Goal: Task Accomplishment & Management: Complete application form

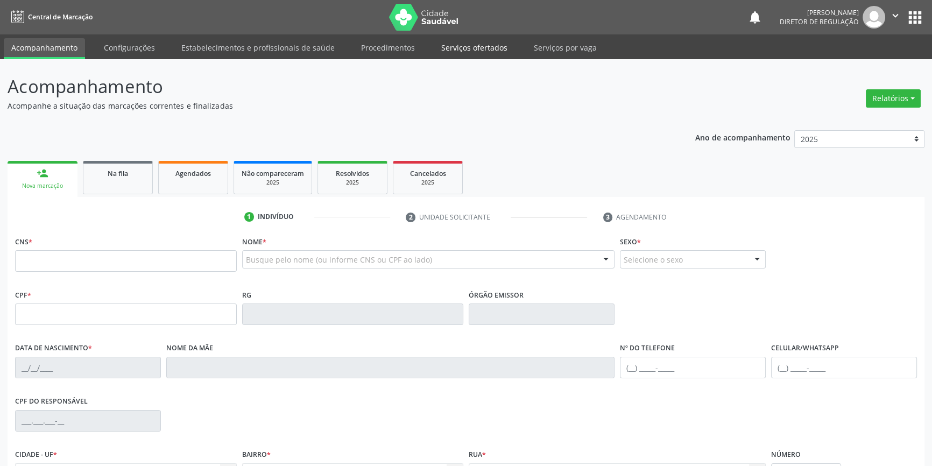
click at [459, 39] on link "Serviços ofertados" at bounding box center [474, 47] width 81 height 19
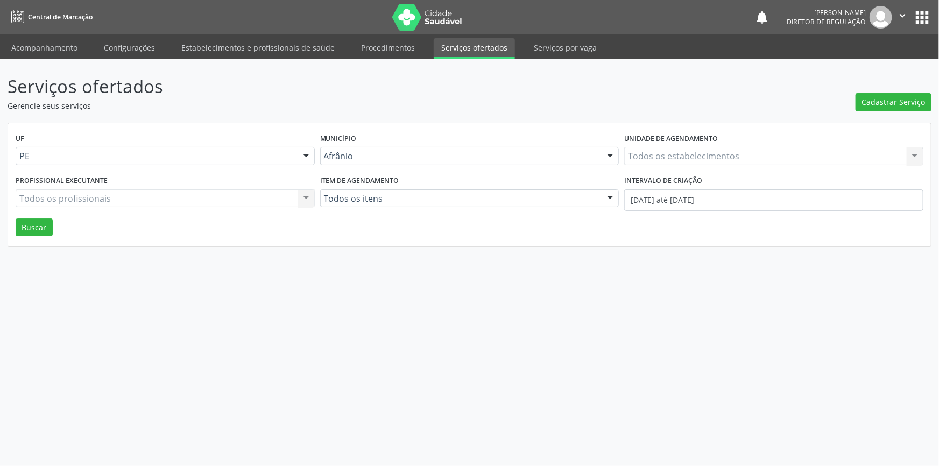
click at [882, 91] on div "Cadastrar Serviço" at bounding box center [894, 92] width 76 height 38
click at [884, 93] on button "Cadastrar Serviço" at bounding box center [894, 102] width 76 height 18
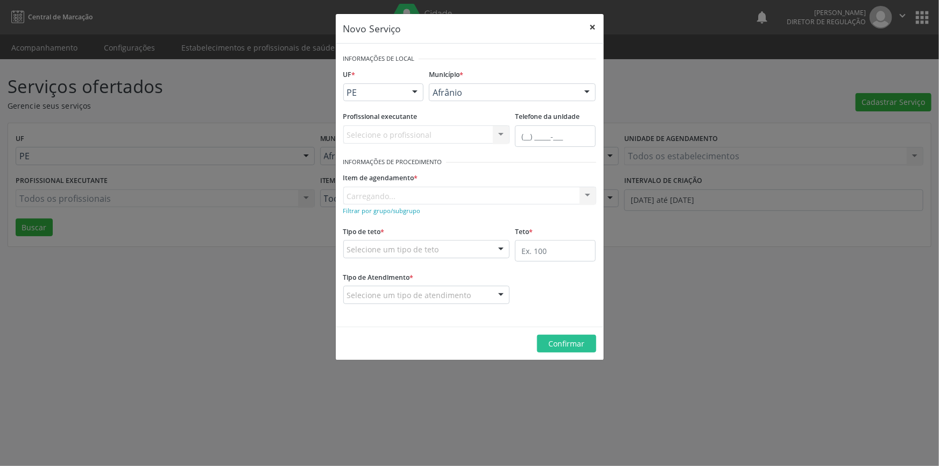
click at [591, 26] on button "×" at bounding box center [593, 27] width 22 height 26
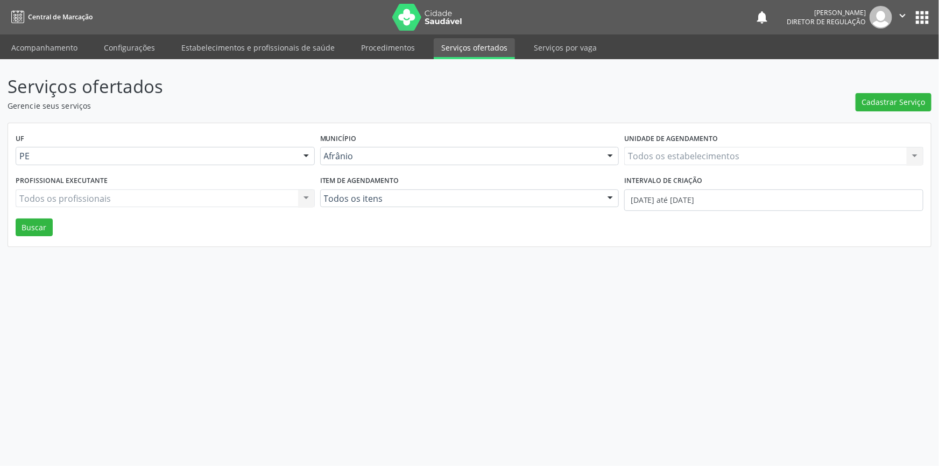
click at [476, 49] on link "Serviços ofertados" at bounding box center [474, 48] width 81 height 21
click at [888, 102] on span "Cadastrar Serviço" at bounding box center [893, 101] width 63 height 11
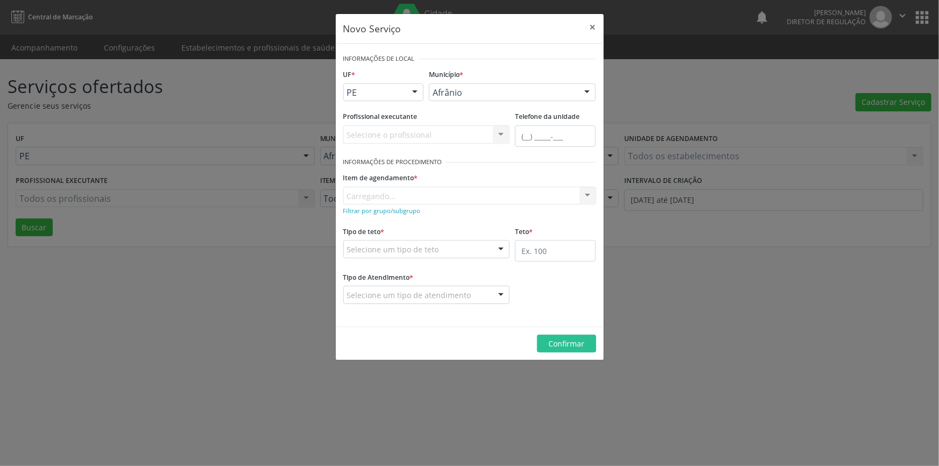
click at [436, 199] on div "Item de agendamento * Carregando... No elements found. Consider changing the se…" at bounding box center [469, 187] width 253 height 34
click at [426, 200] on div "Item de agendamento * Carregando... No elements found. Consider changing the se…" at bounding box center [469, 187] width 253 height 34
click at [817, 270] on div "Novo Serviço × Informações de Local UF * PE BA PE Nenhum resultado encontrado p…" at bounding box center [469, 233] width 939 height 466
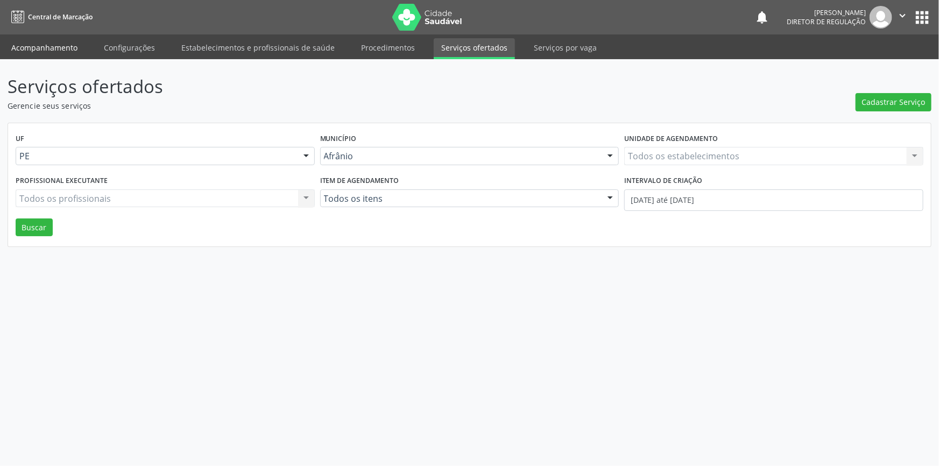
click at [34, 51] on link "Acompanhamento" at bounding box center [44, 47] width 81 height 19
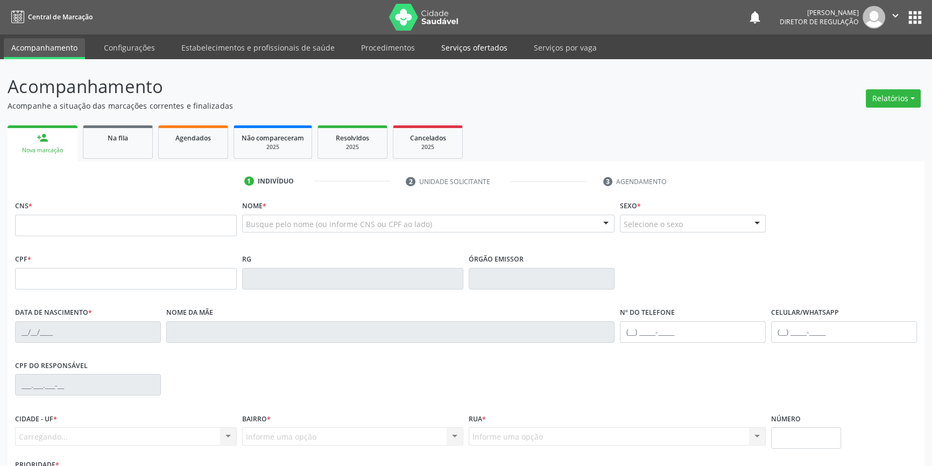
click at [475, 54] on link "Serviços ofertados" at bounding box center [474, 47] width 81 height 19
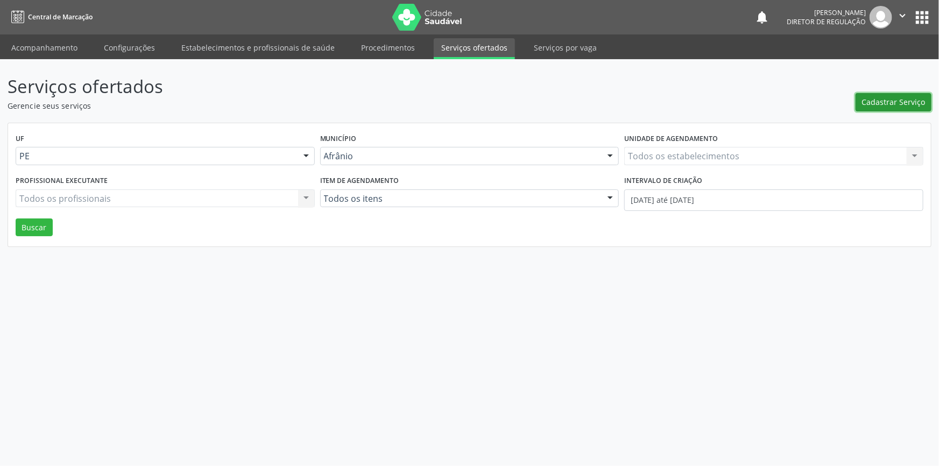
click at [908, 107] on span "Cadastrar Serviço" at bounding box center [893, 101] width 63 height 11
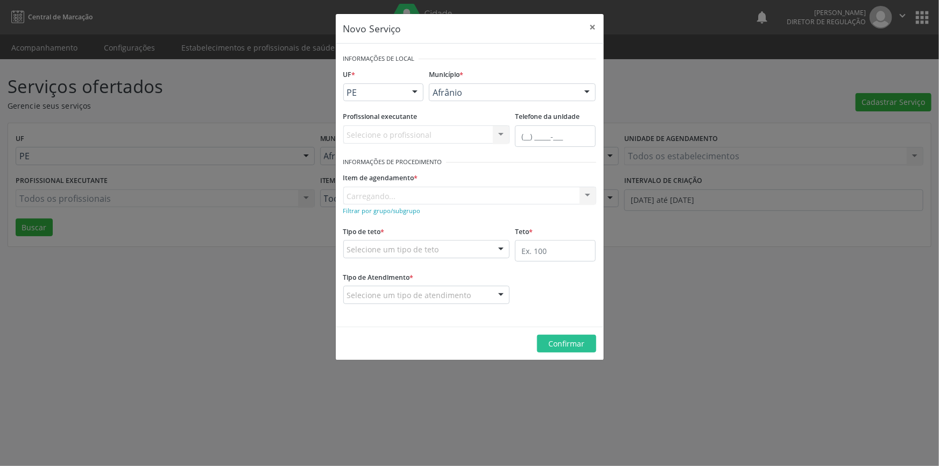
click at [390, 193] on div "Item de agendamento * Carregando... No elements found. Consider changing the se…" at bounding box center [469, 187] width 253 height 34
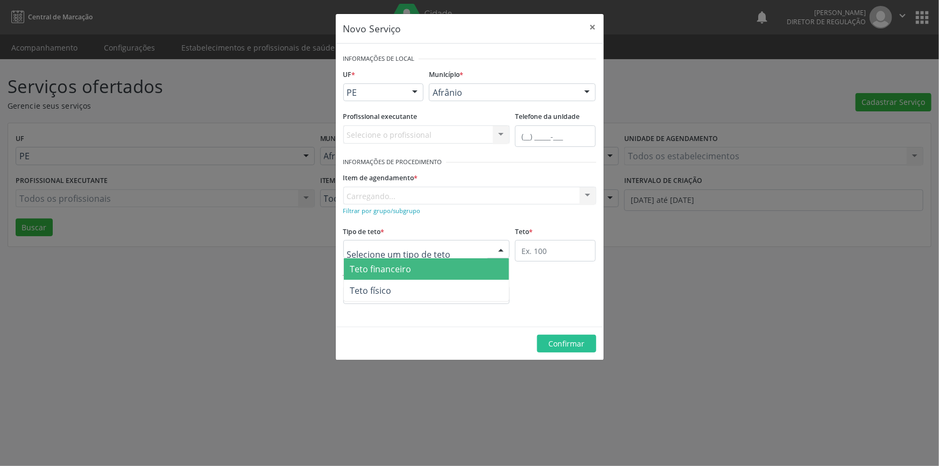
click at [400, 255] on div at bounding box center [426, 249] width 167 height 18
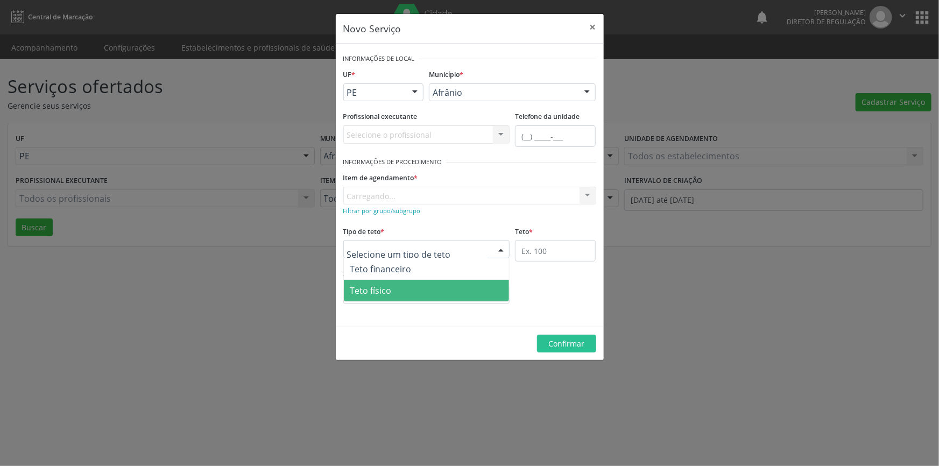
click at [385, 291] on span "Teto físico" at bounding box center [370, 291] width 41 height 12
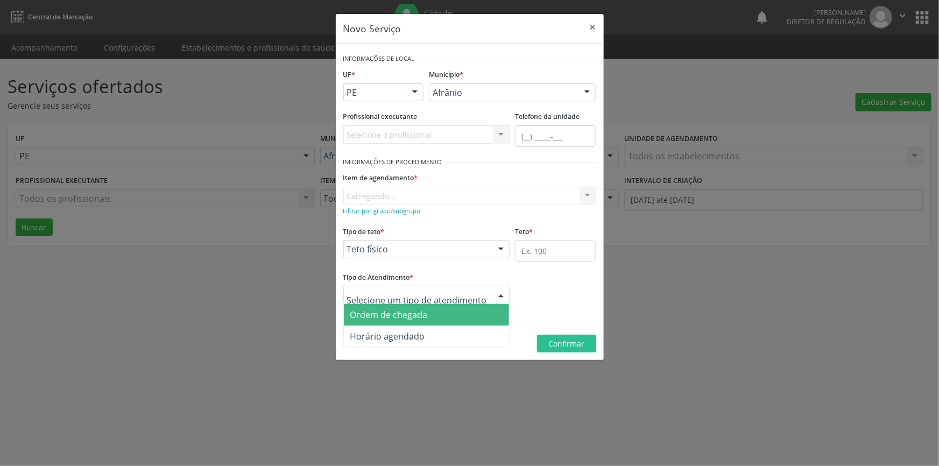
click at [400, 319] on span "Ordem de chegada" at bounding box center [388, 315] width 77 height 12
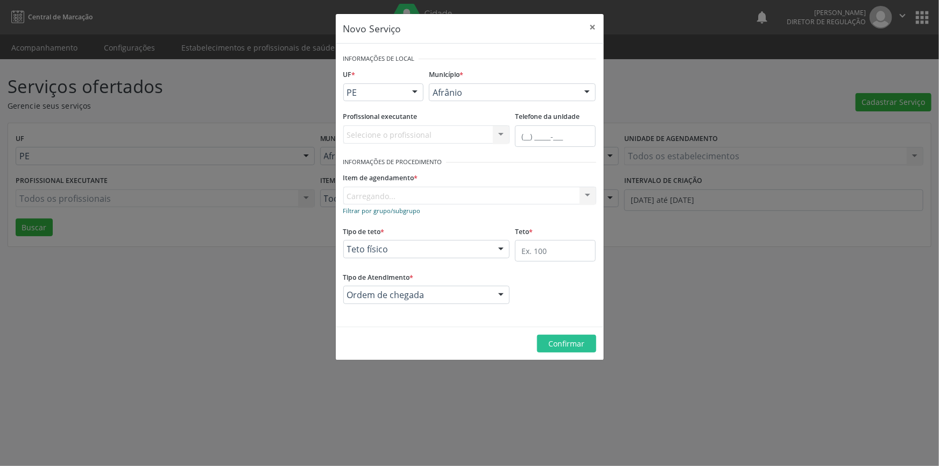
click at [415, 208] on small "Filtrar por grupo/subgrupo" at bounding box center [381, 211] width 77 height 8
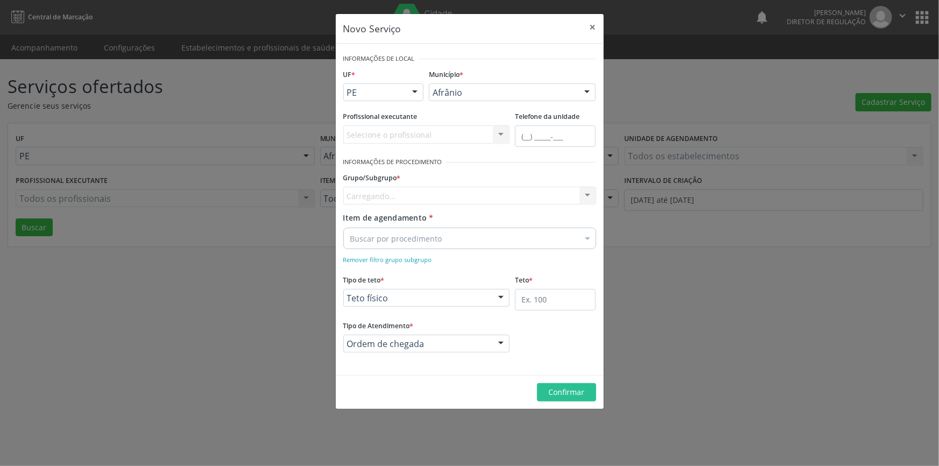
click at [413, 220] on span "Item de agendamento" at bounding box center [385, 218] width 84 height 10
click at [350, 228] on input "Item de agendamento *" at bounding box center [350, 239] width 0 height 22
click at [482, 216] on div "Item de agendamento * Selecionar todos Nenhum resultado encontrado para: " " Nã…" at bounding box center [469, 229] width 253 height 34
click at [426, 259] on small "Remover filtro grupo subgrupo" at bounding box center [387, 260] width 89 height 8
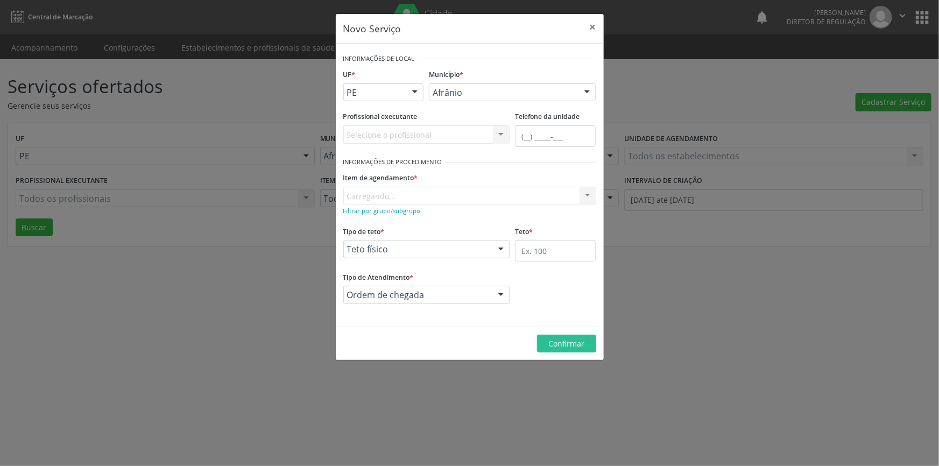
click at [435, 129] on div "Selecione o profissional Nenhum resultado encontrado para: " " Não há nenhuma o…" at bounding box center [426, 134] width 167 height 18
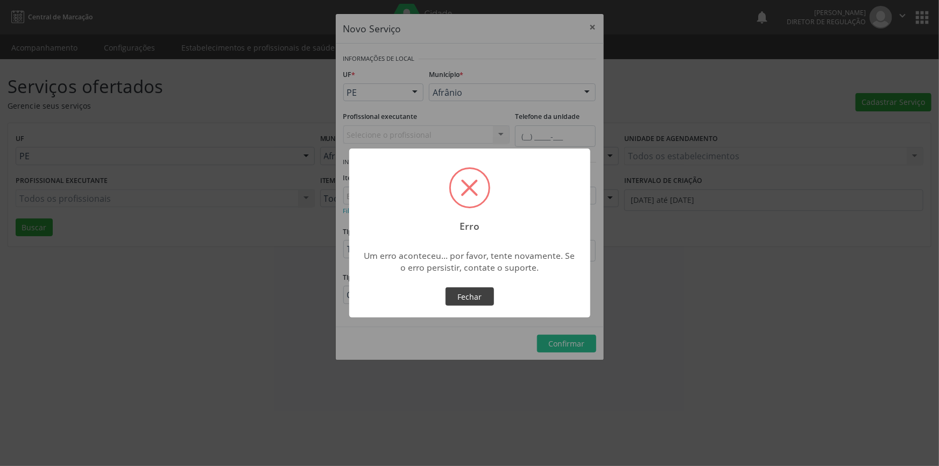
click at [486, 296] on button "Fechar" at bounding box center [470, 296] width 48 height 18
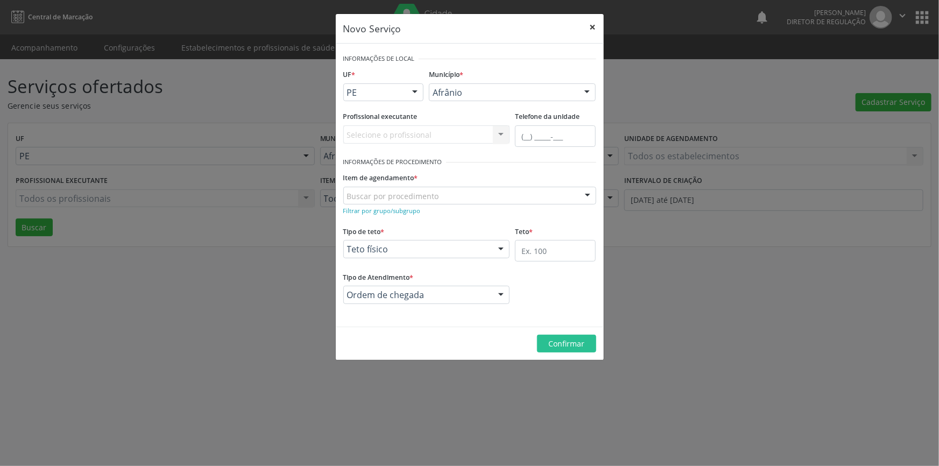
click at [591, 23] on button "×" at bounding box center [593, 27] width 22 height 26
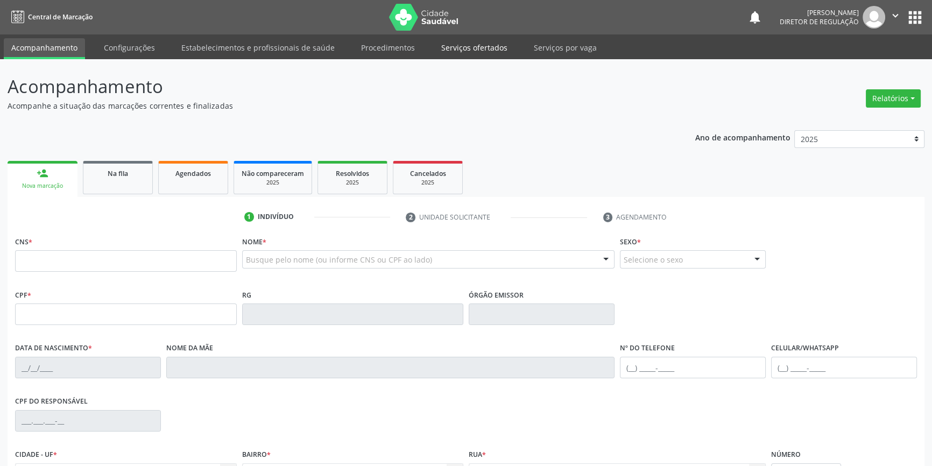
click at [455, 43] on link "Serviços ofertados" at bounding box center [474, 47] width 81 height 19
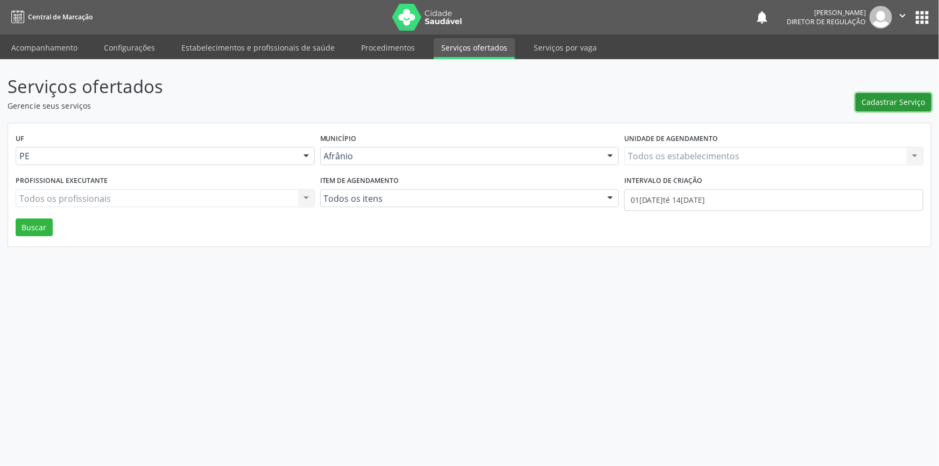
click at [924, 103] on span "Cadastrar Serviço" at bounding box center [893, 101] width 63 height 11
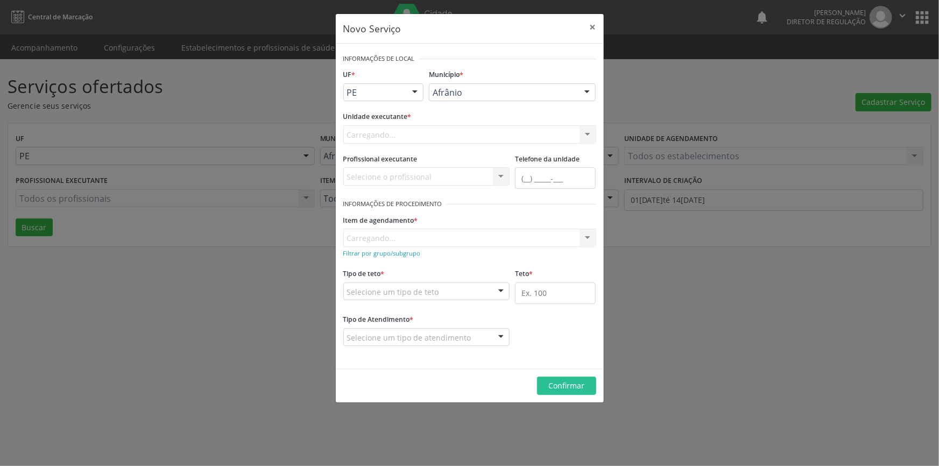
click at [407, 135] on div "Carregando... Nenhum resultado encontrado para: " " Não há nenhuma opção para s…" at bounding box center [469, 134] width 253 height 18
click at [409, 126] on div "Selecione uma unidade" at bounding box center [469, 134] width 253 height 18
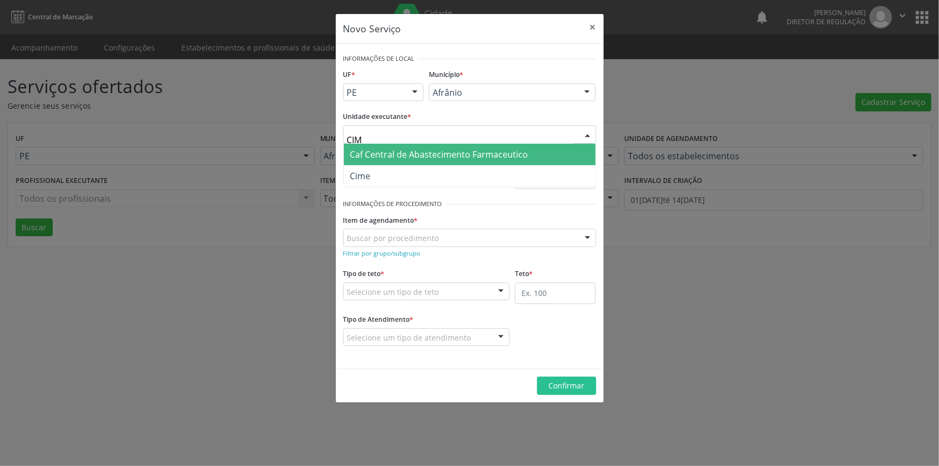
type input "CIME"
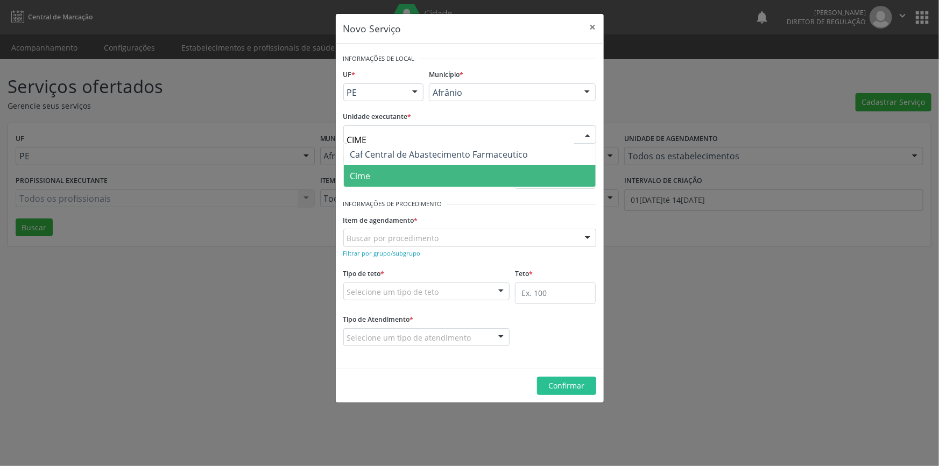
click at [396, 171] on span "Cime" at bounding box center [470, 176] width 252 height 22
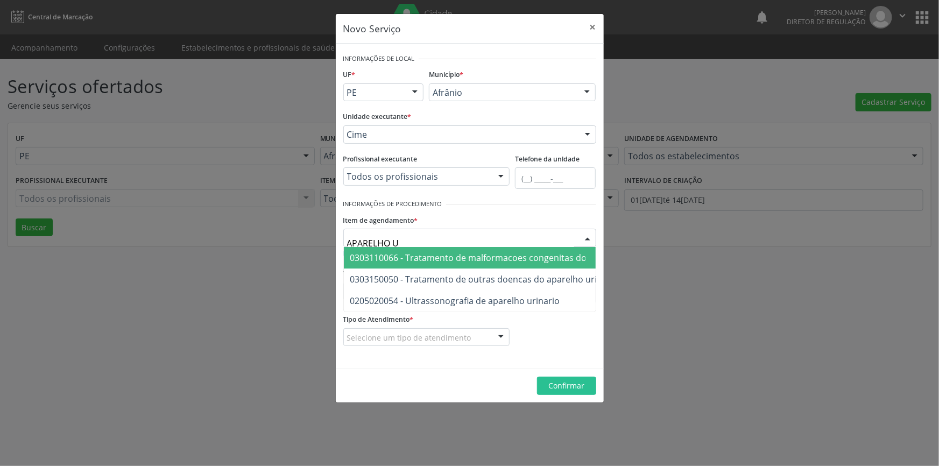
type input "APARELHO UR"
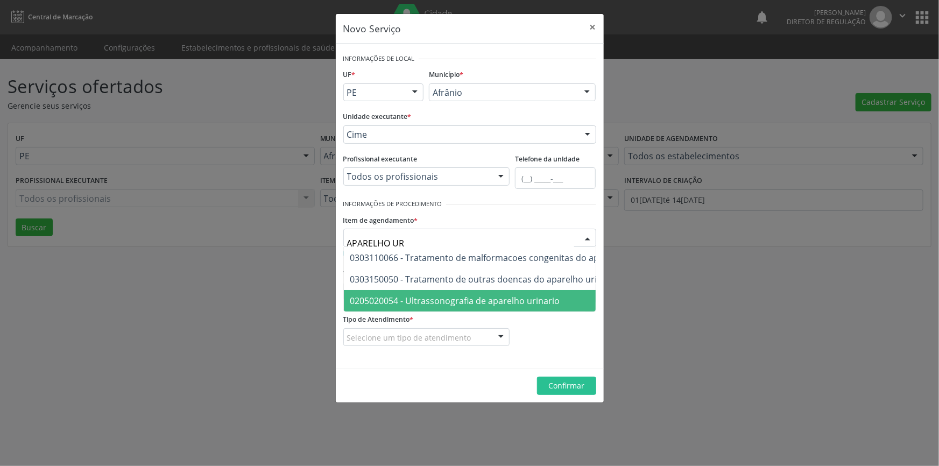
click at [475, 301] on span "0205020054 - Ultrassonografia de aparelho urinario" at bounding box center [455, 301] width 210 height 12
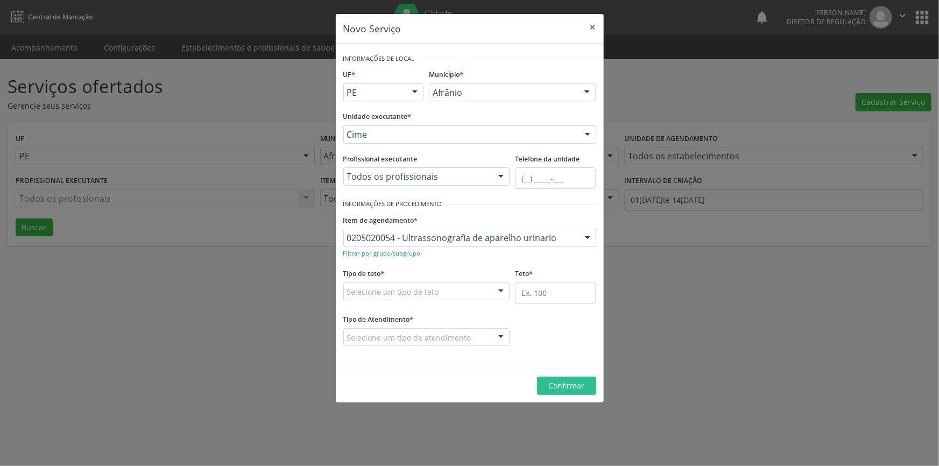
click at [449, 284] on div "Selecione um tipo de teto" at bounding box center [426, 291] width 167 height 18
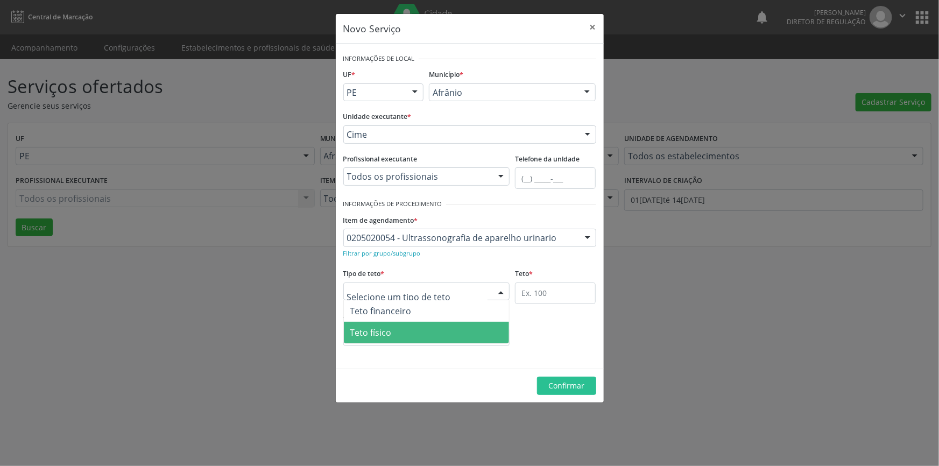
click at [427, 336] on span "Teto físico" at bounding box center [427, 333] width 166 height 22
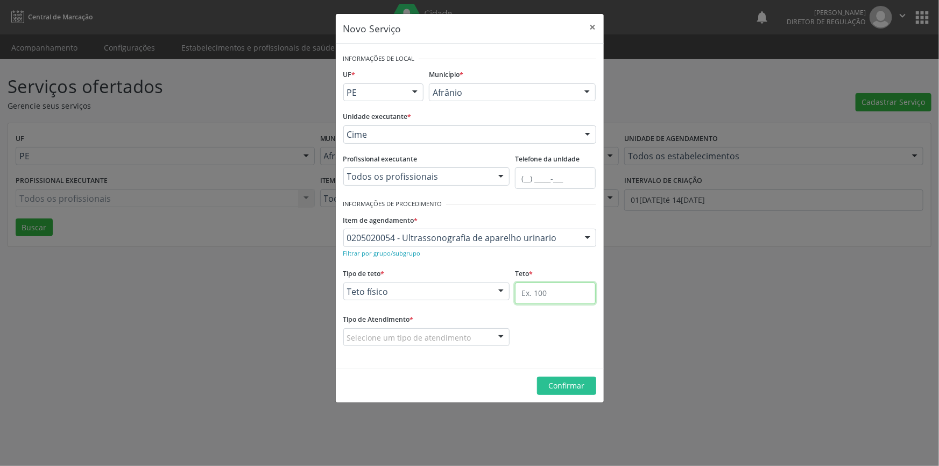
click at [528, 296] on input "text" at bounding box center [555, 293] width 81 height 22
type input "1"
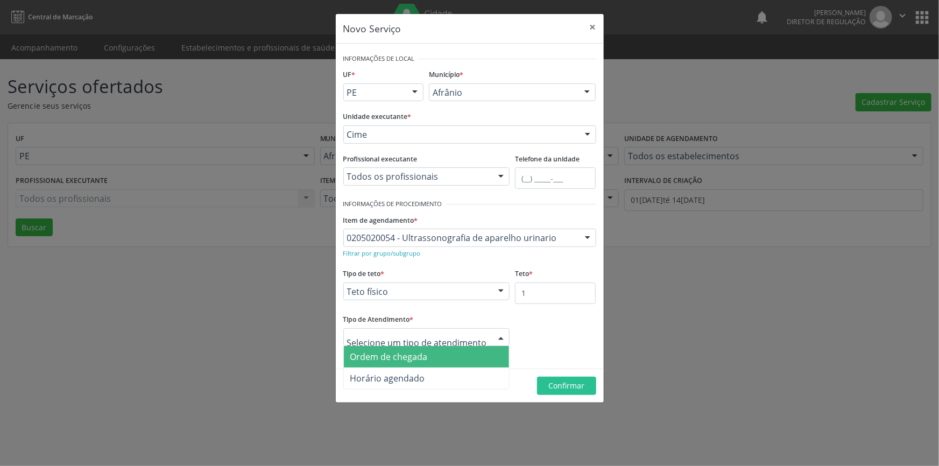
click at [404, 361] on span "Ordem de chegada" at bounding box center [388, 357] width 77 height 12
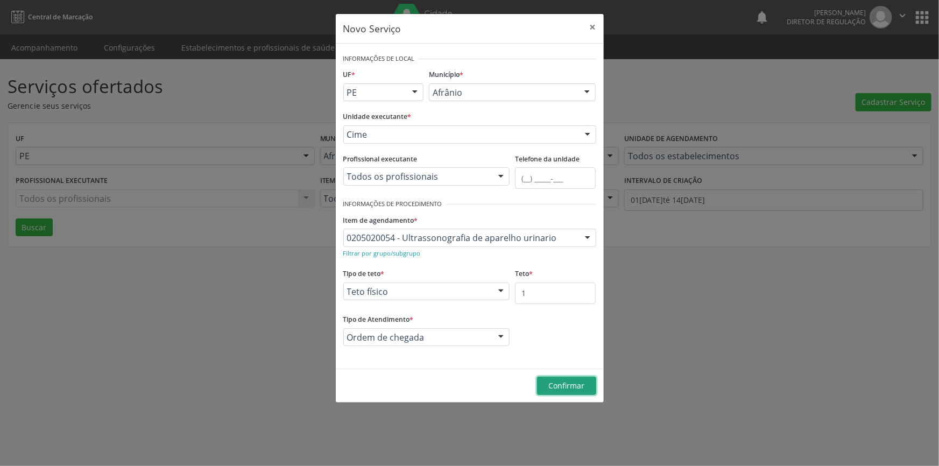
click at [582, 386] on span "Confirmar" at bounding box center [566, 385] width 36 height 10
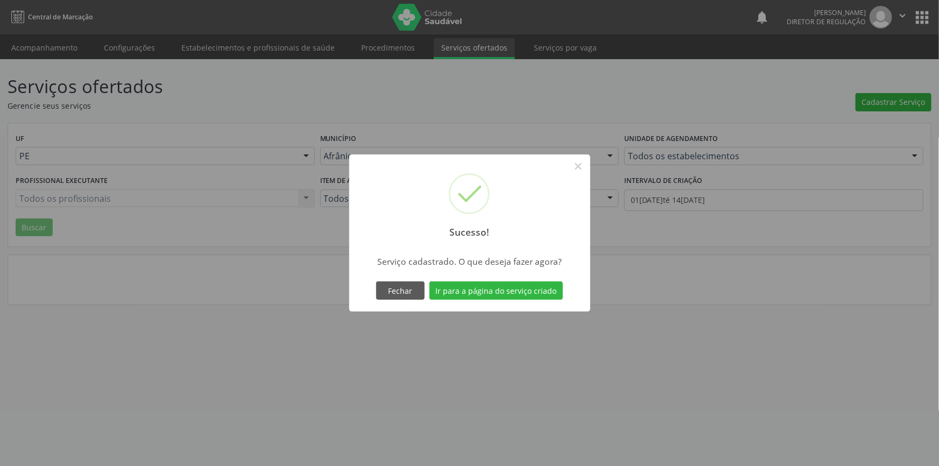
click at [517, 300] on div "Fechar Ir para a página do serviço criado" at bounding box center [470, 290] width 192 height 23
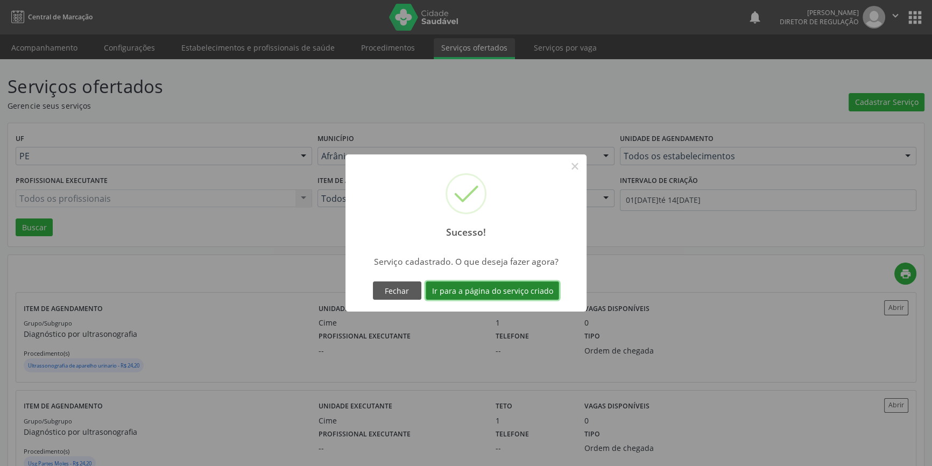
click at [517, 295] on button "Ir para a página do serviço criado" at bounding box center [492, 290] width 133 height 18
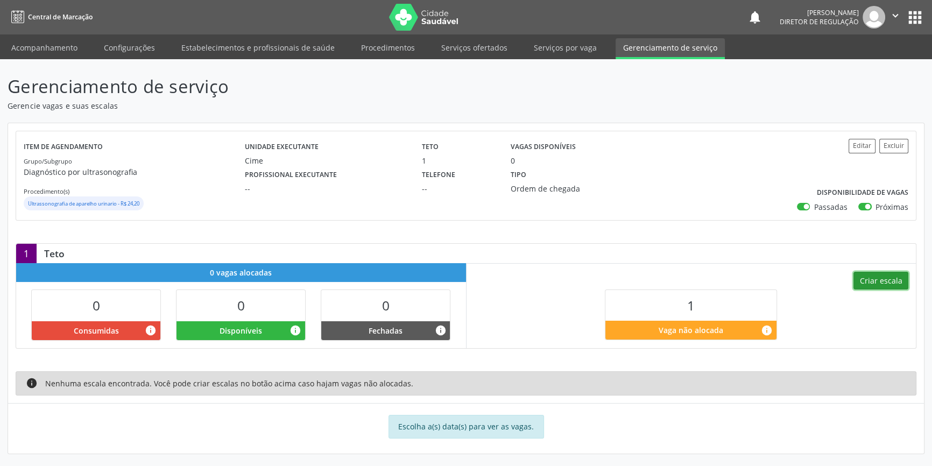
click at [893, 284] on button "Criar escala" at bounding box center [880, 281] width 55 height 18
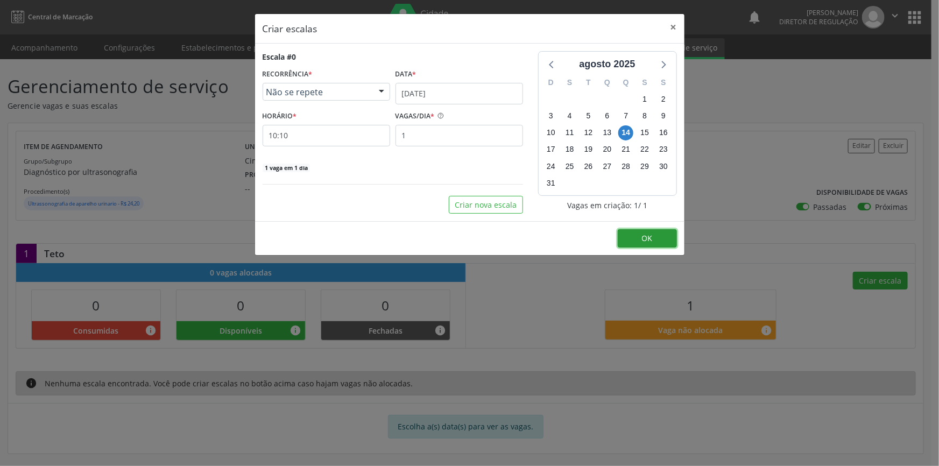
click at [669, 241] on button "OK" at bounding box center [647, 238] width 59 height 18
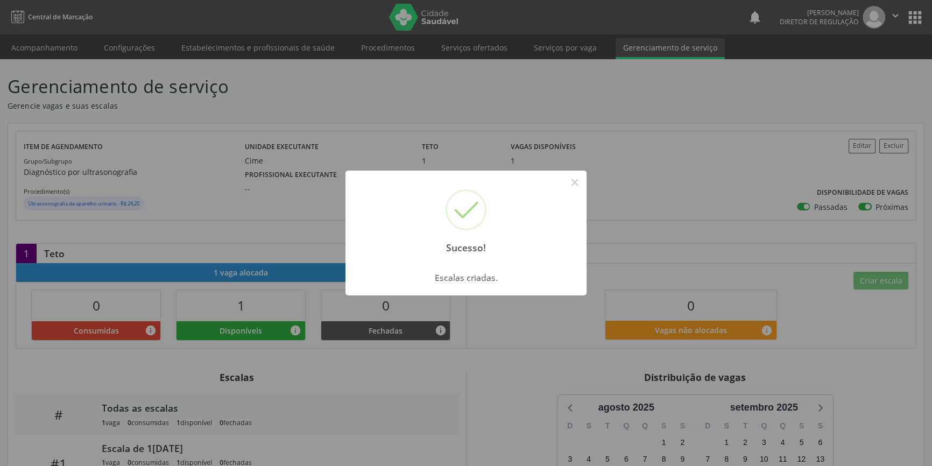
click at [280, 70] on div "Sucesso! × Escalas criadas. OK Cancel" at bounding box center [466, 233] width 932 height 466
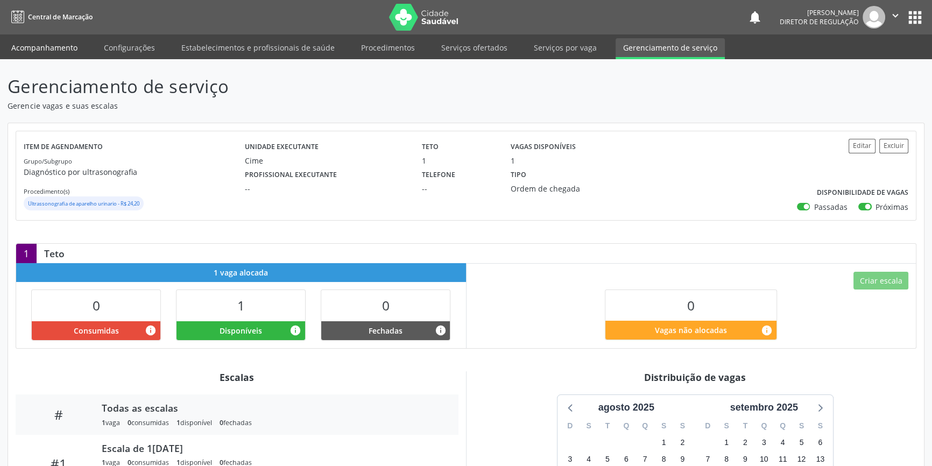
click at [53, 44] on link "Acompanhamento" at bounding box center [44, 47] width 81 height 19
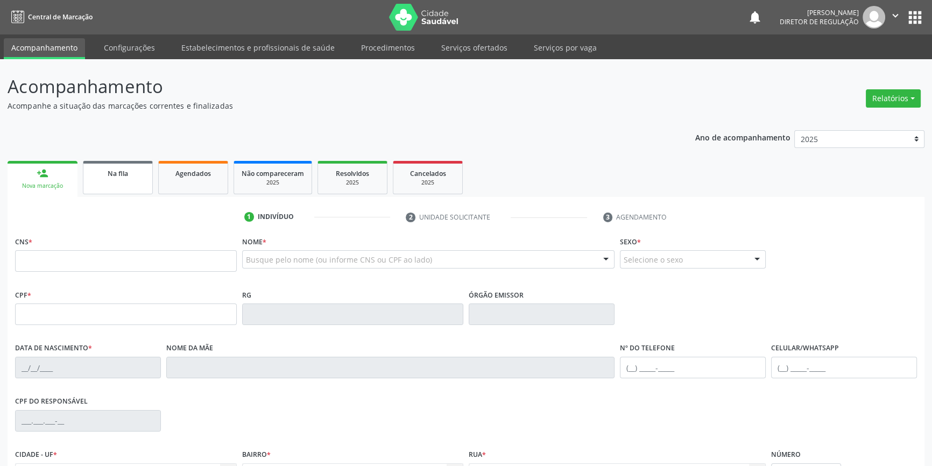
click at [95, 182] on link "Na fila" at bounding box center [118, 177] width 70 height 33
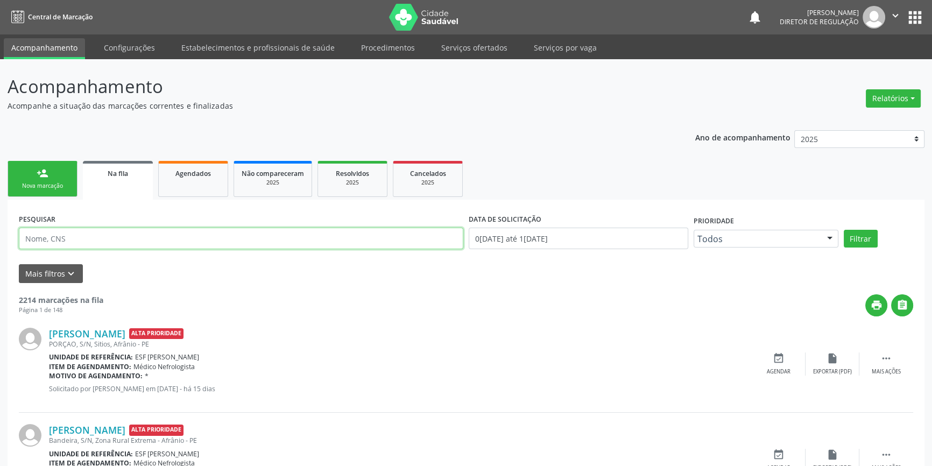
click at [118, 241] on input "text" at bounding box center [241, 239] width 444 height 22
type input "700503344722050"
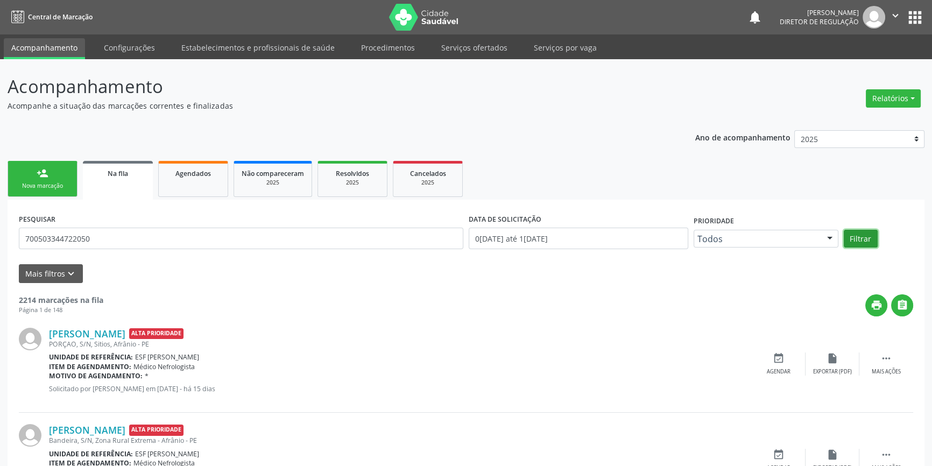
click at [868, 239] on button "Filtrar" at bounding box center [861, 239] width 34 height 18
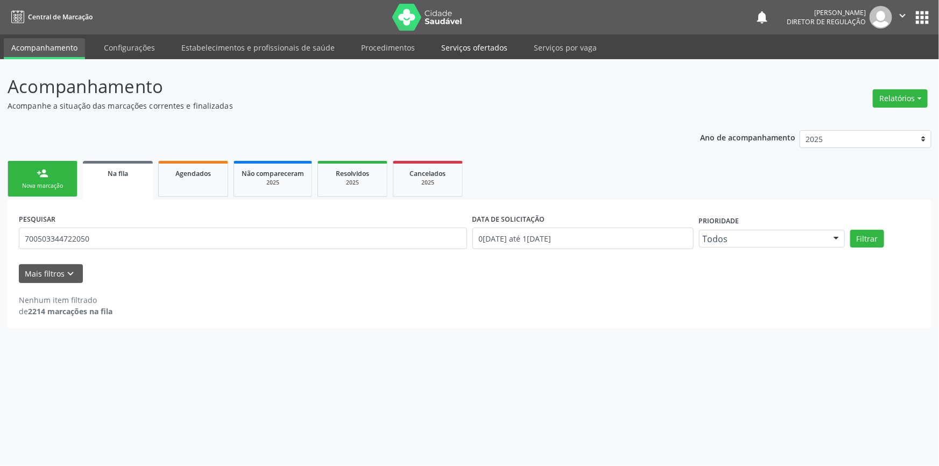
click at [460, 51] on link "Serviços ofertados" at bounding box center [474, 47] width 81 height 19
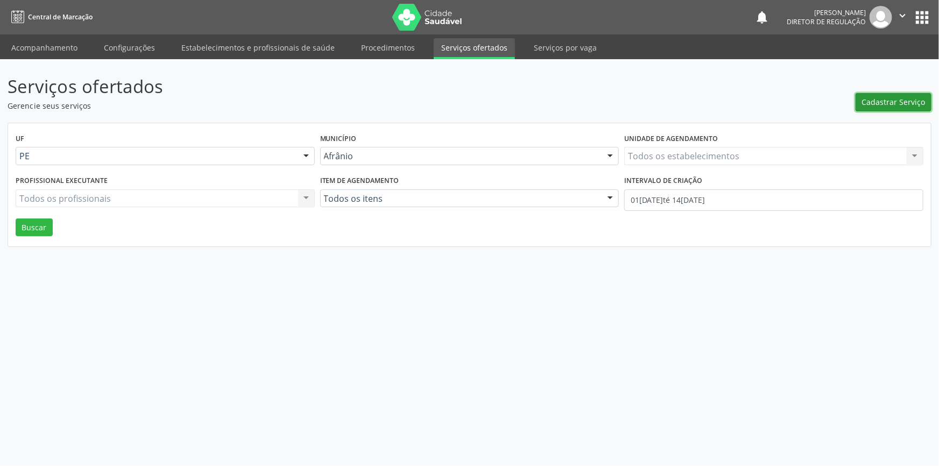
click at [903, 106] on span "Cadastrar Serviço" at bounding box center [893, 101] width 63 height 11
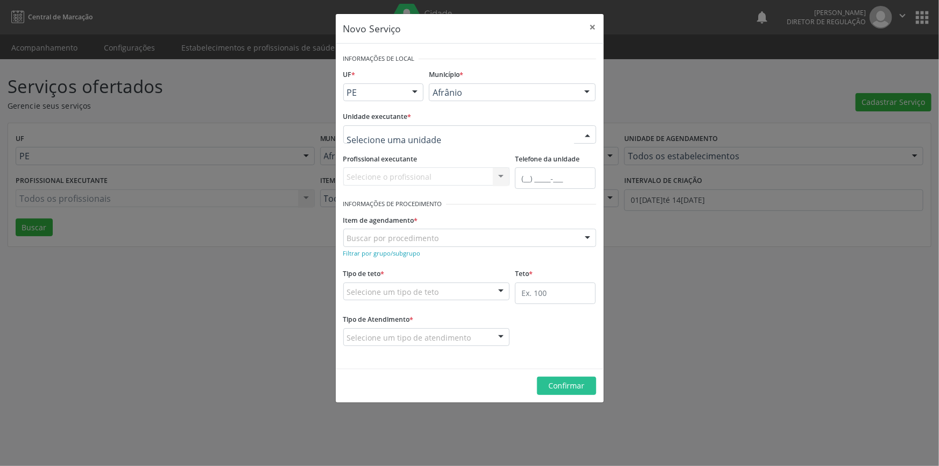
click at [479, 138] on div at bounding box center [469, 134] width 253 height 18
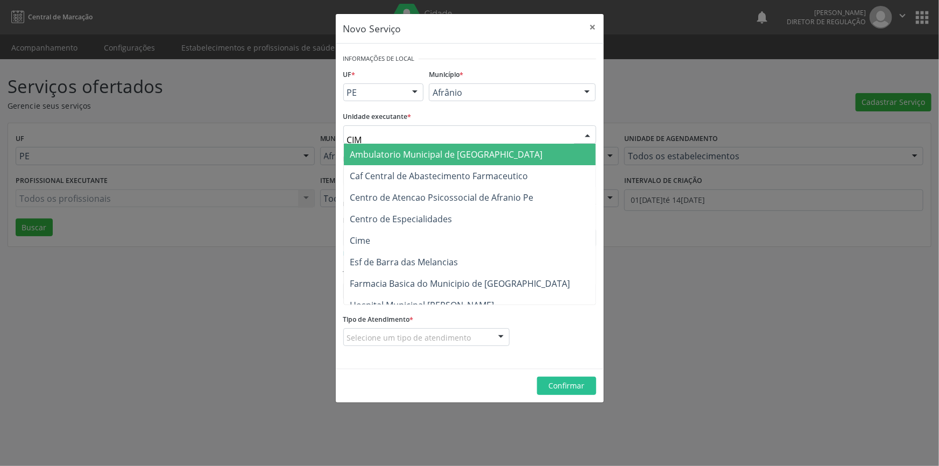
type input "CIME"
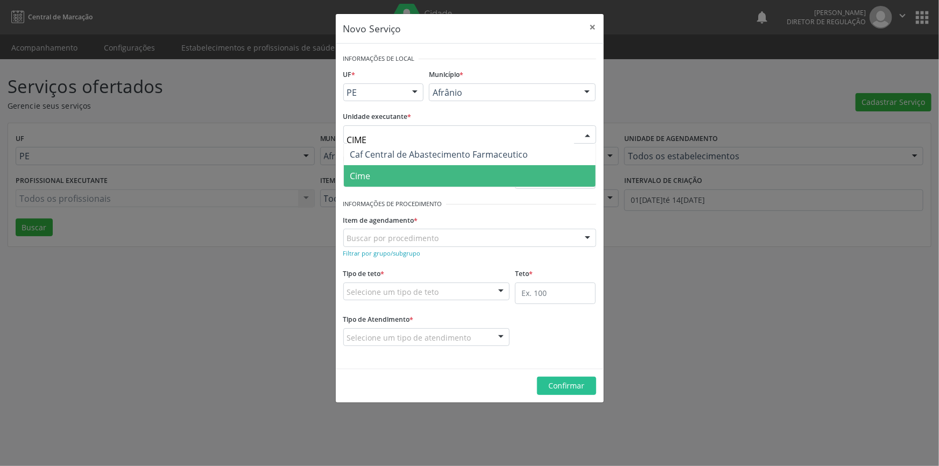
click at [426, 175] on span "Cime" at bounding box center [470, 176] width 252 height 22
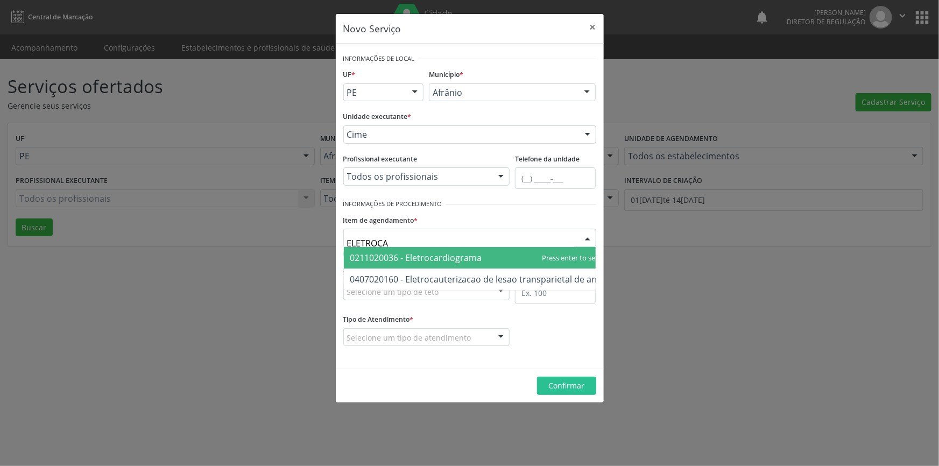
drag, startPoint x: 330, startPoint y: 242, endPoint x: 312, endPoint y: 242, distance: 17.8
click at [312, 242] on div "Novo Serviço × Informações de Local UF * PE BA PE Nenhum resultado encontrado p…" at bounding box center [469, 233] width 939 height 466
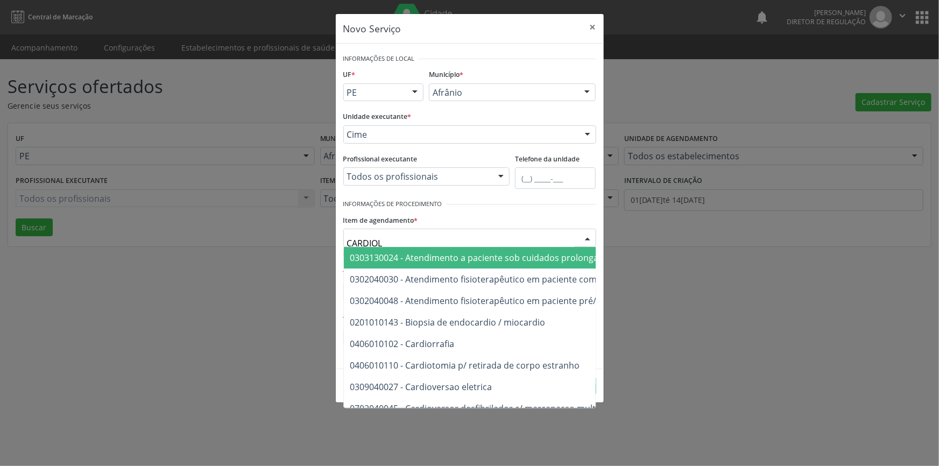
type input "CARDIOLO"
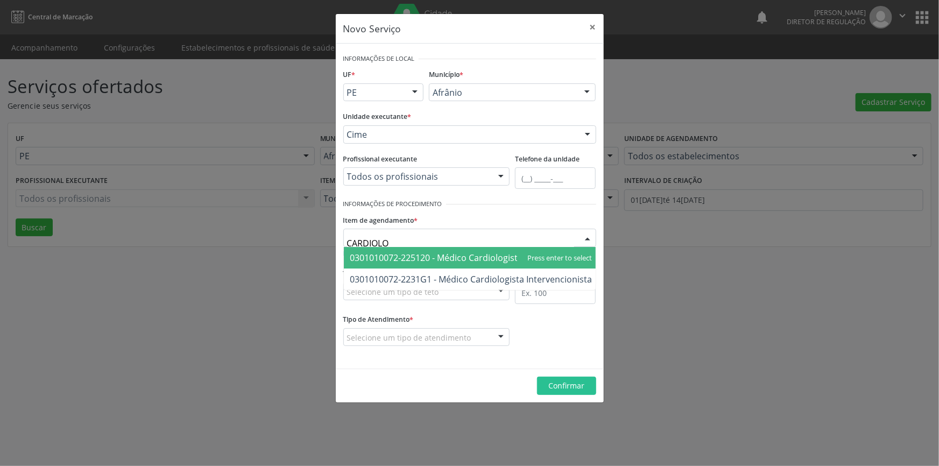
click at [414, 252] on span "0301010072-225120 - Médico Cardiologista" at bounding box center [436, 258] width 173 height 12
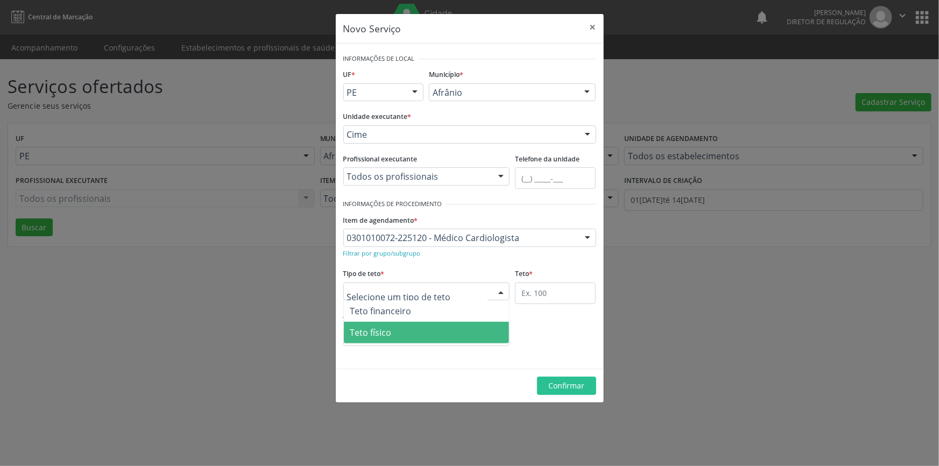
click at [402, 327] on span "Teto físico" at bounding box center [427, 333] width 166 height 22
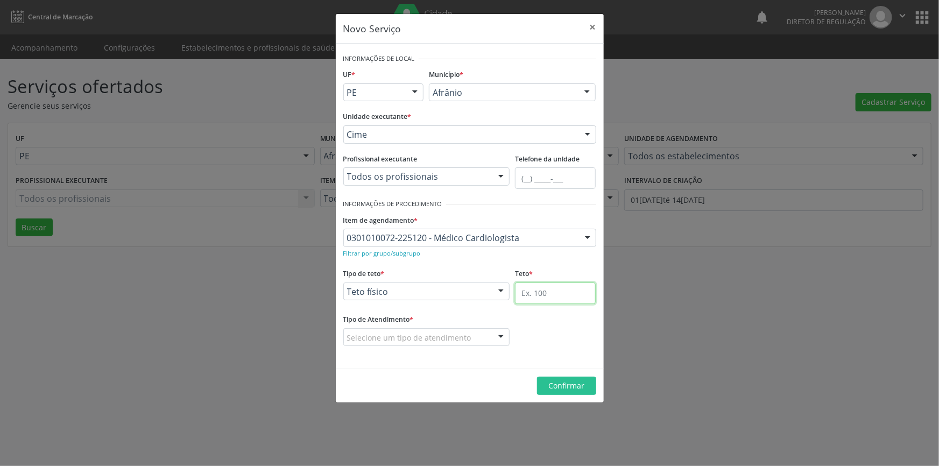
click at [556, 298] on input "text" at bounding box center [555, 293] width 81 height 22
type input "1"
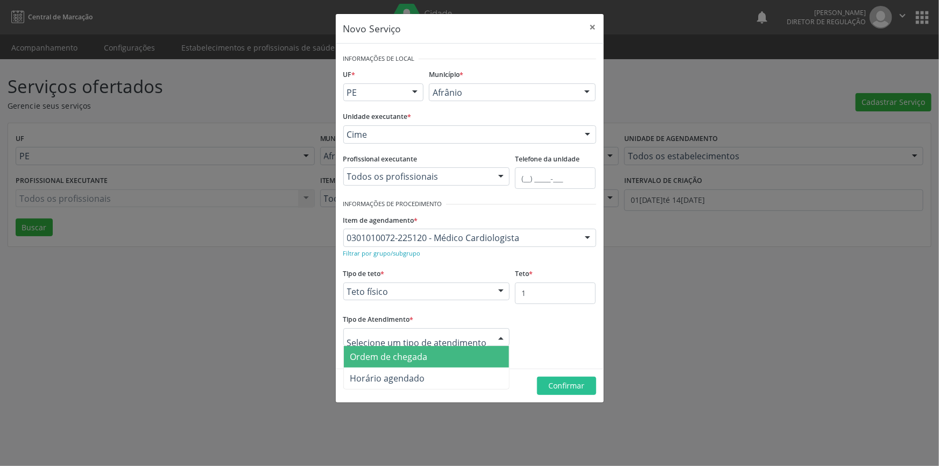
click at [402, 353] on span "Ordem de chegada" at bounding box center [388, 357] width 77 height 12
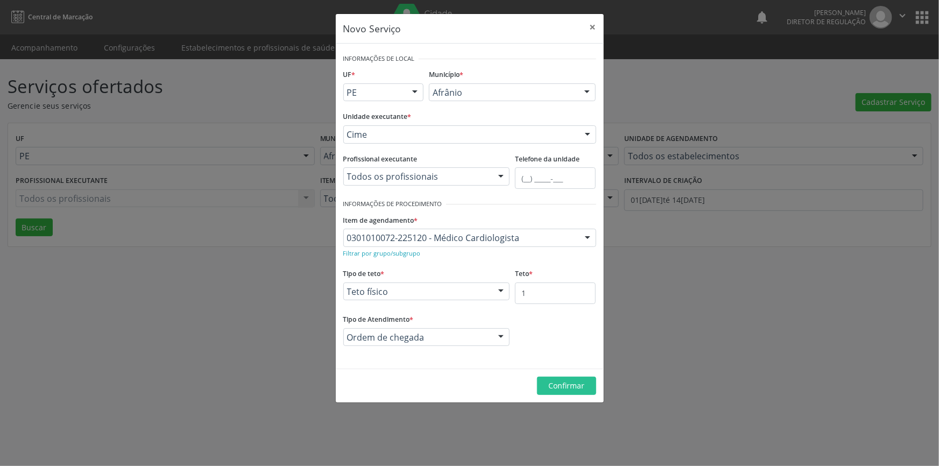
click at [551, 375] on footer "Confirmar" at bounding box center [470, 386] width 268 height 34
click at [551, 385] on span "Confirmar" at bounding box center [566, 385] width 36 height 10
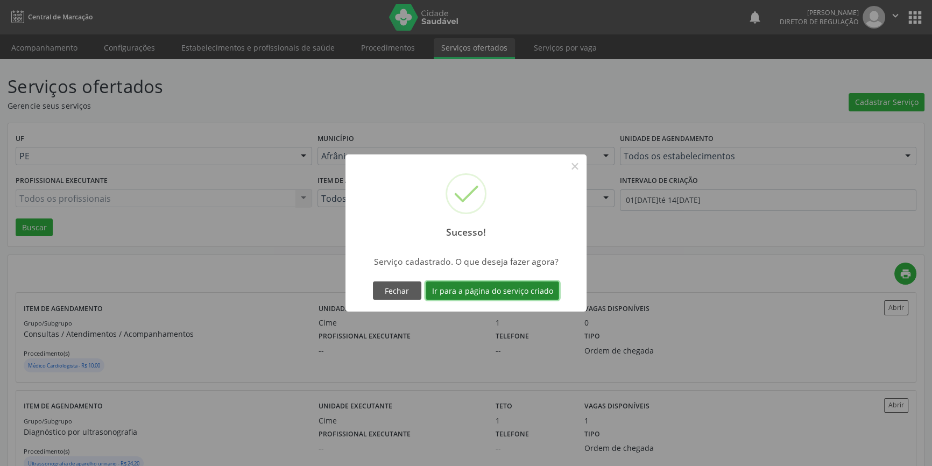
click at [523, 287] on button "Ir para a página do serviço criado" at bounding box center [492, 290] width 133 height 18
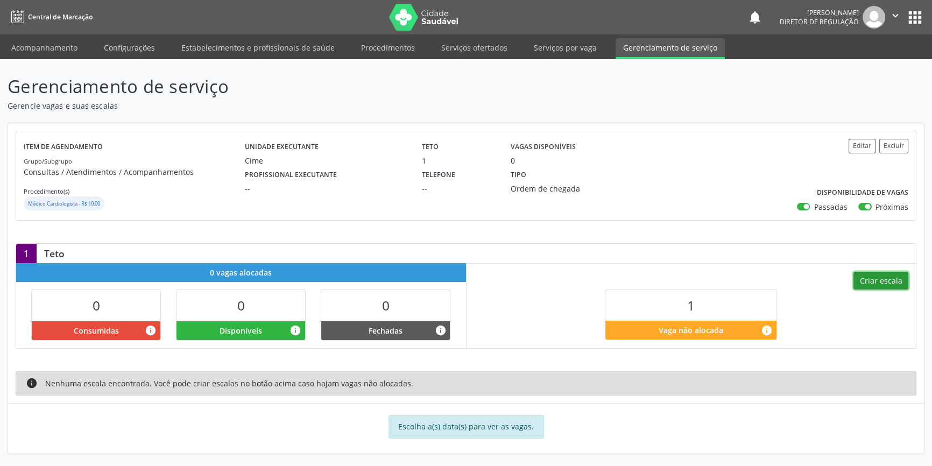
click at [891, 272] on button "Criar escala" at bounding box center [880, 281] width 55 height 18
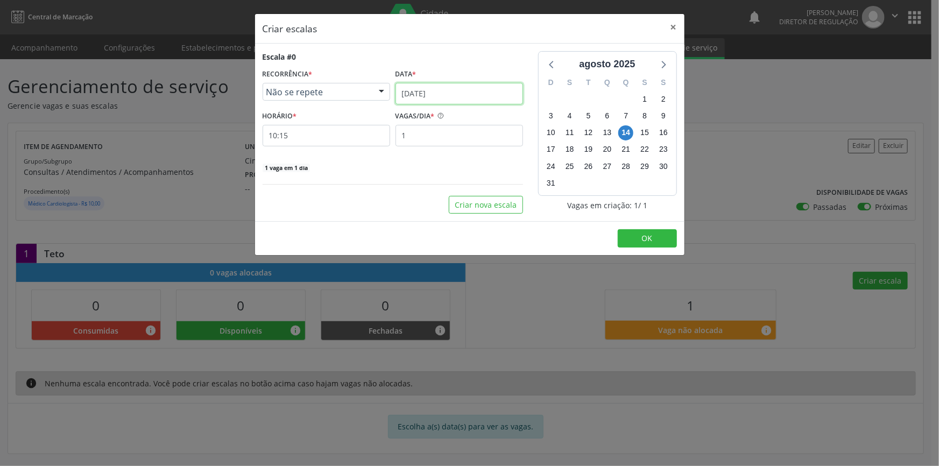
click at [467, 92] on input "[DATE]" at bounding box center [459, 94] width 128 height 22
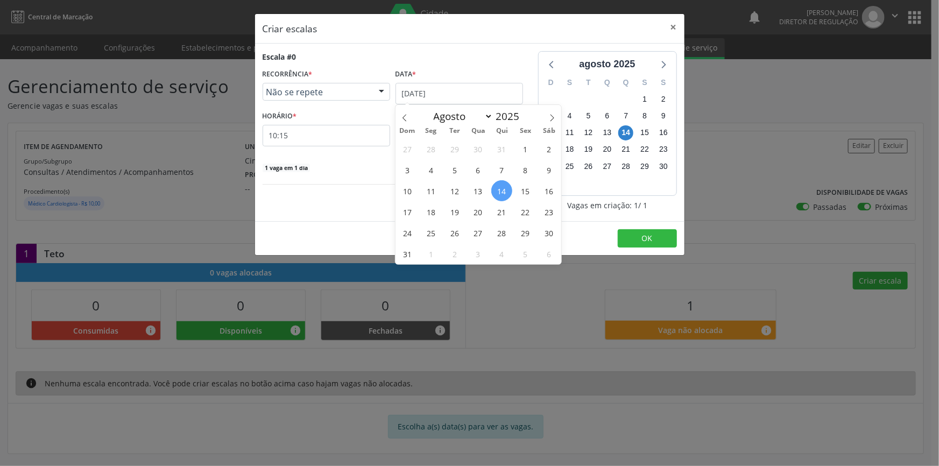
click at [539, 188] on span "16" at bounding box center [549, 190] width 21 height 21
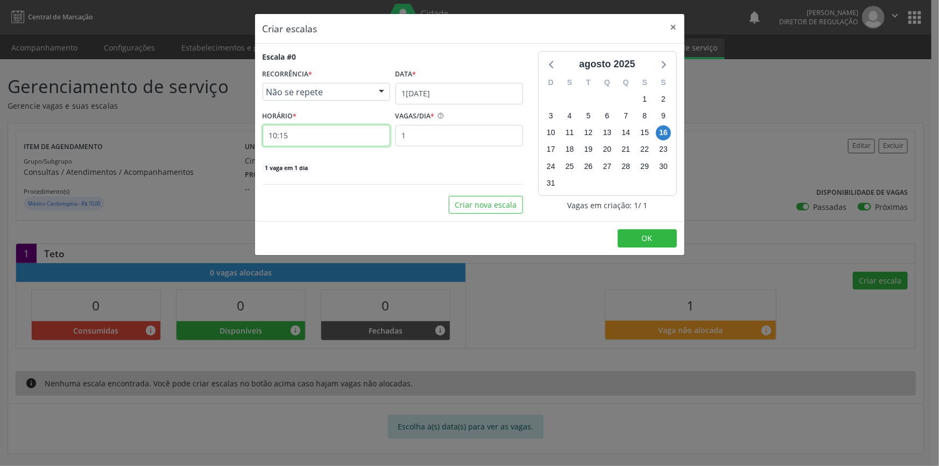
click at [329, 131] on input "10:15" at bounding box center [327, 136] width 128 height 22
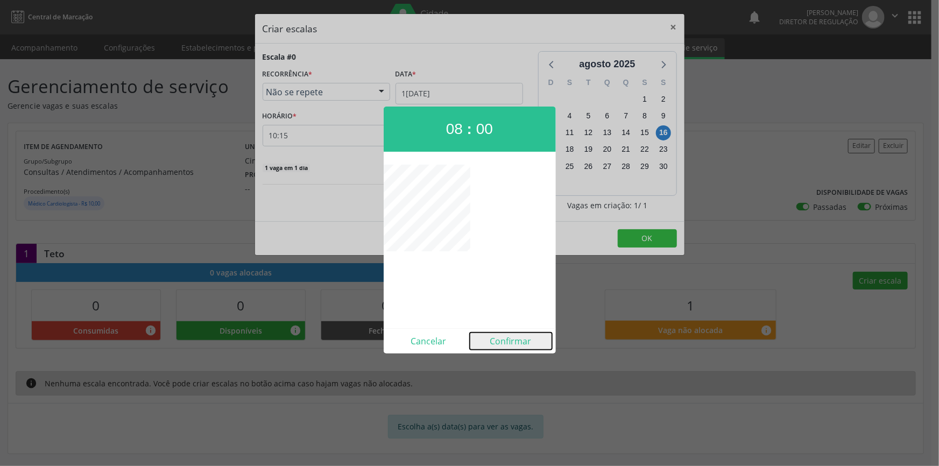
click at [510, 341] on button "Confirmar" at bounding box center [511, 341] width 82 height 17
type input "08:00"
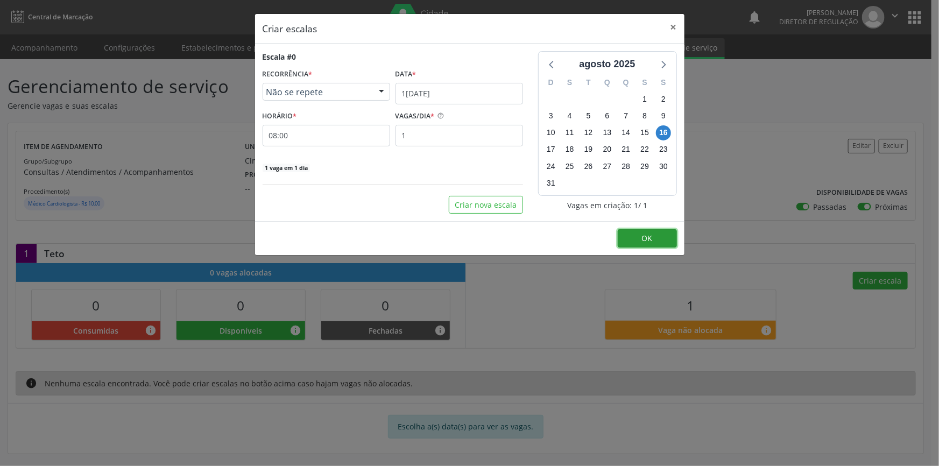
click at [659, 238] on button "OK" at bounding box center [647, 238] width 59 height 18
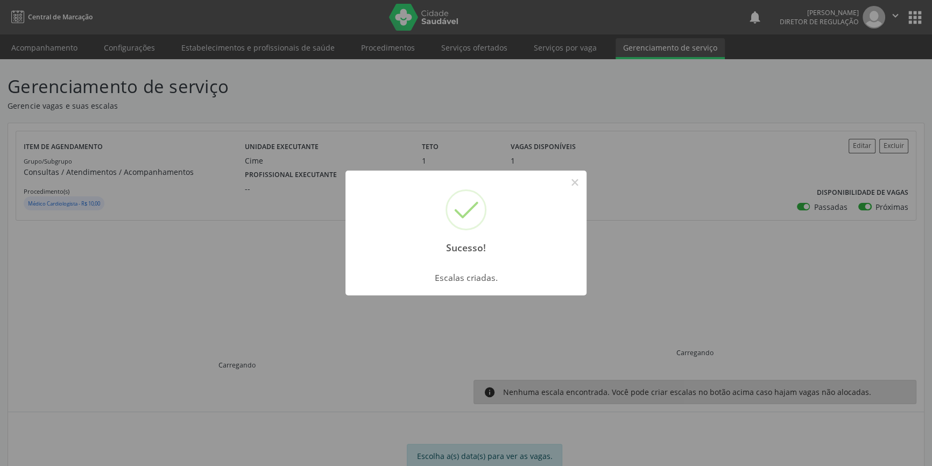
click at [587, 179] on div "Sucesso! × Escalas criadas. OK Cancel" at bounding box center [466, 233] width 932 height 466
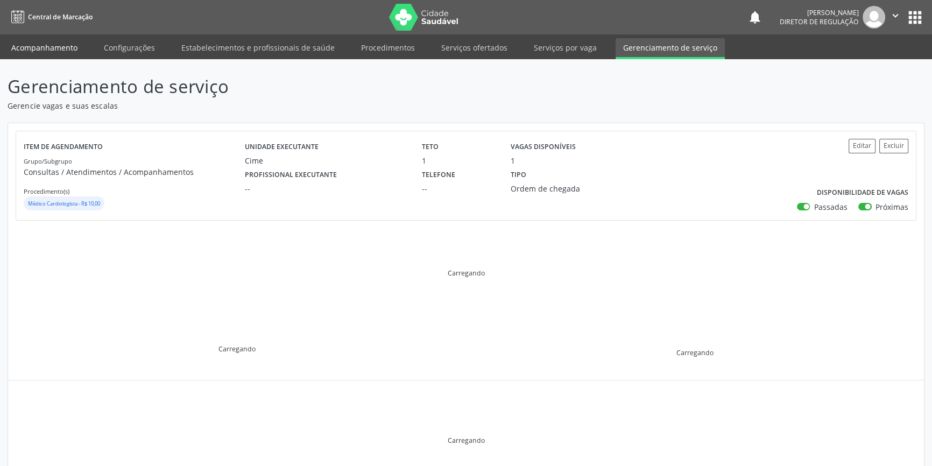
click at [58, 48] on link "Acompanhamento" at bounding box center [44, 47] width 81 height 19
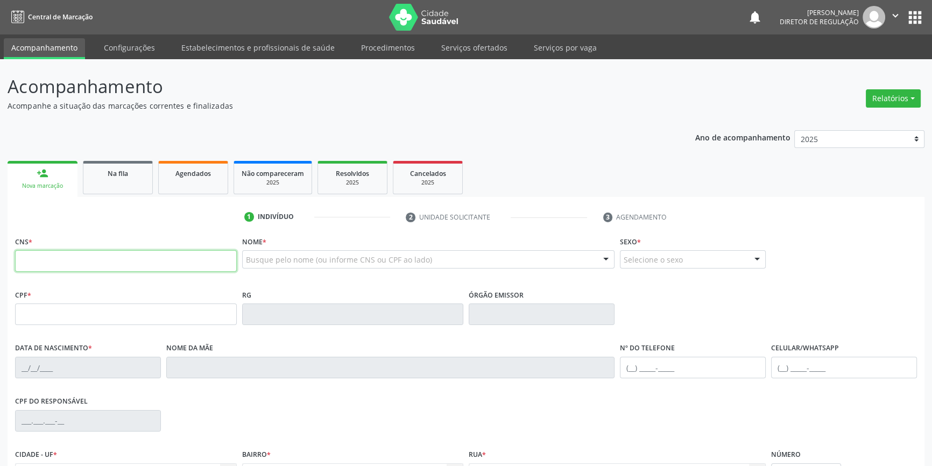
click at [69, 257] on input "text" at bounding box center [126, 261] width 222 height 22
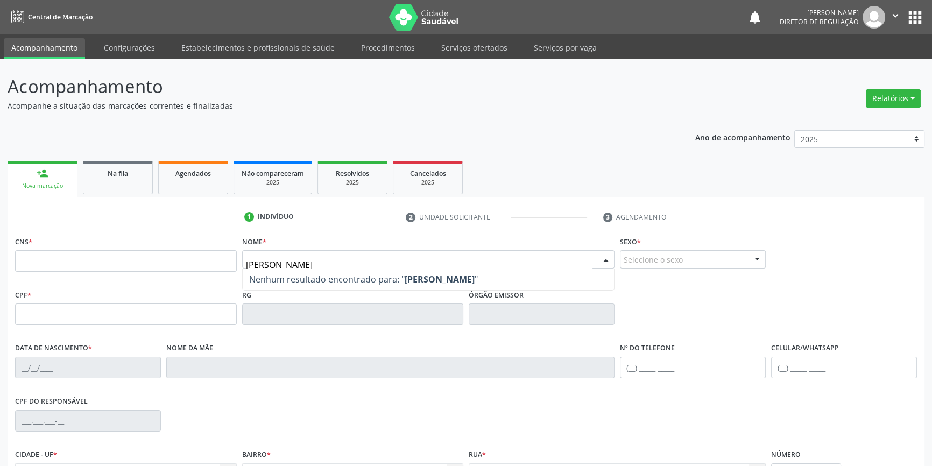
type input "VICTOR GABRIEL"
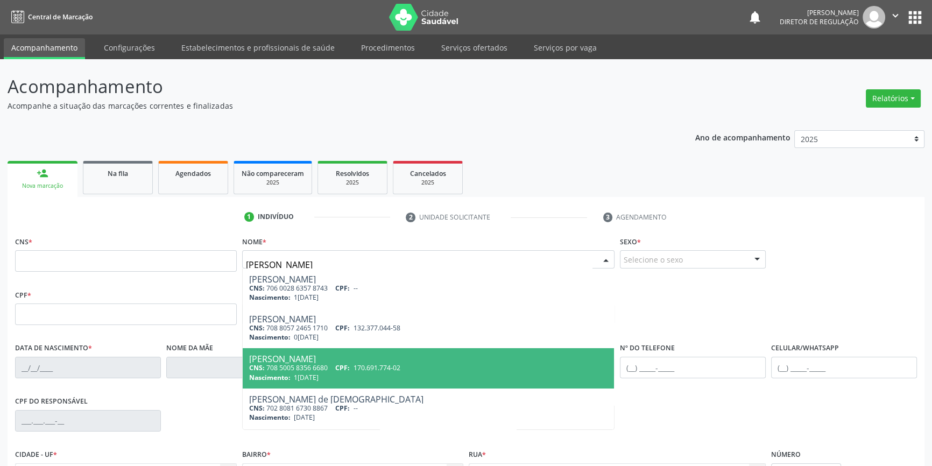
click at [361, 370] on span "170.691.774-02" at bounding box center [377, 367] width 47 height 9
type input "708 5005 8356 6680"
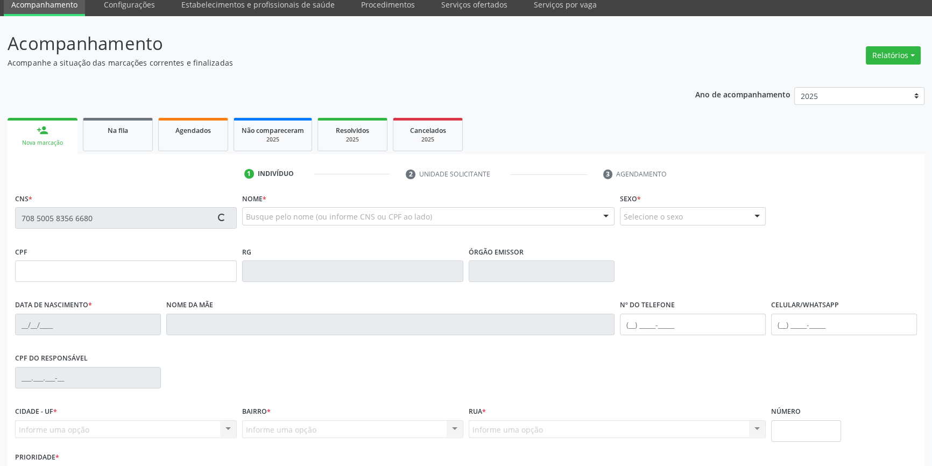
scroll to position [117, 0]
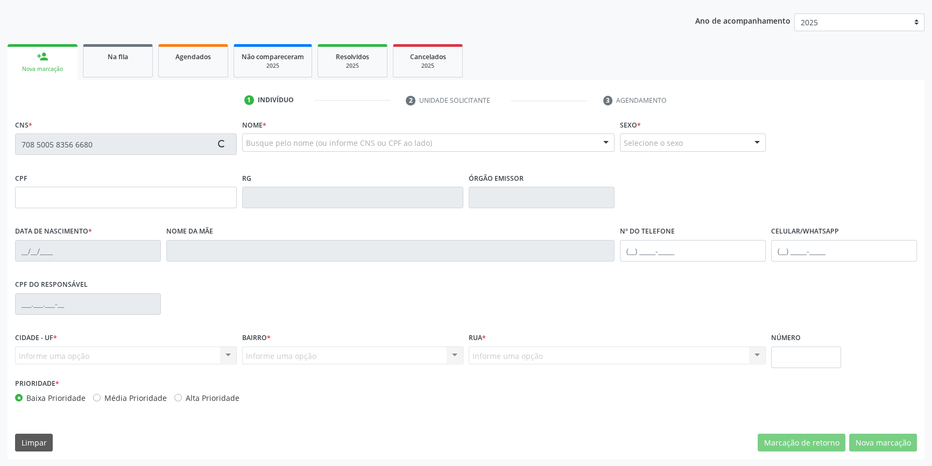
type input "170.691.774-02"
type input "13/07/2015"
type input "Cícera Luzia Viana Amorim"
type input "(87) 98807-7048"
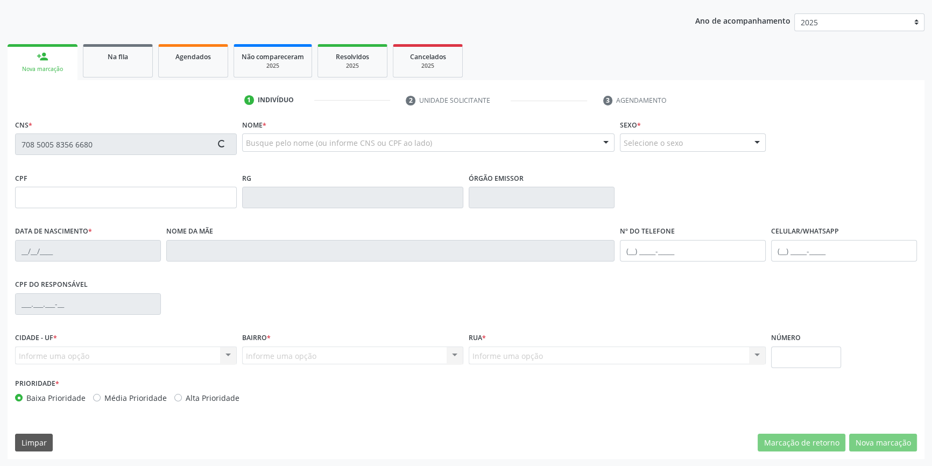
type input "117"
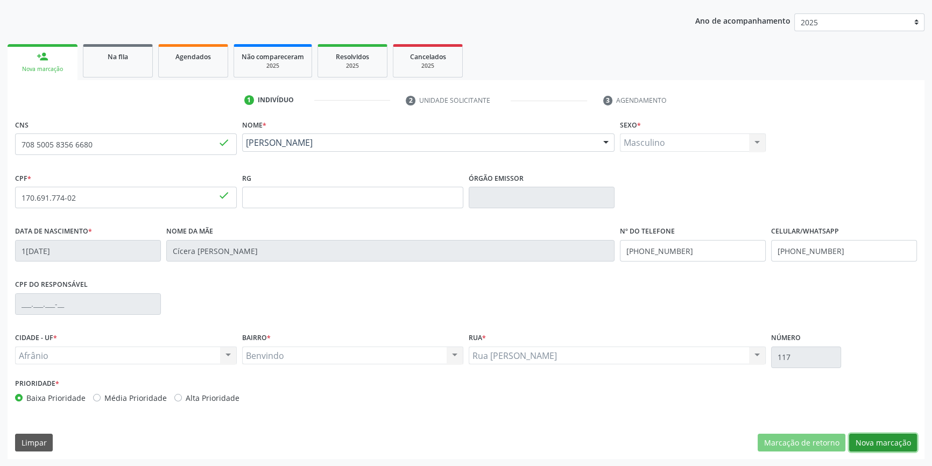
click at [880, 442] on button "Nova marcação" at bounding box center [883, 443] width 68 height 18
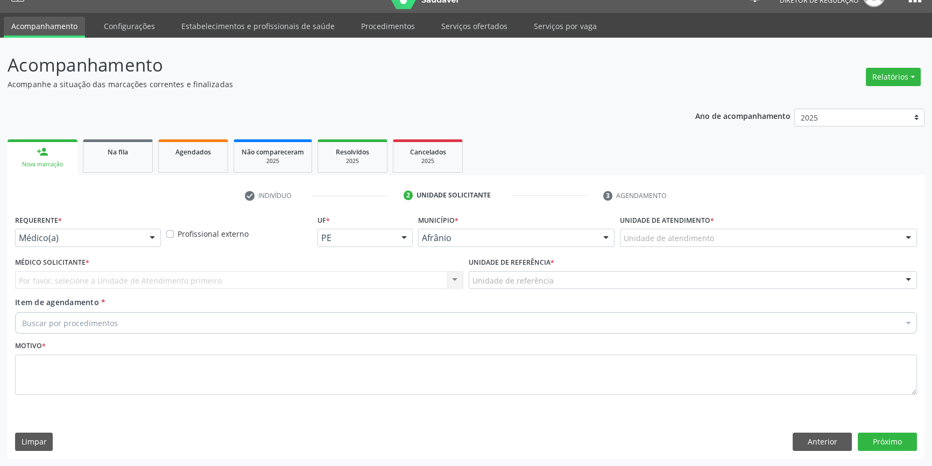
scroll to position [20, 0]
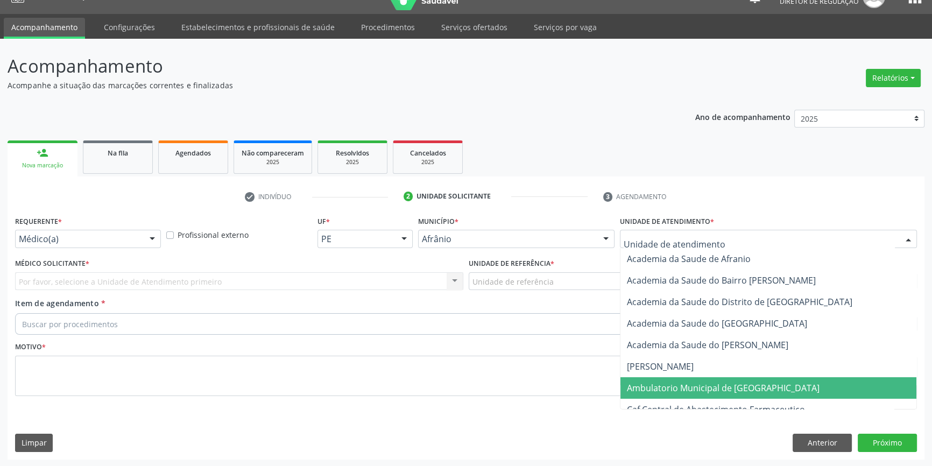
drag, startPoint x: 674, startPoint y: 393, endPoint x: 598, endPoint y: 322, distance: 103.5
click at [672, 392] on span "Ambulatorio Municipal de [GEOGRAPHIC_DATA]" at bounding box center [768, 388] width 296 height 22
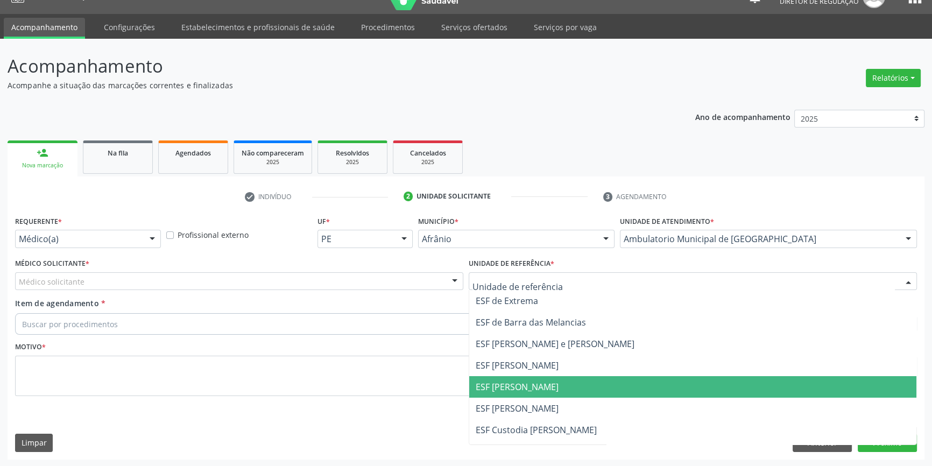
drag, startPoint x: 528, startPoint y: 389, endPoint x: 367, endPoint y: 335, distance: 170.3
click at [516, 385] on span "ESF [PERSON_NAME]" at bounding box center [517, 387] width 83 height 12
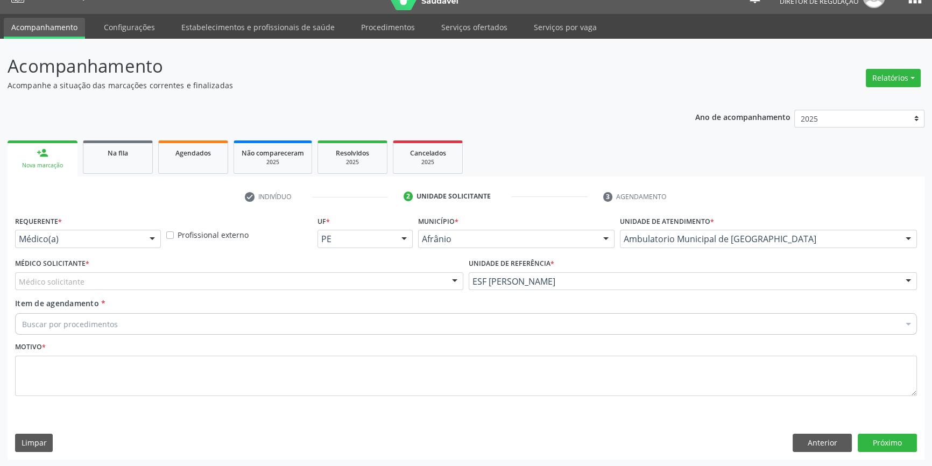
click at [262, 286] on div "Médico solicitante" at bounding box center [239, 281] width 448 height 18
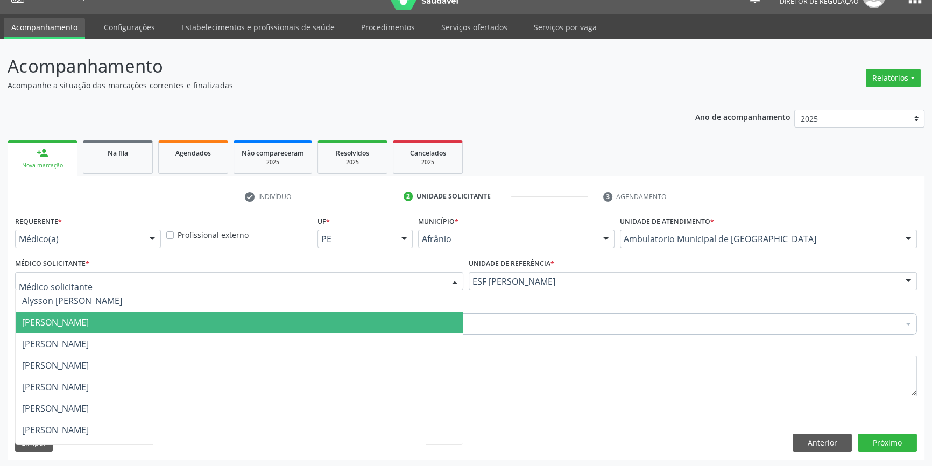
click at [164, 321] on span "[PERSON_NAME]" at bounding box center [239, 323] width 447 height 22
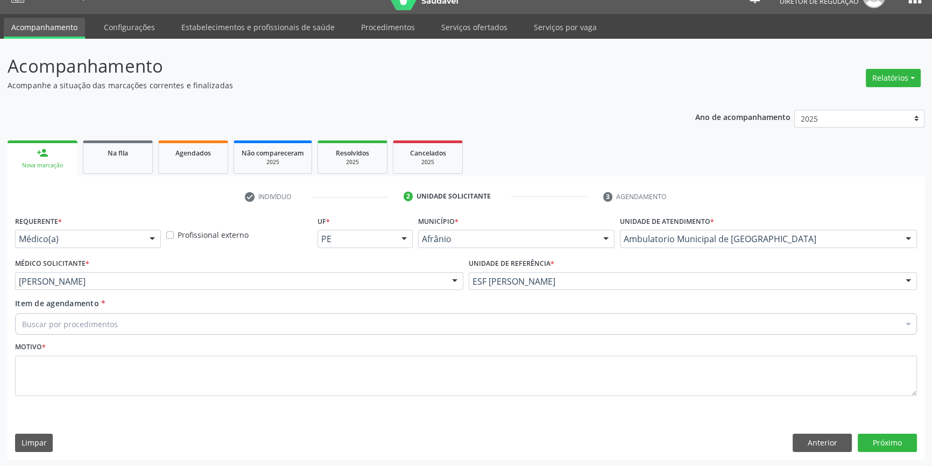
click at [152, 321] on div "Buscar por procedimentos" at bounding box center [466, 324] width 902 height 22
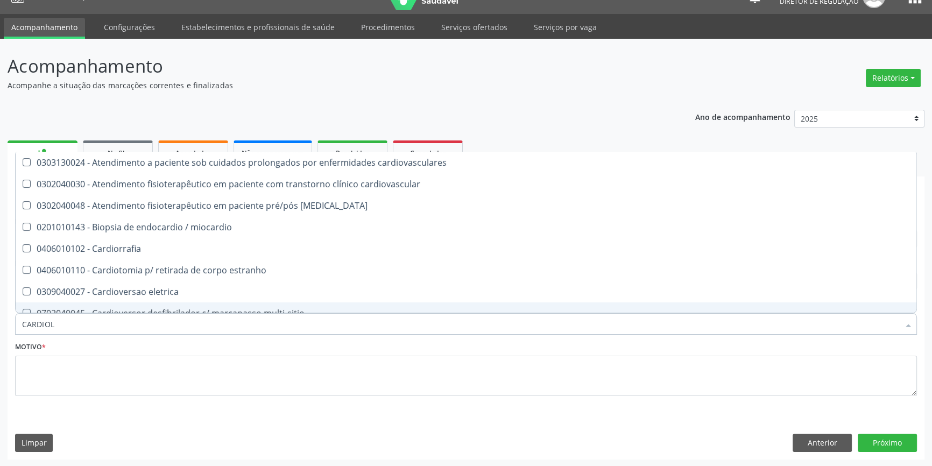
type input "CARDIOLO"
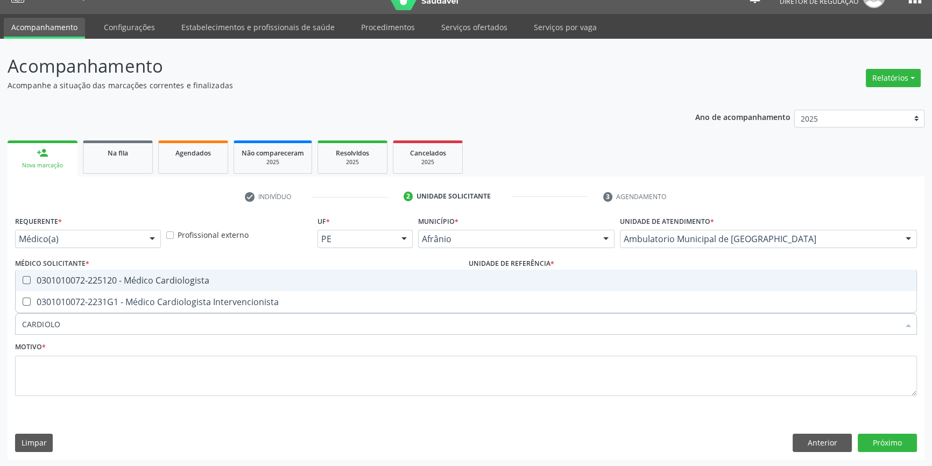
click at [204, 283] on div "0301010072-225120 - Médico Cardiologista" at bounding box center [466, 280] width 888 height 9
checkbox Cardiologista "true"
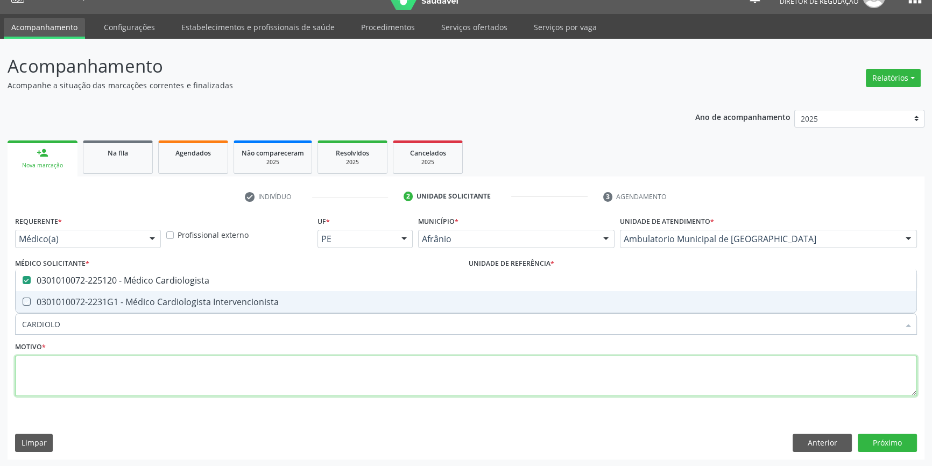
click at [147, 387] on textarea at bounding box center [466, 376] width 902 height 41
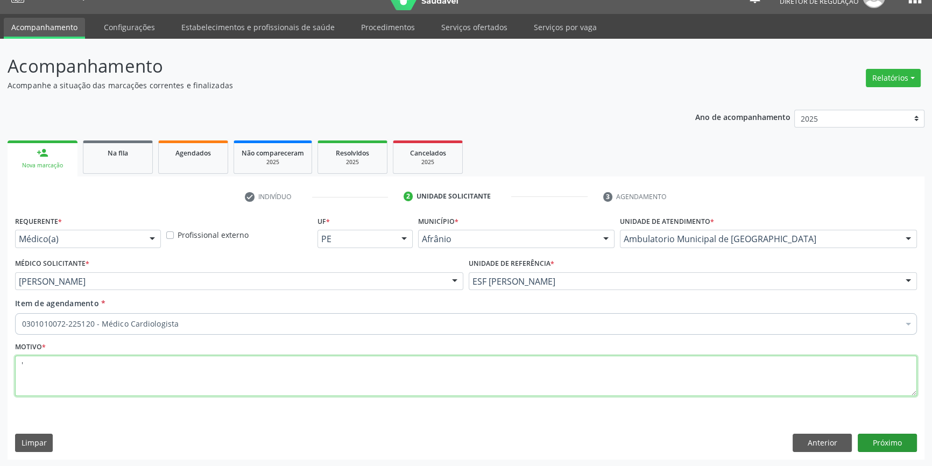
type textarea "'"
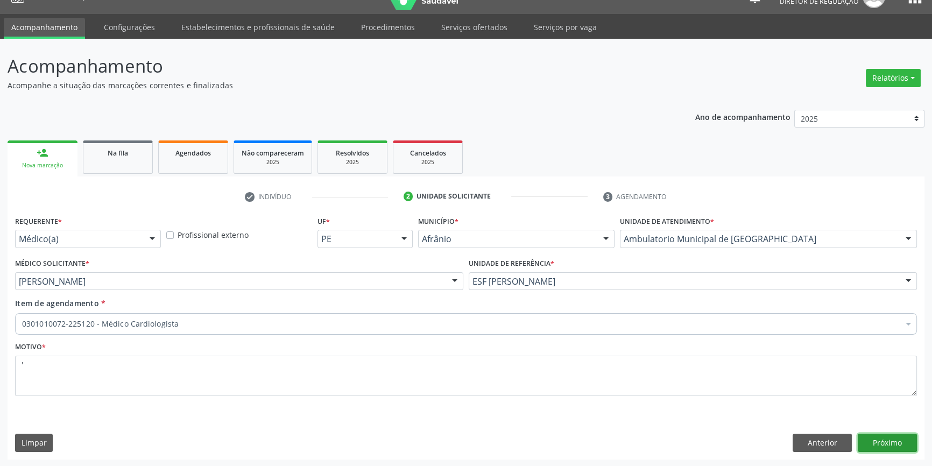
click at [878, 447] on button "Próximo" at bounding box center [887, 443] width 59 height 18
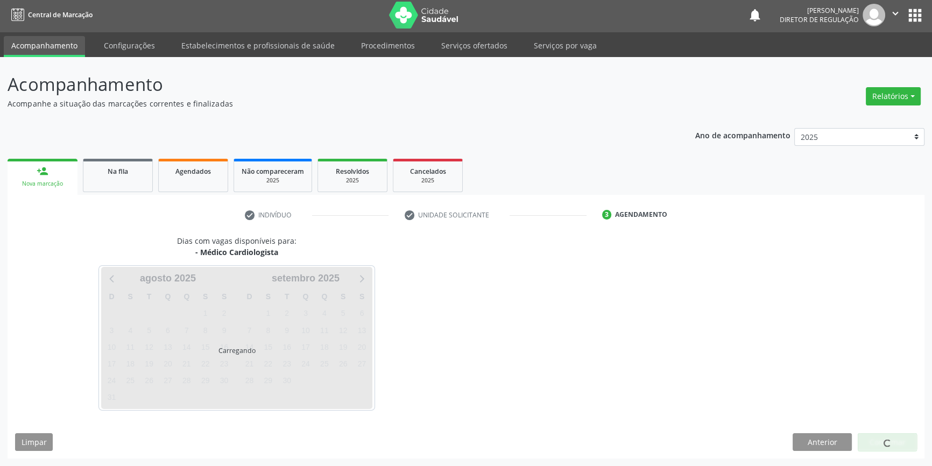
scroll to position [1, 0]
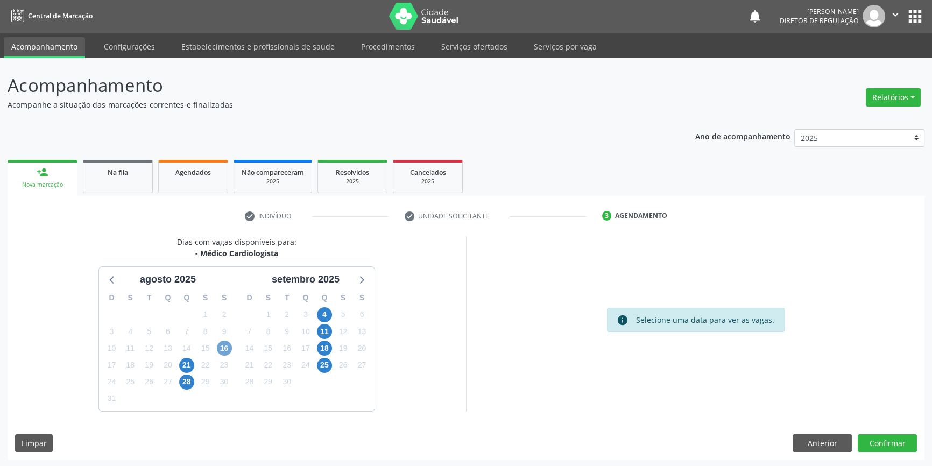
click at [223, 353] on span "16" at bounding box center [224, 348] width 15 height 15
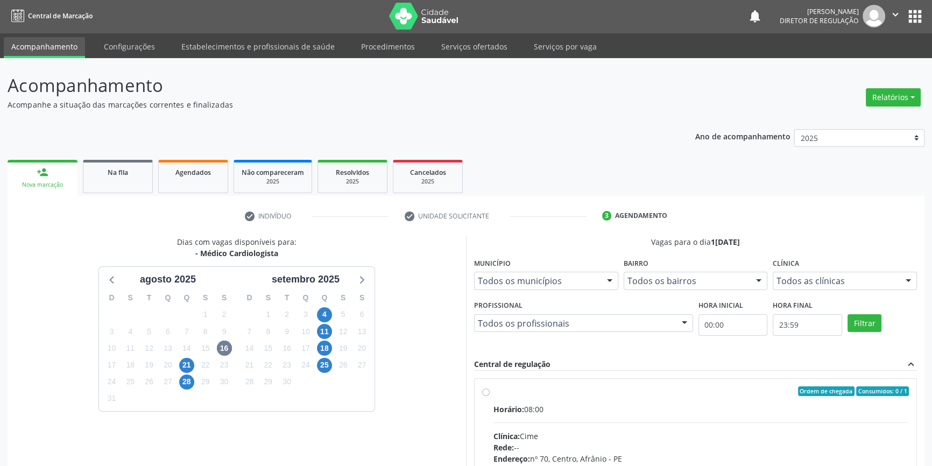
click at [528, 400] on label "Ordem de chegada Consumidos: 0 / 1 Horário: 08:00 Clínica: Cime Rede: -- Endere…" at bounding box center [700, 468] width 415 height 165
click at [490, 396] on input "Ordem de chegada Consumidos: 0 / 1 Horário: 08:00 Clínica: Cime Rede: -- Endere…" at bounding box center [486, 391] width 8 height 10
radio input "true"
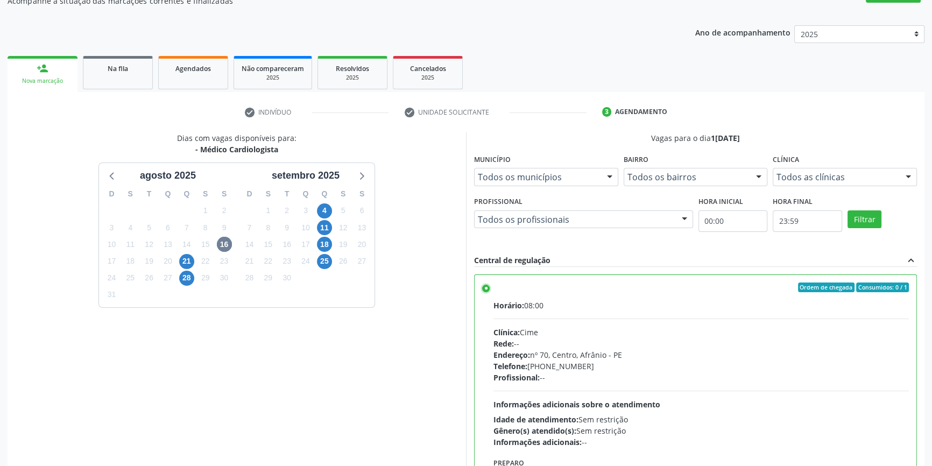
scroll to position [176, 0]
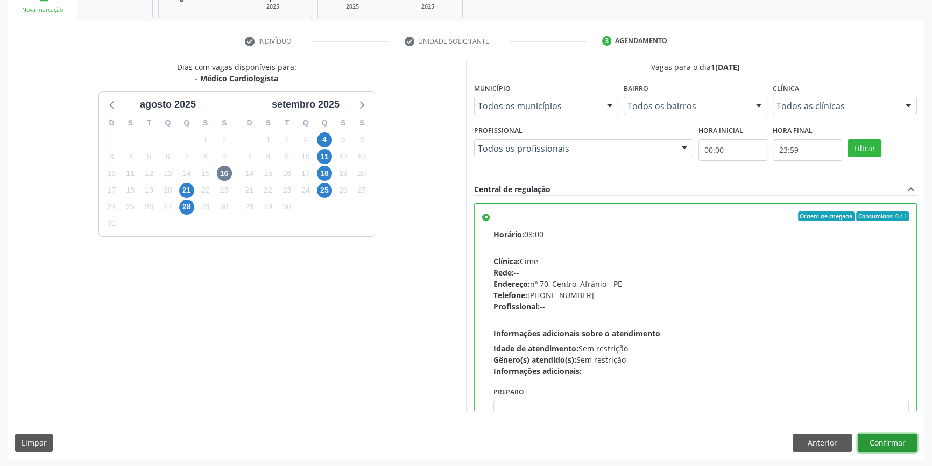
click at [873, 445] on button "Confirmar" at bounding box center [887, 443] width 59 height 18
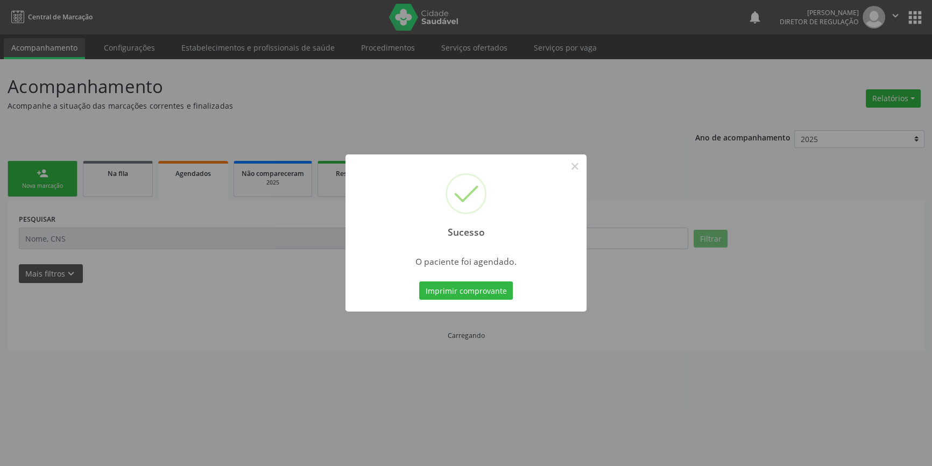
scroll to position [0, 0]
click at [501, 291] on button "Imprimir comprovante" at bounding box center [470, 290] width 94 height 18
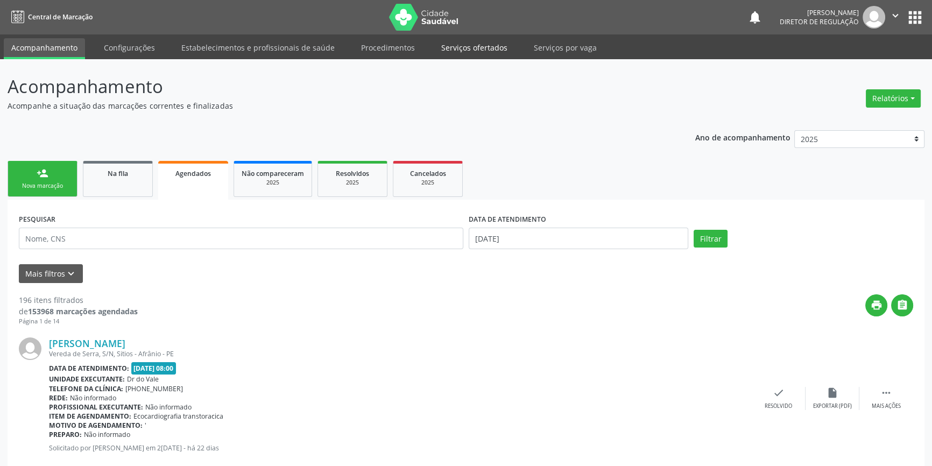
click at [460, 40] on link "Serviços ofertados" at bounding box center [474, 47] width 81 height 19
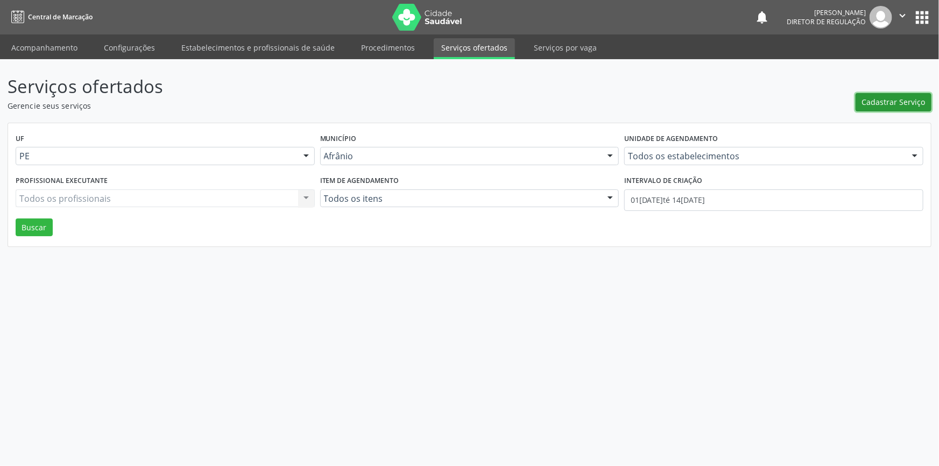
click at [882, 98] on span "Cadastrar Serviço" at bounding box center [893, 101] width 63 height 11
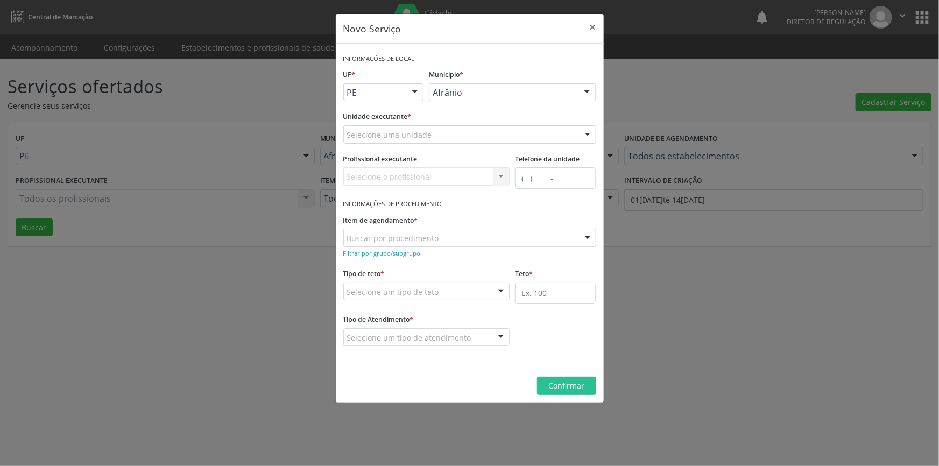
click at [466, 136] on div "Selecione uma unidade" at bounding box center [469, 134] width 253 height 18
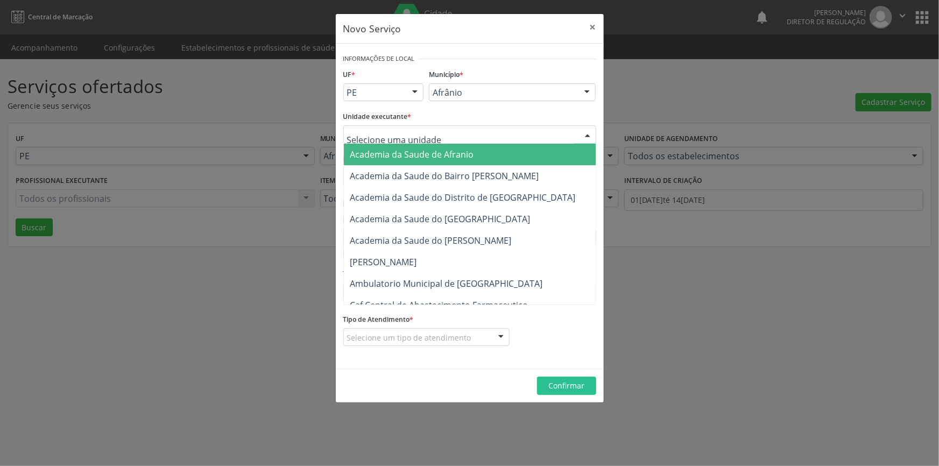
type input "C"
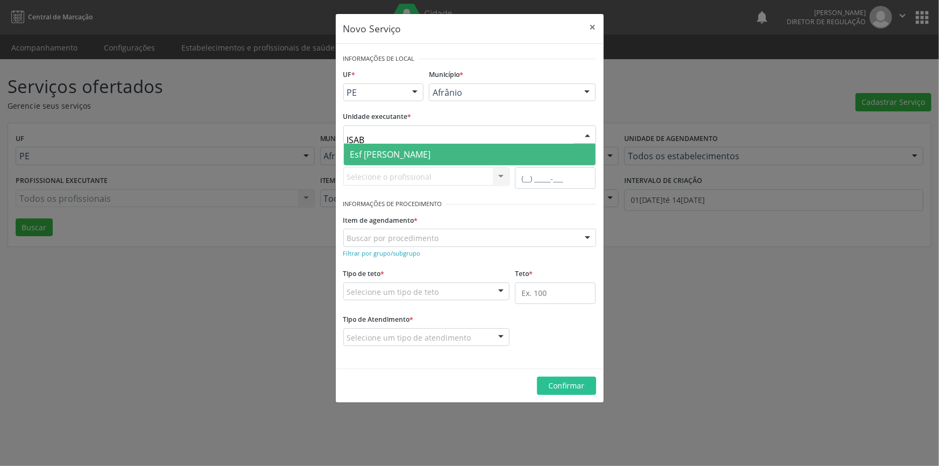
type input "ISABE"
click at [443, 157] on span "Esf [PERSON_NAME]" at bounding box center [470, 155] width 252 height 22
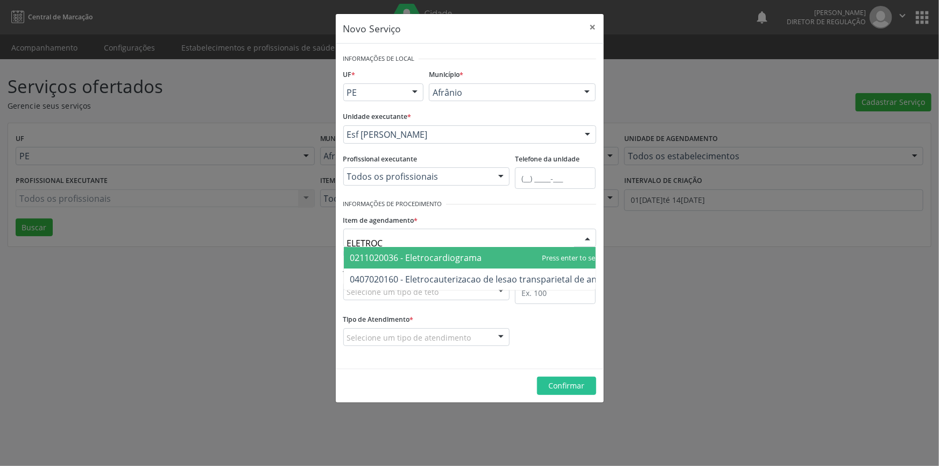
type input "ELETROCA"
click at [425, 255] on span "0211020036 - Eletrocardiograma" at bounding box center [416, 258] width 132 height 12
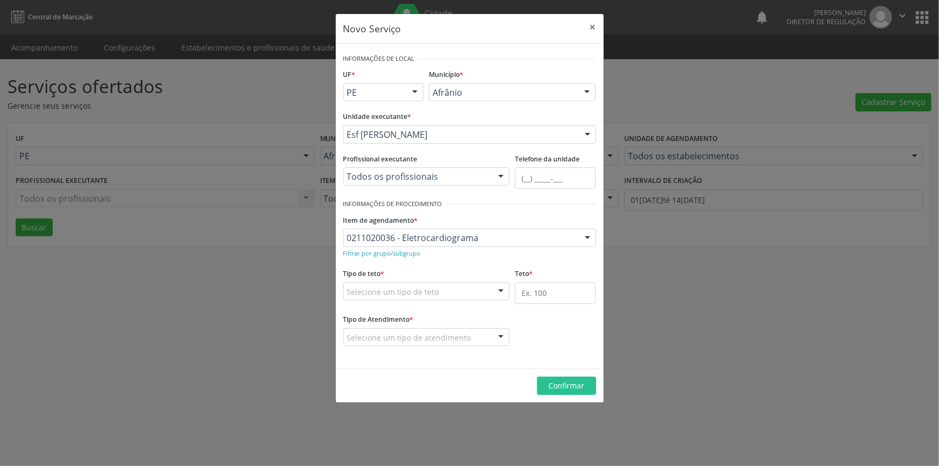
drag, startPoint x: 439, startPoint y: 286, endPoint x: 425, endPoint y: 301, distance: 20.2
click at [437, 287] on div "Selecione um tipo de teto" at bounding box center [426, 291] width 167 height 18
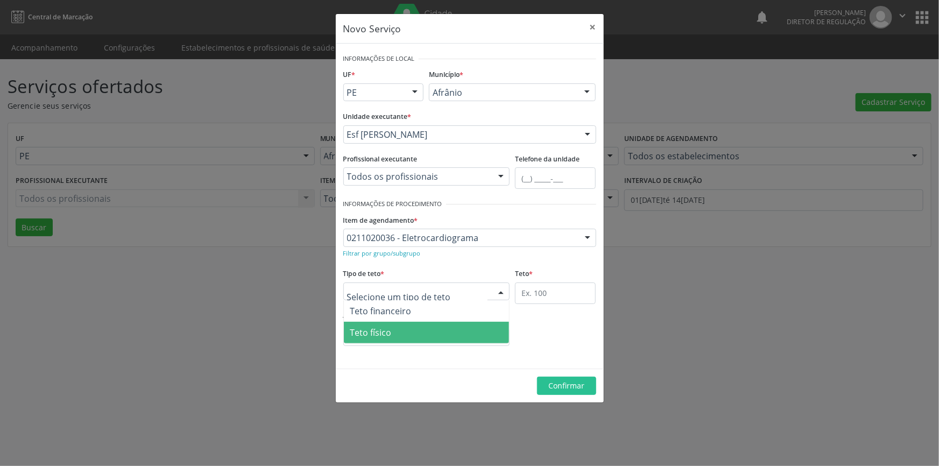
click at [397, 329] on span "Teto físico" at bounding box center [427, 333] width 166 height 22
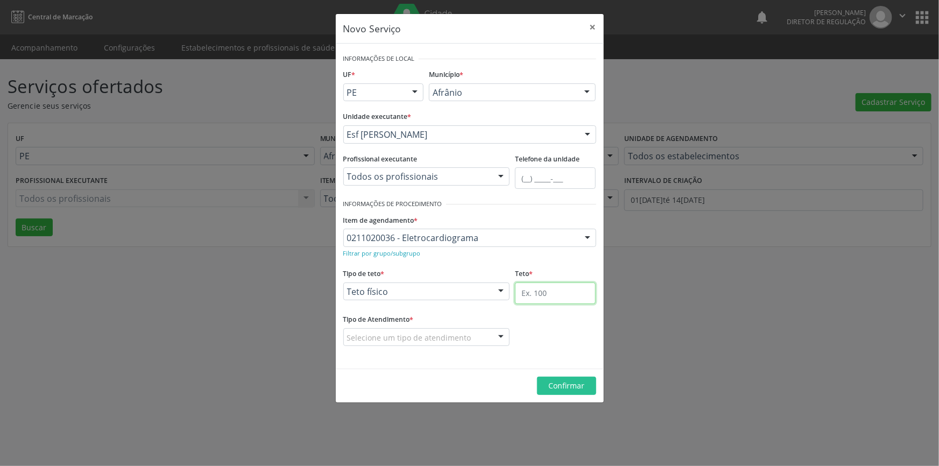
click at [556, 296] on input "text" at bounding box center [555, 293] width 81 height 22
type input "1"
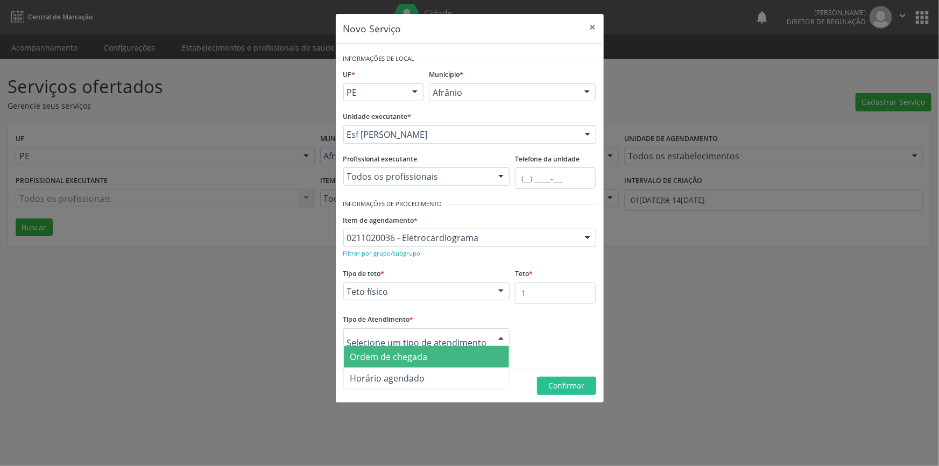
click at [406, 351] on span "Ordem de chegada" at bounding box center [388, 357] width 77 height 12
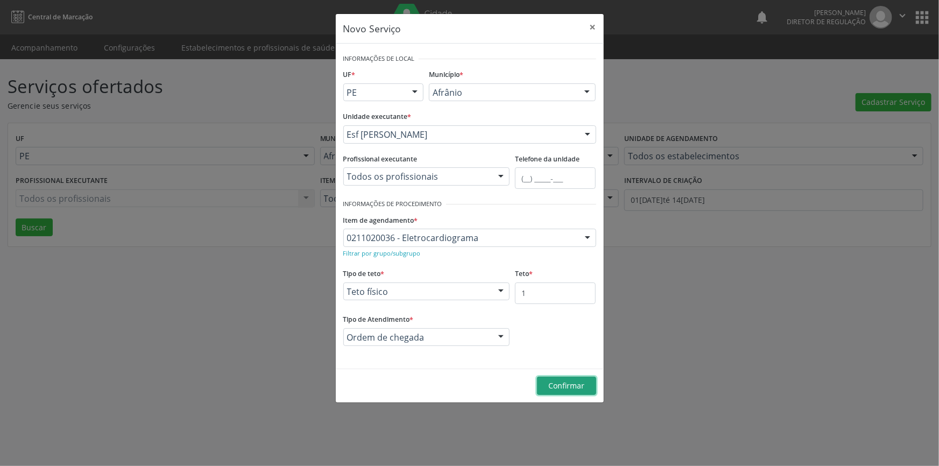
click at [569, 389] on span "Confirmar" at bounding box center [566, 385] width 36 height 10
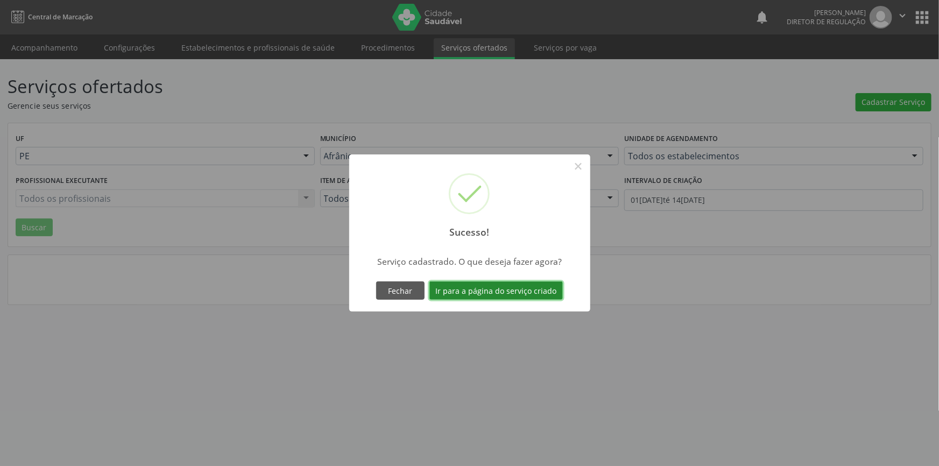
click at [517, 291] on button "Ir para a página do serviço criado" at bounding box center [495, 290] width 133 height 18
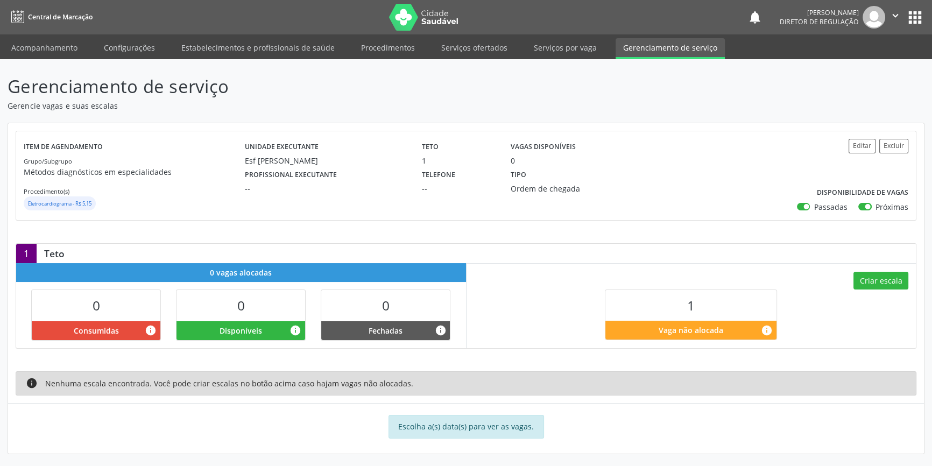
click at [880, 269] on div "Criar escala 1 Vaga não alocada info" at bounding box center [692, 305] width 450 height 84
click at [878, 274] on button "Criar escala" at bounding box center [880, 281] width 55 height 18
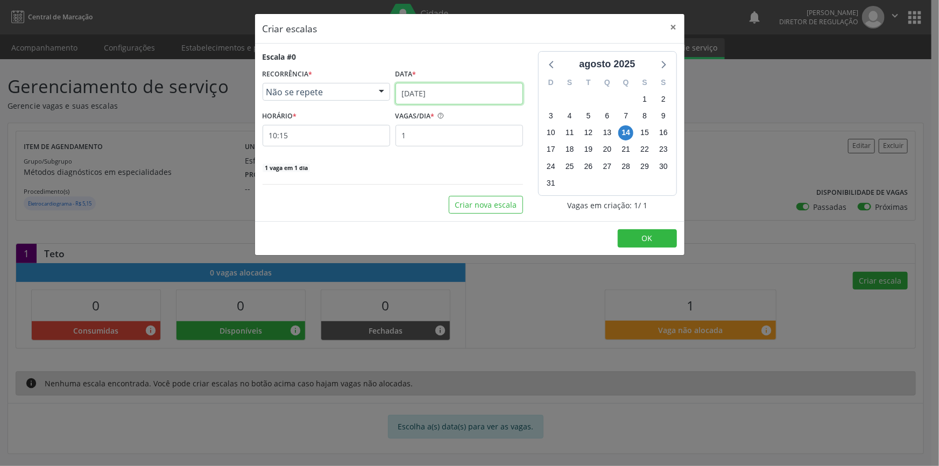
click at [448, 97] on input "[DATE]" at bounding box center [459, 94] width 128 height 22
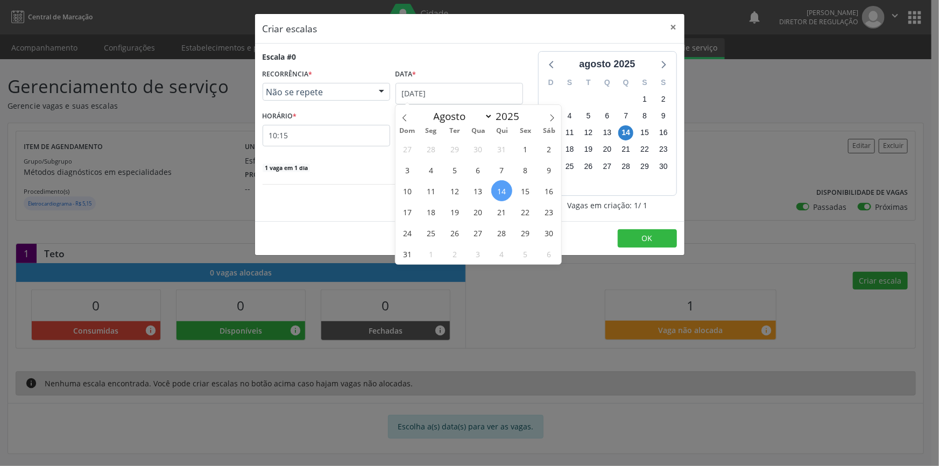
click at [499, 191] on span "14" at bounding box center [501, 190] width 21 height 21
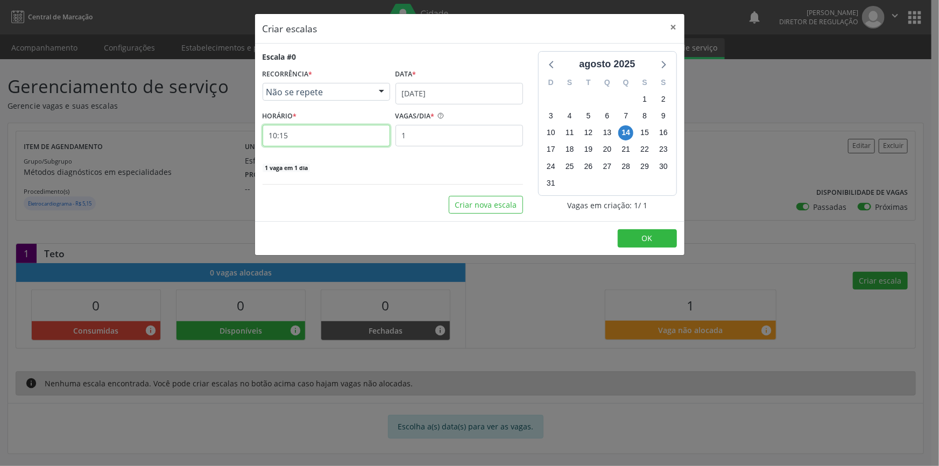
click at [303, 130] on input "10:15" at bounding box center [327, 136] width 128 height 22
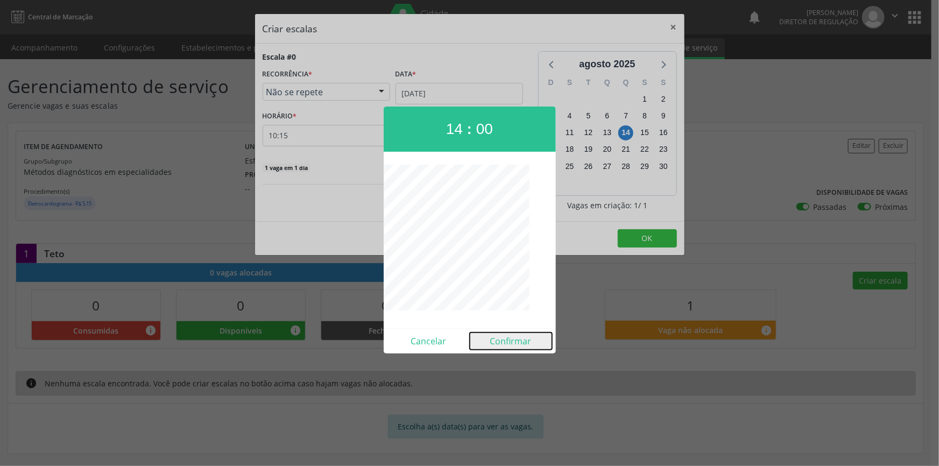
click at [500, 337] on button "Confirmar" at bounding box center [511, 341] width 82 height 17
type input "14:00"
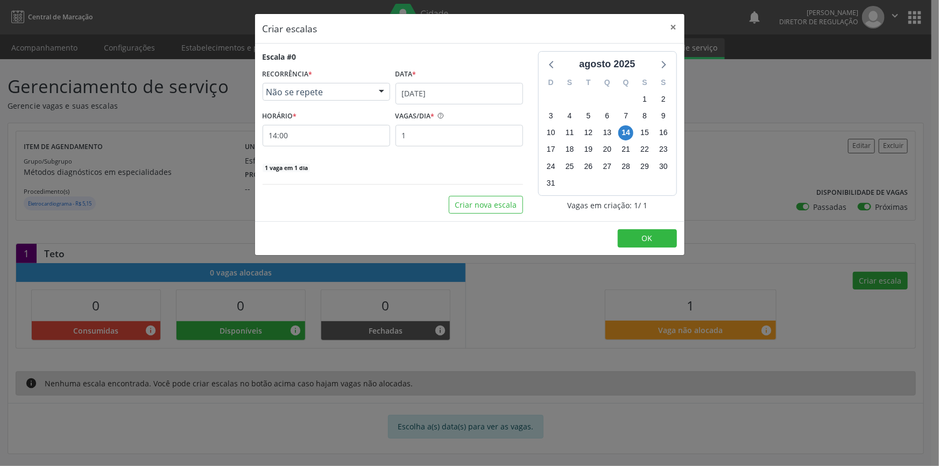
click at [627, 247] on footer "OK" at bounding box center [469, 238] width 429 height 34
click at [636, 242] on button "OK" at bounding box center [647, 238] width 59 height 18
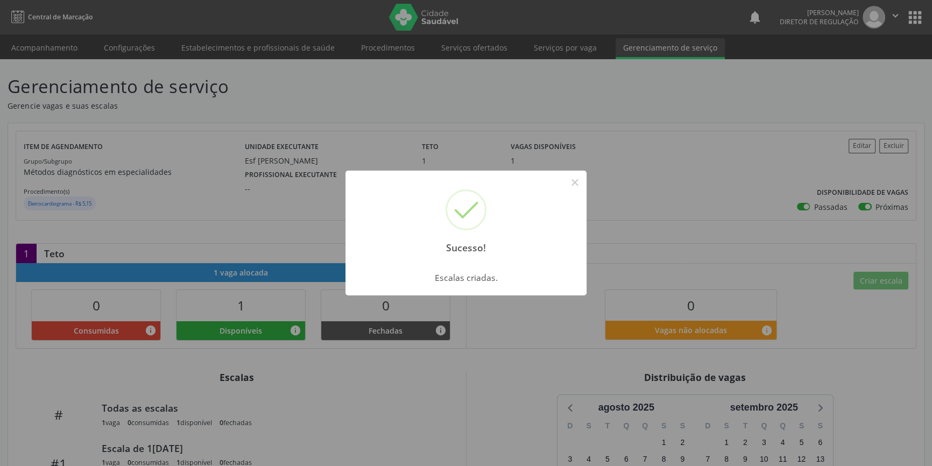
drag, startPoint x: 351, startPoint y: 100, endPoint x: 105, endPoint y: 90, distance: 246.6
click at [349, 101] on div "Sucesso! × Escalas criadas. OK Cancel" at bounding box center [466, 233] width 932 height 466
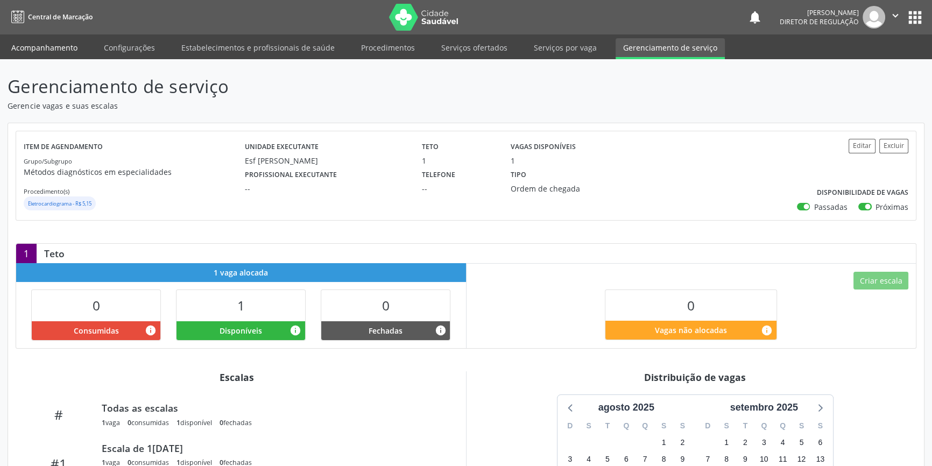
click at [38, 51] on link "Acompanhamento" at bounding box center [44, 47] width 81 height 19
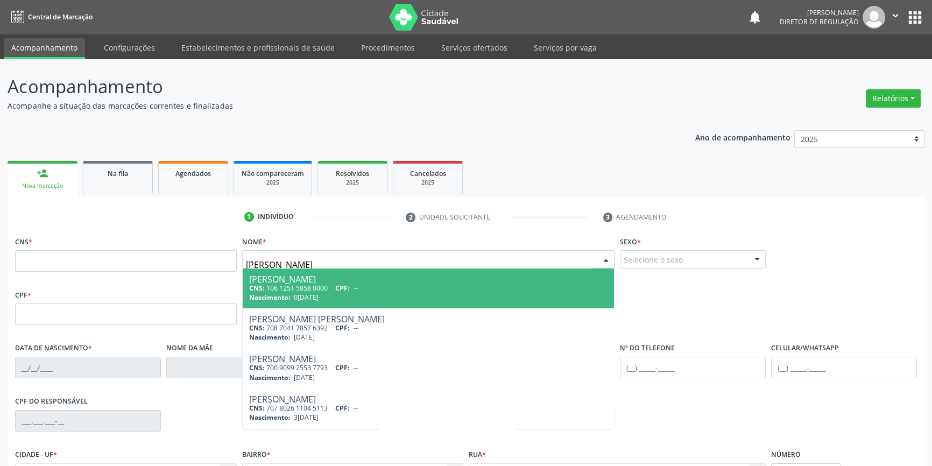
type input "VICTOR GABRIEL"
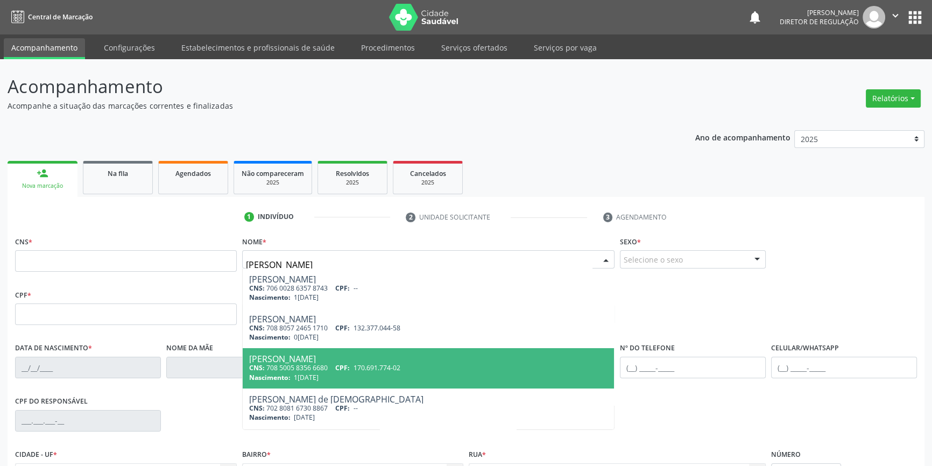
click at [371, 361] on div "Victor Gabriel Amorim dos Santos" at bounding box center [428, 359] width 359 height 9
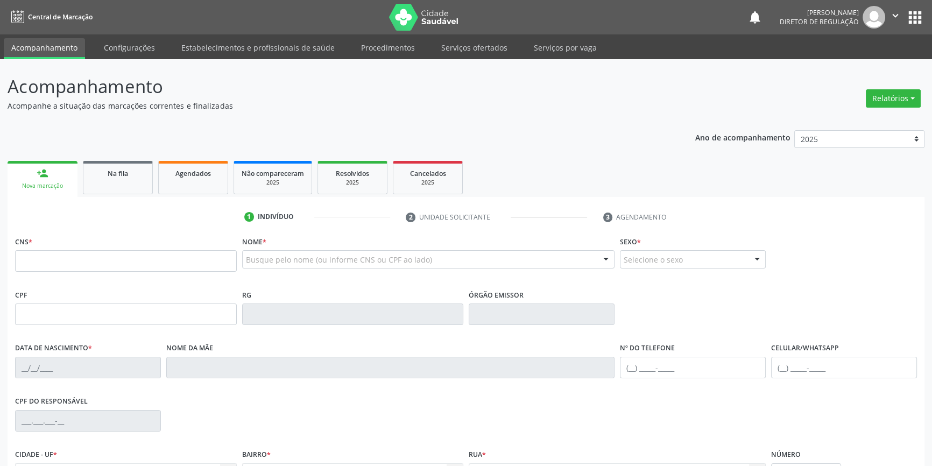
type input "708 5005 8356 6680"
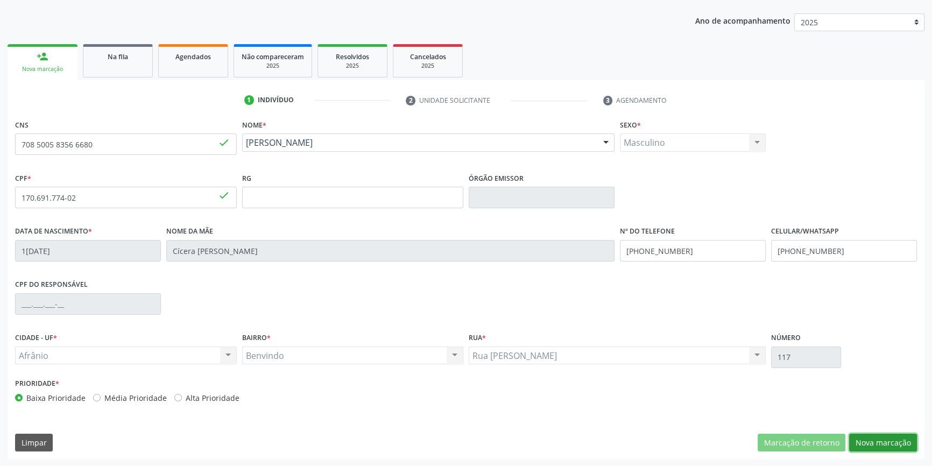
click at [878, 438] on button "Nova marcação" at bounding box center [883, 443] width 68 height 18
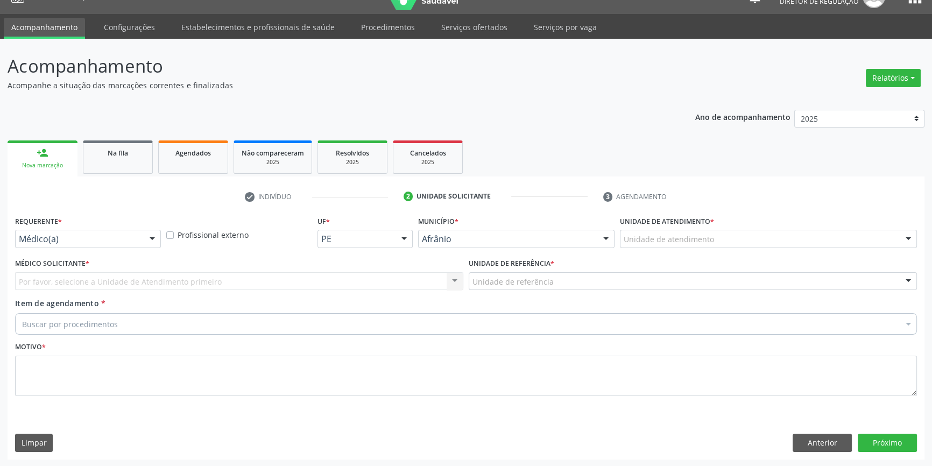
click at [711, 242] on div "Unidade de atendimento" at bounding box center [768, 239] width 297 height 18
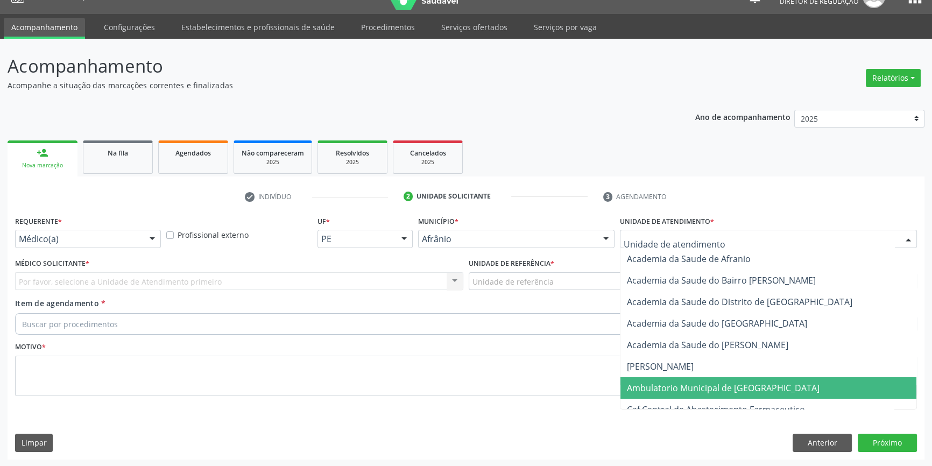
drag, startPoint x: 710, startPoint y: 385, endPoint x: 556, endPoint y: 287, distance: 182.4
click at [705, 385] on span "Ambulatorio Municipal de [GEOGRAPHIC_DATA]" at bounding box center [723, 388] width 193 height 12
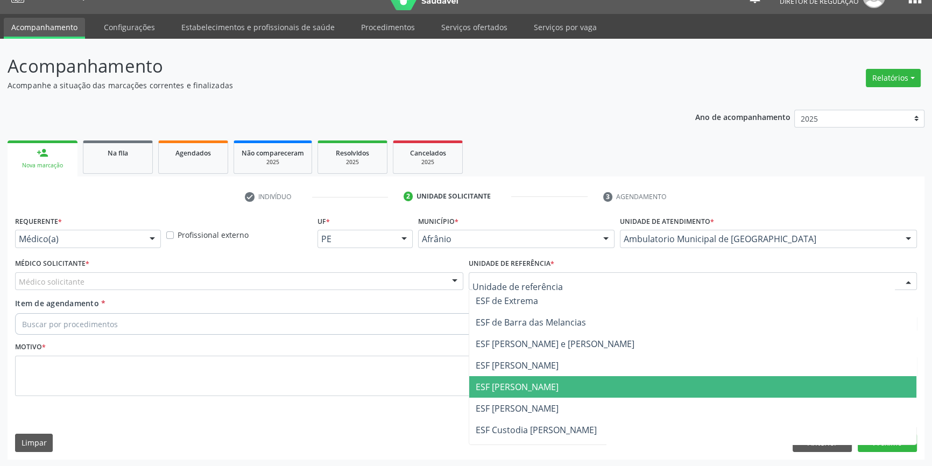
drag, startPoint x: 535, startPoint y: 391, endPoint x: 453, endPoint y: 356, distance: 89.7
click at [530, 390] on span "ESF [PERSON_NAME]" at bounding box center [517, 387] width 83 height 12
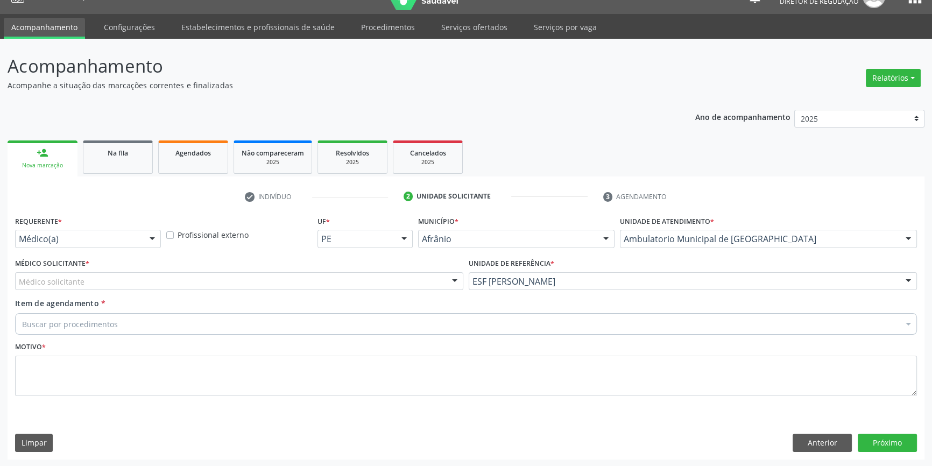
click at [377, 291] on div "Médico Solicitante * Médico solicitante Alysson Rodrigo Ferreira Cavalcanti Bru…" at bounding box center [239, 277] width 454 height 42
click at [365, 281] on div "Médico solicitante" at bounding box center [239, 281] width 448 height 18
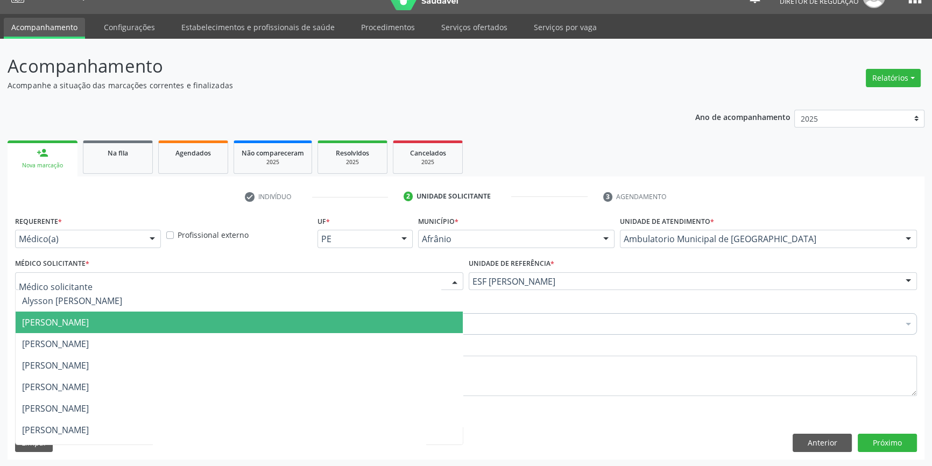
click at [89, 322] on span "[PERSON_NAME]" at bounding box center [55, 322] width 67 height 12
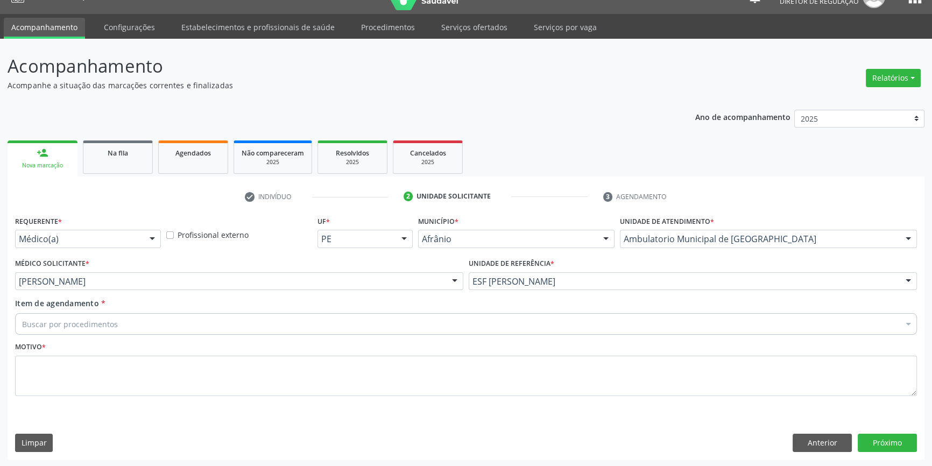
click at [126, 313] on div "Buscar por procedimentos" at bounding box center [466, 324] width 902 height 22
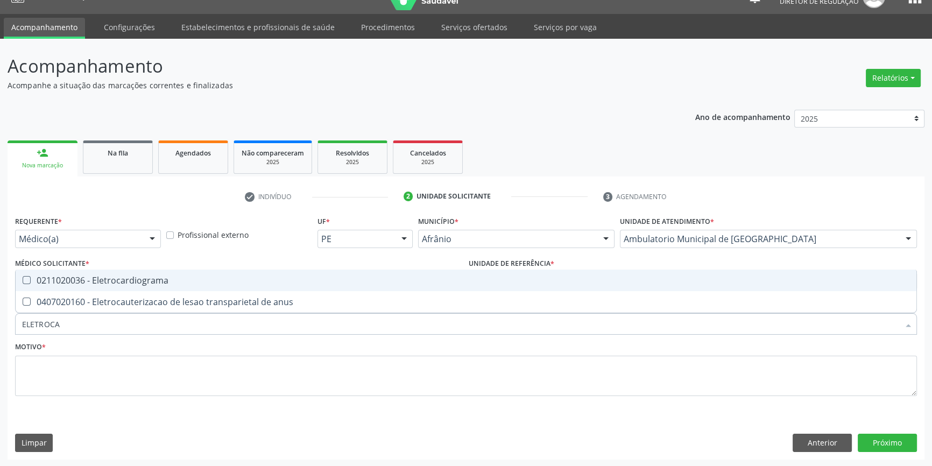
type input "ELETROCAR"
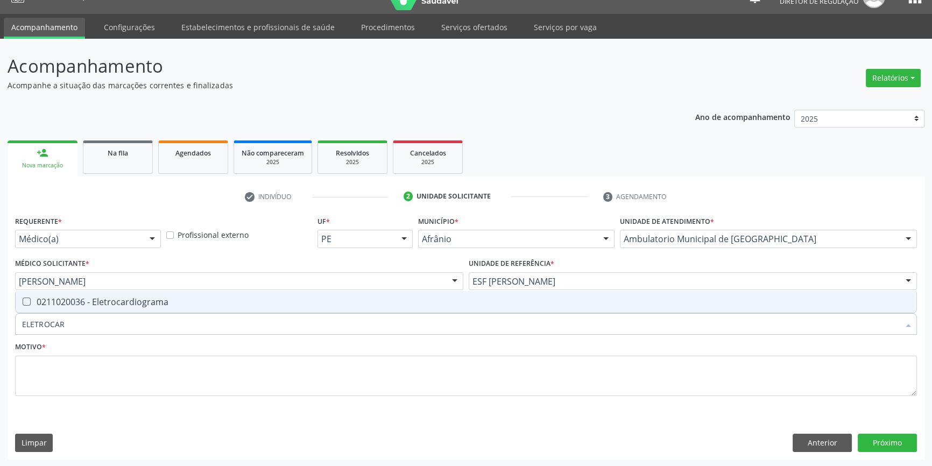
click at [116, 306] on div "0211020036 - Eletrocardiograma" at bounding box center [466, 302] width 888 height 9
checkbox Eletrocardiograma "true"
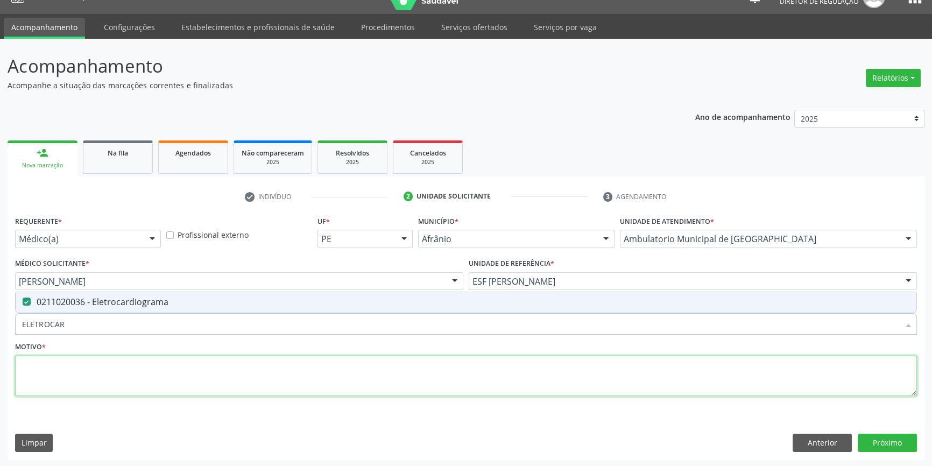
click at [102, 375] on textarea at bounding box center [466, 376] width 902 height 41
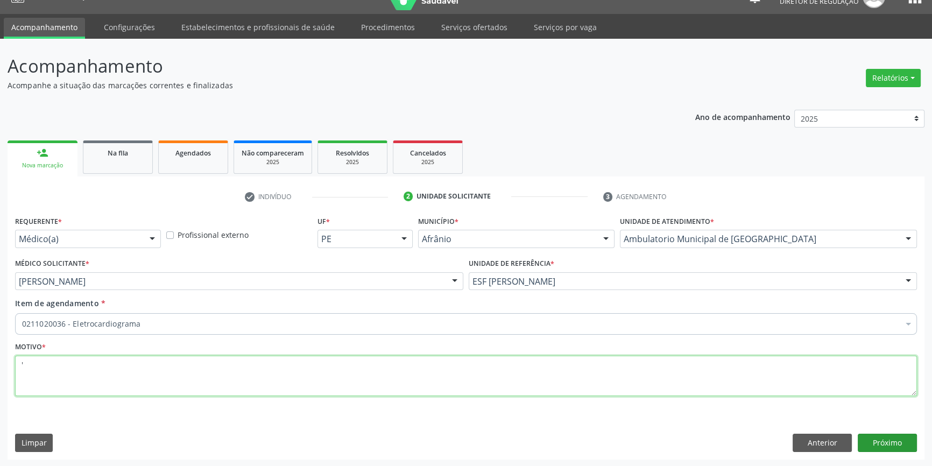
type textarea "'"
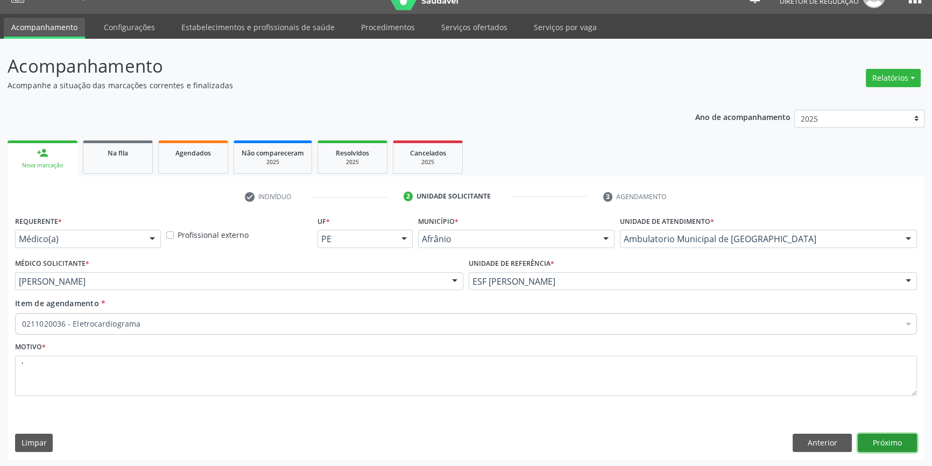
click at [875, 439] on button "Próximo" at bounding box center [887, 443] width 59 height 18
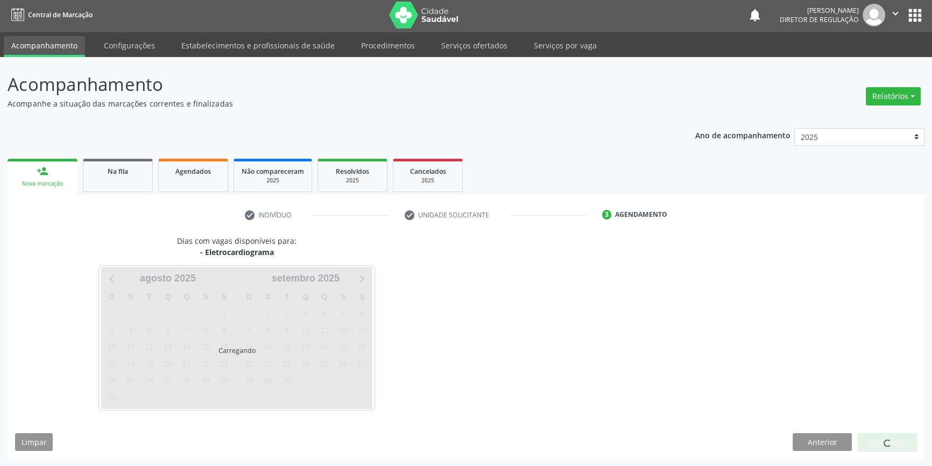
scroll to position [1, 0]
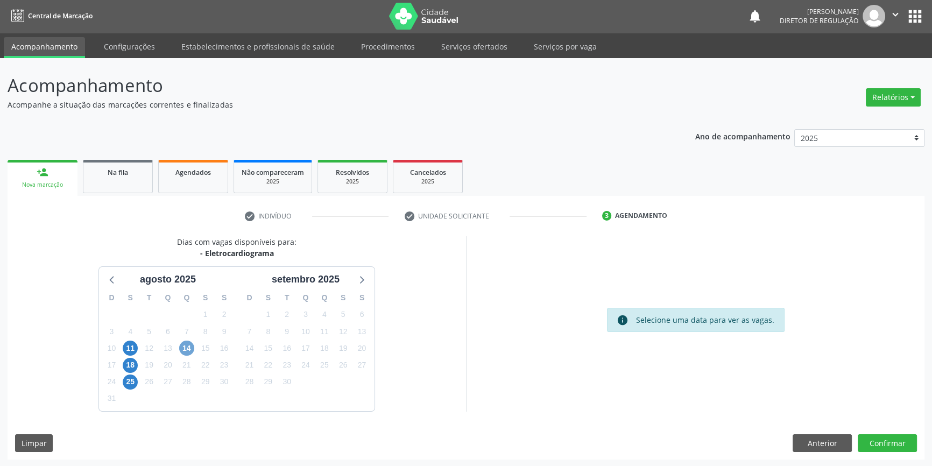
click at [192, 344] on span "14" at bounding box center [186, 348] width 15 height 15
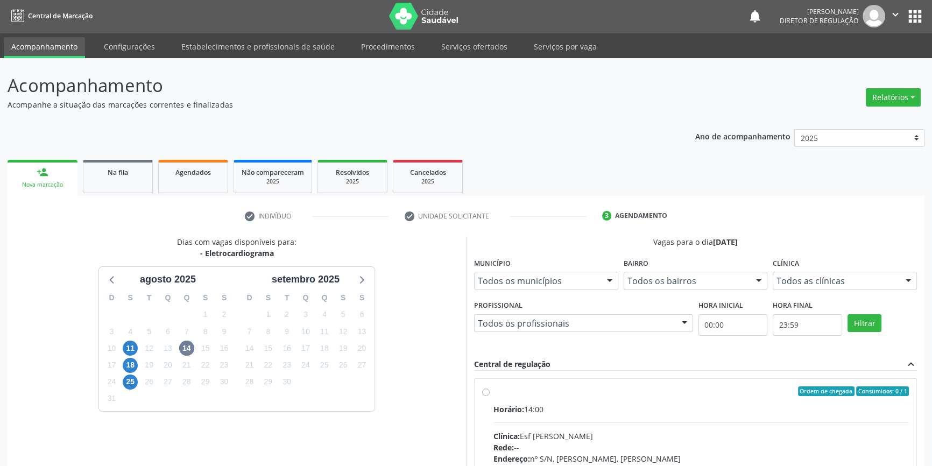
click at [505, 398] on label "Ordem de chegada Consumidos: 0 / 1 Horário: 14:00 Clínica: Esf Isabel Gomes Red…" at bounding box center [700, 468] width 415 height 165
click at [490, 396] on input "Ordem de chegada Consumidos: 0 / 1 Horário: 14:00 Clínica: Esf Isabel Gomes Red…" at bounding box center [486, 391] width 8 height 10
radio input "true"
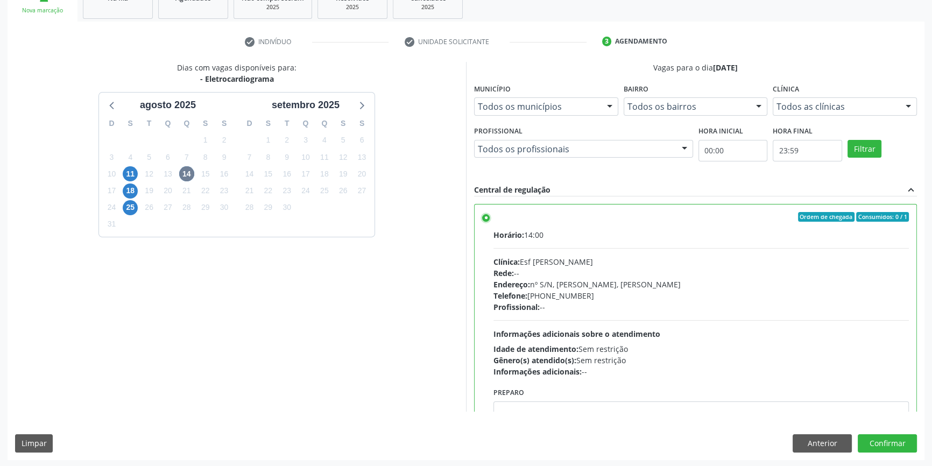
scroll to position [176, 0]
click at [877, 447] on button "Confirmar" at bounding box center [887, 443] width 59 height 18
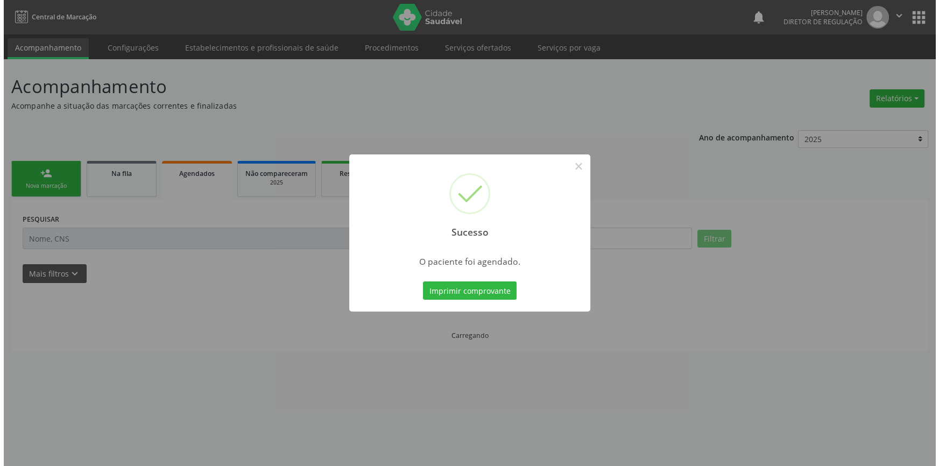
scroll to position [0, 0]
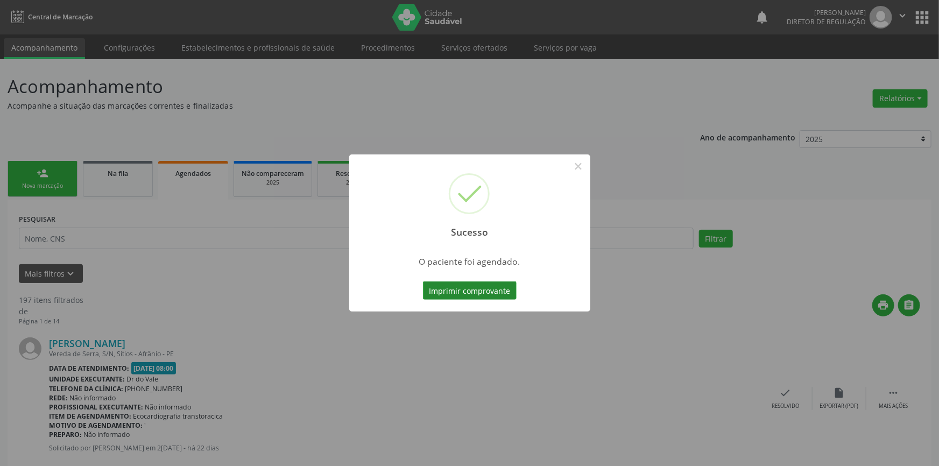
click at [469, 286] on button "Imprimir comprovante" at bounding box center [470, 290] width 94 height 18
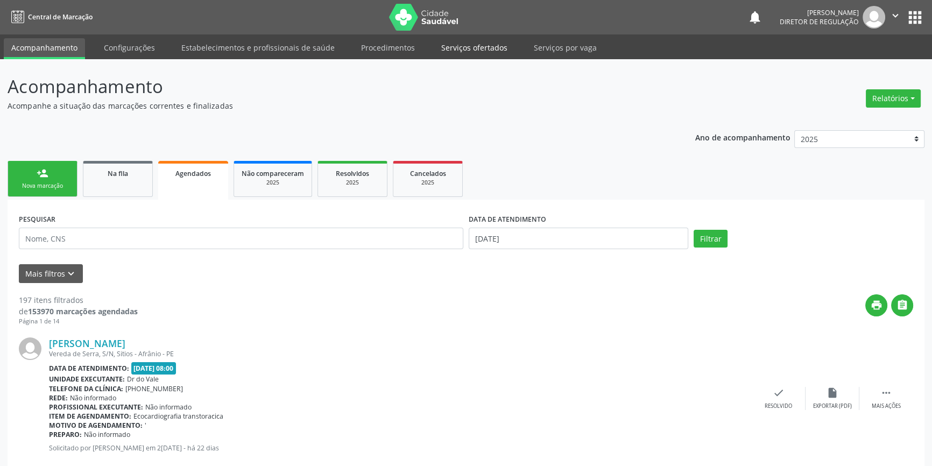
click at [491, 51] on link "Serviços ofertados" at bounding box center [474, 47] width 81 height 19
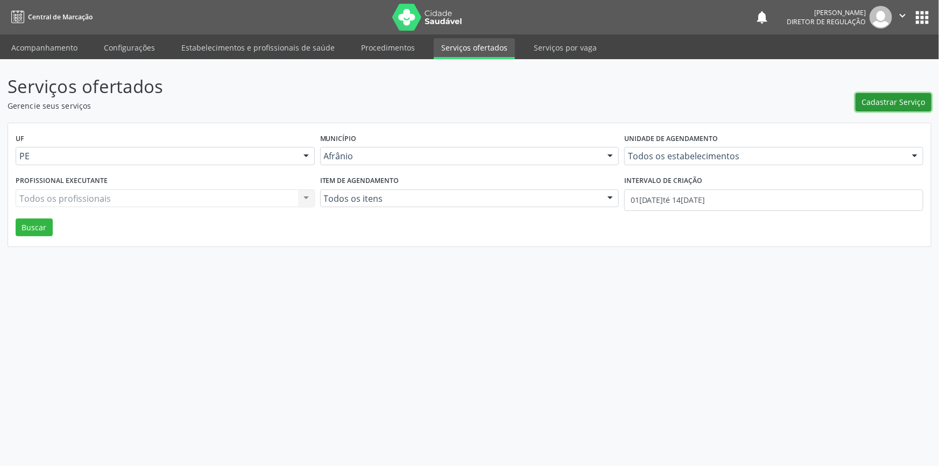
click at [891, 108] on button "Cadastrar Serviço" at bounding box center [894, 102] width 76 height 18
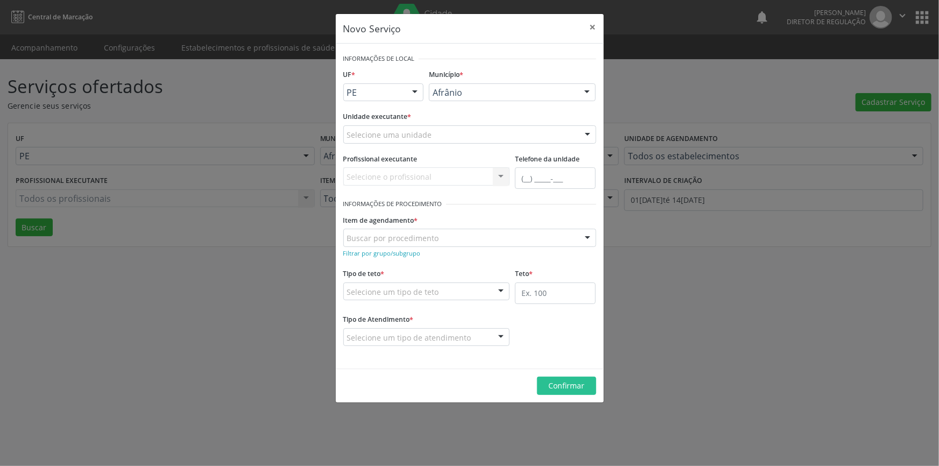
click at [411, 143] on div "Unidade executante * Selecione uma unidade Academia da Saude de Afranio Academi…" at bounding box center [470, 130] width 258 height 42
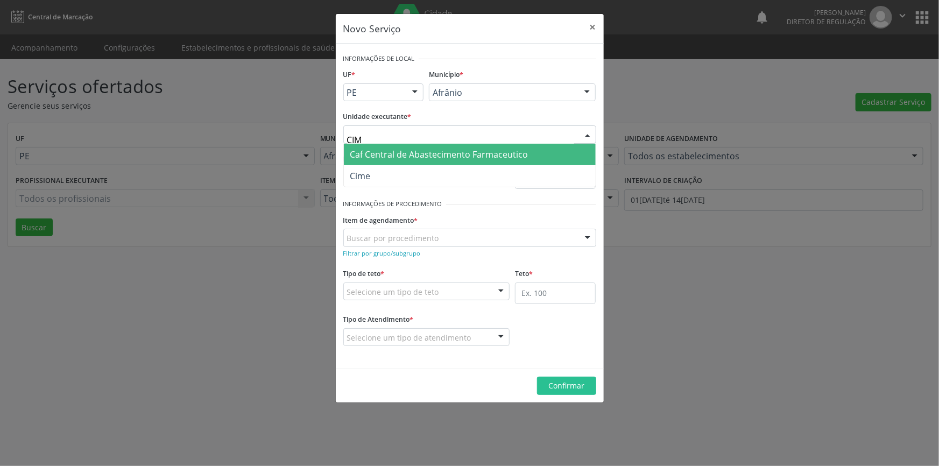
type input "CIME"
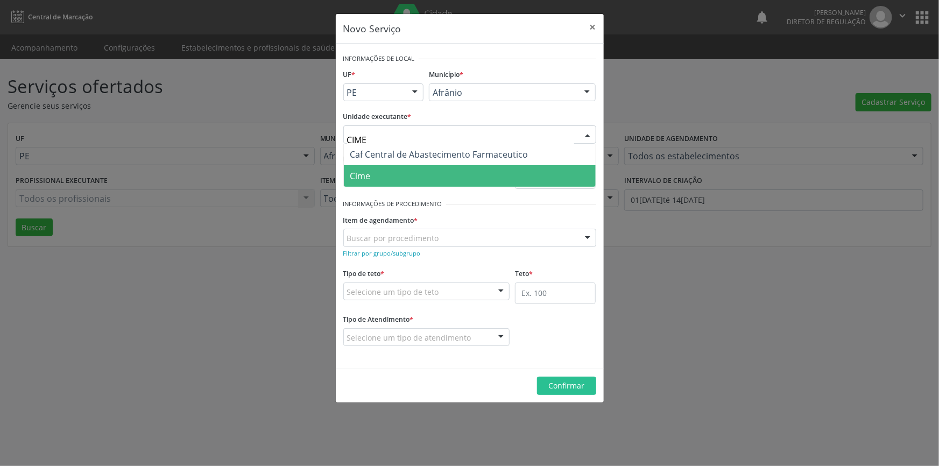
click at [404, 172] on span "Cime" at bounding box center [470, 176] width 252 height 22
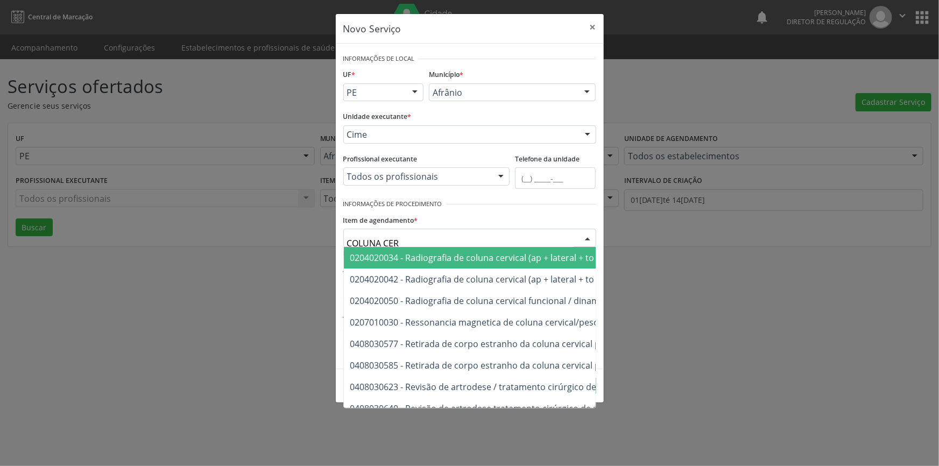
type input "COLUNA CERV"
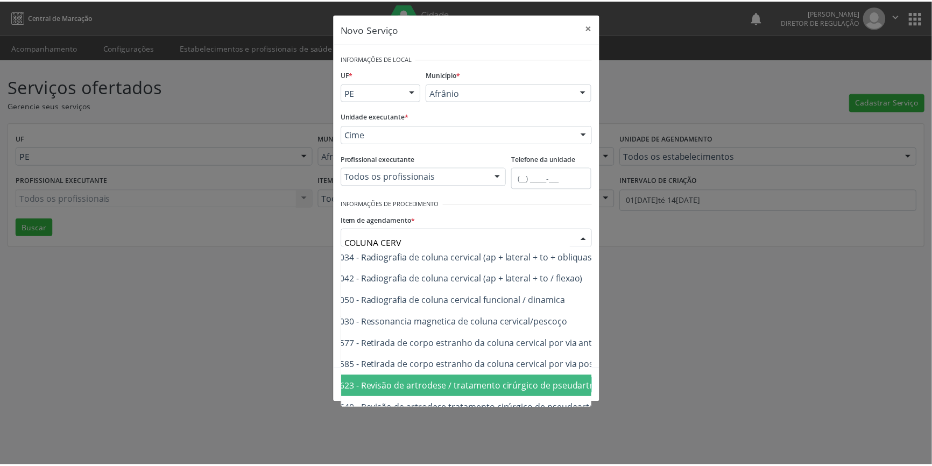
scroll to position [0, 65]
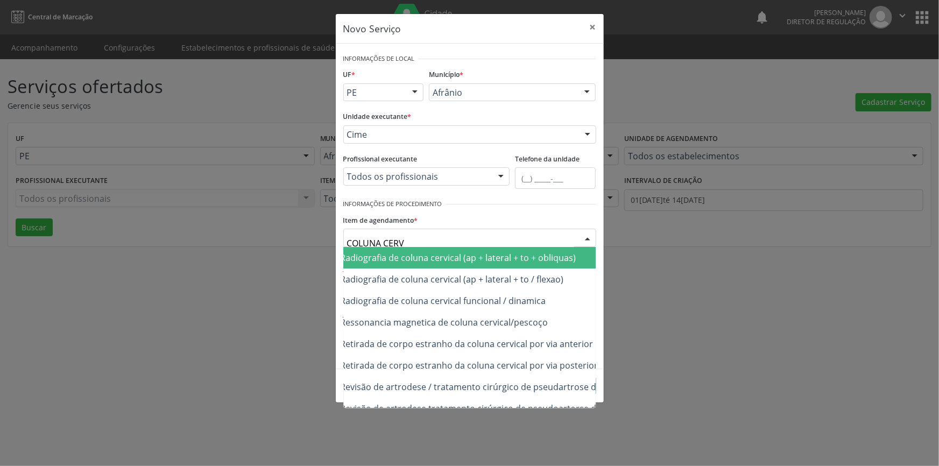
click at [437, 264] on span "0204020034 - Radiografia de coluna cervical (ap + lateral + to + obliquas)" at bounding box center [495, 258] width 432 height 22
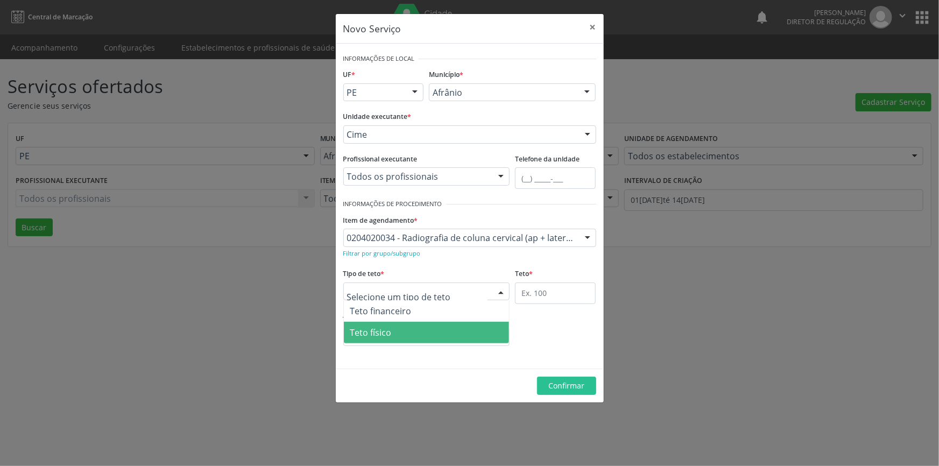
click at [430, 325] on span "Teto físico" at bounding box center [427, 333] width 166 height 22
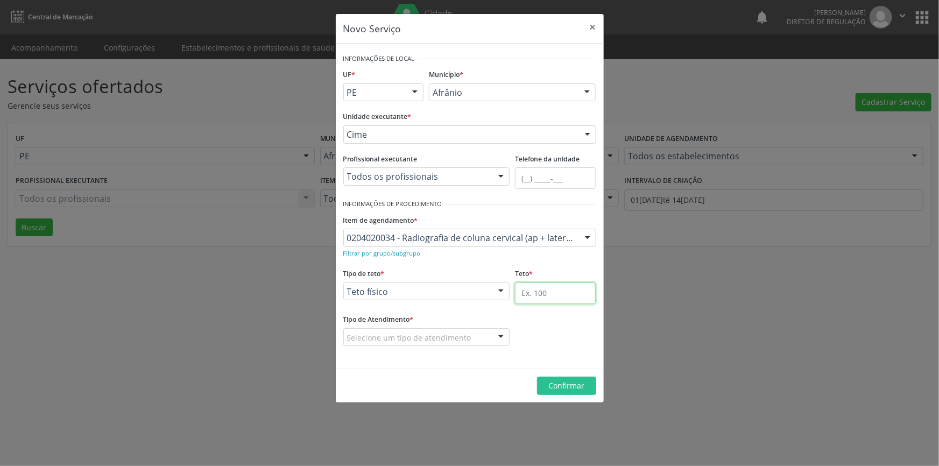
click at [552, 297] on input "text" at bounding box center [555, 293] width 81 height 22
click at [479, 334] on div "Selecione um tipo de atendimento" at bounding box center [426, 337] width 167 height 18
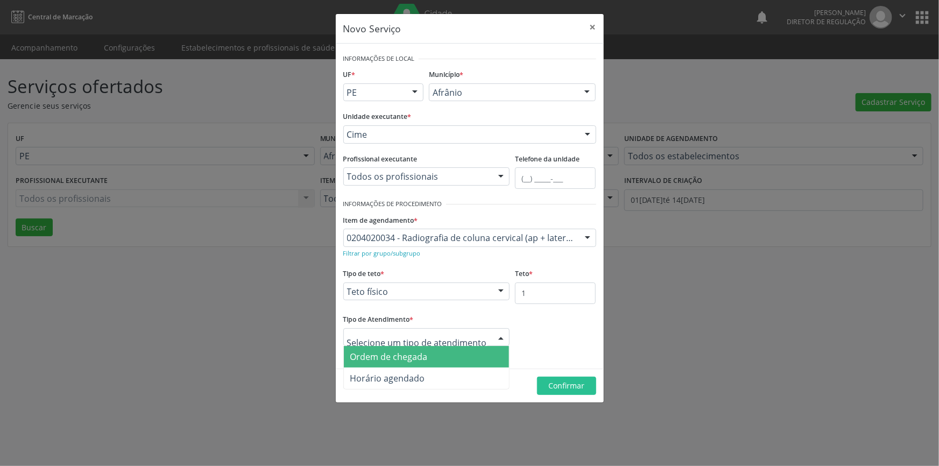
click at [456, 345] on div "Ordem de chegada Horário agendado Nenhum resultado encontrado para: " " Não há …" at bounding box center [426, 337] width 167 height 18
click at [457, 350] on span "Ordem de chegada" at bounding box center [427, 357] width 166 height 22
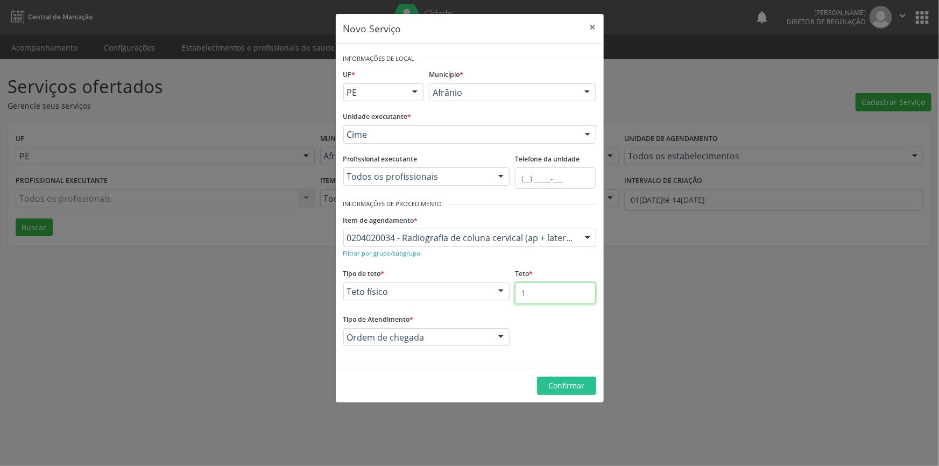
drag, startPoint x: 555, startPoint y: 295, endPoint x: 485, endPoint y: 282, distance: 71.1
click at [492, 295] on div "Tipo de teto * Teto físico Teto financeiro Teto físico Nenhum resultado encontr…" at bounding box center [470, 289] width 258 height 46
type input "5"
click at [585, 398] on footer "Confirmar" at bounding box center [470, 386] width 268 height 34
click at [583, 390] on span "Confirmar" at bounding box center [566, 385] width 36 height 10
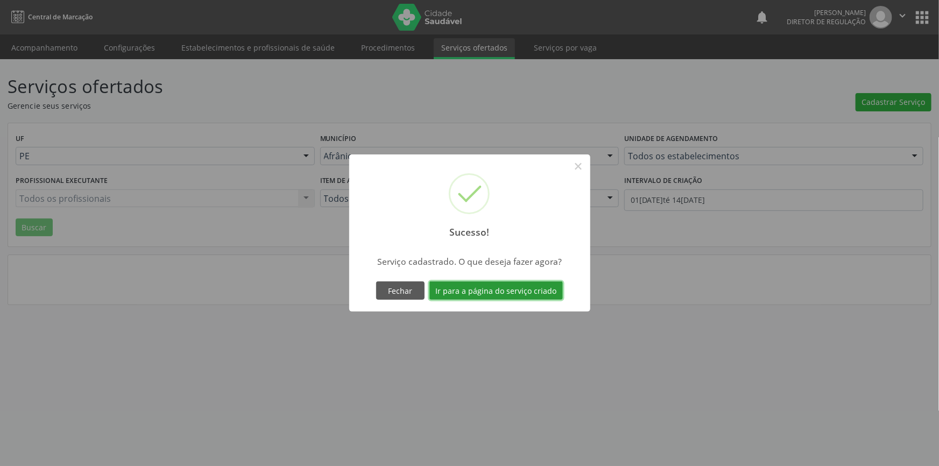
click at [538, 287] on button "Ir para a página do serviço criado" at bounding box center [495, 290] width 133 height 18
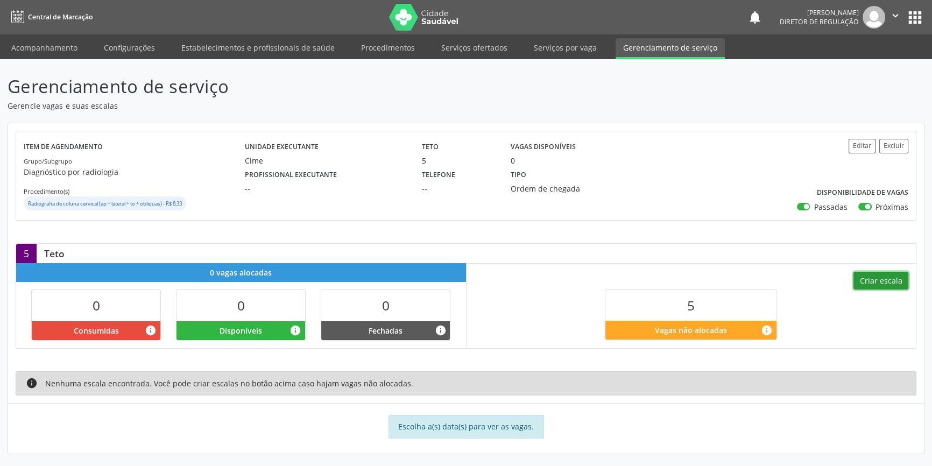
click at [885, 273] on button "Criar escala" at bounding box center [880, 281] width 55 height 18
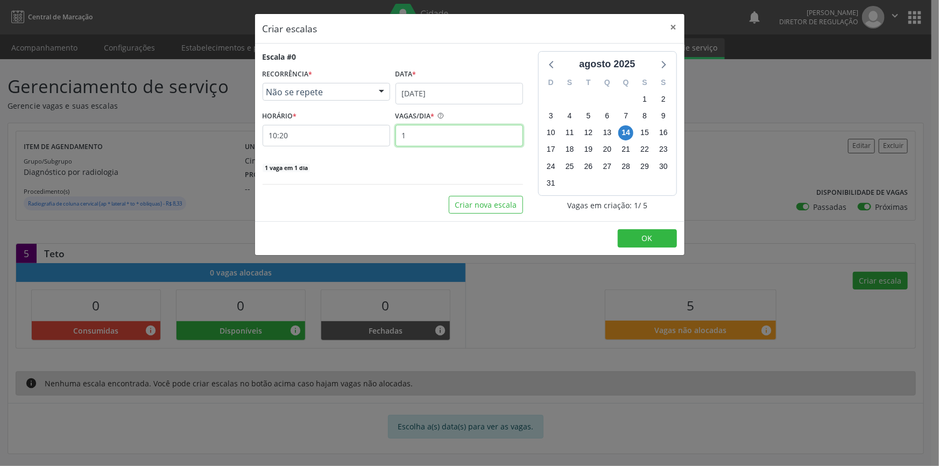
drag, startPoint x: 428, startPoint y: 132, endPoint x: 350, endPoint y: 129, distance: 78.6
click at [378, 135] on div "HORÁRIO * 10:20 VAGAS/DIA * 1" at bounding box center [393, 127] width 266 height 38
type input "5"
click at [648, 243] on button "OK" at bounding box center [647, 238] width 59 height 18
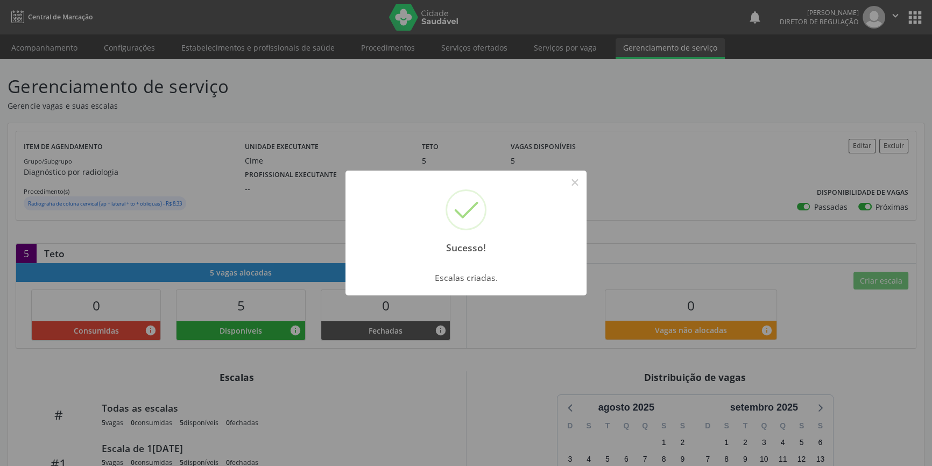
click at [239, 161] on div "Sucesso! × Escalas criadas. OK Cancel" at bounding box center [466, 233] width 932 height 466
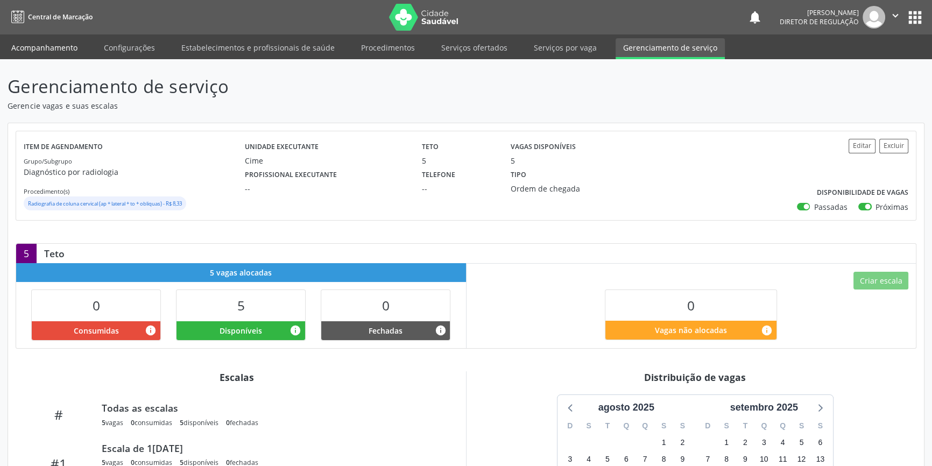
click at [52, 43] on link "Acompanhamento" at bounding box center [44, 47] width 81 height 19
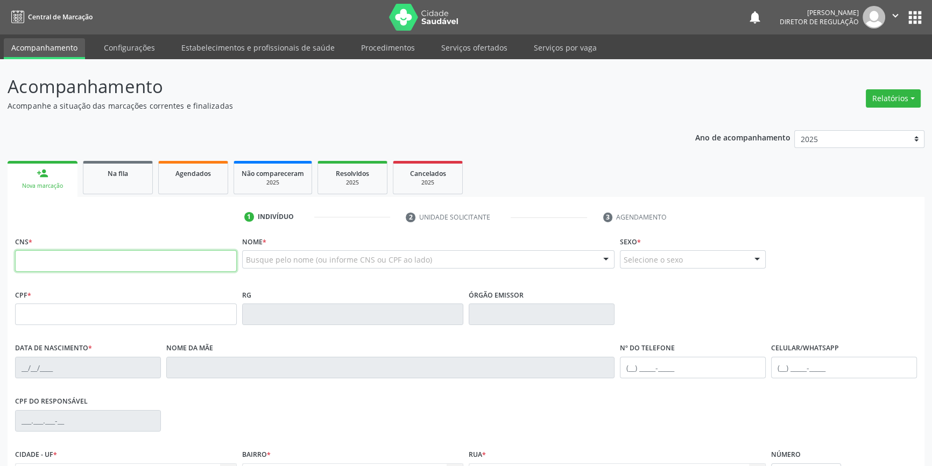
drag, startPoint x: 38, startPoint y: 270, endPoint x: 59, endPoint y: 264, distance: 21.3
click at [40, 270] on input "text" at bounding box center [126, 261] width 222 height 22
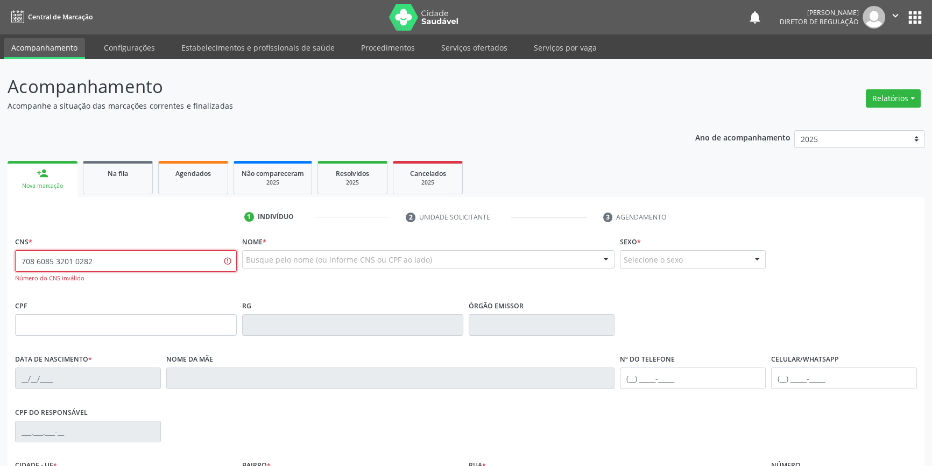
type input "708 6085 3201 0282"
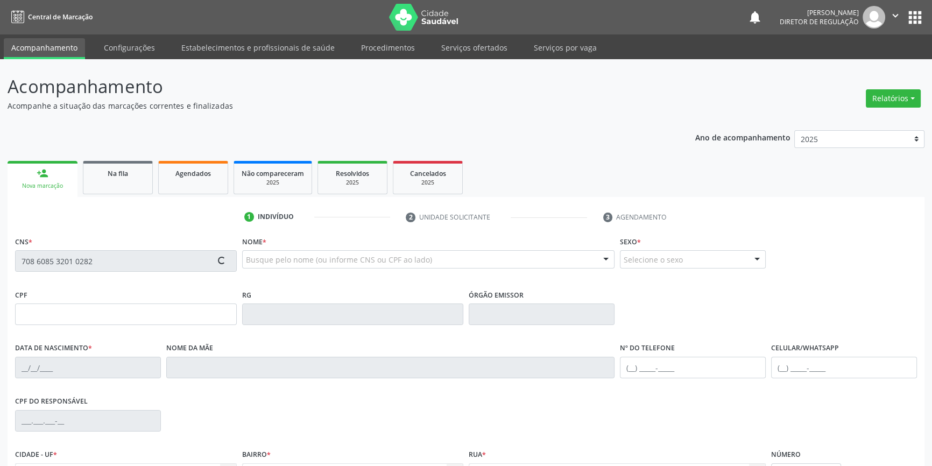
type input "008.255.374-28"
type input "10/12/1966"
type input "Raimunda Pereira de Sousa"
type input "(87) 98868-5377"
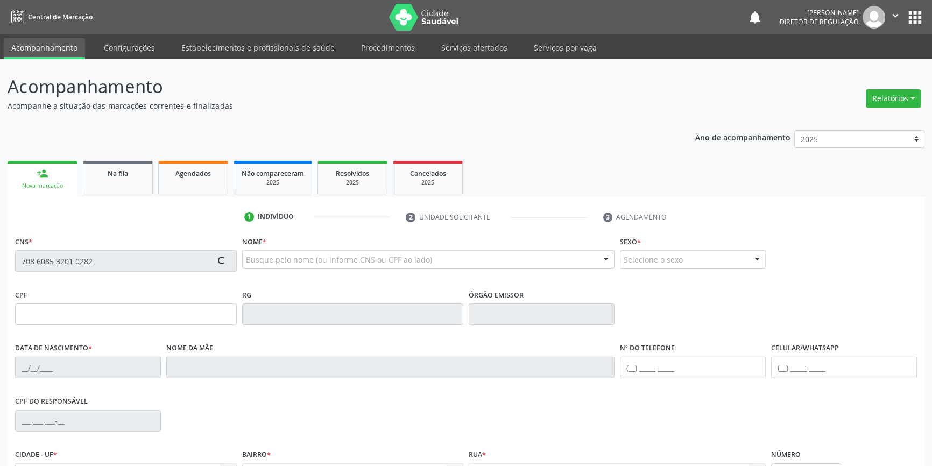
type input "S/N"
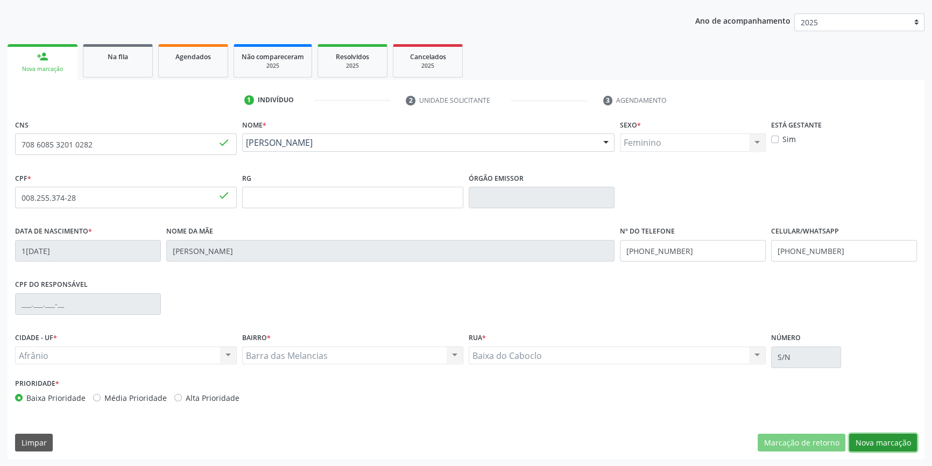
click at [880, 444] on button "Nova marcação" at bounding box center [883, 443] width 68 height 18
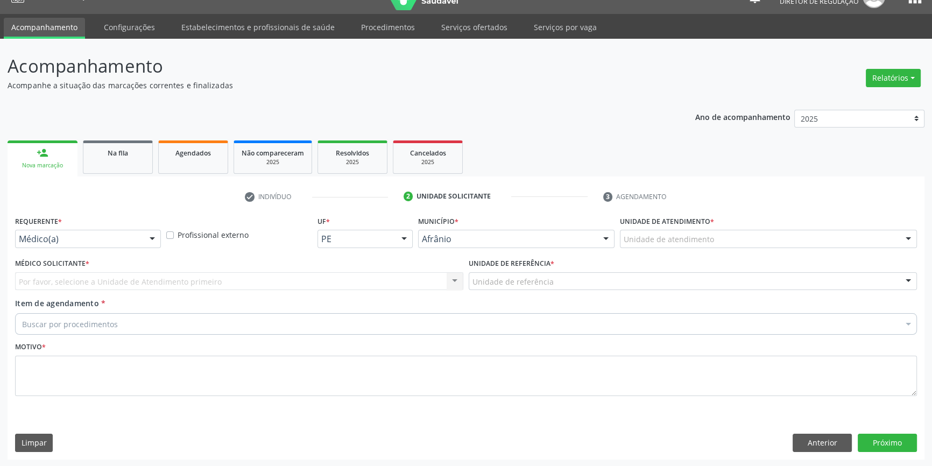
click at [724, 237] on div "Unidade de atendimento" at bounding box center [768, 239] width 297 height 18
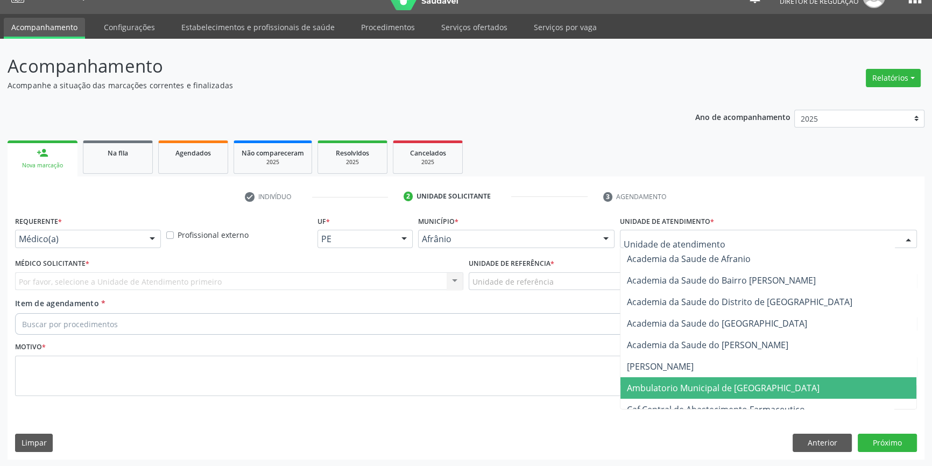
drag, startPoint x: 704, startPoint y: 386, endPoint x: 587, endPoint y: 312, distance: 139.6
click at [696, 382] on span "Ambulatorio Municipal de [GEOGRAPHIC_DATA]" at bounding box center [723, 388] width 193 height 12
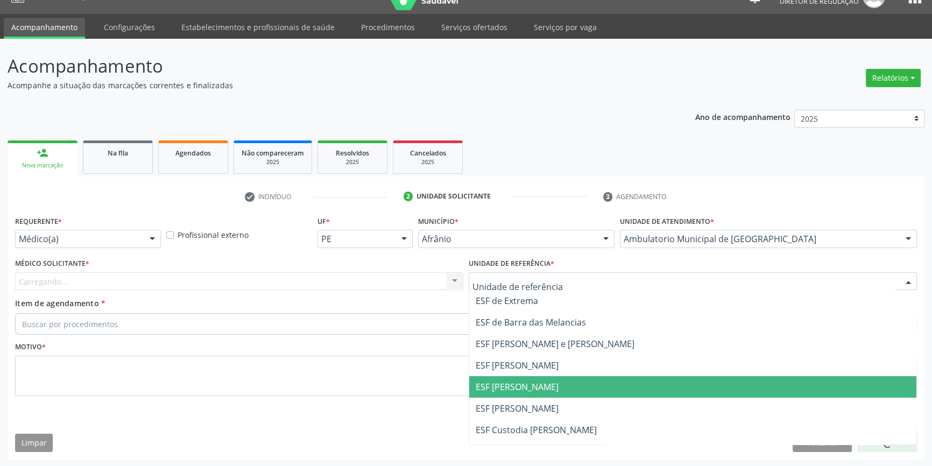
drag, startPoint x: 525, startPoint y: 387, endPoint x: 328, endPoint y: 307, distance: 212.8
click at [521, 382] on span "ESF [PERSON_NAME]" at bounding box center [517, 387] width 83 height 12
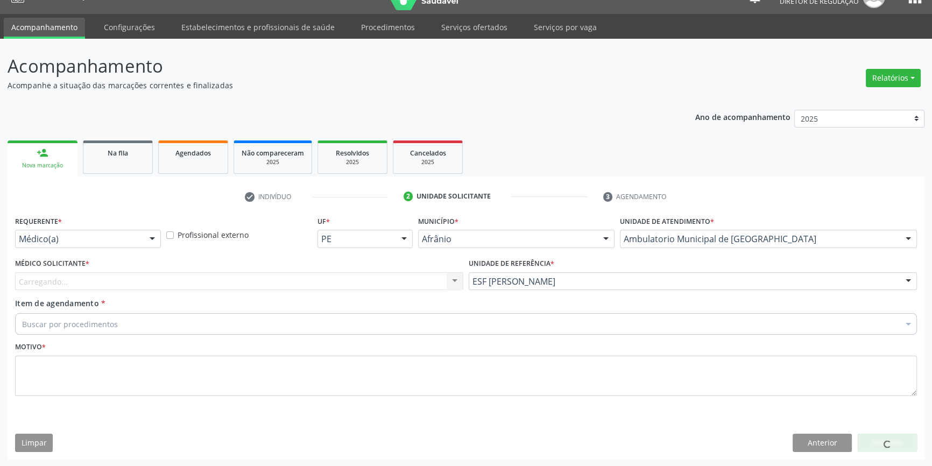
click at [307, 277] on div "Carregando... Nenhum resultado encontrado para: " " Não há nenhuma opção para s…" at bounding box center [239, 281] width 448 height 18
click at [133, 283] on div "Médico solicitante" at bounding box center [239, 281] width 448 height 18
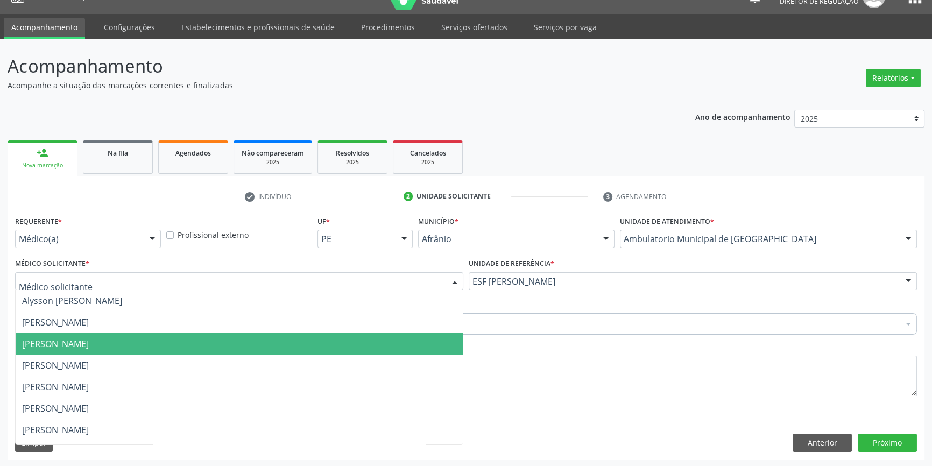
click at [98, 350] on span "[PERSON_NAME]" at bounding box center [239, 344] width 447 height 22
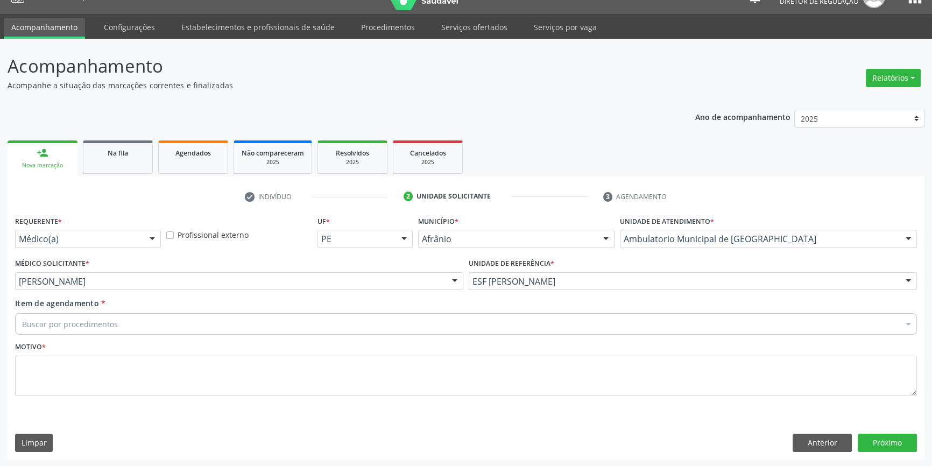
click at [132, 286] on div "[PERSON_NAME]" at bounding box center [239, 281] width 448 height 18
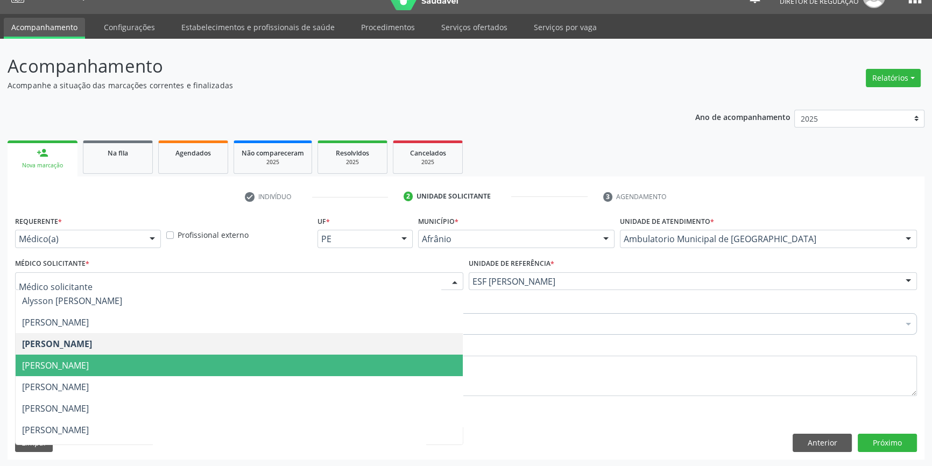
click at [89, 364] on span "[PERSON_NAME]" at bounding box center [55, 365] width 67 height 12
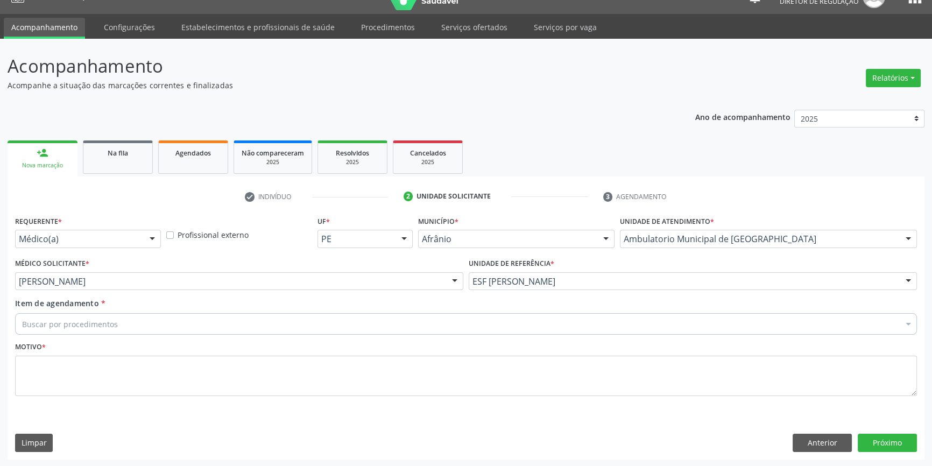
click at [118, 323] on div "Buscar por procedimentos" at bounding box center [466, 324] width 902 height 22
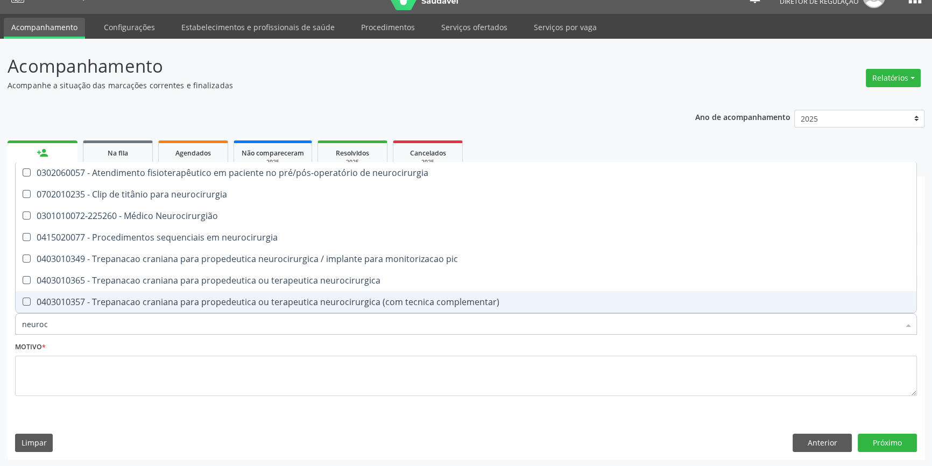
type input "neuroci"
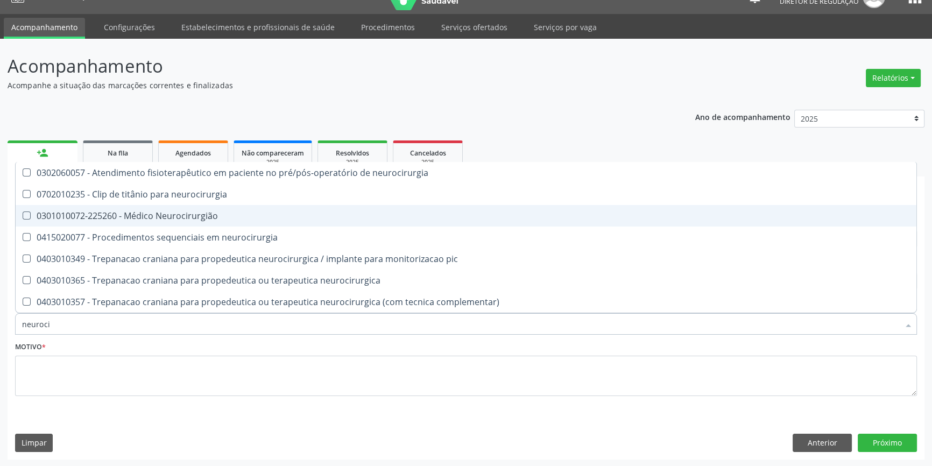
click at [122, 211] on div "0301010072-225260 - Médico Neurocirurgião" at bounding box center [466, 215] width 888 height 9
checkbox Neurocirurgião "true"
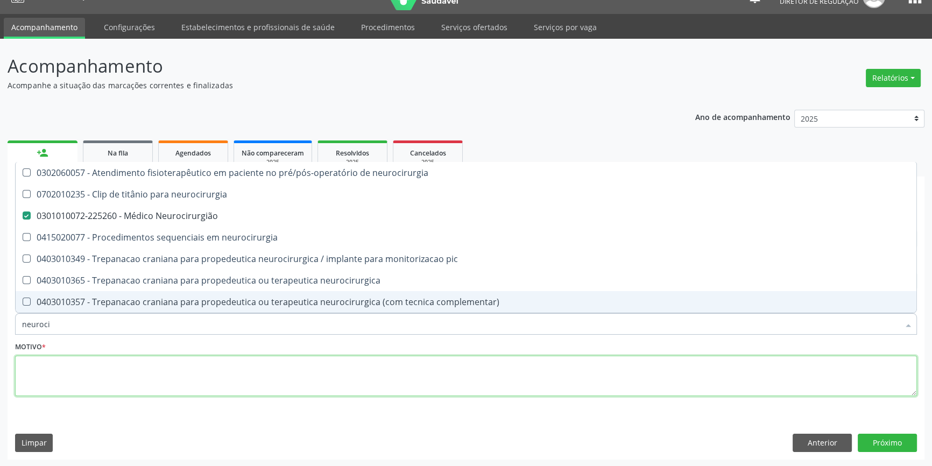
click at [105, 370] on textarea at bounding box center [466, 376] width 902 height 41
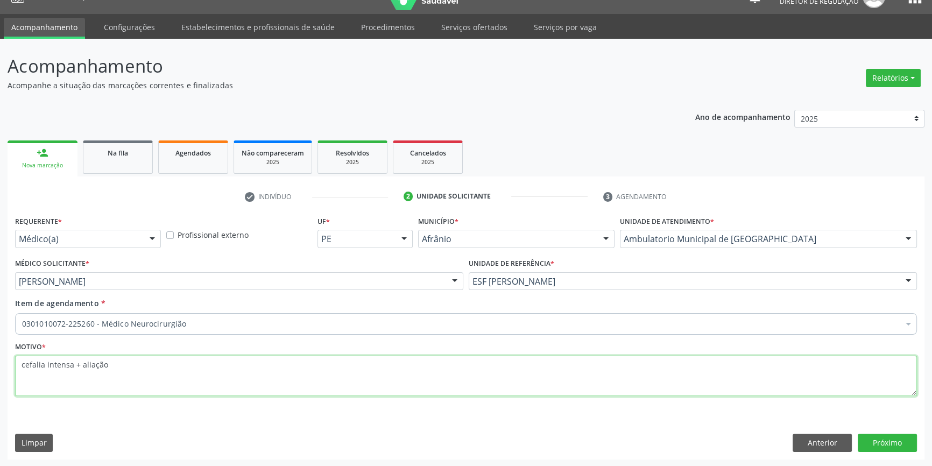
type textarea "cefalia intensa + aliação"
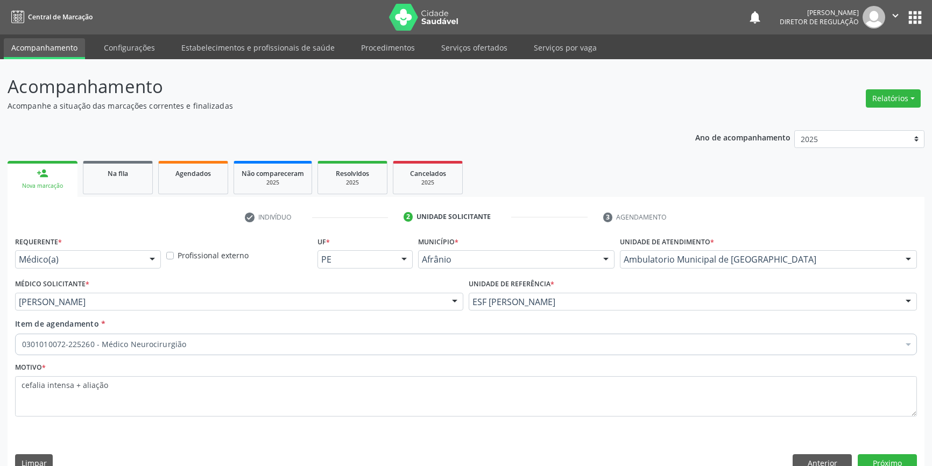
scroll to position [20, 0]
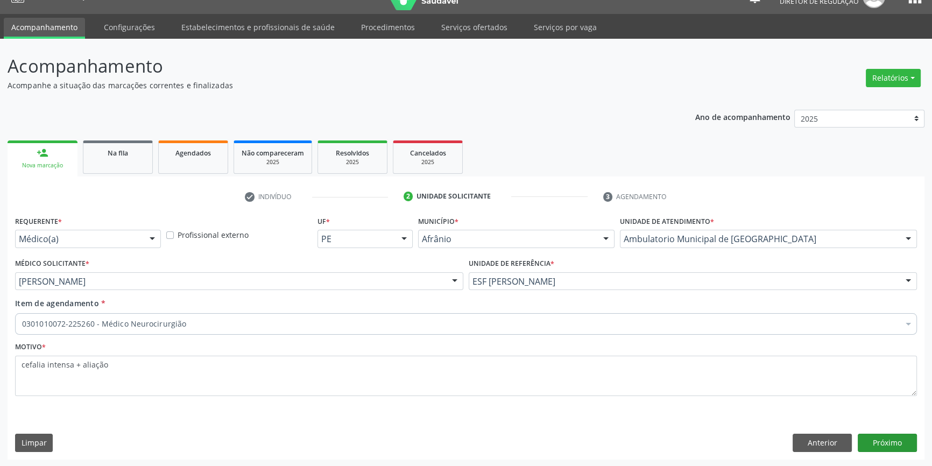
type textarea "cefalia intensa + aliação"
click at [903, 437] on button "Próximo" at bounding box center [887, 443] width 59 height 18
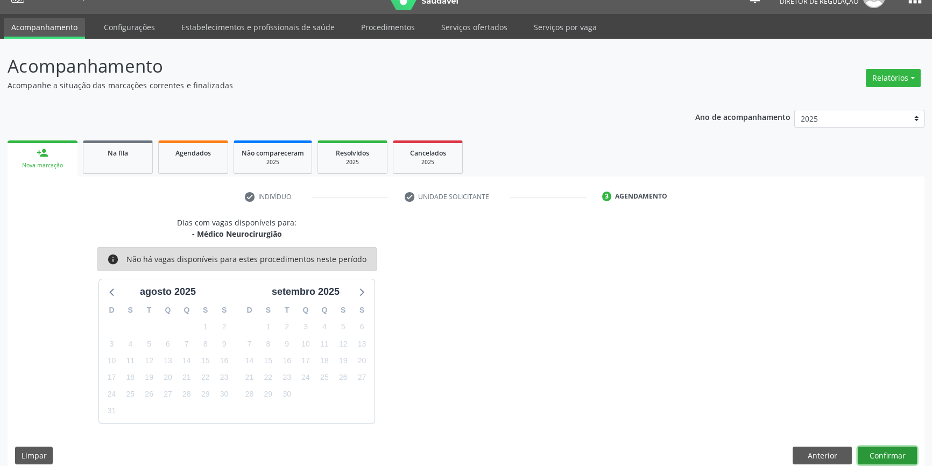
click at [885, 448] on button "Confirmar" at bounding box center [887, 456] width 59 height 18
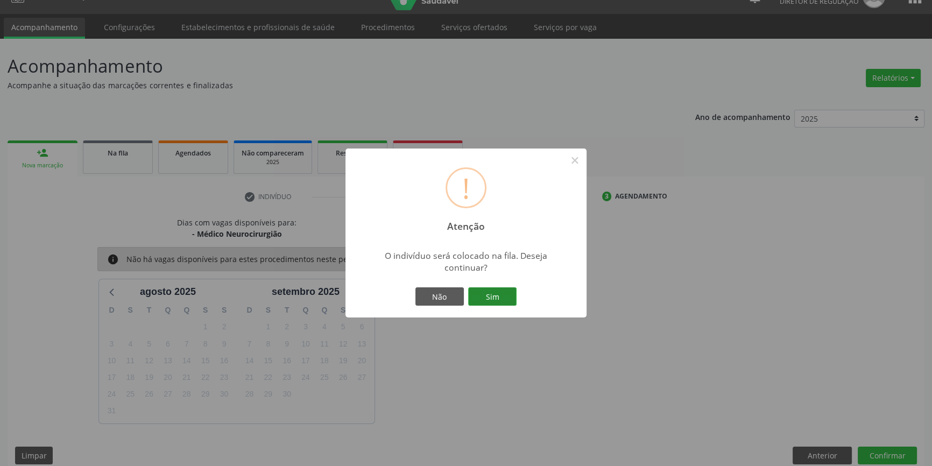
click at [495, 303] on button "Sim" at bounding box center [492, 296] width 48 height 18
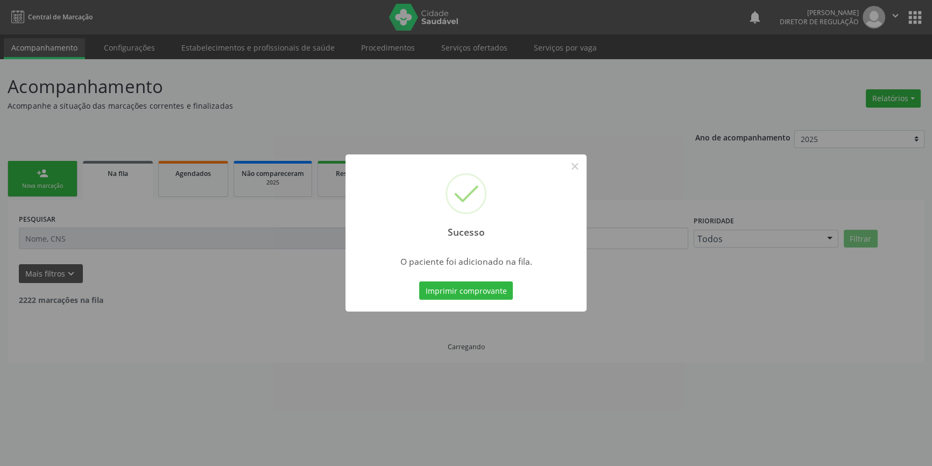
scroll to position [0, 0]
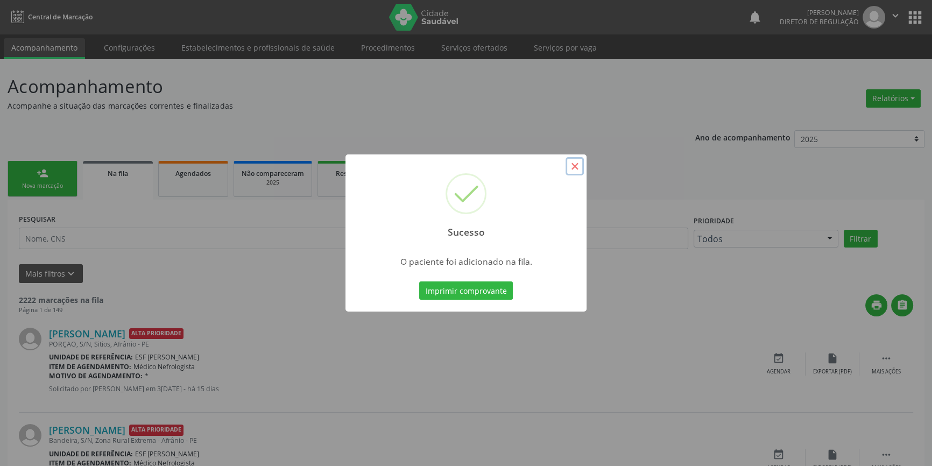
click at [579, 161] on button "×" at bounding box center [575, 166] width 18 height 18
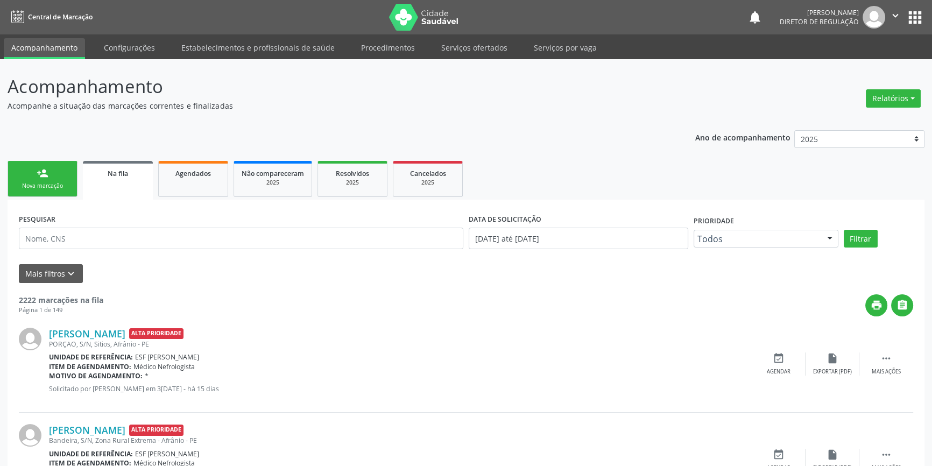
click at [54, 184] on div "Nova marcação" at bounding box center [43, 186] width 54 height 8
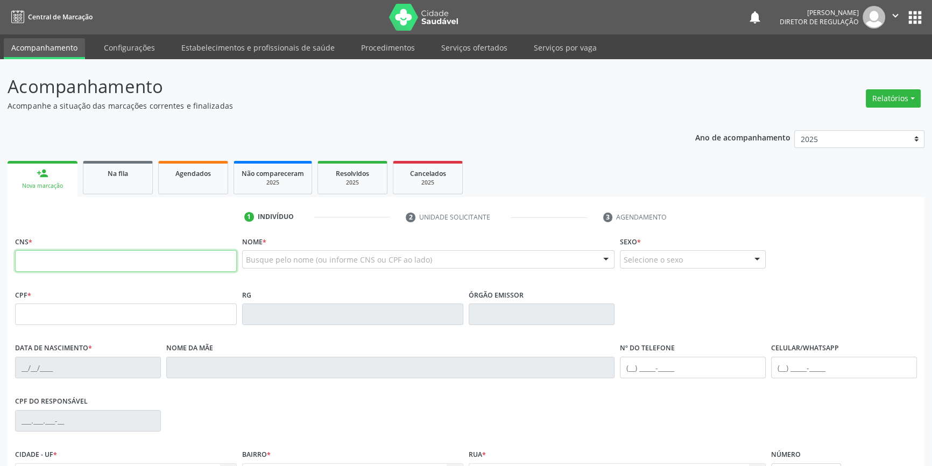
click at [74, 259] on input "text" at bounding box center [126, 261] width 222 height 22
type input "705 0004 0868 3053"
type input "17/06/2022"
type input "S/N"
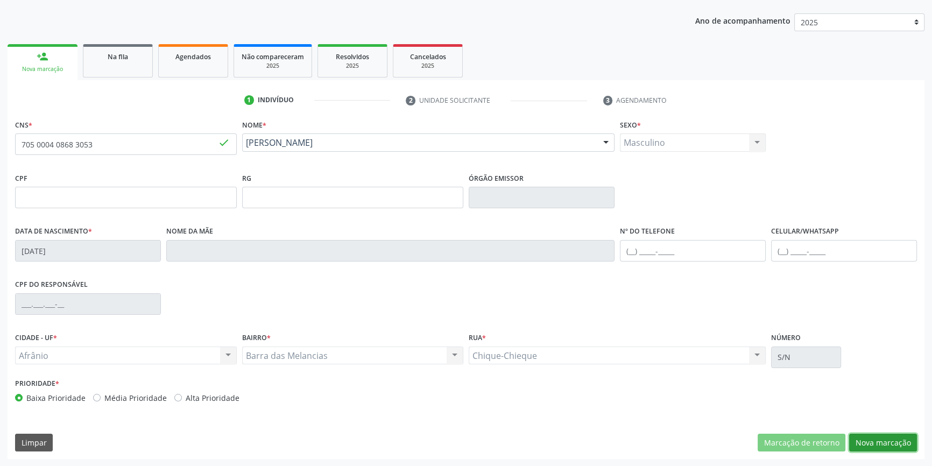
click at [873, 447] on button "Nova marcação" at bounding box center [883, 443] width 68 height 18
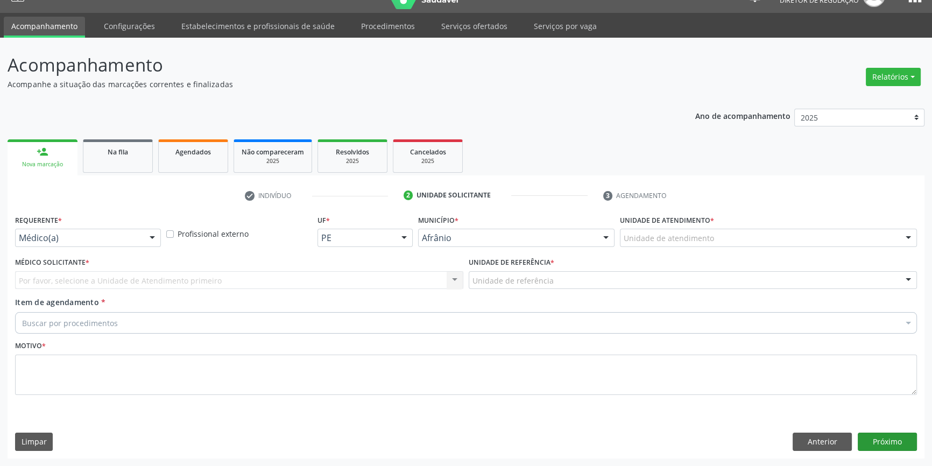
scroll to position [20, 0]
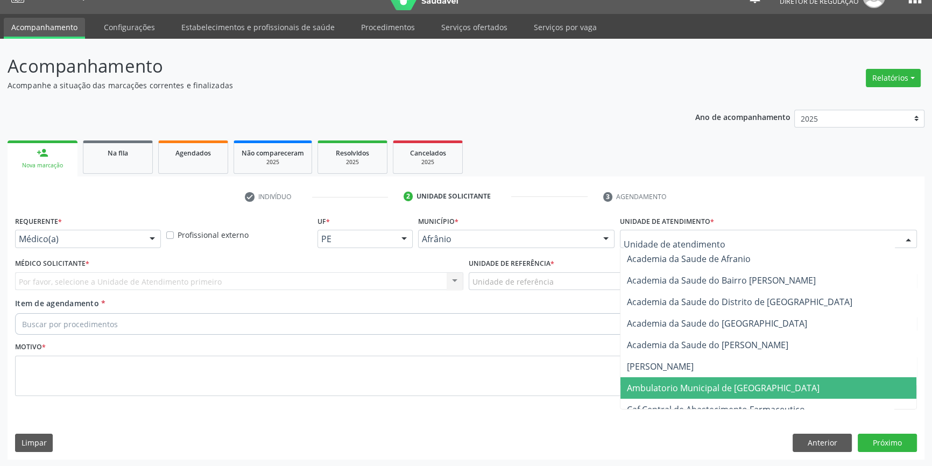
drag, startPoint x: 690, startPoint y: 384, endPoint x: 618, endPoint y: 336, distance: 86.6
click at [688, 384] on span "Ambulatorio Municipal de [GEOGRAPHIC_DATA]" at bounding box center [723, 388] width 193 height 12
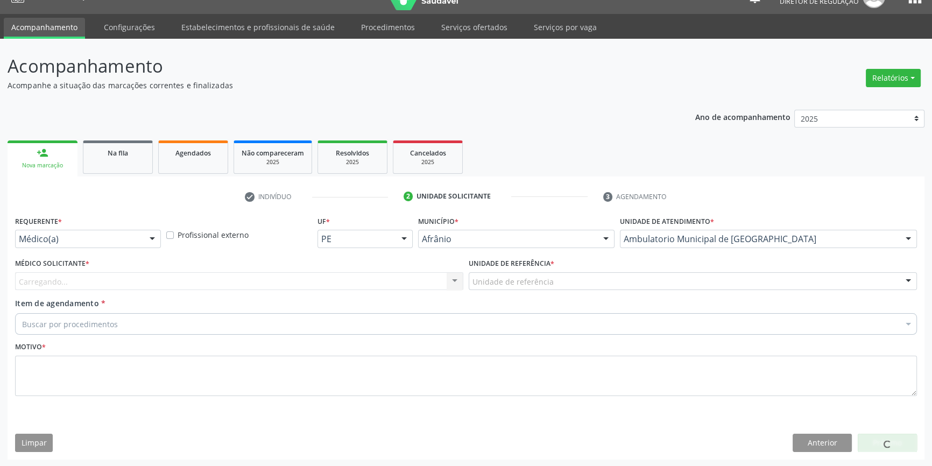
click at [552, 284] on div "Unidade de referência" at bounding box center [693, 281] width 448 height 18
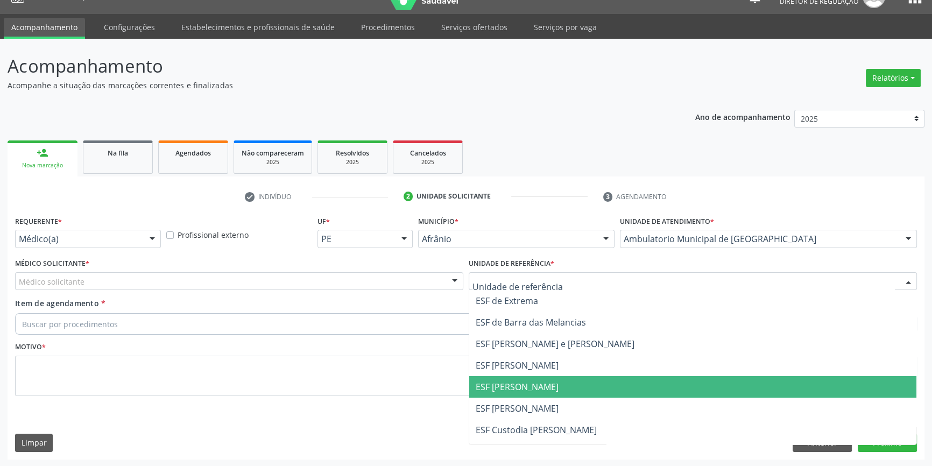
click at [529, 383] on span "ESF [PERSON_NAME]" at bounding box center [517, 387] width 83 height 12
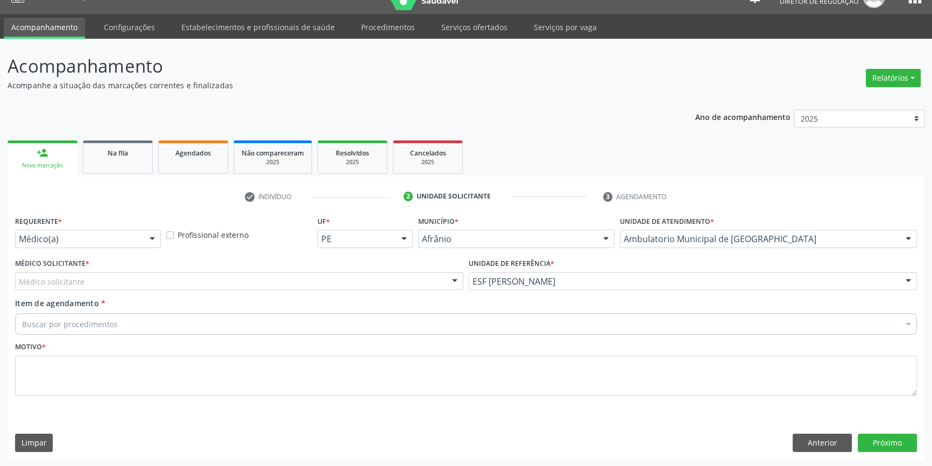
drag, startPoint x: 277, startPoint y: 285, endPoint x: 217, endPoint y: 285, distance: 60.3
click at [274, 285] on div "Médico solicitante" at bounding box center [239, 281] width 448 height 18
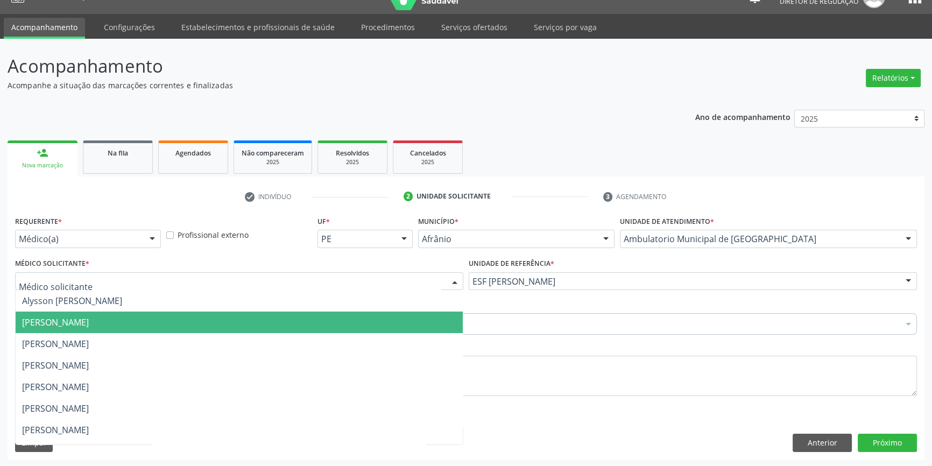
click at [123, 312] on span "[PERSON_NAME]" at bounding box center [239, 323] width 447 height 22
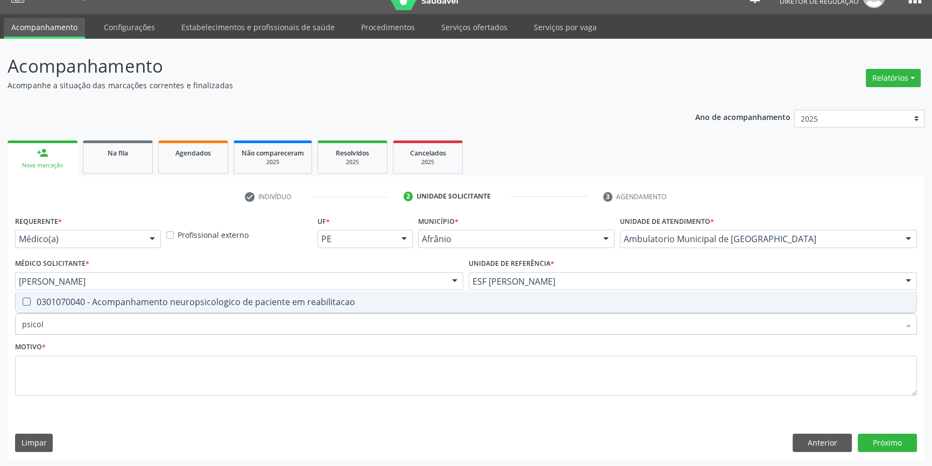
type input "psicolo"
drag, startPoint x: 86, startPoint y: 326, endPoint x: 0, endPoint y: 319, distance: 86.4
click at [0, 321] on div "Acompanhamento Acompanhe a situação das marcações correntes e finalizadas Relat…" at bounding box center [466, 253] width 932 height 428
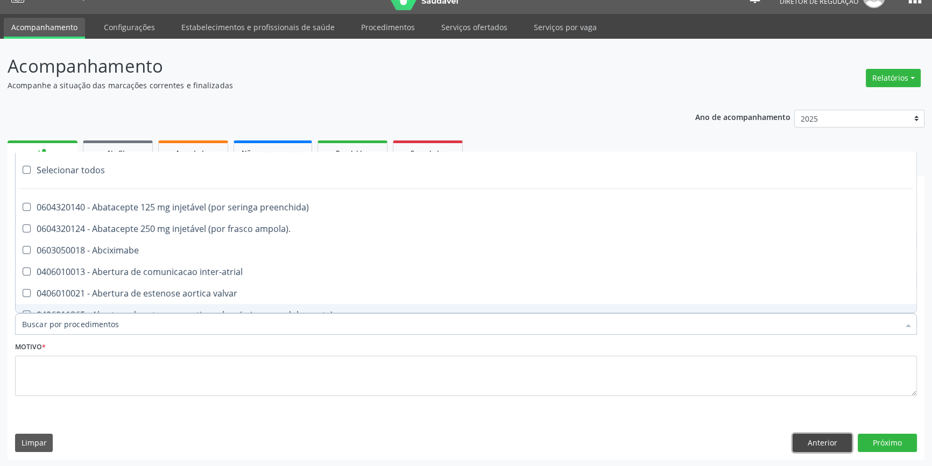
click at [813, 442] on button "Anterior" at bounding box center [822, 443] width 59 height 18
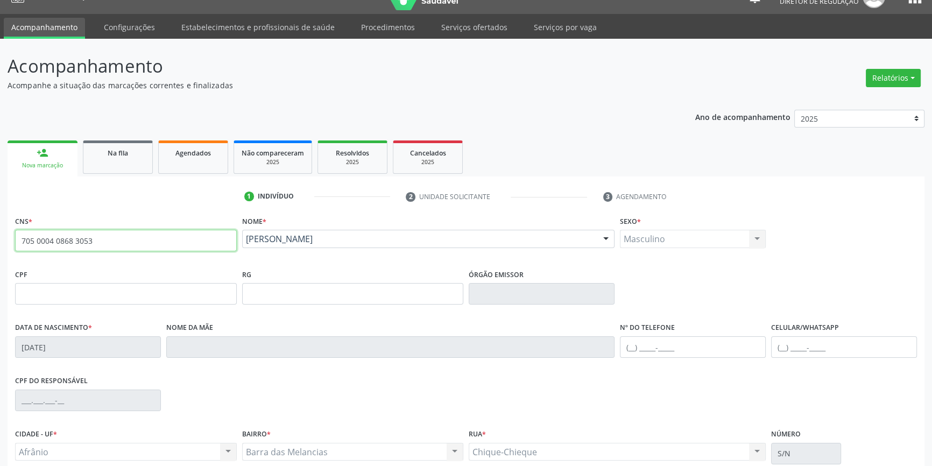
drag, startPoint x: 88, startPoint y: 243, endPoint x: 0, endPoint y: 236, distance: 88.5
click at [0, 236] on div "Acompanhamento Acompanhe a situação das marcações correntes e finalizadas Relat…" at bounding box center [466, 301] width 932 height 524
type input "702 5083 3850 6032"
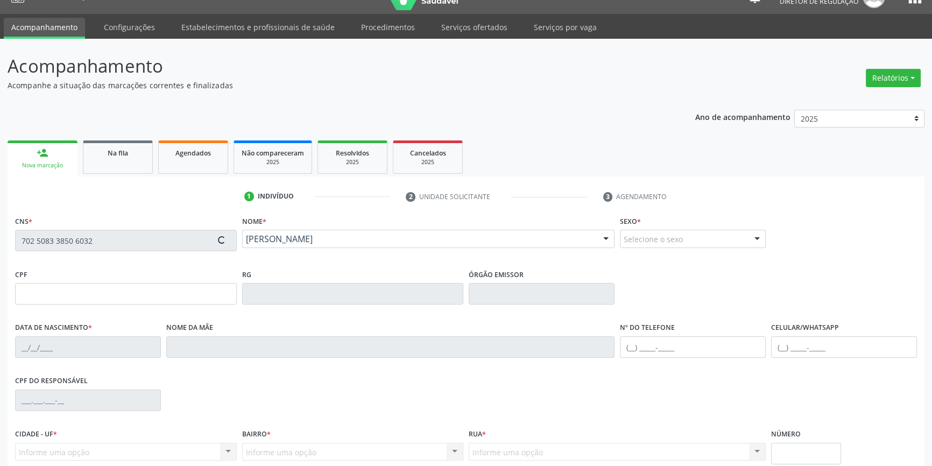
type input "07/07/1976"
type input "(87) 98837-1315"
type input "(87) 98878-1443"
type input "S/N"
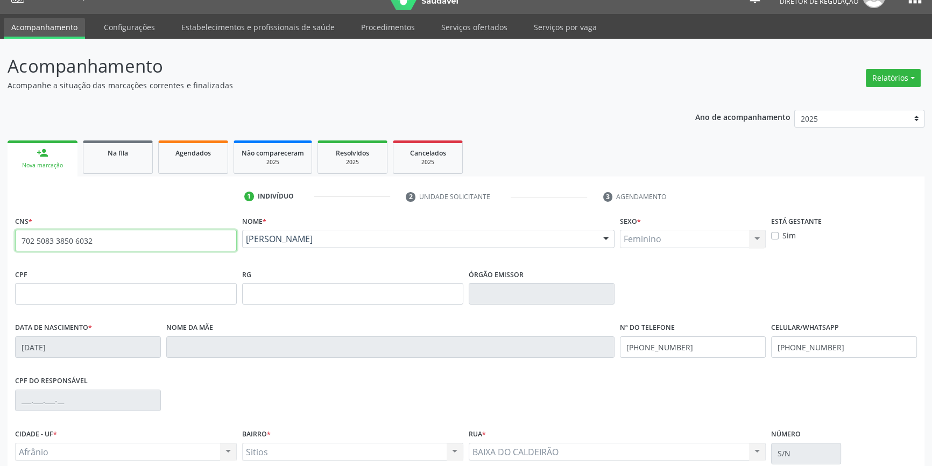
drag, startPoint x: 135, startPoint y: 239, endPoint x: 0, endPoint y: 240, distance: 134.5
click at [0, 242] on div "Acompanhamento Acompanhe a situação das marcações correntes e finalizadas Relat…" at bounding box center [466, 301] width 932 height 524
type input "705 4094 1827 3995"
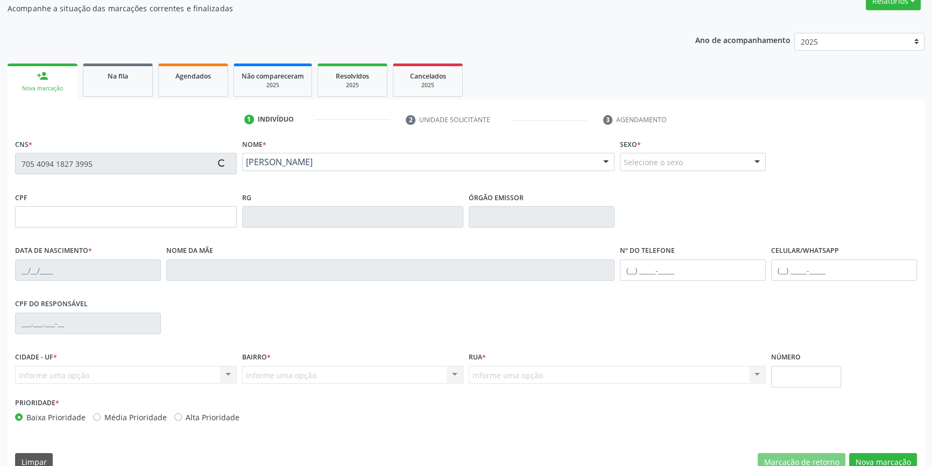
type input "081.748.464-76"
type input "20/06/1988"
type input "Nelci de Sousa dos Santos Lucas"
type input "(87) 98868-5377"
type input "008.255.374-28"
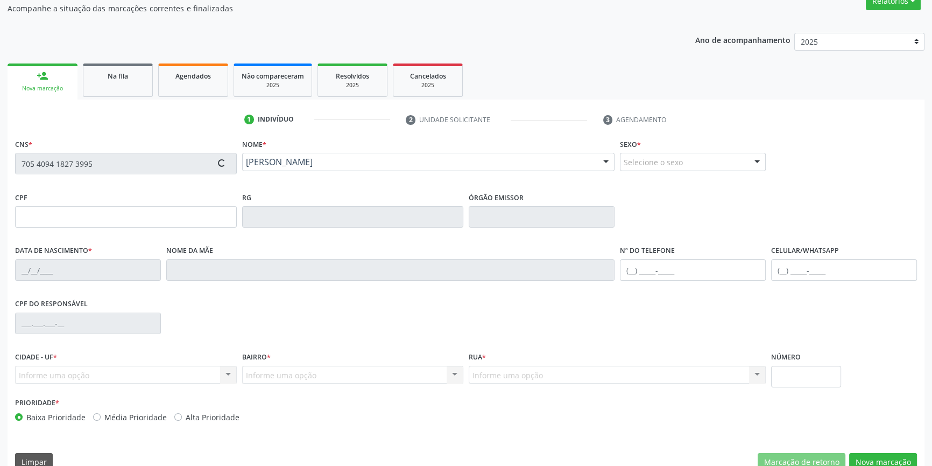
type input "S/N"
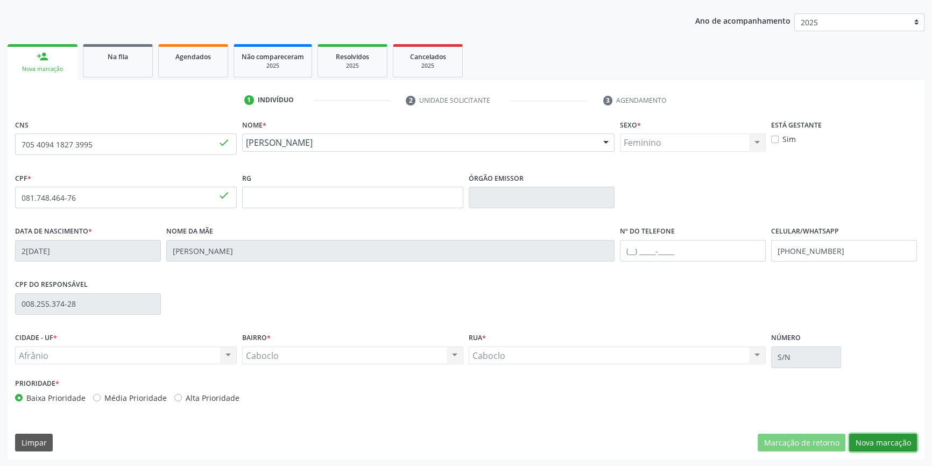
click at [894, 442] on button "Nova marcação" at bounding box center [883, 443] width 68 height 18
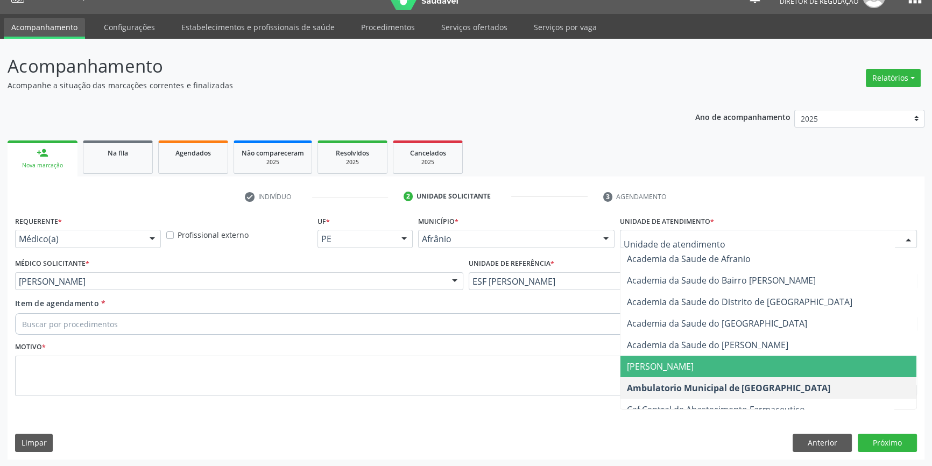
click at [409, 323] on div "Buscar por procedimentos" at bounding box center [466, 324] width 902 height 22
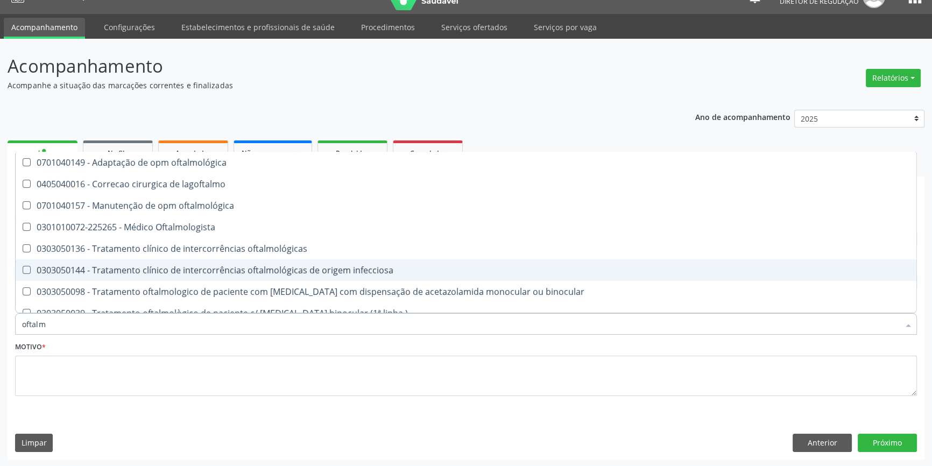
type input "oftalmo"
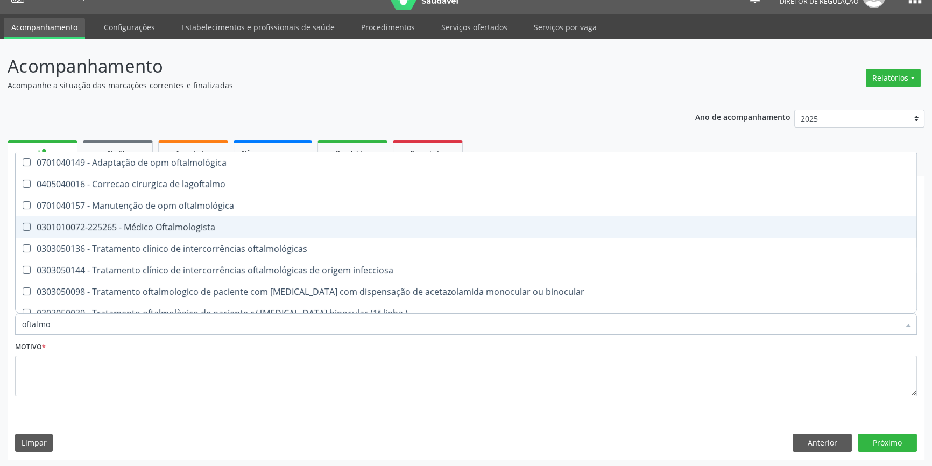
click at [162, 224] on div "0301010072-225265 - Médico Oftalmologista" at bounding box center [466, 227] width 888 height 9
checkbox Oftalmologista "true"
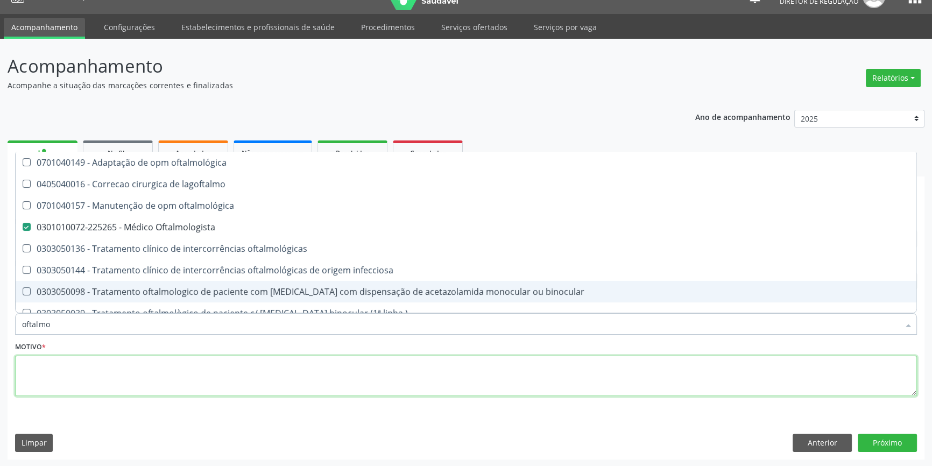
click at [88, 377] on textarea at bounding box center [466, 376] width 902 height 41
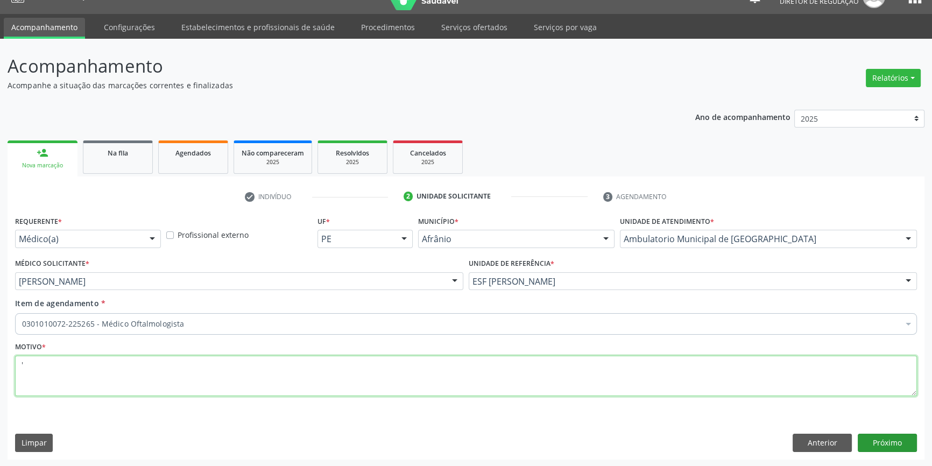
type textarea "'"
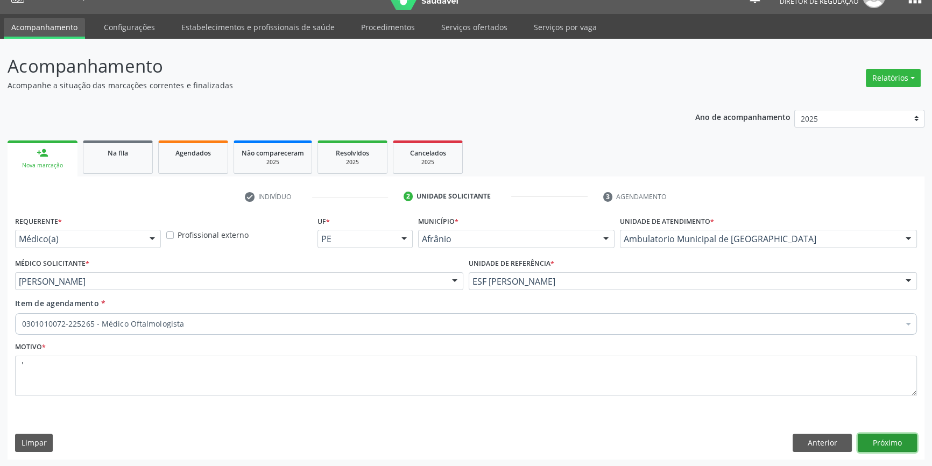
click at [906, 443] on button "Próximo" at bounding box center [887, 443] width 59 height 18
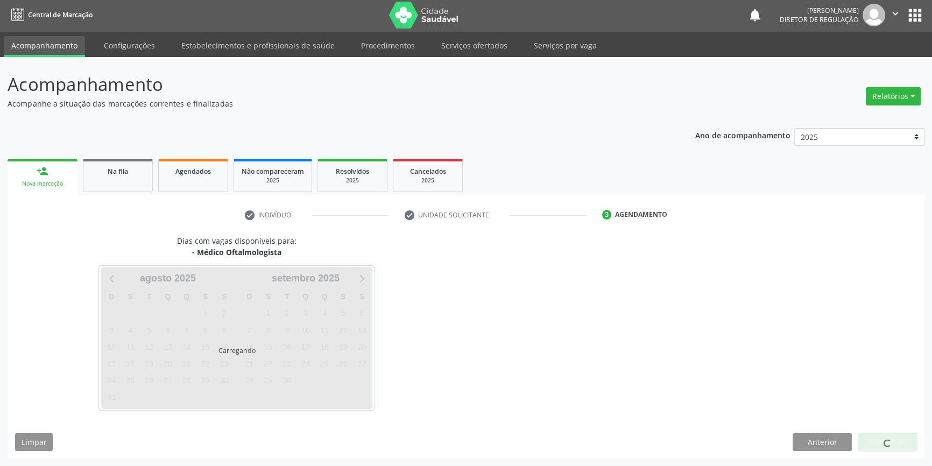
scroll to position [1, 0]
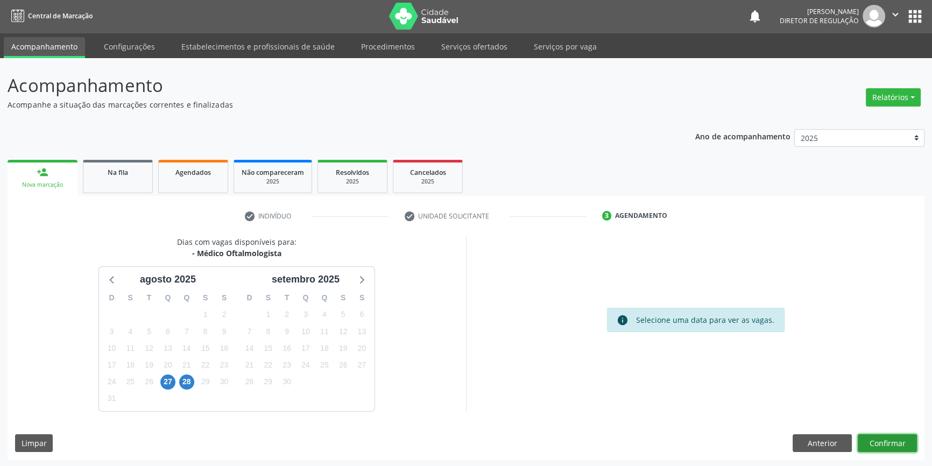
click at [913, 440] on button "Confirmar" at bounding box center [887, 443] width 59 height 18
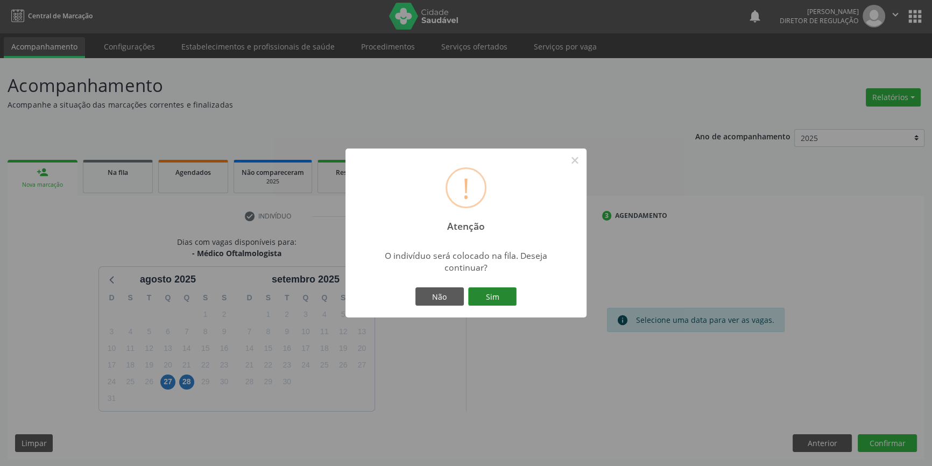
click at [504, 304] on button "Sim" at bounding box center [492, 296] width 48 height 18
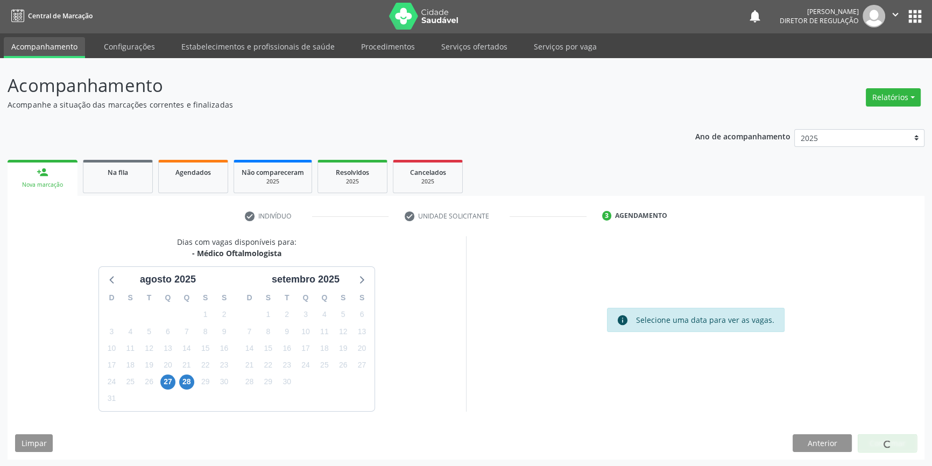
scroll to position [0, 0]
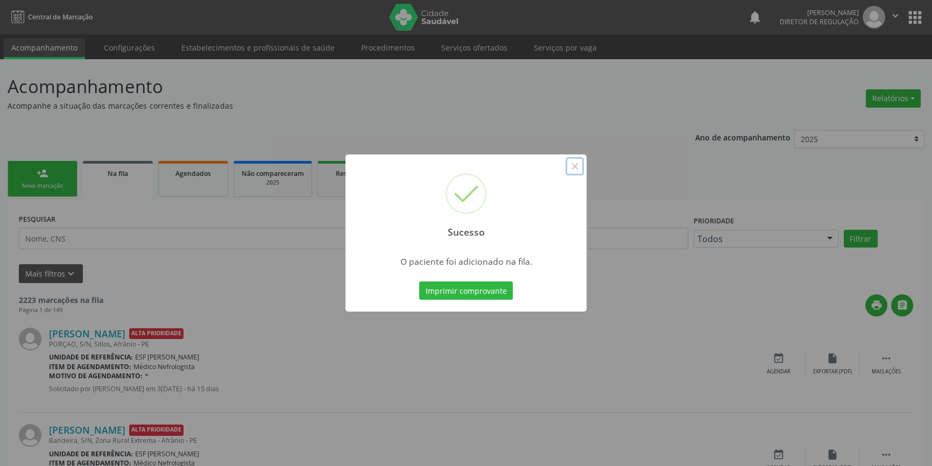
click at [576, 171] on button "×" at bounding box center [575, 166] width 18 height 18
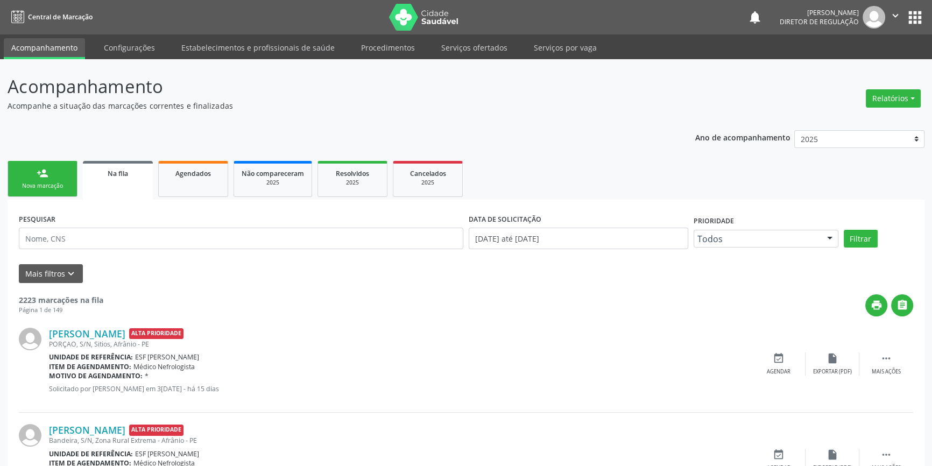
click at [33, 176] on link "person_add Nova marcação" at bounding box center [43, 179] width 70 height 36
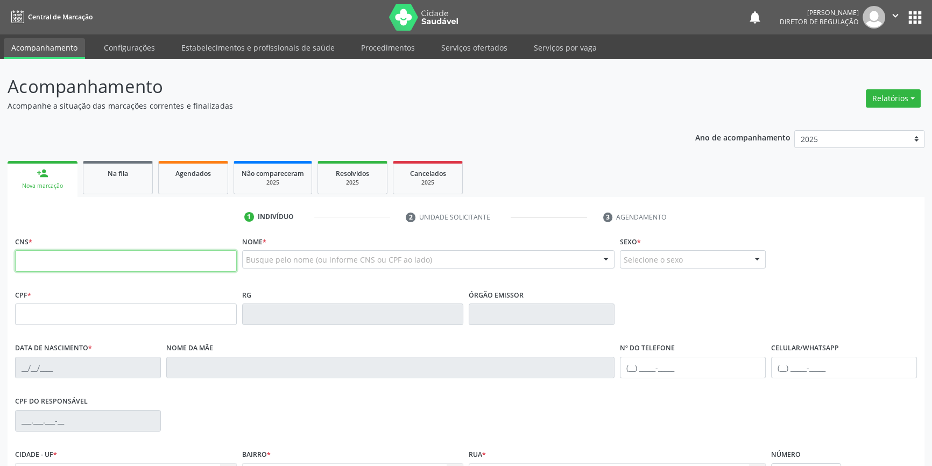
click at [108, 269] on input "text" at bounding box center [126, 261] width 222 height 22
click at [455, 50] on link "Serviços ofertados" at bounding box center [474, 47] width 81 height 19
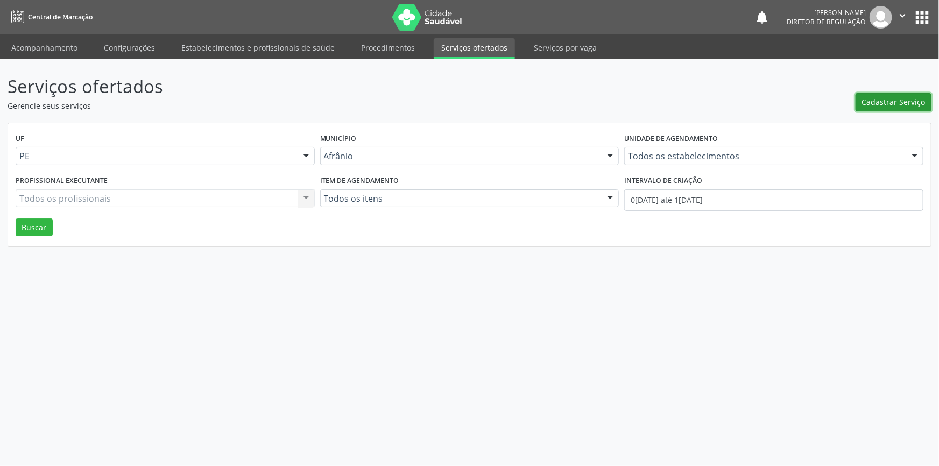
click at [906, 108] on button "Cadastrar Serviço" at bounding box center [894, 102] width 76 height 18
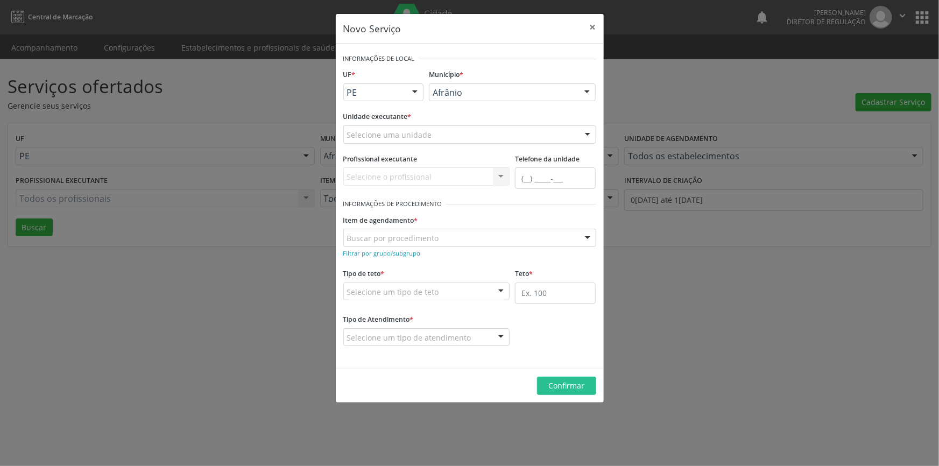
click at [460, 133] on div "Selecione uma unidade" at bounding box center [469, 134] width 253 height 18
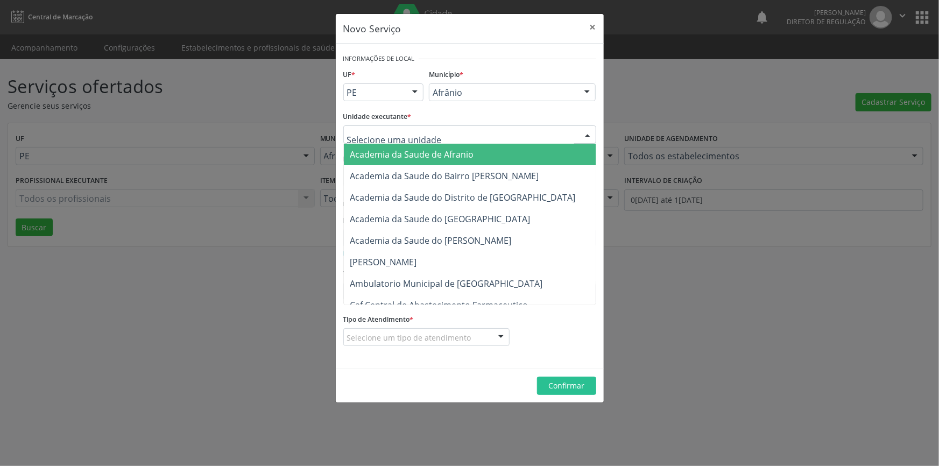
click at [456, 140] on input "text" at bounding box center [460, 140] width 227 height 22
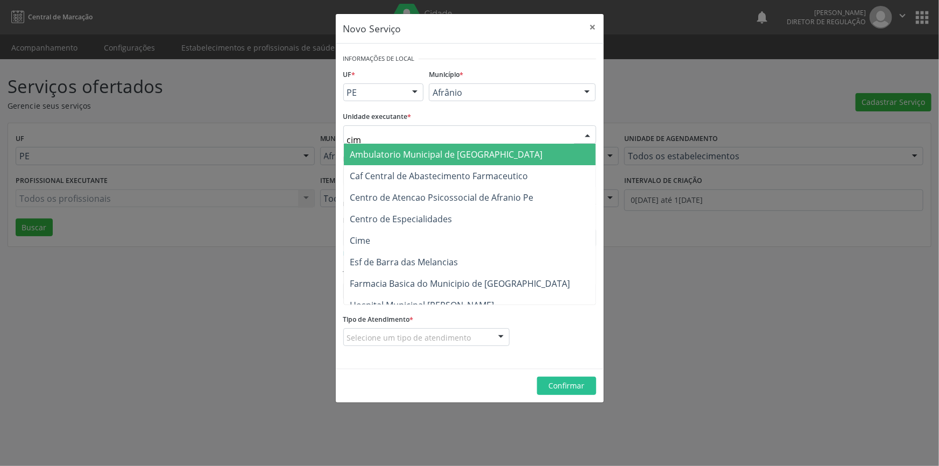
type input "cime"
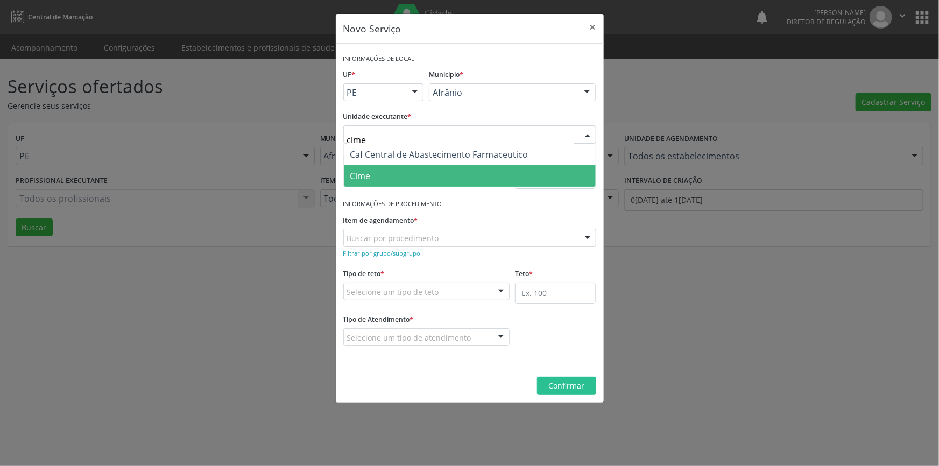
click at [437, 170] on span "Cime" at bounding box center [470, 176] width 252 height 22
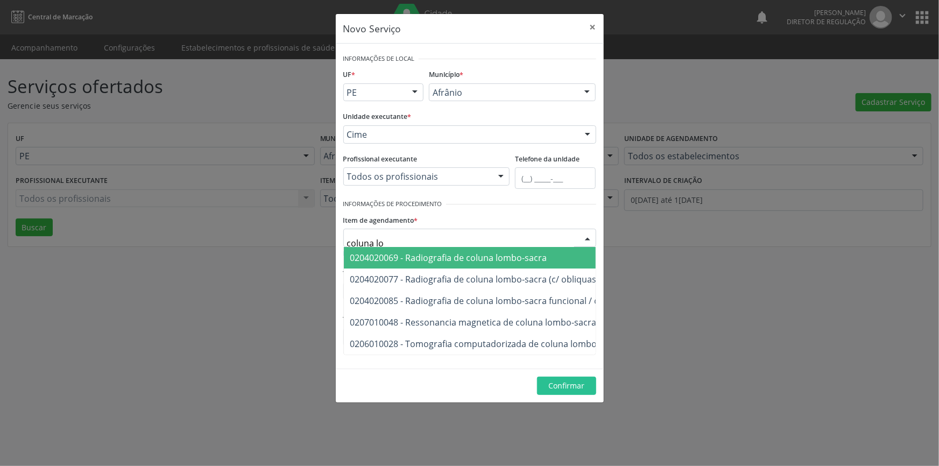
type input "coluna lom"
click at [465, 258] on span "0204020069 - Radiografia de coluna lombo-sacra" at bounding box center [448, 258] width 197 height 12
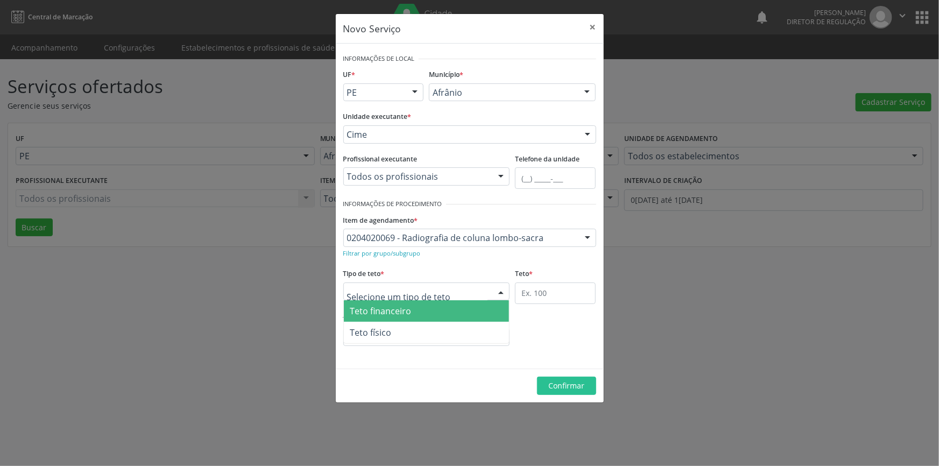
click at [409, 324] on span "Teto físico" at bounding box center [427, 333] width 166 height 22
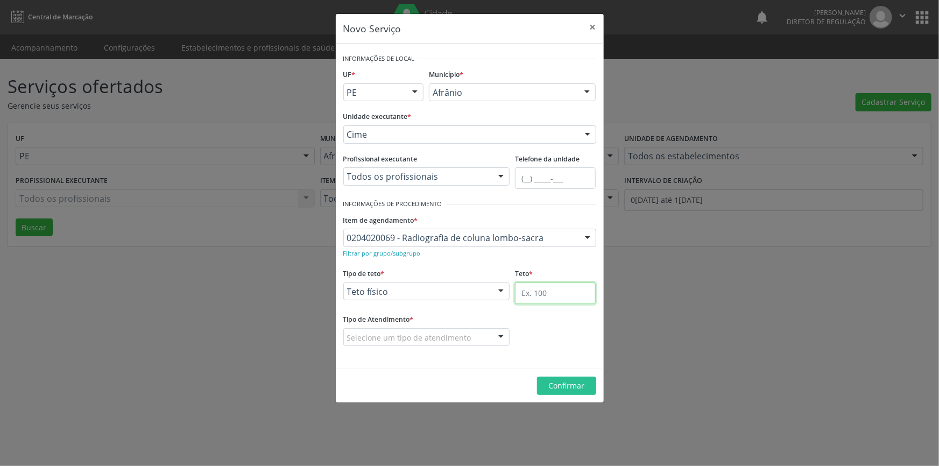
click at [518, 293] on input "text" at bounding box center [555, 293] width 81 height 22
type input "1"
click at [431, 351] on fieldset "Tipo de Atendimento * Selecione um tipo de atendimento Ordem de chegada Horário…" at bounding box center [426, 333] width 167 height 42
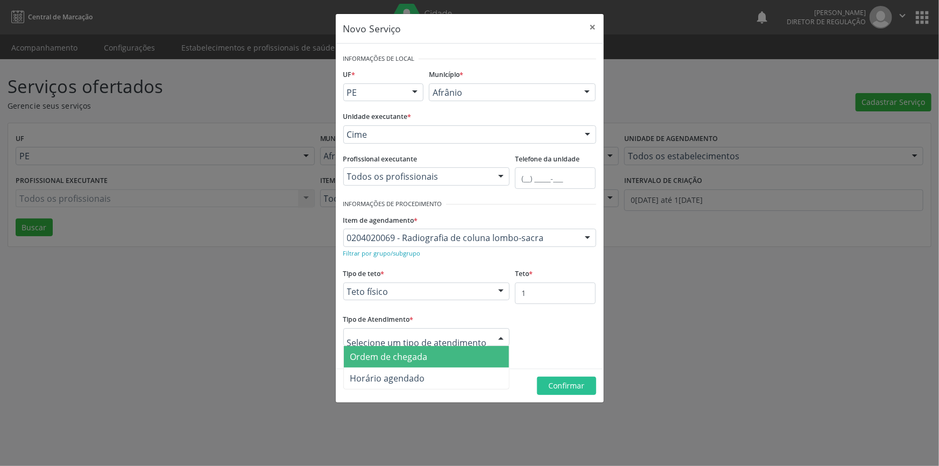
click at [380, 352] on span "Ordem de chegada" at bounding box center [388, 357] width 77 height 12
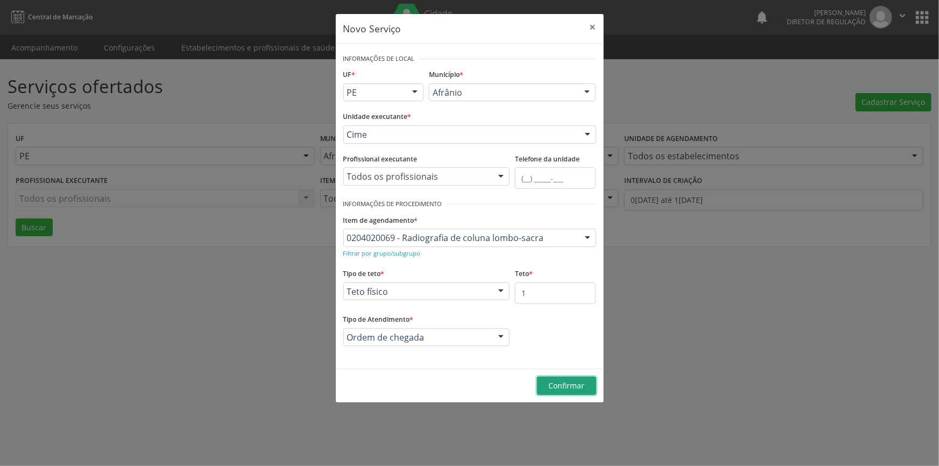
click at [552, 381] on span "Confirmar" at bounding box center [566, 385] width 36 height 10
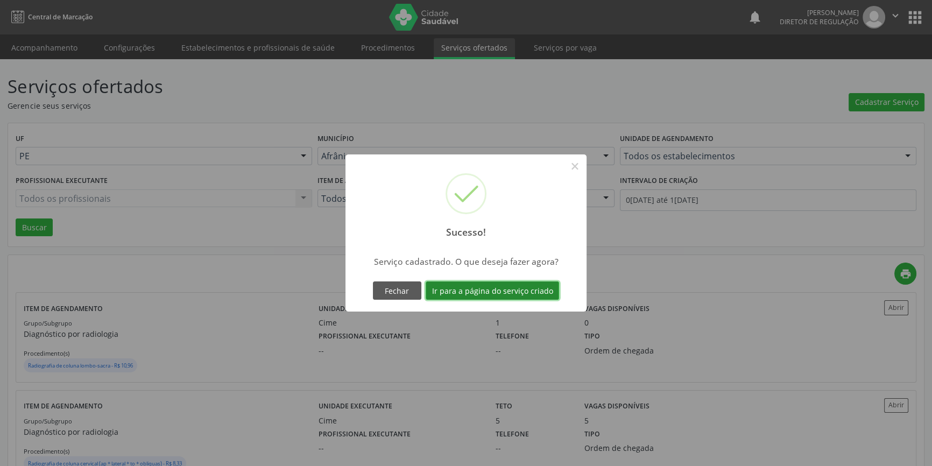
click at [465, 286] on button "Ir para a página do serviço criado" at bounding box center [492, 290] width 133 height 18
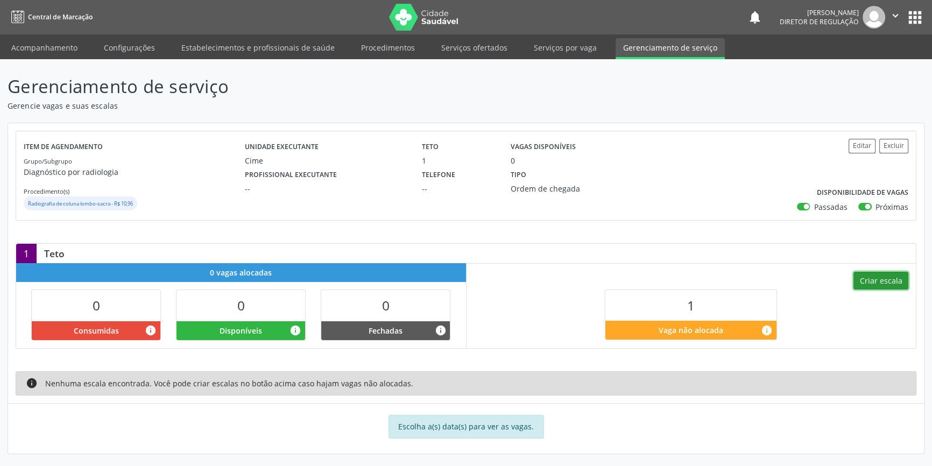
click at [880, 274] on button "Criar escala" at bounding box center [880, 281] width 55 height 18
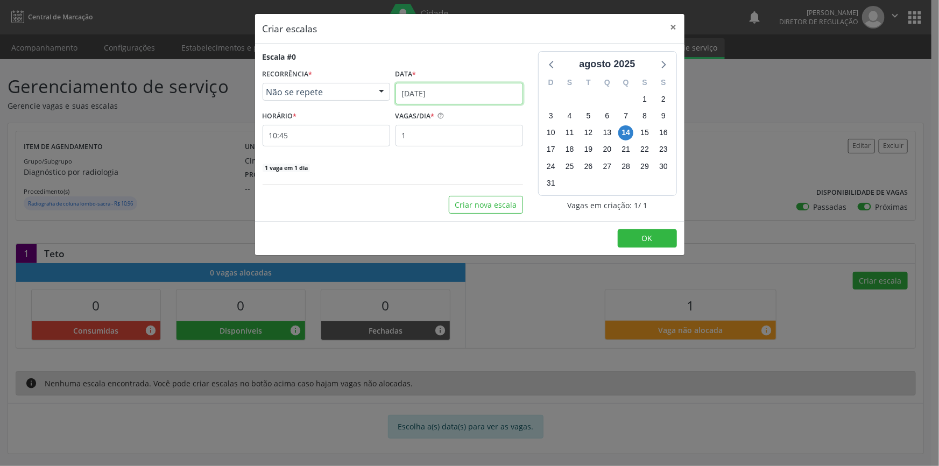
click at [430, 89] on input "14/08/2025" at bounding box center [459, 94] width 128 height 22
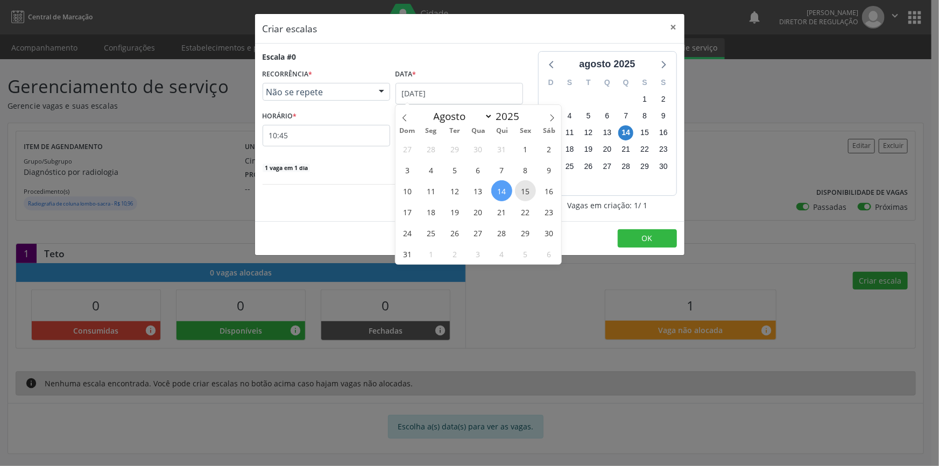
click at [530, 190] on span "15" at bounding box center [525, 190] width 21 height 21
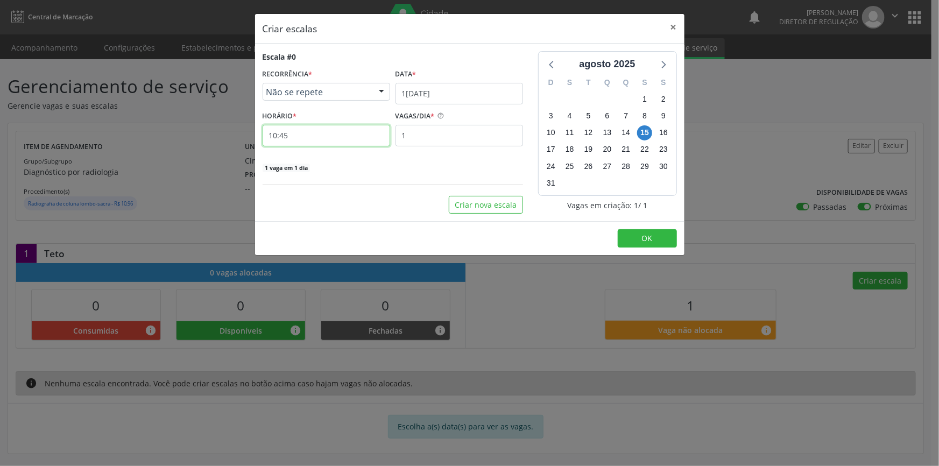
click at [309, 126] on input "10:45" at bounding box center [327, 136] width 128 height 22
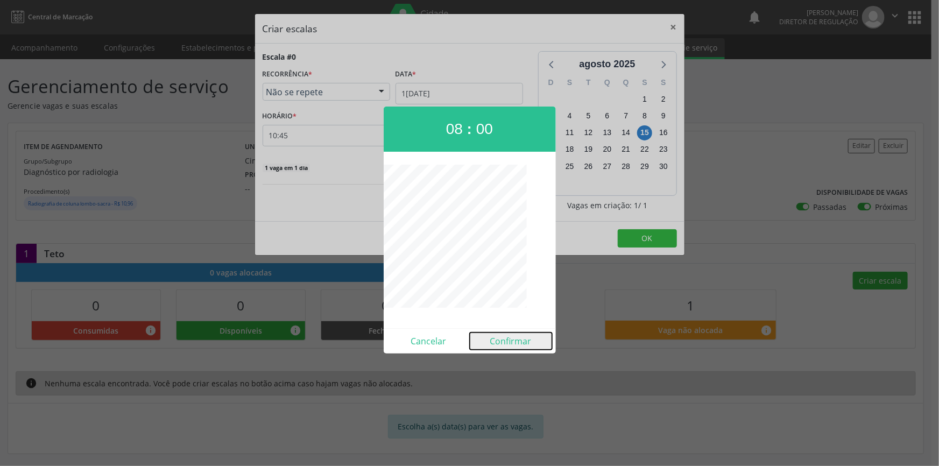
click at [513, 337] on button "Confirmar" at bounding box center [511, 341] width 82 height 17
type input "08:00"
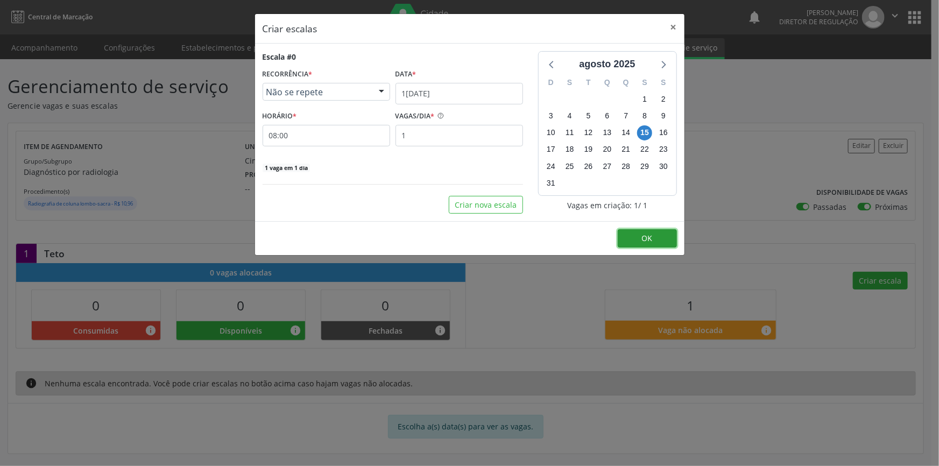
click at [632, 240] on button "OK" at bounding box center [647, 238] width 59 height 18
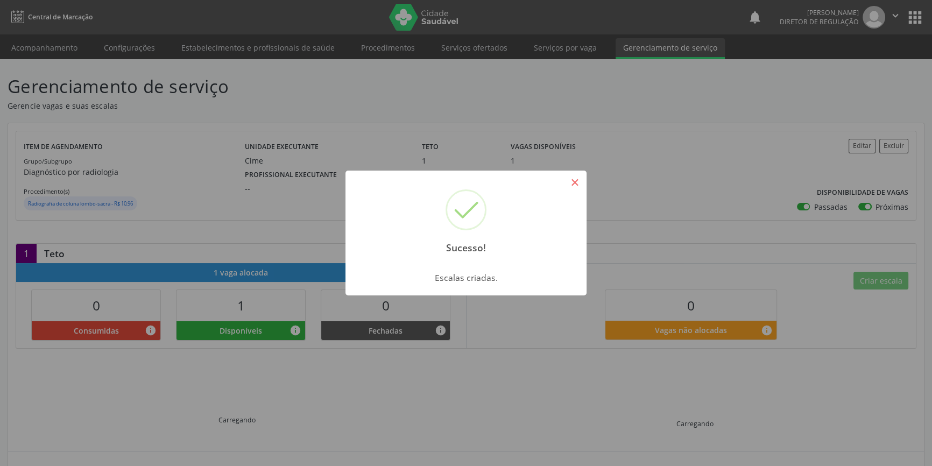
click at [575, 184] on button "×" at bounding box center [575, 182] width 18 height 18
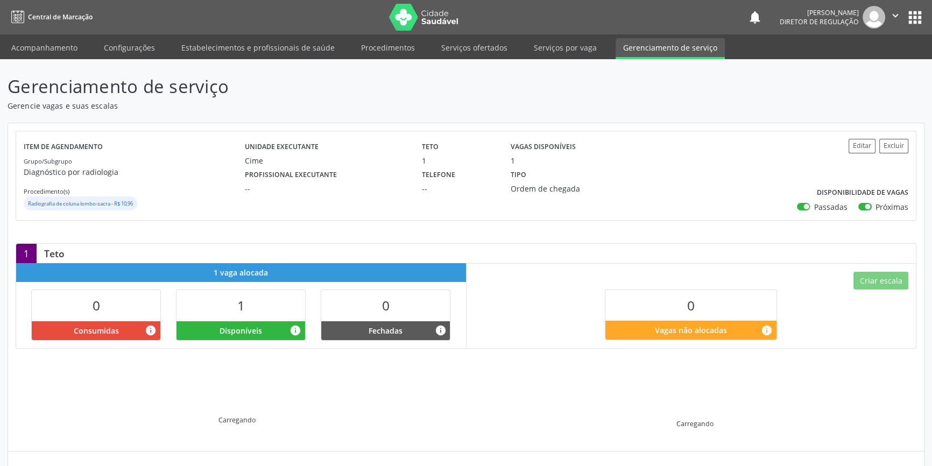
click at [69, 44] on div "Sucesso! × Escalas criadas. OK Cancel" at bounding box center [466, 233] width 932 height 466
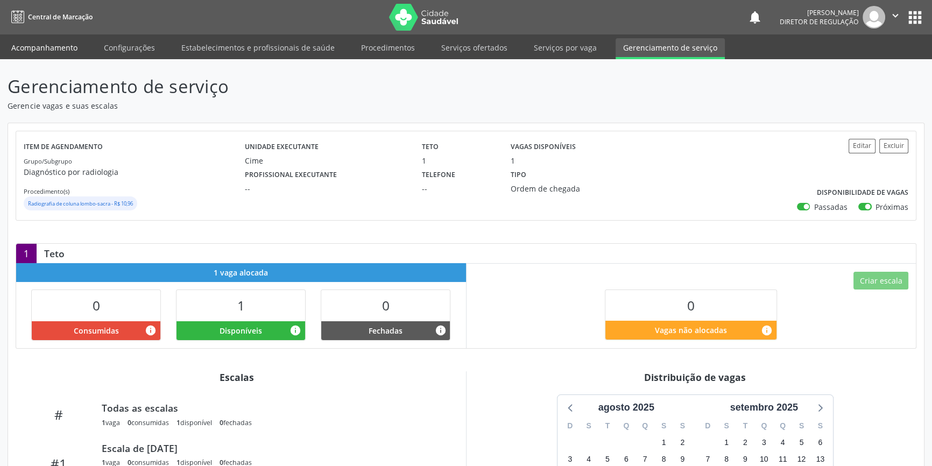
click at [58, 49] on link "Acompanhamento" at bounding box center [44, 47] width 81 height 19
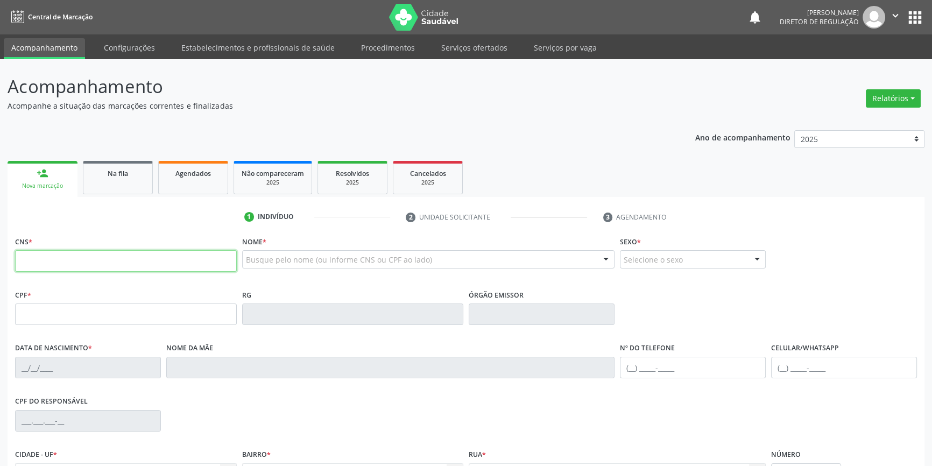
click at [97, 255] on input "text" at bounding box center [126, 261] width 222 height 22
type input "705 8084 0299 9431"
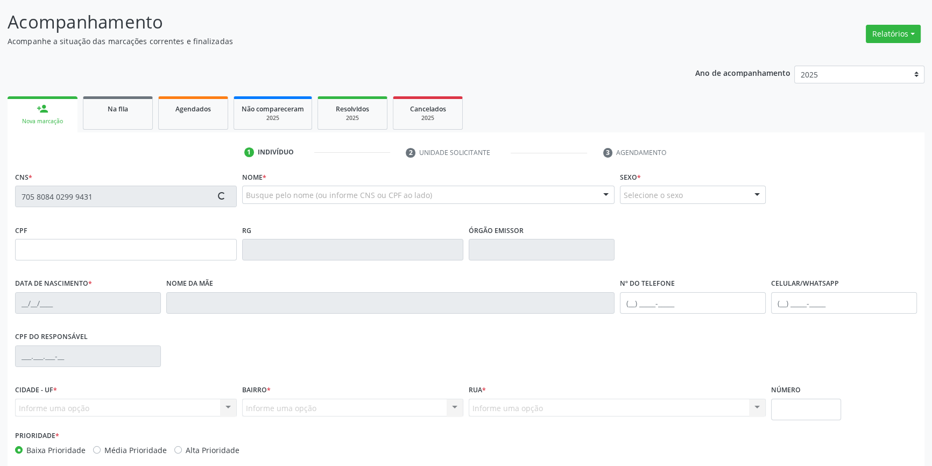
scroll to position [117, 0]
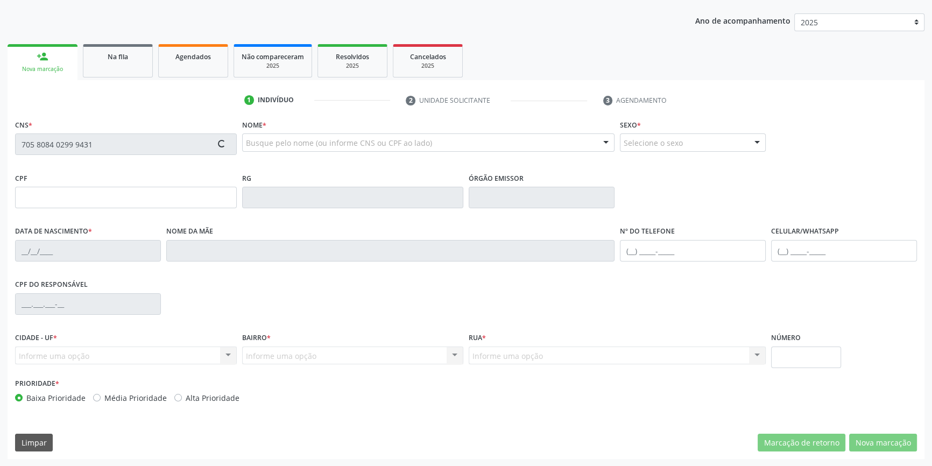
type input "065.724.054-00"
type input "14/04/1947"
type input "Isabel Mariana de Lima"
type input "(87) 98106-8324"
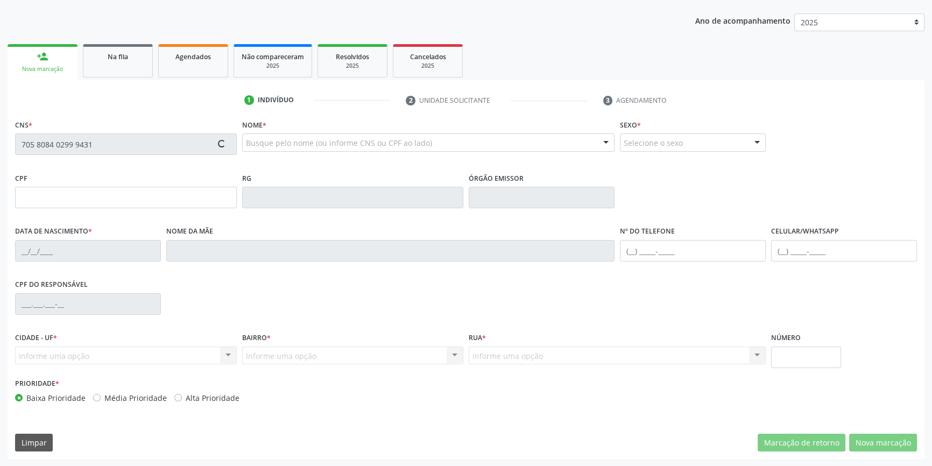
type input "152"
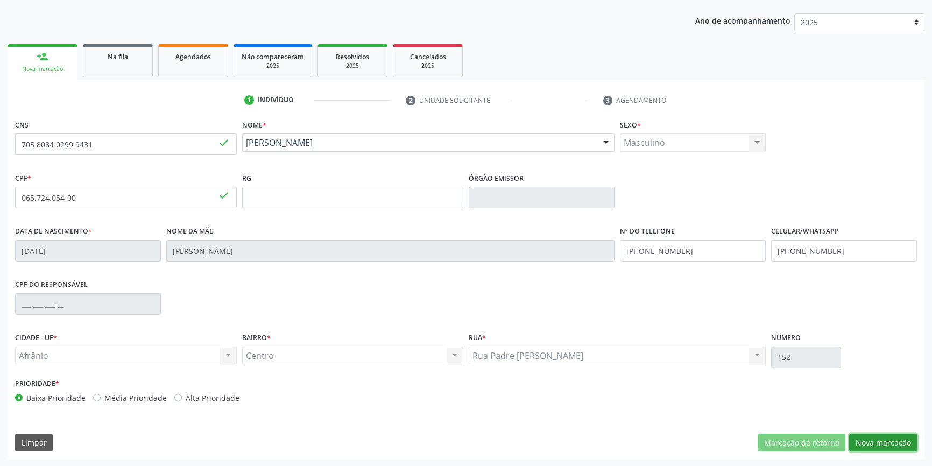
click at [879, 439] on button "Nova marcação" at bounding box center [883, 443] width 68 height 18
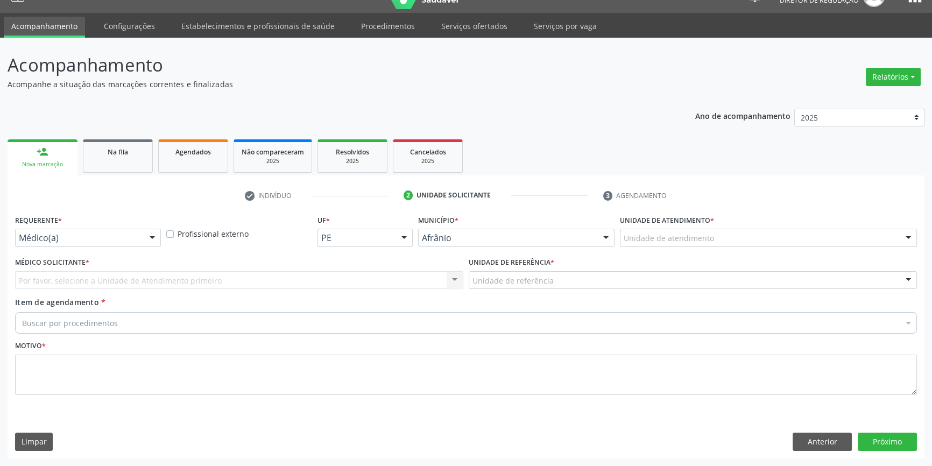
scroll to position [20, 0]
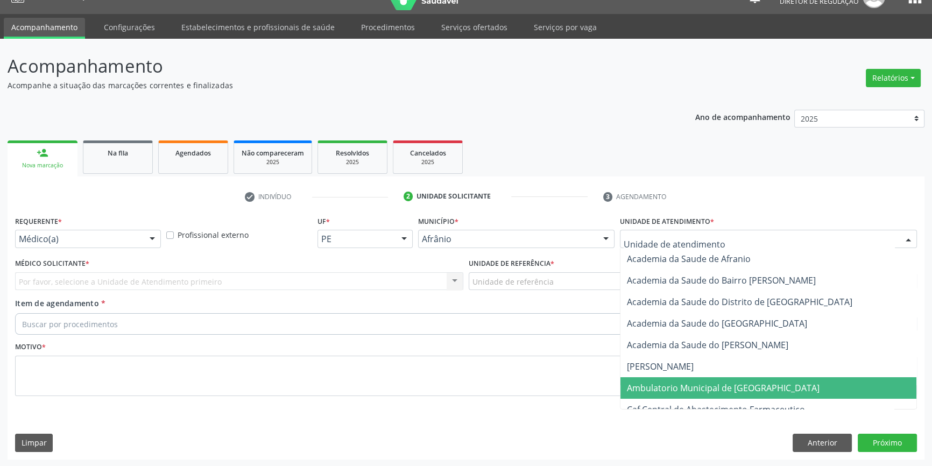
drag, startPoint x: 684, startPoint y: 384, endPoint x: 582, endPoint y: 323, distance: 118.7
click at [684, 384] on span "Ambulatorio Municipal de [GEOGRAPHIC_DATA]" at bounding box center [723, 388] width 193 height 12
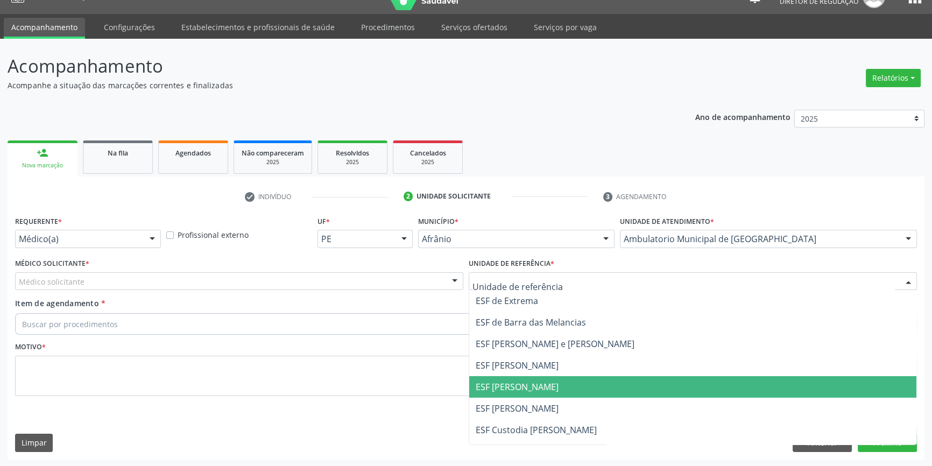
drag, startPoint x: 530, startPoint y: 385, endPoint x: 346, endPoint y: 301, distance: 202.5
click at [521, 379] on span "ESF [PERSON_NAME]" at bounding box center [692, 387] width 447 height 22
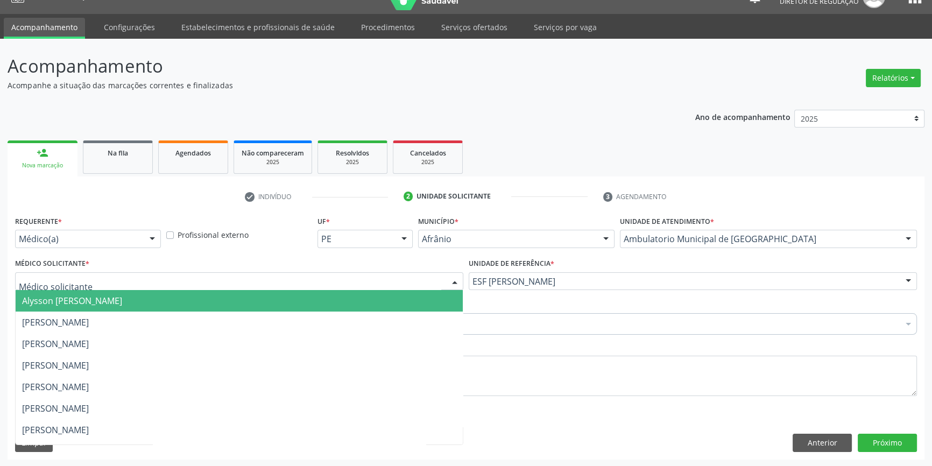
click at [316, 288] on div at bounding box center [239, 281] width 448 height 18
drag, startPoint x: 160, startPoint y: 319, endPoint x: 137, endPoint y: 317, distance: 23.2
click at [156, 319] on span "[PERSON_NAME]" at bounding box center [239, 323] width 447 height 22
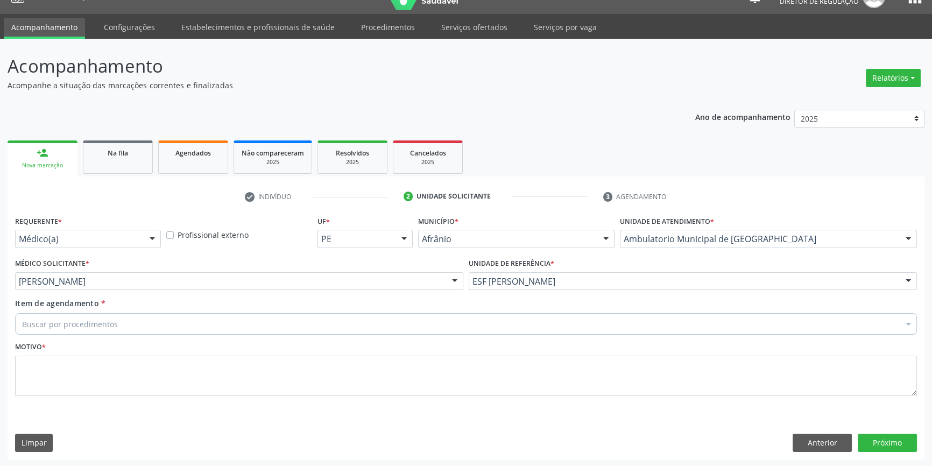
click at [130, 317] on div "Requerente * Médico(a) Médico(a) Enfermeiro(a) Paciente Nenhum resultado encont…" at bounding box center [466, 312] width 902 height 198
click at [130, 317] on div "Buscar por procedimentos" at bounding box center [466, 324] width 902 height 22
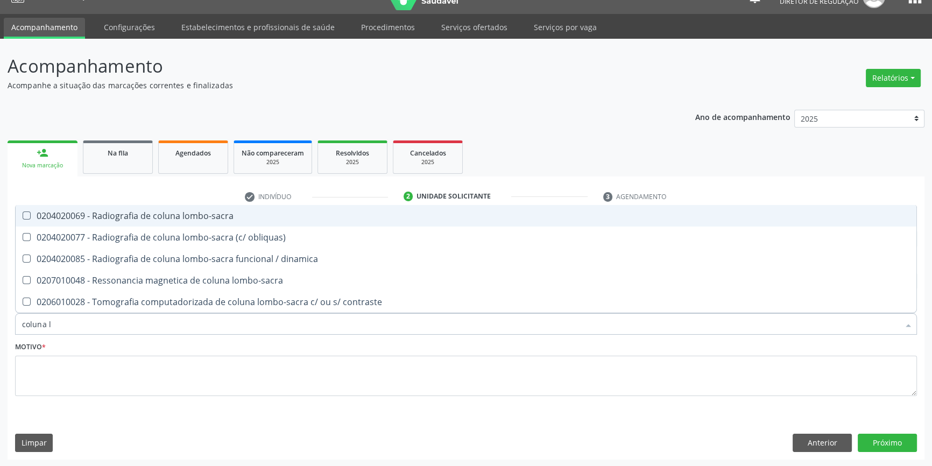
type input "coluna lo"
click at [209, 211] on div "0204020069 - Radiografia de coluna lombo-sacra" at bounding box center [466, 215] width 888 height 9
checkbox lombo-sacra "true"
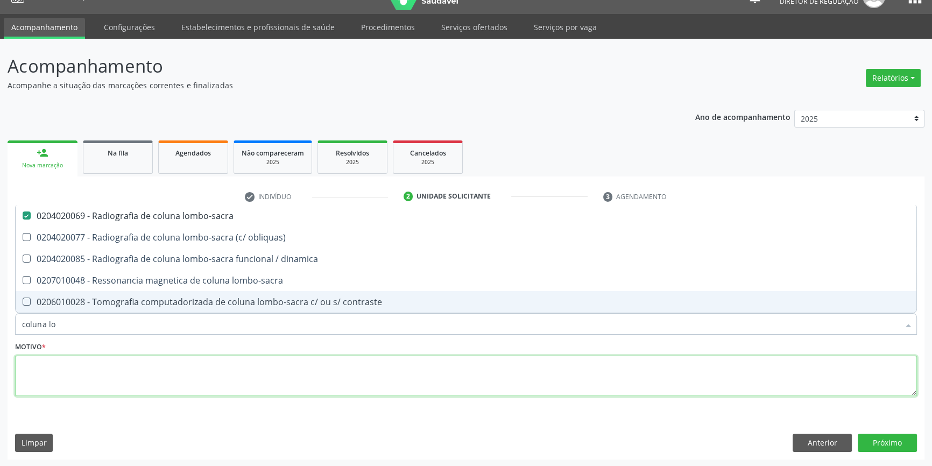
click at [109, 371] on textarea at bounding box center [466, 376] width 902 height 41
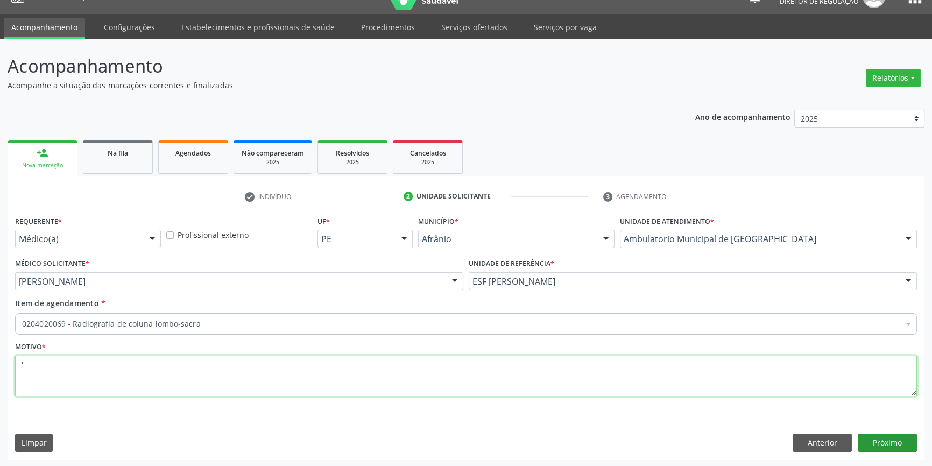
type textarea "'"
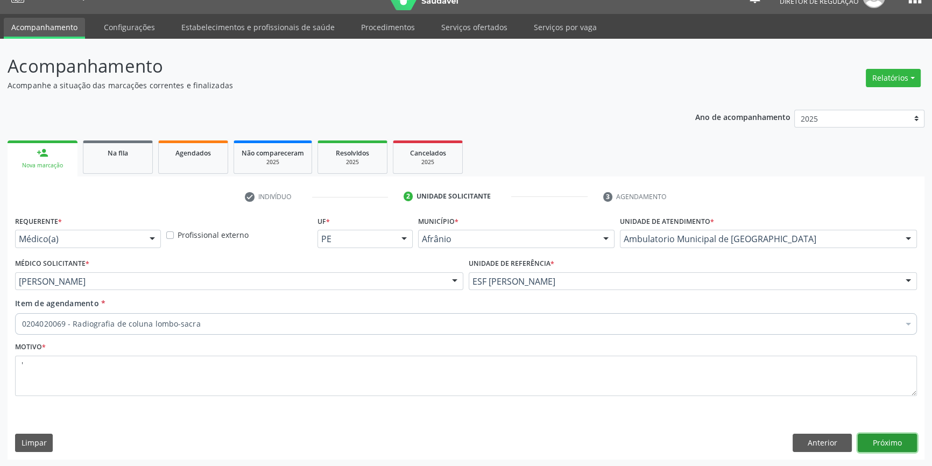
click at [909, 441] on button "Próximo" at bounding box center [887, 443] width 59 height 18
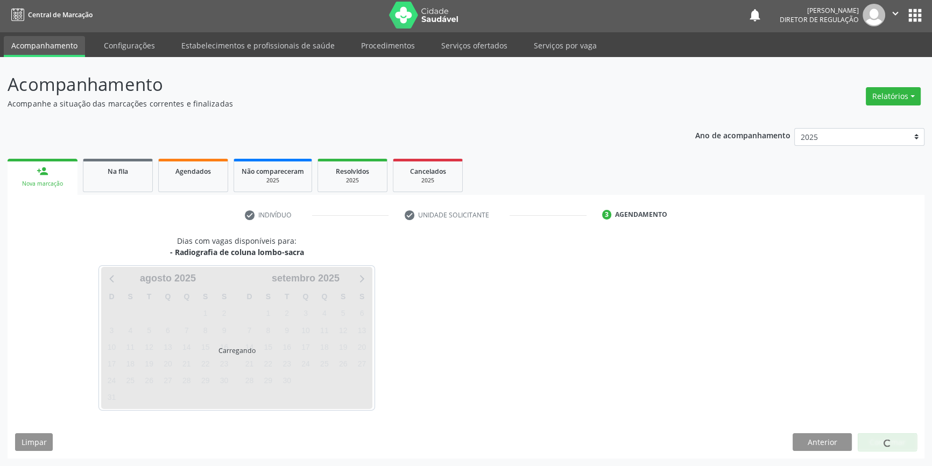
scroll to position [1, 0]
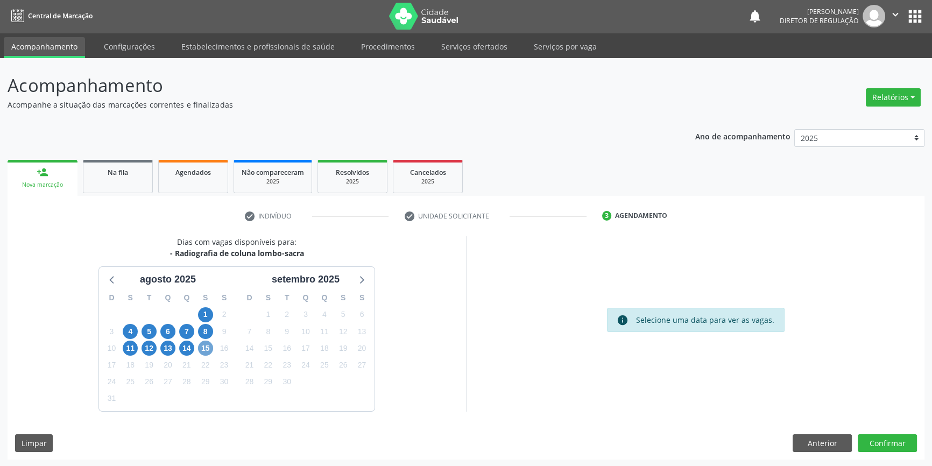
click at [204, 349] on span "15" at bounding box center [205, 348] width 15 height 15
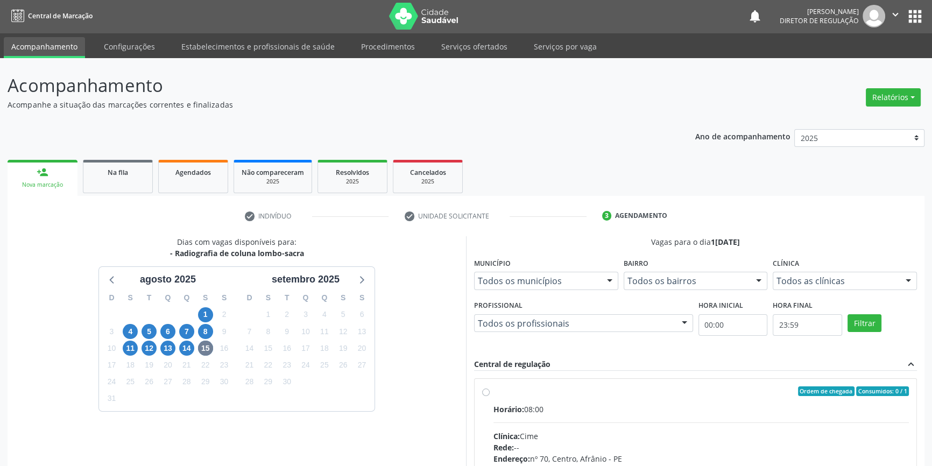
click at [529, 389] on div "Ordem de chegada Consumidos: 0 / 1" at bounding box center [700, 391] width 415 height 10
click at [490, 389] on input "Ordem de chegada Consumidos: 0 / 1 Horário: 08:00 Clínica: Cime Rede: -- Endere…" at bounding box center [486, 391] width 8 height 10
radio input "true"
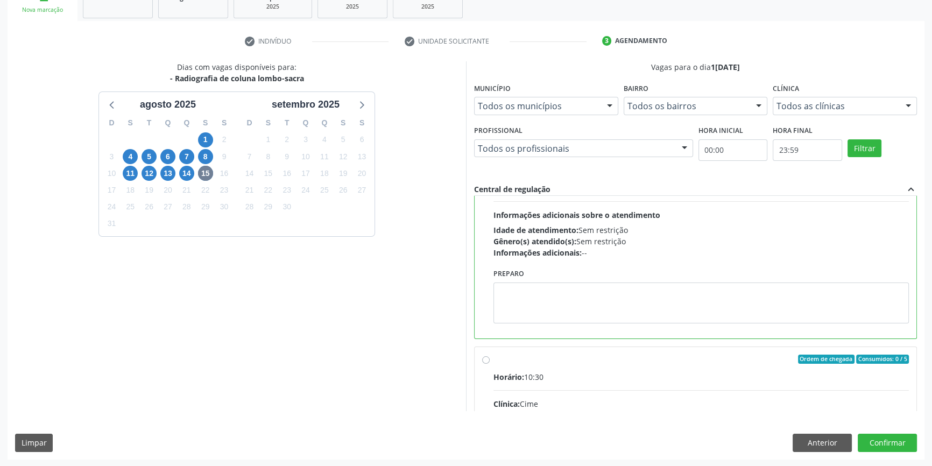
scroll to position [195, 0]
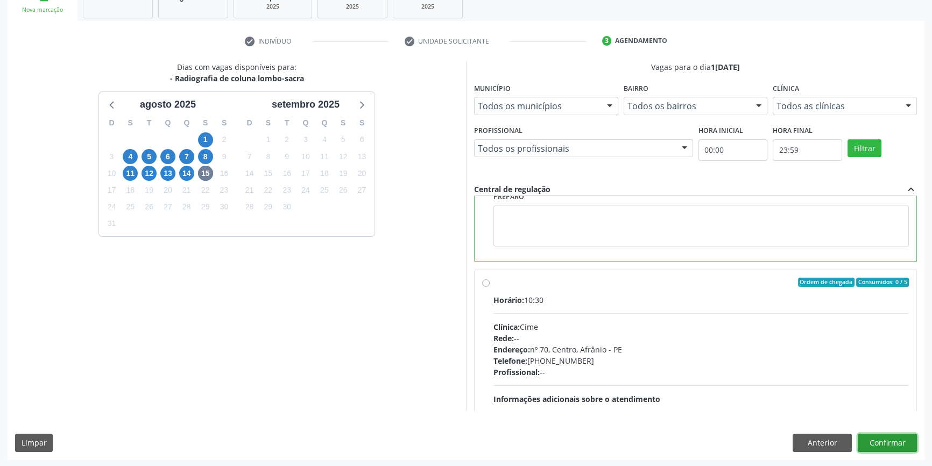
click at [891, 450] on button "Confirmar" at bounding box center [887, 443] width 59 height 18
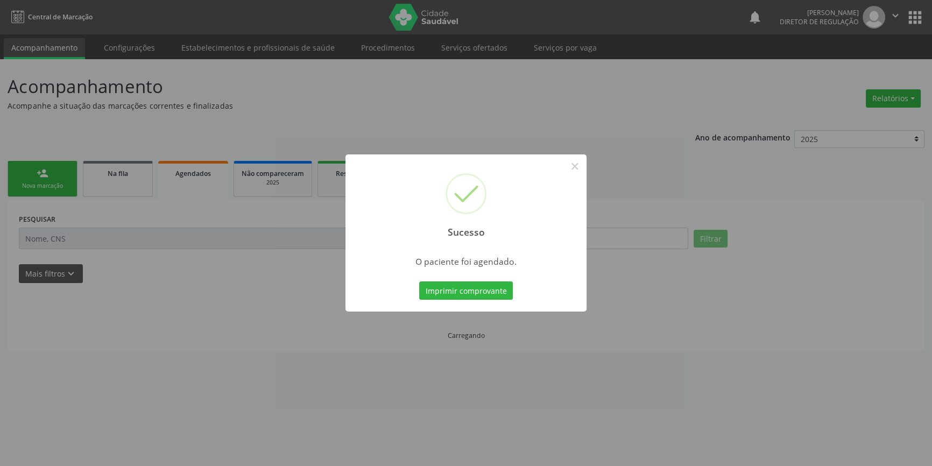
scroll to position [0, 0]
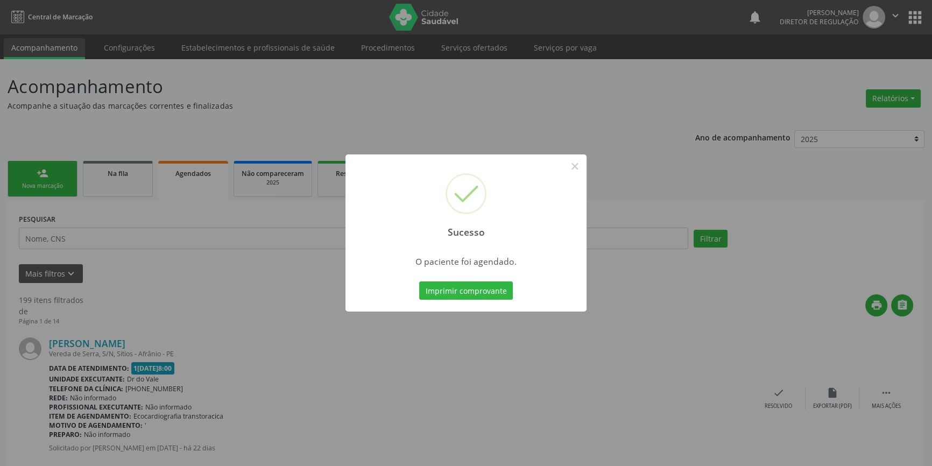
click at [490, 293] on button "Imprimir comprovante" at bounding box center [466, 290] width 94 height 18
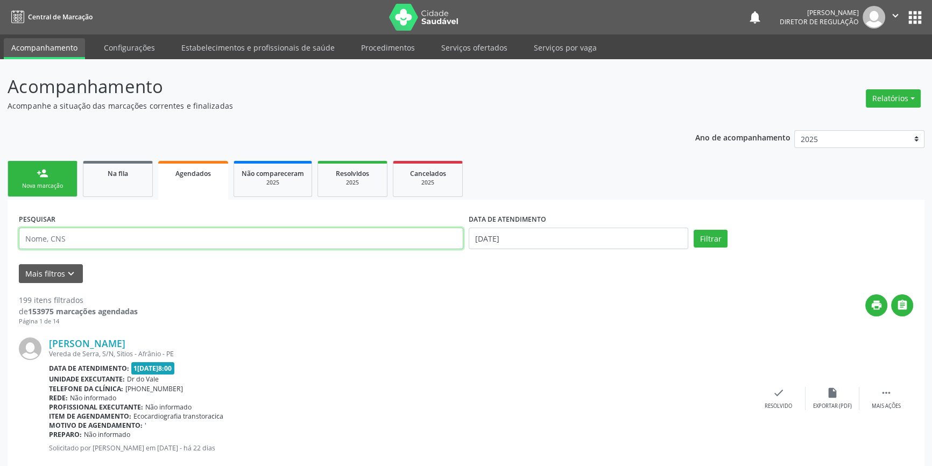
click at [181, 245] on input "text" at bounding box center [241, 239] width 444 height 22
type input "700805492827380"
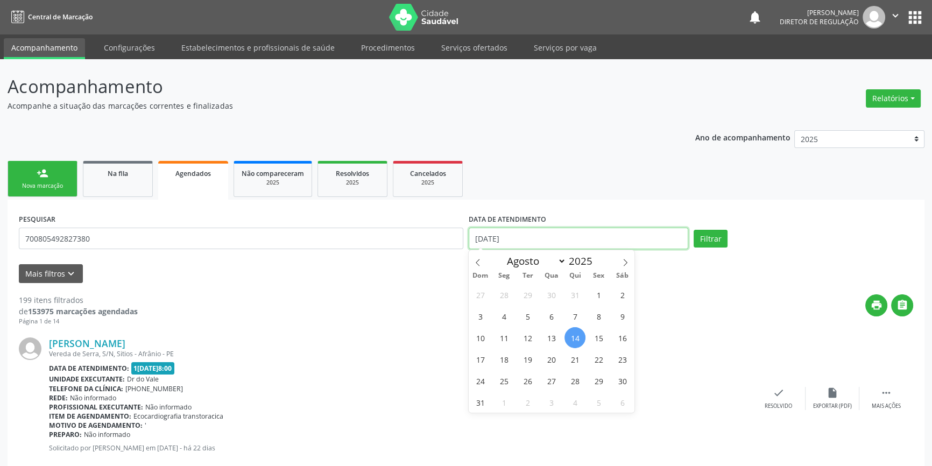
click at [518, 237] on input "14/08/2025" at bounding box center [579, 239] width 220 height 22
click at [473, 260] on span at bounding box center [478, 259] width 18 height 18
select select "5"
click at [481, 300] on span "1" at bounding box center [480, 294] width 21 height 21
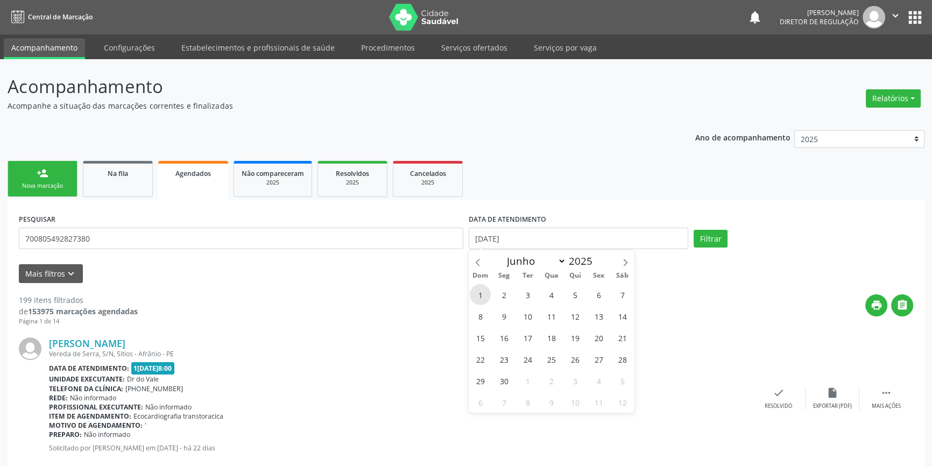
type input "01/06/2025"
click at [630, 264] on span at bounding box center [625, 259] width 18 height 18
select select "7"
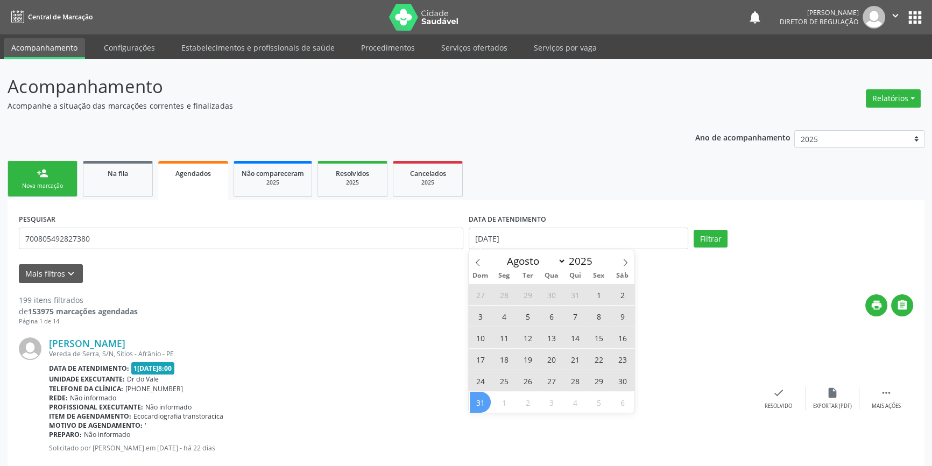
click at [484, 401] on span "31" at bounding box center [480, 402] width 21 height 21
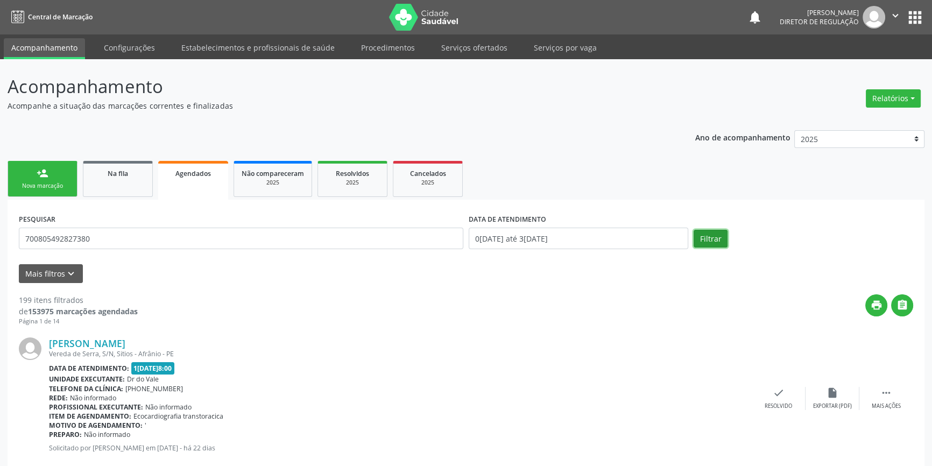
click at [716, 245] on button "Filtrar" at bounding box center [711, 239] width 34 height 18
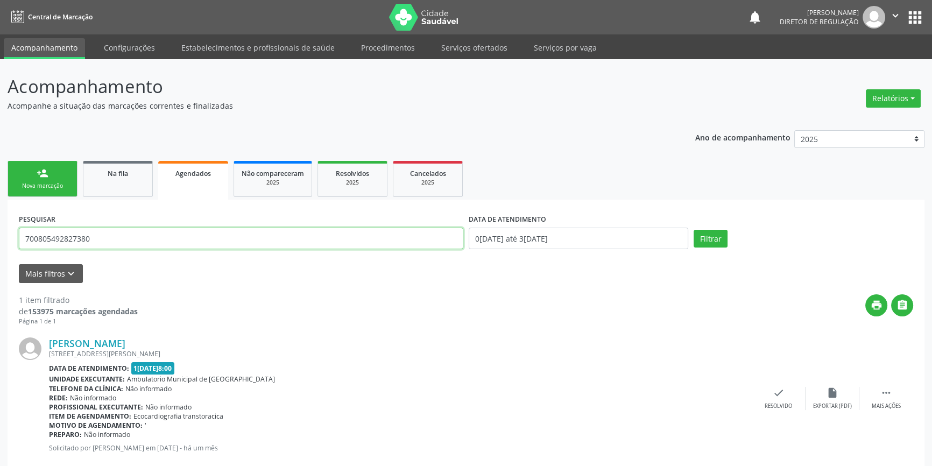
drag, startPoint x: 123, startPoint y: 239, endPoint x: 0, endPoint y: 229, distance: 123.1
click at [0, 229] on div "Acompanhamento Acompanhe a situação das marcações correntes e finalizadas Relat…" at bounding box center [466, 274] width 932 height 431
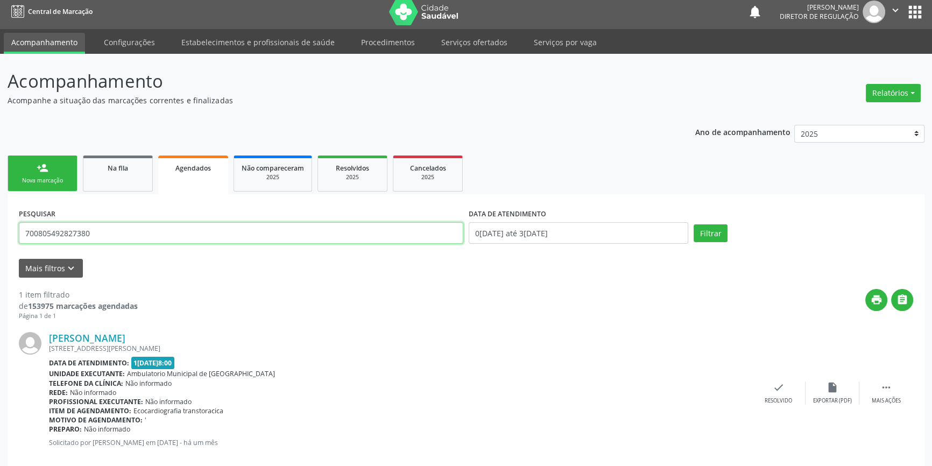
scroll to position [23, 0]
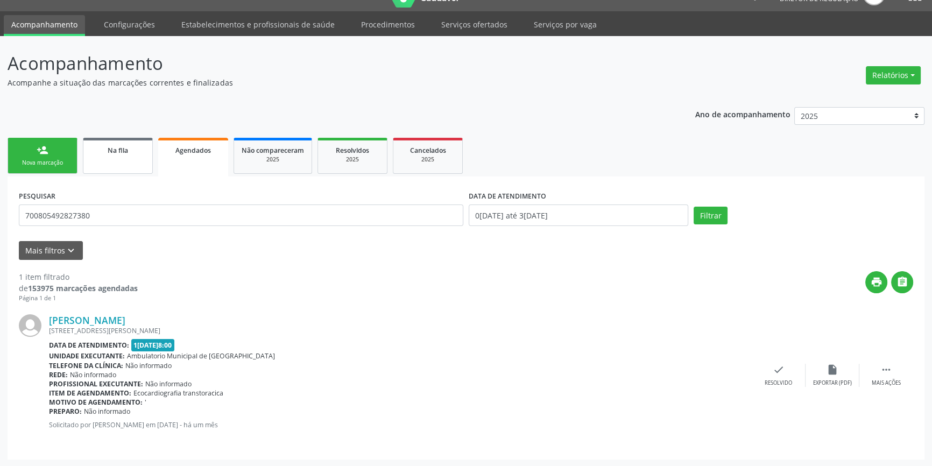
click at [122, 167] on link "Na fila" at bounding box center [118, 156] width 70 height 36
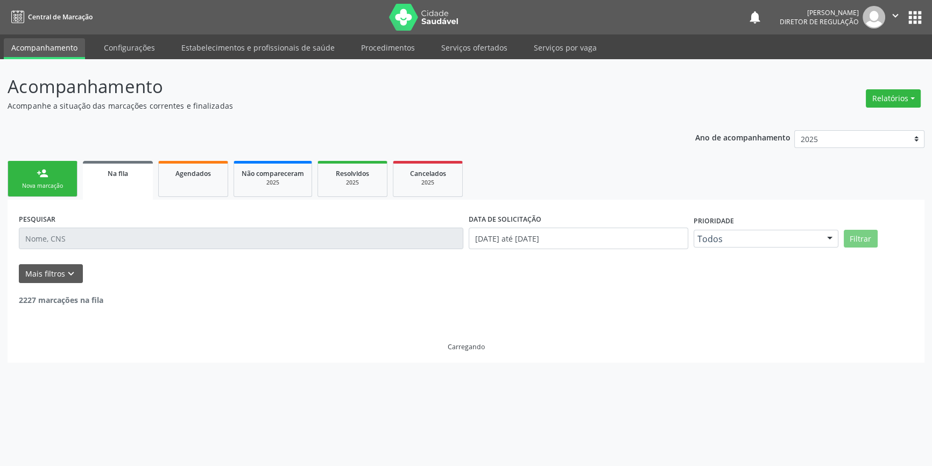
scroll to position [0, 0]
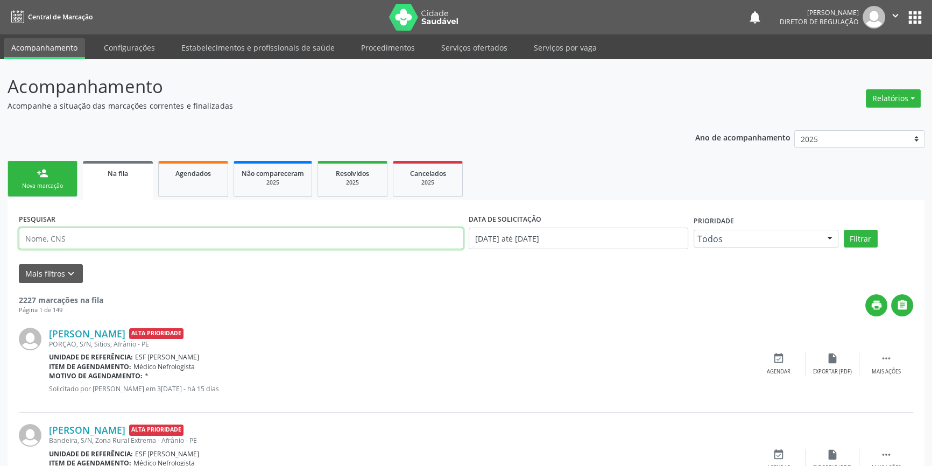
click at [104, 228] on input "text" at bounding box center [241, 239] width 444 height 22
paste input "700805492827380"
type input "700805492827380"
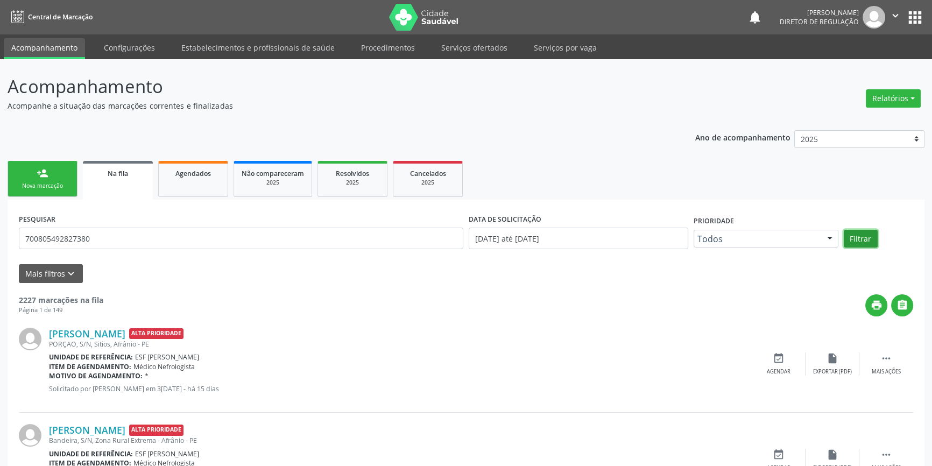
click at [856, 232] on button "Filtrar" at bounding box center [861, 239] width 34 height 18
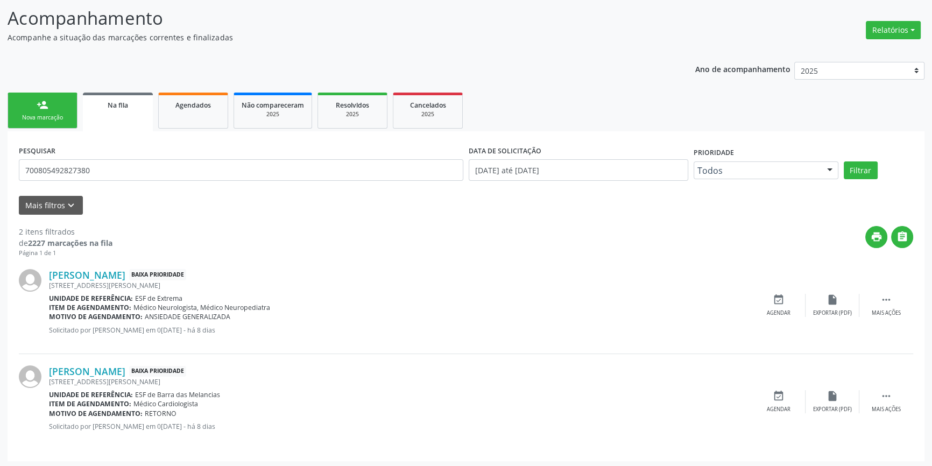
scroll to position [70, 0]
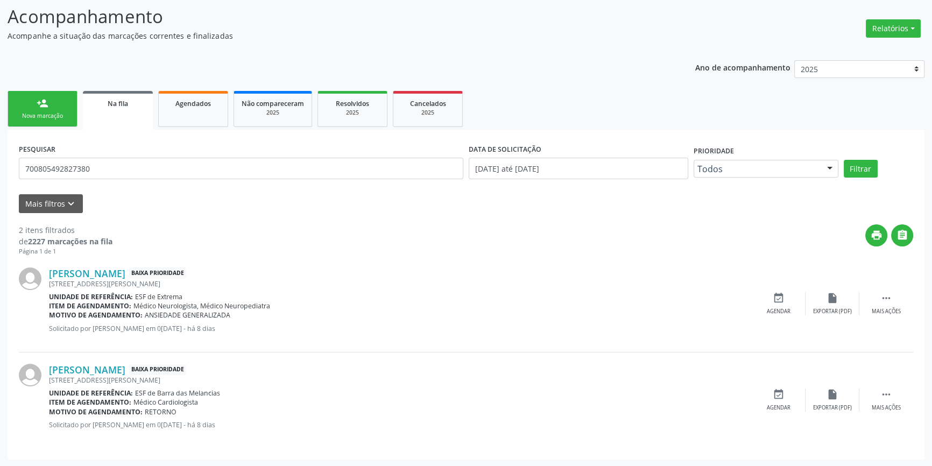
drag, startPoint x: 204, startPoint y: 399, endPoint x: 133, endPoint y: 403, distance: 71.7
click at [133, 403] on div "Item de agendamento: Médico Cardiologista" at bounding box center [400, 402] width 703 height 9
click at [50, 113] on div "Nova marcação" at bounding box center [43, 116] width 54 height 8
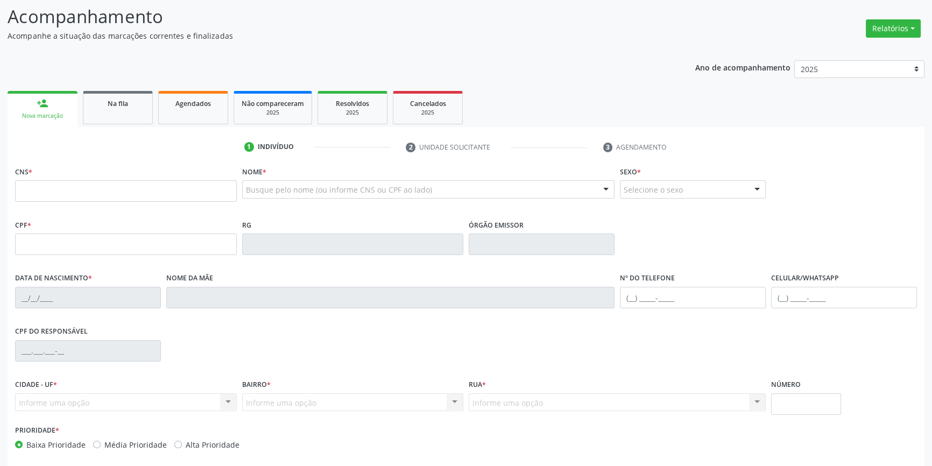
click at [127, 179] on div "CNS *" at bounding box center [126, 183] width 222 height 38
click at [107, 192] on input "text" at bounding box center [126, 191] width 222 height 22
type input "708 5023 4197 0570"
type input "239.080.684-87"
type input "13/10/1948"
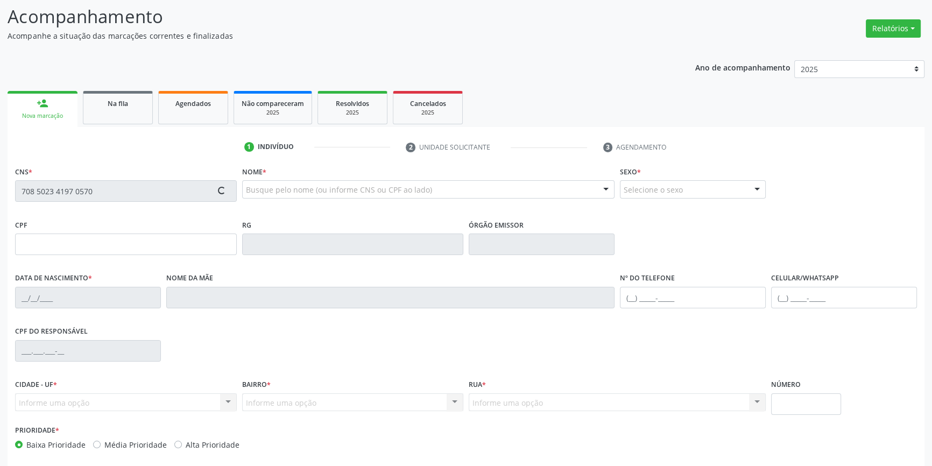
type input "Ana Maria Alves"
type input "(87) 98817-9294"
type input "398.263.094-00"
type input "S/N"
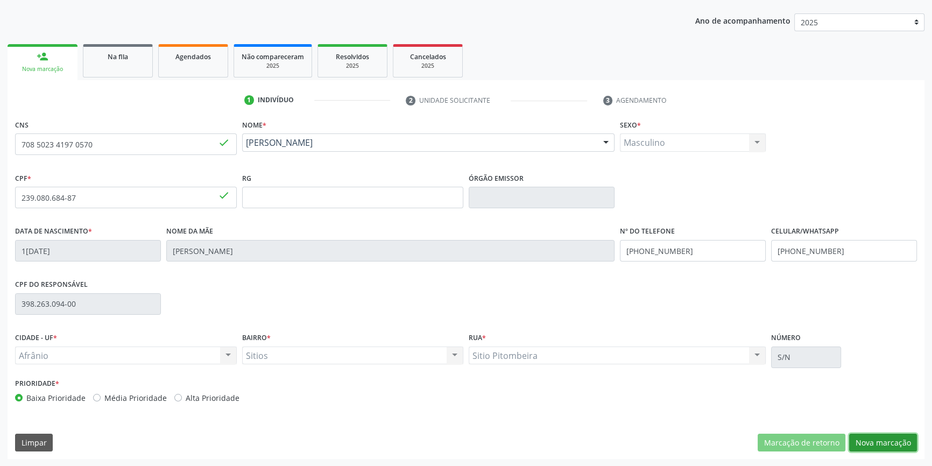
click at [885, 441] on button "Nova marcação" at bounding box center [883, 443] width 68 height 18
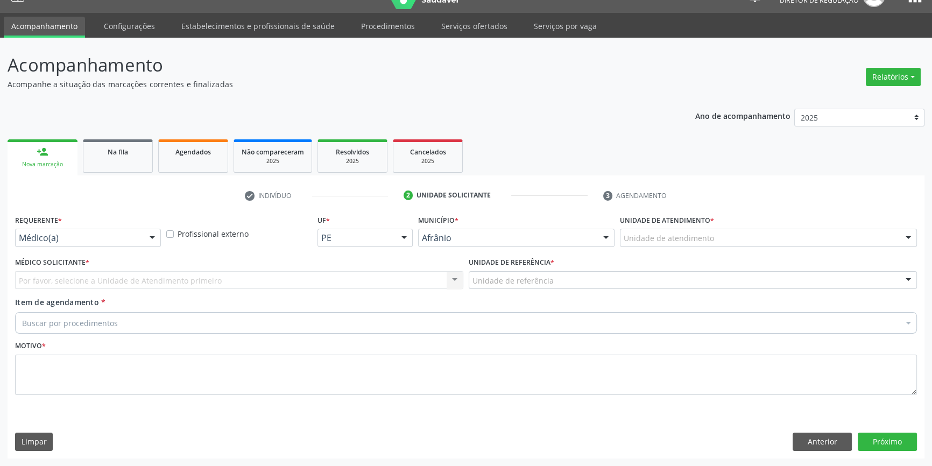
scroll to position [20, 0]
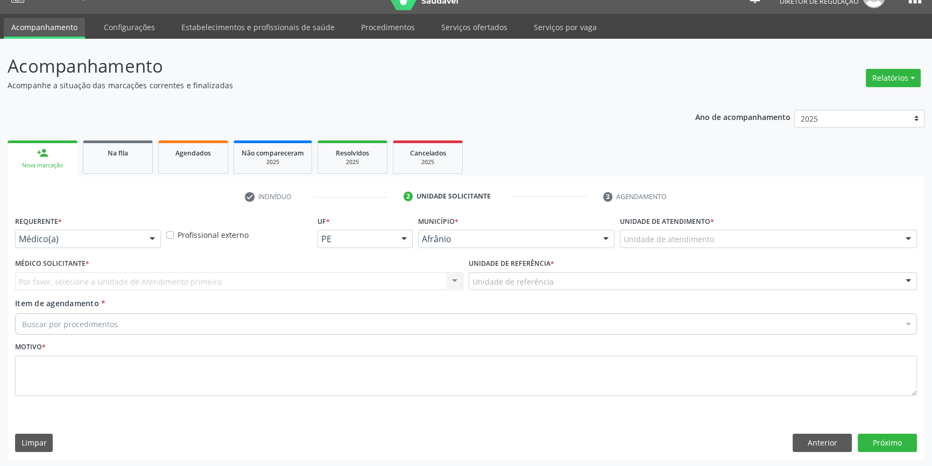
click at [721, 231] on div "Unidade de atendimento" at bounding box center [768, 239] width 297 height 18
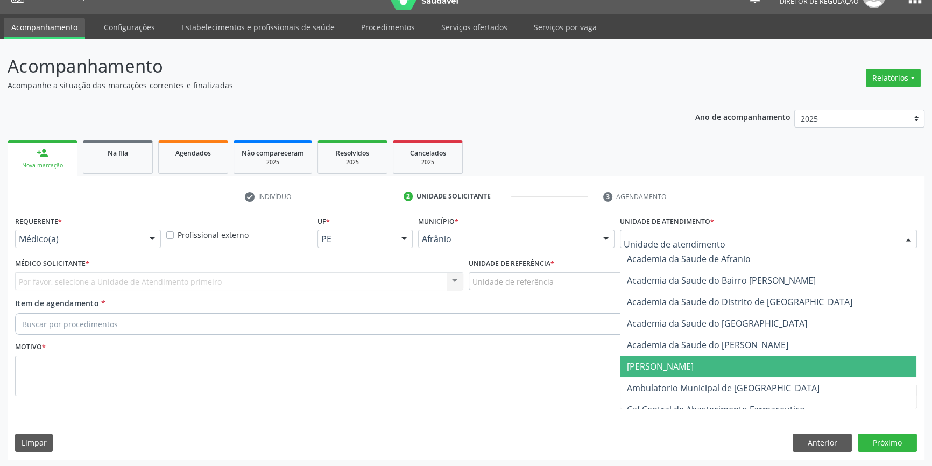
drag, startPoint x: 683, startPoint y: 392, endPoint x: 561, endPoint y: 321, distance: 140.8
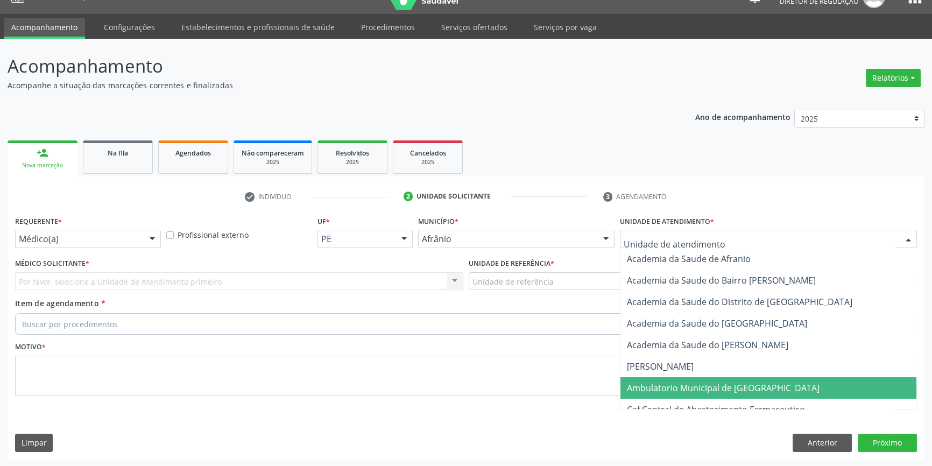
click at [682, 392] on span "Ambulatorio Municipal de [GEOGRAPHIC_DATA]" at bounding box center [723, 388] width 193 height 12
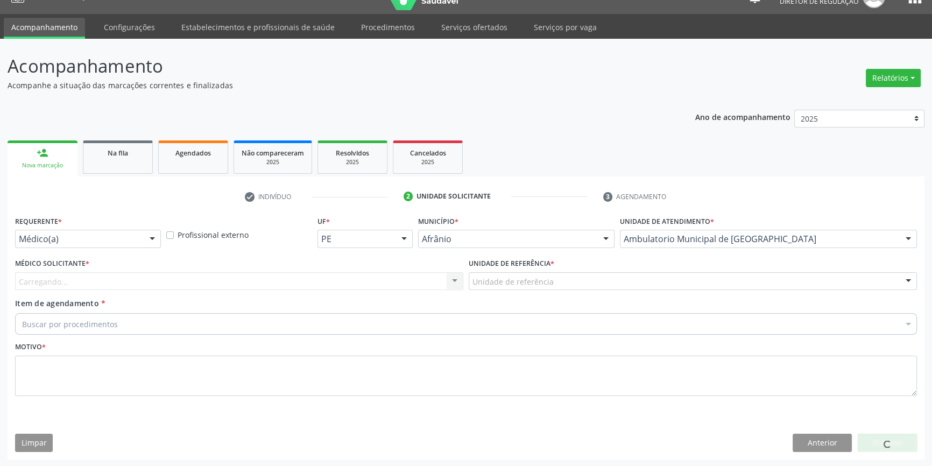
click at [555, 291] on div "Unidade de referência * Unidade de referência ESF de Extrema ESF de Barra das M…" at bounding box center [693, 277] width 454 height 42
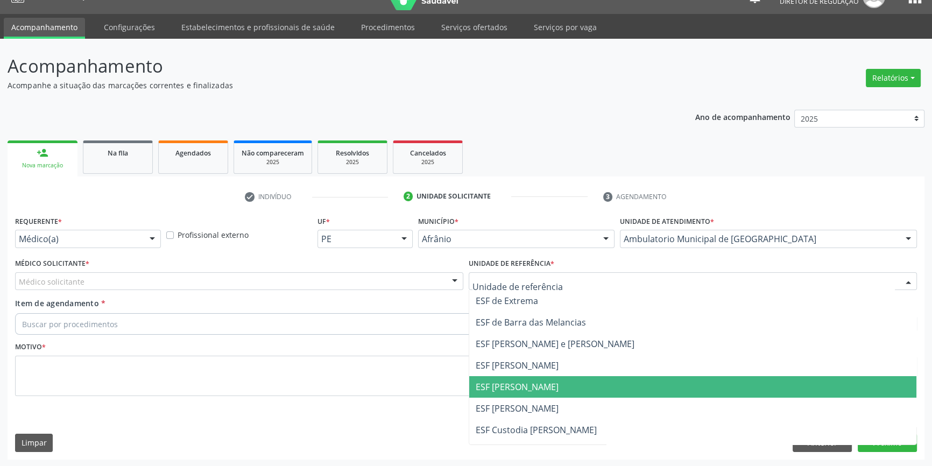
click at [521, 384] on span "ESF [PERSON_NAME]" at bounding box center [517, 387] width 83 height 12
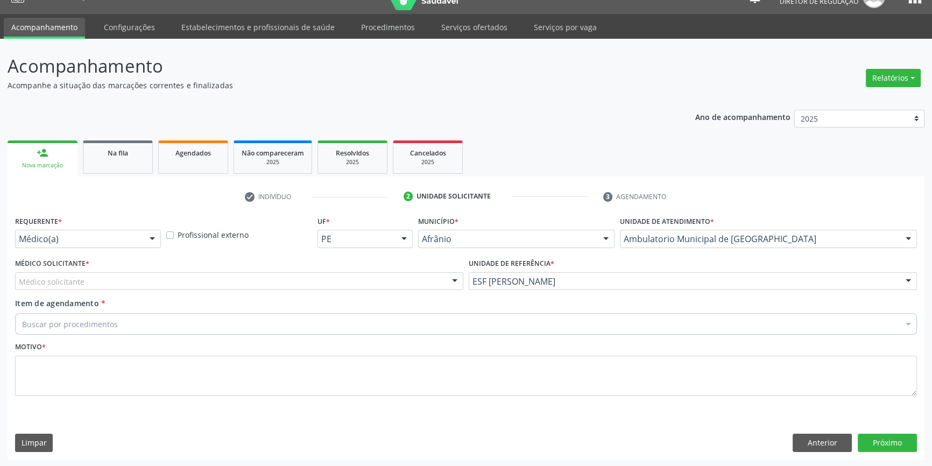
click at [76, 273] on div "Médico solicitante" at bounding box center [239, 281] width 448 height 18
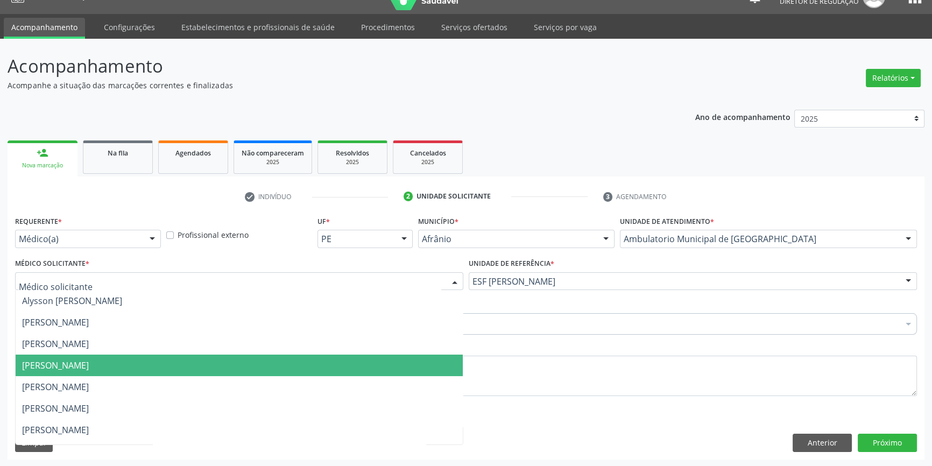
click at [65, 368] on span "[PERSON_NAME]" at bounding box center [55, 365] width 67 height 12
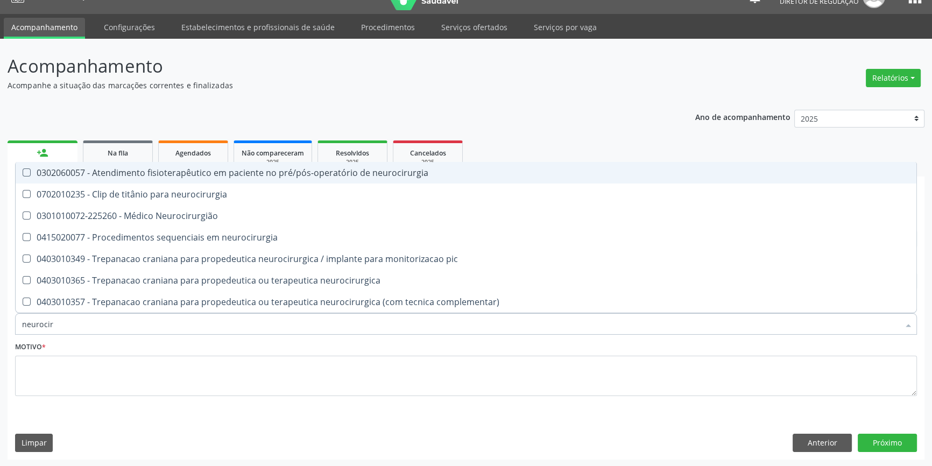
type input "neurociru"
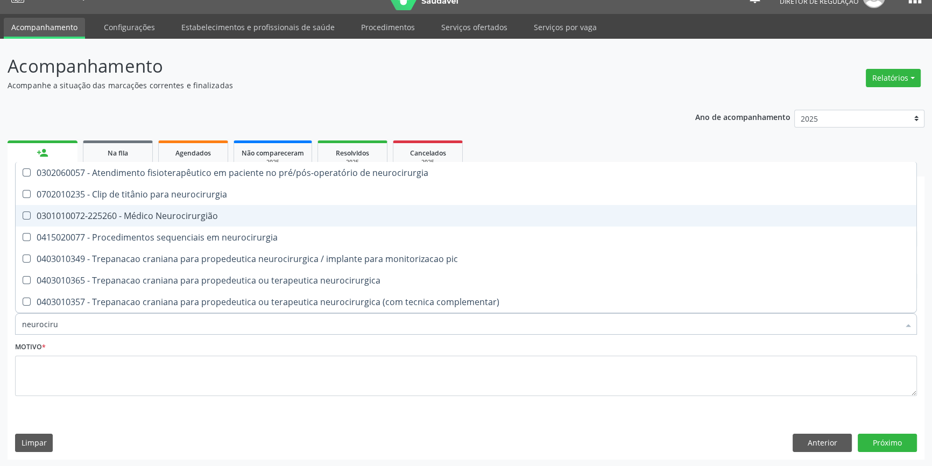
click at [169, 221] on span "0301010072-225260 - Médico Neurocirurgião" at bounding box center [466, 216] width 901 height 22
checkbox Neurocirurgião "true"
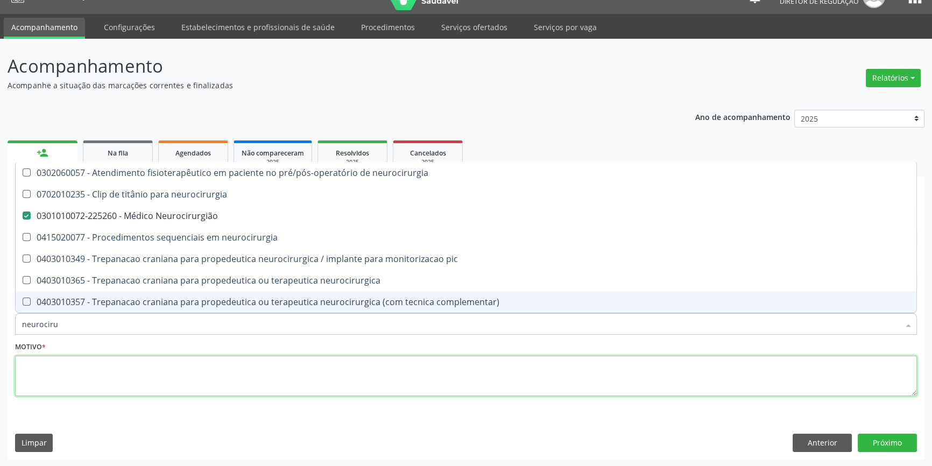
click at [128, 385] on textarea at bounding box center [466, 376] width 902 height 41
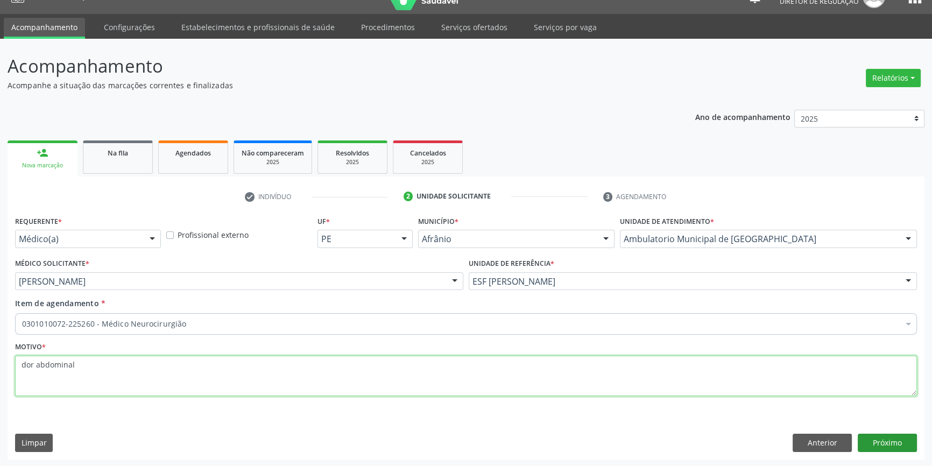
type textarea "dor abdominal"
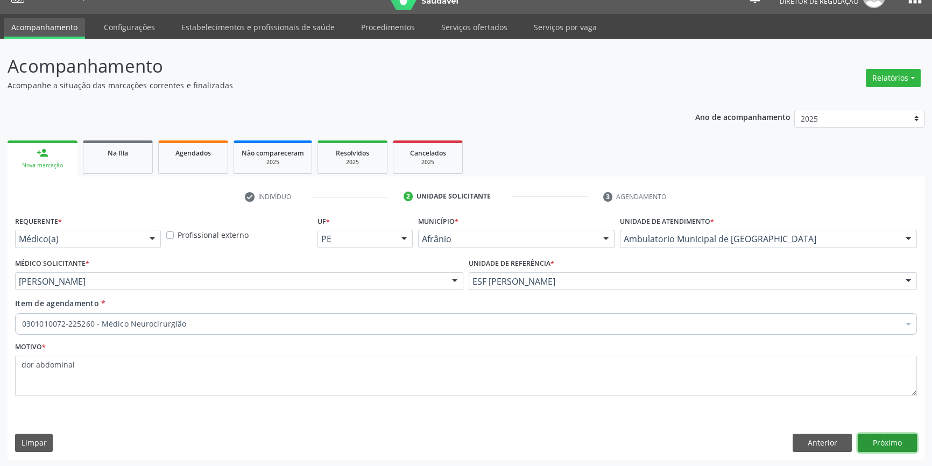
click at [874, 441] on button "Próximo" at bounding box center [887, 443] width 59 height 18
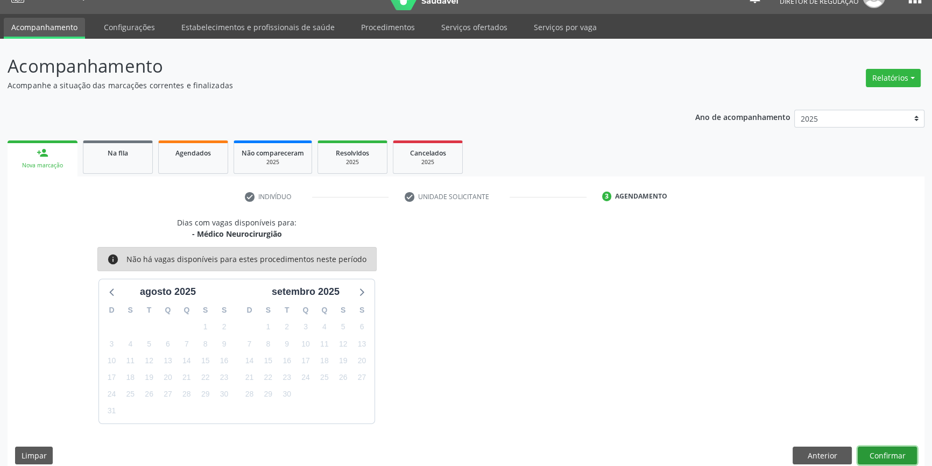
click at [885, 457] on button "Confirmar" at bounding box center [887, 456] width 59 height 18
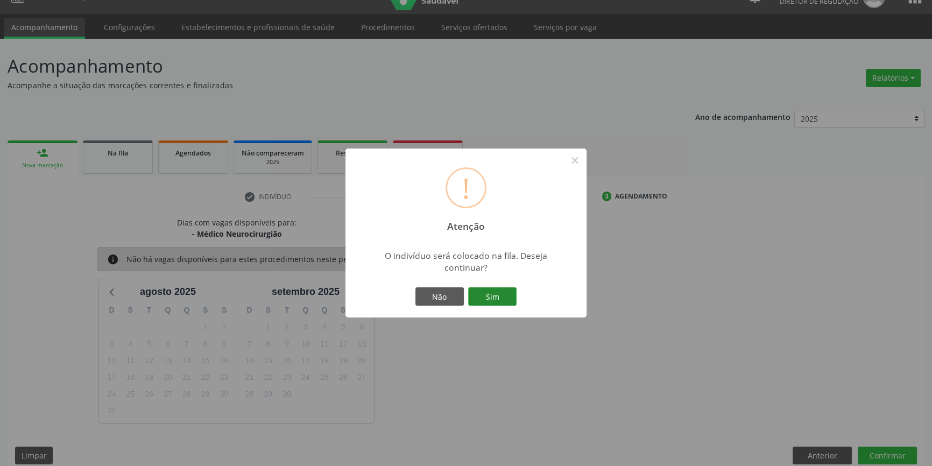
click at [490, 305] on button "Sim" at bounding box center [492, 296] width 48 height 18
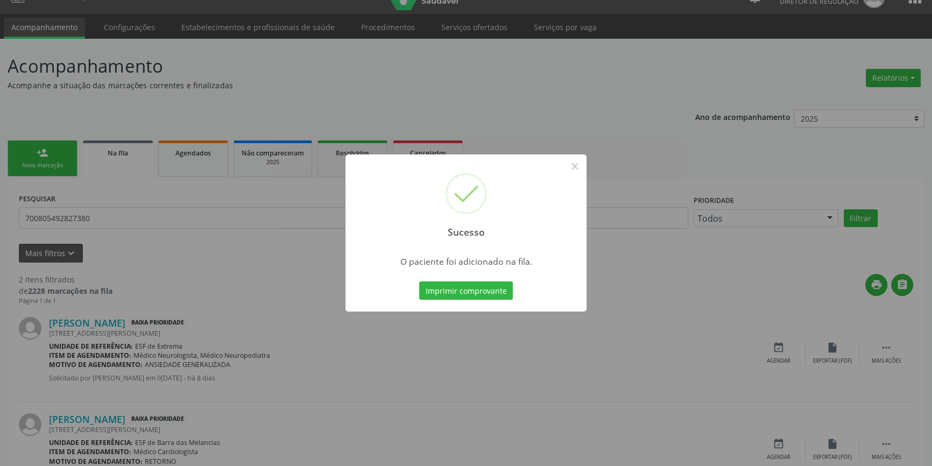
scroll to position [0, 0]
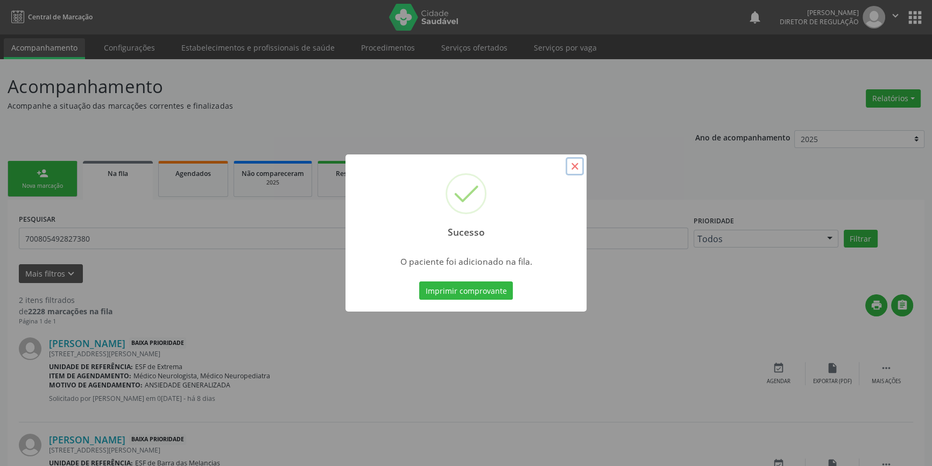
click at [576, 166] on button "×" at bounding box center [575, 166] width 18 height 18
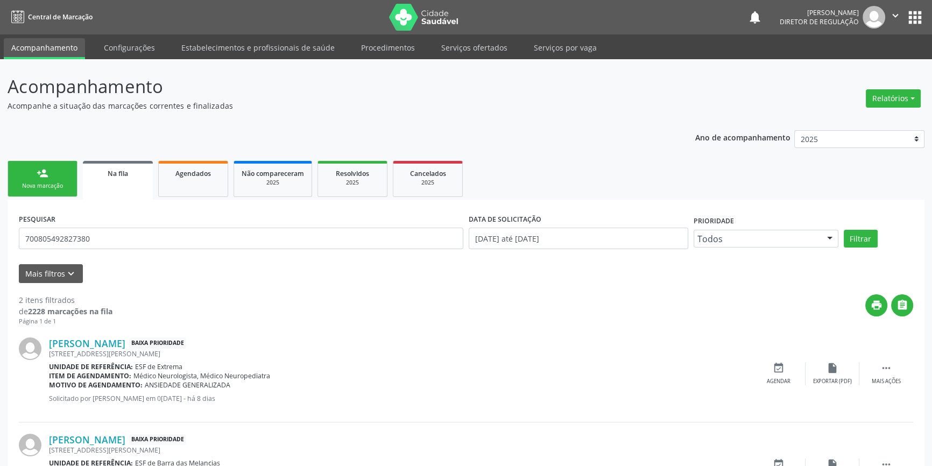
click at [53, 190] on link "person_add Nova marcação" at bounding box center [43, 179] width 70 height 36
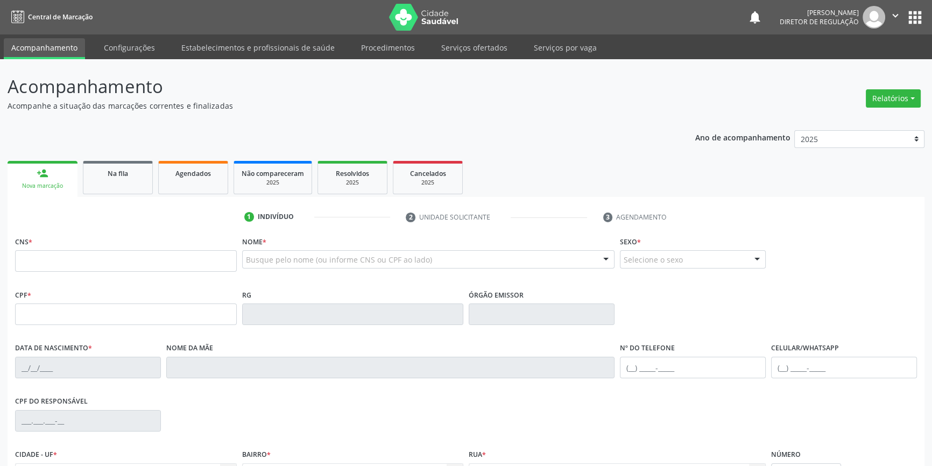
click at [102, 271] on fieldset "CNS *" at bounding box center [126, 257] width 222 height 46
click at [105, 264] on input "text" at bounding box center [126, 261] width 222 height 22
type input "700 5025 5330 7659"
type input "763.363.444-87"
type input "29/12/1952"
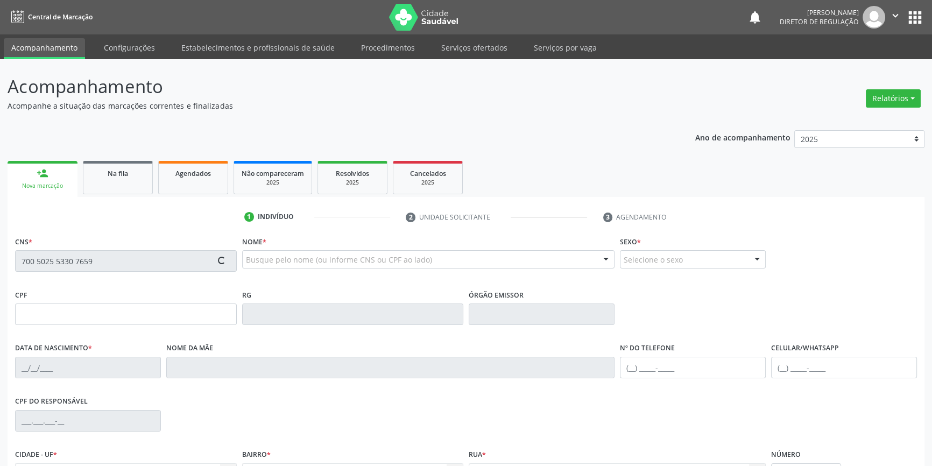
type input "Josefa Maria Amélia da Conceição"
type input "(87) 98836-3793"
type input "25"
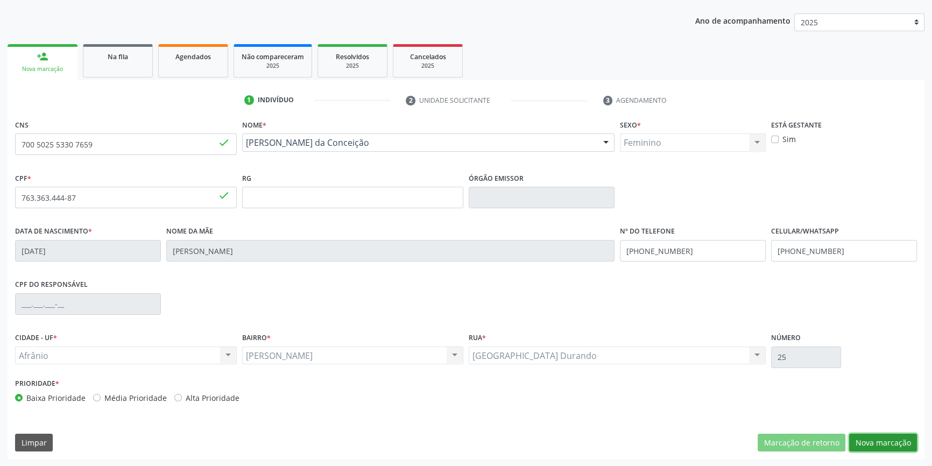
click at [878, 443] on button "Nova marcação" at bounding box center [883, 443] width 68 height 18
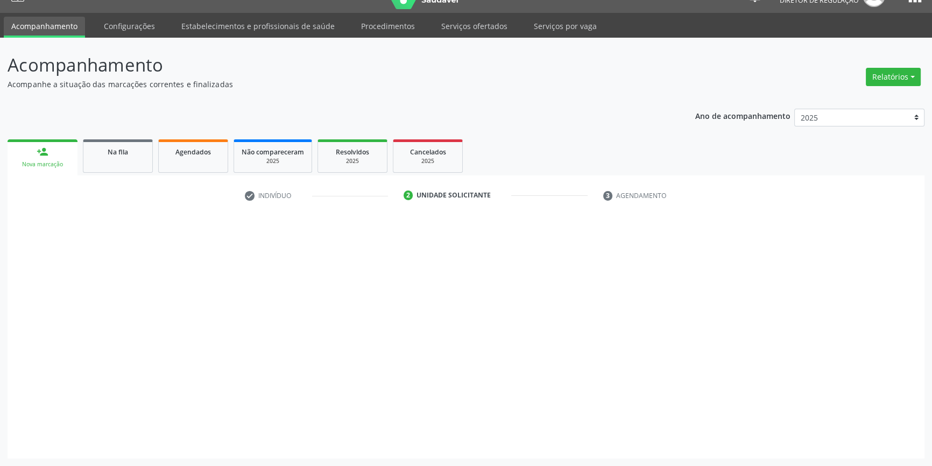
scroll to position [20, 0]
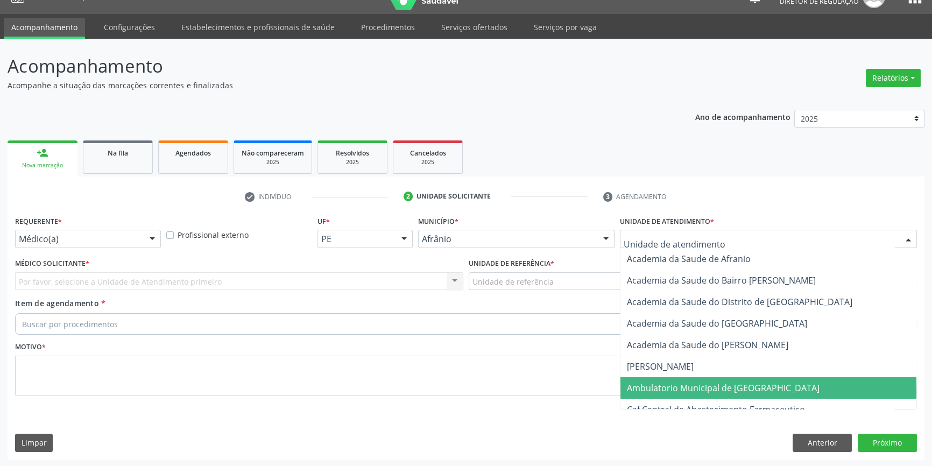
click at [695, 382] on span "Ambulatorio Municipal de [GEOGRAPHIC_DATA]" at bounding box center [723, 388] width 193 height 12
click at [552, 281] on div "Unidade de referência" at bounding box center [693, 281] width 448 height 18
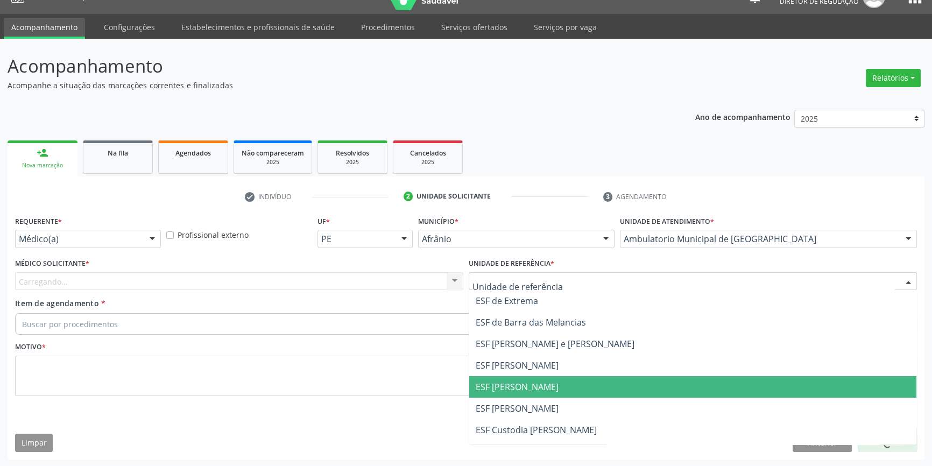
click at [507, 378] on span "ESF [PERSON_NAME]" at bounding box center [692, 387] width 447 height 22
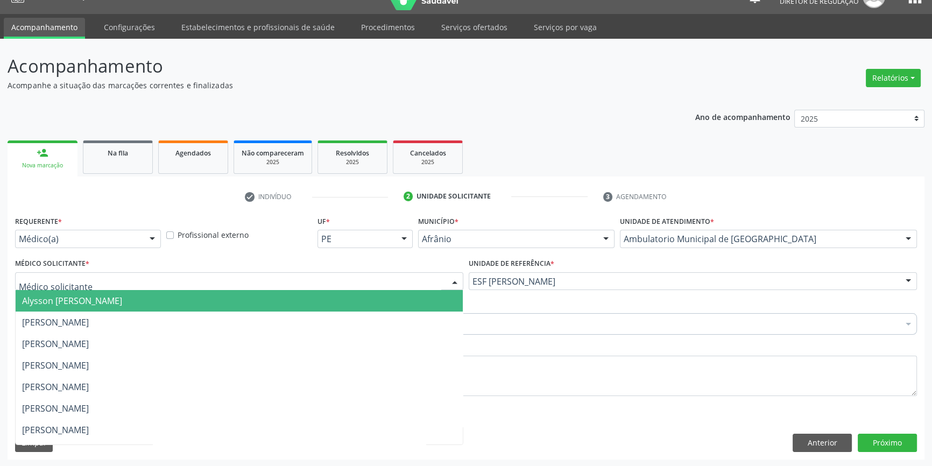
click at [84, 285] on div at bounding box center [239, 281] width 448 height 18
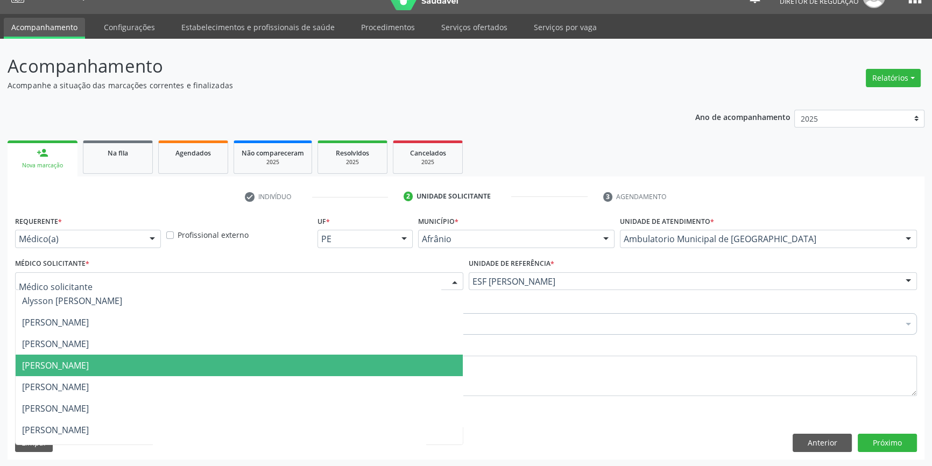
click at [54, 368] on span "[PERSON_NAME]" at bounding box center [55, 365] width 67 height 12
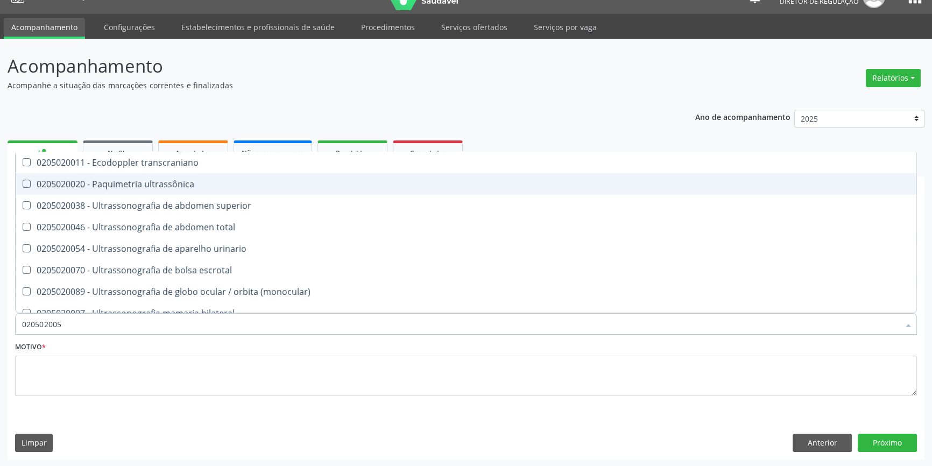
type input "0205020054"
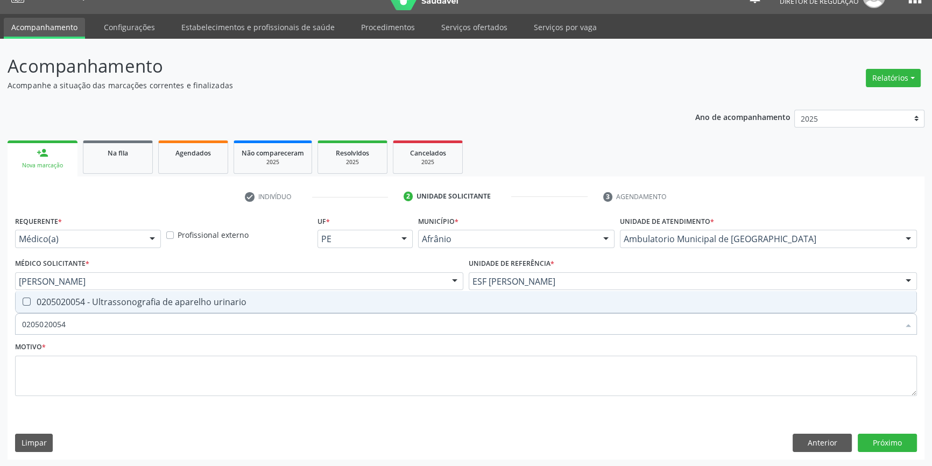
click at [140, 299] on div "0205020054 - Ultrassonografia de aparelho urinario" at bounding box center [466, 302] width 888 height 9
checkbox urinario "true"
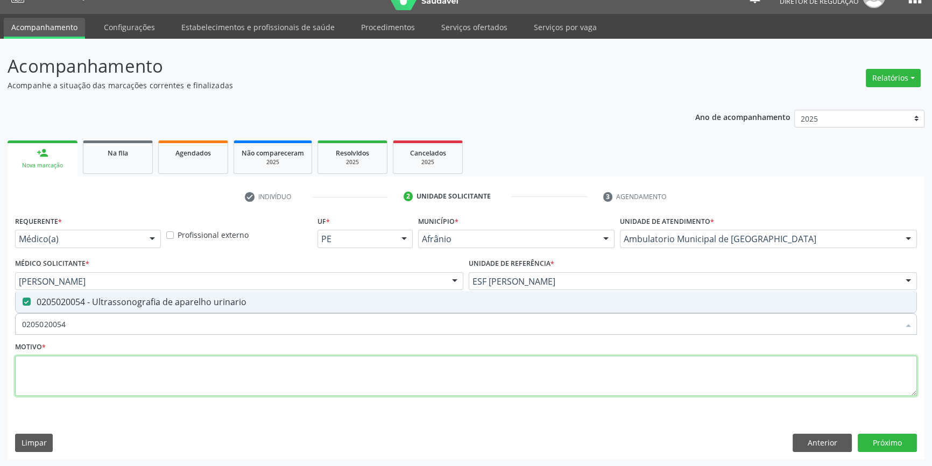
click at [108, 390] on textarea at bounding box center [466, 376] width 902 height 41
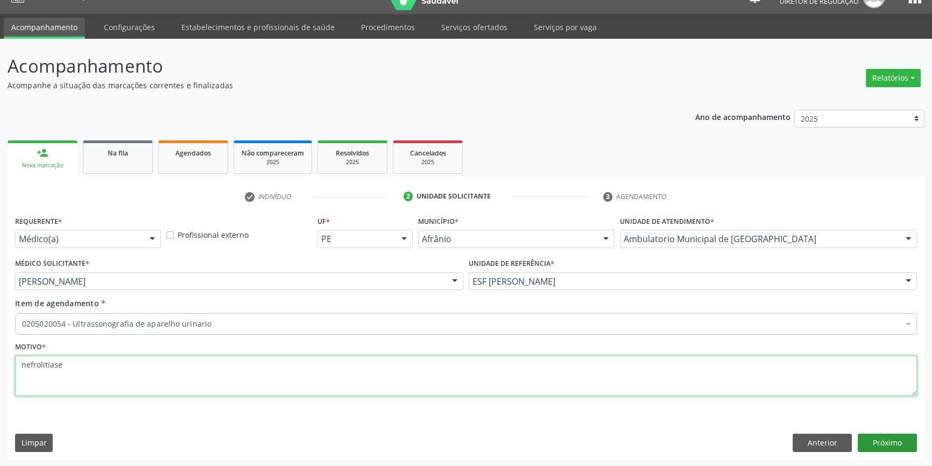
type textarea "nefrolitiase"
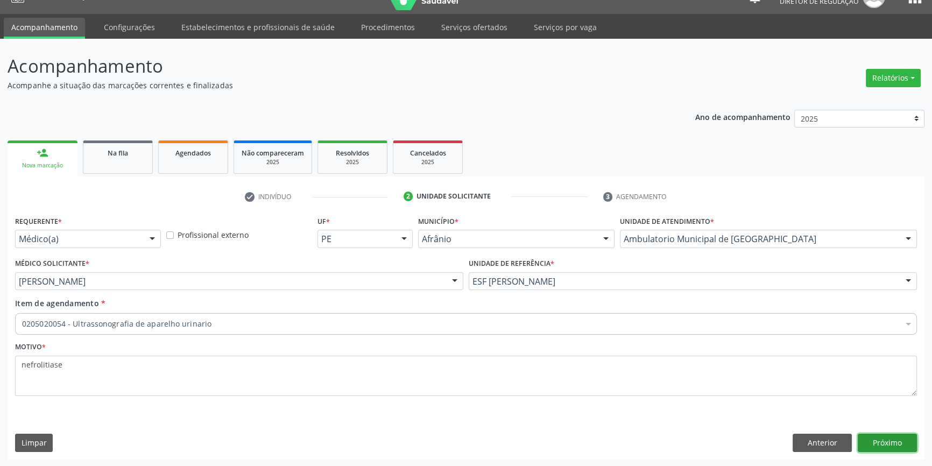
click at [896, 437] on button "Próximo" at bounding box center [887, 443] width 59 height 18
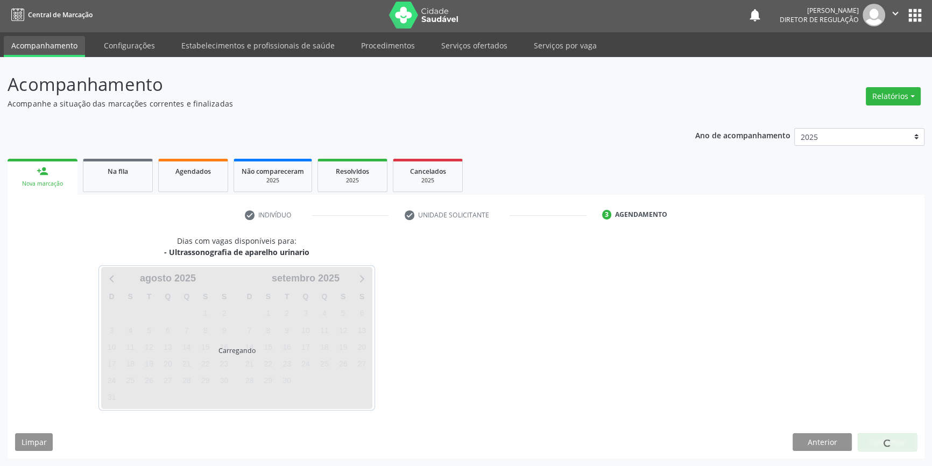
scroll to position [1, 0]
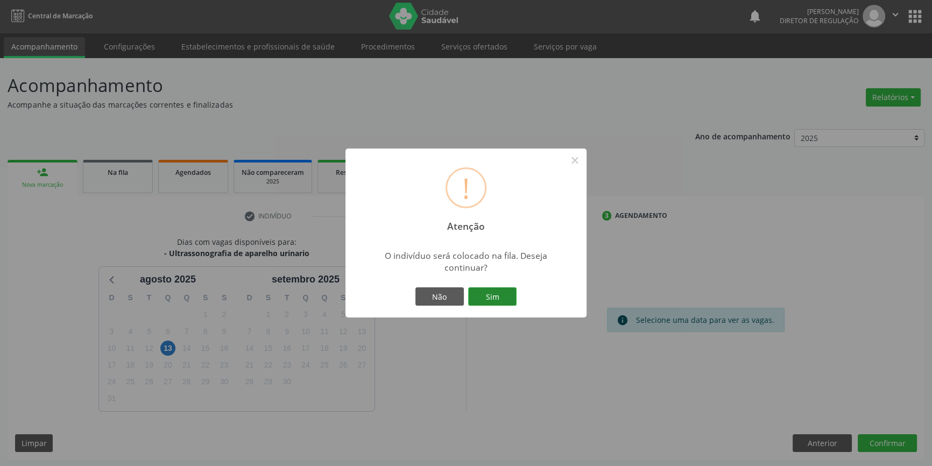
scroll to position [1, 0]
click at [488, 294] on button "Sim" at bounding box center [492, 296] width 48 height 18
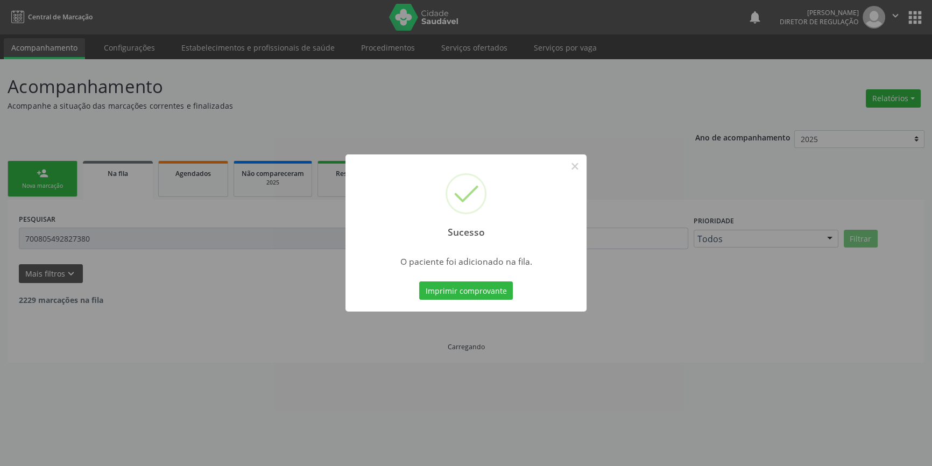
scroll to position [0, 0]
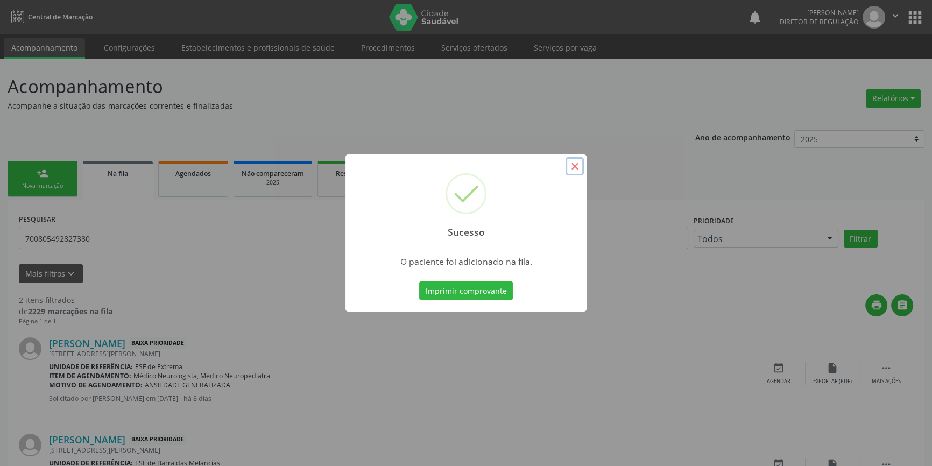
click at [581, 165] on button "×" at bounding box center [575, 166] width 18 height 18
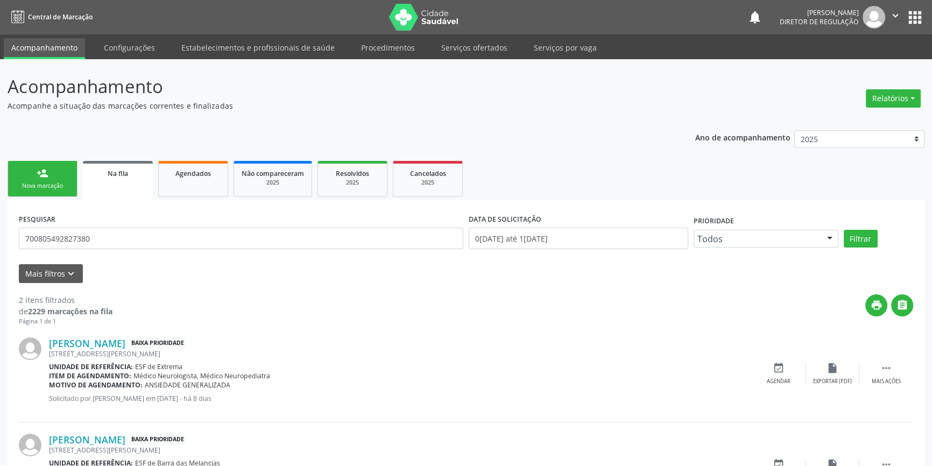
click at [52, 182] on div "Nova marcação" at bounding box center [43, 186] width 54 height 8
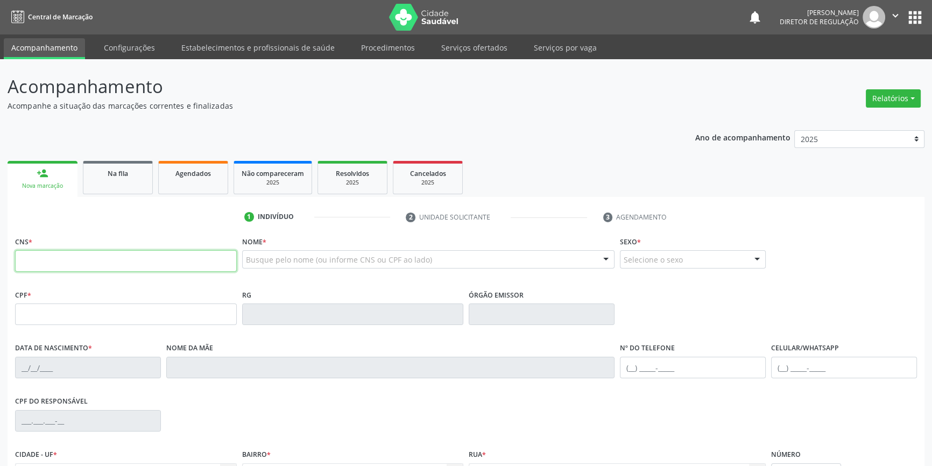
click at [61, 263] on input "text" at bounding box center [126, 261] width 222 height 22
type input "707 8016 2519 2813"
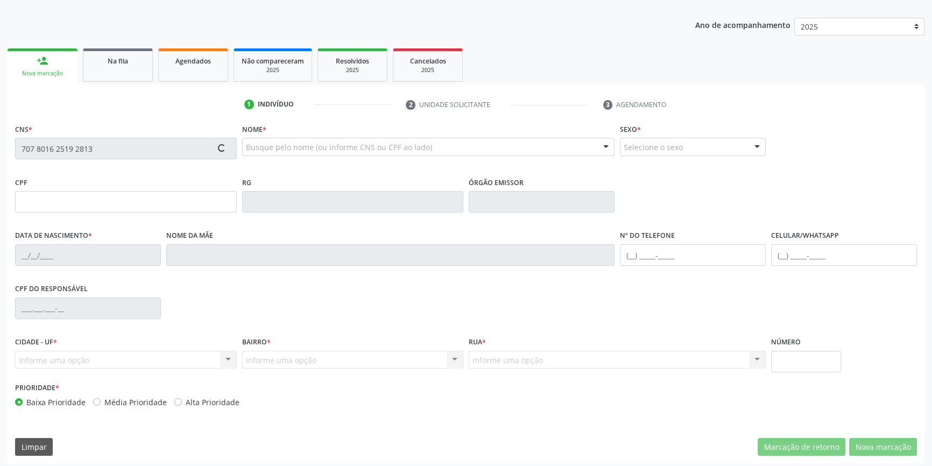
type input "13/09/1966"
type input "Elvira Maria da Conceicao"
type input "(87) 98111-5745"
type input "S/N"
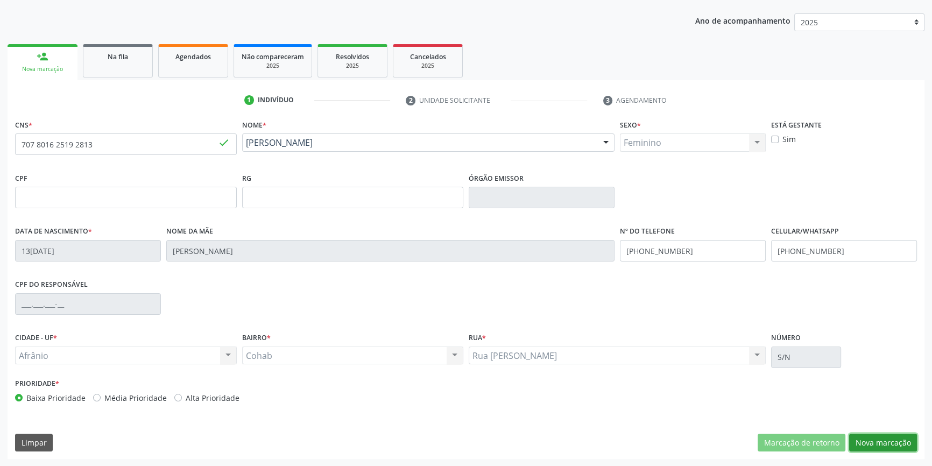
click at [877, 435] on button "Nova marcação" at bounding box center [883, 443] width 68 height 18
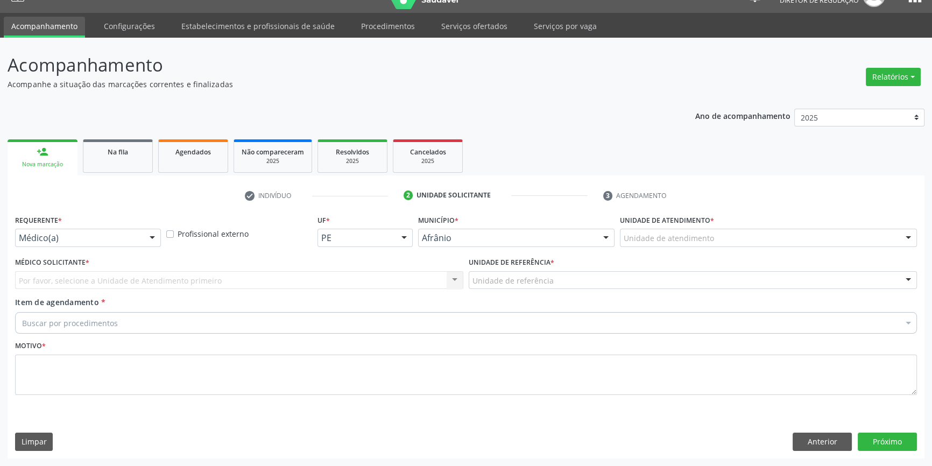
scroll to position [20, 0]
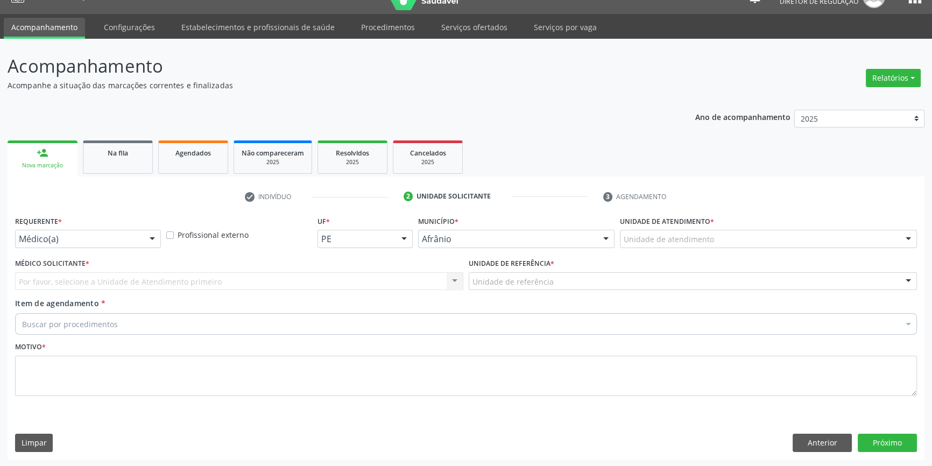
click at [686, 245] on div "Unidade de atendimento" at bounding box center [768, 239] width 297 height 18
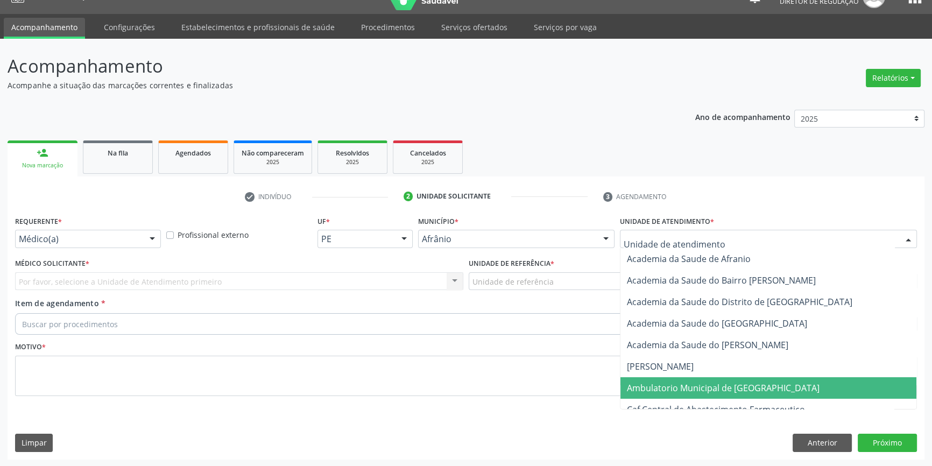
click at [690, 385] on span "Ambulatorio Municipal de [GEOGRAPHIC_DATA]" at bounding box center [723, 388] width 193 height 12
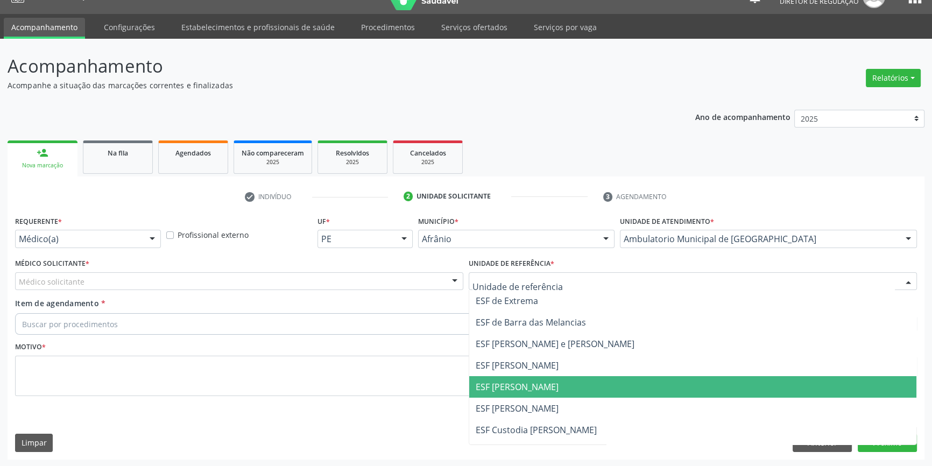
drag, startPoint x: 525, startPoint y: 382, endPoint x: 465, endPoint y: 352, distance: 66.9
click at [516, 381] on span "ESF [PERSON_NAME]" at bounding box center [517, 387] width 83 height 12
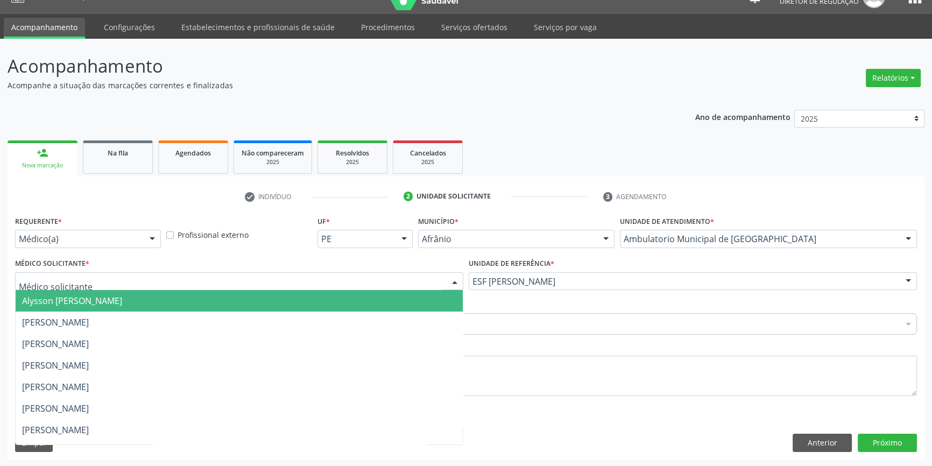
click at [341, 279] on div at bounding box center [239, 281] width 448 height 18
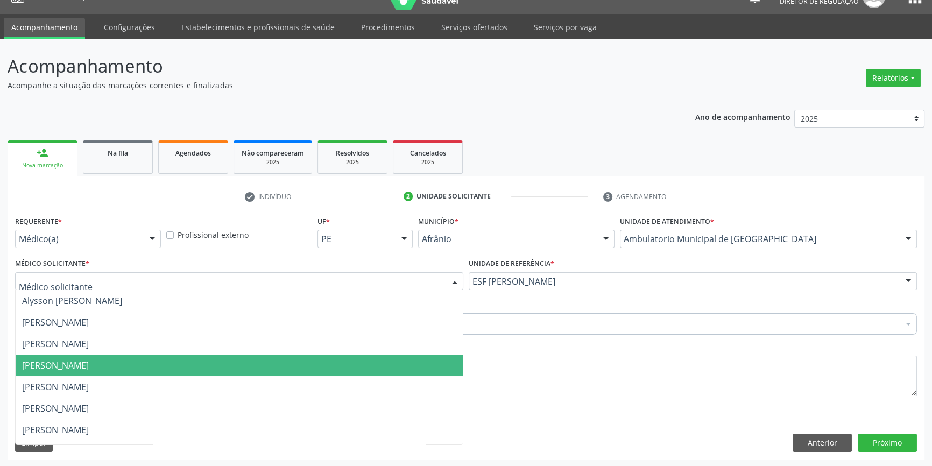
click at [84, 361] on span "[PERSON_NAME]" at bounding box center [55, 365] width 67 height 12
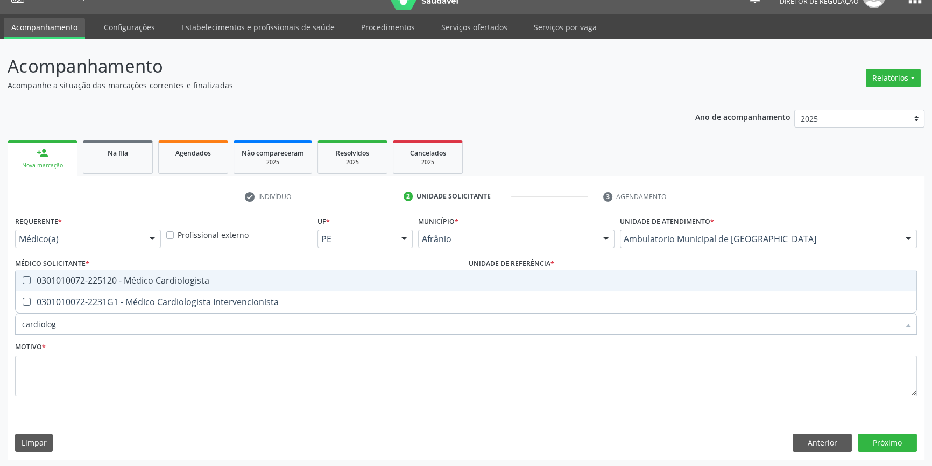
type input "cardiologi"
click at [97, 280] on div "0301010072-225120 - Médico Cardiologista" at bounding box center [466, 280] width 888 height 9
checkbox Cardiologista "true"
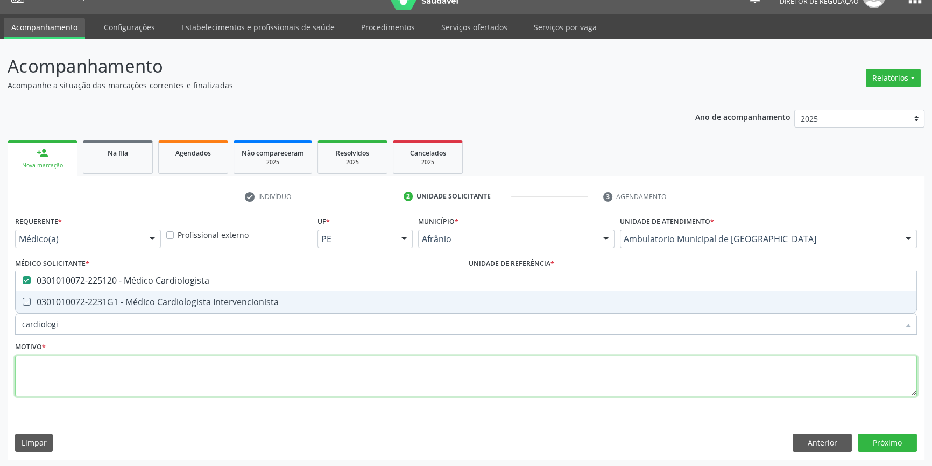
click at [74, 379] on textarea at bounding box center [466, 376] width 902 height 41
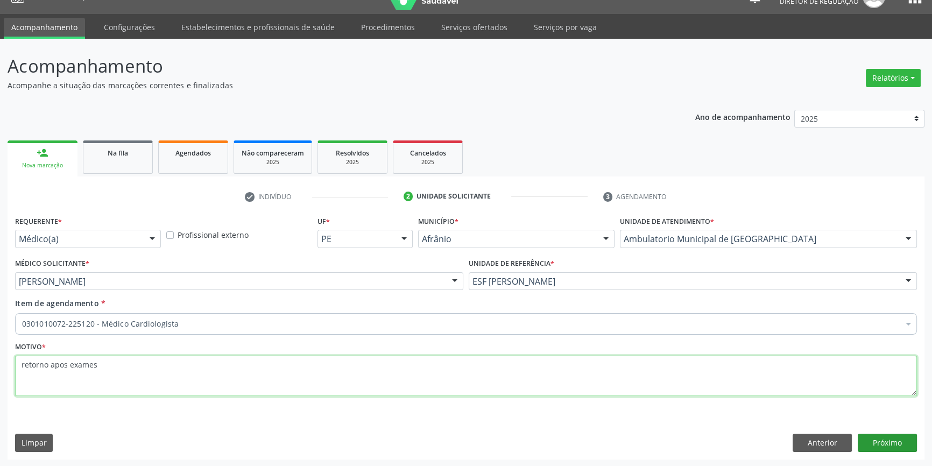
type textarea "retorno apos exames"
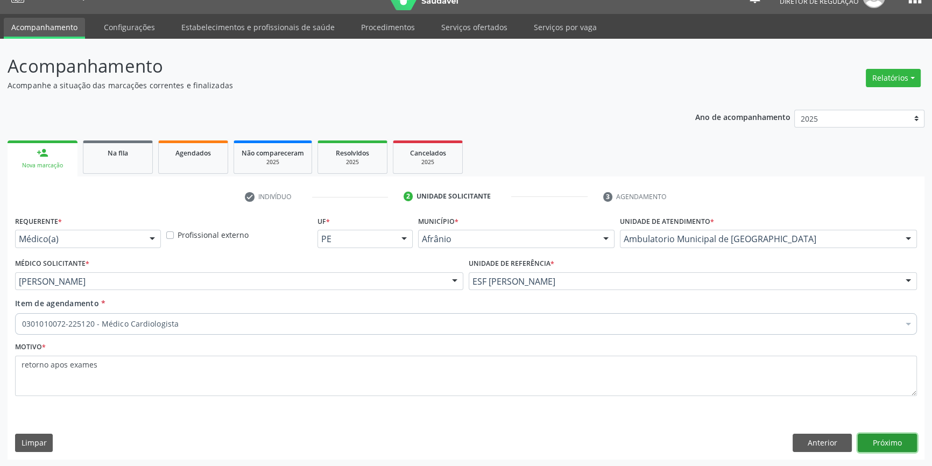
click at [861, 439] on button "Próximo" at bounding box center [887, 443] width 59 height 18
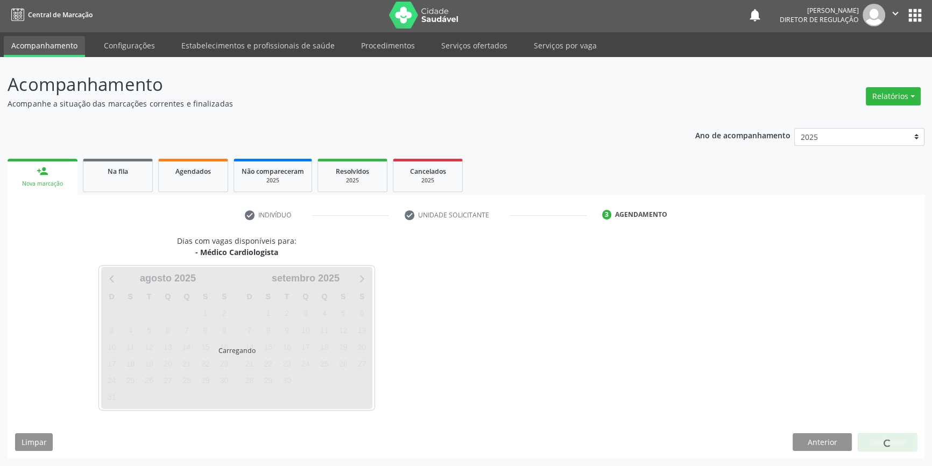
scroll to position [1, 0]
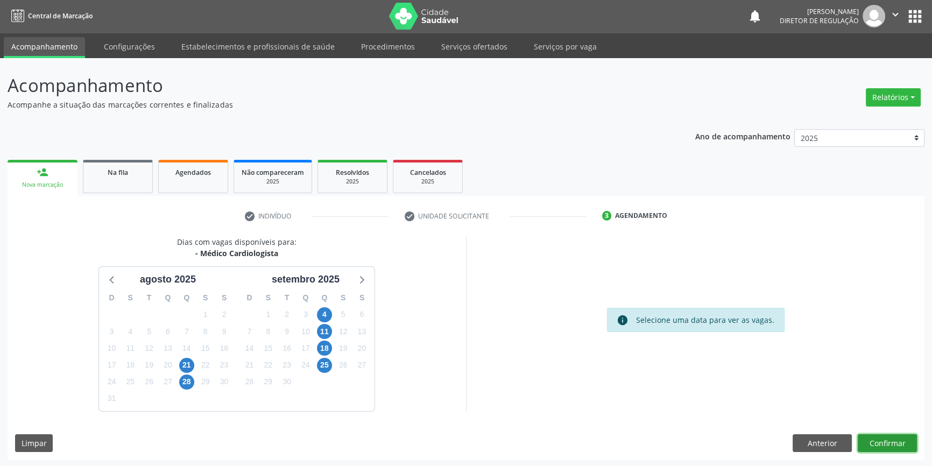
click at [869, 441] on button "Confirmar" at bounding box center [887, 443] width 59 height 18
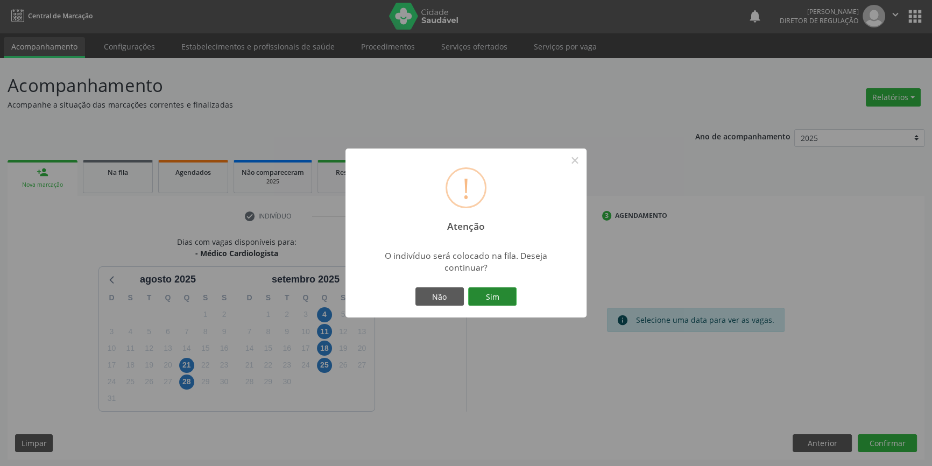
click at [498, 292] on button "Sim" at bounding box center [492, 296] width 48 height 18
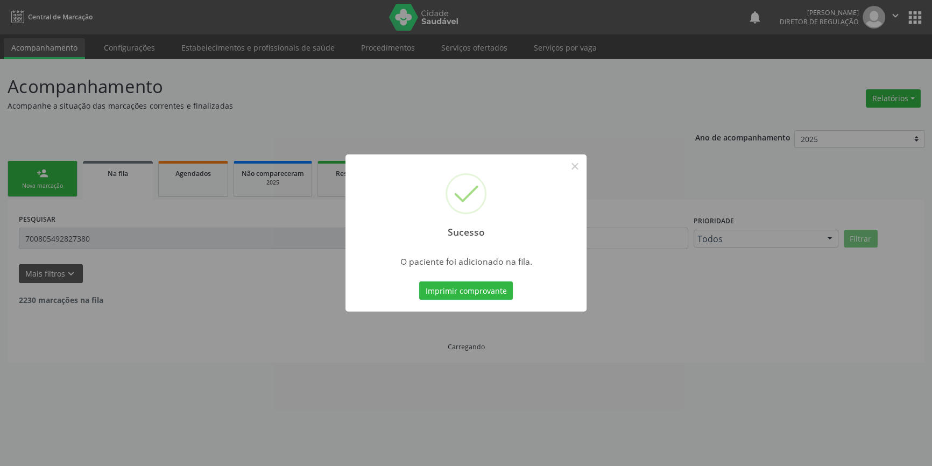
scroll to position [0, 0]
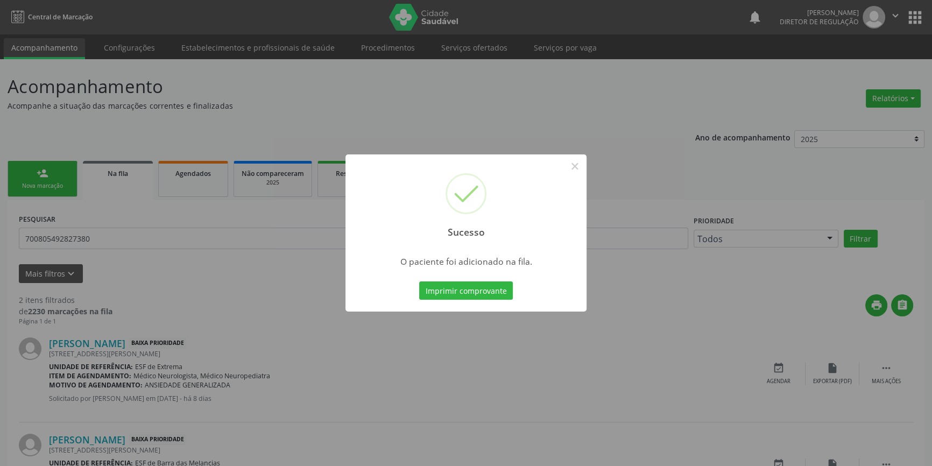
click at [564, 175] on div "Sucesso ×" at bounding box center [465, 200] width 241 height 93
click at [569, 172] on button "×" at bounding box center [575, 166] width 18 height 18
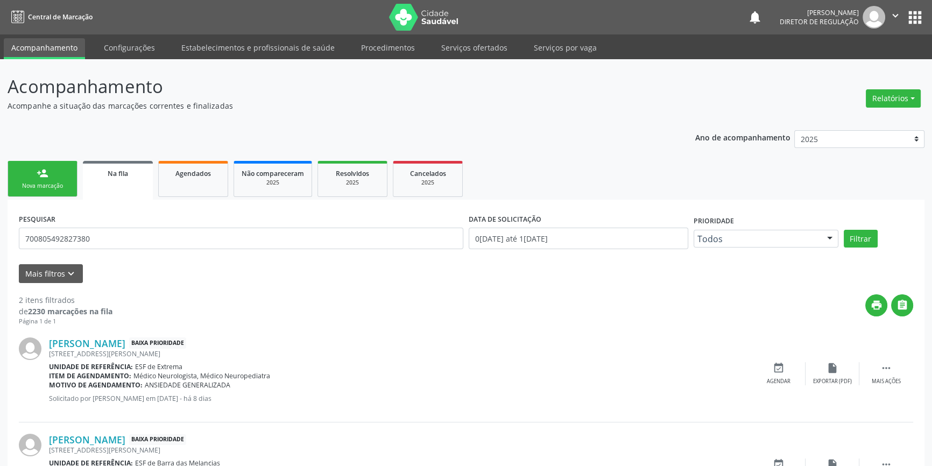
click at [49, 177] on link "person_add Nova marcação" at bounding box center [43, 179] width 70 height 36
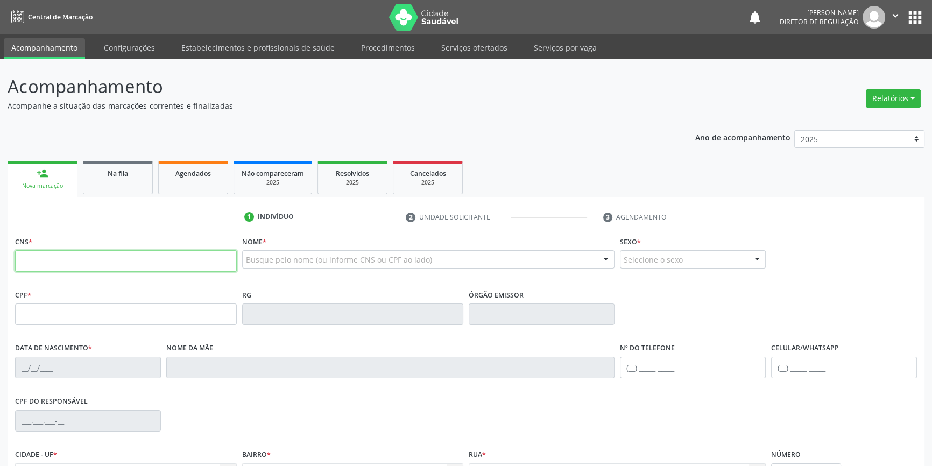
click at [94, 265] on input "text" at bounding box center [126, 261] width 222 height 22
drag, startPoint x: 121, startPoint y: 257, endPoint x: 0, endPoint y: 259, distance: 120.5
click at [0, 259] on div "Acompanhamento Acompanhe a situação das marcações correntes e finalizadas Relat…" at bounding box center [466, 321] width 932 height 524
type input "7"
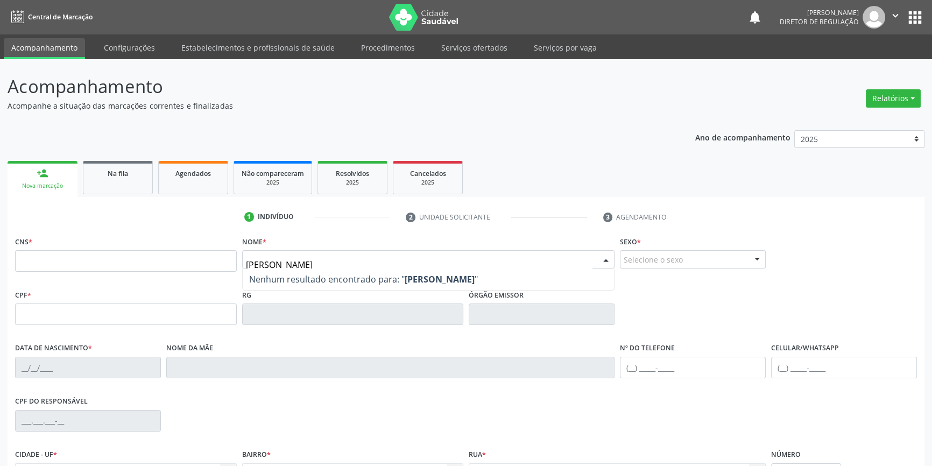
type input "eliude ferreira"
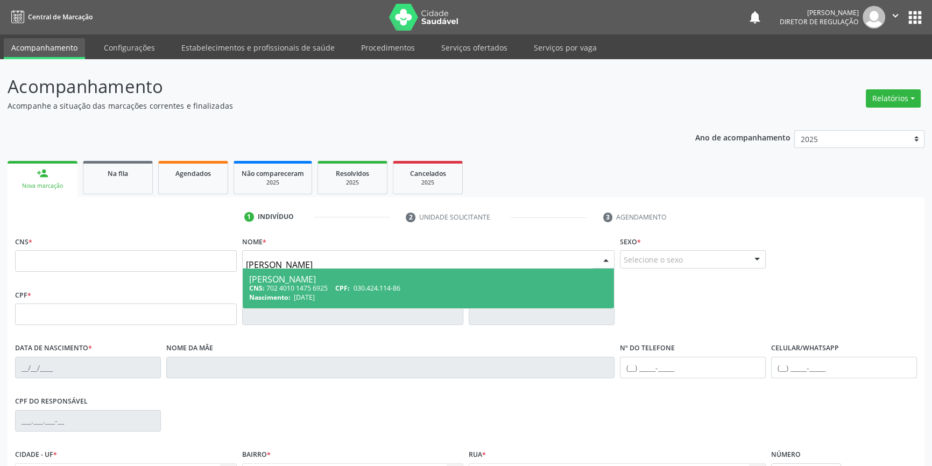
click at [298, 284] on div "CNS: 702 4010 1475 6925 CPF: 030.424.114-86" at bounding box center [428, 288] width 359 height 9
type input "702 4010 1475 6925"
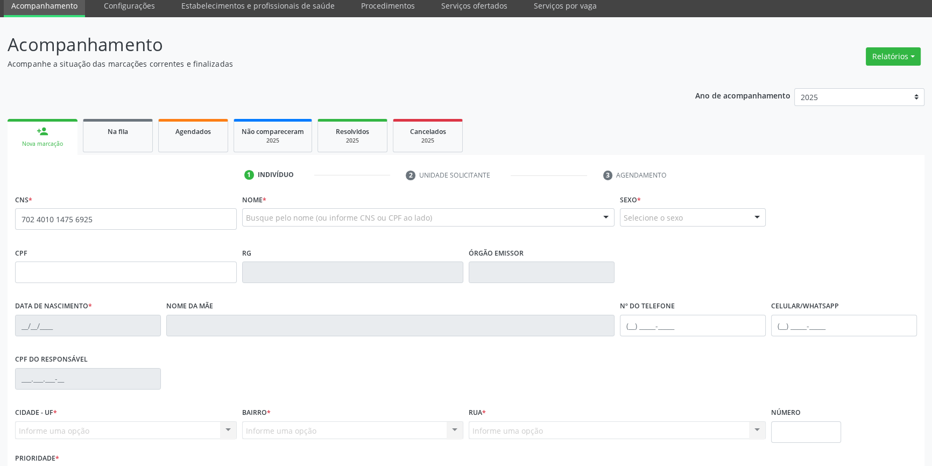
scroll to position [117, 0]
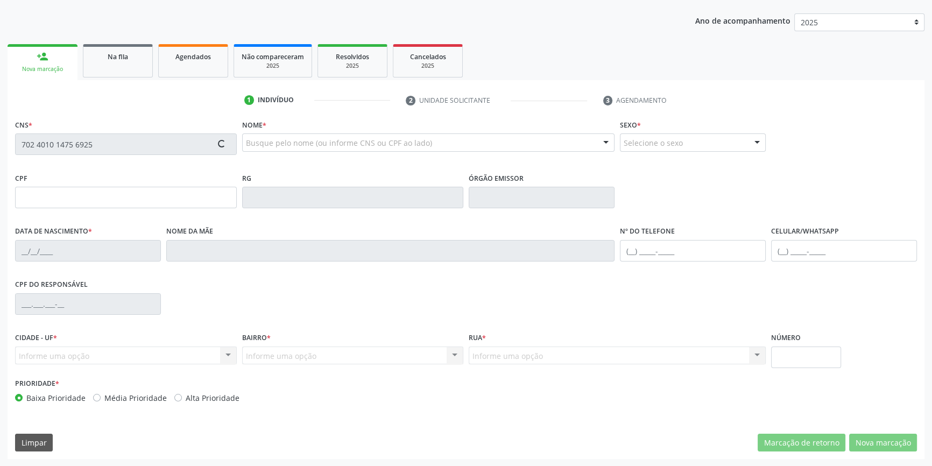
type input "030.424.114-86"
type input "[DATE]"
type input "[PERSON_NAME] das Meces Nunes"
type input "[PHONE_NUMBER]"
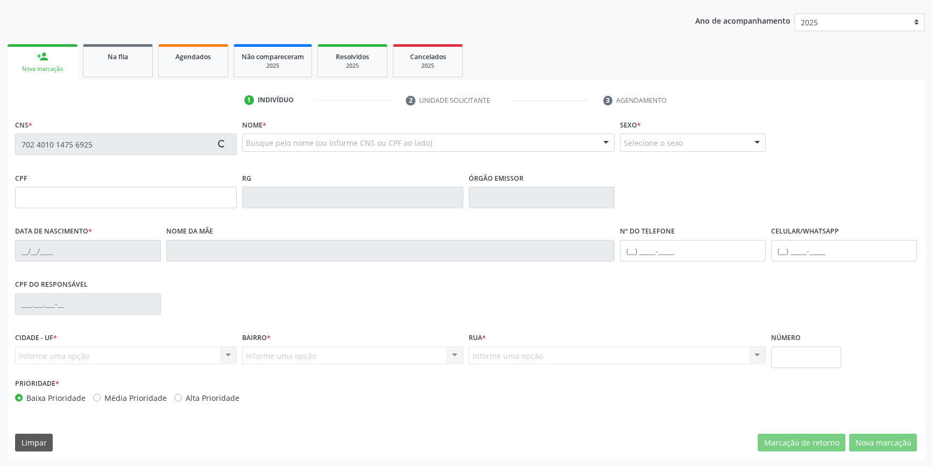
type input "S/N"
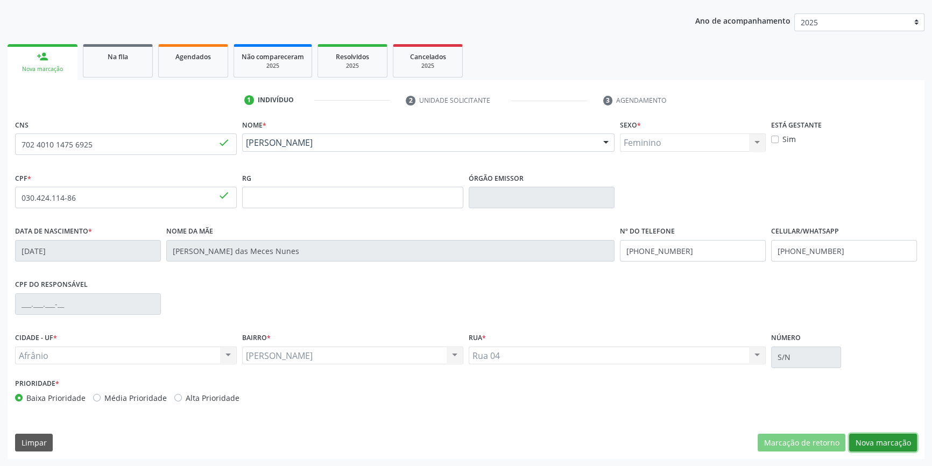
click at [888, 436] on button "Nova marcação" at bounding box center [883, 443] width 68 height 18
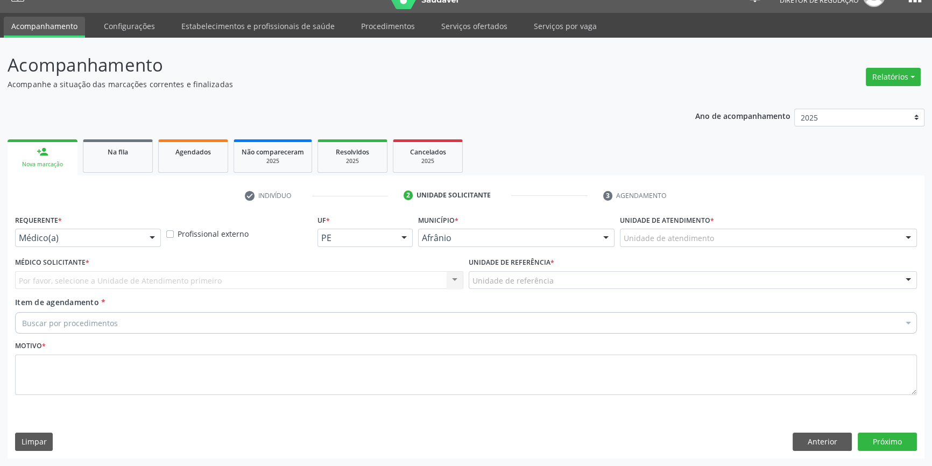
scroll to position [20, 0]
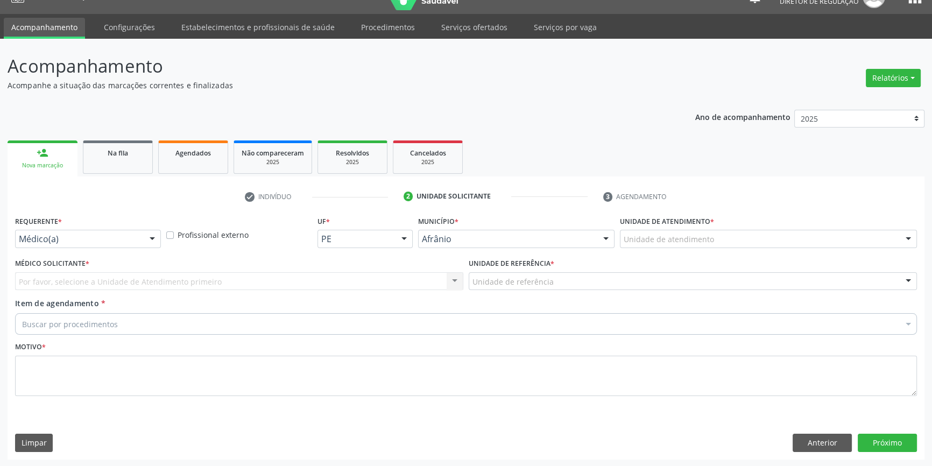
click at [675, 230] on div "Unidade de atendimento" at bounding box center [768, 239] width 297 height 18
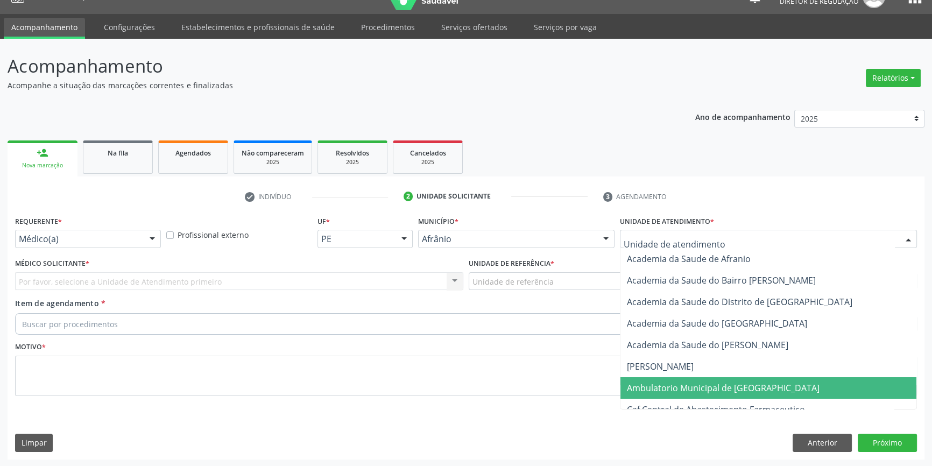
click at [716, 378] on span "Ambulatorio Municipal de [GEOGRAPHIC_DATA]" at bounding box center [768, 388] width 296 height 22
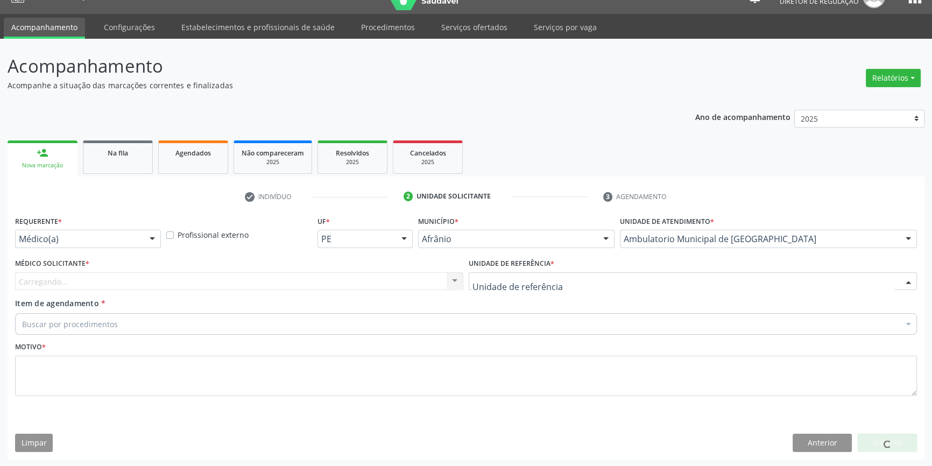
drag, startPoint x: 531, startPoint y: 284, endPoint x: 548, endPoint y: 274, distance: 20.0
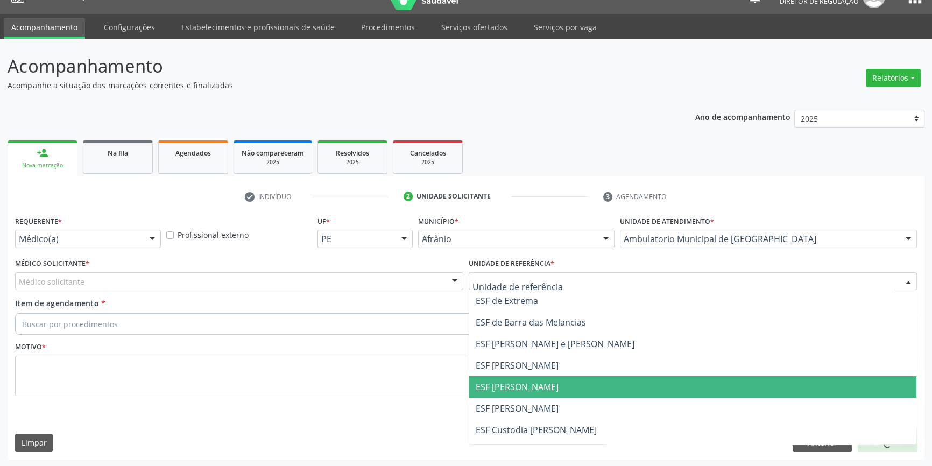
click at [509, 378] on span "ESF [PERSON_NAME]" at bounding box center [692, 387] width 447 height 22
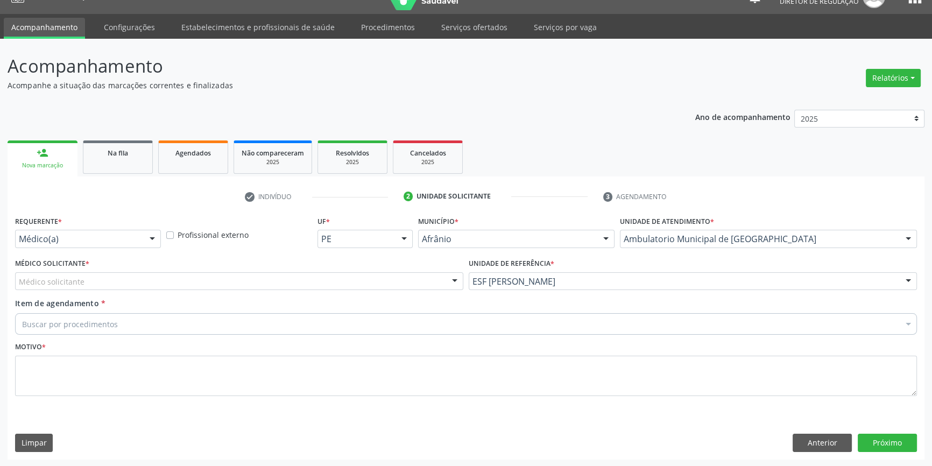
drag, startPoint x: 216, startPoint y: 280, endPoint x: 195, endPoint y: 288, distance: 22.2
click at [212, 281] on div "Médico solicitante" at bounding box center [239, 281] width 448 height 18
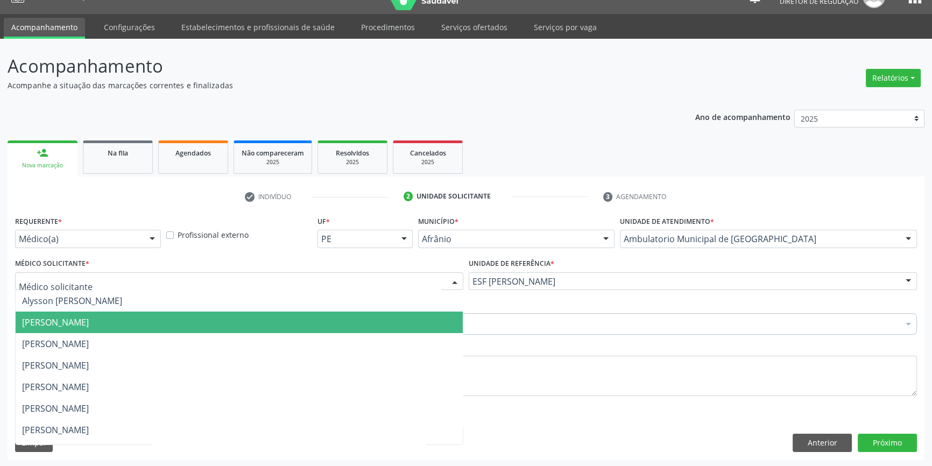
click at [89, 327] on span "[PERSON_NAME]" at bounding box center [55, 322] width 67 height 12
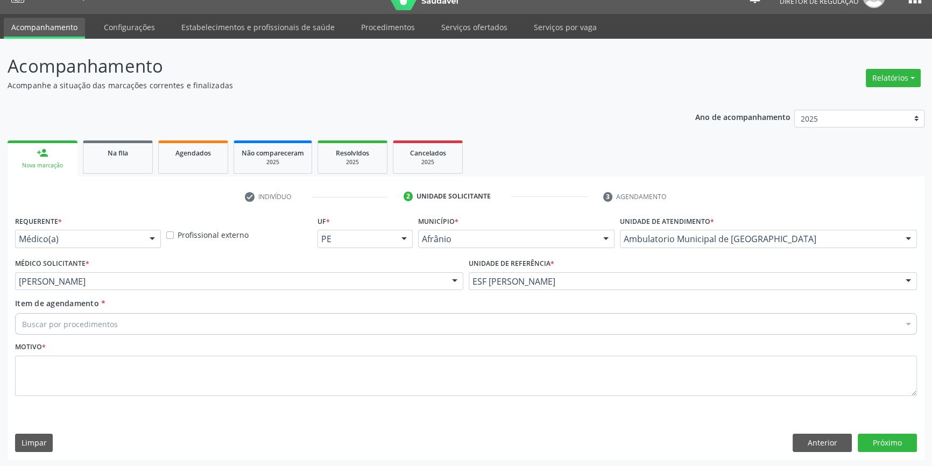
click at [122, 327] on div "Buscar por procedimentos" at bounding box center [466, 324] width 902 height 22
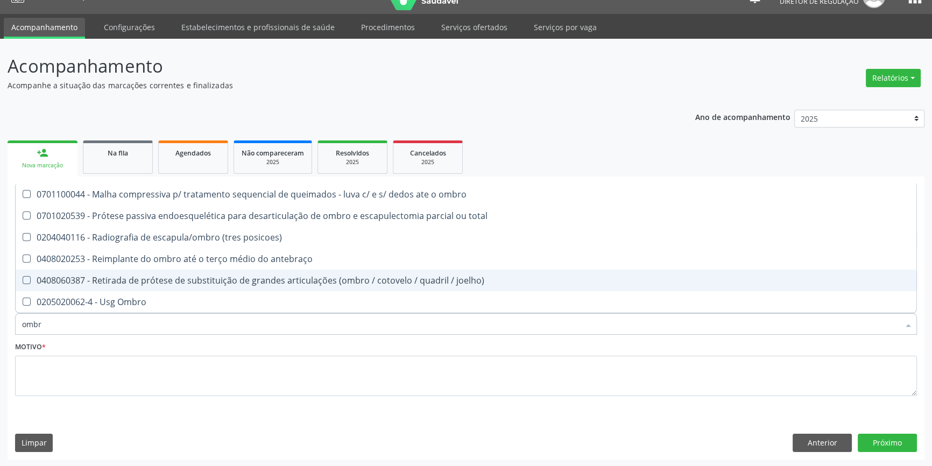
type input "ombro"
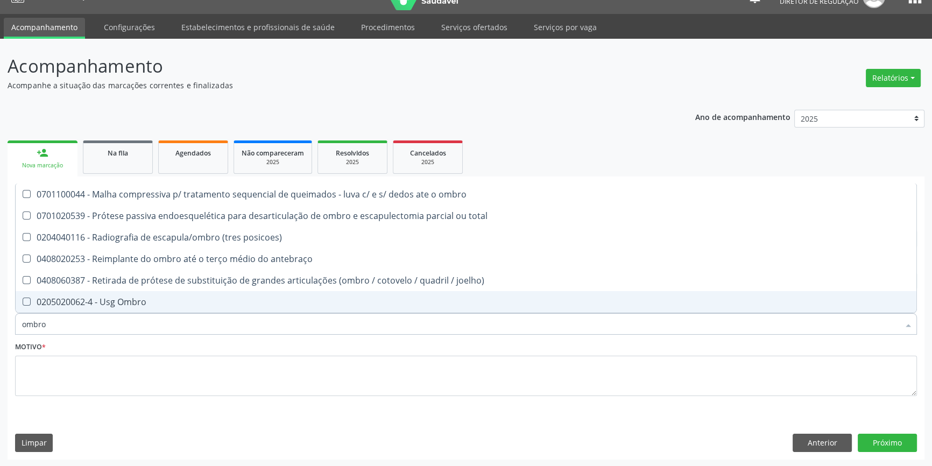
click at [122, 298] on div "0205020062-4 - Usg Ombro" at bounding box center [466, 302] width 888 height 9
checkbox Ombro "true"
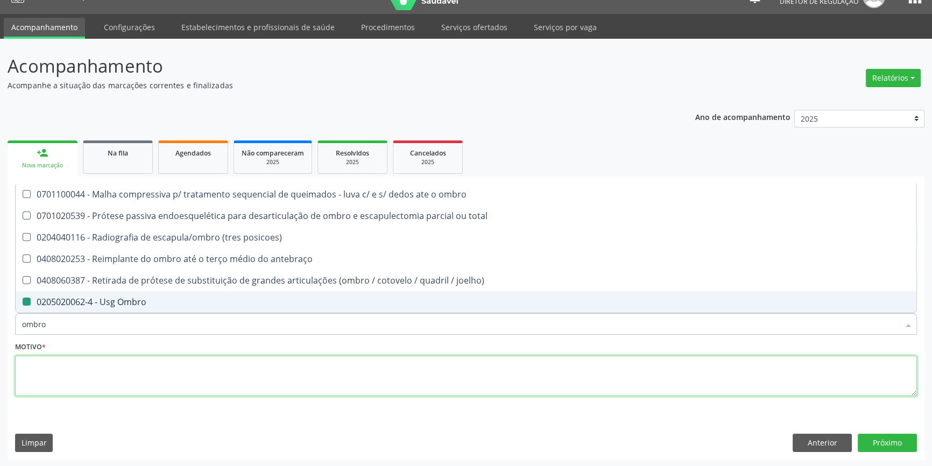
click at [107, 370] on textarea at bounding box center [466, 376] width 902 height 41
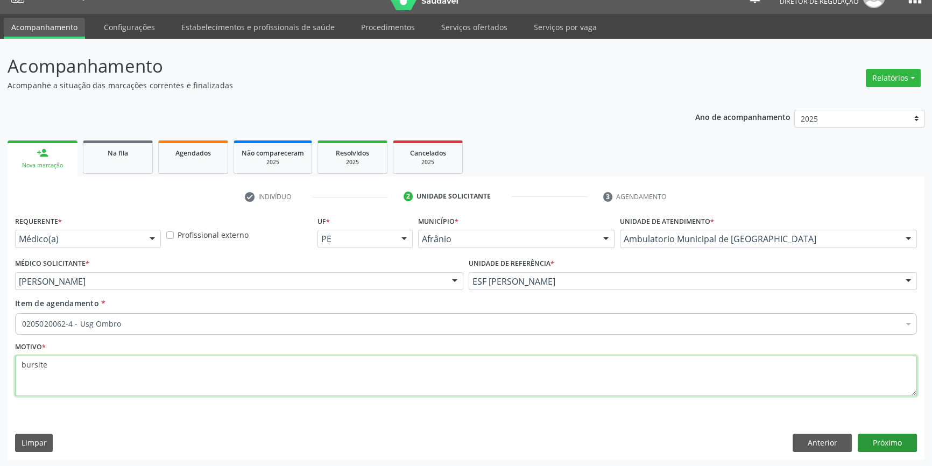
type textarea "bursite"
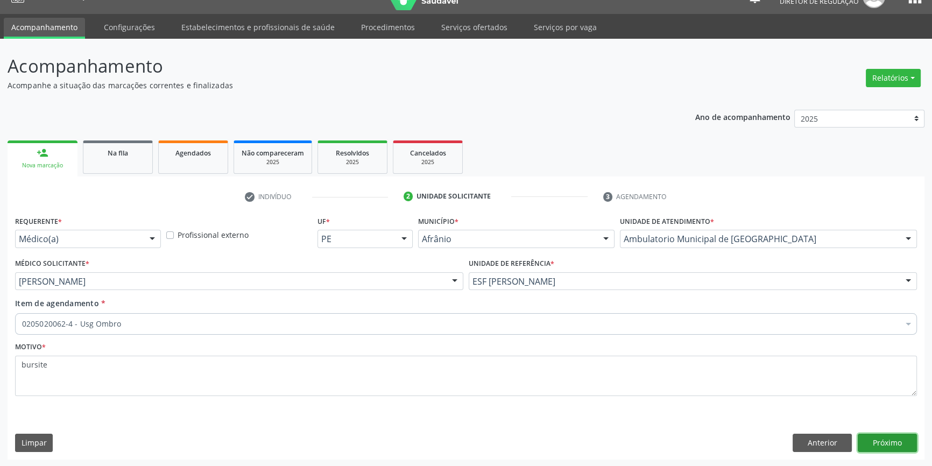
click at [879, 439] on button "Próximo" at bounding box center [887, 443] width 59 height 18
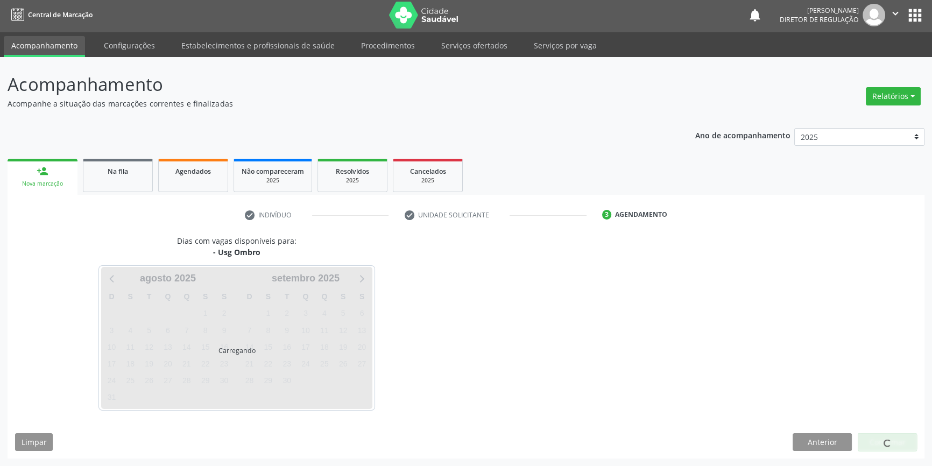
scroll to position [1, 0]
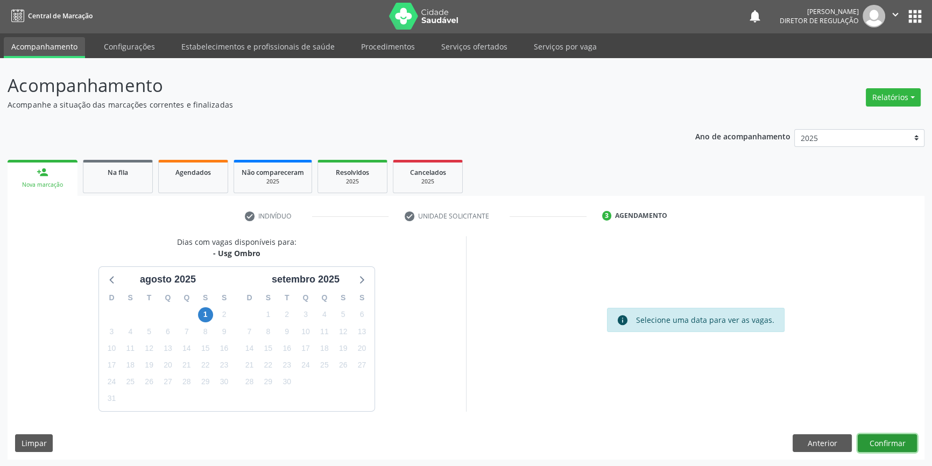
click at [909, 439] on button "Confirmar" at bounding box center [887, 443] width 59 height 18
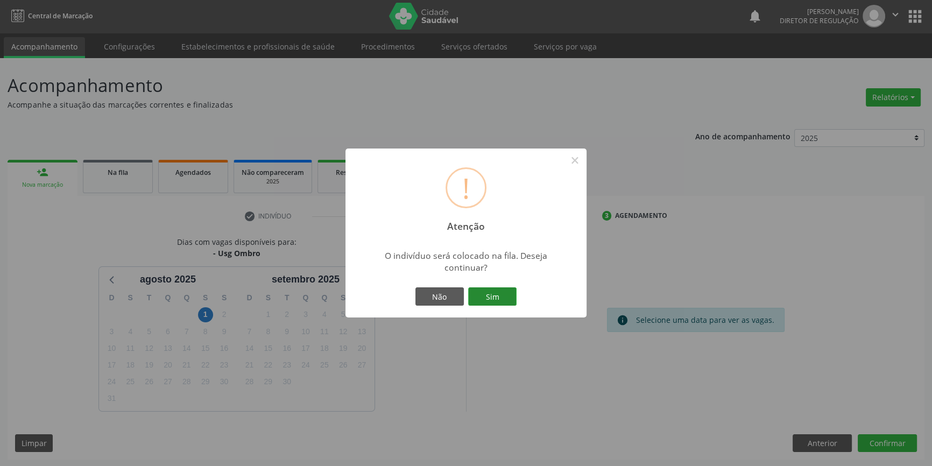
click at [495, 288] on button "Sim" at bounding box center [492, 296] width 48 height 18
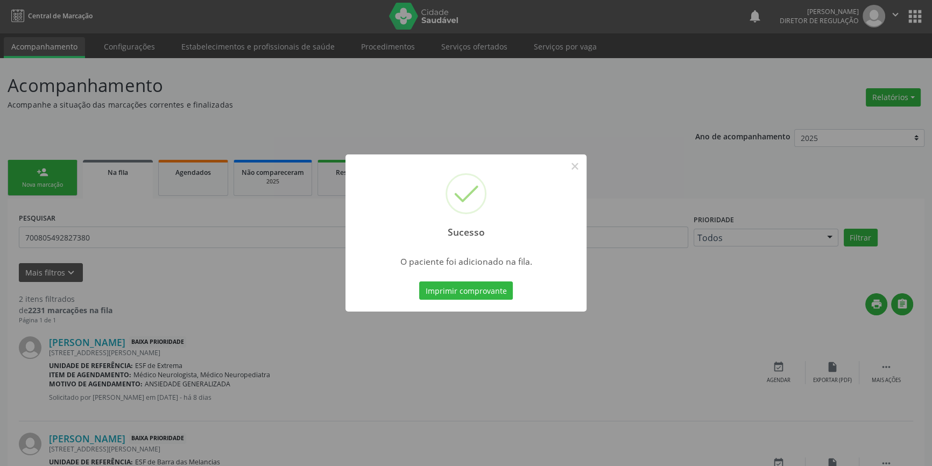
scroll to position [0, 0]
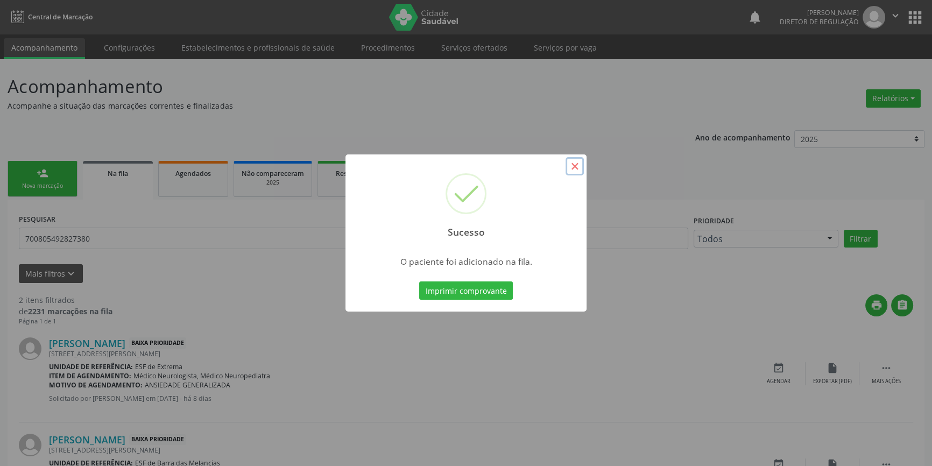
click at [570, 171] on button "×" at bounding box center [575, 166] width 18 height 18
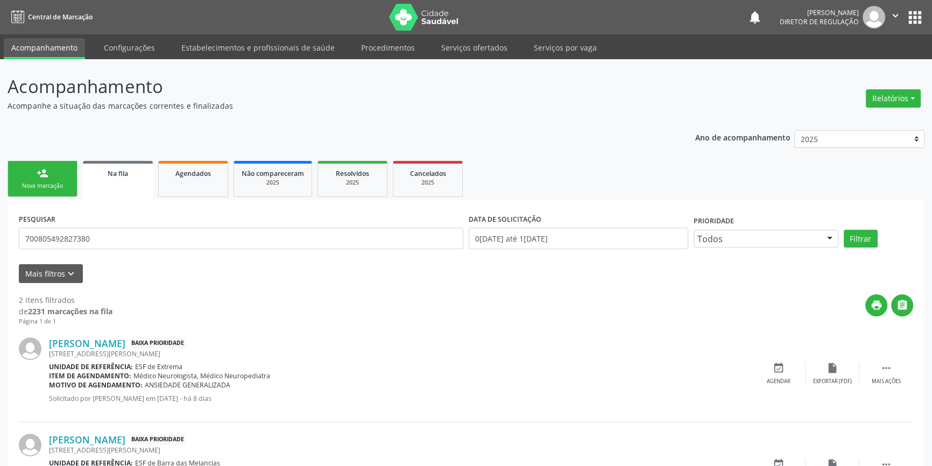
click at [58, 194] on link "person_add Nova marcação" at bounding box center [43, 179] width 70 height 36
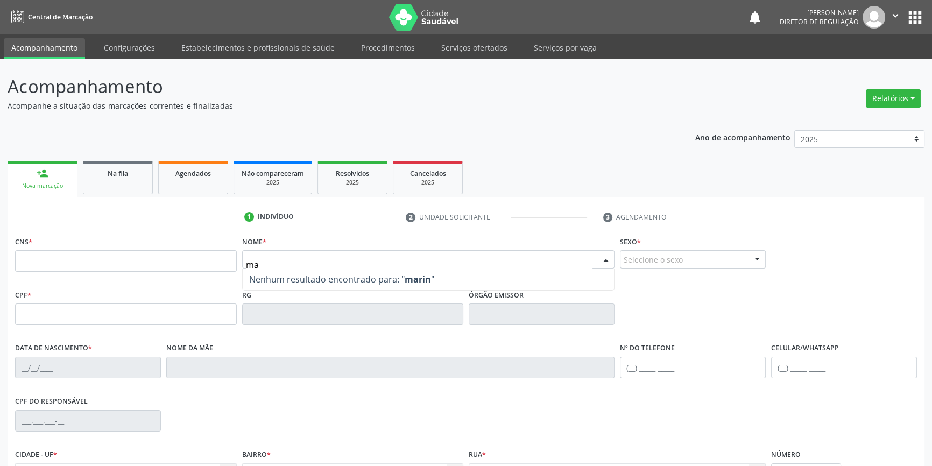
type input "m"
type input "MARINA"
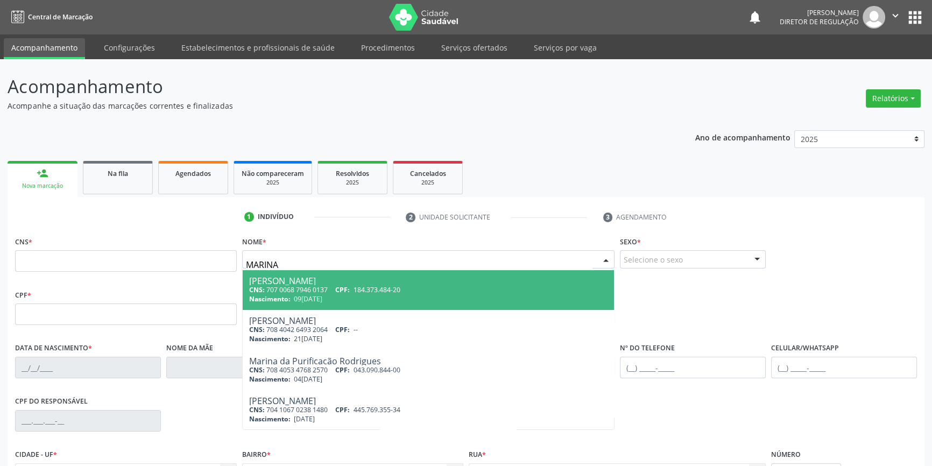
scroll to position [358, 0]
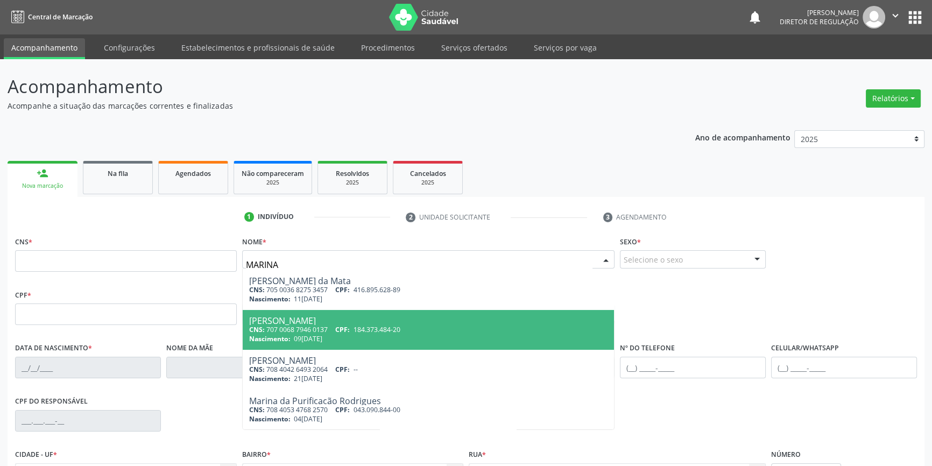
type input "707 0068 7946 0137"
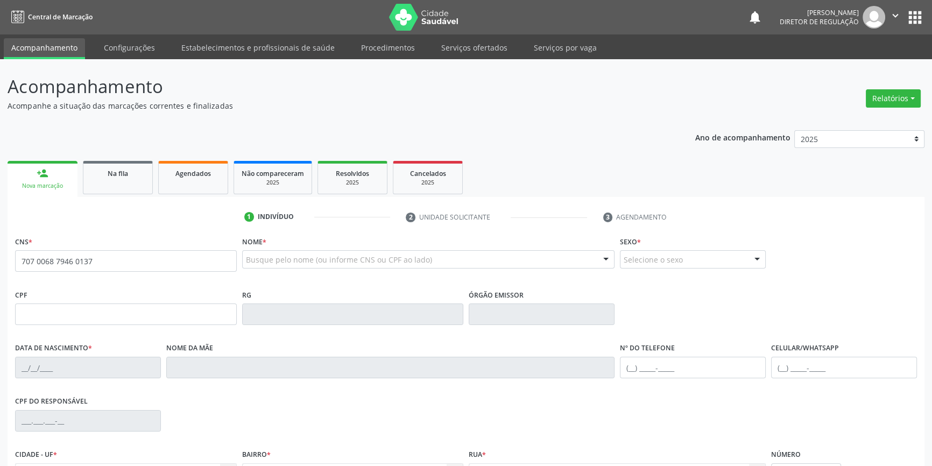
scroll to position [0, 0]
type input "184.373.484-20"
type input "09/02/2023"
type input "Laura da Cruz Xavier"
type input "(87) 98813-7944"
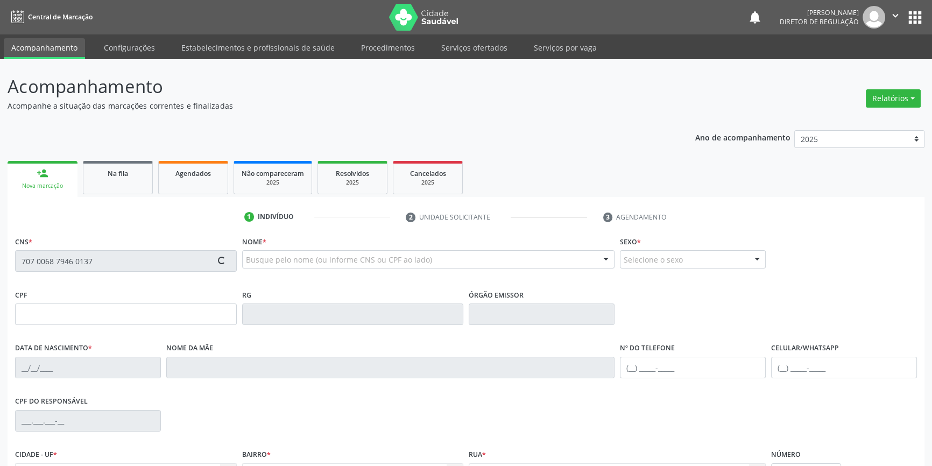
type input "(87) 98813-7944"
type input "666.503.135-72"
type input "S/N"
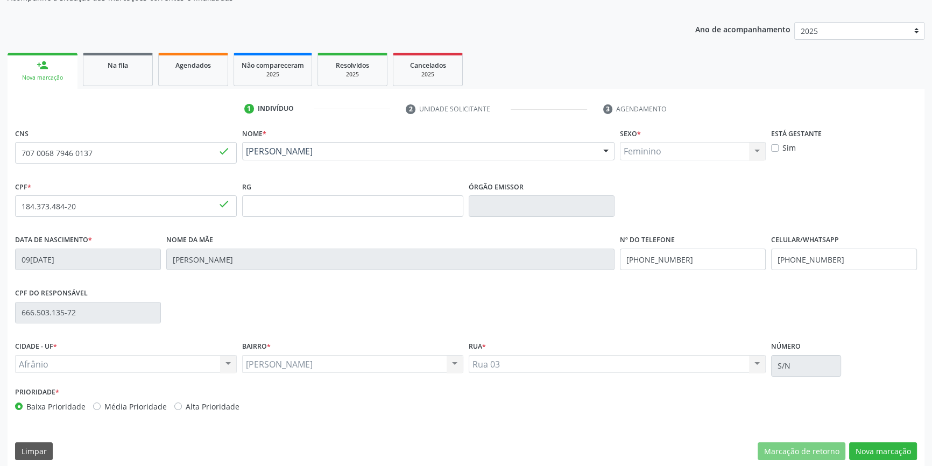
scroll to position [117, 0]
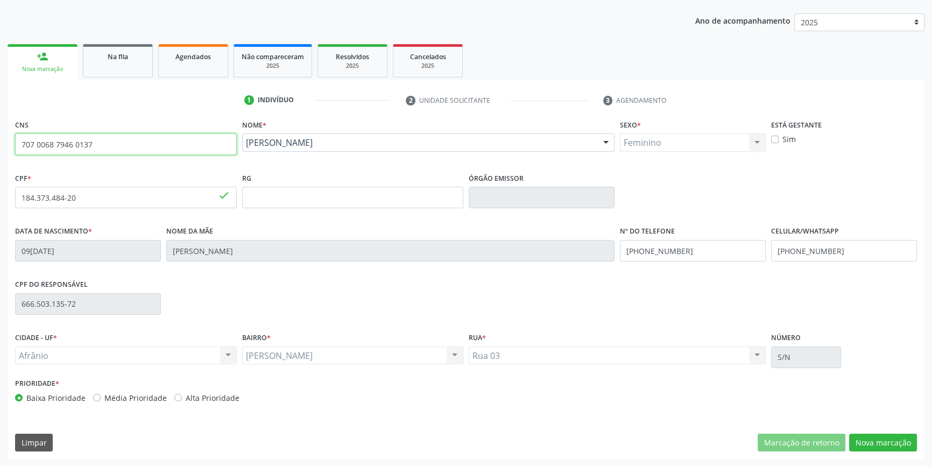
drag, startPoint x: 147, startPoint y: 150, endPoint x: 0, endPoint y: 147, distance: 147.5
click at [0, 147] on div "Acompanhamento Acompanhe a situação das marcações correntes e finalizadas Relat…" at bounding box center [466, 204] width 932 height 524
click at [114, 63] on link "Na fila" at bounding box center [118, 60] width 70 height 33
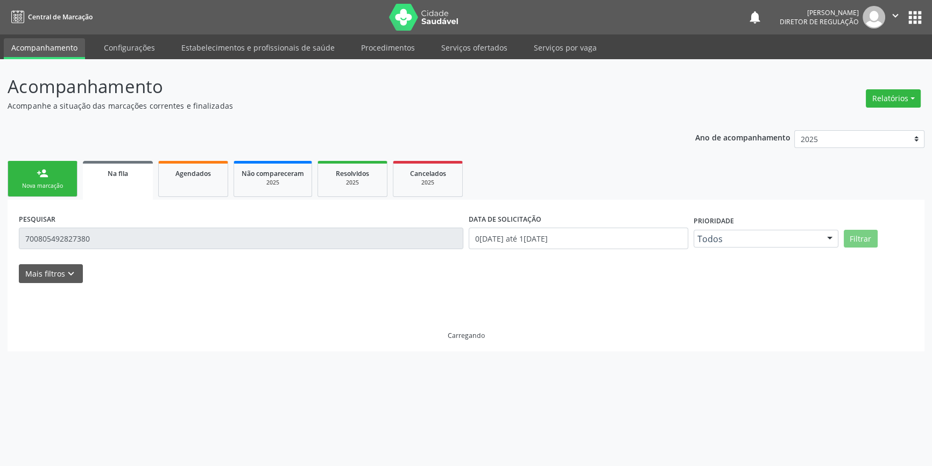
scroll to position [0, 0]
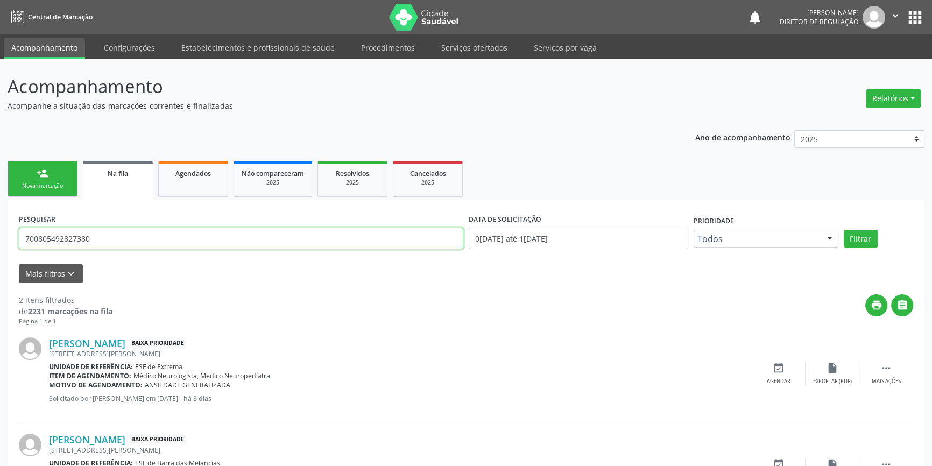
drag, startPoint x: 113, startPoint y: 244, endPoint x: 1, endPoint y: 238, distance: 112.6
click at [1, 238] on div "Acompanhamento Acompanhe a situação das marcações correntes e finalizadas Relat…" at bounding box center [466, 298] width 932 height 478
paste input "7 0068 7946 0137"
type input "707 0068 7946 0137"
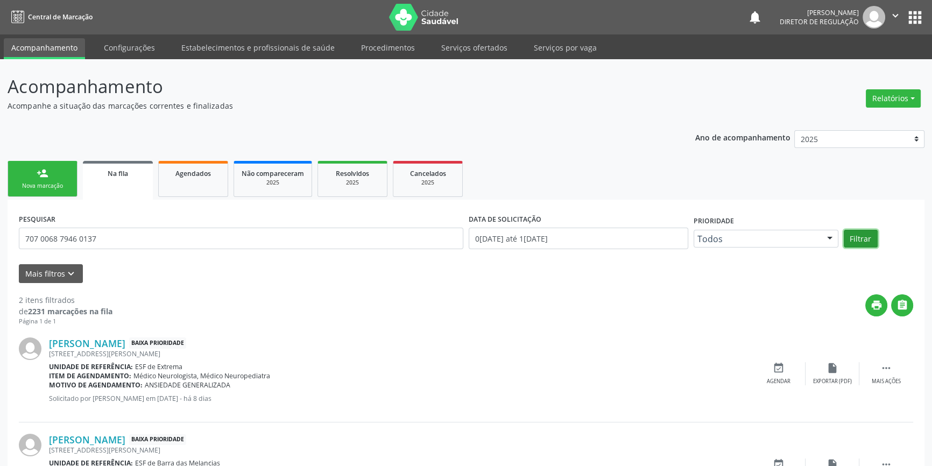
click at [849, 243] on button "Filtrar" at bounding box center [861, 239] width 34 height 18
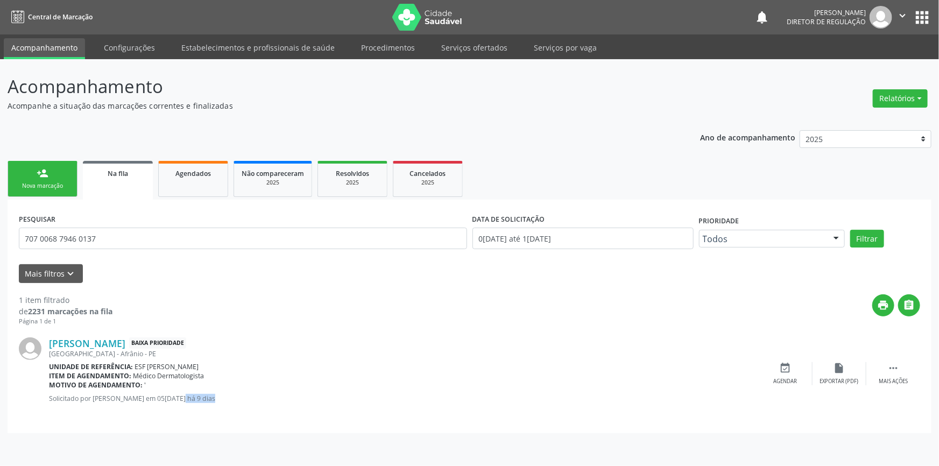
drag, startPoint x: 160, startPoint y: 397, endPoint x: 194, endPoint y: 397, distance: 33.4
click at [194, 397] on p "Solicitado por [PERSON_NAME] em [DATE] - há 9 dias" at bounding box center [404, 398] width 710 height 9
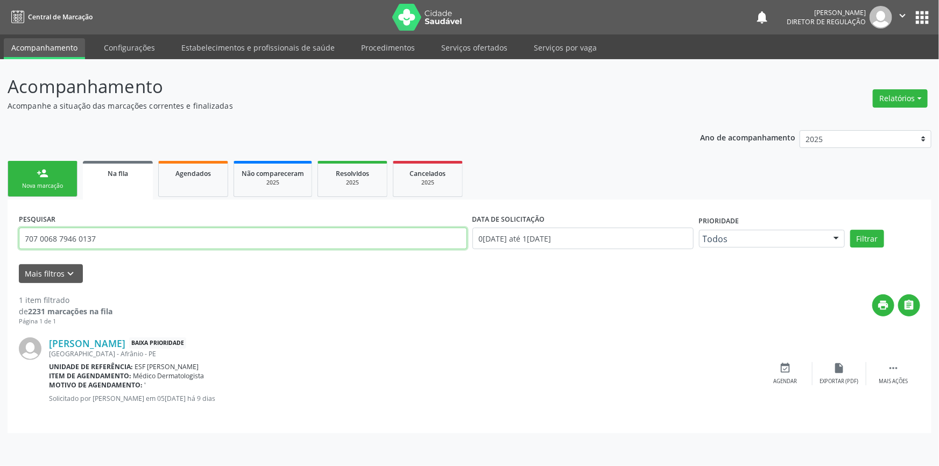
drag, startPoint x: 124, startPoint y: 242, endPoint x: 0, endPoint y: 231, distance: 124.2
click at [0, 231] on div "Acompanhamento Acompanhe a situação das marcações correntes e finalizadas Relat…" at bounding box center [469, 262] width 939 height 407
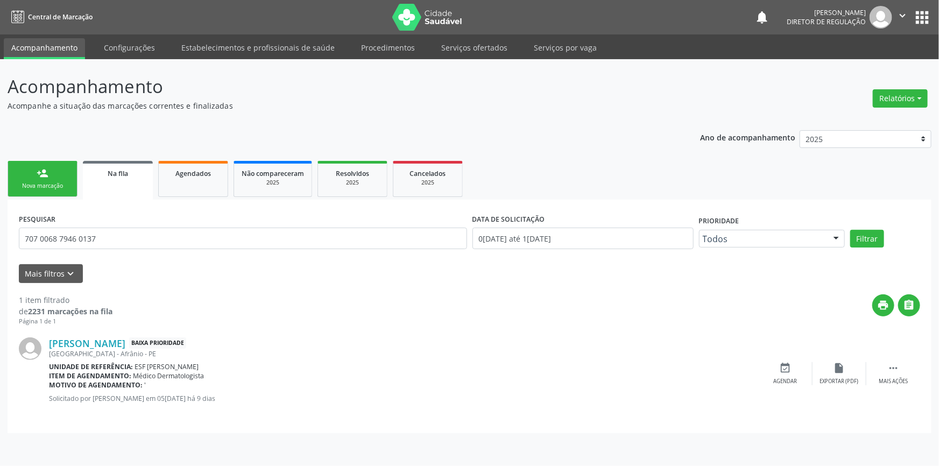
click at [35, 172] on link "person_add Nova marcação" at bounding box center [43, 179] width 70 height 36
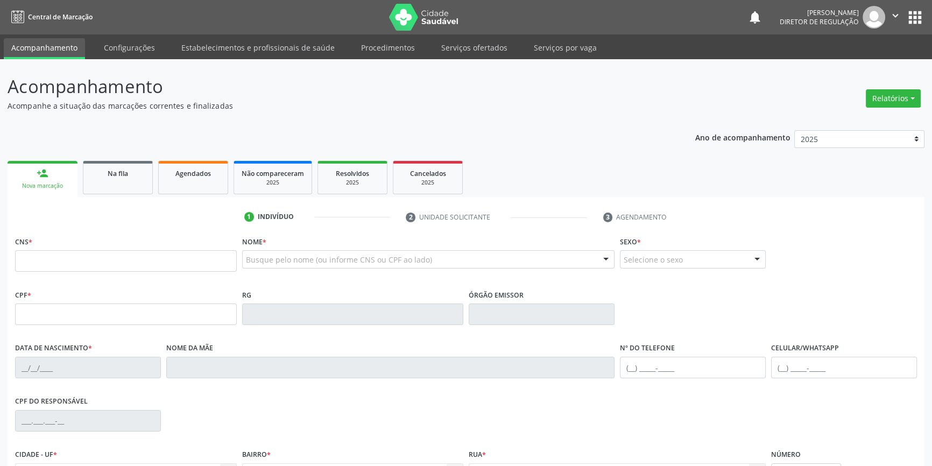
click at [263, 248] on label "Nome *" at bounding box center [254, 242] width 24 height 17
click at [264, 250] on div "Busque pelo nome (ou informe CNS ou CPF ao lado)" at bounding box center [428, 259] width 373 height 18
type input "MARINA XAVIER TORRES"
click at [184, 183] on link "Agendados" at bounding box center [193, 177] width 70 height 33
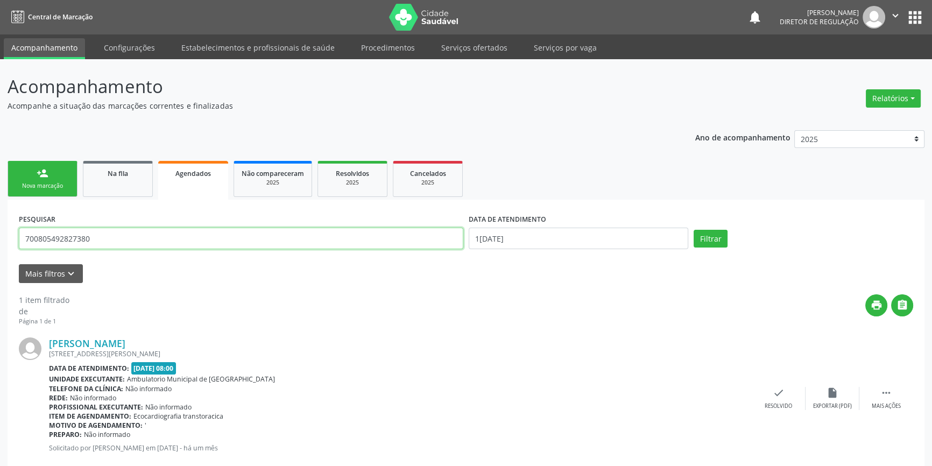
drag, startPoint x: 127, startPoint y: 242, endPoint x: 43, endPoint y: 244, distance: 84.5
click at [43, 244] on input "700805492827380" at bounding box center [241, 239] width 444 height 22
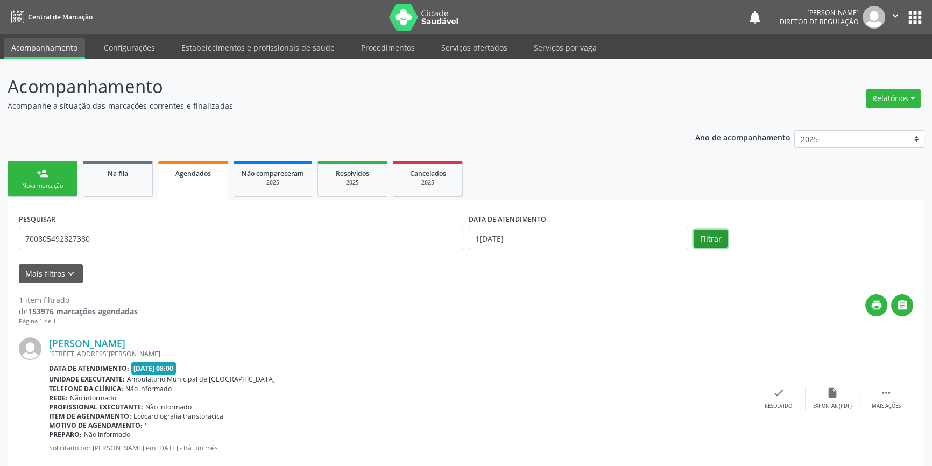
click at [710, 242] on button "Filtrar" at bounding box center [711, 239] width 34 height 18
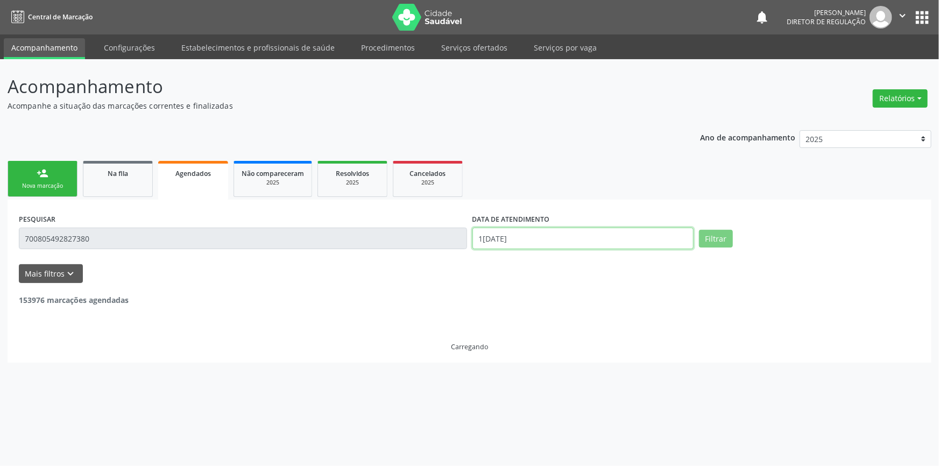
click at [642, 235] on input "[DATE]" at bounding box center [582, 239] width 221 height 22
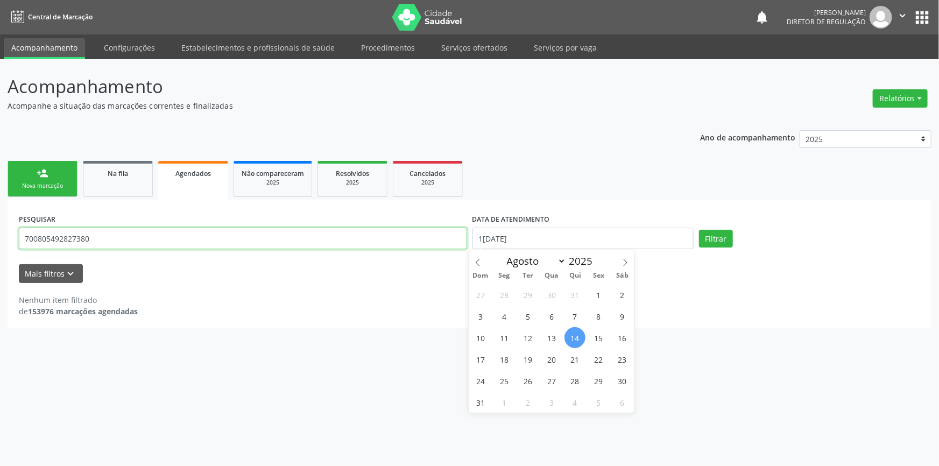
select select "7"
click at [198, 239] on input "700805492827380" at bounding box center [243, 239] width 448 height 22
drag, startPoint x: 189, startPoint y: 241, endPoint x: 0, endPoint y: 234, distance: 189.5
click at [0, 234] on div "Acompanhamento Acompanhe a situação das marcações correntes e finalizadas Relat…" at bounding box center [469, 262] width 939 height 407
paste input "7 0068 7946 0137"
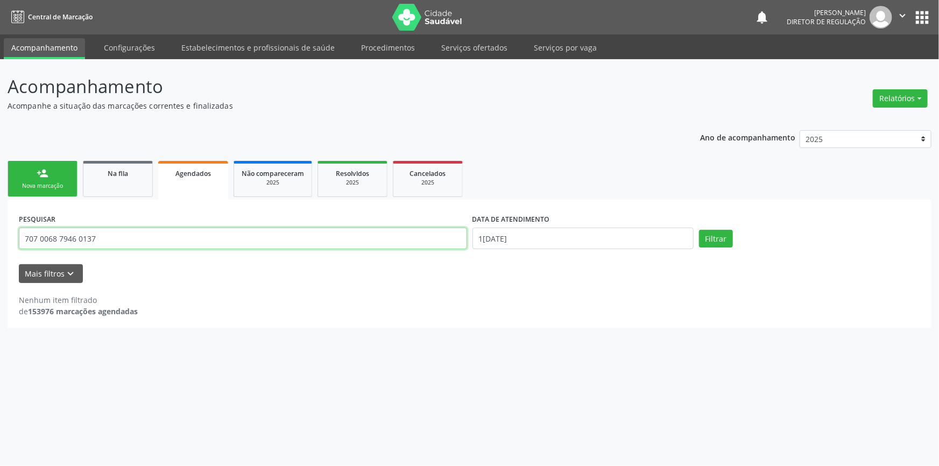
type input "707 0068 7946 0137"
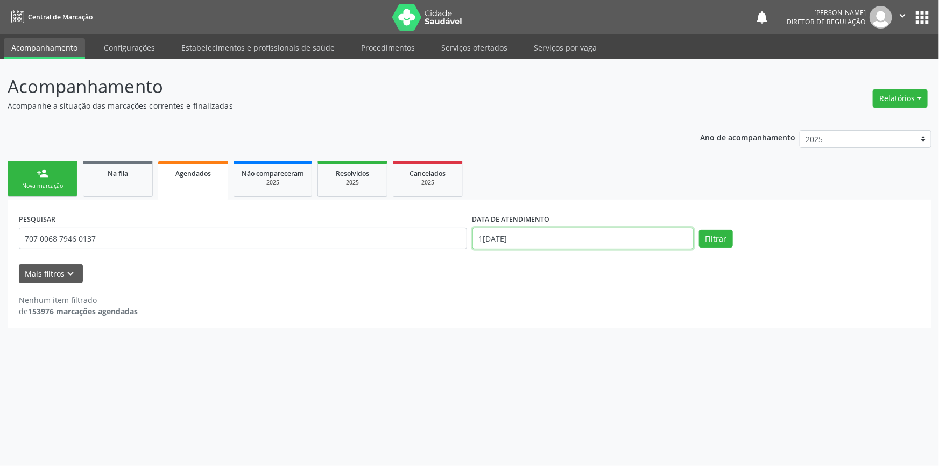
click at [656, 237] on input "[DATE]" at bounding box center [582, 239] width 221 height 22
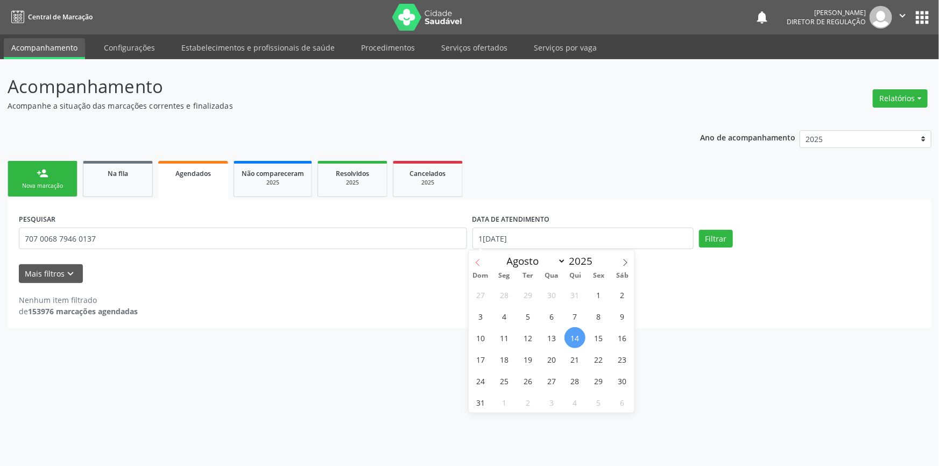
click at [469, 261] on span at bounding box center [478, 259] width 18 height 18
select select "6"
click at [535, 299] on span "1" at bounding box center [527, 294] width 21 height 21
type input "01/07/2025"
click at [626, 258] on span at bounding box center [625, 259] width 18 height 18
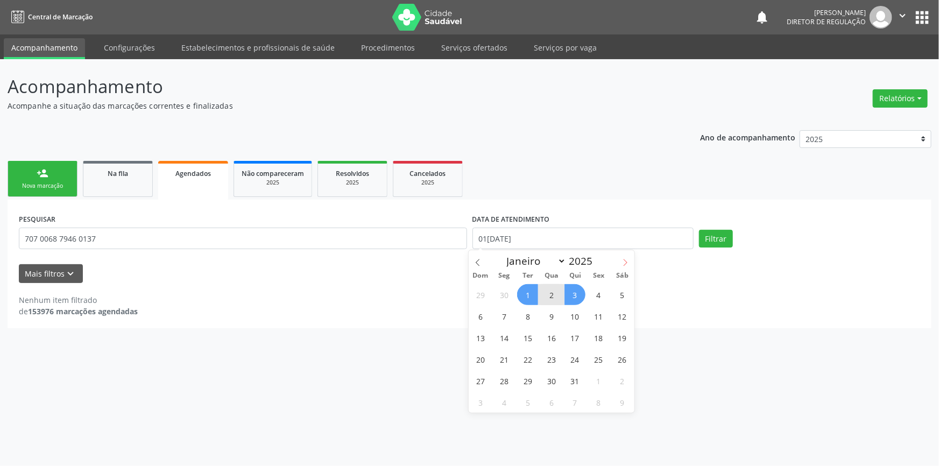
select select "7"
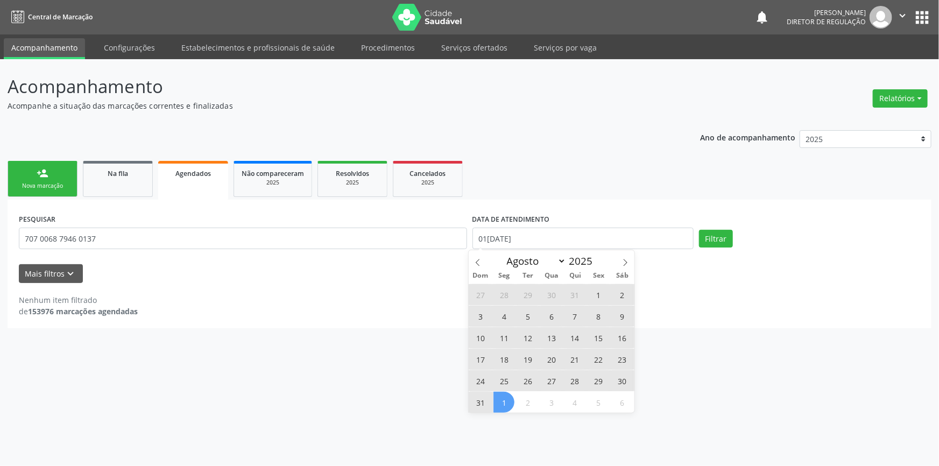
click at [491, 398] on div "27 28 29 30 31 1 2 3 4 5 6 7 8 9 10 11 12 13 14 15 16 17 18 19 20 21 22 23 24 2…" at bounding box center [552, 348] width 166 height 129
click at [482, 404] on span "31" at bounding box center [480, 402] width 21 height 21
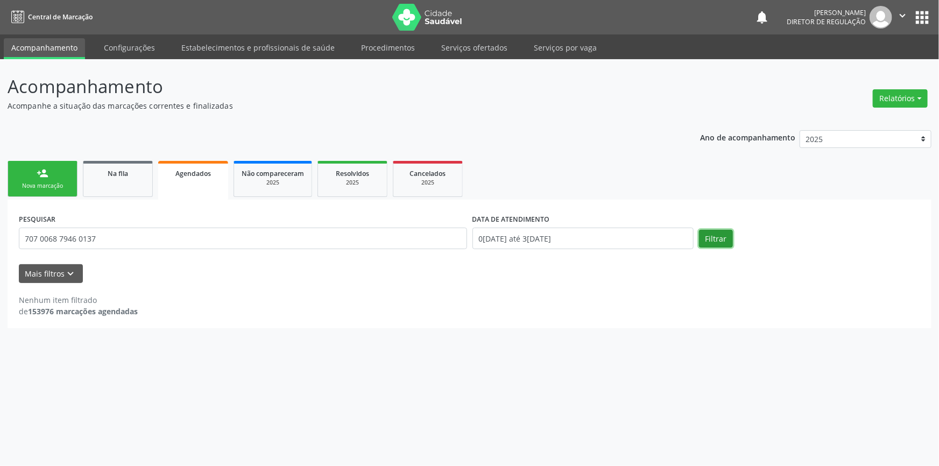
click at [722, 236] on button "Filtrar" at bounding box center [716, 239] width 34 height 18
click at [62, 269] on button "Mais filtros keyboard_arrow_down" at bounding box center [51, 273] width 64 height 19
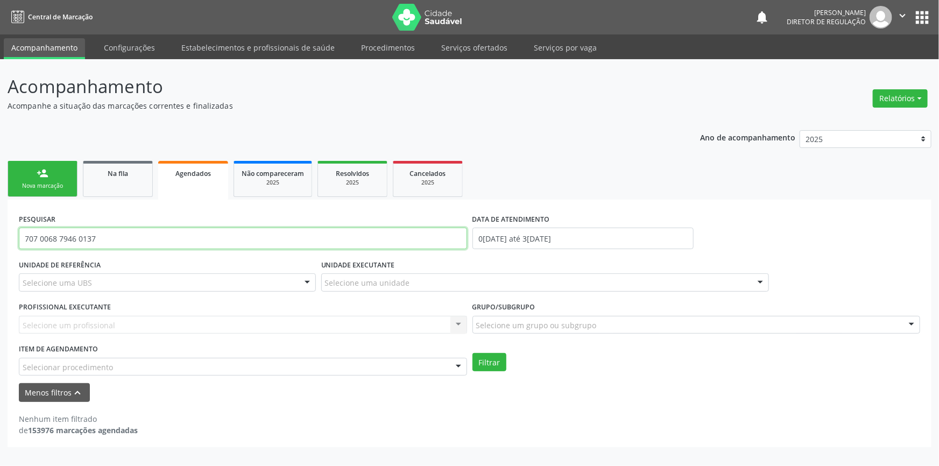
drag, startPoint x: 90, startPoint y: 234, endPoint x: 0, endPoint y: 218, distance: 91.2
click at [0, 218] on div "Acompanhamento Acompanhe a situação das marcações correntes e finalizadas Relat…" at bounding box center [469, 262] width 939 height 407
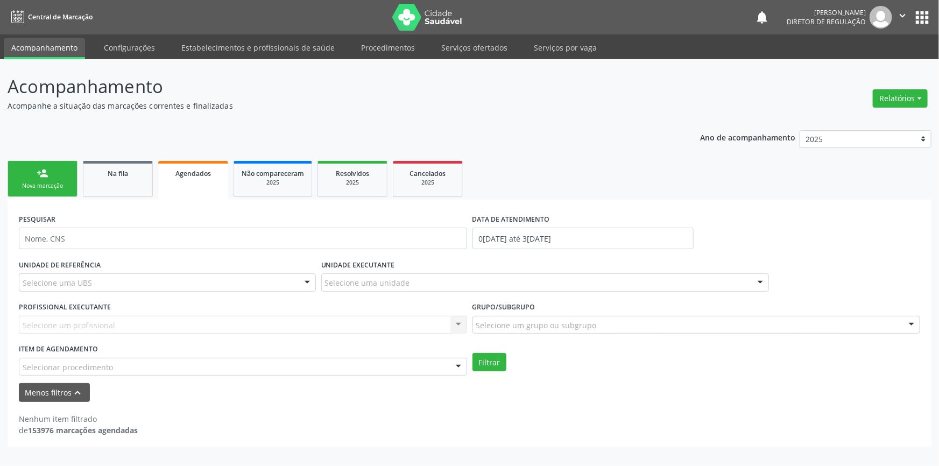
click at [172, 413] on div "Nenhum item filtrado de 153976 marcações agendadas" at bounding box center [469, 424] width 901 height 23
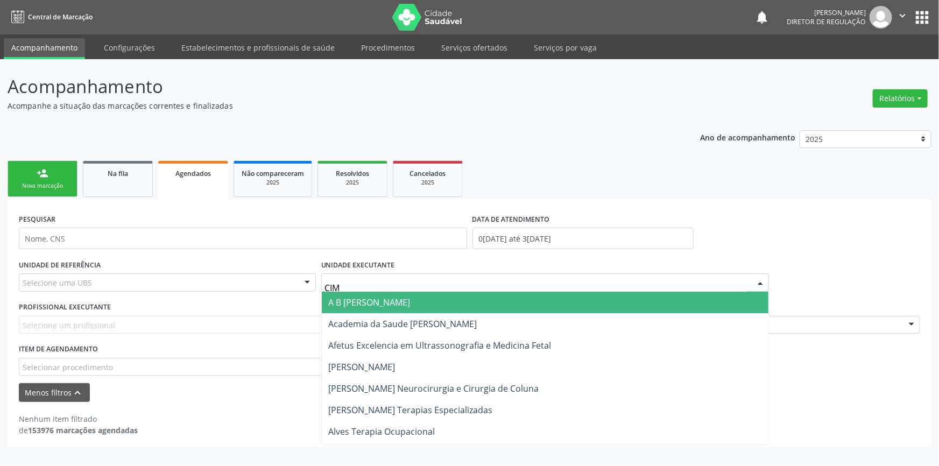
type input "CIME"
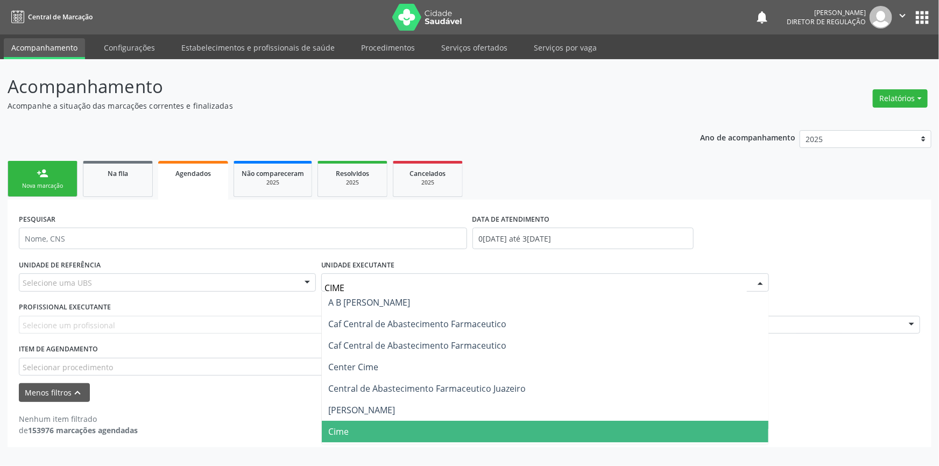
click at [341, 430] on span "Cime" at bounding box center [338, 432] width 20 height 12
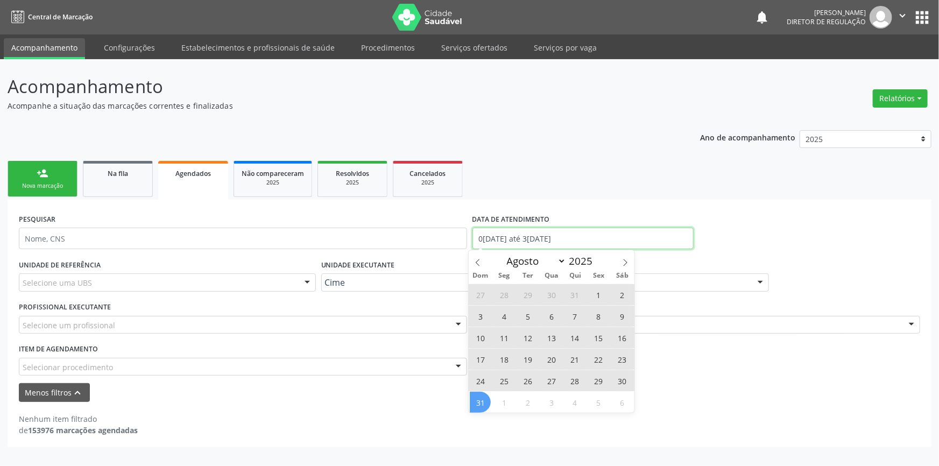
click at [530, 241] on input "01/07/2025 até 31/08/2025" at bounding box center [582, 239] width 221 height 22
click at [601, 289] on span "1" at bounding box center [598, 294] width 21 height 21
type input "01/08/2025"
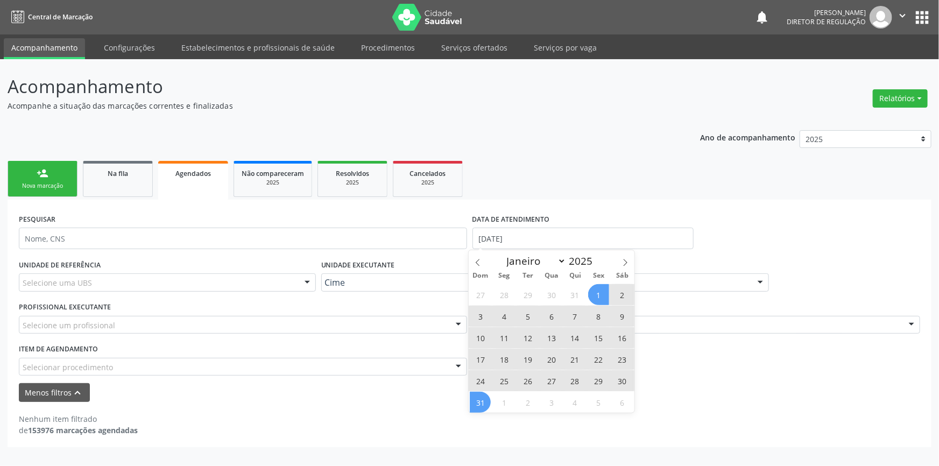
click at [479, 393] on span "31" at bounding box center [480, 402] width 21 height 21
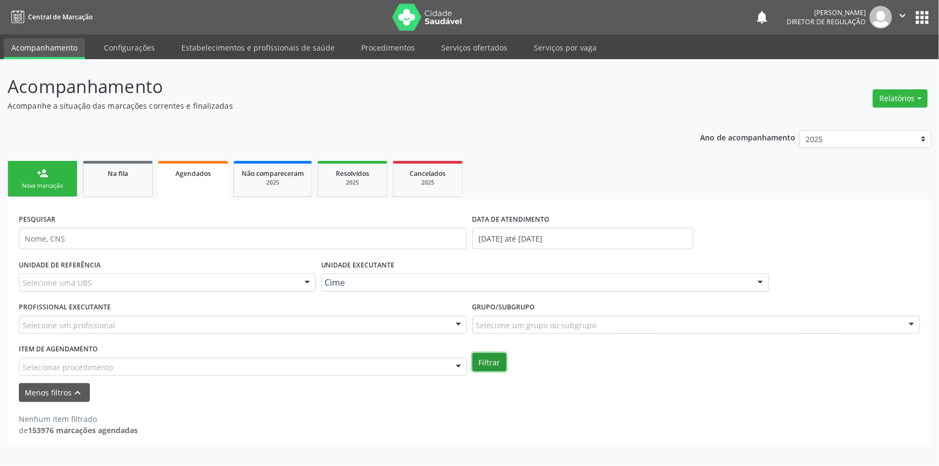
click at [486, 363] on button "Filtrar" at bounding box center [489, 362] width 34 height 18
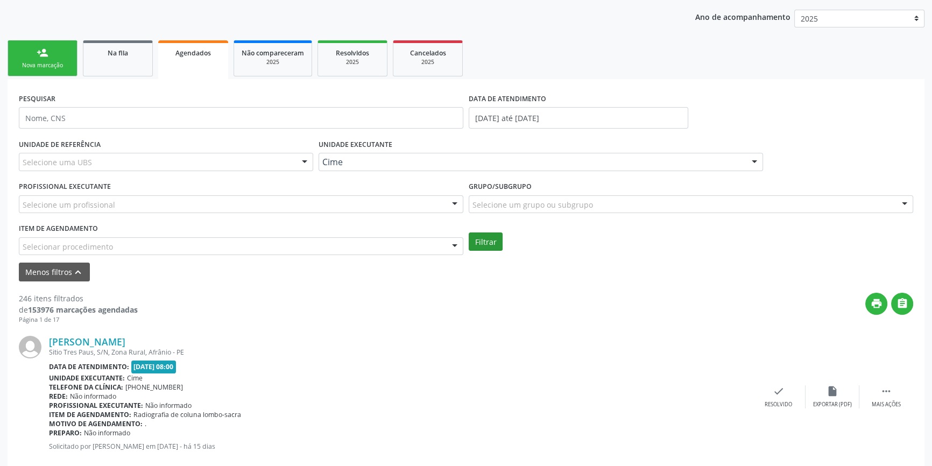
scroll to position [146, 0]
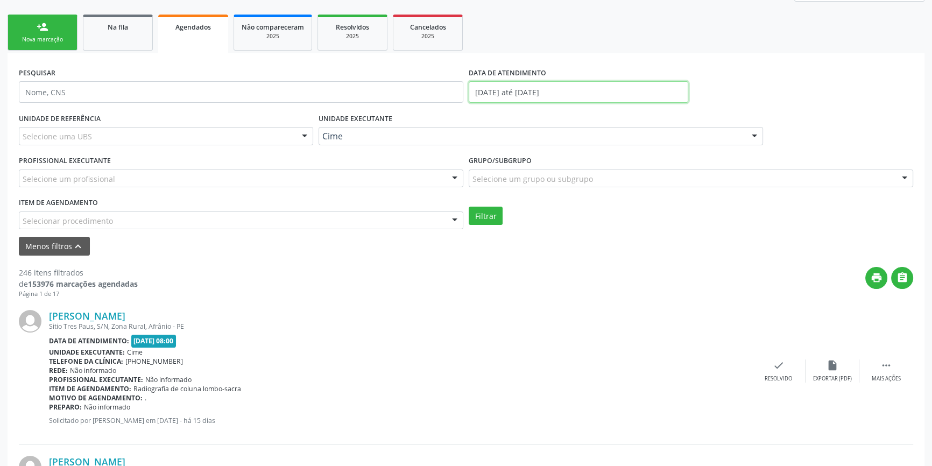
click at [568, 90] on input "01/08/2025 até 31/08/2025" at bounding box center [579, 92] width 220 height 22
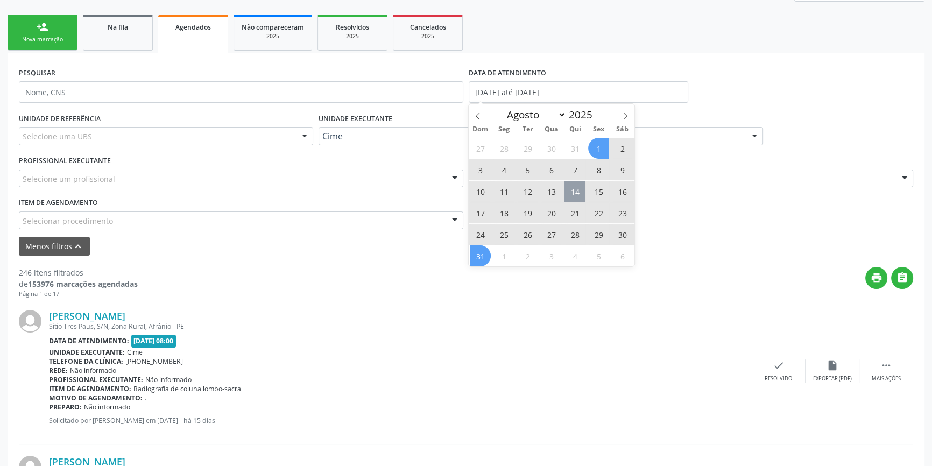
click at [580, 183] on span "14" at bounding box center [574, 191] width 21 height 21
type input "[DATE]"
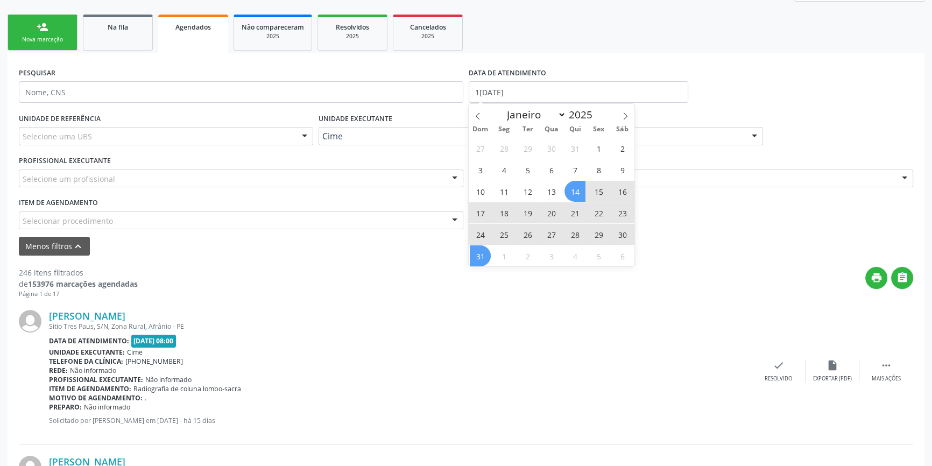
click at [481, 252] on span "31" at bounding box center [480, 255] width 21 height 21
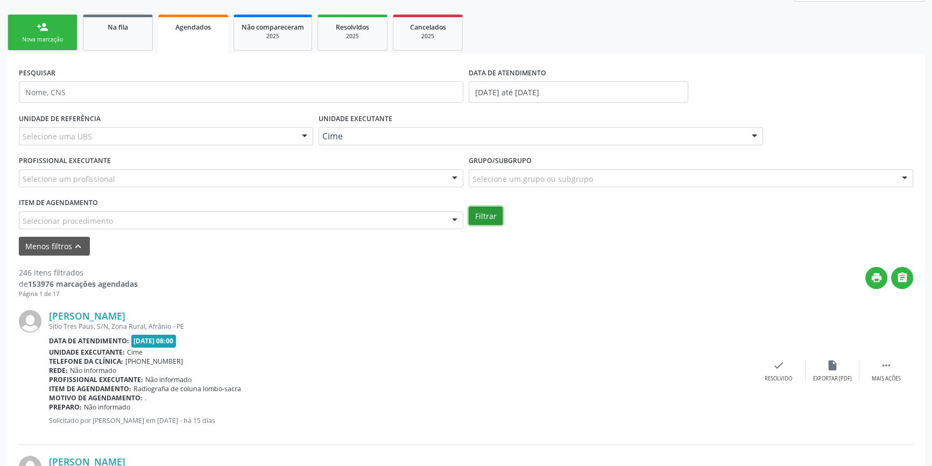
click at [496, 216] on button "Filtrar" at bounding box center [486, 216] width 34 height 18
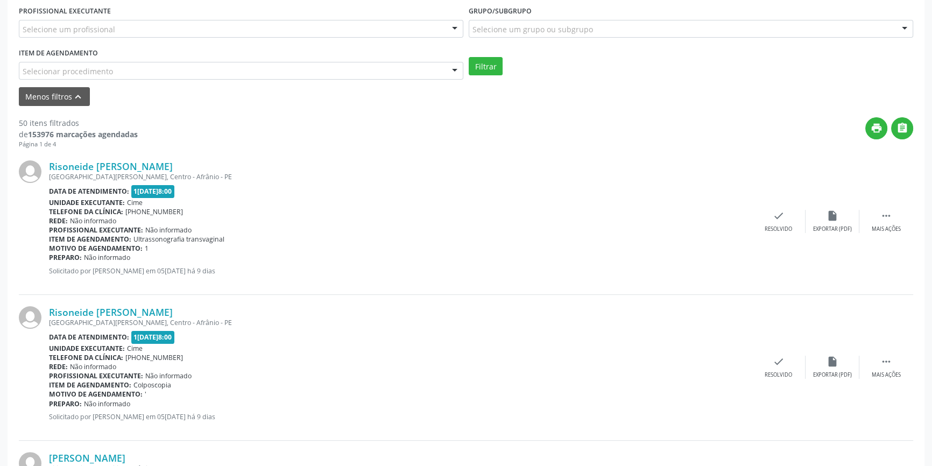
scroll to position [293, 0]
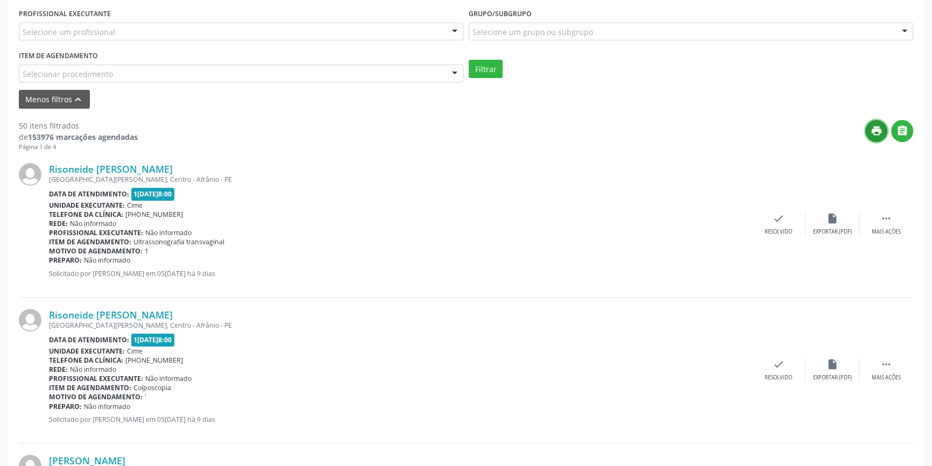
click at [876, 133] on icon "print" at bounding box center [877, 131] width 12 height 12
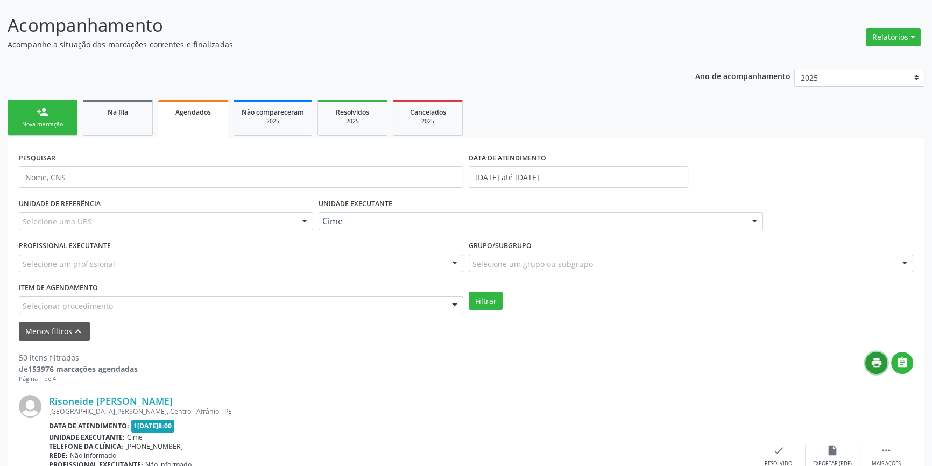
scroll to position [0, 0]
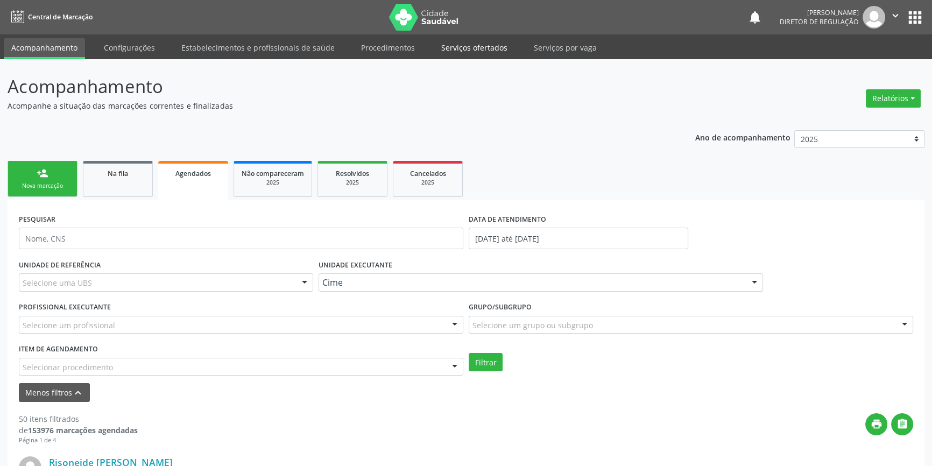
click at [488, 54] on link "Serviços ofertados" at bounding box center [474, 47] width 81 height 19
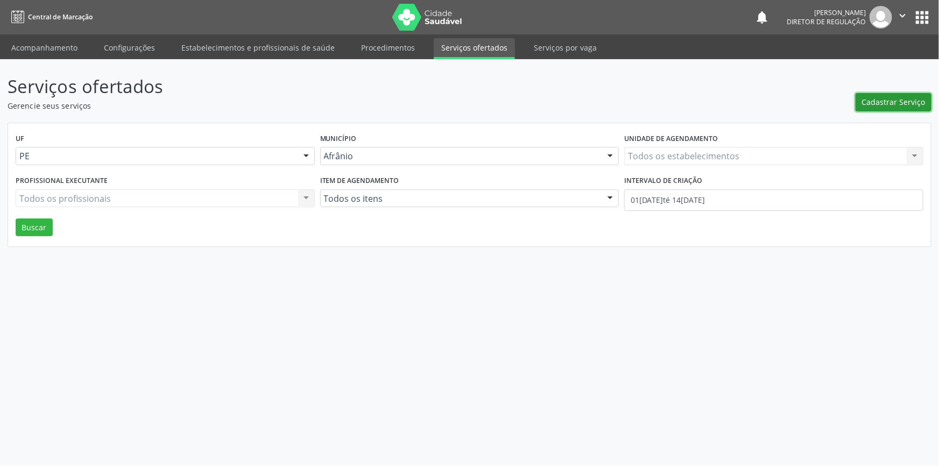
click at [868, 97] on span "Cadastrar Serviço" at bounding box center [893, 101] width 63 height 11
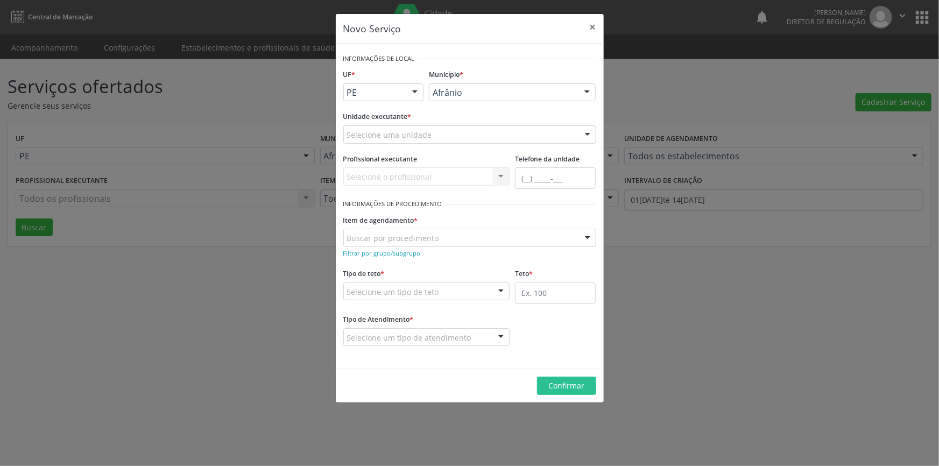
click at [458, 142] on div "Selecione uma unidade" at bounding box center [469, 134] width 253 height 18
click at [398, 140] on div "Selecione uma unidade" at bounding box center [469, 134] width 253 height 18
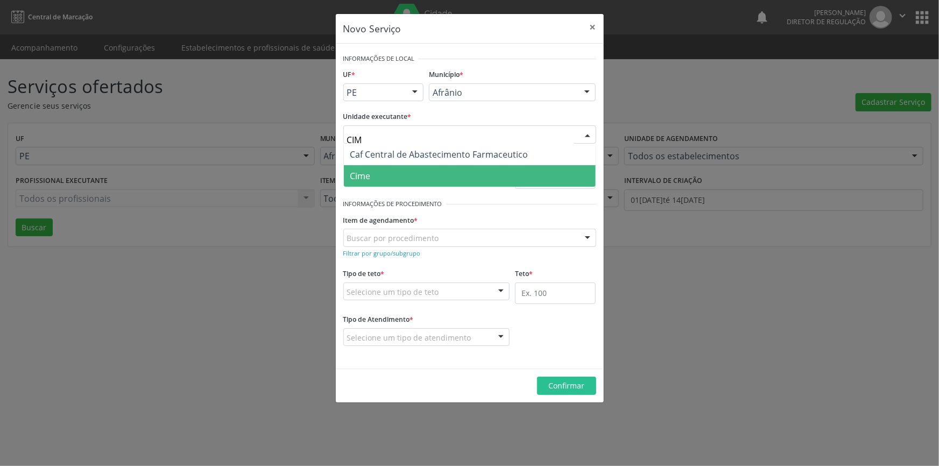
type input "CIME"
click at [412, 181] on span "Cime" at bounding box center [470, 176] width 252 height 22
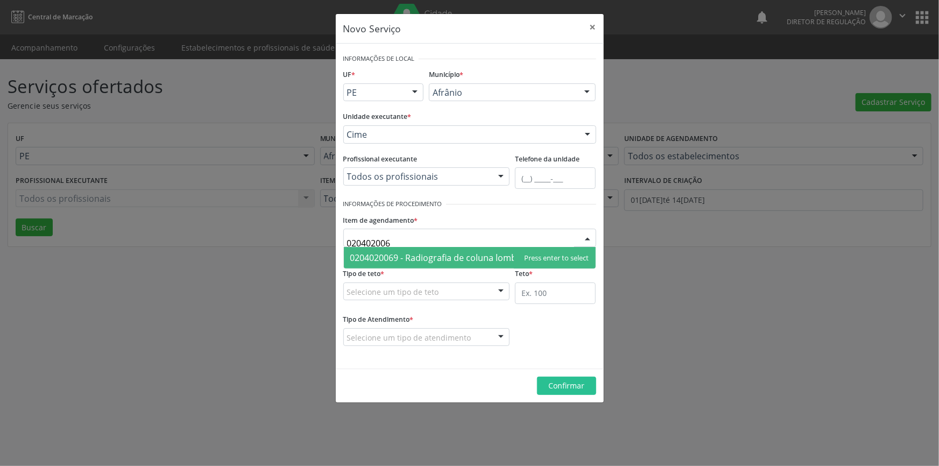
type input "0204020069"
click at [412, 252] on span "0204020069 - Radiografia de coluna lombo-sacra" at bounding box center [448, 258] width 197 height 12
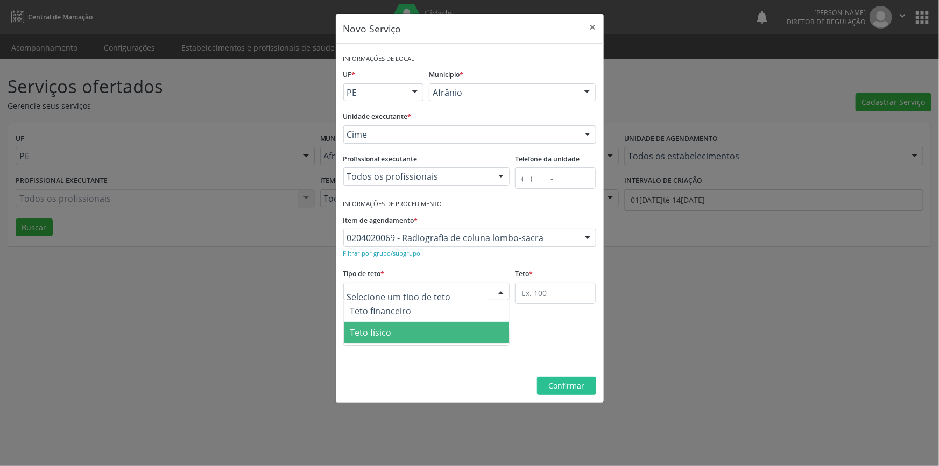
click at [405, 331] on span "Teto físico" at bounding box center [427, 333] width 166 height 22
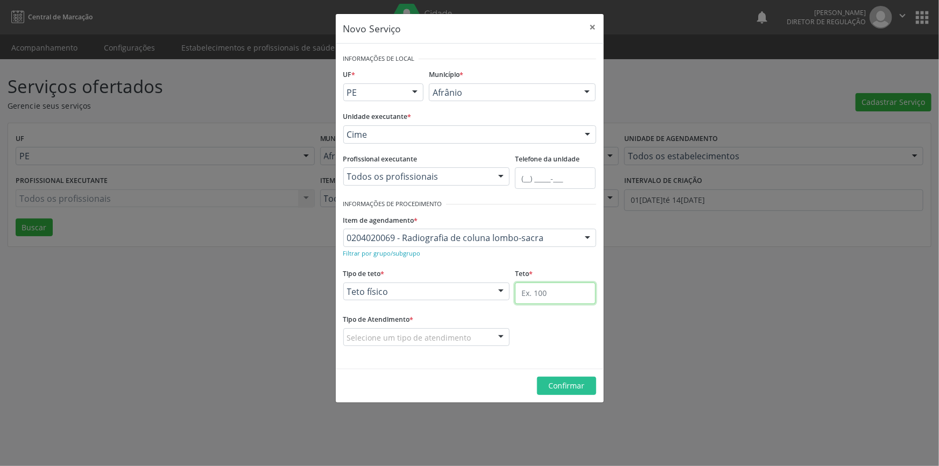
click at [543, 294] on input "text" at bounding box center [555, 293] width 81 height 22
type input "1"
drag, startPoint x: 472, startPoint y: 344, endPoint x: 463, endPoint y: 343, distance: 9.3
click at [471, 344] on div "Selecione um tipo de atendimento" at bounding box center [426, 337] width 167 height 18
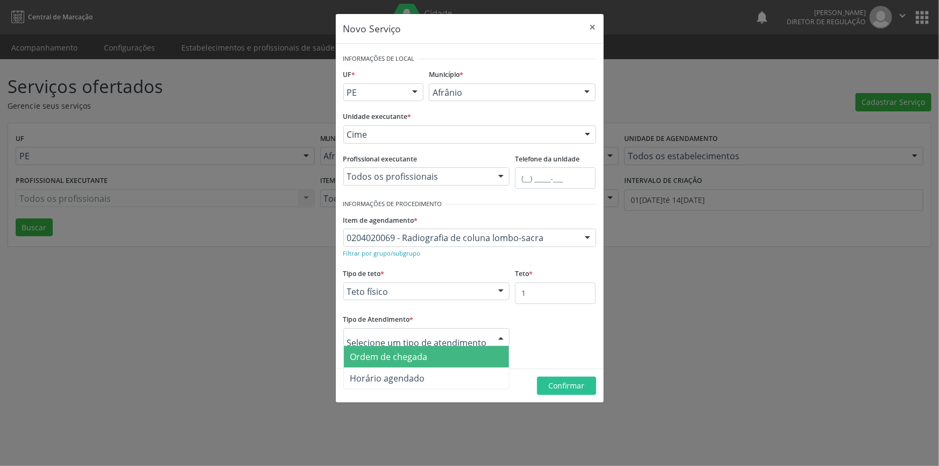
click at [430, 353] on span "Ordem de chegada" at bounding box center [427, 357] width 166 height 22
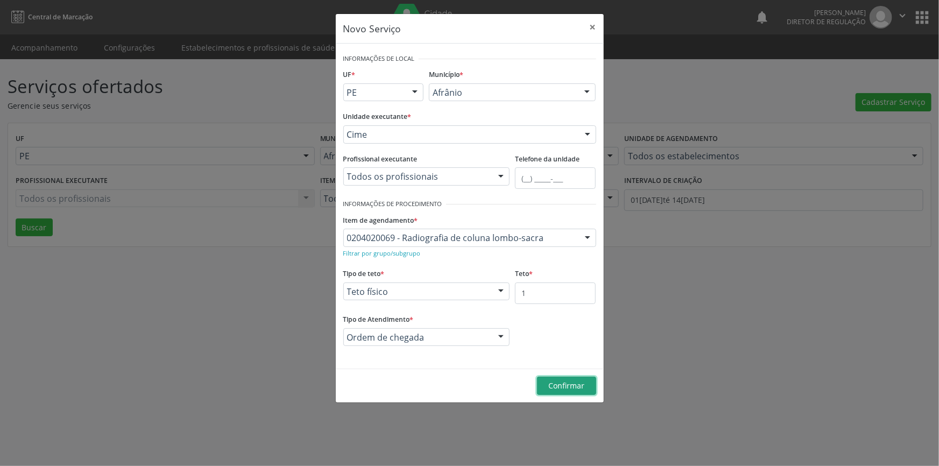
click at [558, 386] on span "Confirmar" at bounding box center [566, 385] width 36 height 10
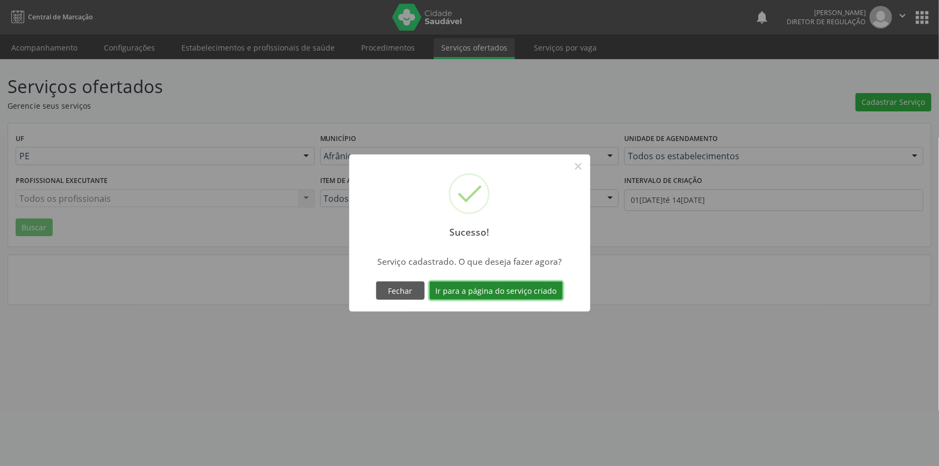
click at [513, 292] on button "Ir para a página do serviço criado" at bounding box center [495, 290] width 133 height 18
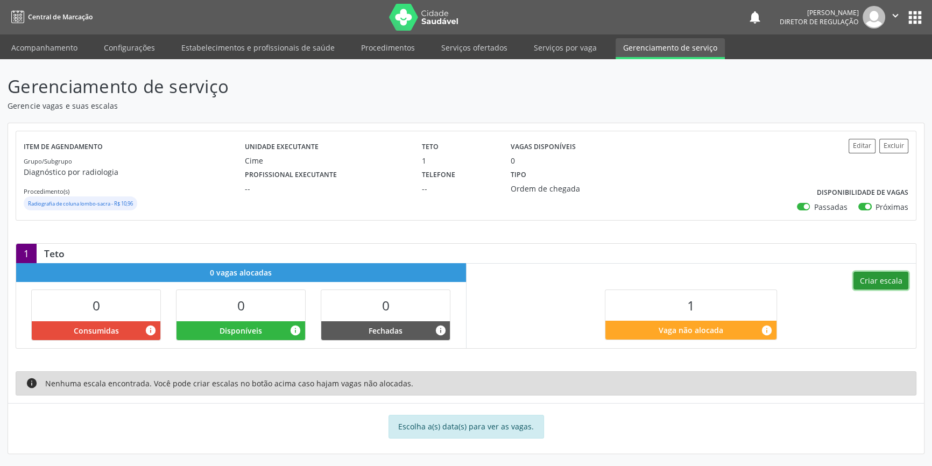
click at [876, 276] on button "Criar escala" at bounding box center [880, 281] width 55 height 18
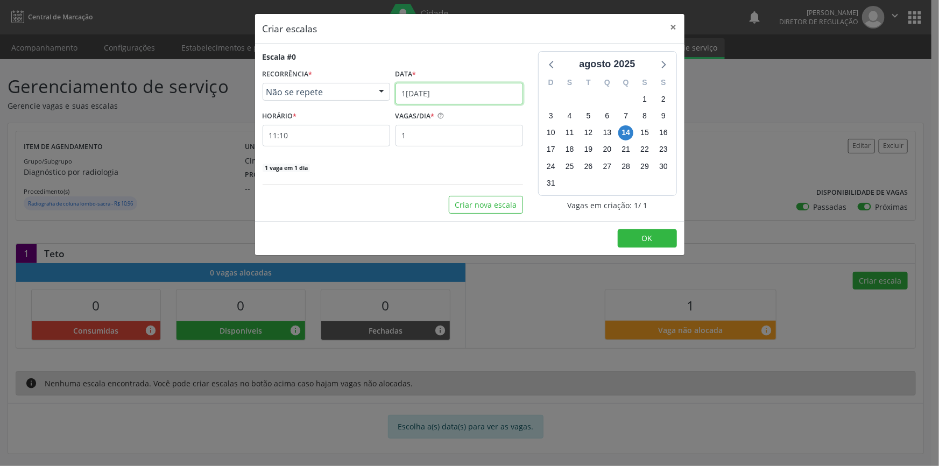
click at [480, 98] on input "[DATE]" at bounding box center [459, 94] width 128 height 22
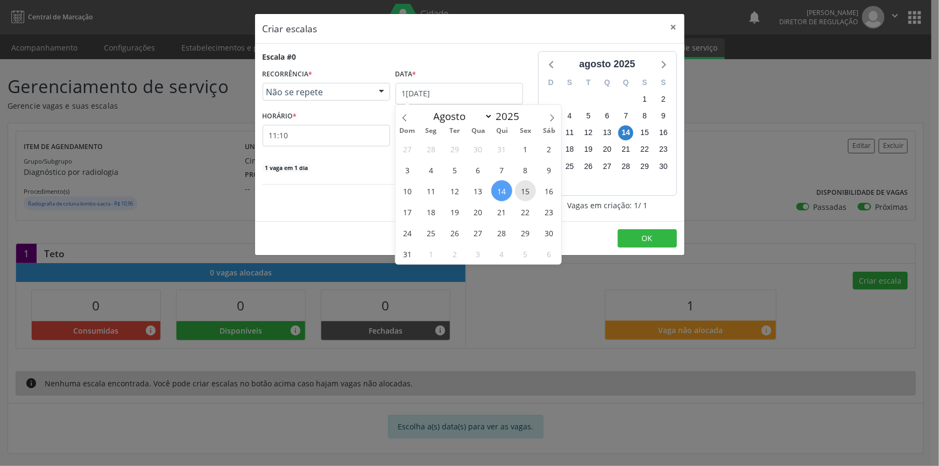
click at [526, 189] on span "15" at bounding box center [525, 190] width 21 height 21
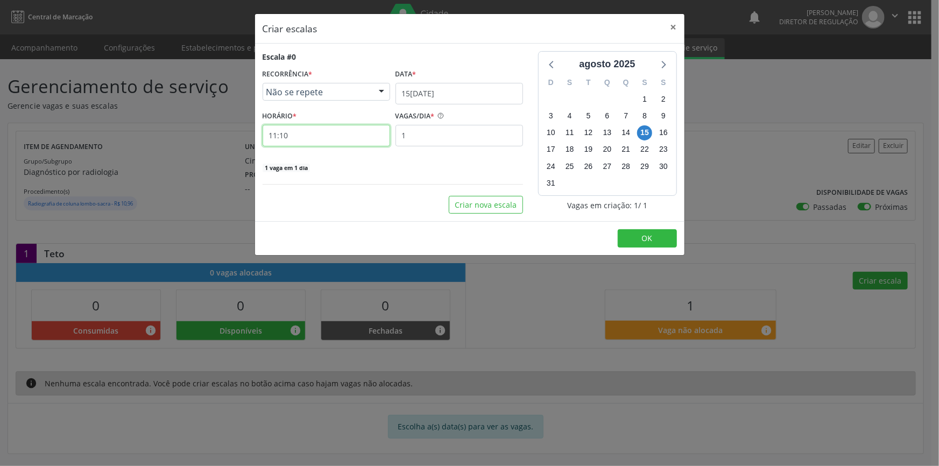
click at [312, 136] on input "11:10" at bounding box center [327, 136] width 128 height 22
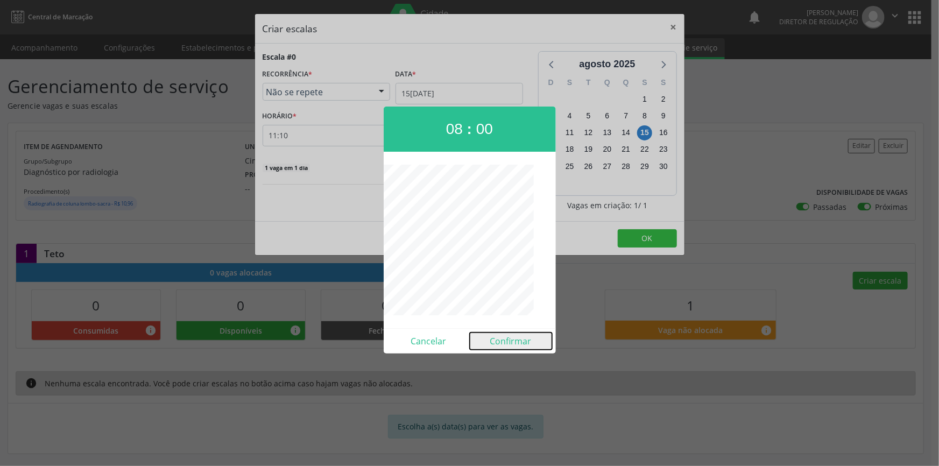
click at [512, 348] on button "Confirmar" at bounding box center [511, 341] width 82 height 17
type input "08:00"
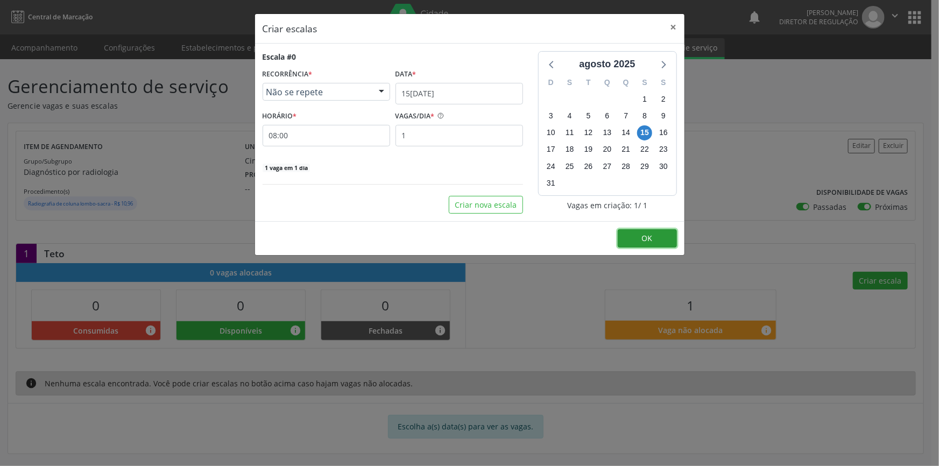
click at [641, 241] on button "OK" at bounding box center [647, 238] width 59 height 18
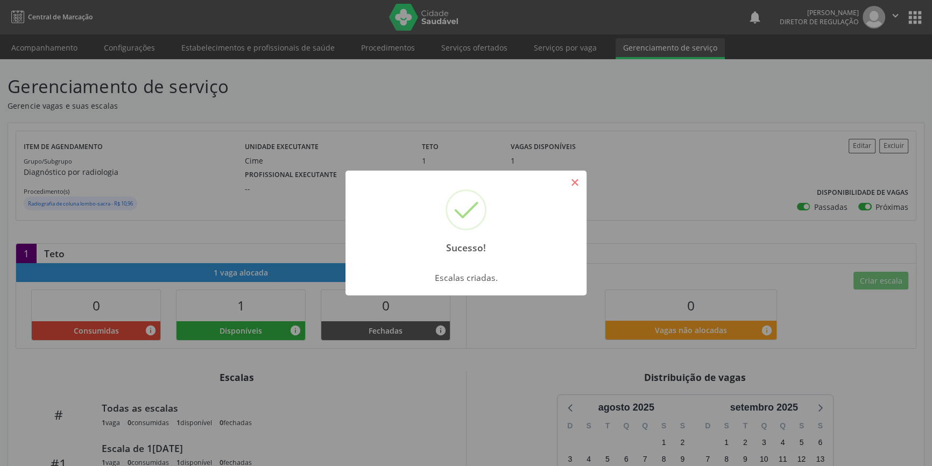
click at [566, 189] on button "×" at bounding box center [575, 182] width 18 height 18
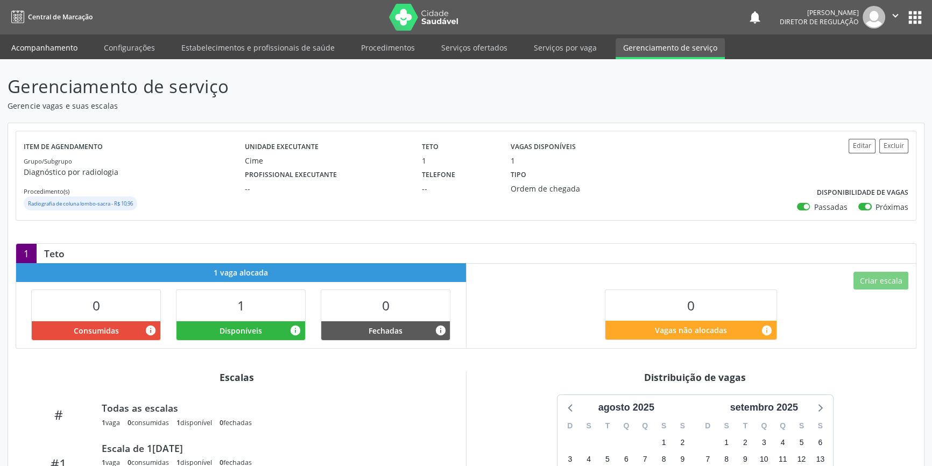
click at [56, 53] on link "Acompanhamento" at bounding box center [44, 47] width 81 height 19
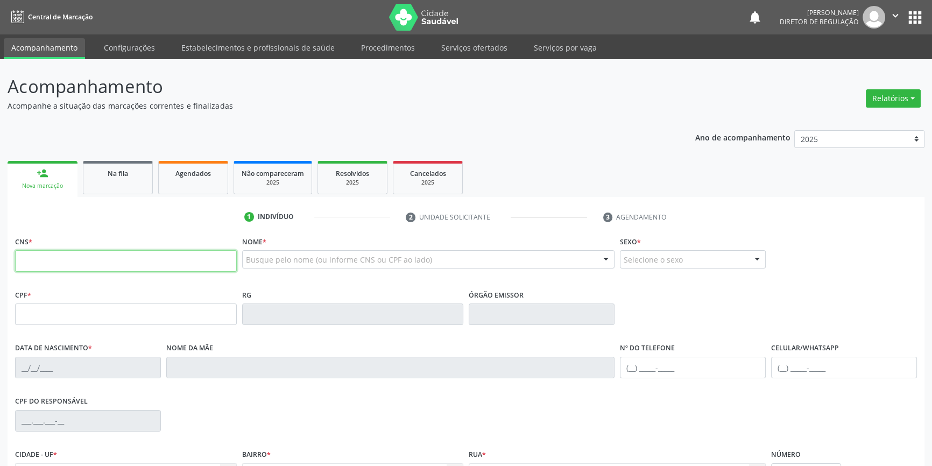
click at [86, 266] on input "text" at bounding box center [126, 261] width 222 height 22
type input "704 0023 1125 6367"
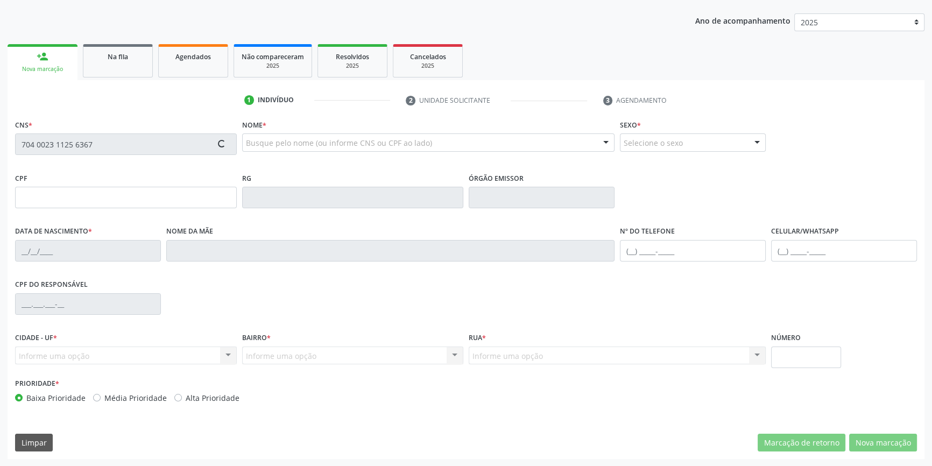
type input "112.119.184-32"
type input "12/10/2001"
type input "Martina Neide Evangelista de Araújo"
type input "(87) 98862-5505"
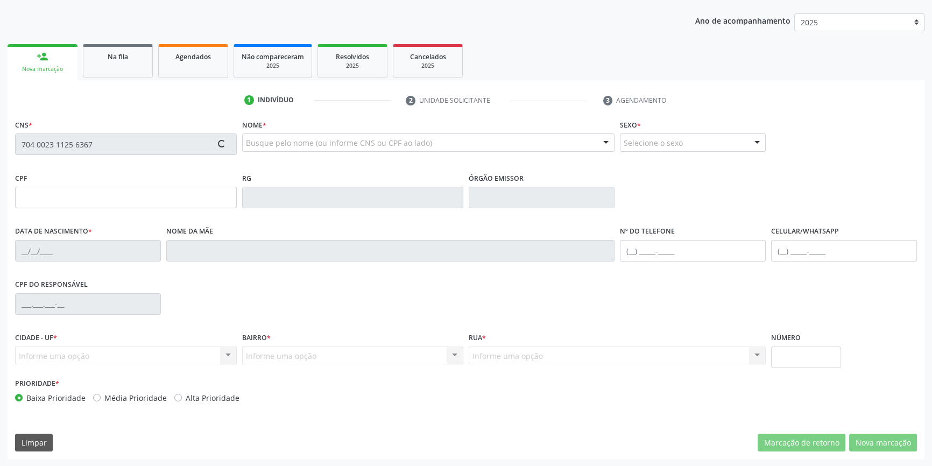
type input "16"
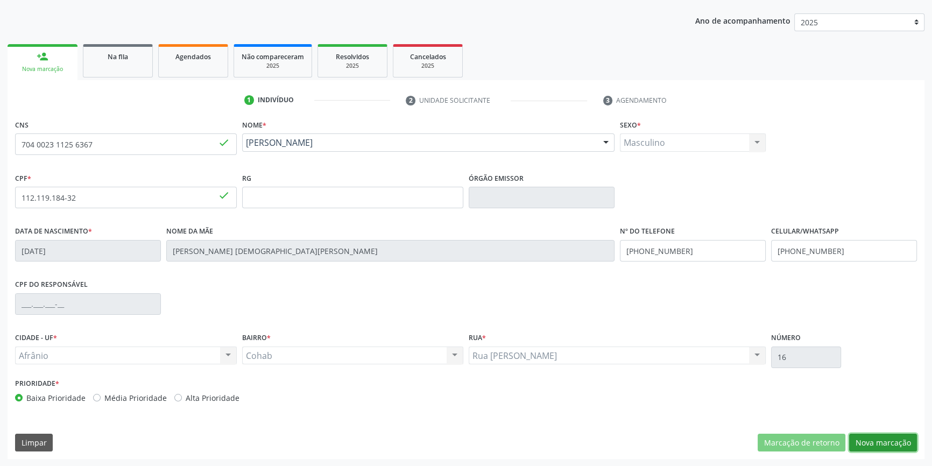
click at [859, 443] on button "Nova marcação" at bounding box center [883, 443] width 68 height 18
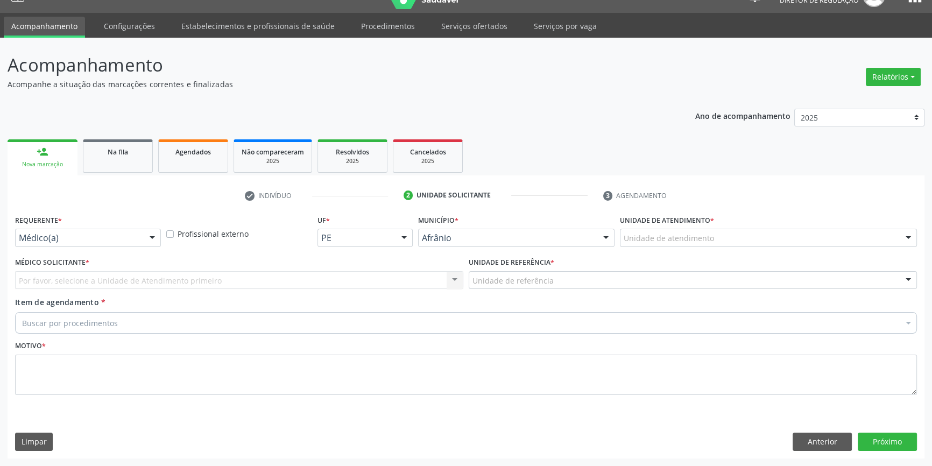
scroll to position [20, 0]
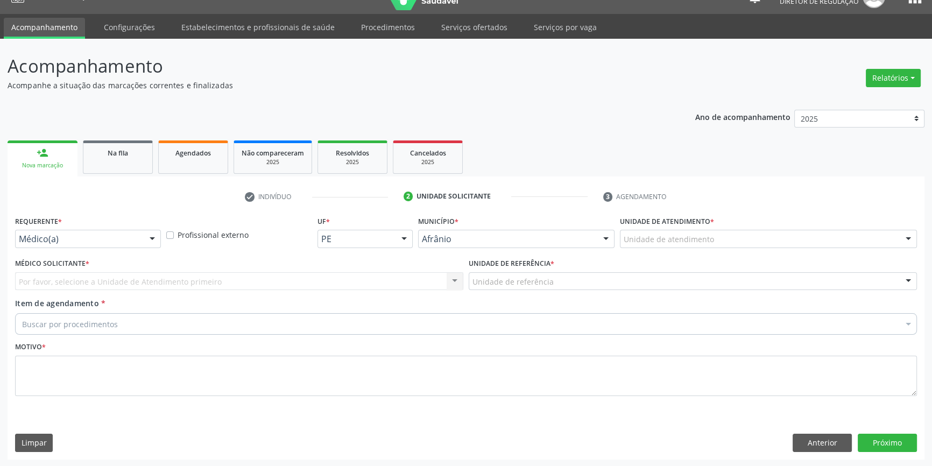
click at [722, 234] on div "Unidade de atendimento" at bounding box center [768, 239] width 297 height 18
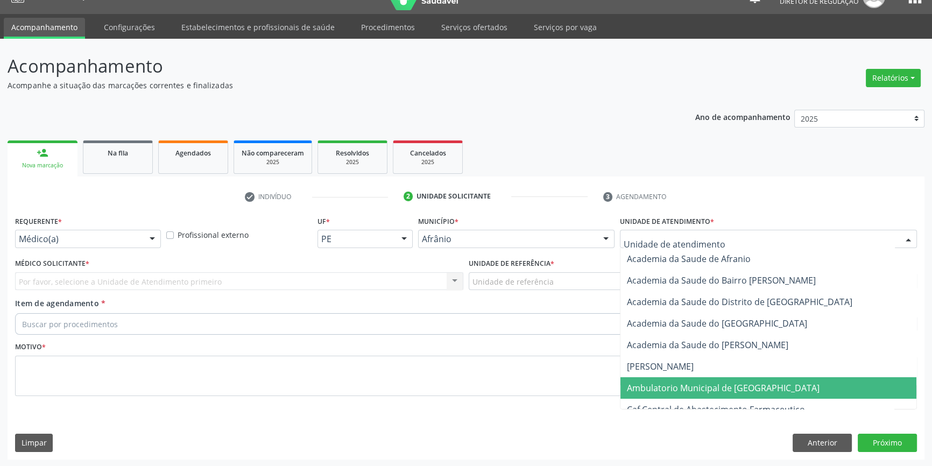
drag, startPoint x: 682, startPoint y: 386, endPoint x: 578, endPoint y: 334, distance: 117.0
click at [679, 386] on span "Ambulatorio Municipal de [GEOGRAPHIC_DATA]" at bounding box center [723, 388] width 193 height 12
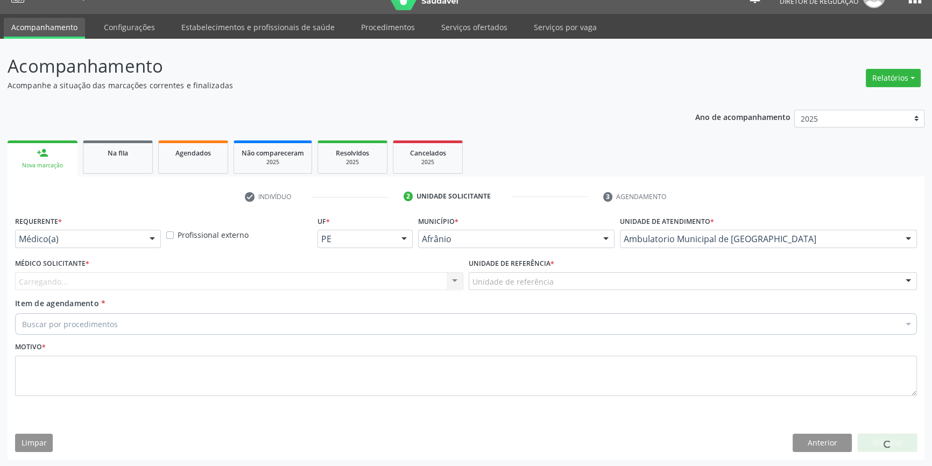
click at [553, 274] on div "Unidade de referência" at bounding box center [693, 281] width 448 height 18
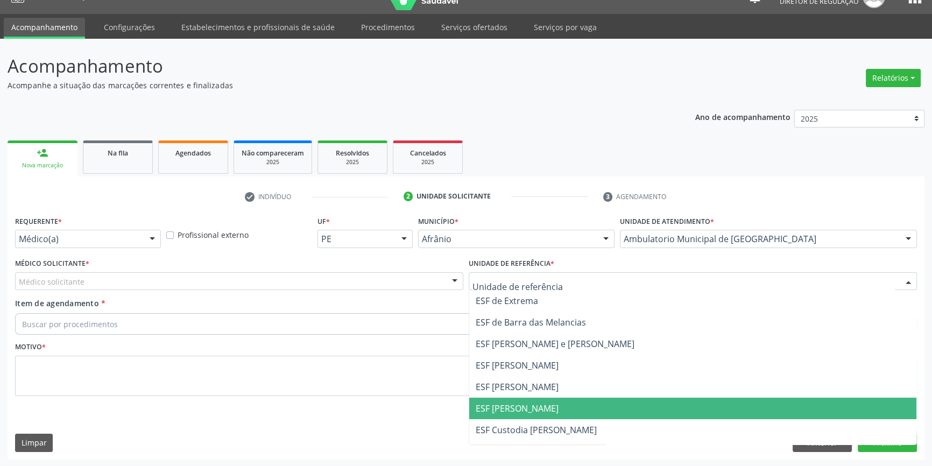
drag, startPoint x: 534, startPoint y: 406, endPoint x: 494, endPoint y: 383, distance: 46.3
click at [527, 400] on span "ESF [PERSON_NAME]" at bounding box center [692, 409] width 447 height 22
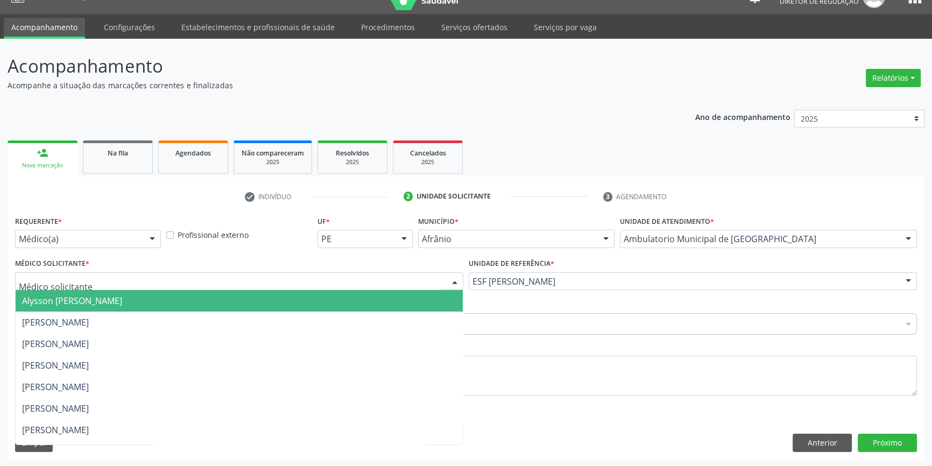
click at [319, 281] on div at bounding box center [239, 281] width 448 height 18
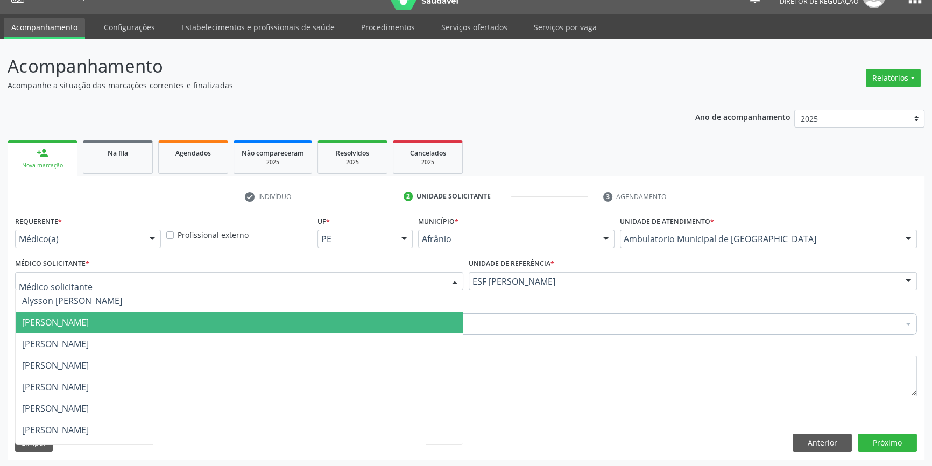
click at [181, 321] on span "[PERSON_NAME]" at bounding box center [239, 323] width 447 height 22
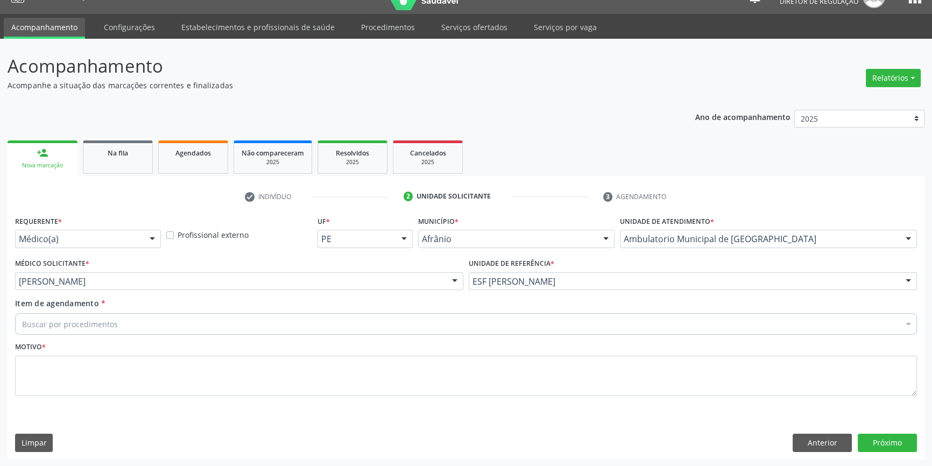
click at [140, 328] on div "Buscar por procedimentos" at bounding box center [466, 324] width 902 height 22
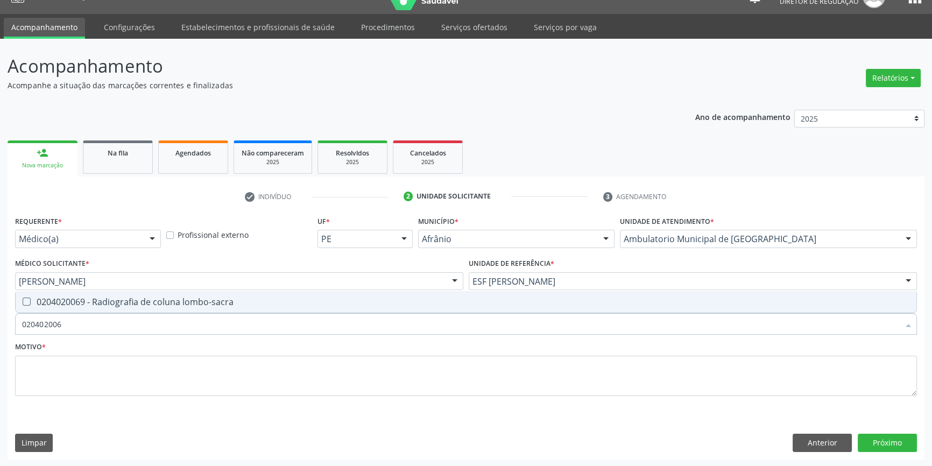
type input "0204020069"
click at [176, 298] on div "0204020069 - Radiografia de coluna lombo-sacra" at bounding box center [466, 302] width 888 height 9
checkbox lombo-sacra "true"
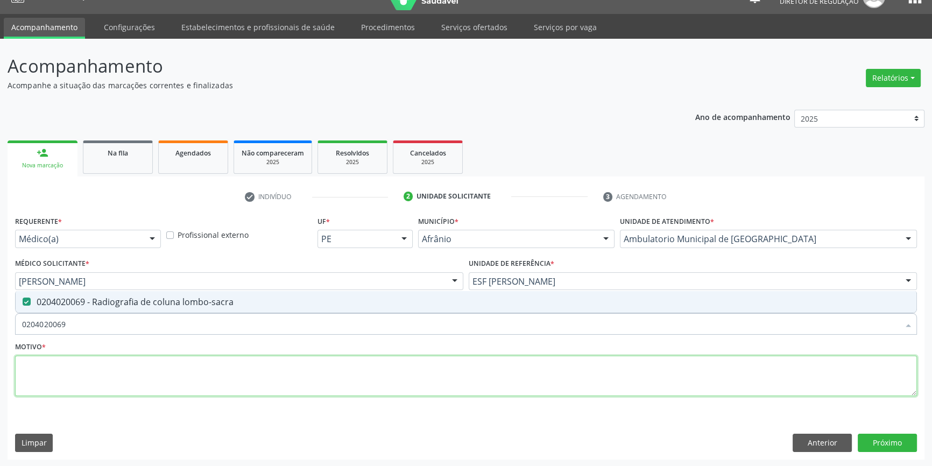
click at [153, 358] on textarea at bounding box center [466, 376] width 902 height 41
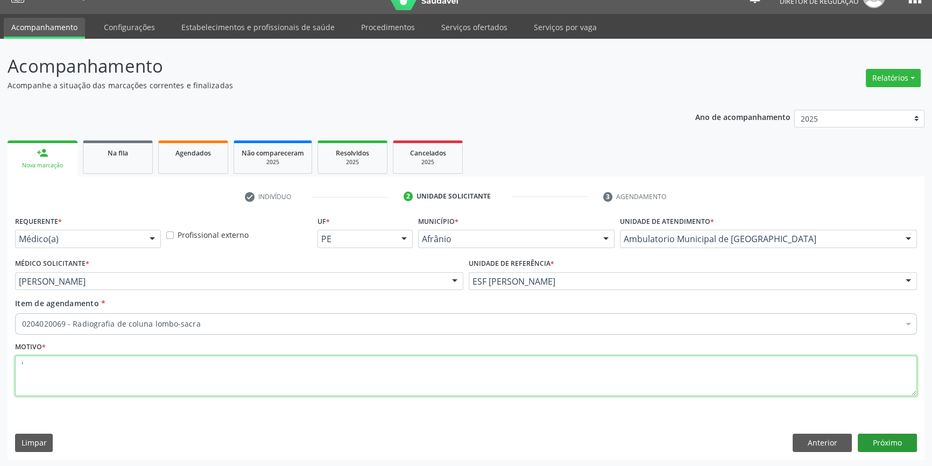
type textarea "'"
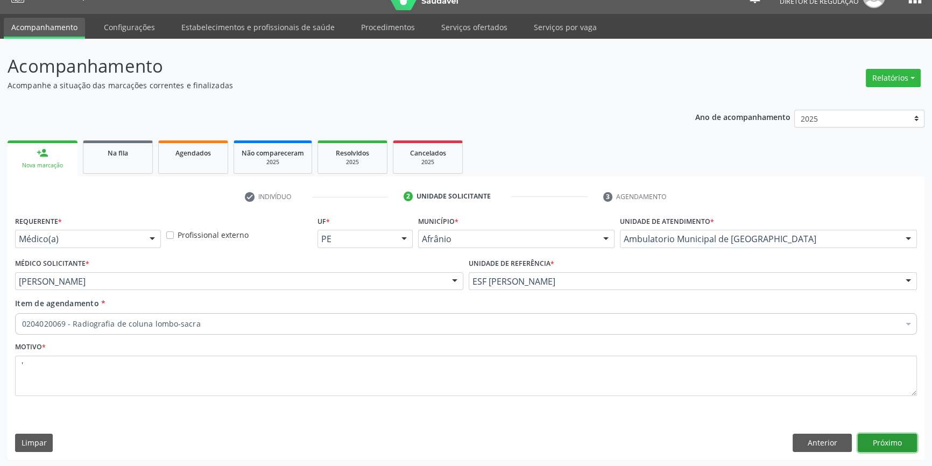
click at [877, 446] on button "Próximo" at bounding box center [887, 443] width 59 height 18
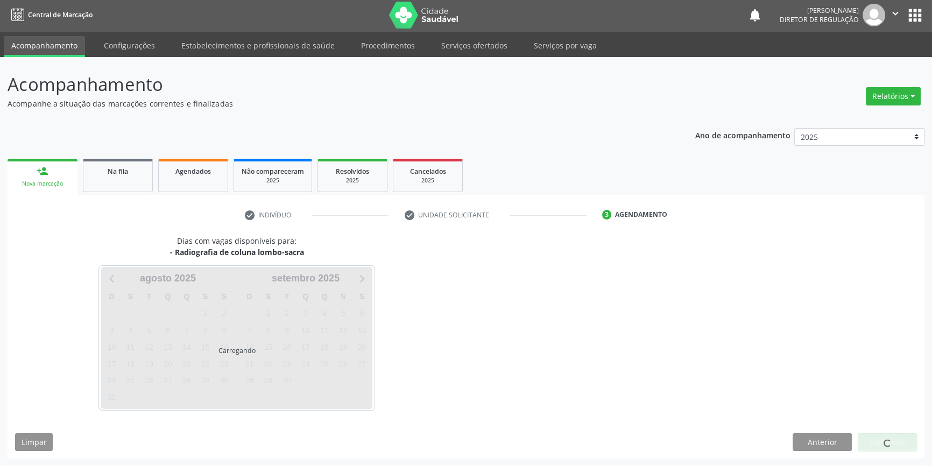
scroll to position [1, 0]
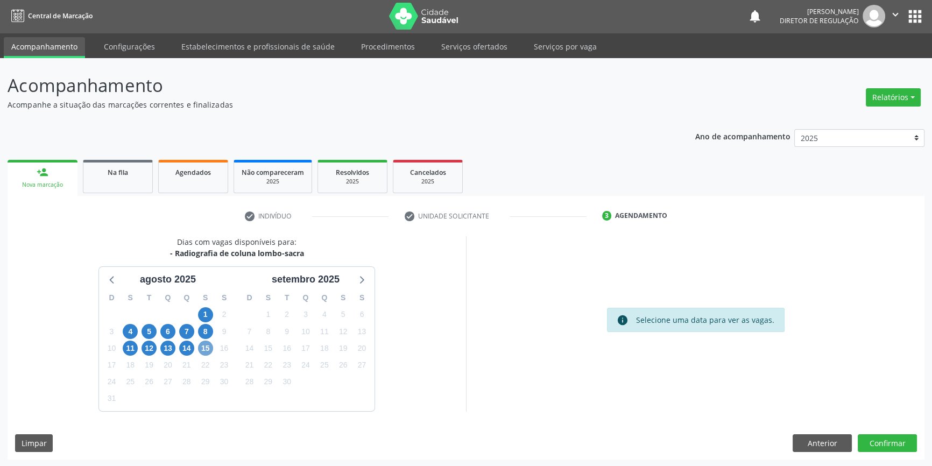
click at [204, 348] on span "15" at bounding box center [205, 348] width 15 height 15
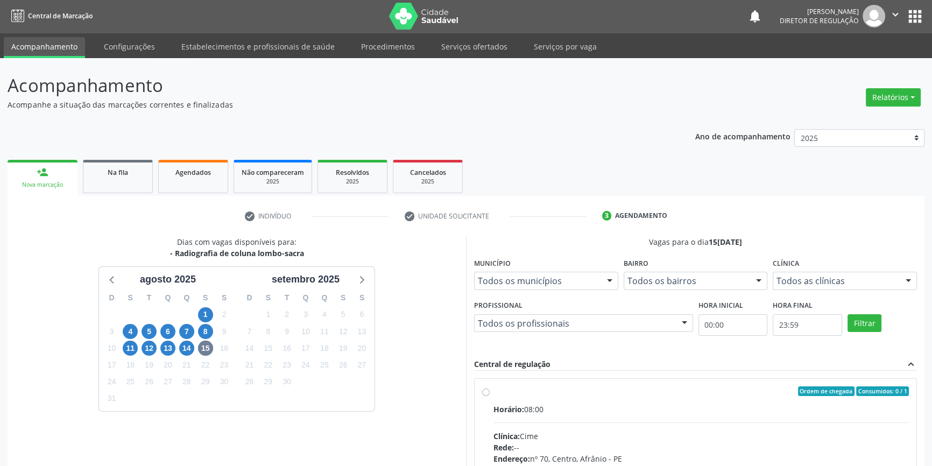
click at [491, 384] on div "Ordem de chegada Consumidos: 0 / 1 Horário: 08:00 Clínica: Cime Rede: -- Endere…" at bounding box center [696, 469] width 442 height 180
radio input "true"
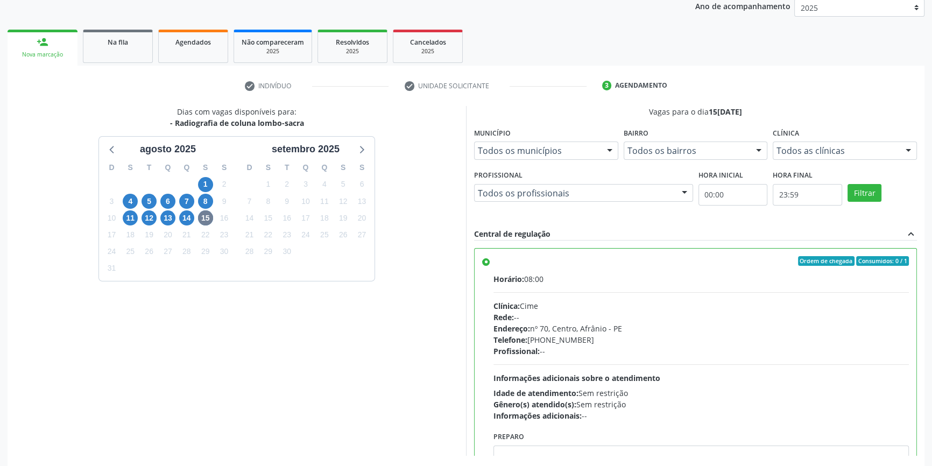
scroll to position [176, 0]
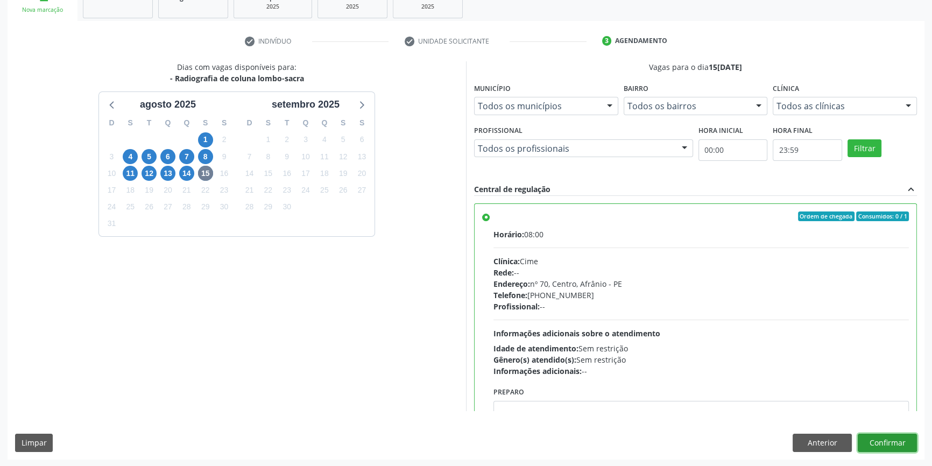
click at [885, 436] on button "Confirmar" at bounding box center [887, 443] width 59 height 18
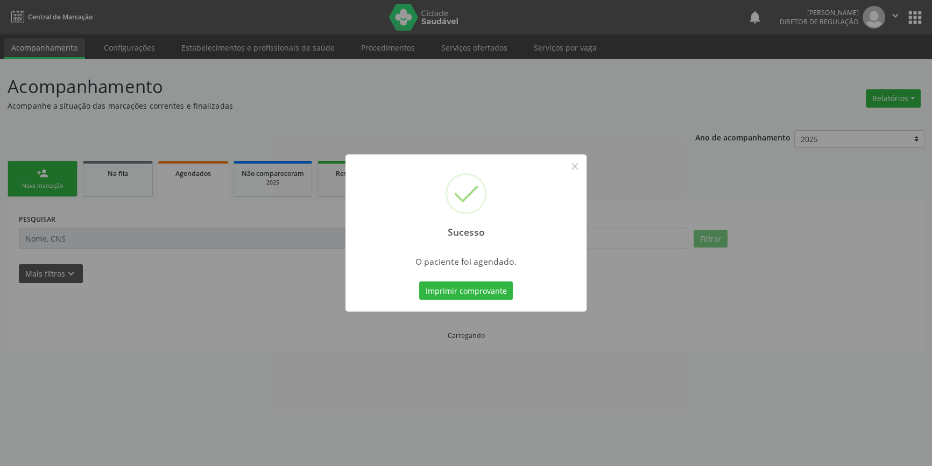
scroll to position [0, 0]
click at [483, 278] on div "Sucesso × O paciente foi agendado. Imprimir comprovante Cancel" at bounding box center [469, 232] width 241 height 157
click at [483, 284] on button "Imprimir comprovante" at bounding box center [470, 290] width 94 height 18
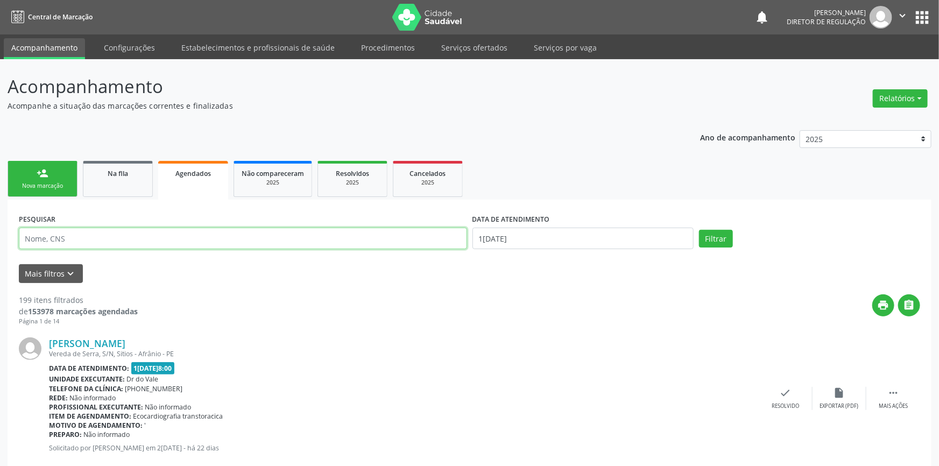
click at [98, 239] on input "text" at bounding box center [243, 239] width 448 height 22
type input "706908141715238"
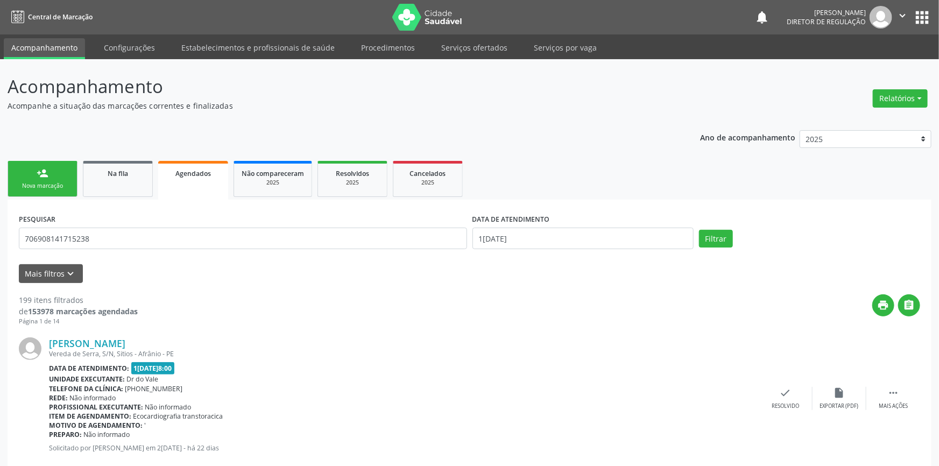
click at [527, 225] on label "DATA DE ATENDIMENTO" at bounding box center [510, 219] width 77 height 17
click at [520, 244] on body "Central de Marcação notifications Maria Aparecida Rodrigues da Silva Diretor de…" at bounding box center [469, 233] width 939 height 466
click at [576, 343] on span "14" at bounding box center [574, 337] width 21 height 21
click at [724, 230] on div "Filtrar" at bounding box center [809, 239] width 227 height 18
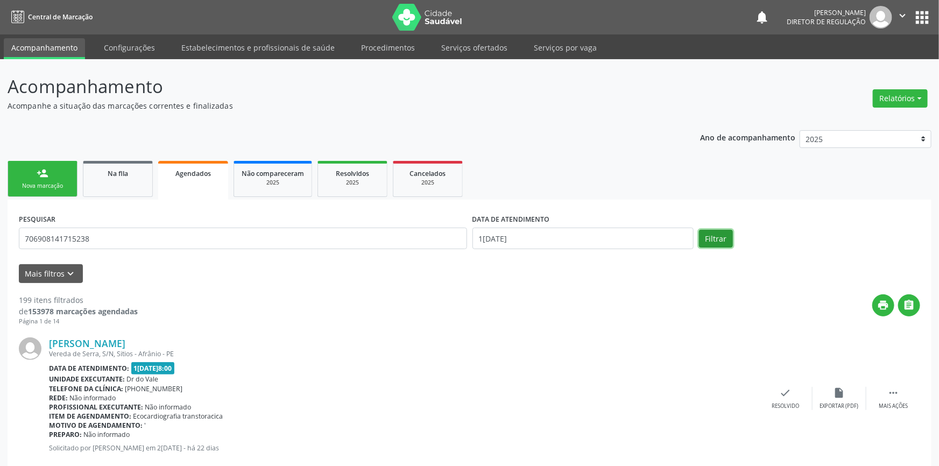
click at [715, 236] on button "Filtrar" at bounding box center [716, 239] width 34 height 18
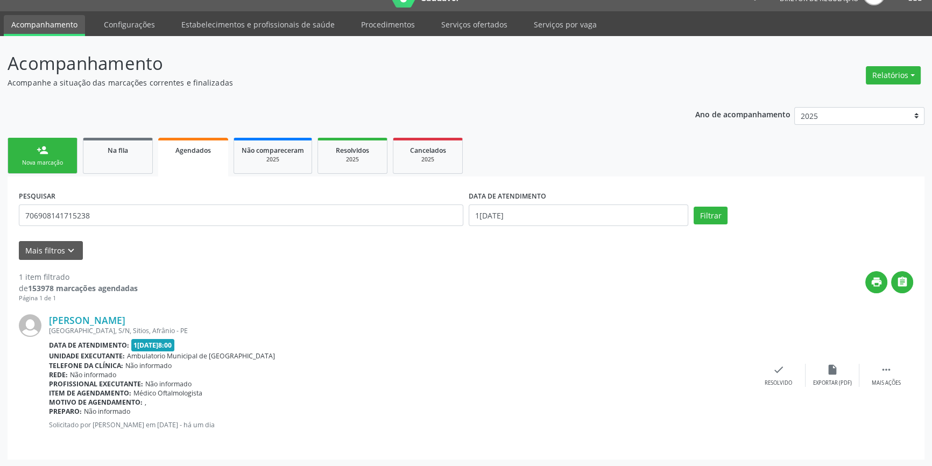
click at [43, 151] on div "person_add" at bounding box center [43, 150] width 12 height 12
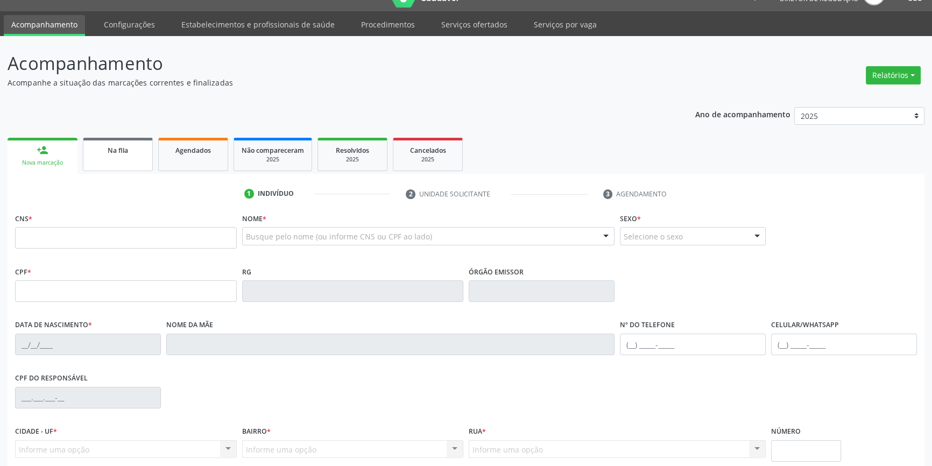
click at [133, 162] on link "Na fila" at bounding box center [118, 154] width 70 height 33
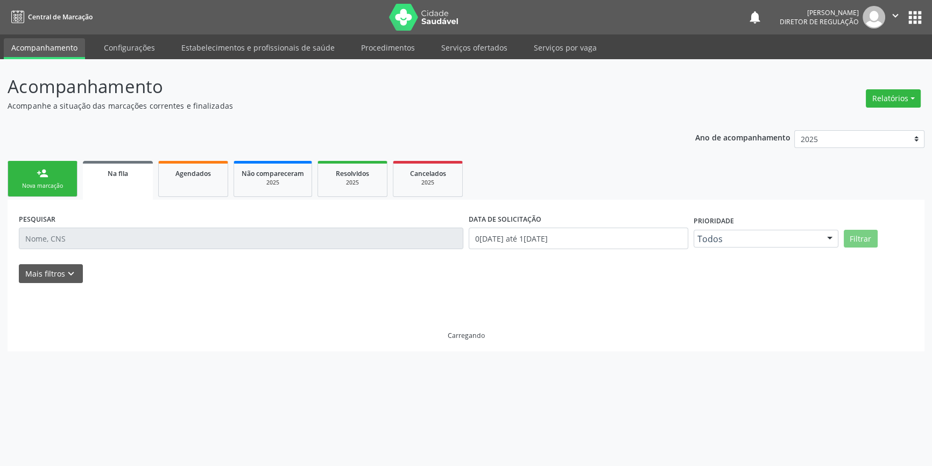
scroll to position [0, 0]
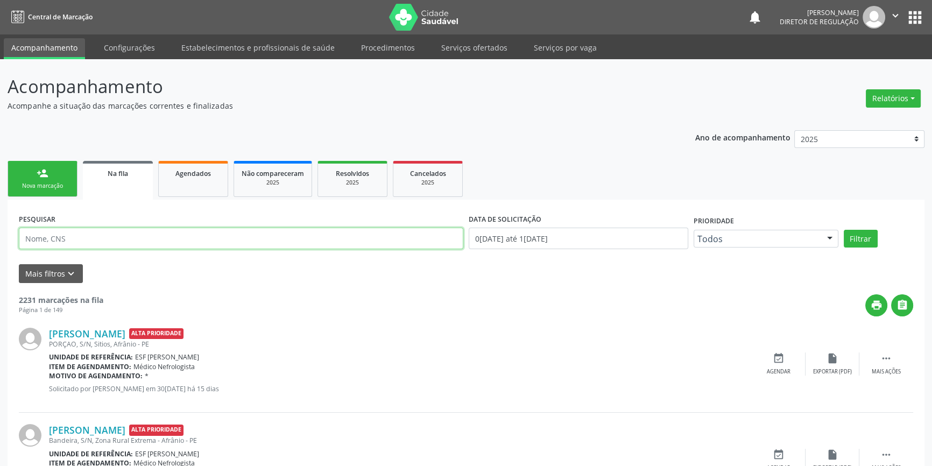
click at [157, 247] on input "text" at bounding box center [241, 239] width 444 height 22
paste input "707 0068 7946 0137"
type input "707 0068 7946 0137"
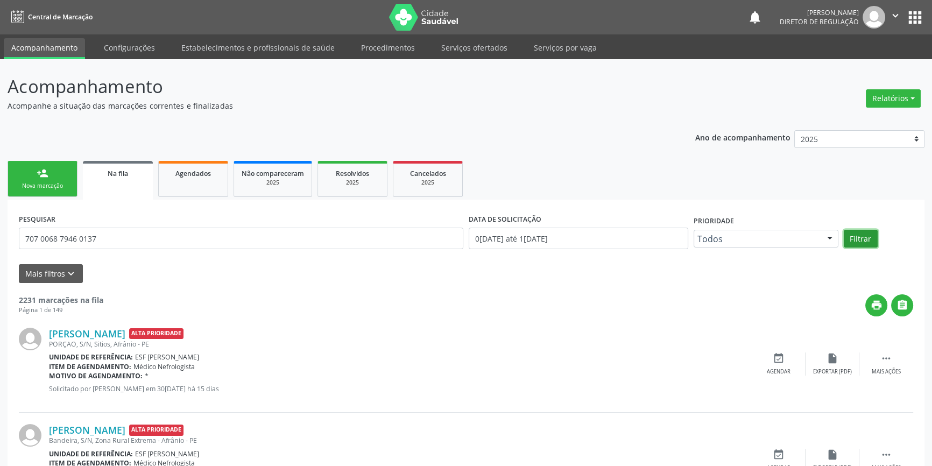
click at [868, 237] on button "Filtrar" at bounding box center [861, 239] width 34 height 18
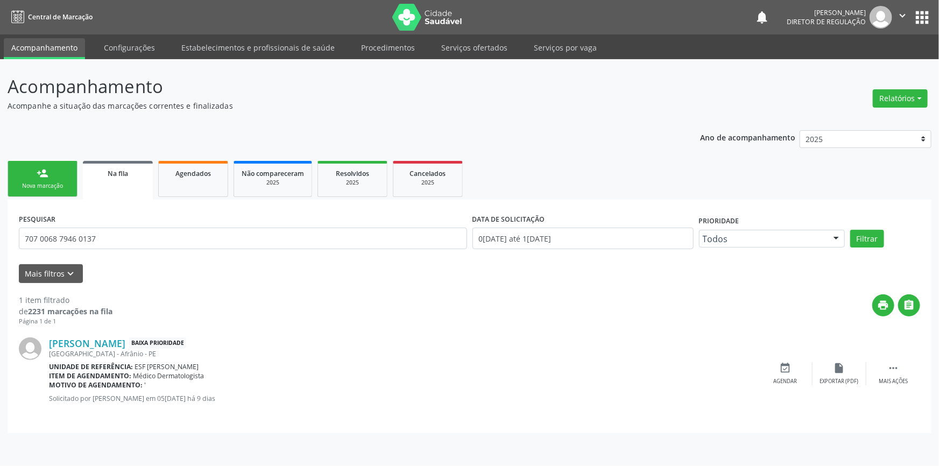
click at [64, 187] on div "Nova marcação" at bounding box center [43, 186] width 54 height 8
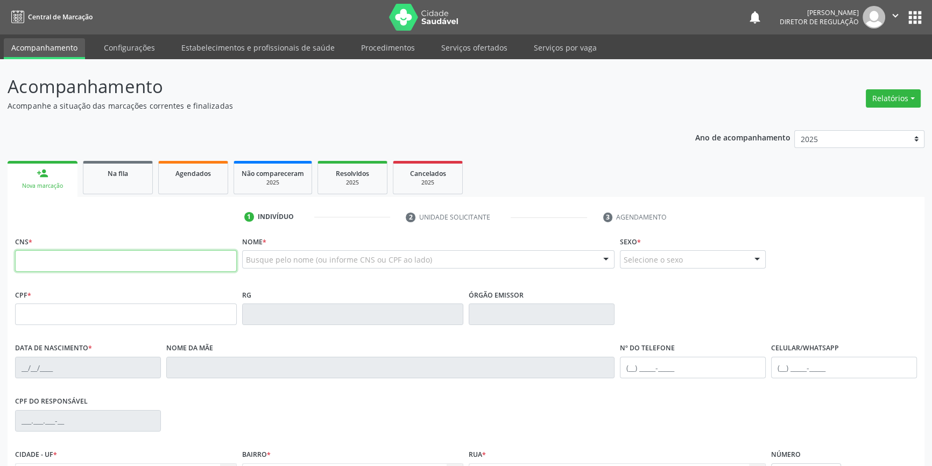
click at [94, 263] on input "text" at bounding box center [126, 261] width 222 height 22
type input "708 9017 9046 3310"
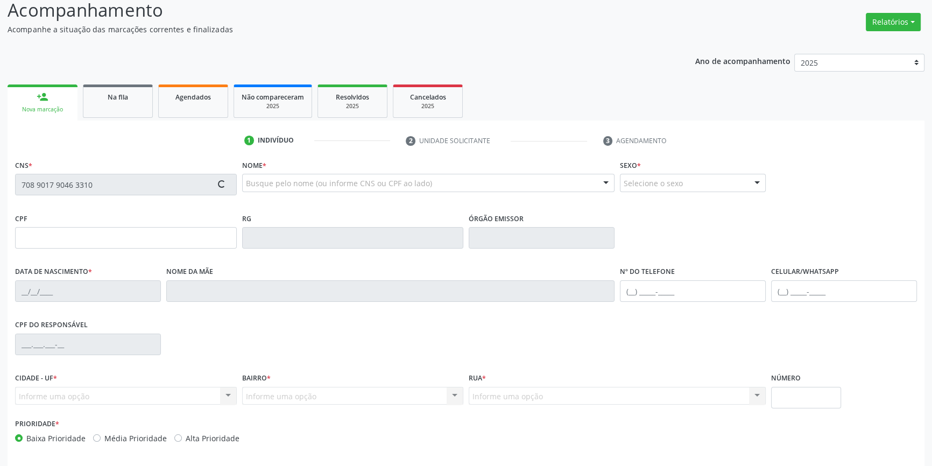
scroll to position [117, 0]
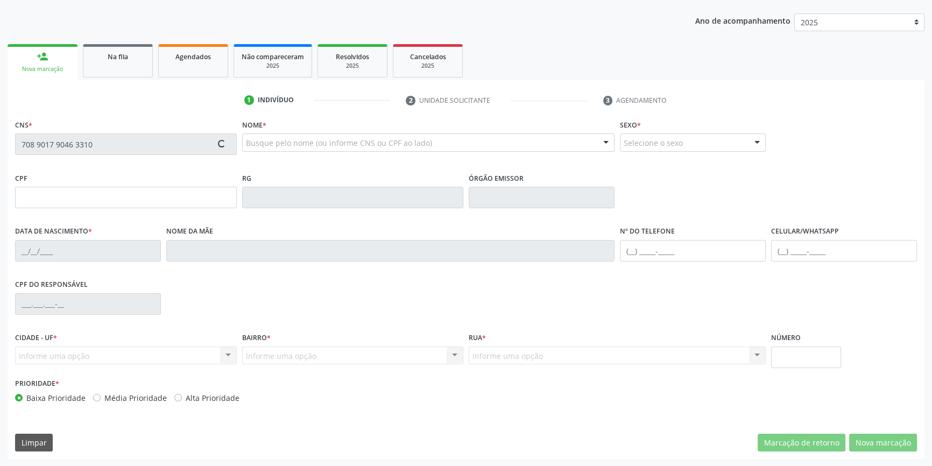
type input "152.637.974-00"
type input "[DATE]"
type input "[PERSON_NAME] da Paixao"
type input "[PHONE_NUMBER]"
type input "S/N"
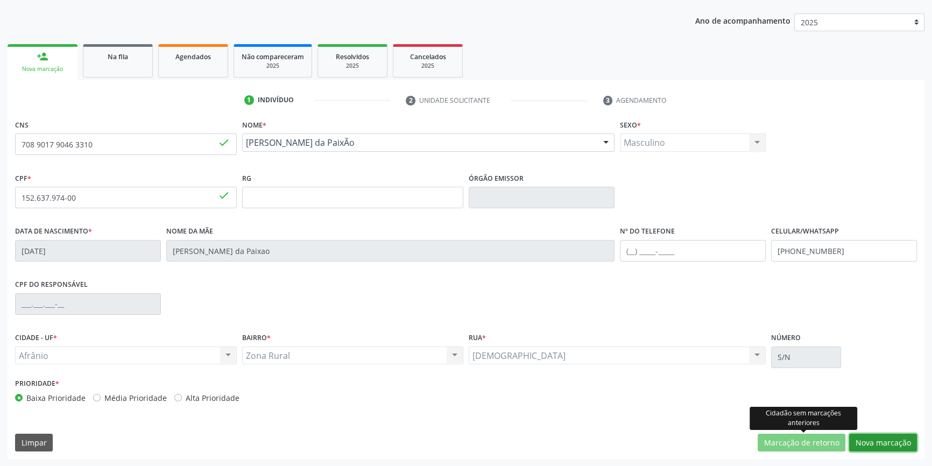
click at [896, 442] on button "Nova marcação" at bounding box center [883, 443] width 68 height 18
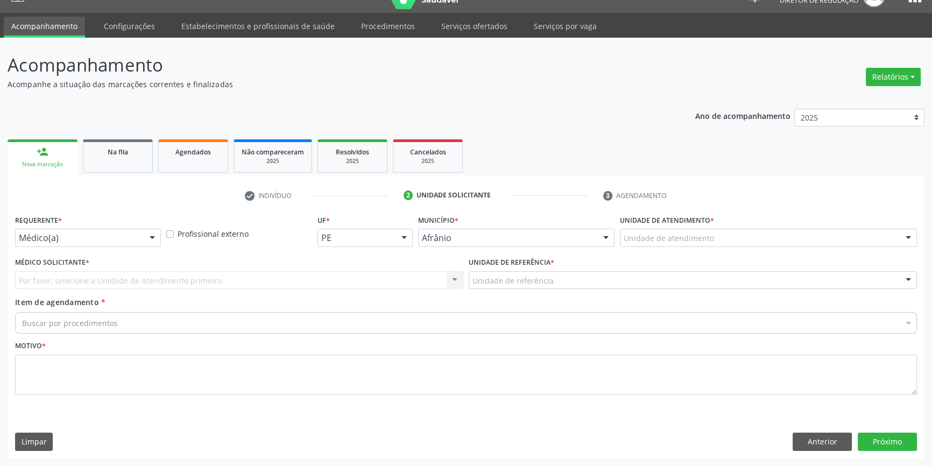
scroll to position [20, 0]
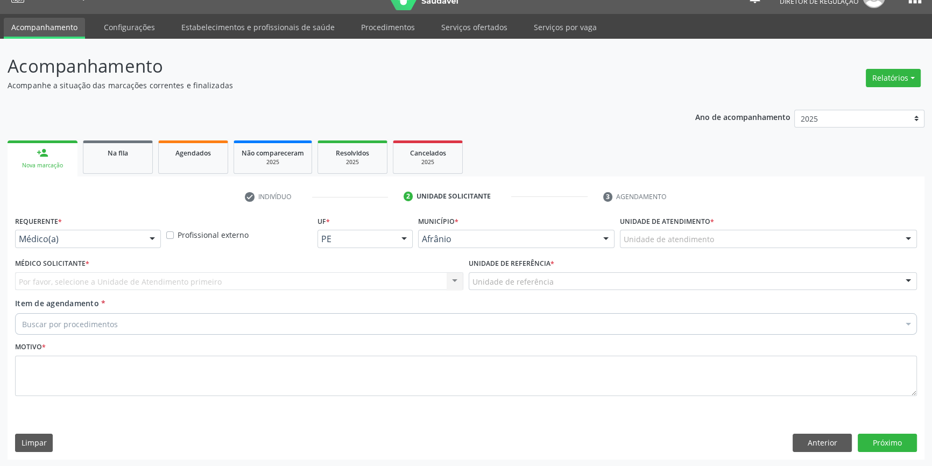
click at [674, 245] on div "Unidade de atendimento" at bounding box center [768, 239] width 297 height 18
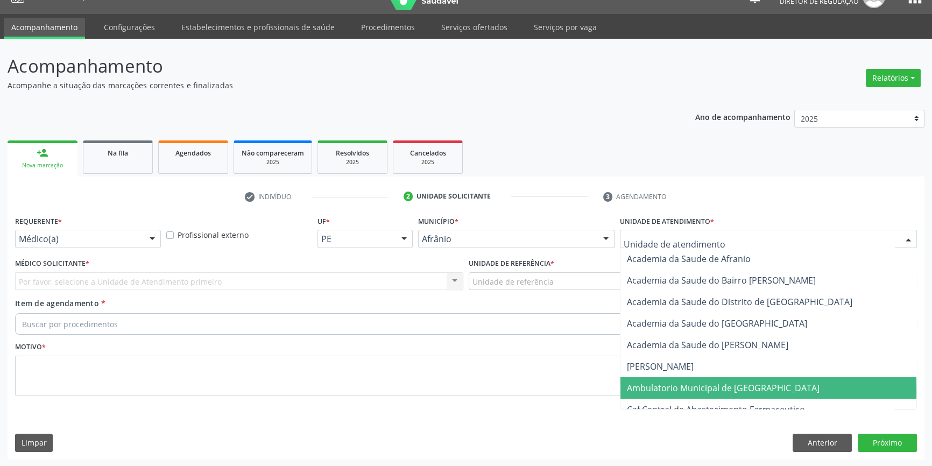
click at [690, 387] on span "Ambulatorio Municipal de [GEOGRAPHIC_DATA]" at bounding box center [723, 388] width 193 height 12
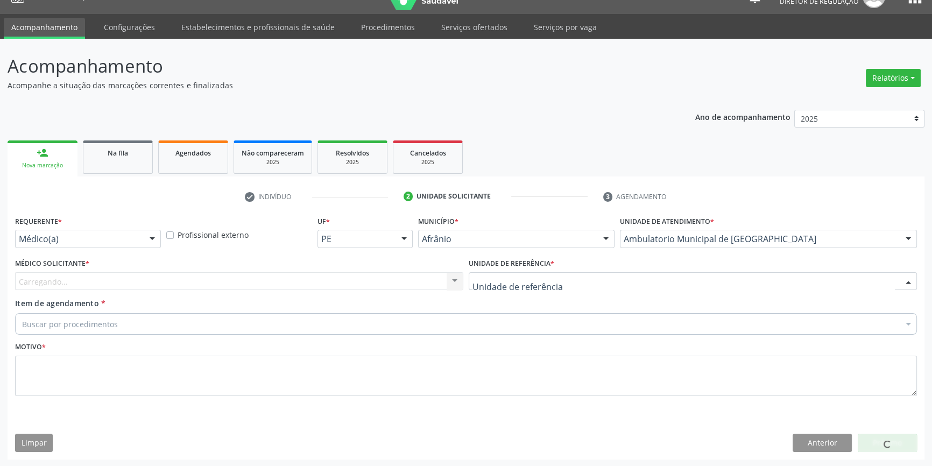
drag, startPoint x: 520, startPoint y: 274, endPoint x: 549, endPoint y: 359, distance: 90.4
click at [520, 274] on div at bounding box center [693, 281] width 448 height 18
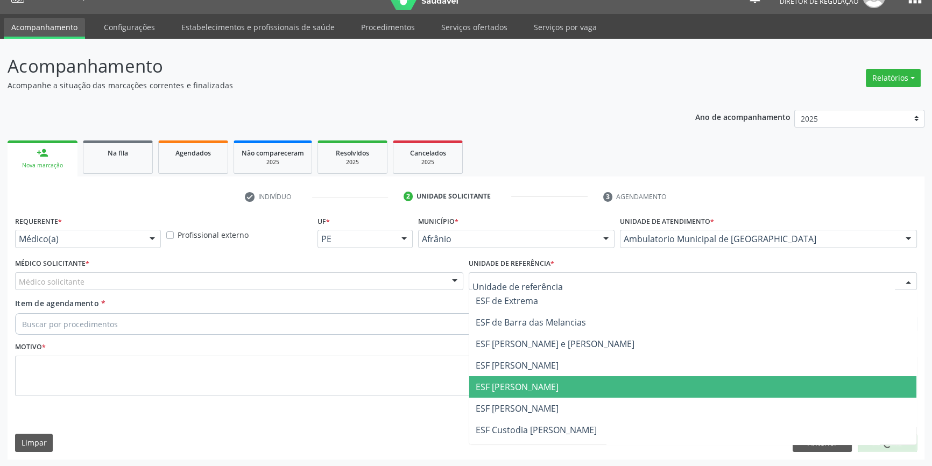
drag, startPoint x: 541, startPoint y: 378, endPoint x: 517, endPoint y: 367, distance: 26.5
click at [539, 378] on span "ESF [PERSON_NAME]" at bounding box center [692, 387] width 447 height 22
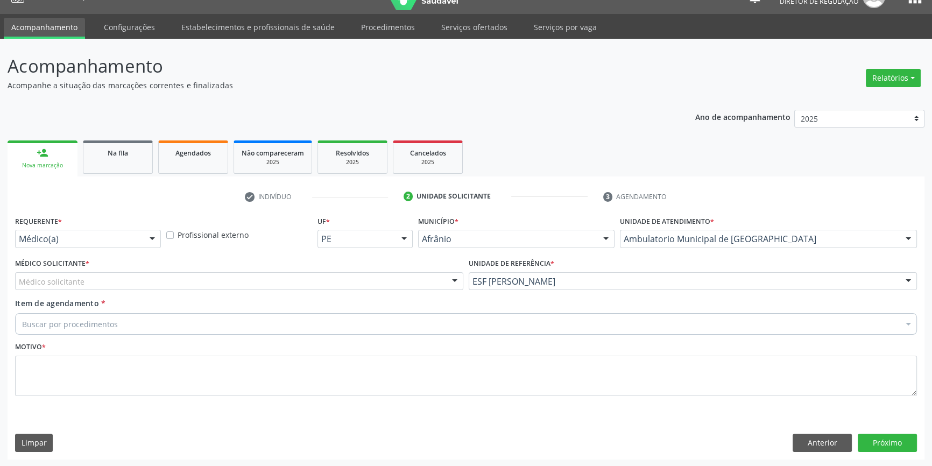
click at [303, 280] on div "Médico solicitante" at bounding box center [239, 281] width 448 height 18
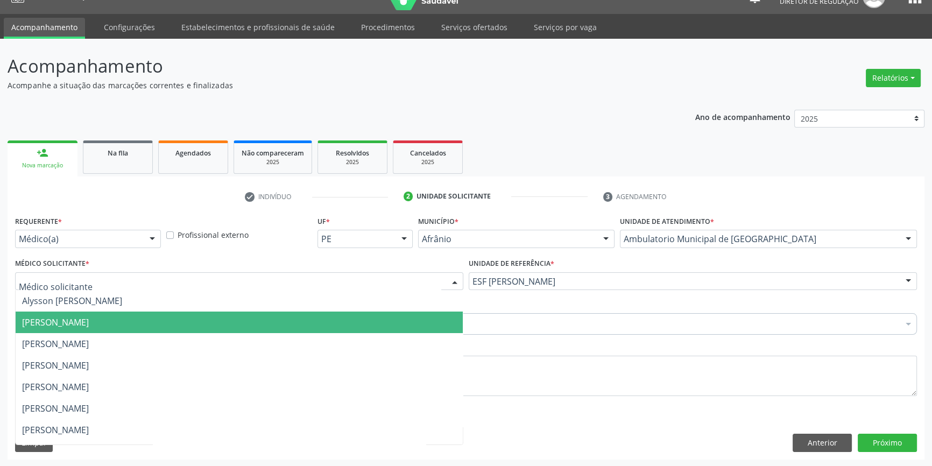
click at [50, 317] on span "[PERSON_NAME]" at bounding box center [55, 322] width 67 height 12
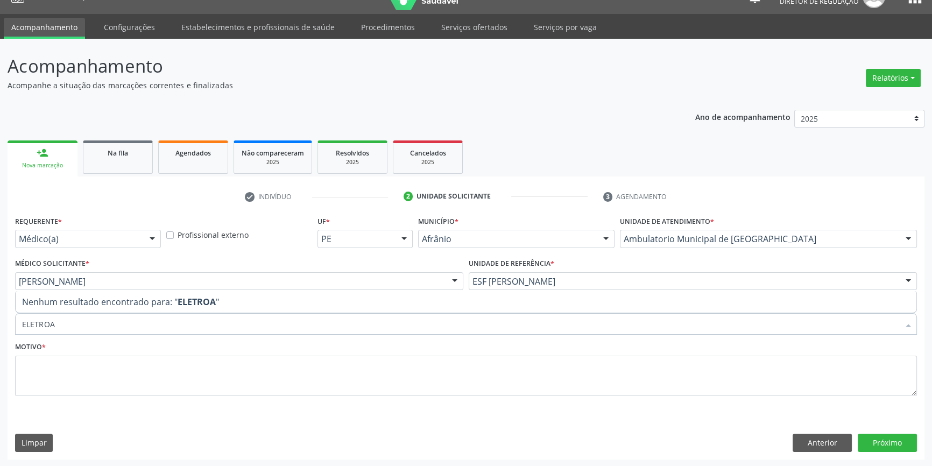
type input "ELETRO"
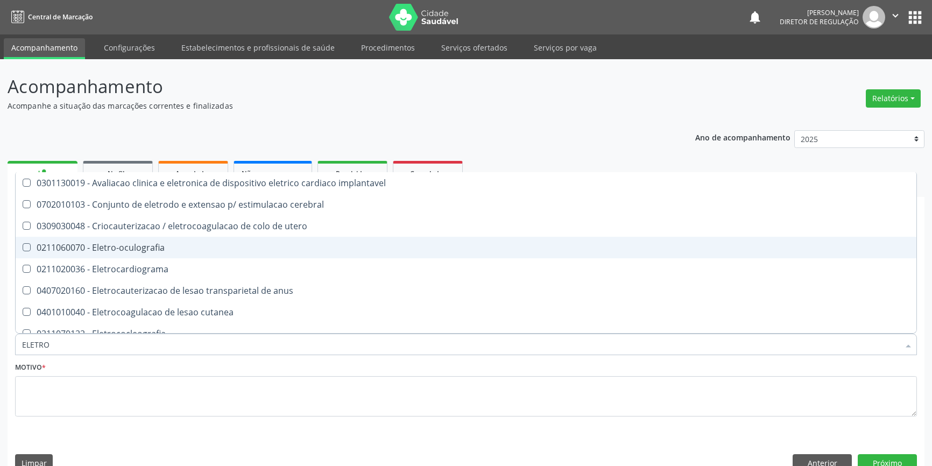
scroll to position [20, 0]
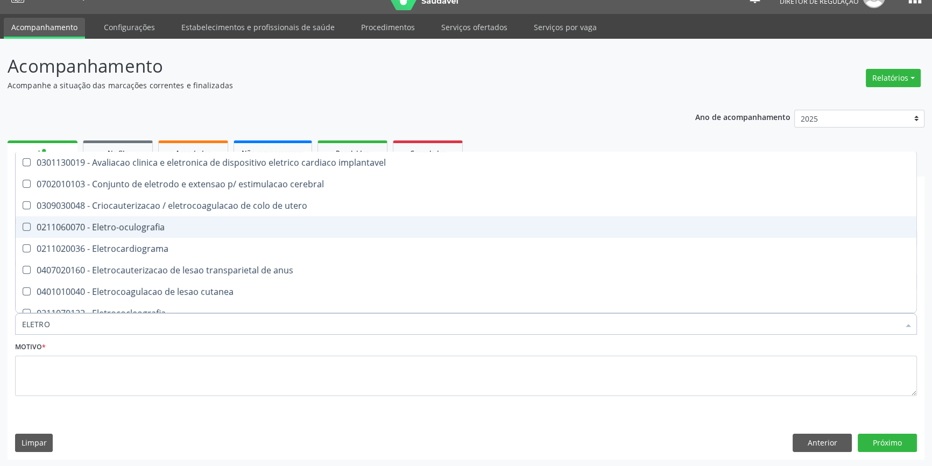
click at [127, 241] on span "0211020036 - Eletrocardiograma" at bounding box center [466, 249] width 901 height 22
checkbox Eletrocardiograma "true"
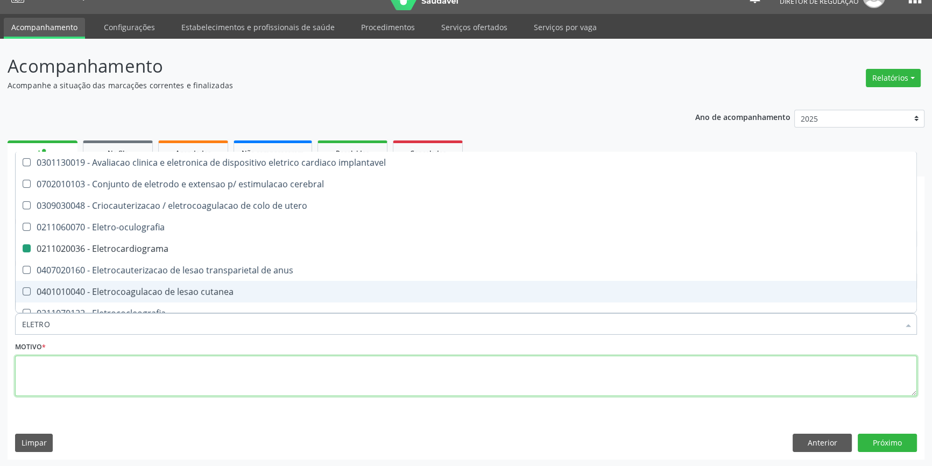
click at [89, 379] on textarea at bounding box center [466, 376] width 902 height 41
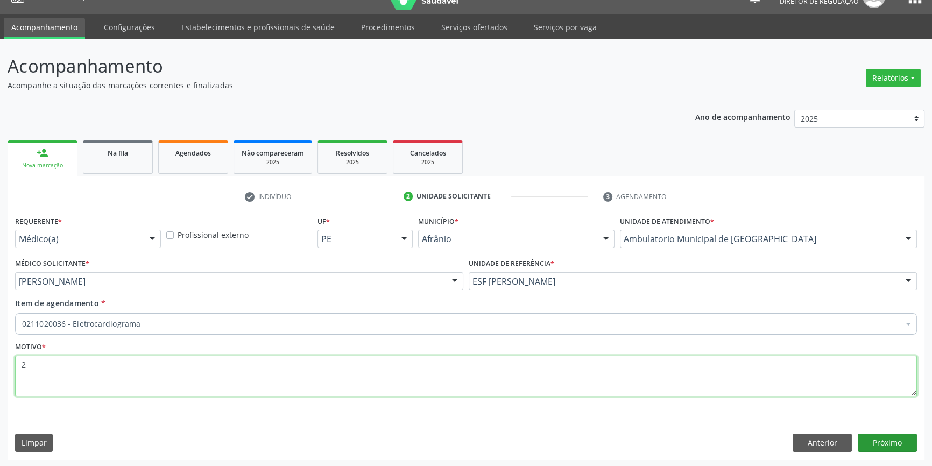
type textarea "2"
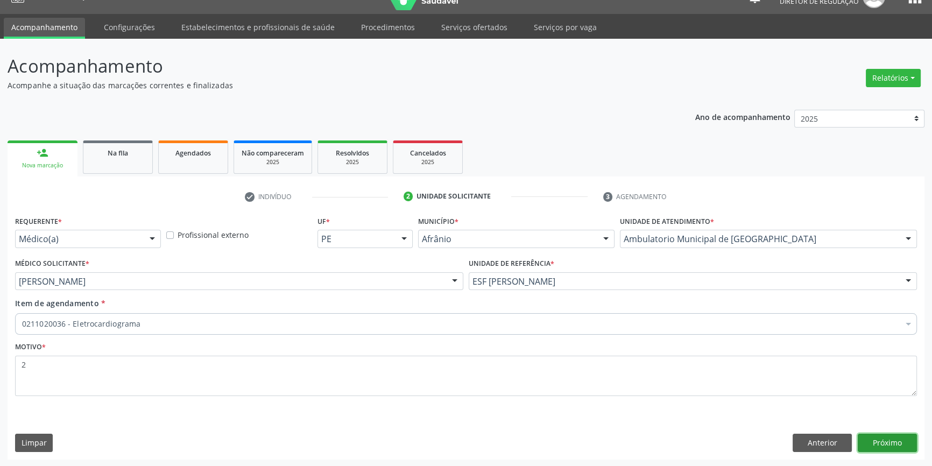
click at [875, 436] on button "Próximo" at bounding box center [887, 443] width 59 height 18
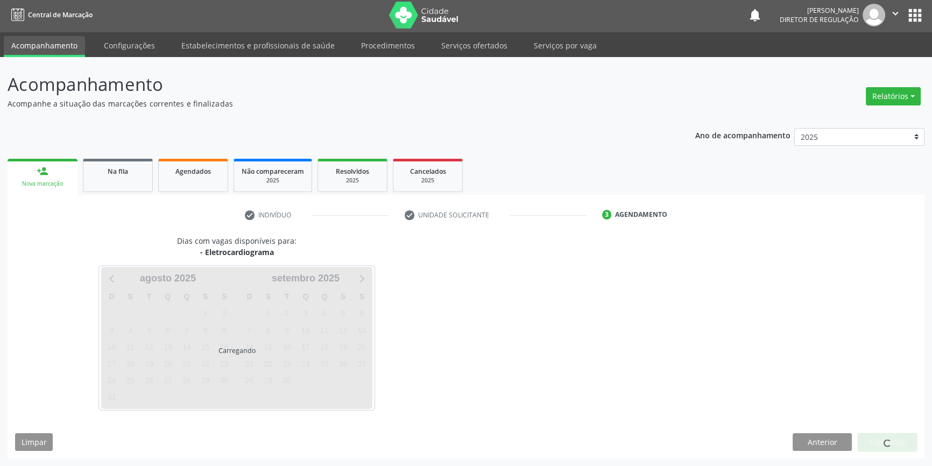
scroll to position [1, 0]
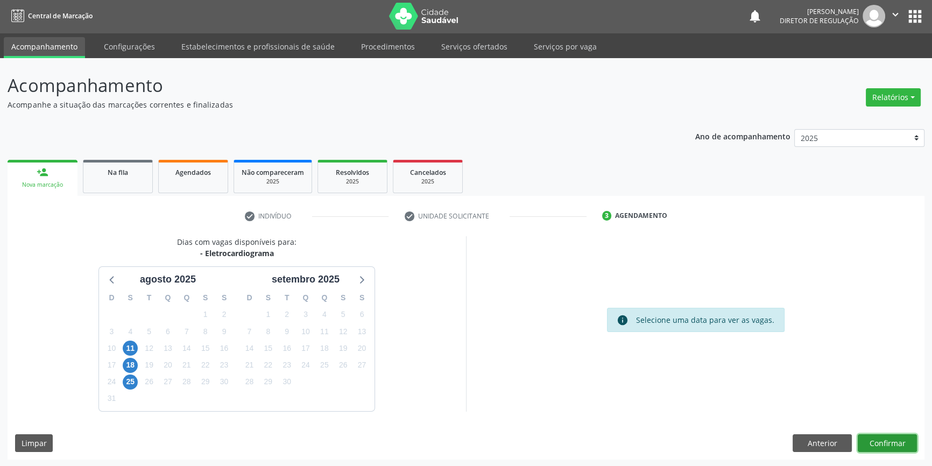
click at [889, 437] on button "Confirmar" at bounding box center [887, 443] width 59 height 18
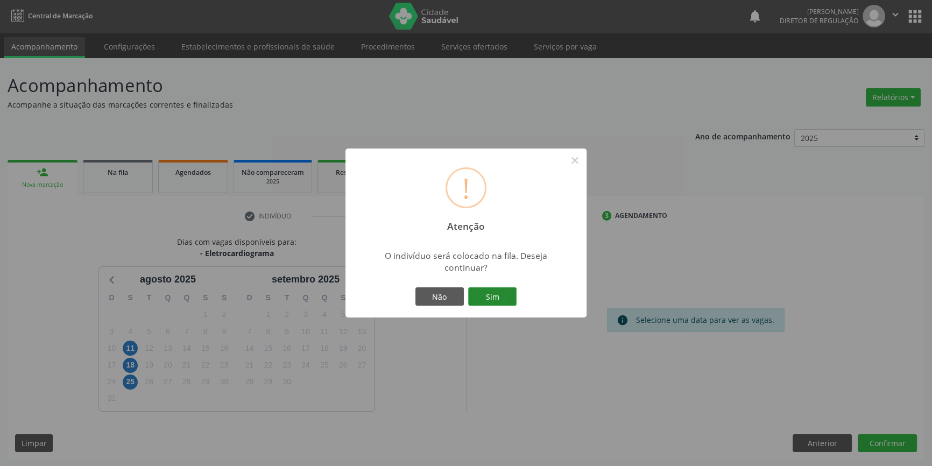
click at [489, 296] on button "Sim" at bounding box center [492, 296] width 48 height 18
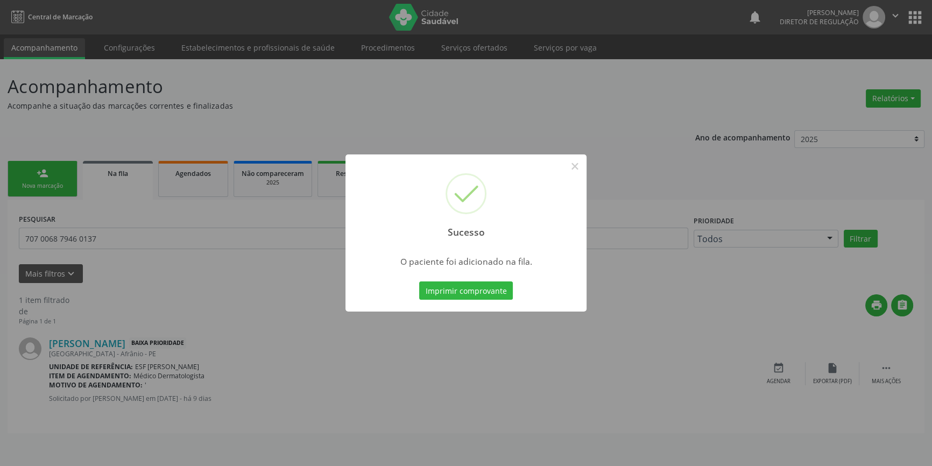
scroll to position [0, 0]
click at [575, 164] on button "×" at bounding box center [578, 166] width 18 height 18
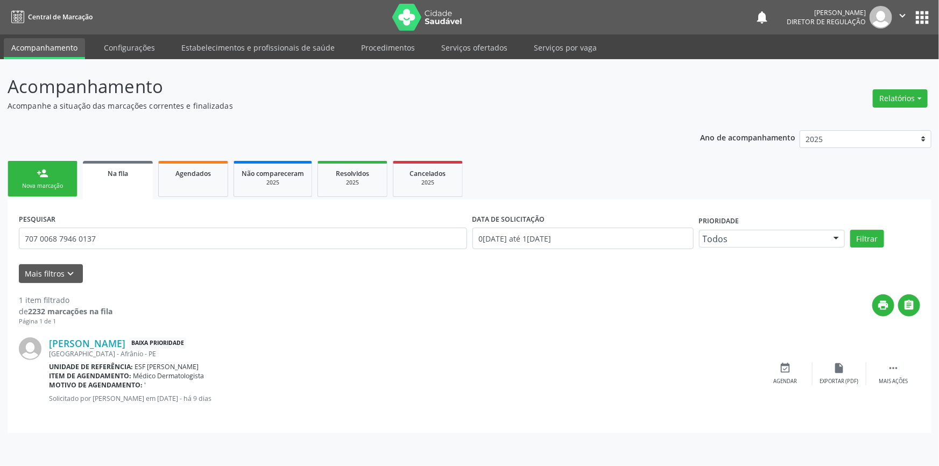
click at [56, 172] on link "person_add Nova marcação" at bounding box center [43, 179] width 70 height 36
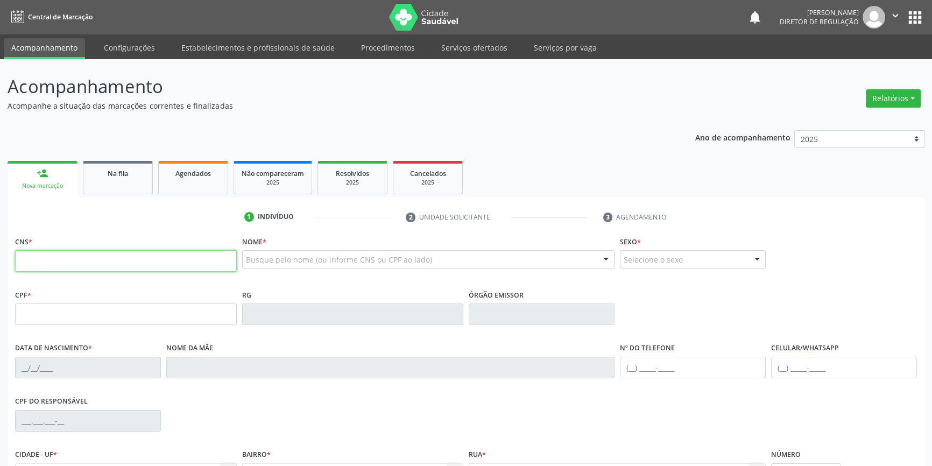
click at [68, 256] on input "text" at bounding box center [126, 261] width 222 height 22
type input "708 9017 9046 3310"
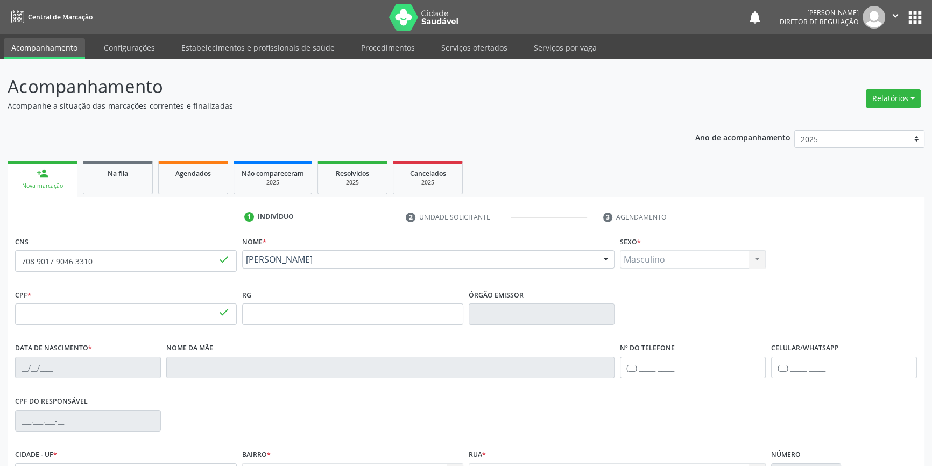
type input "152.637.974-00"
type input "[DATE]"
type input "[PERSON_NAME] da Paixao"
type input "[PHONE_NUMBER]"
type input "S/N"
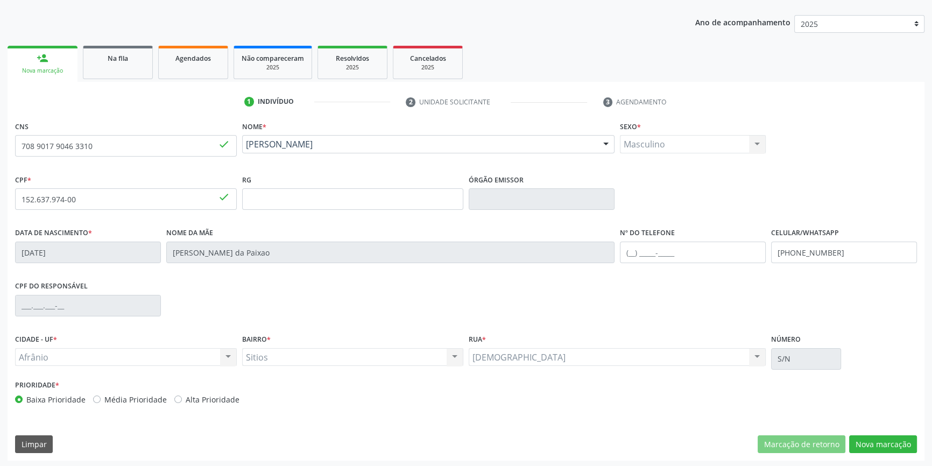
scroll to position [117, 0]
drag, startPoint x: 870, startPoint y: 444, endPoint x: 834, endPoint y: 408, distance: 50.2
click at [870, 442] on button "Nova marcação" at bounding box center [883, 443] width 68 height 18
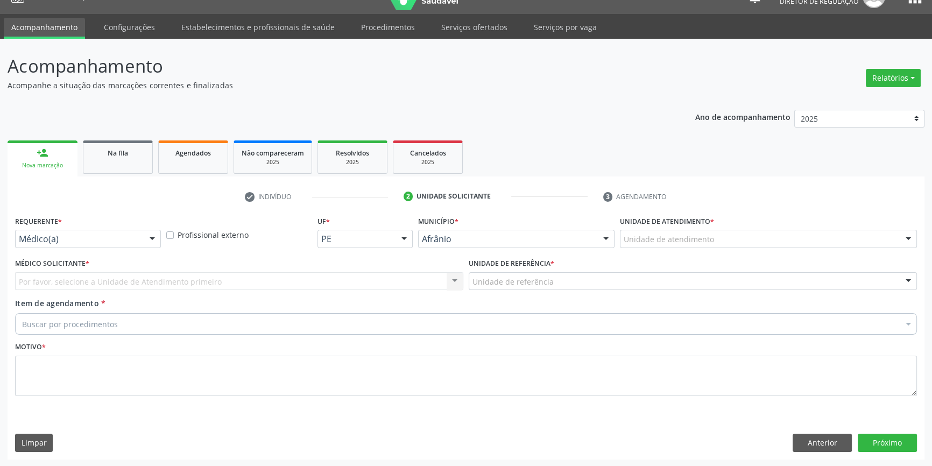
drag, startPoint x: 698, startPoint y: 249, endPoint x: 702, endPoint y: 242, distance: 7.7
click at [700, 247] on div "Unidade de atendimento * Unidade de atendimento Academia da Saude de Afranio Ac…" at bounding box center [768, 234] width 302 height 42
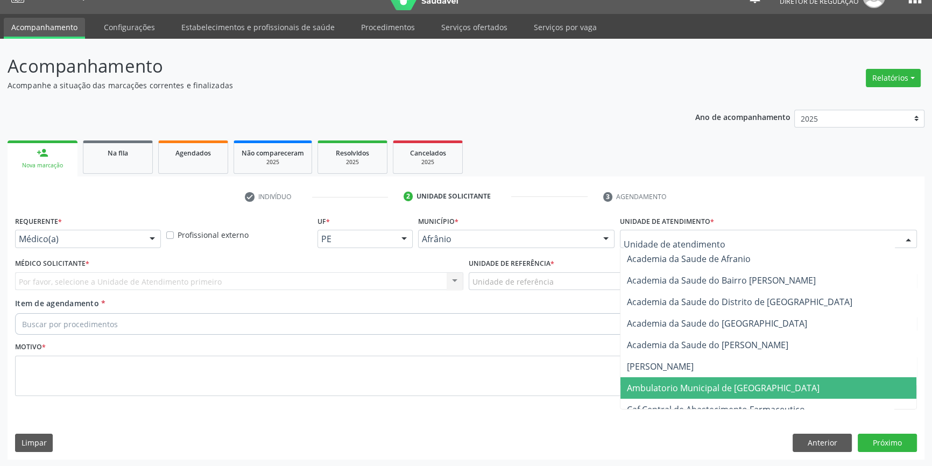
click at [689, 385] on span "Ambulatorio Municipal de [GEOGRAPHIC_DATA]" at bounding box center [723, 388] width 193 height 12
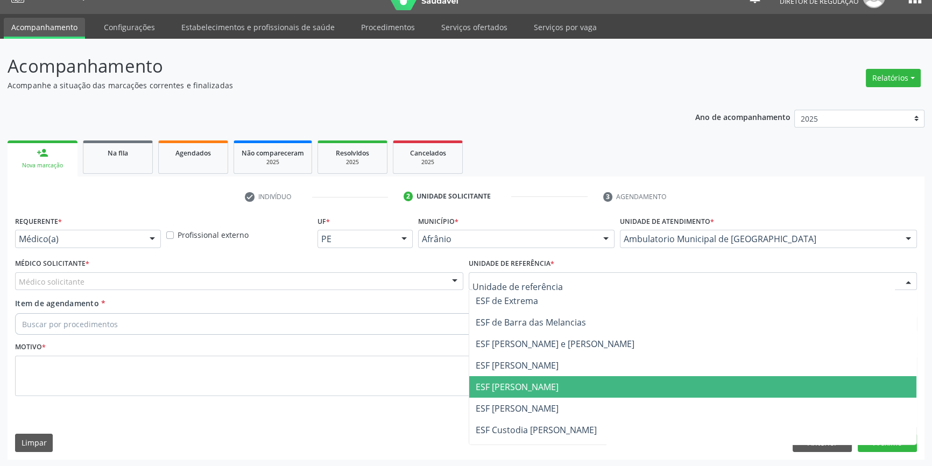
click at [520, 393] on span "ESF [PERSON_NAME]" at bounding box center [692, 387] width 447 height 22
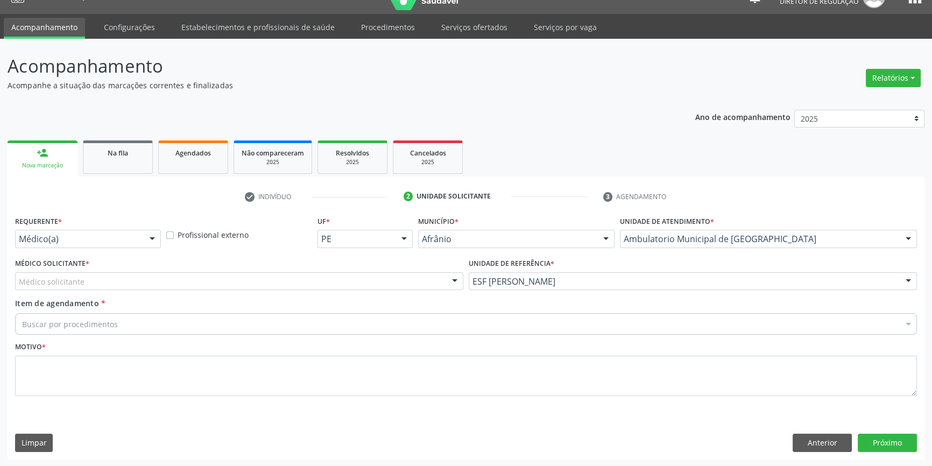
click at [224, 283] on div "Médico solicitante" at bounding box center [239, 281] width 448 height 18
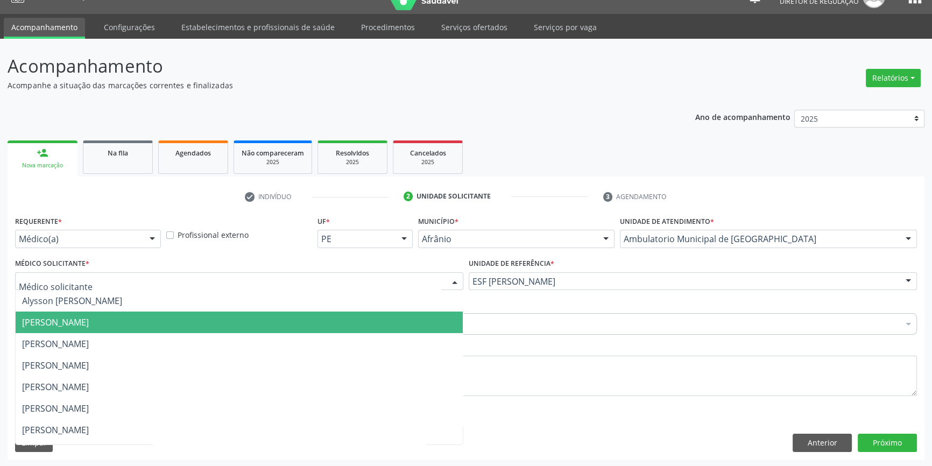
click at [89, 317] on span "[PERSON_NAME]" at bounding box center [55, 322] width 67 height 12
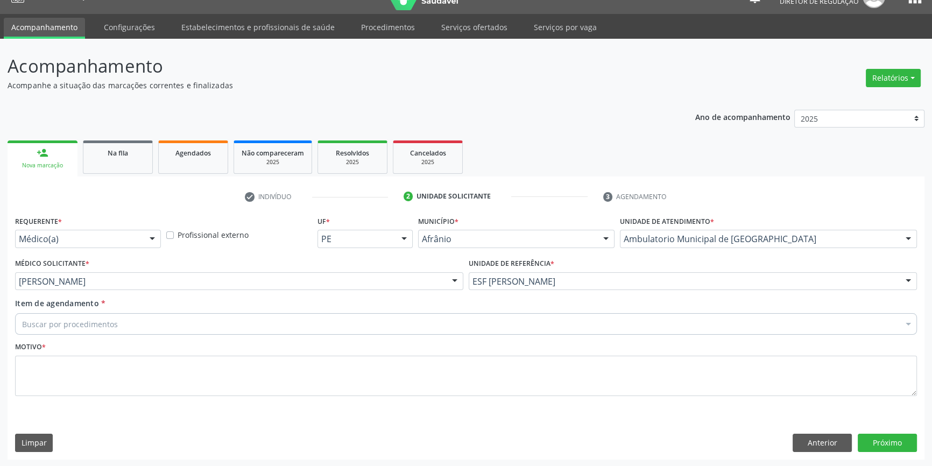
click at [115, 320] on div "Buscar por procedimentos" at bounding box center [466, 324] width 902 height 22
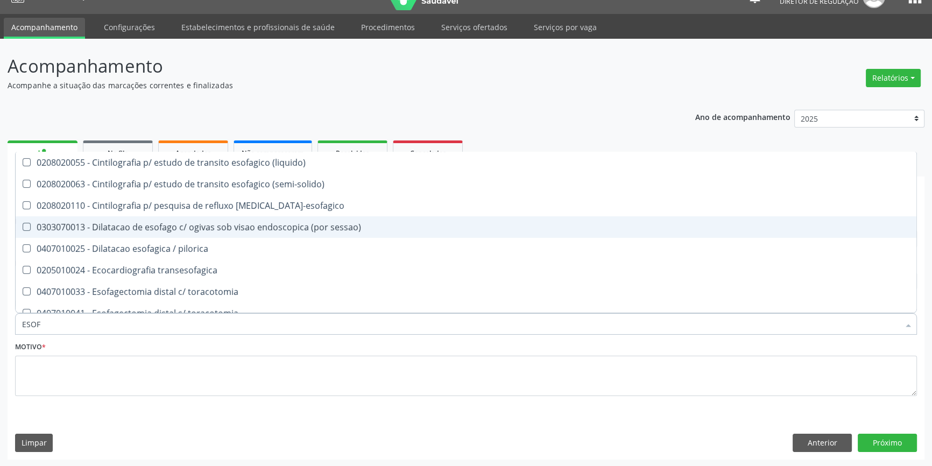
type input "ESOFA"
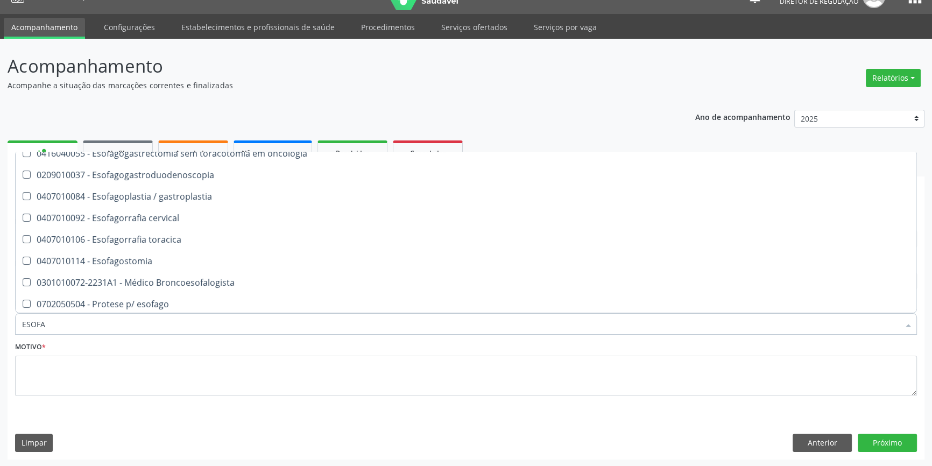
scroll to position [197, 0]
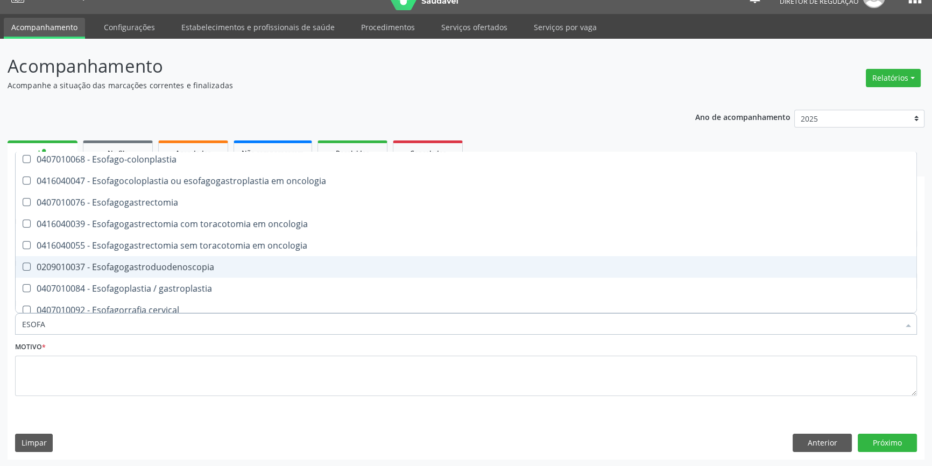
click at [198, 269] on div "0209010037 - Esofagogastroduodenoscopia" at bounding box center [466, 267] width 888 height 9
checkbox Esofagogastroduodenoscopia "true"
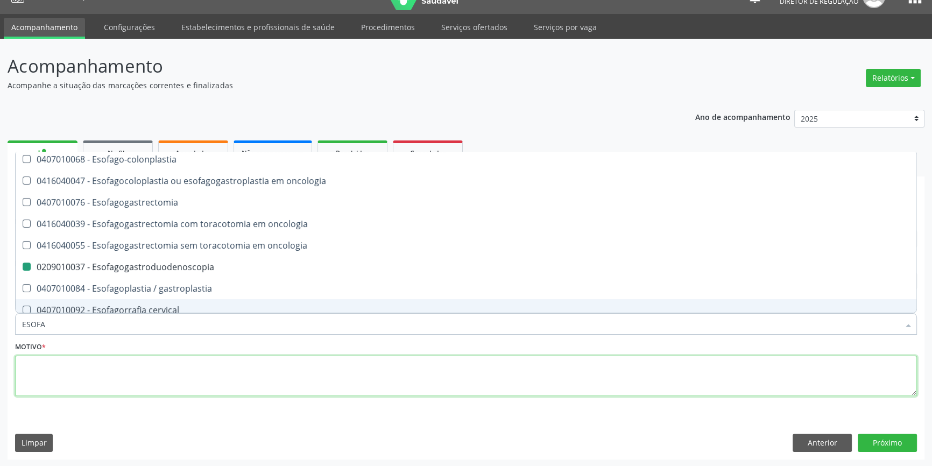
click at [134, 368] on textarea at bounding box center [466, 376] width 902 height 41
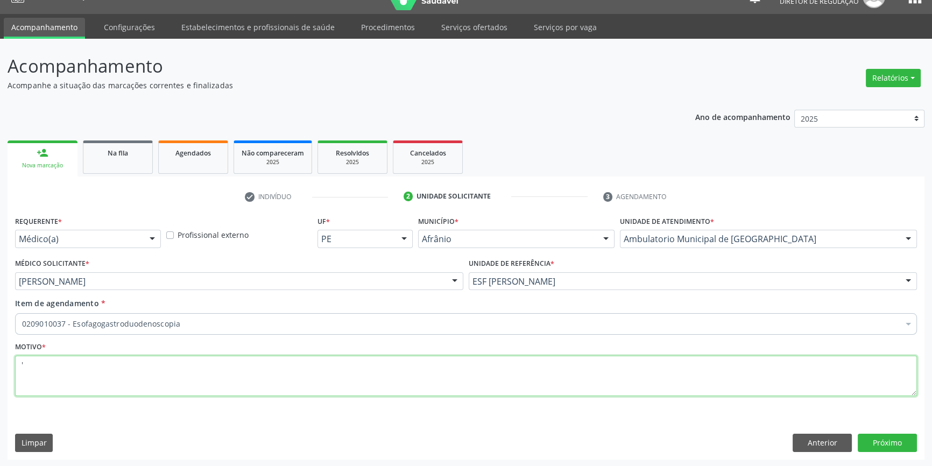
scroll to position [0, 0]
type textarea "'"
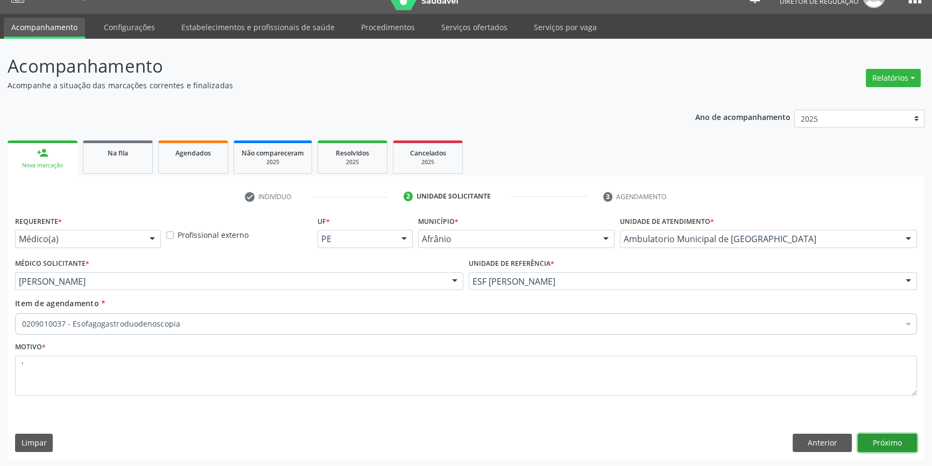
click at [905, 438] on button "Próximo" at bounding box center [887, 443] width 59 height 18
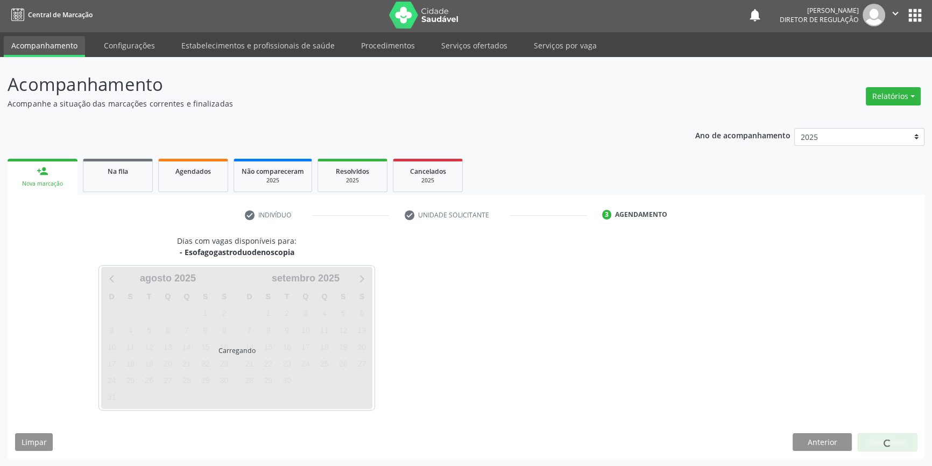
scroll to position [1, 0]
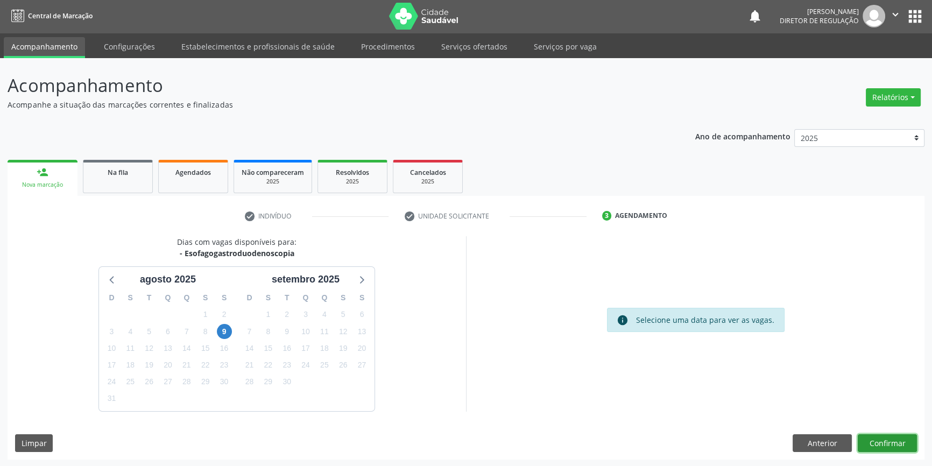
click at [887, 445] on button "Confirmar" at bounding box center [887, 443] width 59 height 18
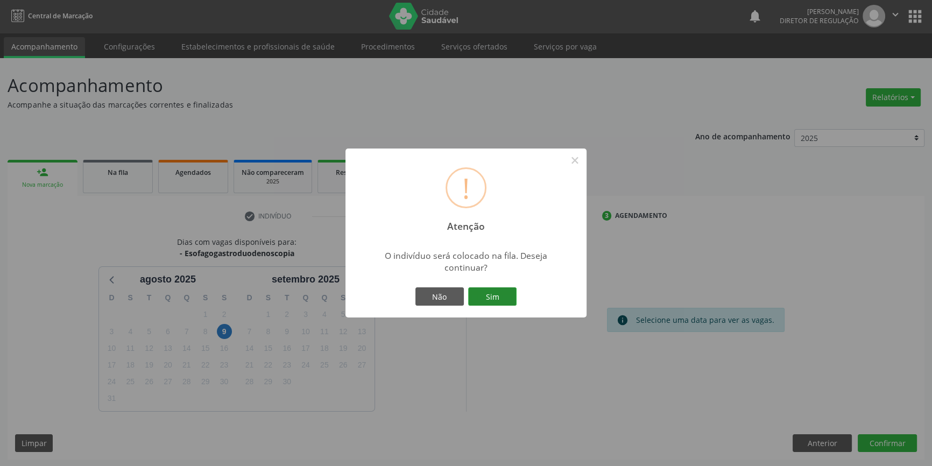
click at [493, 299] on button "Sim" at bounding box center [492, 296] width 48 height 18
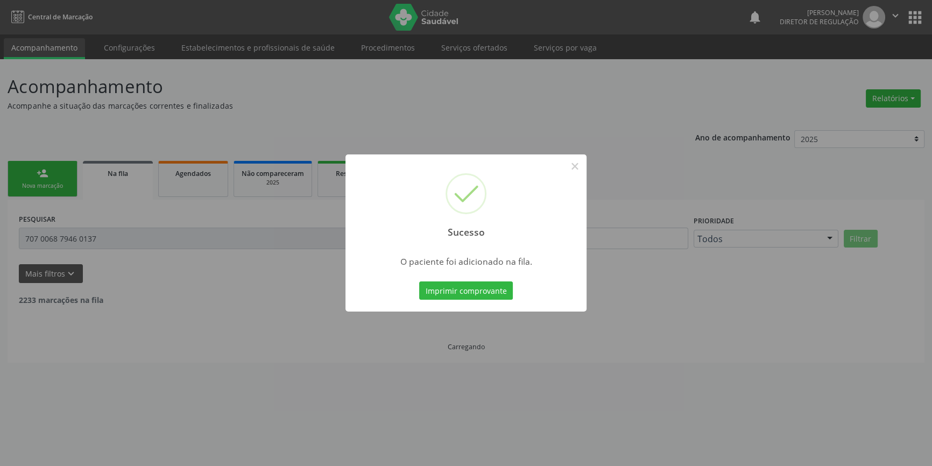
scroll to position [0, 0]
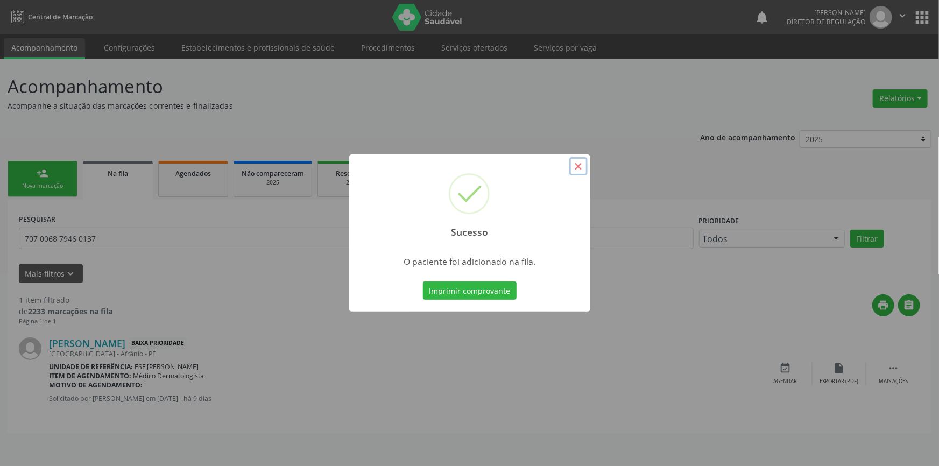
click at [579, 171] on button "×" at bounding box center [578, 166] width 18 height 18
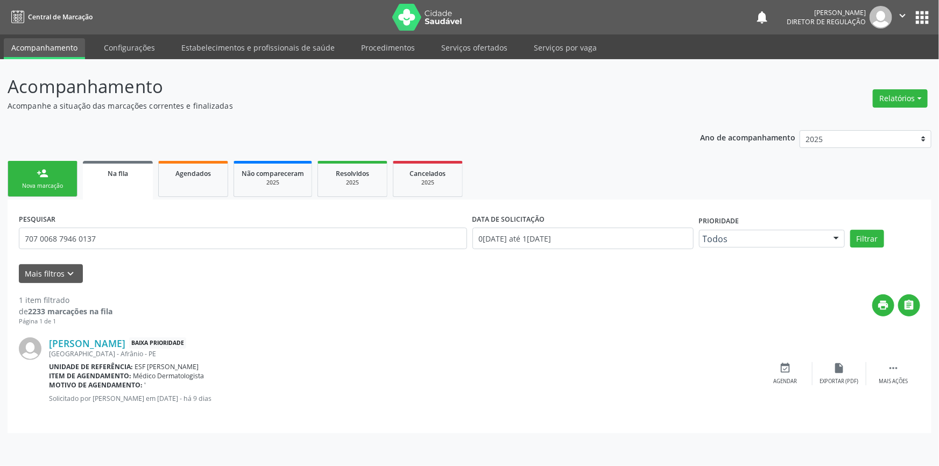
drag, startPoint x: 61, startPoint y: 174, endPoint x: 75, endPoint y: 184, distance: 16.9
click at [60, 175] on link "person_add Nova marcação" at bounding box center [43, 179] width 70 height 36
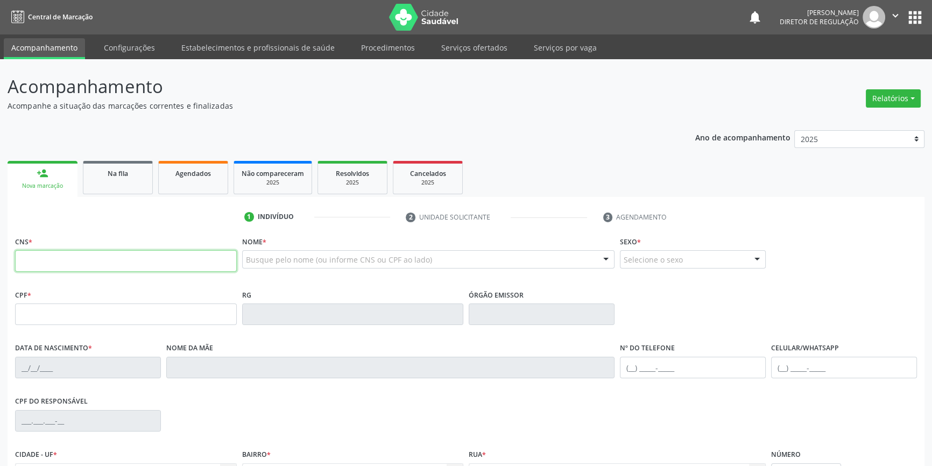
click at [131, 253] on input "text" at bounding box center [126, 261] width 222 height 22
type input "708 6070 7158 3085"
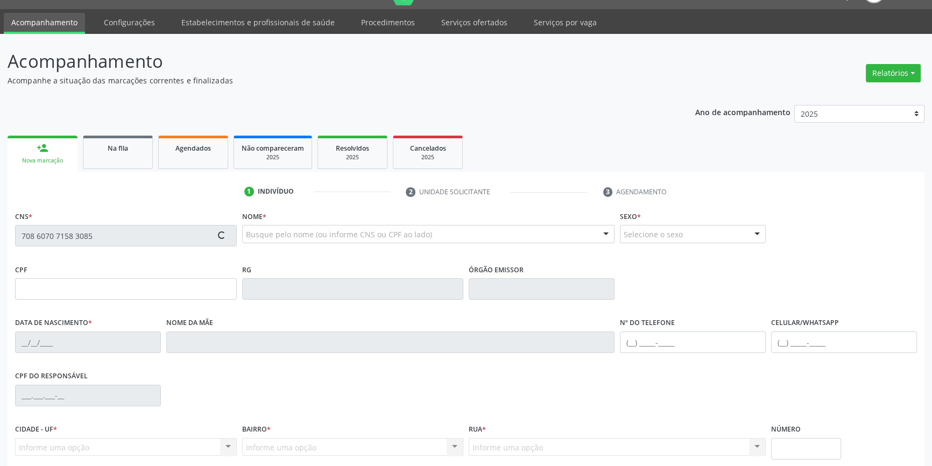
scroll to position [117, 0]
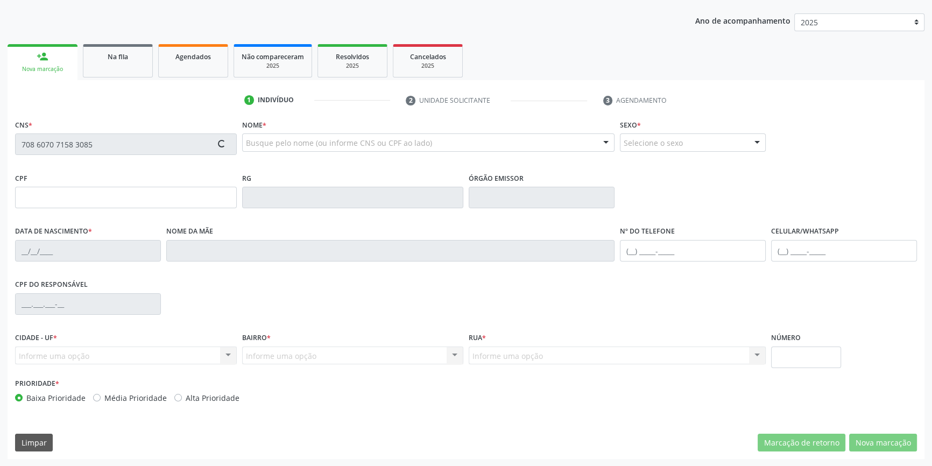
type input "301.631.704-44"
type input "[DATE]"
type input "Martinha Nunes da Purificação"
type input "[PHONE_NUMBER]"
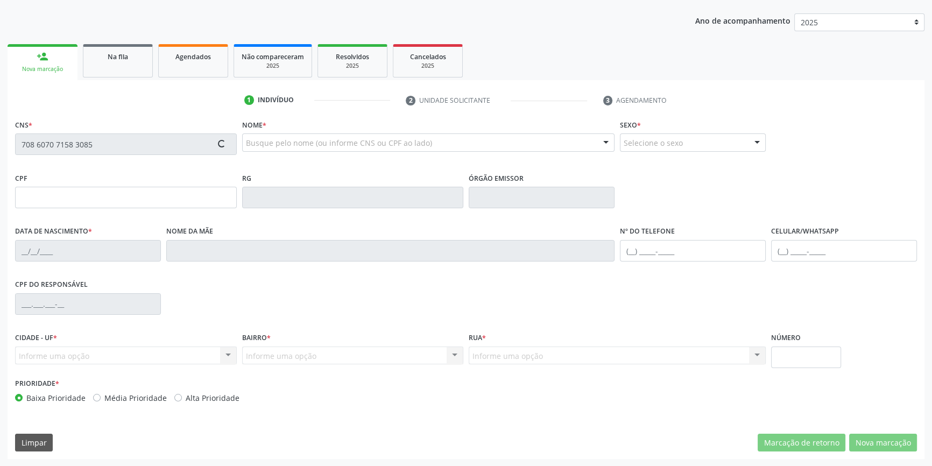
type input "45"
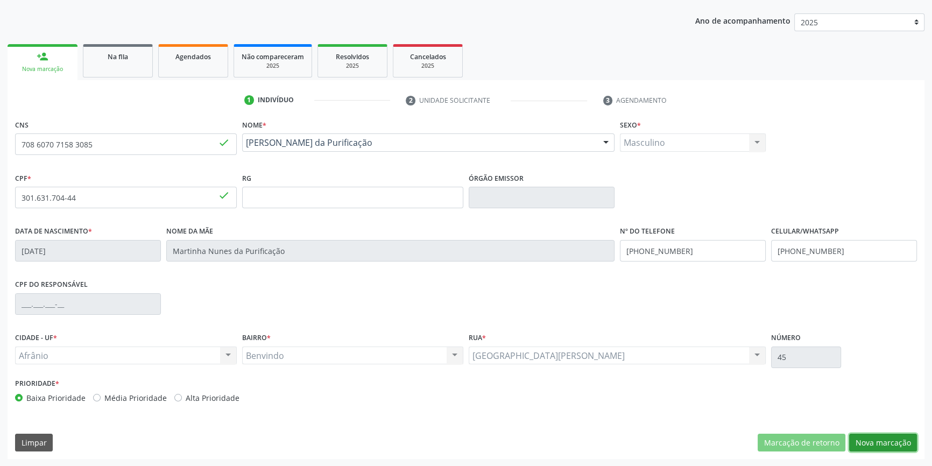
click at [885, 442] on button "Nova marcação" at bounding box center [883, 443] width 68 height 18
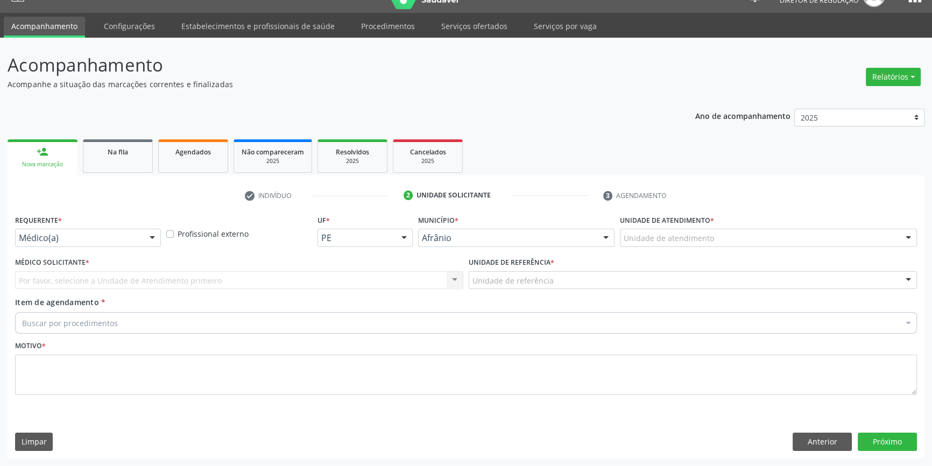
scroll to position [20, 0]
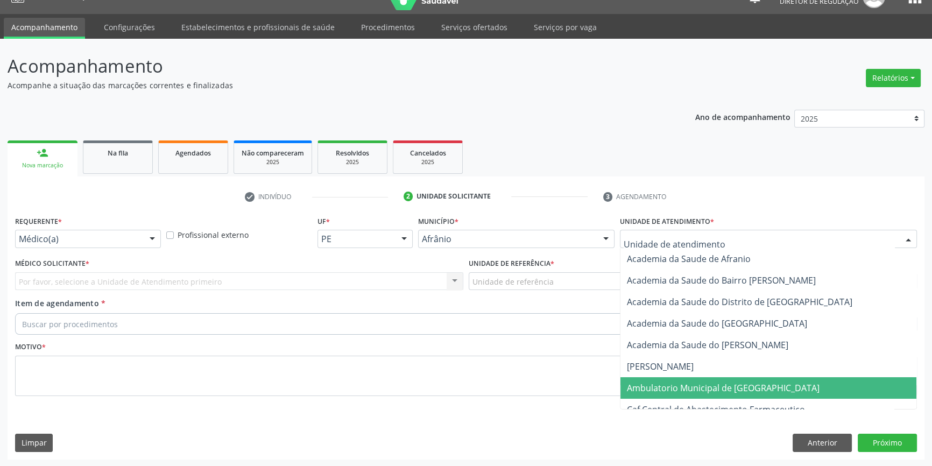
drag, startPoint x: 668, startPoint y: 396, endPoint x: 639, endPoint y: 382, distance: 32.2
click at [667, 397] on span "Ambulatorio Municipal de [GEOGRAPHIC_DATA]" at bounding box center [768, 388] width 296 height 22
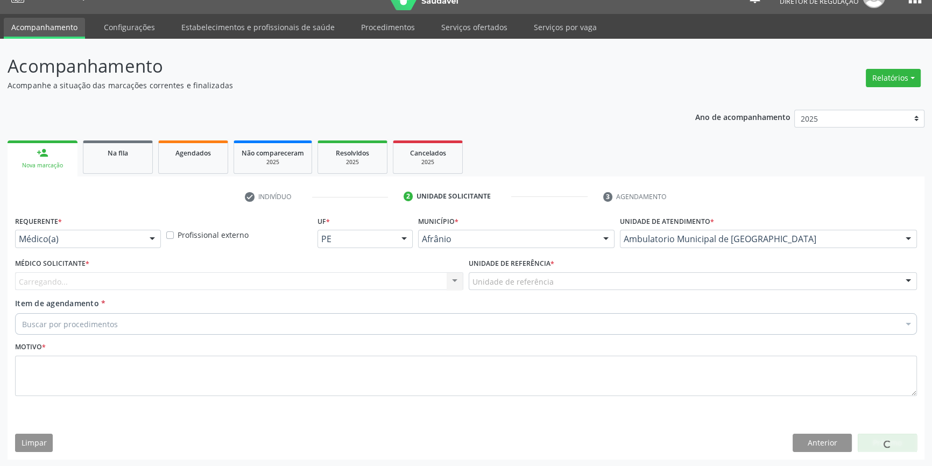
click at [526, 268] on label "Unidade de referência *" at bounding box center [512, 264] width 86 height 17
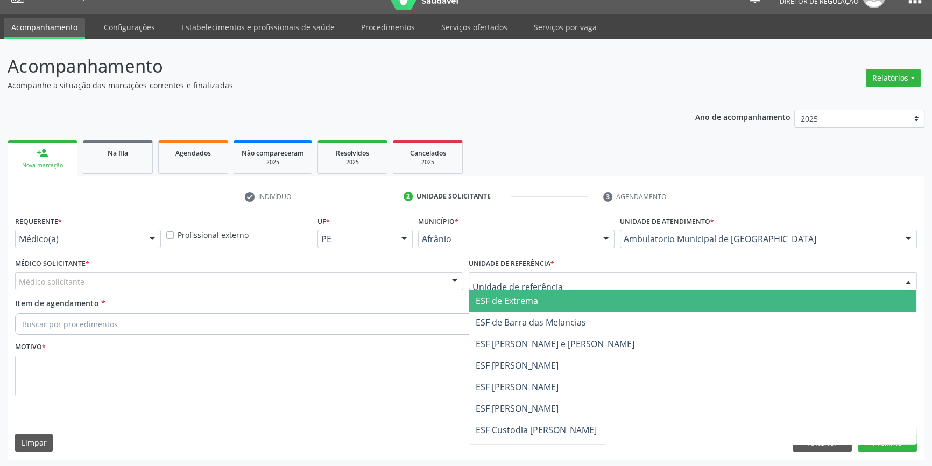
click at [525, 273] on div at bounding box center [693, 281] width 448 height 18
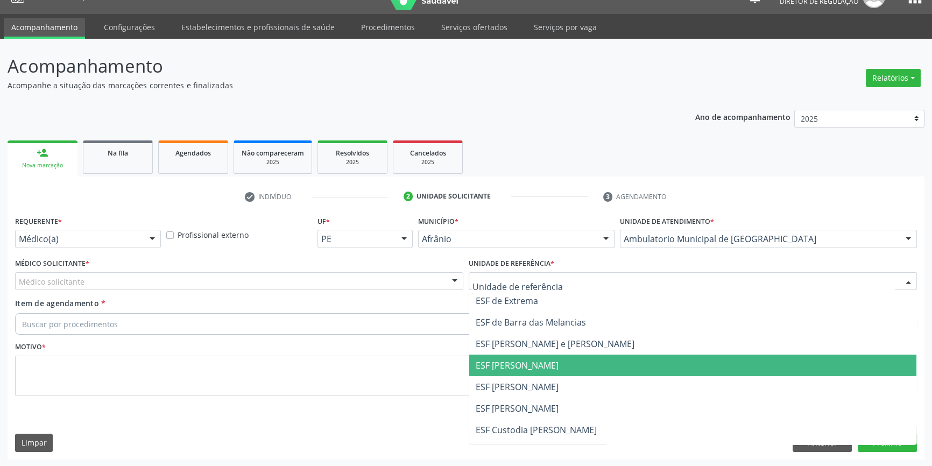
click at [517, 376] on span "ESF [PERSON_NAME]" at bounding box center [692, 387] width 447 height 22
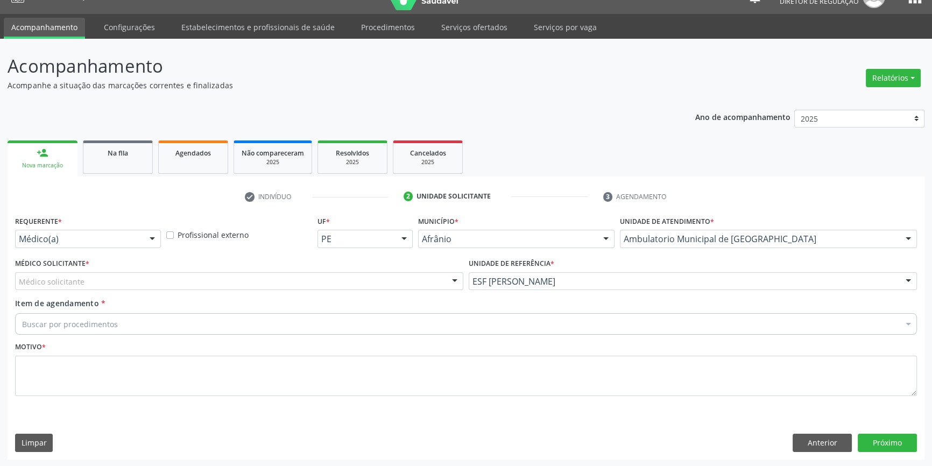
click at [380, 278] on div "Médico solicitante" at bounding box center [239, 281] width 448 height 18
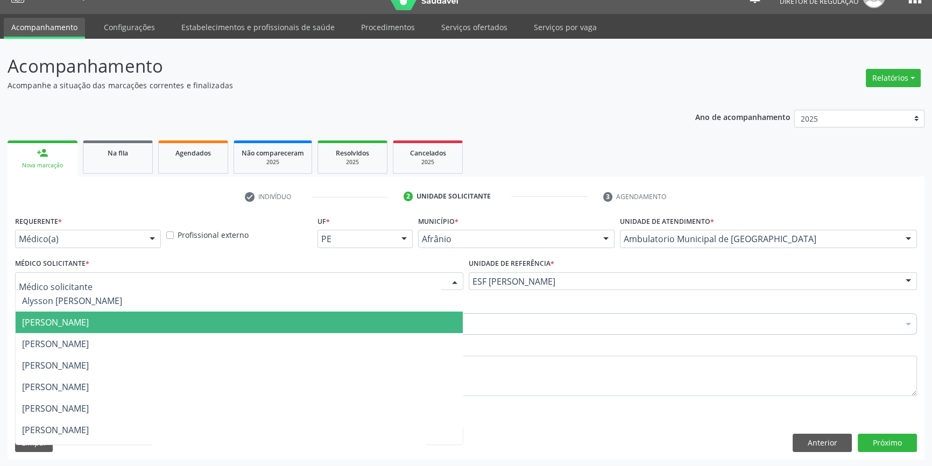
click at [194, 319] on span "[PERSON_NAME]" at bounding box center [239, 323] width 447 height 22
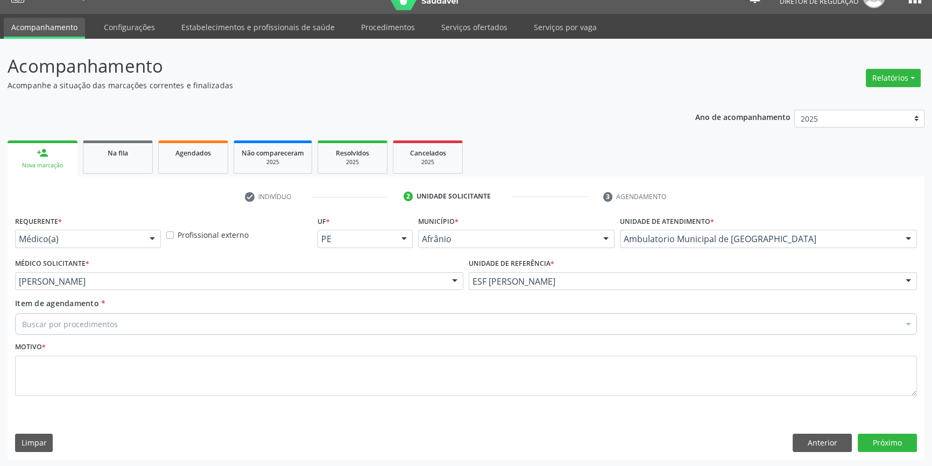
click at [186, 322] on div "Buscar por procedimentos" at bounding box center [466, 324] width 902 height 22
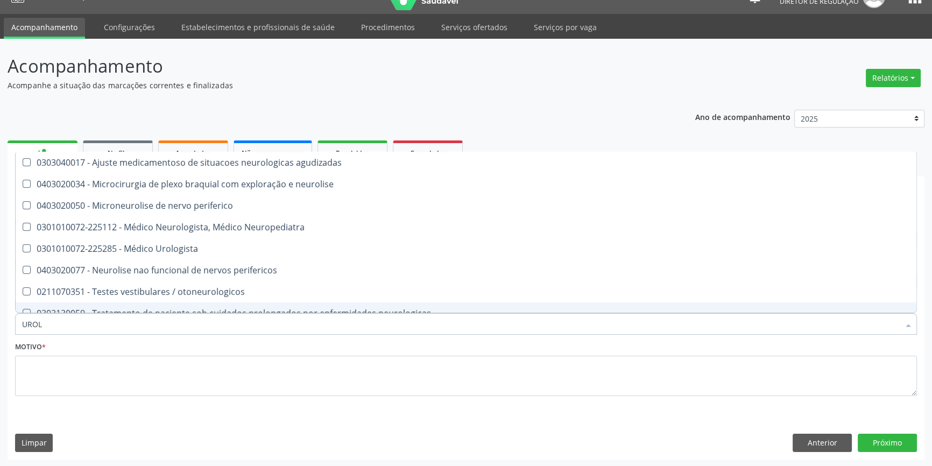
type input "UROLO"
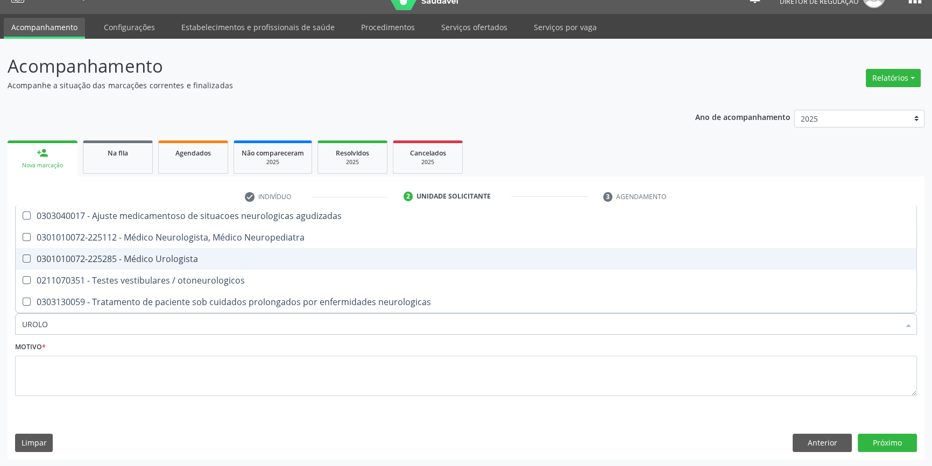
click at [255, 262] on div "0301010072-225285 - Médico Urologista" at bounding box center [466, 259] width 888 height 9
checkbox Urologista "true"
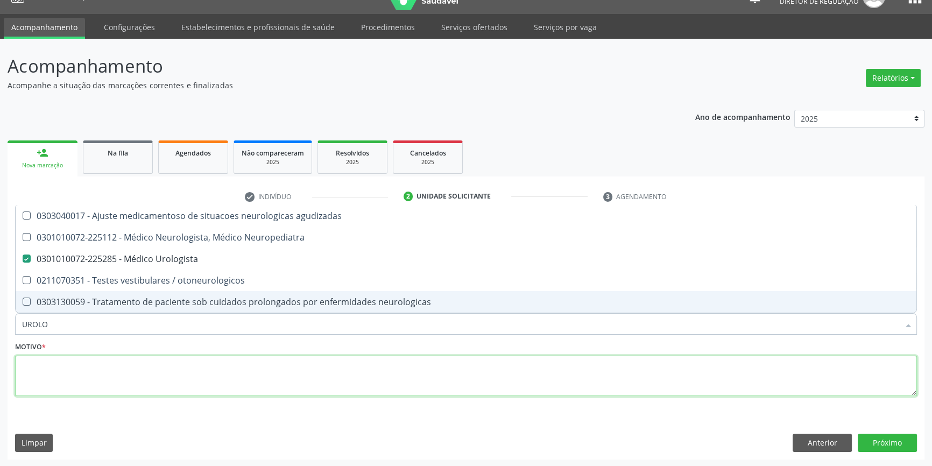
click at [193, 364] on textarea at bounding box center [466, 376] width 902 height 41
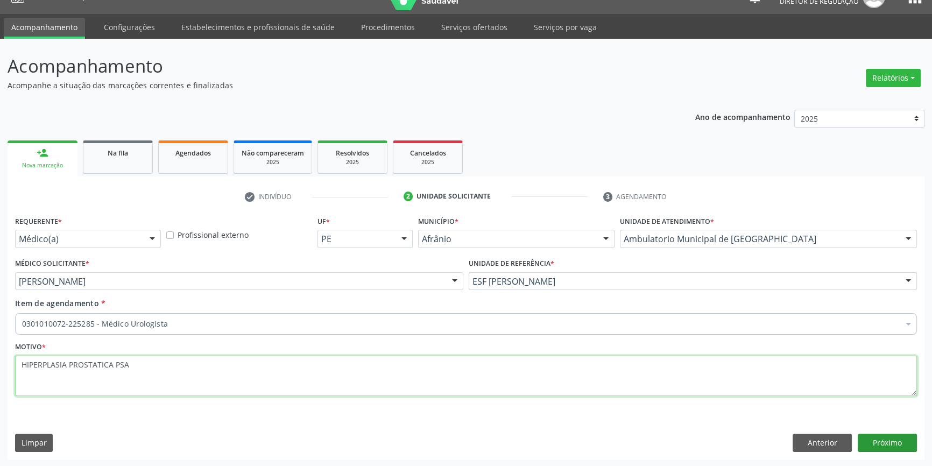
type textarea "HIPERPLASIA PROSTATICA PSA"
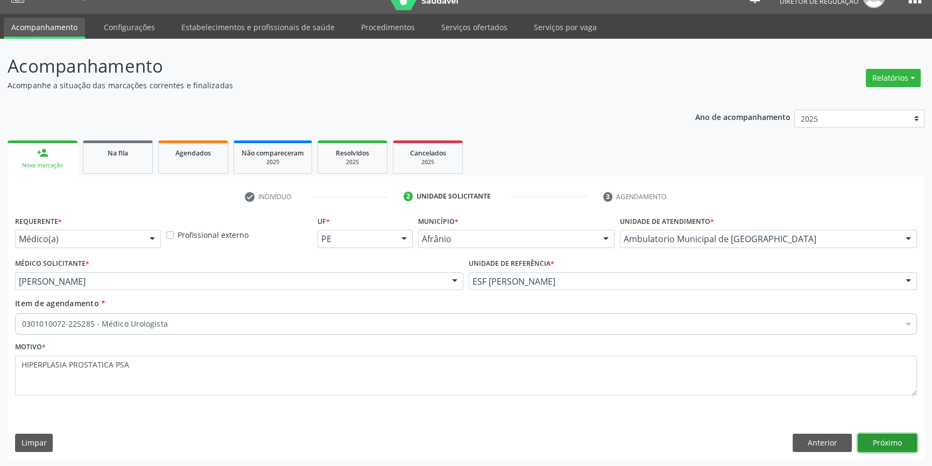
drag, startPoint x: 893, startPoint y: 438, endPoint x: 633, endPoint y: 53, distance: 465.0
click at [893, 439] on button "Próximo" at bounding box center [887, 443] width 59 height 18
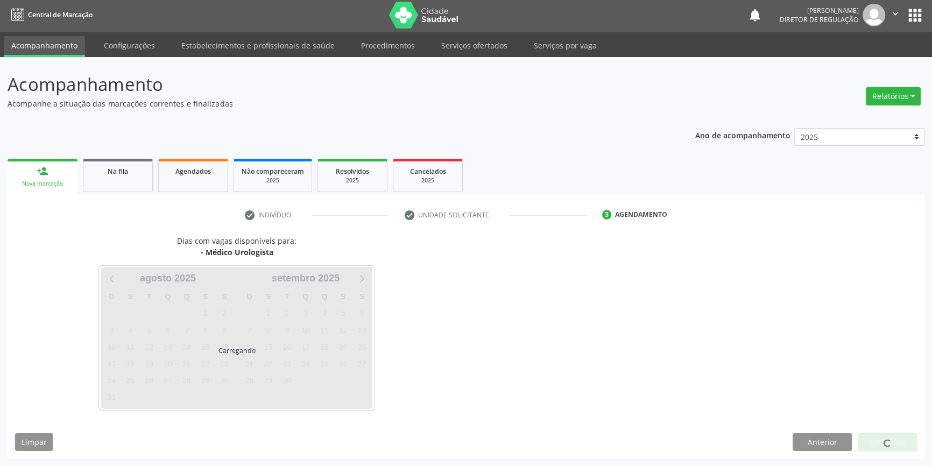
scroll to position [1, 0]
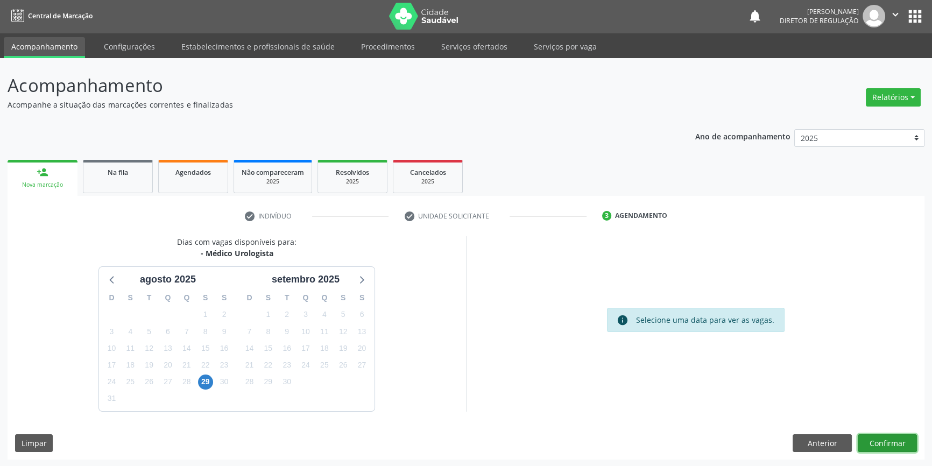
click at [878, 442] on button "Confirmar" at bounding box center [887, 443] width 59 height 18
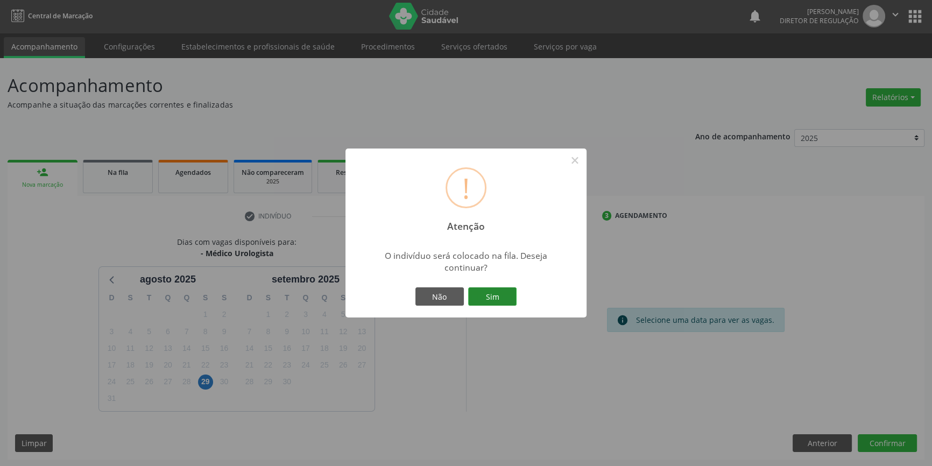
click at [480, 300] on button "Sim" at bounding box center [492, 296] width 48 height 18
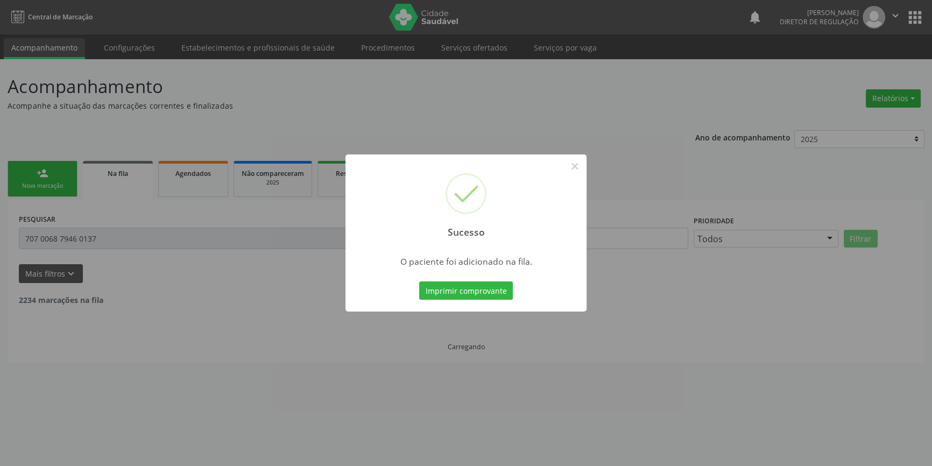
scroll to position [0, 0]
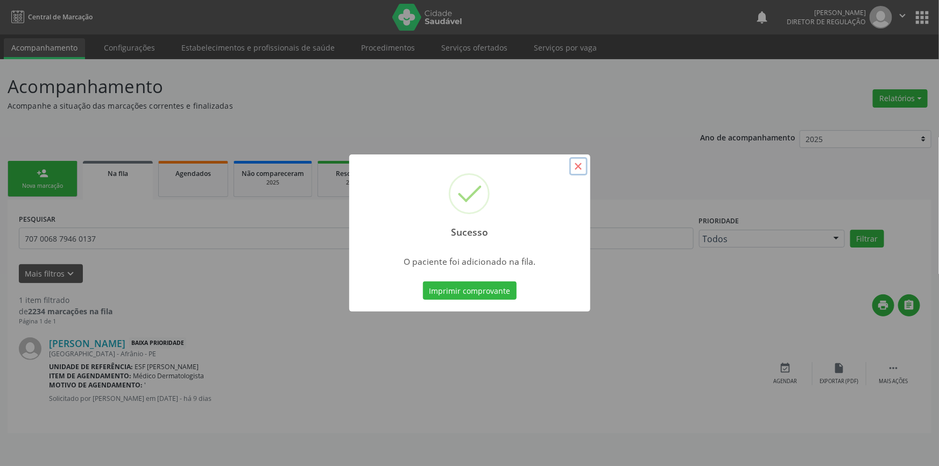
click at [581, 163] on button "×" at bounding box center [578, 166] width 18 height 18
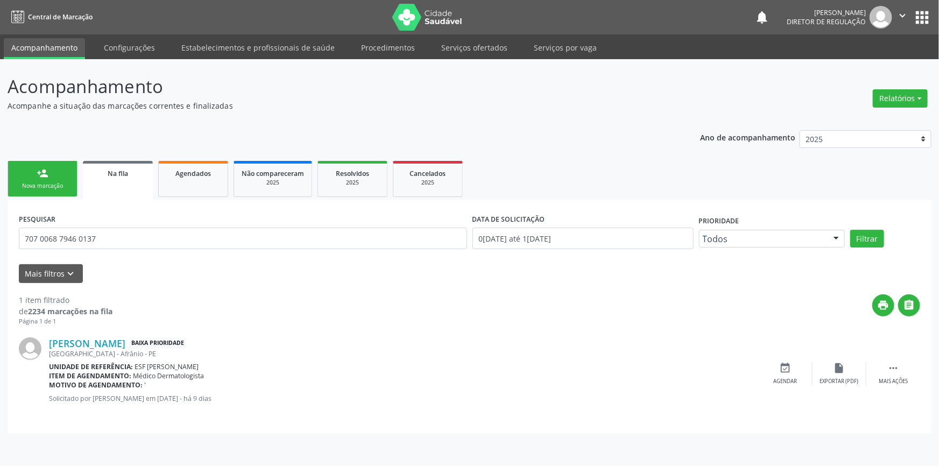
click at [43, 174] on div "person_add" at bounding box center [43, 173] width 12 height 12
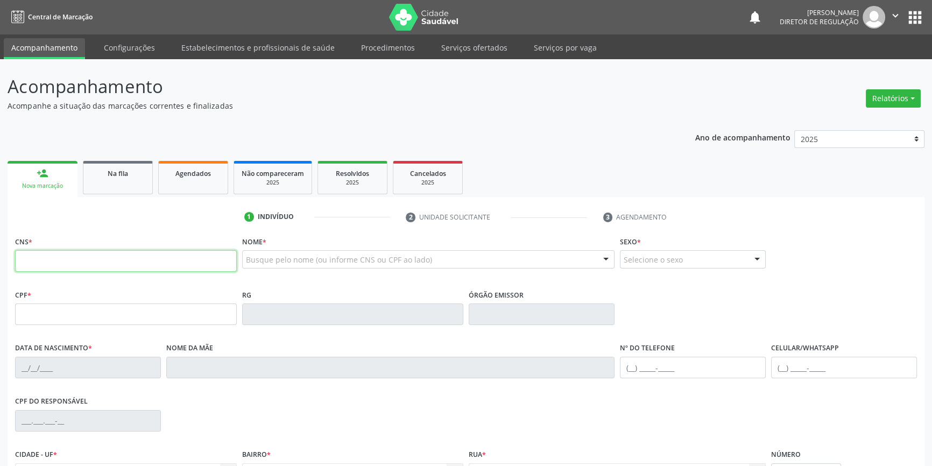
click at [76, 265] on input "text" at bounding box center [126, 261] width 222 height 22
type input "702 4010 1475 6925"
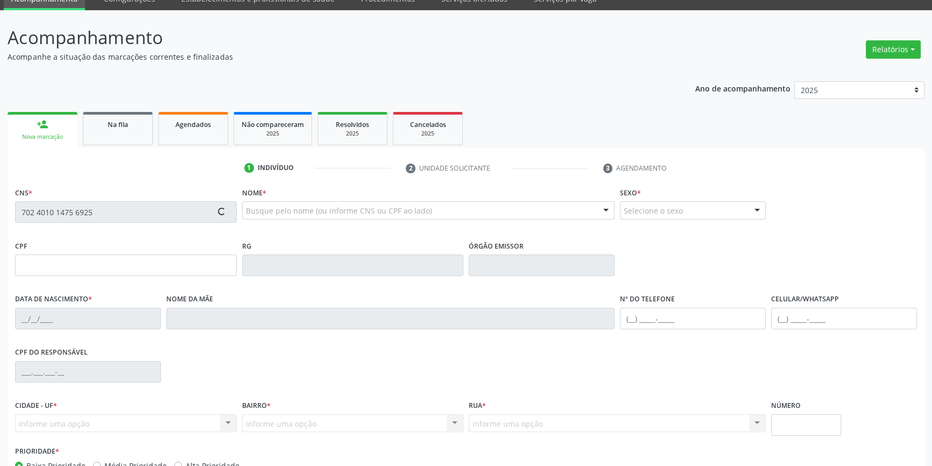
scroll to position [117, 0]
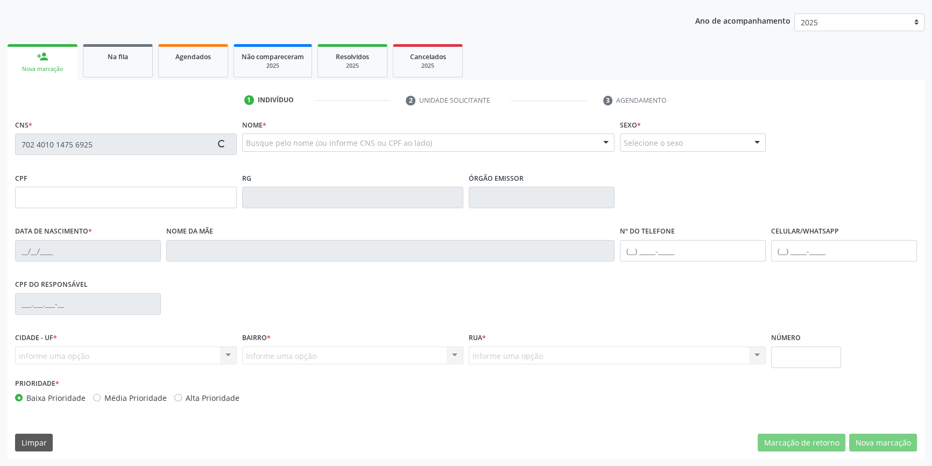
type input "030.424.114-86"
type input "[DATE]"
type input "[PERSON_NAME] das Meces Nunes"
type input "[PHONE_NUMBER]"
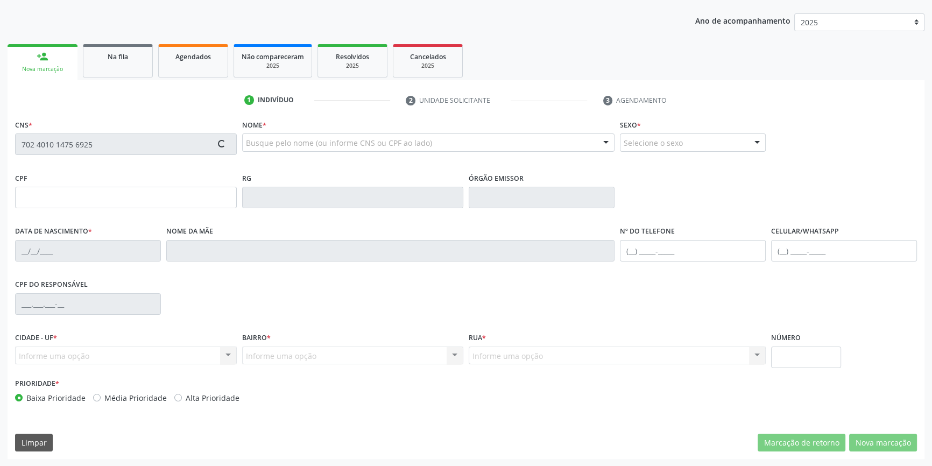
type input "S/N"
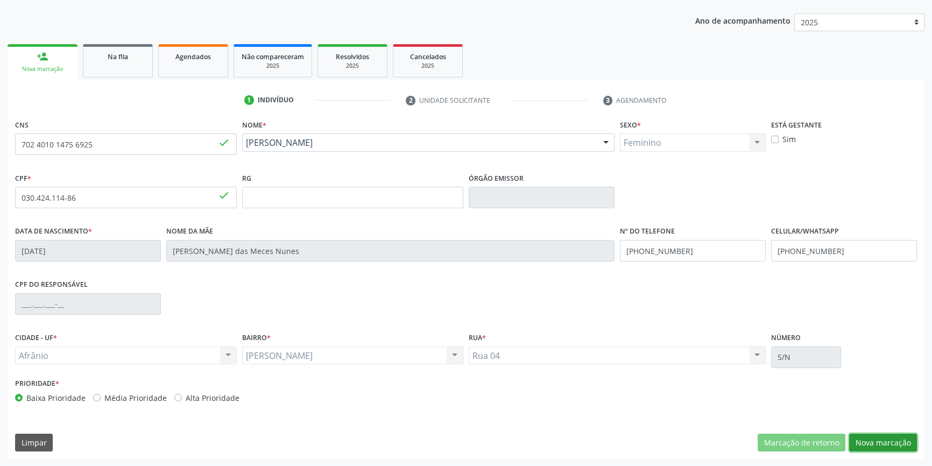
click at [906, 439] on button "Nova marcação" at bounding box center [883, 443] width 68 height 18
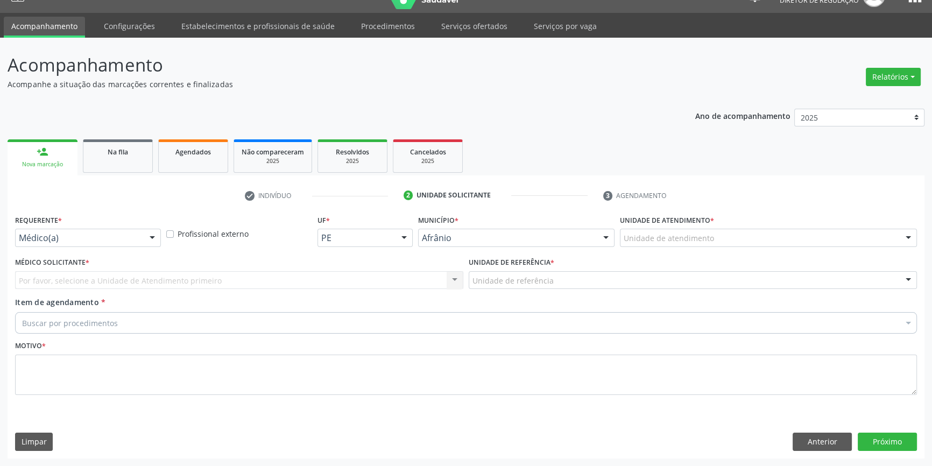
scroll to position [20, 0]
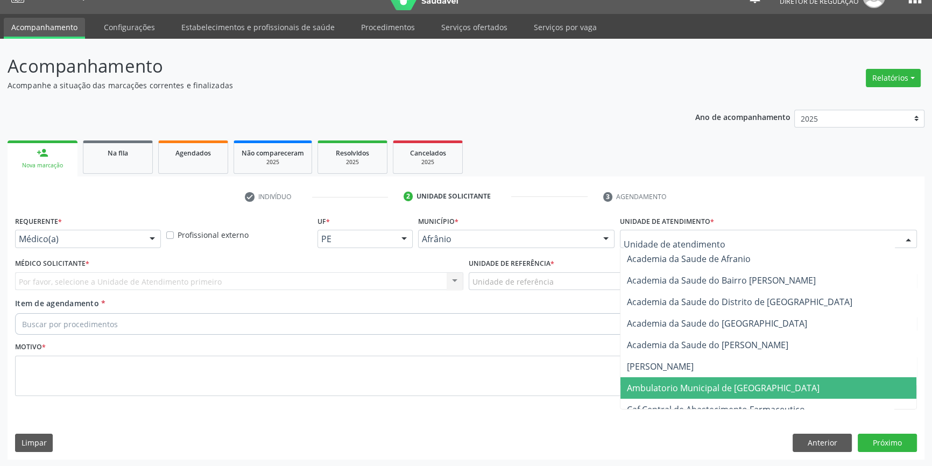
click at [683, 382] on span "Ambulatorio Municipal de [GEOGRAPHIC_DATA]" at bounding box center [723, 388] width 193 height 12
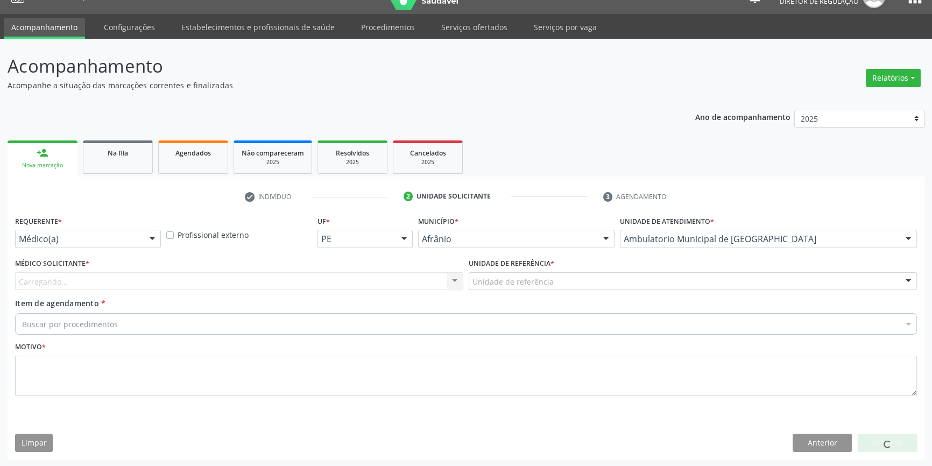
click at [549, 287] on div "Unidade de referência" at bounding box center [693, 281] width 448 height 18
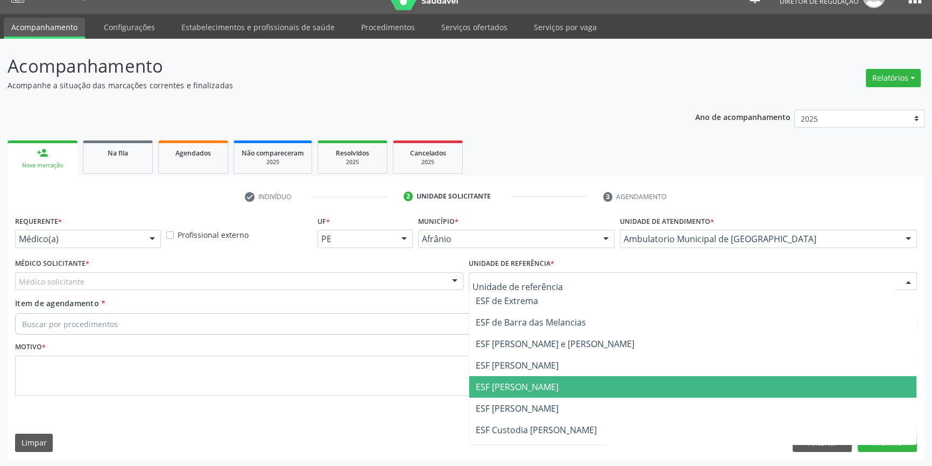
drag, startPoint x: 523, startPoint y: 385, endPoint x: 438, endPoint y: 355, distance: 90.4
click at [511, 382] on span "ESF [PERSON_NAME]" at bounding box center [517, 387] width 83 height 12
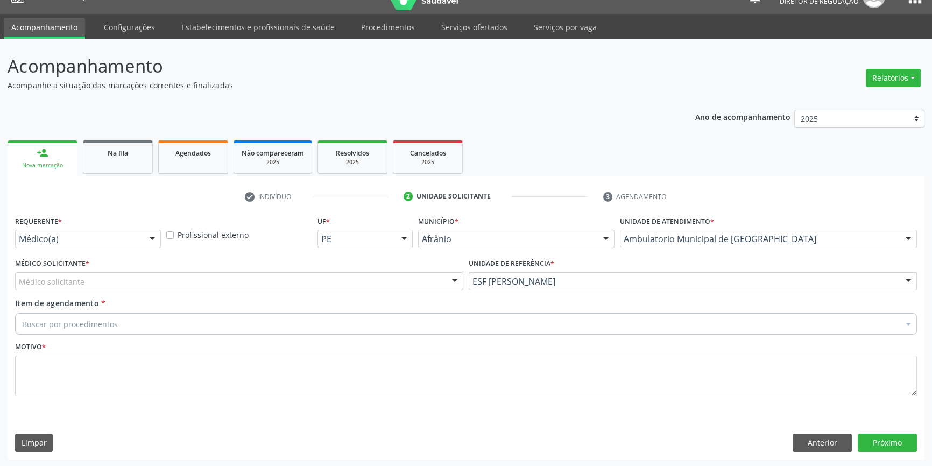
click at [278, 280] on div "Médico solicitante" at bounding box center [239, 281] width 448 height 18
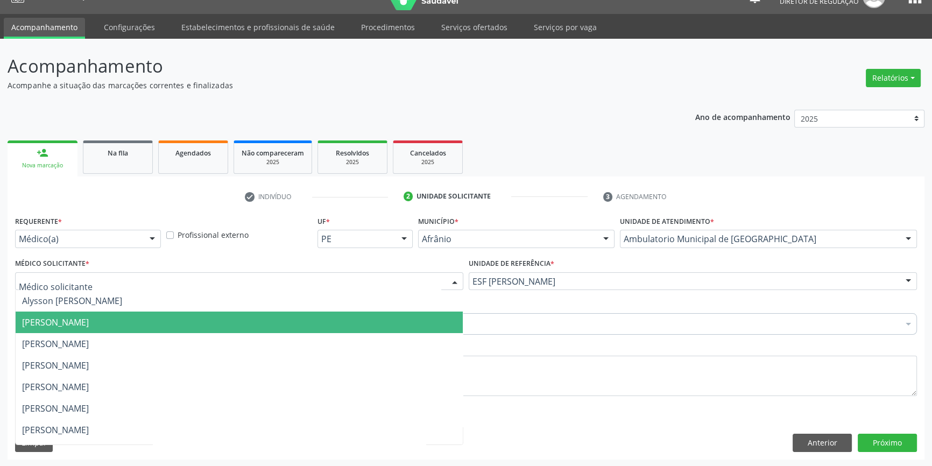
click at [193, 324] on span "[PERSON_NAME]" at bounding box center [239, 323] width 447 height 22
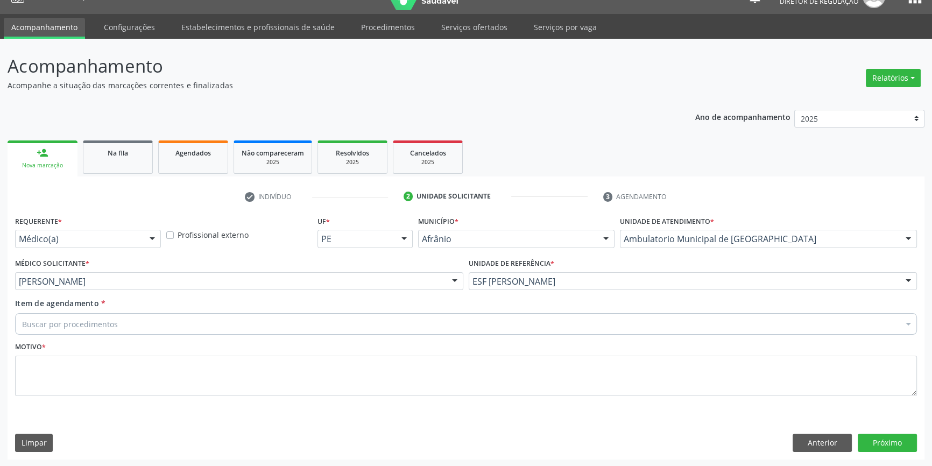
click at [192, 325] on div "Buscar por procedimentos" at bounding box center [466, 324] width 902 height 22
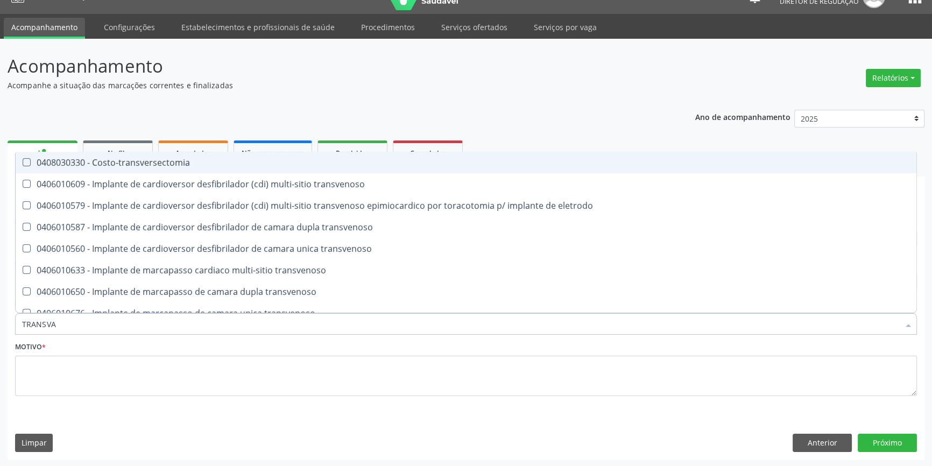
type input "TRANSVAG"
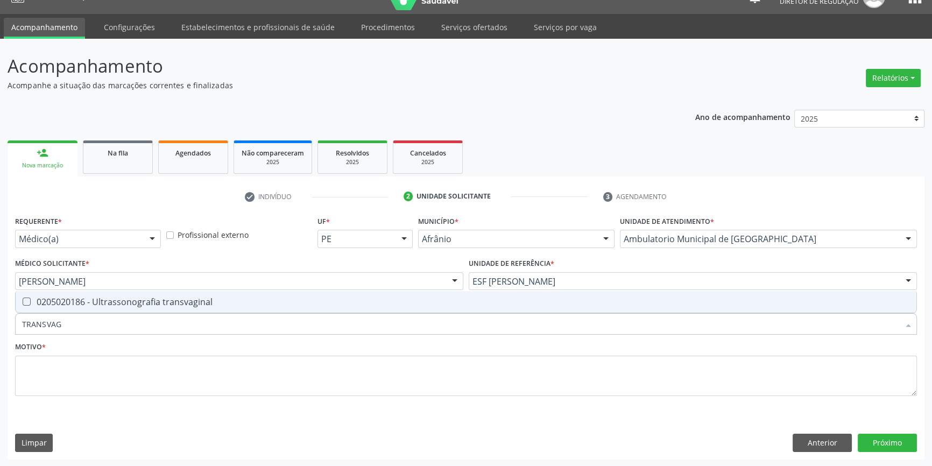
click at [194, 305] on div "0205020186 - Ultrassonografia transvaginal" at bounding box center [466, 302] width 888 height 9
checkbox transvaginal "true"
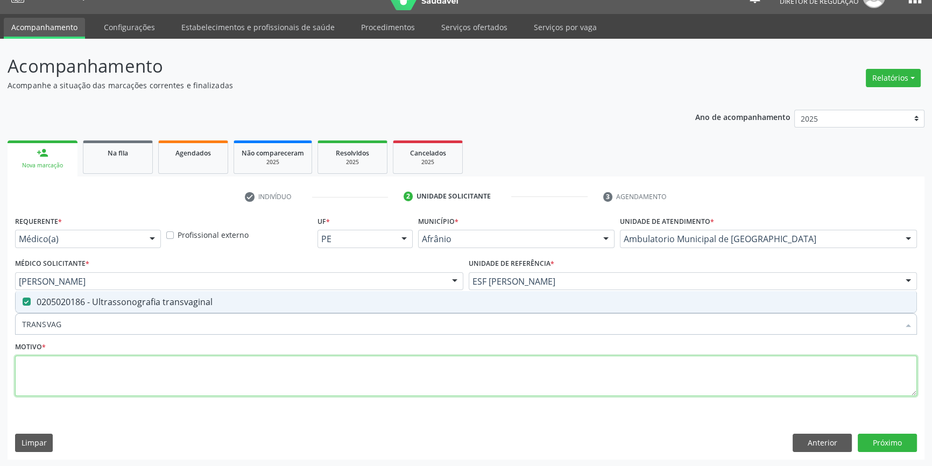
click at [175, 377] on textarea at bounding box center [466, 376] width 902 height 41
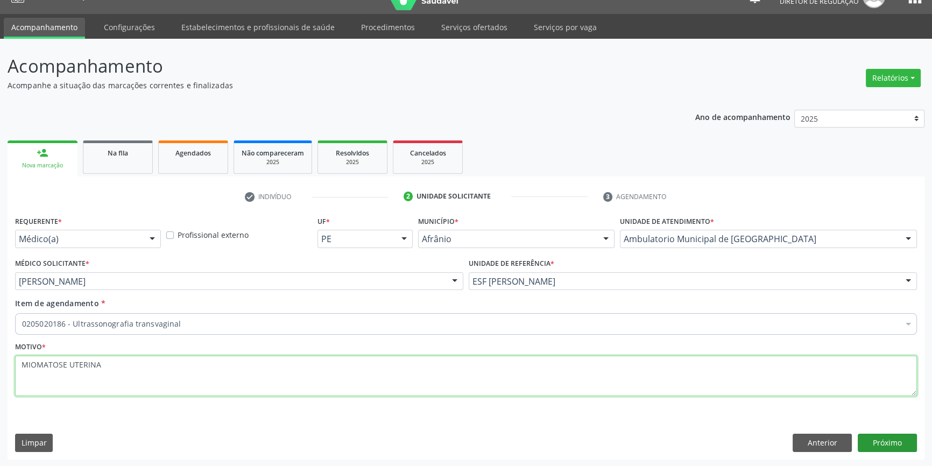
type textarea "MIOMATOSE UTERINA"
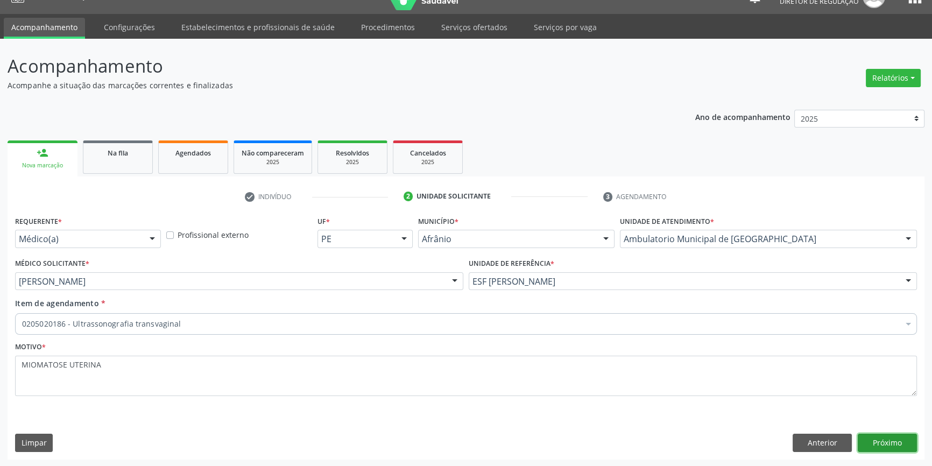
click at [875, 436] on button "Próximo" at bounding box center [887, 443] width 59 height 18
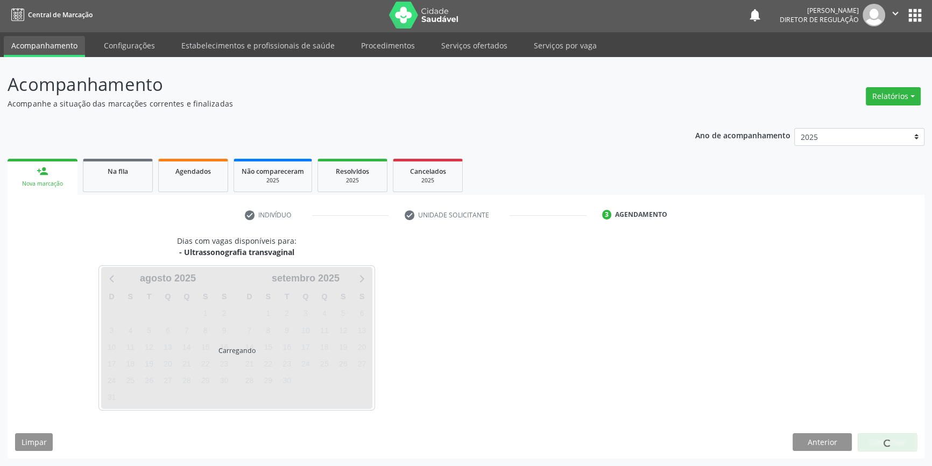
scroll to position [1, 0]
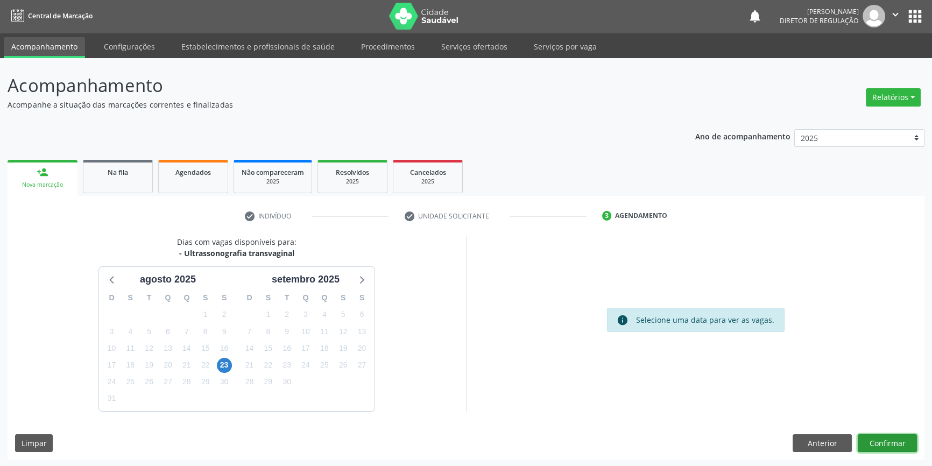
click at [879, 438] on button "Confirmar" at bounding box center [887, 443] width 59 height 18
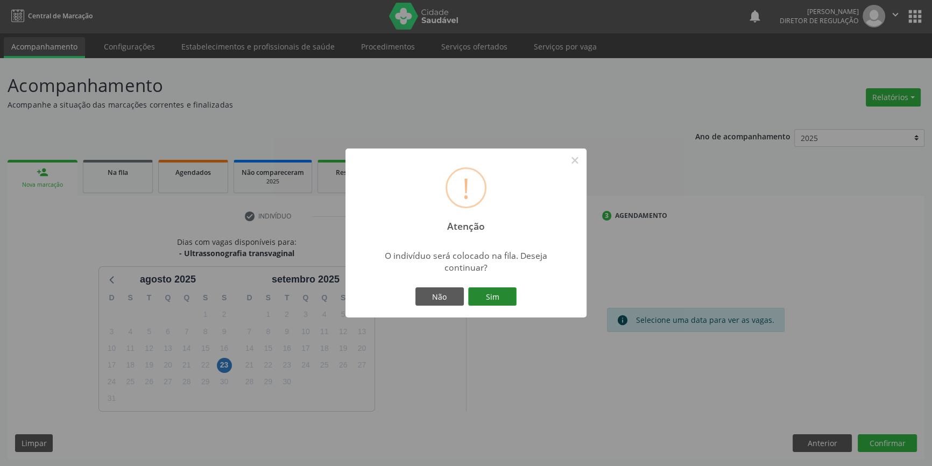
click at [502, 290] on button "Sim" at bounding box center [492, 296] width 48 height 18
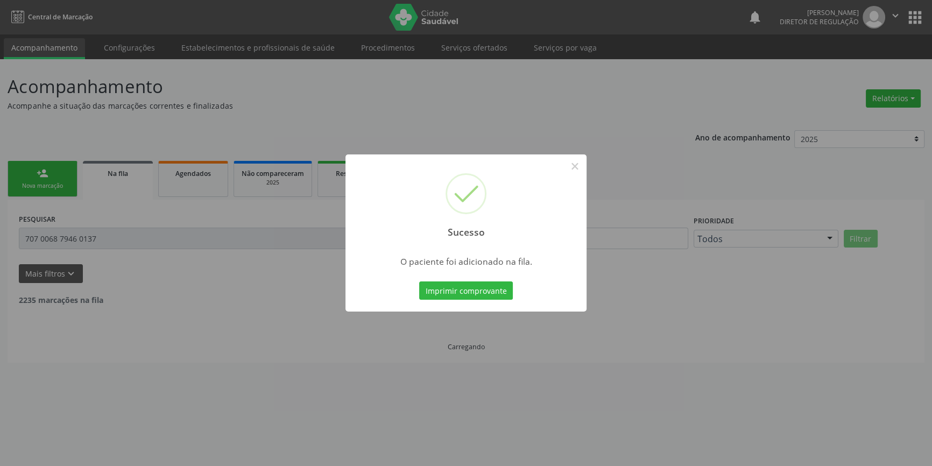
scroll to position [0, 0]
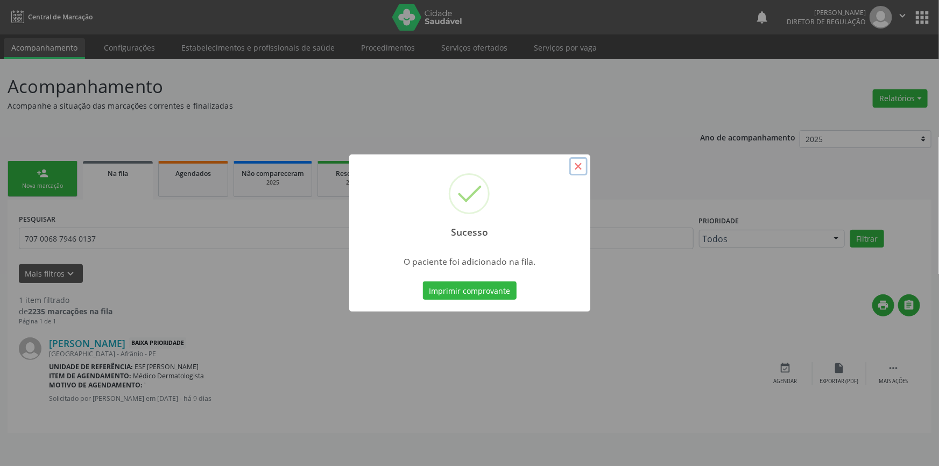
click at [575, 170] on button "×" at bounding box center [578, 166] width 18 height 18
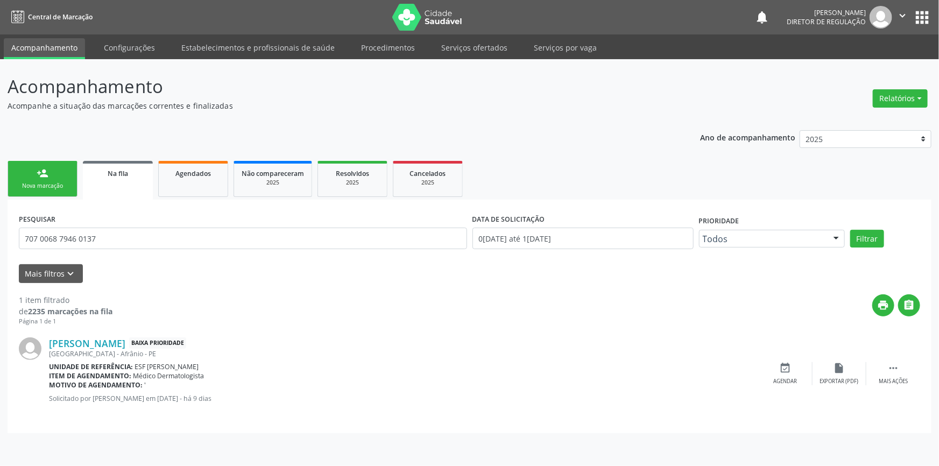
click at [64, 184] on div "Nova marcação" at bounding box center [43, 186] width 54 height 8
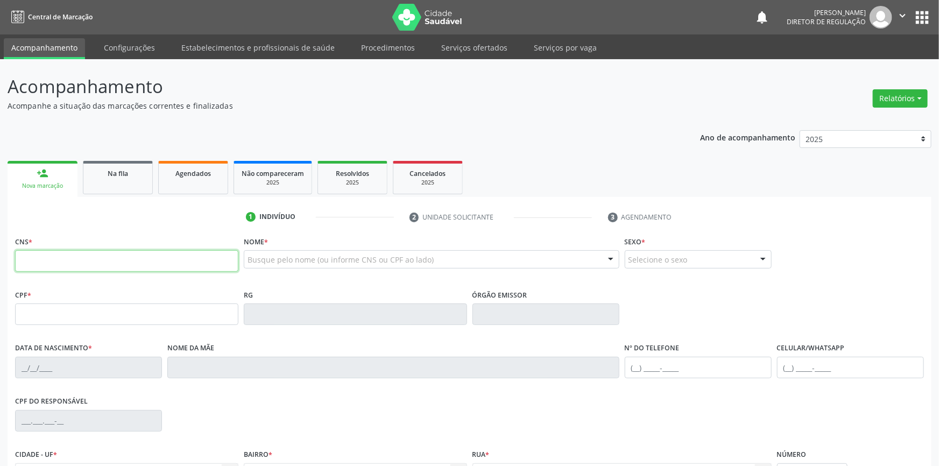
click at [45, 262] on input "text" at bounding box center [126, 261] width 223 height 22
type input "702 4010 1475 6925"
type input "030.424.114-86"
type input "[DATE]"
type input "[PERSON_NAME] das Meces Nunes"
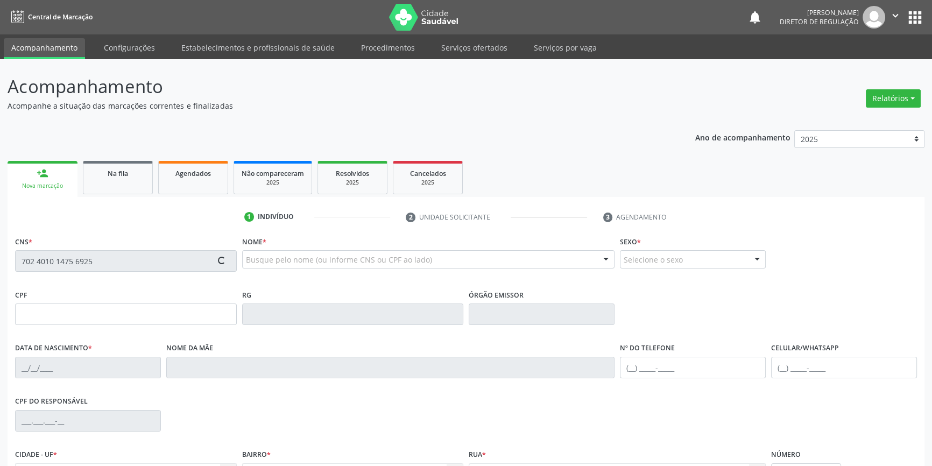
type input "[PHONE_NUMBER]"
type input "S/N"
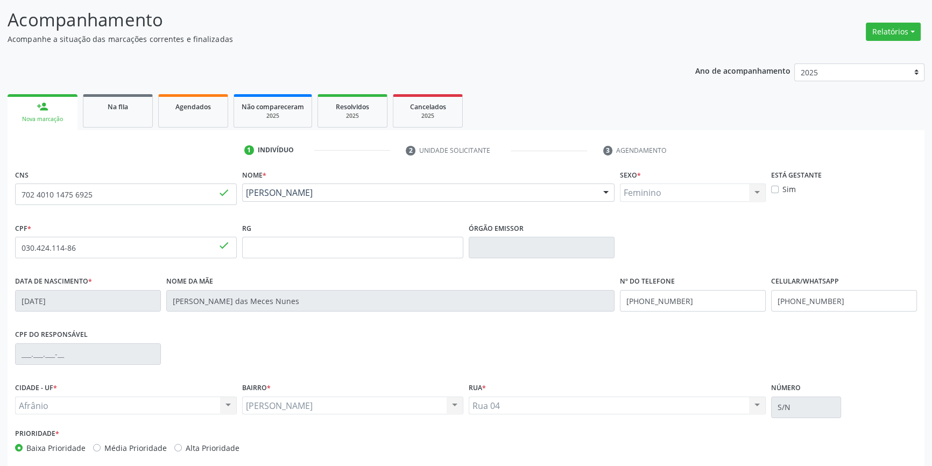
scroll to position [117, 0]
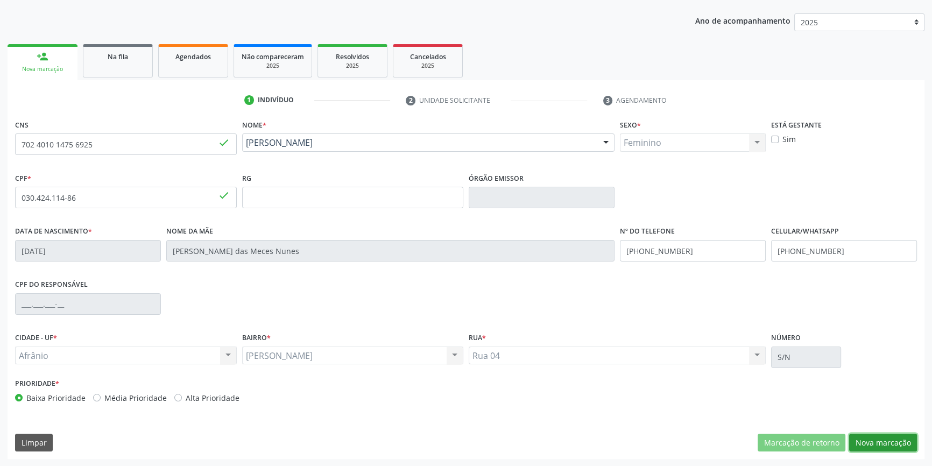
click at [898, 442] on button "Nova marcação" at bounding box center [883, 443] width 68 height 18
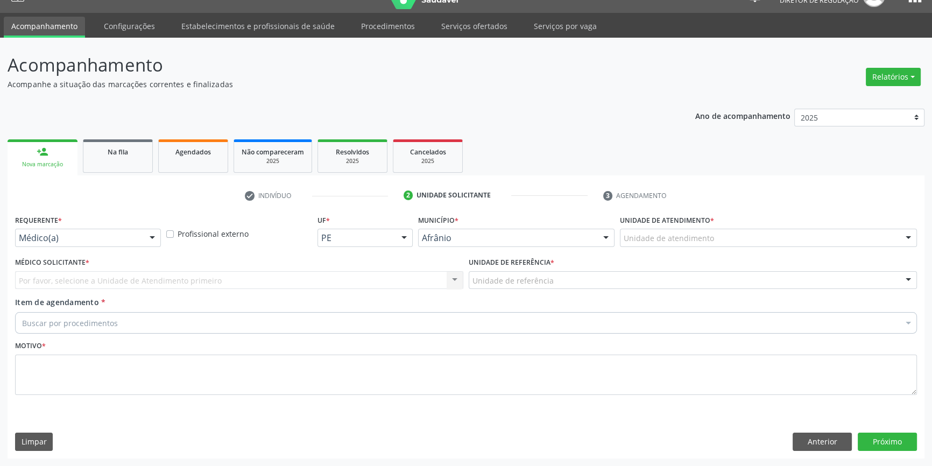
scroll to position [20, 0]
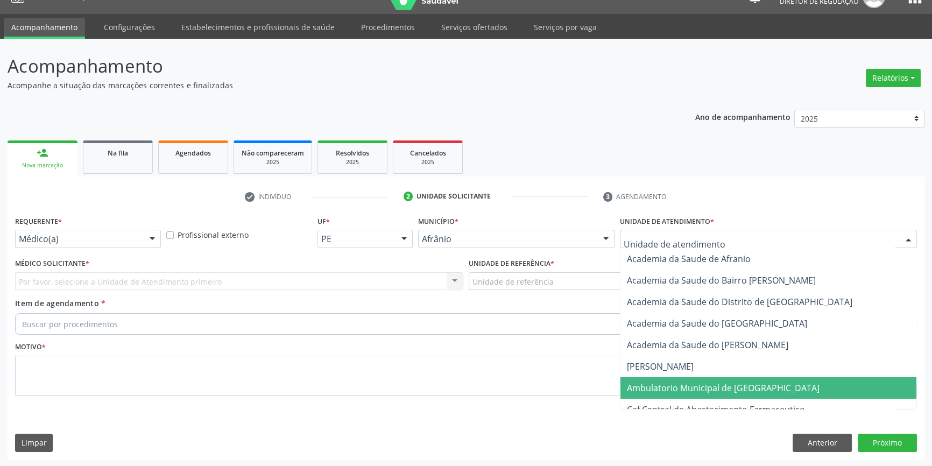
click at [690, 382] on span "Ambulatorio Municipal de [GEOGRAPHIC_DATA]" at bounding box center [723, 388] width 193 height 12
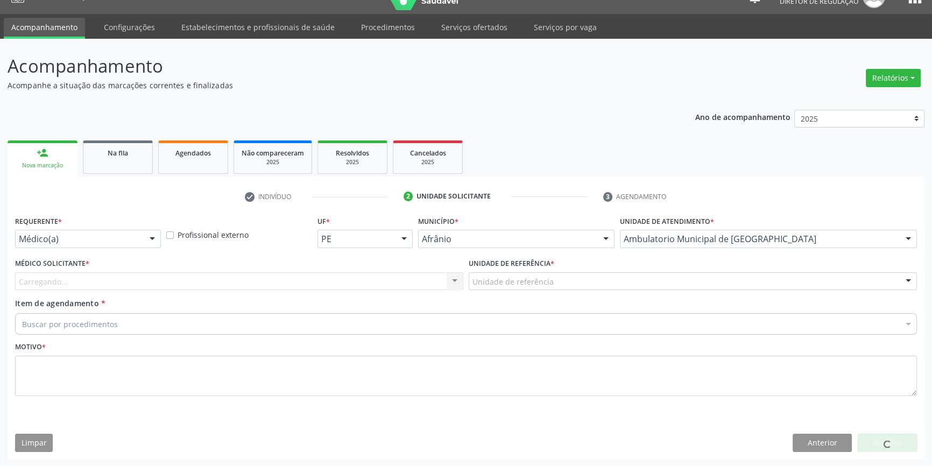
click at [570, 281] on div "Unidade de referência" at bounding box center [693, 281] width 448 height 18
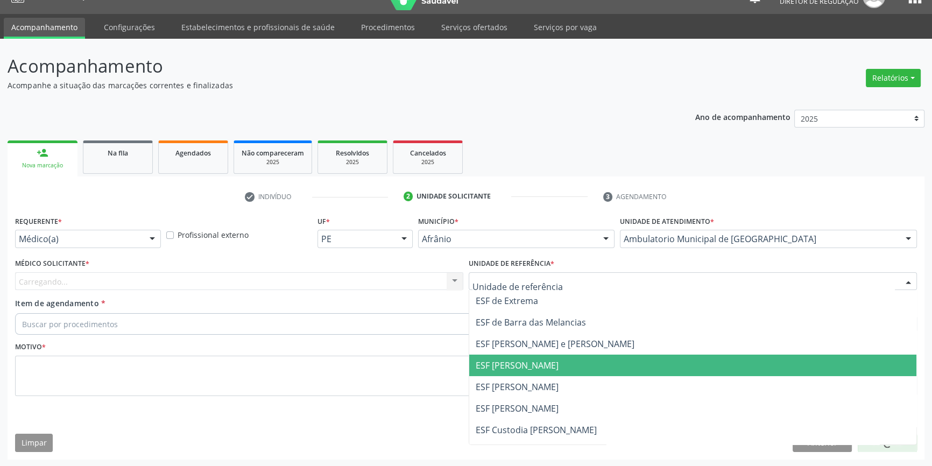
click at [532, 385] on span "ESF [PERSON_NAME]" at bounding box center [517, 387] width 83 height 12
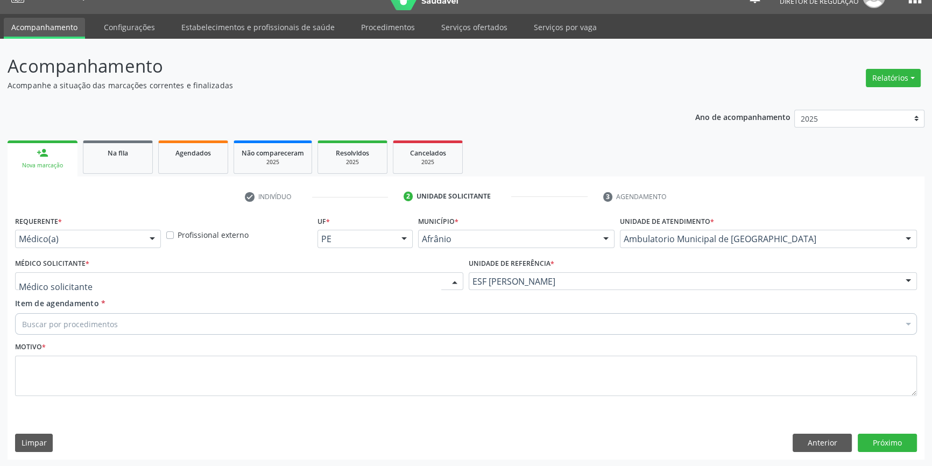
drag, startPoint x: 368, startPoint y: 280, endPoint x: 362, endPoint y: 282, distance: 6.1
click at [366, 280] on div at bounding box center [239, 281] width 448 height 18
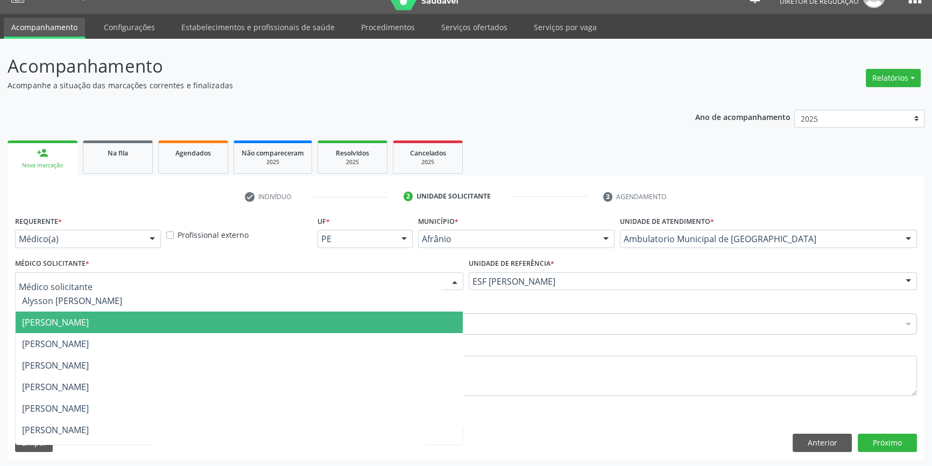
click at [159, 321] on span "[PERSON_NAME]" at bounding box center [239, 323] width 447 height 22
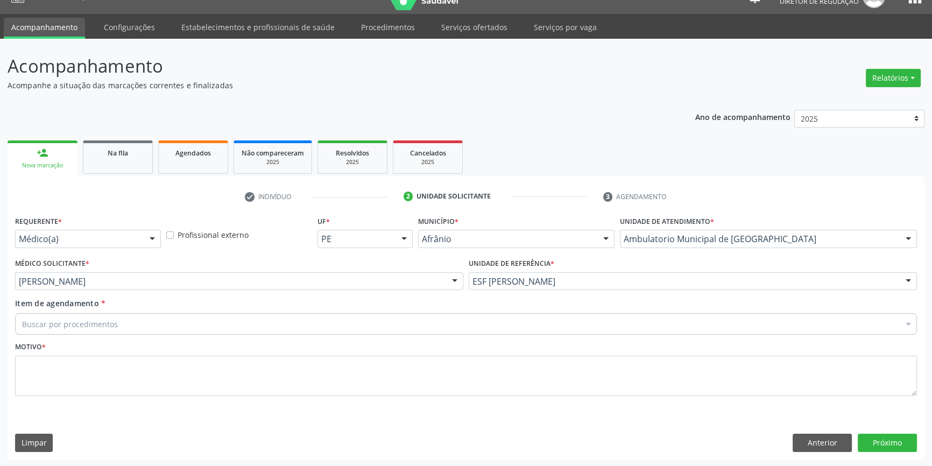
click at [151, 322] on div "Buscar por procedimentos" at bounding box center [466, 324] width 902 height 22
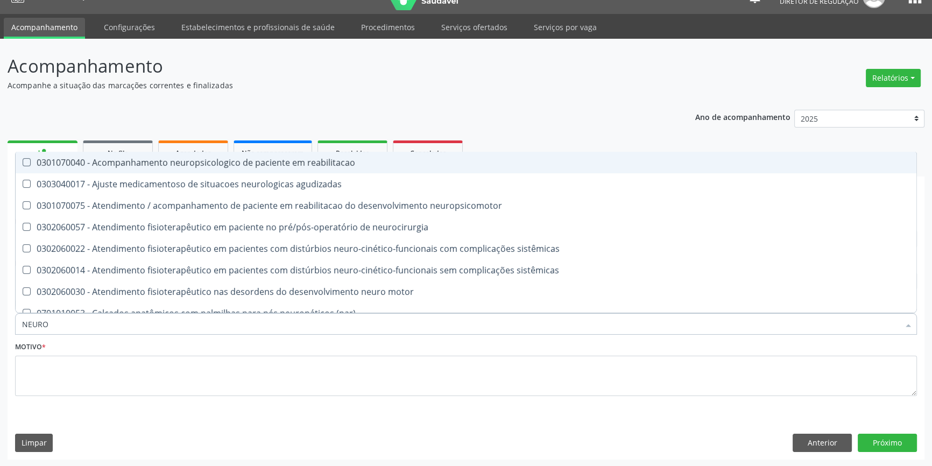
type input "NEUROC"
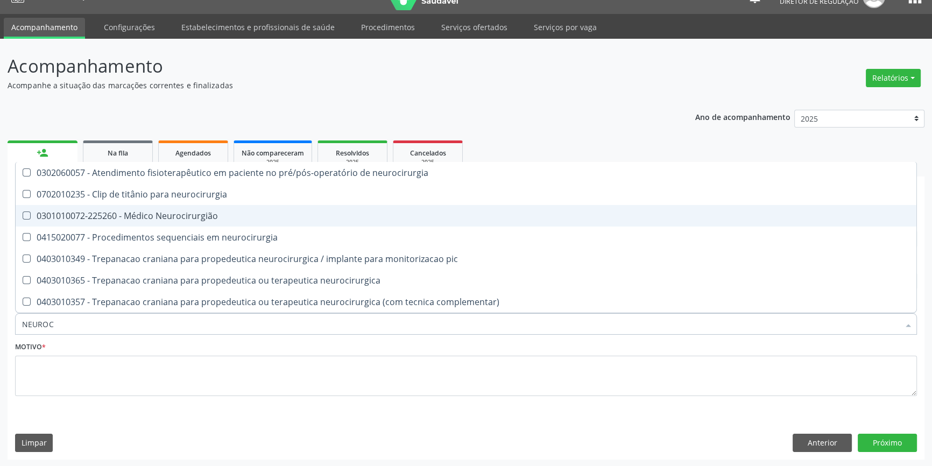
click at [181, 207] on span "0301010072-225260 - Médico Neurocirurgião" at bounding box center [466, 216] width 901 height 22
checkbox Neurocirurgião "true"
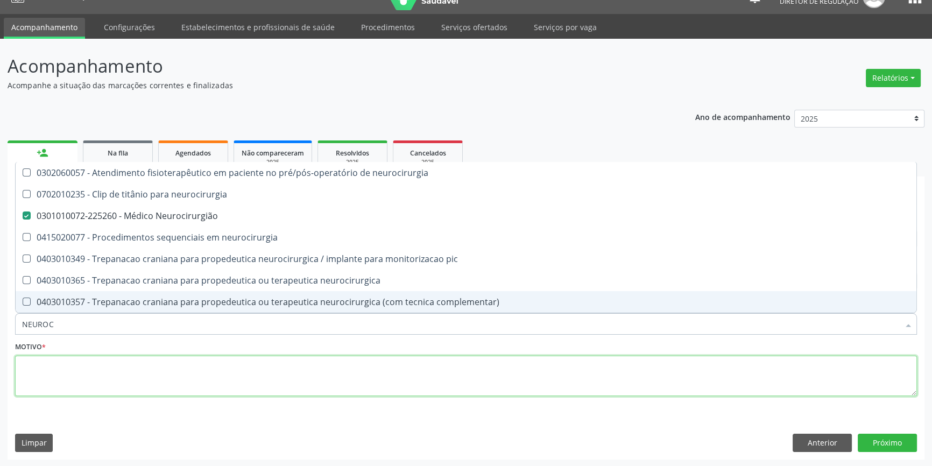
click at [150, 370] on textarea at bounding box center [466, 376] width 902 height 41
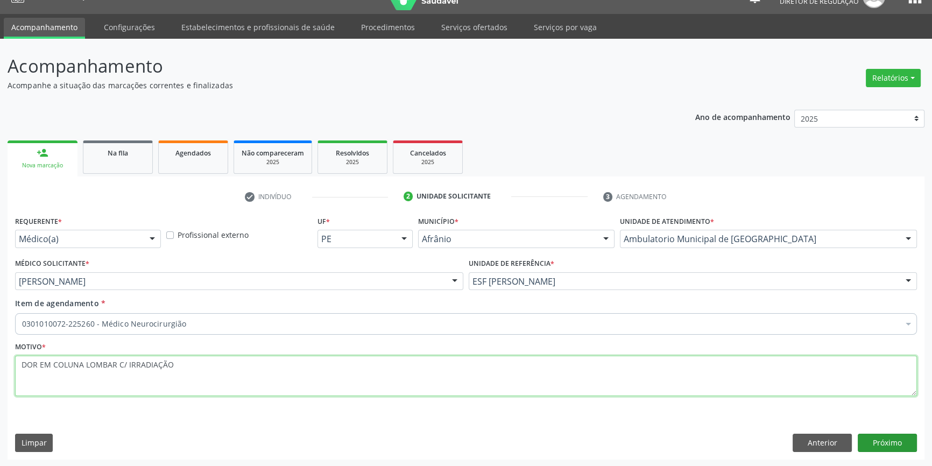
type textarea "DOR EM COLUNA LOMBAR C/ IRRADIAÇÃO"
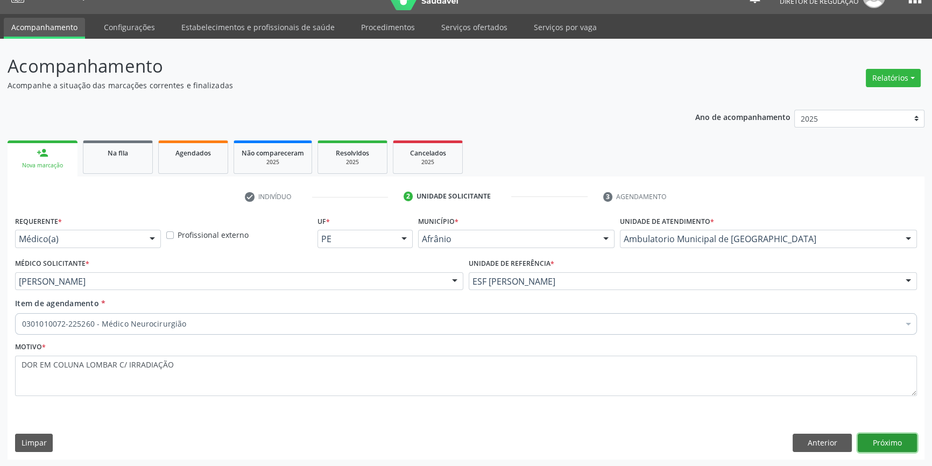
click at [887, 445] on button "Próximo" at bounding box center [887, 443] width 59 height 18
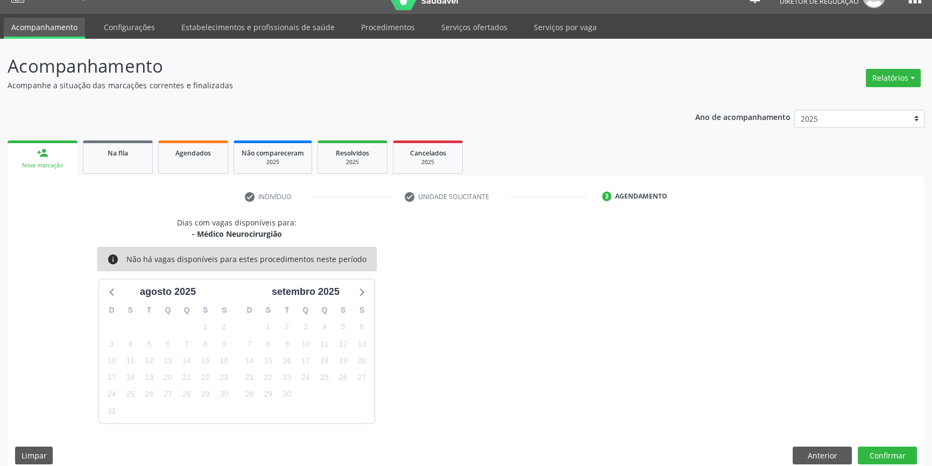
click at [887, 445] on div "Dias com vagas disponíveis para: - Médico Neurocirurgião info Não há vagas disp…" at bounding box center [466, 344] width 917 height 255
click at [882, 462] on button "Confirmar" at bounding box center [887, 456] width 59 height 18
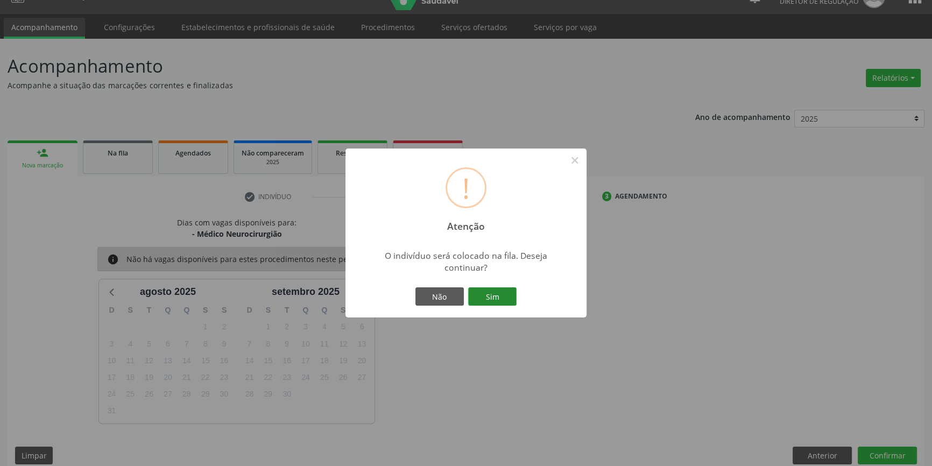
click at [492, 304] on button "Sim" at bounding box center [492, 296] width 48 height 18
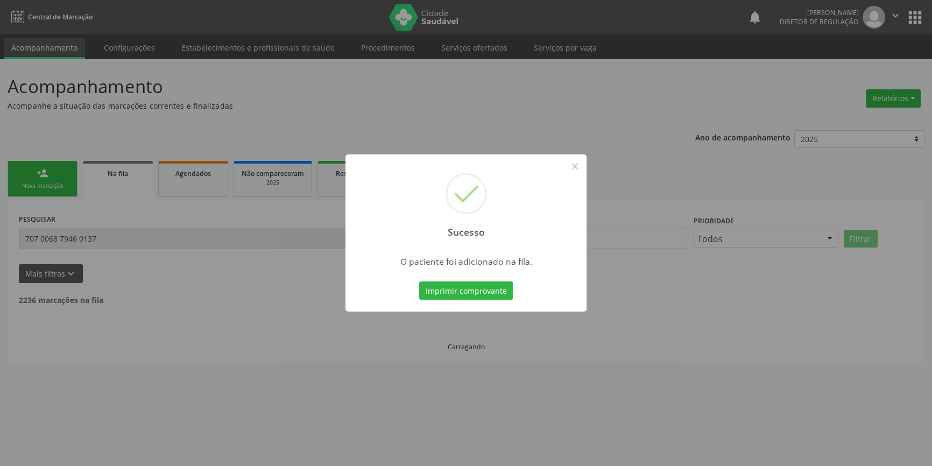
scroll to position [0, 0]
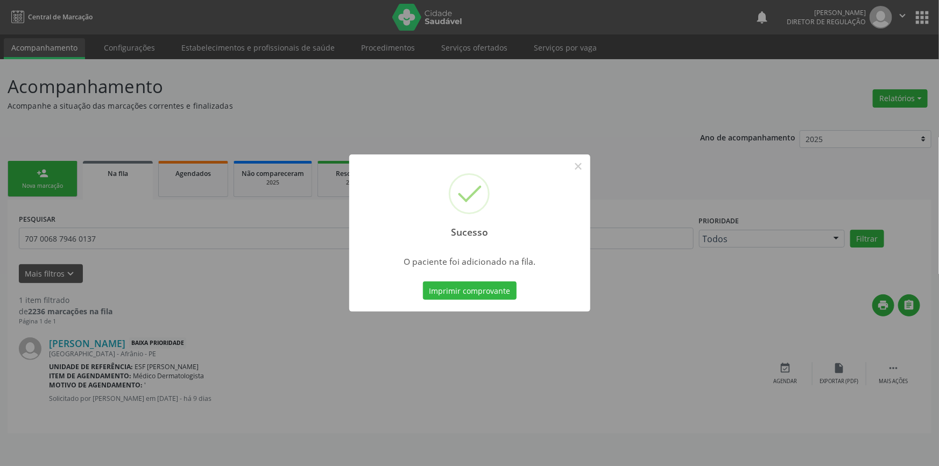
click at [280, 392] on div "Sucesso × O paciente foi adicionado na fila. Imprimir comprovante Cancel" at bounding box center [469, 233] width 939 height 466
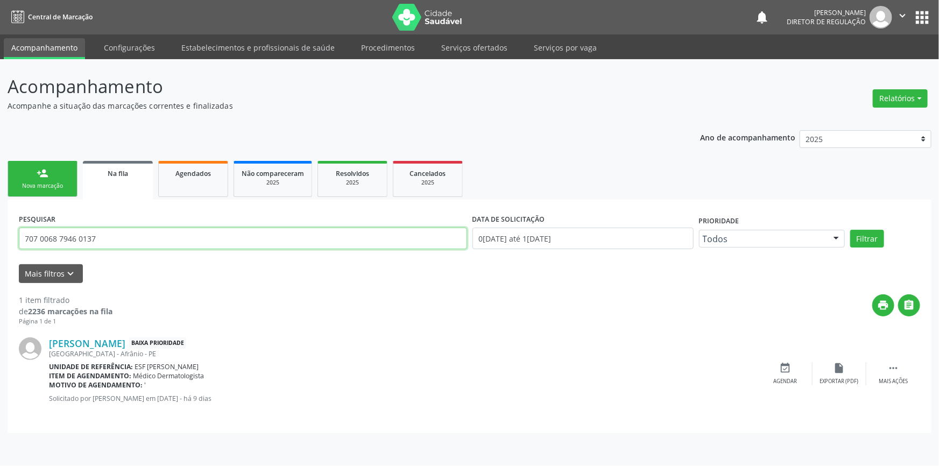
drag, startPoint x: 134, startPoint y: 241, endPoint x: 92, endPoint y: 247, distance: 42.5
click at [93, 247] on input "707 0068 7946 0137" at bounding box center [243, 239] width 448 height 22
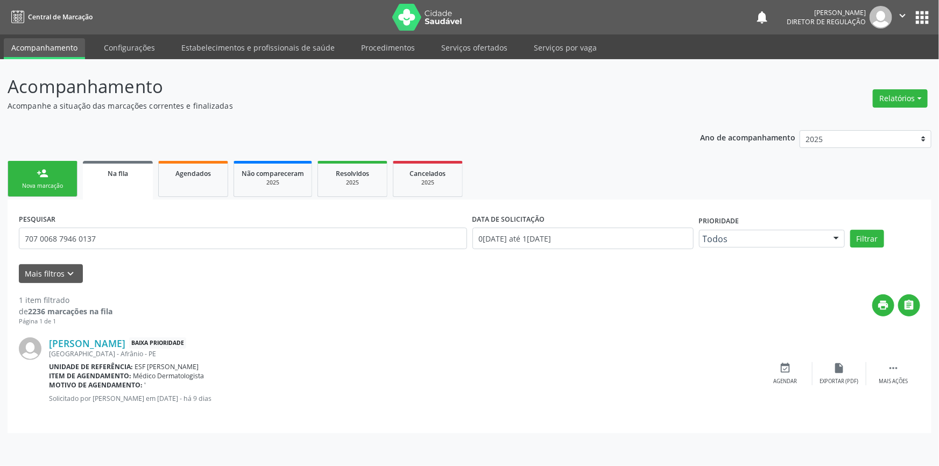
click at [139, 306] on div "print " at bounding box center [516, 310] width 808 height 32
click at [391, 413] on div "[PERSON_NAME] Baixa Prioridade Rua 03, S/N, [PERSON_NAME] - PE Unidade de refer…" at bounding box center [469, 374] width 901 height 96
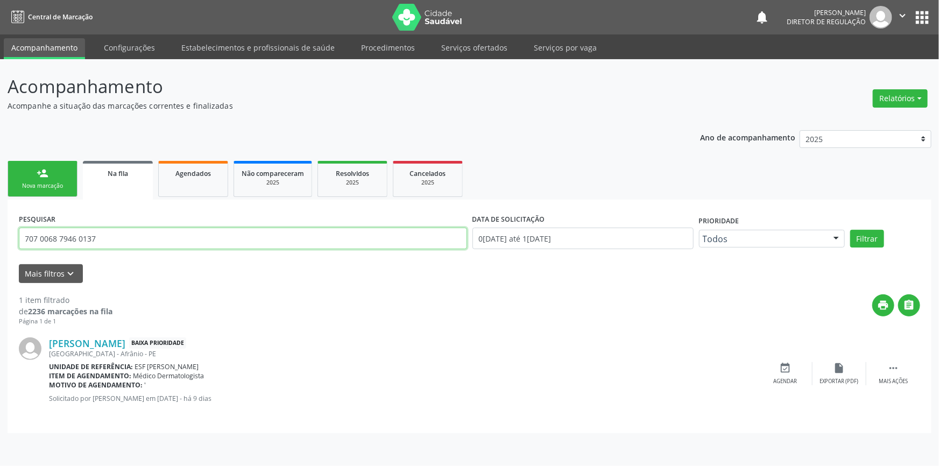
drag, startPoint x: 138, startPoint y: 234, endPoint x: 0, endPoint y: 237, distance: 138.3
click at [0, 237] on div "Acompanhamento Acompanhe a situação das marcações correntes e finalizadas Relat…" at bounding box center [469, 262] width 939 height 407
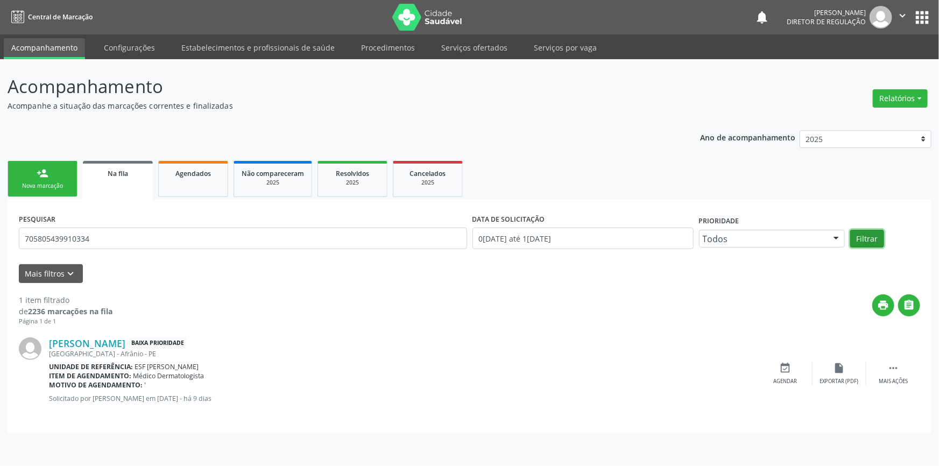
click at [872, 236] on button "Filtrar" at bounding box center [867, 239] width 34 height 18
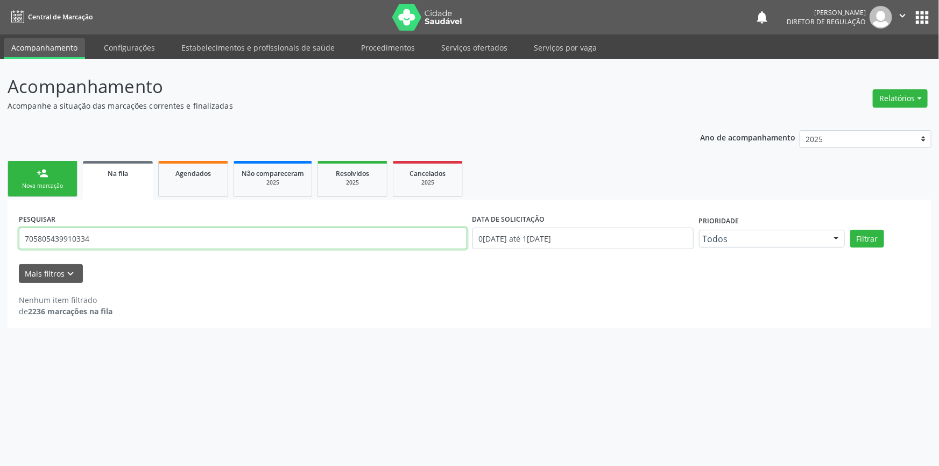
drag, startPoint x: 114, startPoint y: 243, endPoint x: 0, endPoint y: 241, distance: 114.1
click at [0, 241] on div "Acompanhamento Acompanhe a situação das marcações correntes e finalizadas Relat…" at bounding box center [469, 262] width 939 height 407
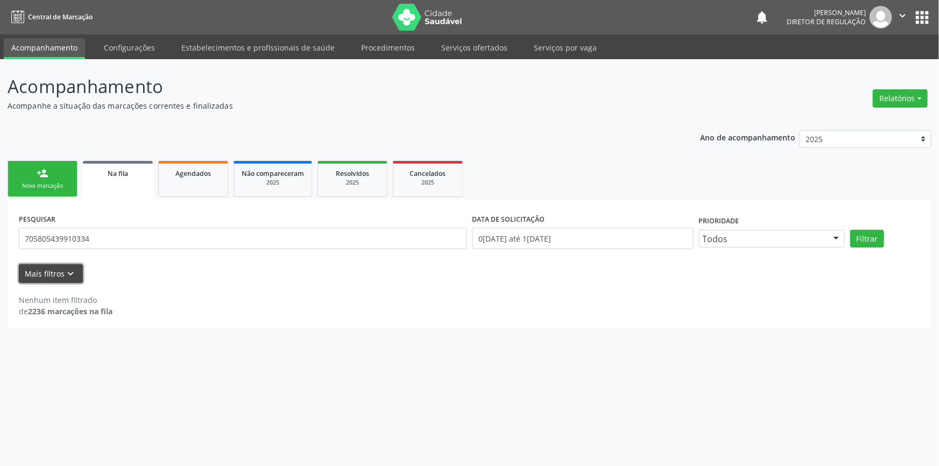
click at [70, 271] on icon "keyboard_arrow_down" at bounding box center [71, 274] width 12 height 12
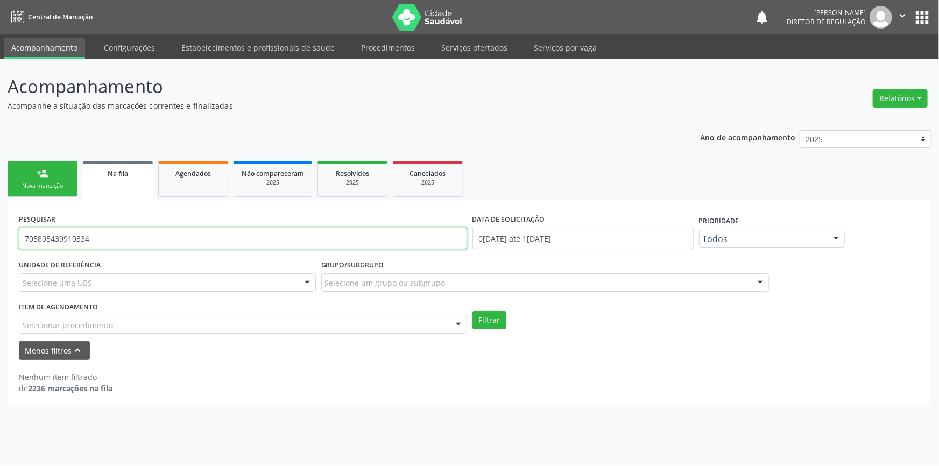
click at [100, 248] on input "705805439910334" at bounding box center [243, 239] width 448 height 22
type input "70580543991033"
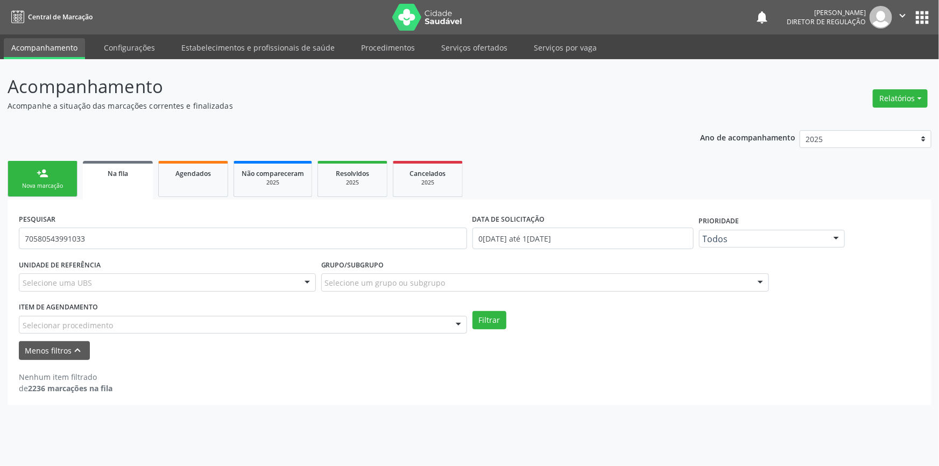
click at [81, 317] on div "Selecionar procedimento" at bounding box center [243, 325] width 448 height 18
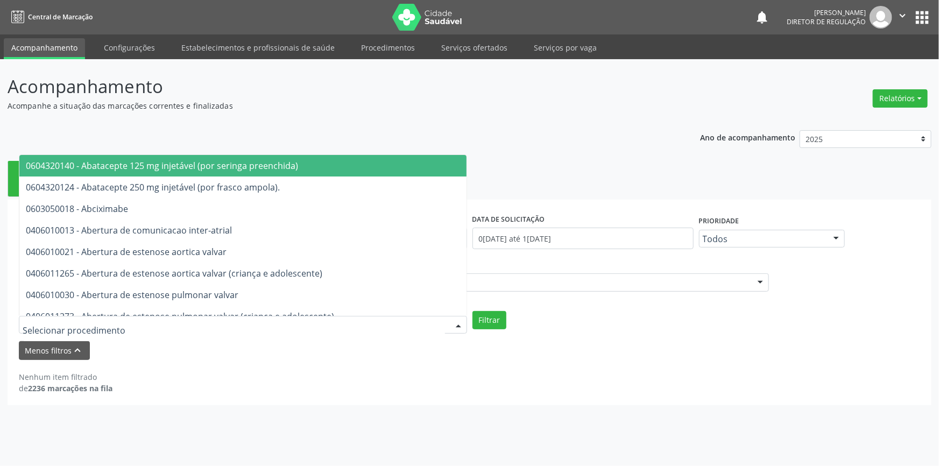
click at [201, 377] on div "Nenhum item filtrado de 2236 marcações na fila" at bounding box center [469, 382] width 901 height 23
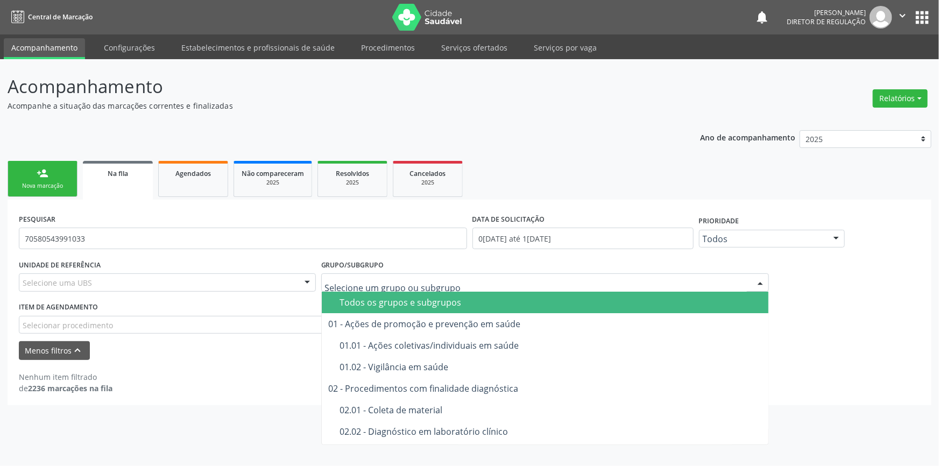
click at [226, 359] on div "Menos filtros keyboard_arrow_up" at bounding box center [469, 350] width 907 height 19
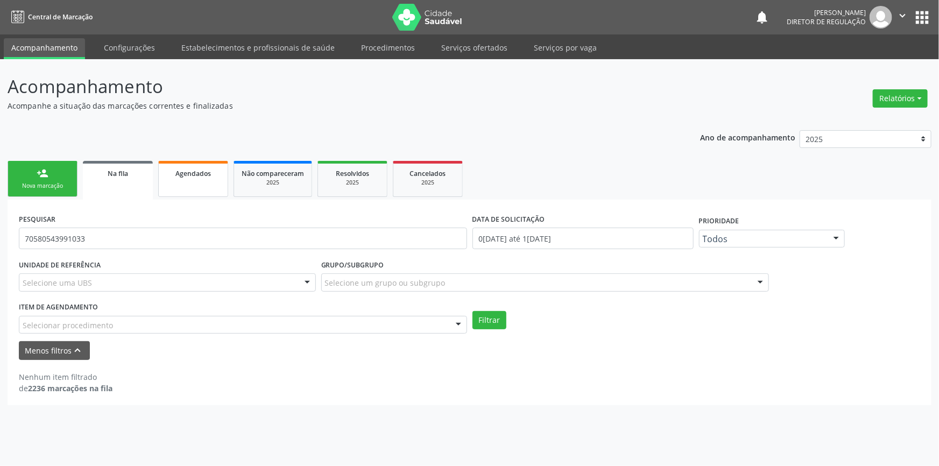
click at [189, 174] on span "Agendados" at bounding box center [193, 173] width 36 height 9
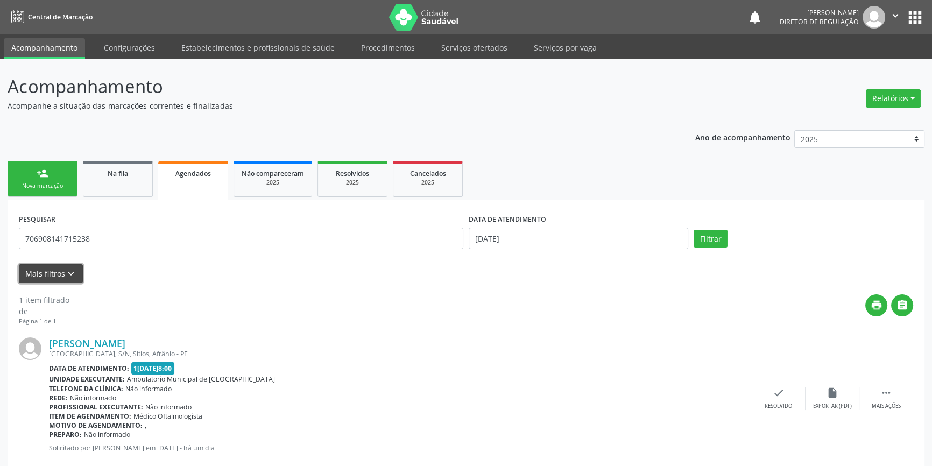
click at [59, 276] on button "Mais filtros keyboard_arrow_down" at bounding box center [51, 273] width 64 height 19
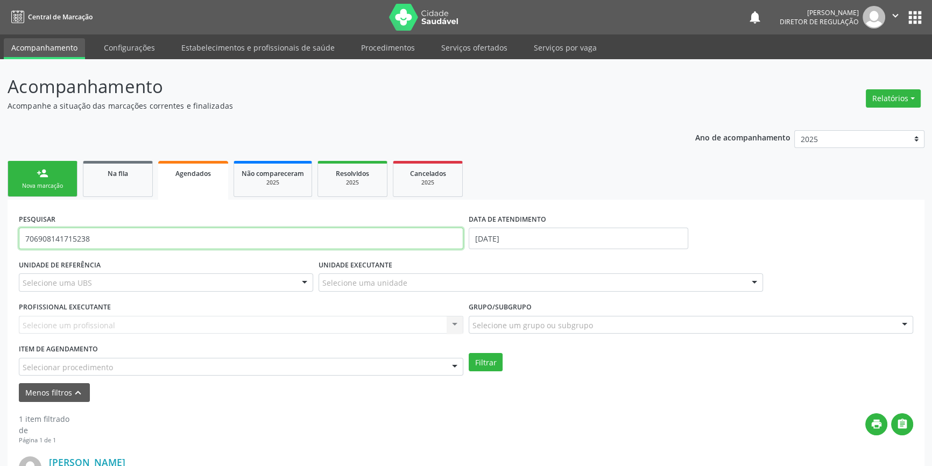
drag, startPoint x: 109, startPoint y: 242, endPoint x: 0, endPoint y: 247, distance: 108.8
click at [0, 247] on div "Acompanhamento Acompanhe a situação das marcações correntes e finalizadas Relat…" at bounding box center [466, 334] width 932 height 550
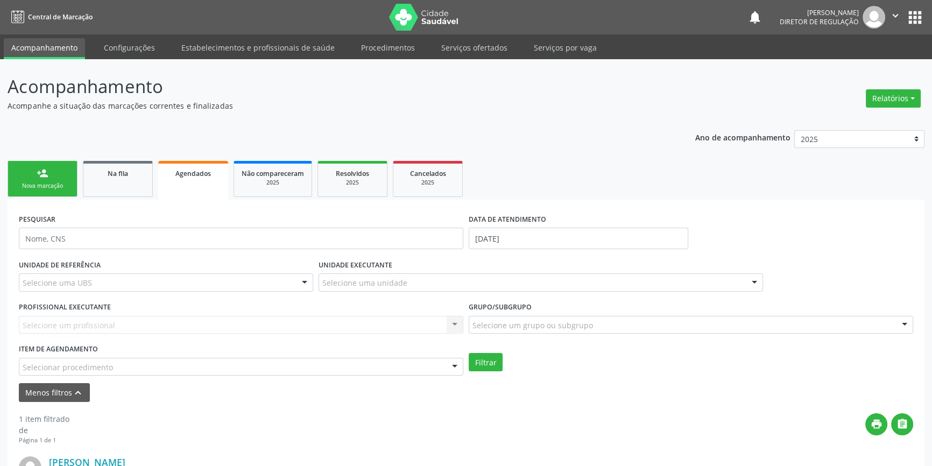
click at [373, 274] on div "Selecione uma unidade" at bounding box center [541, 282] width 444 height 18
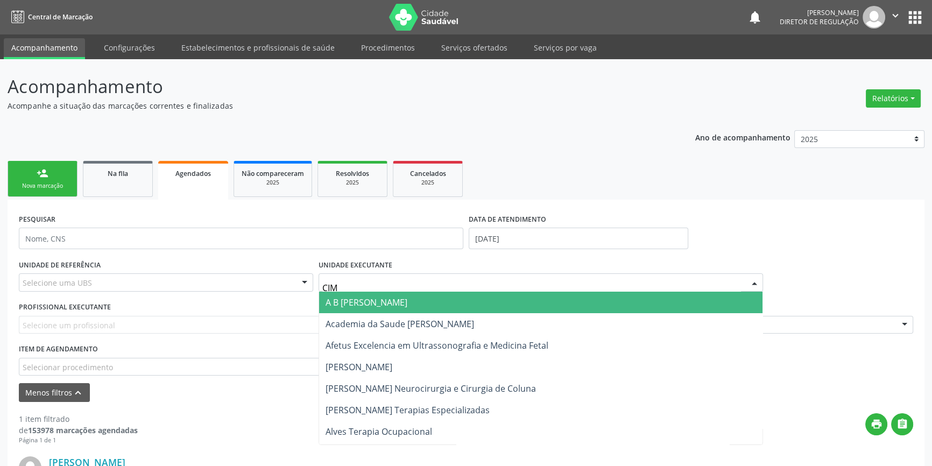
type input "CIME"
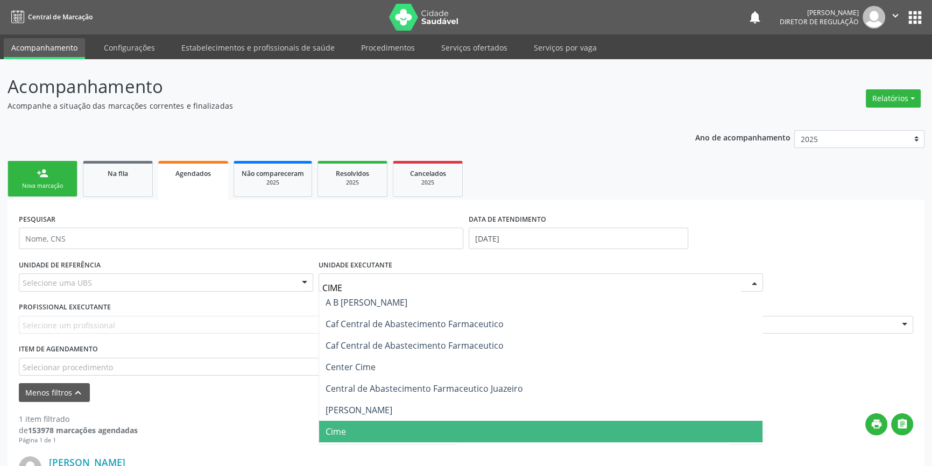
click at [356, 429] on span "Cime" at bounding box center [540, 432] width 443 height 22
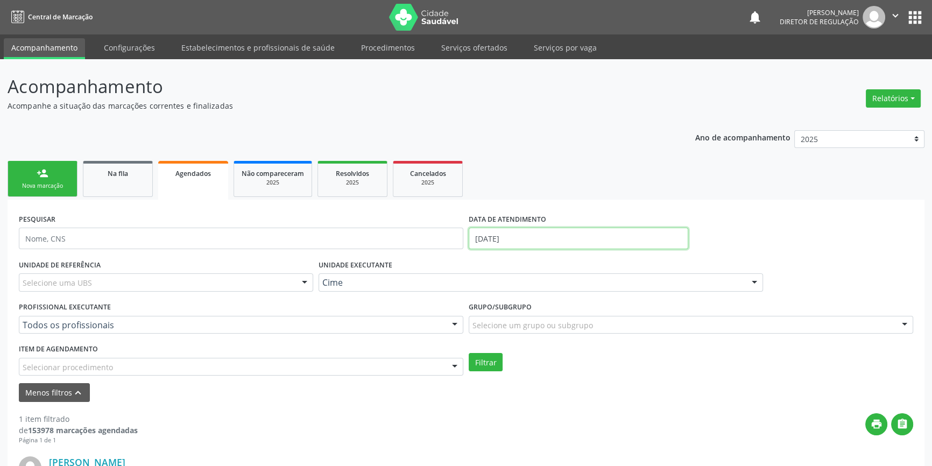
click at [527, 234] on input "[DATE]" at bounding box center [579, 239] width 220 height 22
click at [707, 364] on div "Filtrar" at bounding box center [691, 362] width 450 height 18
click at [505, 233] on input "[DATE]" at bounding box center [579, 239] width 220 height 22
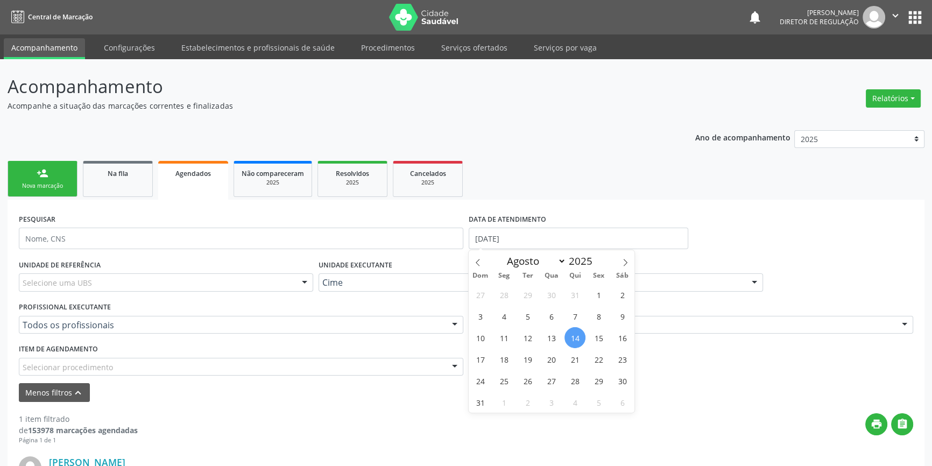
click at [576, 333] on span "14" at bounding box center [574, 337] width 21 height 21
type input "[DATE]"
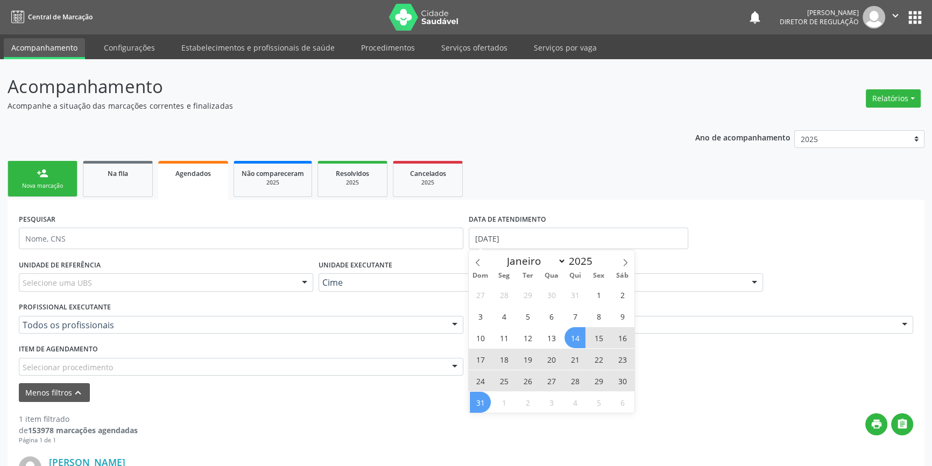
click at [477, 404] on span "31" at bounding box center [480, 402] width 21 height 21
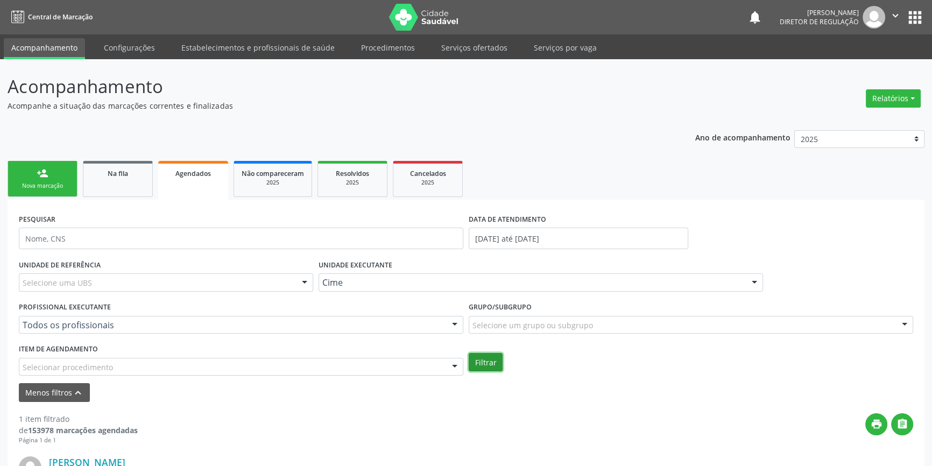
click at [484, 354] on button "Filtrar" at bounding box center [486, 362] width 34 height 18
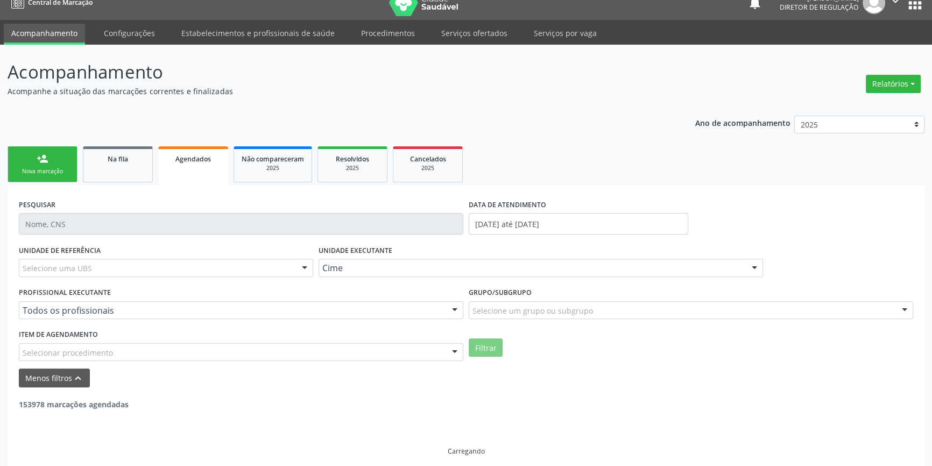
scroll to position [22, 0]
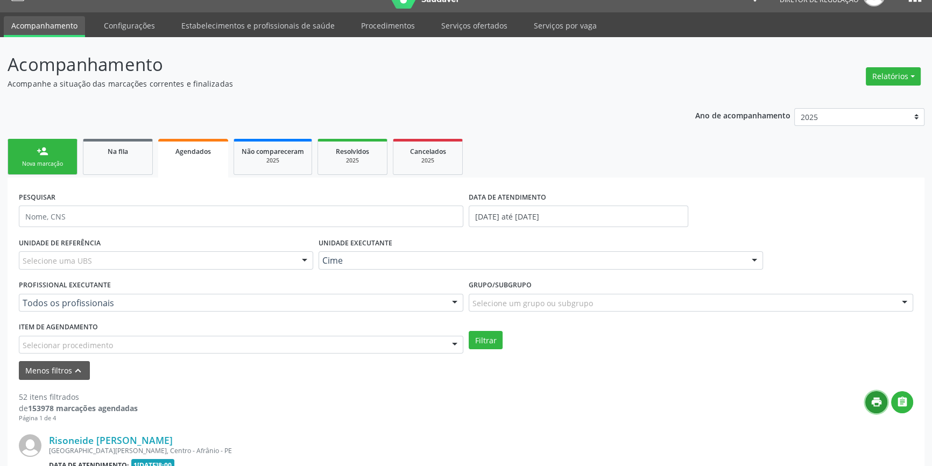
click at [882, 398] on button "print" at bounding box center [876, 402] width 22 height 22
click at [52, 161] on div "Nova marcação" at bounding box center [43, 164] width 54 height 8
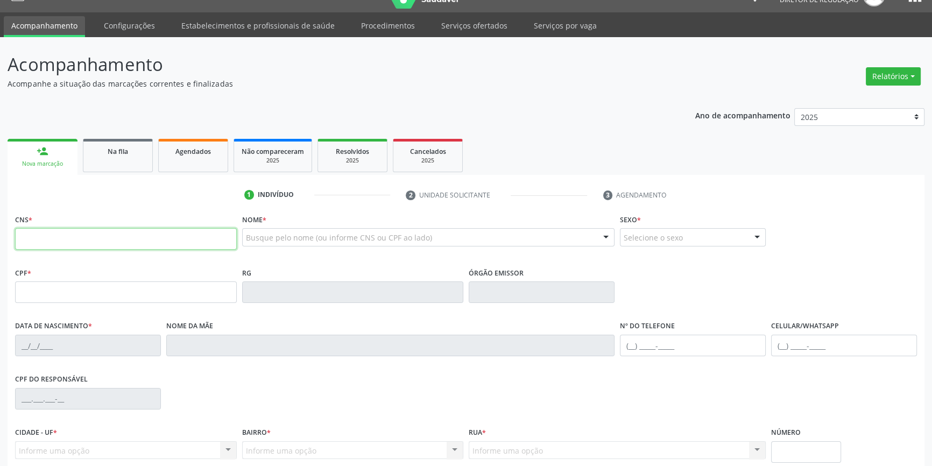
click at [94, 232] on input "text" at bounding box center [126, 239] width 222 height 22
type input "708 2006 1518 7445"
type input "[DATE]"
type input "[DEMOGRAPHIC_DATA] [PERSON_NAME]"
type input "[PHONE_NUMBER]"
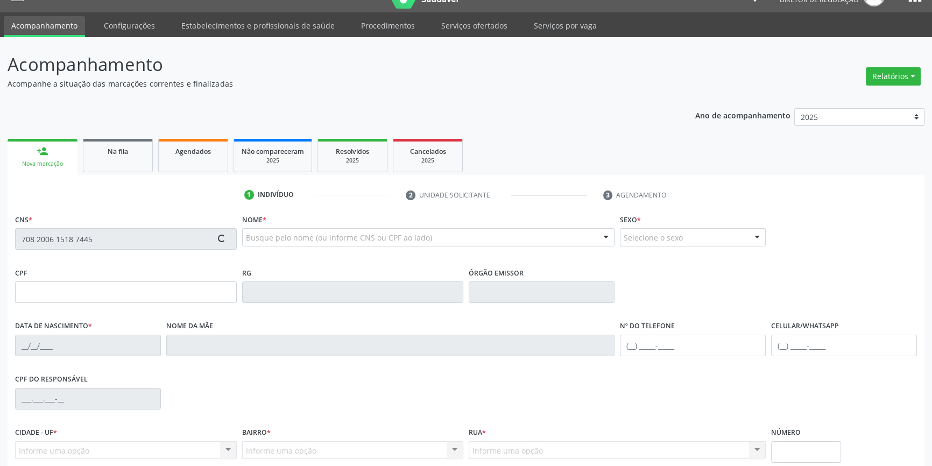
type input "[PHONE_NUMBER]"
type input "S/N"
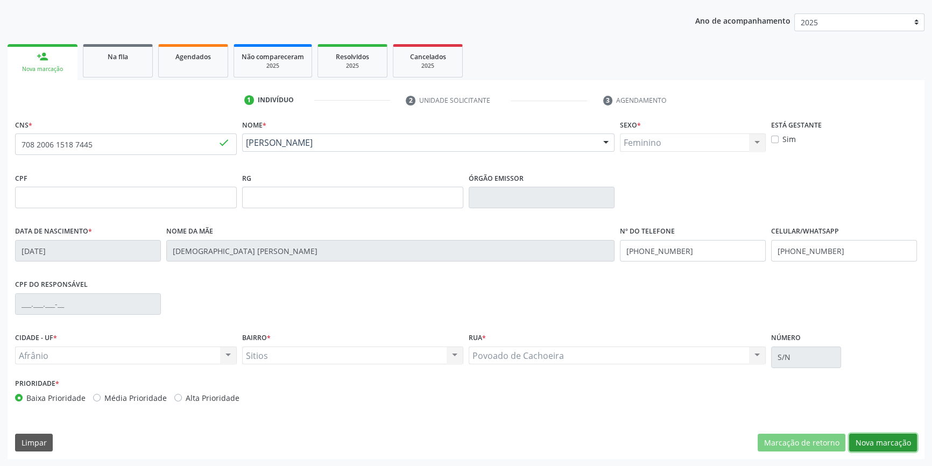
click at [896, 448] on button "Nova marcação" at bounding box center [883, 443] width 68 height 18
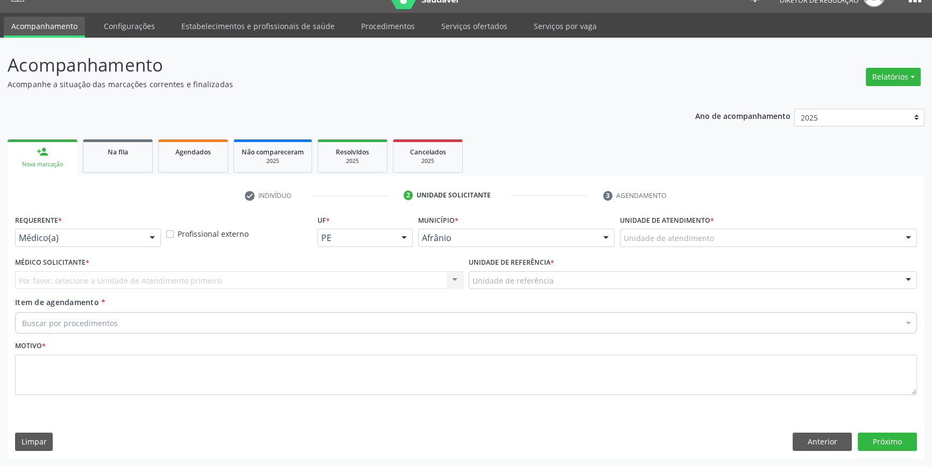
scroll to position [20, 0]
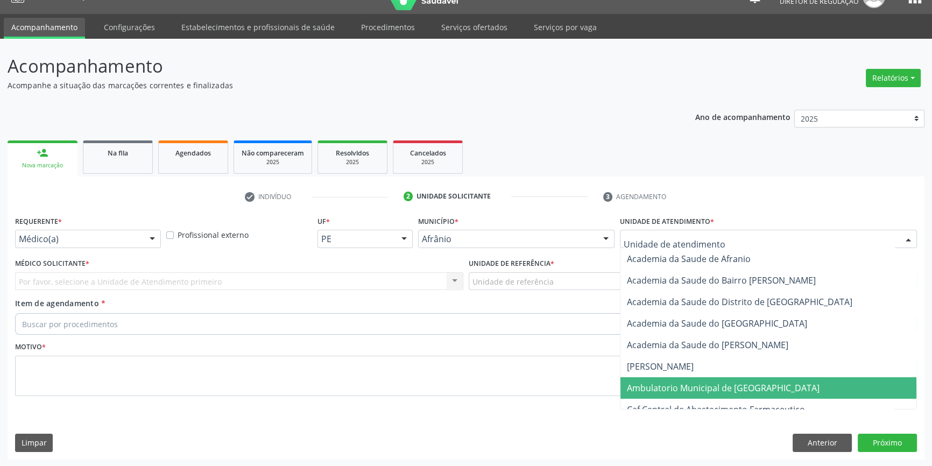
click at [669, 386] on span "Ambulatorio Municipal de [GEOGRAPHIC_DATA]" at bounding box center [723, 388] width 193 height 12
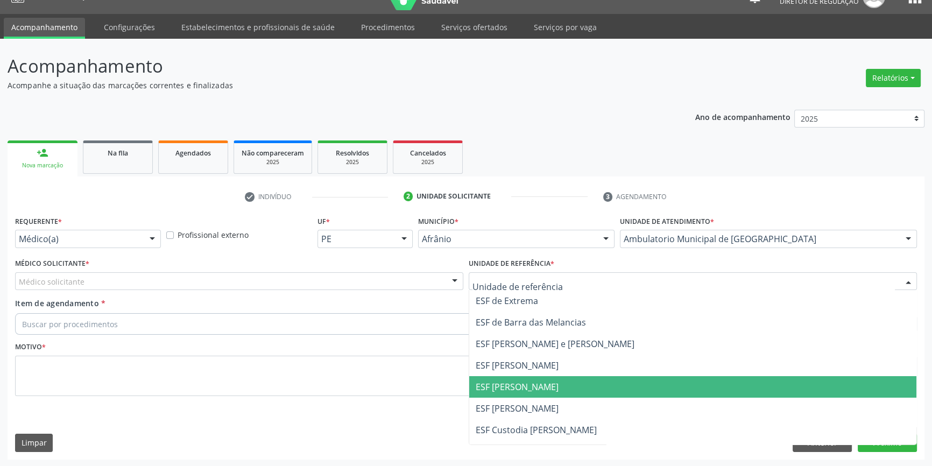
drag, startPoint x: 507, startPoint y: 393, endPoint x: 297, endPoint y: 316, distance: 224.0
click at [491, 386] on span "ESF [PERSON_NAME]" at bounding box center [692, 387] width 447 height 22
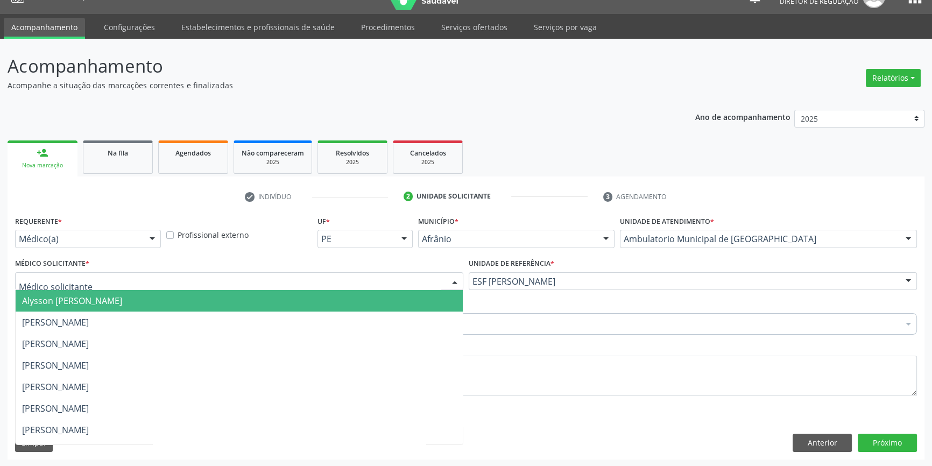
drag, startPoint x: 256, startPoint y: 279, endPoint x: 248, endPoint y: 280, distance: 8.1
click at [256, 279] on div at bounding box center [239, 281] width 448 height 18
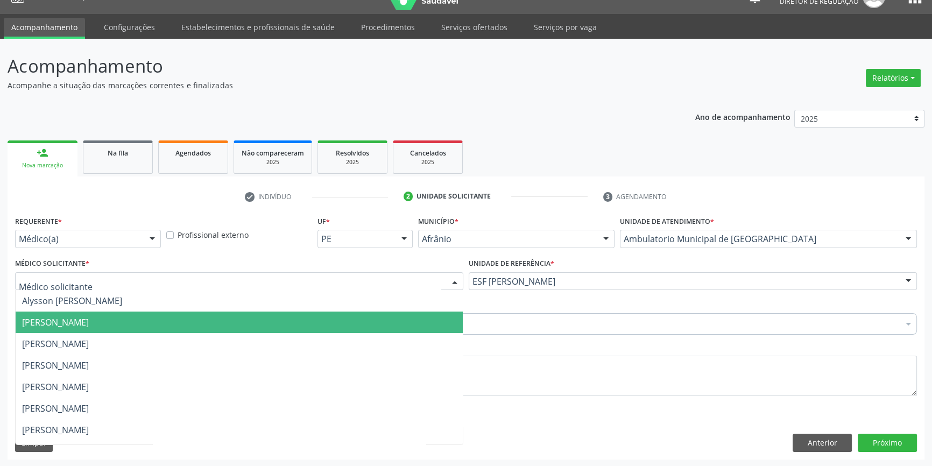
click at [193, 329] on span "[PERSON_NAME]" at bounding box center [239, 323] width 447 height 22
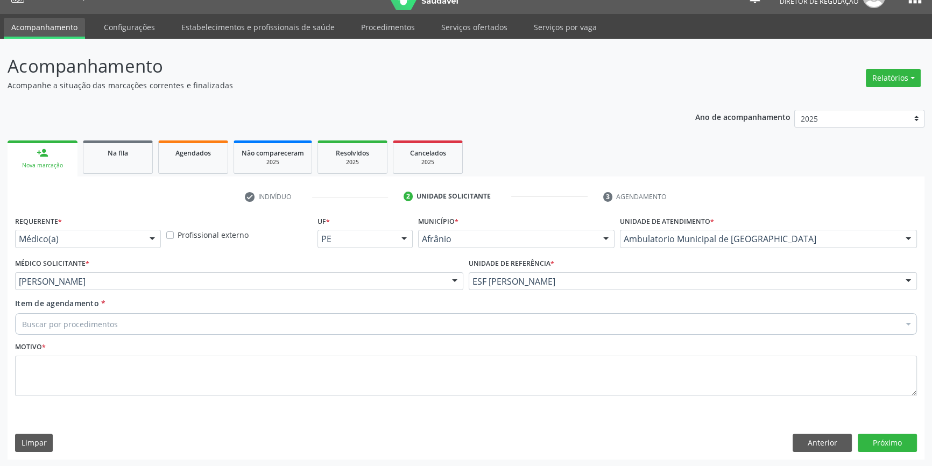
click at [173, 317] on div "Buscar por procedimentos" at bounding box center [466, 324] width 902 height 22
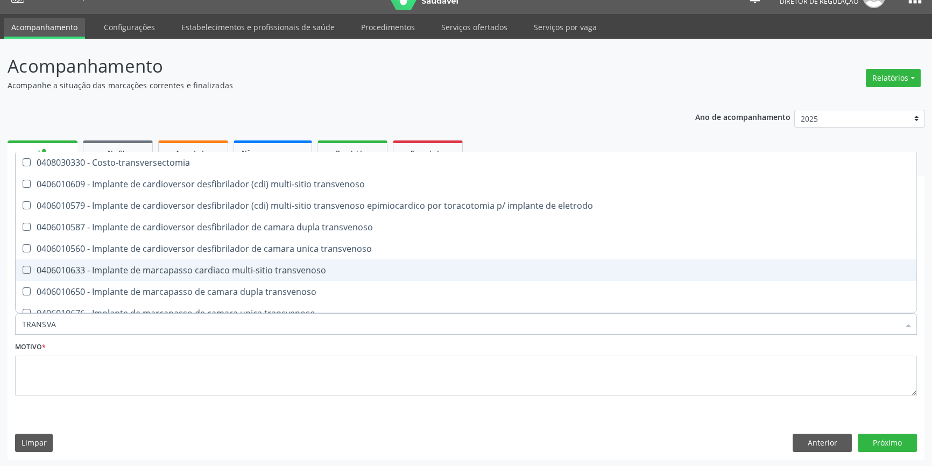
type input "TRANSVAG"
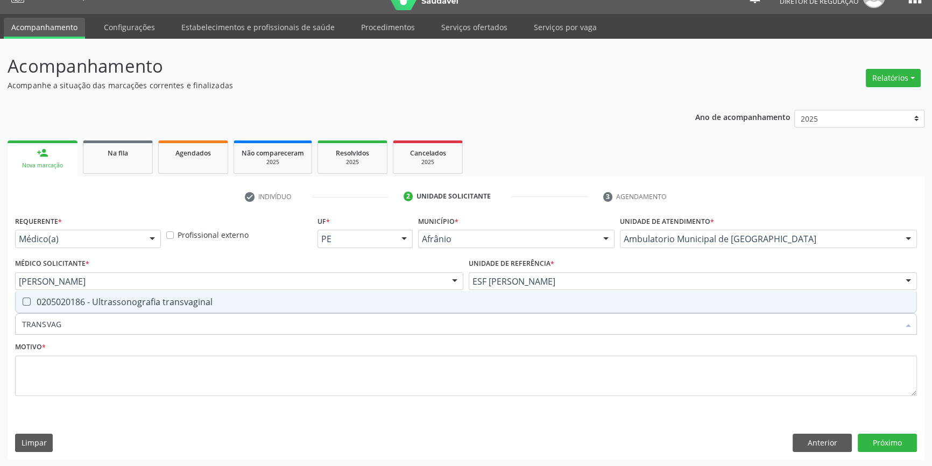
click at [185, 298] on div "0205020186 - Ultrassonografia transvaginal" at bounding box center [466, 302] width 888 height 9
checkbox transvaginal "true"
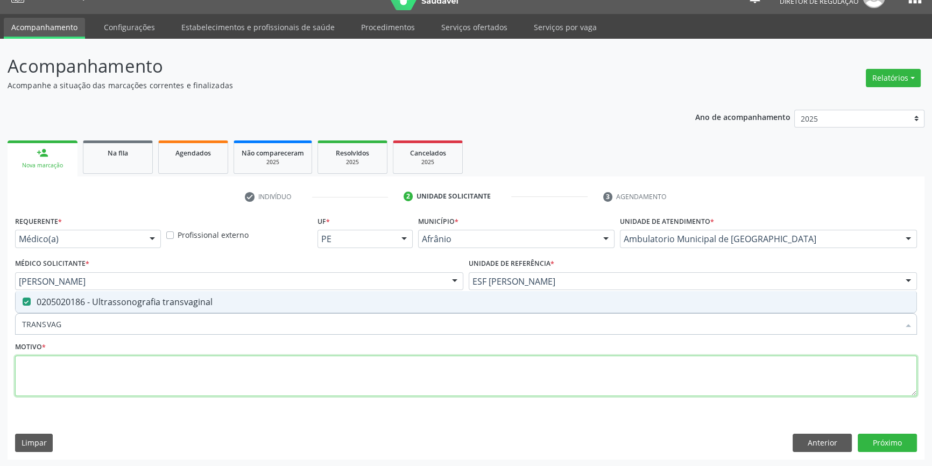
click at [136, 375] on textarea at bounding box center [466, 376] width 902 height 41
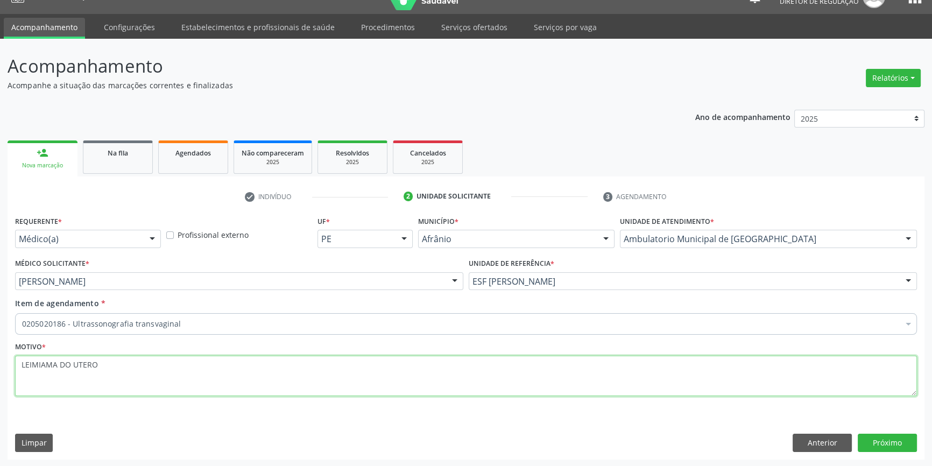
paste textarea "OMIO"
type textarea "LEIOMIOMA DO UTERO"
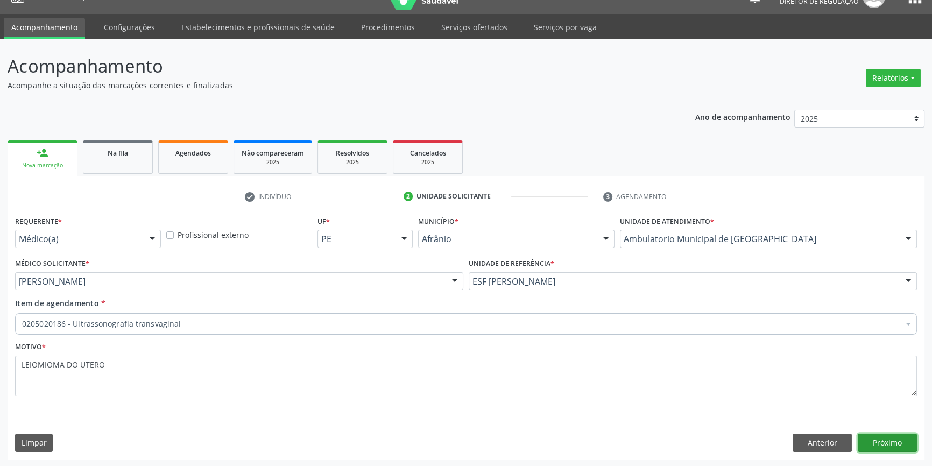
click at [893, 438] on button "Próximo" at bounding box center [887, 443] width 59 height 18
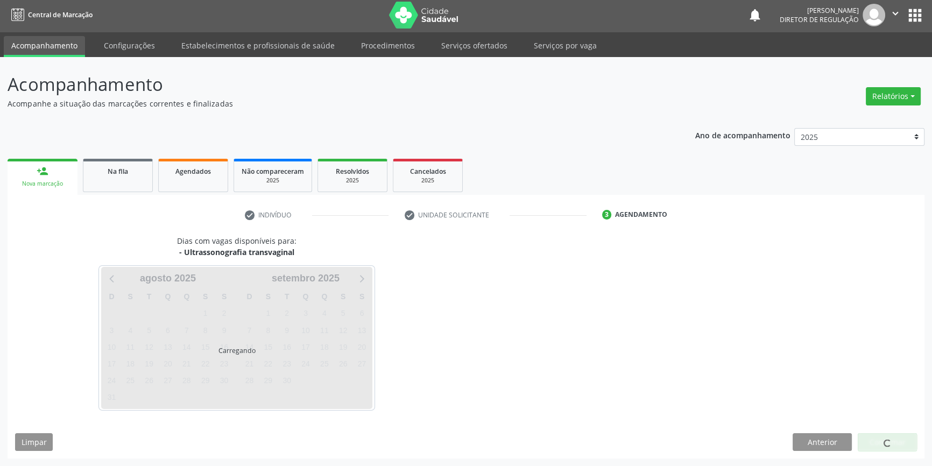
scroll to position [1, 0]
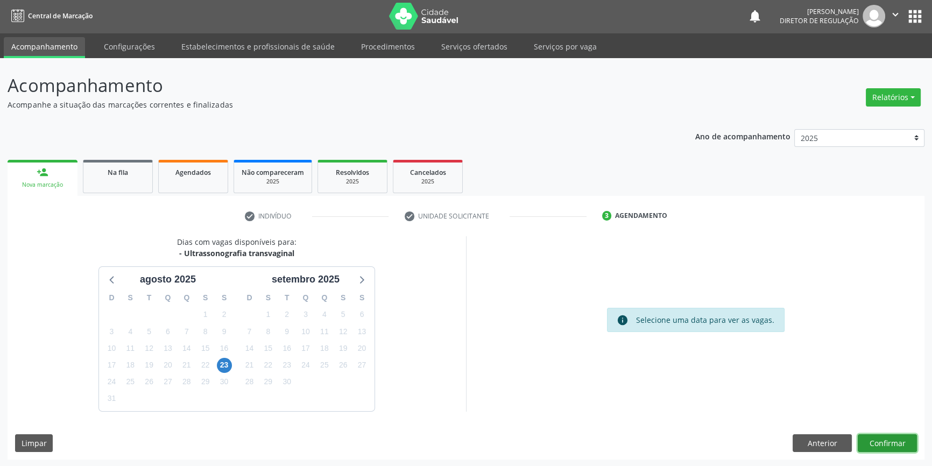
click at [909, 440] on button "Confirmar" at bounding box center [887, 443] width 59 height 18
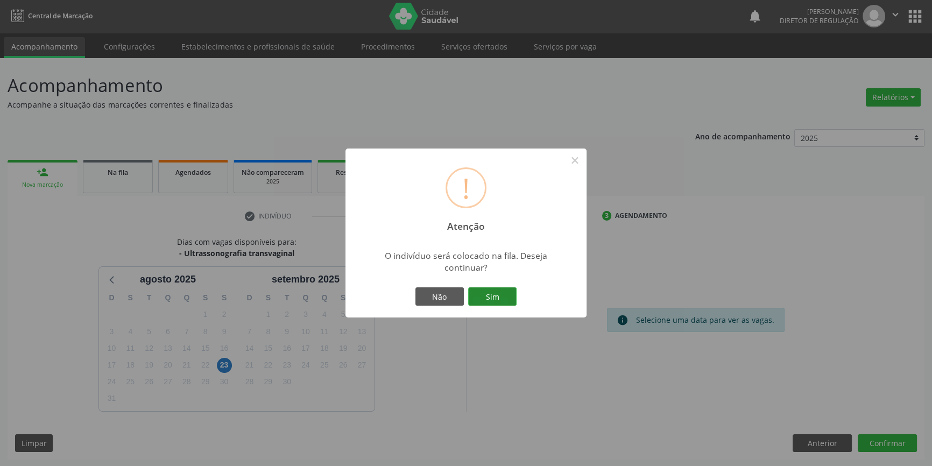
click at [508, 292] on button "Sim" at bounding box center [492, 296] width 48 height 18
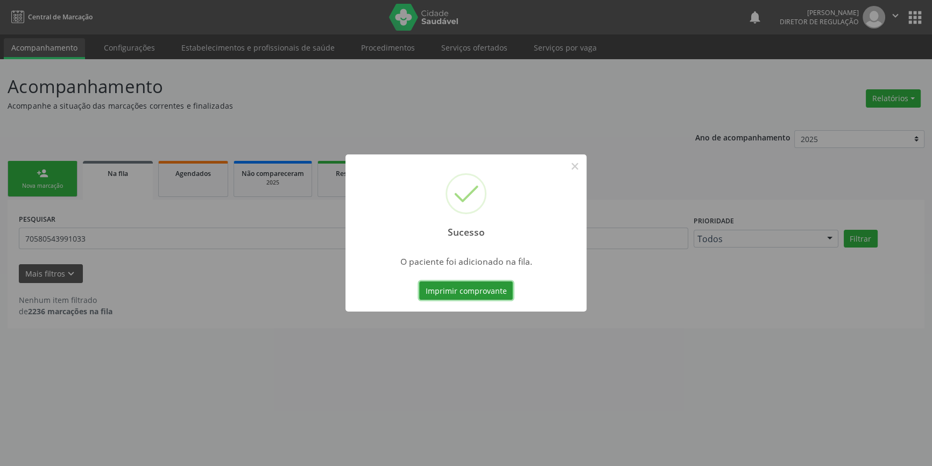
scroll to position [0, 0]
click at [578, 164] on button "×" at bounding box center [578, 166] width 18 height 18
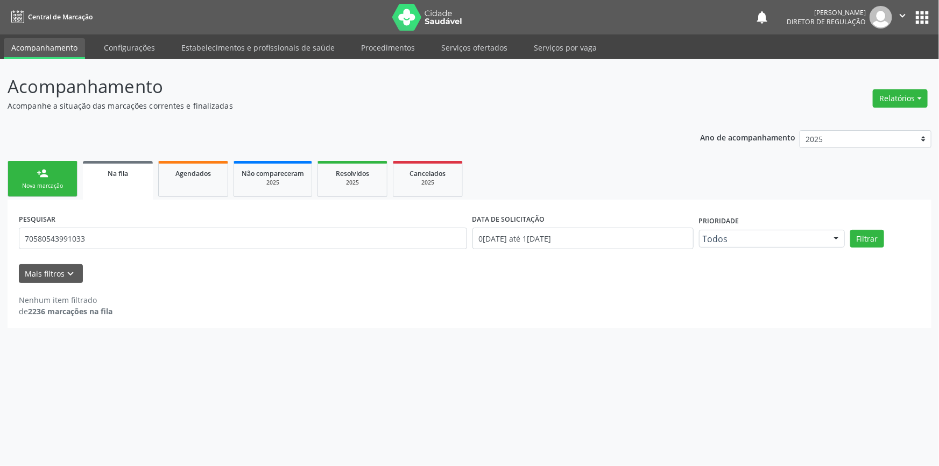
click at [52, 174] on link "person_add Nova marcação" at bounding box center [43, 179] width 70 height 36
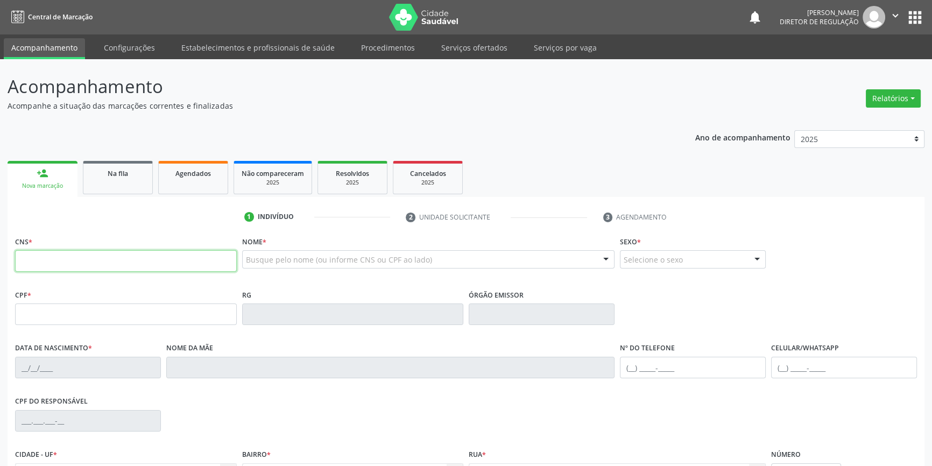
click at [56, 262] on input "text" at bounding box center [126, 261] width 222 height 22
type input "704 2005 5470 8790"
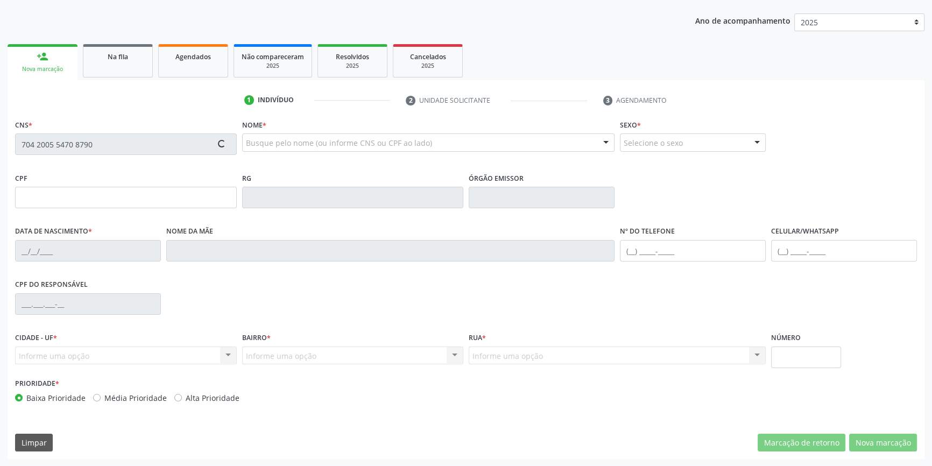
type input "127.564.224-10"
type input "26/10/2011"
type input "[PERSON_NAME]"
type input "(87) 98847-0980"
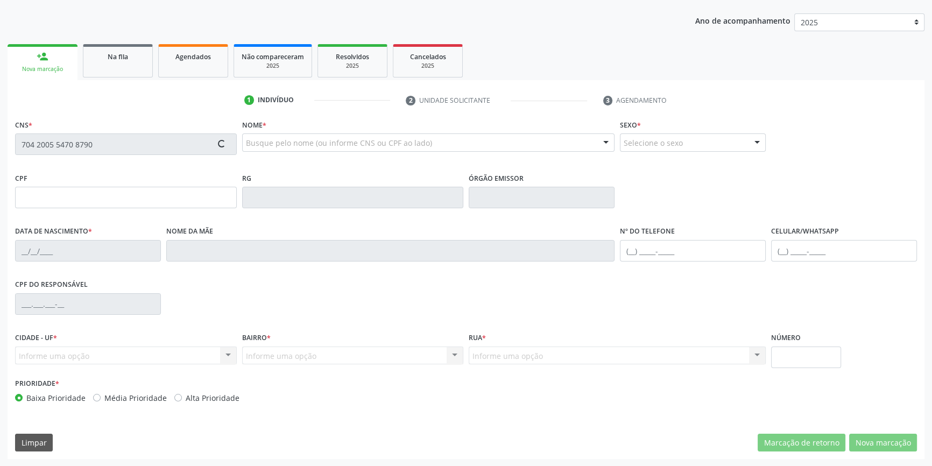
type input "091.506.934-25"
type input "S/N"
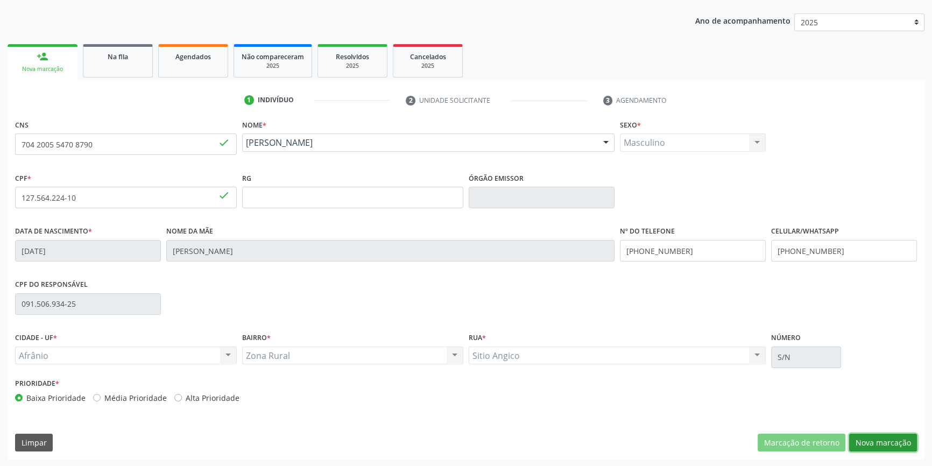
click at [891, 442] on button "Nova marcação" at bounding box center [883, 443] width 68 height 18
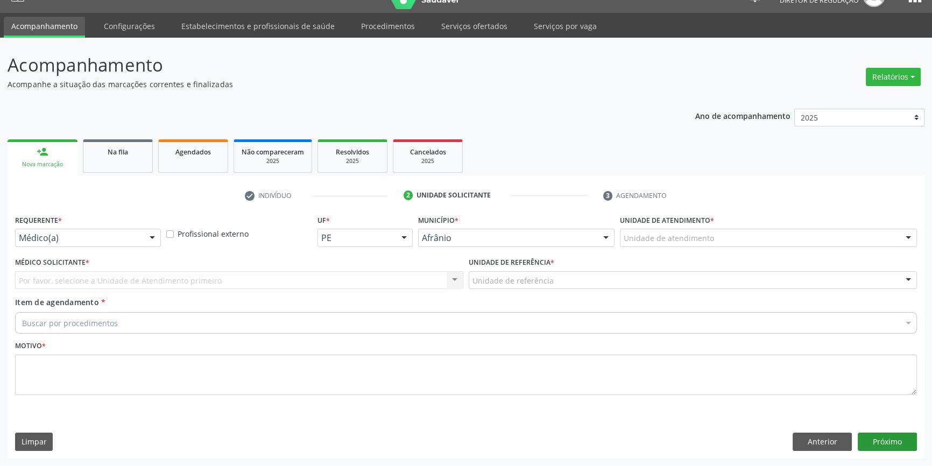
scroll to position [20, 0]
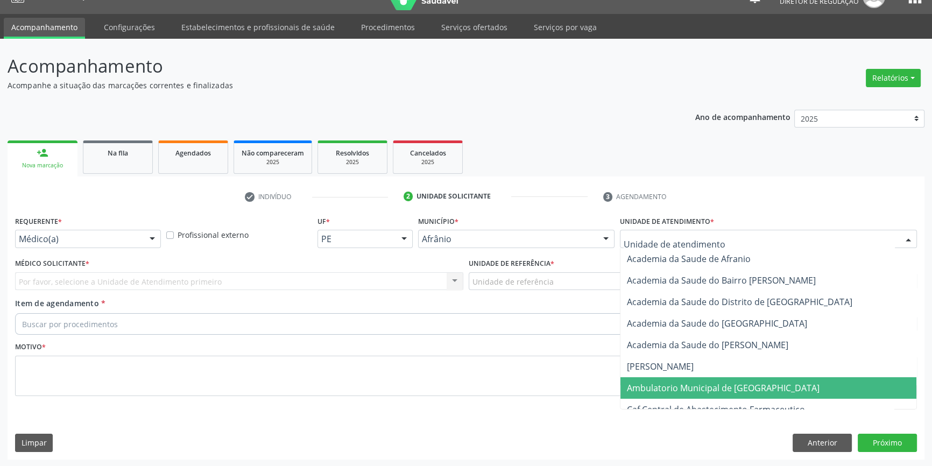
click at [677, 384] on span "Ambulatorio Municipal de [GEOGRAPHIC_DATA]" at bounding box center [723, 388] width 193 height 12
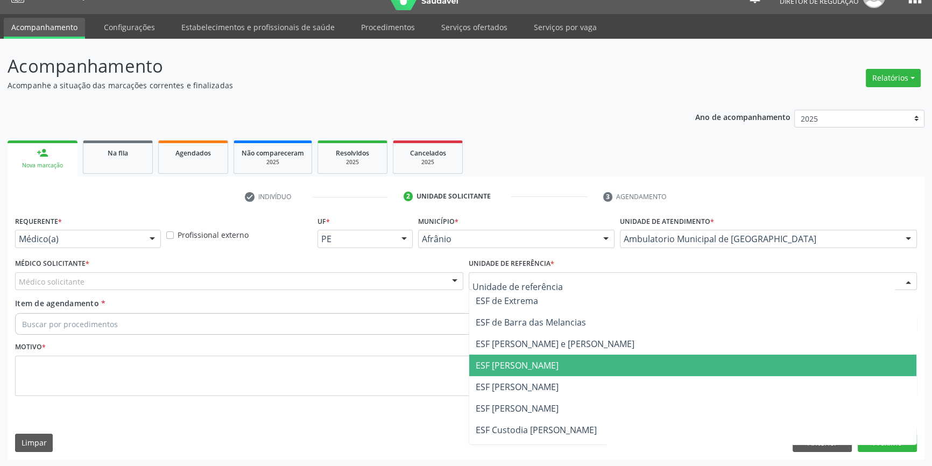
click at [513, 377] on ul "ESF de Extrema ESF de Barra das Melancias ESF Jose e Maria Rodrigues de Macedo …" at bounding box center [692, 397] width 447 height 215
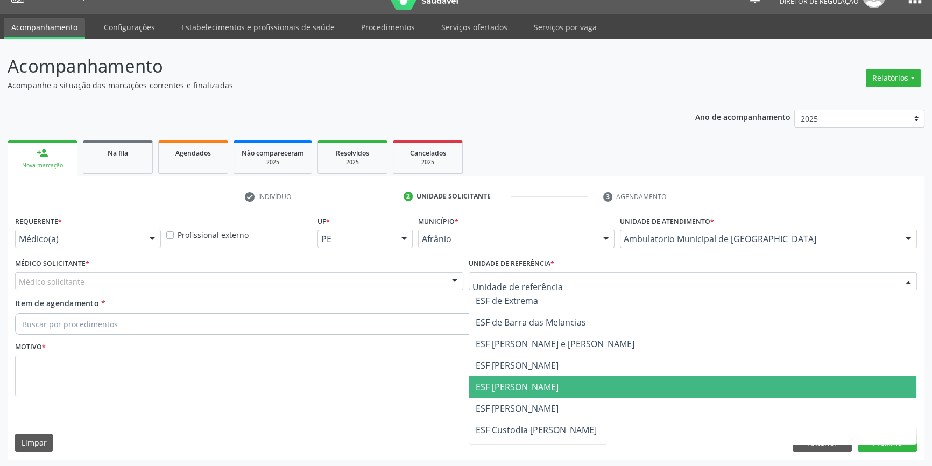
click at [498, 376] on span "ESF [PERSON_NAME]" at bounding box center [692, 387] width 447 height 22
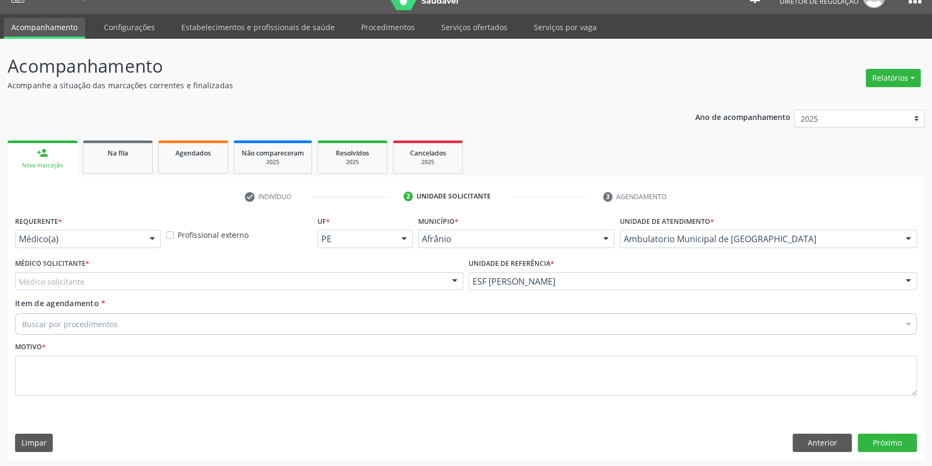
click at [290, 276] on div "Médico solicitante" at bounding box center [239, 281] width 448 height 18
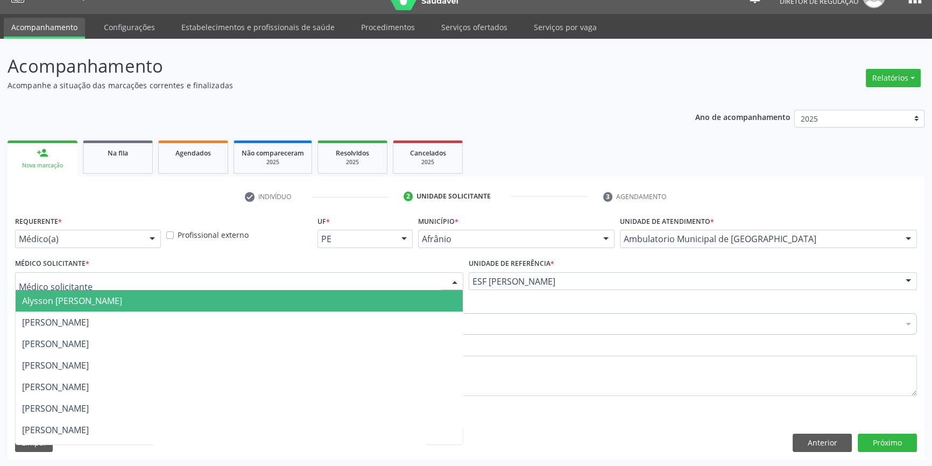
click at [130, 314] on span "[PERSON_NAME]" at bounding box center [239, 323] width 447 height 22
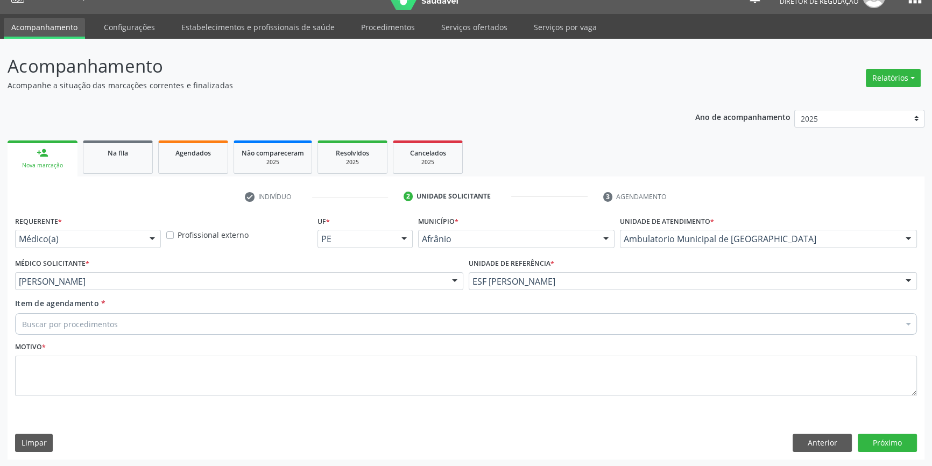
click at [124, 317] on div "Buscar por procedimentos" at bounding box center [466, 324] width 902 height 22
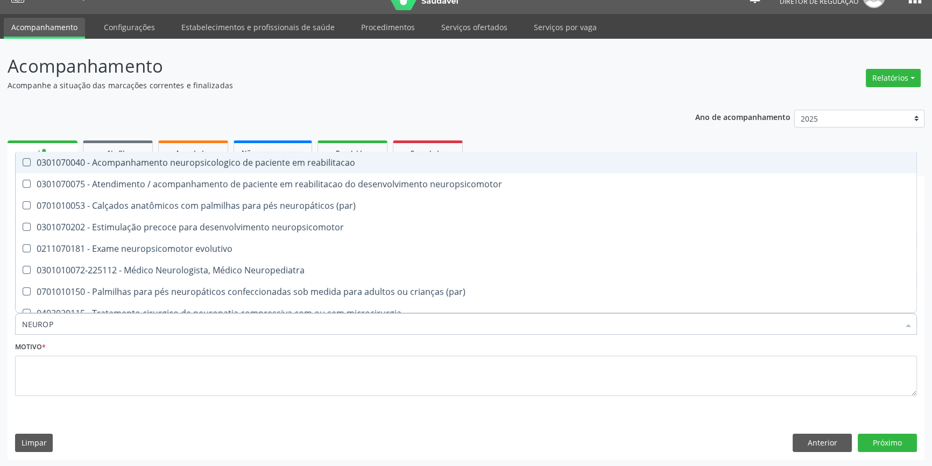
type input "NEUROPE"
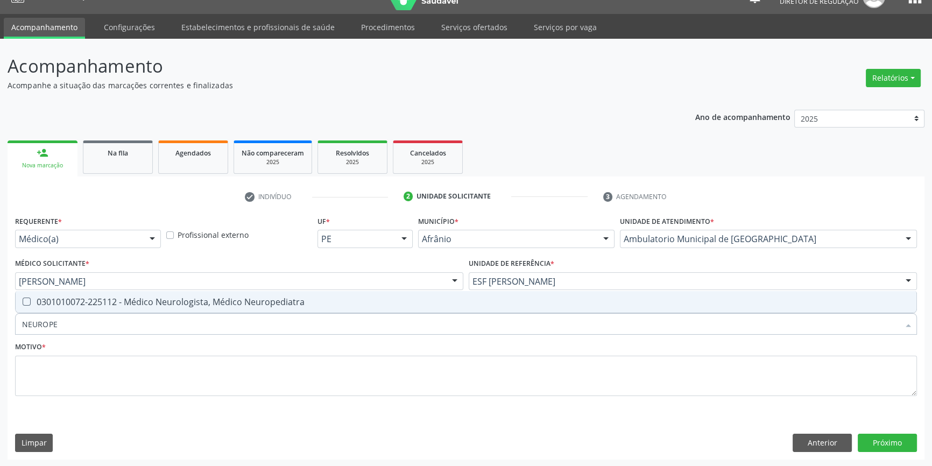
drag, startPoint x: 145, startPoint y: 304, endPoint x: 146, endPoint y: 325, distance: 21.0
click at [146, 303] on div "0301010072-225112 - Médico Neurologista, Médico Neuropediatra" at bounding box center [466, 302] width 888 height 9
checkbox Neuropediatra "true"
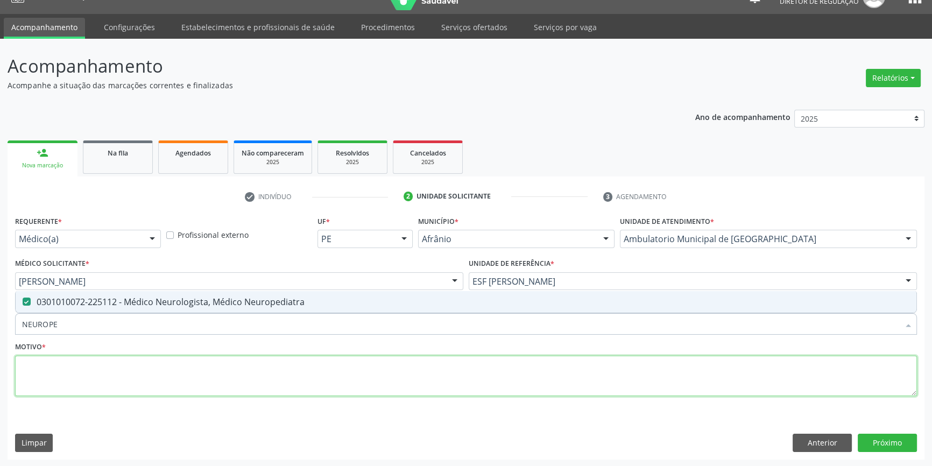
click at [123, 377] on textarea at bounding box center [466, 376] width 902 height 41
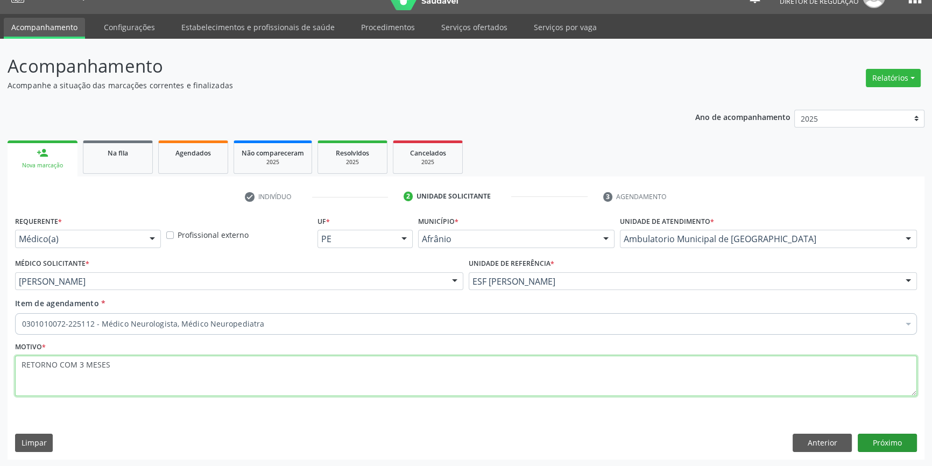
type textarea "RETORNO COM 3 MESES"
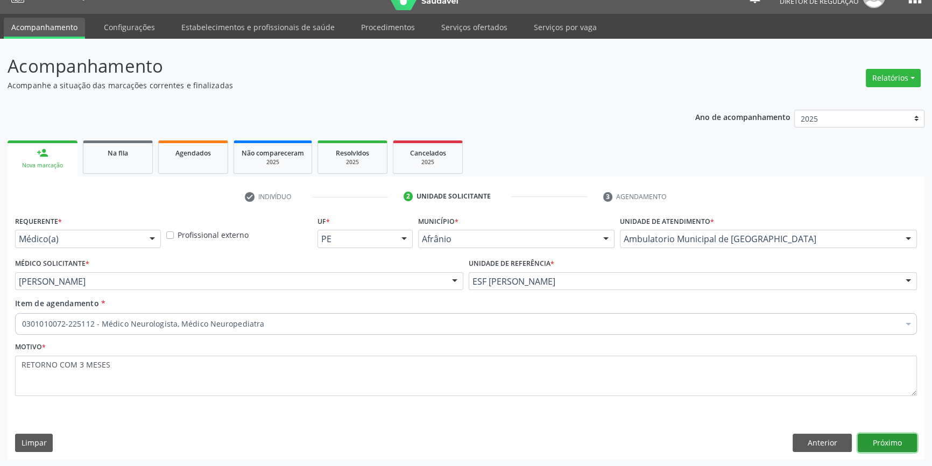
click at [875, 441] on button "Próximo" at bounding box center [887, 443] width 59 height 18
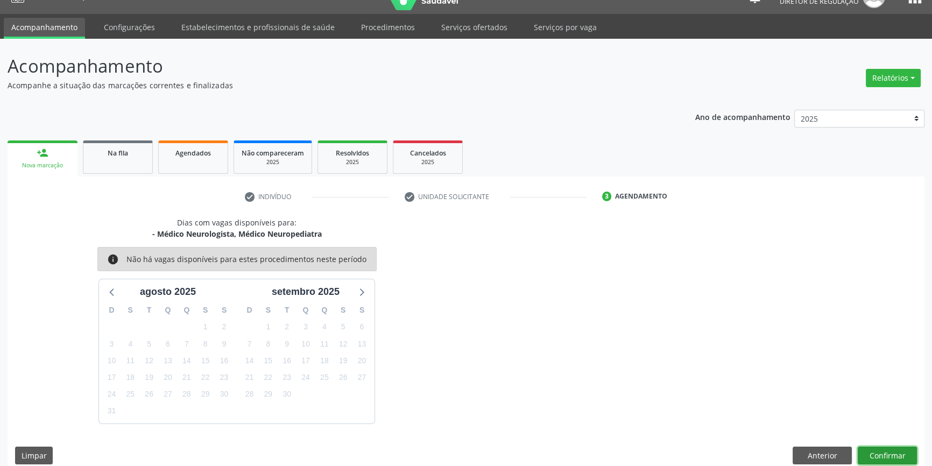
click at [883, 447] on button "Confirmar" at bounding box center [887, 456] width 59 height 18
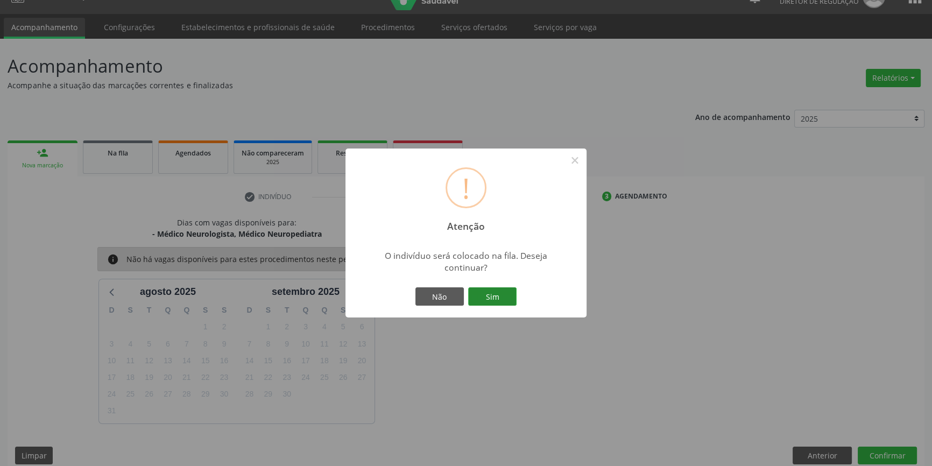
click at [508, 294] on button "Sim" at bounding box center [492, 296] width 48 height 18
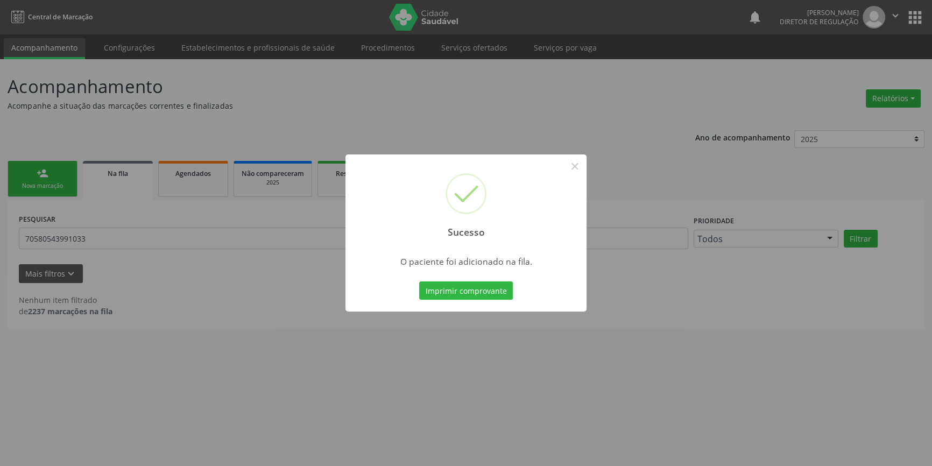
scroll to position [0, 0]
drag, startPoint x: 581, startPoint y: 167, endPoint x: 365, endPoint y: 209, distance: 220.2
click at [581, 167] on button "×" at bounding box center [578, 166] width 18 height 18
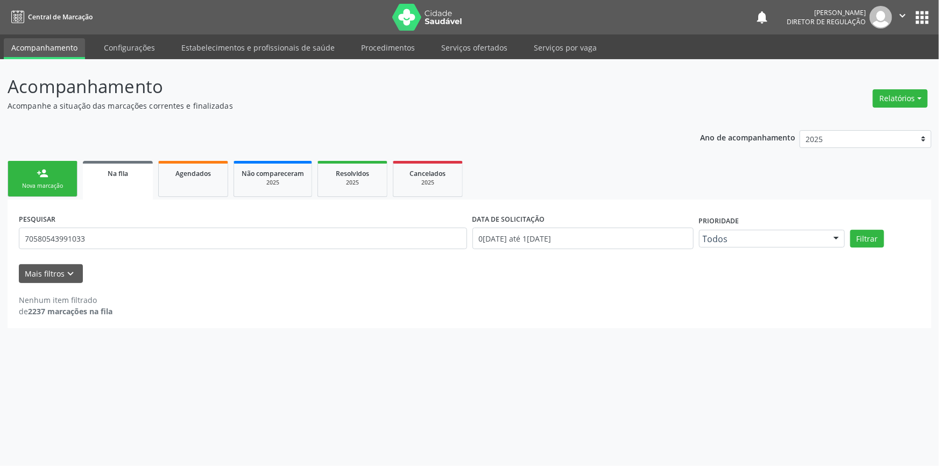
click at [44, 165] on link "person_add Nova marcação" at bounding box center [43, 179] width 70 height 36
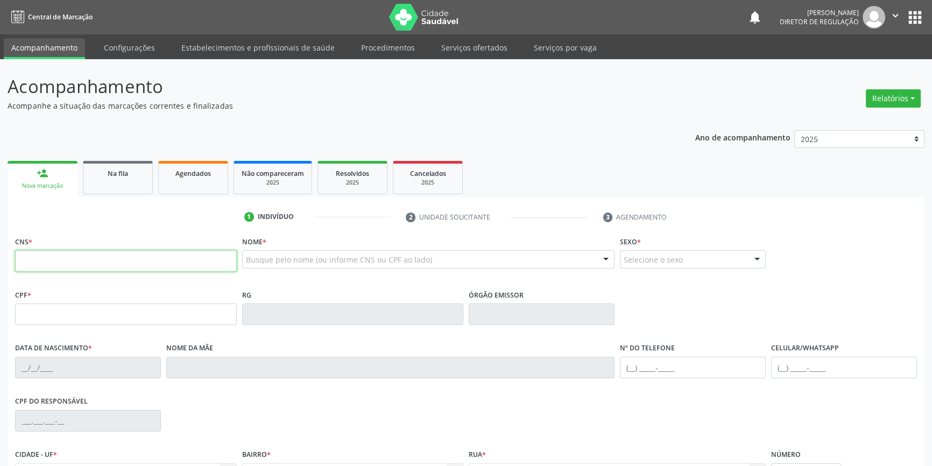
click at [82, 253] on input "text" at bounding box center [126, 261] width 222 height 22
drag, startPoint x: 113, startPoint y: 269, endPoint x: 0, endPoint y: 265, distance: 113.0
click at [0, 266] on div "Acompanhamento Acompanhe a situação das marcações correntes e finalizadas Relat…" at bounding box center [466, 321] width 932 height 524
type input "708 9017 1484 4317"
type input "381.177.928-18"
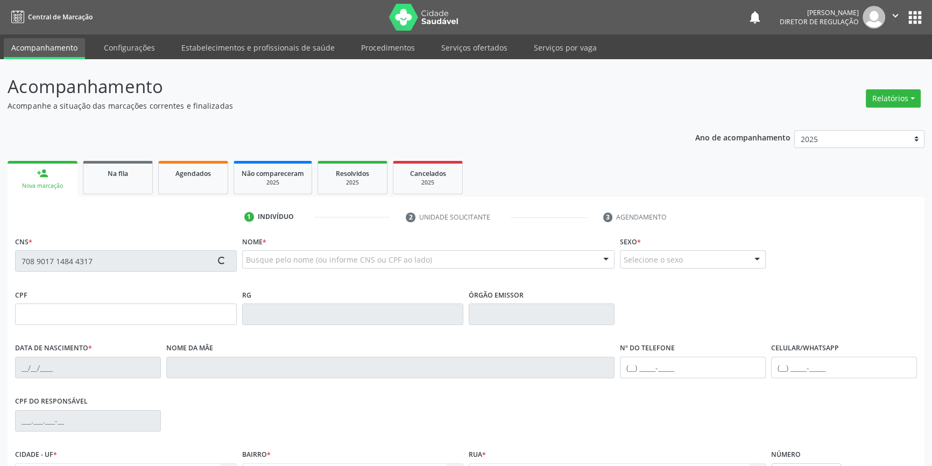
type input "1[DATE]"
type input "[PERSON_NAME]"
type input "[PHONE_NUMBER]"
type input "058.557.984-96"
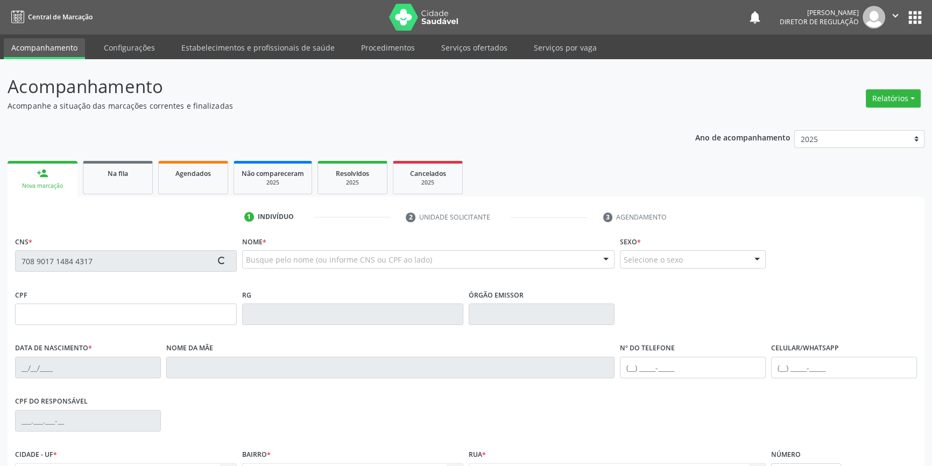
type input "S/N"
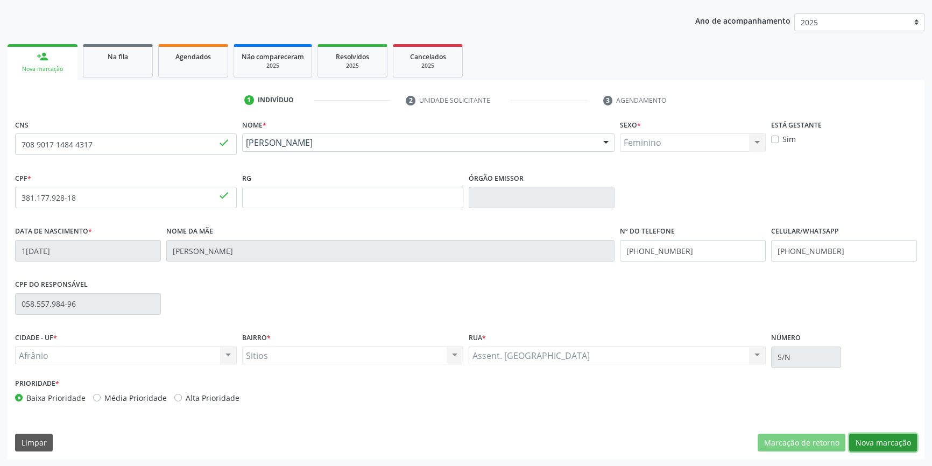
click at [865, 442] on button "Nova marcação" at bounding box center [883, 443] width 68 height 18
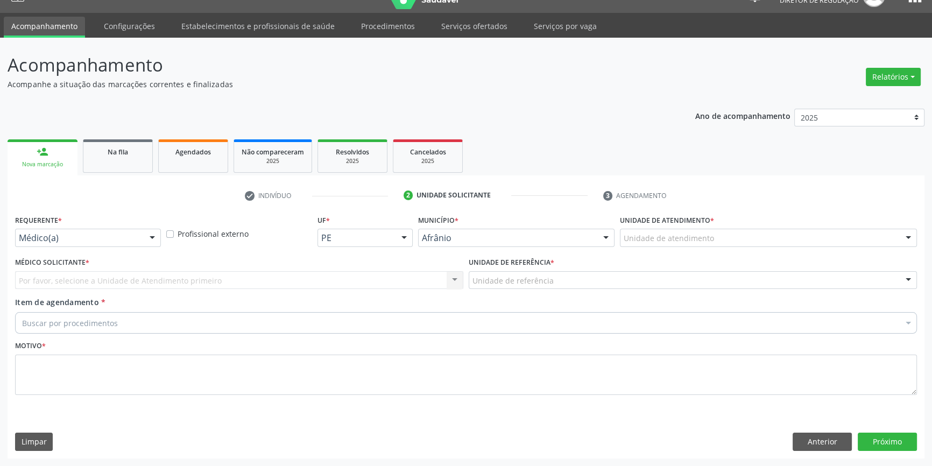
scroll to position [20, 0]
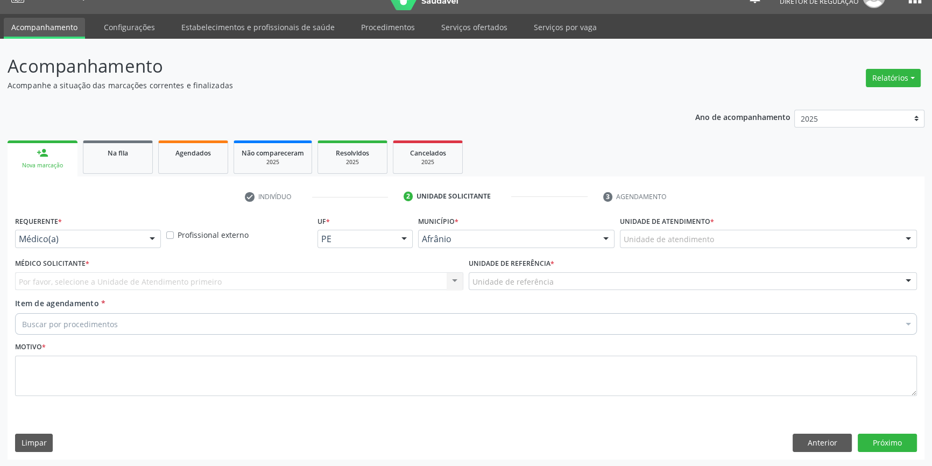
click at [681, 247] on div "Unidade de atendimento Academia da Saude de Afranio Academia da Saude do Bairro…" at bounding box center [768, 239] width 297 height 18
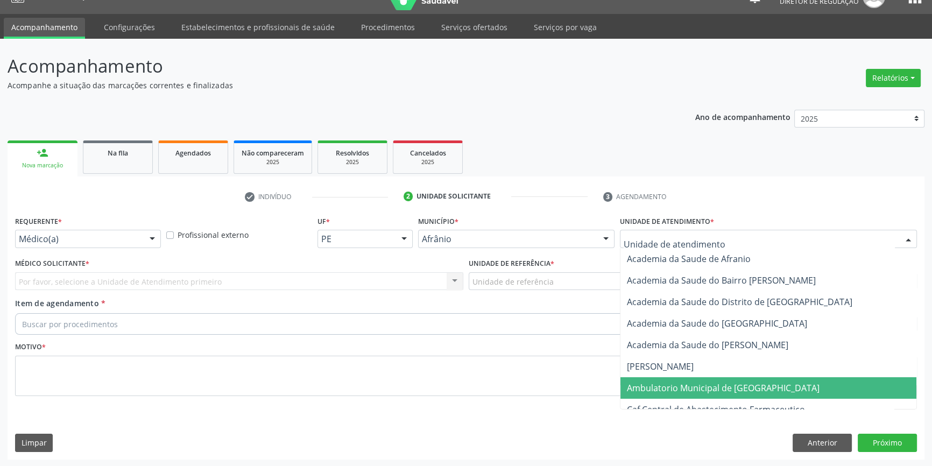
click at [679, 382] on span "Ambulatorio Municipal de [GEOGRAPHIC_DATA]" at bounding box center [723, 388] width 193 height 12
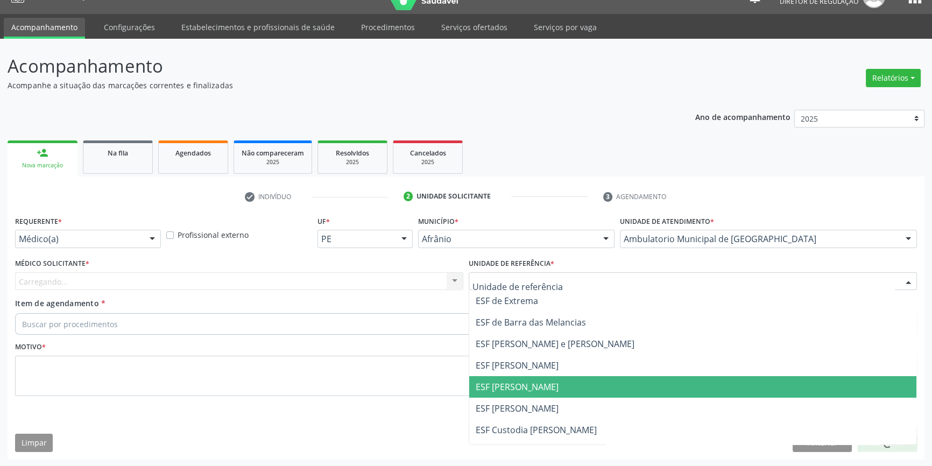
click at [538, 386] on span "ESF [PERSON_NAME]" at bounding box center [517, 387] width 83 height 12
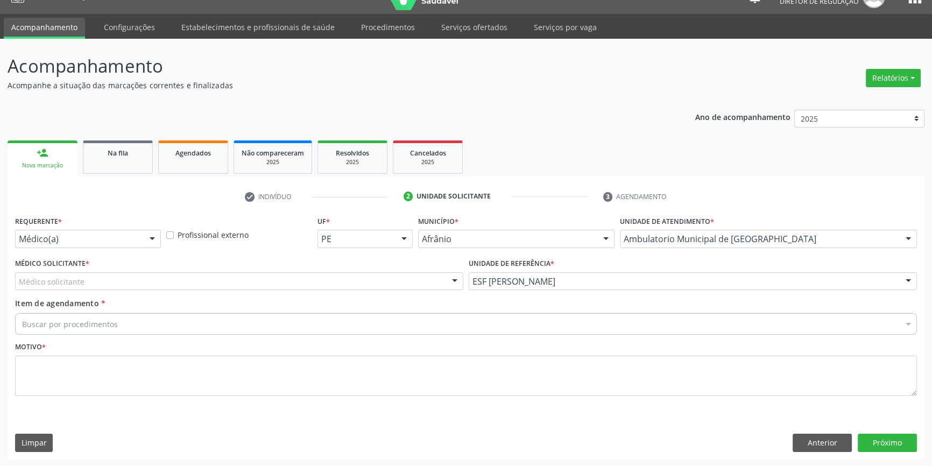
click at [315, 278] on div "Médico solicitante" at bounding box center [239, 281] width 448 height 18
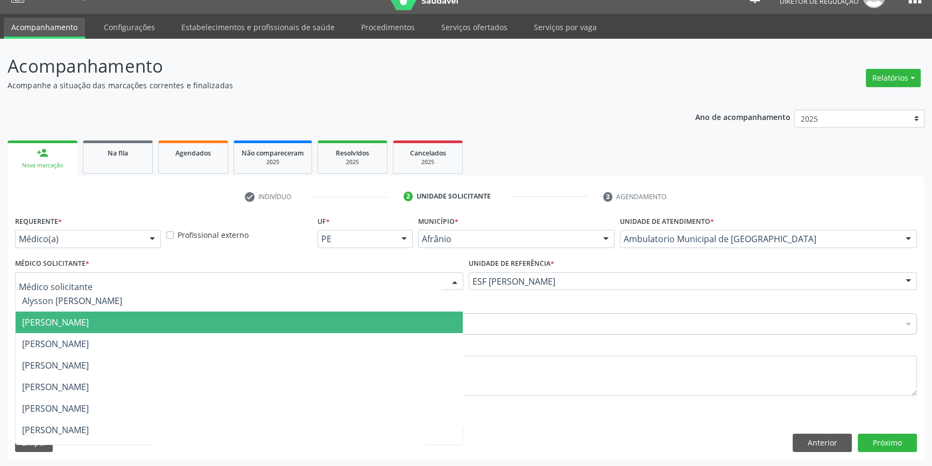
click at [166, 329] on span "[PERSON_NAME]" at bounding box center [239, 323] width 447 height 22
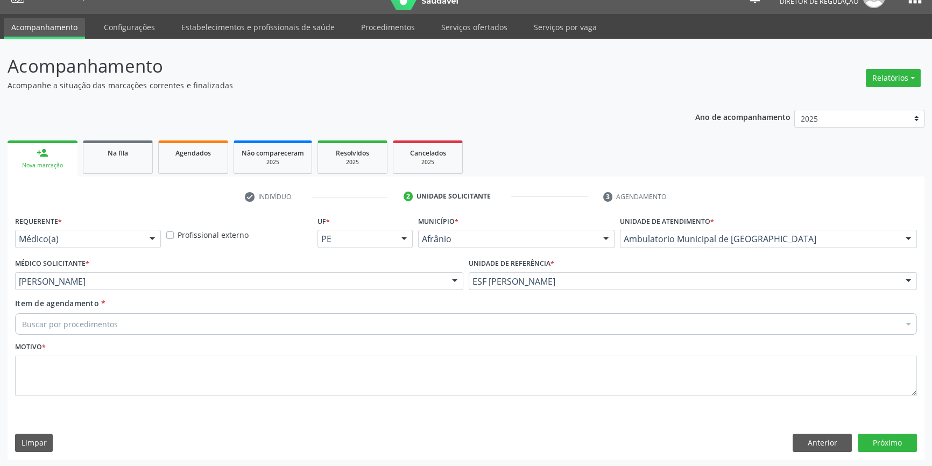
click at [133, 323] on div "Buscar por procedimentos" at bounding box center [466, 324] width 902 height 22
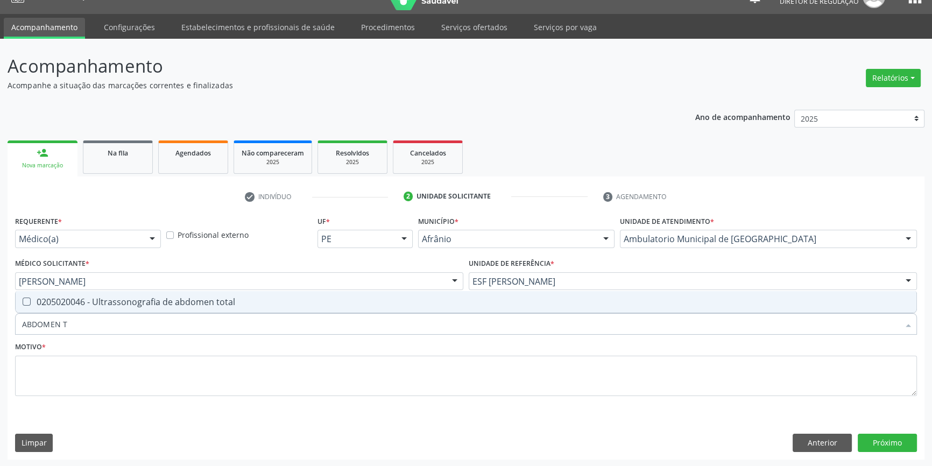
type input "ABDOMEN TO"
click at [153, 302] on div "0205020046 - Ultrassonografia de abdomen total" at bounding box center [466, 302] width 888 height 9
checkbox total "true"
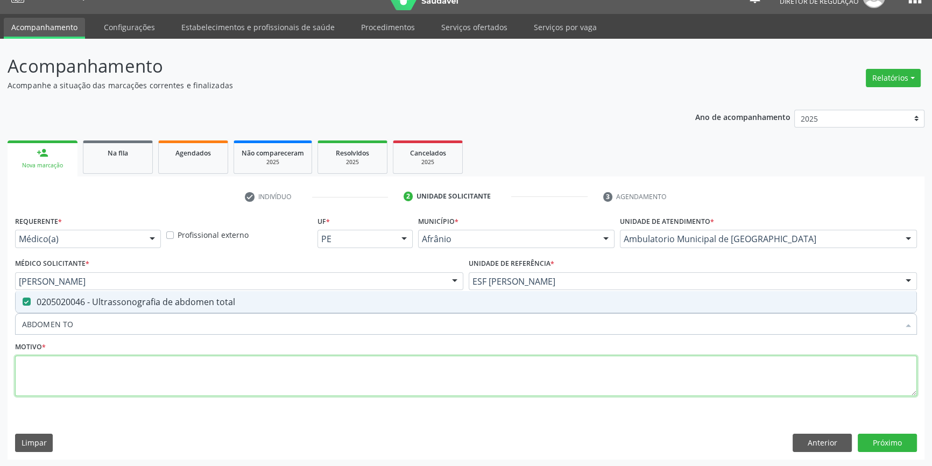
click at [143, 361] on textarea at bounding box center [466, 376] width 902 height 41
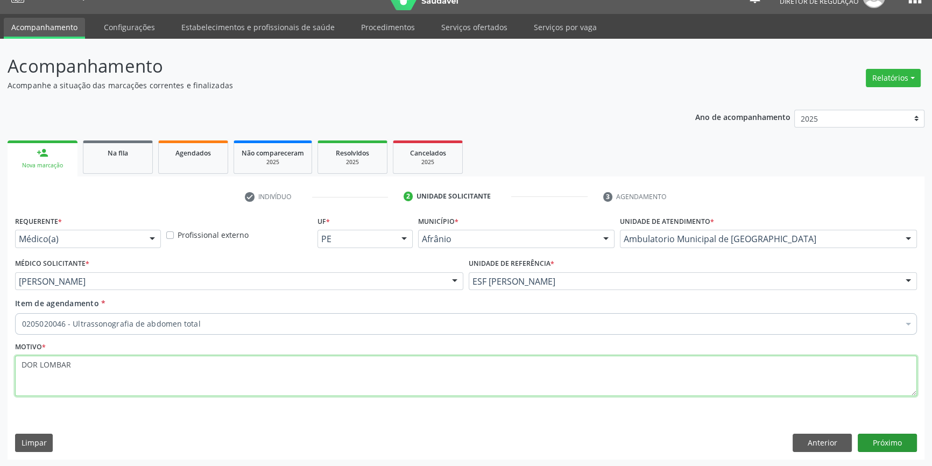
type textarea "DOR LOMBAR"
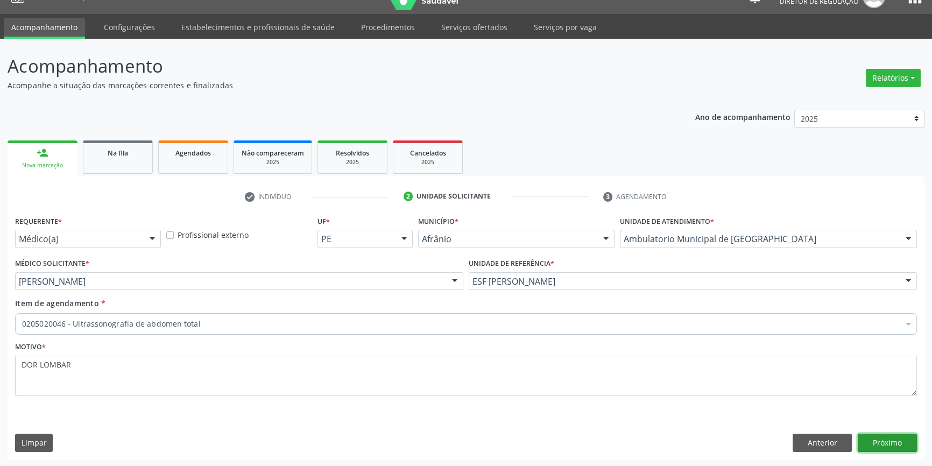
click at [886, 439] on button "Próximo" at bounding box center [887, 443] width 59 height 18
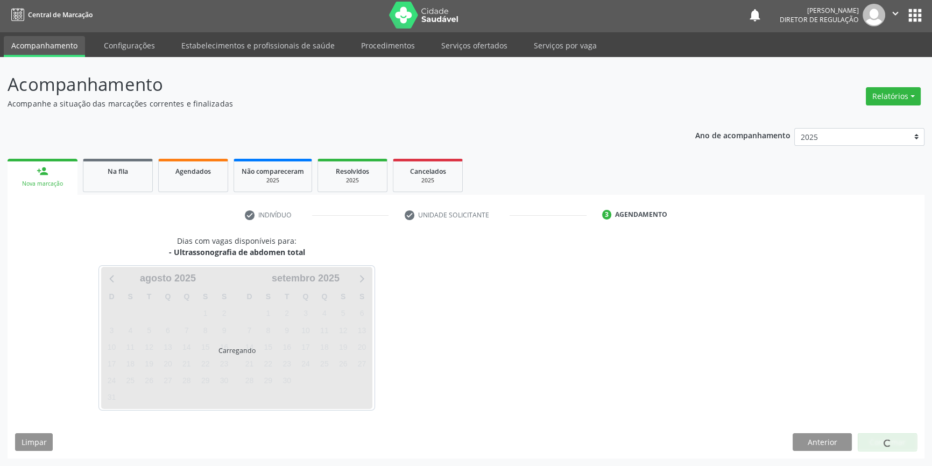
scroll to position [1, 0]
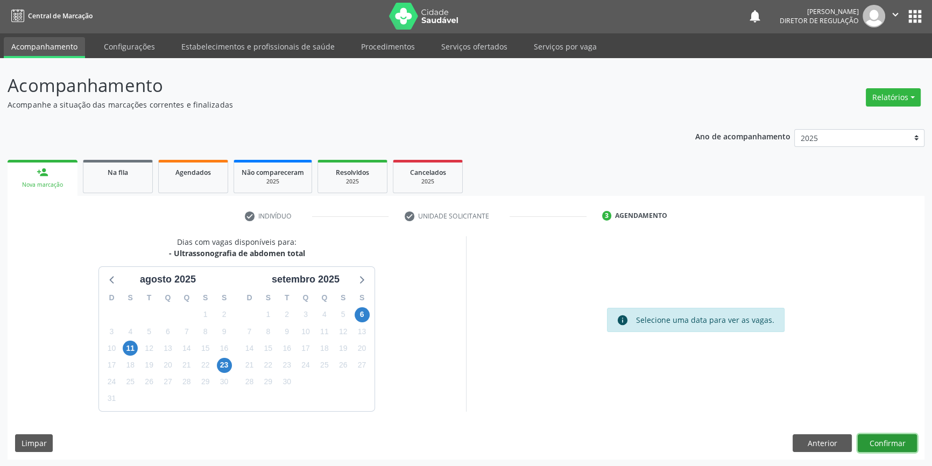
click at [894, 438] on button "Confirmar" at bounding box center [887, 443] width 59 height 18
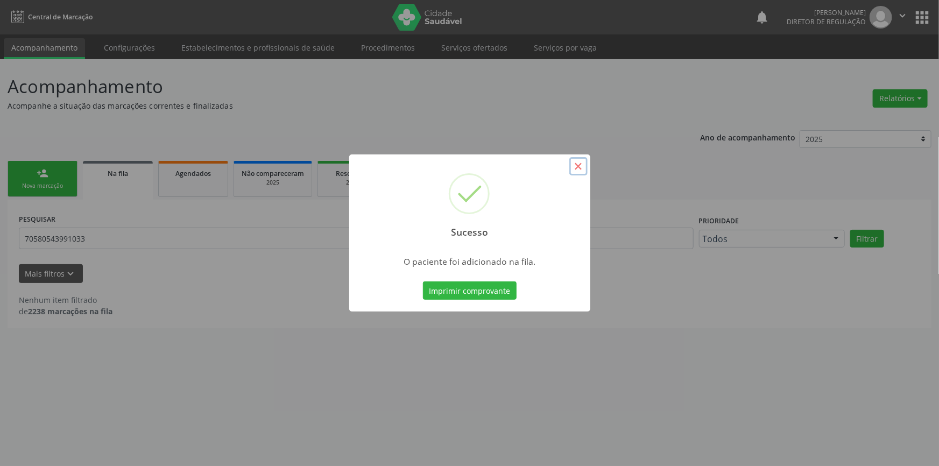
click at [580, 167] on button "×" at bounding box center [578, 166] width 18 height 18
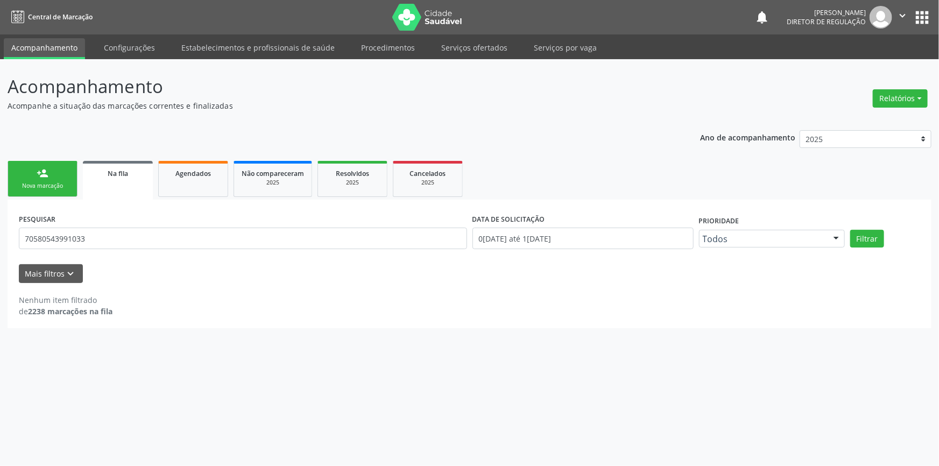
click at [67, 171] on link "person_add Nova marcação" at bounding box center [43, 179] width 70 height 36
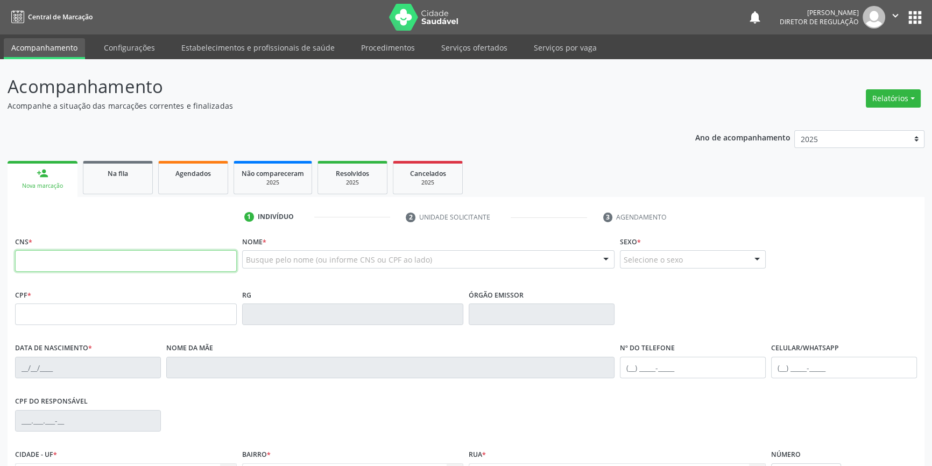
click at [62, 263] on input "text" at bounding box center [126, 261] width 222 height 22
type input "702 3061 6796 1318"
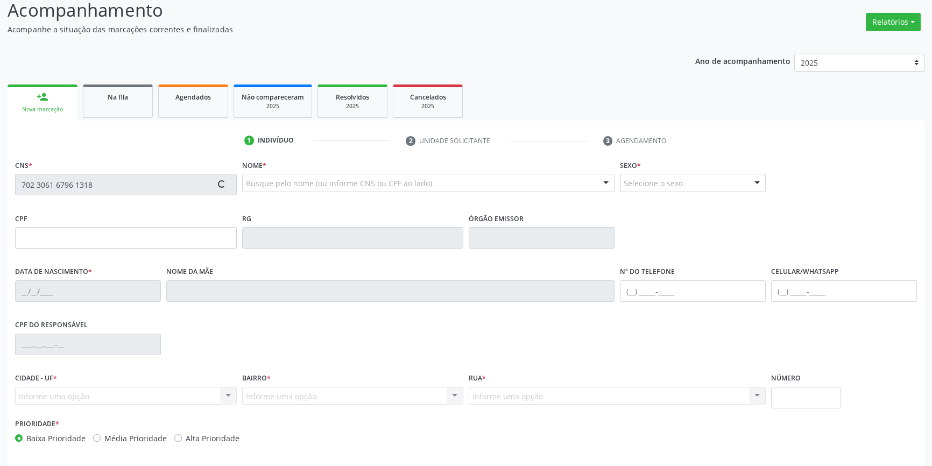
scroll to position [117, 0]
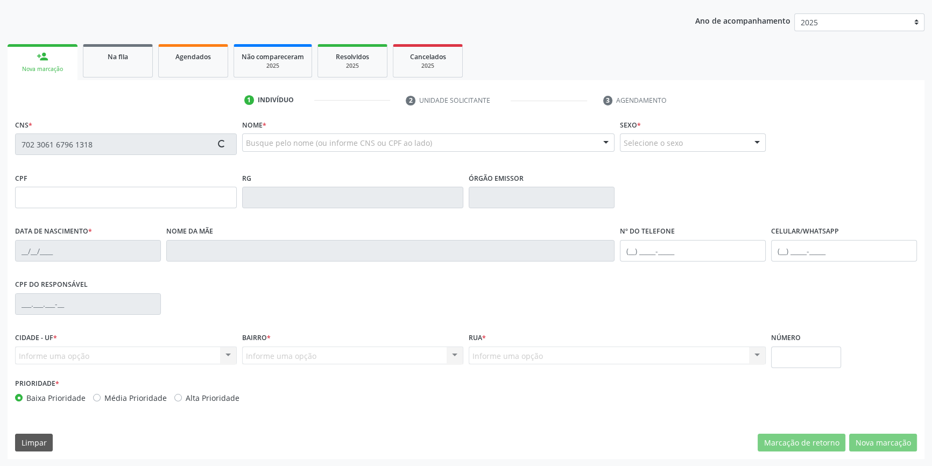
type input "002.348.794-16"
type input "14[DATE]"
type input "[PERSON_NAME]"
type input "[PHONE_NUMBER]"
type input "091.506.934-25"
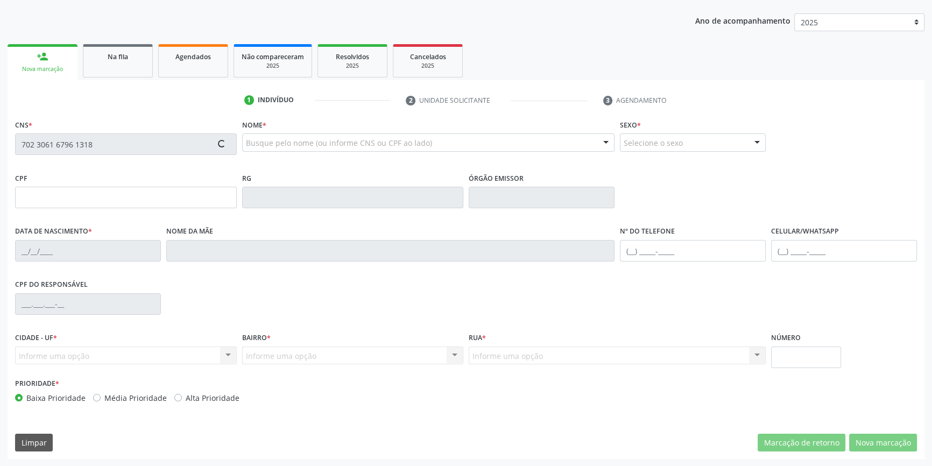
type input "S/N"
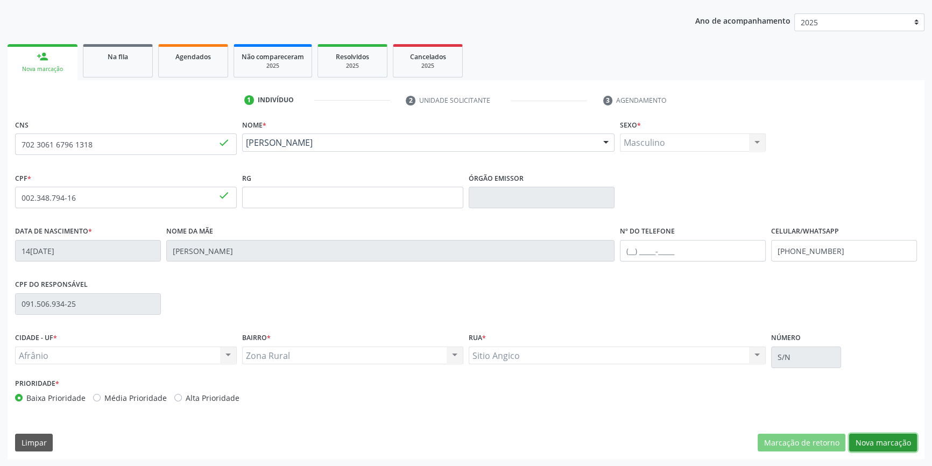
click at [908, 441] on button "Nova marcação" at bounding box center [883, 443] width 68 height 18
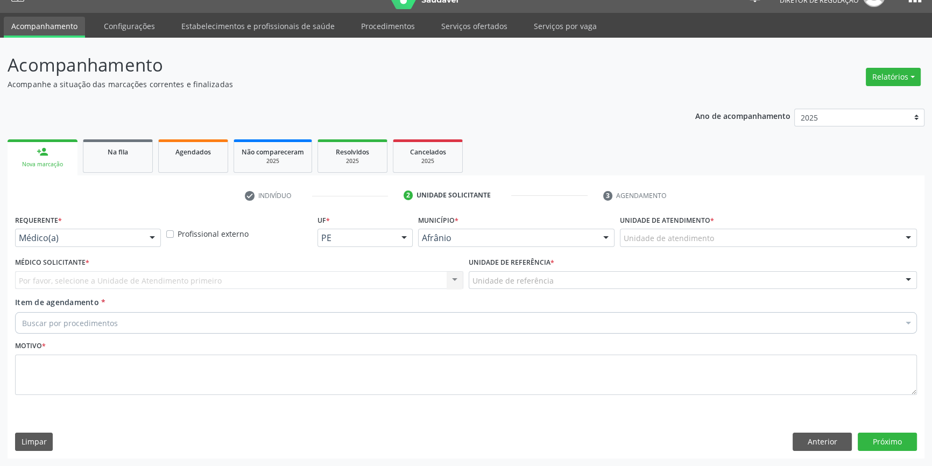
scroll to position [20, 0]
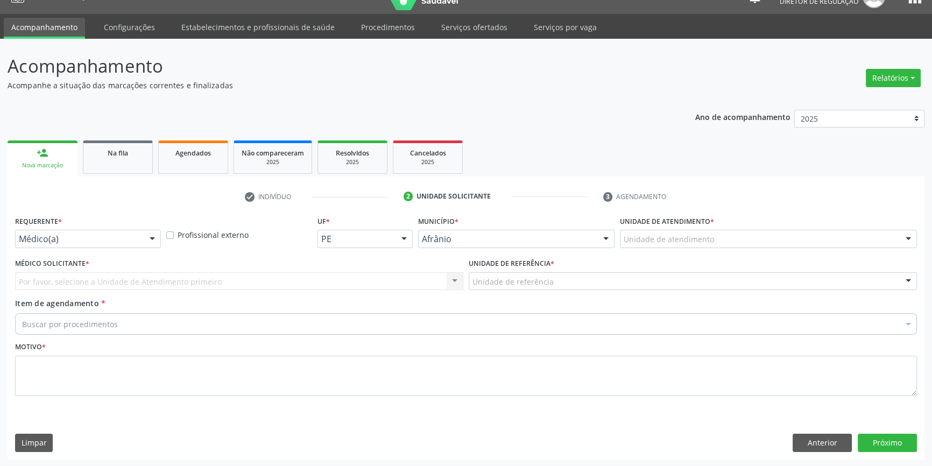
click at [723, 244] on div "Unidade de atendimento" at bounding box center [768, 239] width 297 height 18
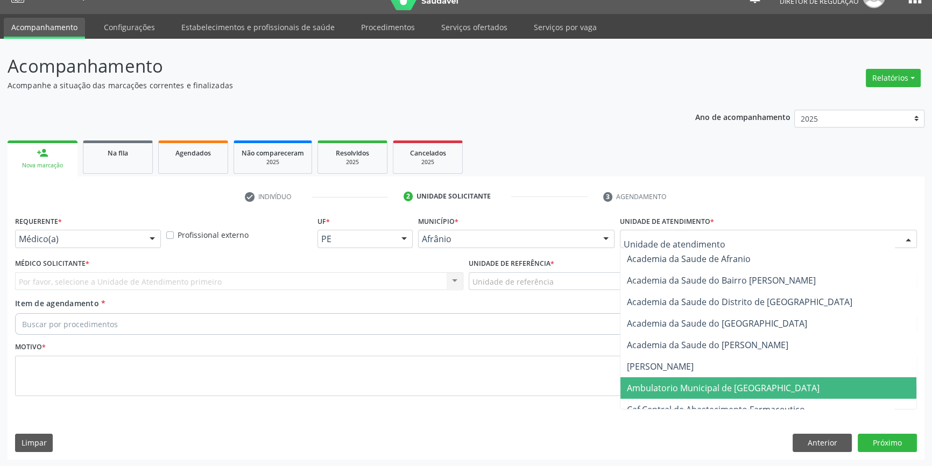
drag, startPoint x: 704, startPoint y: 384, endPoint x: 553, endPoint y: 285, distance: 180.4
click at [704, 384] on span "Ambulatorio Municipal de [GEOGRAPHIC_DATA]" at bounding box center [723, 388] width 193 height 12
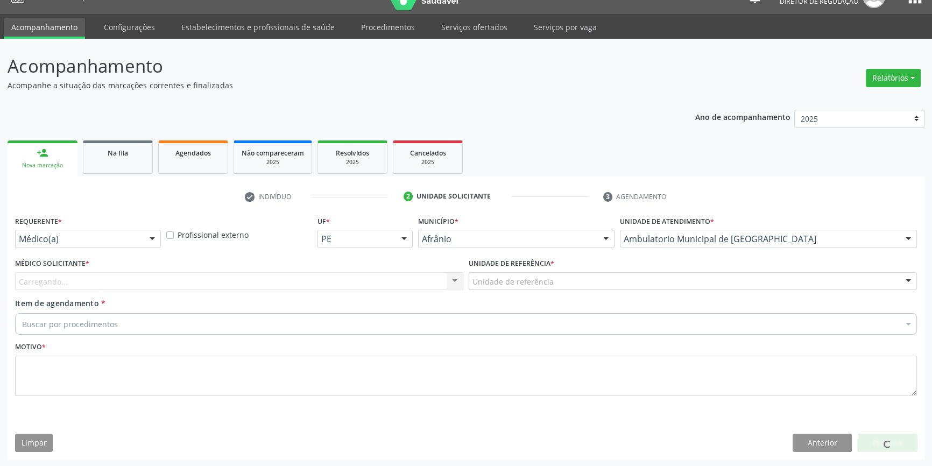
click at [553, 285] on div "Unidade de referência" at bounding box center [693, 281] width 448 height 18
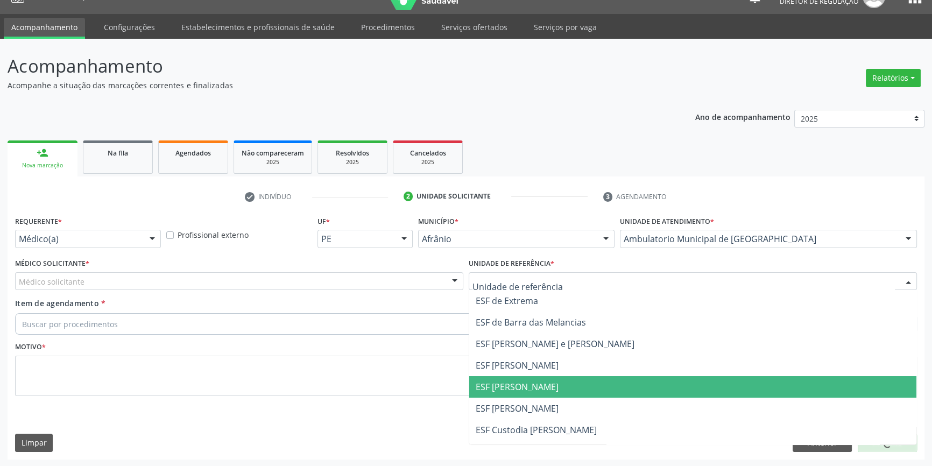
click at [538, 388] on span "ESF [PERSON_NAME]" at bounding box center [517, 387] width 83 height 12
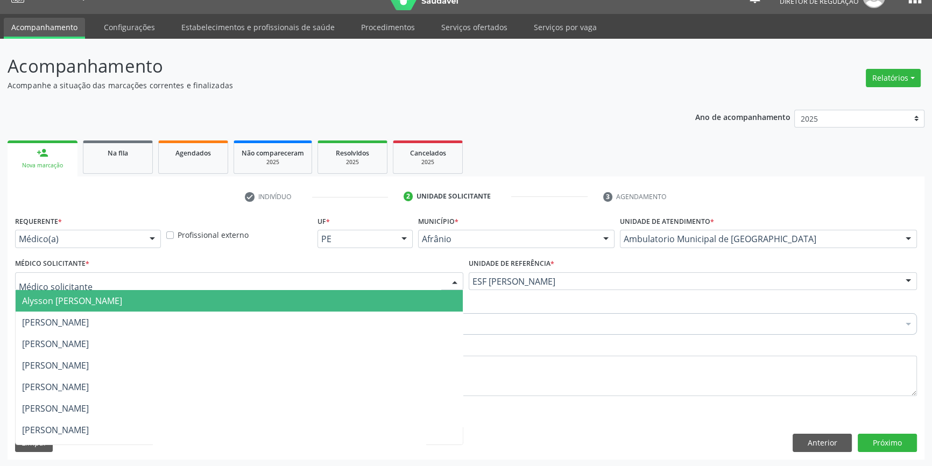
click at [208, 286] on div at bounding box center [239, 281] width 448 height 18
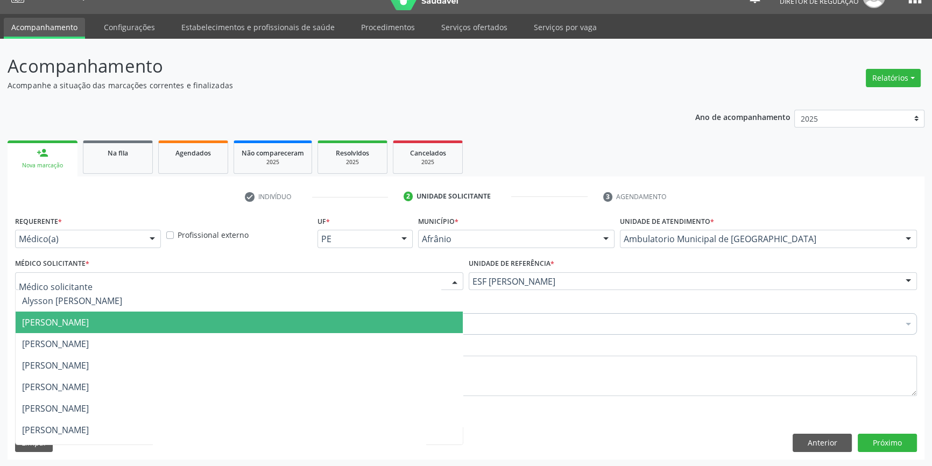
click at [89, 327] on span "[PERSON_NAME]" at bounding box center [55, 322] width 67 height 12
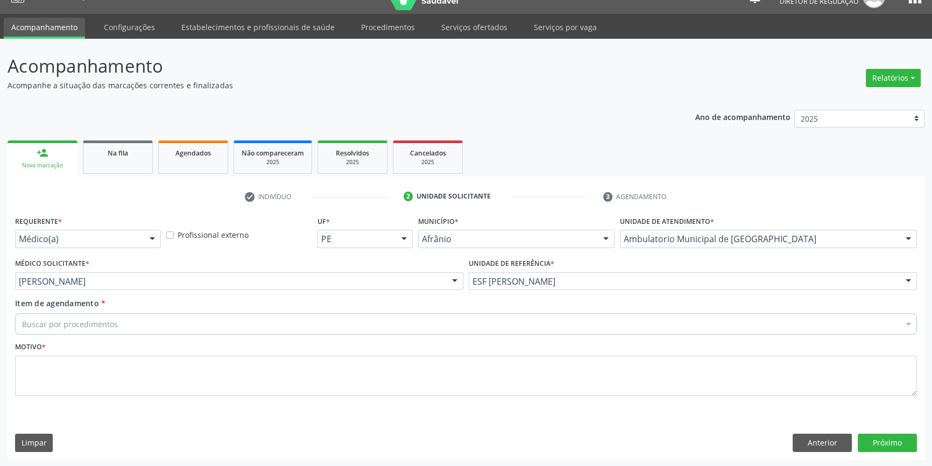
click at [92, 326] on span "[PERSON_NAME]" at bounding box center [57, 322] width 70 height 12
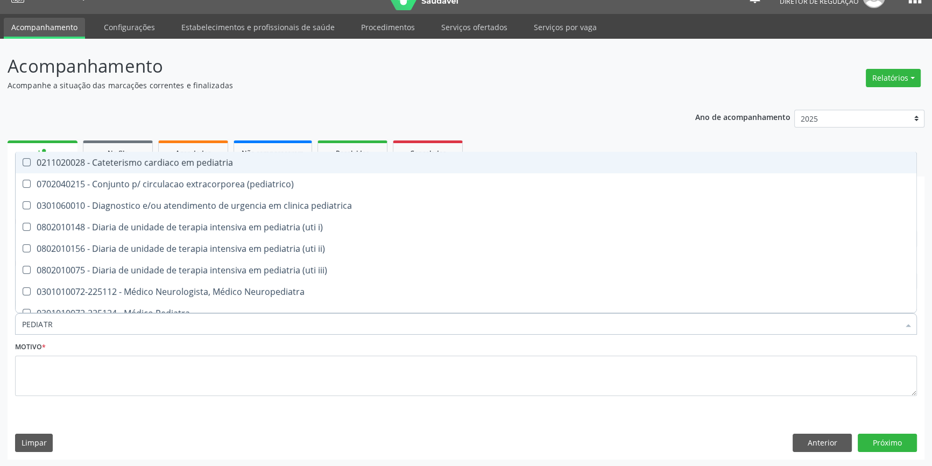
type input "PEDIATRA"
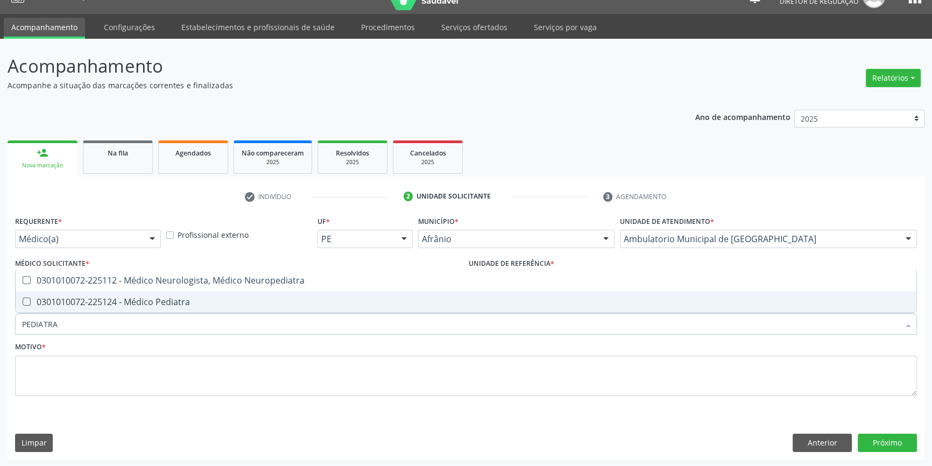
click at [173, 306] on div "0301010072-225124 - Médico Pediatra" at bounding box center [466, 302] width 888 height 9
checkbox Pediatra "true"
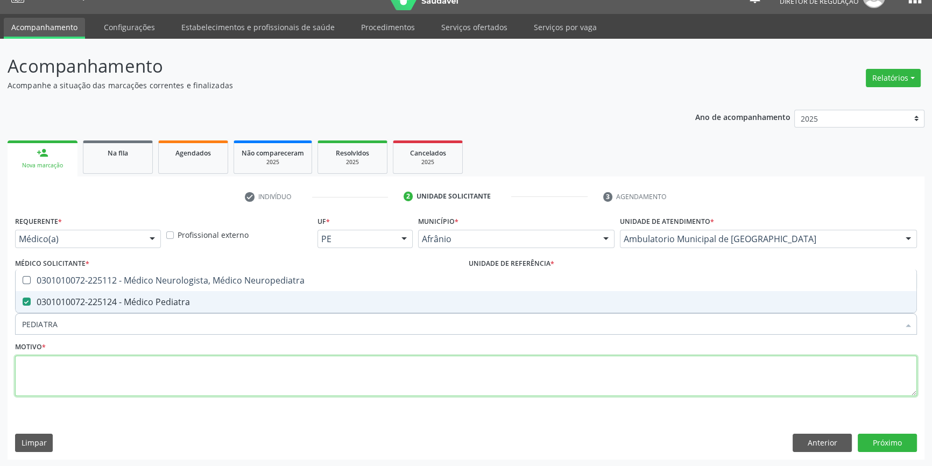
click at [123, 385] on textarea at bounding box center [466, 376] width 902 height 41
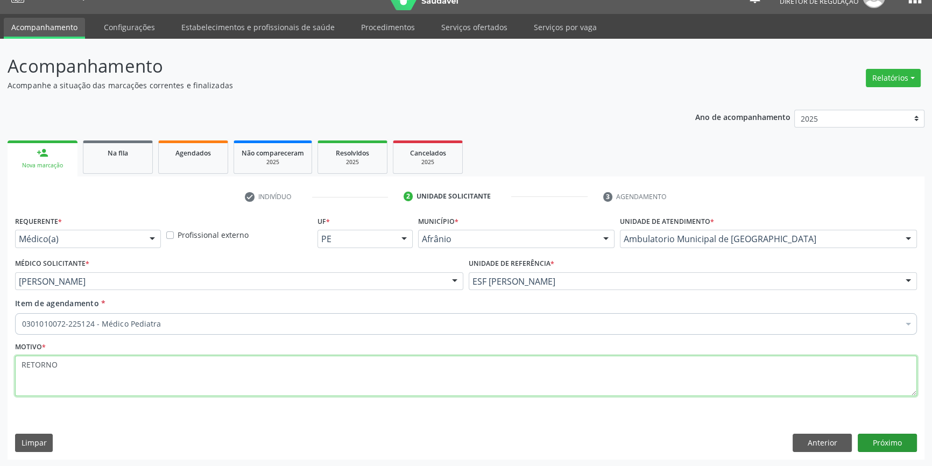
type textarea "RETORNO"
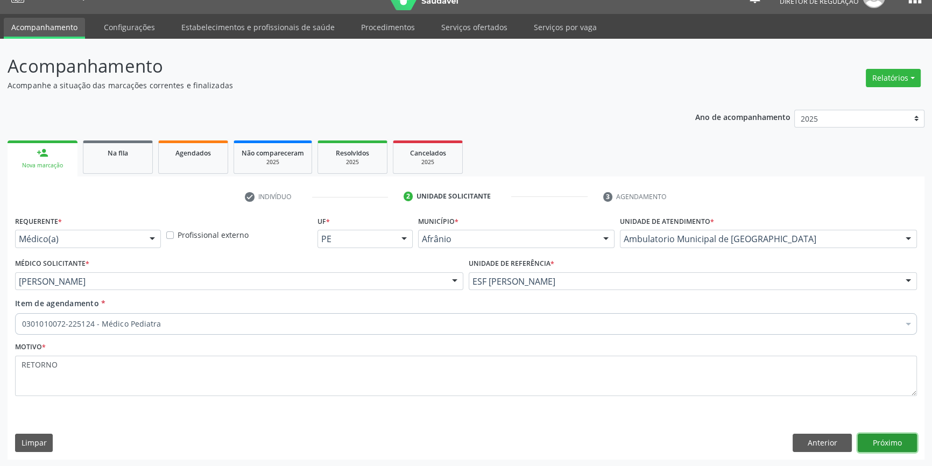
click at [879, 440] on button "Próximo" at bounding box center [887, 443] width 59 height 18
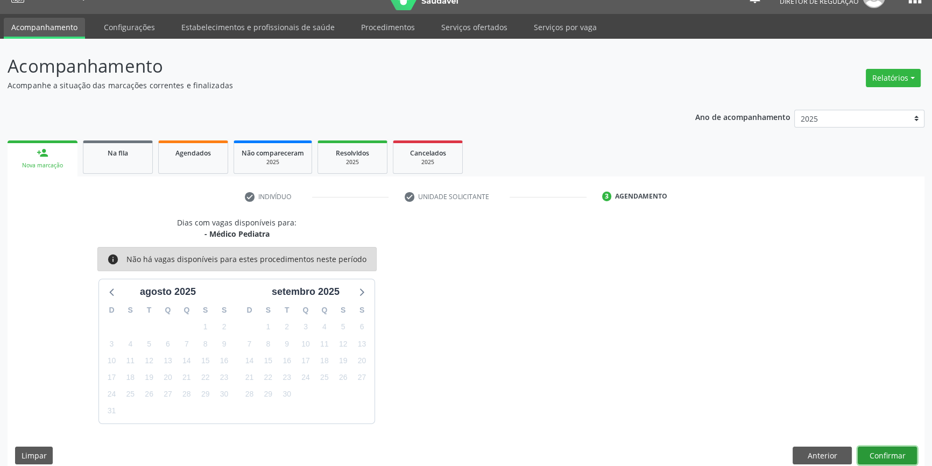
click at [877, 447] on button "Confirmar" at bounding box center [887, 456] width 59 height 18
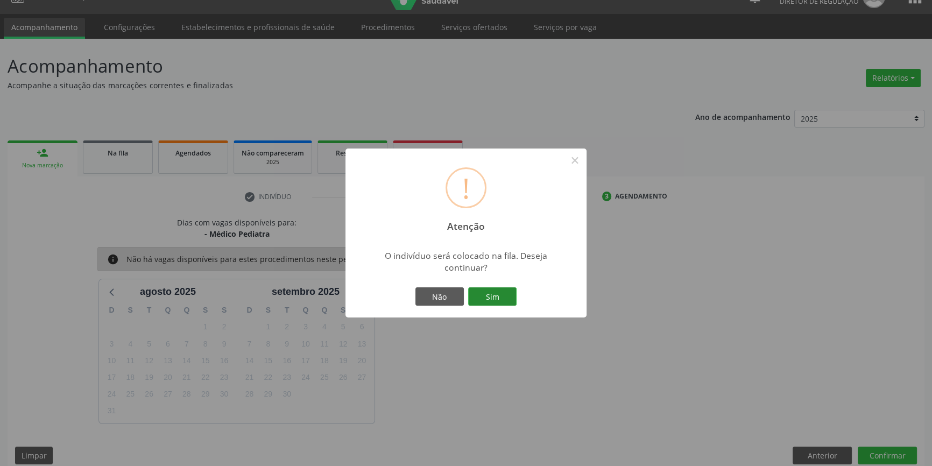
click at [489, 297] on button "Sim" at bounding box center [492, 296] width 48 height 18
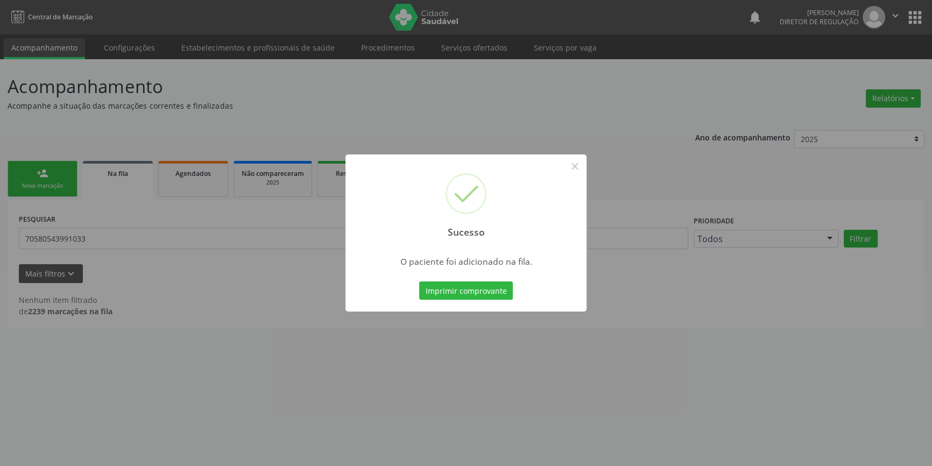
scroll to position [0, 0]
click at [575, 167] on button "×" at bounding box center [578, 166] width 18 height 18
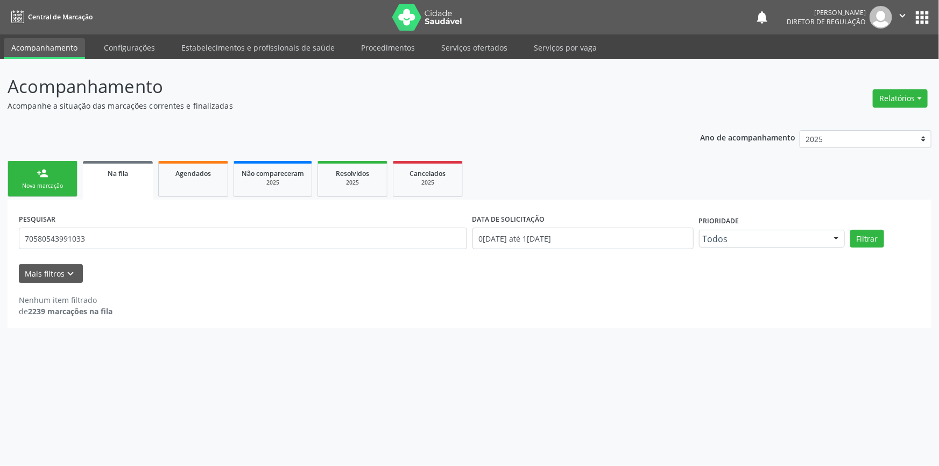
click at [44, 183] on div "Nova marcação" at bounding box center [43, 186] width 54 height 8
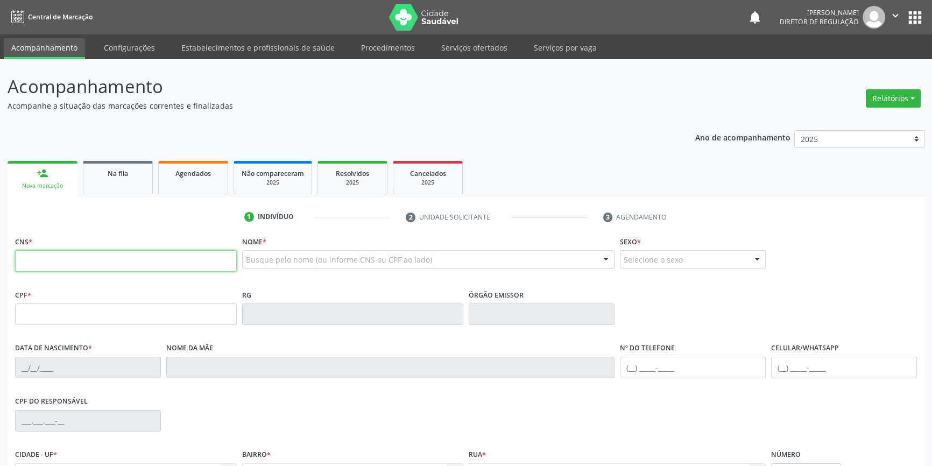
click at [93, 258] on input "text" at bounding box center [126, 261] width 222 height 22
type input "708 9057 2663 2410"
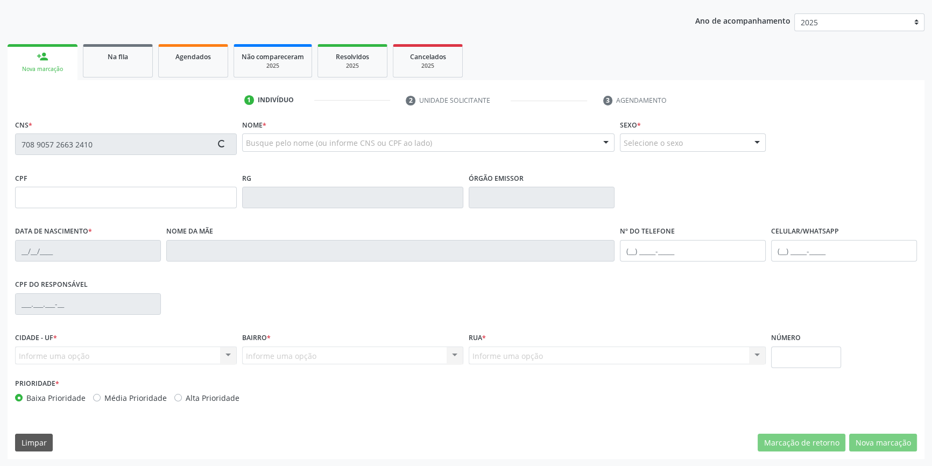
type input "30/12/1968"
type input "Laura Oliveira da Silva"
type input "(87) 98805-1672"
type input "S/N"
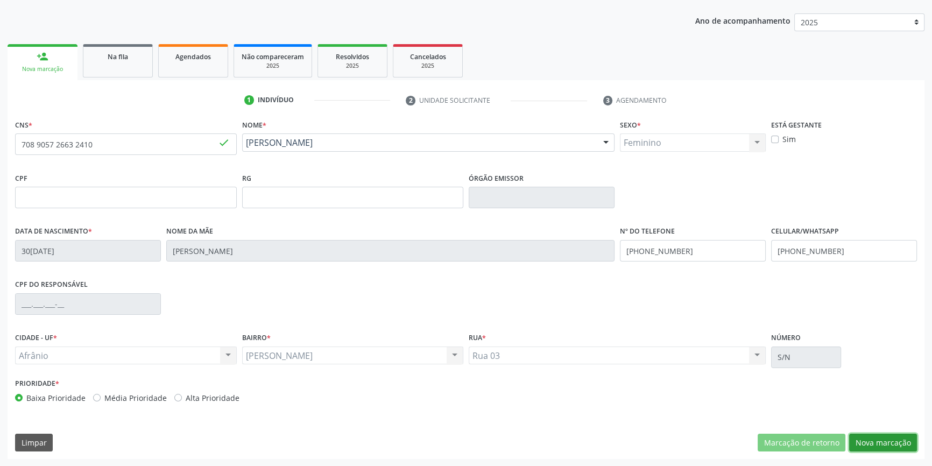
click at [881, 443] on button "Nova marcação" at bounding box center [883, 443] width 68 height 18
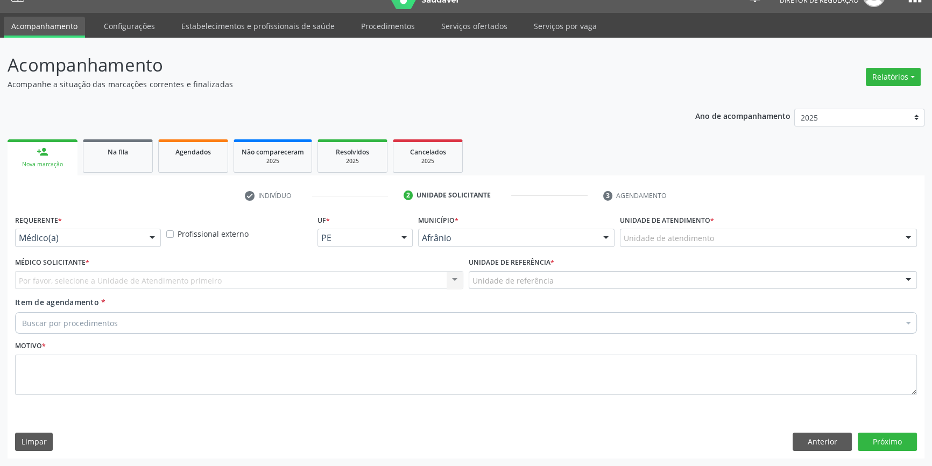
scroll to position [20, 0]
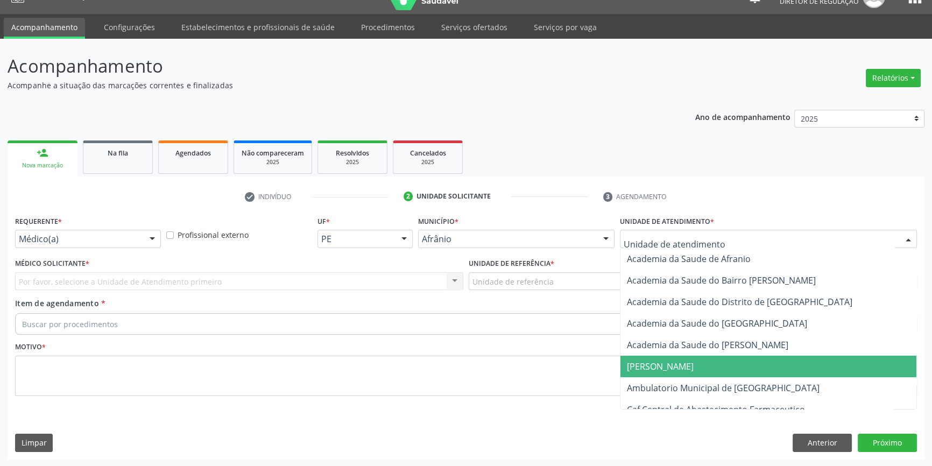
click at [702, 380] on span "Ambulatorio Municipal de [GEOGRAPHIC_DATA]" at bounding box center [768, 388] width 296 height 22
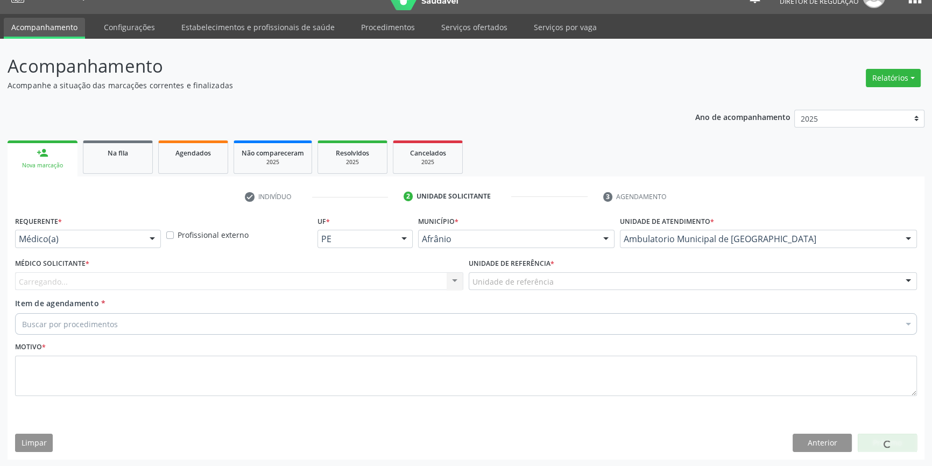
click at [575, 280] on div "Unidade de referência" at bounding box center [693, 281] width 448 height 18
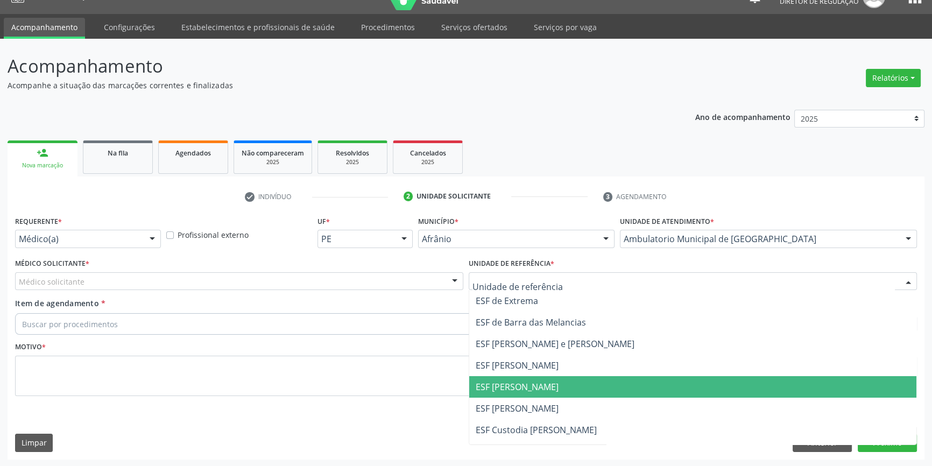
drag, startPoint x: 557, startPoint y: 380, endPoint x: 471, endPoint y: 344, distance: 92.6
click at [555, 380] on span "ESF [PERSON_NAME]" at bounding box center [692, 387] width 447 height 22
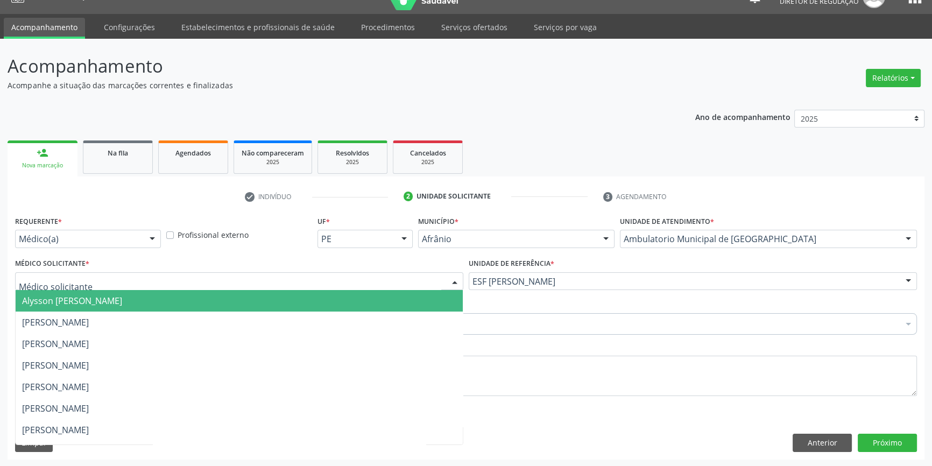
click at [350, 276] on div at bounding box center [239, 281] width 448 height 18
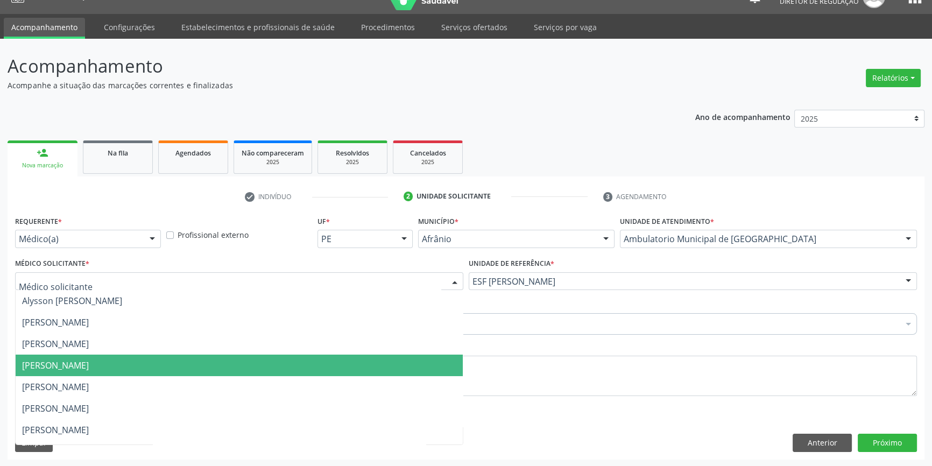
click at [89, 366] on span "[PERSON_NAME]" at bounding box center [55, 365] width 67 height 12
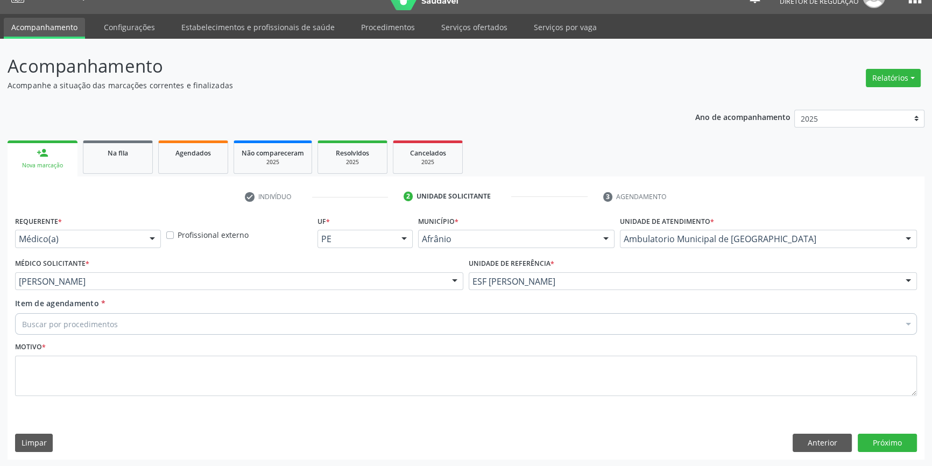
click at [105, 335] on div "Item de agendamento * Buscar por procedimentos Selecionar todos 0604320140 - Ab…" at bounding box center [465, 318] width 907 height 41
click at [111, 329] on div "Buscar por procedimentos" at bounding box center [466, 324] width 902 height 22
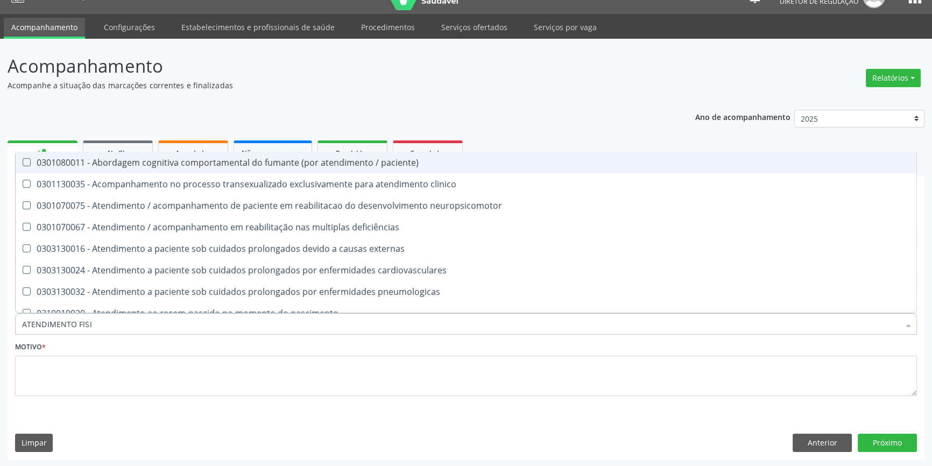
type input "ATENDIMENTO FISIO"
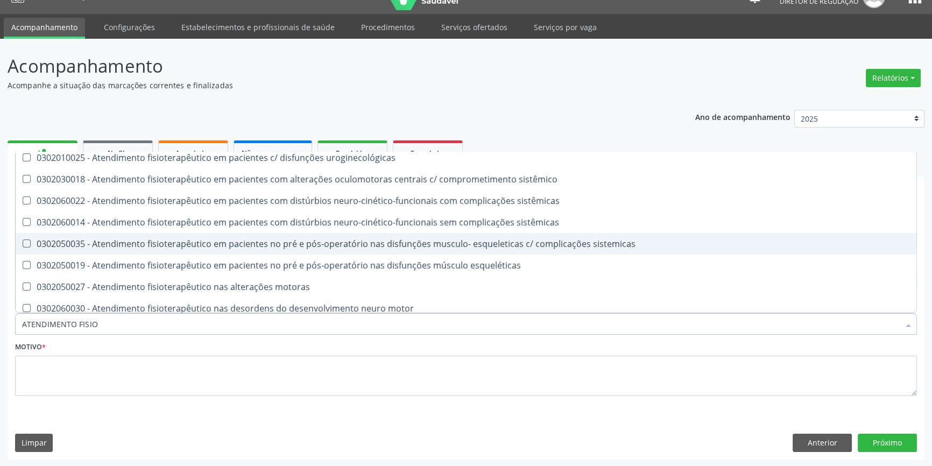
scroll to position [355, 0]
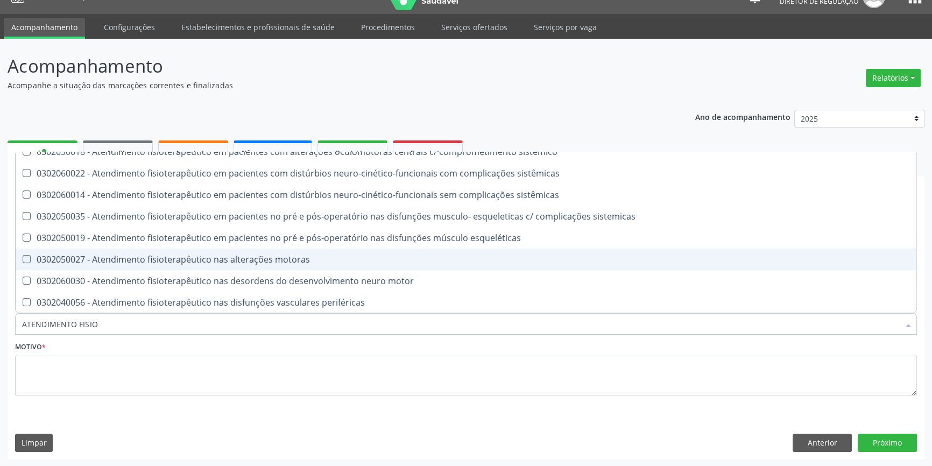
click at [178, 258] on div "0302050027 - Atendimento fisioterapêutico nas alterações motoras" at bounding box center [466, 259] width 888 height 9
checkbox motoras "true"
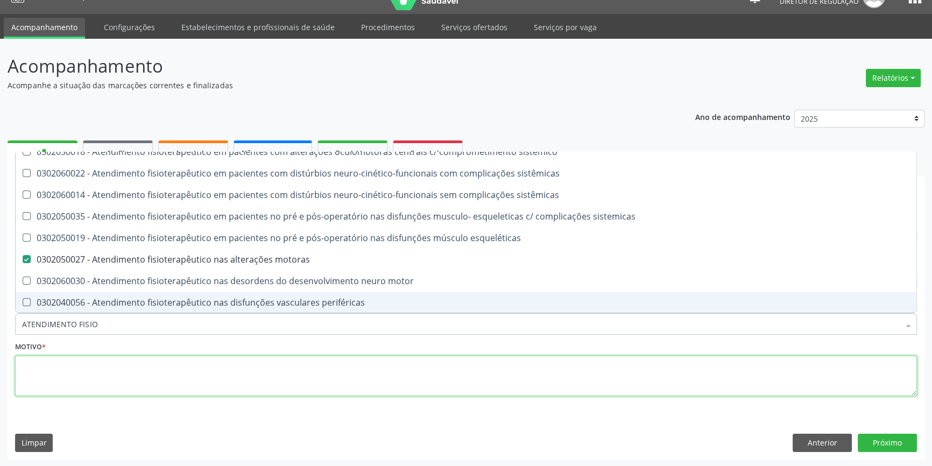
click at [137, 377] on textarea at bounding box center [466, 376] width 902 height 41
checkbox cognitivo "true"
checkbox motoras "false"
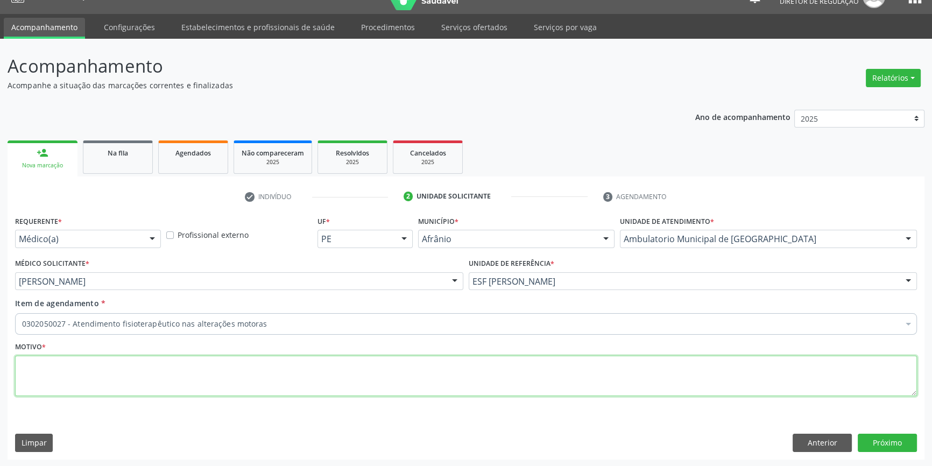
scroll to position [0, 0]
type textarea "COLUNA LOMBAR 10 SESSÕES"
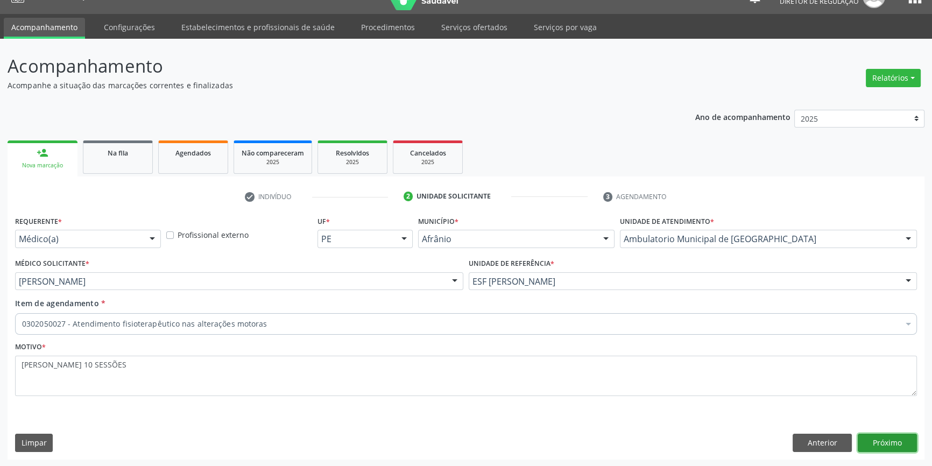
click at [877, 447] on button "Próximo" at bounding box center [887, 443] width 59 height 18
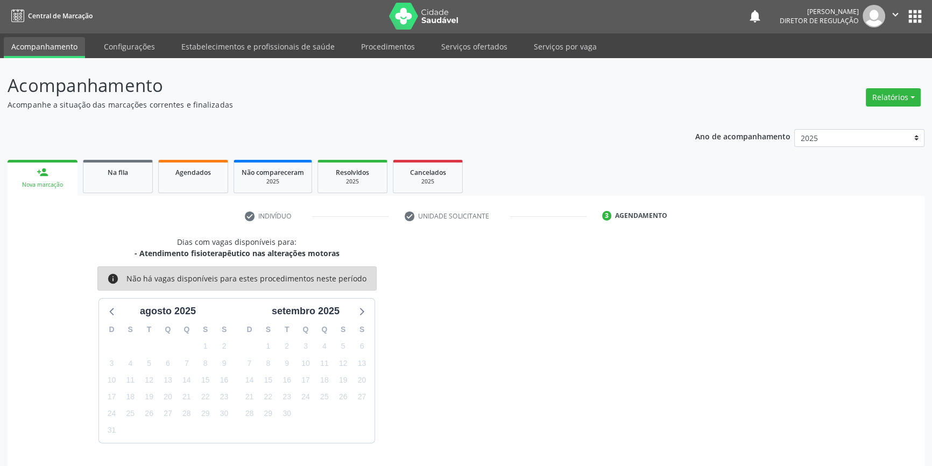
scroll to position [20, 0]
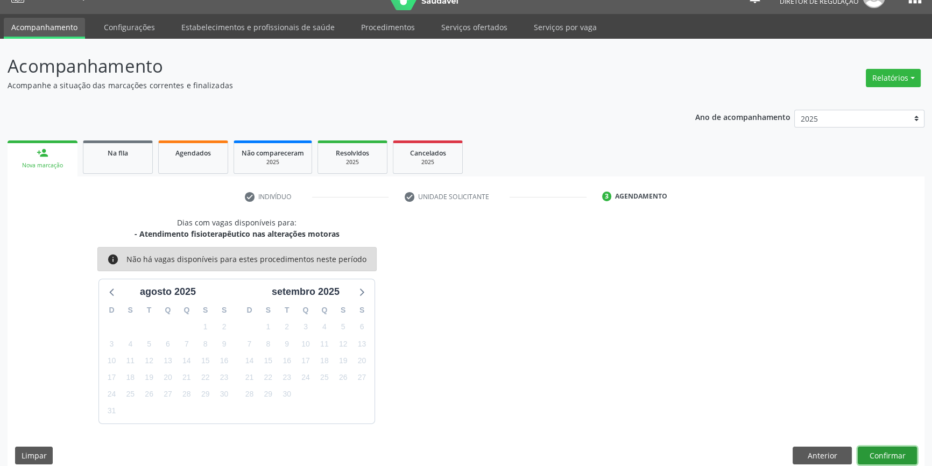
click at [874, 447] on button "Confirmar" at bounding box center [887, 456] width 59 height 18
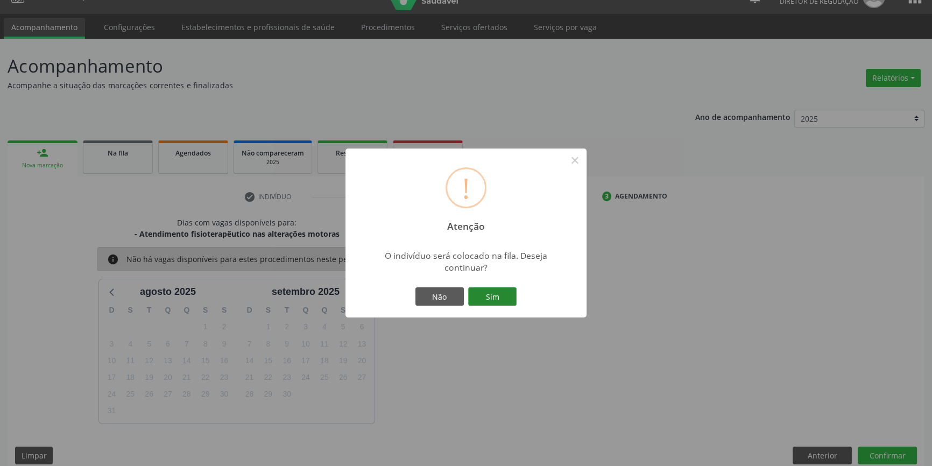
click at [502, 305] on button "Sim" at bounding box center [492, 296] width 48 height 18
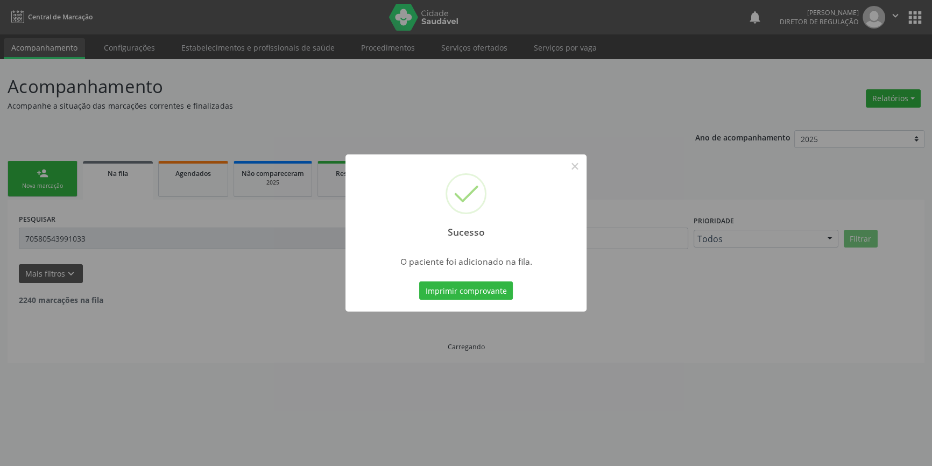
scroll to position [0, 0]
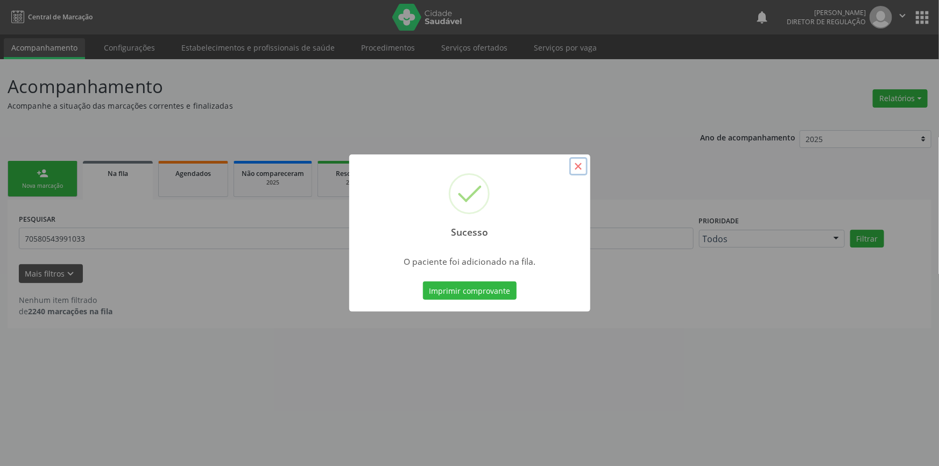
click at [578, 167] on button "×" at bounding box center [578, 166] width 18 height 18
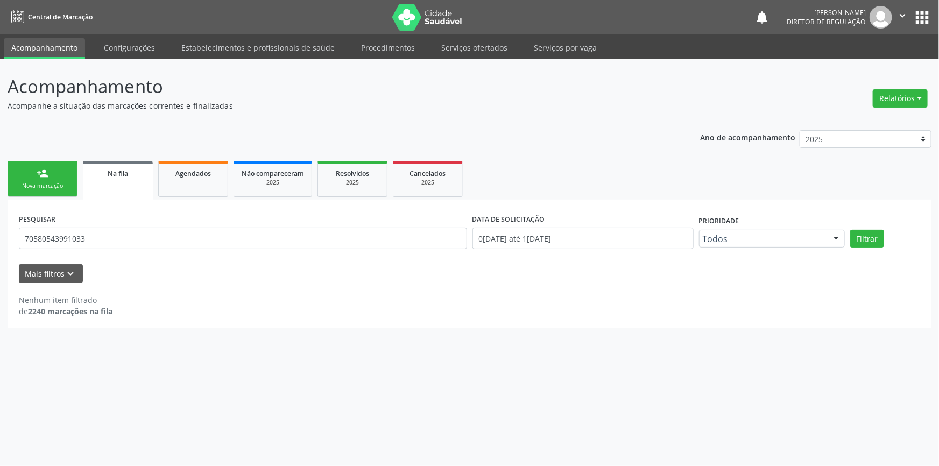
click at [45, 172] on div "person_add" at bounding box center [43, 173] width 12 height 12
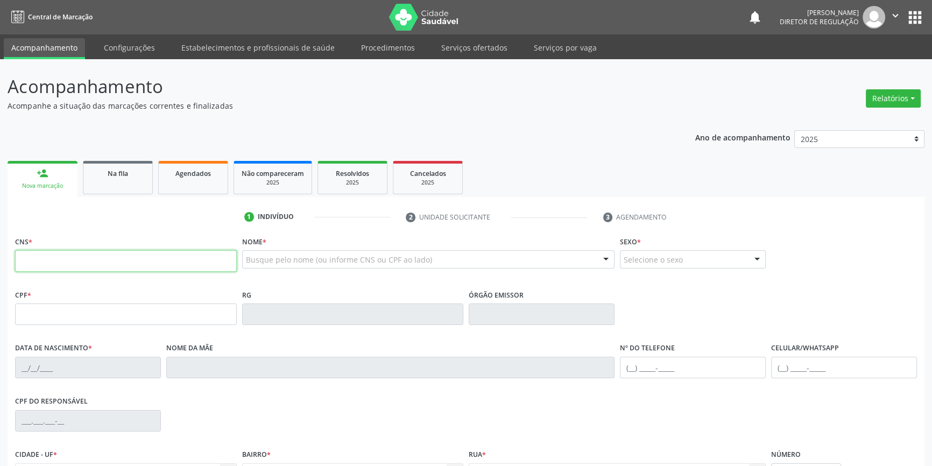
click at [70, 263] on input "text" at bounding box center [126, 261] width 222 height 22
type input "702 9055 2379 9273"
type input "714.064.984-75"
type input "21/09/2012"
type input "Rosália da Silva Lucas"
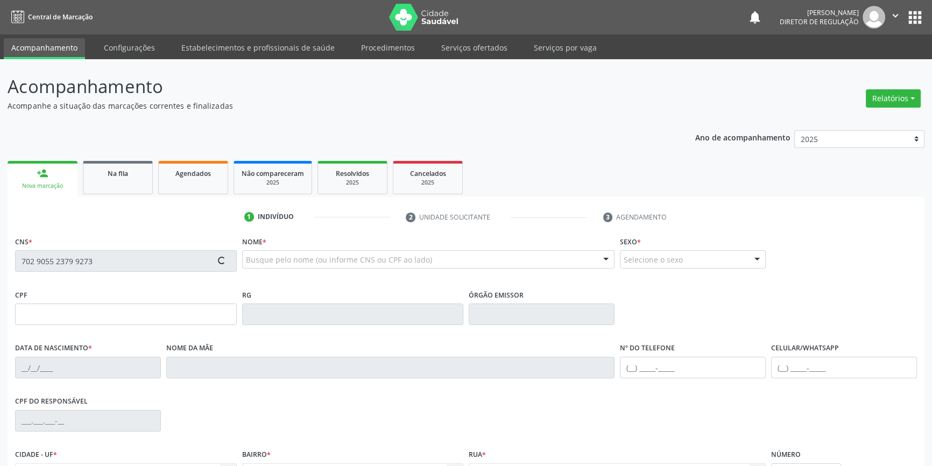
type input "(87) 98833-1443"
type input "047.256.834-50"
type input "S/N"
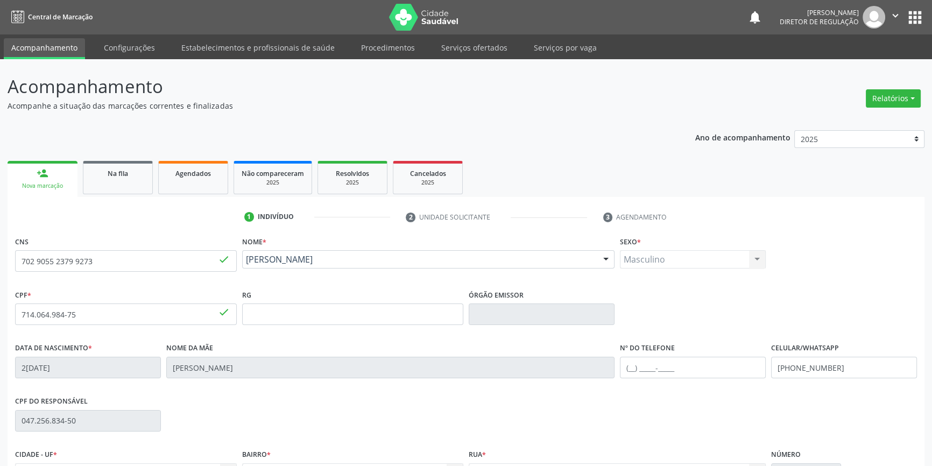
scroll to position [117, 0]
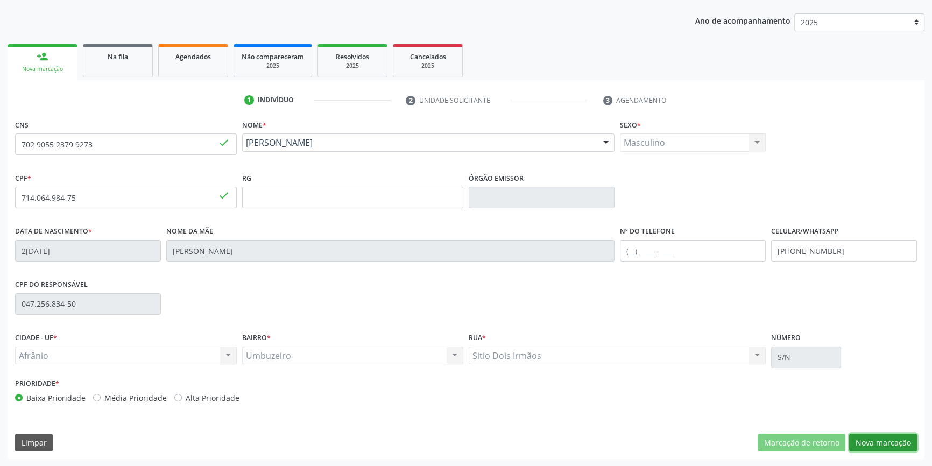
click at [872, 436] on button "Nova marcação" at bounding box center [883, 443] width 68 height 18
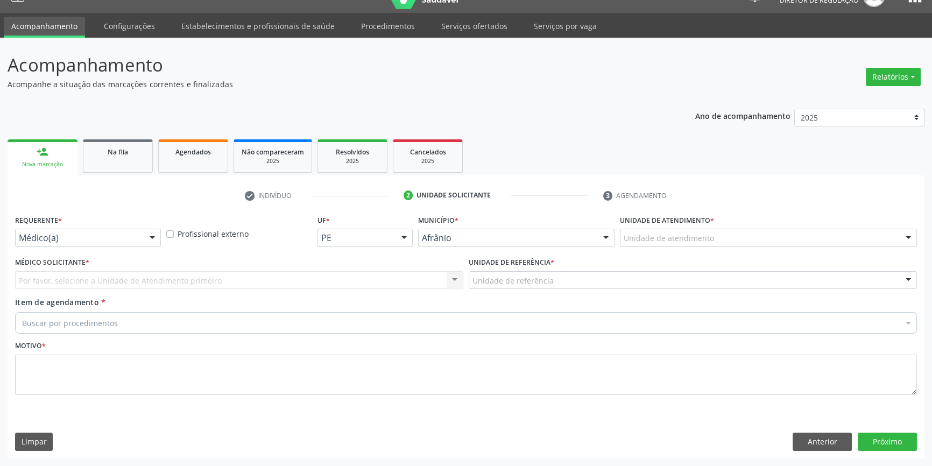
scroll to position [20, 0]
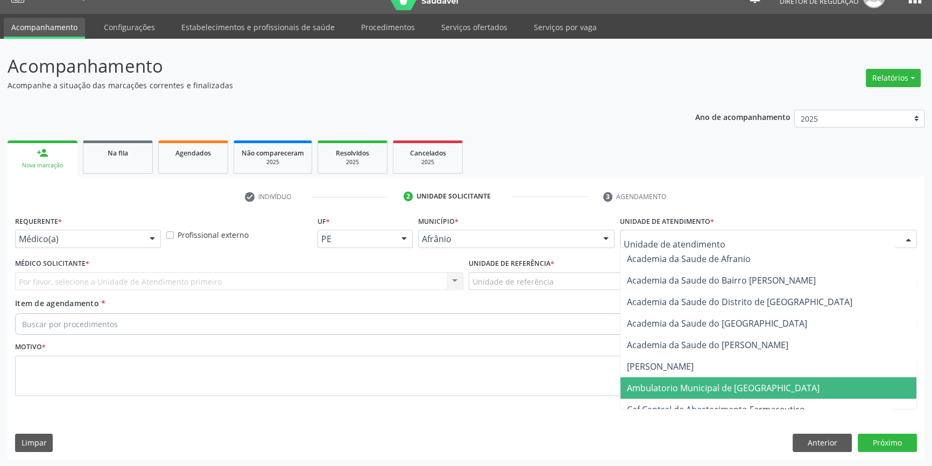
drag, startPoint x: 663, startPoint y: 384, endPoint x: 588, endPoint y: 339, distance: 87.6
click at [662, 384] on span "Ambulatorio Municipal de [GEOGRAPHIC_DATA]" at bounding box center [723, 388] width 193 height 12
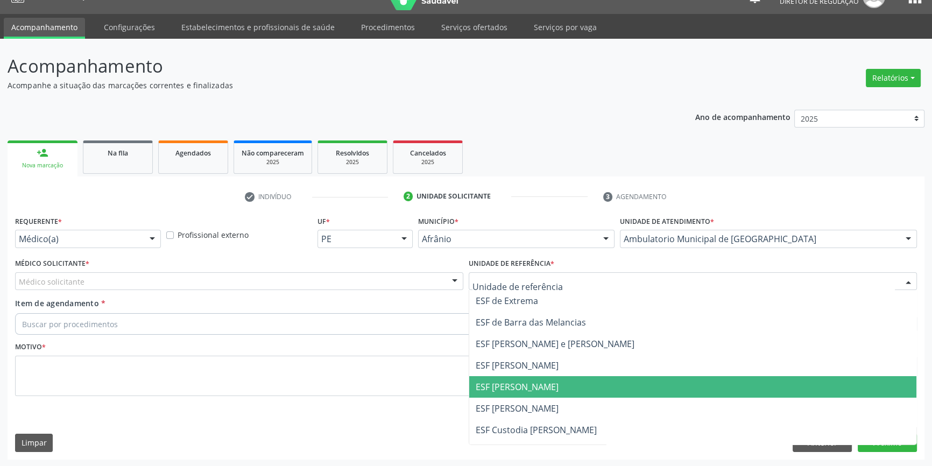
click at [517, 392] on span "ESF [PERSON_NAME]" at bounding box center [692, 387] width 447 height 22
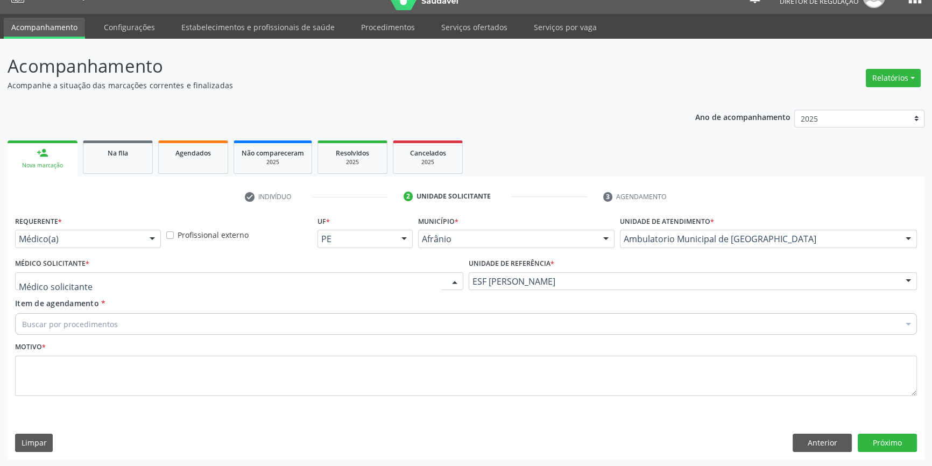
click at [296, 273] on div at bounding box center [239, 281] width 448 height 18
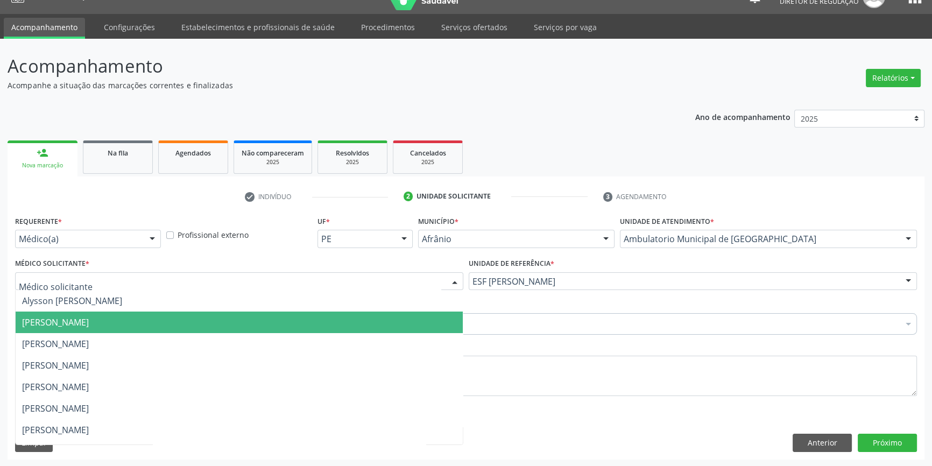
click at [89, 323] on span "[PERSON_NAME]" at bounding box center [55, 322] width 67 height 12
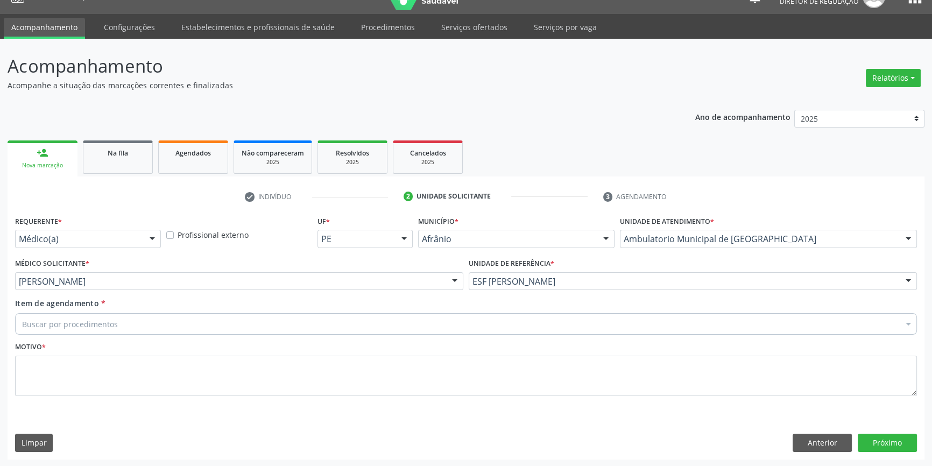
click at [111, 331] on div "Buscar por procedimentos" at bounding box center [466, 324] width 902 height 22
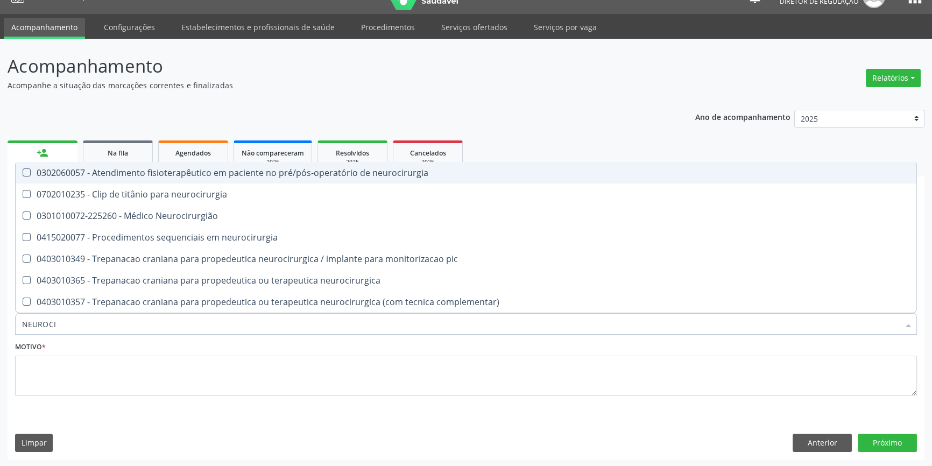
type input "NEUROCIR"
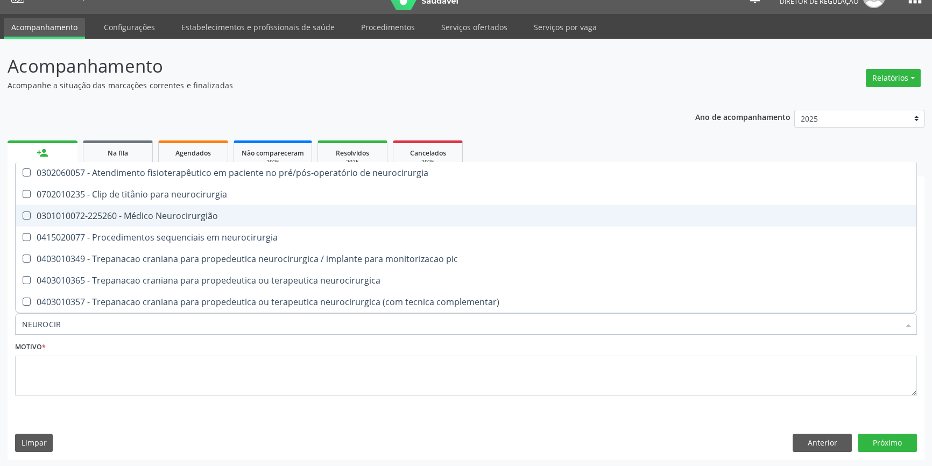
click at [183, 218] on div "0301010072-225260 - Médico Neurocirurgião" at bounding box center [466, 215] width 888 height 9
checkbox Neurocirurgião "true"
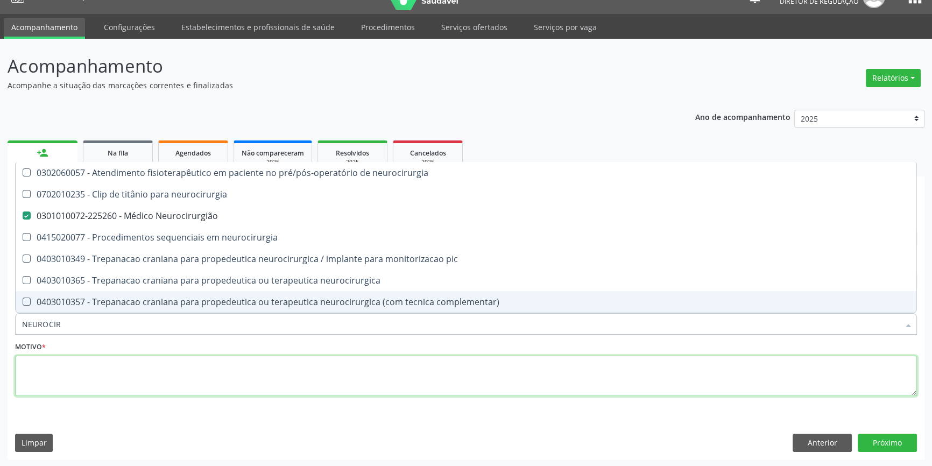
click at [136, 371] on textarea at bounding box center [466, 376] width 902 height 41
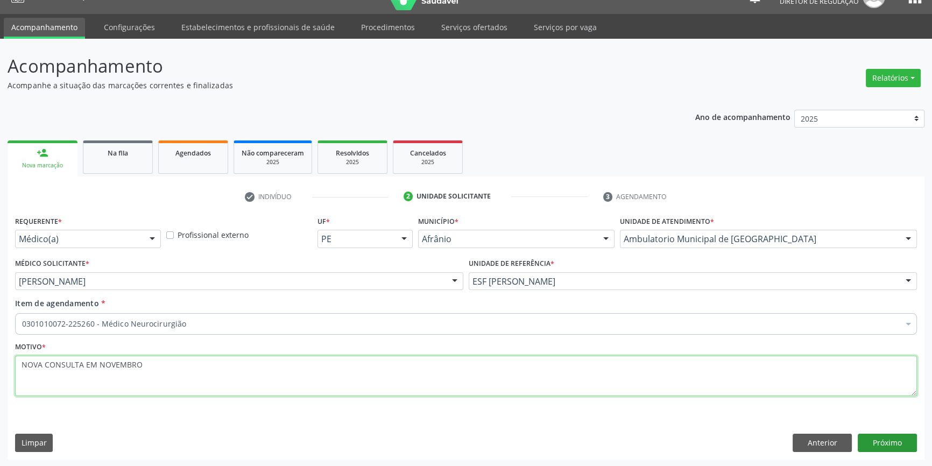
type textarea "NOVA CONSULTA EM NOVEMBRO"
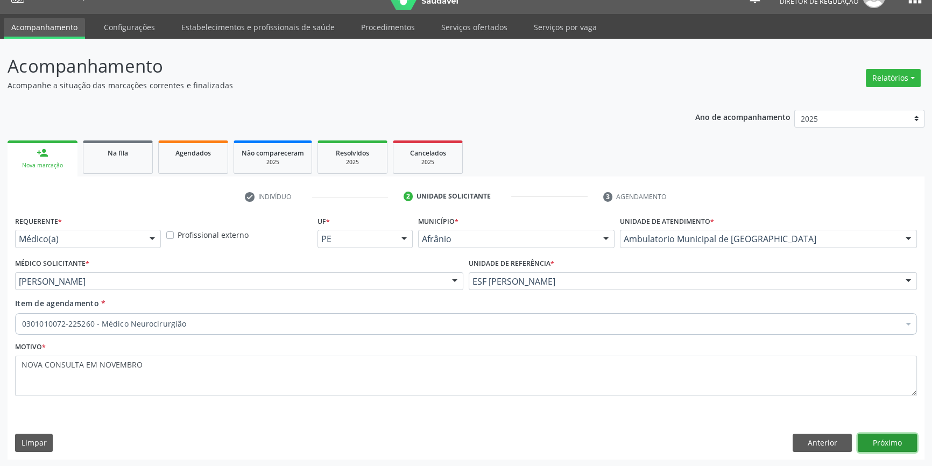
click at [900, 444] on button "Próximo" at bounding box center [887, 443] width 59 height 18
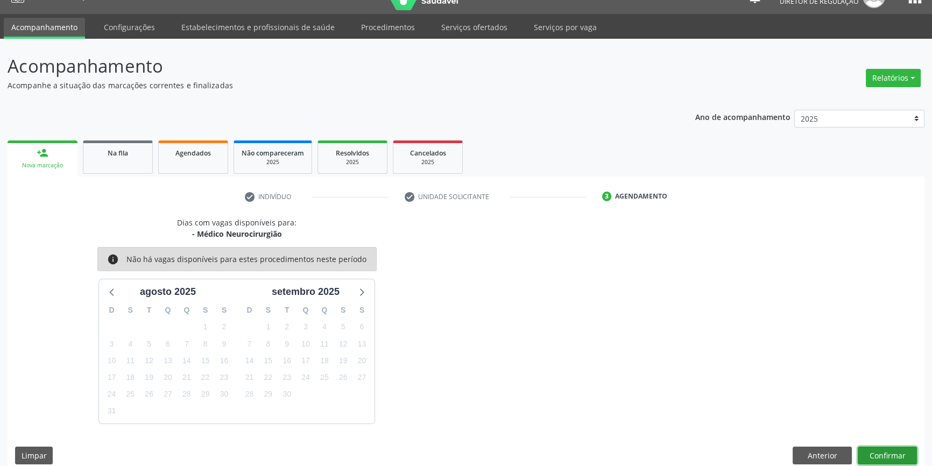
click at [886, 462] on button "Confirmar" at bounding box center [887, 456] width 59 height 18
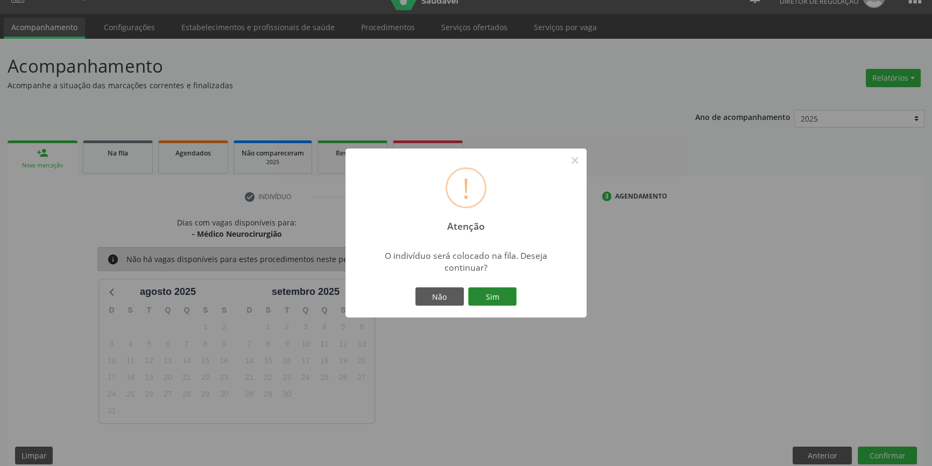
click at [499, 294] on button "Sim" at bounding box center [492, 296] width 48 height 18
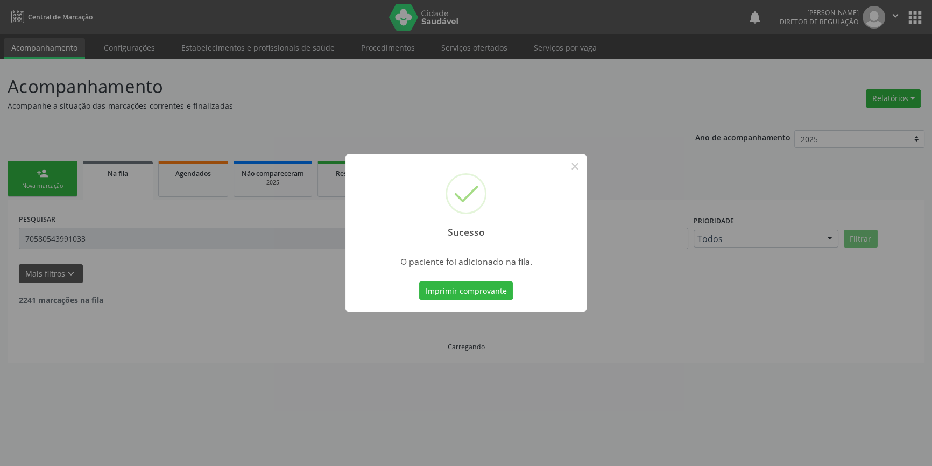
scroll to position [0, 0]
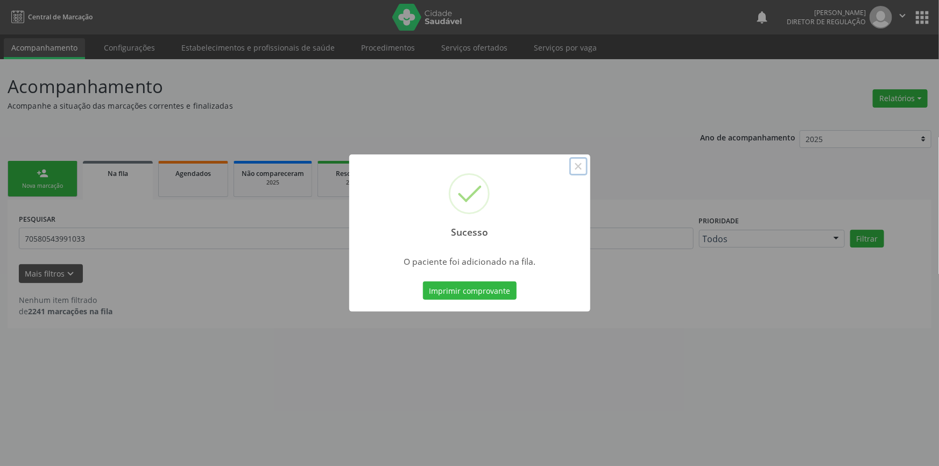
drag, startPoint x: 574, startPoint y: 165, endPoint x: 201, endPoint y: 197, distance: 374.8
click at [571, 165] on button "×" at bounding box center [578, 166] width 18 height 18
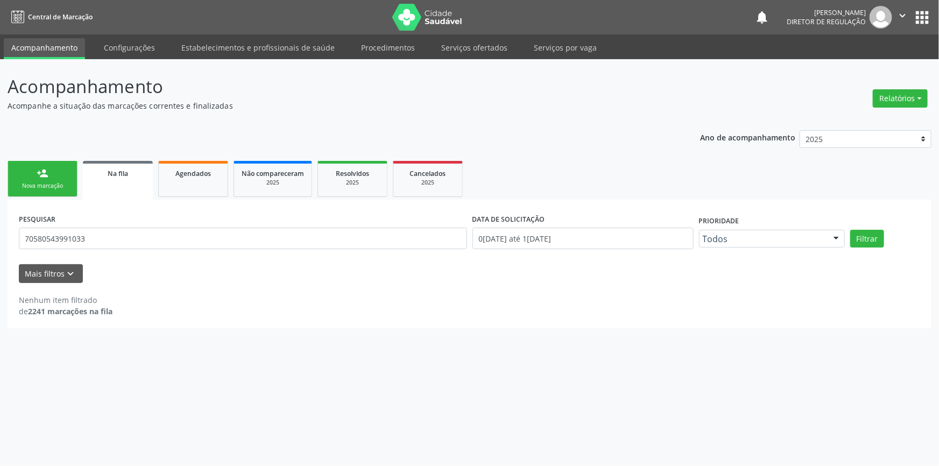
click at [59, 182] on div "Nova marcação" at bounding box center [43, 186] width 54 height 8
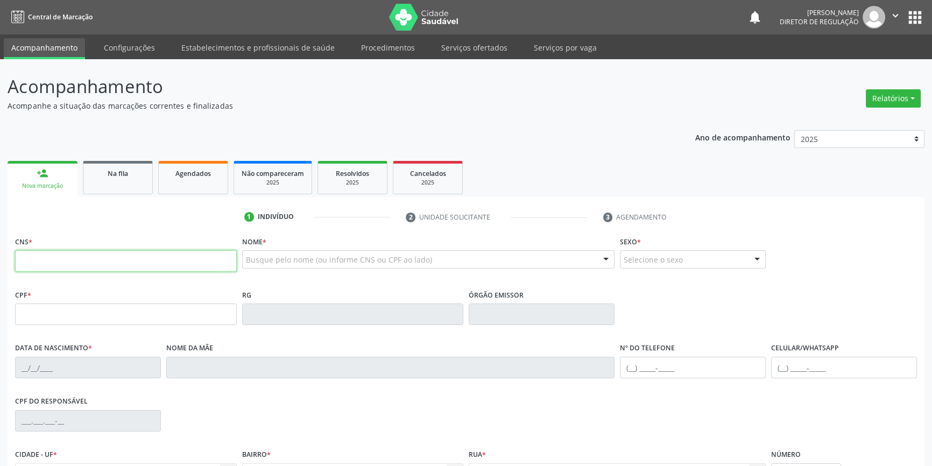
click at [68, 260] on input "text" at bounding box center [126, 261] width 222 height 22
type input "709 0028 0719 1817"
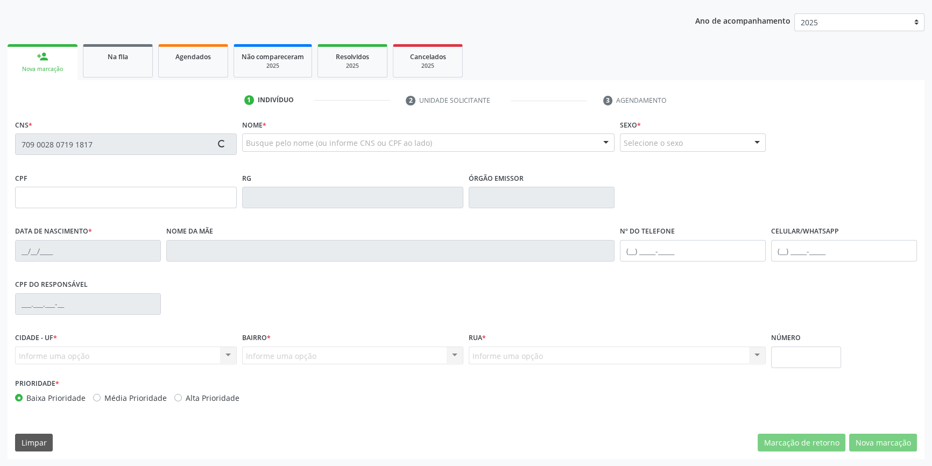
type input "069.044.734-52"
type input "27/02/1970"
type input "Maria Josefa da Conceiçao"
type input "(87) 98877-0976"
type input "(87) 98846-8960"
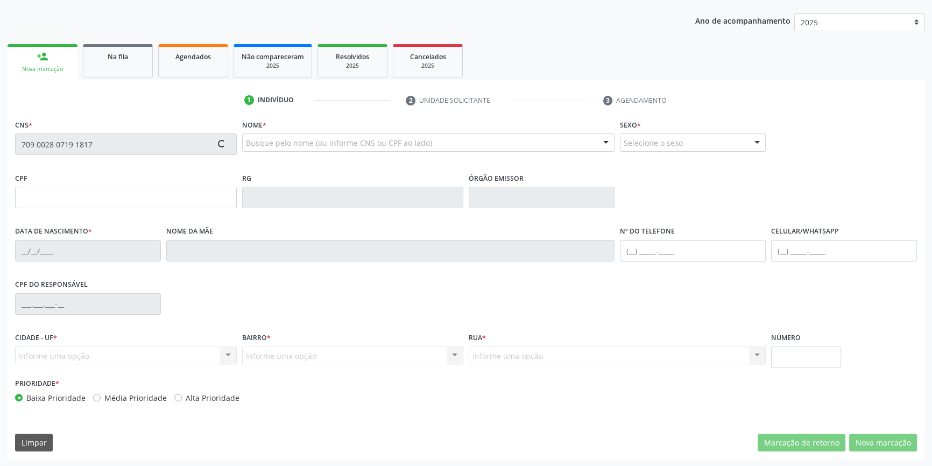
type input "S/N"
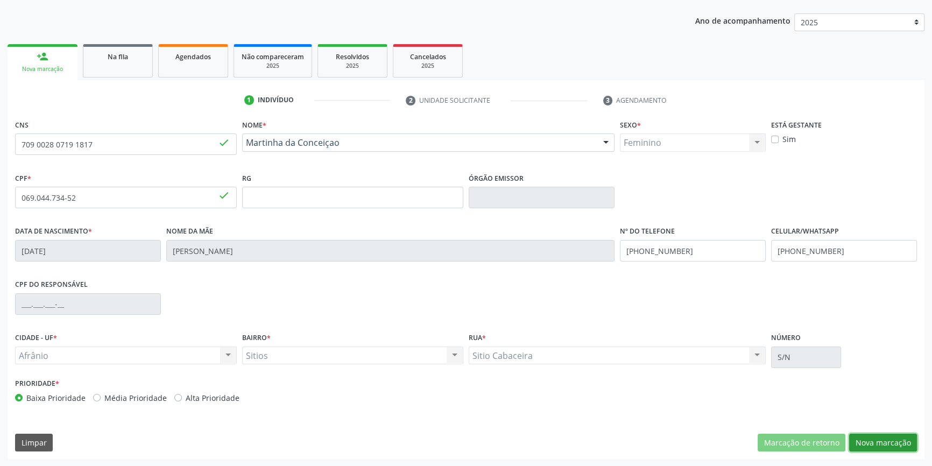
click at [898, 442] on button "Nova marcação" at bounding box center [883, 443] width 68 height 18
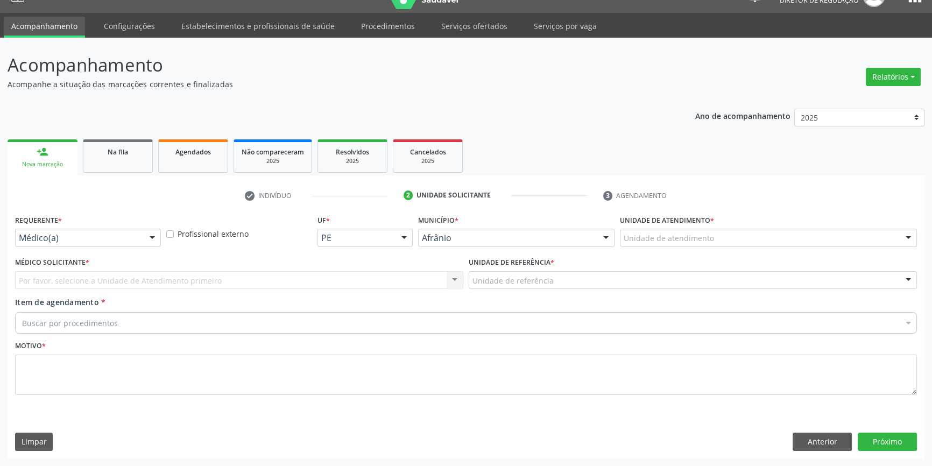
scroll to position [20, 0]
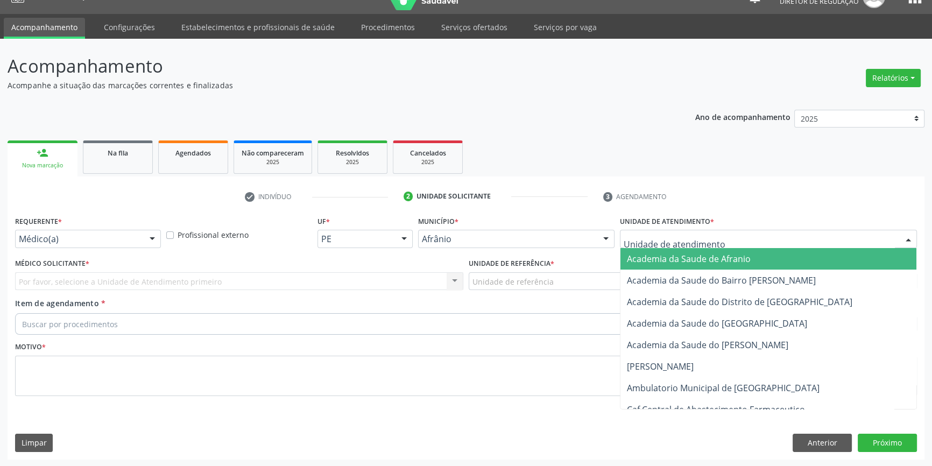
click at [753, 235] on div at bounding box center [768, 239] width 297 height 18
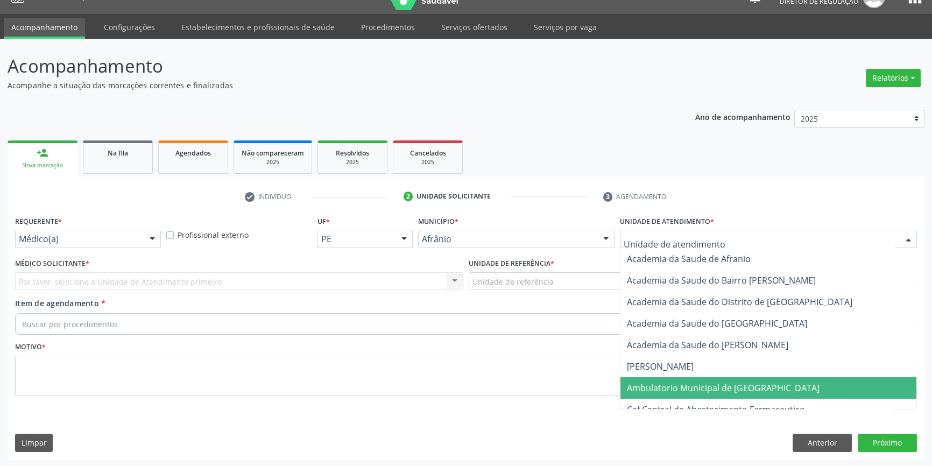
click at [701, 382] on span "Ambulatorio Municipal de [GEOGRAPHIC_DATA]" at bounding box center [723, 388] width 193 height 12
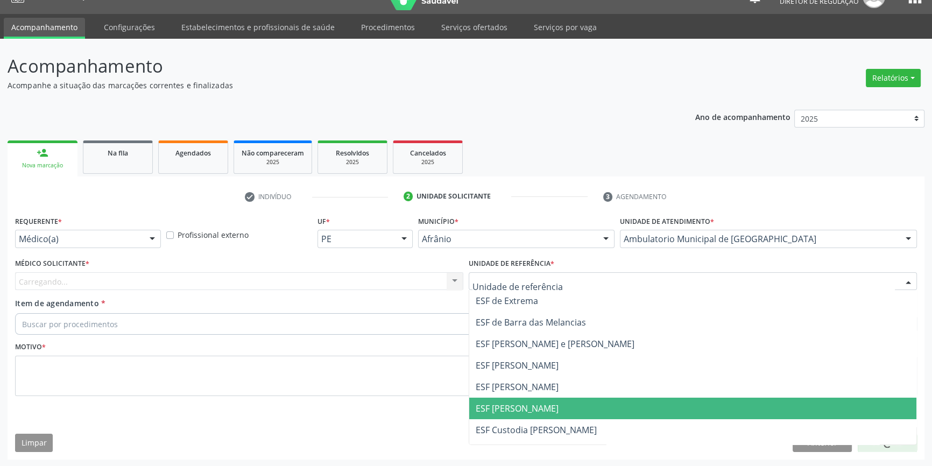
click at [541, 406] on span "ESF [PERSON_NAME]" at bounding box center [692, 409] width 447 height 22
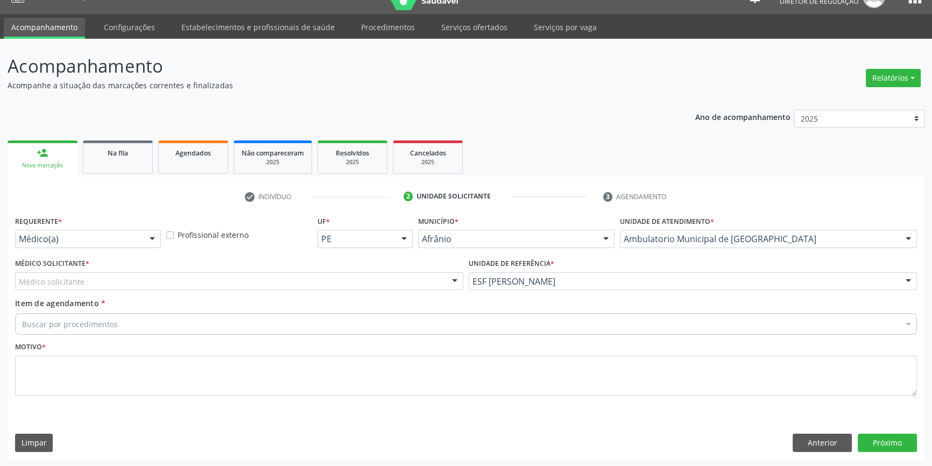
click at [98, 273] on div "Médico solicitante" at bounding box center [239, 281] width 448 height 18
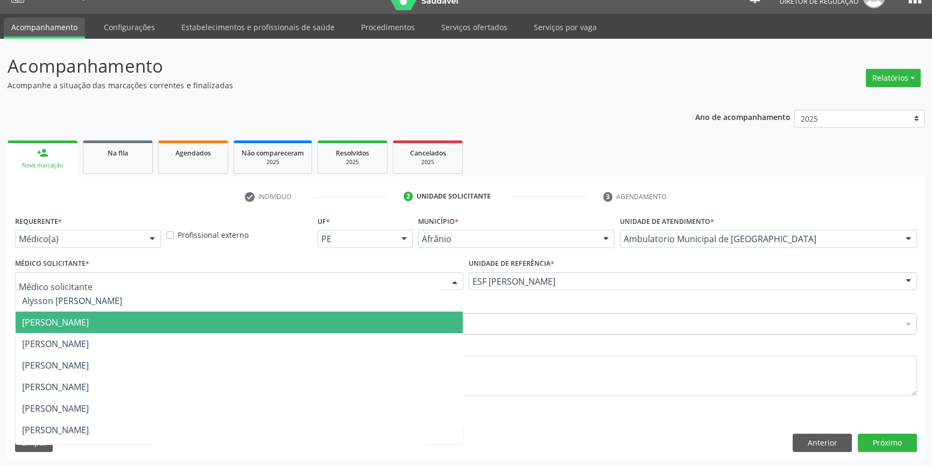
click at [84, 328] on span "[PERSON_NAME]" at bounding box center [239, 323] width 447 height 22
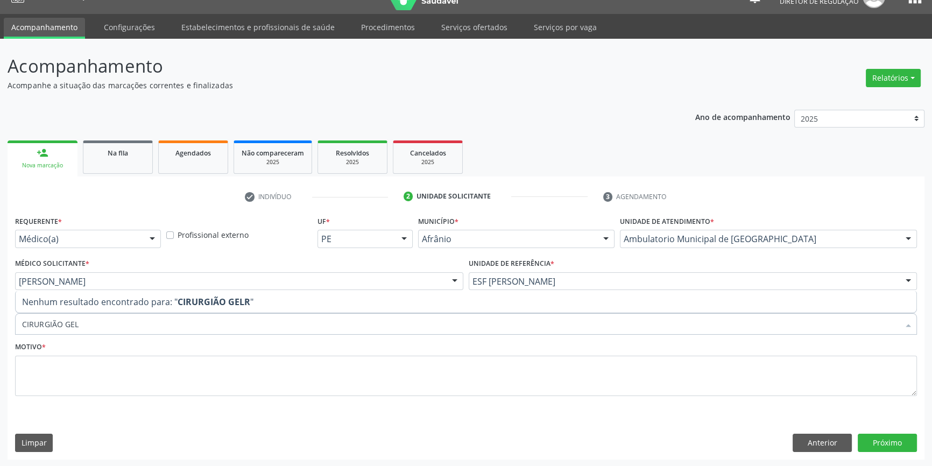
type input "CIRURGIÃO GE"
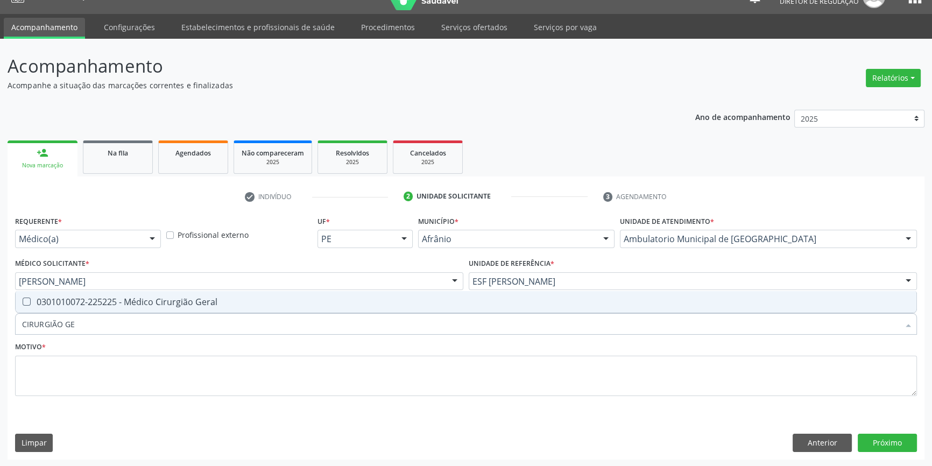
click at [105, 303] on div "0301010072-225225 - Médico Cirurgião Geral" at bounding box center [466, 302] width 888 height 9
checkbox Geral "true"
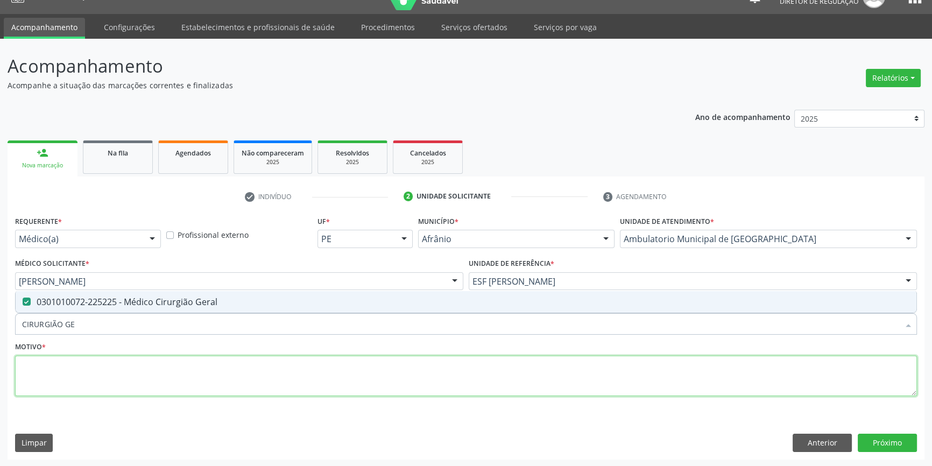
click at [90, 369] on textarea at bounding box center [466, 376] width 902 height 41
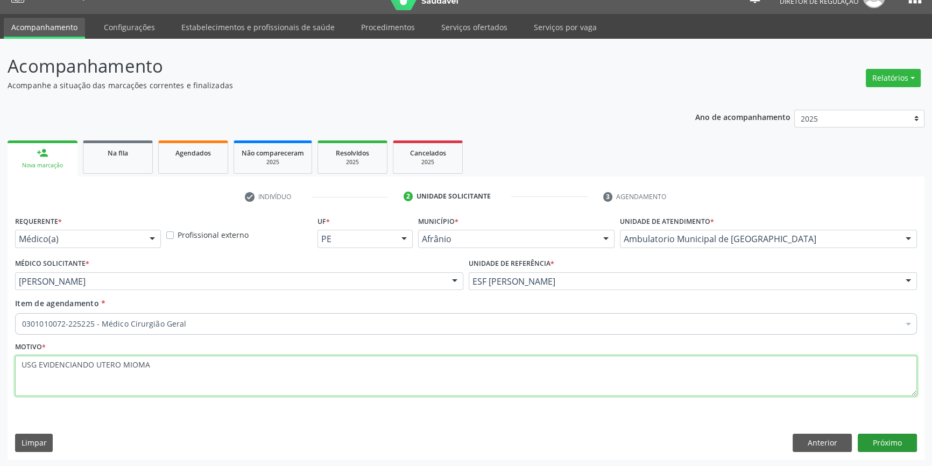
type textarea "USG EVIDENCIANDO UTERO MIOMA"
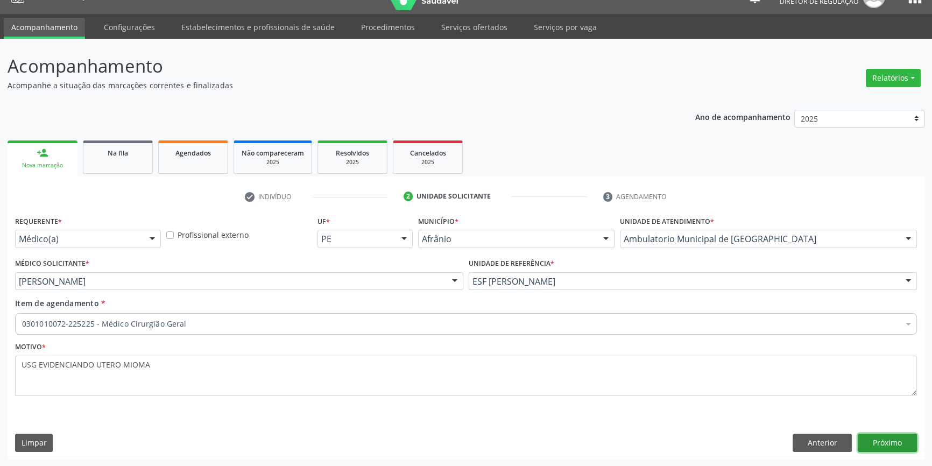
click at [884, 442] on button "Próximo" at bounding box center [887, 443] width 59 height 18
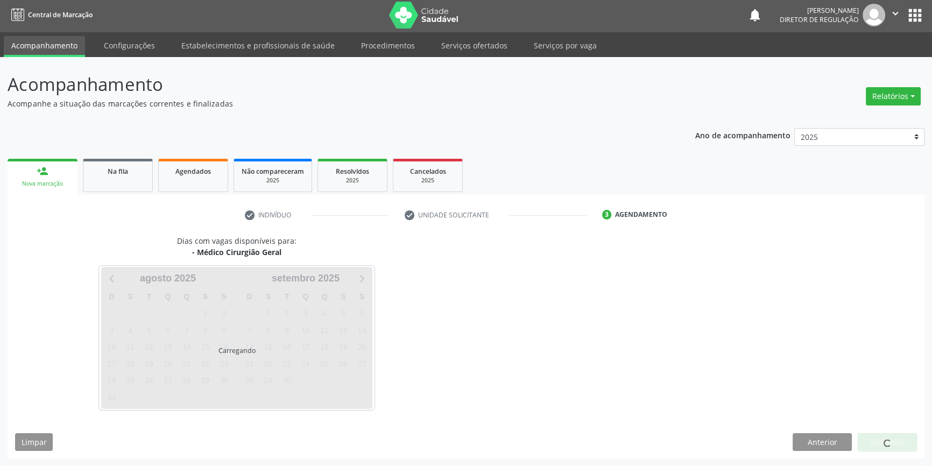
scroll to position [1, 0]
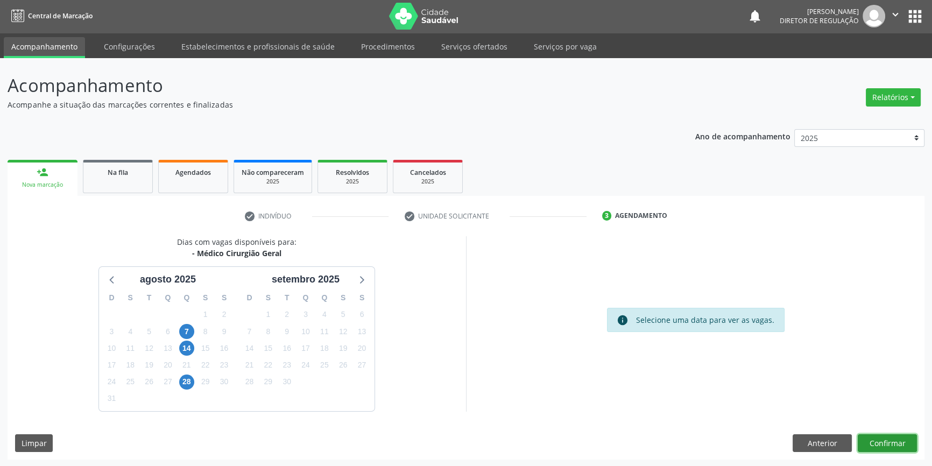
click at [886, 440] on button "Confirmar" at bounding box center [887, 443] width 59 height 18
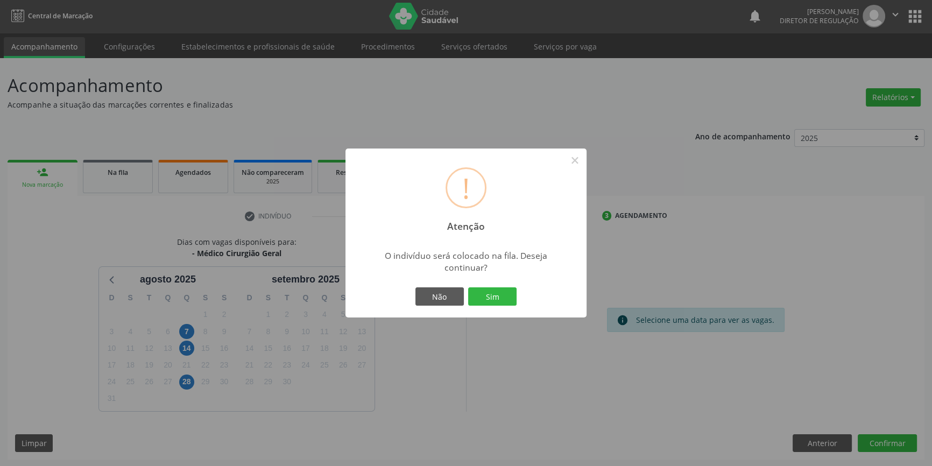
click at [500, 307] on div "Não Sim" at bounding box center [466, 296] width 107 height 23
click at [498, 301] on button "Sim" at bounding box center [492, 296] width 48 height 18
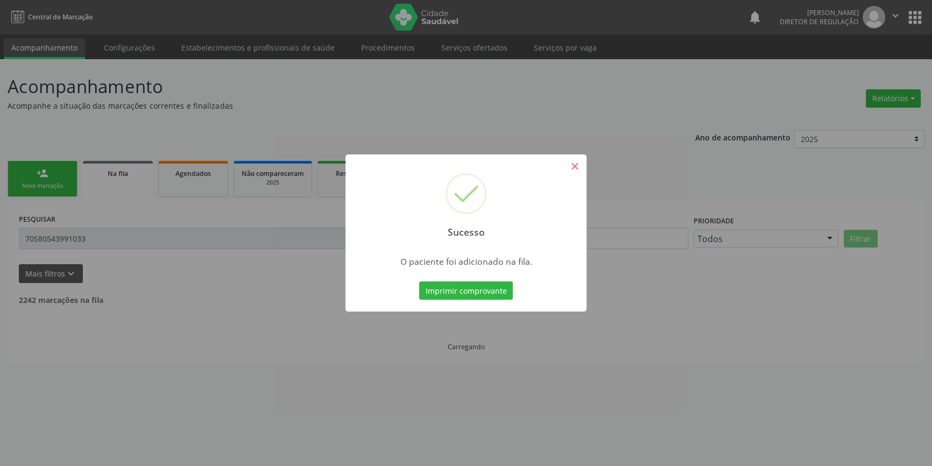
scroll to position [0, 0]
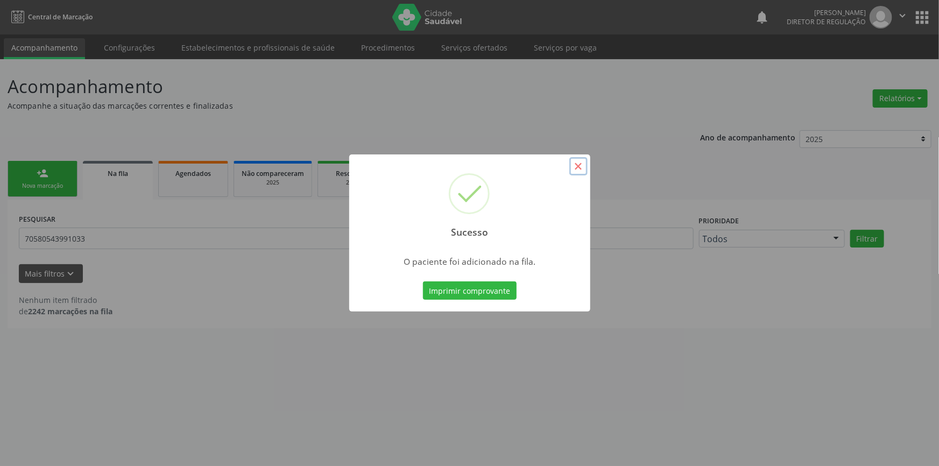
click at [575, 164] on button "×" at bounding box center [578, 166] width 18 height 18
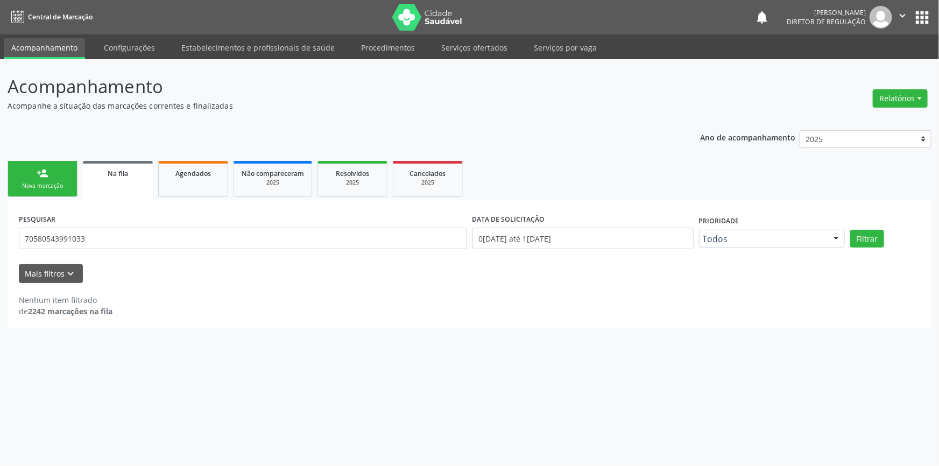
click at [131, 187] on link "Na fila" at bounding box center [118, 180] width 70 height 39
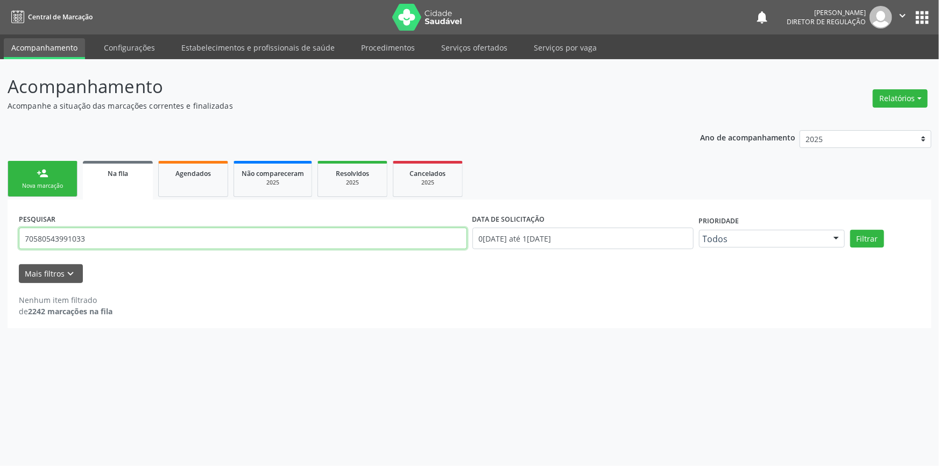
drag, startPoint x: 118, startPoint y: 239, endPoint x: 0, endPoint y: 238, distance: 117.8
click at [0, 238] on div "Acompanhamento Acompanhe a situação das marcações correntes e finalizadas Relat…" at bounding box center [469, 262] width 939 height 407
type input "701808296268979"
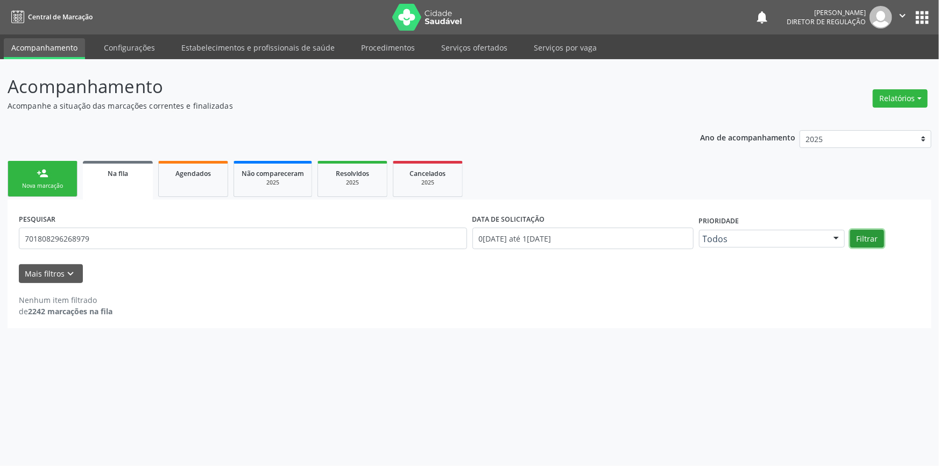
click at [864, 236] on button "Filtrar" at bounding box center [867, 239] width 34 height 18
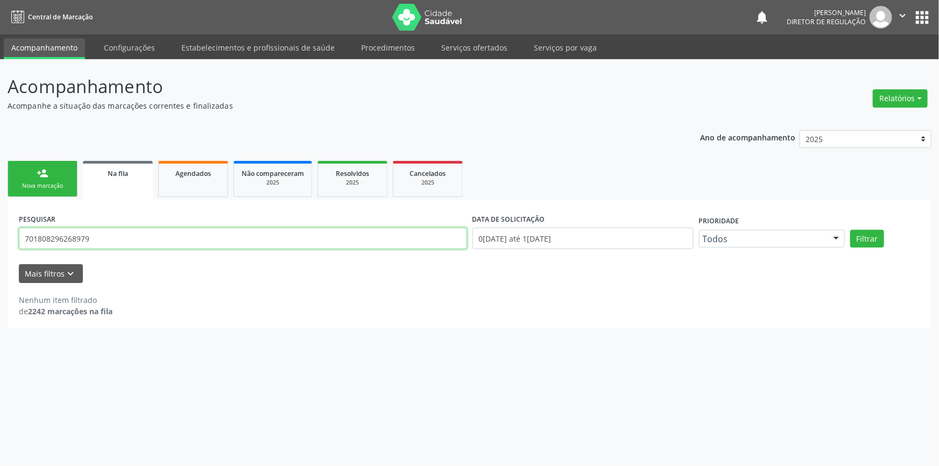
drag, startPoint x: 119, startPoint y: 234, endPoint x: 0, endPoint y: 237, distance: 119.0
click at [0, 237] on div "Acompanhamento Acompanhe a situação das marcações correntes e finalizadas Relat…" at bounding box center [469, 262] width 939 height 407
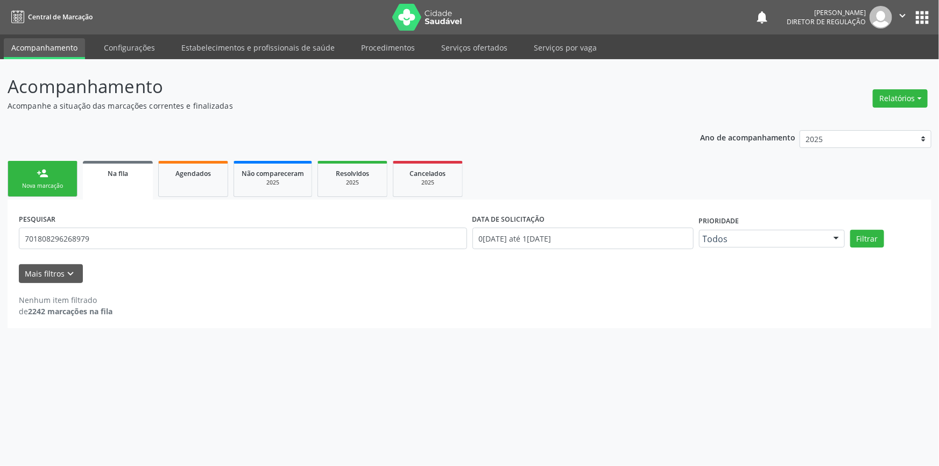
click at [66, 182] on div "Nova marcação" at bounding box center [43, 186] width 54 height 8
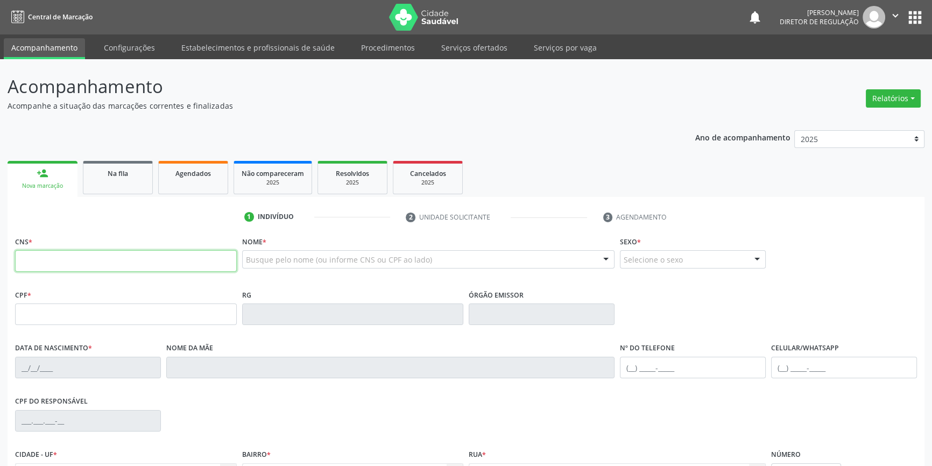
click at [123, 269] on input "text" at bounding box center [126, 261] width 222 height 22
click at [166, 252] on input "709 2032 4024 8332" at bounding box center [126, 261] width 222 height 22
click at [162, 261] on input "709 2032 4024 8332" at bounding box center [126, 261] width 222 height 22
type input "709 2032 4024 8332"
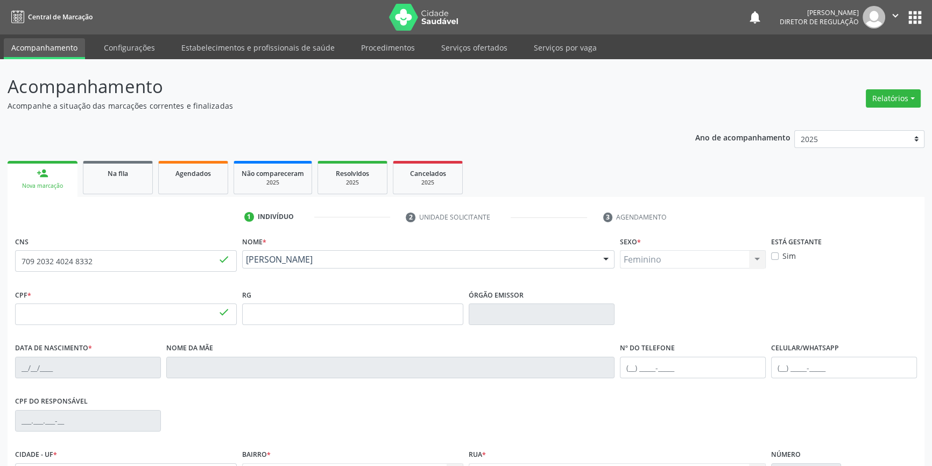
type input "042.340.624-80"
type input "02/12/1975"
type input "Lídia Maria Coelho"
type input "(87) 98818-4058"
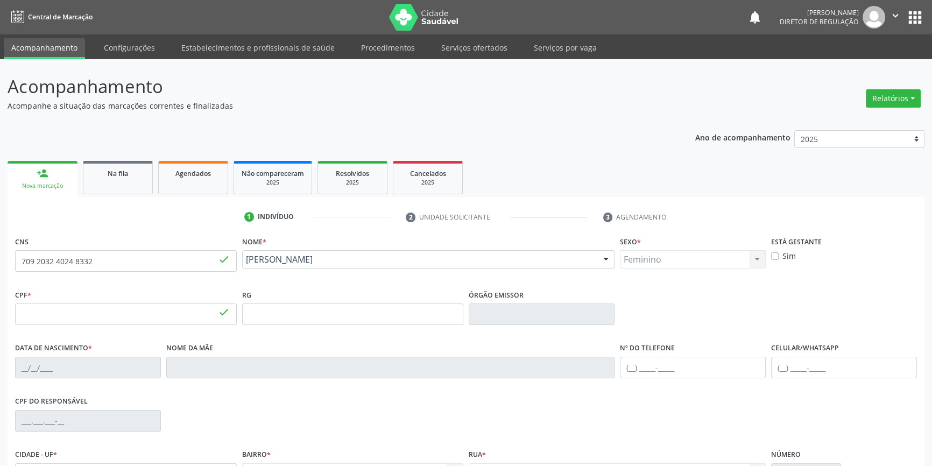
type input "03"
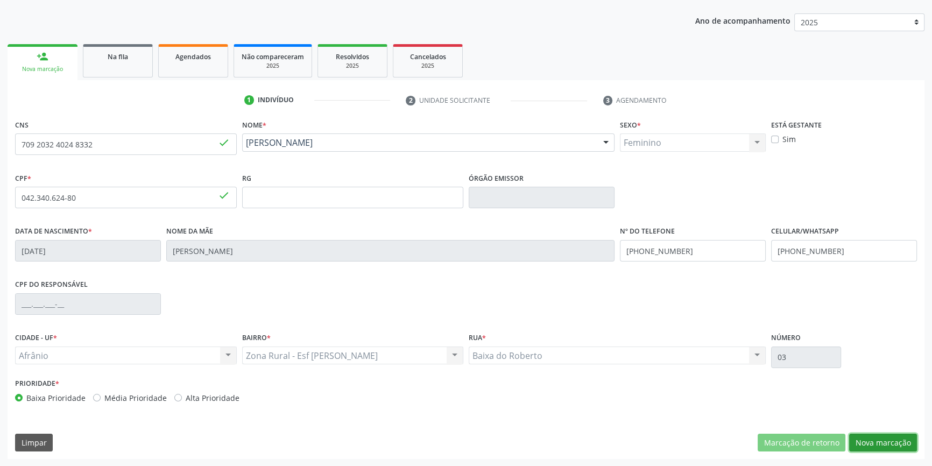
click at [885, 442] on button "Nova marcação" at bounding box center [883, 443] width 68 height 18
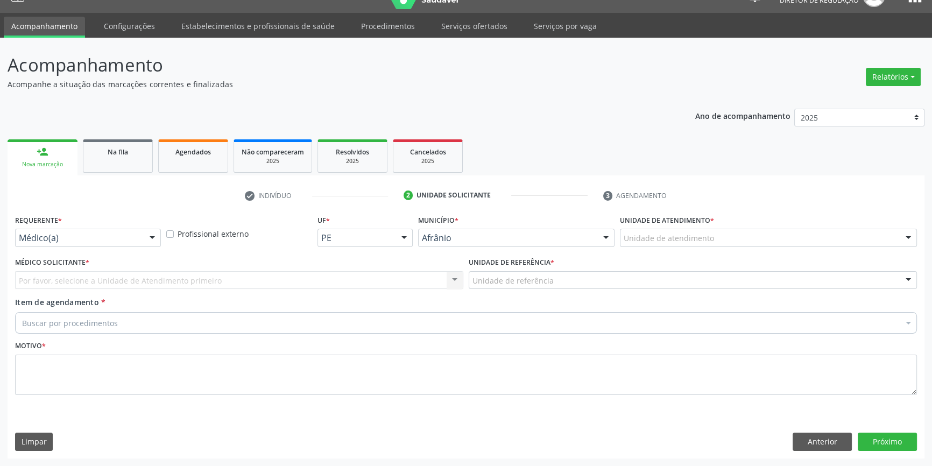
scroll to position [20, 0]
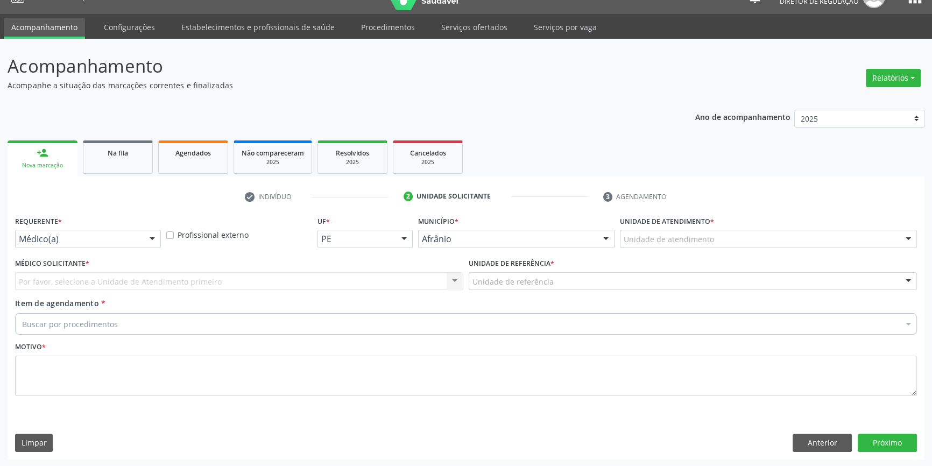
click at [694, 229] on label "Unidade de atendimento *" at bounding box center [667, 221] width 94 height 17
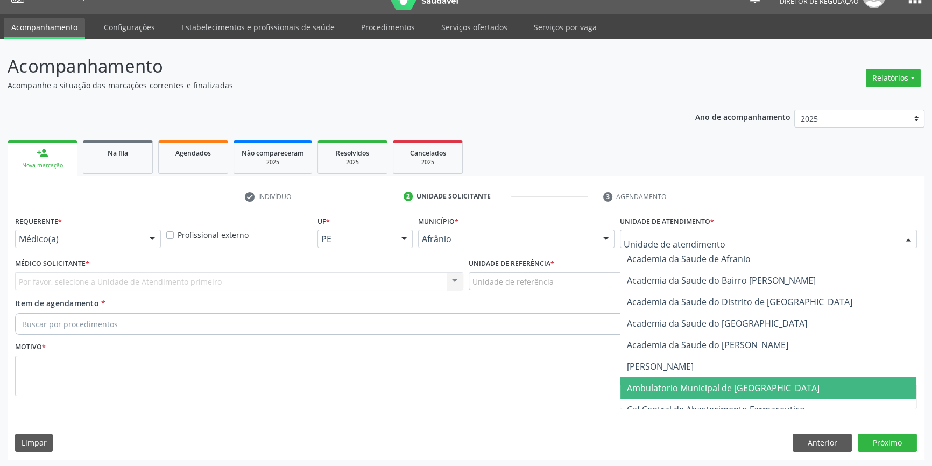
click at [686, 391] on span "Ambulatorio Municipal de [GEOGRAPHIC_DATA]" at bounding box center [723, 388] width 193 height 12
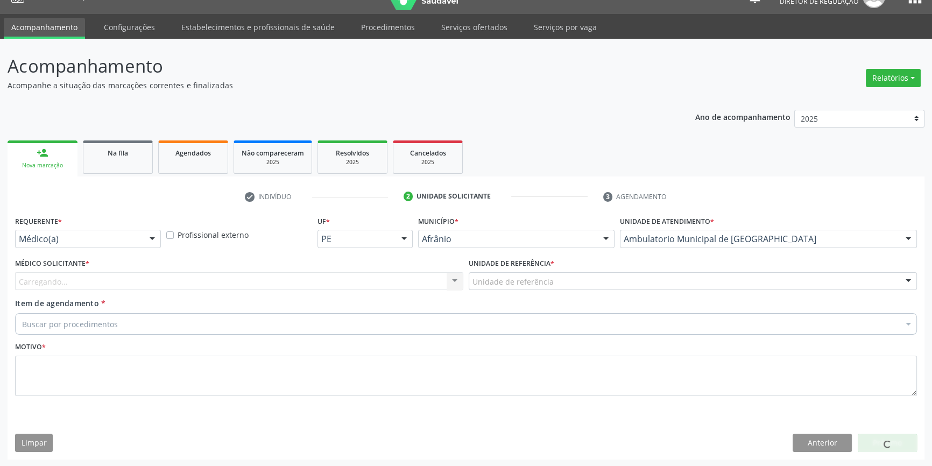
click at [550, 282] on div "Unidade de referência" at bounding box center [693, 281] width 448 height 18
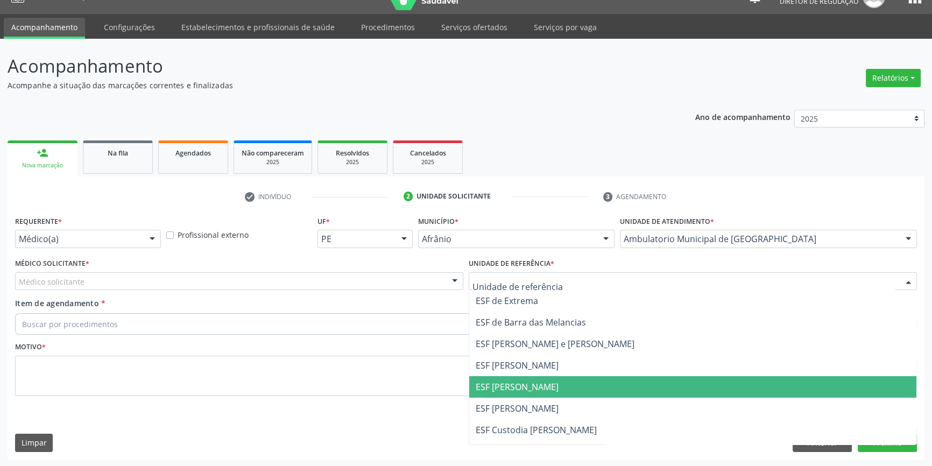
click at [510, 389] on span "ESF [PERSON_NAME]" at bounding box center [517, 387] width 83 height 12
click at [180, 280] on div "Médico solicitante" at bounding box center [239, 281] width 448 height 18
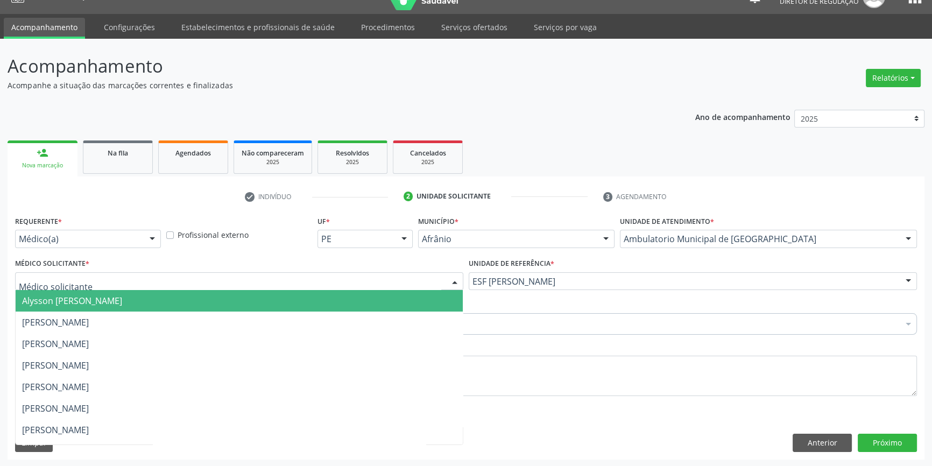
click at [104, 302] on span "Alysson [PERSON_NAME]" at bounding box center [72, 301] width 100 height 12
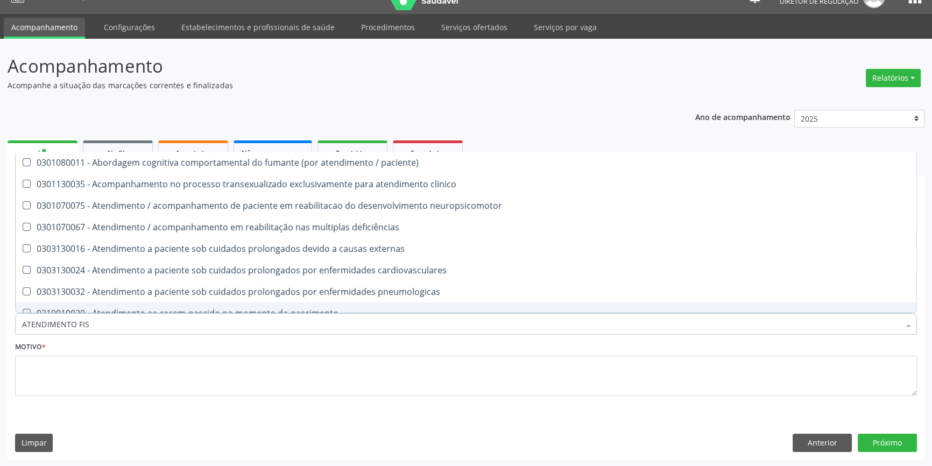
type input "ATENDIMENTO FISI"
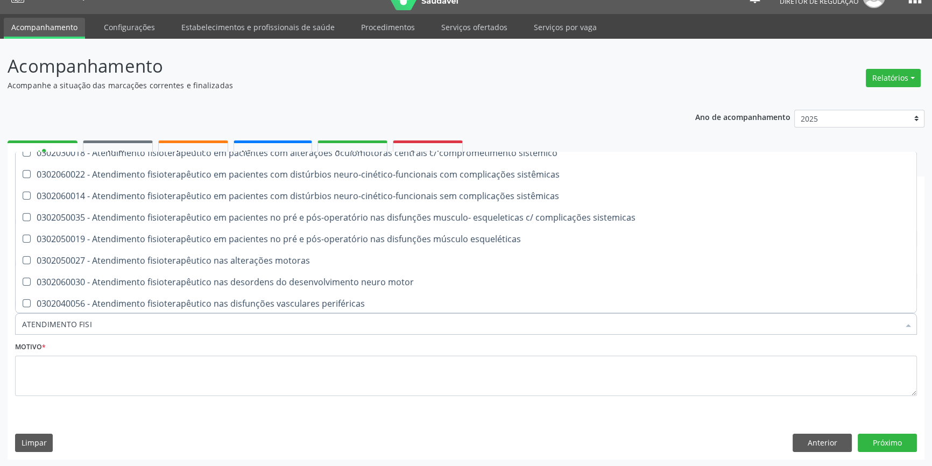
scroll to position [355, 0]
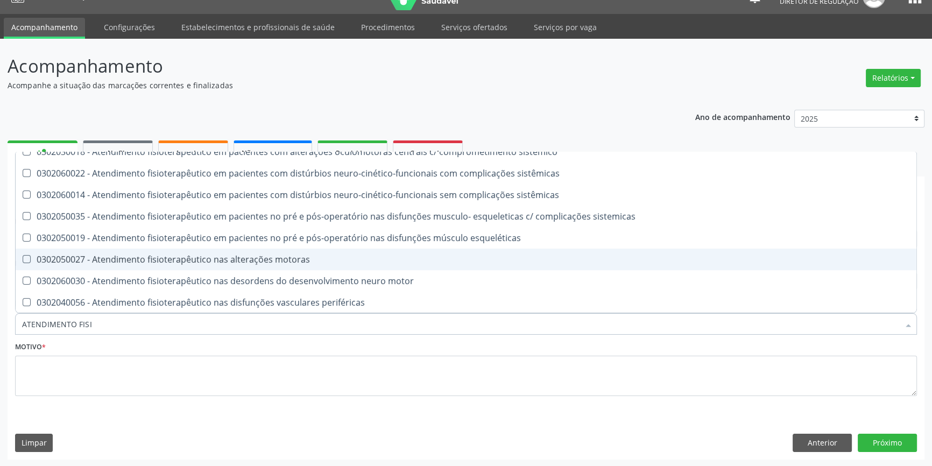
click at [214, 266] on span "0302050027 - Atendimento fisioterapêutico nas alterações motoras" at bounding box center [466, 260] width 901 height 22
checkbox motoras "true"
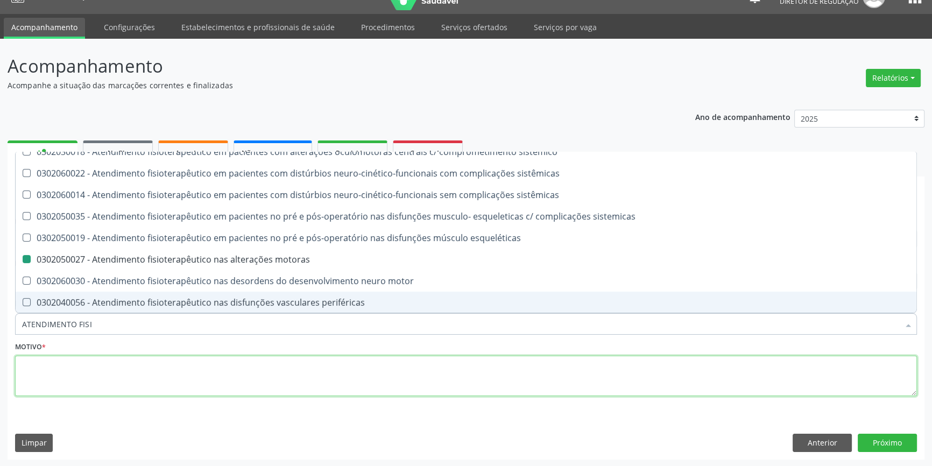
click at [165, 369] on textarea at bounding box center [466, 376] width 902 height 41
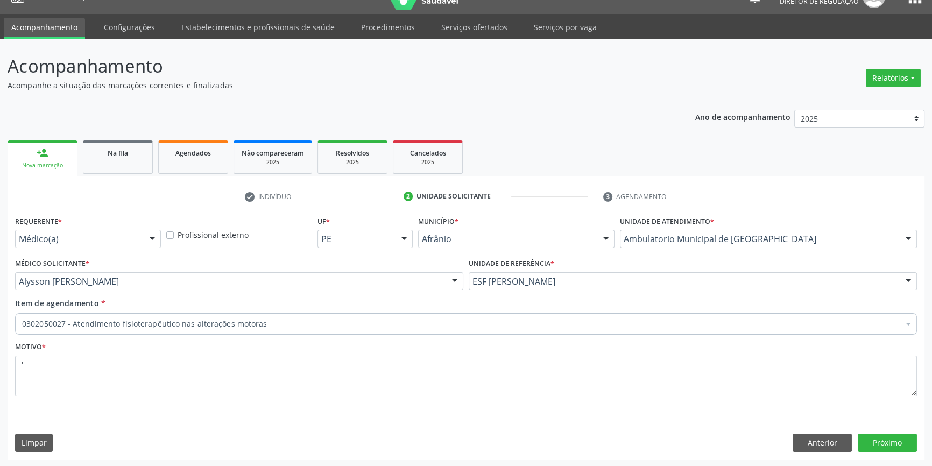
scroll to position [0, 0]
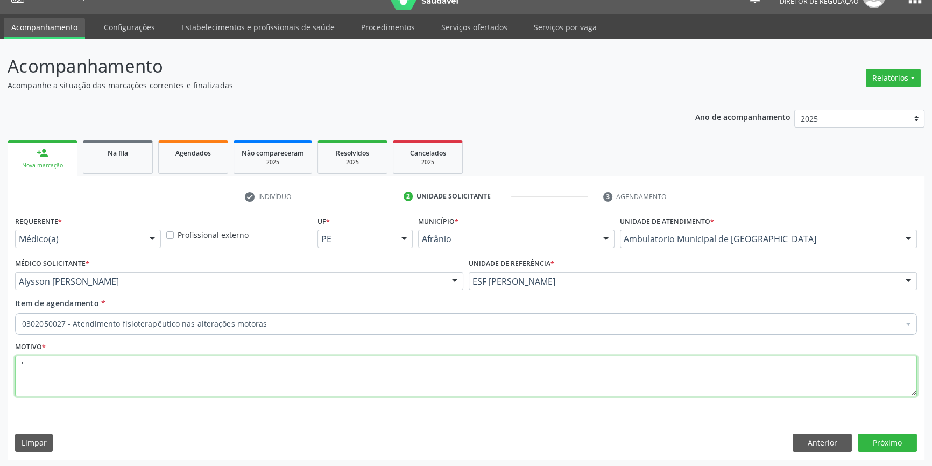
click at [0, 373] on div "Acompanhamento Acompanhe a situação das marcações correntes e finalizadas Relat…" at bounding box center [466, 253] width 932 height 428
type textarea "HERNIA DE DISCO CERVICAL E LOMBAR"
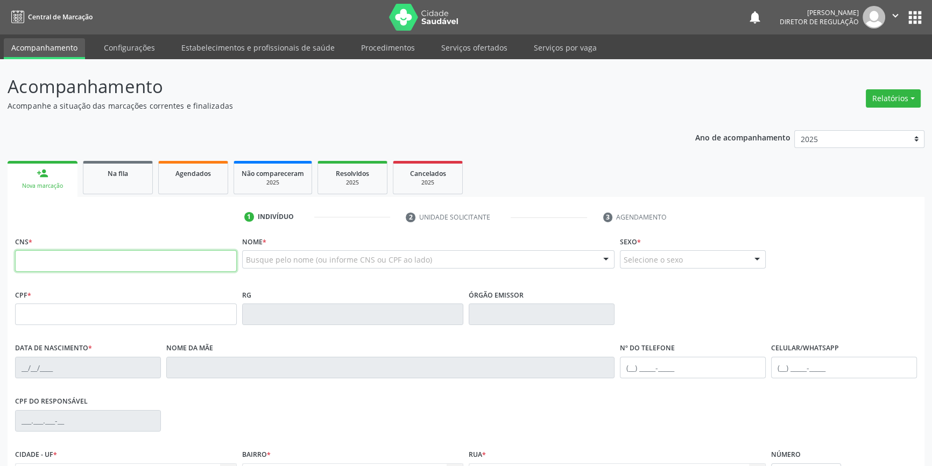
click at [61, 255] on input "text" at bounding box center [126, 261] width 222 height 22
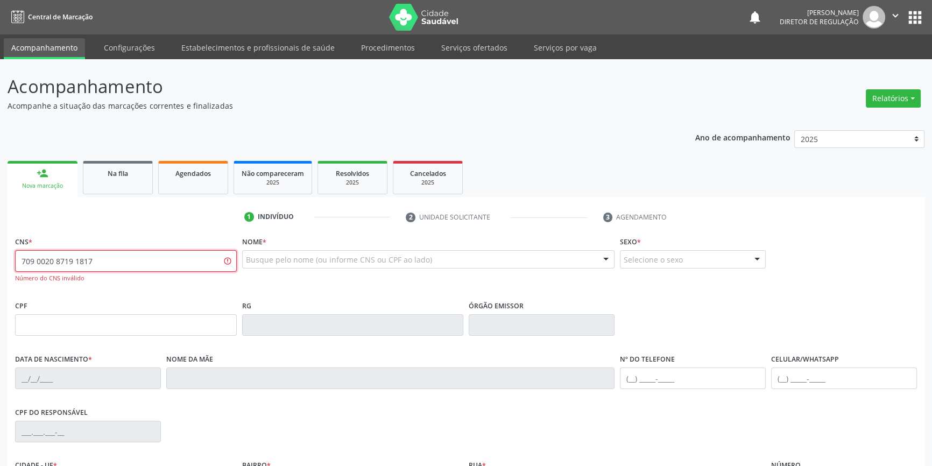
click at [30, 259] on input "709 0020 8719 1817" at bounding box center [126, 261] width 222 height 22
type input "704 0028 0719 1817"
drag, startPoint x: 101, startPoint y: 269, endPoint x: 0, endPoint y: 249, distance: 103.1
click at [0, 266] on div "Acompanhamento Acompanhe a situação das marcações correntes e finalizadas Relat…" at bounding box center [466, 326] width 932 height 535
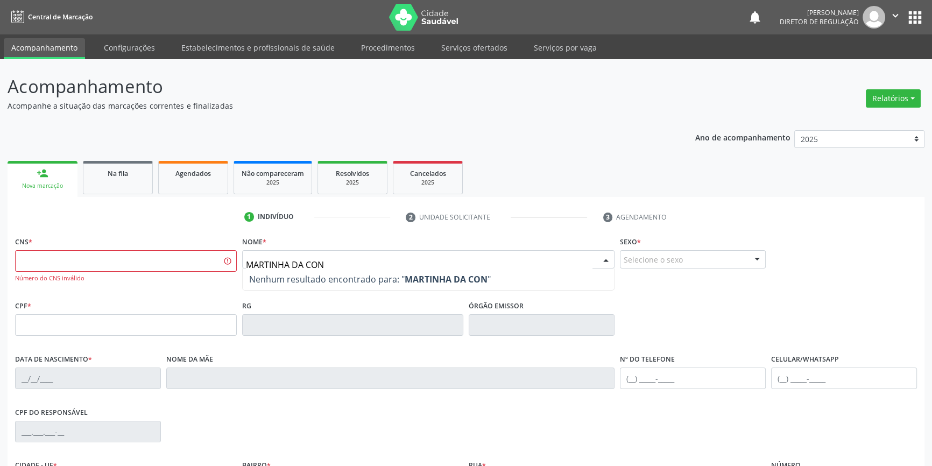
type input "MARTINHA DA CONC"
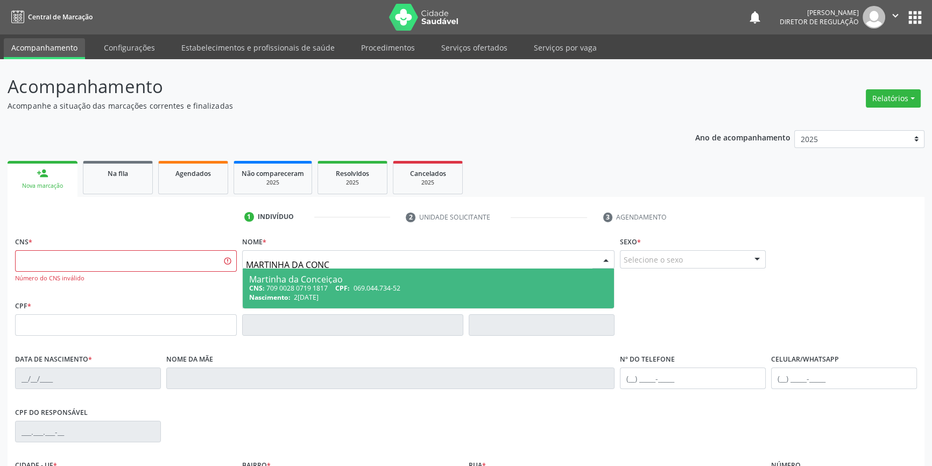
click at [313, 287] on div "CNS: 709 0028 0719 1817 CPF: 069.044.734-52" at bounding box center [428, 288] width 359 height 9
type input "709 0028 0719 1817"
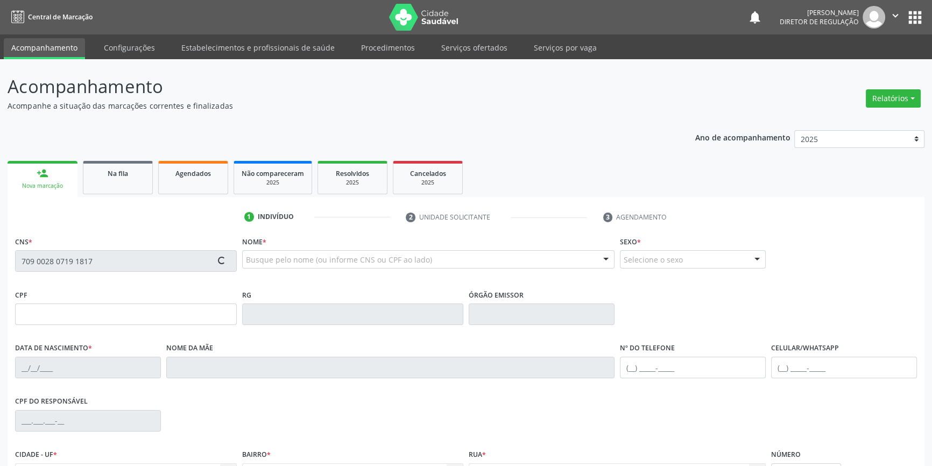
type input "069.044.734-52"
type input "27/02/1970"
type input "Maria Josefa da Conceiçao"
type input "(87) 98846-8960"
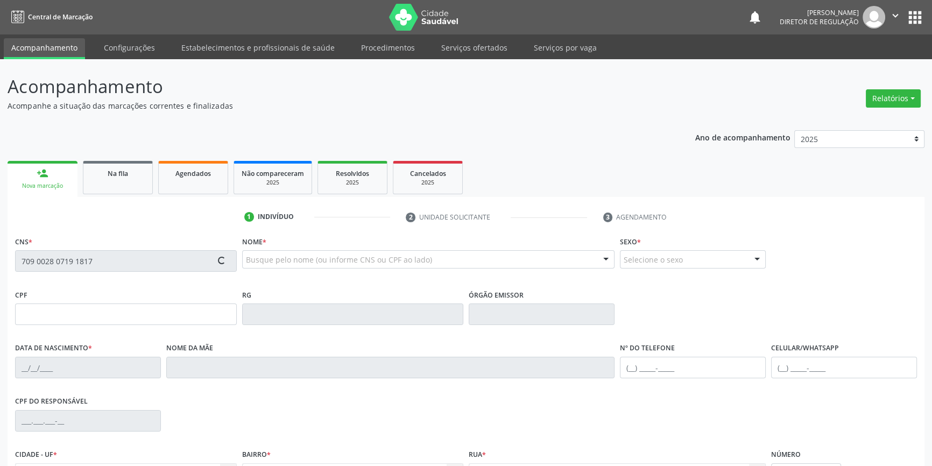
type input "S/N"
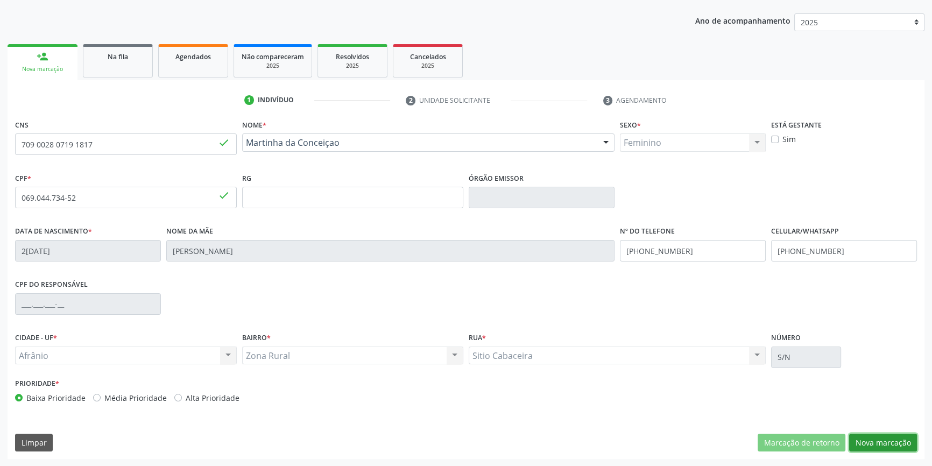
click at [877, 437] on button "Nova marcação" at bounding box center [883, 443] width 68 height 18
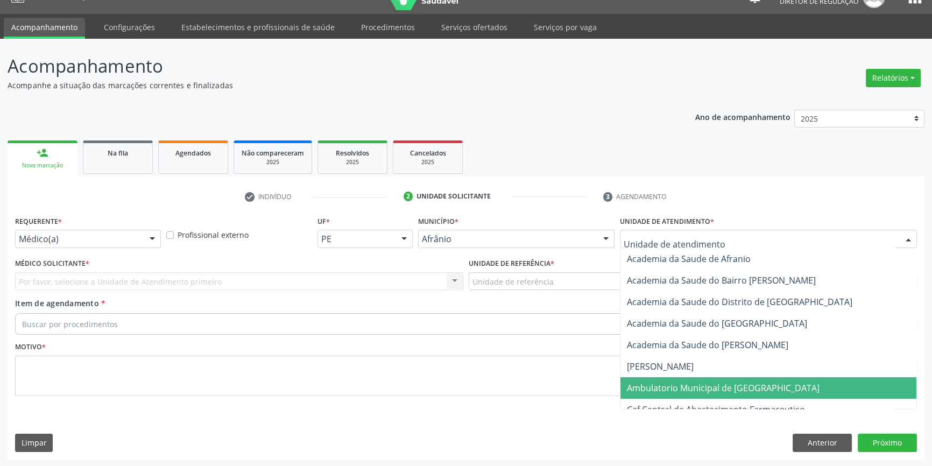
click at [686, 388] on span "Ambulatorio Municipal de [GEOGRAPHIC_DATA]" at bounding box center [723, 388] width 193 height 12
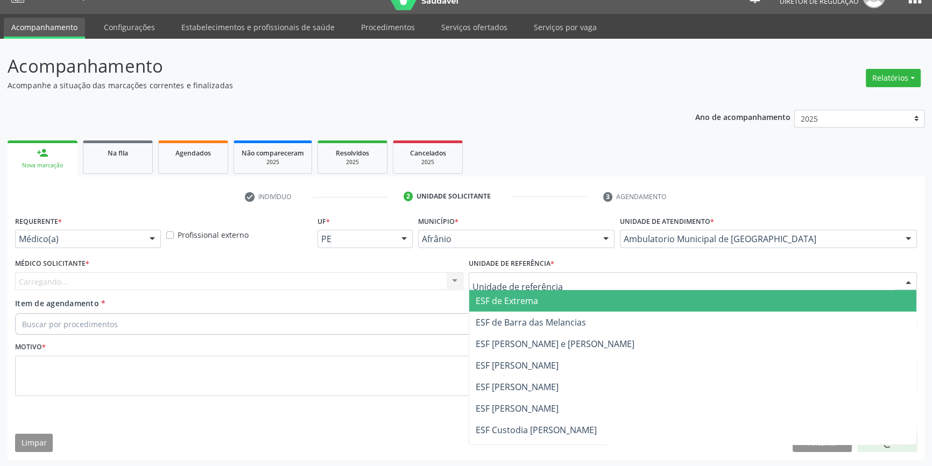
drag, startPoint x: 557, startPoint y: 284, endPoint x: 541, endPoint y: 368, distance: 85.6
click at [555, 288] on div at bounding box center [693, 281] width 448 height 18
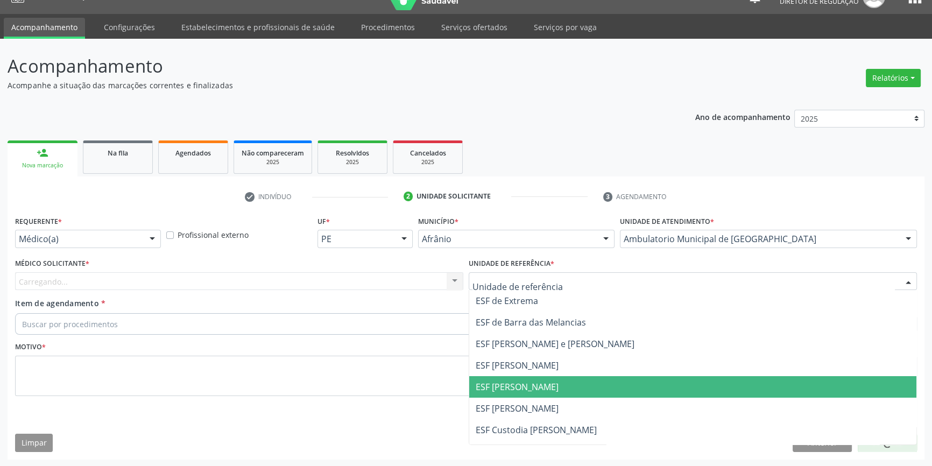
click at [532, 387] on span "ESF [PERSON_NAME]" at bounding box center [517, 387] width 83 height 12
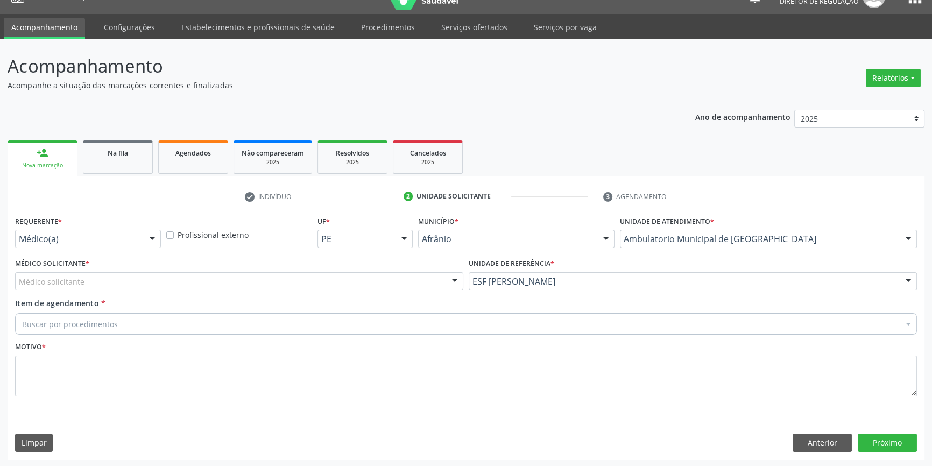
click at [258, 284] on div "Médico solicitante" at bounding box center [239, 281] width 448 height 18
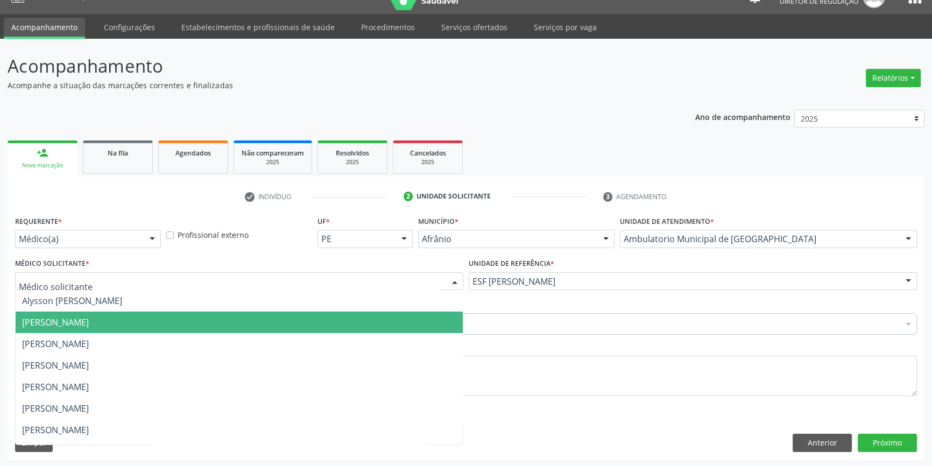
click at [95, 328] on span "[PERSON_NAME]" at bounding box center [239, 323] width 447 height 22
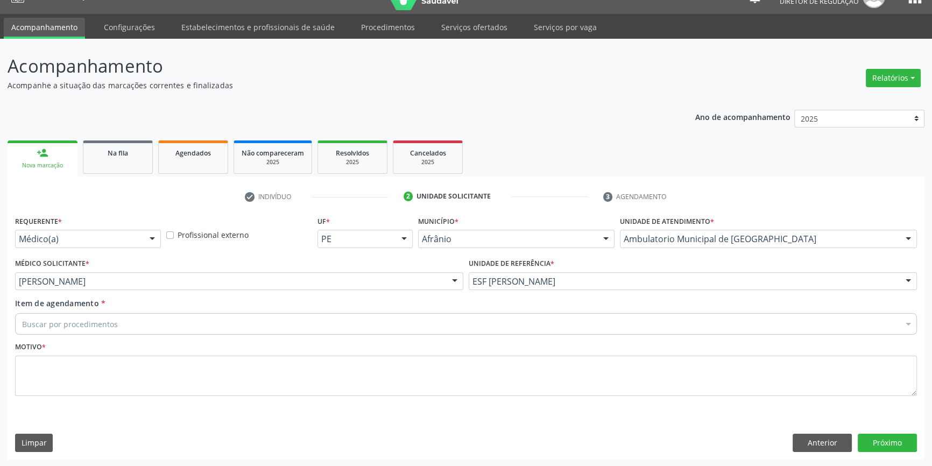
click at [90, 329] on div "Buscar por procedimentos" at bounding box center [466, 324] width 902 height 22
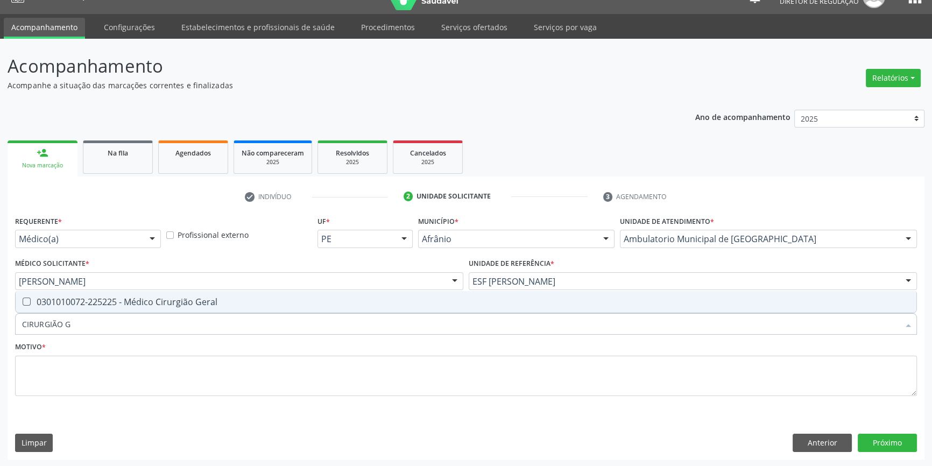
scroll to position [0, 0]
type input "CIRURGIÃO GE"
click at [110, 301] on div "0301010072-225225 - Médico Cirurgião Geral" at bounding box center [466, 302] width 888 height 9
checkbox Geral "true"
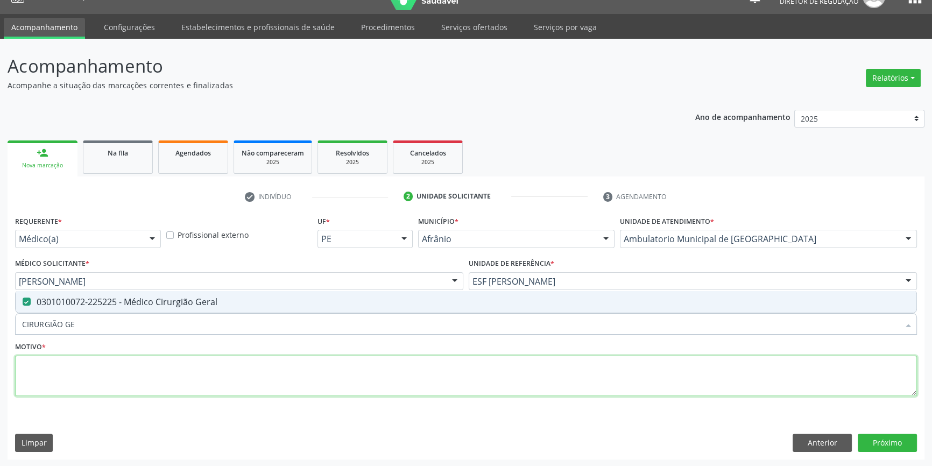
click at [89, 376] on textarea at bounding box center [466, 376] width 902 height 41
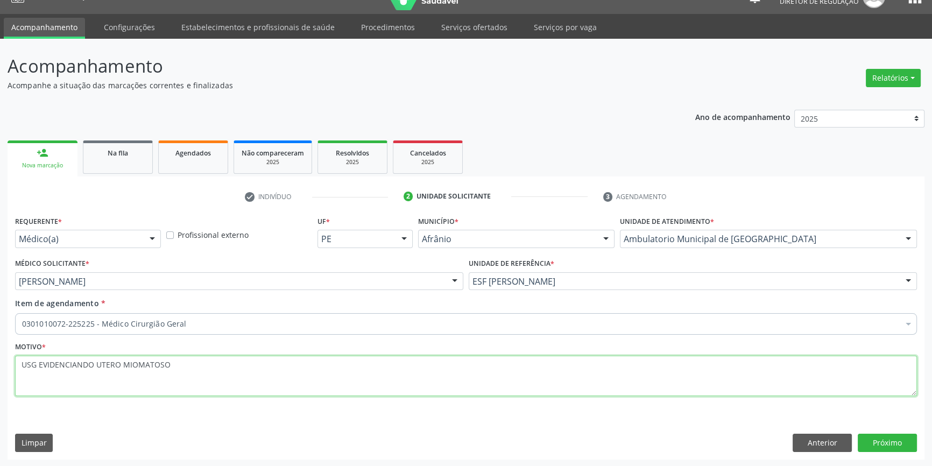
drag, startPoint x: 222, startPoint y: 359, endPoint x: 0, endPoint y: 363, distance: 221.7
click at [0, 363] on div "Acompanhamento Acompanhe a situação das marcações correntes e finalizadas Relat…" at bounding box center [466, 253] width 932 height 428
type textarea "USG EVIDENCIANDO UTERO MIOMATOSO"
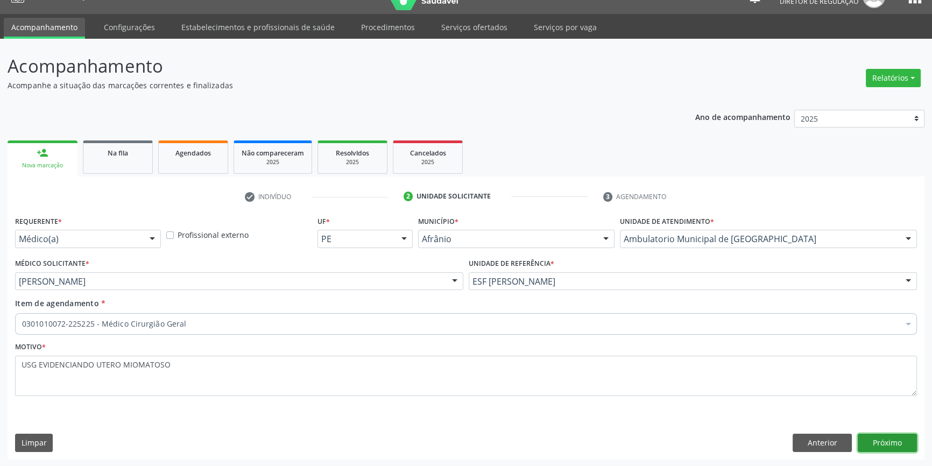
drag, startPoint x: 891, startPoint y: 441, endPoint x: 268, endPoint y: 51, distance: 734.7
click at [888, 439] on button "Próximo" at bounding box center [887, 443] width 59 height 18
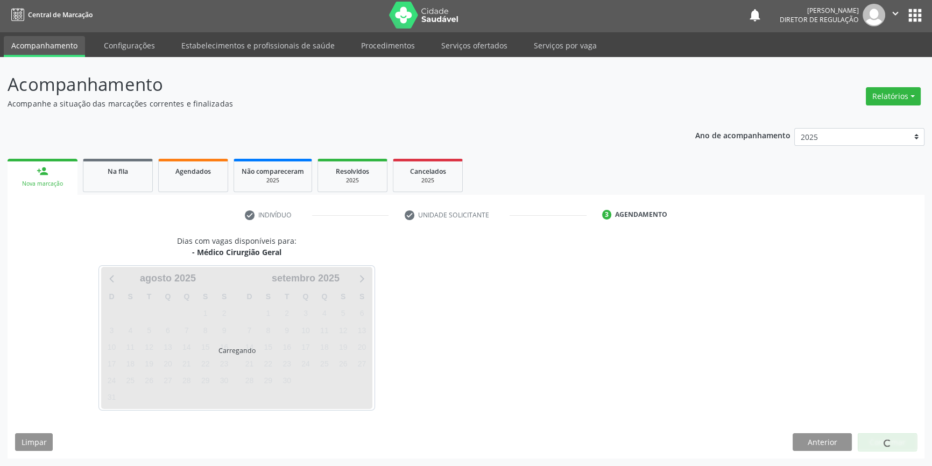
scroll to position [1, 0]
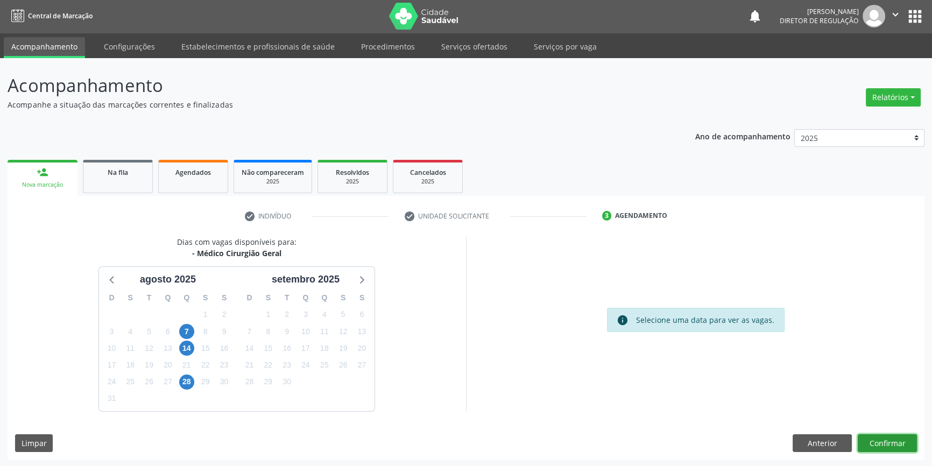
click at [893, 441] on button "Confirmar" at bounding box center [887, 443] width 59 height 18
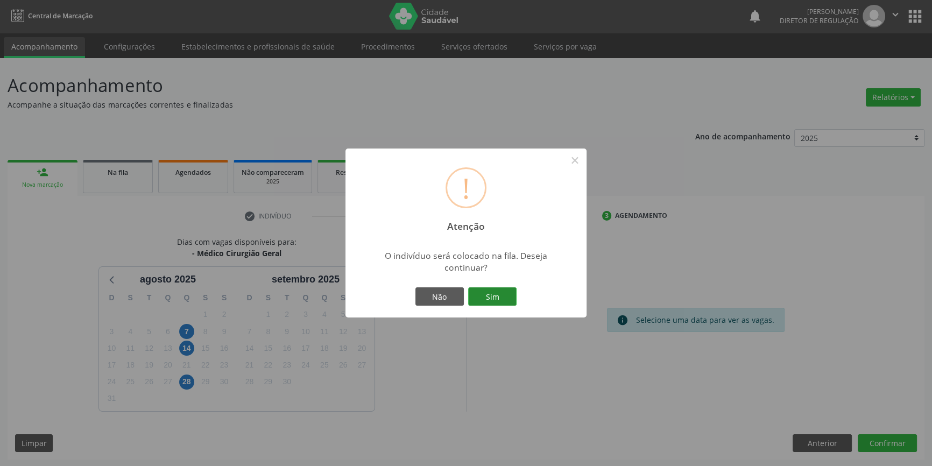
click at [495, 296] on button "Sim" at bounding box center [492, 296] width 48 height 18
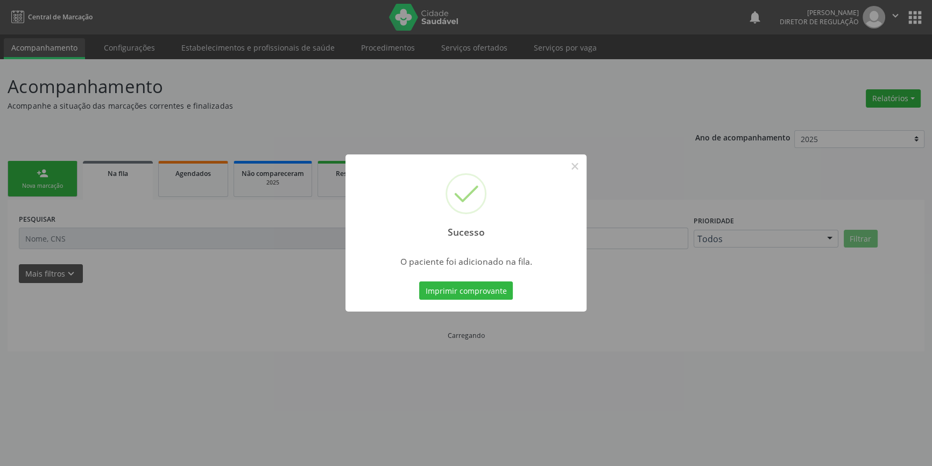
scroll to position [0, 0]
click at [576, 166] on button "×" at bounding box center [578, 166] width 18 height 18
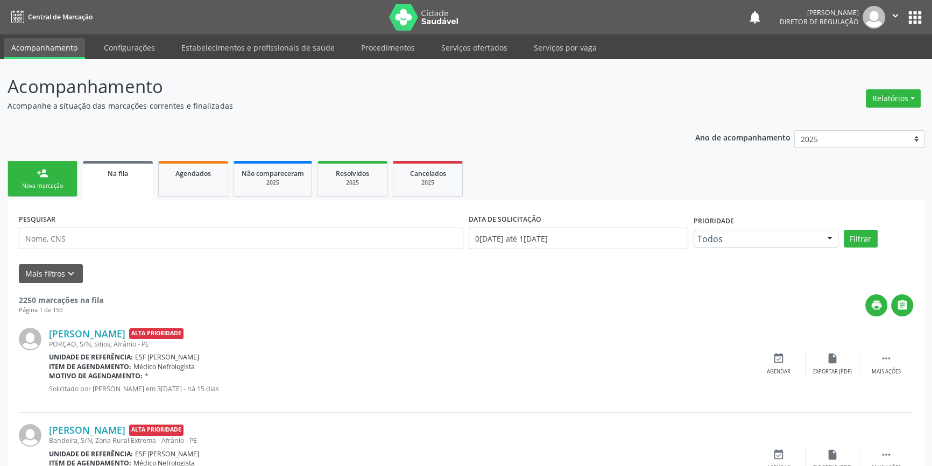
click at [28, 172] on link "person_add Nova marcação" at bounding box center [43, 179] width 70 height 36
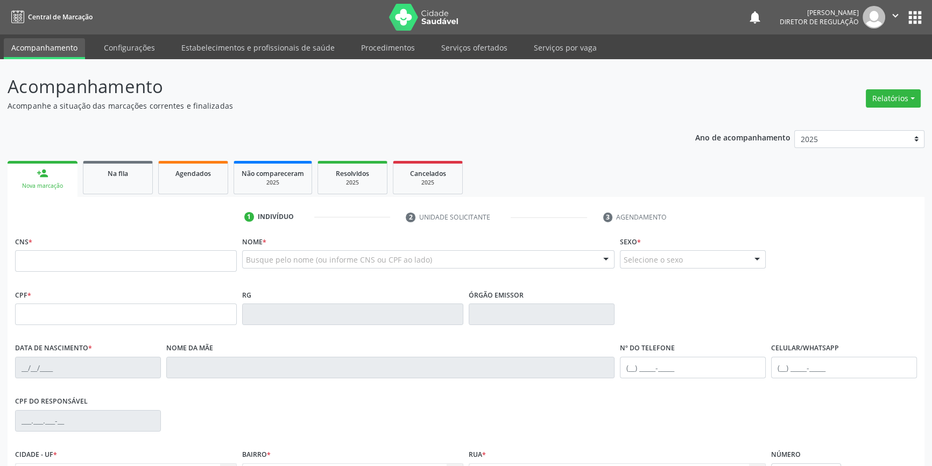
click at [115, 242] on div "CNS *" at bounding box center [126, 253] width 222 height 38
click at [103, 264] on input "text" at bounding box center [126, 261] width 222 height 22
type input "700 4049 7818 4542"
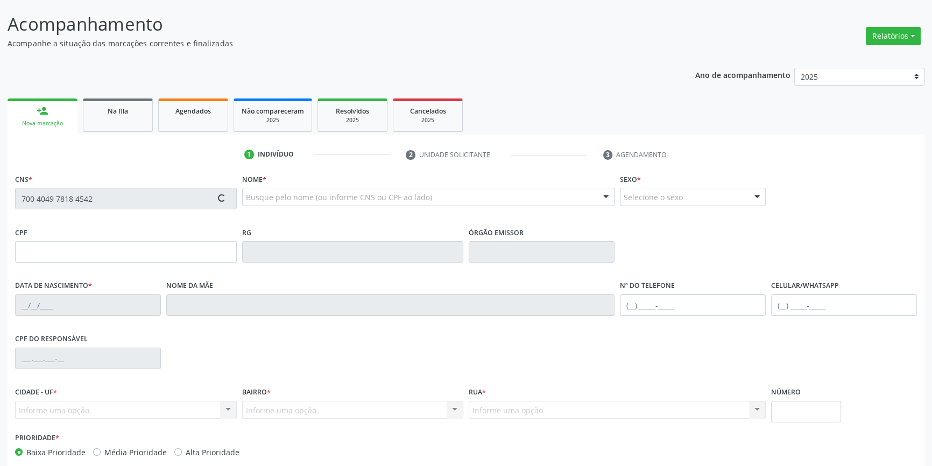
scroll to position [117, 0]
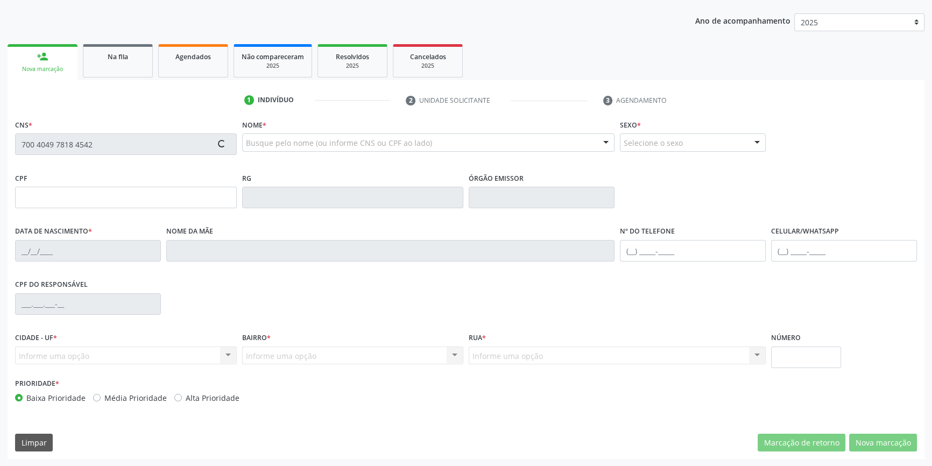
type input "096.058.044-17"
type input "19/05/1991"
type input "Maria Podrina de Sales Fernandes"
type input "(87) 98844-7714"
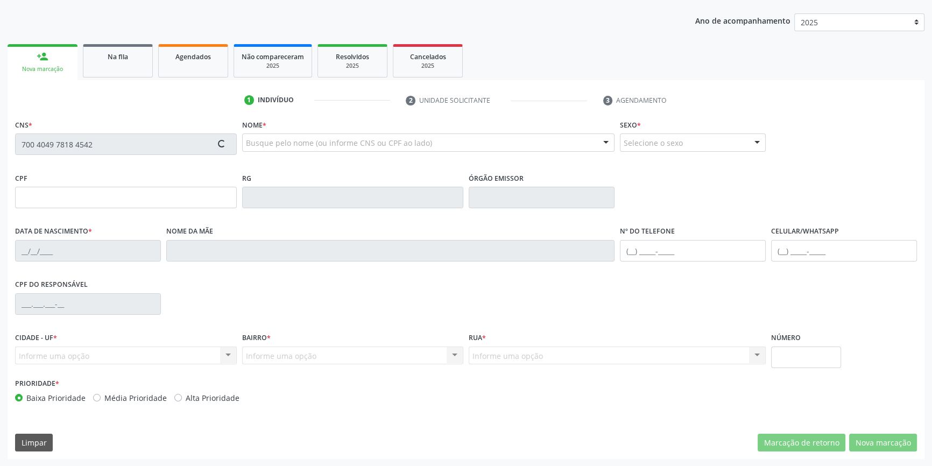
type input "S/N"
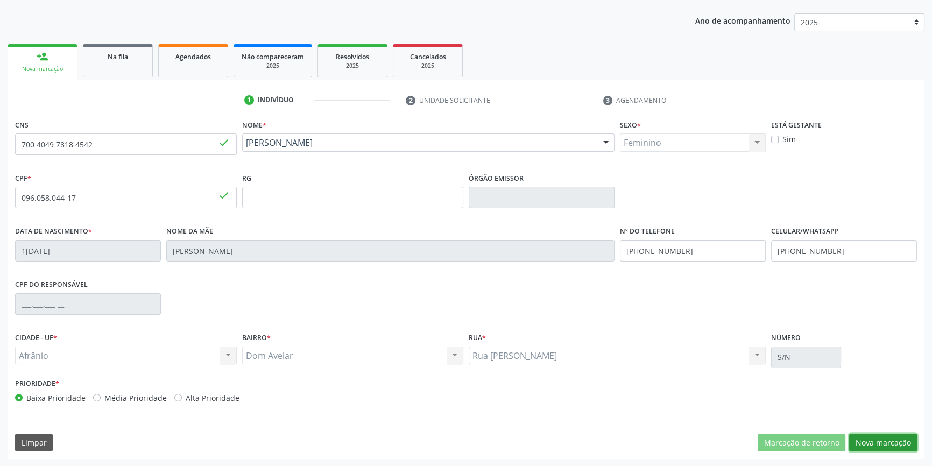
click at [874, 441] on button "Nova marcação" at bounding box center [883, 443] width 68 height 18
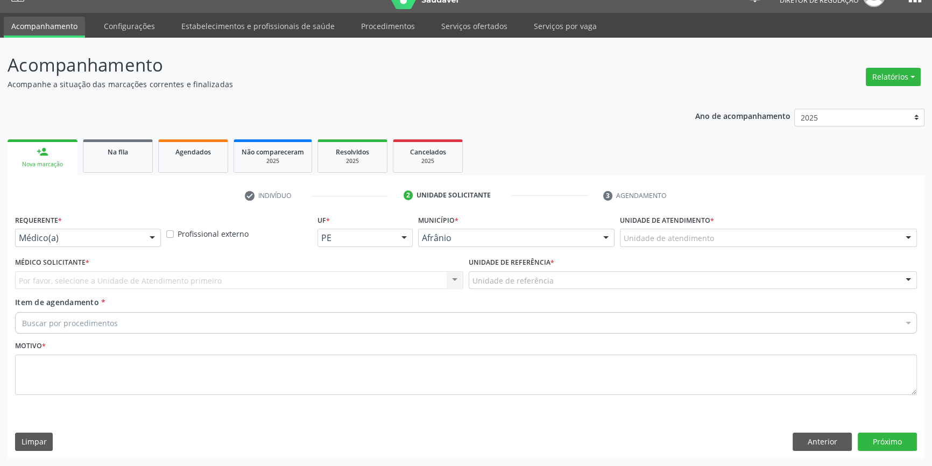
scroll to position [20, 0]
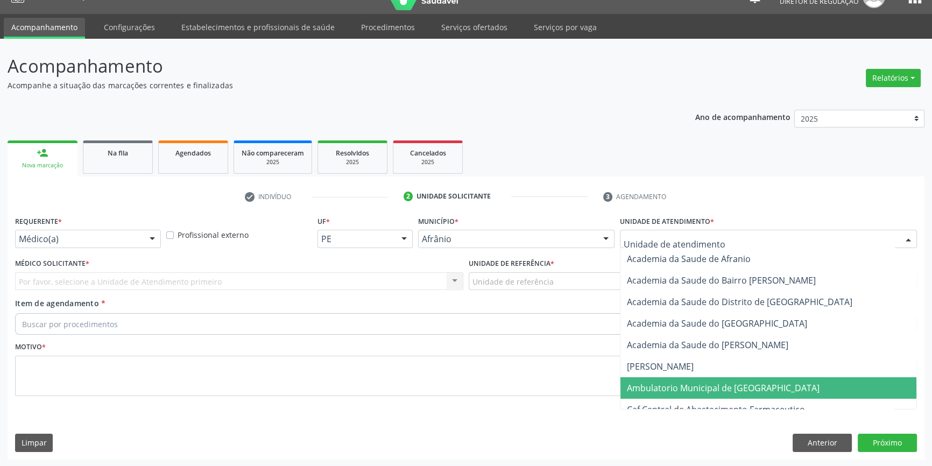
drag, startPoint x: 687, startPoint y: 382, endPoint x: 560, endPoint y: 321, distance: 140.5
click at [685, 382] on span "Ambulatorio Municipal de [GEOGRAPHIC_DATA]" at bounding box center [723, 388] width 193 height 12
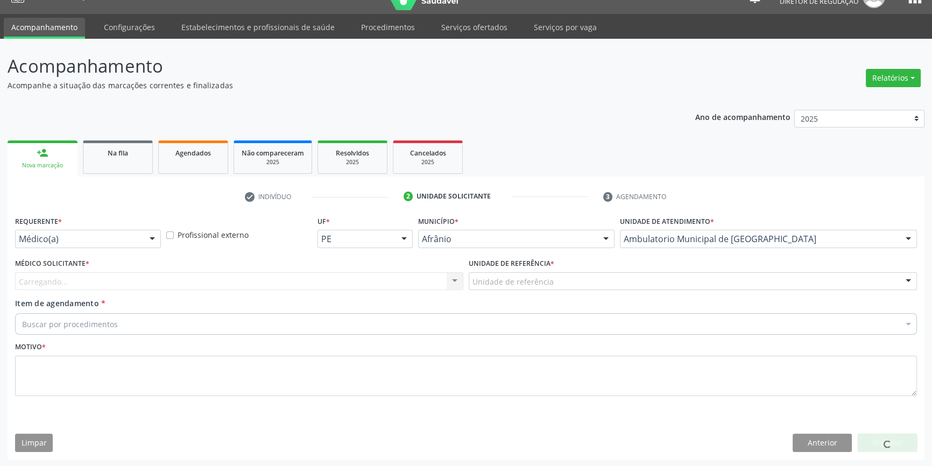
click at [539, 291] on div "Unidade de referência * Unidade de referência ESF de Extrema ESF de Barra das M…" at bounding box center [693, 277] width 454 height 42
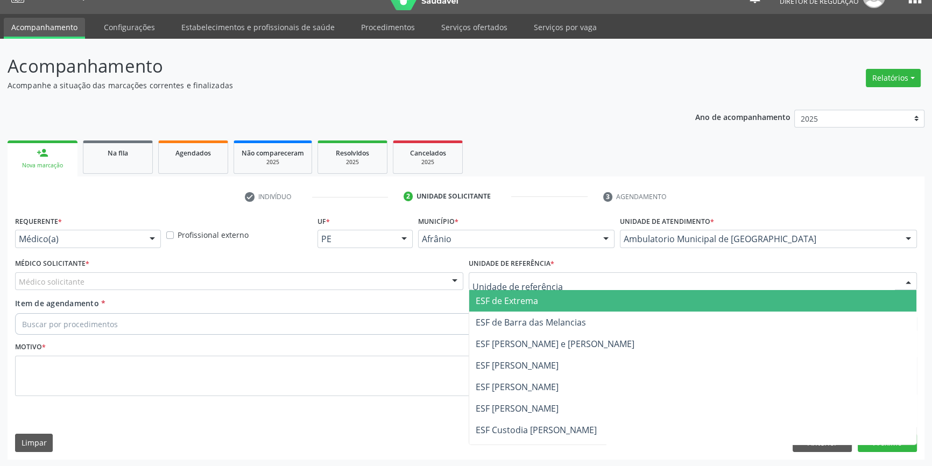
click at [539, 286] on div at bounding box center [693, 281] width 448 height 18
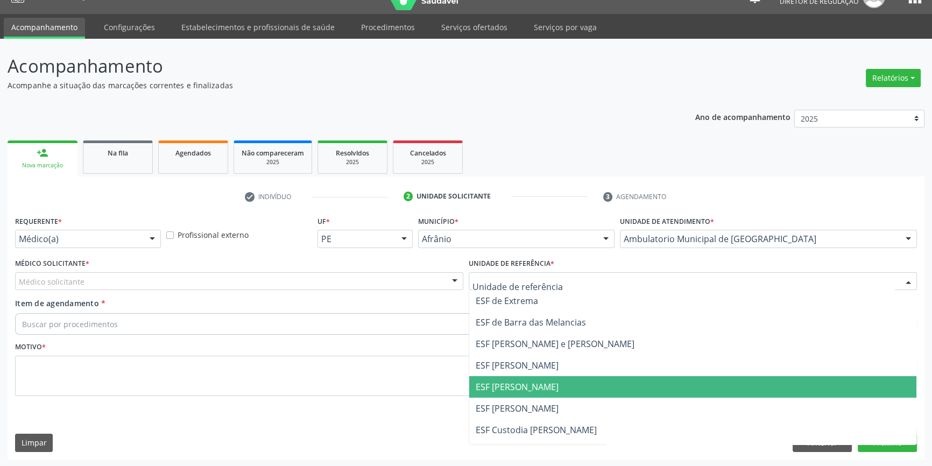
click at [533, 392] on span "ESF [PERSON_NAME]" at bounding box center [517, 387] width 83 height 12
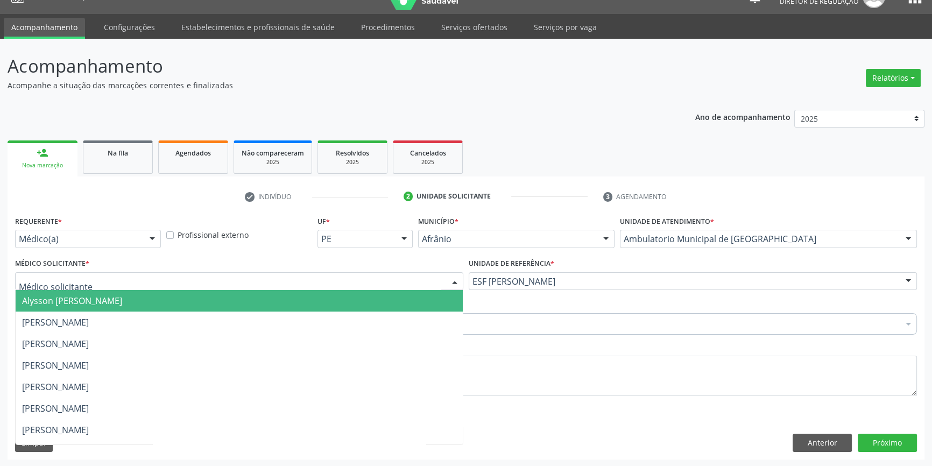
drag, startPoint x: 273, startPoint y: 280, endPoint x: 218, endPoint y: 309, distance: 62.1
click at [272, 280] on div at bounding box center [239, 281] width 448 height 18
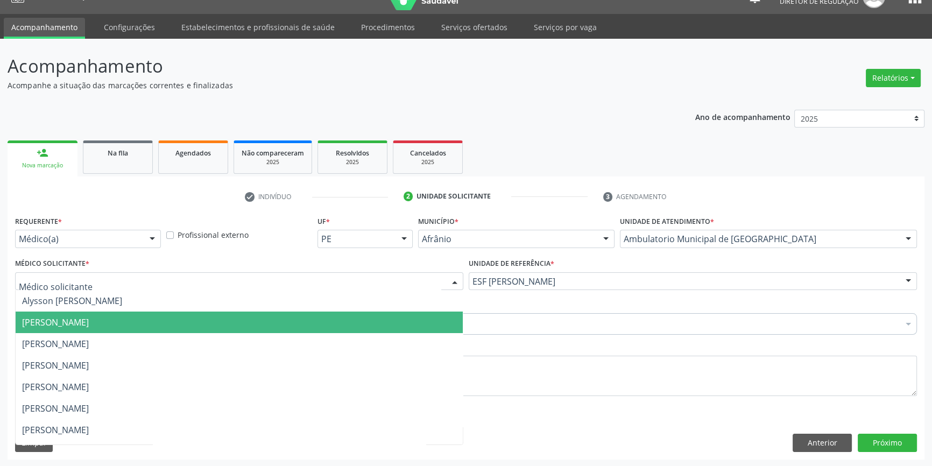
click at [89, 327] on span "[PERSON_NAME]" at bounding box center [55, 322] width 67 height 12
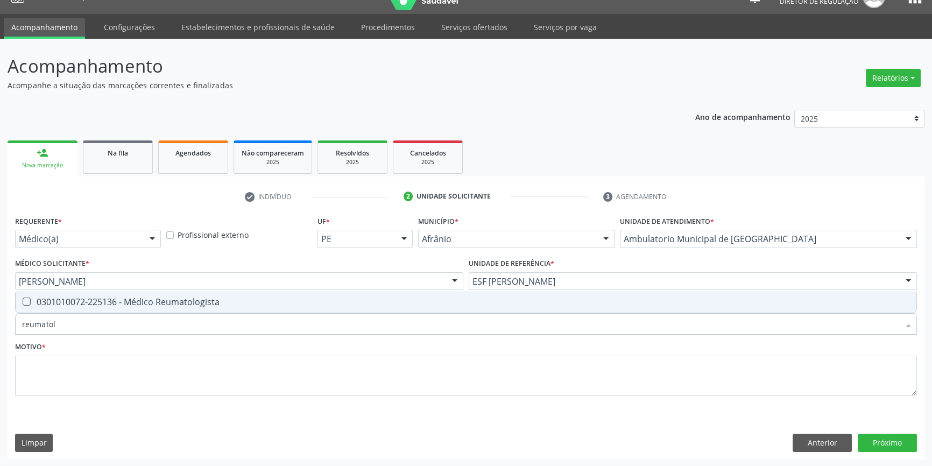
type input "reumatolo"
click at [122, 306] on div "0301010072-225136 - Médico Reumatologista" at bounding box center [466, 302] width 888 height 9
checkbox Reumatologista "true"
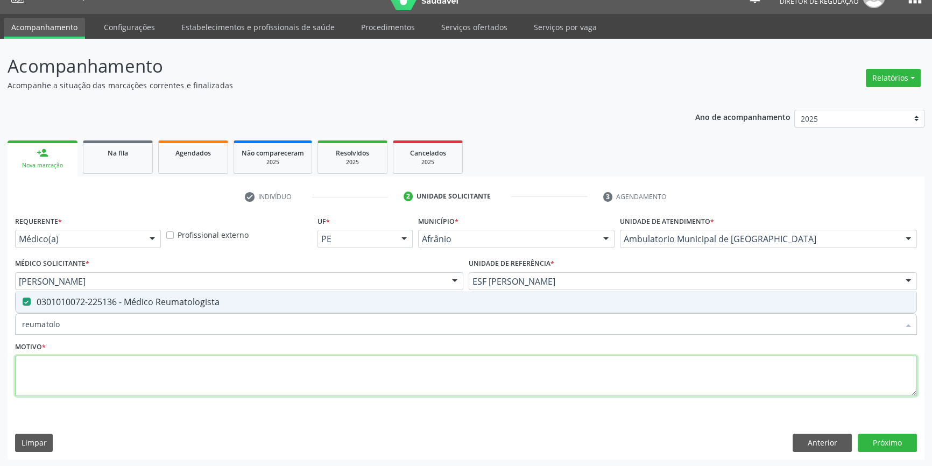
click at [112, 371] on textarea at bounding box center [466, 376] width 902 height 41
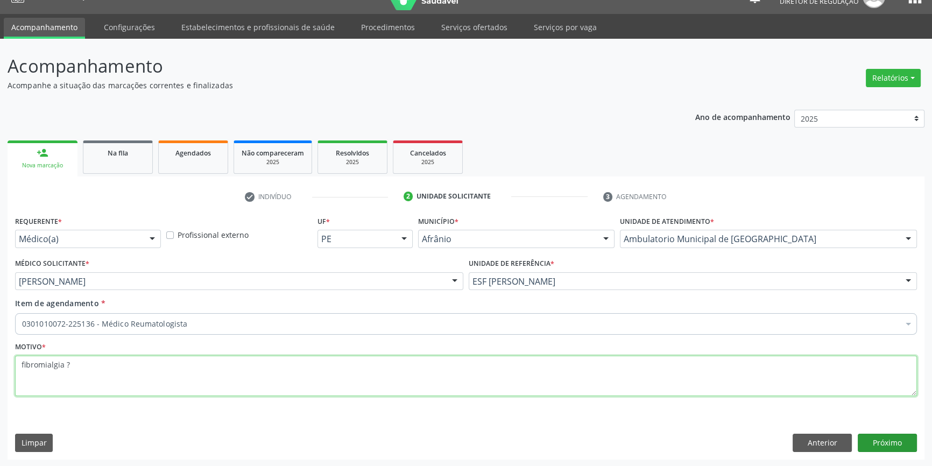
type textarea "fibromialgia ?"
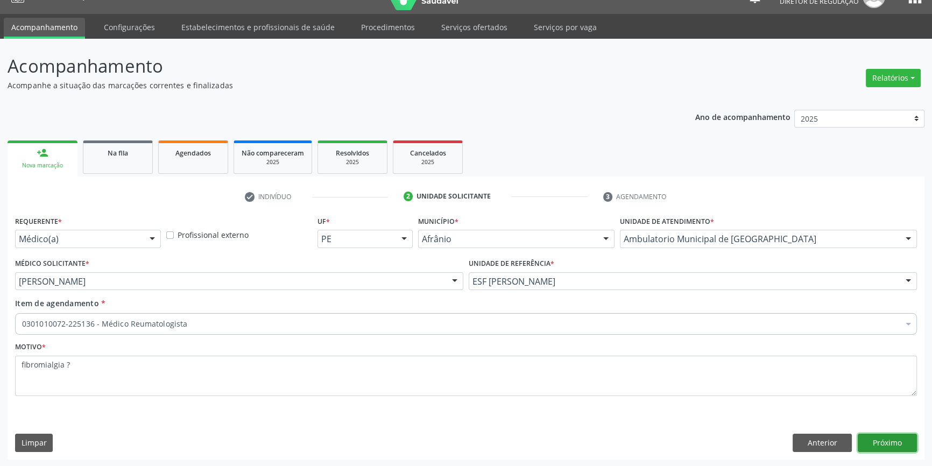
click at [891, 434] on button "Próximo" at bounding box center [887, 443] width 59 height 18
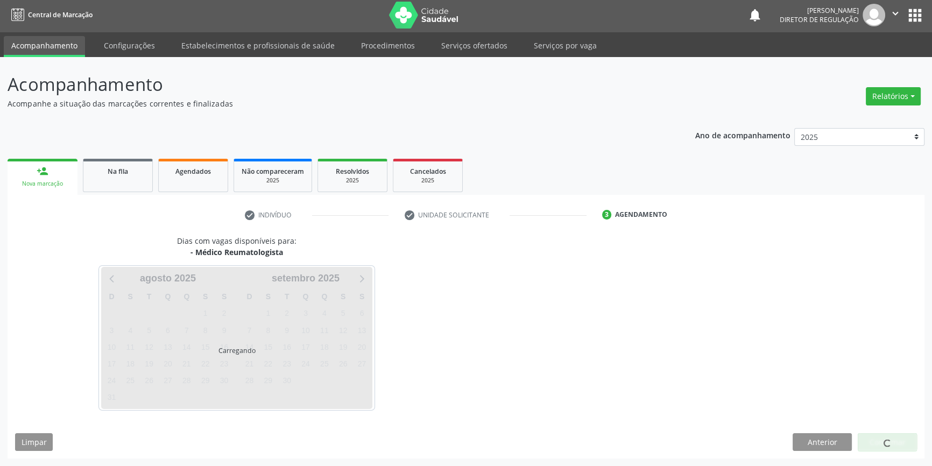
scroll to position [1, 0]
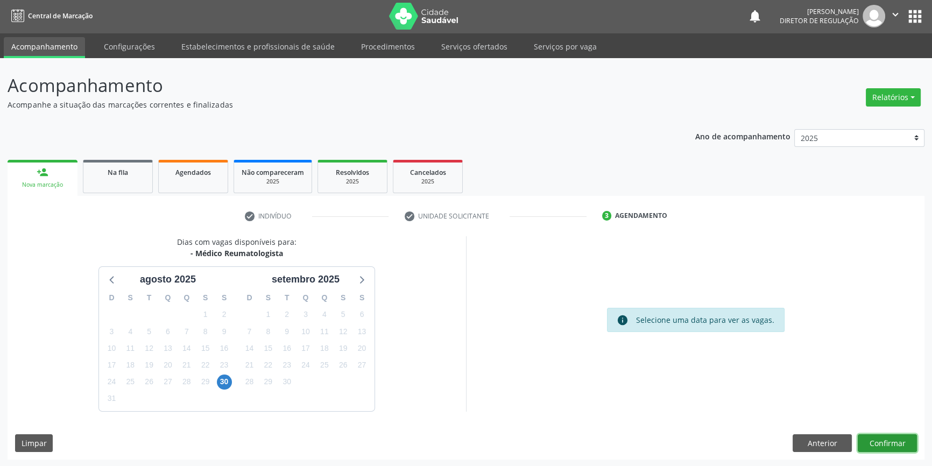
click at [892, 441] on button "Confirmar" at bounding box center [887, 443] width 59 height 18
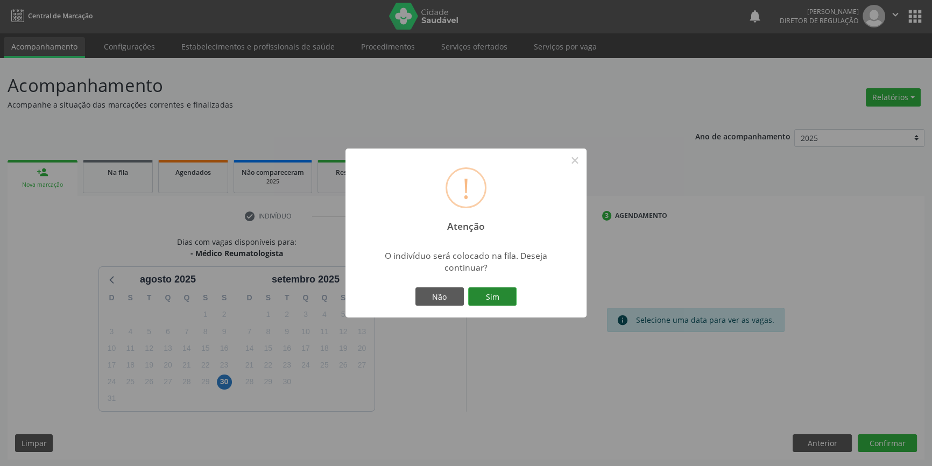
click at [512, 296] on button "Sim" at bounding box center [492, 296] width 48 height 18
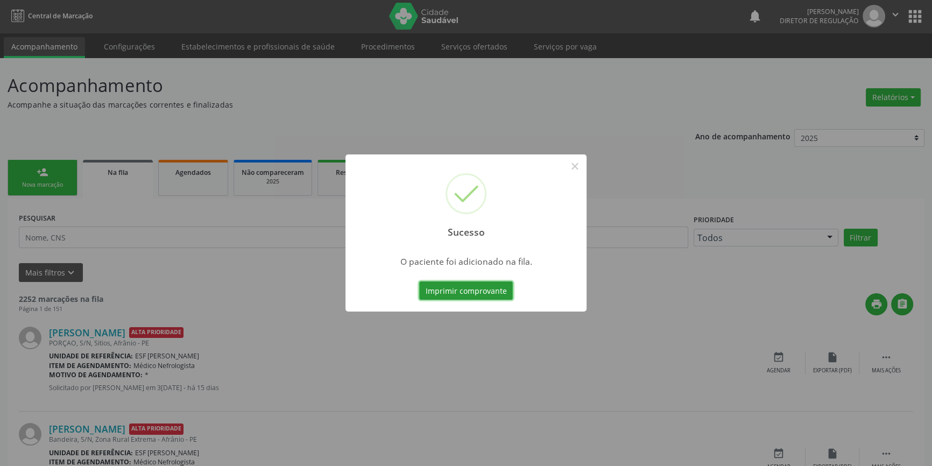
scroll to position [0, 0]
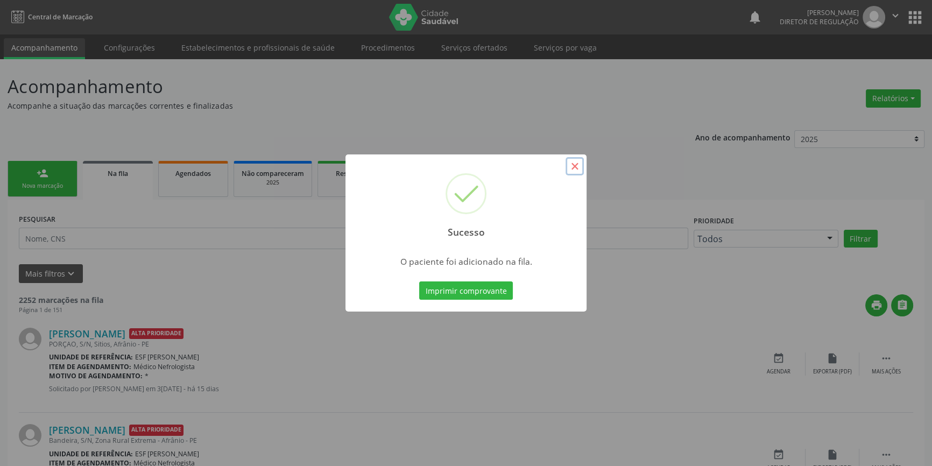
click at [578, 163] on button "×" at bounding box center [575, 166] width 18 height 18
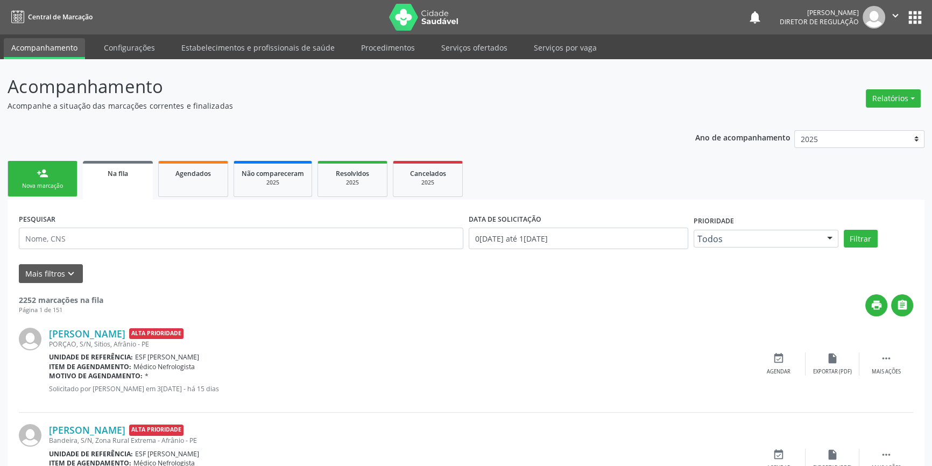
click at [66, 171] on link "person_add Nova marcação" at bounding box center [43, 179] width 70 height 36
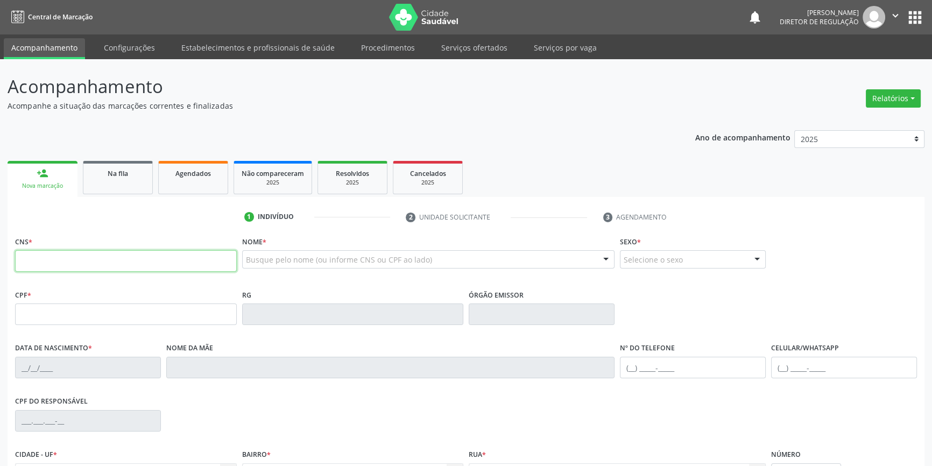
click at [108, 269] on input "text" at bounding box center [126, 261] width 222 height 22
type input "700 2079 7135 4021"
type input "095.481.414-26"
type input "02/03/1963"
type input "Benedita Josefa Idalina"
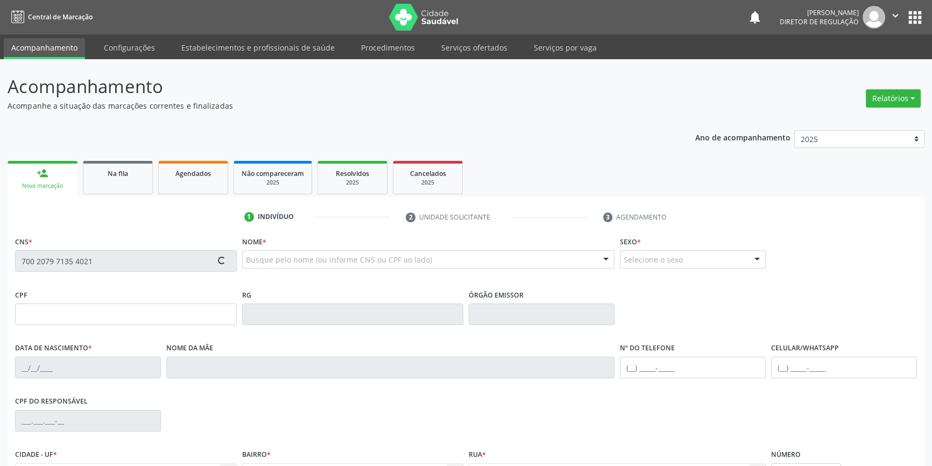
type input "(11) 1111-1111"
type input "S/N"
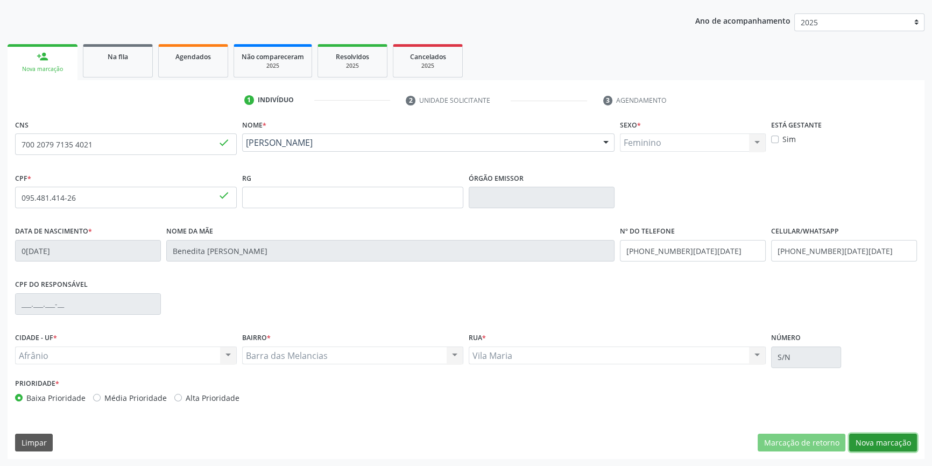
click at [892, 441] on button "Nova marcação" at bounding box center [883, 443] width 68 height 18
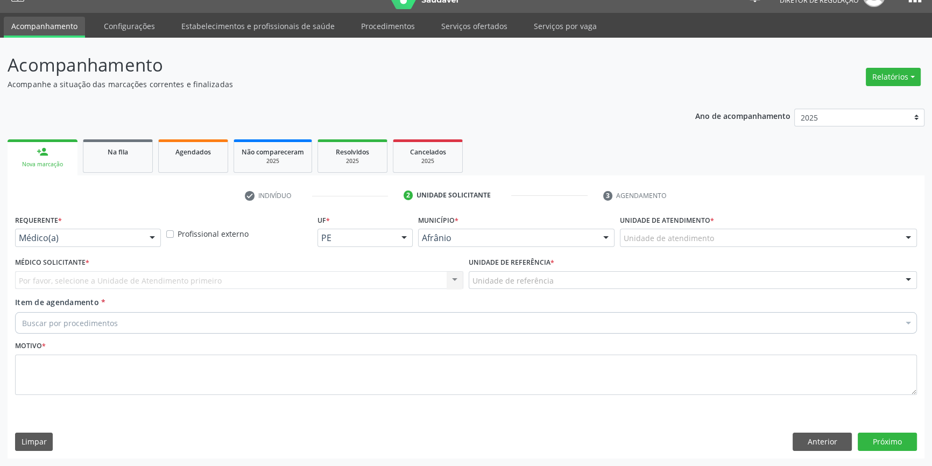
scroll to position [20, 0]
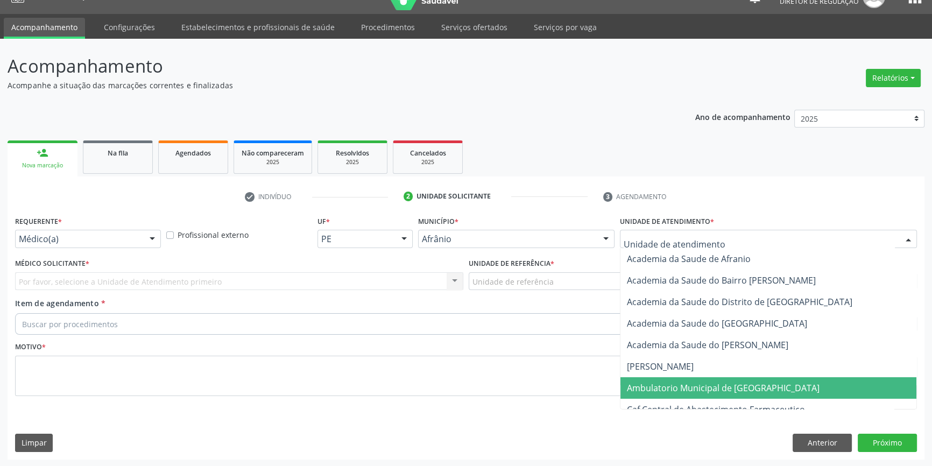
click at [695, 394] on span "Ambulatorio Municipal de [GEOGRAPHIC_DATA]" at bounding box center [768, 388] width 296 height 22
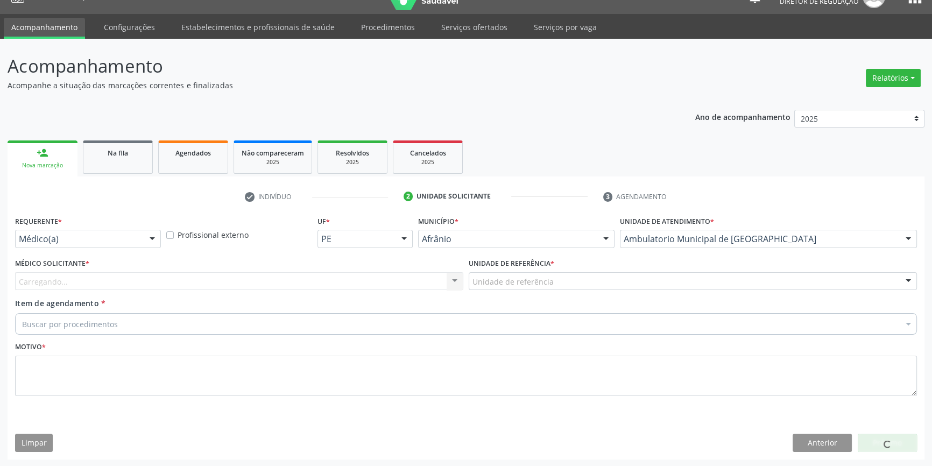
click at [559, 279] on div "Unidade de referência" at bounding box center [693, 281] width 448 height 18
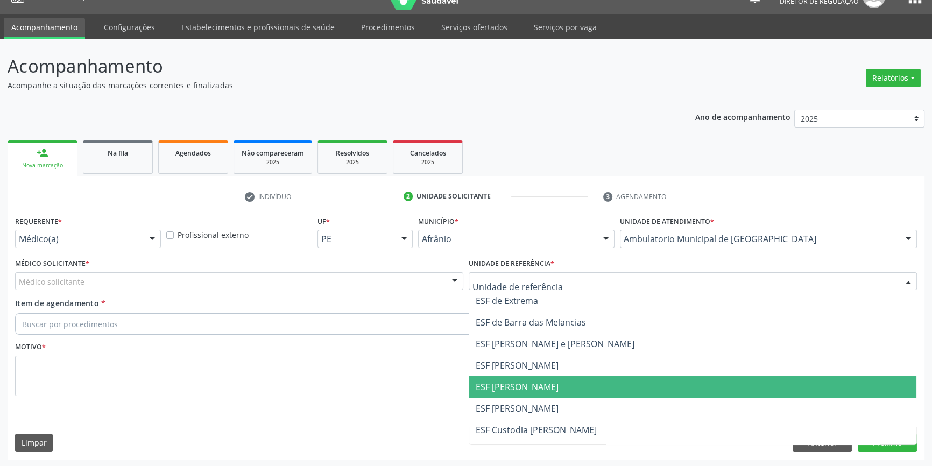
click at [527, 390] on span "ESF [PERSON_NAME]" at bounding box center [517, 387] width 83 height 12
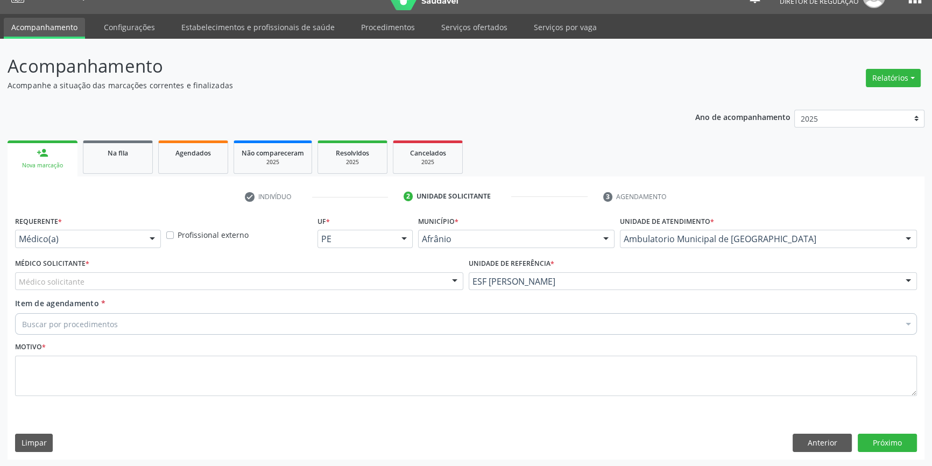
click at [298, 278] on div "Médico solicitante" at bounding box center [239, 281] width 448 height 18
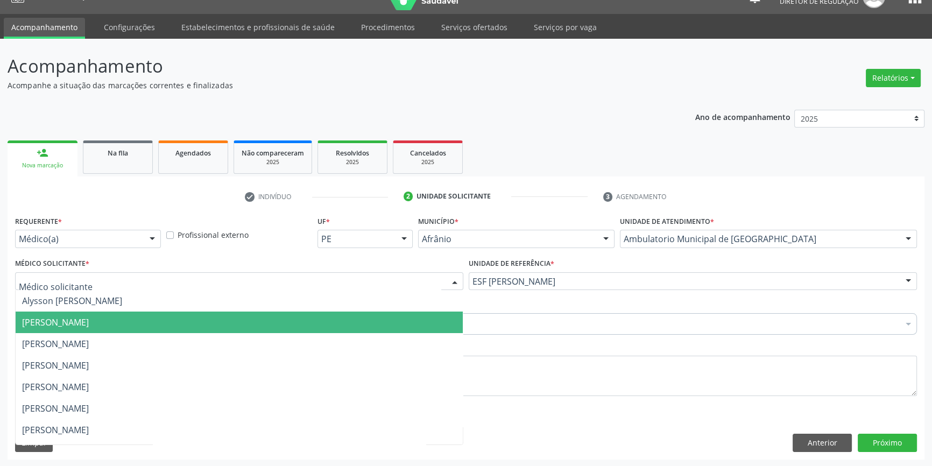
click at [160, 319] on span "[PERSON_NAME]" at bounding box center [239, 323] width 447 height 22
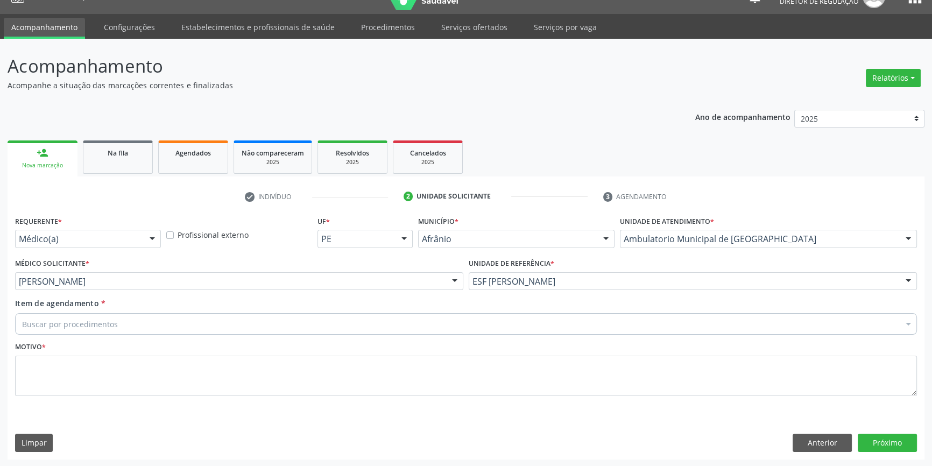
click at [160, 319] on div "Buscar por procedimentos" at bounding box center [466, 324] width 902 height 22
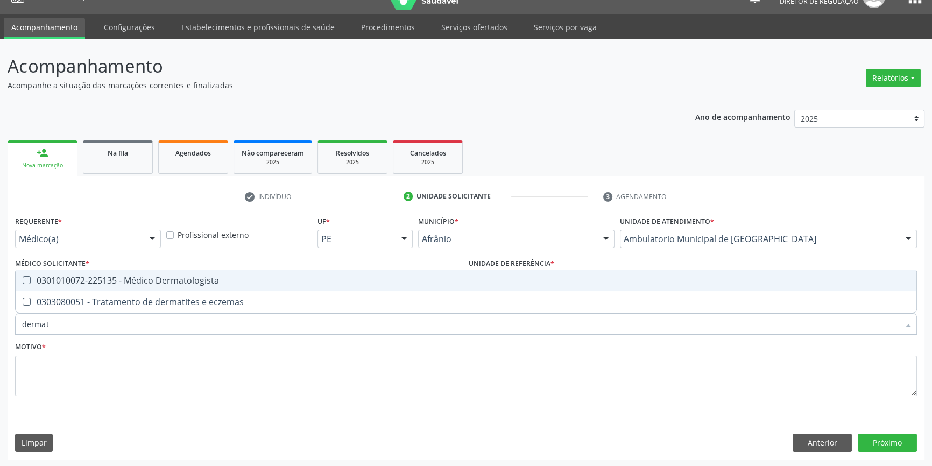
type input "dermato"
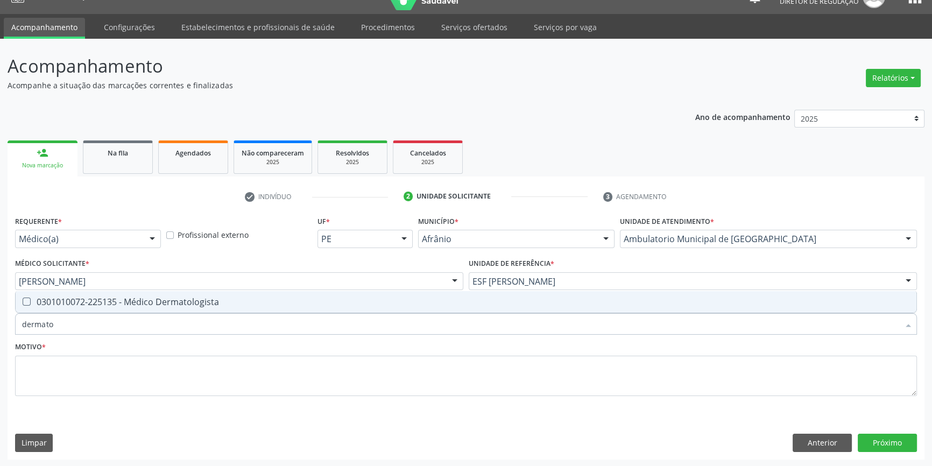
click at [179, 305] on div "0301010072-225135 - Médico Dermatologista" at bounding box center [466, 302] width 888 height 9
checkbox Dermatologista "true"
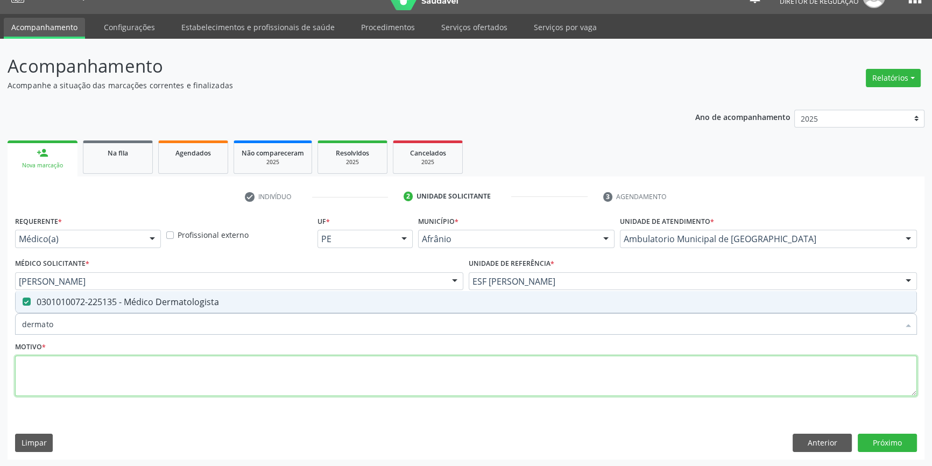
drag, startPoint x: 152, startPoint y: 376, endPoint x: 165, endPoint y: 369, distance: 14.0
click at [152, 376] on textarea at bounding box center [466, 376] width 902 height 41
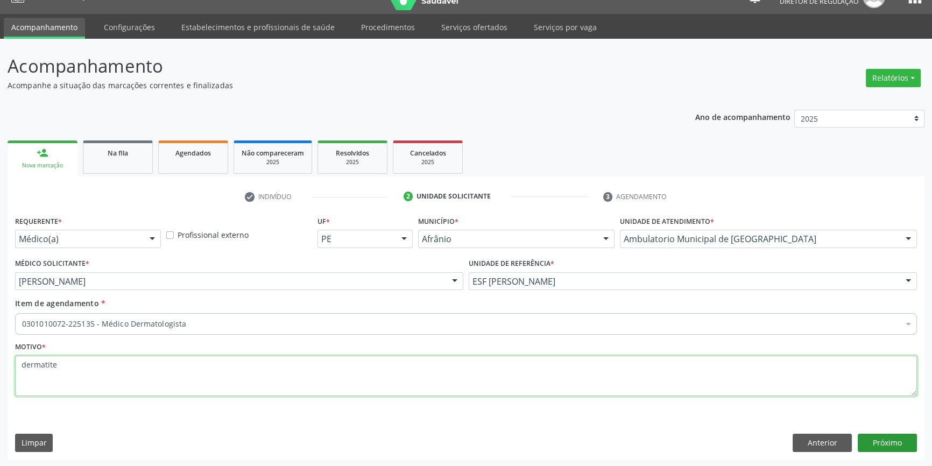
type textarea "dermatite"
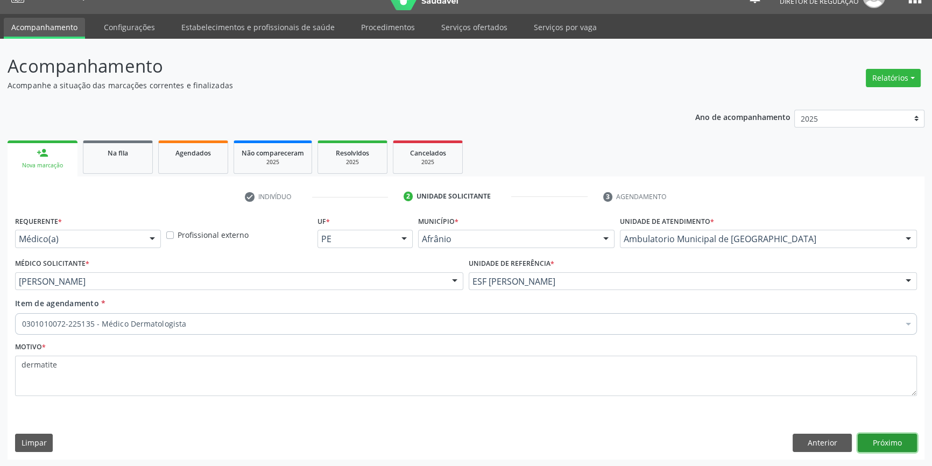
click at [886, 446] on button "Próximo" at bounding box center [887, 443] width 59 height 18
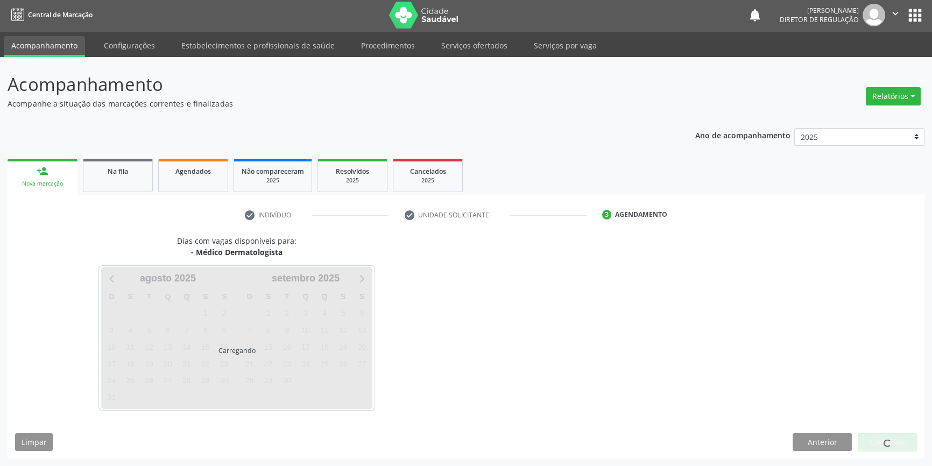
scroll to position [1, 0]
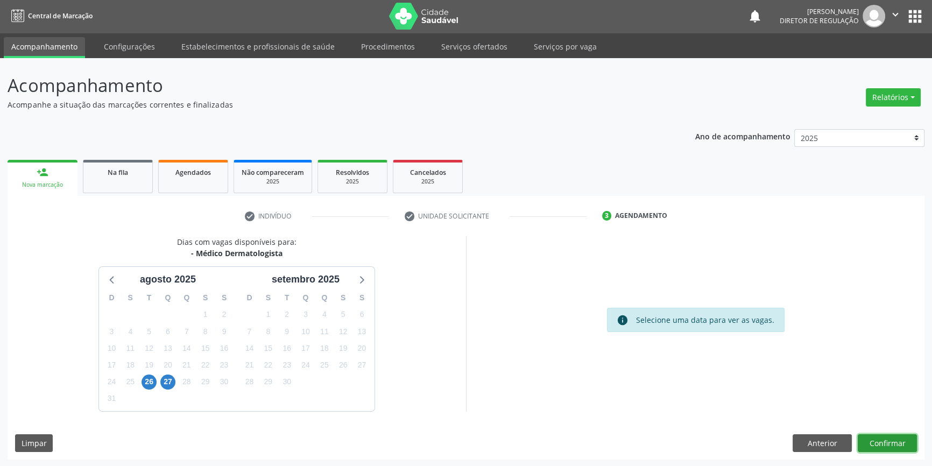
click at [886, 446] on button "Confirmar" at bounding box center [887, 443] width 59 height 18
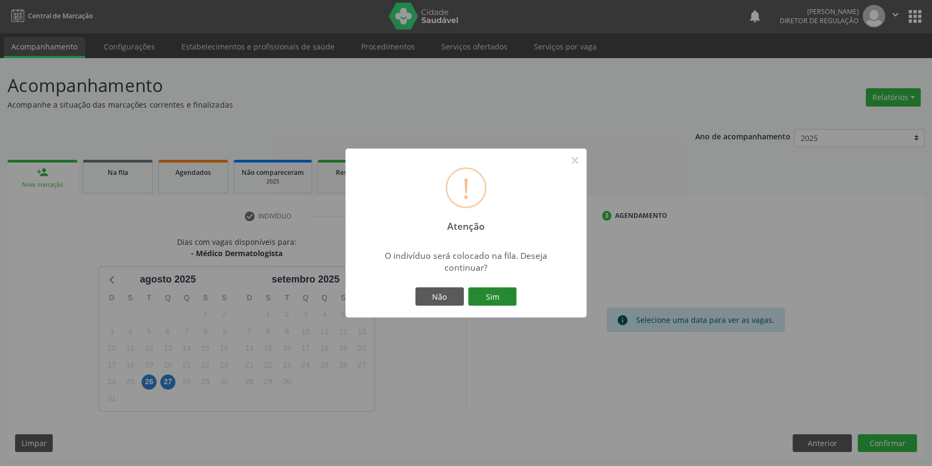
click at [489, 299] on button "Sim" at bounding box center [492, 296] width 48 height 18
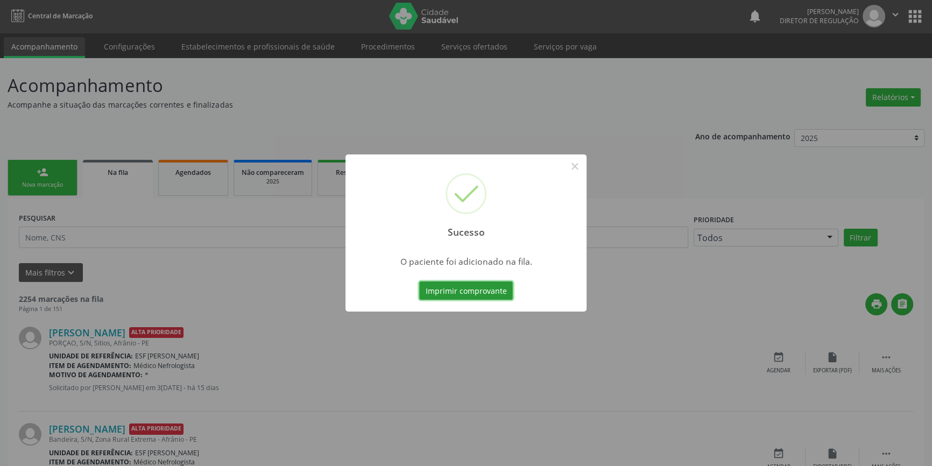
scroll to position [0, 0]
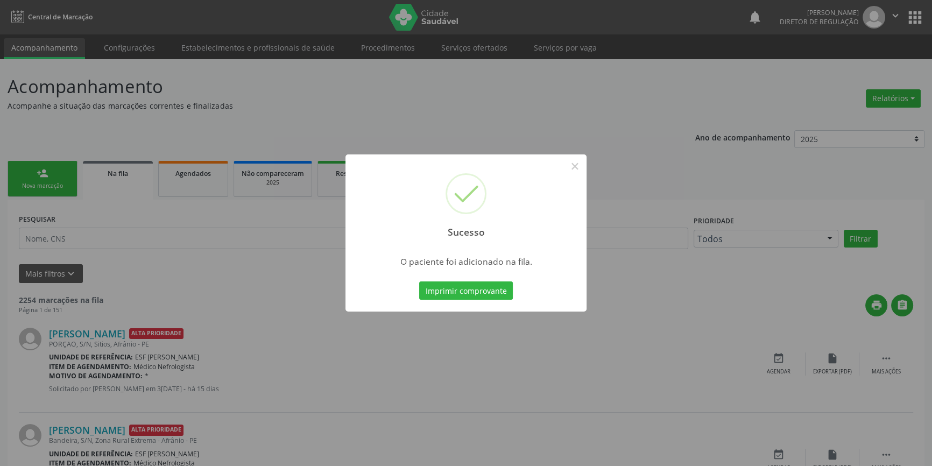
click at [569, 153] on div "Sucesso × O paciente foi adicionado na fila. Imprimir comprovante Cancel" at bounding box center [466, 233] width 932 height 466
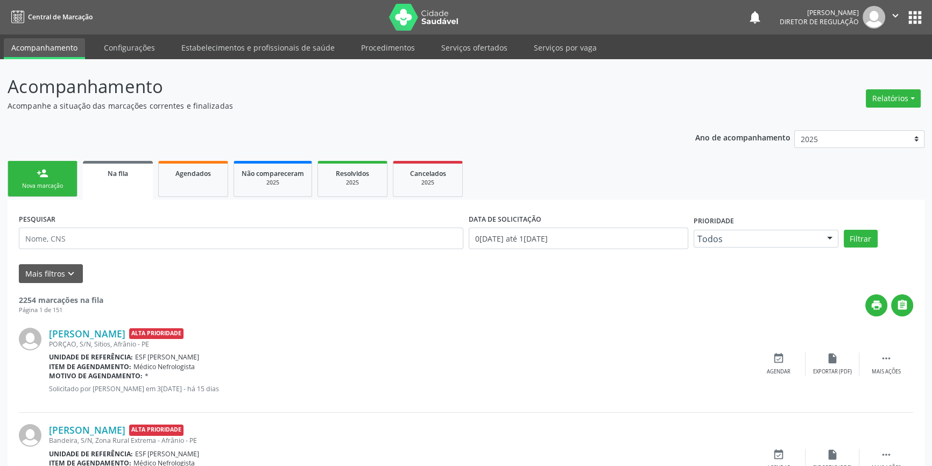
click at [573, 166] on ul "person_add Nova marcação Na fila Agendados Não compareceram 2025 Resolvidos 202…" at bounding box center [466, 178] width 917 height 41
click at [21, 178] on link "person_add Nova marcação" at bounding box center [43, 179] width 70 height 36
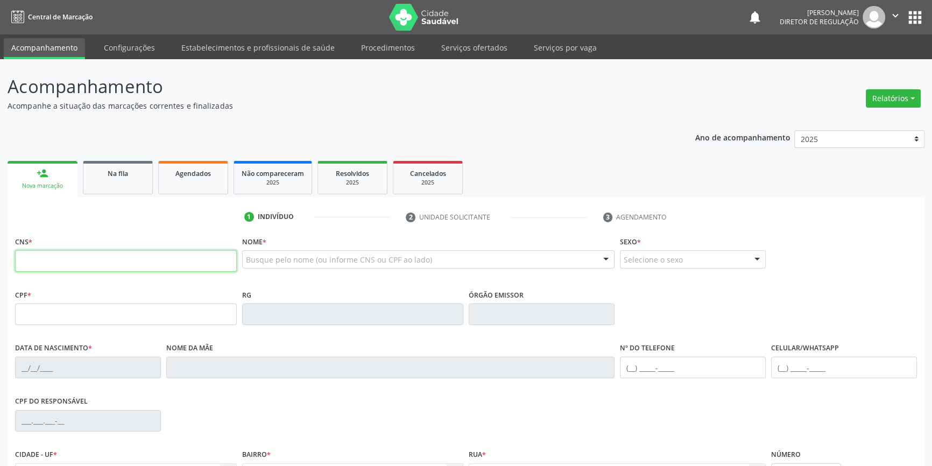
click at [77, 269] on input "text" at bounding box center [126, 261] width 222 height 22
type input "706 4051 2004 7785"
type input "13/12/1986"
type input "Zeneide Maria dos Santos"
type input "(87) 98815-1633"
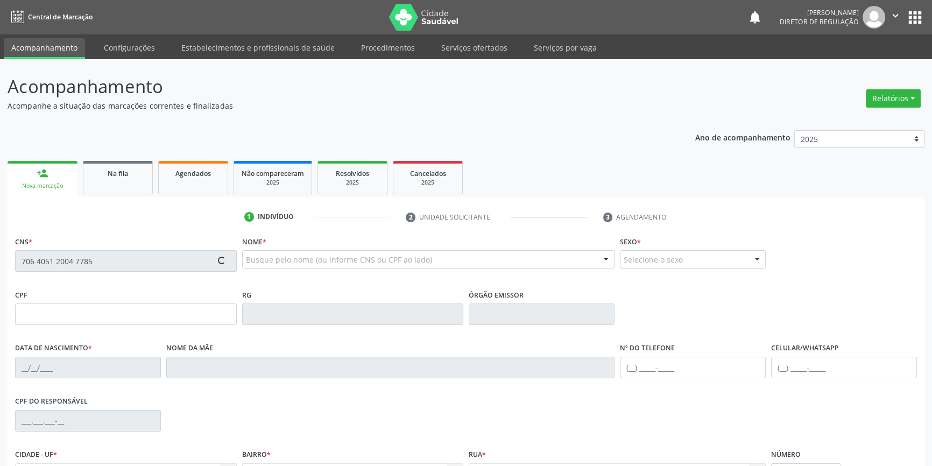
type input "(87) 98815-1633"
type input "--"
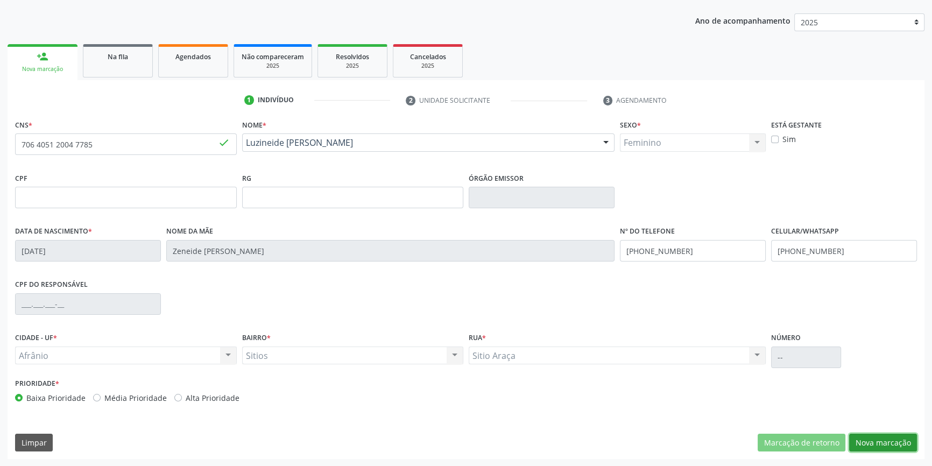
click at [886, 450] on button "Nova marcação" at bounding box center [883, 443] width 68 height 18
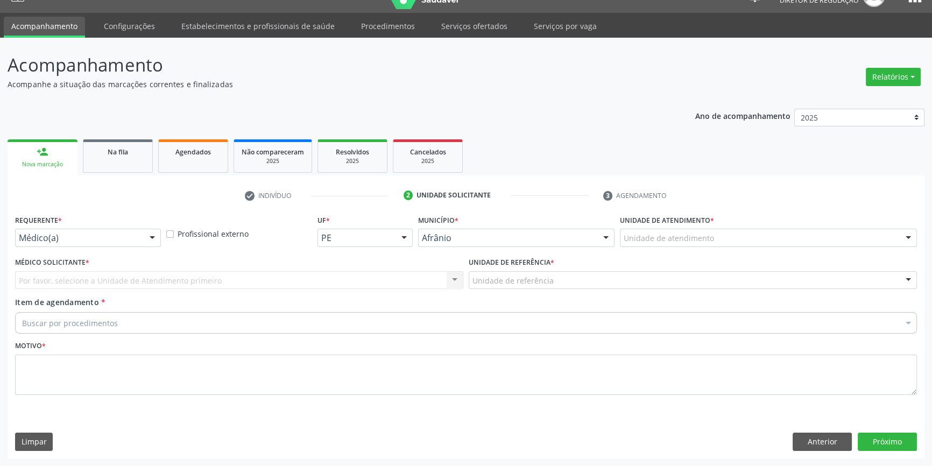
scroll to position [20, 0]
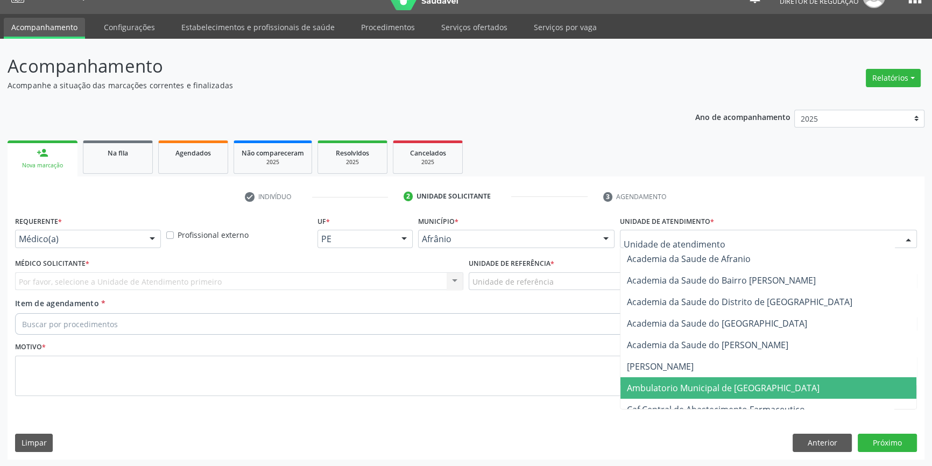
click at [675, 393] on span "Ambulatorio Municipal de [GEOGRAPHIC_DATA]" at bounding box center [723, 388] width 193 height 12
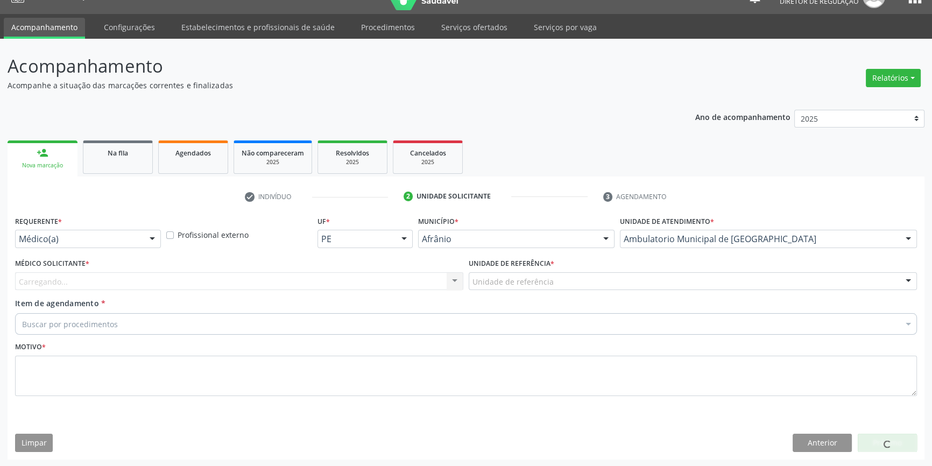
click at [512, 286] on div "Unidade de referência" at bounding box center [693, 281] width 448 height 18
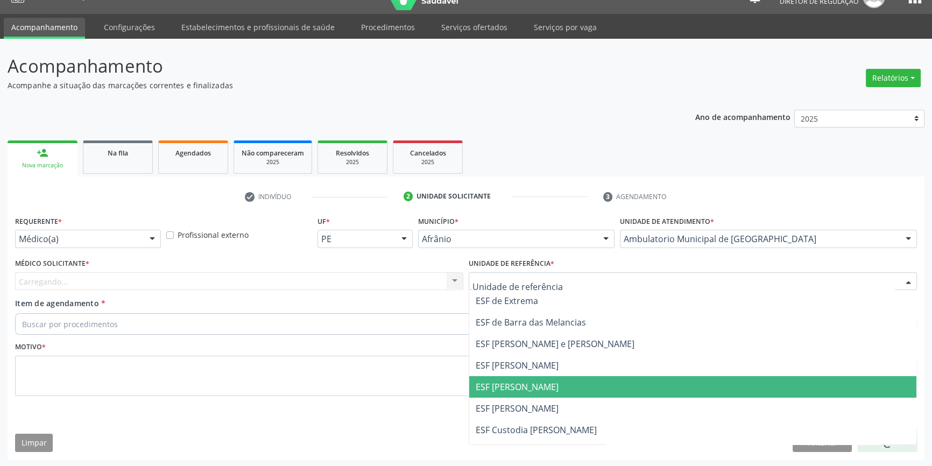
click at [510, 390] on span "ESF [PERSON_NAME]" at bounding box center [517, 387] width 83 height 12
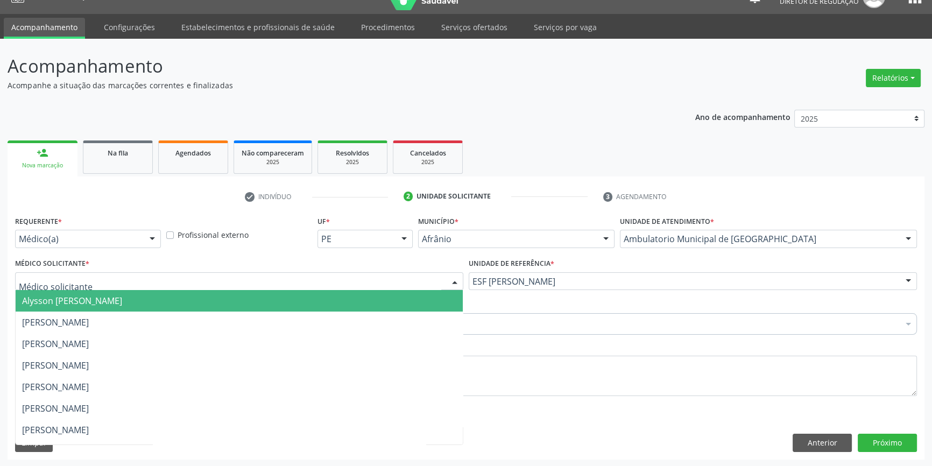
click at [237, 274] on div at bounding box center [239, 281] width 448 height 18
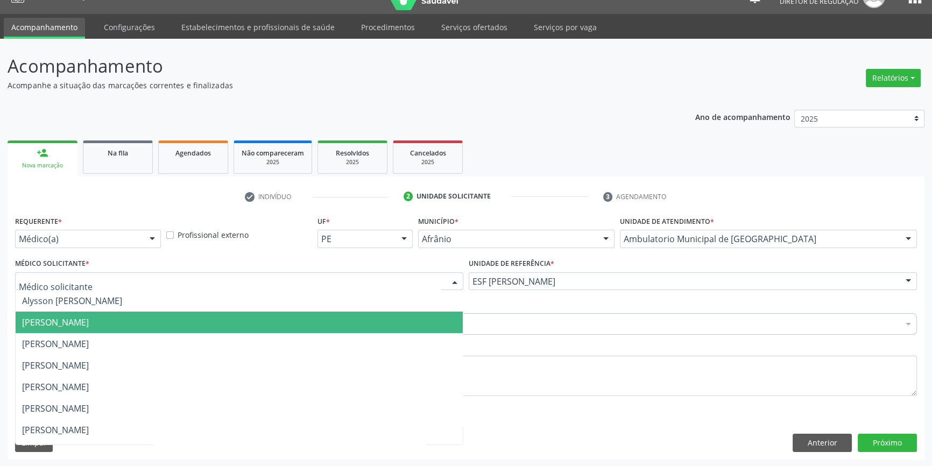
click at [89, 325] on span "[PERSON_NAME]" at bounding box center [55, 322] width 67 height 12
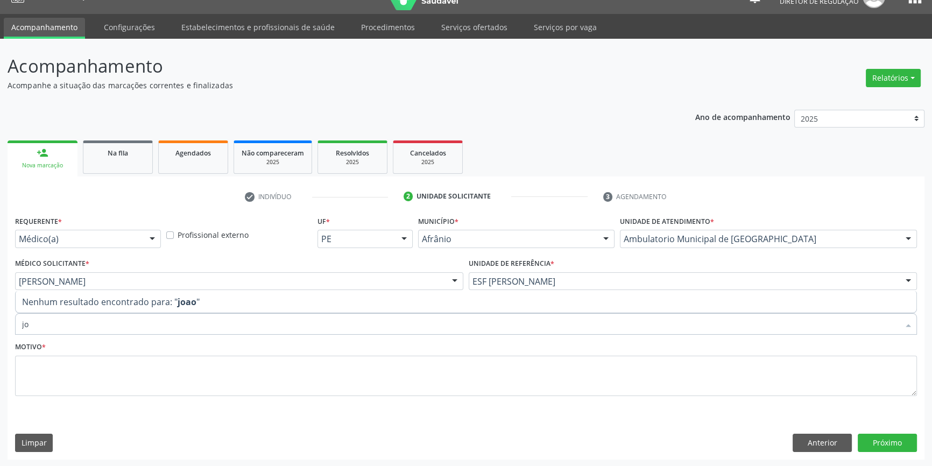
type input "j"
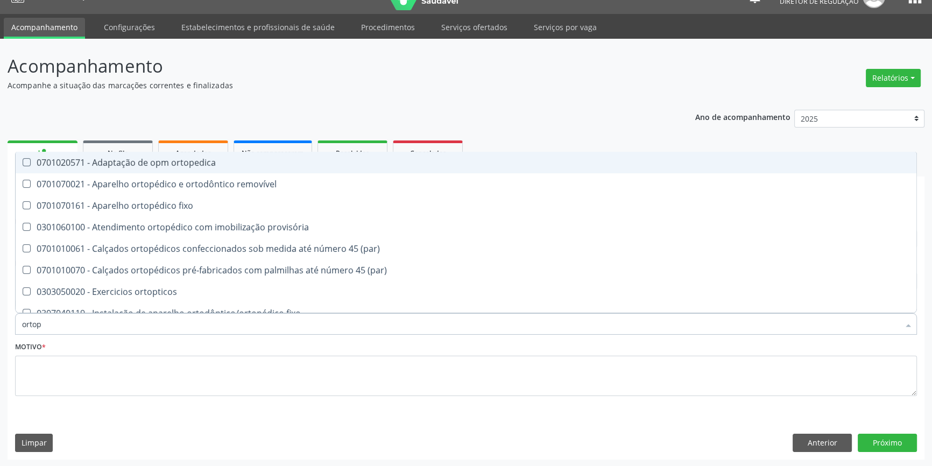
type input "ortope"
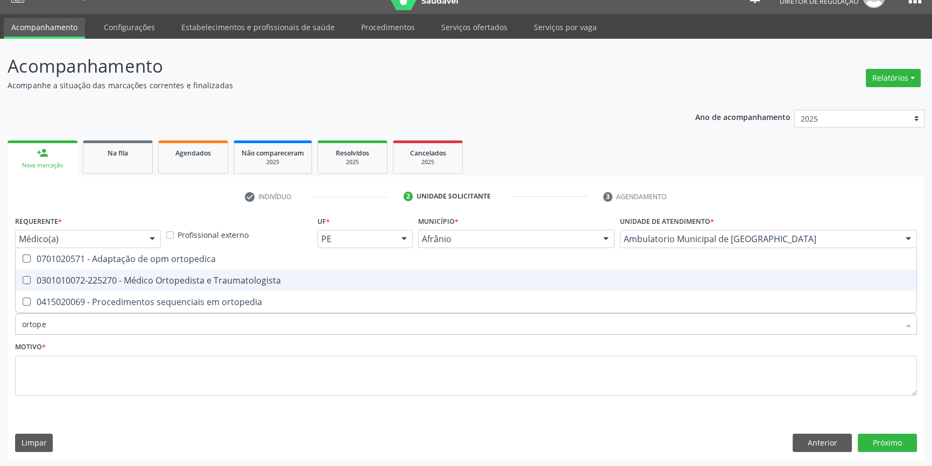
click at [161, 283] on div "0301010072-225270 - Médico Ortopedista e Traumatologista" at bounding box center [466, 280] width 888 height 9
checkbox Traumatologista "true"
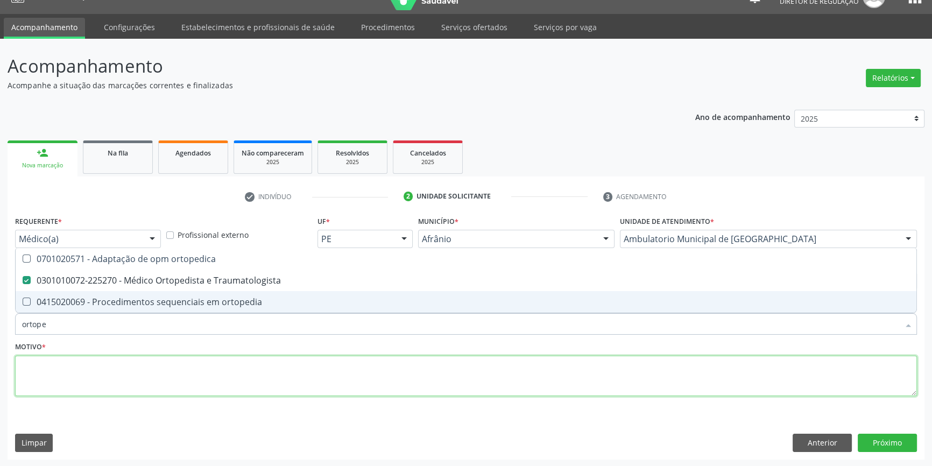
click at [161, 379] on textarea at bounding box center [466, 376] width 902 height 41
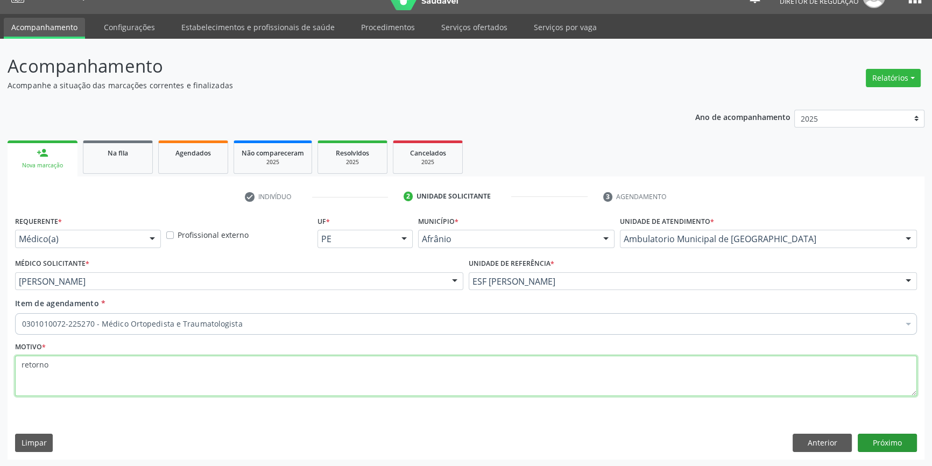
type textarea "retorno"
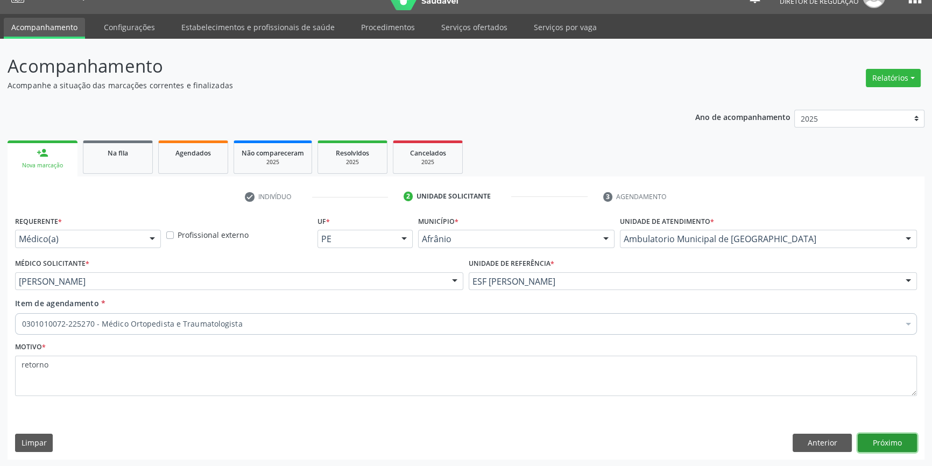
click at [883, 439] on button "Próximo" at bounding box center [887, 443] width 59 height 18
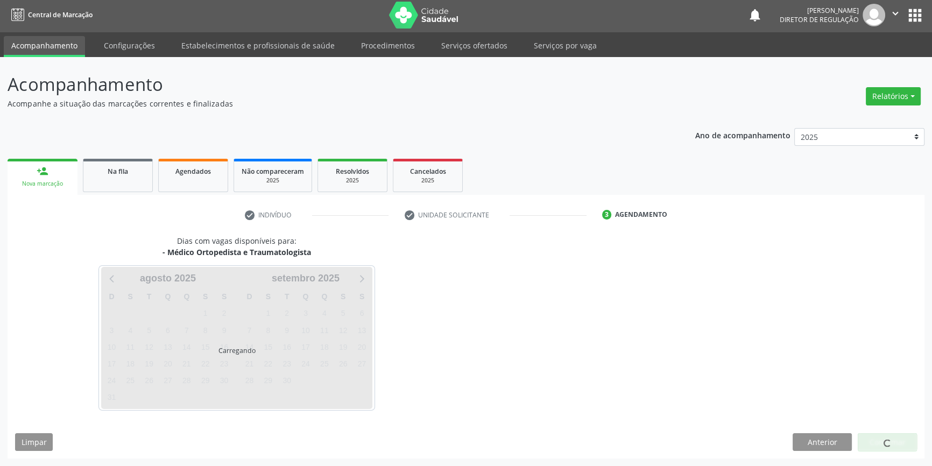
scroll to position [1, 0]
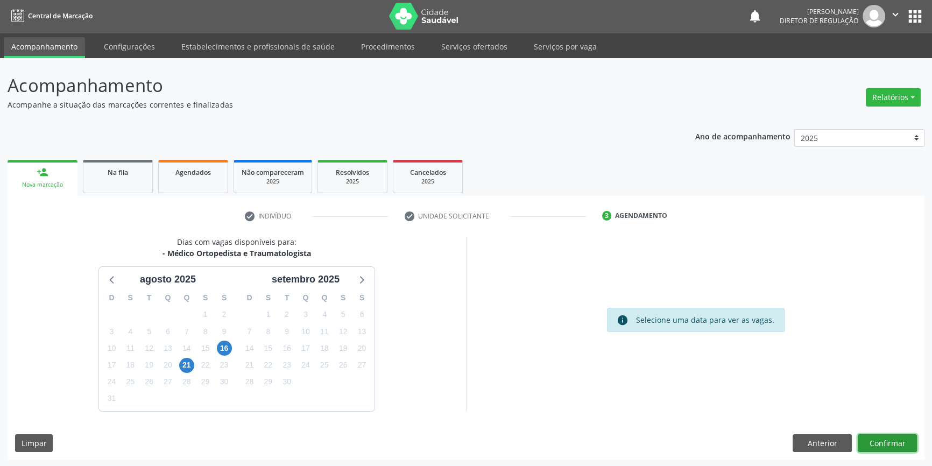
click at [880, 434] on button "Confirmar" at bounding box center [887, 443] width 59 height 18
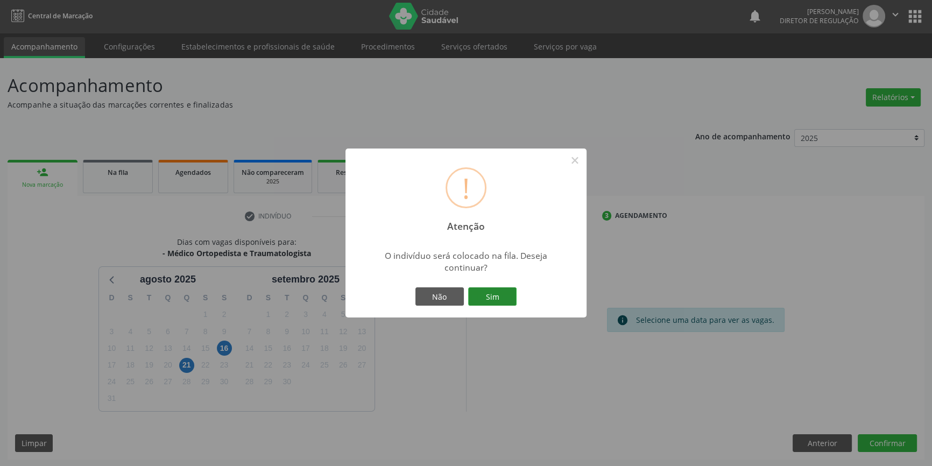
click at [502, 296] on button "Sim" at bounding box center [492, 296] width 48 height 18
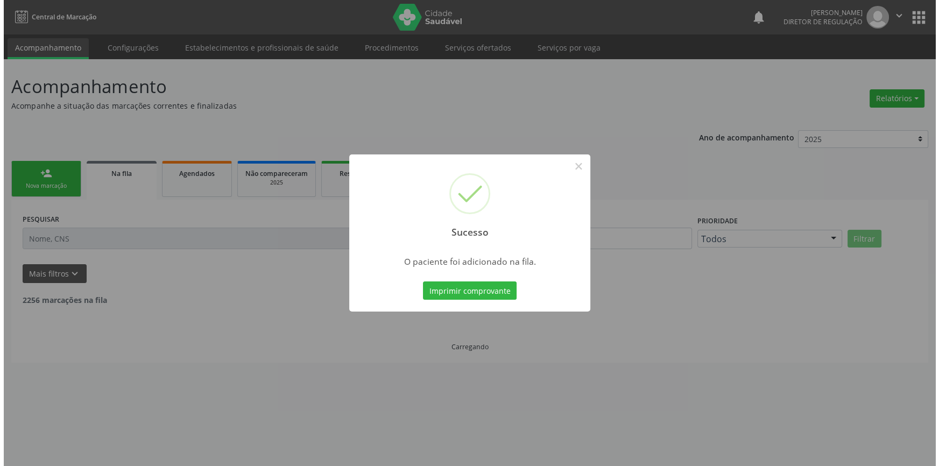
scroll to position [0, 0]
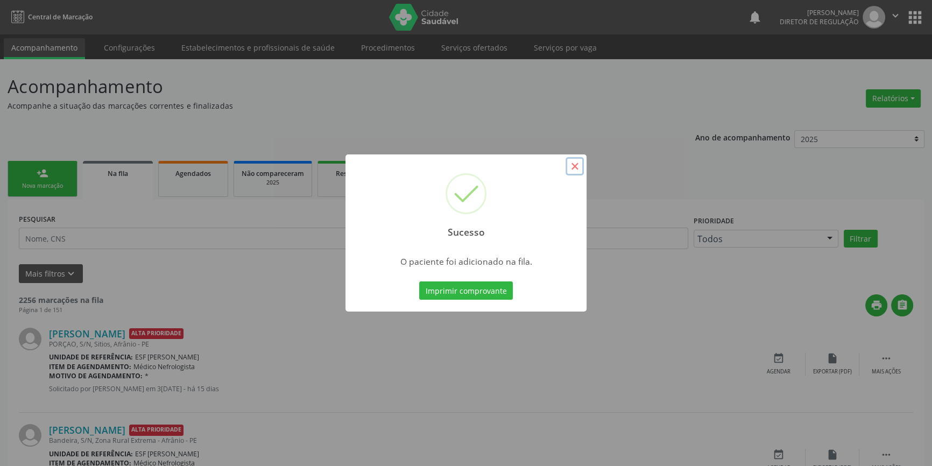
click at [578, 162] on button "×" at bounding box center [575, 166] width 18 height 18
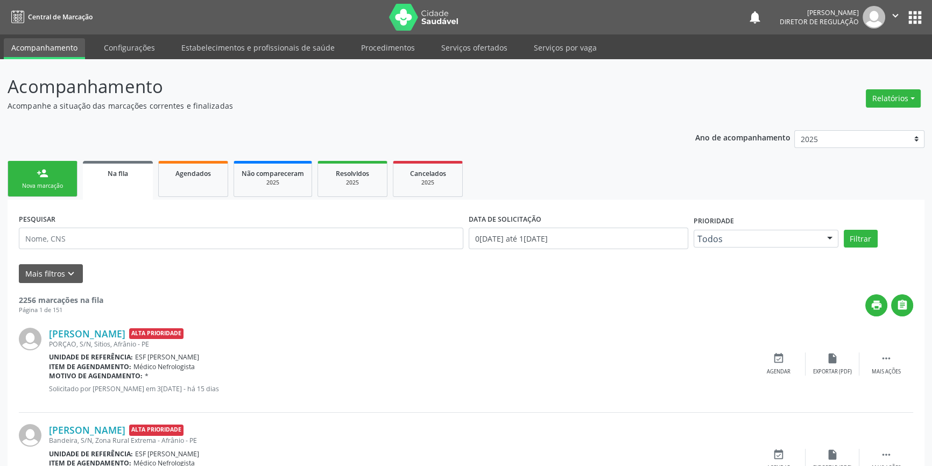
click at [41, 177] on div "person_add" at bounding box center [43, 173] width 12 height 12
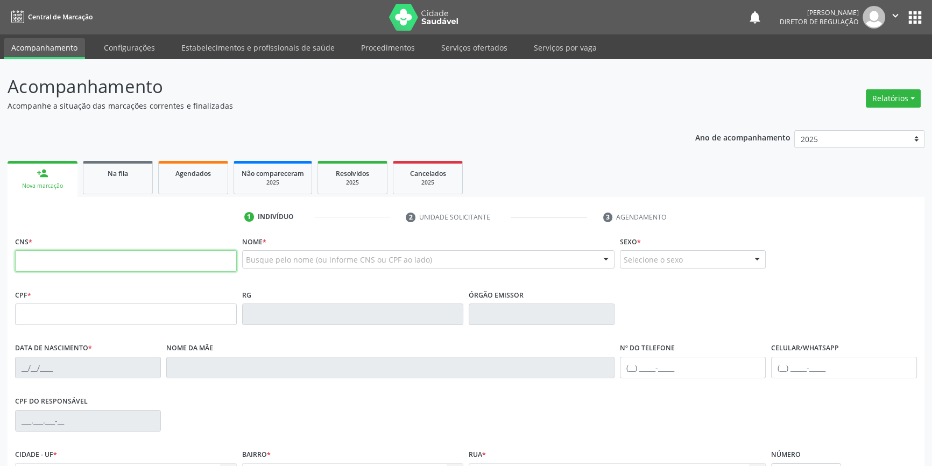
click at [129, 268] on input "text" at bounding box center [126, 261] width 222 height 22
type input "702 4035 6845 9725"
type input "02/02/1979"
type input "Josefa Ana da Silva Costa"
type input "(87) 98823-0588"
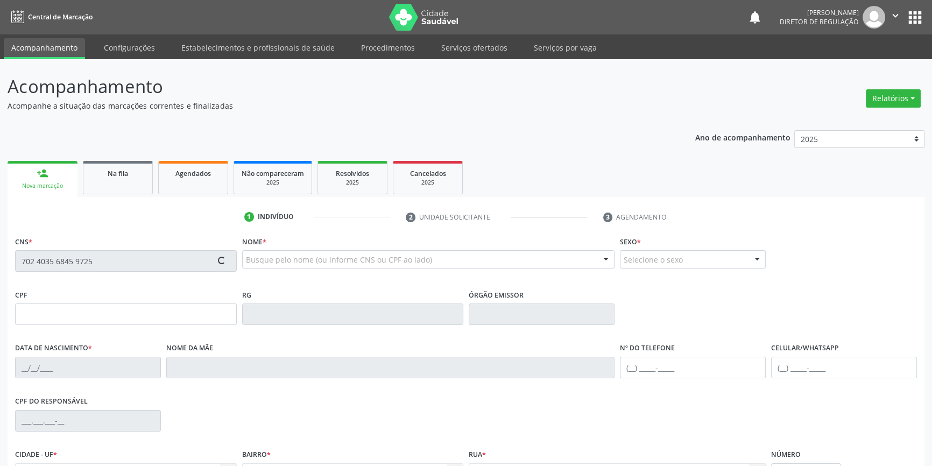
type input "(87) 98823-0588"
type input "S/N"
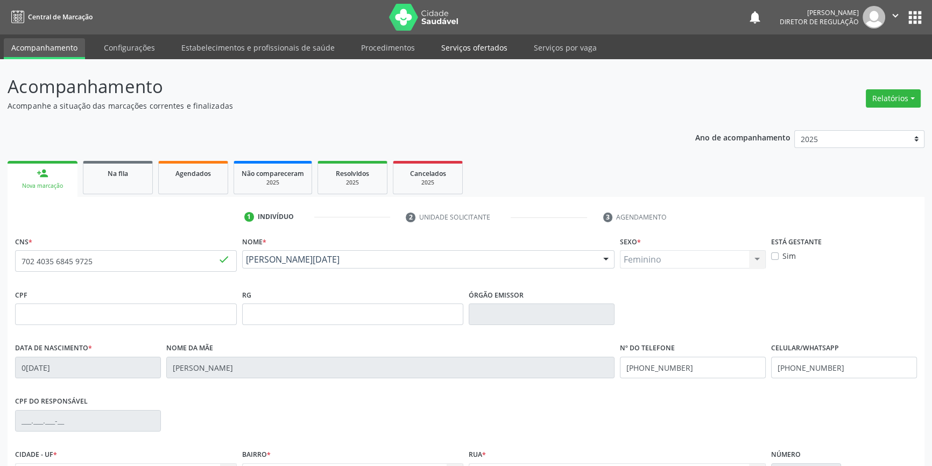
click at [470, 48] on link "Serviços ofertados" at bounding box center [474, 47] width 81 height 19
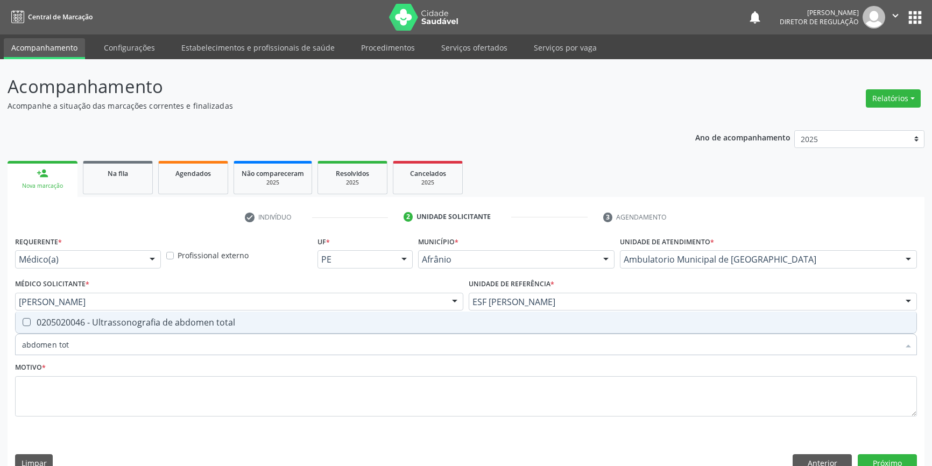
scroll to position [20, 0]
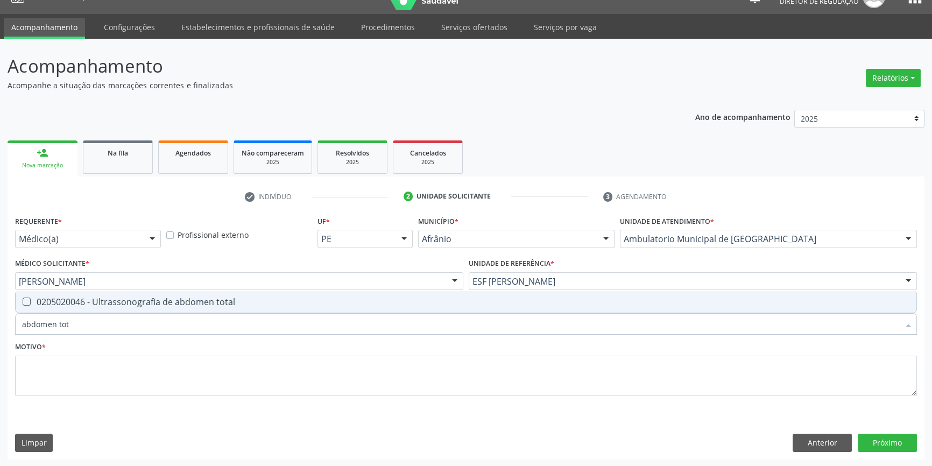
click at [155, 307] on span "0205020046 - Ultrassonografia de abdomen total" at bounding box center [466, 302] width 901 height 22
checkbox total "true"
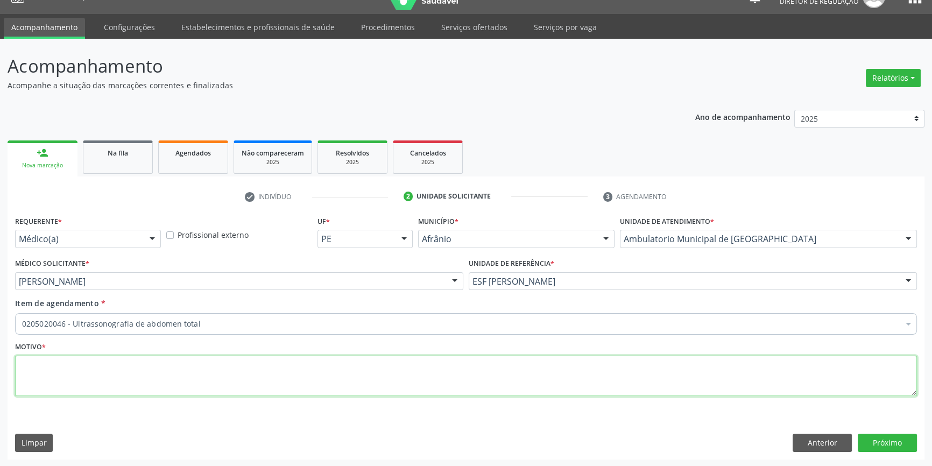
click at [140, 370] on textarea at bounding box center [466, 376] width 902 height 41
type textarea "'"
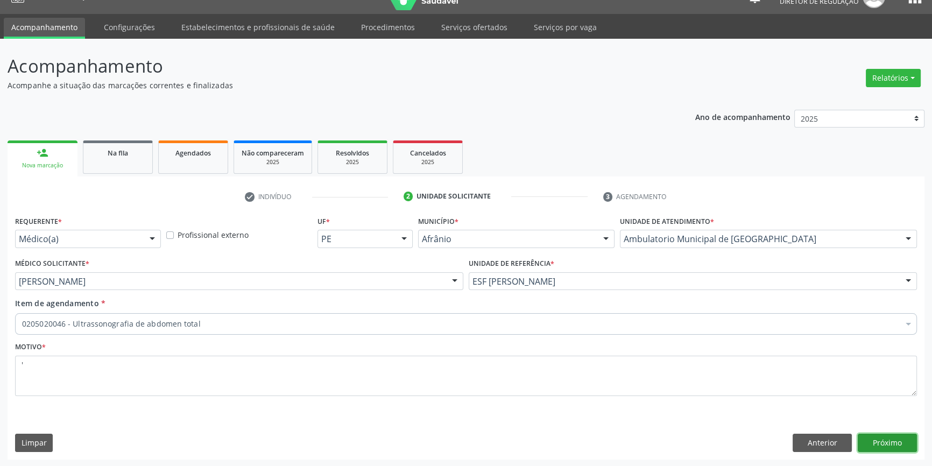
click at [904, 443] on button "Próximo" at bounding box center [887, 443] width 59 height 18
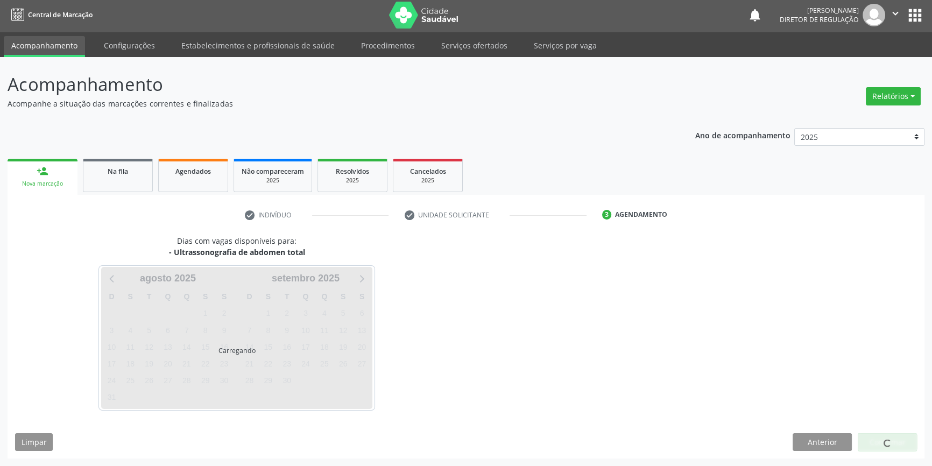
scroll to position [1, 0]
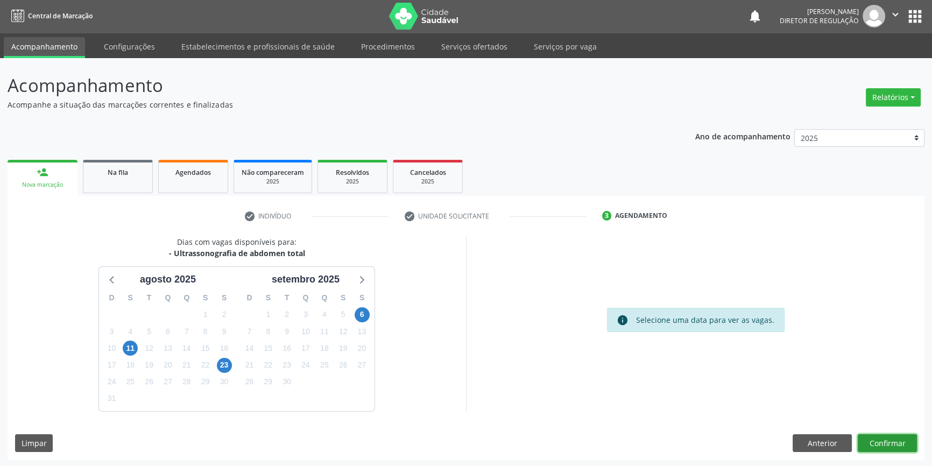
click at [892, 440] on button "Confirmar" at bounding box center [887, 443] width 59 height 18
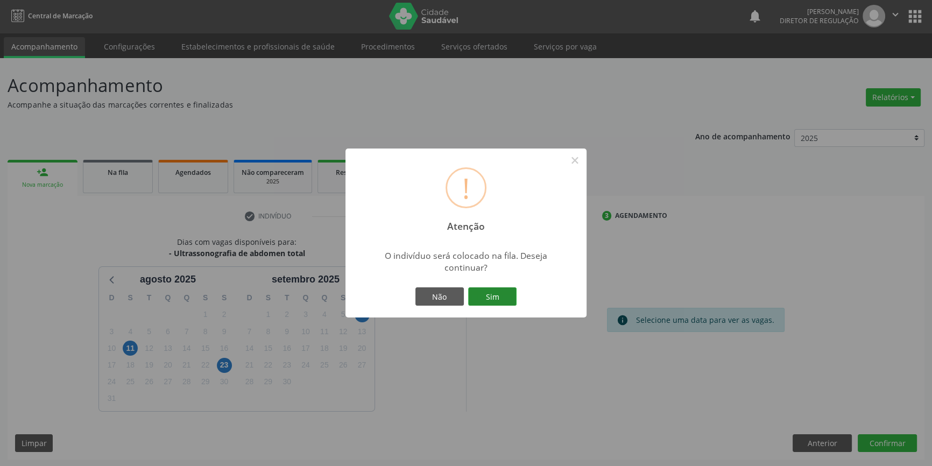
click at [494, 301] on button "Sim" at bounding box center [492, 296] width 48 height 18
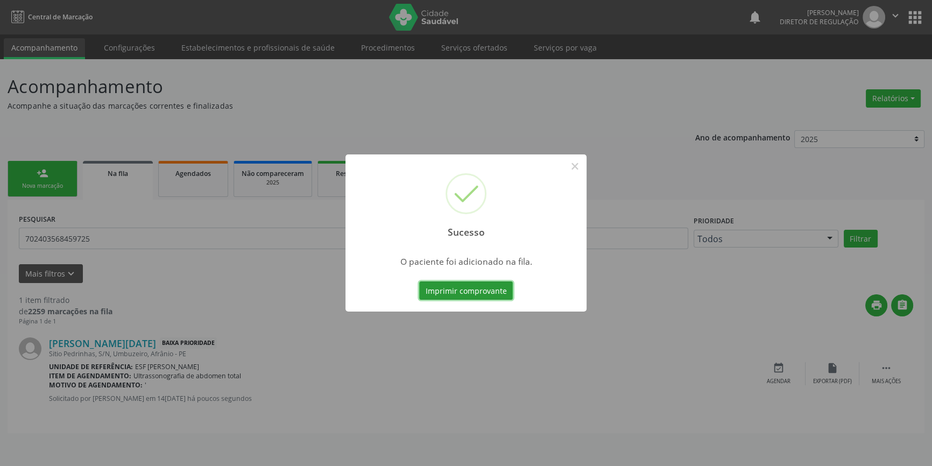
scroll to position [0, 0]
click at [578, 168] on button "×" at bounding box center [578, 166] width 18 height 18
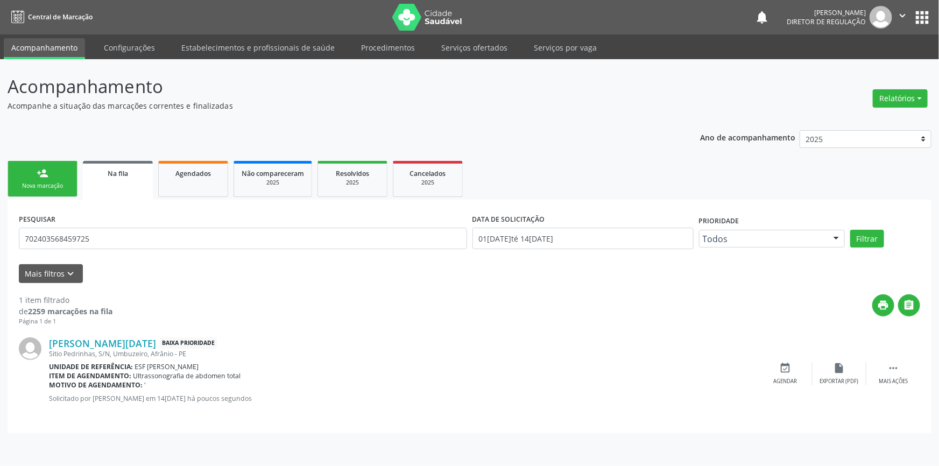
click at [72, 177] on link "person_add Nova marcação" at bounding box center [43, 179] width 70 height 36
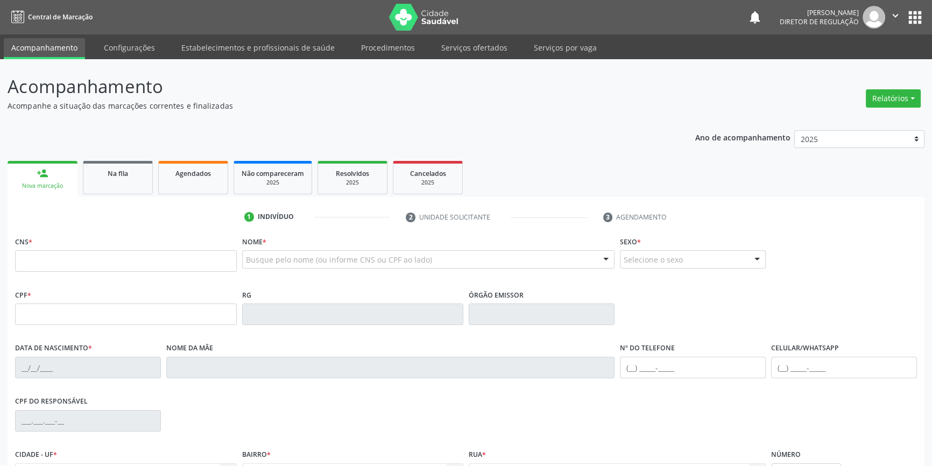
click at [96, 271] on fieldset "CNS *" at bounding box center [126, 257] width 222 height 46
click at [95, 265] on input "text" at bounding box center [126, 261] width 222 height 22
type input "704 1091 9419 0379"
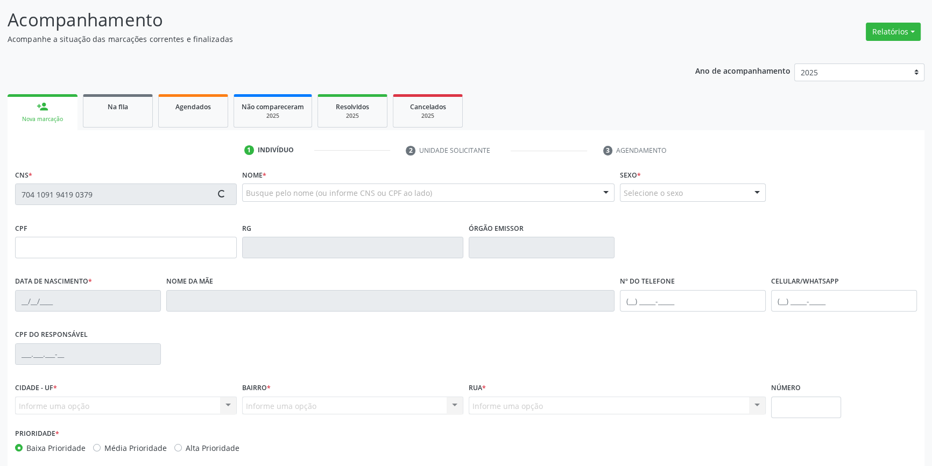
scroll to position [117, 0]
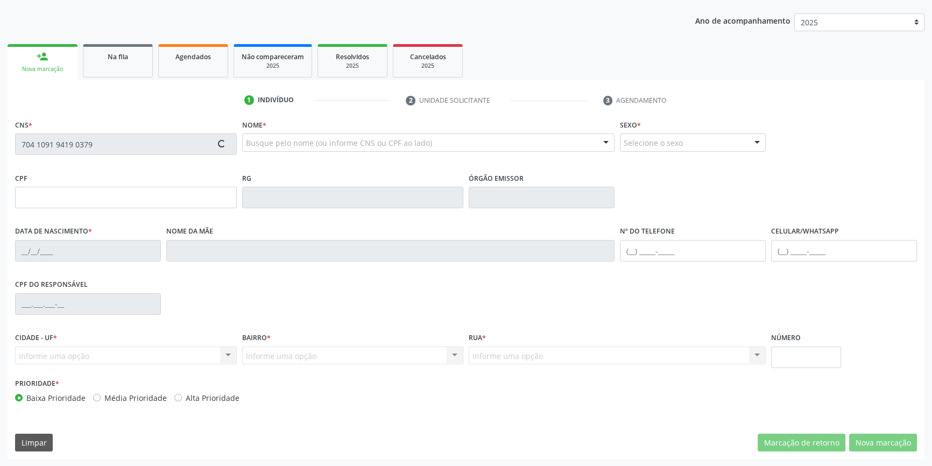
type input "171.501.454-50"
type input "1[DATE]"
type input "[PERSON_NAME]"
type input "[PHONE_NUMBER]"
type input "074.587.214-05"
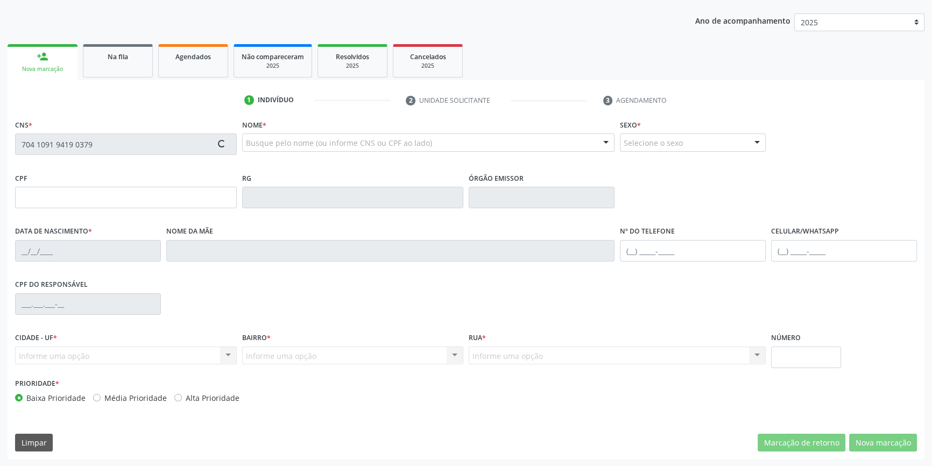
type input "8"
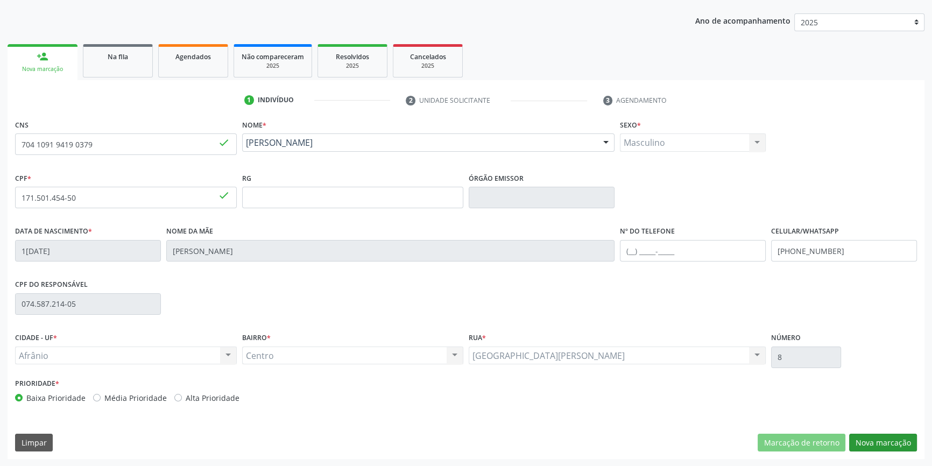
click at [864, 432] on div "CNS 704 1091 9419 0379 done Nome * [PERSON_NAME] [PERSON_NAME] CNS: 704 1091 94…" at bounding box center [466, 288] width 917 height 342
click at [880, 448] on button "Nova marcação" at bounding box center [883, 443] width 68 height 18
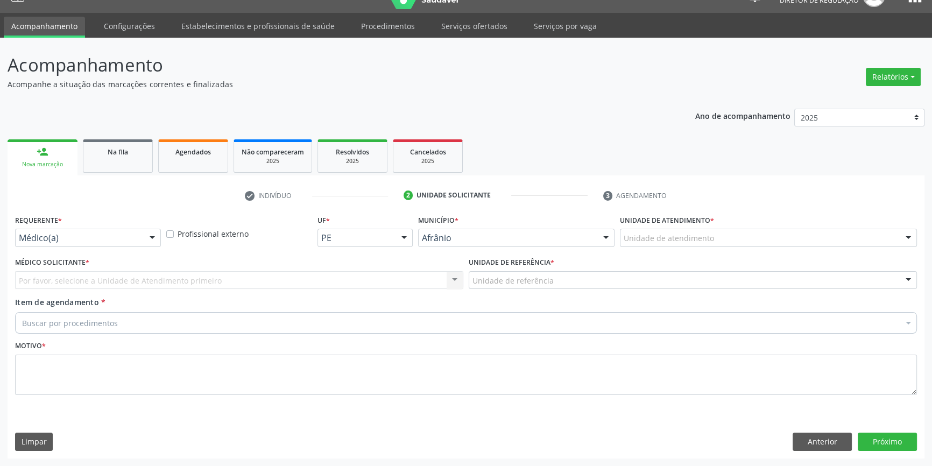
scroll to position [20, 0]
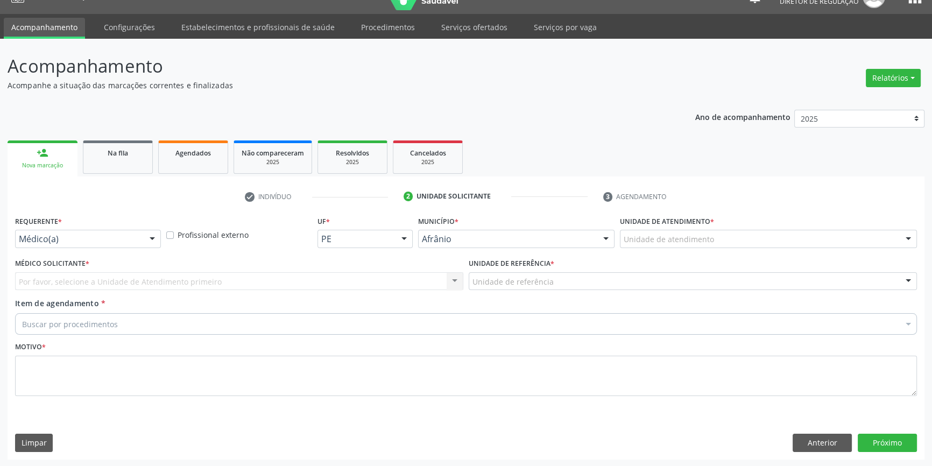
click at [684, 231] on div "Unidade de atendimento" at bounding box center [768, 239] width 297 height 18
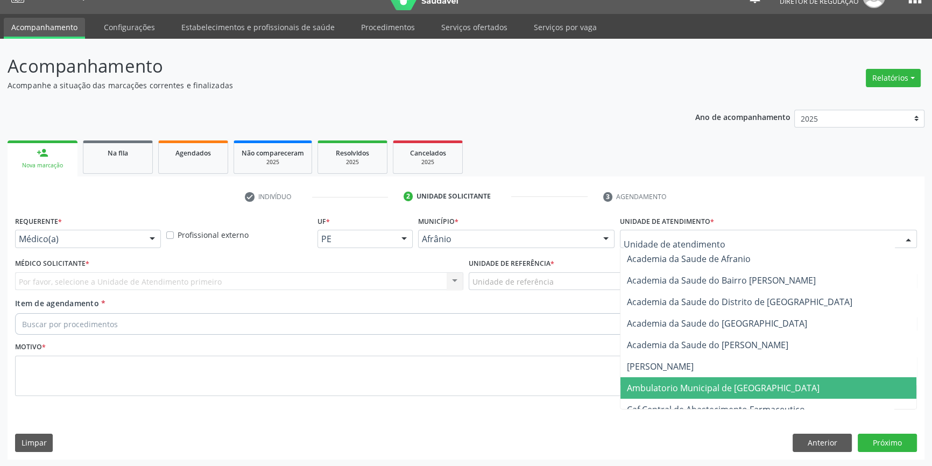
drag, startPoint x: 681, startPoint y: 384, endPoint x: 610, endPoint y: 351, distance: 78.0
click at [676, 382] on span "Ambulatorio Municipal de [GEOGRAPHIC_DATA]" at bounding box center [723, 388] width 193 height 12
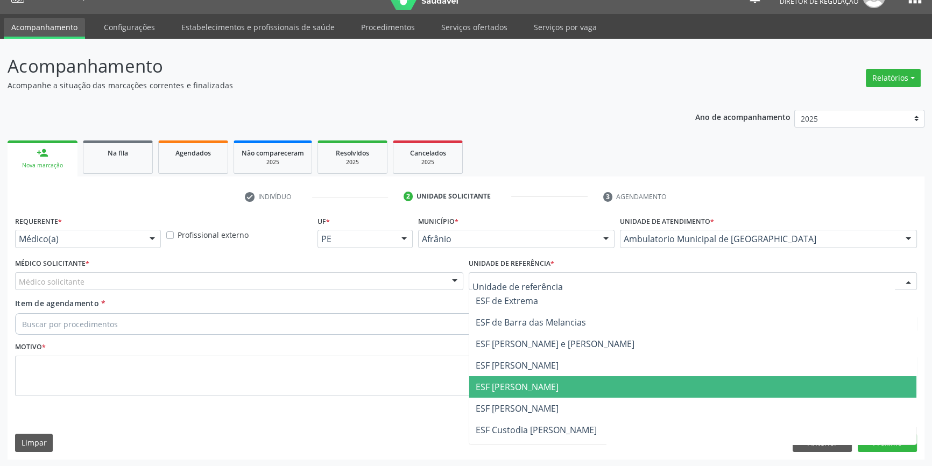
click at [534, 385] on span "ESF [PERSON_NAME]" at bounding box center [517, 387] width 83 height 12
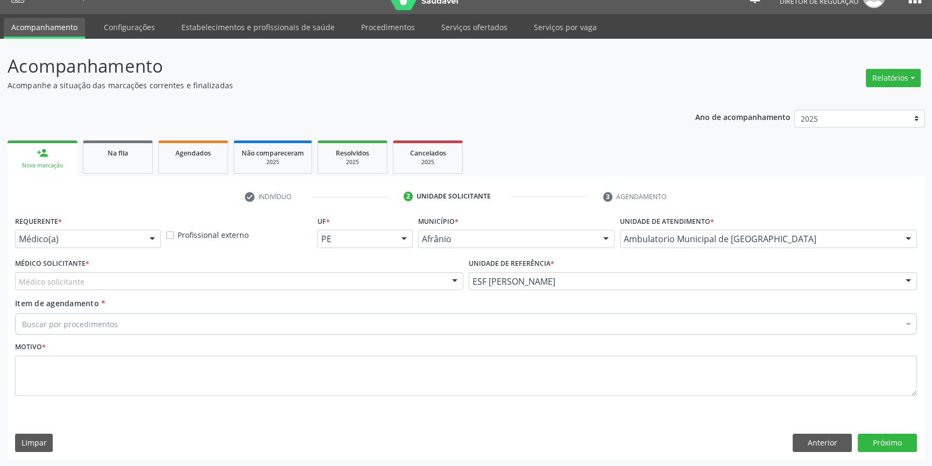
click at [322, 277] on div "Médico solicitante" at bounding box center [239, 281] width 448 height 18
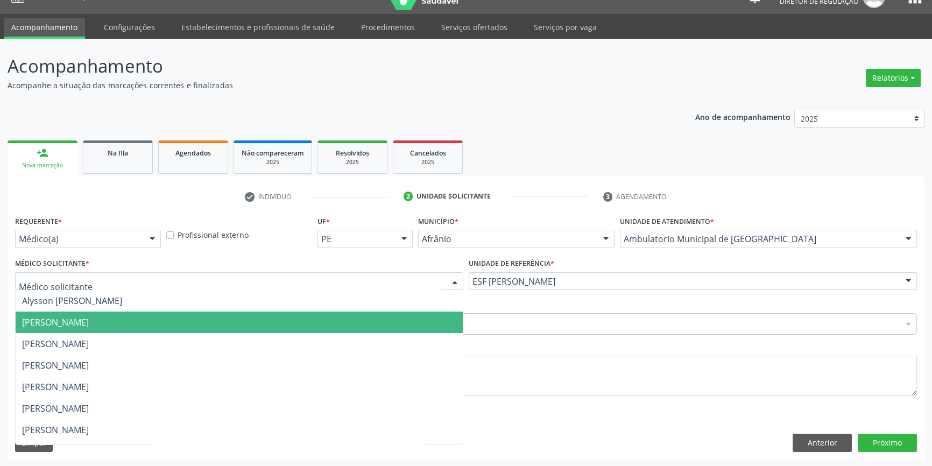
click at [89, 327] on span "[PERSON_NAME]" at bounding box center [55, 322] width 67 height 12
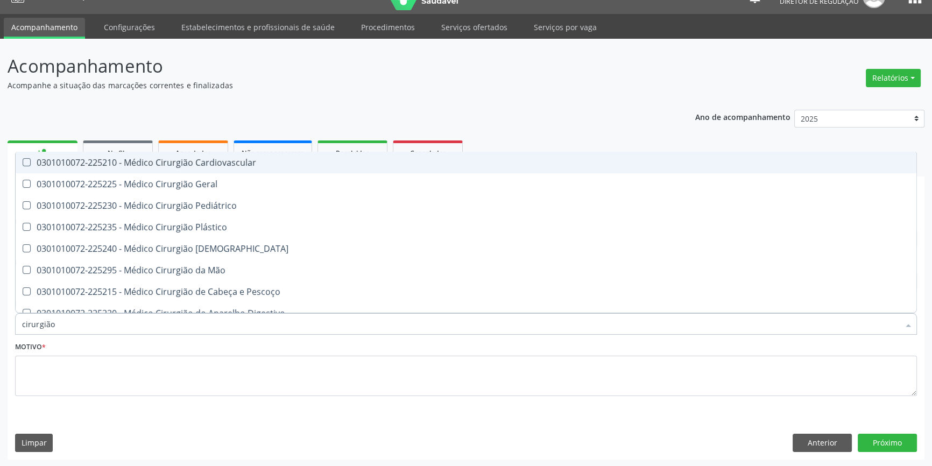
type input "cirurgião g"
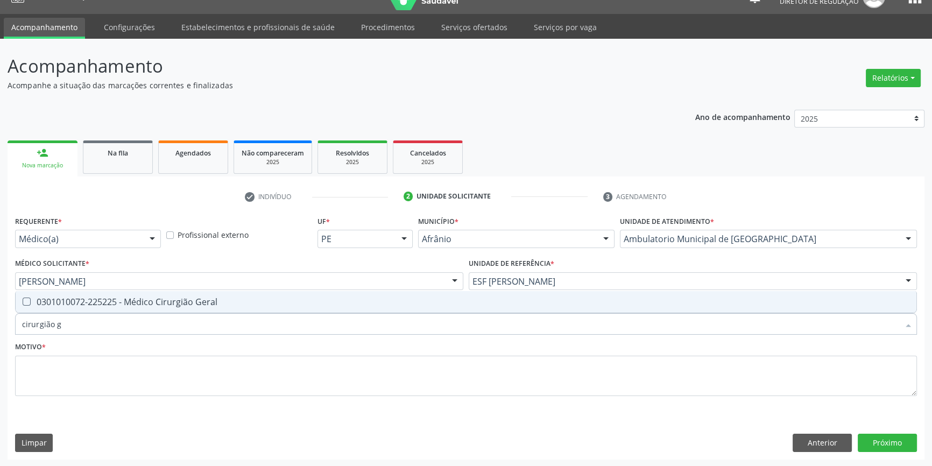
click at [165, 307] on span "0301010072-225225 - Médico Cirurgião Geral" at bounding box center [466, 302] width 901 height 22
checkbox Geral "true"
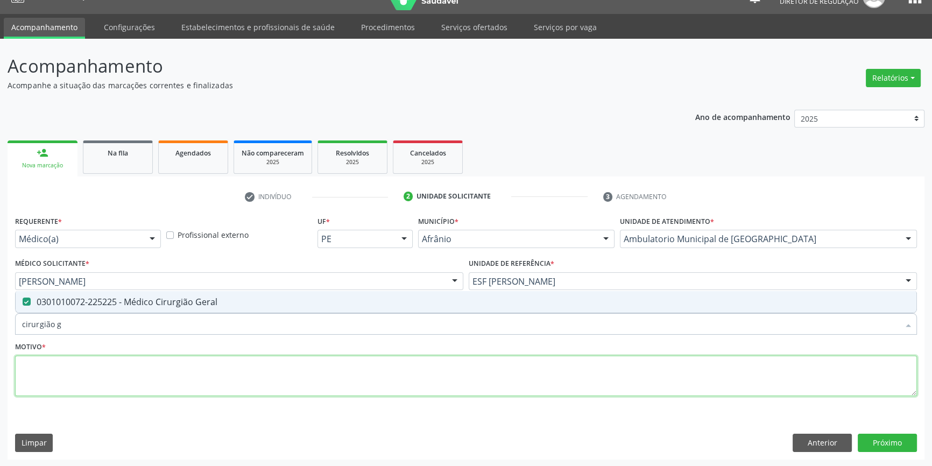
click at [86, 382] on textarea at bounding box center [466, 376] width 902 height 41
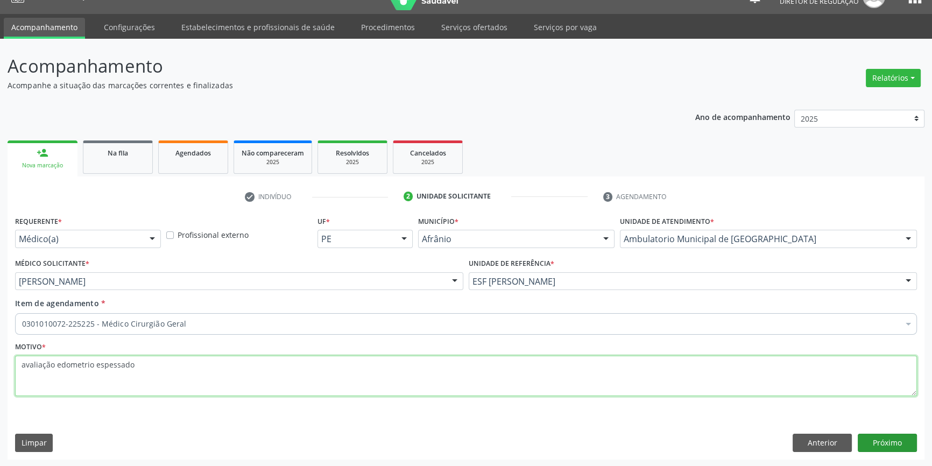
type textarea "avaliação edometrio espessado"
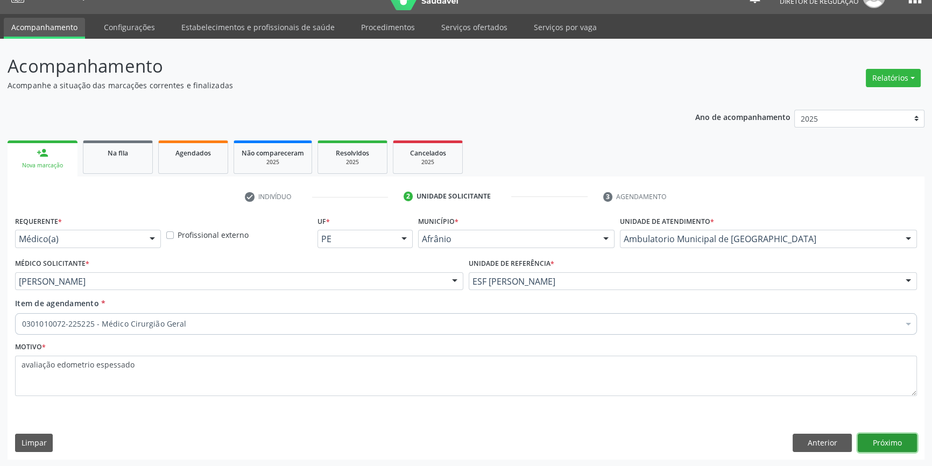
click at [891, 448] on button "Próximo" at bounding box center [887, 443] width 59 height 18
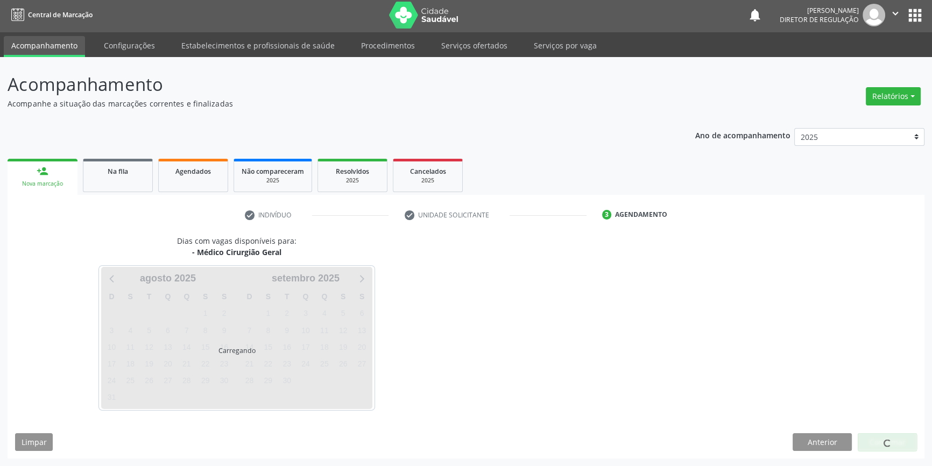
scroll to position [1, 0]
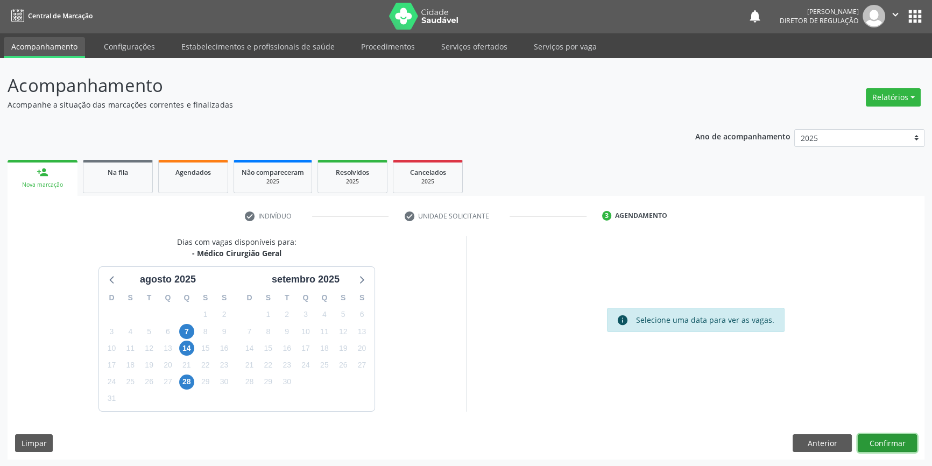
click at [884, 440] on button "Confirmar" at bounding box center [887, 443] width 59 height 18
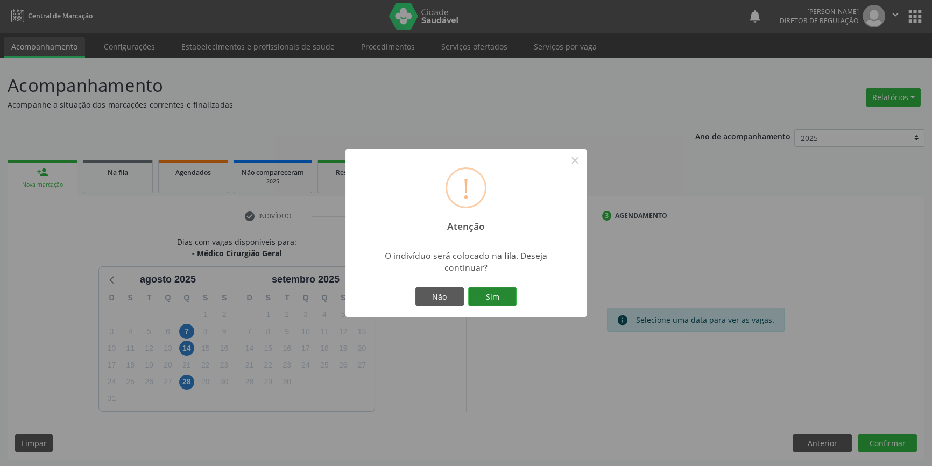
click at [513, 302] on button "Sim" at bounding box center [492, 296] width 48 height 18
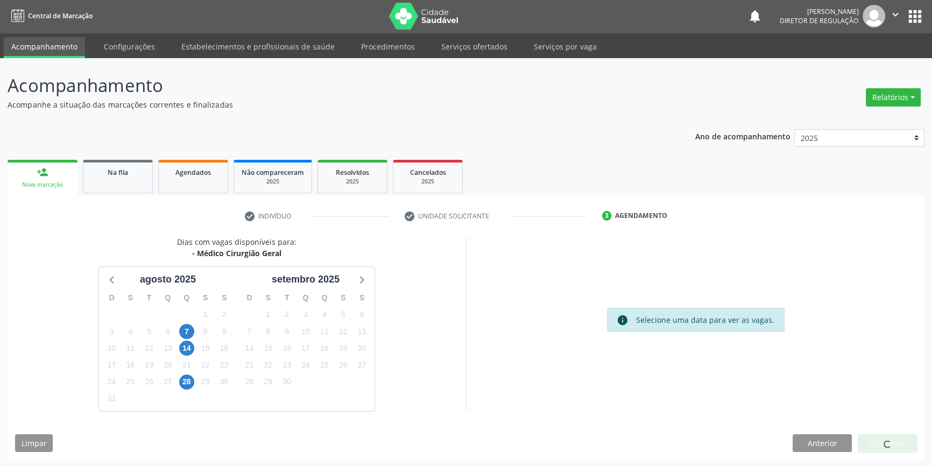
scroll to position [0, 0]
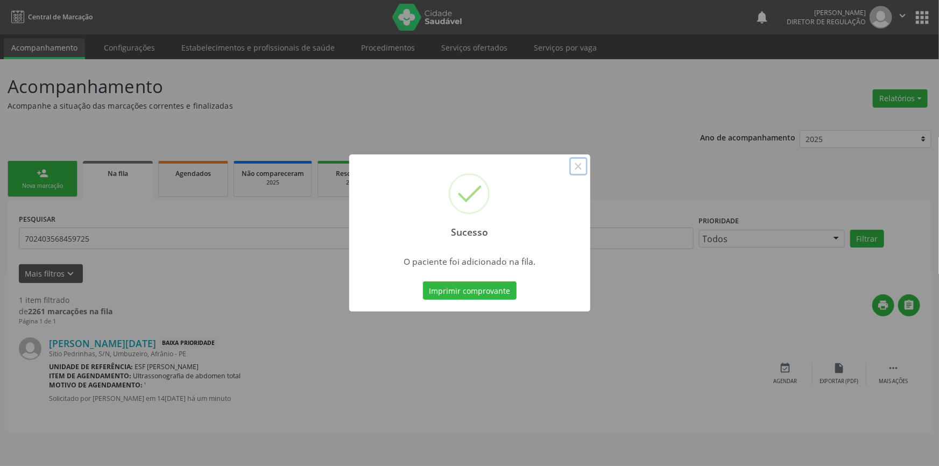
click at [578, 159] on button "×" at bounding box center [578, 166] width 18 height 18
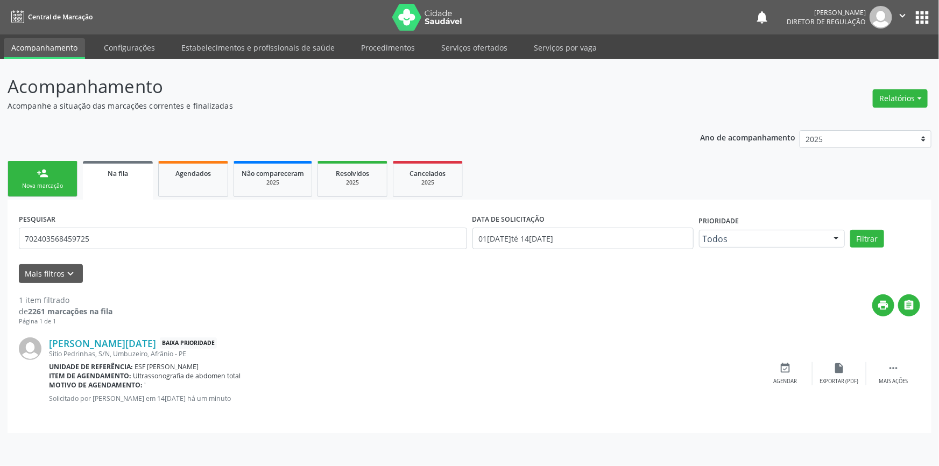
click at [58, 171] on link "person_add Nova marcação" at bounding box center [43, 179] width 70 height 36
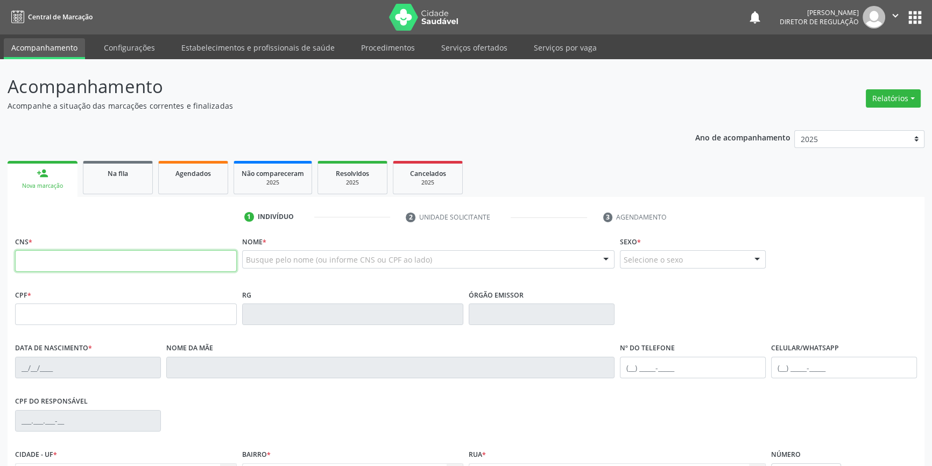
click at [69, 257] on input "text" at bounding box center [126, 261] width 222 height 22
type input "700 1099 7496 1010"
type input "113.483.864-60"
type input "06/12/2004"
type input "Cristianne Marques Medeiros"
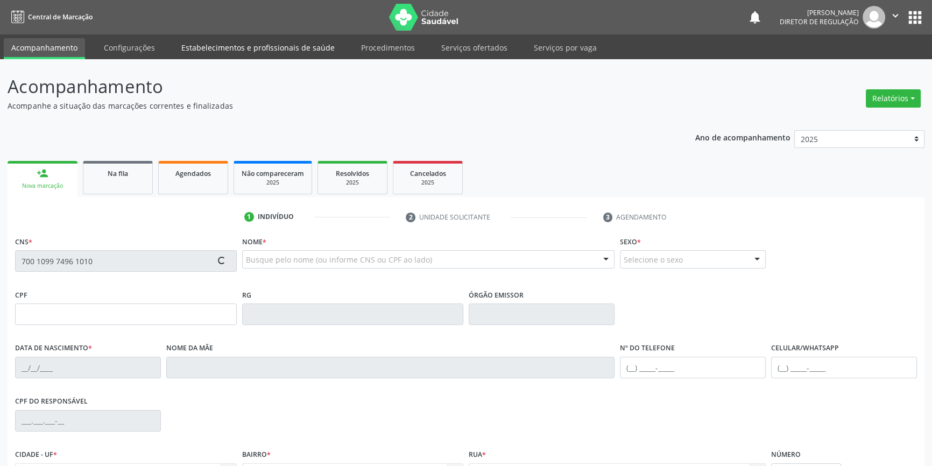
type input "(87) 98871-2734"
type input "220"
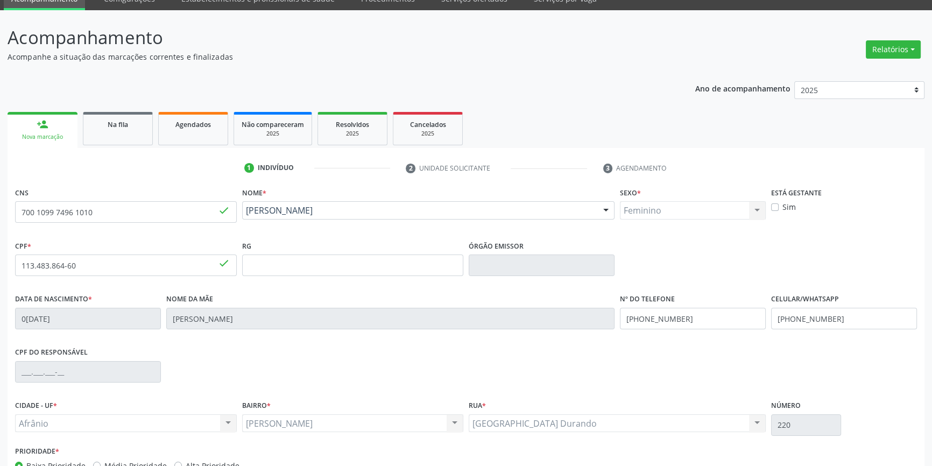
scroll to position [117, 0]
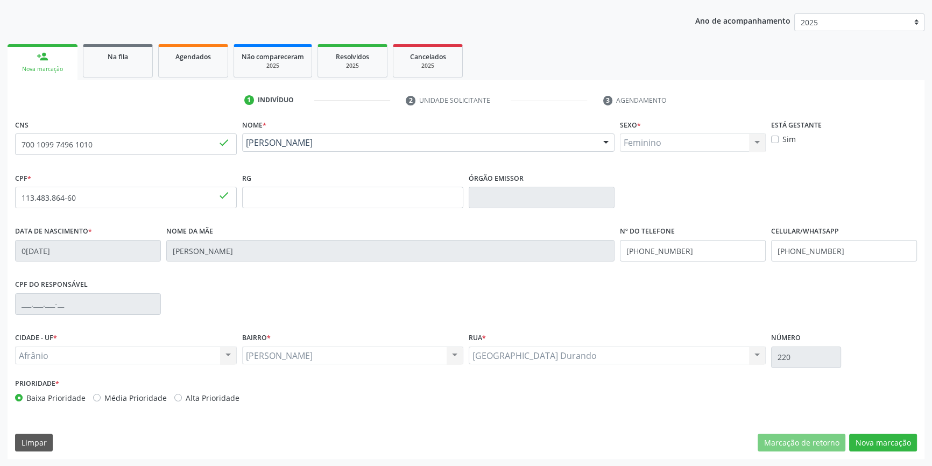
click at [891, 452] on div "CNS 700 1099 7496 1010 done Nome * Jhennyffer Kauanny Marques dos Santos Jhenny…" at bounding box center [466, 288] width 917 height 342
click at [891, 450] on div "CNS 700 1099 7496 1010 done Nome * Jhennyffer Kauanny Marques dos Santos Jhenny…" at bounding box center [466, 288] width 917 height 342
click at [891, 449] on button "Nova marcação" at bounding box center [883, 443] width 68 height 18
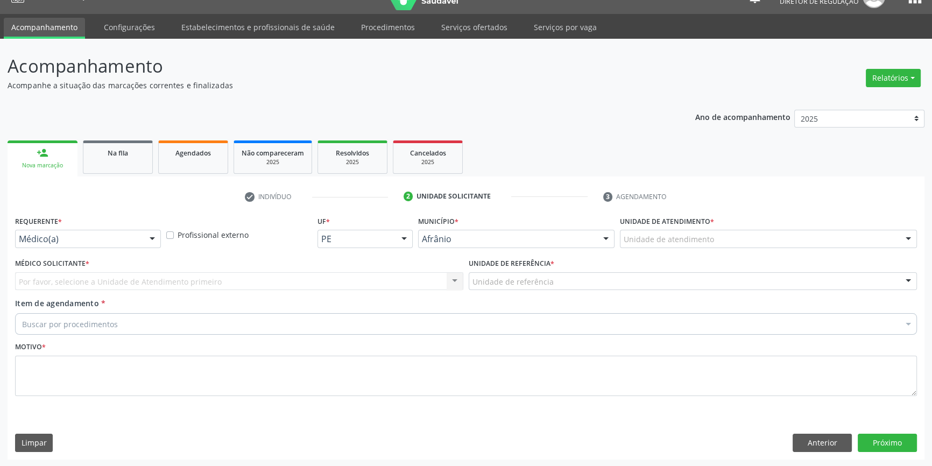
click at [714, 226] on label "Unidade de atendimento *" at bounding box center [667, 221] width 94 height 17
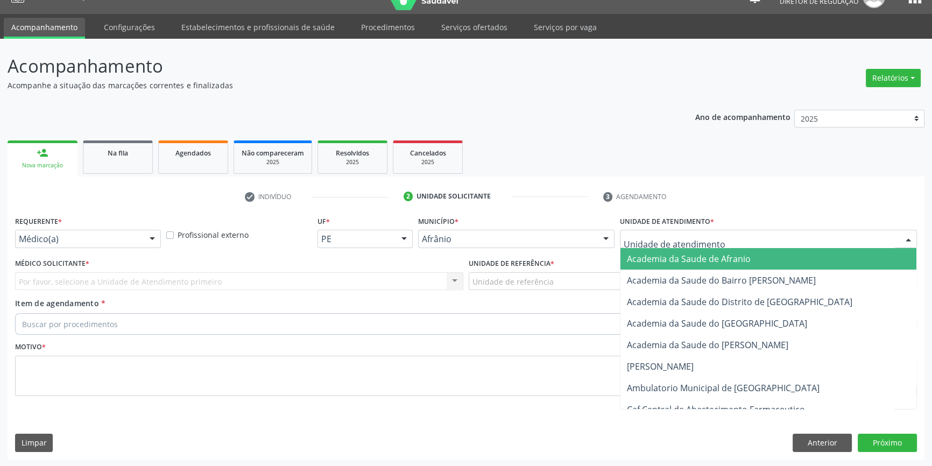
click at [718, 241] on div at bounding box center [768, 239] width 297 height 18
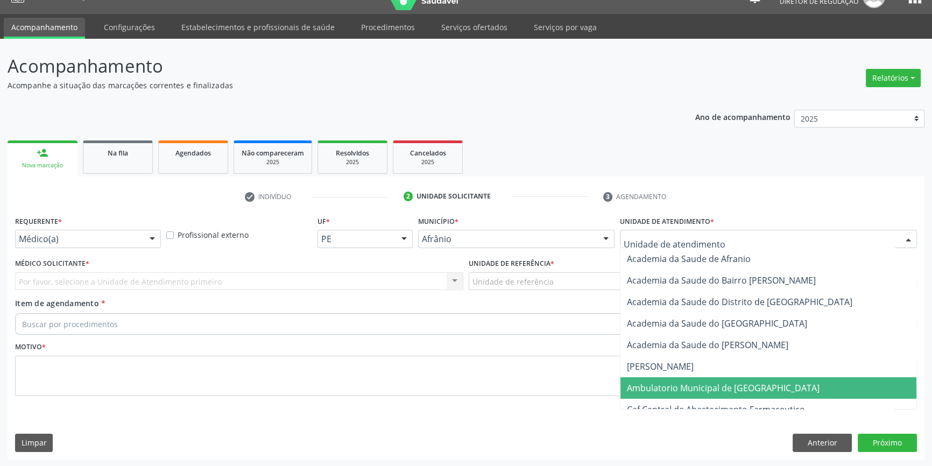
click at [700, 385] on span "Ambulatorio Municipal de [GEOGRAPHIC_DATA]" at bounding box center [723, 388] width 193 height 12
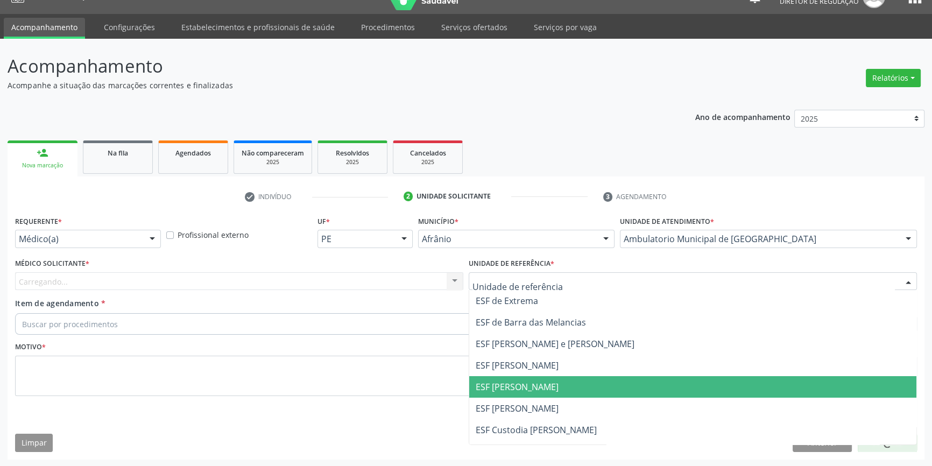
click at [528, 384] on span "ESF [PERSON_NAME]" at bounding box center [517, 387] width 83 height 12
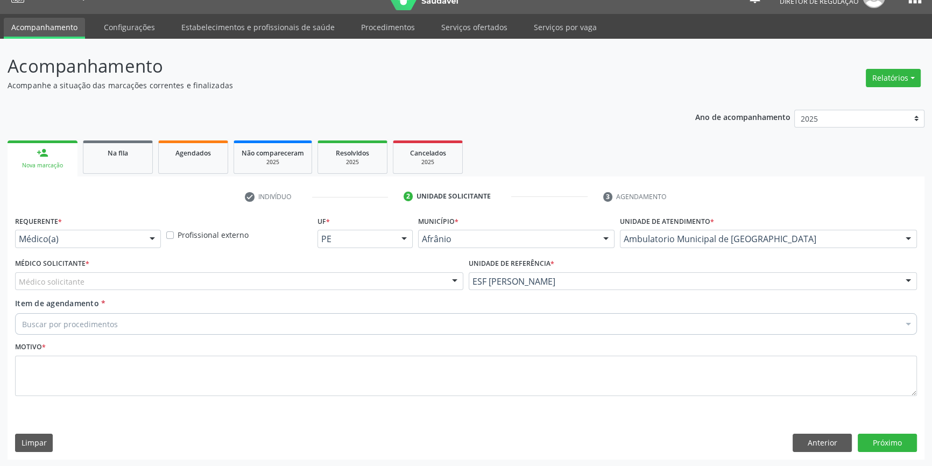
drag, startPoint x: 280, startPoint y: 295, endPoint x: 256, endPoint y: 285, distance: 26.8
click at [275, 294] on div "Médico Solicitante * Médico solicitante Alysson Rodrigo Ferreira Cavalcanti Bru…" at bounding box center [239, 277] width 454 height 42
click at [255, 285] on div "Médico solicitante" at bounding box center [239, 281] width 448 height 18
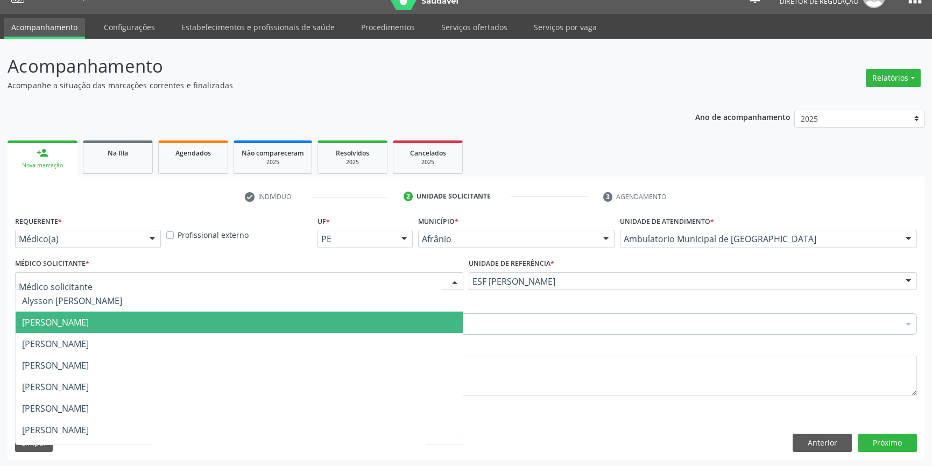
click at [160, 326] on span "[PERSON_NAME]" at bounding box center [239, 323] width 447 height 22
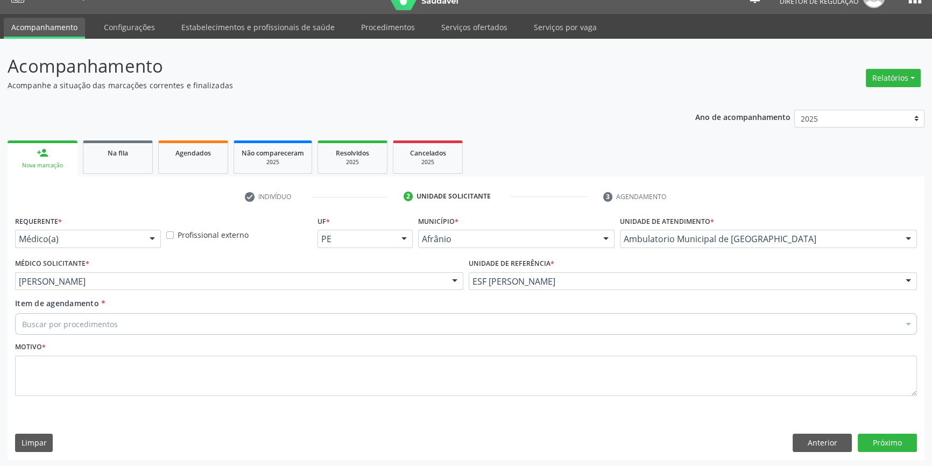
click at [154, 326] on div "Buscar por procedimentos" at bounding box center [466, 324] width 902 height 22
drag, startPoint x: 98, startPoint y: 328, endPoint x: 0, endPoint y: 329, distance: 98.5
click at [0, 329] on div "Acompanhamento Acompanhe a situação das marcações correntes e finalizadas Relat…" at bounding box center [466, 253] width 932 height 428
drag, startPoint x: 68, startPoint y: 327, endPoint x: 56, endPoint y: 329, distance: 11.6
click at [56, 329] on input "oftlamo" at bounding box center [460, 324] width 877 height 22
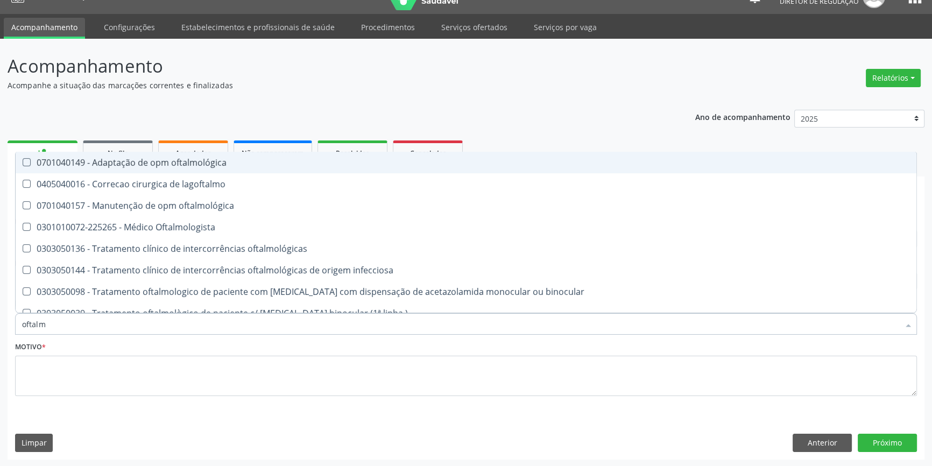
type input "oftalmo"
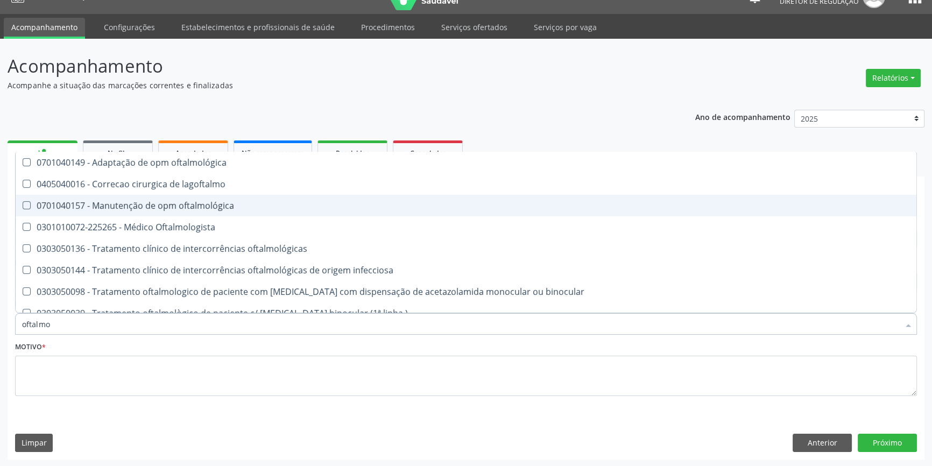
click at [173, 204] on div "0701040157 - Manutenção de opm oftalmológica" at bounding box center [466, 205] width 888 height 9
checkbox oftalmológica "true"
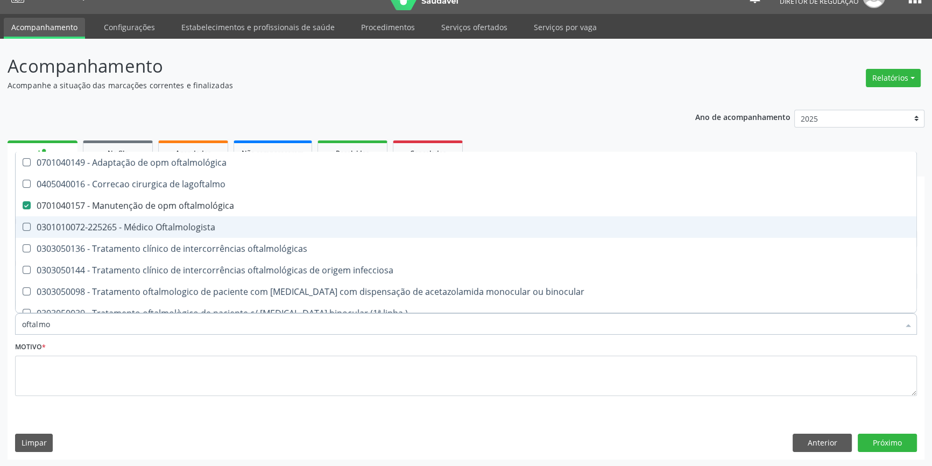
drag, startPoint x: 161, startPoint y: 227, endPoint x: 164, endPoint y: 222, distance: 5.8
click at [161, 228] on div "0301010072-225265 - Médico Oftalmologista" at bounding box center [466, 227] width 888 height 9
checkbox Oftalmologista "true"
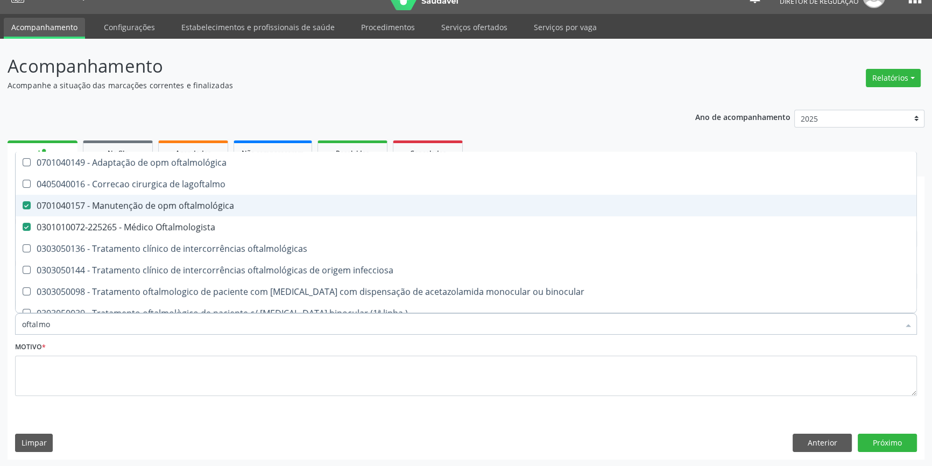
click at [172, 210] on div "0701040157 - Manutenção de opm oftalmológica" at bounding box center [466, 205] width 888 height 9
checkbox oftalmológica "false"
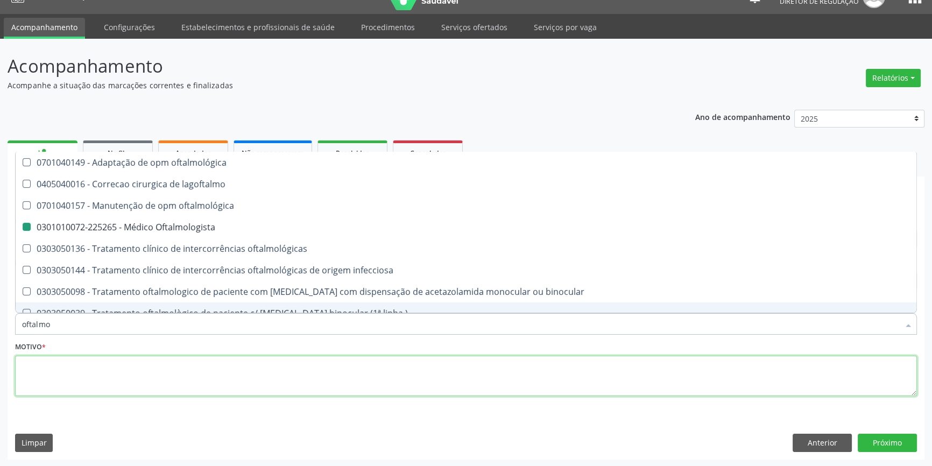
click at [113, 366] on textarea at bounding box center [466, 376] width 902 height 41
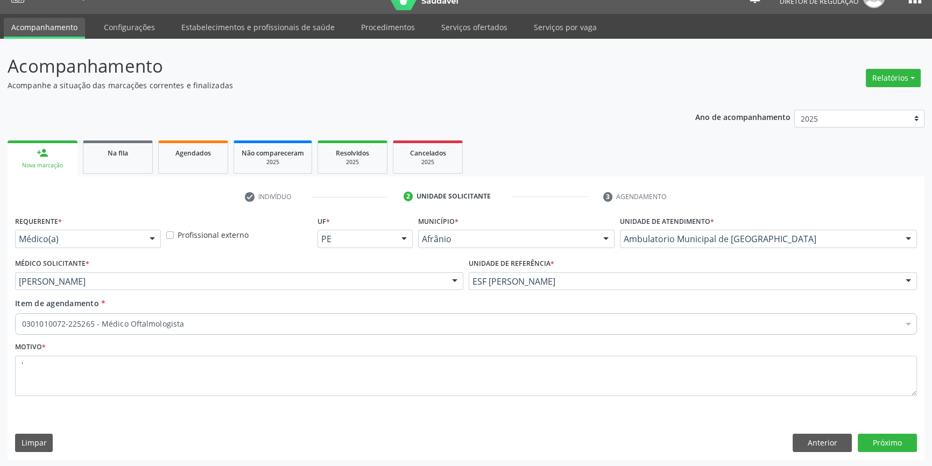
click at [917, 440] on div "Requerente * Médico(a) Médico(a) Enfermeiro(a) Paciente Nenhum resultado encont…" at bounding box center [466, 336] width 917 height 246
click at [817, 442] on button "Anterior" at bounding box center [822, 443] width 59 height 18
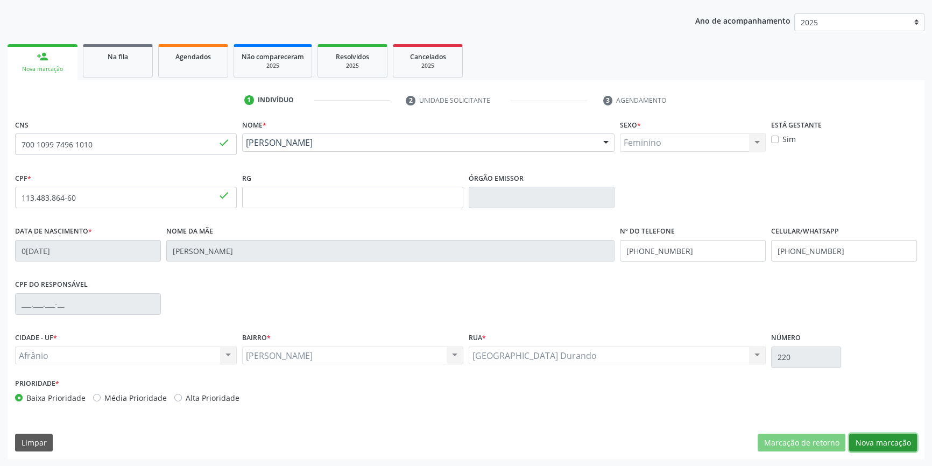
click at [874, 441] on button "Nova marcação" at bounding box center [883, 443] width 68 height 18
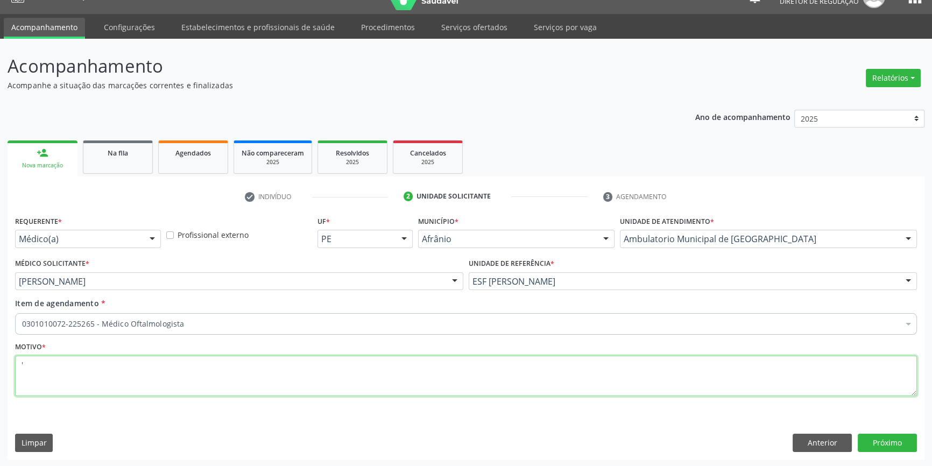
drag, startPoint x: 136, startPoint y: 357, endPoint x: 0, endPoint y: 344, distance: 136.7
click at [0, 344] on div "Acompanhamento Acompanhe a situação das marcações correntes e finalizadas Relat…" at bounding box center [466, 253] width 932 height 428
type textarea "h"
type textarea "HS2"
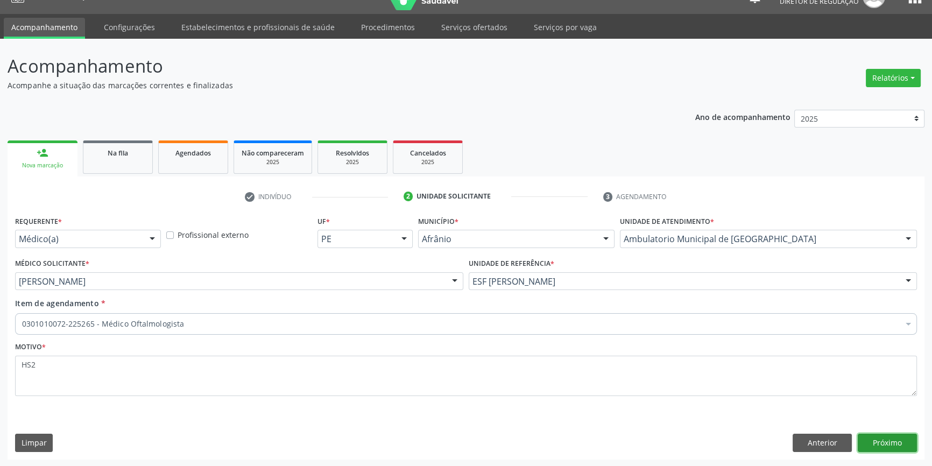
click at [903, 445] on button "Próximo" at bounding box center [887, 443] width 59 height 18
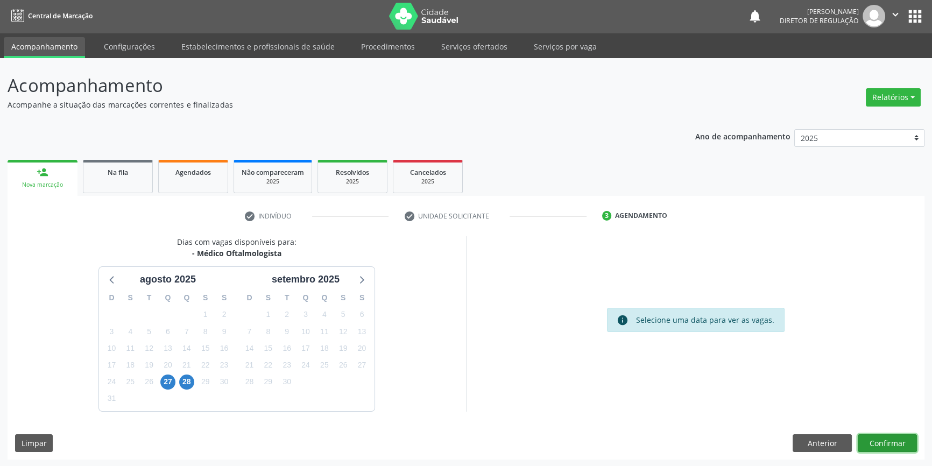
click at [893, 447] on button "Confirmar" at bounding box center [887, 443] width 59 height 18
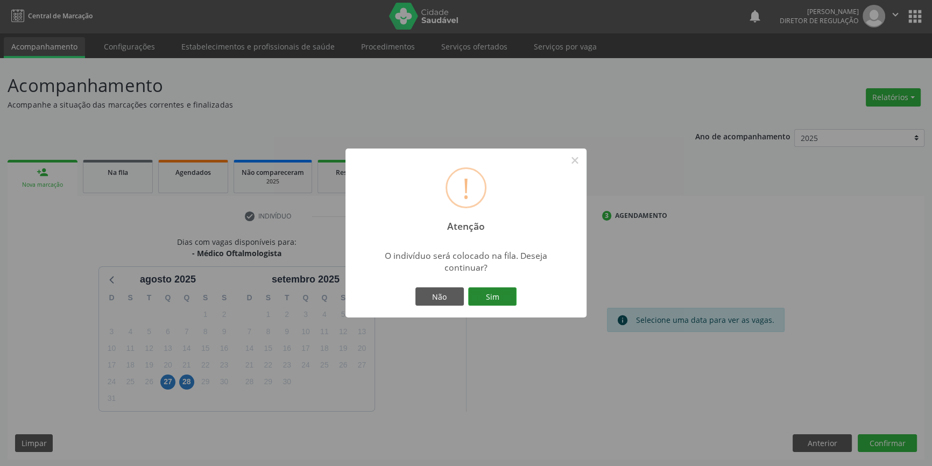
click at [498, 302] on button "Sim" at bounding box center [492, 296] width 48 height 18
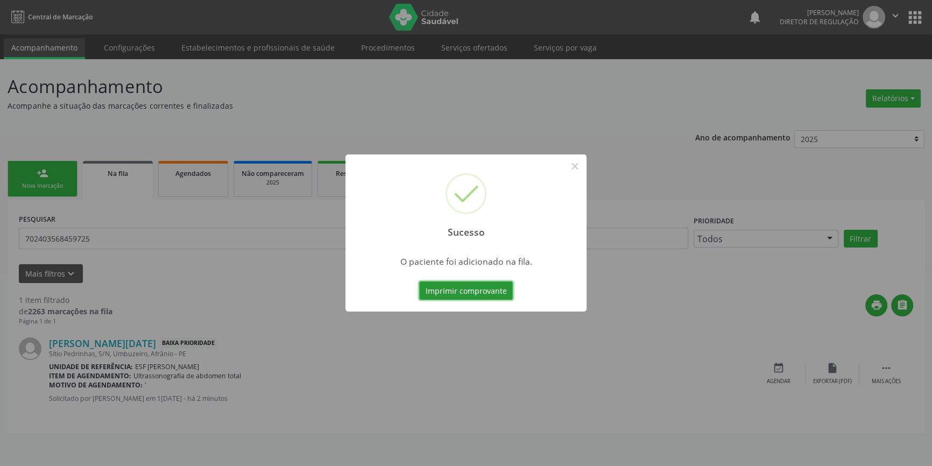
scroll to position [0, 0]
click at [573, 163] on button "×" at bounding box center [578, 166] width 18 height 18
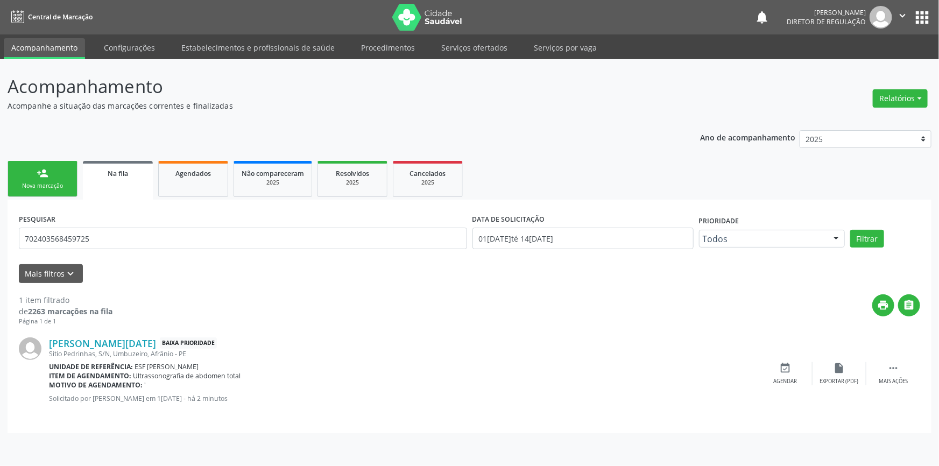
click at [43, 175] on div "person_add" at bounding box center [43, 173] width 12 height 12
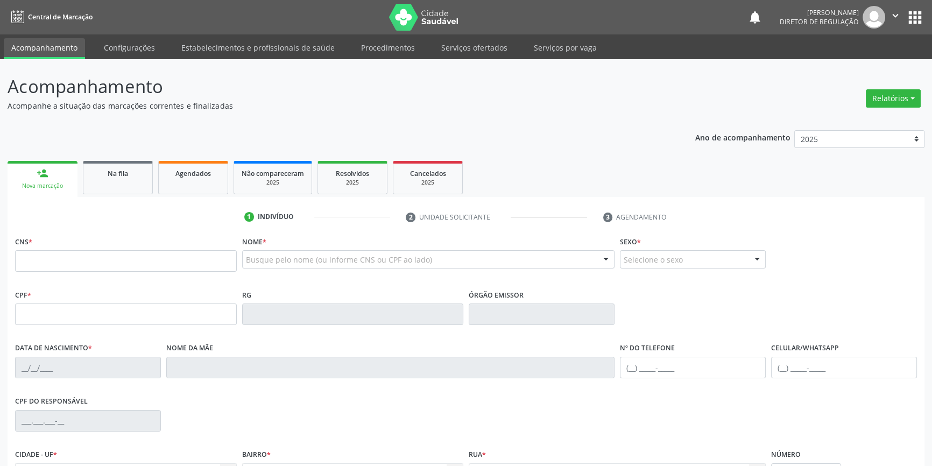
click at [68, 274] on fieldset "CNS *" at bounding box center [126, 257] width 222 height 46
click at [73, 262] on input "text" at bounding box center [126, 261] width 222 height 22
type input "705 0088 9598 7158"
type input "067.972.974-78"
type input "26/08/1982"
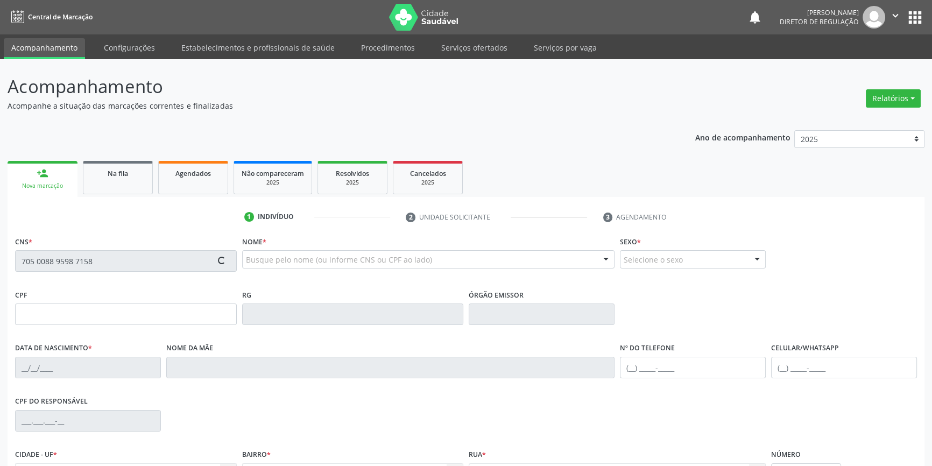
type input "Terezinha Rodrigues de Sousa"
type input "(98) 8815-0702"
type input "058.478.814-28"
type input "S/N"
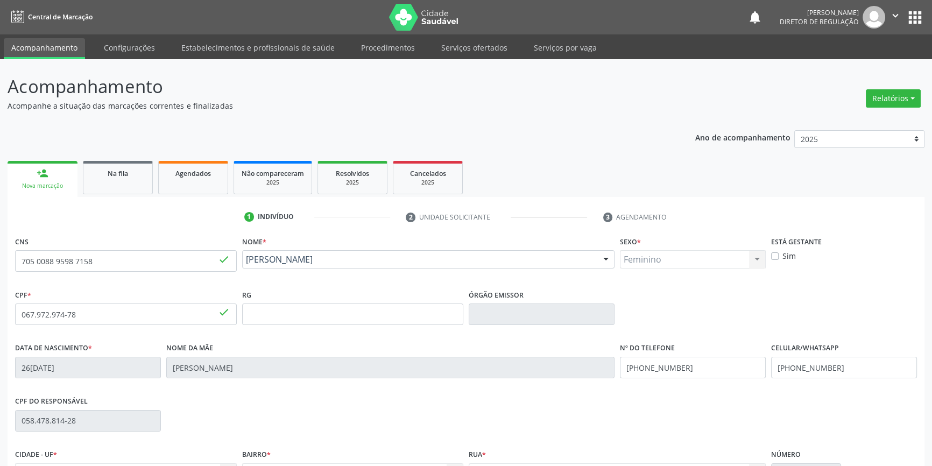
scroll to position [117, 0]
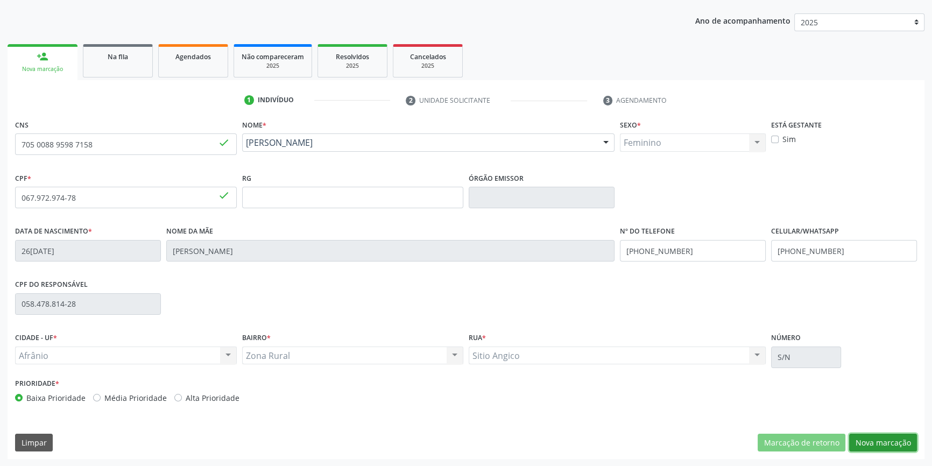
click at [866, 444] on button "Nova marcação" at bounding box center [883, 443] width 68 height 18
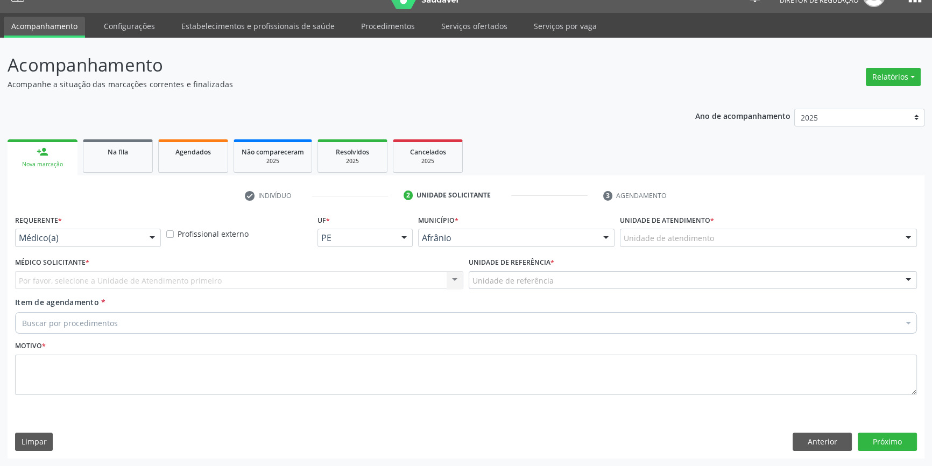
scroll to position [20, 0]
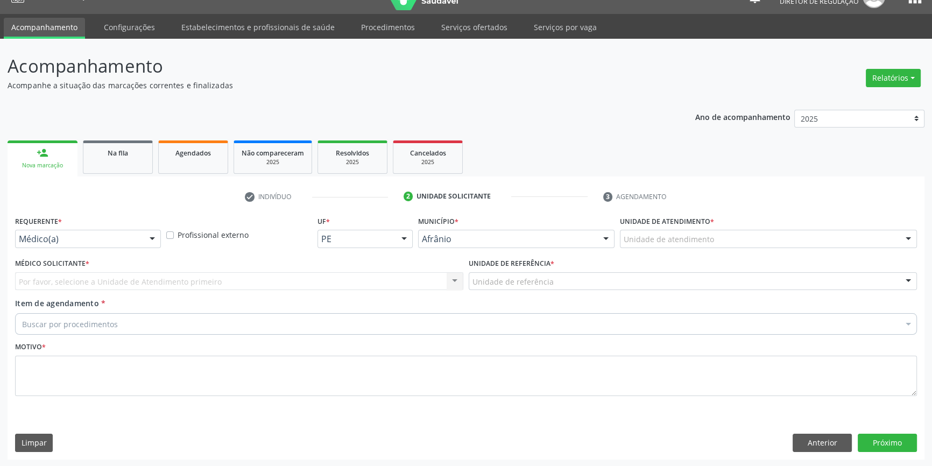
click at [661, 244] on div "Unidade de atendimento" at bounding box center [768, 239] width 297 height 18
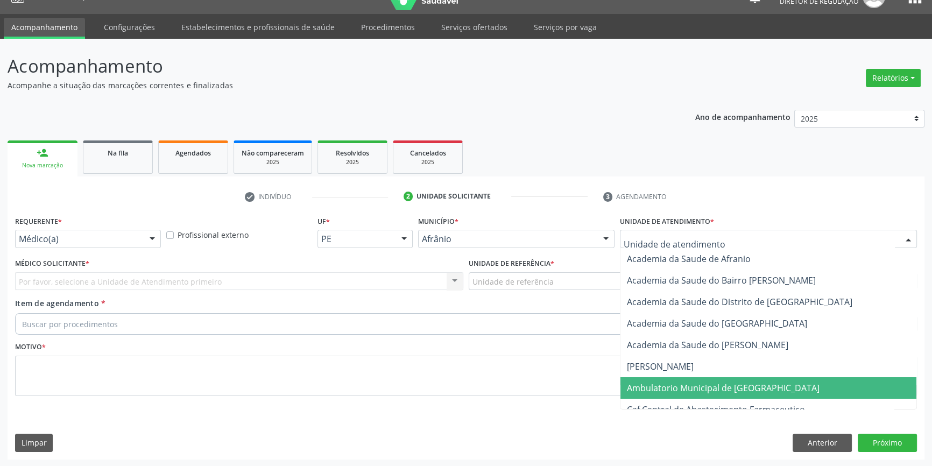
drag, startPoint x: 673, startPoint y: 379, endPoint x: 637, endPoint y: 358, distance: 41.7
click at [670, 377] on span "Ambulatorio Municipal de [GEOGRAPHIC_DATA]" at bounding box center [768, 388] width 296 height 22
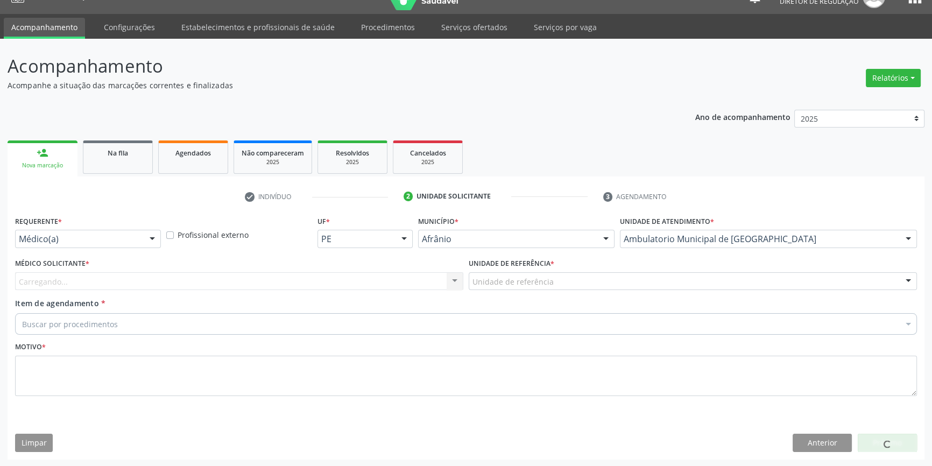
click at [549, 270] on label "Unidade de referência *" at bounding box center [512, 264] width 86 height 17
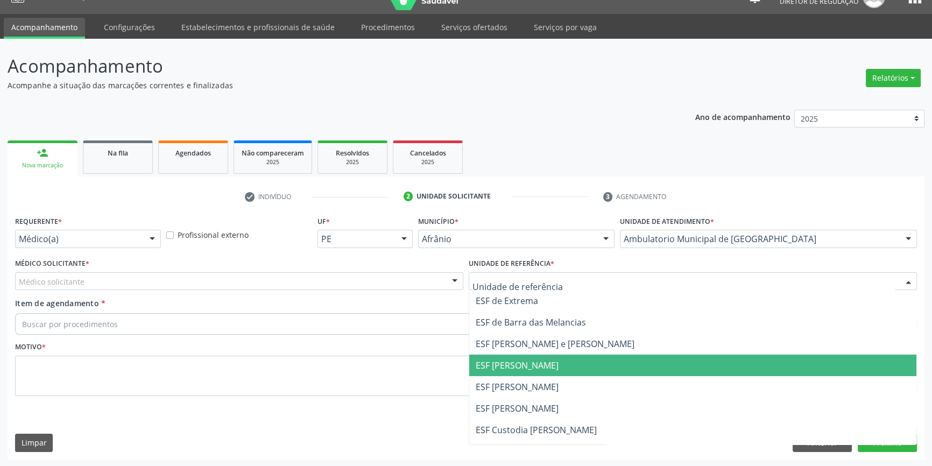
drag, startPoint x: 503, startPoint y: 375, endPoint x: 496, endPoint y: 371, distance: 7.7
click at [503, 375] on span "ESF [PERSON_NAME]" at bounding box center [692, 366] width 447 height 22
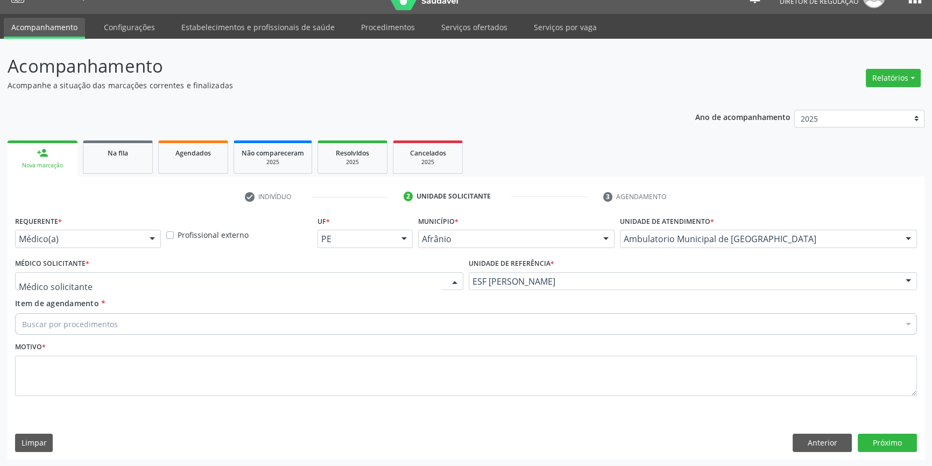
drag, startPoint x: 204, startPoint y: 286, endPoint x: 195, endPoint y: 289, distance: 10.2
click at [204, 286] on div at bounding box center [239, 281] width 448 height 18
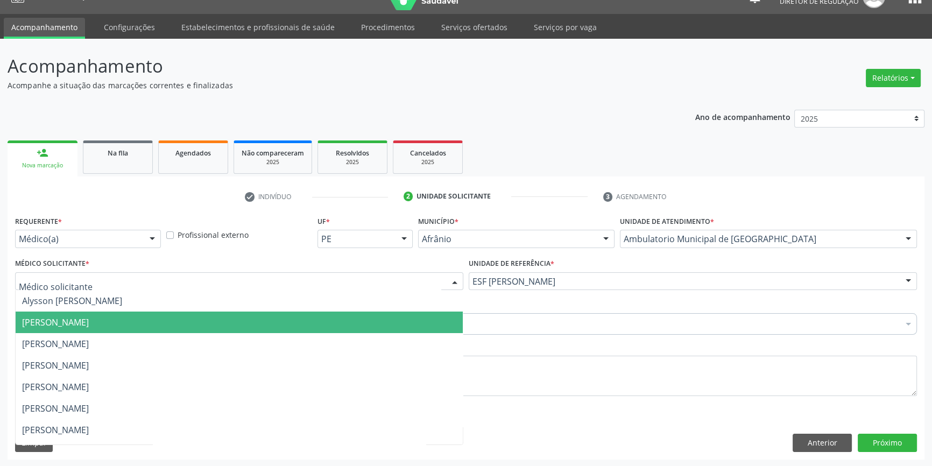
click at [89, 321] on span "[PERSON_NAME]" at bounding box center [55, 322] width 67 height 12
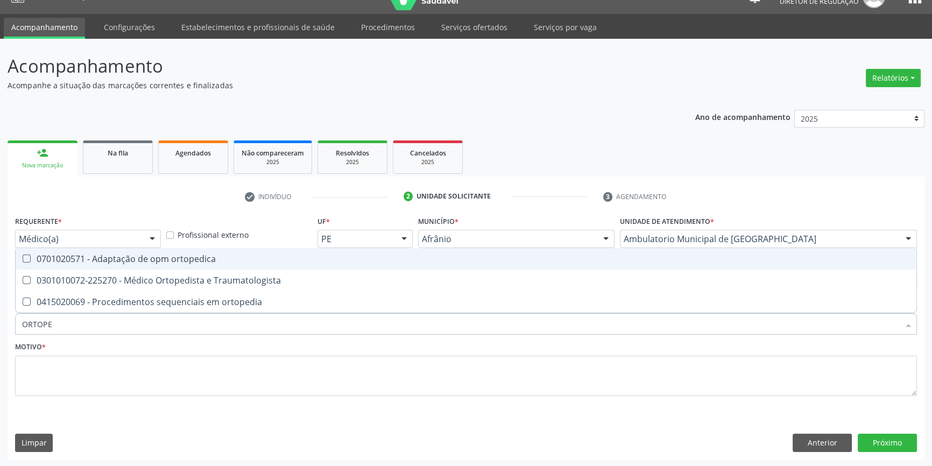
type input "ORTOPED"
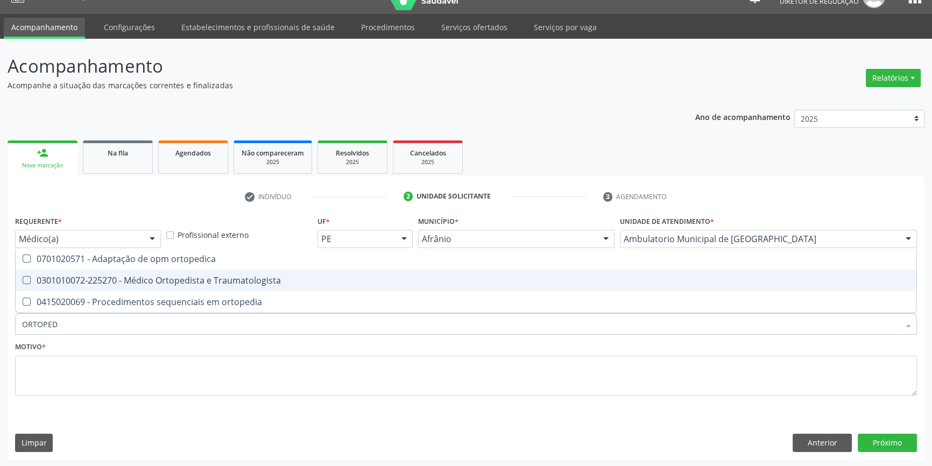
click at [188, 273] on span "0301010072-225270 - Médico Ortopedista e Traumatologista" at bounding box center [466, 281] width 901 height 22
checkbox Traumatologista "true"
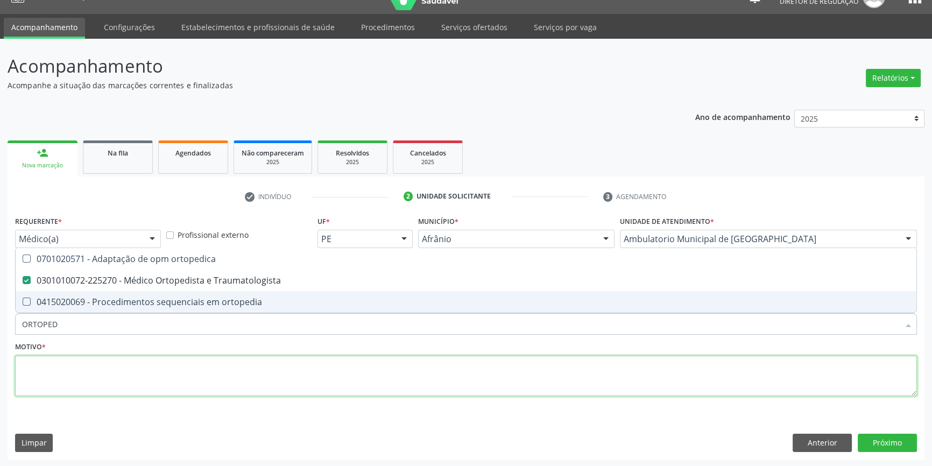
click at [123, 365] on textarea at bounding box center [466, 376] width 902 height 41
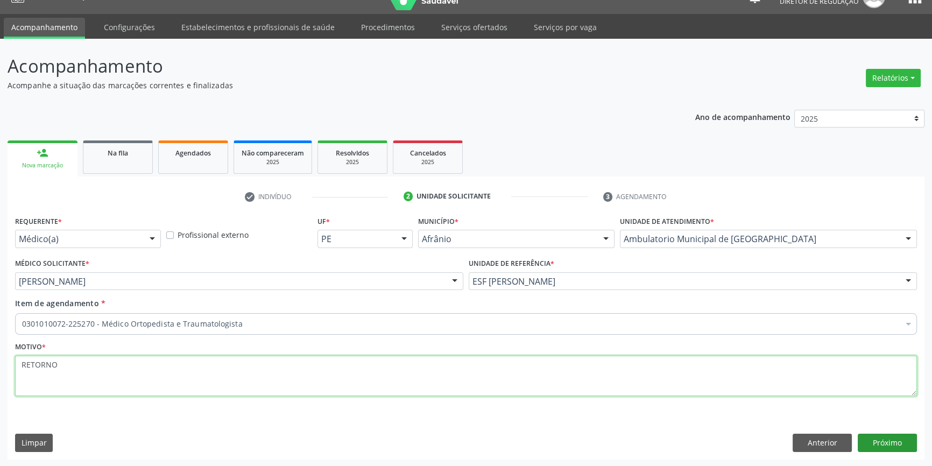
type textarea "RETORNO"
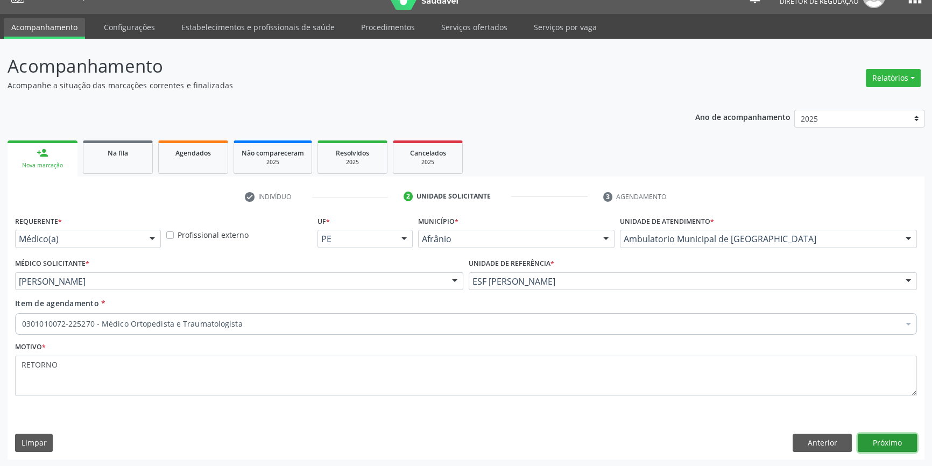
click at [894, 447] on button "Próximo" at bounding box center [887, 443] width 59 height 18
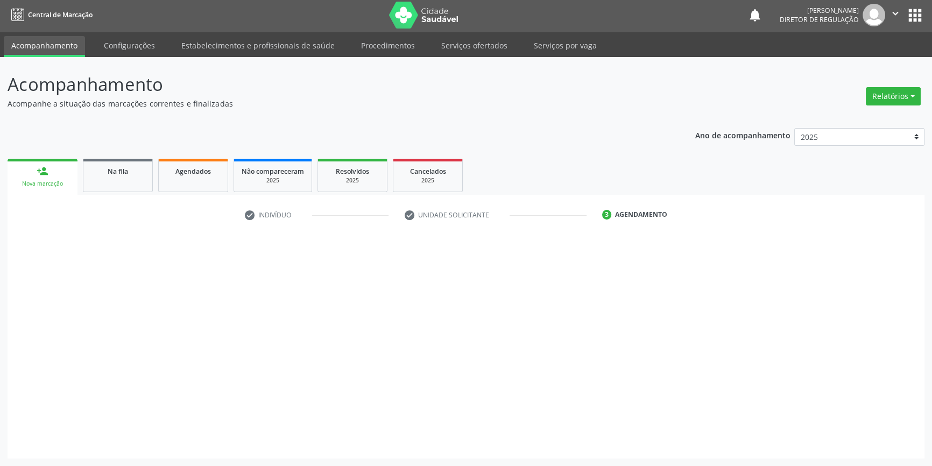
scroll to position [1, 0]
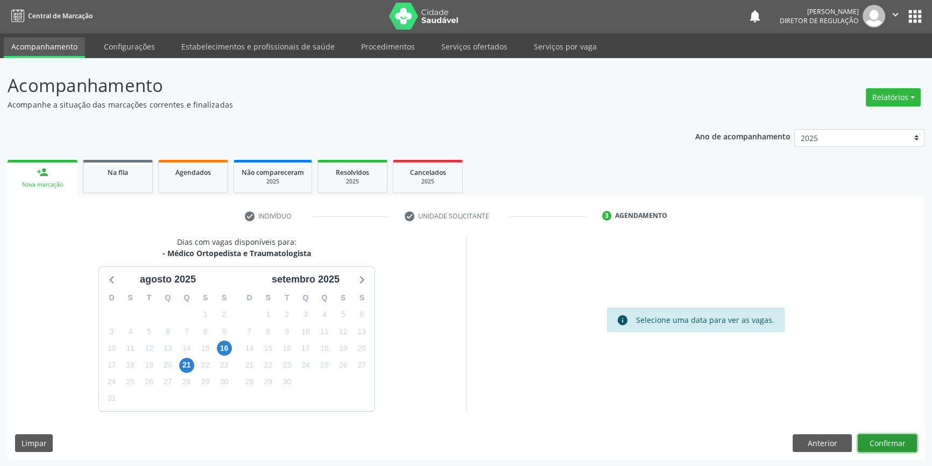
click at [877, 436] on button "Confirmar" at bounding box center [887, 443] width 59 height 18
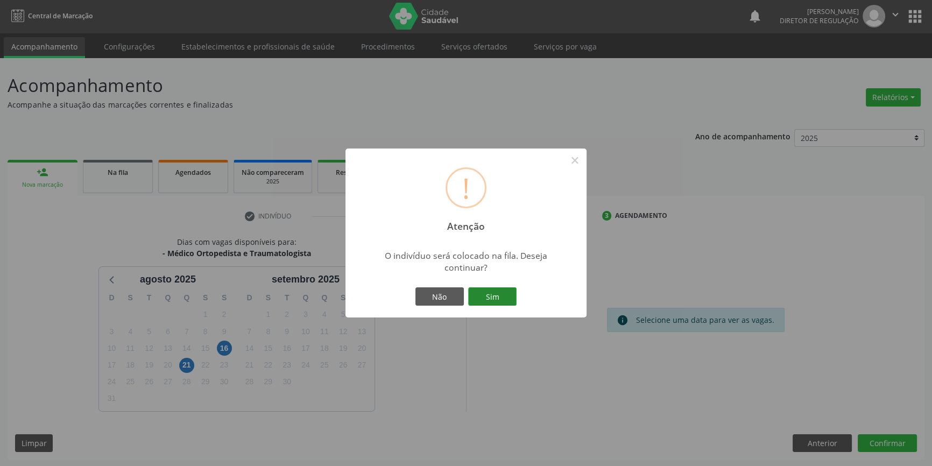
click at [495, 287] on button "Sim" at bounding box center [492, 296] width 48 height 18
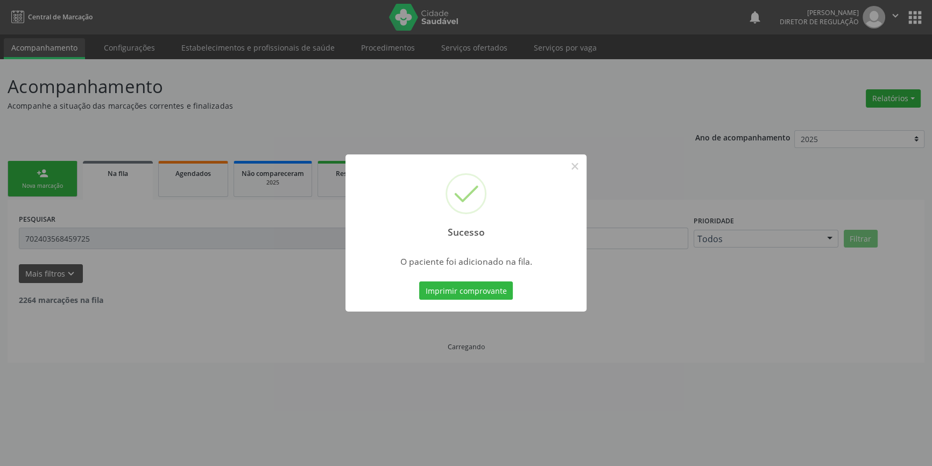
scroll to position [0, 0]
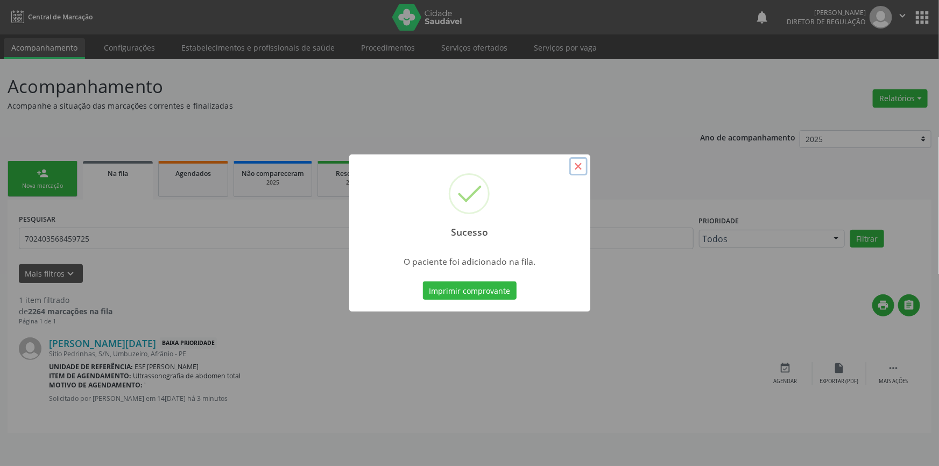
click at [572, 164] on button "×" at bounding box center [578, 166] width 18 height 18
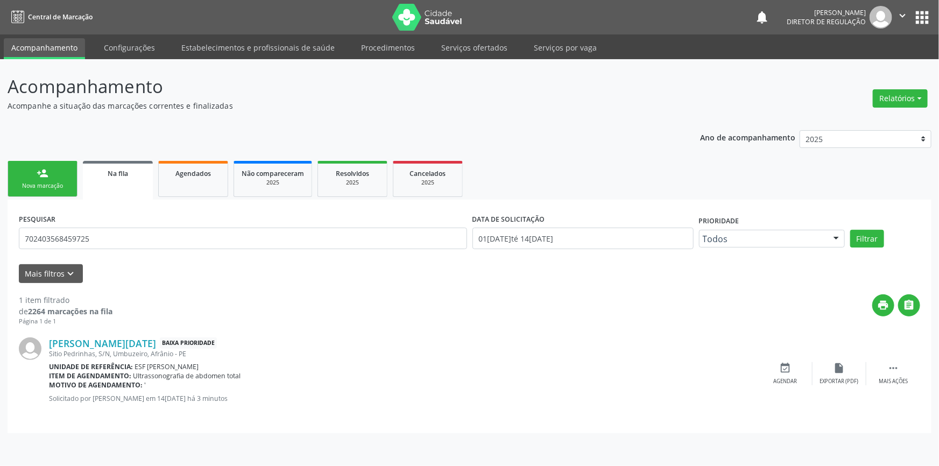
click at [70, 181] on link "person_add Nova marcação" at bounding box center [43, 179] width 70 height 36
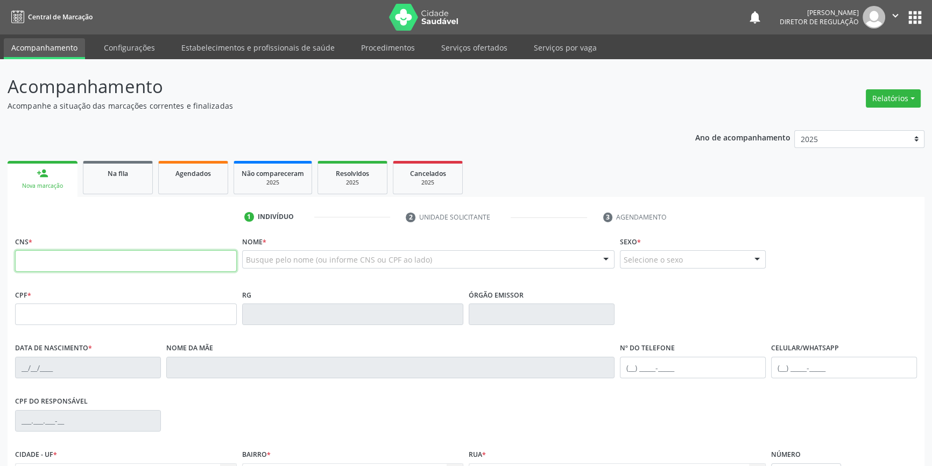
click at [52, 257] on input "text" at bounding box center [126, 261] width 222 height 22
type input "707 4070 5129 0175"
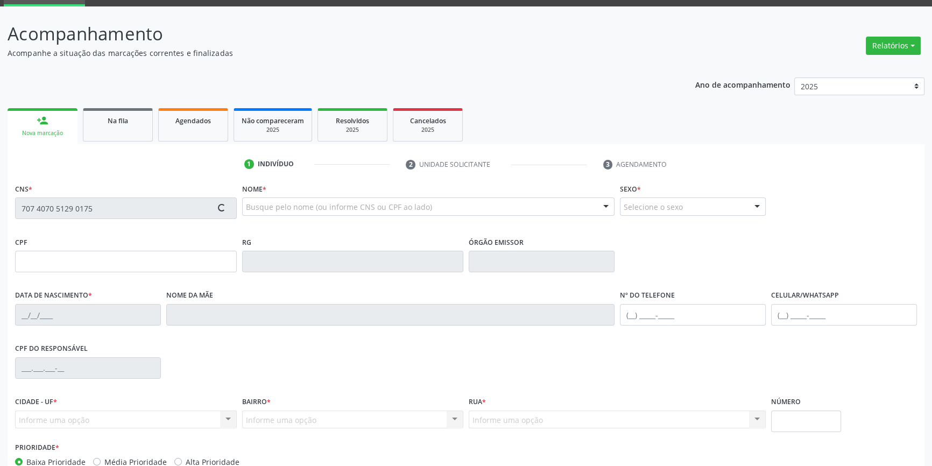
scroll to position [117, 0]
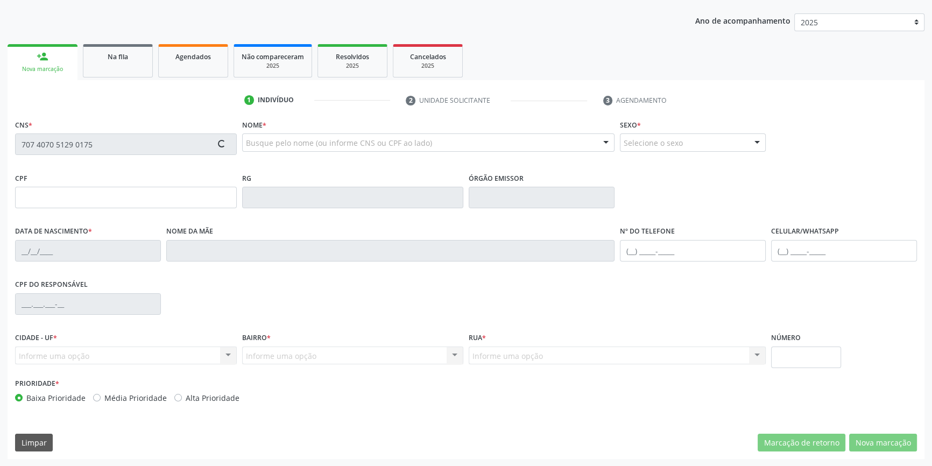
type input "23/02/1994"
type input "Edite Tereza Rodrigues"
type input "(87) 8832-5402"
type input "S/N"
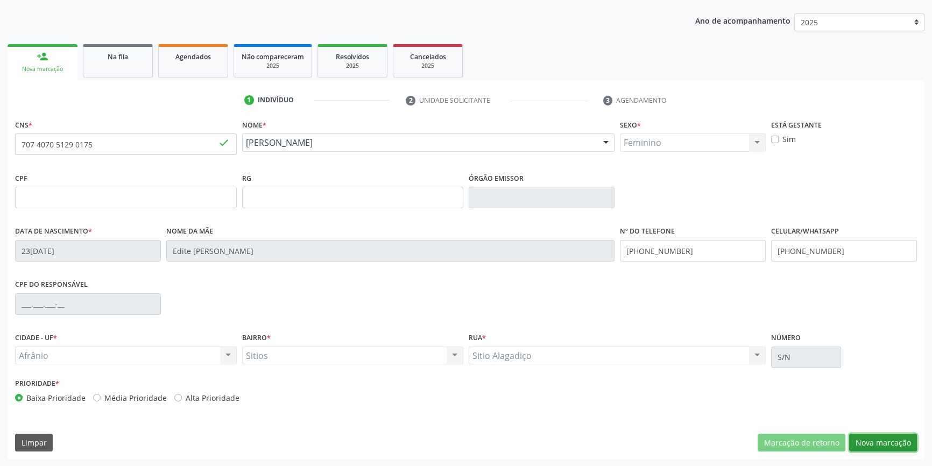
click at [881, 449] on button "Nova marcação" at bounding box center [883, 443] width 68 height 18
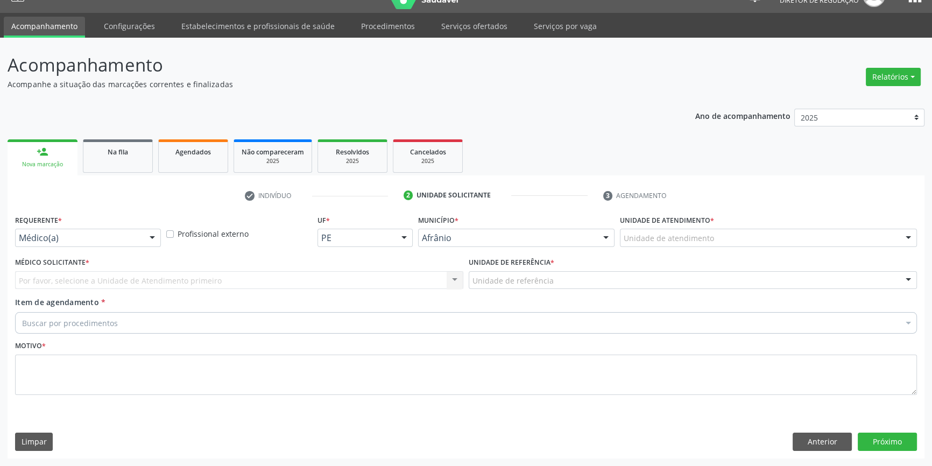
scroll to position [20, 0]
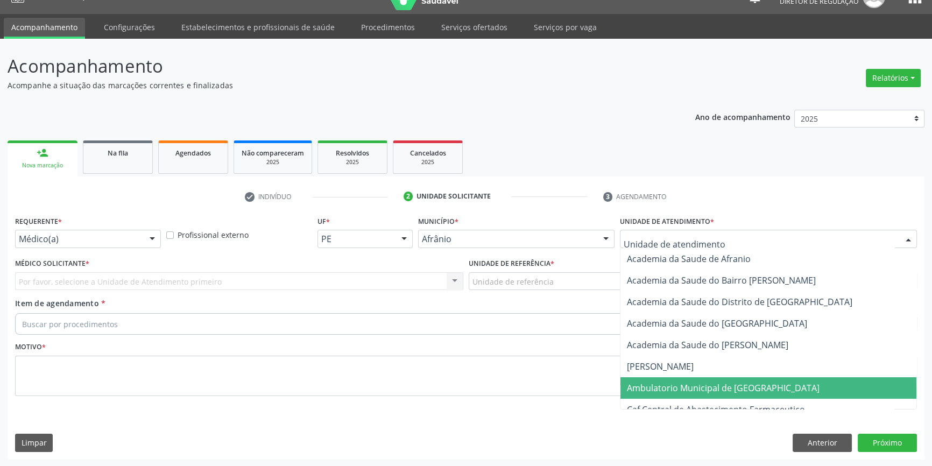
drag, startPoint x: 680, startPoint y: 383, endPoint x: 527, endPoint y: 312, distance: 167.8
click at [678, 382] on span "Ambulatorio Municipal de [GEOGRAPHIC_DATA]" at bounding box center [723, 388] width 193 height 12
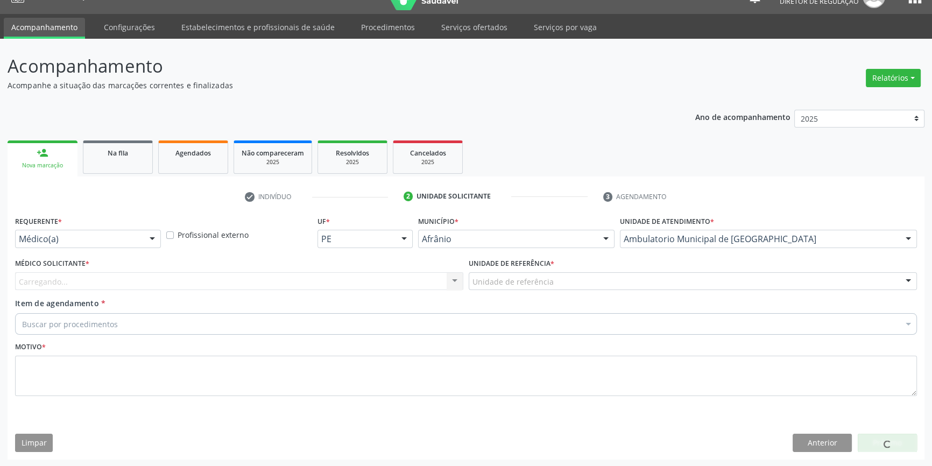
click at [519, 289] on div "Unidade de referência ESF de Extrema ESF de Barra das Melancias ESF [PERSON_NAM…" at bounding box center [693, 281] width 448 height 18
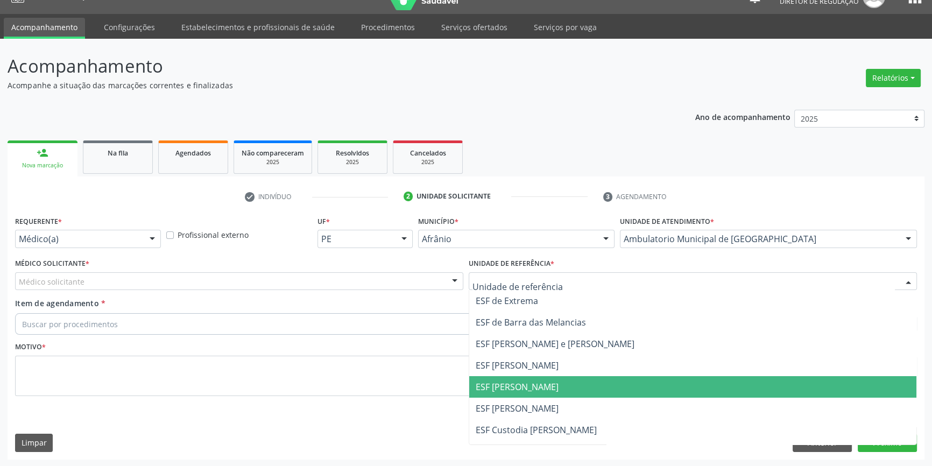
click at [508, 382] on span "ESF [PERSON_NAME]" at bounding box center [517, 387] width 83 height 12
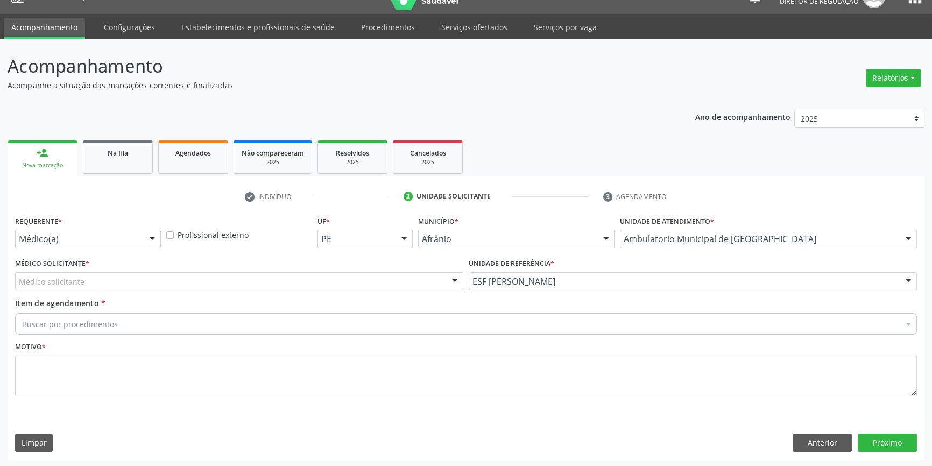
click at [304, 286] on div "Médico solicitante" at bounding box center [239, 281] width 448 height 18
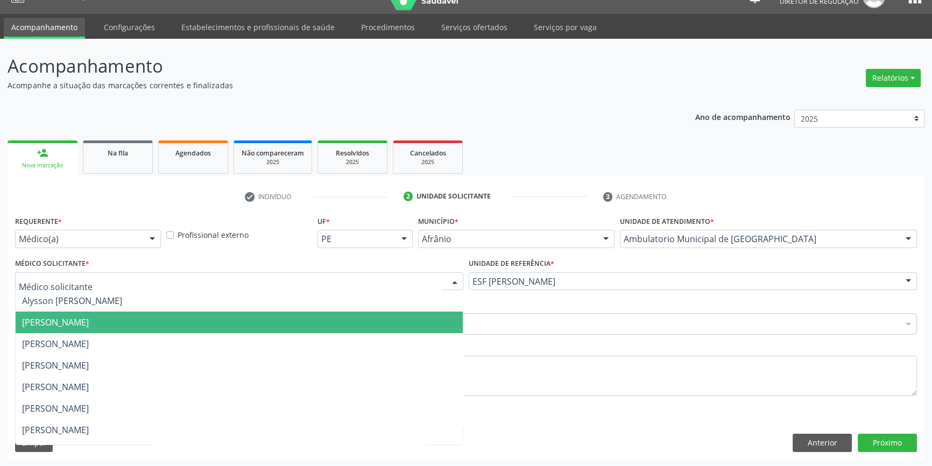
click at [89, 320] on span "[PERSON_NAME]" at bounding box center [55, 322] width 67 height 12
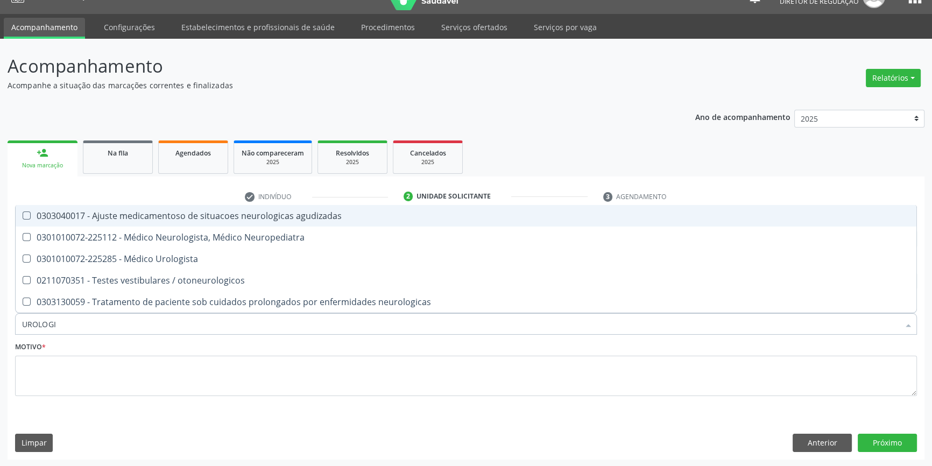
type input "UROLOGIS"
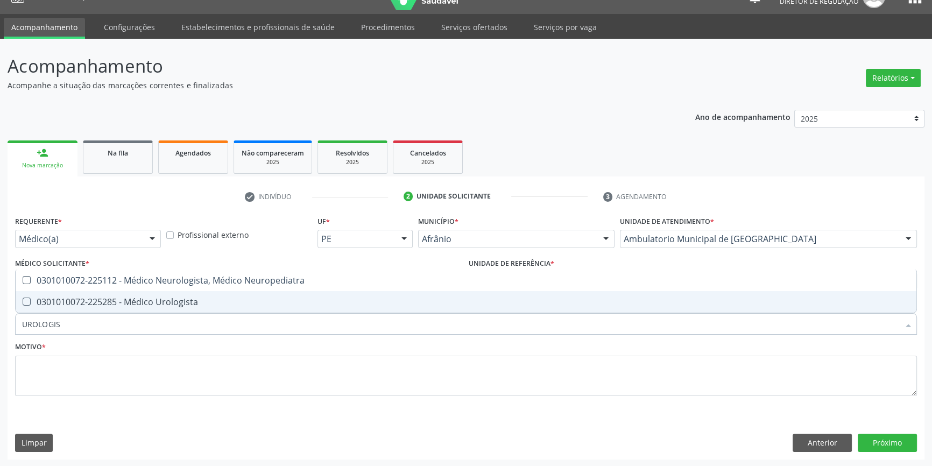
click at [128, 310] on span "0301010072-225285 - Médico Urologista" at bounding box center [466, 302] width 901 height 22
checkbox Urologista "true"
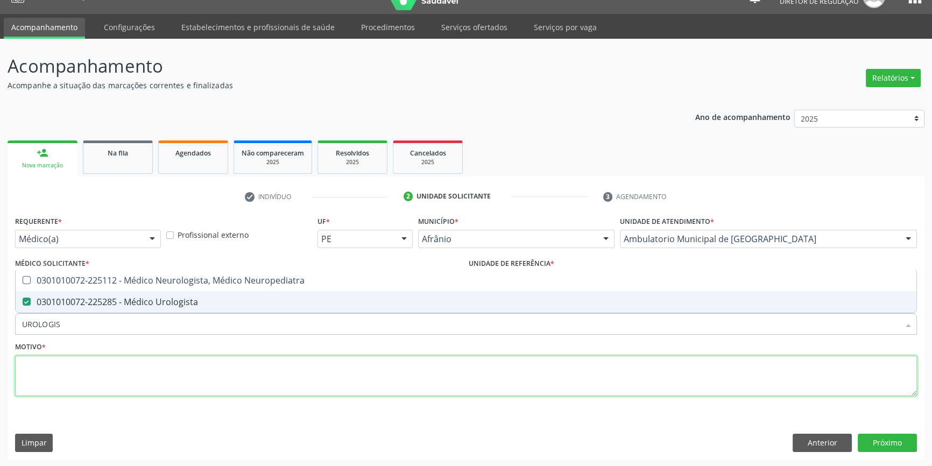
click at [104, 371] on textarea at bounding box center [466, 376] width 902 height 41
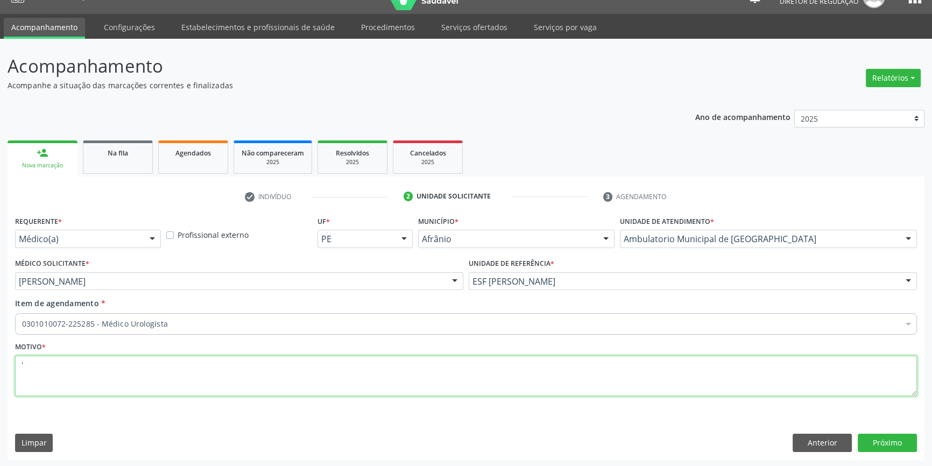
drag, startPoint x: 104, startPoint y: 359, endPoint x: 0, endPoint y: 363, distance: 103.9
click at [0, 363] on div "Acompanhamento Acompanhe a situação das marcações correntes e finalizadas Relat…" at bounding box center [466, 253] width 932 height 428
type textarea "BEXIGA NEUROGENICA EA A NEUROPATIA"
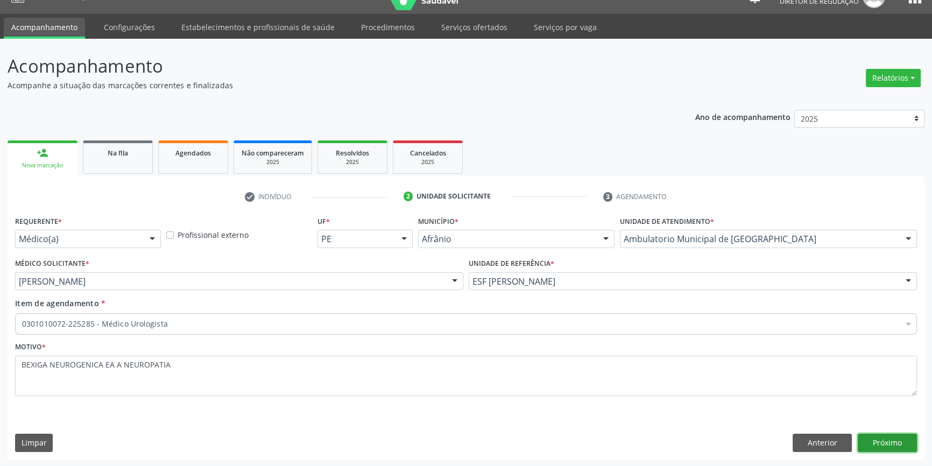
click at [870, 446] on button "Próximo" at bounding box center [887, 443] width 59 height 18
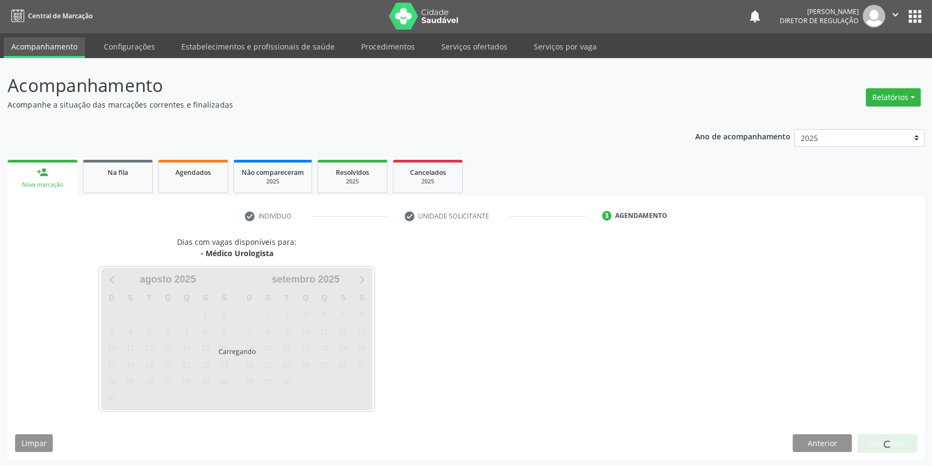
scroll to position [1, 0]
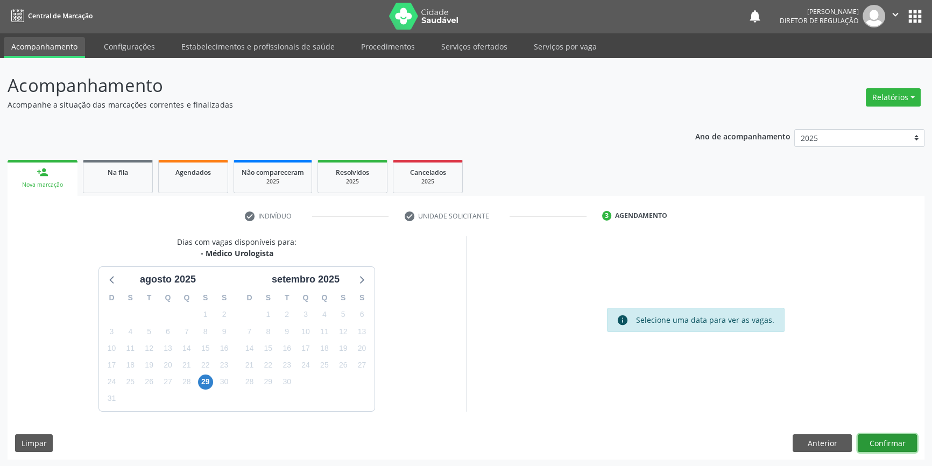
click at [878, 441] on button "Confirmar" at bounding box center [887, 443] width 59 height 18
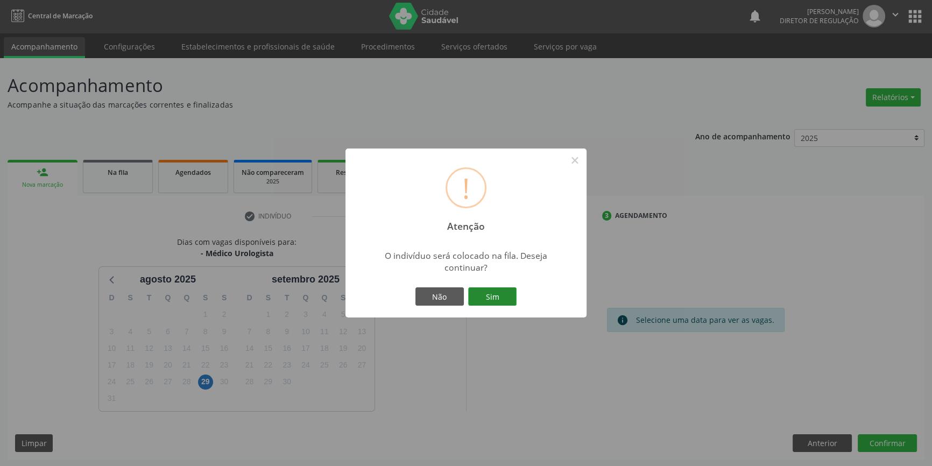
click at [482, 297] on button "Sim" at bounding box center [492, 296] width 48 height 18
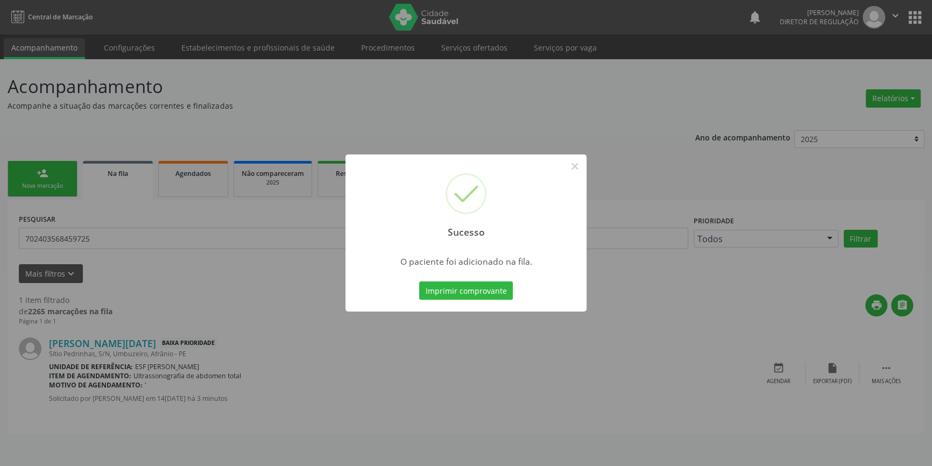
scroll to position [0, 0]
click at [580, 168] on button "×" at bounding box center [578, 166] width 18 height 18
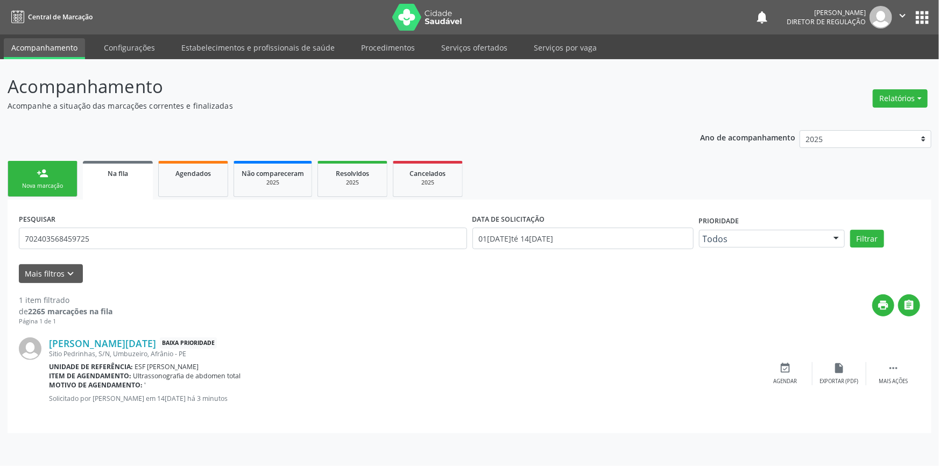
click at [21, 178] on link "person_add Nova marcação" at bounding box center [43, 179] width 70 height 36
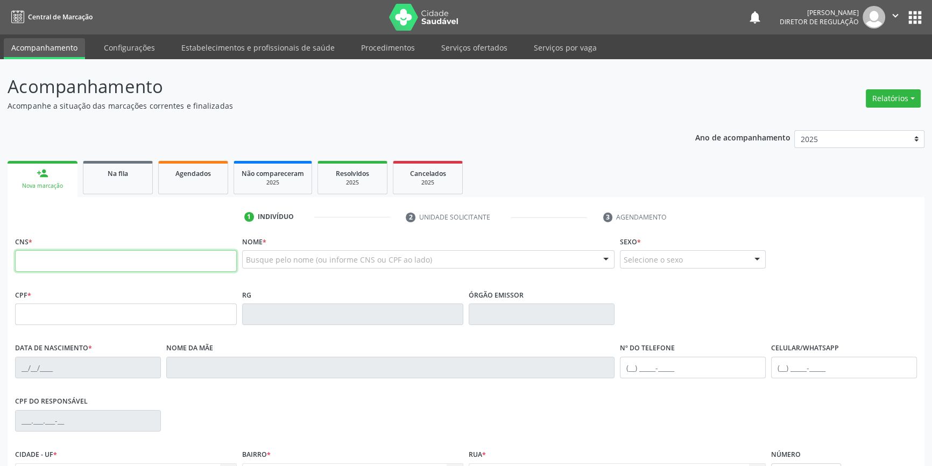
click at [62, 252] on input "text" at bounding box center [126, 261] width 222 height 22
type input "700 0030 1181 8201"
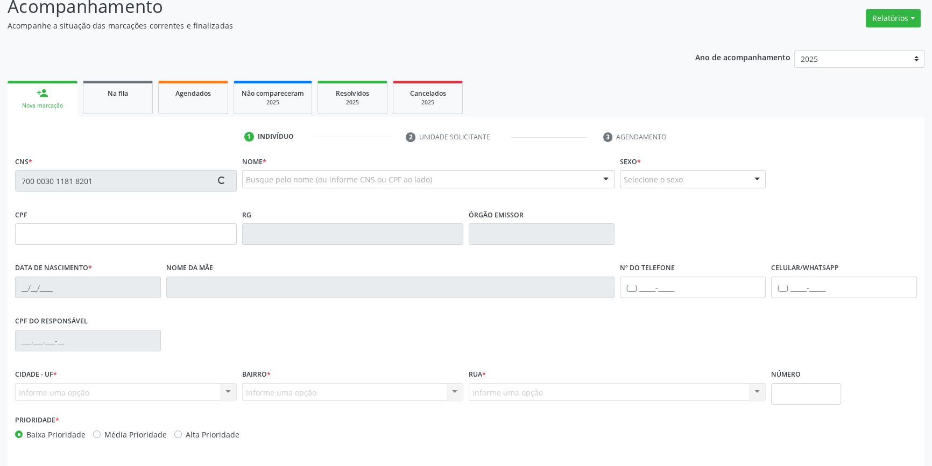
scroll to position [117, 0]
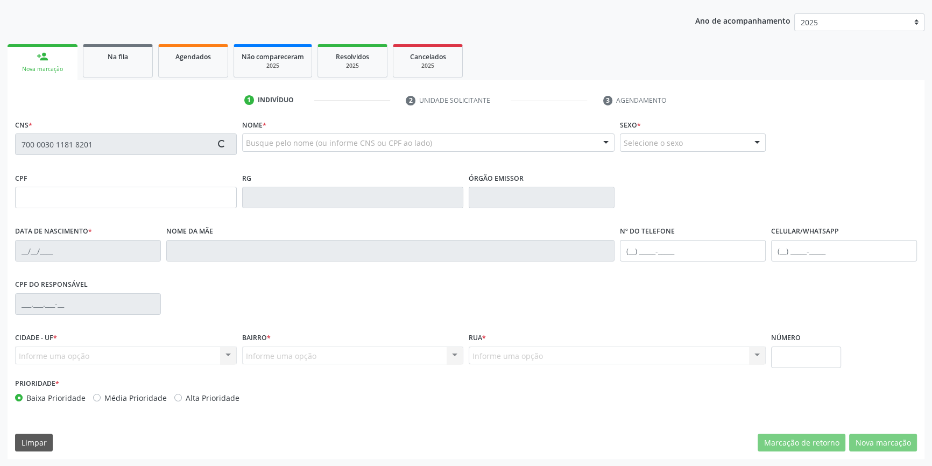
type input "25/05/1985"
type input "Creuza de Araújo Macedo Lucas"
type input "(87) 98878-6018"
type input "056.989.404-28"
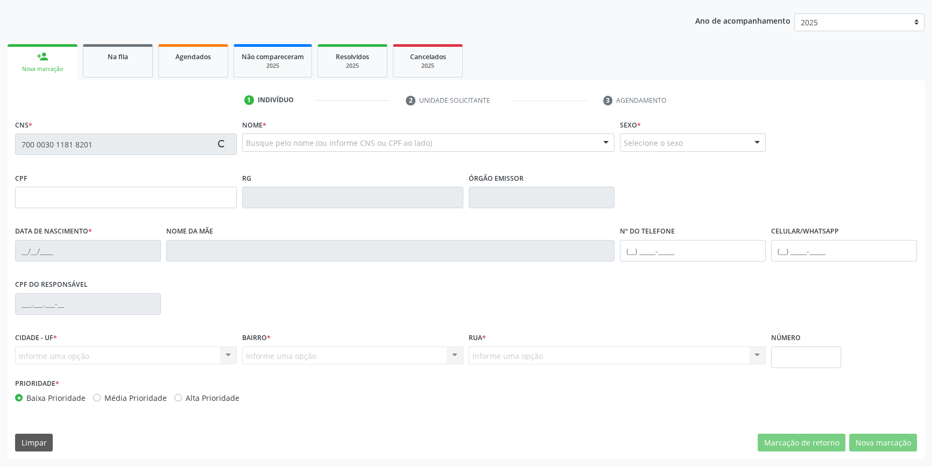
type input "2"
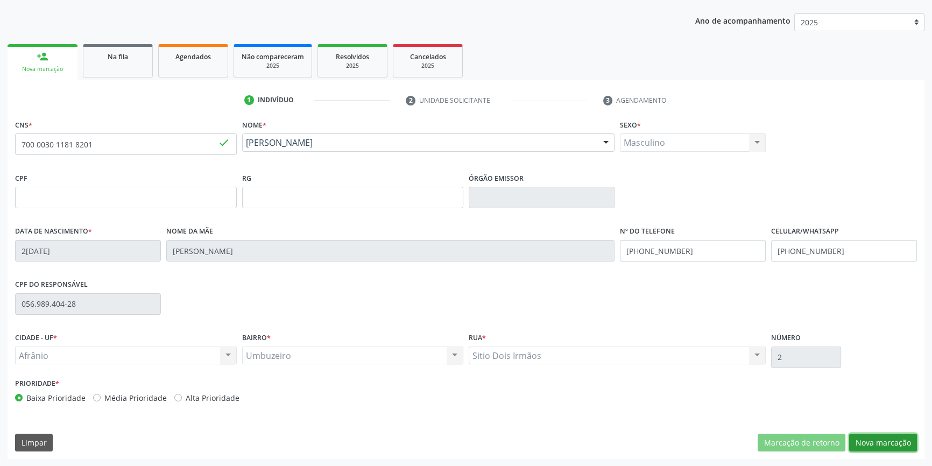
click at [876, 439] on button "Nova marcação" at bounding box center [883, 443] width 68 height 18
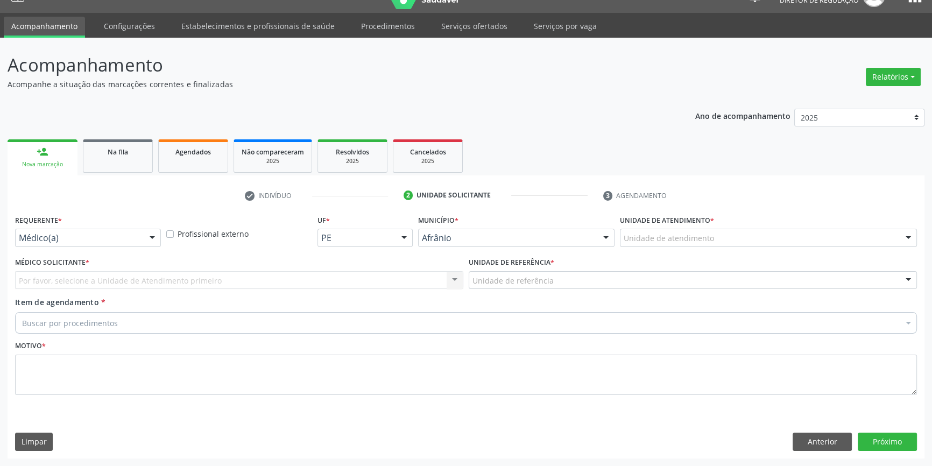
scroll to position [20, 0]
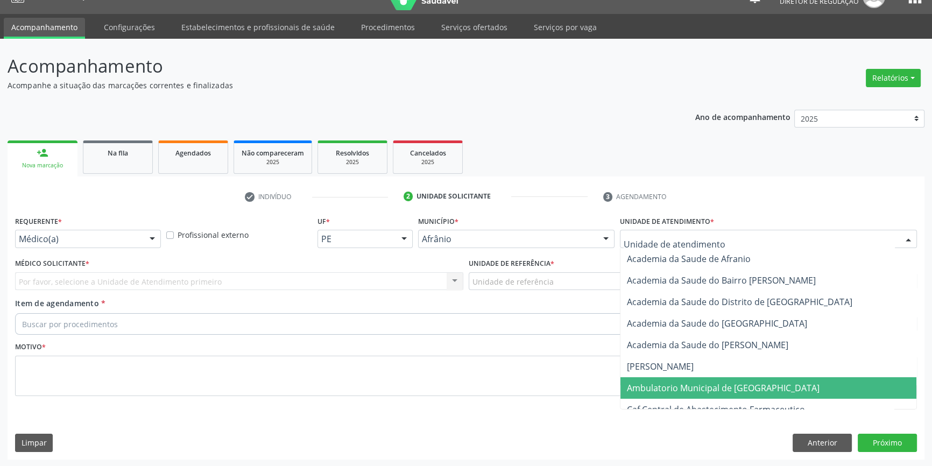
drag, startPoint x: 683, startPoint y: 392, endPoint x: 546, endPoint y: 297, distance: 167.0
click at [681, 392] on span "Ambulatorio Municipal de [GEOGRAPHIC_DATA]" at bounding box center [723, 388] width 193 height 12
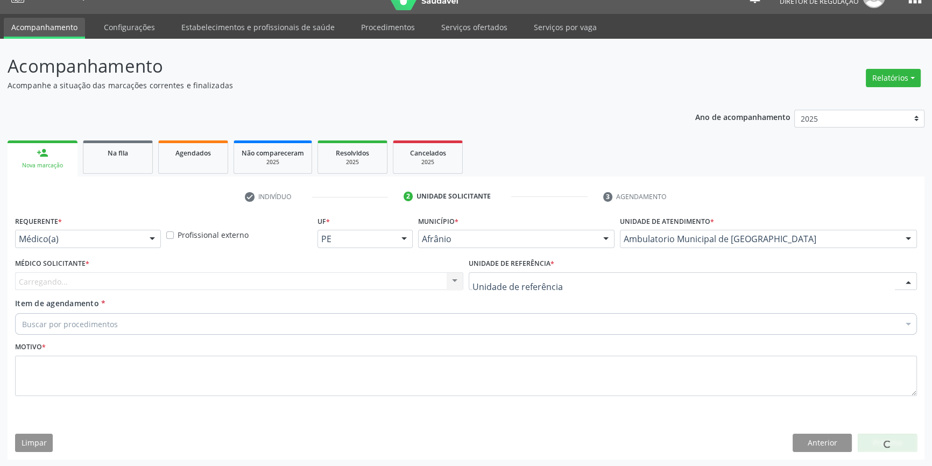
click at [521, 272] on div at bounding box center [693, 281] width 448 height 18
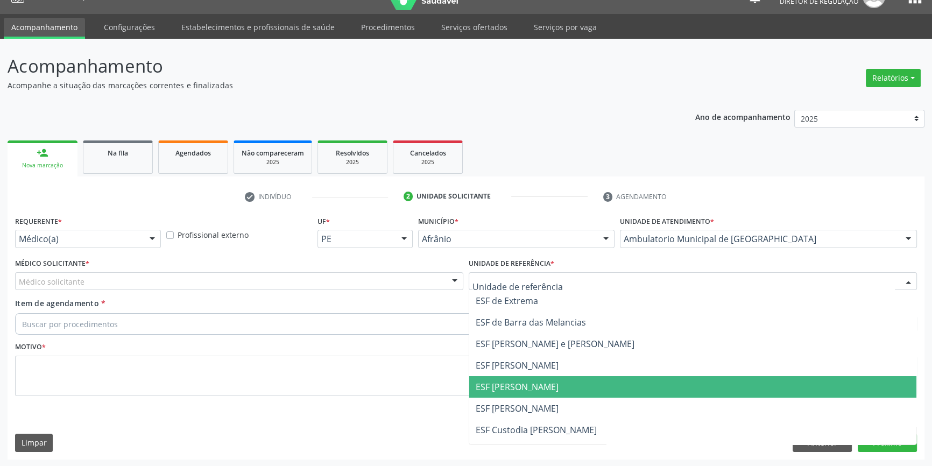
click at [510, 381] on span "ESF [PERSON_NAME]" at bounding box center [517, 387] width 83 height 12
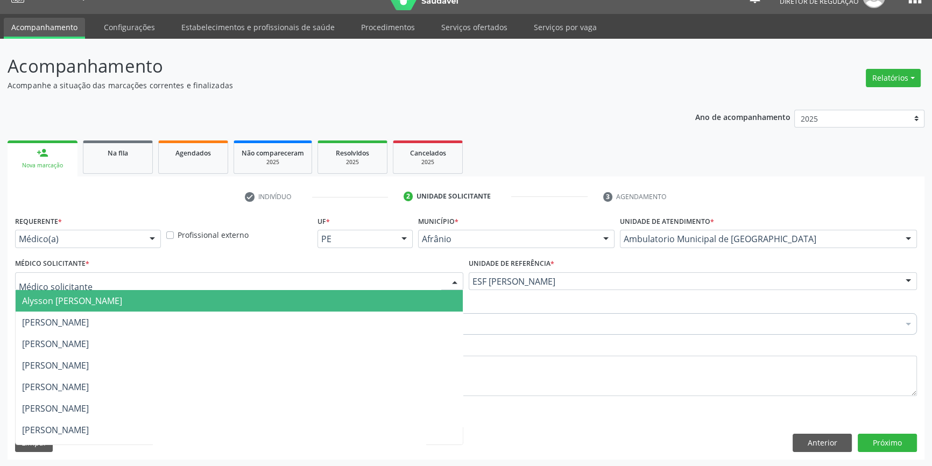
click at [317, 287] on div at bounding box center [239, 281] width 448 height 18
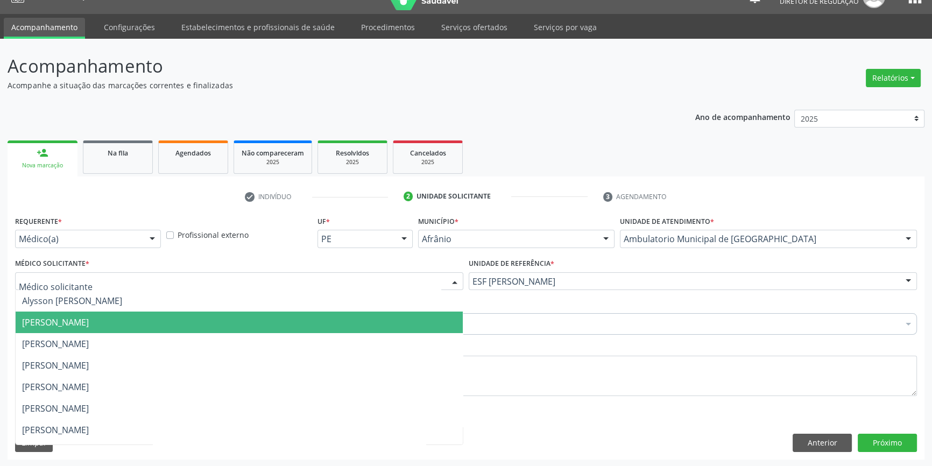
click at [89, 317] on span "[PERSON_NAME]" at bounding box center [55, 322] width 67 height 12
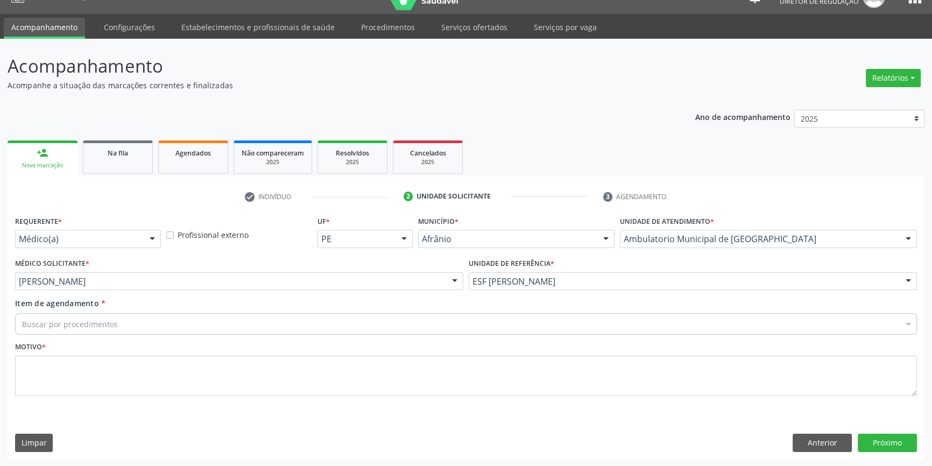
click at [143, 317] on div "Buscar por procedimentos" at bounding box center [466, 324] width 902 height 22
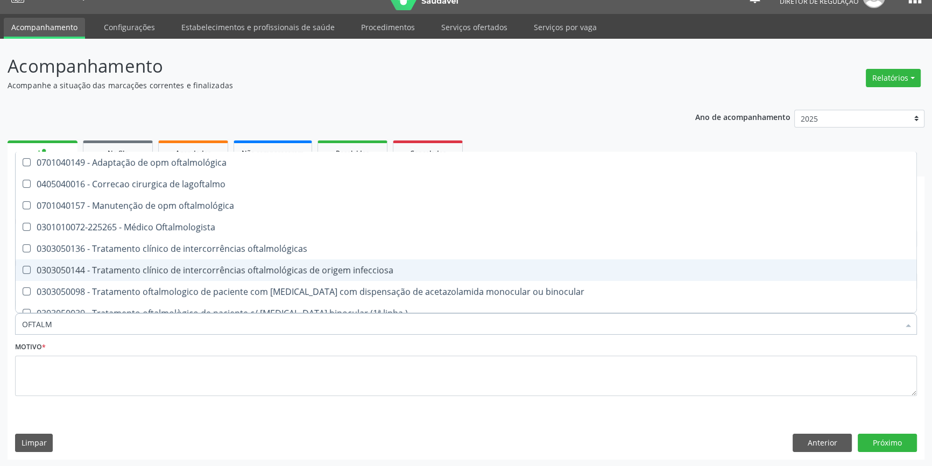
type input "OFTALMO"
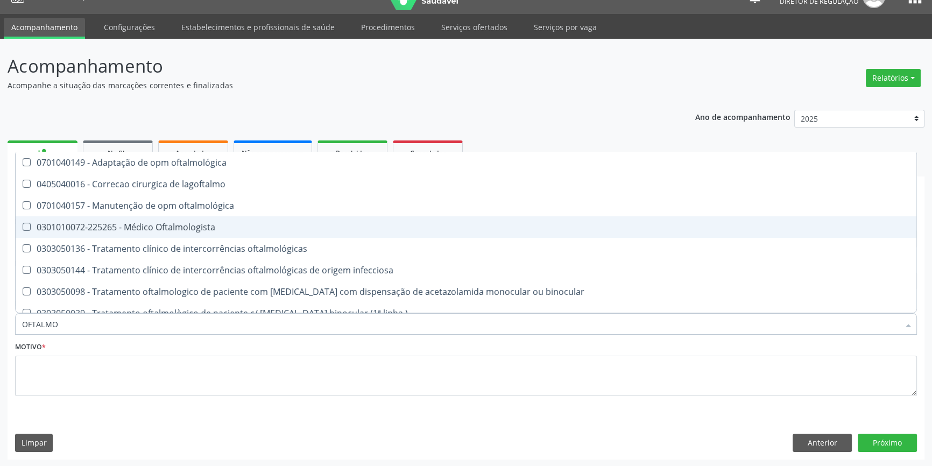
click at [221, 236] on span "0301010072-225265 - Médico Oftalmologista" at bounding box center [466, 227] width 901 height 22
checkbox Oftalmologista "true"
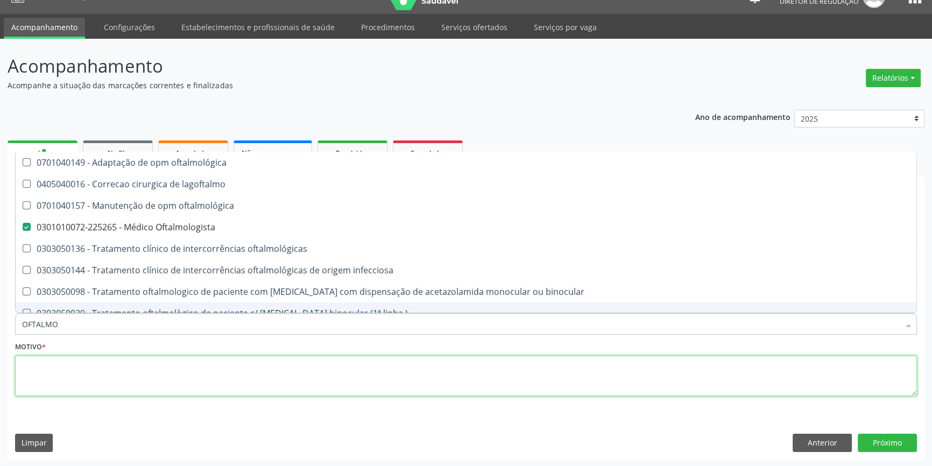
click at [156, 363] on textarea at bounding box center [466, 376] width 902 height 41
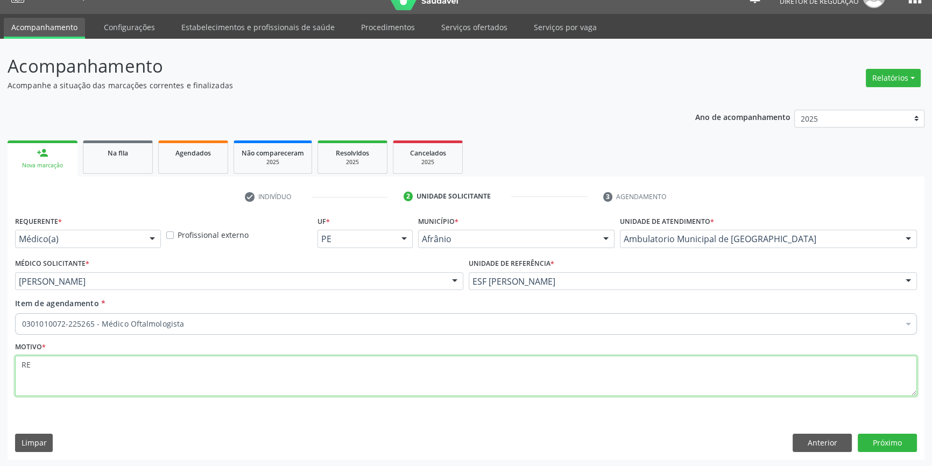
type textarea "R"
type textarea "RETORNO"
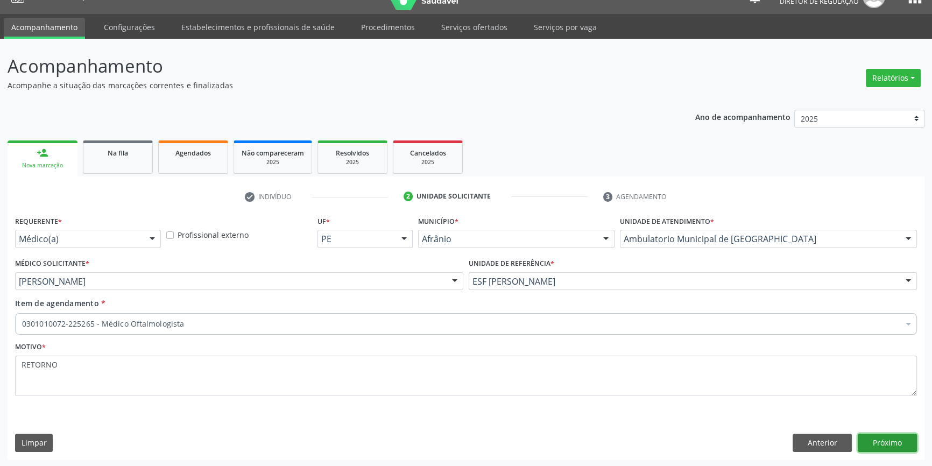
click at [896, 440] on button "Próximo" at bounding box center [887, 443] width 59 height 18
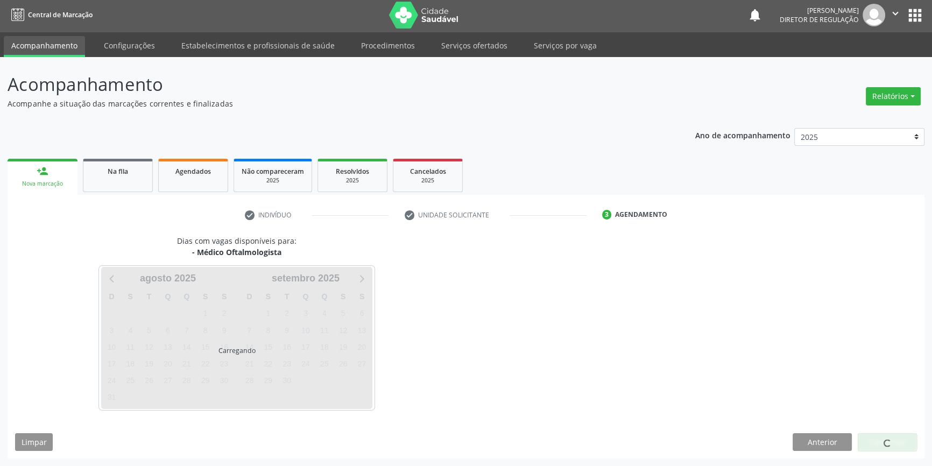
scroll to position [1, 0]
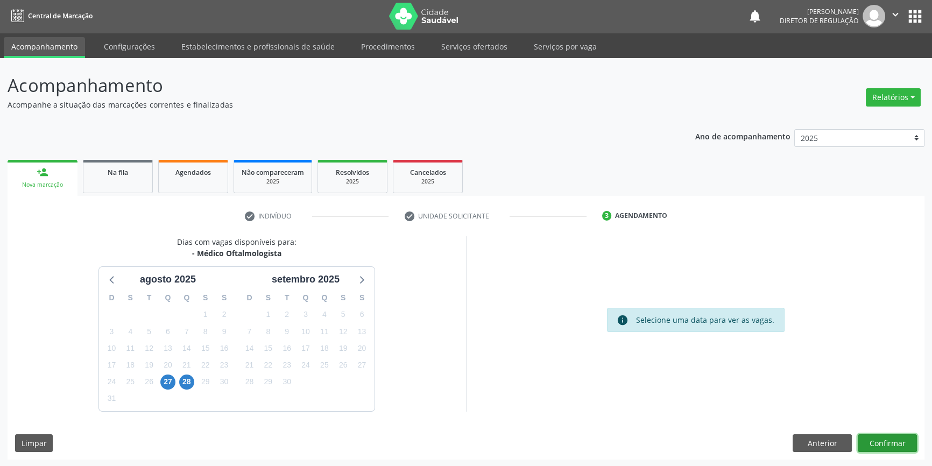
click at [893, 443] on button "Confirmar" at bounding box center [887, 443] width 59 height 18
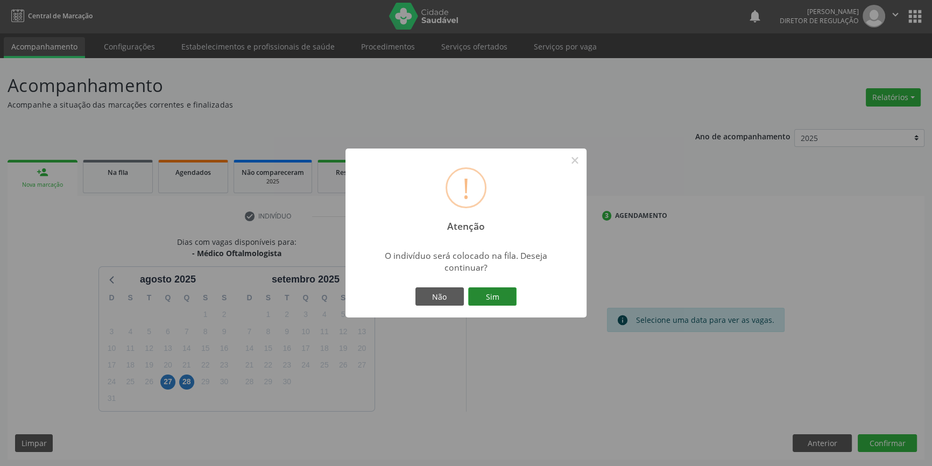
click at [488, 296] on button "Sim" at bounding box center [492, 296] width 48 height 18
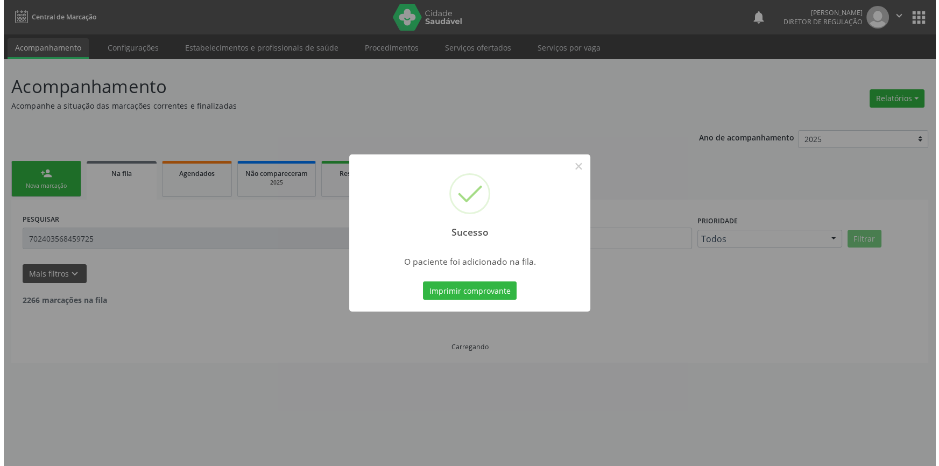
scroll to position [0, 0]
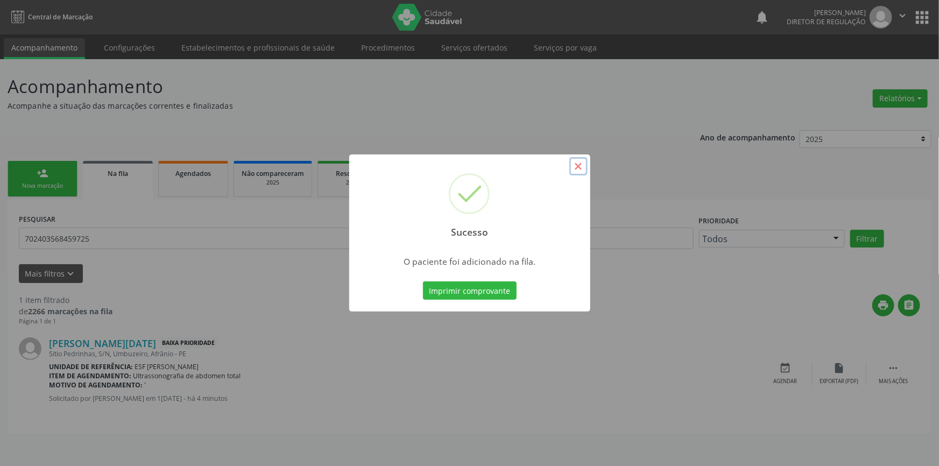
click at [574, 167] on button "×" at bounding box center [578, 166] width 18 height 18
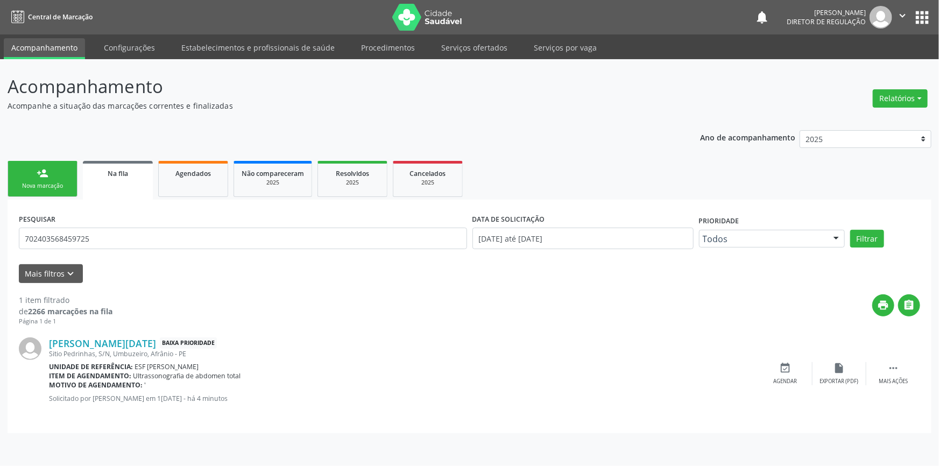
drag, startPoint x: 37, startPoint y: 175, endPoint x: 270, endPoint y: 10, distance: 285.6
click at [37, 175] on div "person_add" at bounding box center [43, 173] width 12 height 12
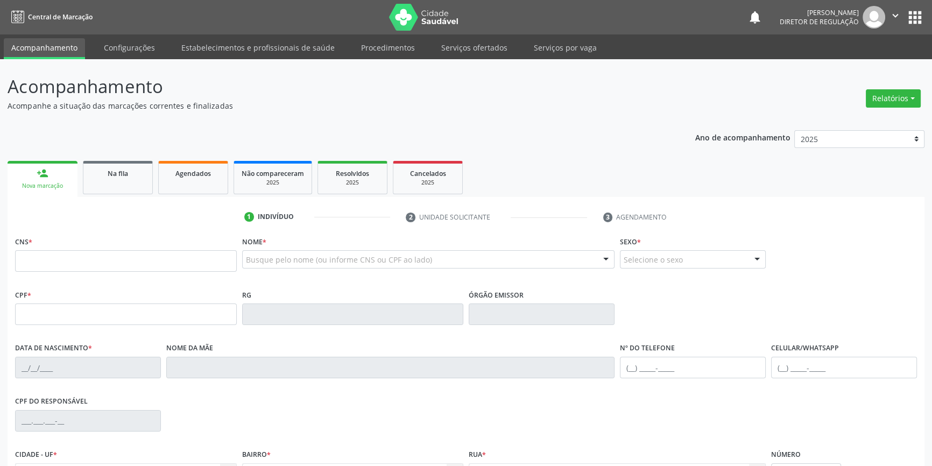
click at [93, 250] on div "CNS *" at bounding box center [126, 253] width 222 height 38
click at [103, 265] on input "text" at bounding box center [126, 261] width 222 height 22
type input "700 0052 1309 0103"
type input "021.239.304-90"
type input "[DATE]"
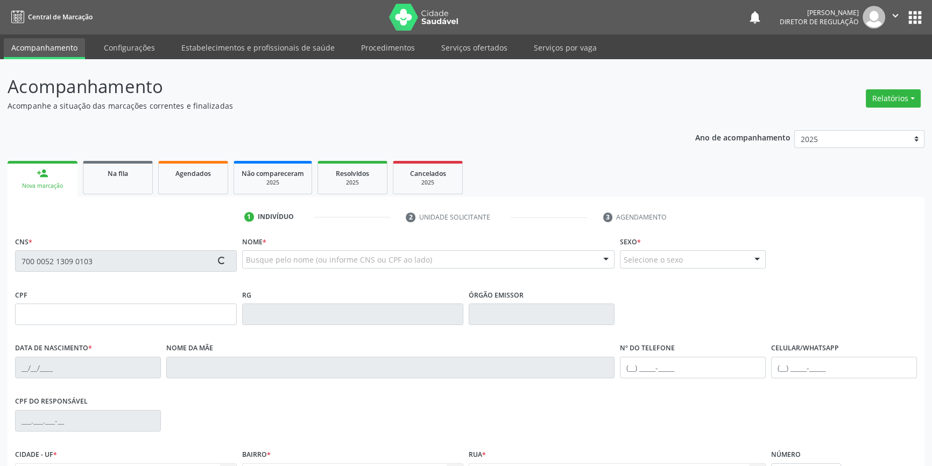
type input "Maria Dominicana de [DEMOGRAPHIC_DATA]"
type input "[PHONE_NUMBER]"
type input "301.632.934-49"
type input "30"
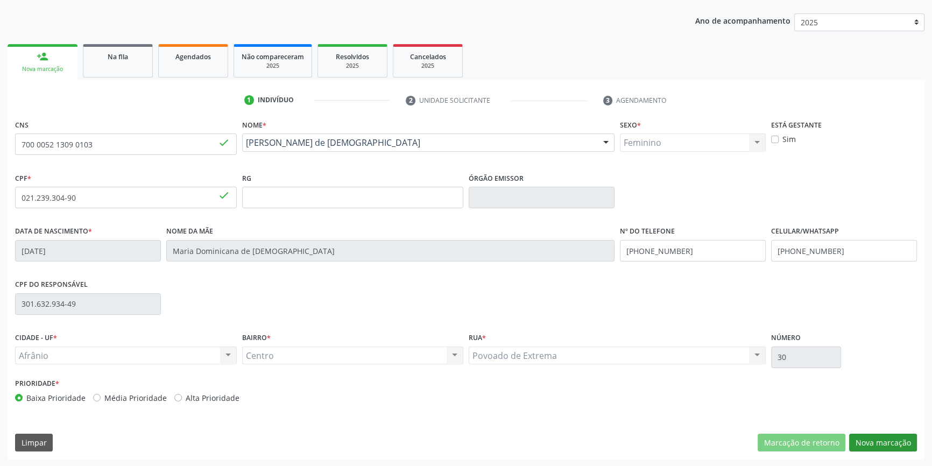
drag, startPoint x: 885, startPoint y: 430, endPoint x: 882, endPoint y: 441, distance: 11.5
click at [885, 433] on div "CNS 700 0052 1309 0103 done Nome * [PERSON_NAME] [PERSON_NAME] de Jesus CNS: 70…" at bounding box center [466, 288] width 917 height 342
click at [882, 442] on button "Nova marcação" at bounding box center [883, 443] width 68 height 18
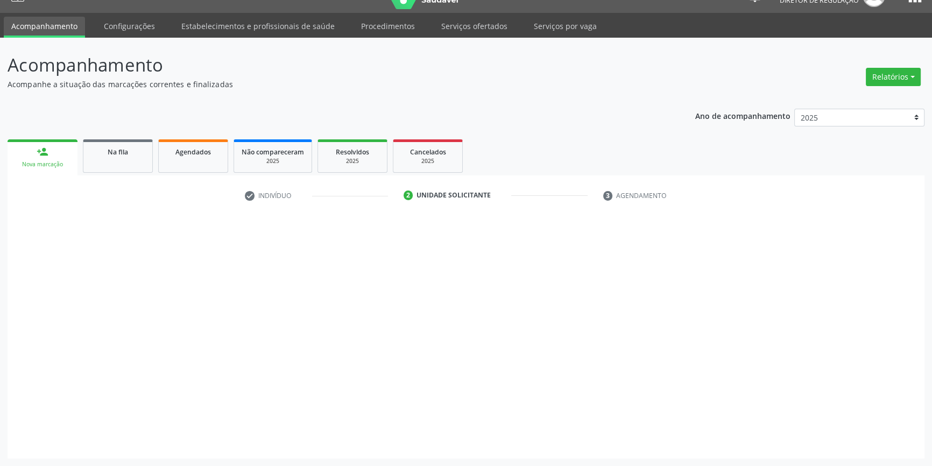
scroll to position [20, 0]
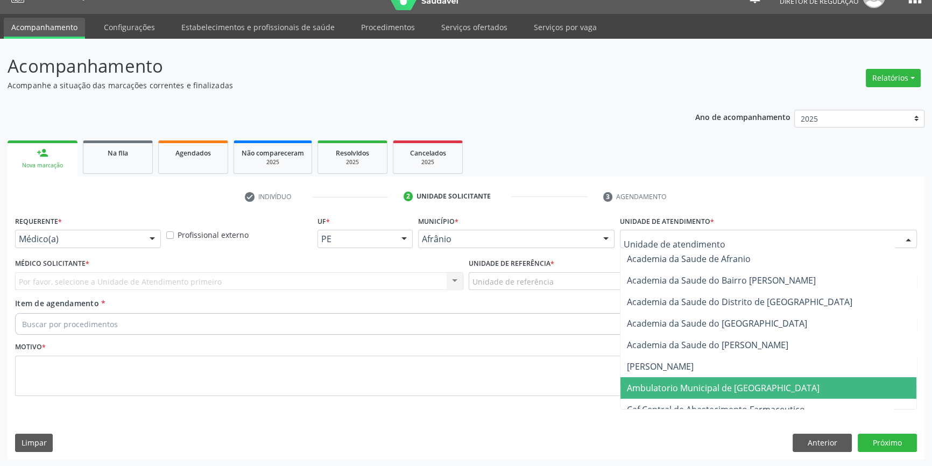
drag, startPoint x: 668, startPoint y: 391, endPoint x: 603, endPoint y: 343, distance: 81.3
click at [668, 391] on span "Ambulatorio Municipal de [GEOGRAPHIC_DATA]" at bounding box center [723, 388] width 193 height 12
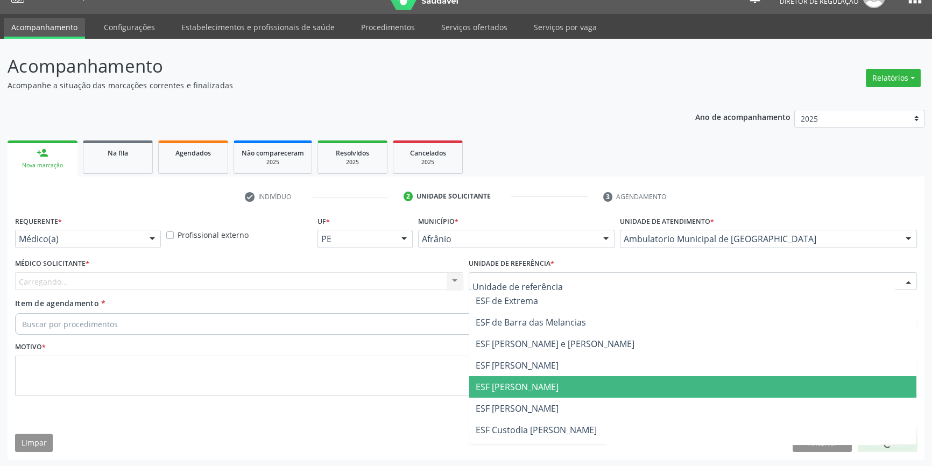
drag, startPoint x: 522, startPoint y: 391, endPoint x: 422, endPoint y: 355, distance: 106.9
click at [516, 389] on span "ESF [PERSON_NAME]" at bounding box center [517, 387] width 83 height 12
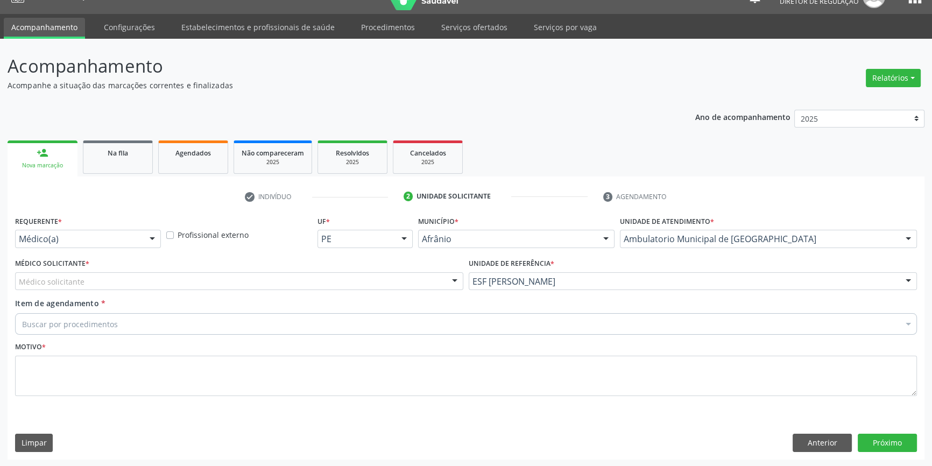
drag, startPoint x: 274, startPoint y: 282, endPoint x: 230, endPoint y: 296, distance: 46.8
click at [266, 285] on div "Médico solicitante" at bounding box center [239, 281] width 448 height 18
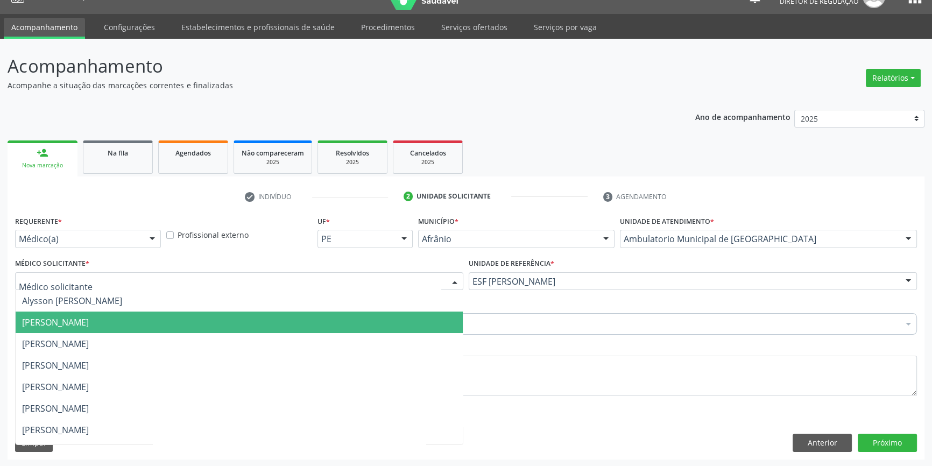
click at [158, 317] on span "[PERSON_NAME]" at bounding box center [239, 323] width 447 height 22
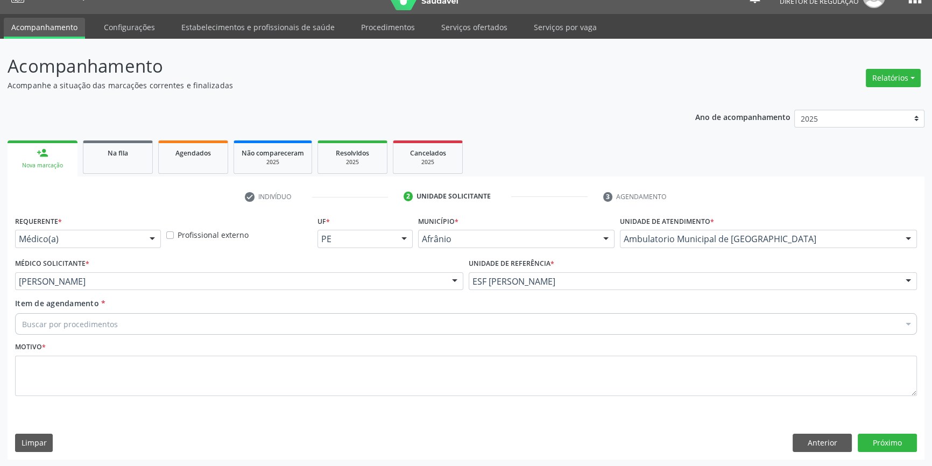
click at [154, 317] on div "Buscar por procedimentos" at bounding box center [466, 324] width 902 height 22
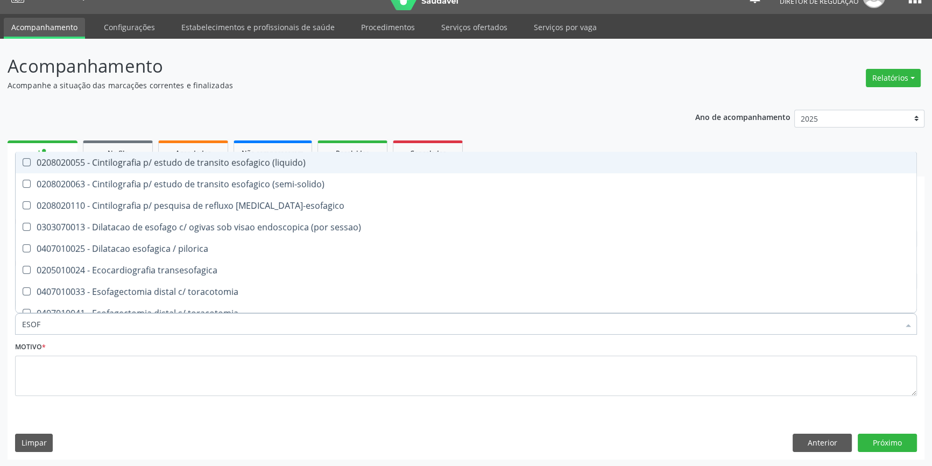
type input "ESOFA"
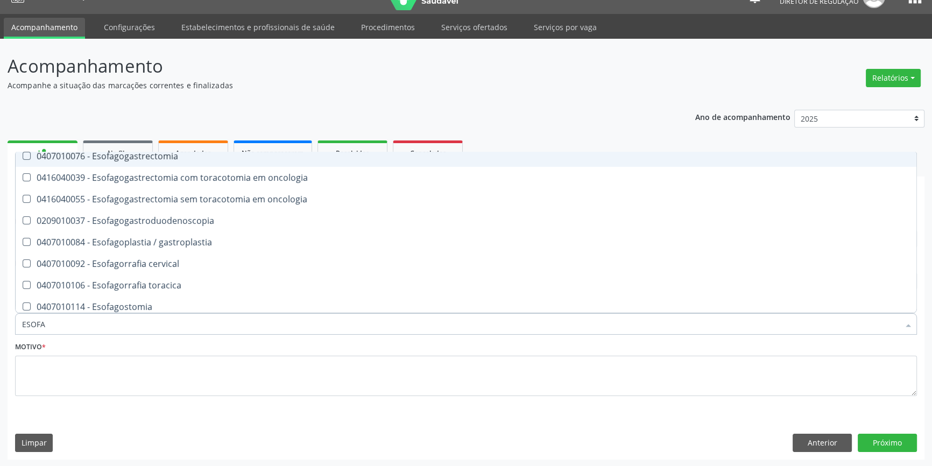
scroll to position [246, 0]
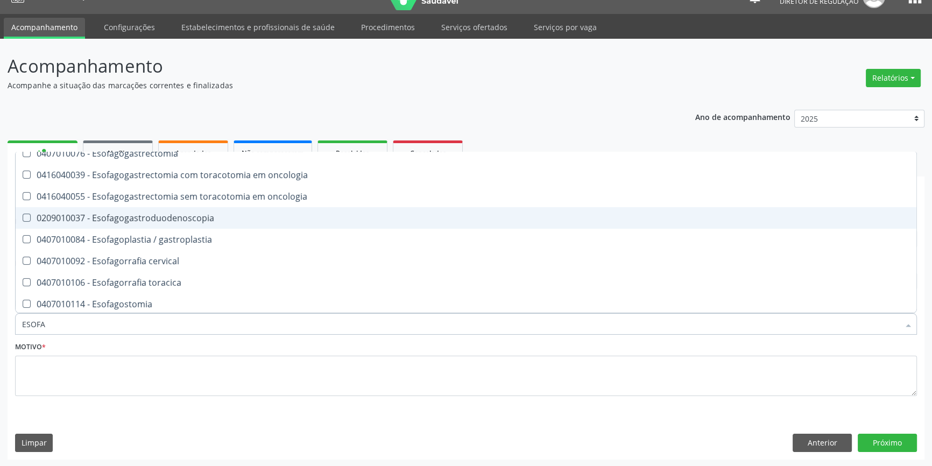
click at [206, 217] on div "0209010037 - Esofagogastroduodenoscopia" at bounding box center [466, 218] width 888 height 9
checkbox Esofagogastroduodenoscopia "true"
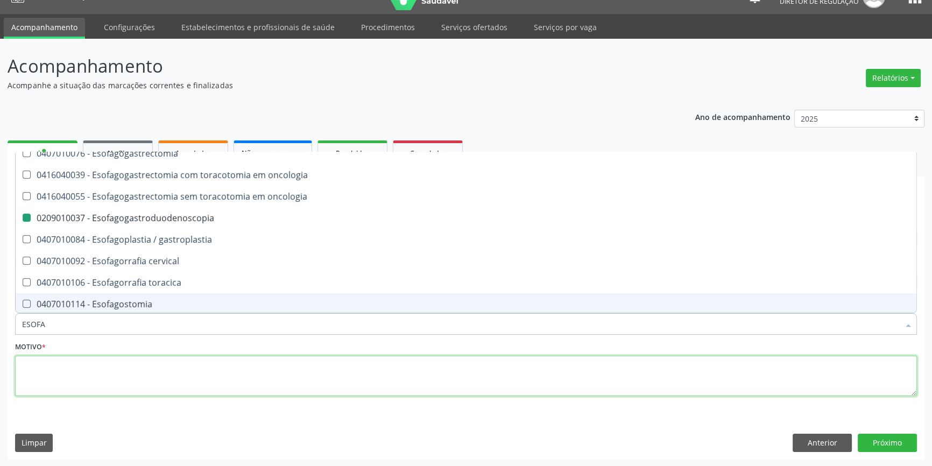
click at [118, 387] on textarea at bounding box center [466, 376] width 902 height 41
checkbox \(semi-solido\) "true"
checkbox Esofagogastroduodenoscopia "false"
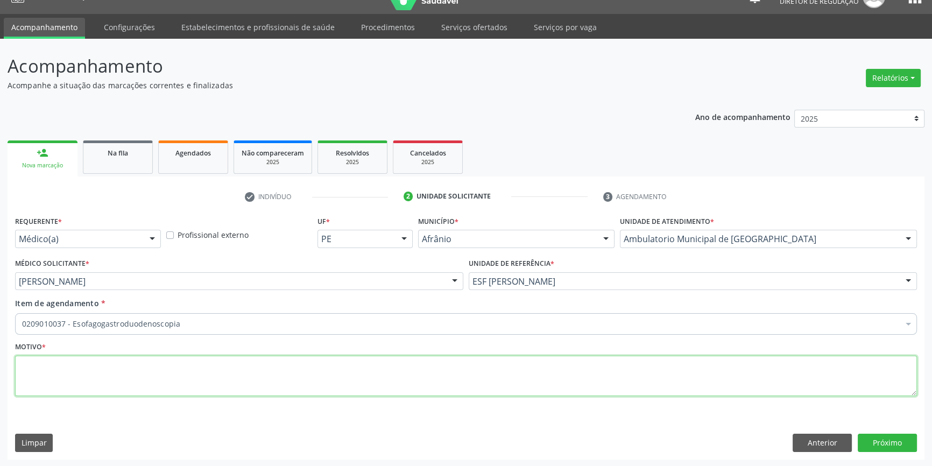
scroll to position [0, 0]
type textarea "'"
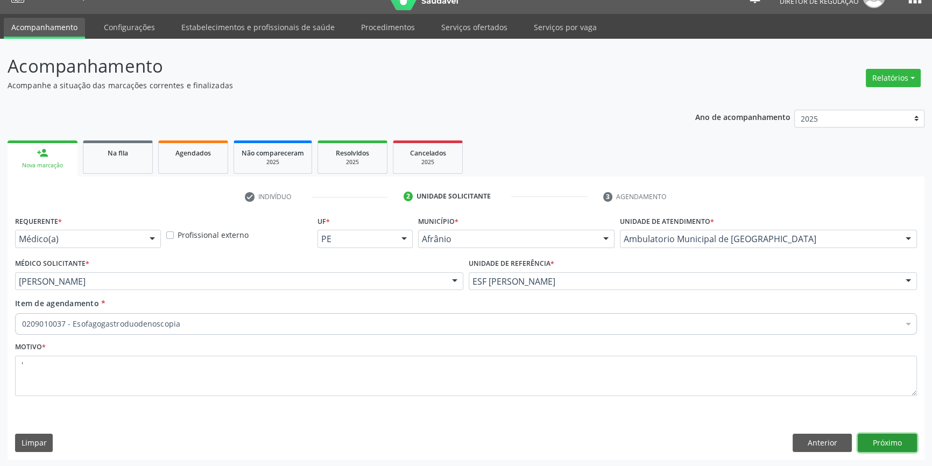
click at [885, 439] on button "Próximo" at bounding box center [887, 443] width 59 height 18
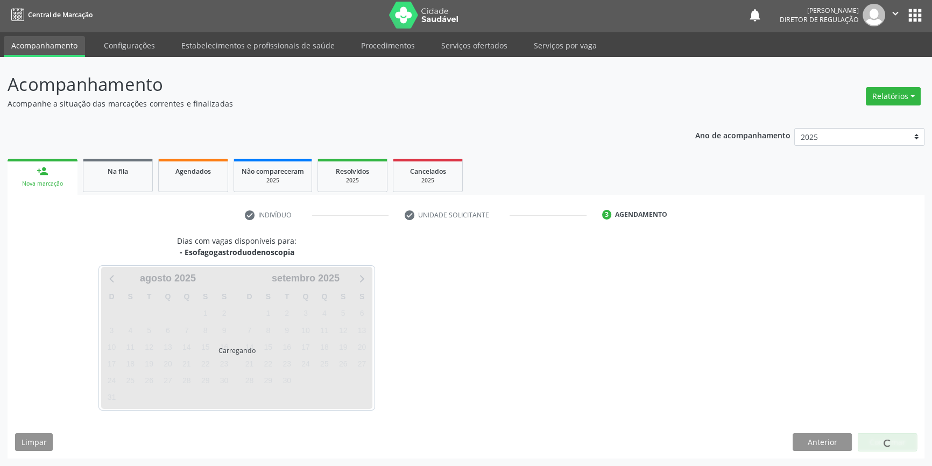
scroll to position [1, 0]
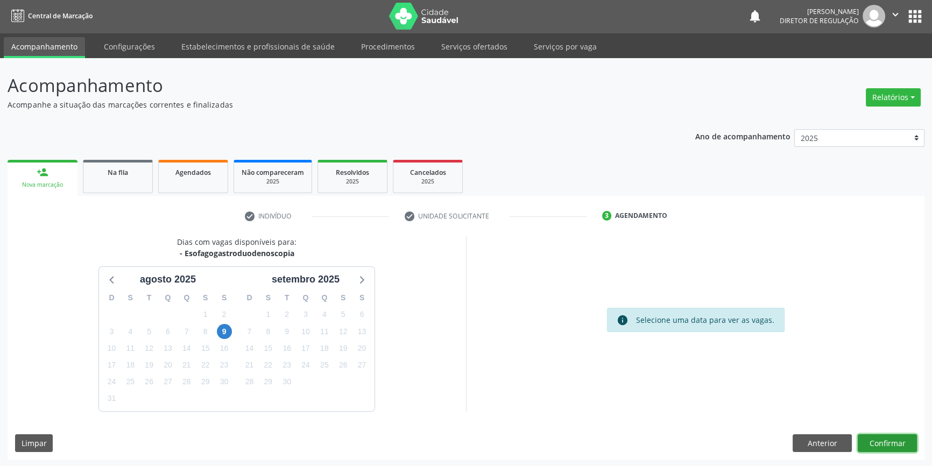
click at [888, 440] on button "Confirmar" at bounding box center [887, 443] width 59 height 18
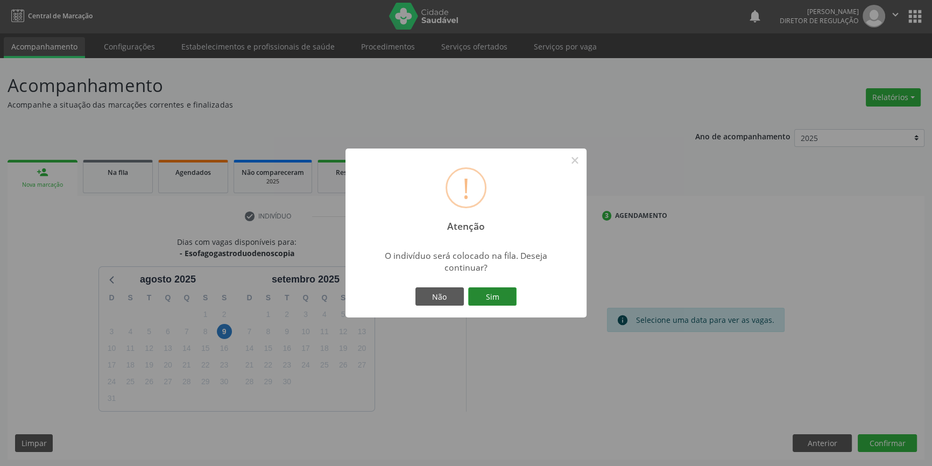
click at [496, 292] on button "Sim" at bounding box center [492, 296] width 48 height 18
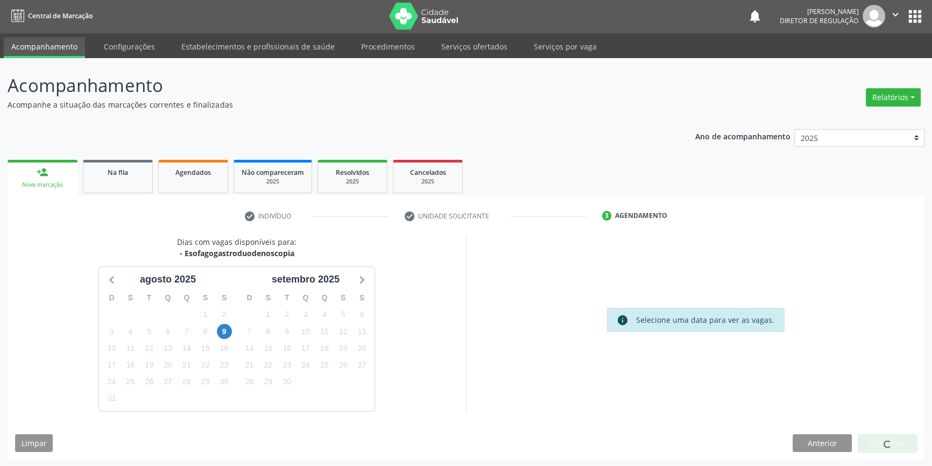
scroll to position [0, 0]
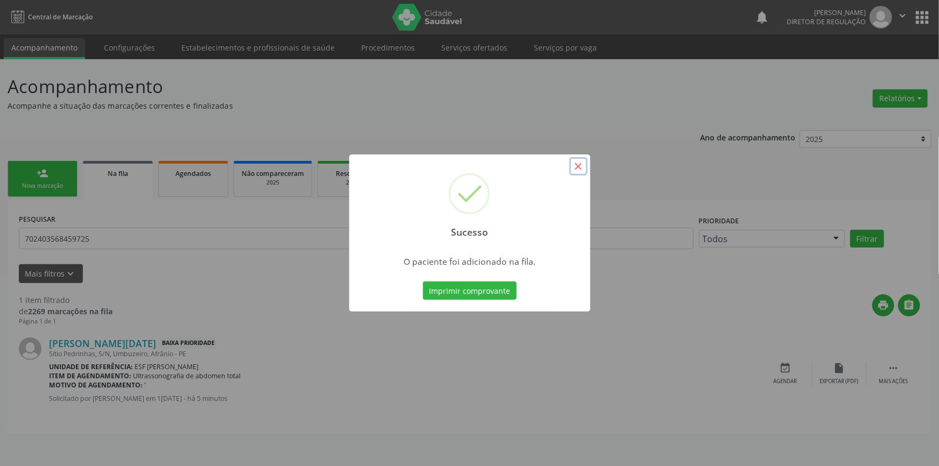
click at [578, 163] on button "×" at bounding box center [578, 166] width 18 height 18
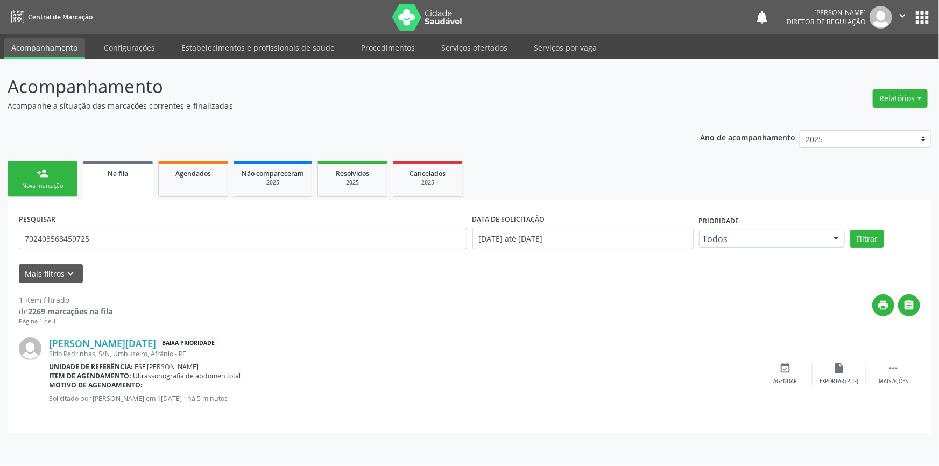
click at [44, 182] on div "Nova marcação" at bounding box center [43, 186] width 54 height 8
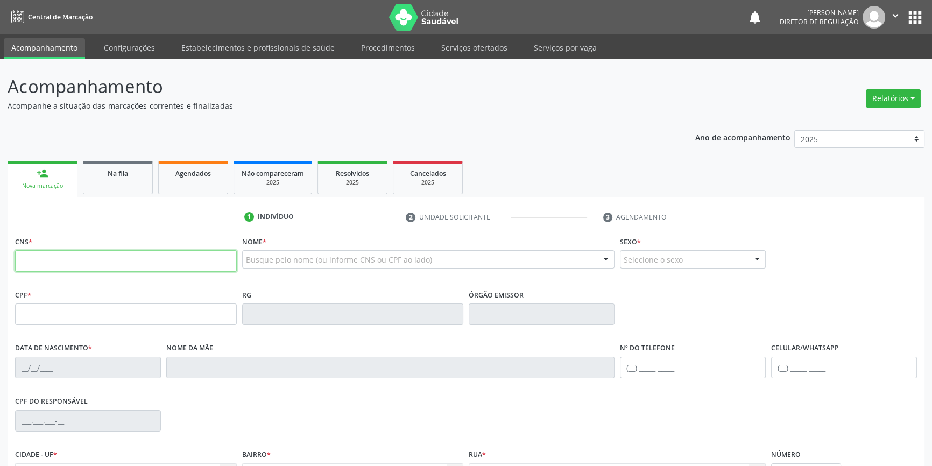
click at [50, 253] on input "text" at bounding box center [126, 261] width 222 height 22
type input "708 6055 1841 1884"
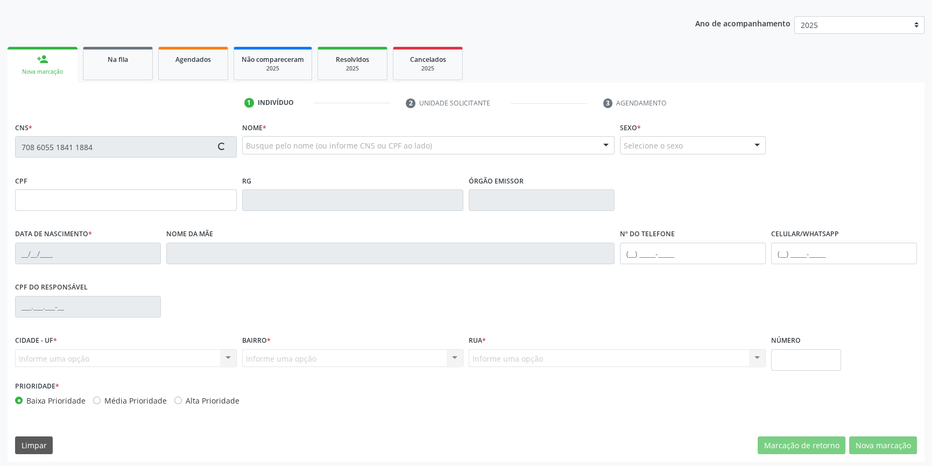
scroll to position [117, 0]
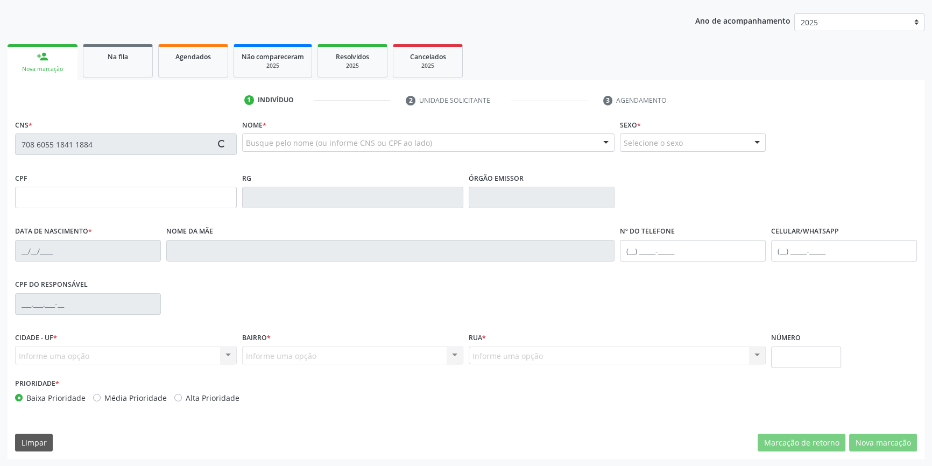
type input "1[DATE]"
type input "[PERSON_NAME]"
type input "[PHONE_NUMBER]"
type input "--"
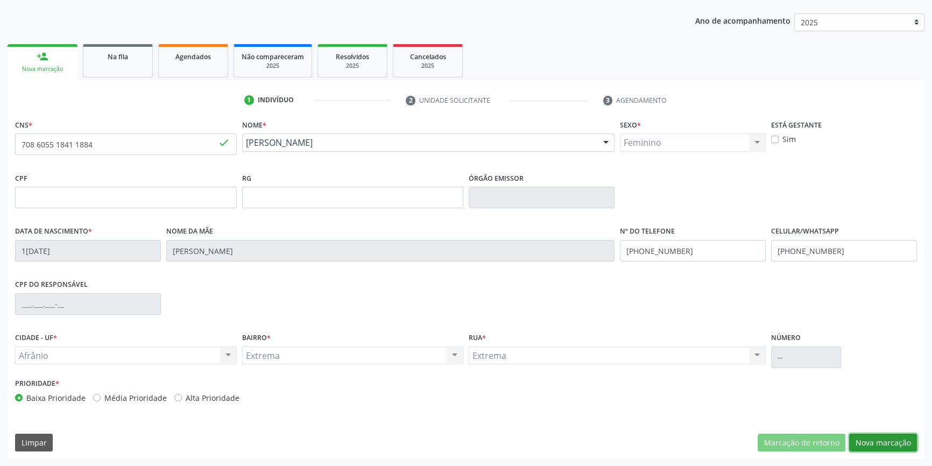
click at [873, 440] on button "Nova marcação" at bounding box center [883, 443] width 68 height 18
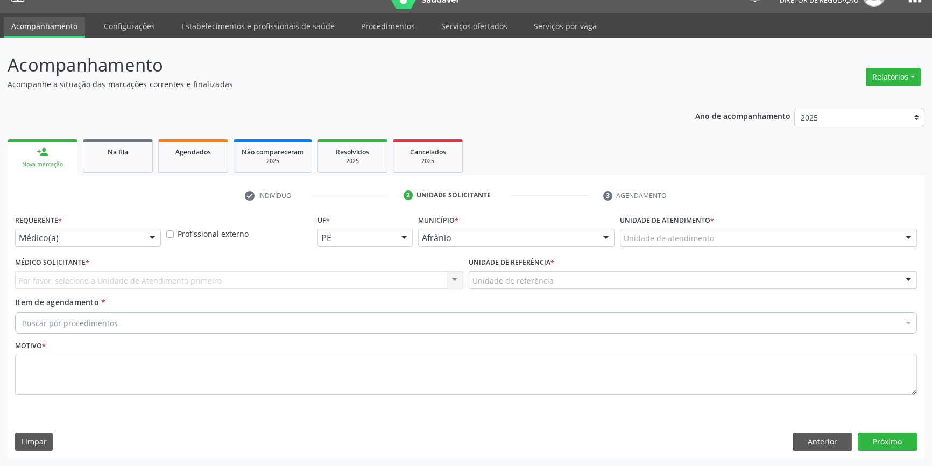
scroll to position [20, 0]
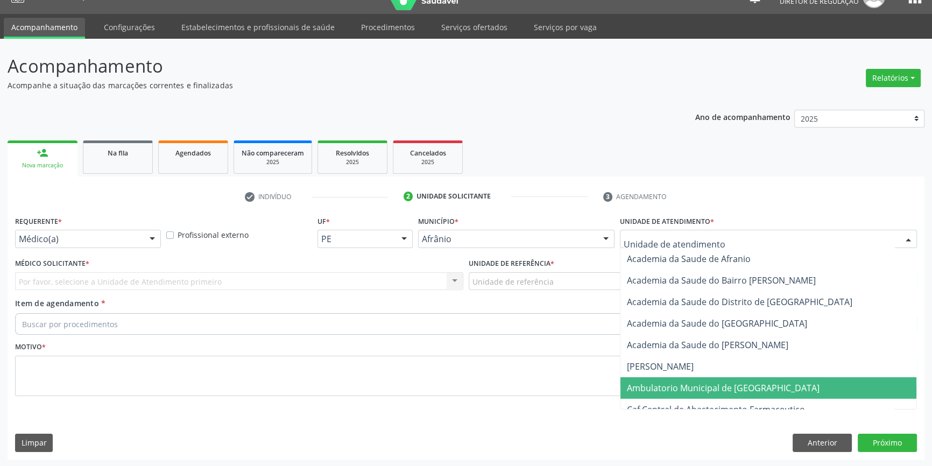
click at [667, 378] on span "Ambulatorio Municipal de [GEOGRAPHIC_DATA]" at bounding box center [768, 388] width 296 height 22
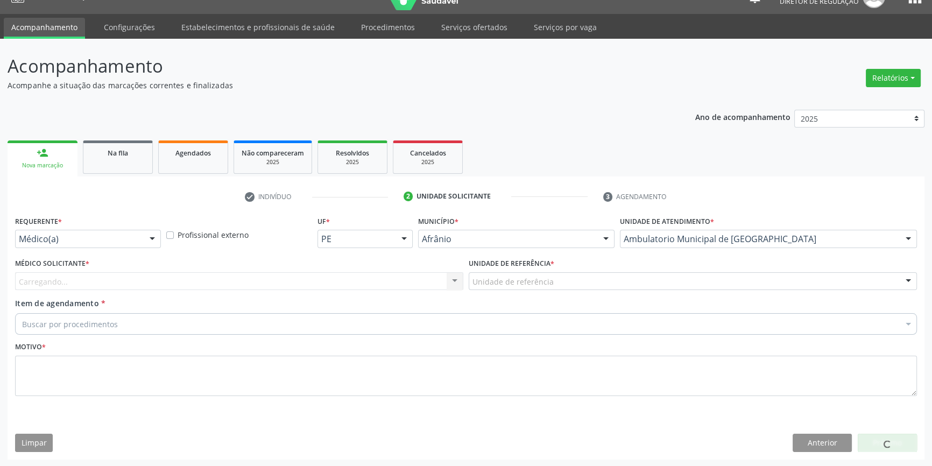
click at [575, 291] on div "Unidade de referência * Unidade de referência ESF de Extrema ESF de Barra das M…" at bounding box center [693, 277] width 454 height 42
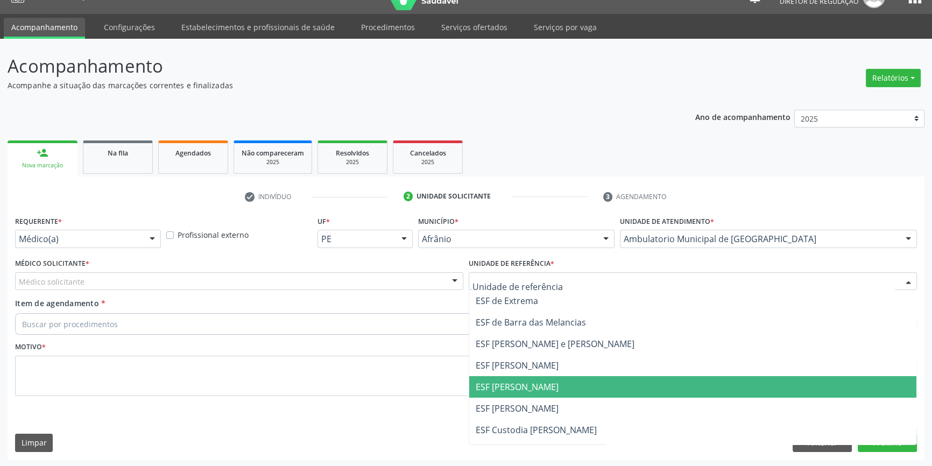
drag, startPoint x: 504, startPoint y: 393, endPoint x: 334, endPoint y: 319, distance: 186.0
click at [504, 394] on span "ESF [PERSON_NAME]" at bounding box center [692, 387] width 447 height 22
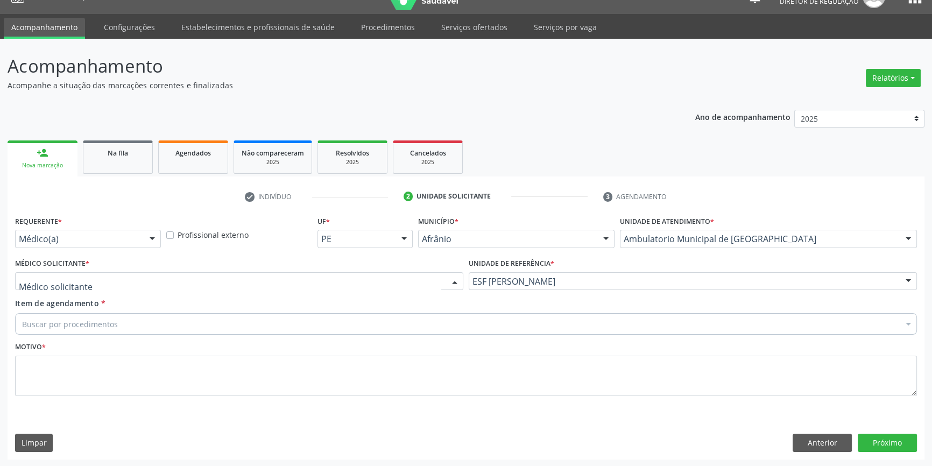
drag, startPoint x: 240, startPoint y: 284, endPoint x: 102, endPoint y: 297, distance: 138.9
click at [231, 287] on div at bounding box center [239, 281] width 448 height 18
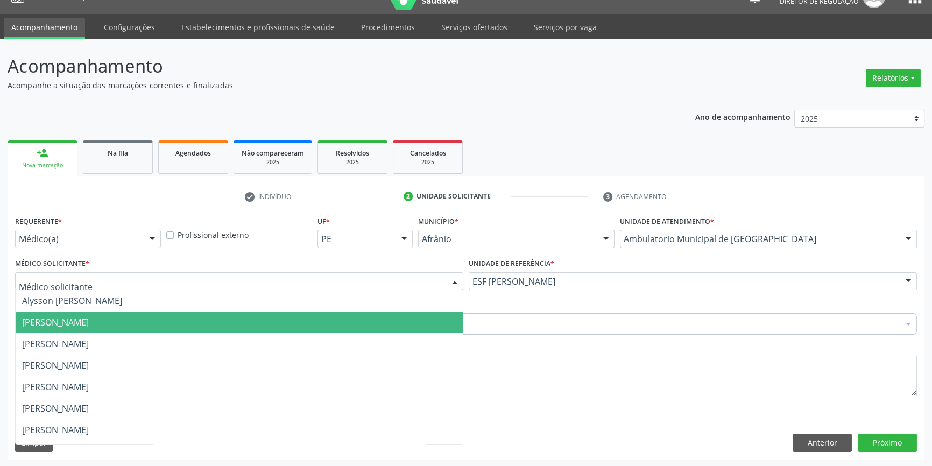
click at [39, 324] on span "[PERSON_NAME]" at bounding box center [55, 322] width 67 height 12
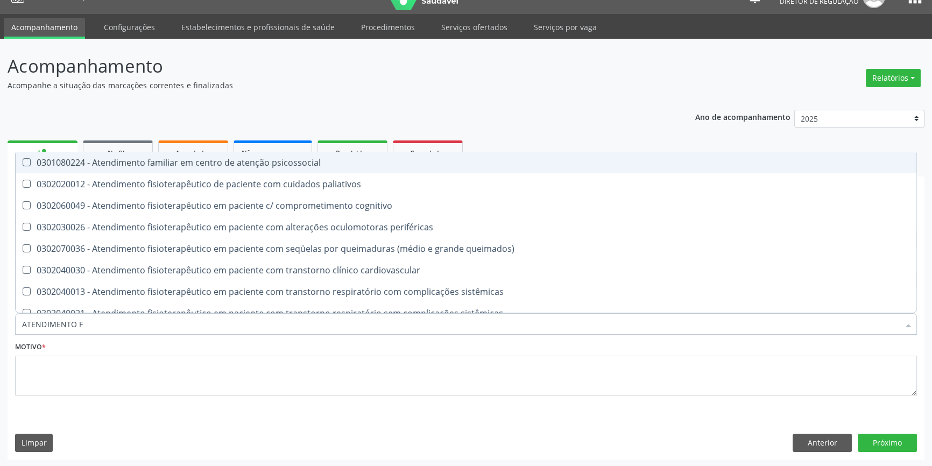
type input "ATENDIMENTO FI"
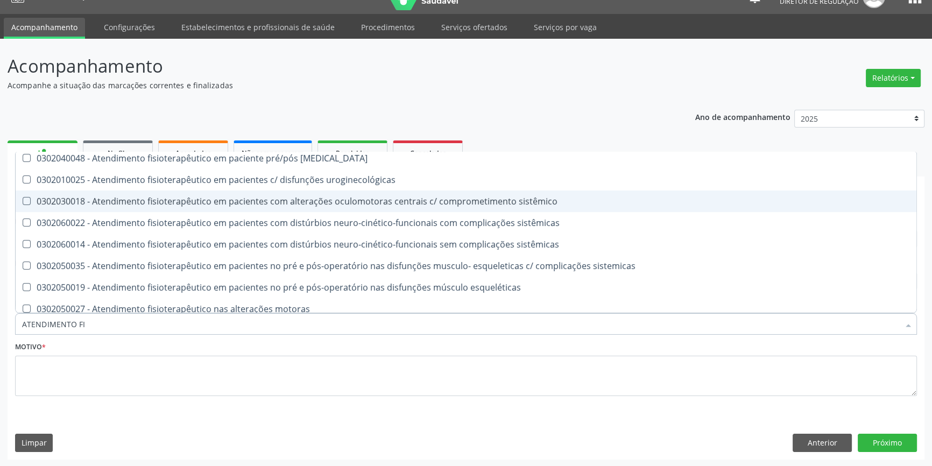
scroll to position [355, 0]
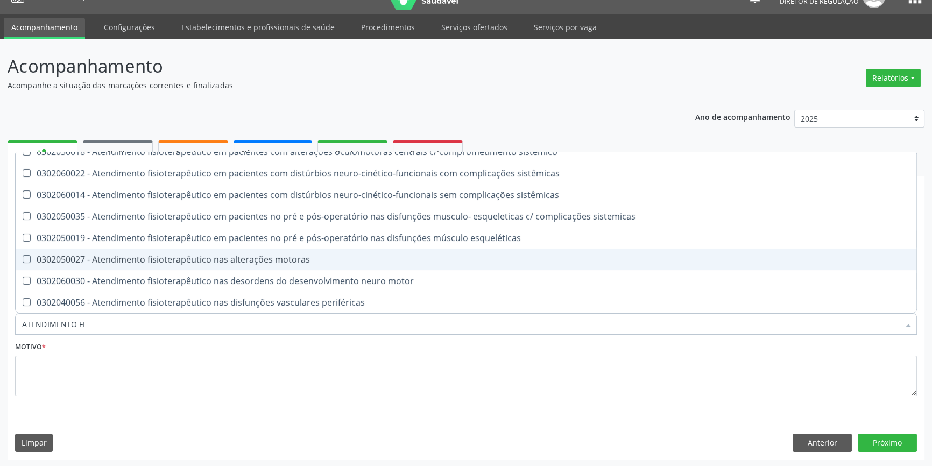
click at [223, 258] on div "0302050027 - Atendimento fisioterapêutico nas alterações motoras" at bounding box center [466, 259] width 888 height 9
checkbox motoras "true"
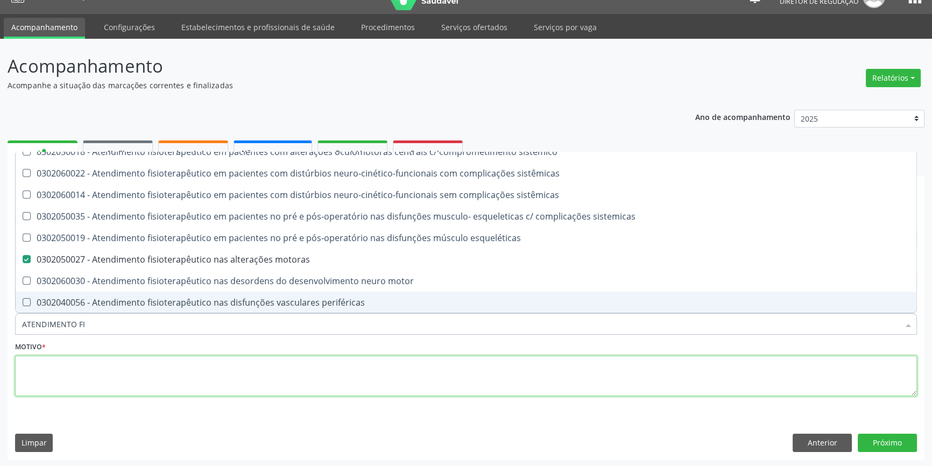
click at [153, 368] on textarea at bounding box center [466, 376] width 902 height 41
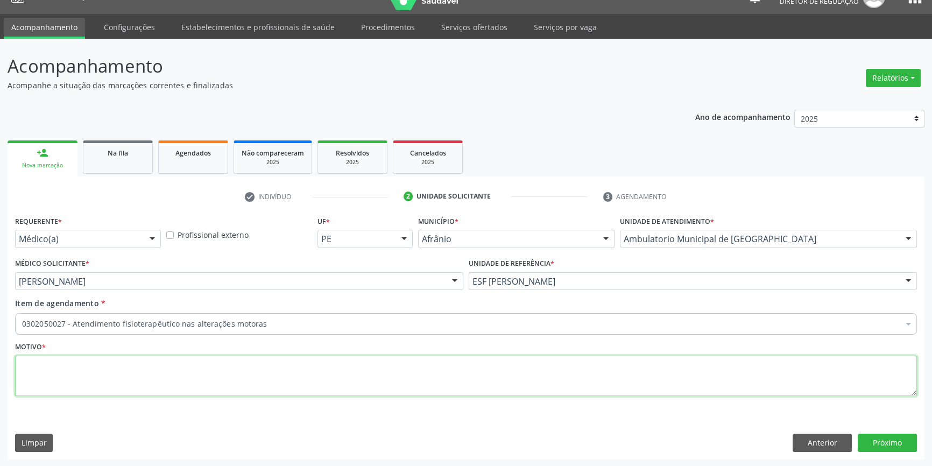
scroll to position [0, 0]
type textarea "FISIOTERPAIA EM COLUNA LOMBAR 20 SESSOES"
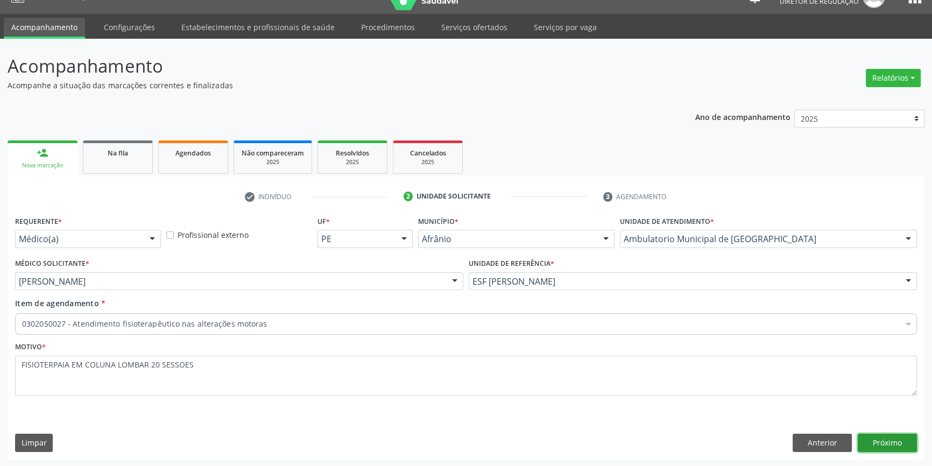
click at [903, 440] on button "Próximo" at bounding box center [887, 443] width 59 height 18
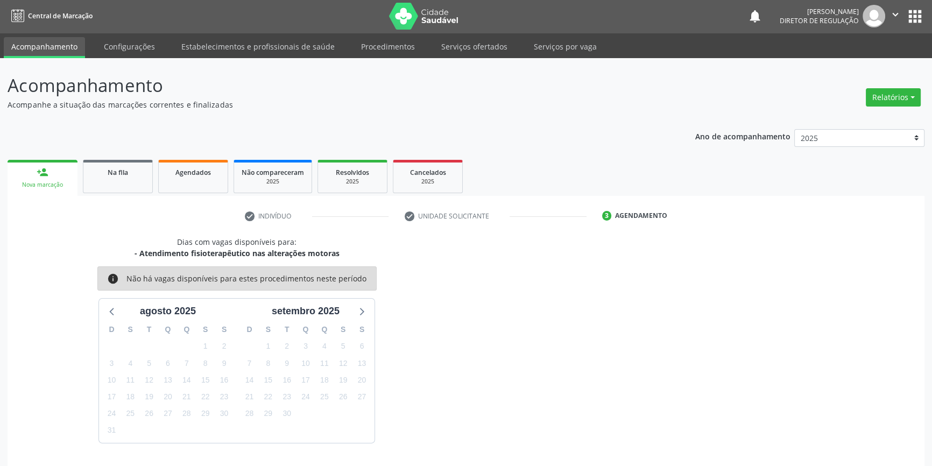
scroll to position [20, 0]
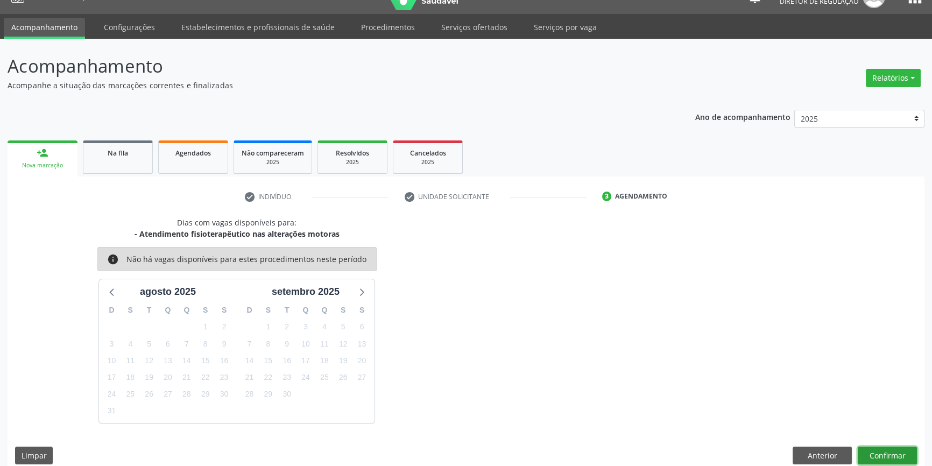
click at [885, 456] on button "Confirmar" at bounding box center [887, 456] width 59 height 18
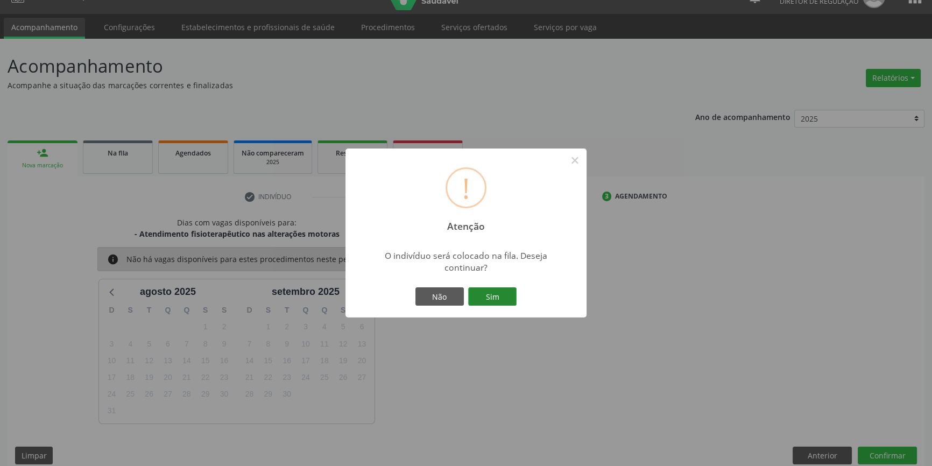
click at [488, 301] on button "Sim" at bounding box center [492, 296] width 48 height 18
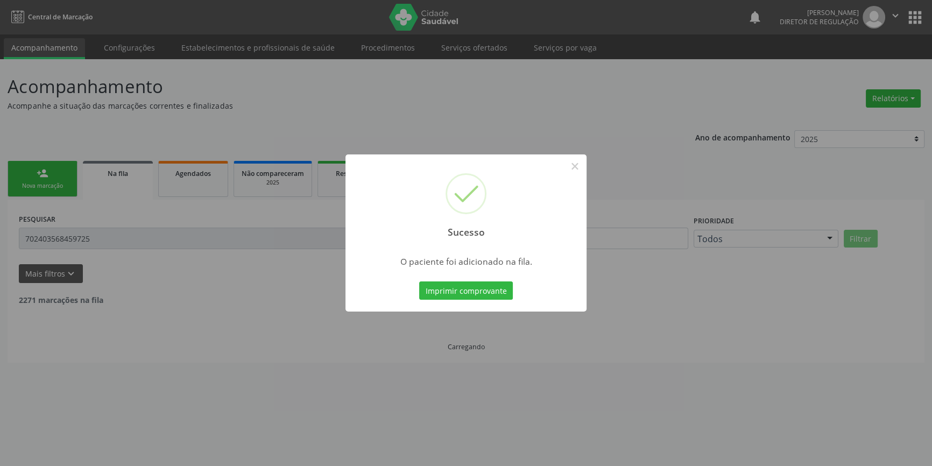
scroll to position [0, 0]
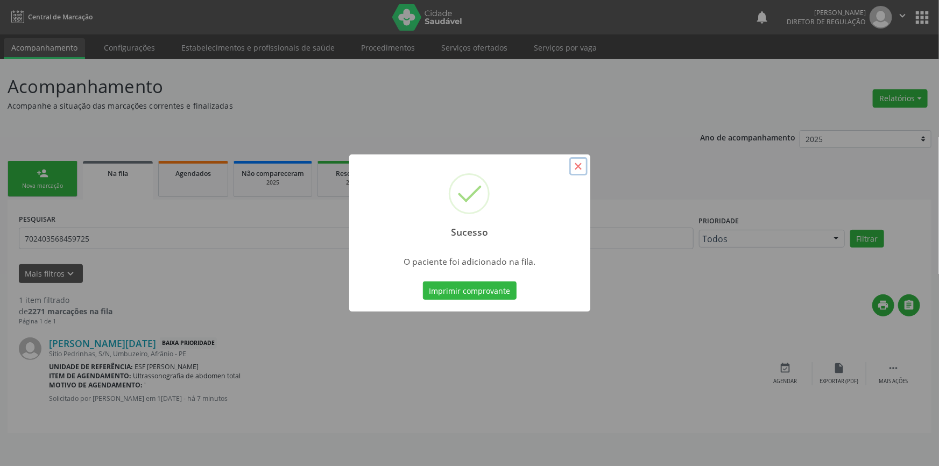
click at [583, 165] on button "×" at bounding box center [578, 166] width 18 height 18
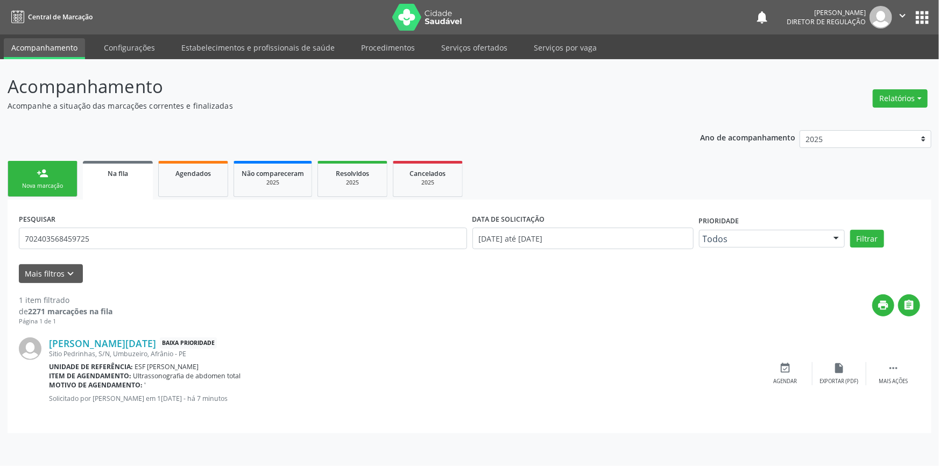
click at [59, 178] on link "person_add Nova marcação" at bounding box center [43, 179] width 70 height 36
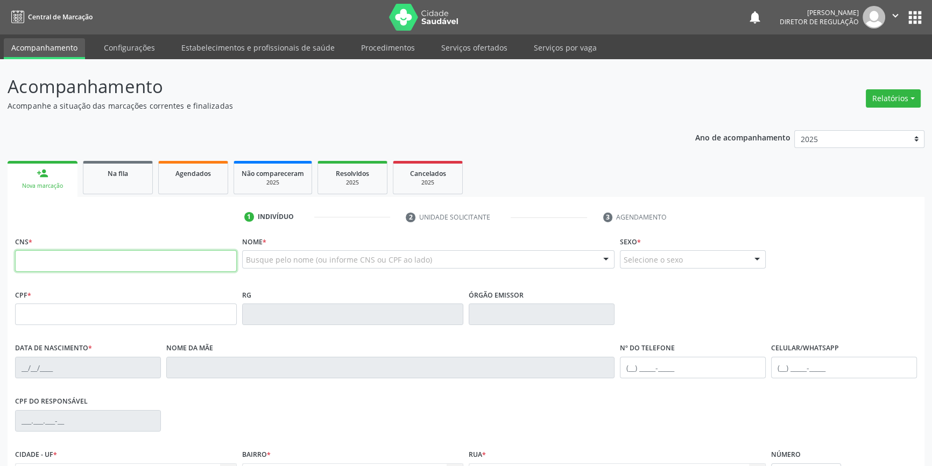
click at [77, 265] on input "text" at bounding box center [126, 261] width 222 height 22
type input "704 1061 7006 7175"
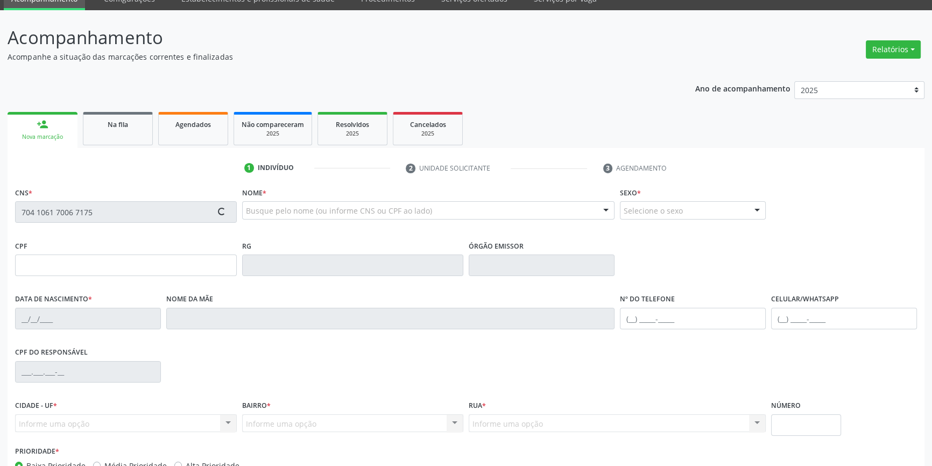
scroll to position [117, 0]
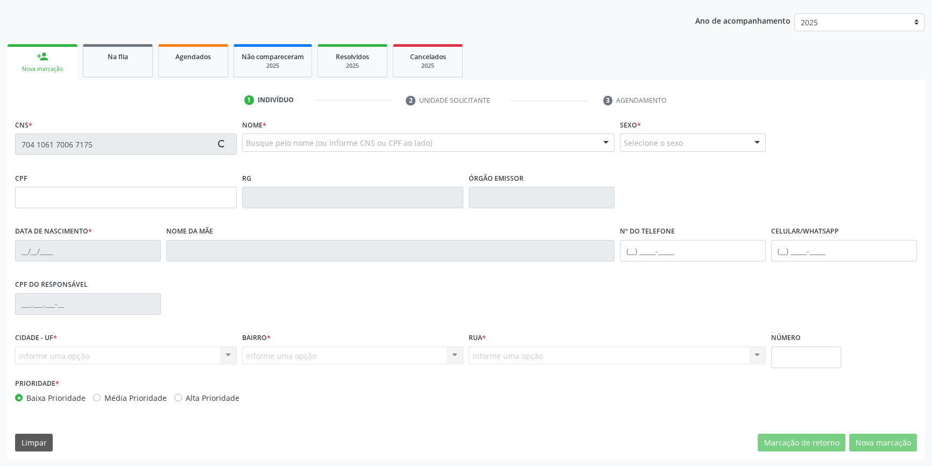
type input "076.568.784-40"
type input "[DATE]"
type input "Grigoria Aguida de [DEMOGRAPHIC_DATA]"
type input "[PHONE_NUMBER]"
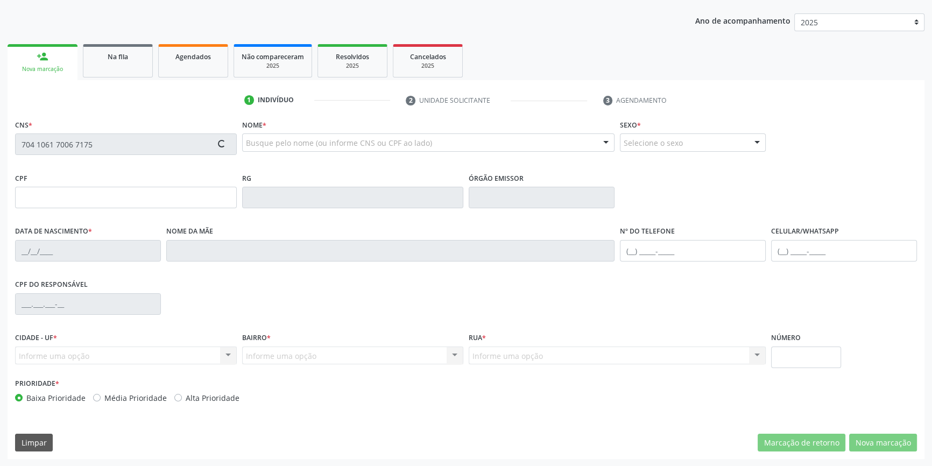
type input "8"
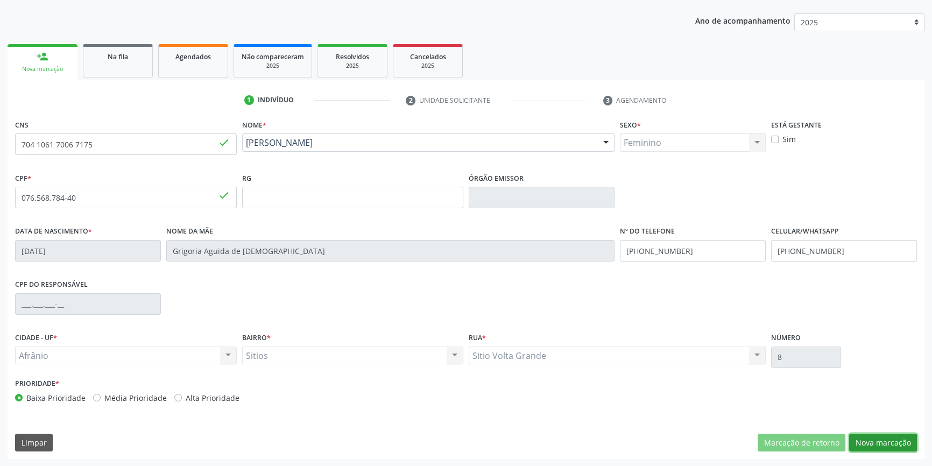
click at [883, 443] on button "Nova marcação" at bounding box center [883, 443] width 68 height 18
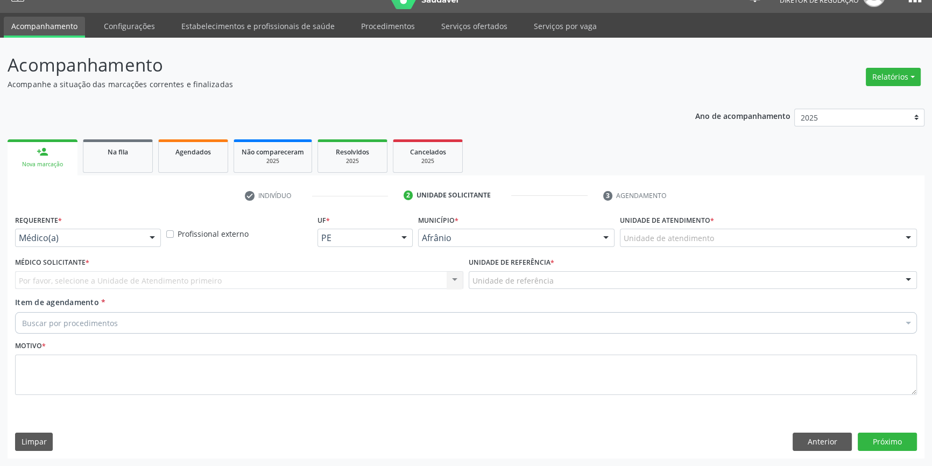
scroll to position [20, 0]
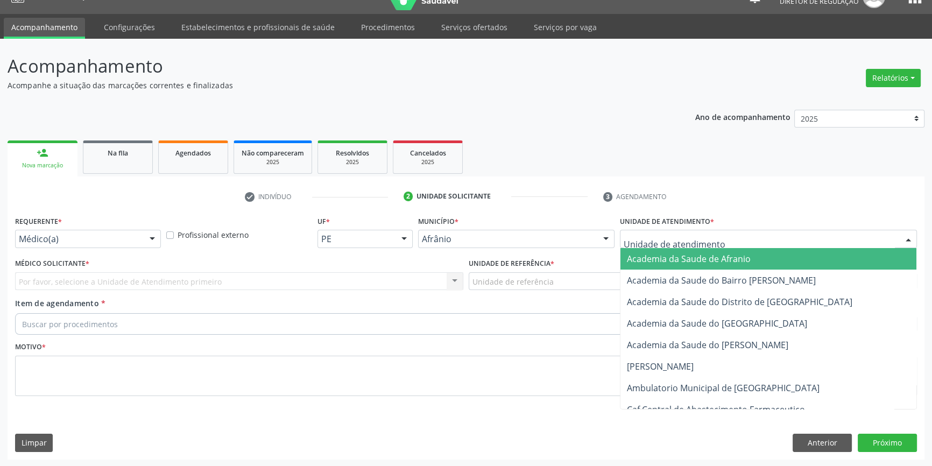
drag, startPoint x: 667, startPoint y: 244, endPoint x: 667, endPoint y: 239, distance: 5.4
click at [667, 244] on div at bounding box center [768, 239] width 297 height 18
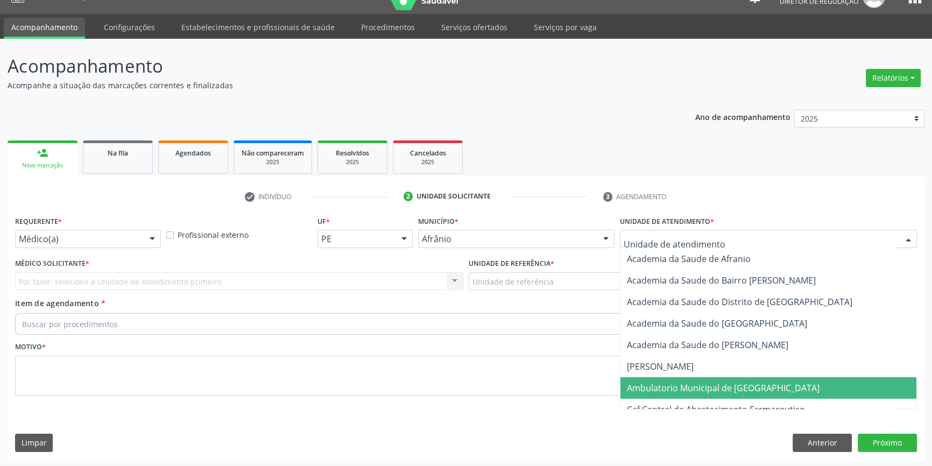
click at [693, 390] on span "Ambulatorio Municipal de [GEOGRAPHIC_DATA]" at bounding box center [723, 388] width 193 height 12
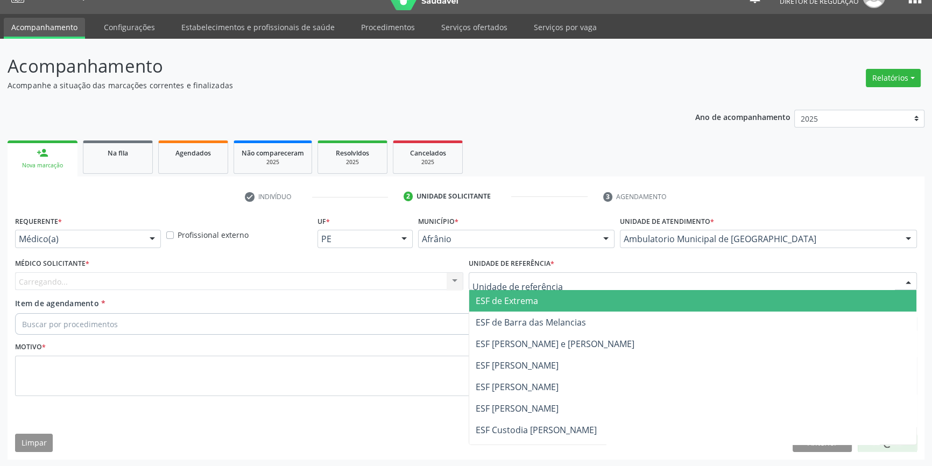
click at [555, 285] on div at bounding box center [693, 281] width 448 height 18
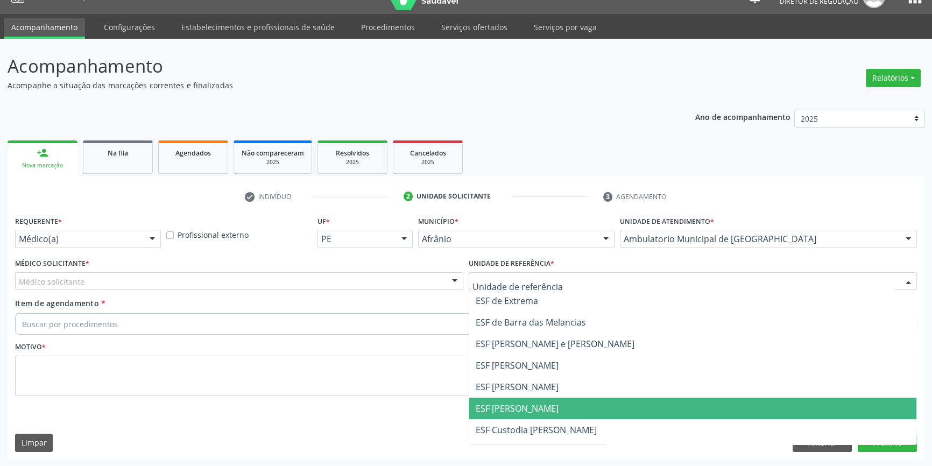
click at [531, 399] on span "ESF [PERSON_NAME]" at bounding box center [692, 409] width 447 height 22
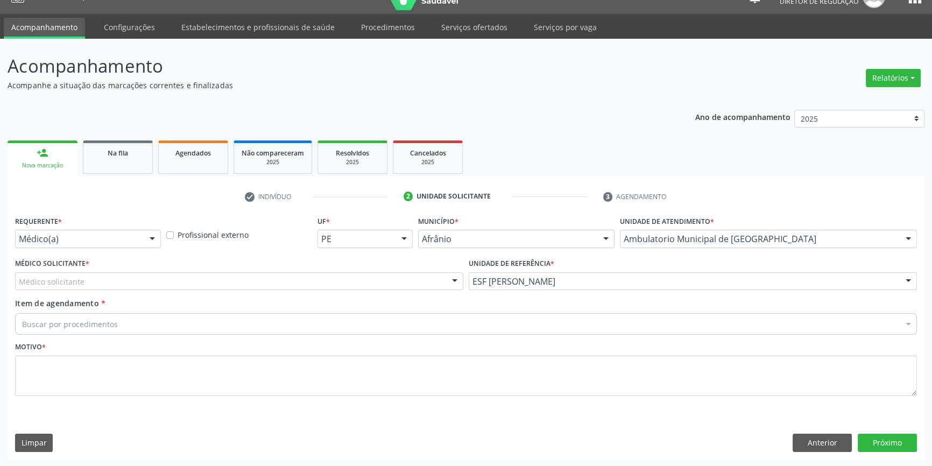
click at [295, 285] on div "Médico solicitante" at bounding box center [239, 281] width 448 height 18
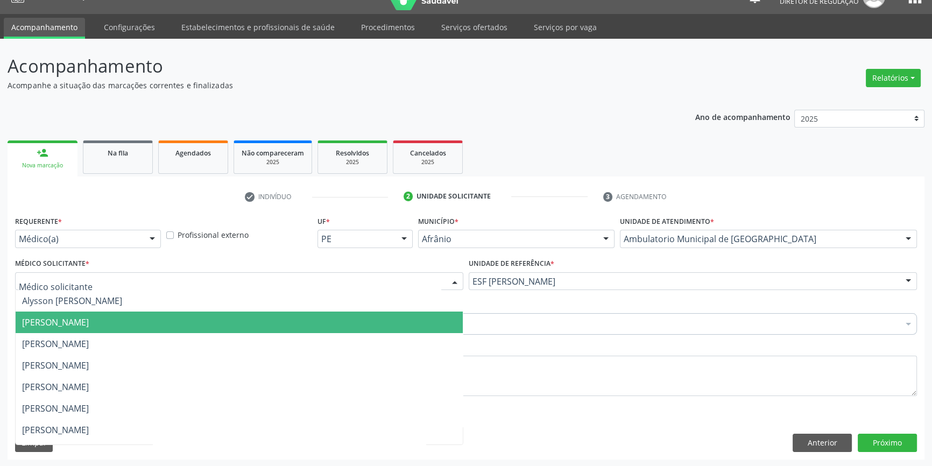
click at [89, 324] on span "[PERSON_NAME]" at bounding box center [55, 322] width 67 height 12
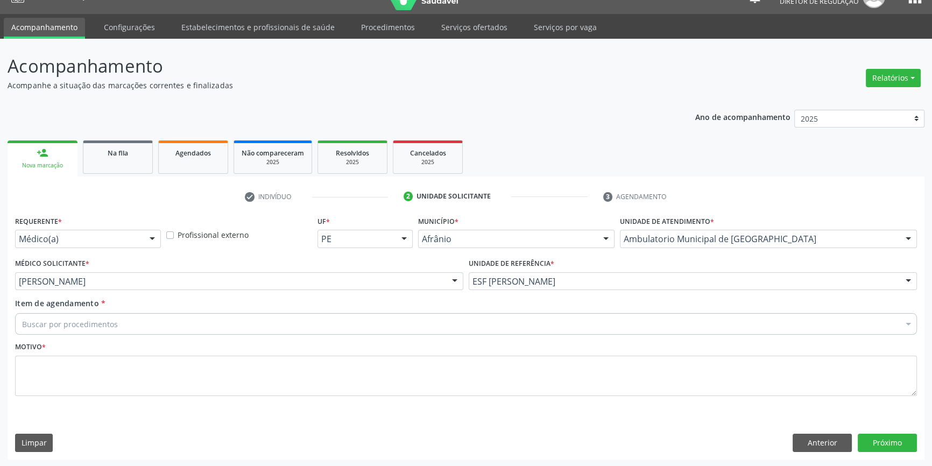
click at [115, 324] on div "Buscar por procedimentos" at bounding box center [466, 324] width 902 height 22
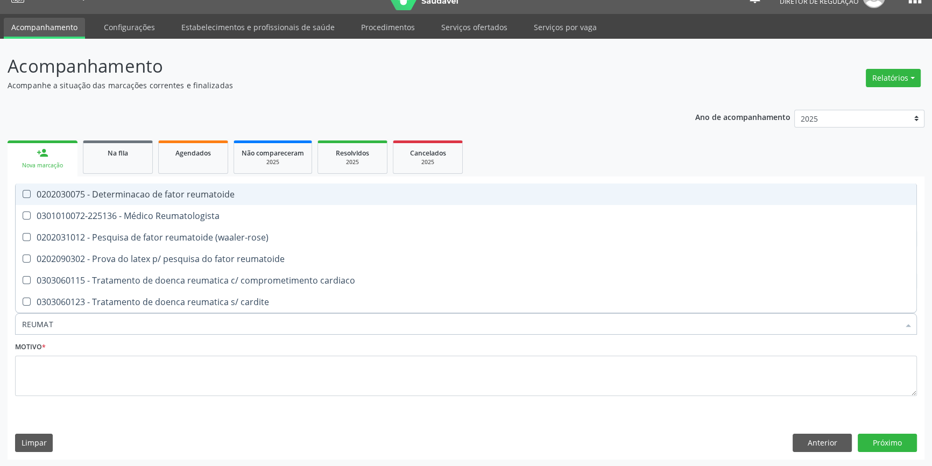
type input "REUMATO"
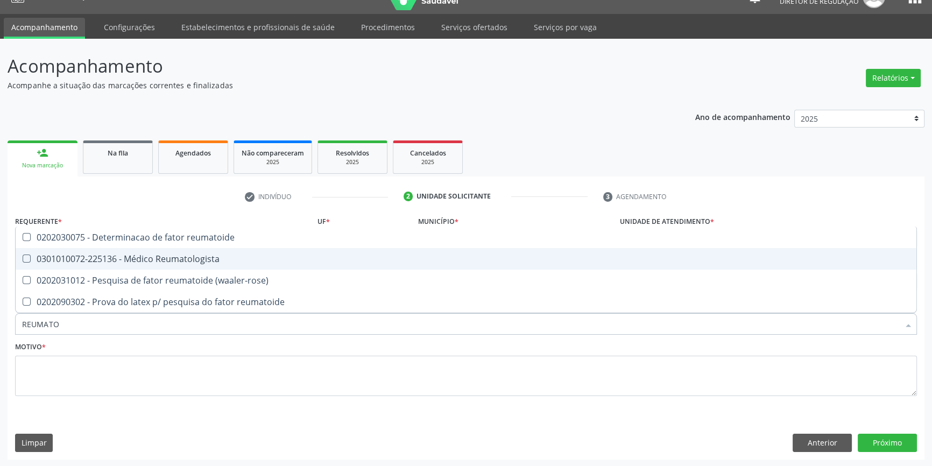
click at [151, 265] on span "0301010072-225136 - Médico Reumatologista" at bounding box center [466, 259] width 901 height 22
checkbox Reumatologista "true"
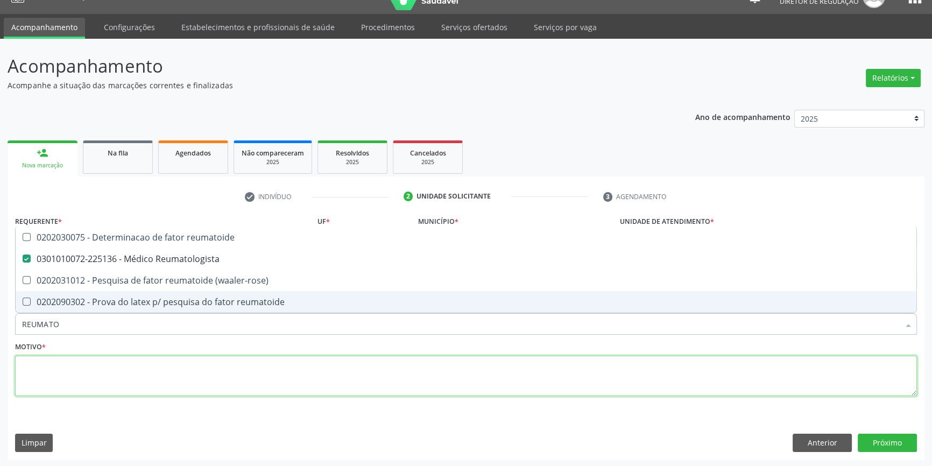
click at [115, 383] on textarea at bounding box center [466, 376] width 902 height 41
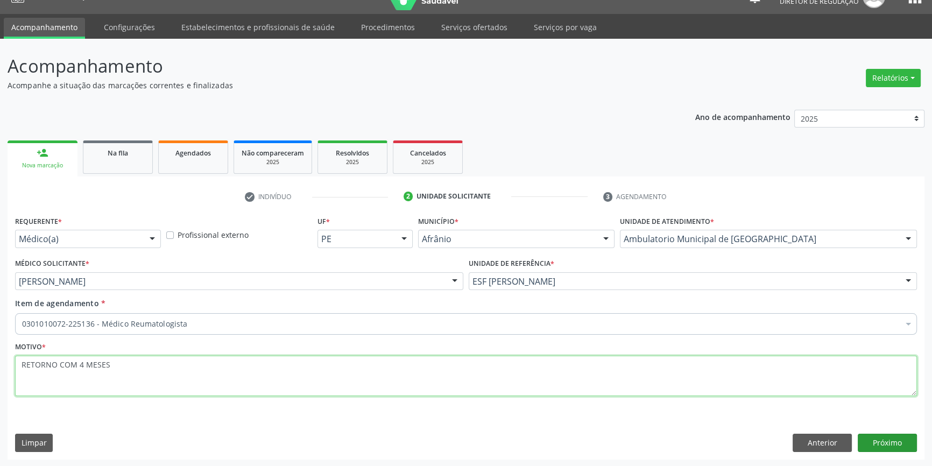
type textarea "RETORNO COM 4 MESES"
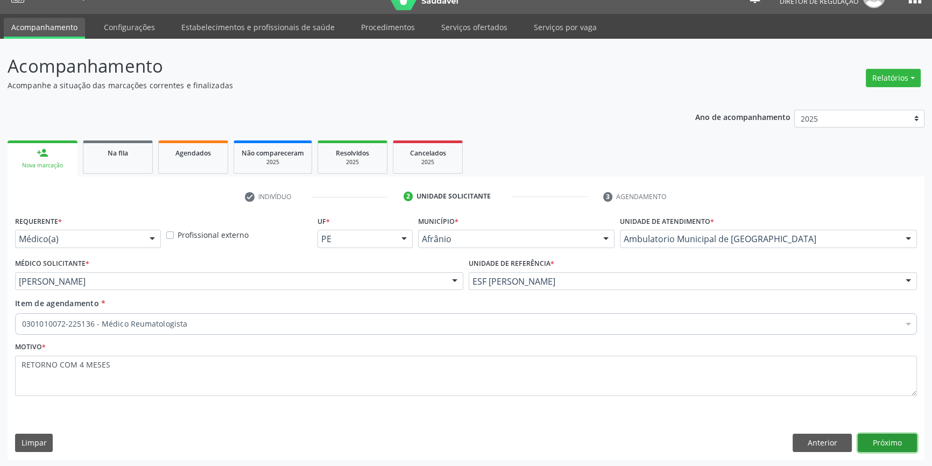
click at [899, 440] on button "Próximo" at bounding box center [887, 443] width 59 height 18
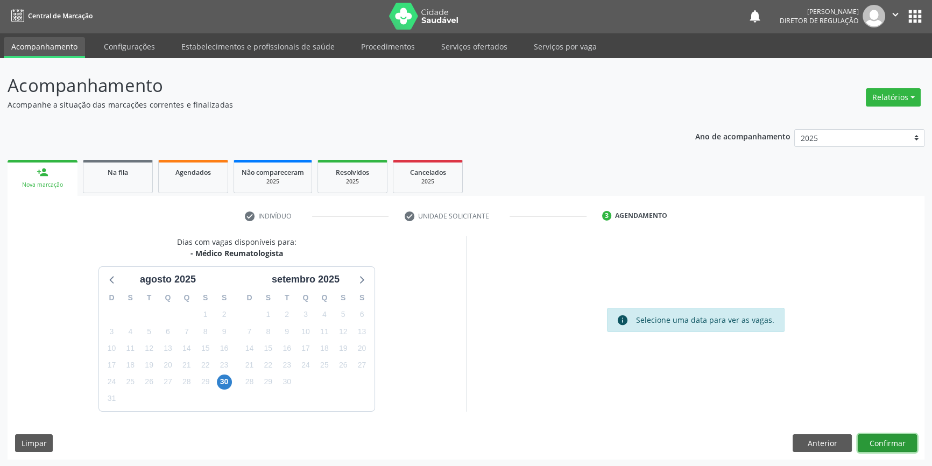
click at [882, 440] on button "Confirmar" at bounding box center [887, 443] width 59 height 18
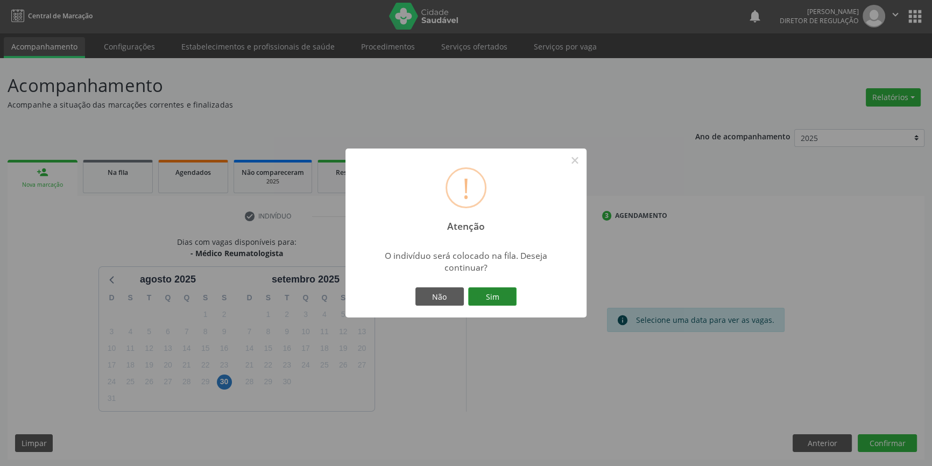
click at [495, 301] on button "Sim" at bounding box center [492, 296] width 48 height 18
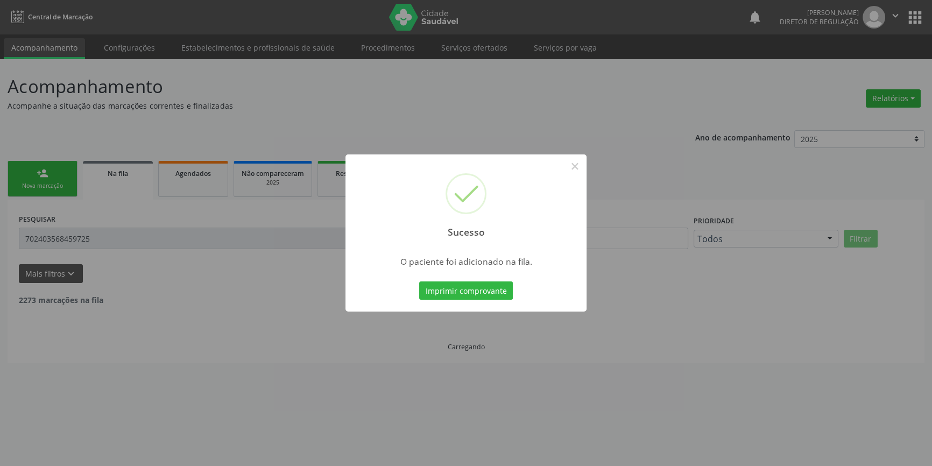
scroll to position [0, 0]
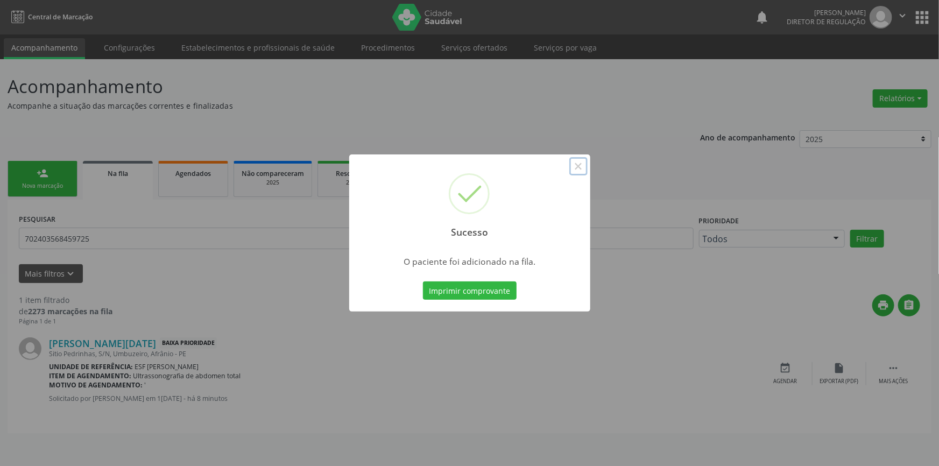
drag, startPoint x: 580, startPoint y: 166, endPoint x: 147, endPoint y: 187, distance: 432.6
click at [570, 167] on button "×" at bounding box center [578, 166] width 18 height 18
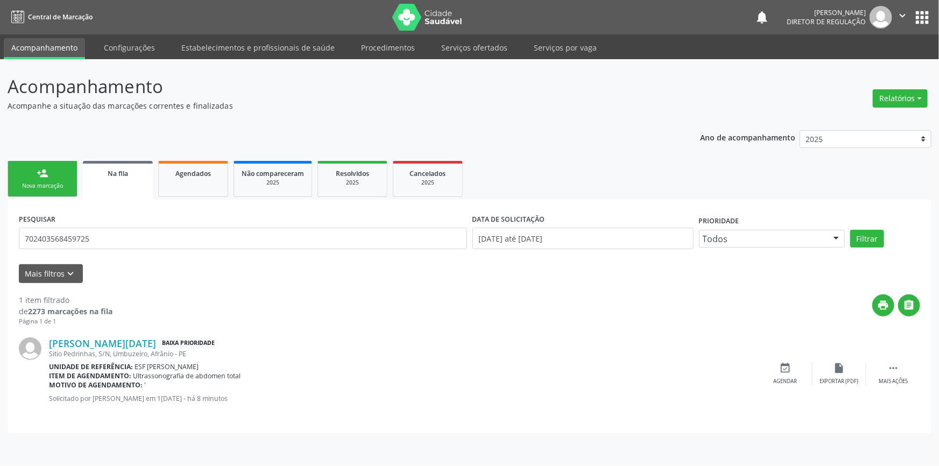
click at [59, 177] on link "person_add Nova marcação" at bounding box center [43, 179] width 70 height 36
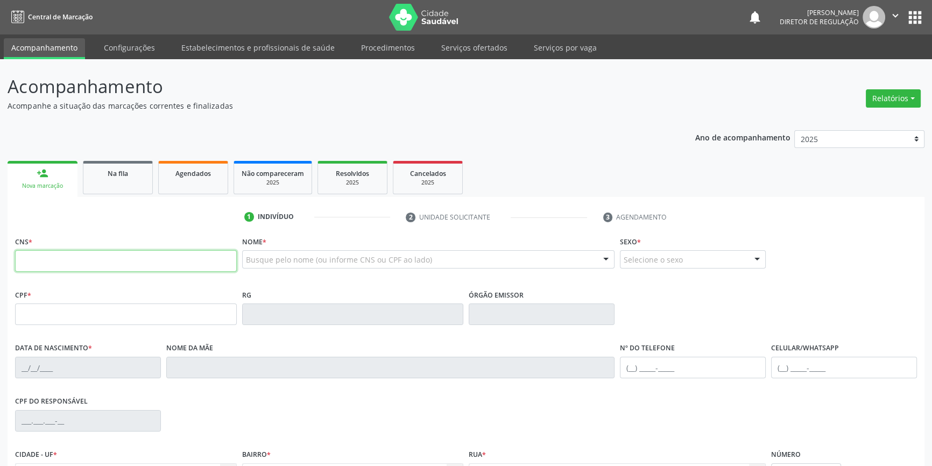
click at [76, 260] on input "text" at bounding box center [126, 261] width 222 height 22
type input "704 0048 8309 1667"
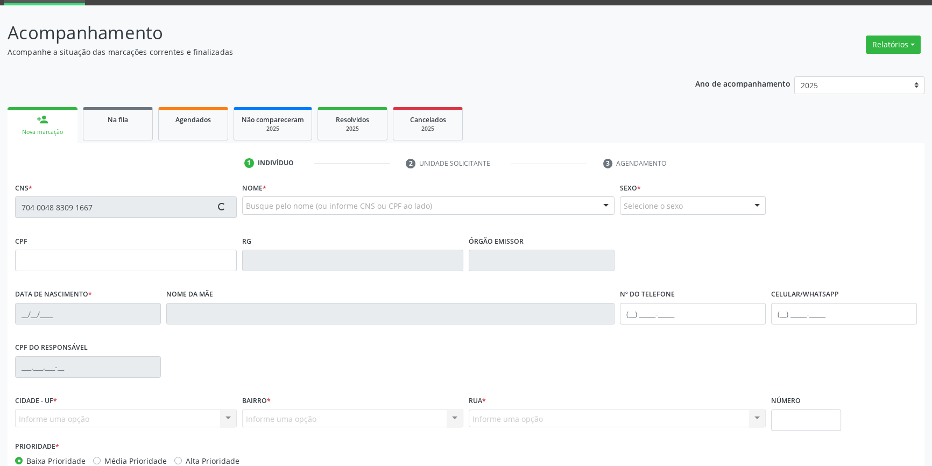
type input "0[DATE]"
type input "[PERSON_NAME]"
type input "[PHONE_NUMBER]"
type input "055.462.004-99"
type input "205"
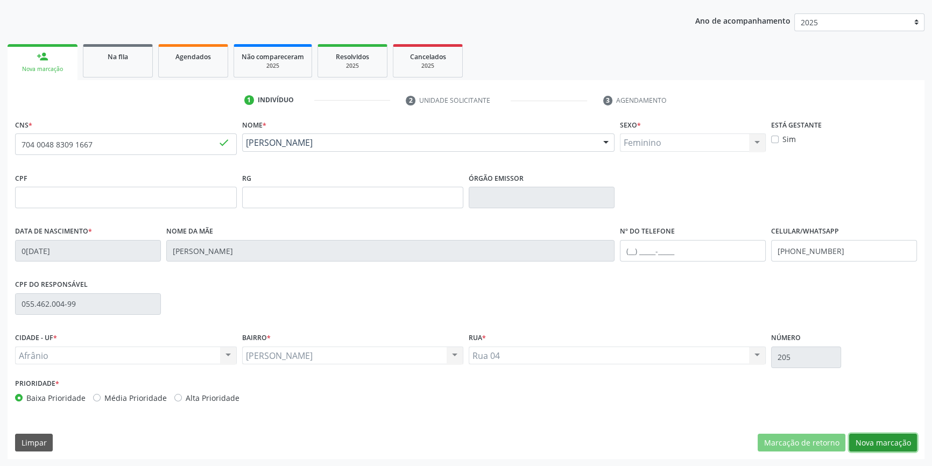
click at [864, 437] on button "Nova marcação" at bounding box center [883, 443] width 68 height 18
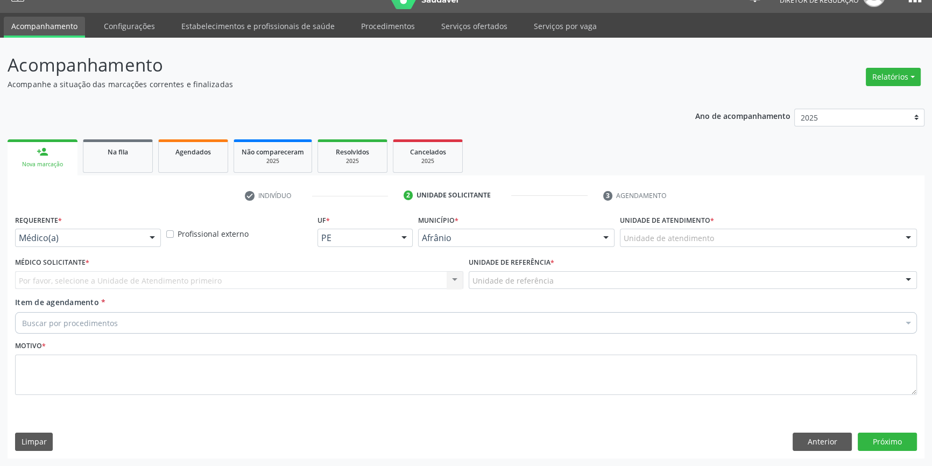
scroll to position [20, 0]
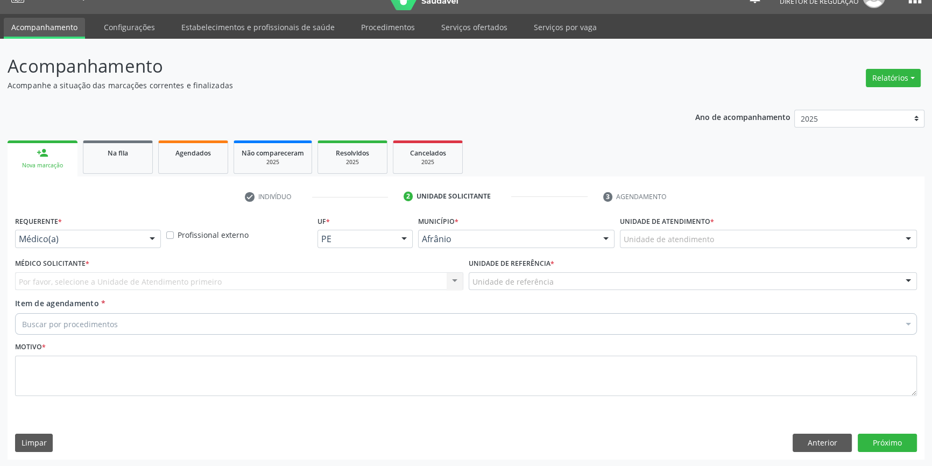
click at [737, 248] on div "Unidade de atendimento * Unidade de atendimento Academia da Saude de Afranio Ac…" at bounding box center [768, 234] width 302 height 42
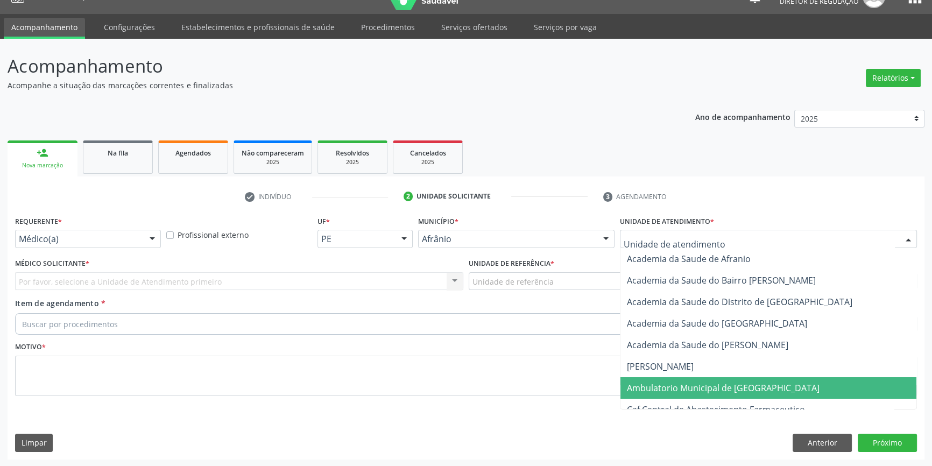
click at [666, 380] on span "Ambulatorio Municipal de [GEOGRAPHIC_DATA]" at bounding box center [768, 388] width 296 height 22
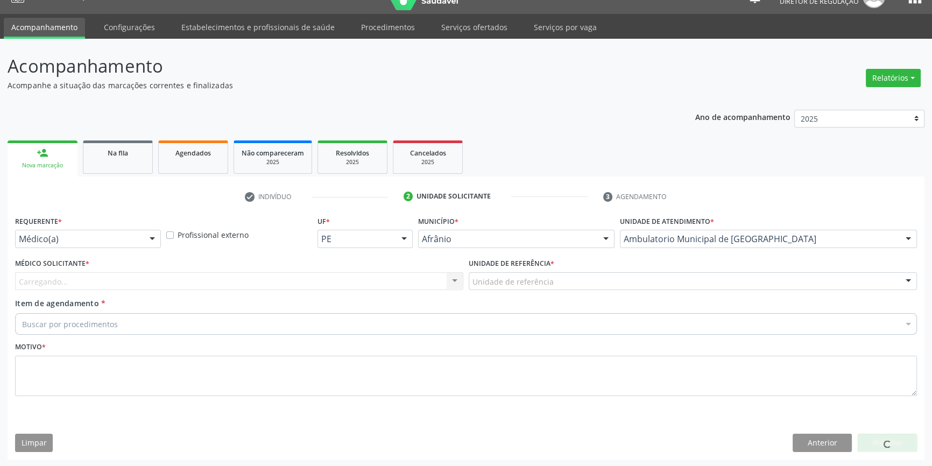
click at [576, 287] on div "Unidade de referência" at bounding box center [693, 281] width 448 height 18
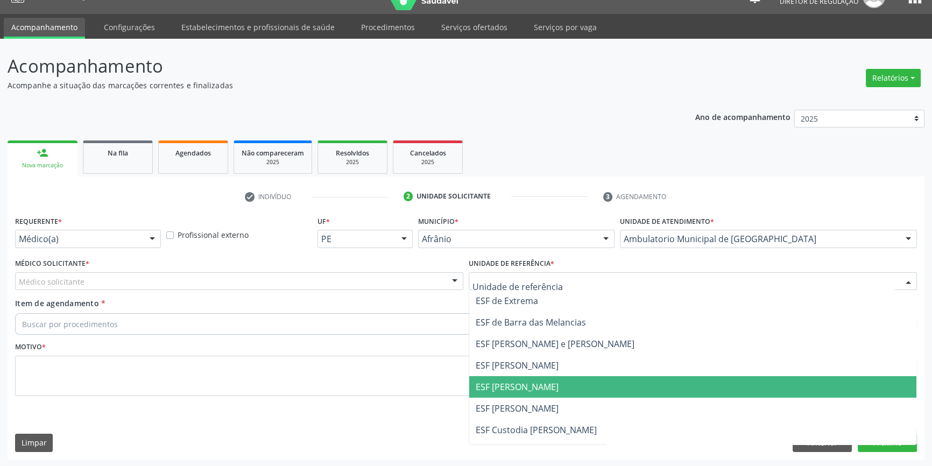
drag, startPoint x: 536, startPoint y: 390, endPoint x: 366, endPoint y: 315, distance: 186.3
click at [521, 381] on span "ESF [PERSON_NAME]" at bounding box center [517, 387] width 83 height 12
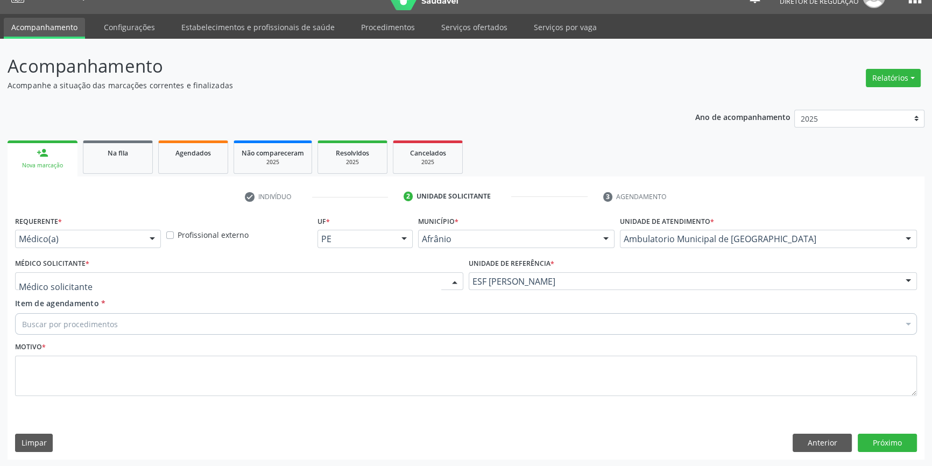
drag, startPoint x: 278, startPoint y: 289, endPoint x: 145, endPoint y: 302, distance: 133.0
click at [252, 289] on div "Alysson [PERSON_NAME] [PERSON_NAME] [PERSON_NAME] [PERSON_NAME] [PERSON_NAME] […" at bounding box center [239, 281] width 448 height 18
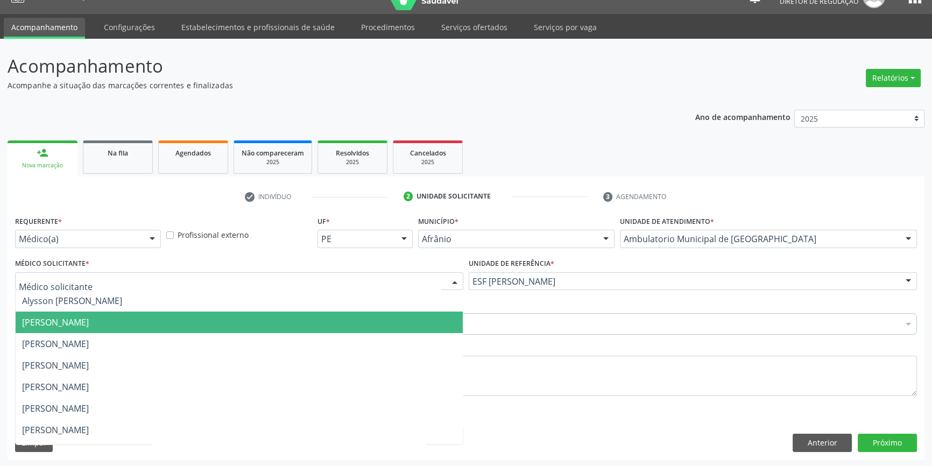
click at [89, 317] on span "[PERSON_NAME]" at bounding box center [55, 322] width 67 height 12
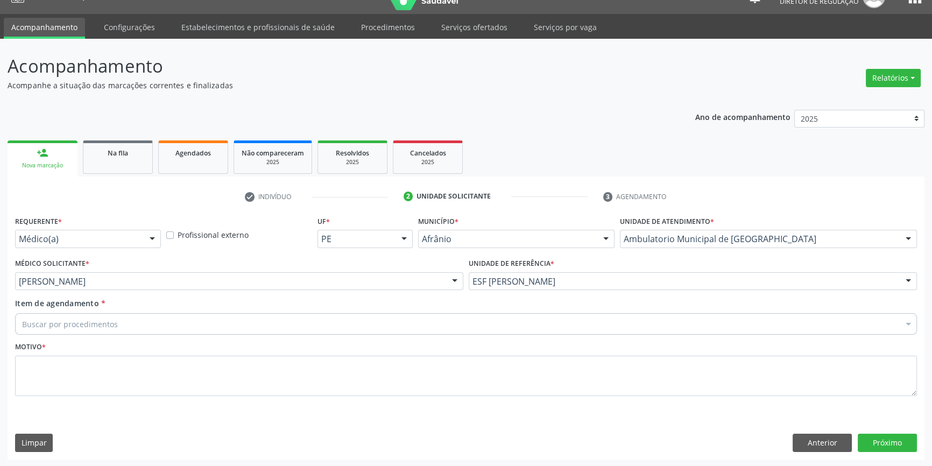
click at [116, 319] on div "Buscar por procedimentos" at bounding box center [466, 324] width 902 height 22
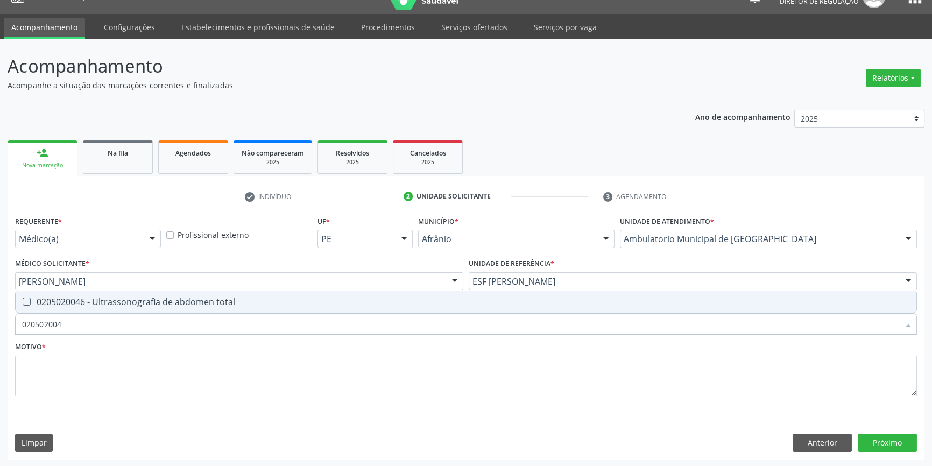
type input "0205020046"
click at [160, 298] on div "0205020046 - Ultrassonografia de abdomen total" at bounding box center [466, 302] width 888 height 9
checkbox total "true"
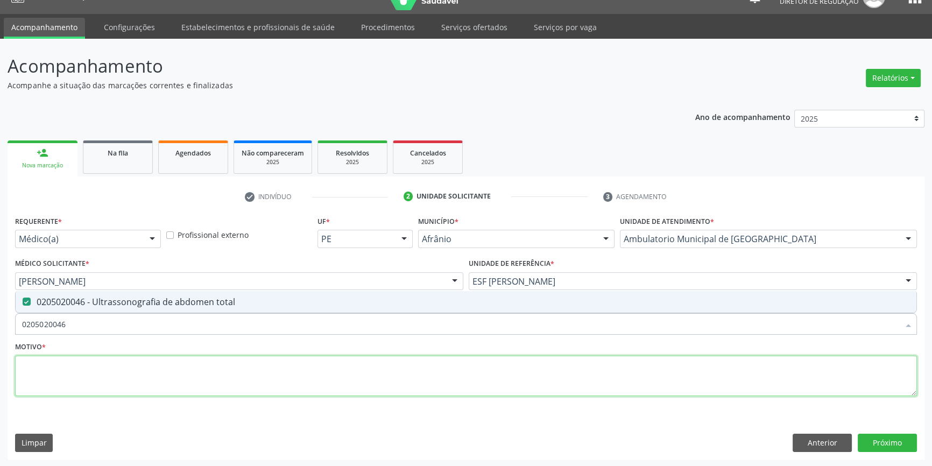
click at [123, 391] on textarea at bounding box center [466, 376] width 902 height 41
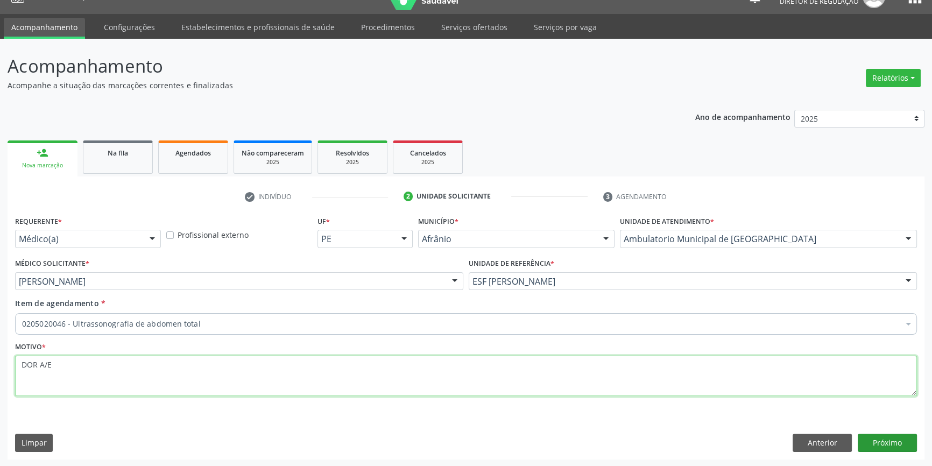
type textarea "DOR A/E"
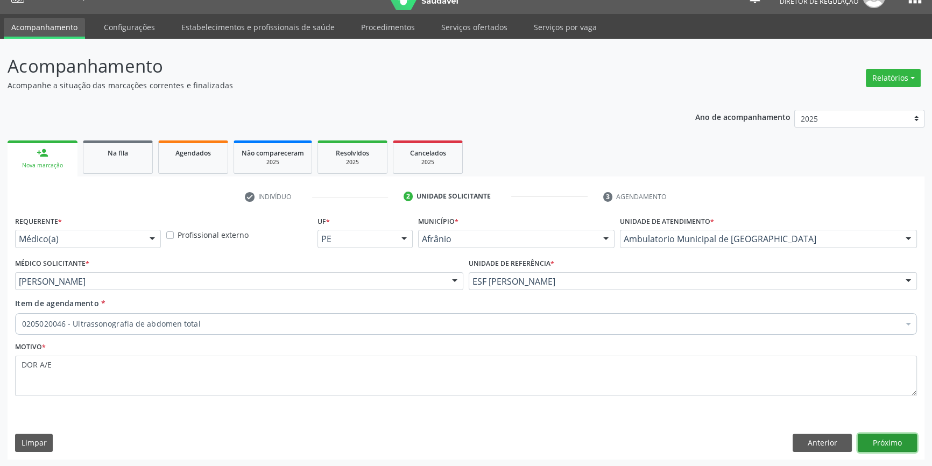
click at [896, 436] on button "Próximo" at bounding box center [887, 443] width 59 height 18
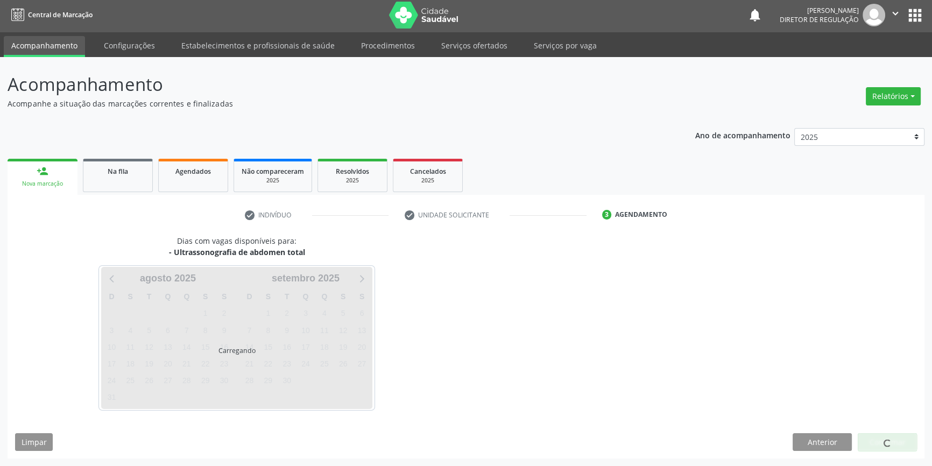
scroll to position [1, 0]
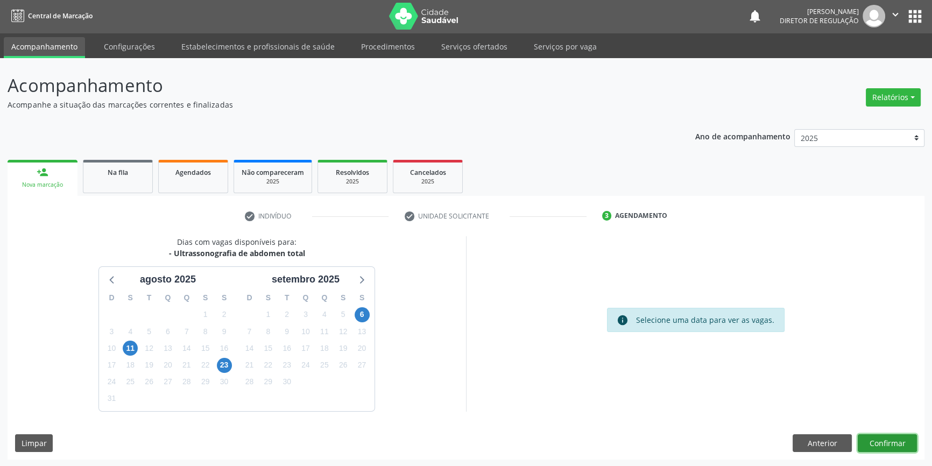
click at [896, 436] on button "Confirmar" at bounding box center [887, 443] width 59 height 18
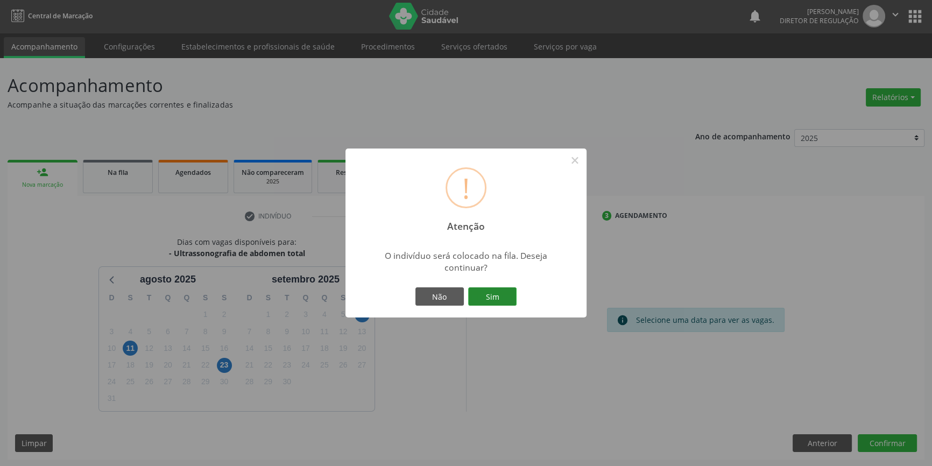
click at [492, 297] on button "Sim" at bounding box center [492, 296] width 48 height 18
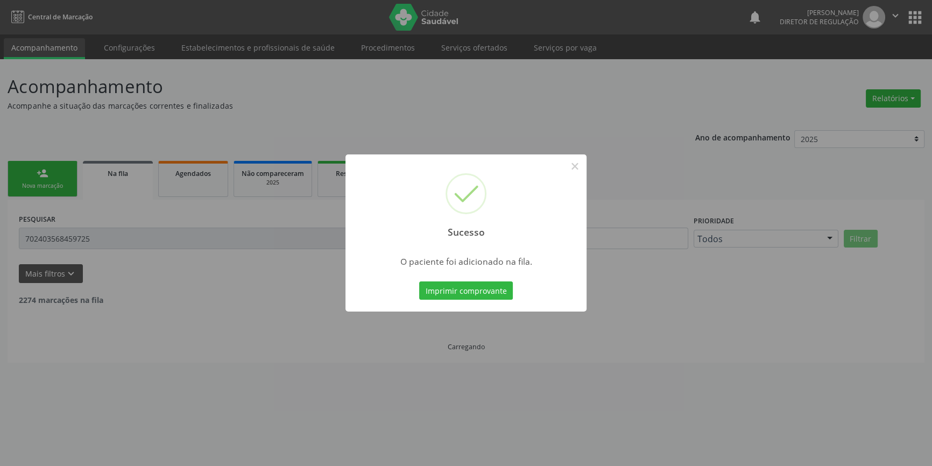
scroll to position [0, 0]
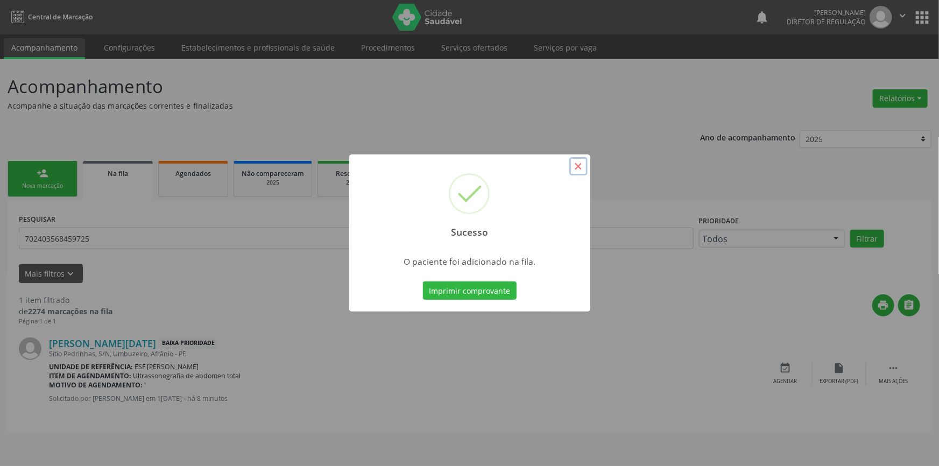
click at [573, 159] on button "×" at bounding box center [578, 166] width 18 height 18
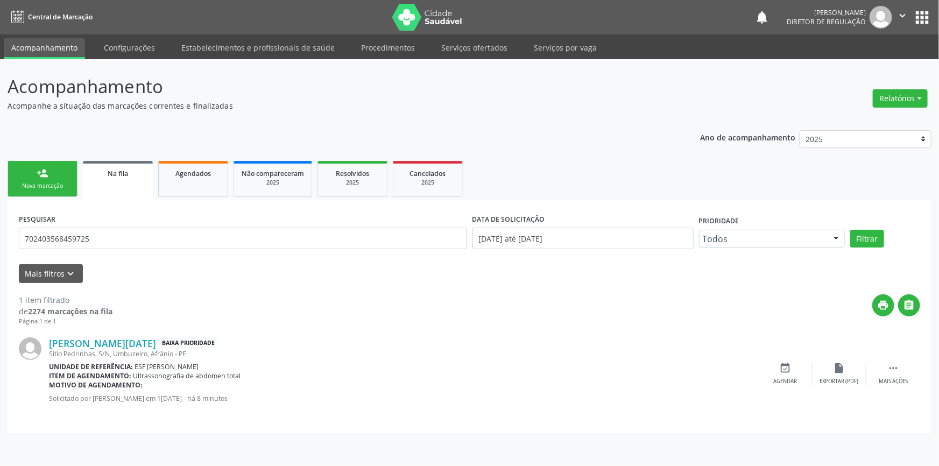
click at [43, 173] on div "person_add" at bounding box center [43, 173] width 12 height 12
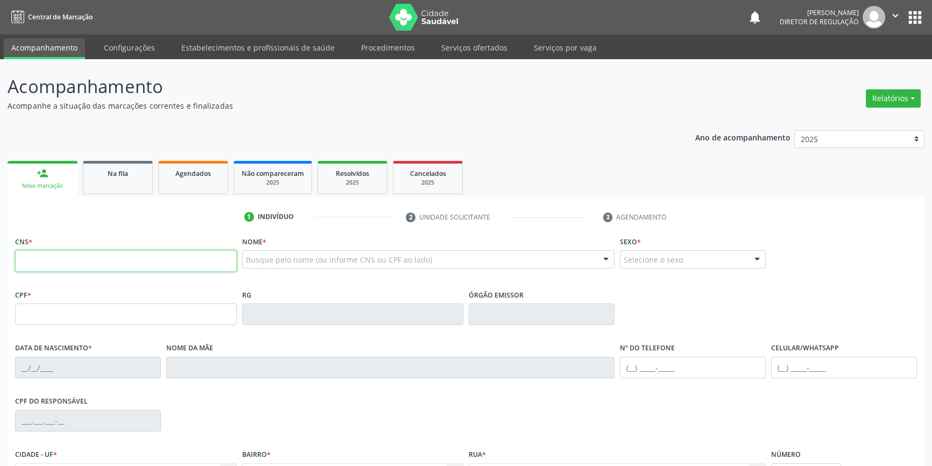
click at [102, 266] on input "text" at bounding box center [126, 261] width 222 height 22
type input "704 8045 7984 1948"
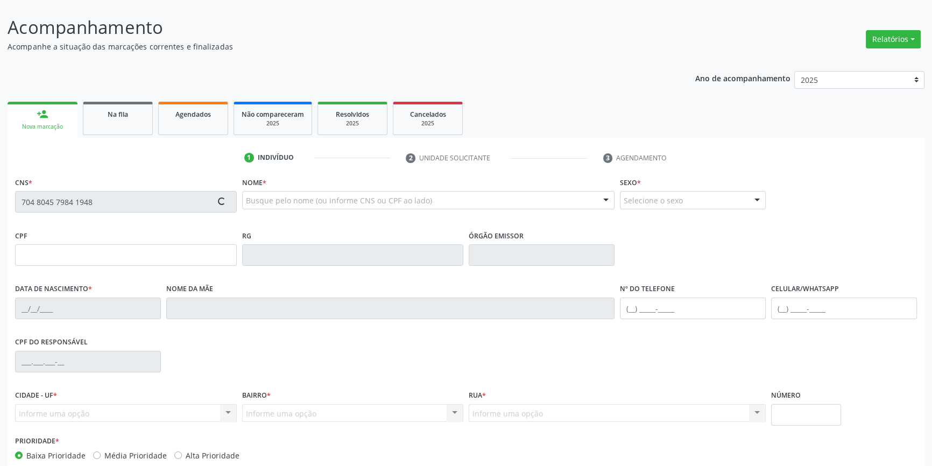
scroll to position [117, 0]
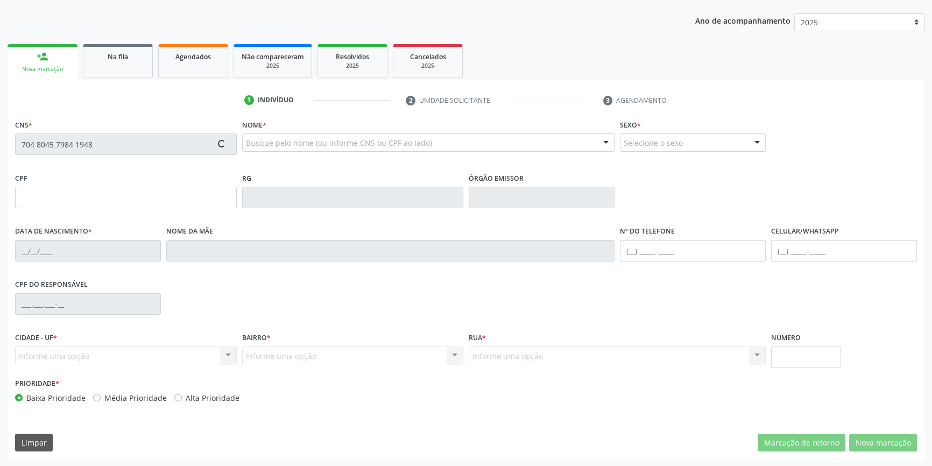
type input "055.462.004-99"
type input "[DATE]"
type input "[PERSON_NAME]"
type input "[PHONE_NUMBER]"
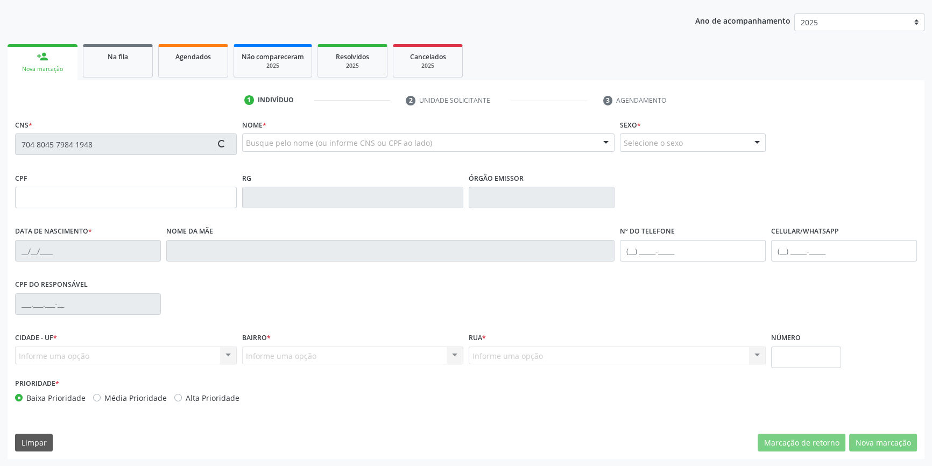
type input "205"
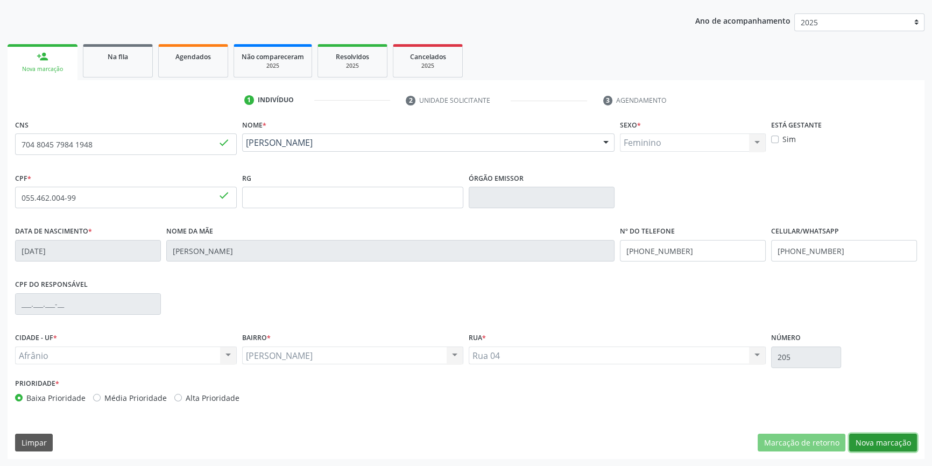
click at [880, 444] on button "Nova marcação" at bounding box center [883, 443] width 68 height 18
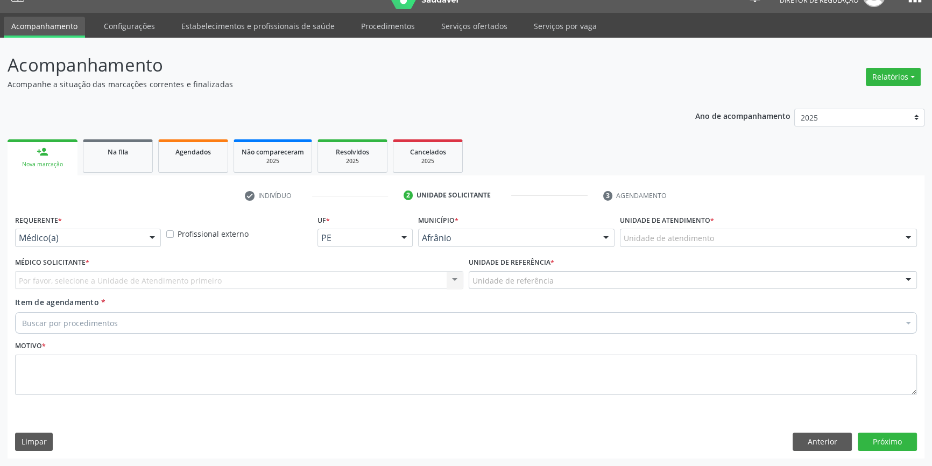
scroll to position [20, 0]
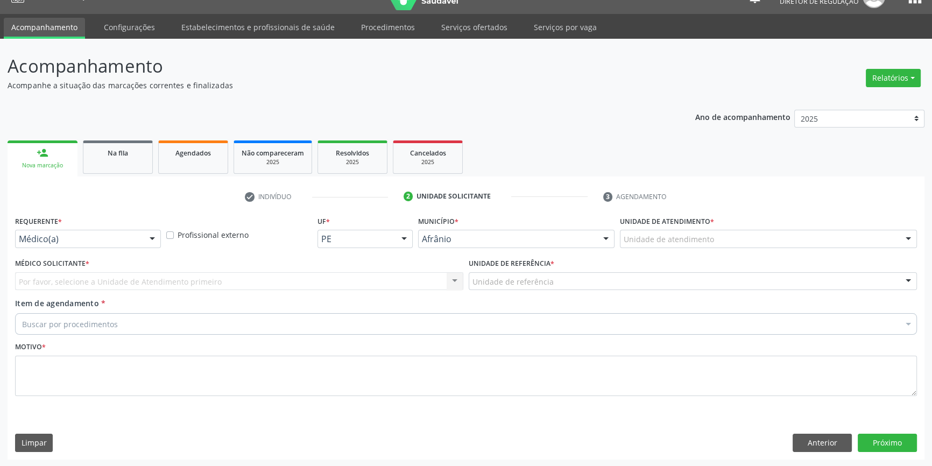
click at [714, 239] on div "Unidade de atendimento" at bounding box center [768, 239] width 297 height 18
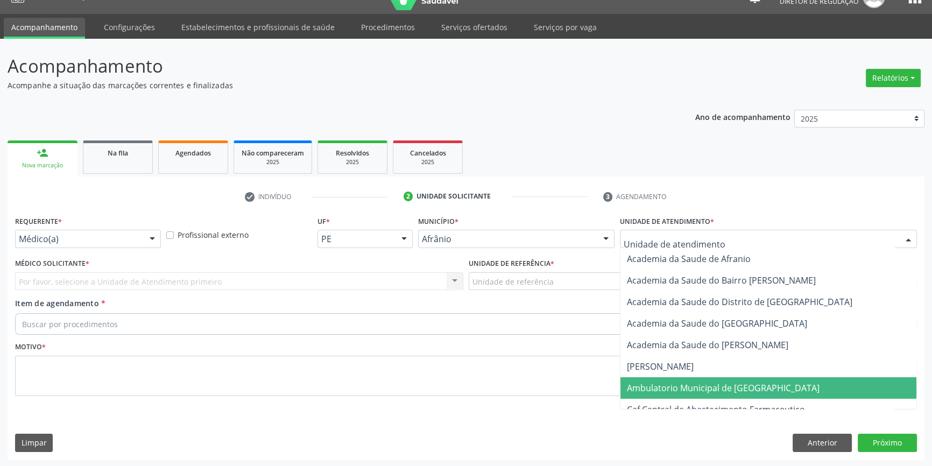
click at [700, 378] on span "Ambulatorio Municipal de [GEOGRAPHIC_DATA]" at bounding box center [768, 388] width 296 height 22
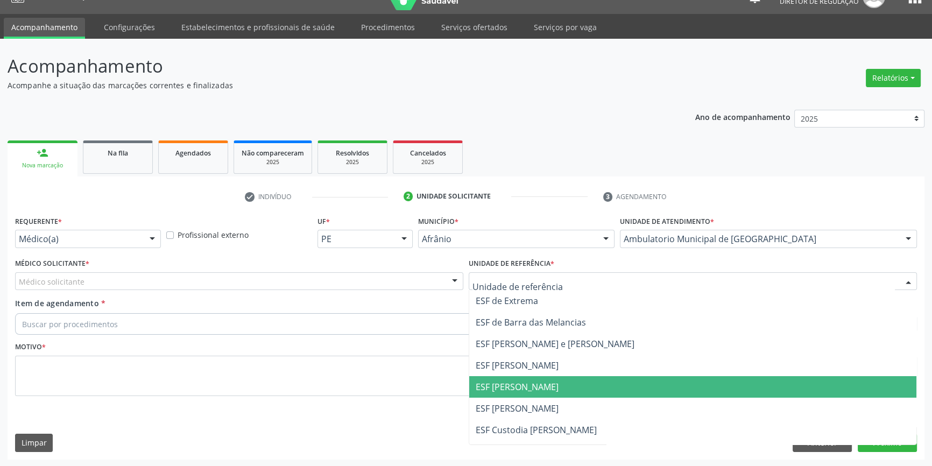
click at [532, 380] on span "ESF [PERSON_NAME]" at bounding box center [692, 387] width 447 height 22
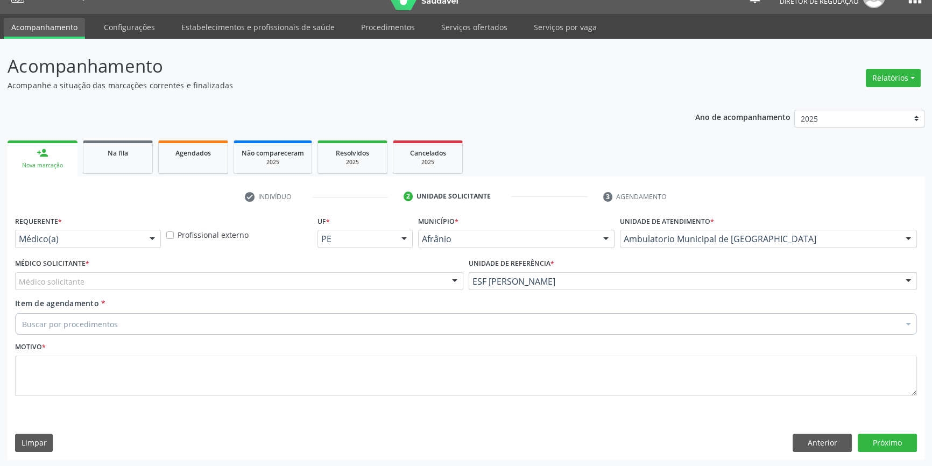
drag, startPoint x: 222, startPoint y: 277, endPoint x: 213, endPoint y: 285, distance: 11.9
click at [217, 281] on div "Médico solicitante" at bounding box center [239, 281] width 448 height 18
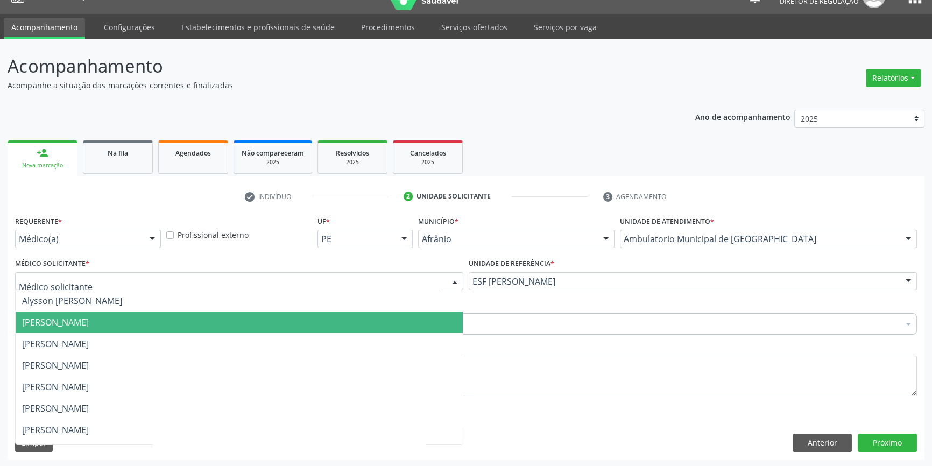
click at [89, 326] on span "[PERSON_NAME]" at bounding box center [55, 322] width 67 height 12
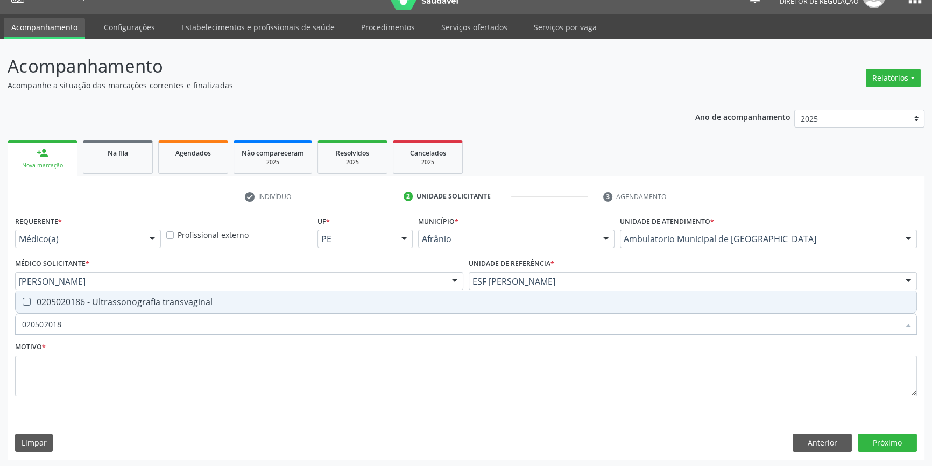
type input "0205020186"
click at [317, 302] on div "0205020186 - Ultrassonografia transvaginal" at bounding box center [466, 302] width 888 height 9
checkbox transvaginal "true"
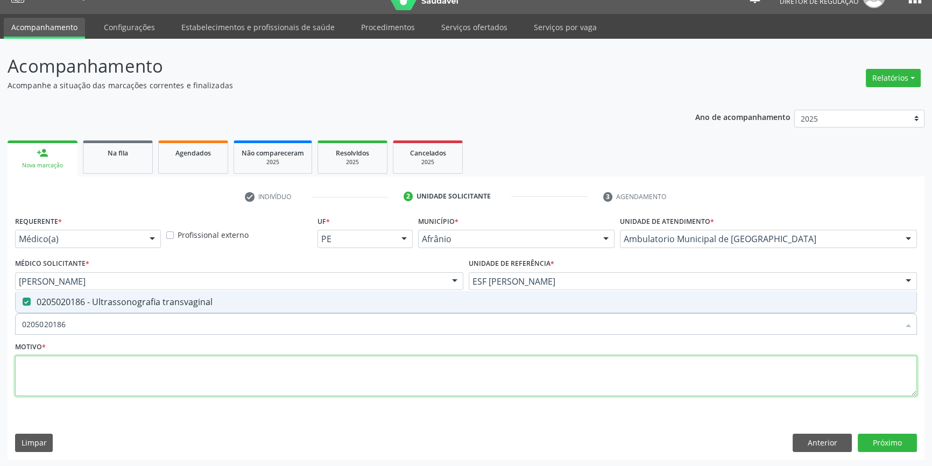
click at [86, 356] on textarea at bounding box center [466, 376] width 902 height 41
click at [83, 379] on textarea at bounding box center [466, 376] width 902 height 41
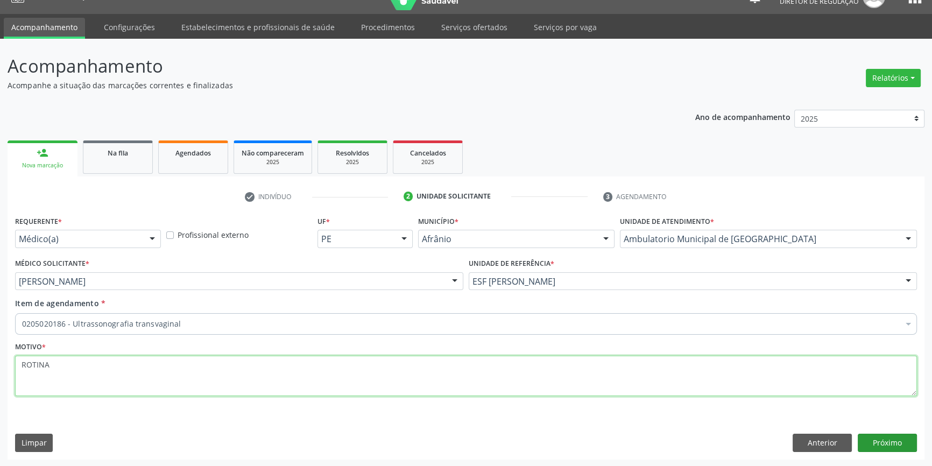
type textarea "ROTINA"
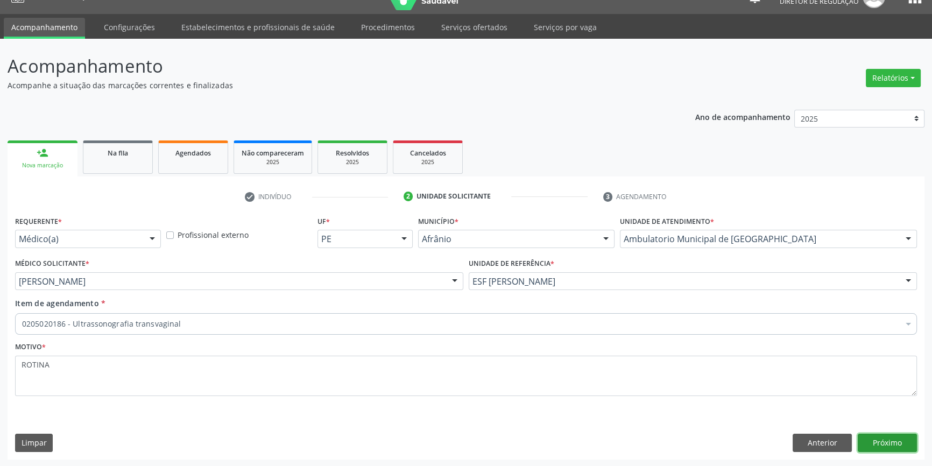
click at [877, 442] on button "Próximo" at bounding box center [887, 443] width 59 height 18
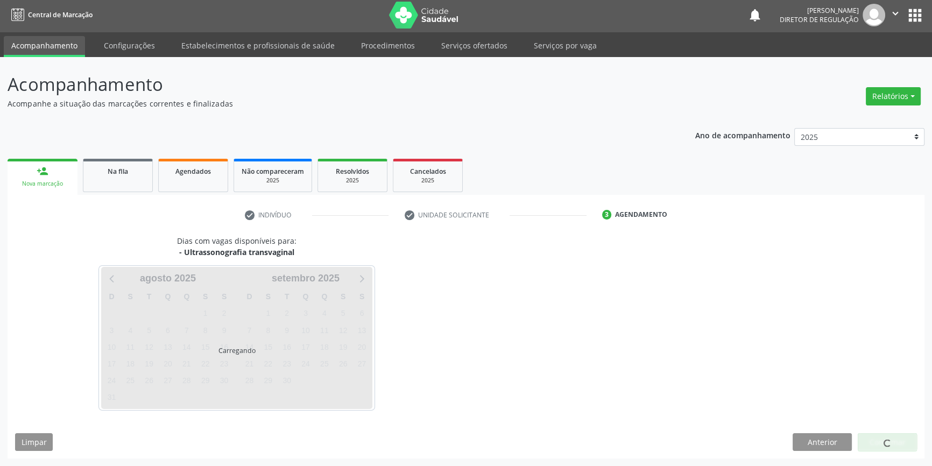
scroll to position [1, 0]
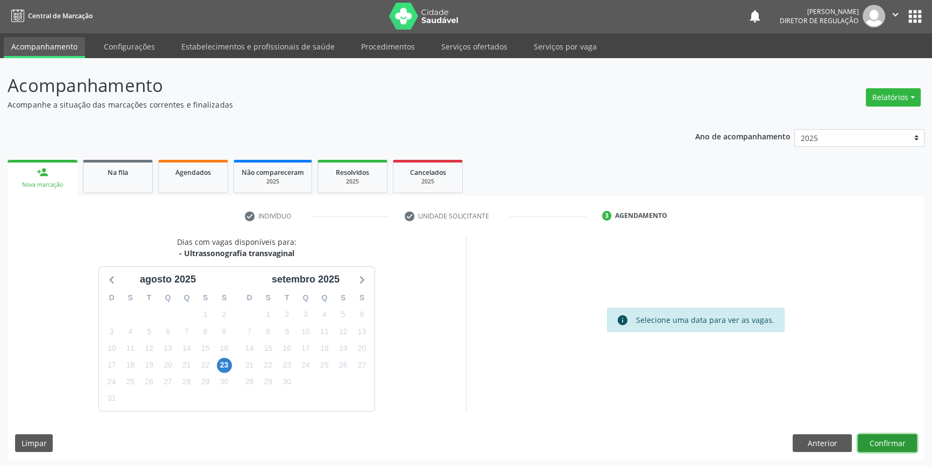
click at [877, 442] on button "Confirmar" at bounding box center [887, 443] width 59 height 18
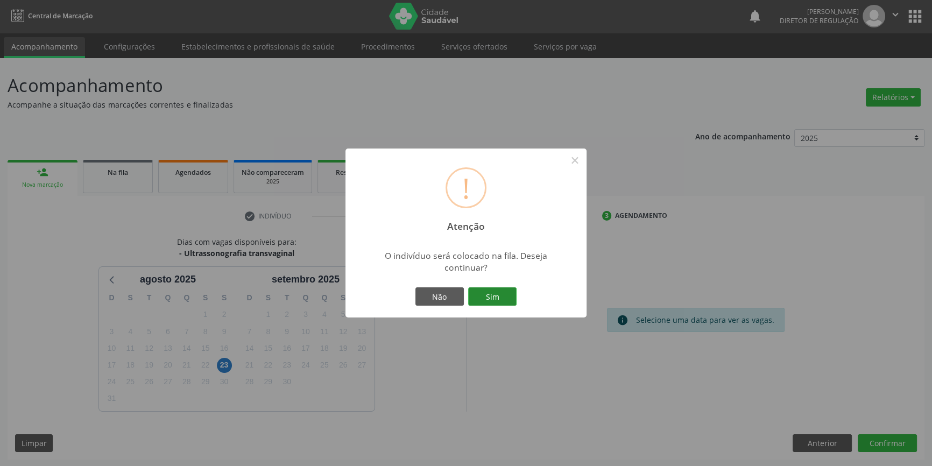
click at [482, 291] on button "Sim" at bounding box center [492, 296] width 48 height 18
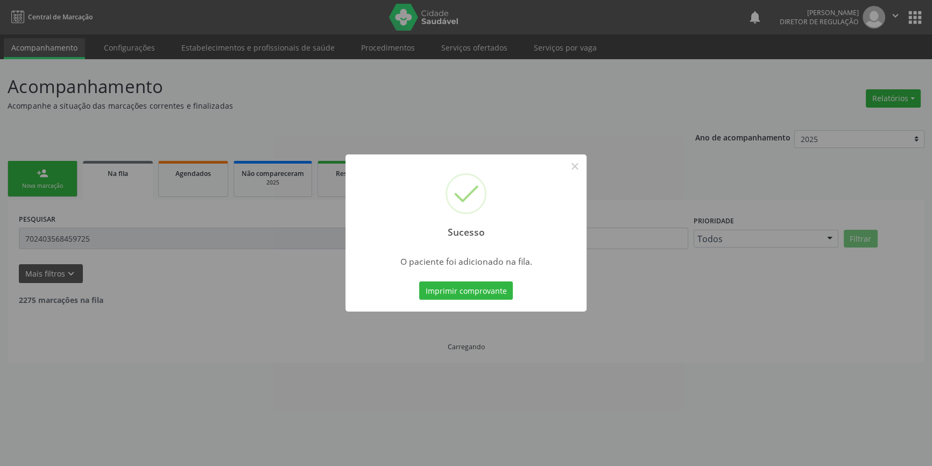
scroll to position [0, 0]
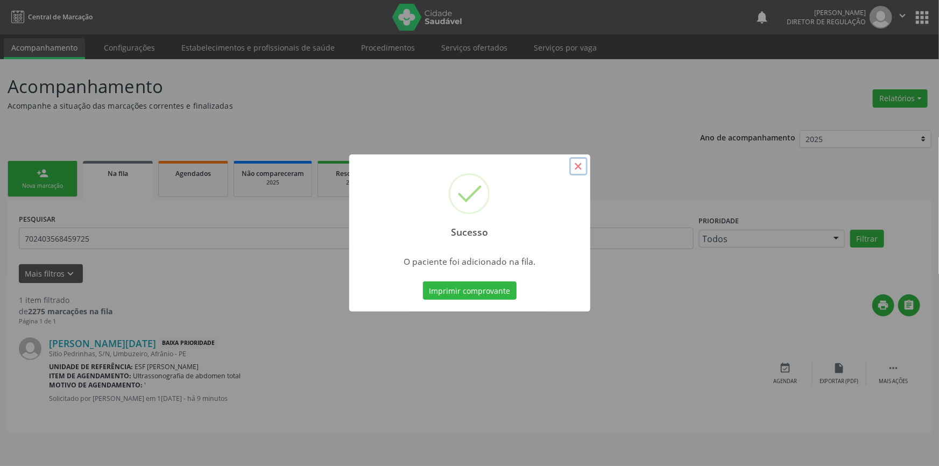
click at [576, 172] on button "×" at bounding box center [578, 166] width 18 height 18
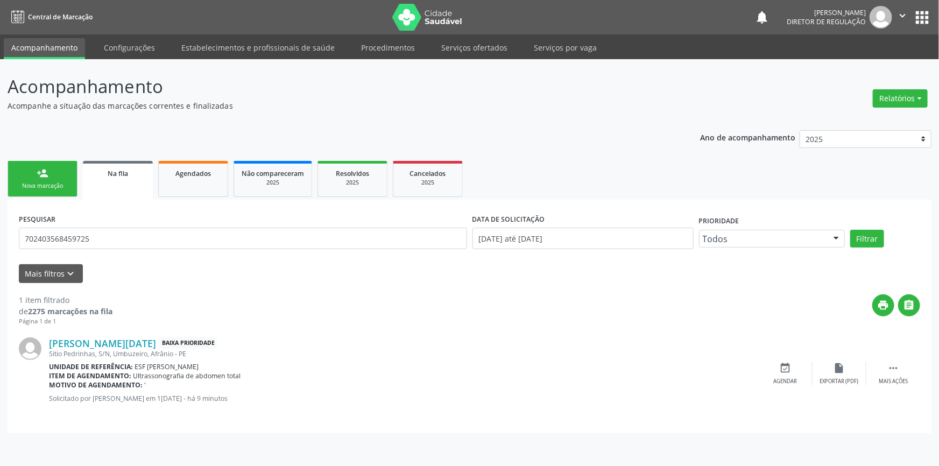
click at [48, 178] on link "person_add Nova marcação" at bounding box center [43, 179] width 70 height 36
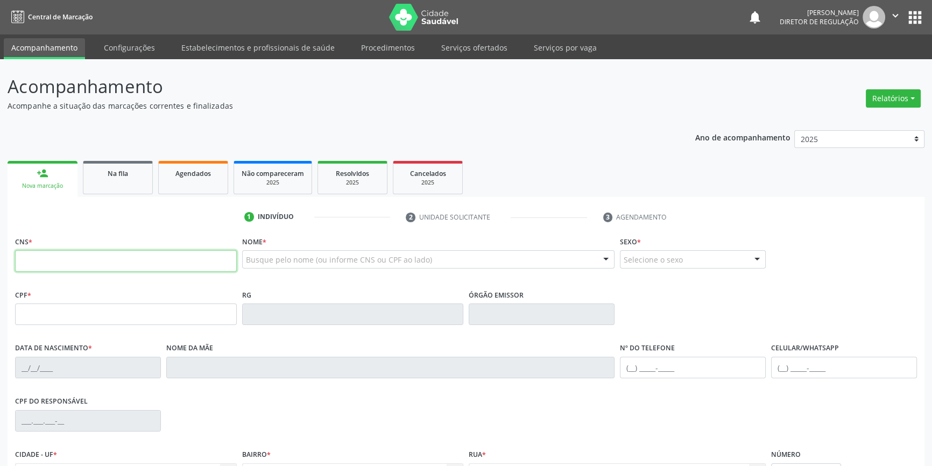
drag, startPoint x: 31, startPoint y: 259, endPoint x: 68, endPoint y: 257, distance: 37.2
click at [32, 259] on input "text" at bounding box center [126, 261] width 222 height 22
type input "704 0088 7216 8063"
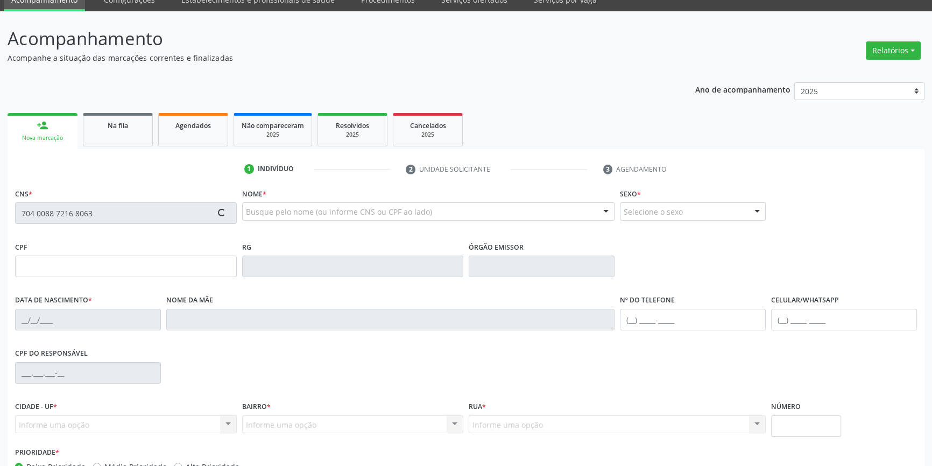
scroll to position [117, 0]
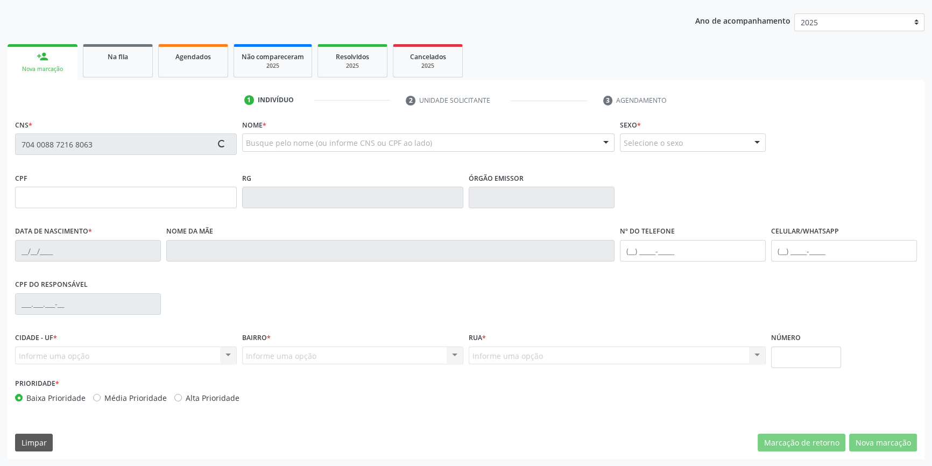
type input "055.835.094-14"
type input "1[DATE]"
type input "[PERSON_NAME]"
type input "[PHONE_NUMBER]"
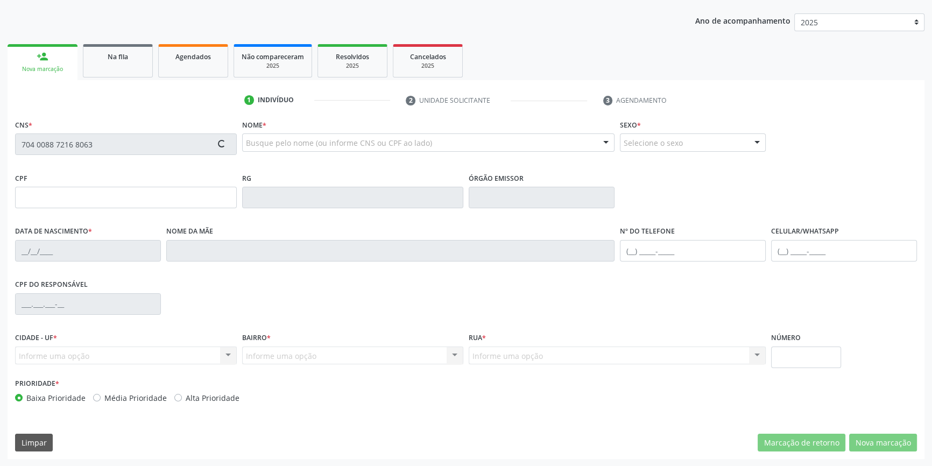
type input "30"
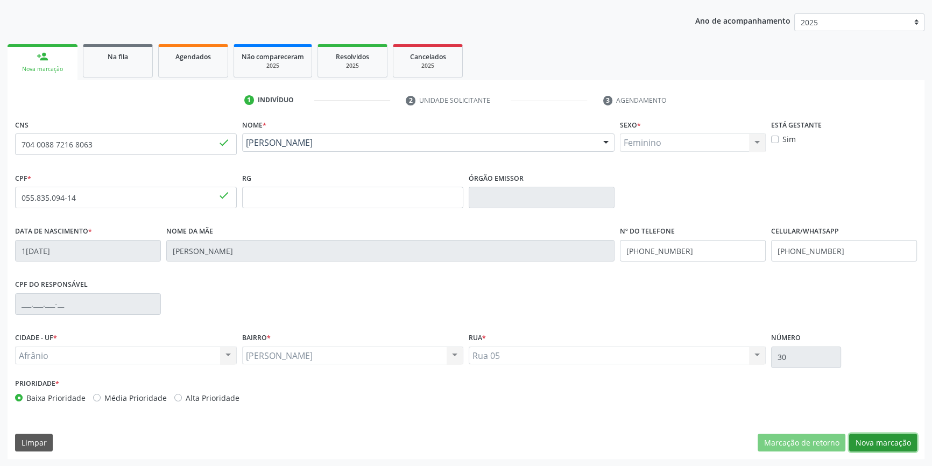
click at [867, 442] on button "Nova marcação" at bounding box center [883, 443] width 68 height 18
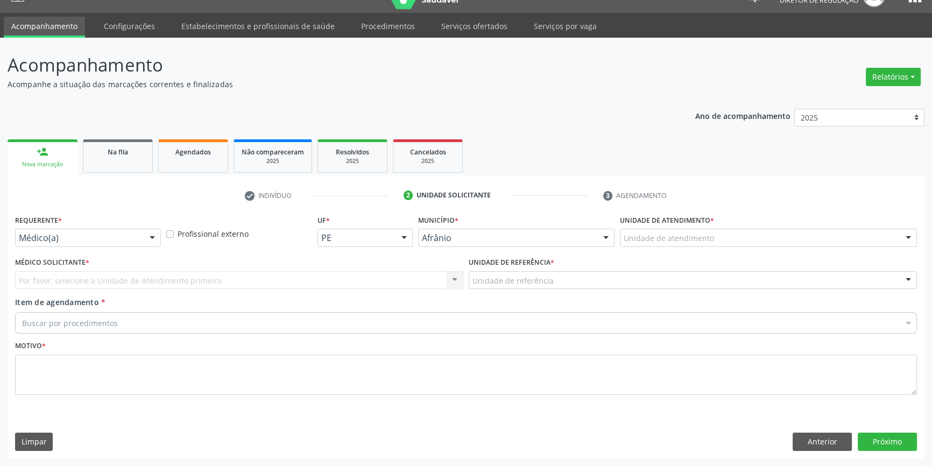
scroll to position [20, 0]
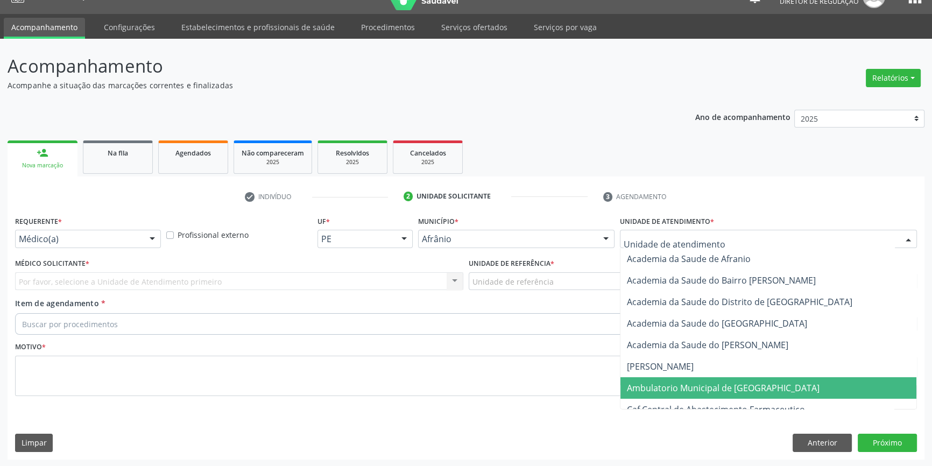
click at [707, 393] on span "Ambulatorio Municipal de [GEOGRAPHIC_DATA]" at bounding box center [768, 388] width 296 height 22
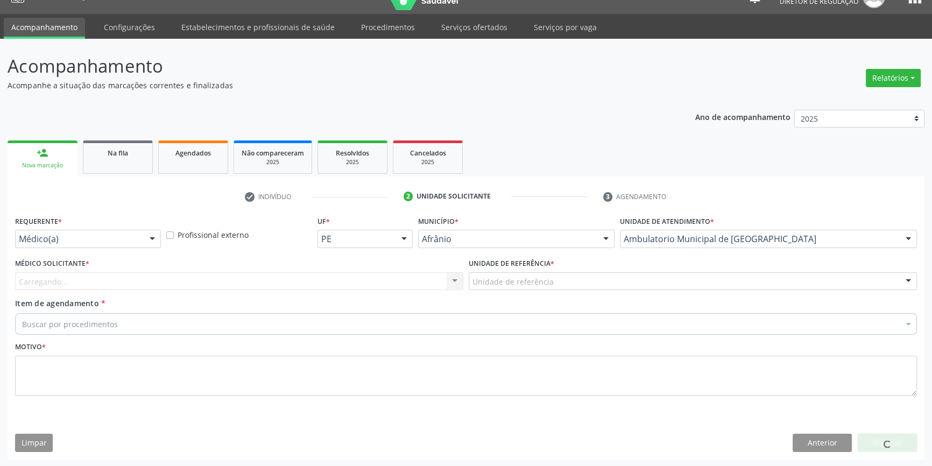
click at [508, 270] on label "Unidade de referência *" at bounding box center [512, 264] width 86 height 17
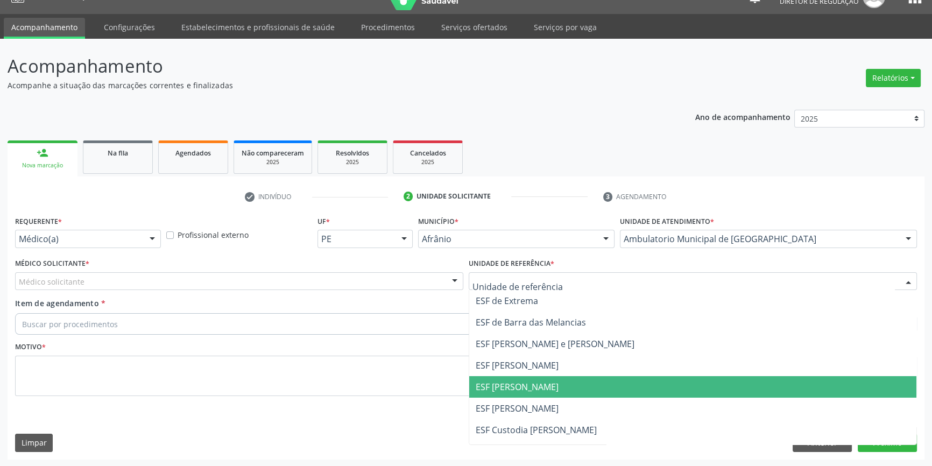
drag, startPoint x: 519, startPoint y: 388, endPoint x: 376, endPoint y: 292, distance: 172.2
click at [519, 387] on span "ESF [PERSON_NAME]" at bounding box center [517, 387] width 83 height 12
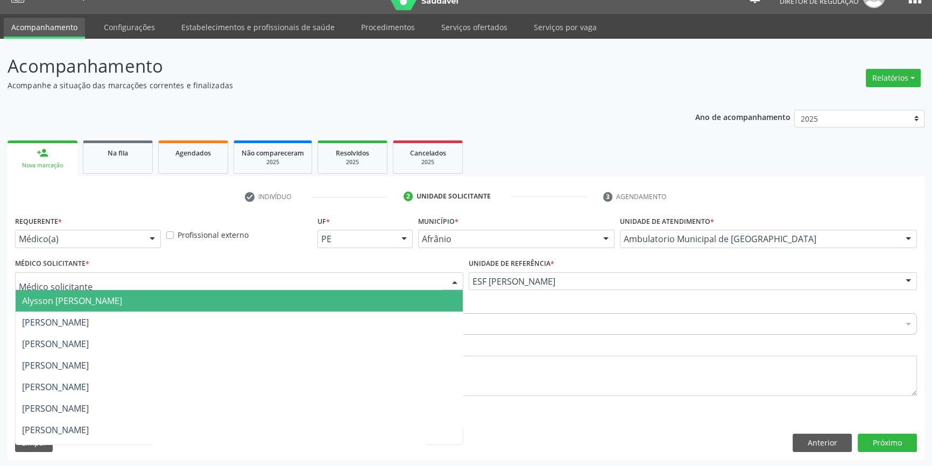
click at [356, 284] on div at bounding box center [239, 281] width 448 height 18
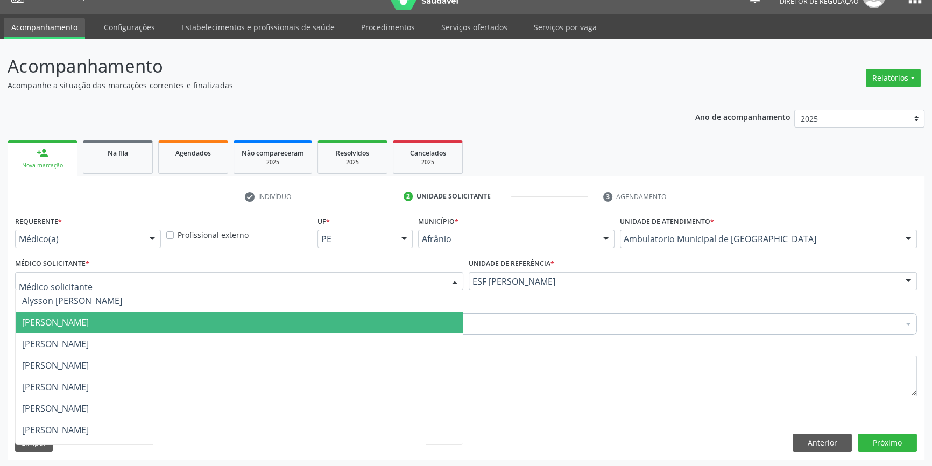
click at [89, 321] on span "[PERSON_NAME]" at bounding box center [55, 322] width 67 height 12
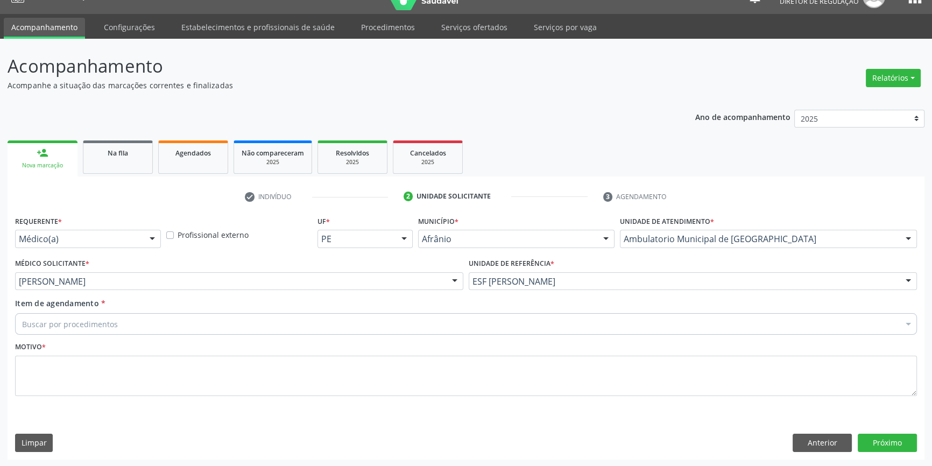
click at [116, 321] on div "Buscar por procedimentos" at bounding box center [466, 324] width 902 height 22
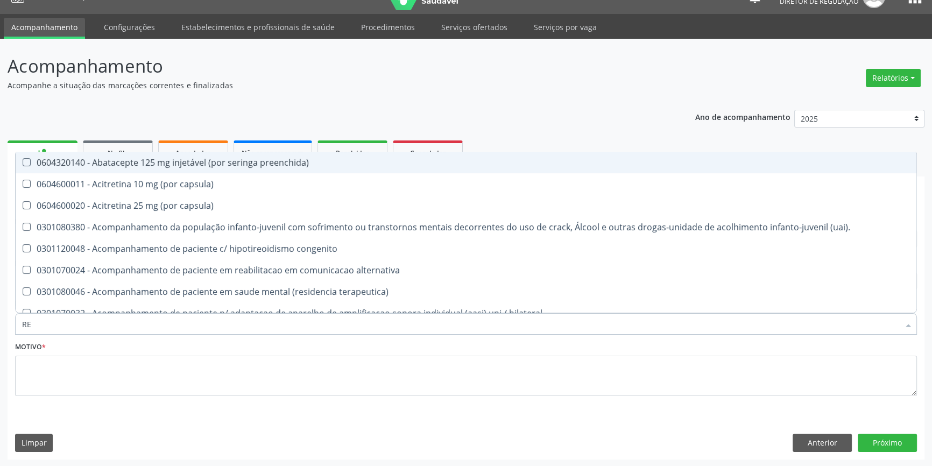
type input "R"
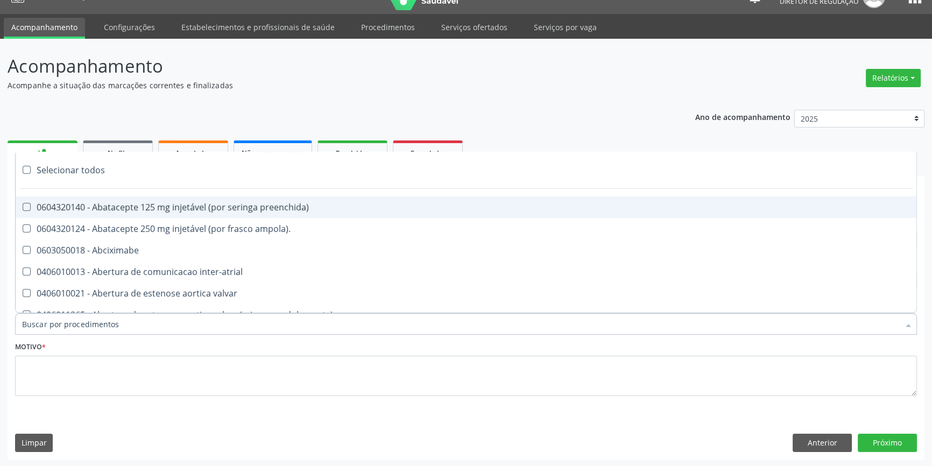
type input "C"
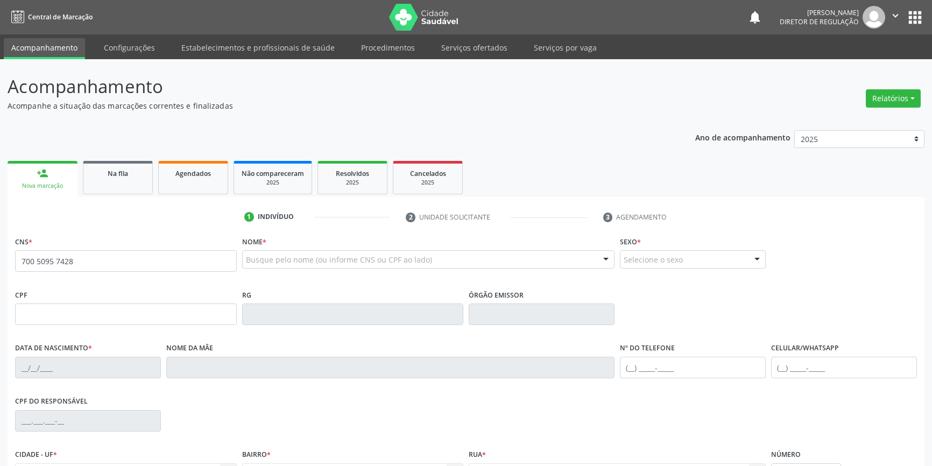
click at [112, 265] on input "700 5095 7428" at bounding box center [126, 261] width 222 height 22
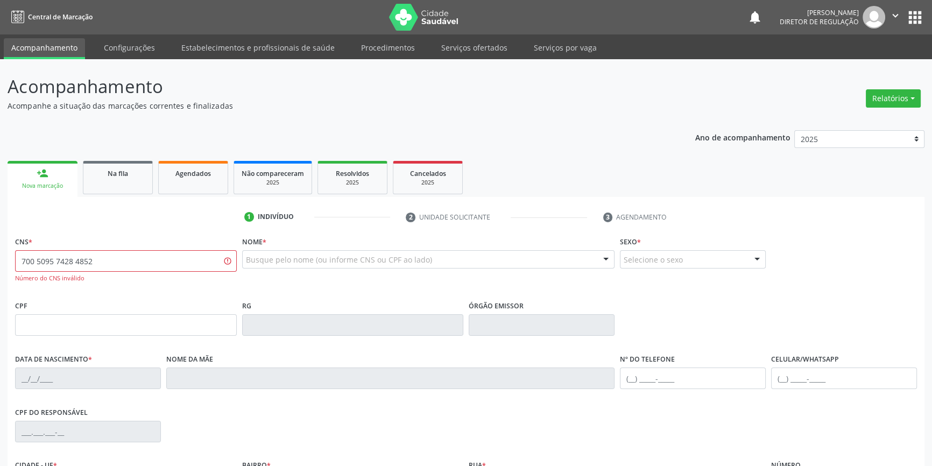
drag, startPoint x: 174, startPoint y: 252, endPoint x: 181, endPoint y: 201, distance: 51.5
click at [0, 251] on div "Acompanhamento Acompanhe a situação das marcações correntes e finalizadas Relat…" at bounding box center [466, 326] width 932 height 535
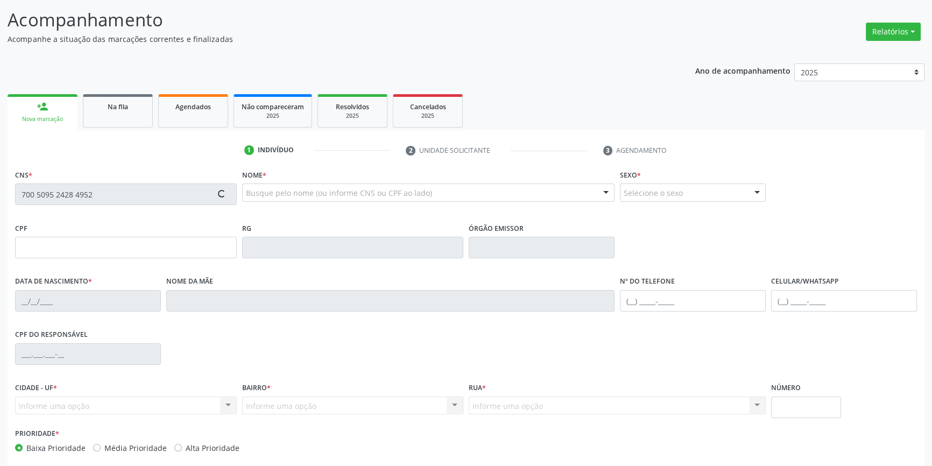
scroll to position [117, 0]
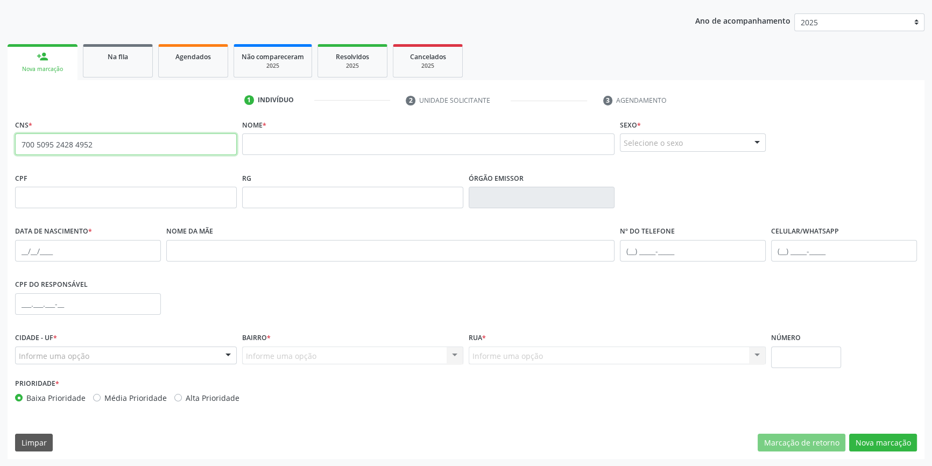
drag, startPoint x: 163, startPoint y: 146, endPoint x: 0, endPoint y: 145, distance: 163.0
click at [0, 145] on div "Acompanhamento Acompanhe a situação das marcações correntes e finalizadas Relat…" at bounding box center [466, 204] width 932 height 524
type input "700 0030 1181 8201"
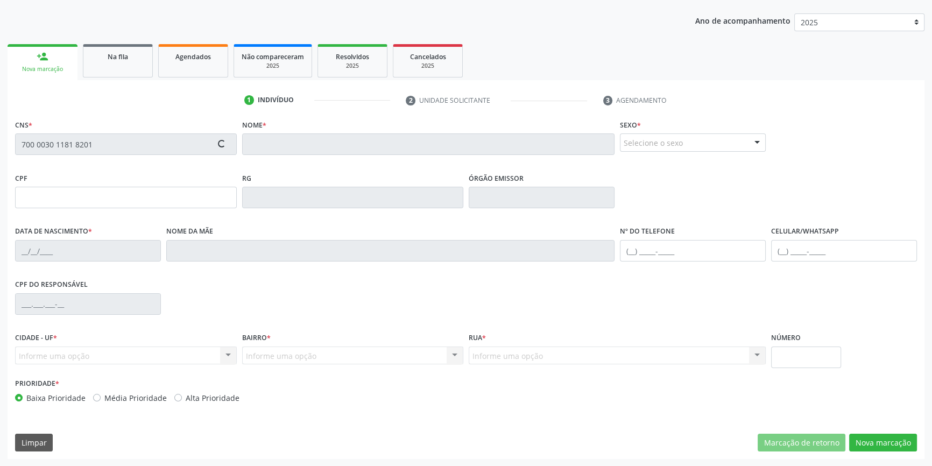
type input "2[DATE]"
type input "[PERSON_NAME]"
type input "[PHONE_NUMBER]"
type input "056.989.404-28"
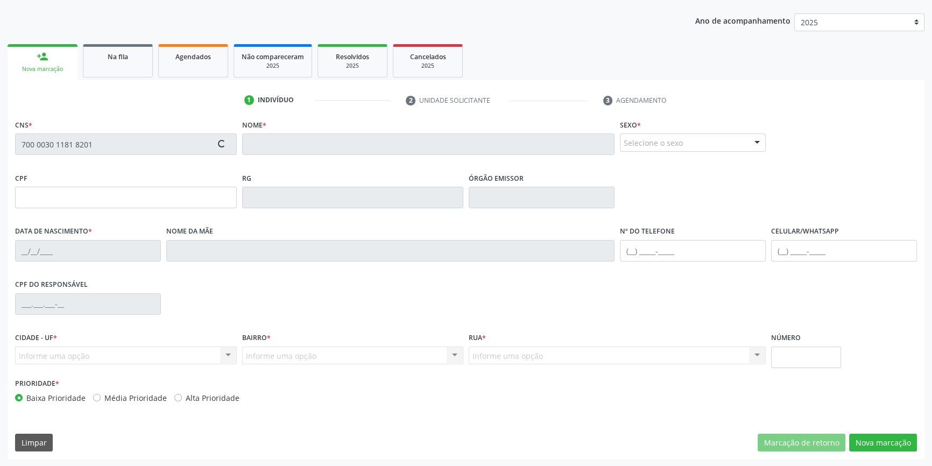
type input "2"
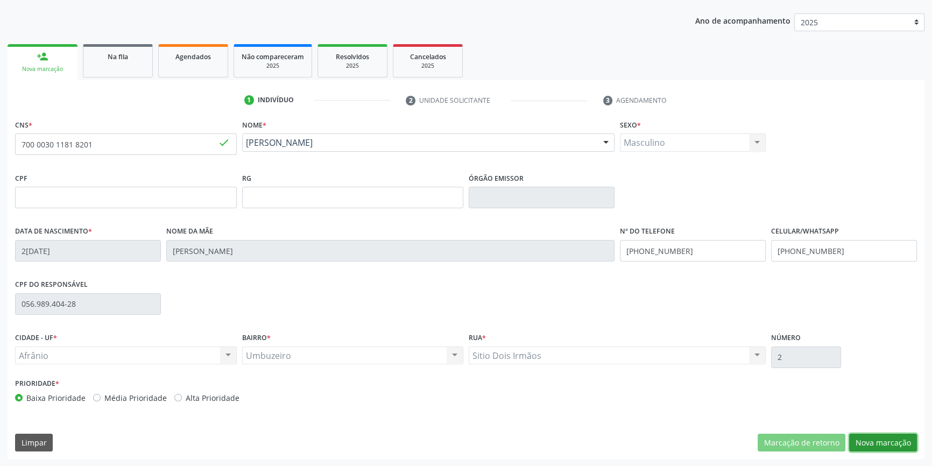
click at [878, 447] on button "Nova marcação" at bounding box center [883, 443] width 68 height 18
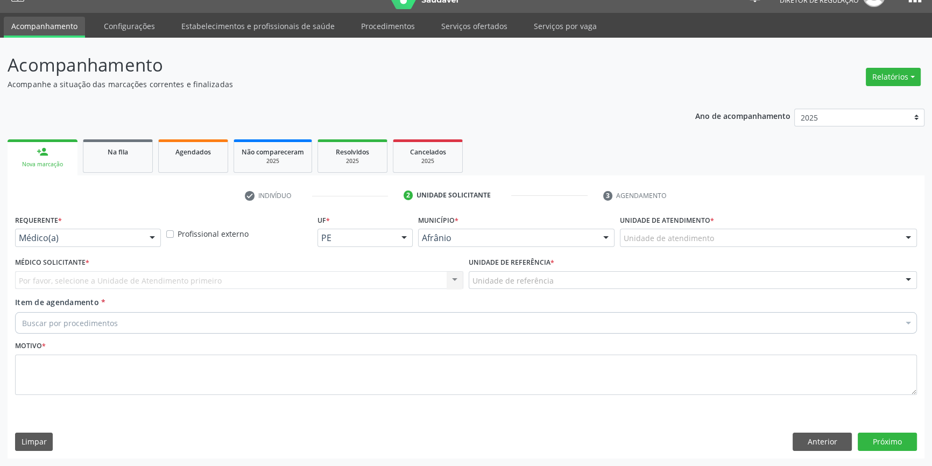
scroll to position [20, 0]
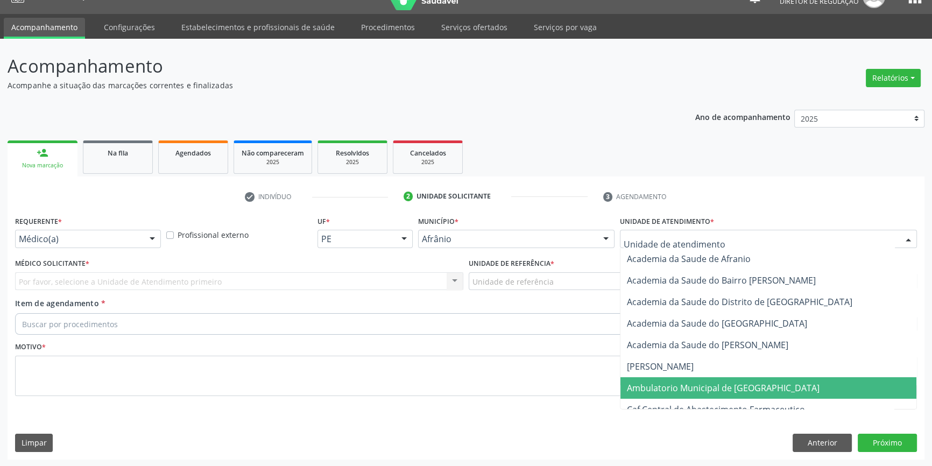
drag, startPoint x: 670, startPoint y: 387, endPoint x: 589, endPoint y: 334, distance: 97.2
click at [667, 386] on span "Ambulatorio Municipal de [GEOGRAPHIC_DATA]" at bounding box center [723, 388] width 193 height 12
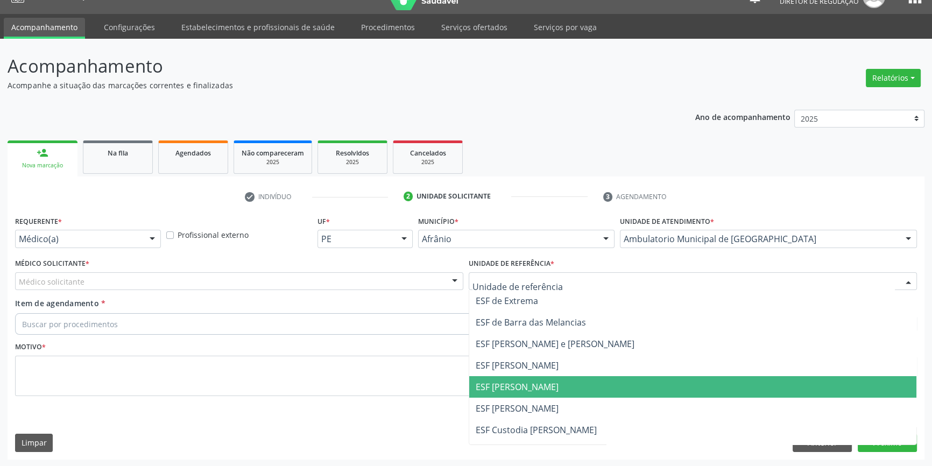
click at [511, 381] on span "ESF [PERSON_NAME]" at bounding box center [517, 387] width 83 height 12
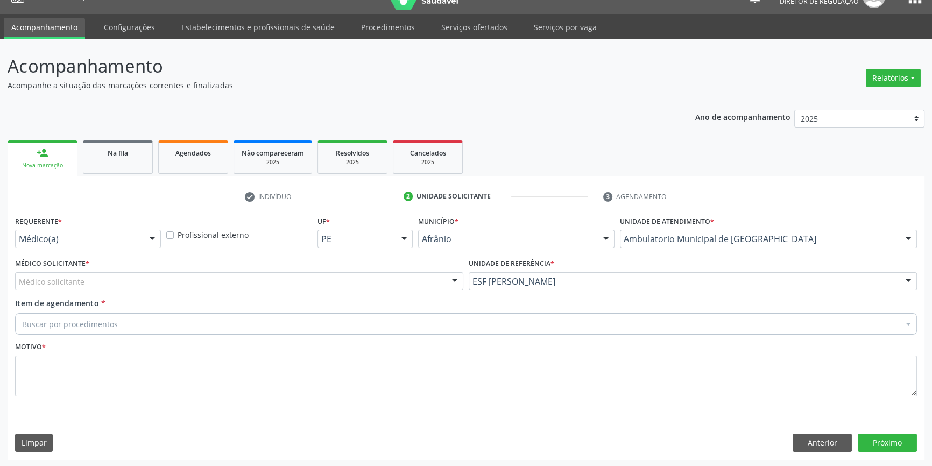
click at [310, 293] on div "Médico Solicitante * Médico solicitante [PERSON_NAME] [PERSON_NAME] [PERSON_NAM…" at bounding box center [239, 277] width 454 height 42
drag, startPoint x: 258, startPoint y: 279, endPoint x: 138, endPoint y: 300, distance: 121.3
click at [246, 284] on div "Médico solicitante" at bounding box center [239, 281] width 448 height 18
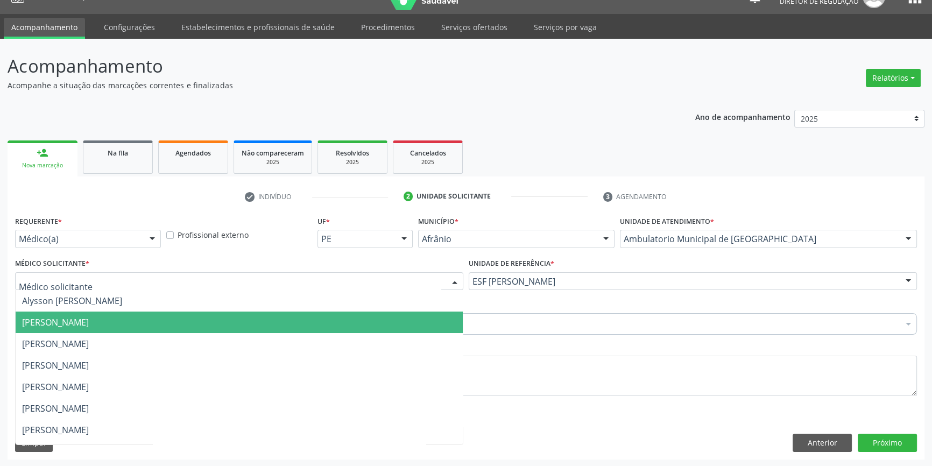
click at [61, 322] on span "[PERSON_NAME]" at bounding box center [55, 322] width 67 height 12
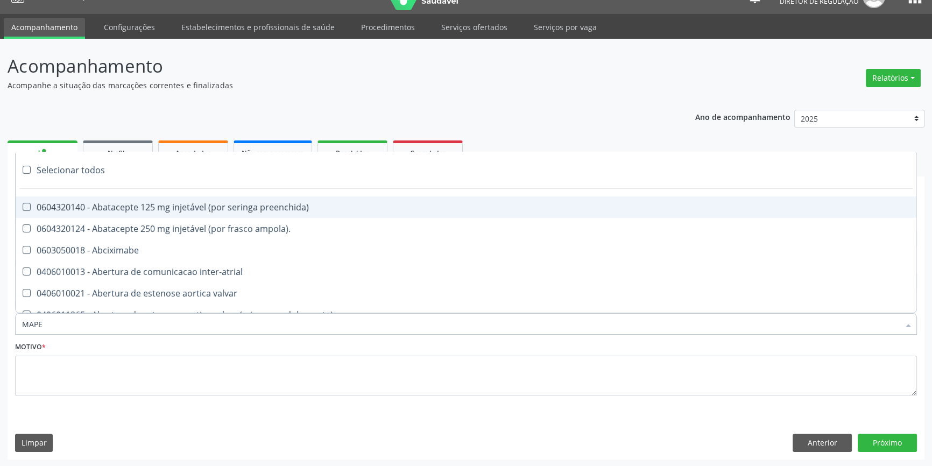
type input "MAPEA"
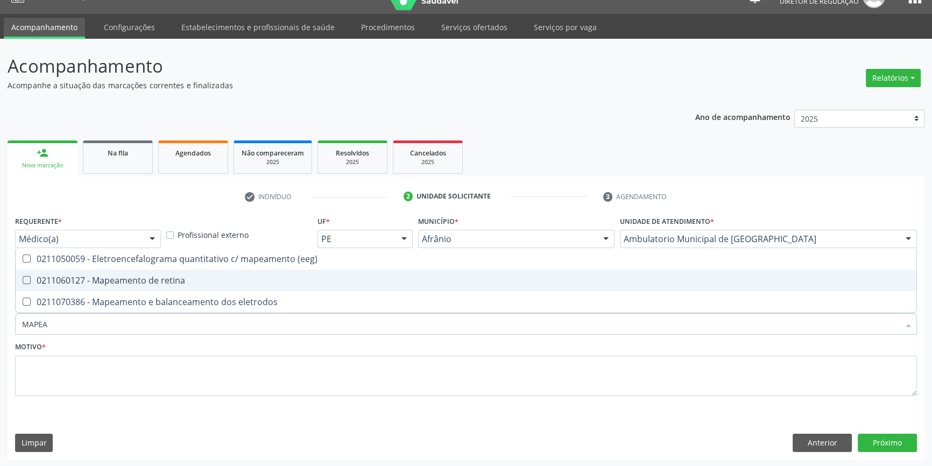
click at [113, 278] on div "0211060127 - Mapeamento de retina" at bounding box center [466, 280] width 888 height 9
checkbox retina "true"
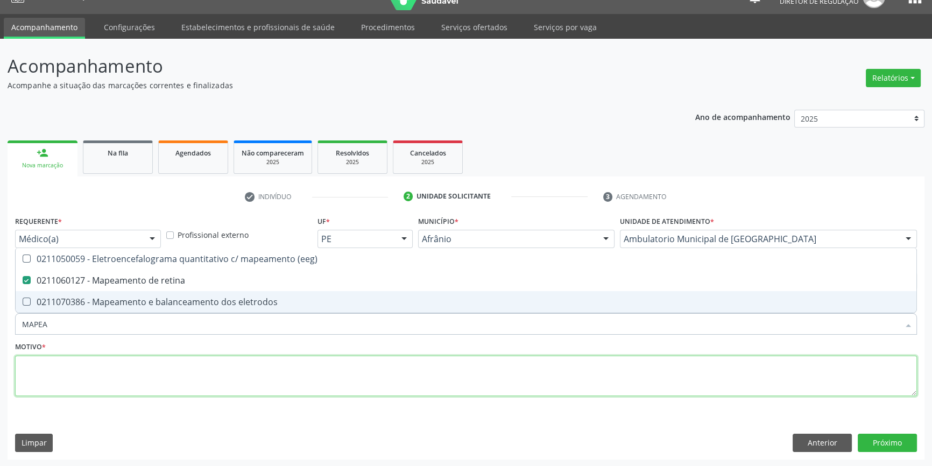
click at [108, 375] on textarea at bounding box center [466, 376] width 902 height 41
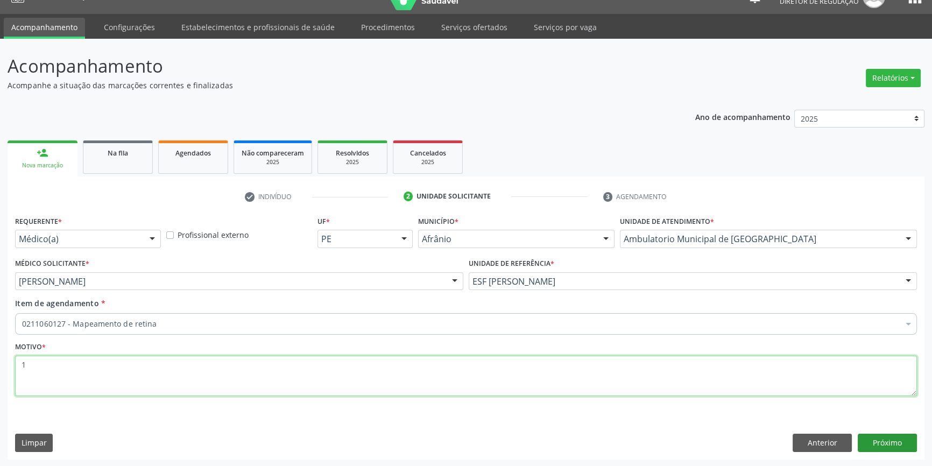
type textarea "1"
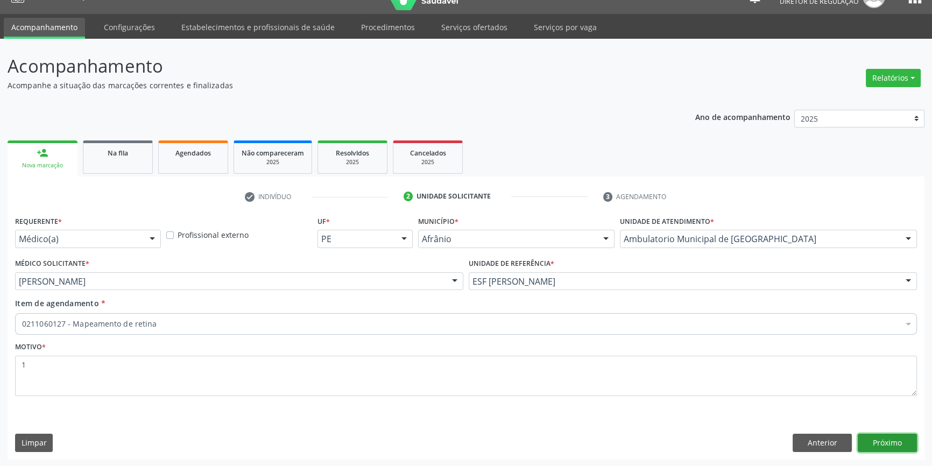
click at [872, 443] on button "Próximo" at bounding box center [887, 443] width 59 height 18
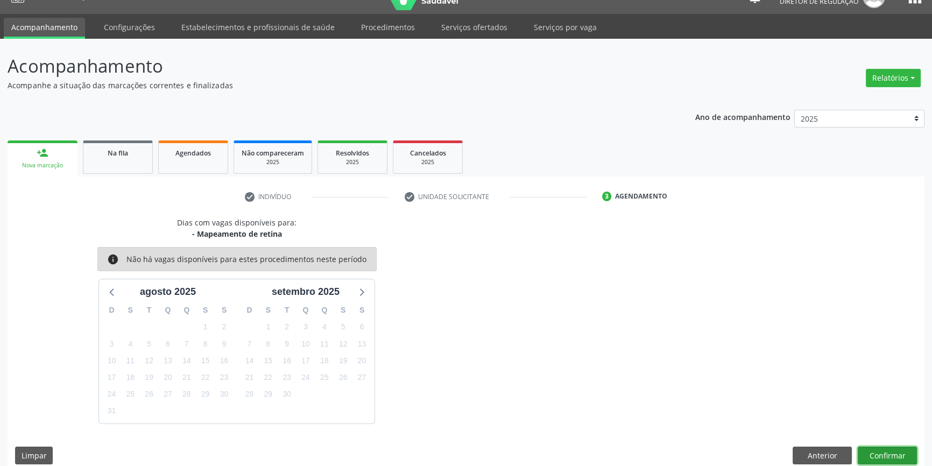
click at [884, 450] on button "Confirmar" at bounding box center [887, 456] width 59 height 18
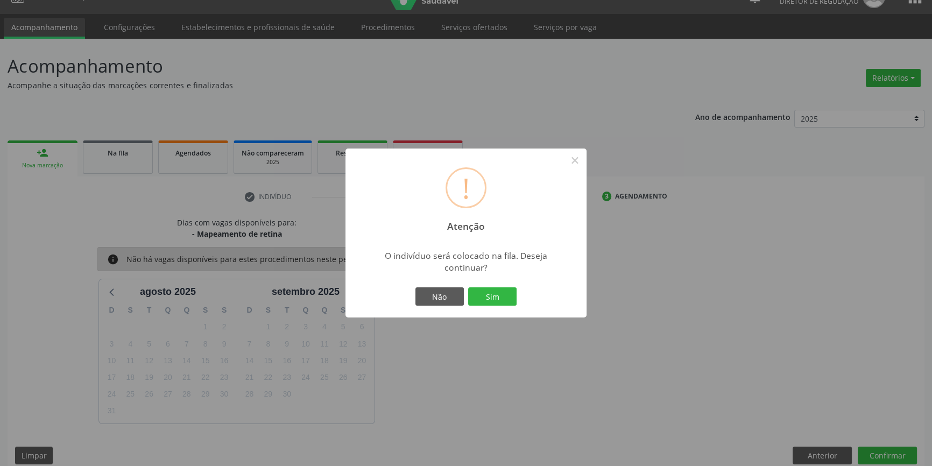
click at [491, 282] on div "! Atenção × O indivíduo será colocado na fila. Deseja continuar? Não Sim" at bounding box center [465, 233] width 241 height 169
click at [492, 292] on button "Sim" at bounding box center [492, 296] width 48 height 18
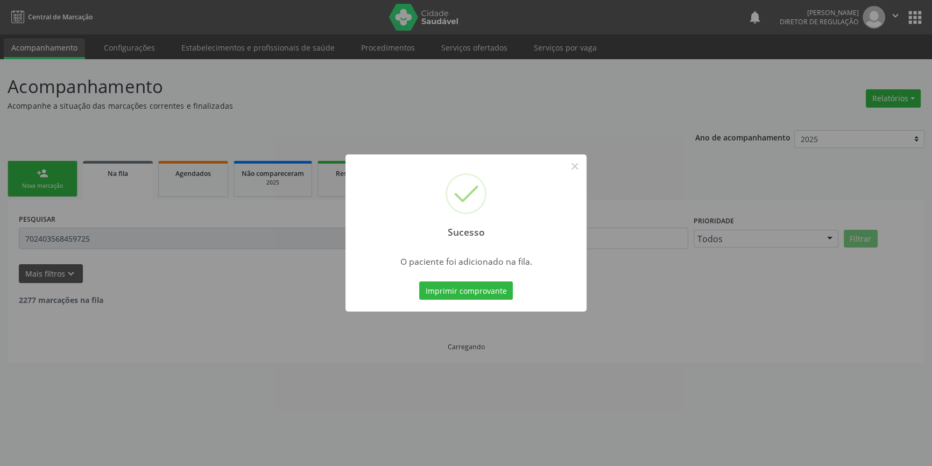
scroll to position [0, 0]
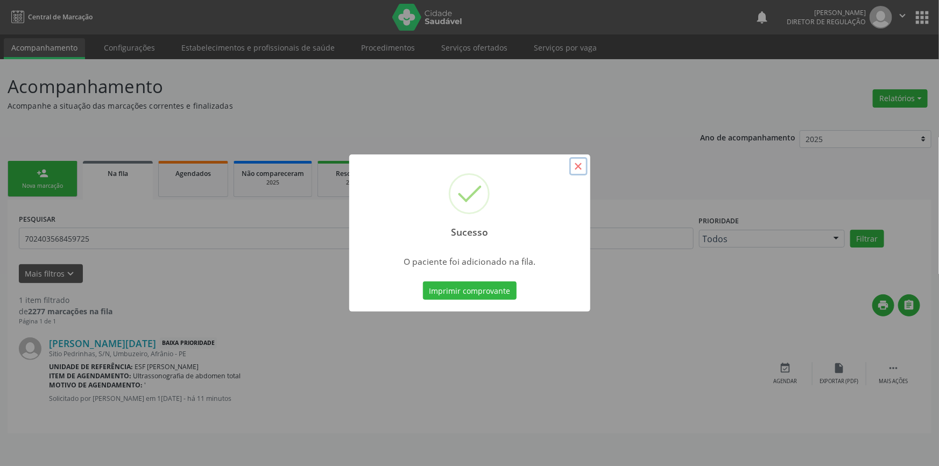
click at [578, 163] on button "×" at bounding box center [578, 166] width 18 height 18
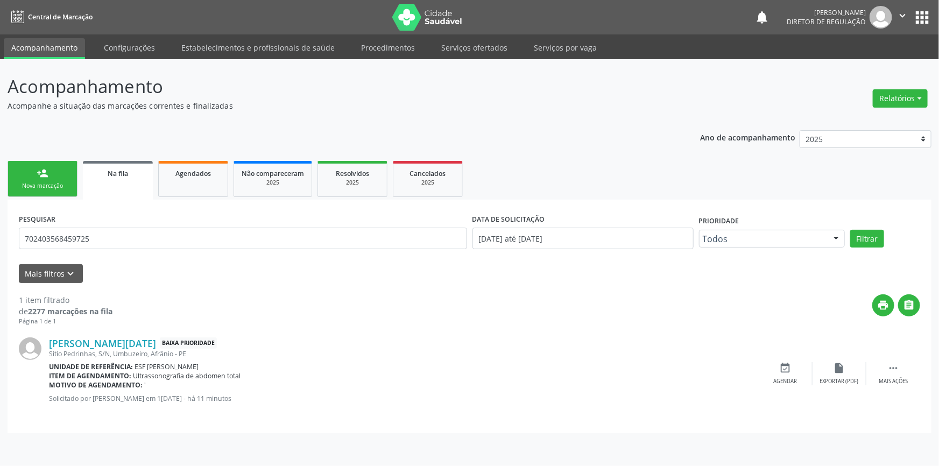
click at [47, 174] on div "person_add" at bounding box center [43, 173] width 12 height 12
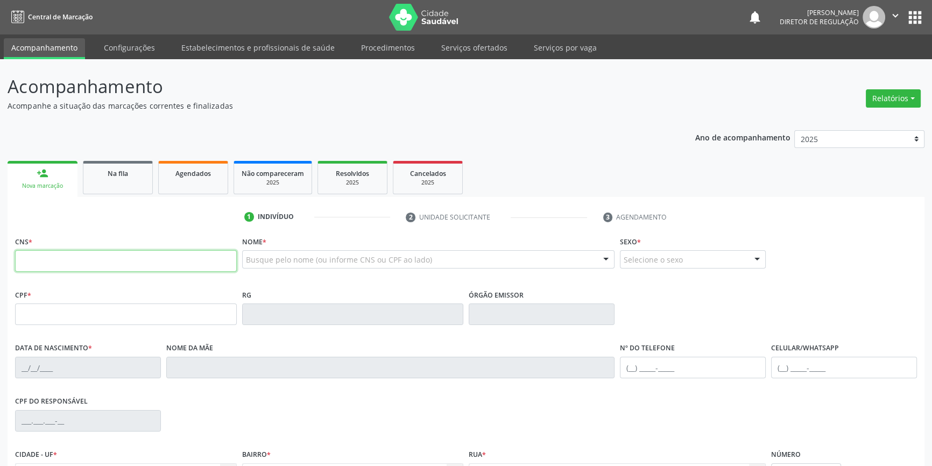
click at [129, 267] on input "text" at bounding box center [126, 261] width 222 height 22
type input "702 3061 4130 1418"
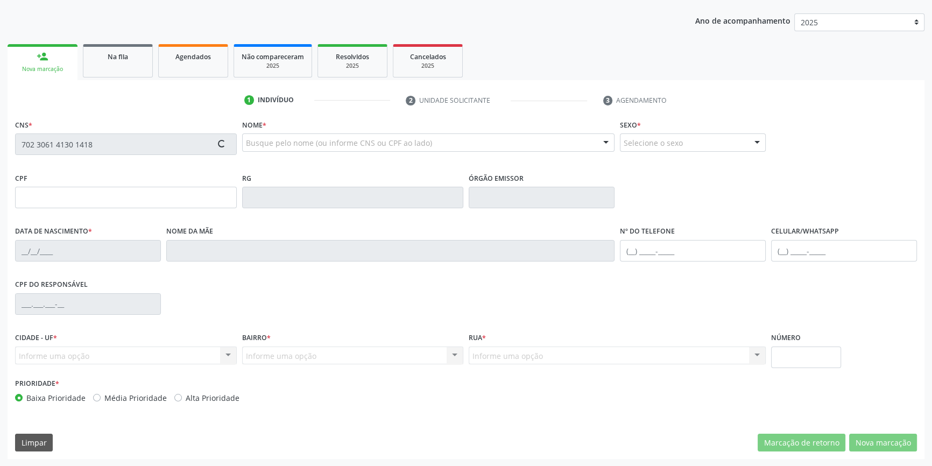
type input "201.616.498-07"
type input "28[DATE]"
type input "[PERSON_NAME]"
type input "[PHONE_NUMBER]"
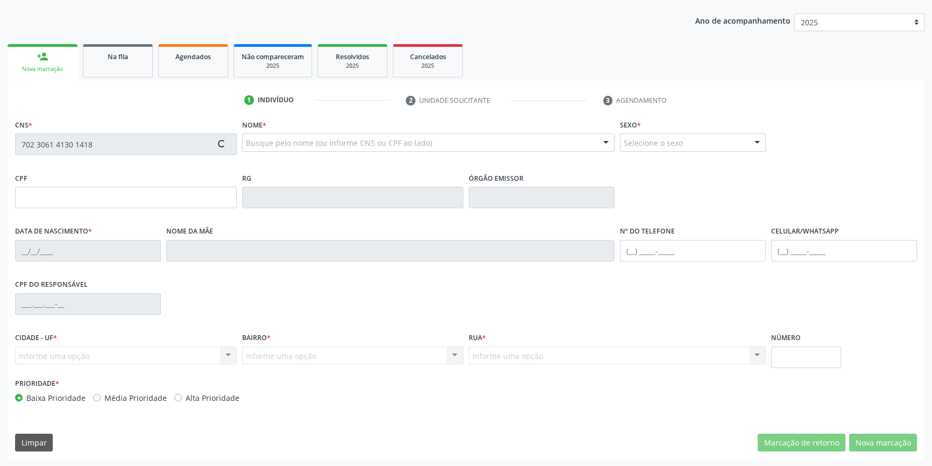
type input "946.110.844-34"
type input "100"
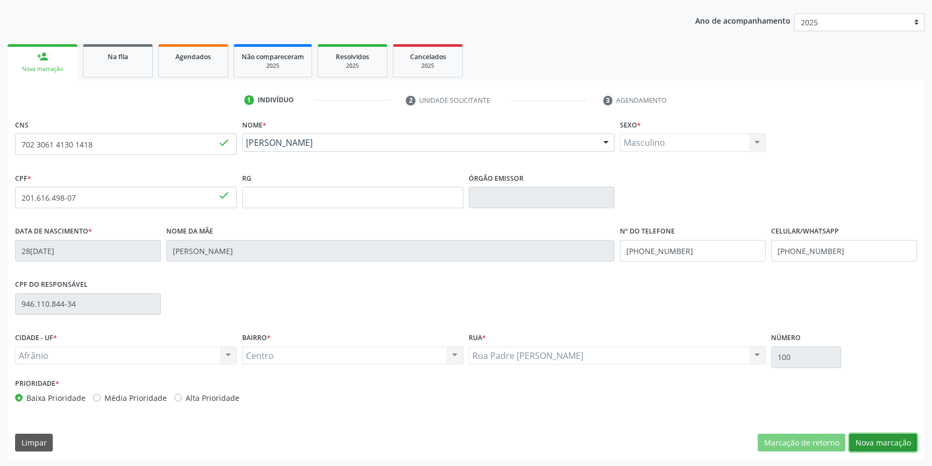
click at [861, 440] on button "Nova marcação" at bounding box center [883, 443] width 68 height 18
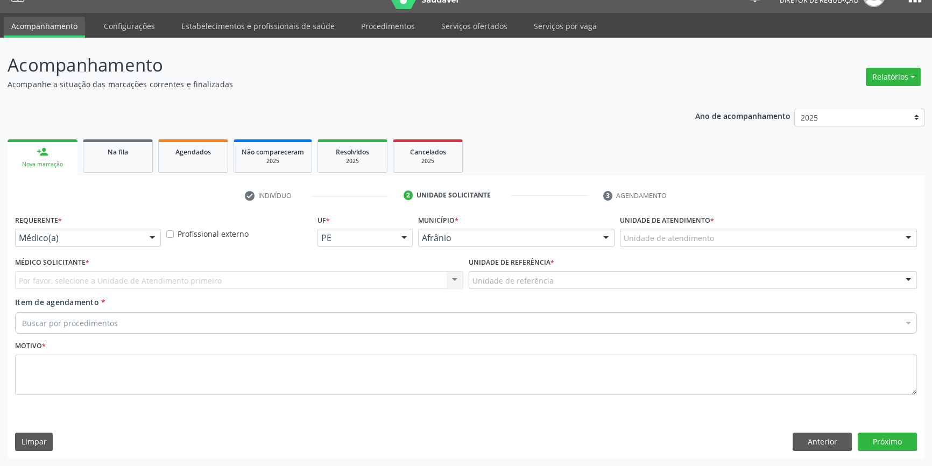
scroll to position [20, 0]
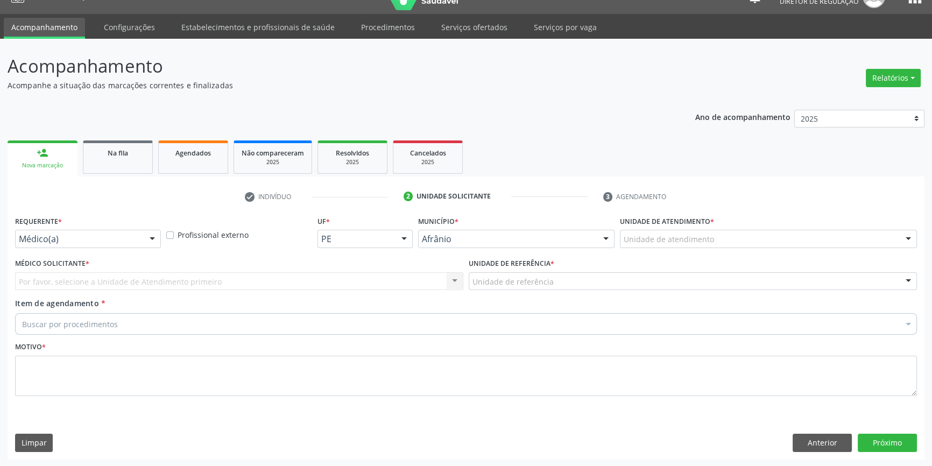
click at [716, 242] on div "Unidade de atendimento" at bounding box center [768, 239] width 297 height 18
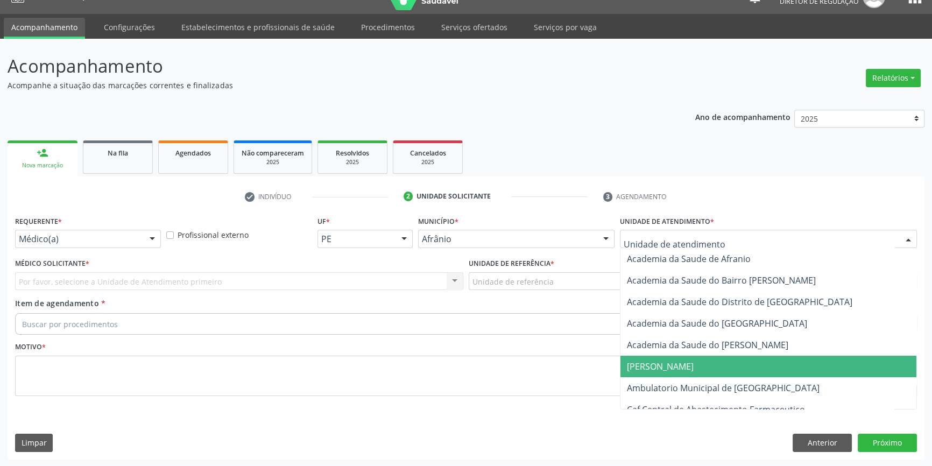
drag, startPoint x: 697, startPoint y: 395, endPoint x: 651, endPoint y: 357, distance: 60.0
click at [695, 393] on span "Ambulatorio Municipal de [GEOGRAPHIC_DATA]" at bounding box center [768, 388] width 296 height 22
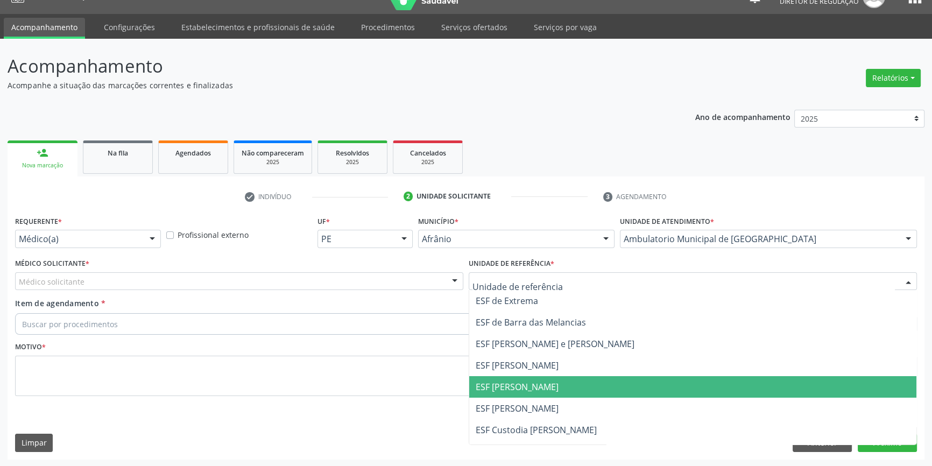
drag, startPoint x: 514, startPoint y: 387, endPoint x: 371, endPoint y: 309, distance: 163.5
click at [508, 385] on span "ESF [PERSON_NAME]" at bounding box center [517, 387] width 83 height 12
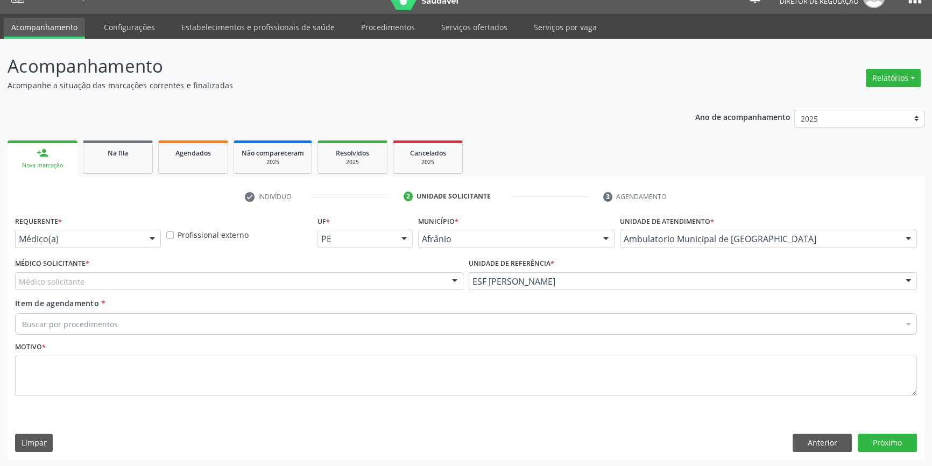
click at [311, 285] on div "Médico solicitante" at bounding box center [239, 281] width 448 height 18
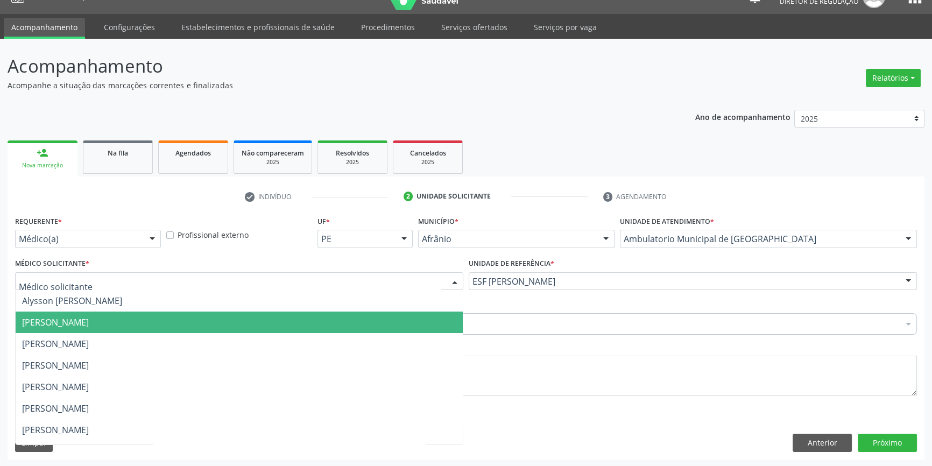
click at [153, 322] on span "[PERSON_NAME]" at bounding box center [239, 323] width 447 height 22
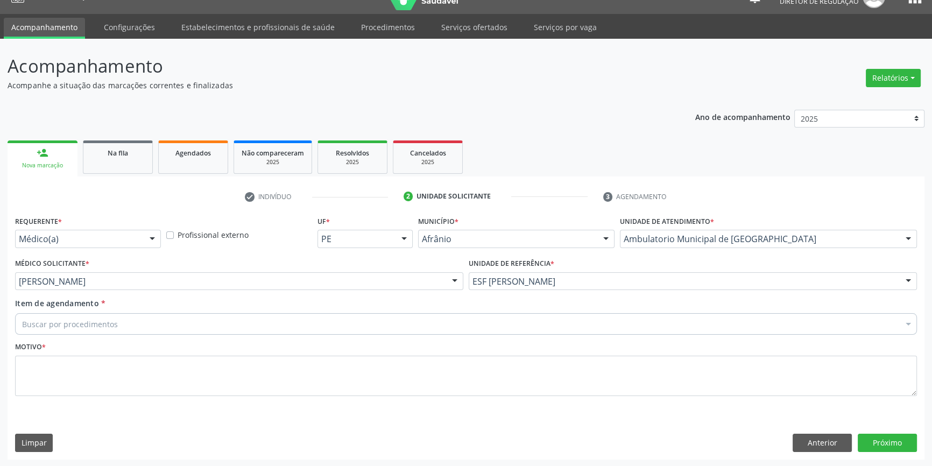
click at [153, 322] on div "Buscar por procedimentos" at bounding box center [466, 324] width 902 height 22
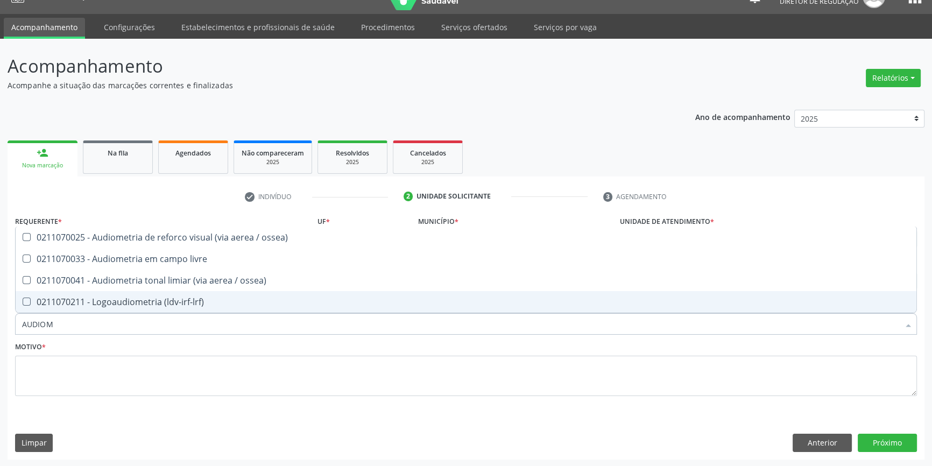
type input "AUDIOME"
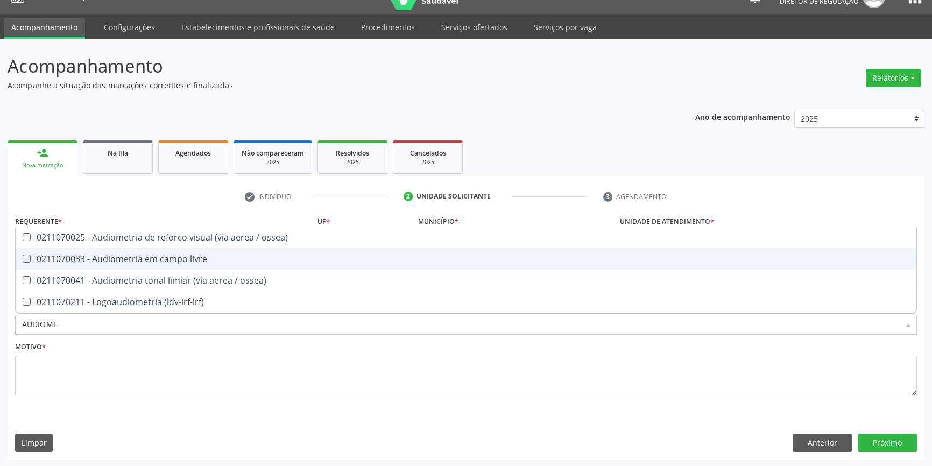
click at [202, 263] on div "0211070033 - Audiometria em campo livre" at bounding box center [466, 259] width 888 height 9
checkbox livre "true"
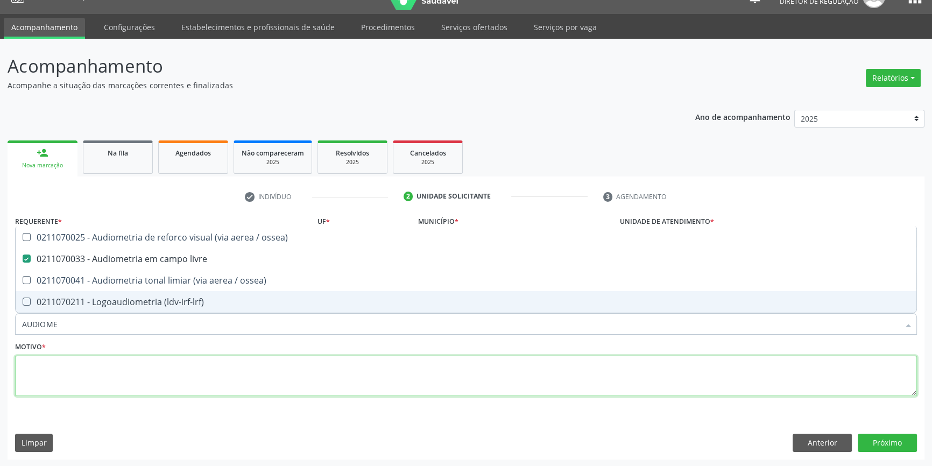
click at [204, 364] on textarea at bounding box center [466, 376] width 902 height 41
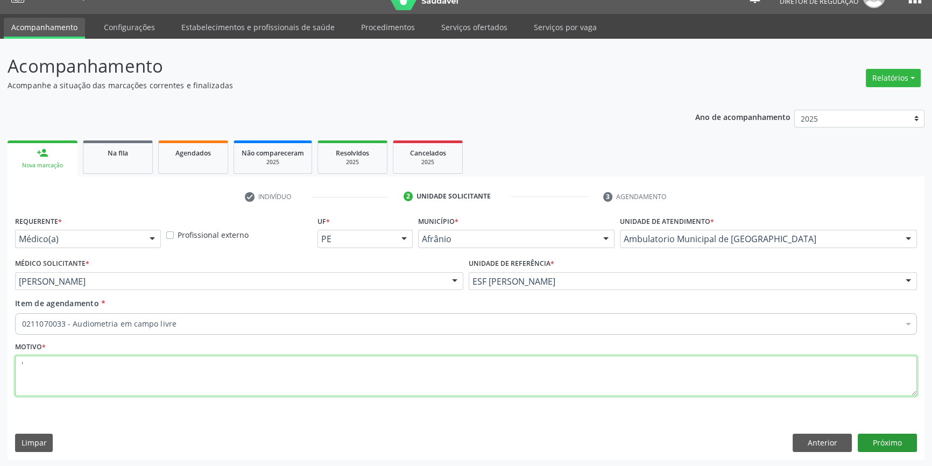
type textarea "'"
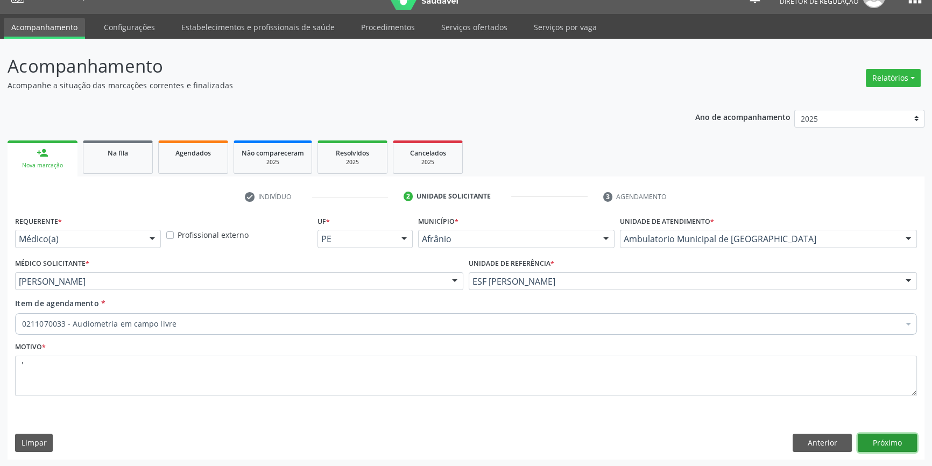
click at [884, 446] on button "Próximo" at bounding box center [887, 443] width 59 height 18
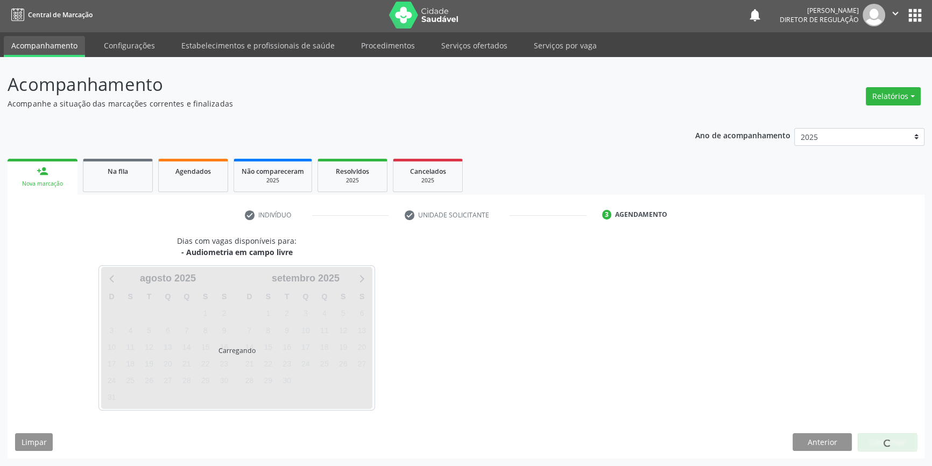
scroll to position [1, 0]
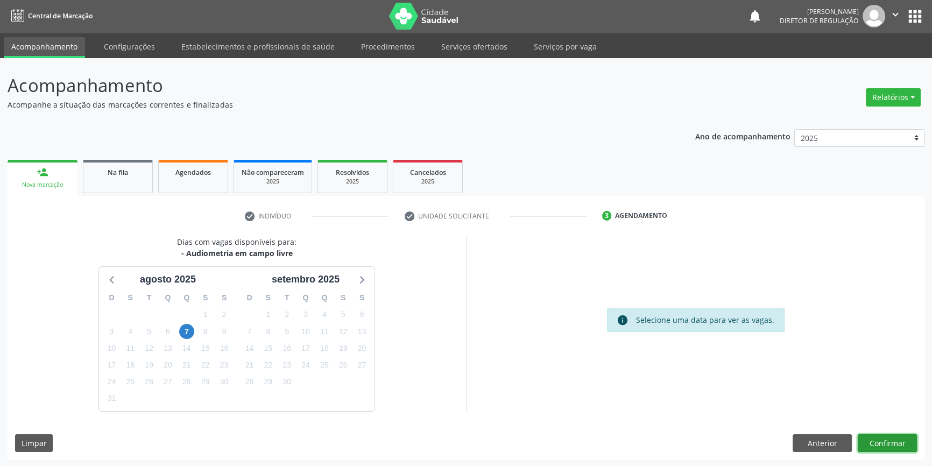
click at [886, 439] on button "Confirmar" at bounding box center [887, 443] width 59 height 18
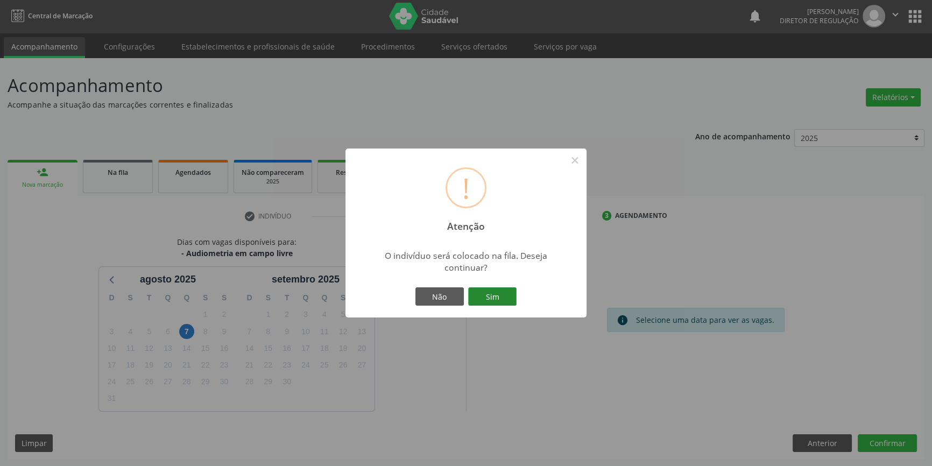
click at [498, 292] on button "Sim" at bounding box center [492, 296] width 48 height 18
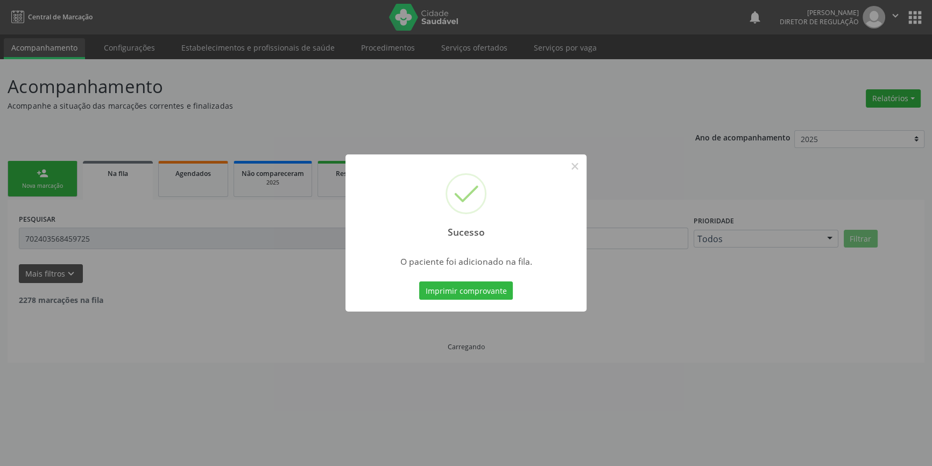
scroll to position [0, 0]
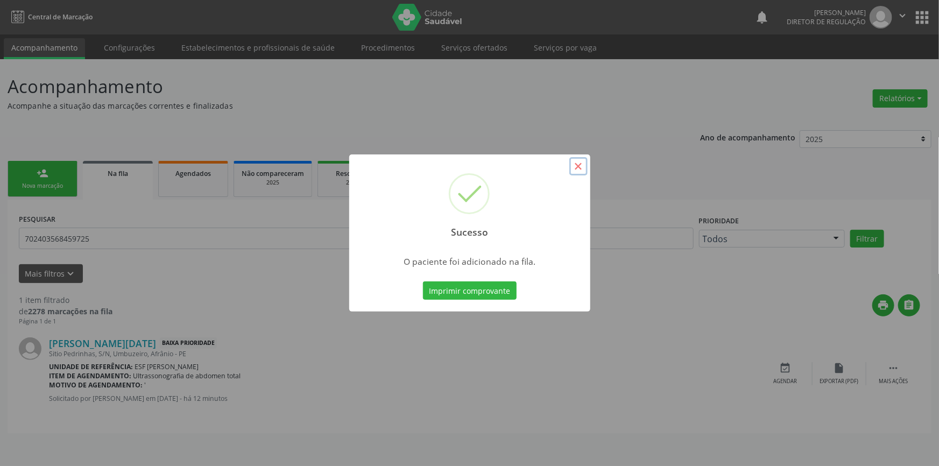
click at [572, 164] on button "×" at bounding box center [578, 166] width 18 height 18
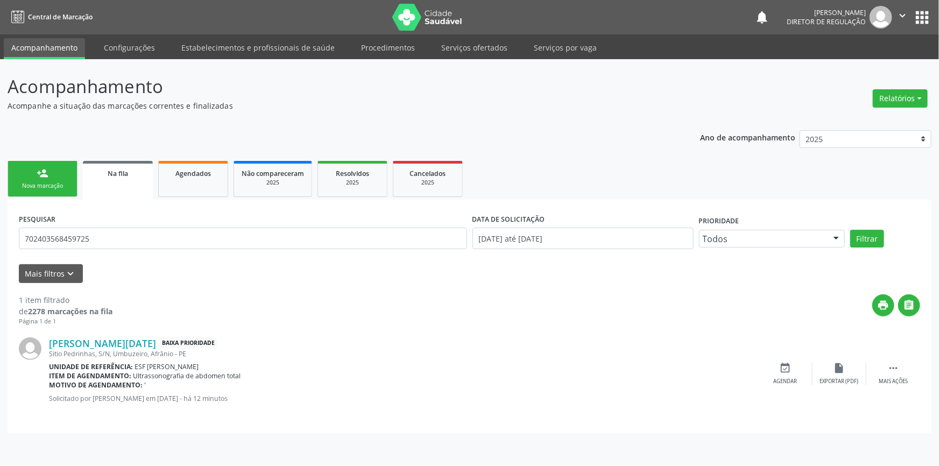
click at [66, 176] on link "person_add Nova marcação" at bounding box center [43, 179] width 70 height 36
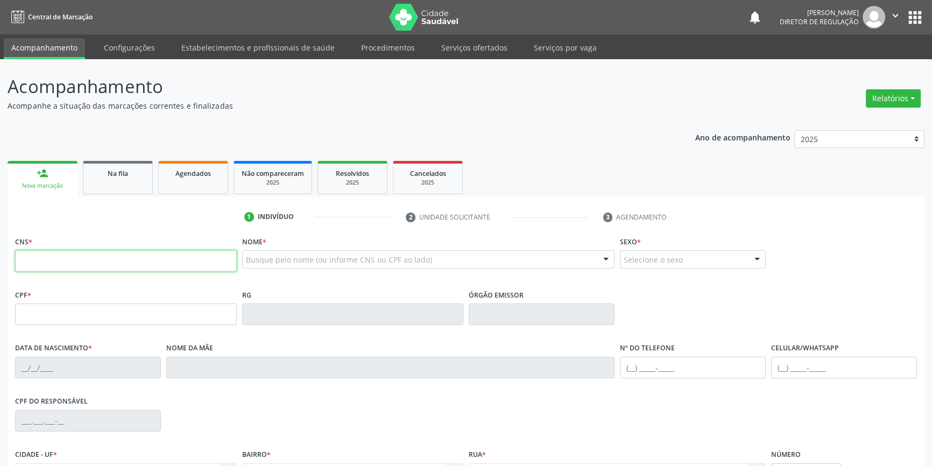
click at [66, 262] on input "text" at bounding box center [126, 261] width 222 height 22
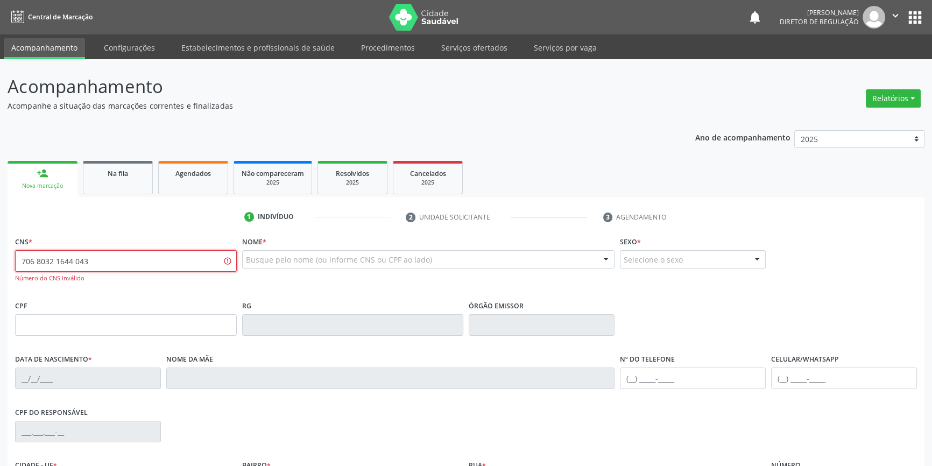
type input "706 8032 1644 0435"
drag, startPoint x: 156, startPoint y: 265, endPoint x: 0, endPoint y: 266, distance: 155.5
click at [0, 266] on div "Acompanhamento Acompanhe a situação das marcações correntes e finalizadas Relat…" at bounding box center [466, 326] width 932 height 535
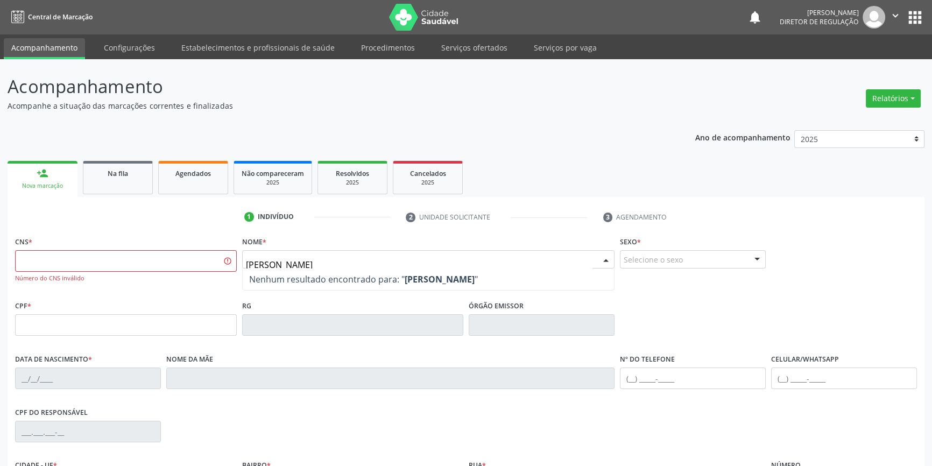
type input "[PERSON_NAME]"
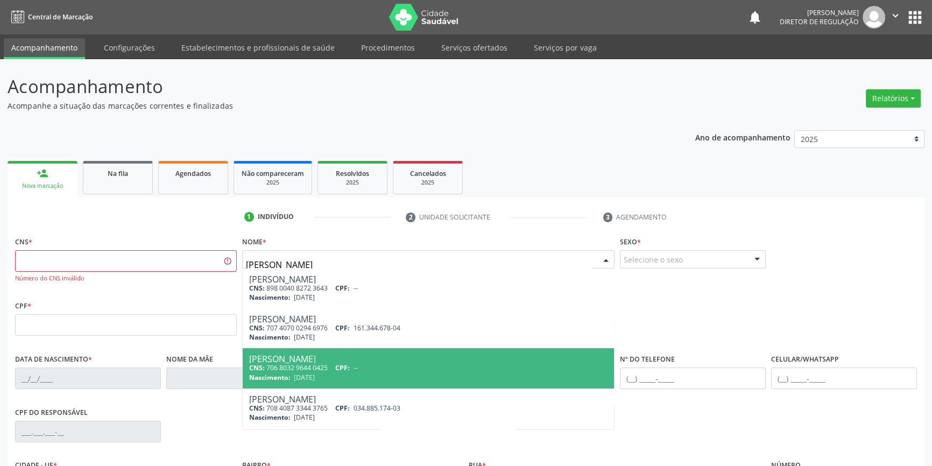
click at [358, 366] on span "--" at bounding box center [356, 367] width 4 height 9
type input "706 8032 9644 0425"
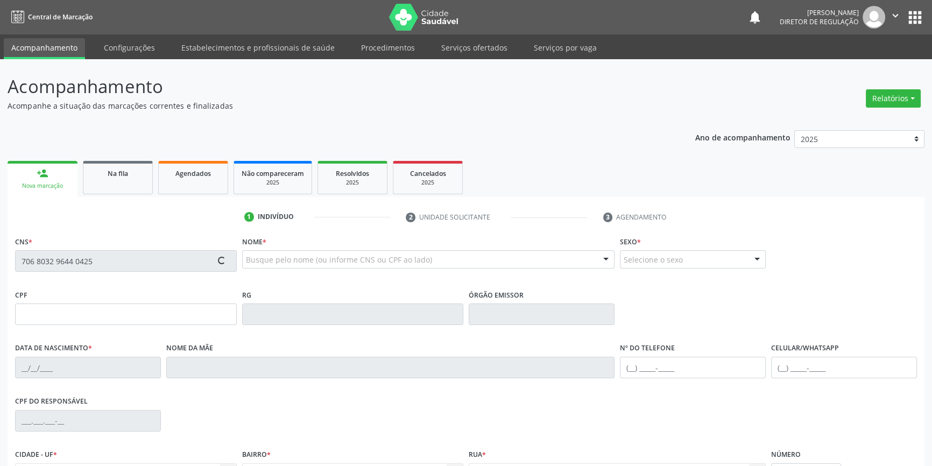
scroll to position [117, 0]
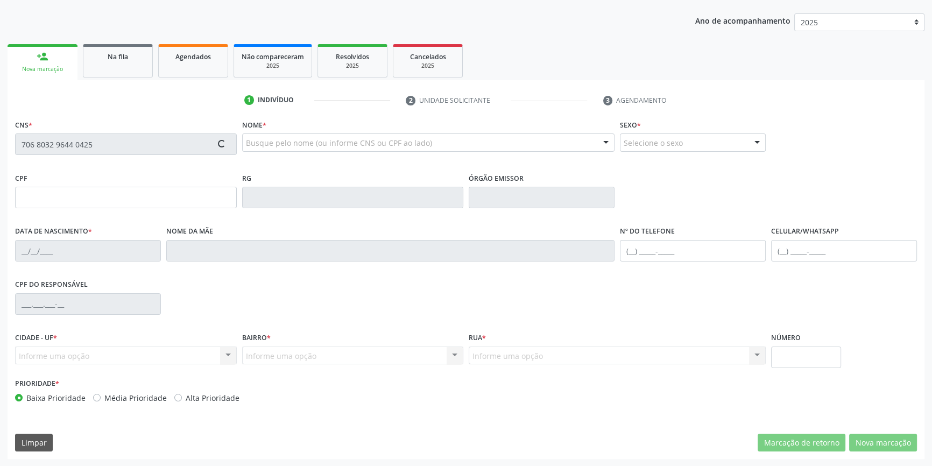
type input "[DATE]"
type input "[PERSON_NAME]"
type input "S/N"
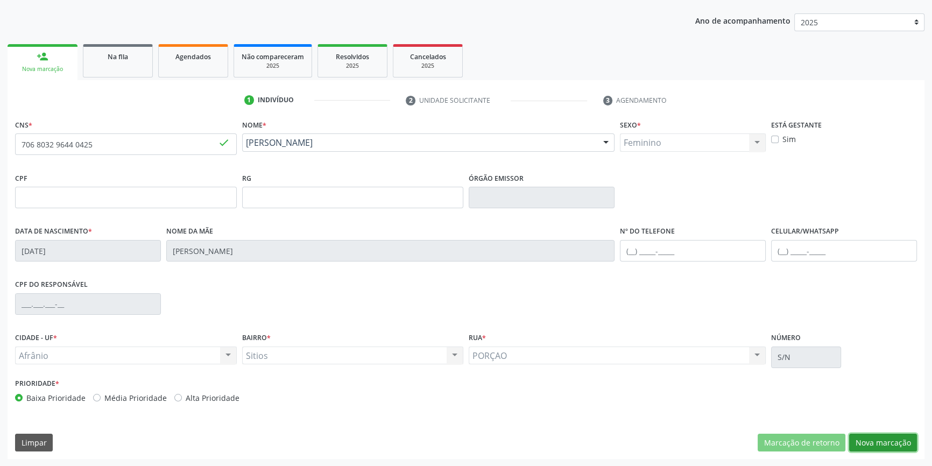
click at [893, 442] on button "Nova marcação" at bounding box center [883, 443] width 68 height 18
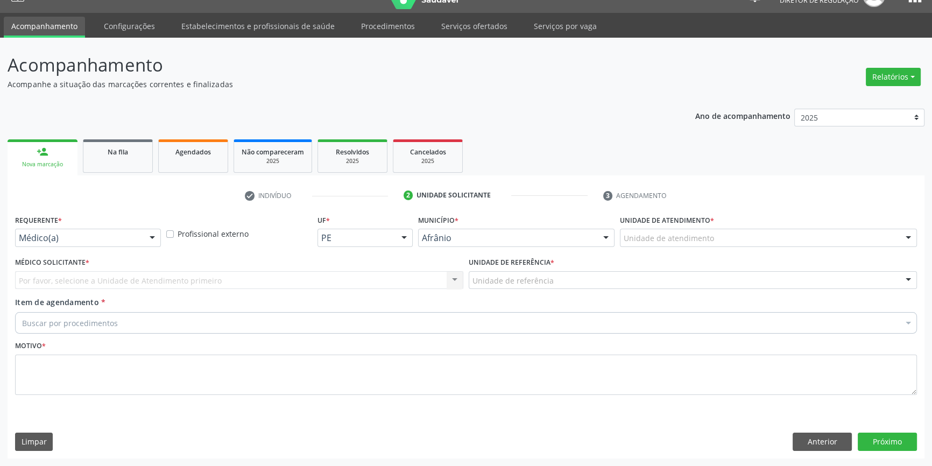
scroll to position [20, 0]
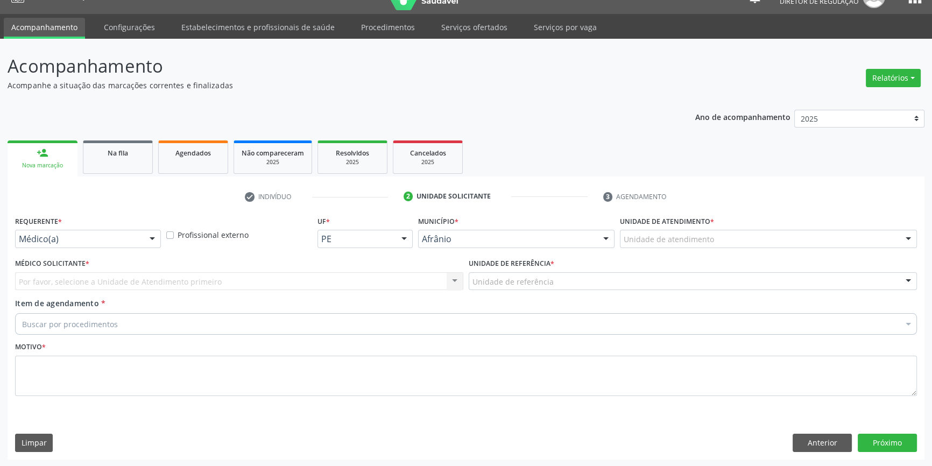
click at [668, 245] on div "Unidade de atendimento" at bounding box center [768, 239] width 297 height 18
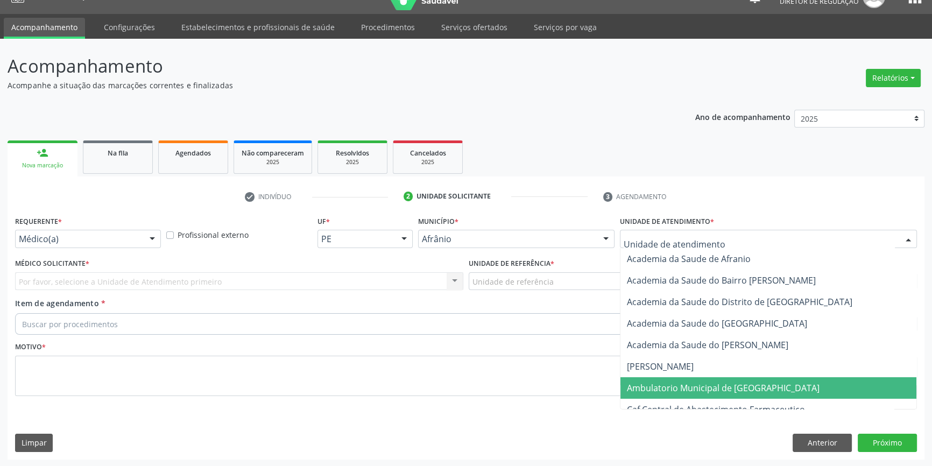
click at [669, 382] on span "Ambulatorio Municipal de [GEOGRAPHIC_DATA]" at bounding box center [723, 388] width 193 height 12
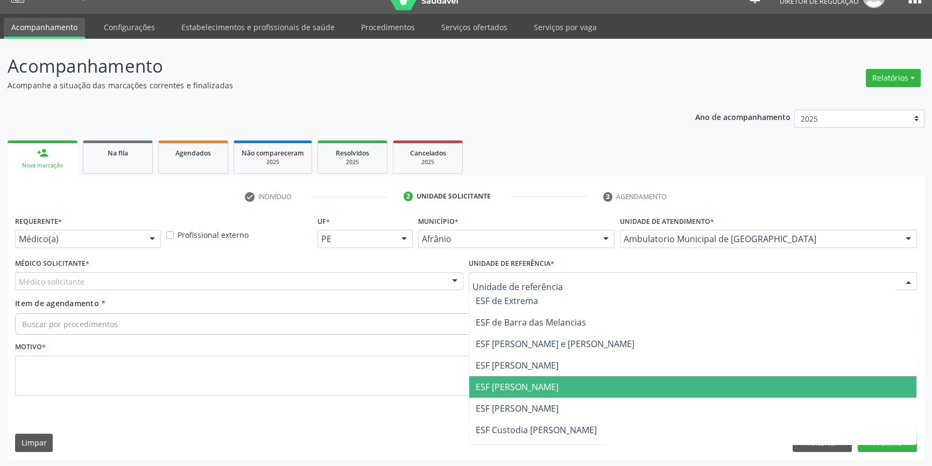
click at [539, 385] on span "ESF [PERSON_NAME]" at bounding box center [517, 387] width 83 height 12
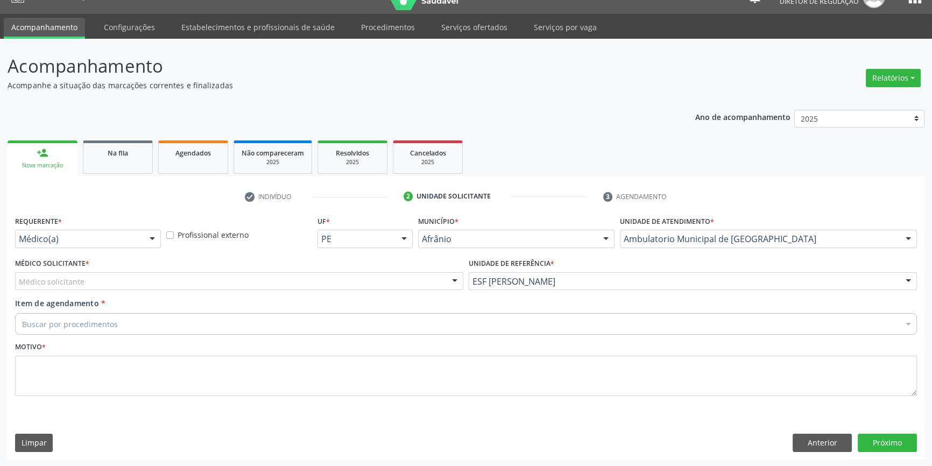
click at [301, 291] on div "Médico Solicitante * Médico solicitante [PERSON_NAME] [PERSON_NAME] [PERSON_NAM…" at bounding box center [239, 277] width 454 height 42
drag, startPoint x: 288, startPoint y: 285, endPoint x: 278, endPoint y: 289, distance: 11.4
click at [285, 285] on div "Médico solicitante" at bounding box center [239, 281] width 448 height 18
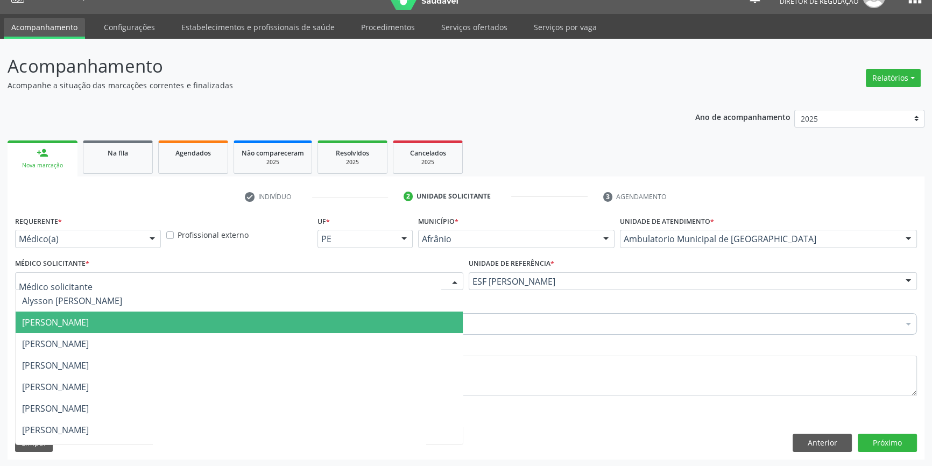
click at [166, 321] on span "[PERSON_NAME]" at bounding box center [239, 323] width 447 height 22
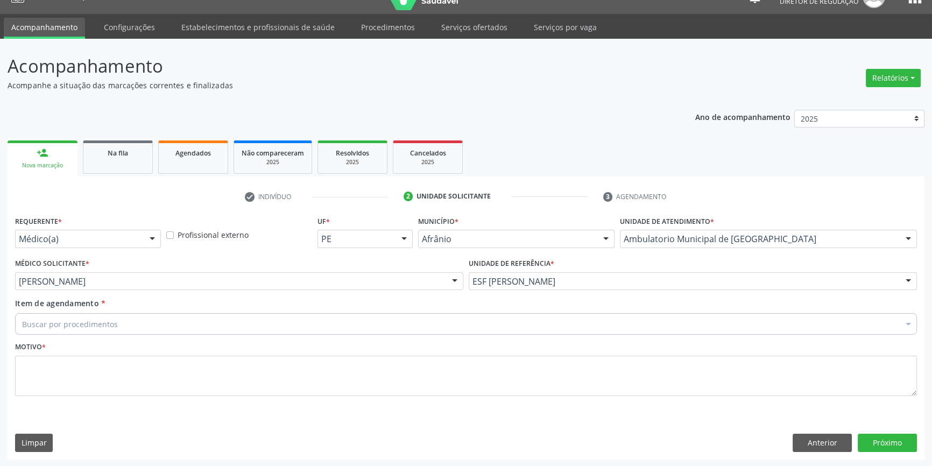
click at [166, 321] on div "Buscar por procedimentos" at bounding box center [466, 324] width 902 height 22
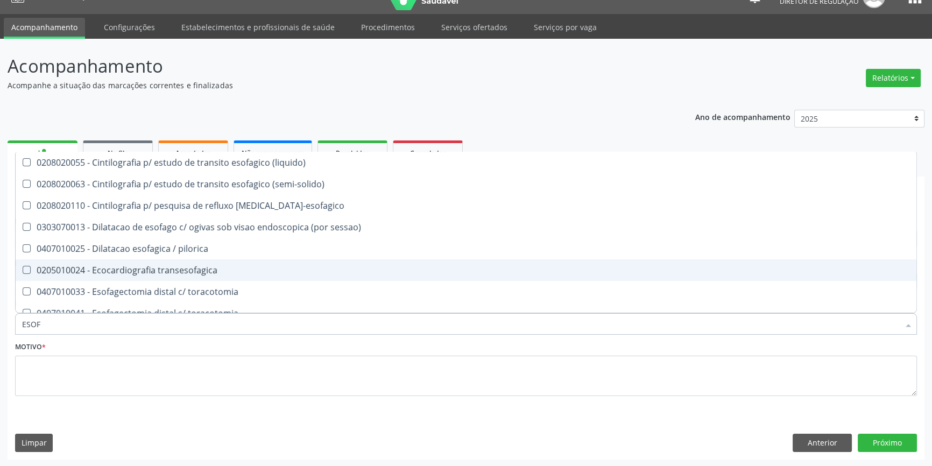
type input "ESOFA"
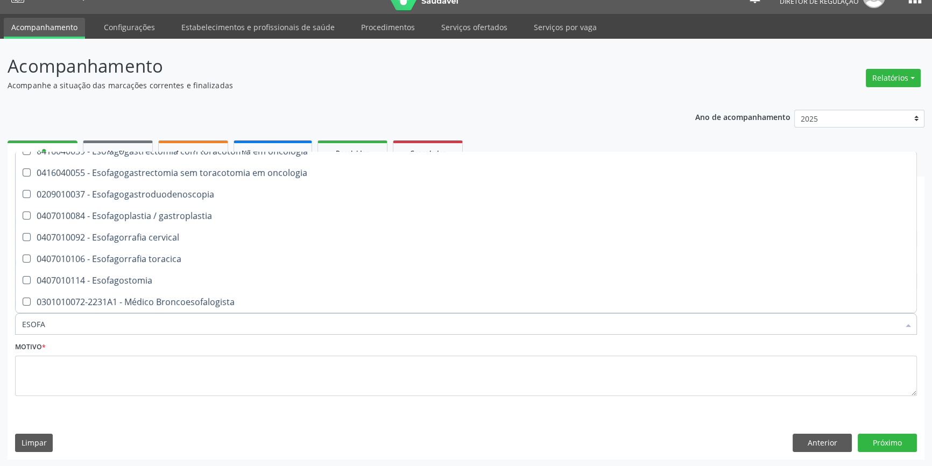
scroll to position [246, 0]
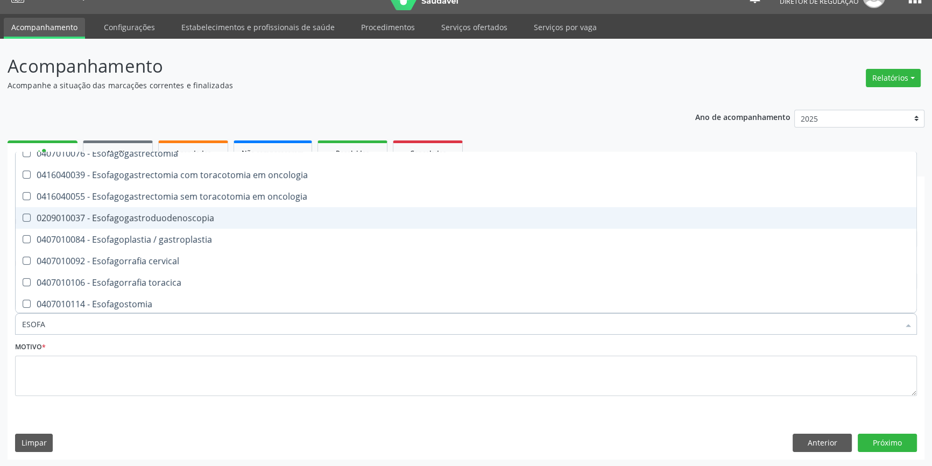
click at [123, 214] on div "0209010037 - Esofagogastroduodenoscopia" at bounding box center [466, 218] width 888 height 9
checkbox Esofagogastroduodenoscopia "true"
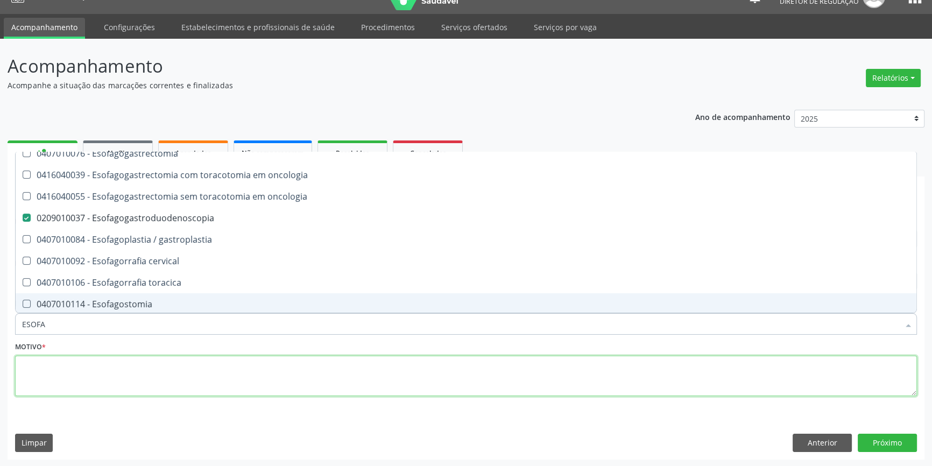
click at [122, 370] on textarea at bounding box center [466, 376] width 902 height 41
checkbox \(semi-solido\) "true"
checkbox Esofagogastroduodenoscopia "false"
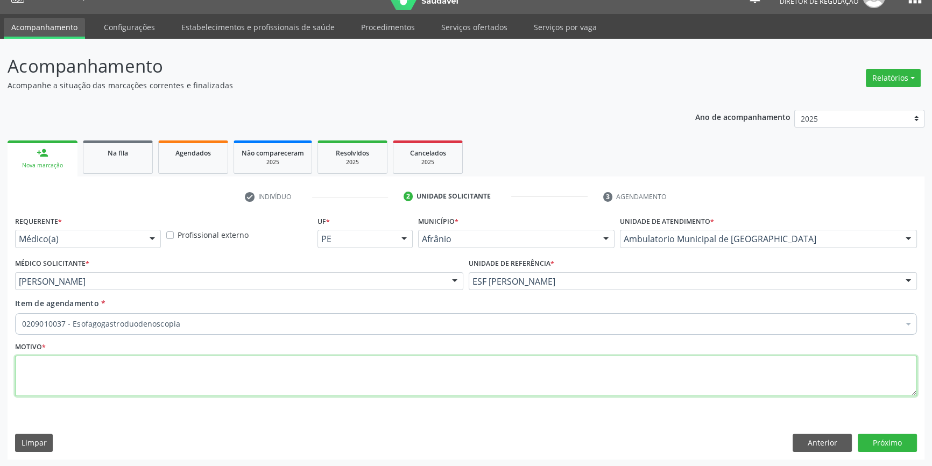
scroll to position [0, 0]
type textarea "TOSE /"
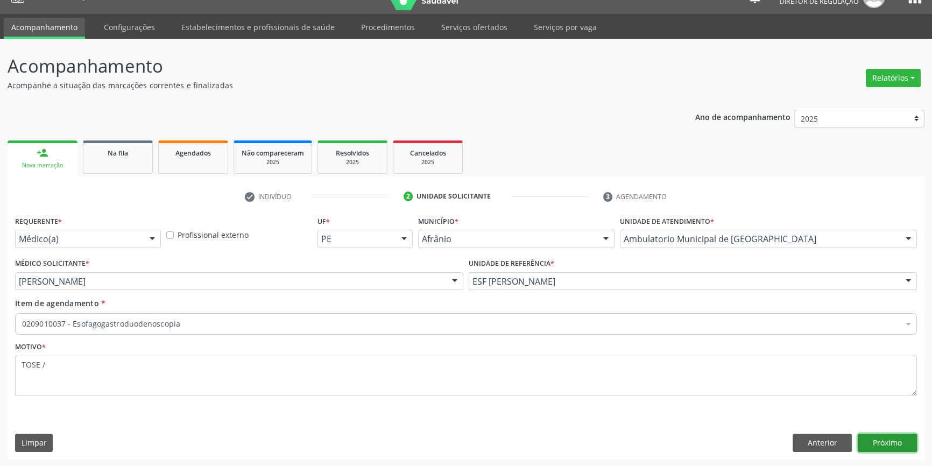
click at [881, 439] on button "Próximo" at bounding box center [887, 443] width 59 height 18
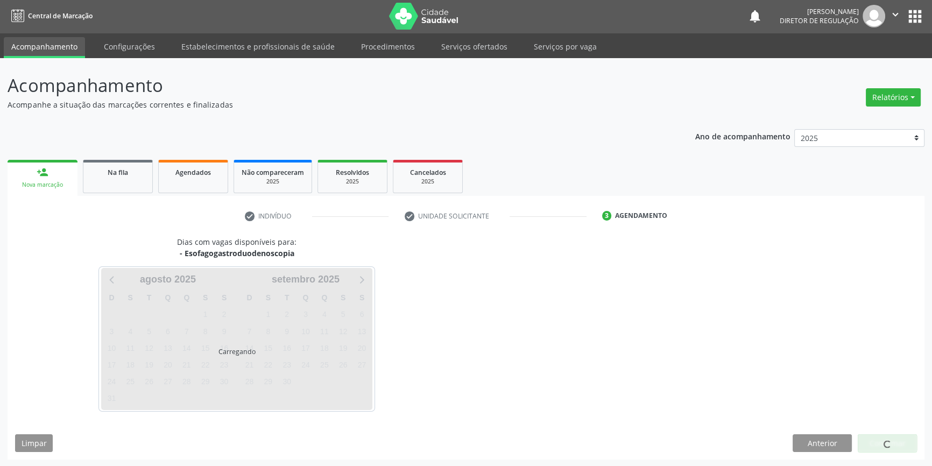
scroll to position [1, 0]
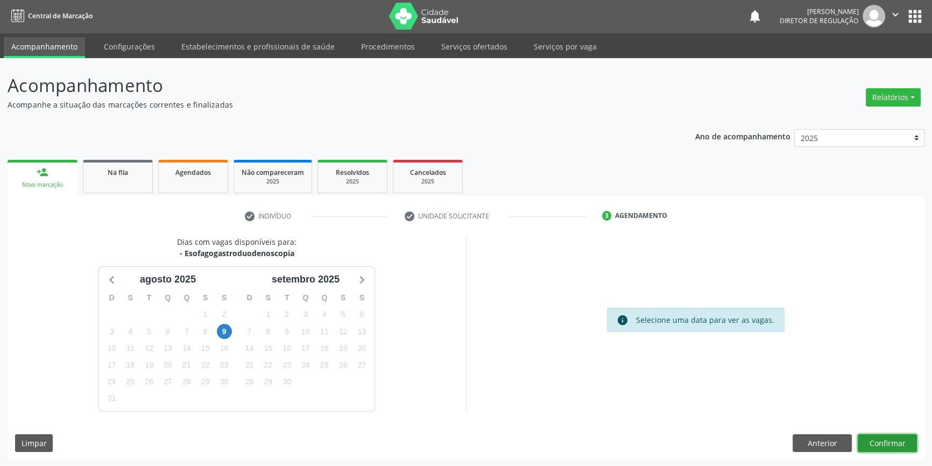
click at [894, 434] on button "Confirmar" at bounding box center [887, 443] width 59 height 18
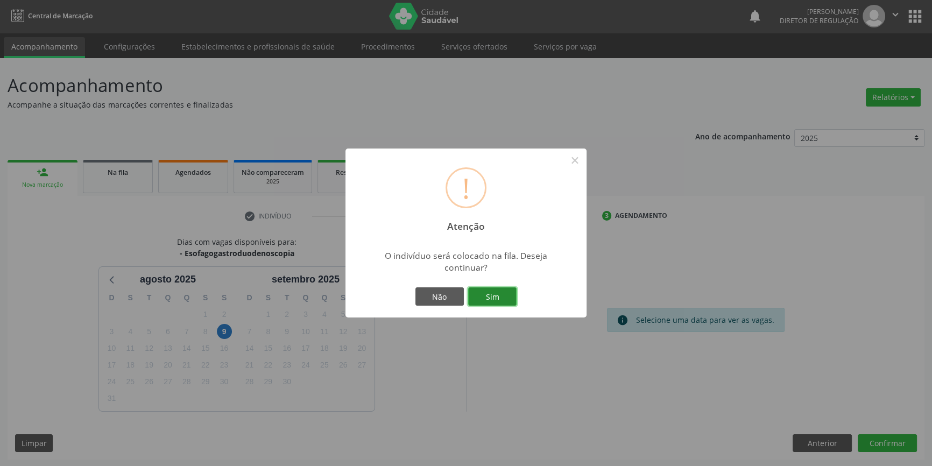
click at [496, 302] on button "Sim" at bounding box center [492, 296] width 48 height 18
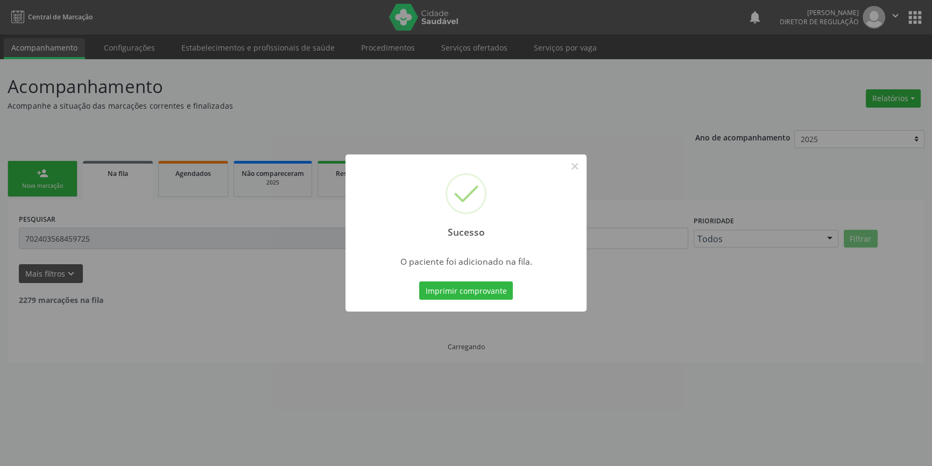
scroll to position [0, 0]
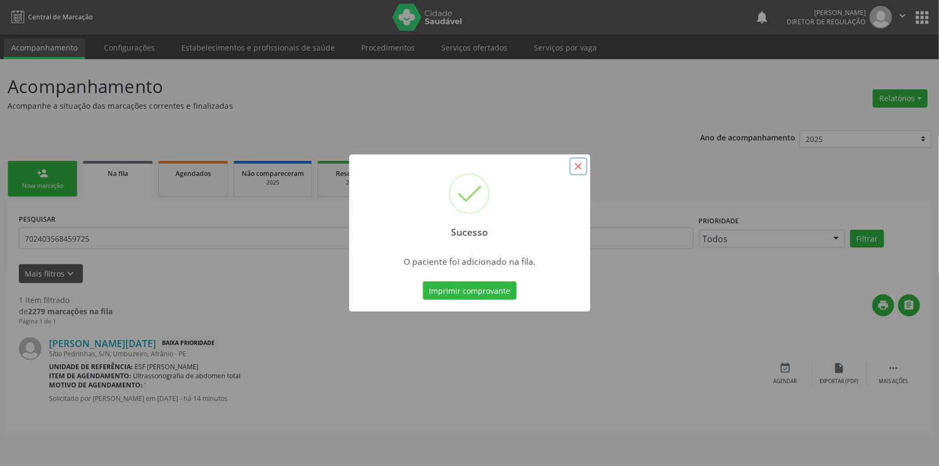
click at [583, 167] on button "×" at bounding box center [578, 166] width 18 height 18
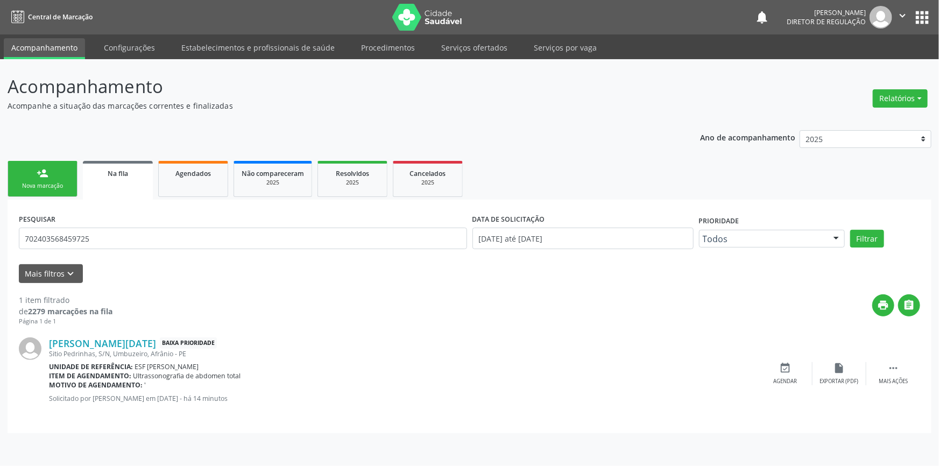
click at [40, 166] on link "person_add Nova marcação" at bounding box center [43, 179] width 70 height 36
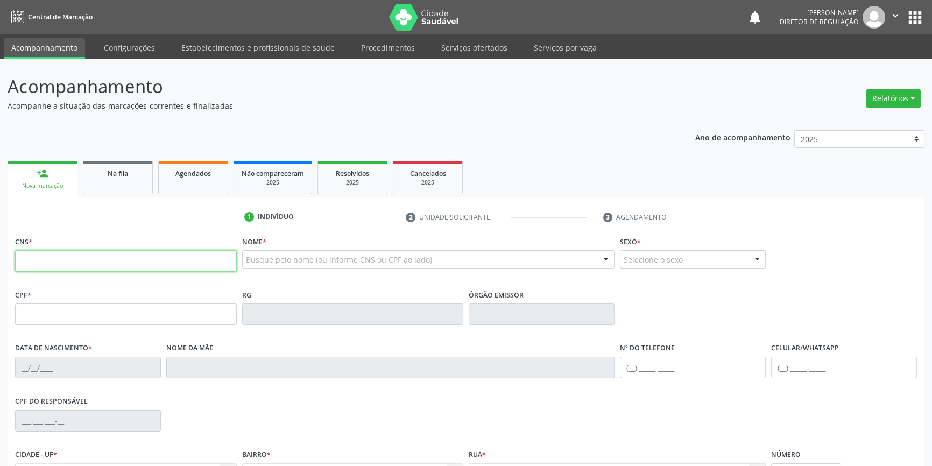
click at [62, 252] on input "text" at bounding box center [126, 261] width 222 height 22
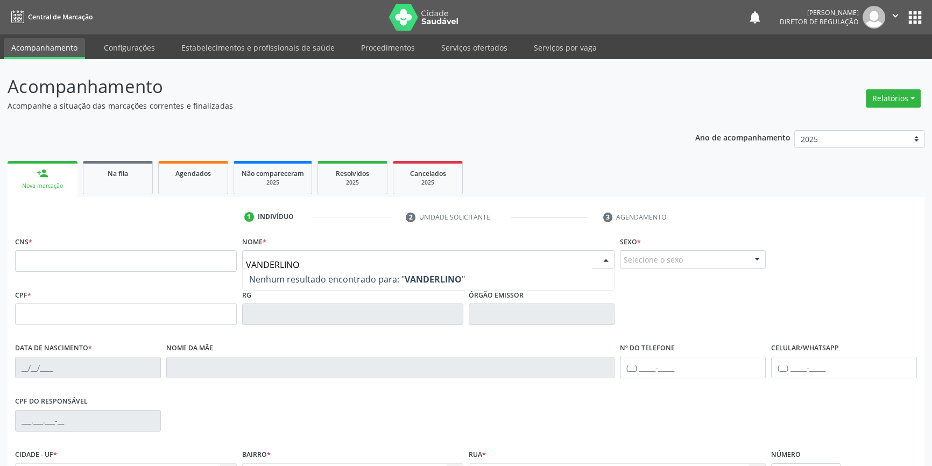
type input "VANDERLINO"
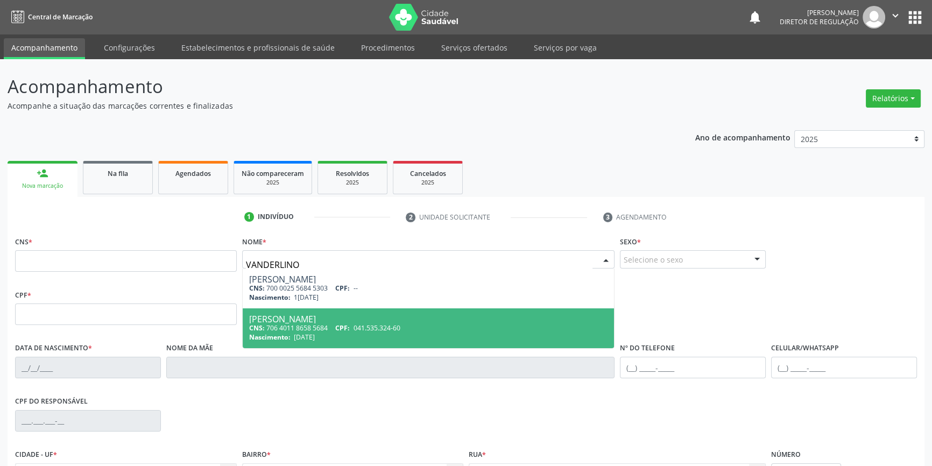
click at [399, 327] on span "041.535.324-60" at bounding box center [377, 327] width 47 height 9
type input "706 4011 8658 5684"
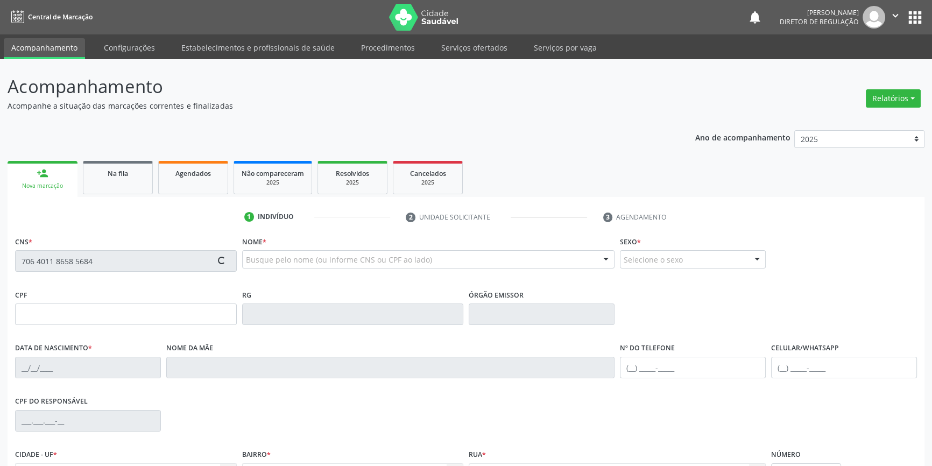
type input "041.535.324-60"
type input "29/12/1967"
type input "Raimunda Francelino da Conceião"
type input "(87) 98831-5303"
type input "(87) 3988-3039"
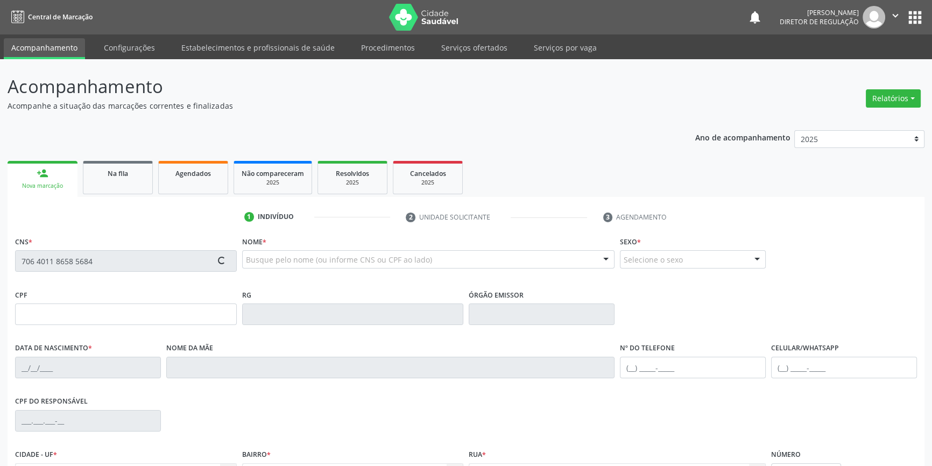
type input "044.840.984-40"
type input "159"
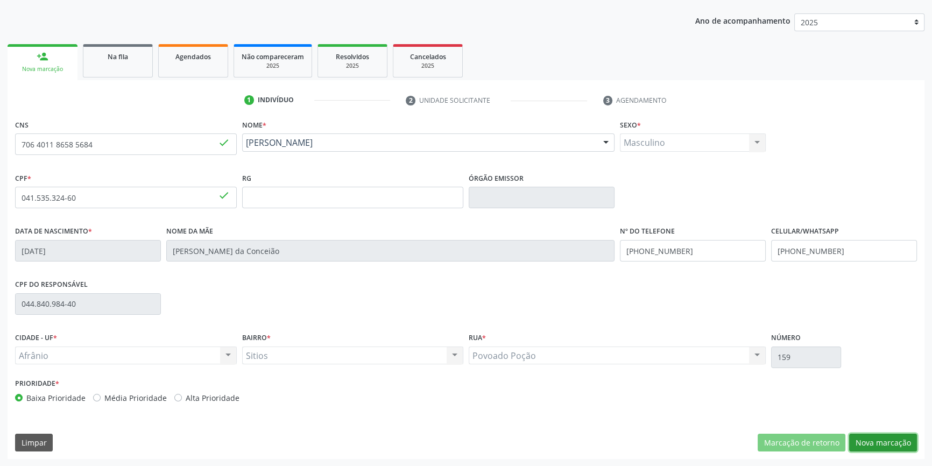
click at [873, 439] on button "Nova marcação" at bounding box center [883, 443] width 68 height 18
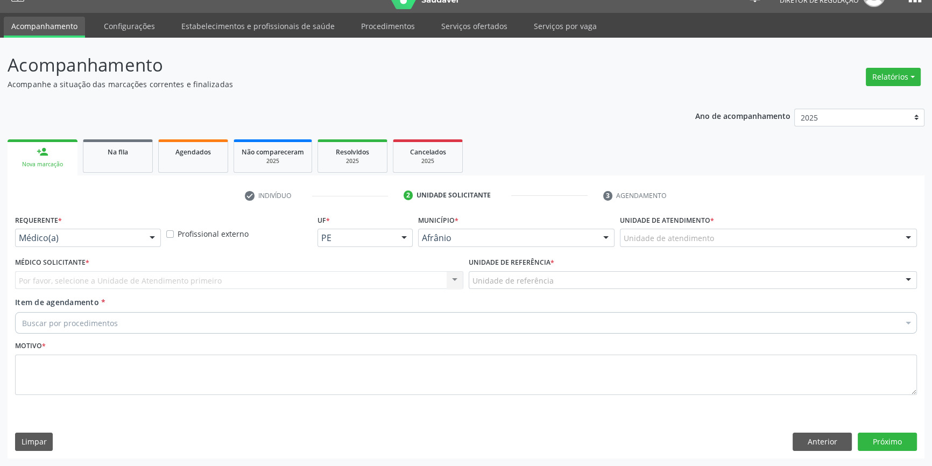
scroll to position [20, 0]
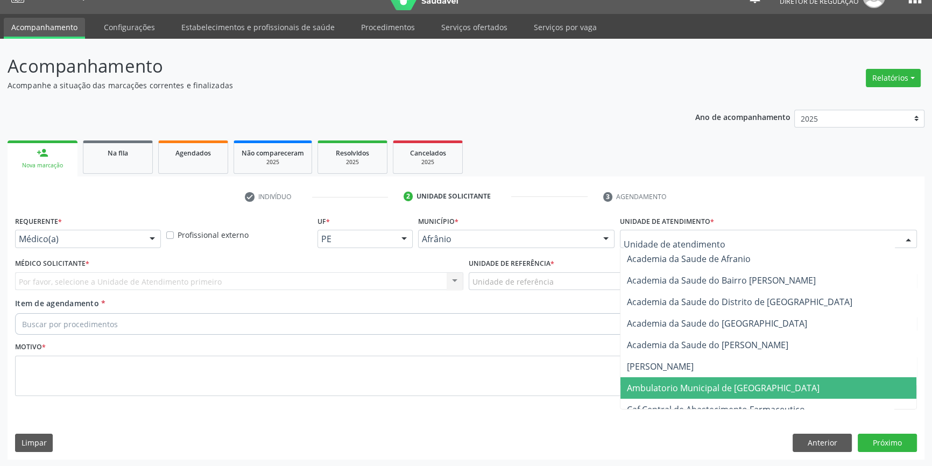
click at [675, 387] on span "Ambulatorio Municipal de [GEOGRAPHIC_DATA]" at bounding box center [723, 388] width 193 height 12
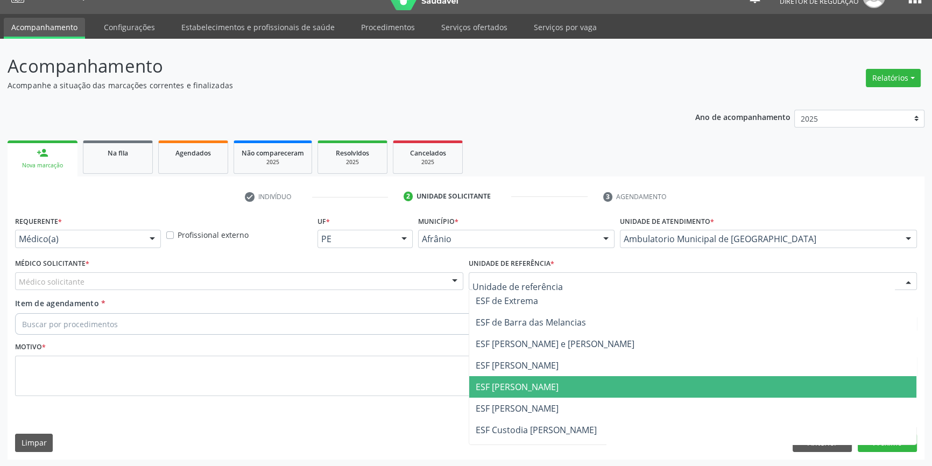
drag, startPoint x: 521, startPoint y: 387, endPoint x: 508, endPoint y: 382, distance: 14.7
click at [521, 388] on span "ESF [PERSON_NAME]" at bounding box center [517, 387] width 83 height 12
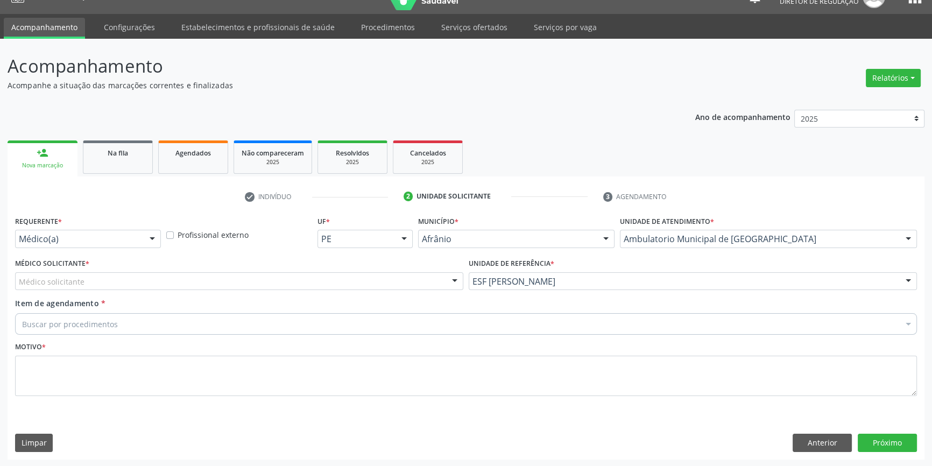
drag, startPoint x: 292, startPoint y: 279, endPoint x: 248, endPoint y: 298, distance: 48.2
click at [292, 279] on div "Médico solicitante" at bounding box center [239, 281] width 448 height 18
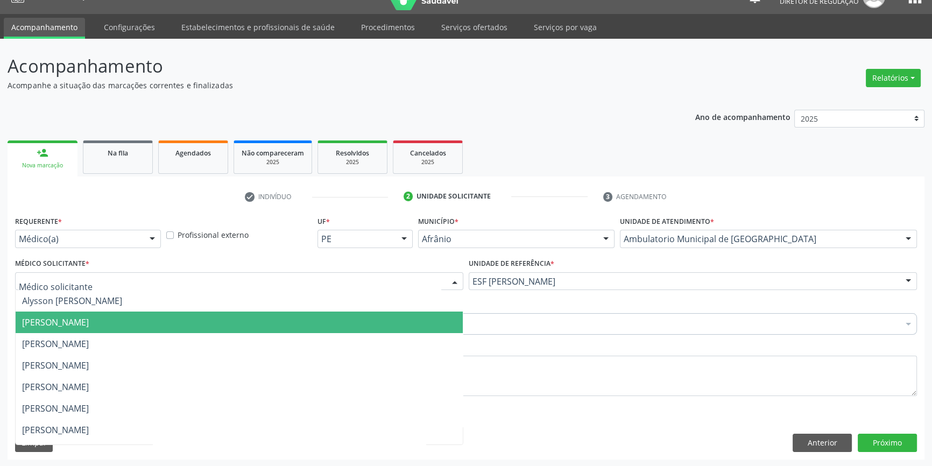
drag, startPoint x: 172, startPoint y: 314, endPoint x: 126, endPoint y: 322, distance: 46.0
click at [171, 314] on span "[PERSON_NAME]" at bounding box center [239, 323] width 447 height 22
click at [89, 317] on span "[PERSON_NAME]" at bounding box center [55, 322] width 67 height 12
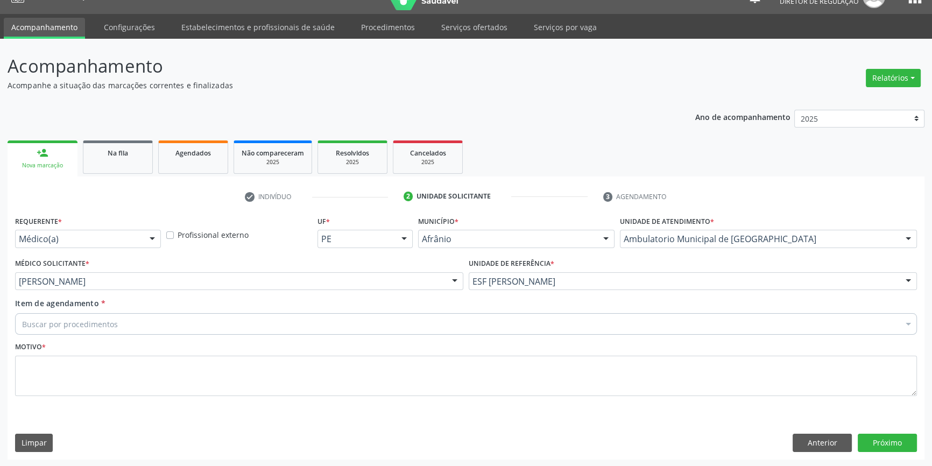
click at [119, 323] on div "Buscar por procedimentos" at bounding box center [466, 324] width 902 height 22
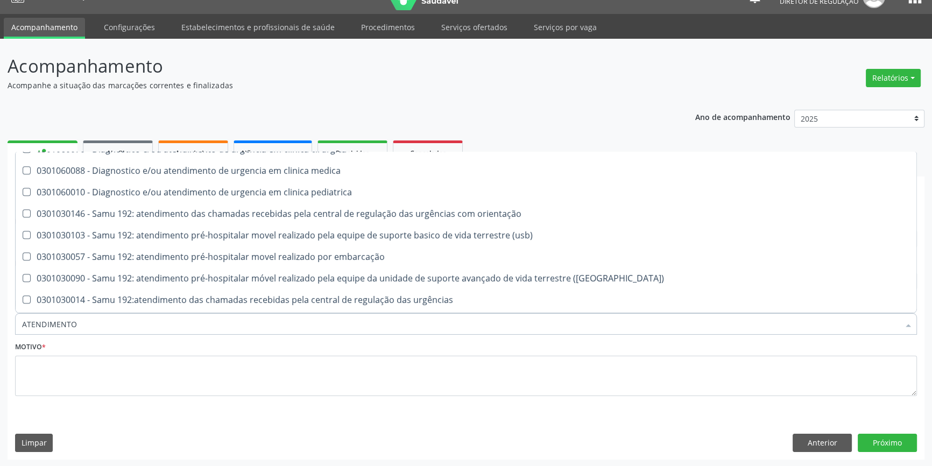
scroll to position [1560, 0]
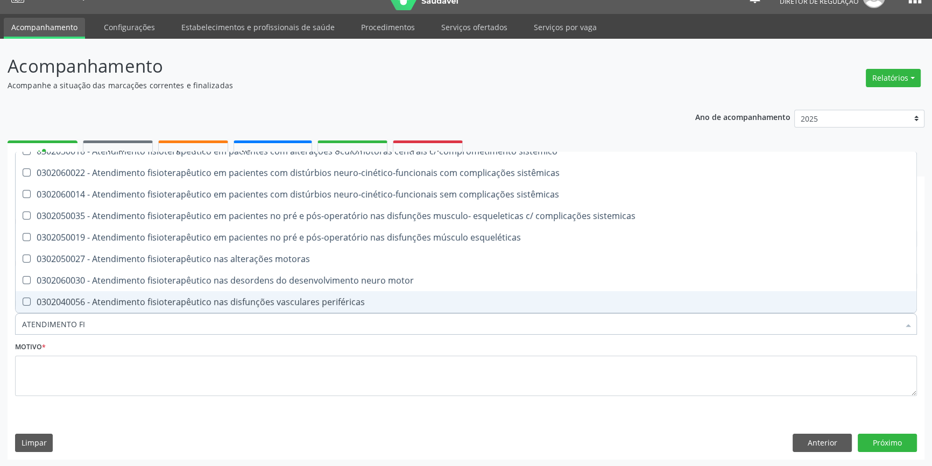
type input "ATENDIMENTO FIS"
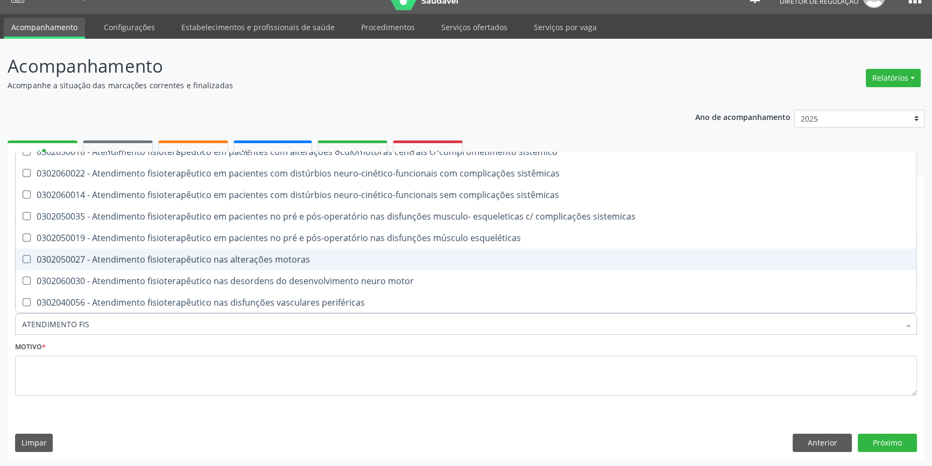
click at [181, 259] on div "0302050027 - Atendimento fisioterapêutico nas alterações motoras" at bounding box center [466, 259] width 888 height 9
checkbox motoras "true"
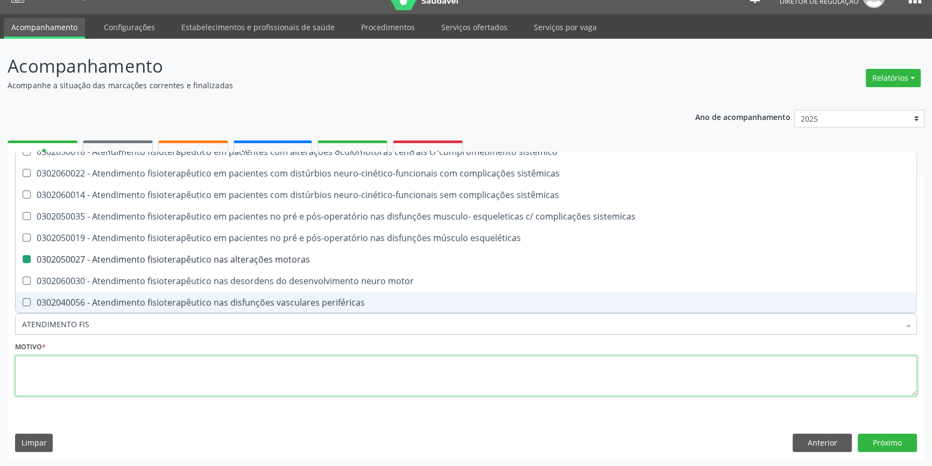
click at [122, 375] on textarea at bounding box center [466, 376] width 902 height 41
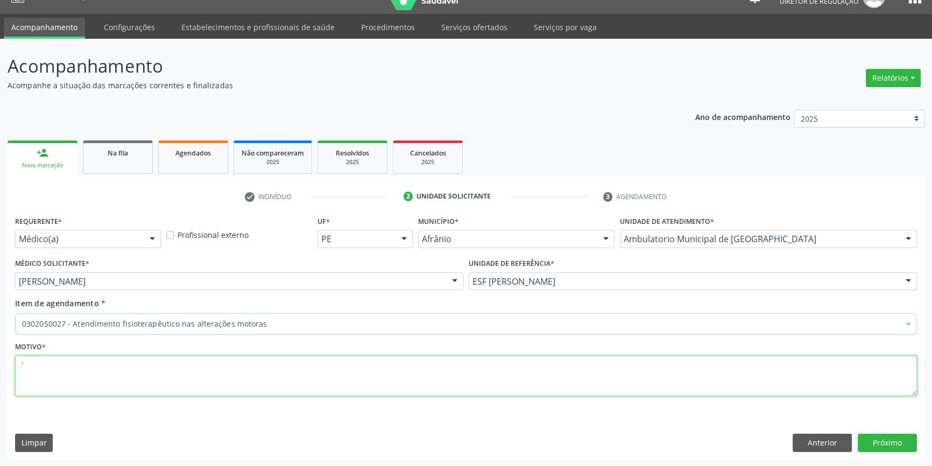
scroll to position [0, 0]
type textarea "'"
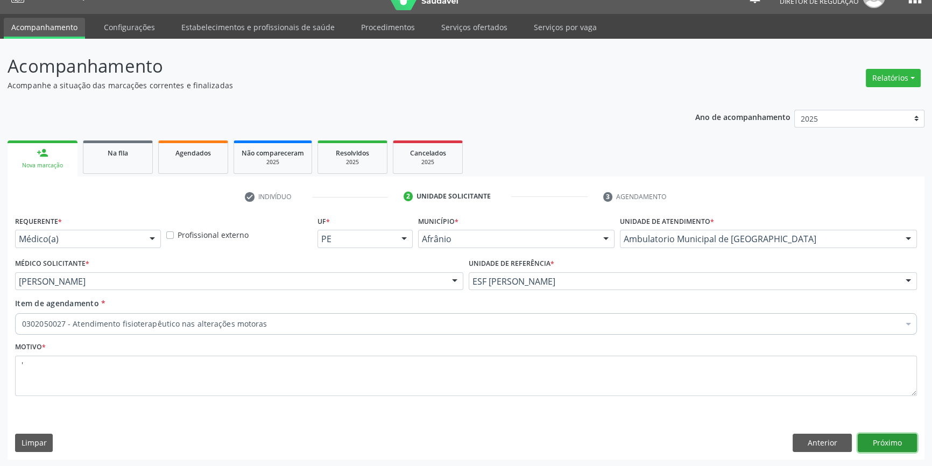
click at [865, 435] on button "Próximo" at bounding box center [887, 443] width 59 height 18
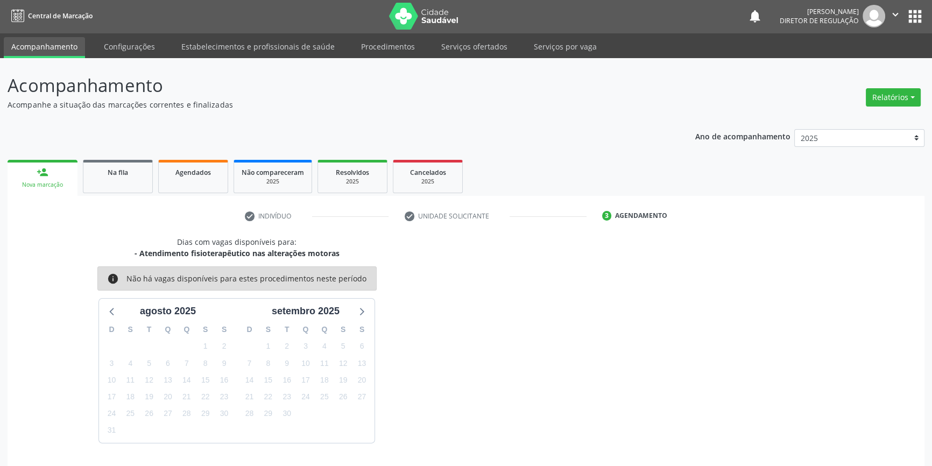
scroll to position [20, 0]
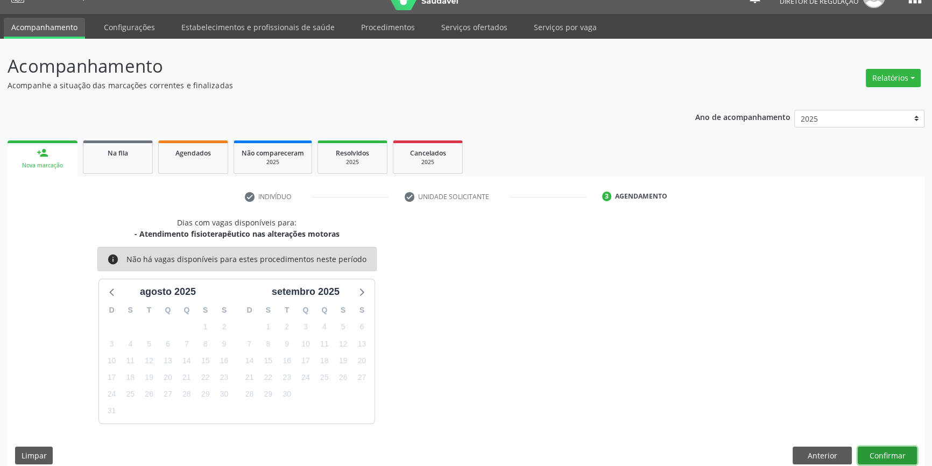
click at [879, 457] on button "Confirmar" at bounding box center [887, 456] width 59 height 18
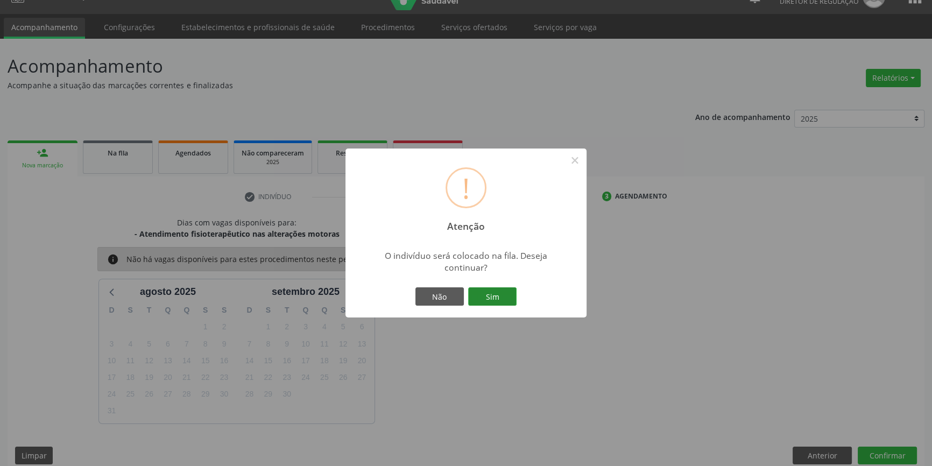
click at [493, 289] on button "Sim" at bounding box center [492, 296] width 48 height 18
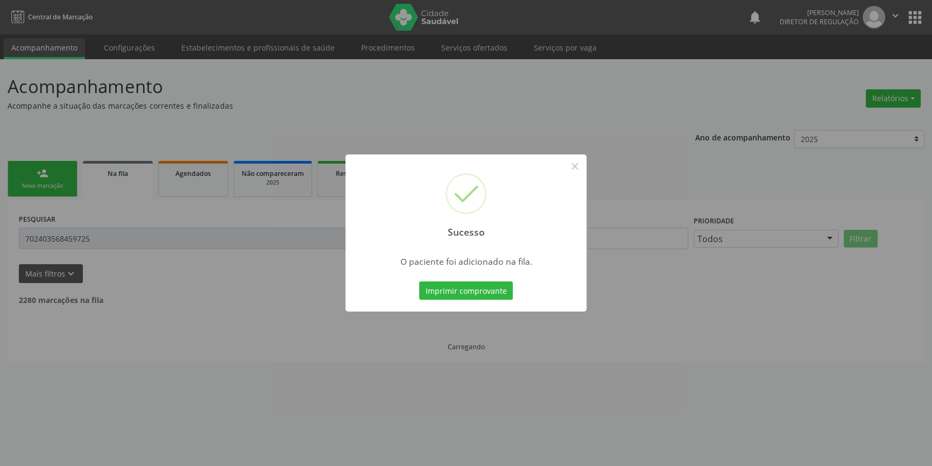
scroll to position [0, 0]
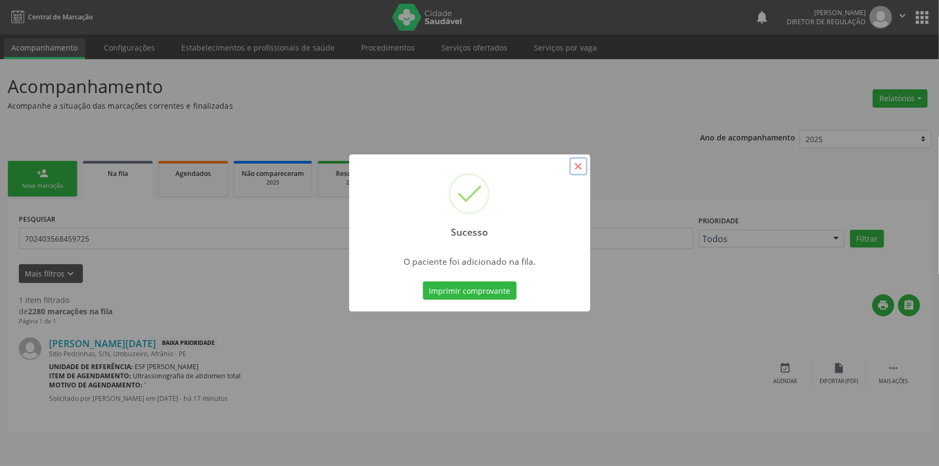
click at [578, 165] on button "×" at bounding box center [578, 166] width 18 height 18
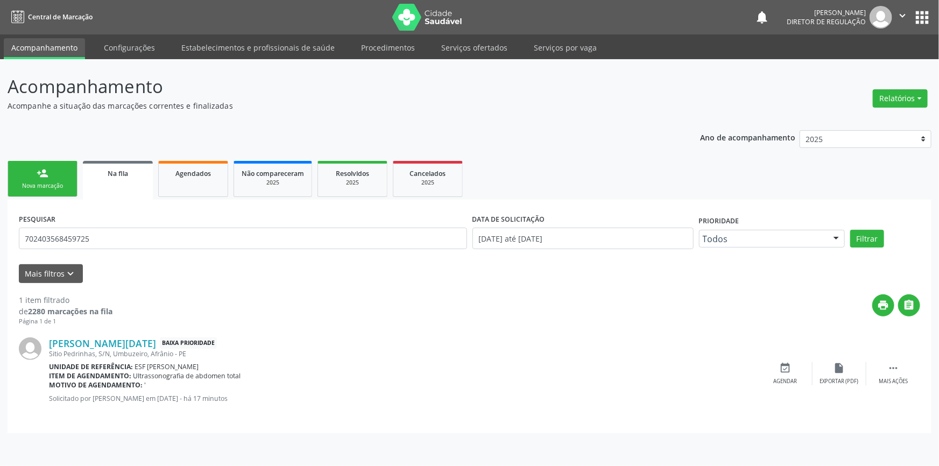
click at [62, 176] on link "person_add Nova marcação" at bounding box center [43, 179] width 70 height 36
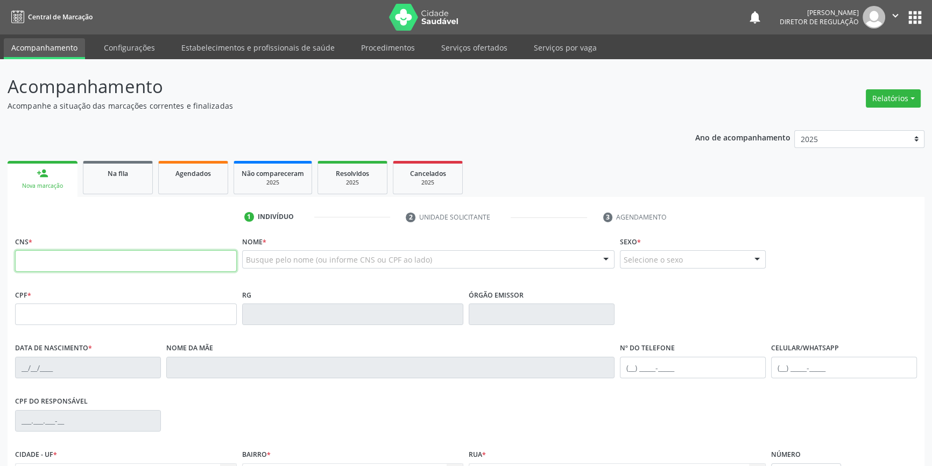
click at [81, 251] on input "text" at bounding box center [126, 261] width 222 height 22
type input "706 4040 1186 5856"
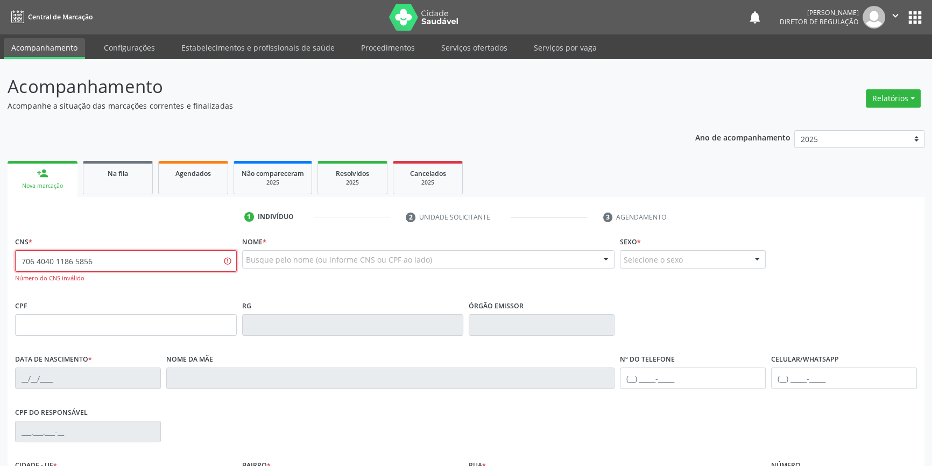
drag, startPoint x: 129, startPoint y: 254, endPoint x: 0, endPoint y: 239, distance: 129.5
click at [0, 254] on div "Acompanhamento Acompanhe a situação das marcações correntes e finalizadas Relat…" at bounding box center [466, 326] width 932 height 535
type input "B"
type input "VANDERLIN"
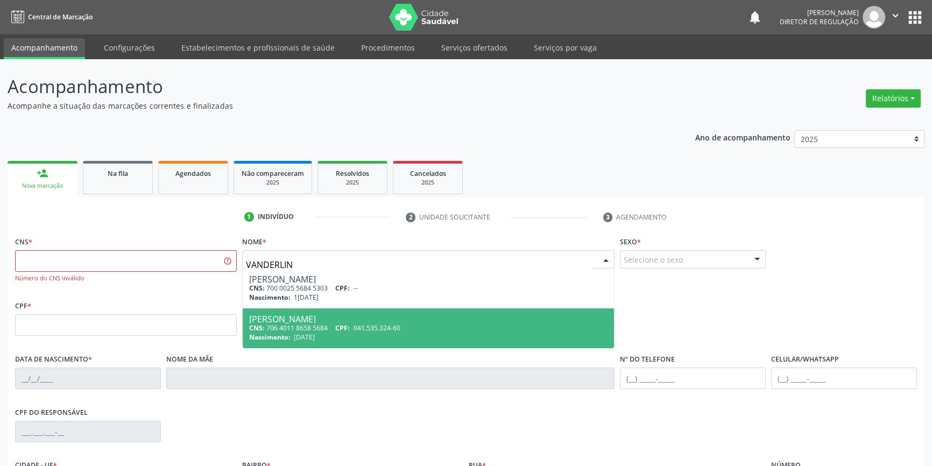
click at [351, 320] on div "Vanderlino Francelino Alves" at bounding box center [428, 319] width 359 height 9
type input "706 4011 8658 5684"
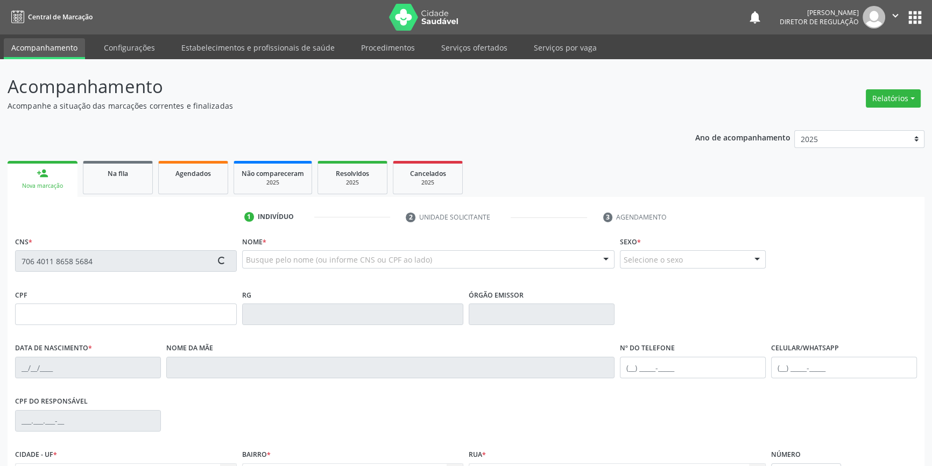
type input "041.535.324-60"
type input "29/12/1967"
type input "Raimunda Francelino da Conceião"
type input "(87) 3988-3039"
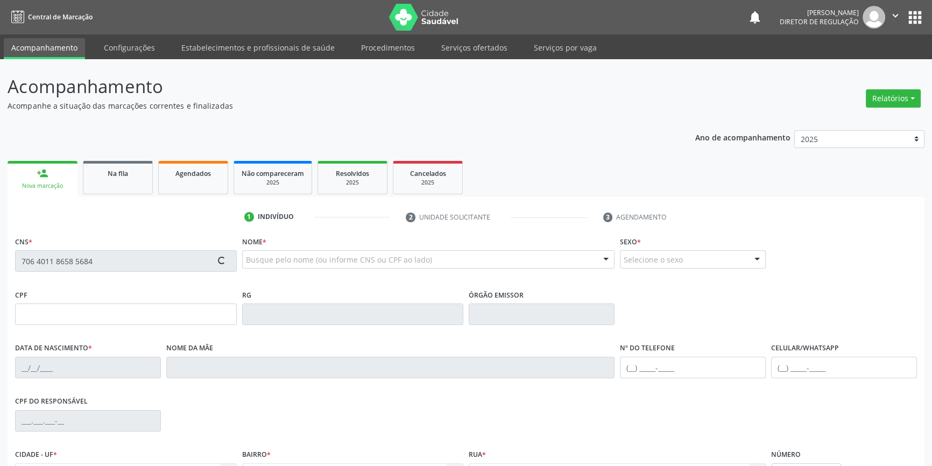
type input "044.840.984-40"
type input "159"
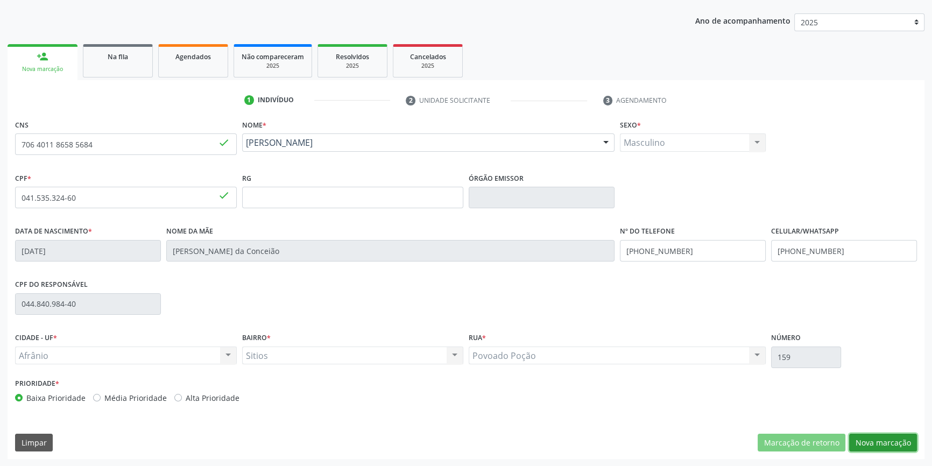
click at [893, 449] on button "Nova marcação" at bounding box center [883, 443] width 68 height 18
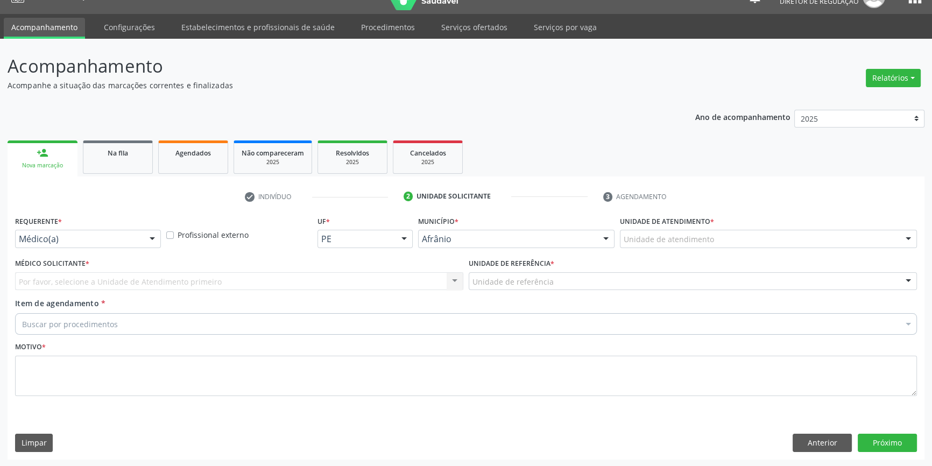
click at [686, 232] on div "Unidade de atendimento" at bounding box center [768, 239] width 297 height 18
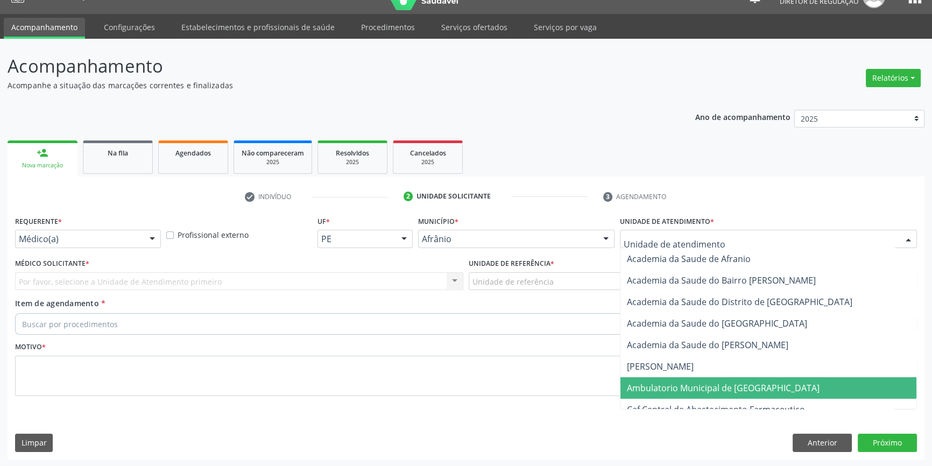
drag, startPoint x: 693, startPoint y: 383, endPoint x: 638, endPoint y: 358, distance: 59.7
click at [689, 382] on span "Ambulatorio Municipal de [GEOGRAPHIC_DATA]" at bounding box center [723, 388] width 193 height 12
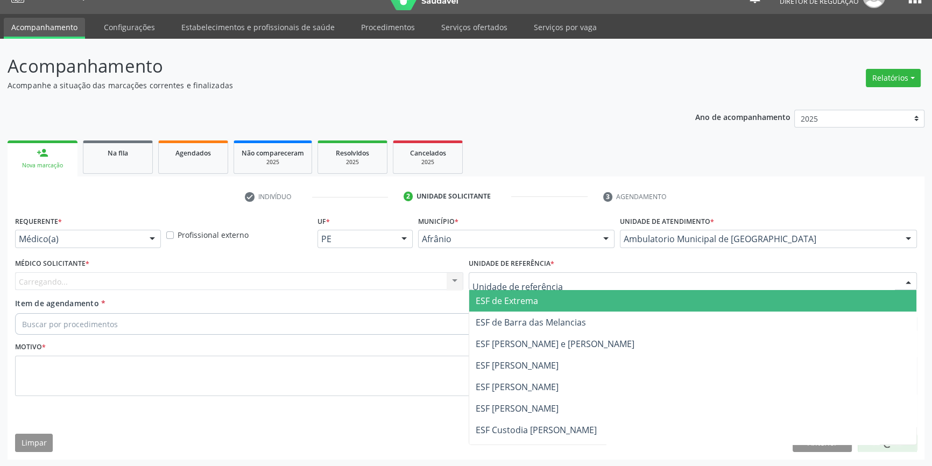
click at [557, 288] on div at bounding box center [693, 281] width 448 height 18
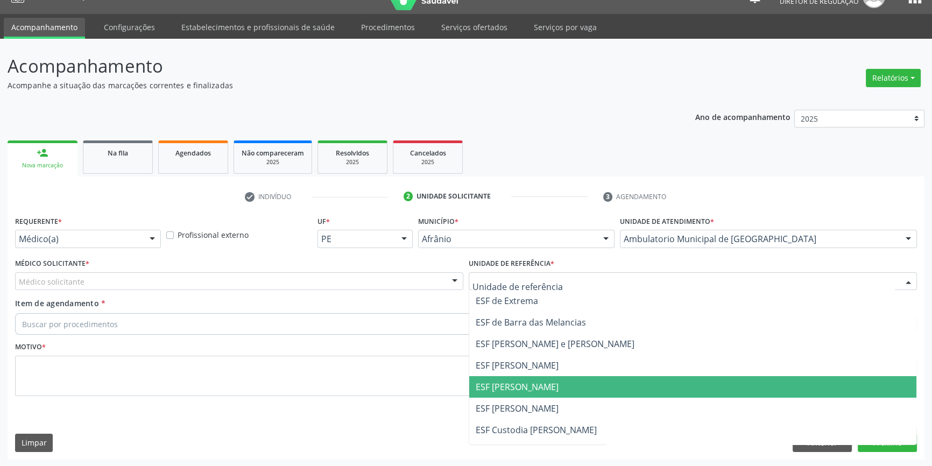
click at [526, 392] on span "ESF [PERSON_NAME]" at bounding box center [692, 387] width 447 height 22
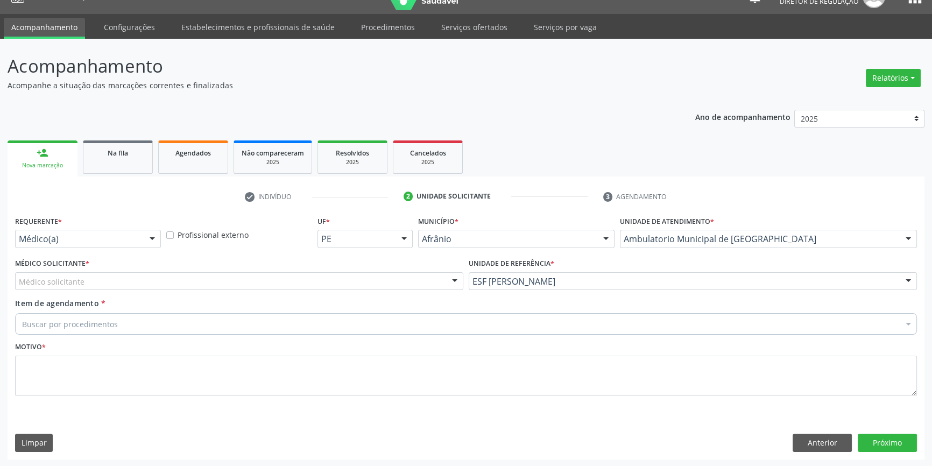
click at [188, 278] on div "Médico solicitante" at bounding box center [239, 281] width 448 height 18
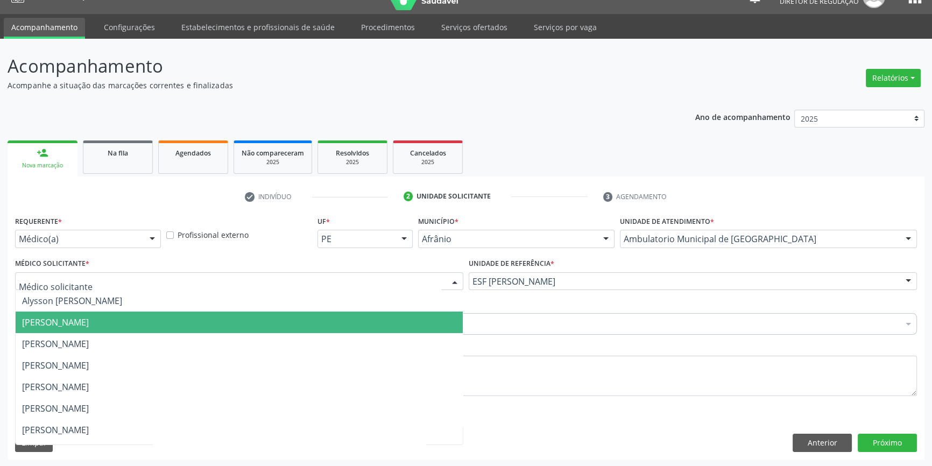
click at [73, 328] on span "[PERSON_NAME]" at bounding box center [239, 323] width 447 height 22
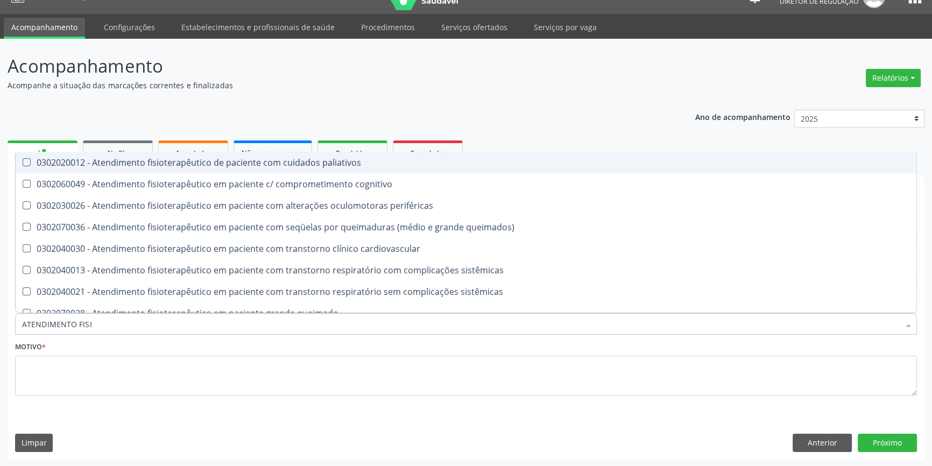
type input "ATENDIMENTO FISIO"
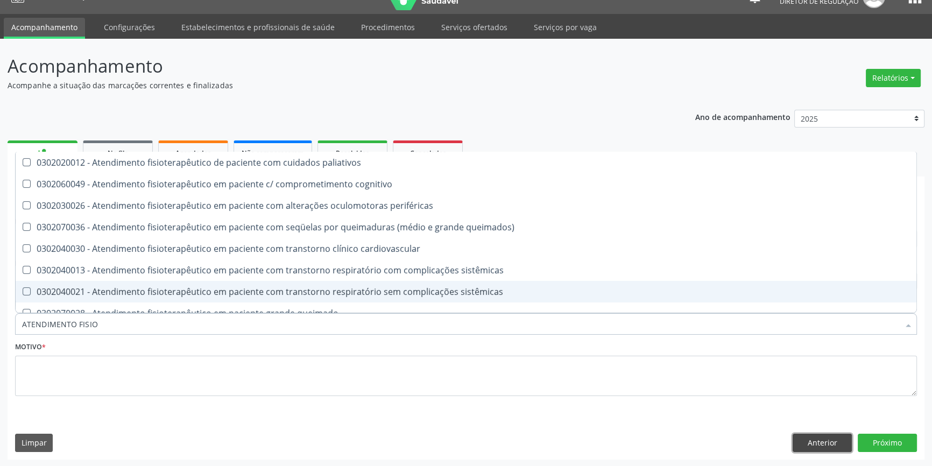
click at [839, 439] on button "Anterior" at bounding box center [822, 443] width 59 height 18
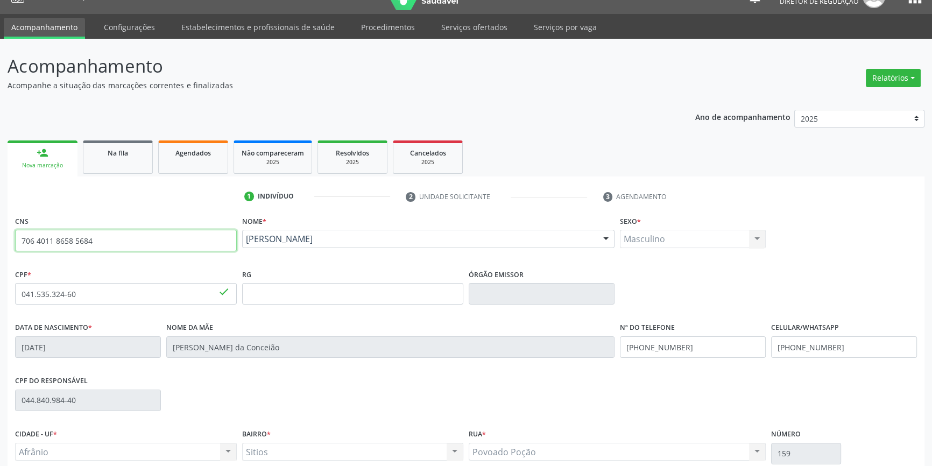
drag, startPoint x: 139, startPoint y: 247, endPoint x: 0, endPoint y: 235, distance: 139.4
click at [0, 235] on div "Acompanhamento Acompanhe a situação das marcações correntes e finalizadas Relat…" at bounding box center [466, 301] width 932 height 524
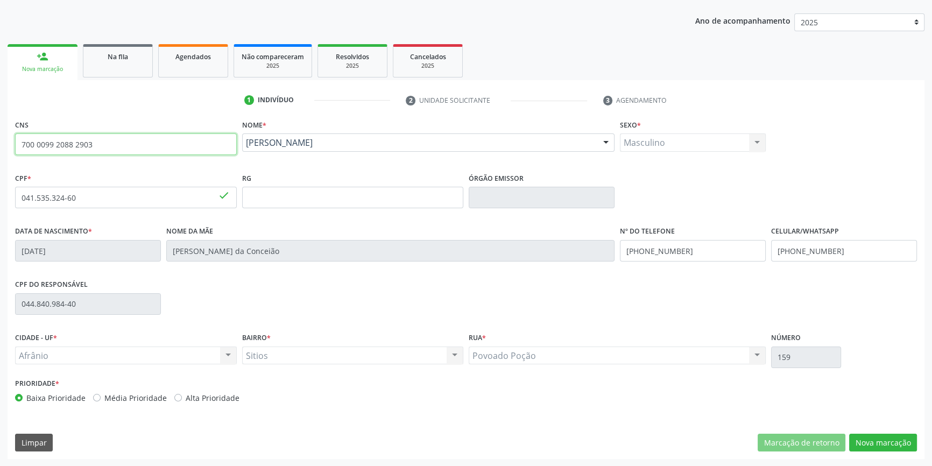
type input "700 0099 2088 2903"
drag, startPoint x: 140, startPoint y: 150, endPoint x: 0, endPoint y: 135, distance: 140.7
click at [0, 135] on div "Acompanhamento Acompanhe a situação das marcações correntes e finalizadas Relat…" at bounding box center [466, 204] width 932 height 524
click at [145, 121] on div "CNS" at bounding box center [126, 136] width 222 height 38
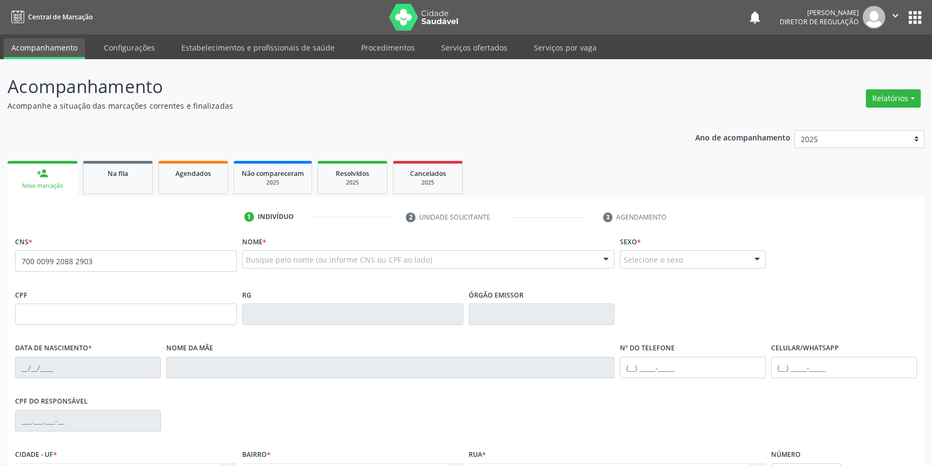
type input "700 0099 2088 2903"
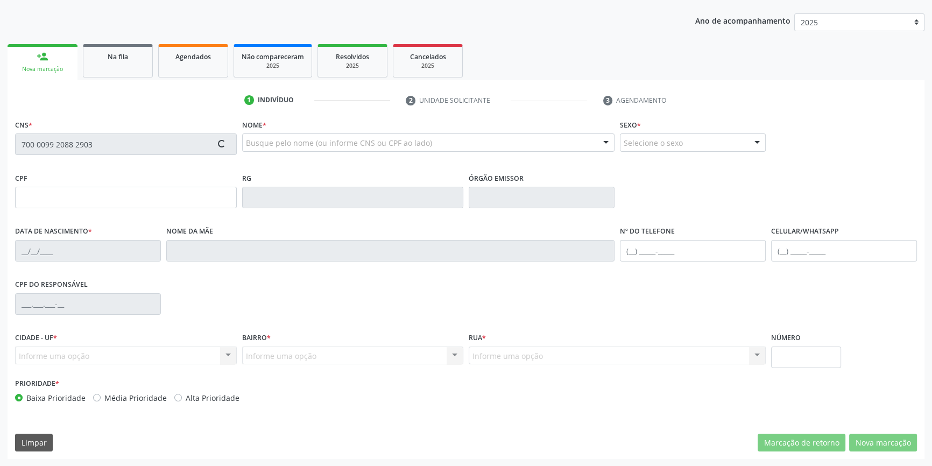
type input "113.523.404-37"
type input "[DATE]"
type input "Volantes [PERSON_NAME]"
type input "[PHONE_NUMBER]"
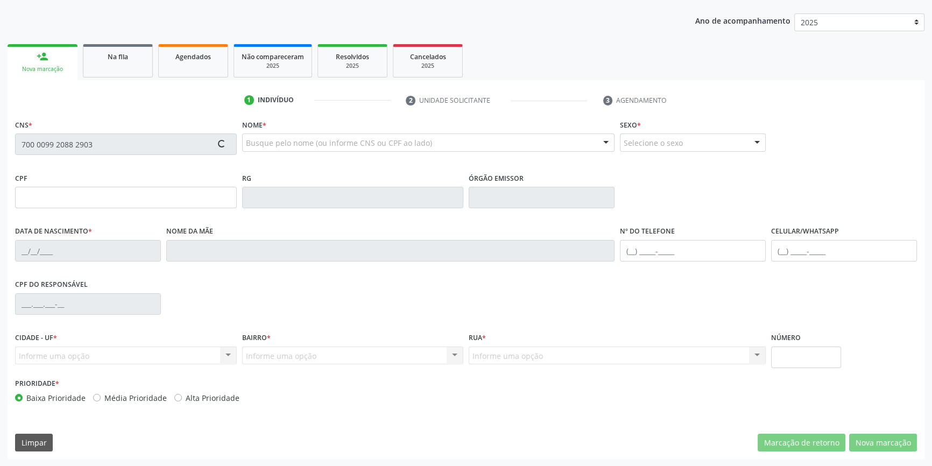
type input "050.285.694-79"
type input "50"
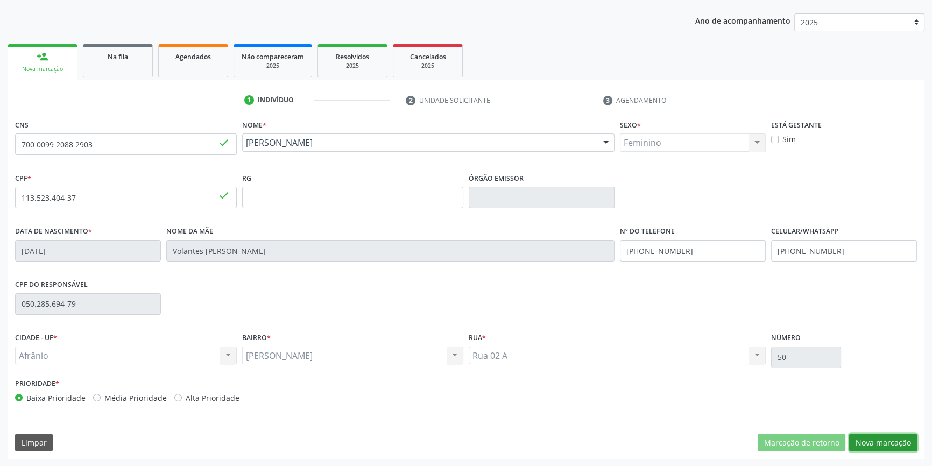
click at [889, 449] on button "Nova marcação" at bounding box center [883, 443] width 68 height 18
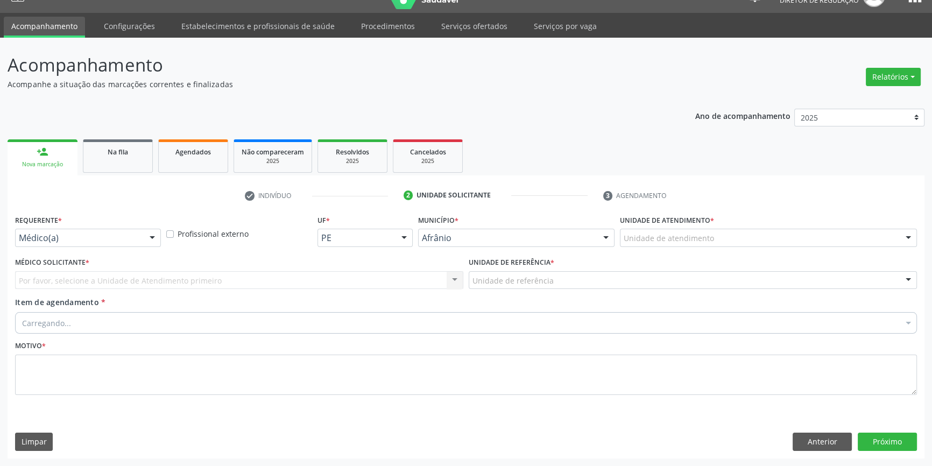
scroll to position [20, 0]
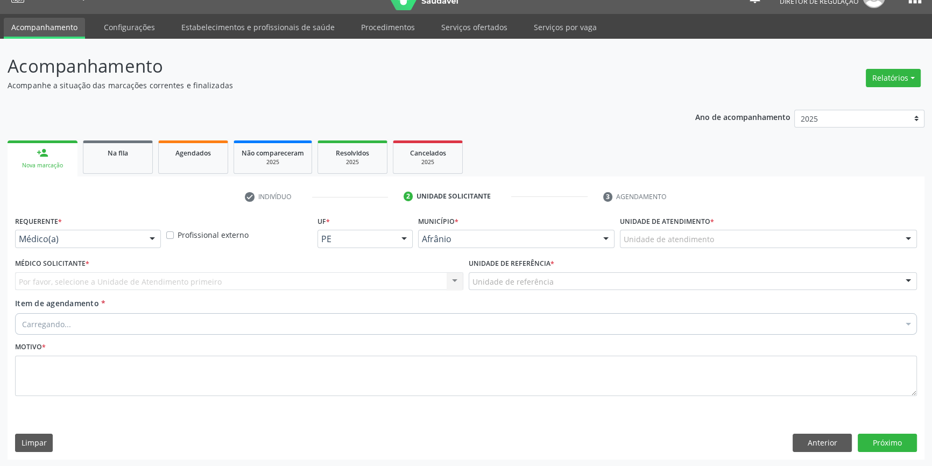
click at [672, 248] on div "Unidade de atendimento * Unidade de atendimento Academia da Saude de Afranio Ac…" at bounding box center [768, 234] width 302 height 42
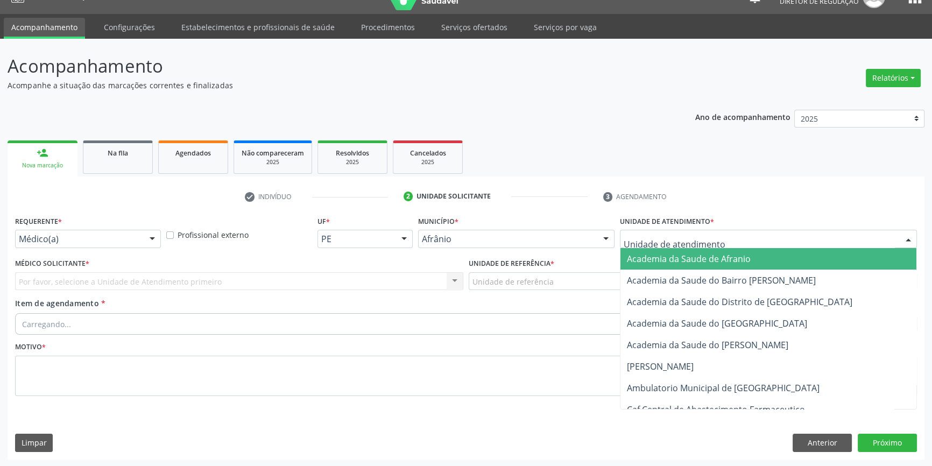
click at [711, 391] on span "Ambulatorio Municipal de [GEOGRAPHIC_DATA]" at bounding box center [723, 388] width 193 height 12
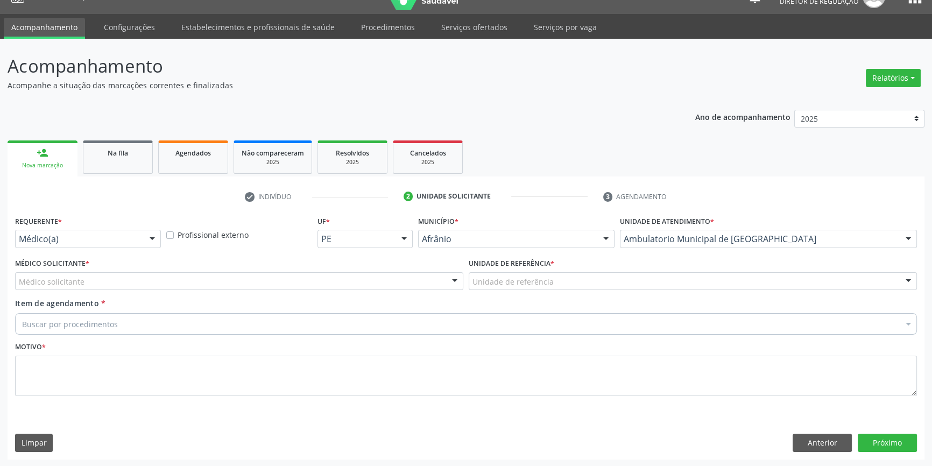
click at [513, 270] on label "Unidade de referência *" at bounding box center [512, 264] width 86 height 17
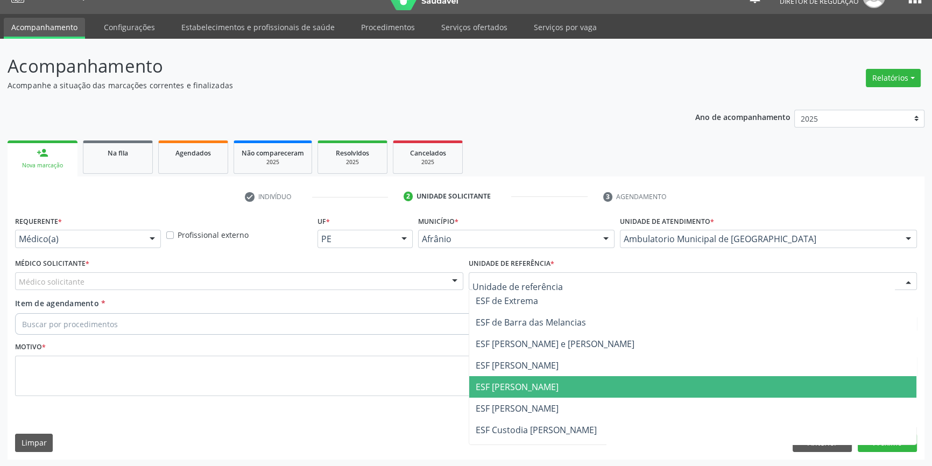
click at [514, 390] on span "ESF [PERSON_NAME]" at bounding box center [517, 387] width 83 height 12
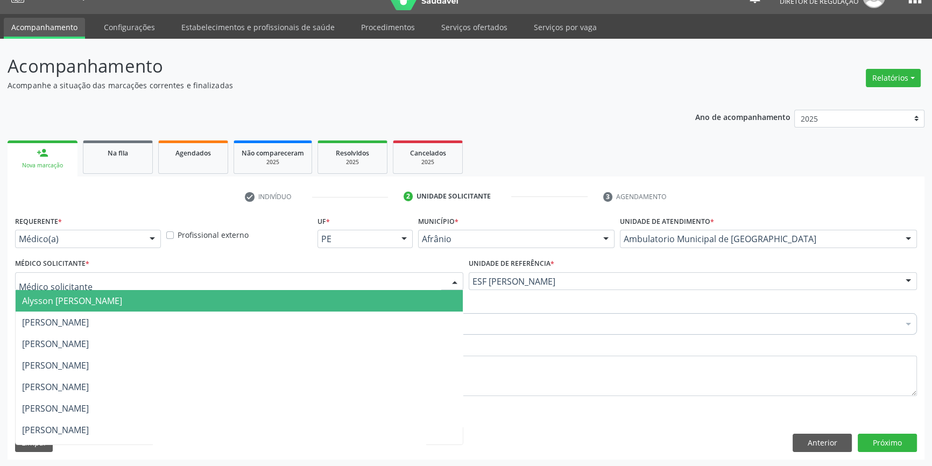
click at [199, 285] on div at bounding box center [239, 281] width 448 height 18
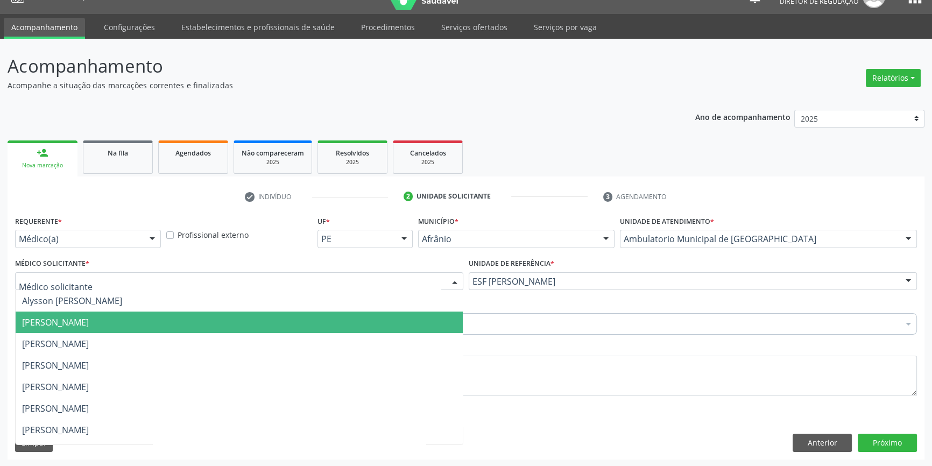
click at [89, 317] on span "[PERSON_NAME]" at bounding box center [55, 322] width 67 height 12
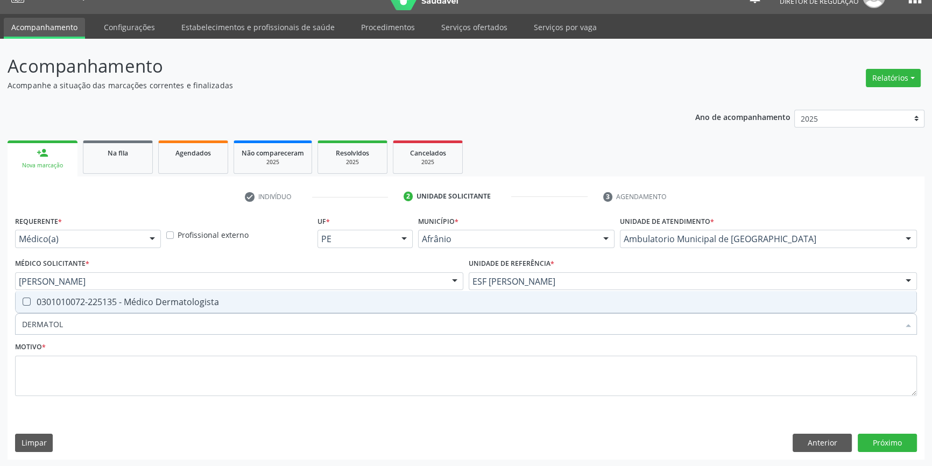
type input "DERMATOLO"
click at [112, 305] on div "0301010072-225135 - Médico Dermatologista" at bounding box center [466, 302] width 888 height 9
checkbox Dermatologista "true"
click at [97, 398] on fieldset "Motivo *" at bounding box center [466, 371] width 902 height 65
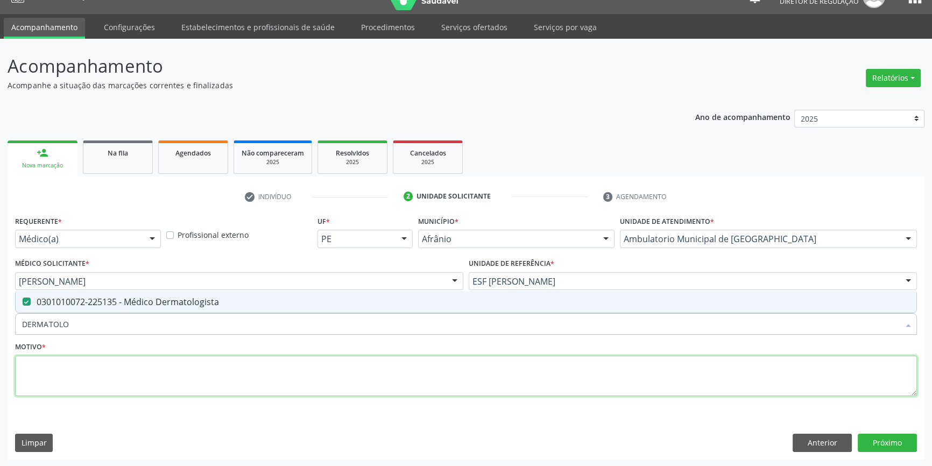
click at [102, 387] on textarea at bounding box center [466, 376] width 902 height 41
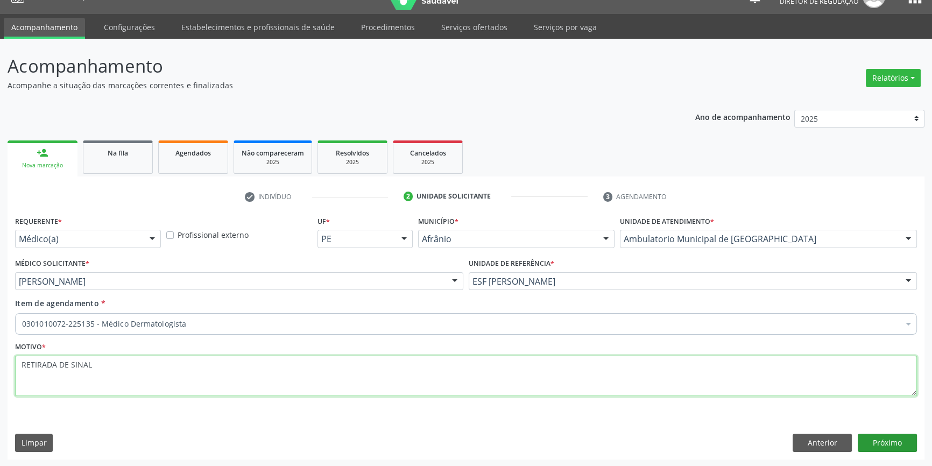
type textarea "RETIRADA DE SINAL"
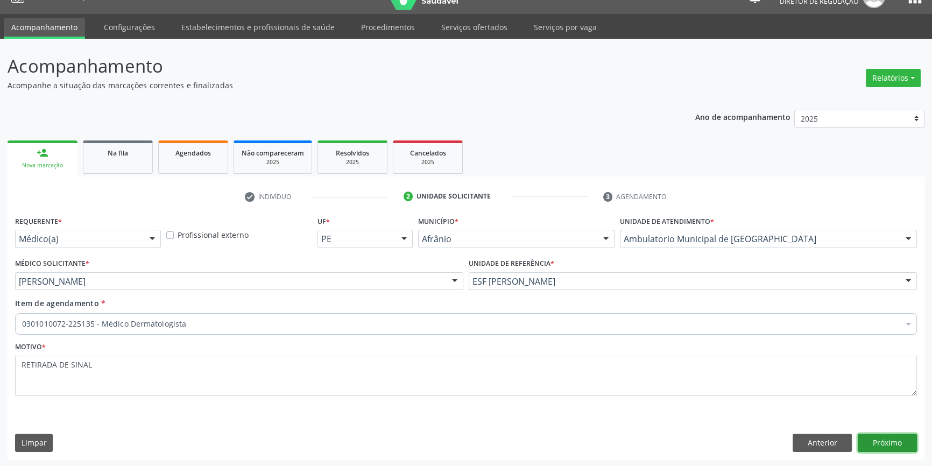
click at [887, 441] on button "Próximo" at bounding box center [887, 443] width 59 height 18
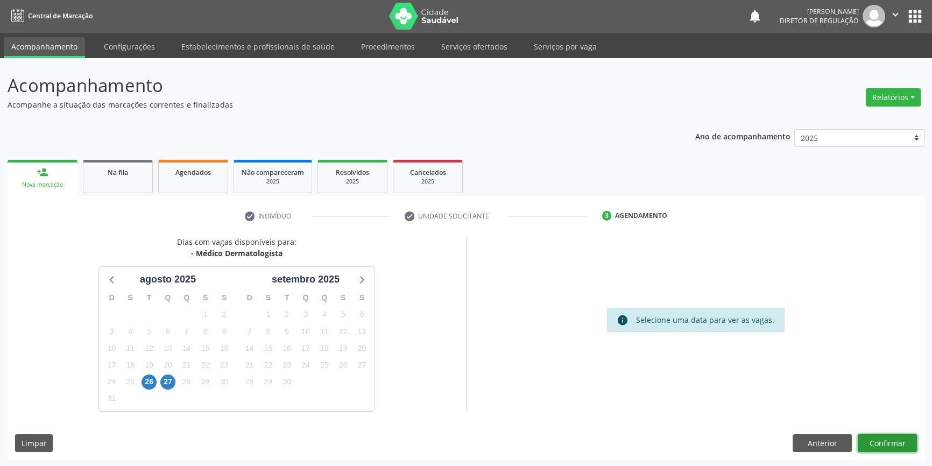
click at [883, 447] on button "Confirmar" at bounding box center [887, 443] width 59 height 18
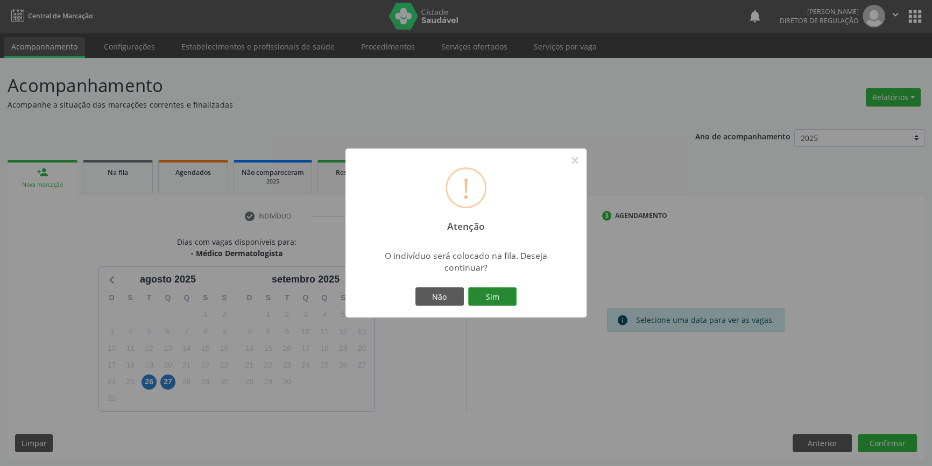
click at [494, 299] on button "Sim" at bounding box center [492, 296] width 48 height 18
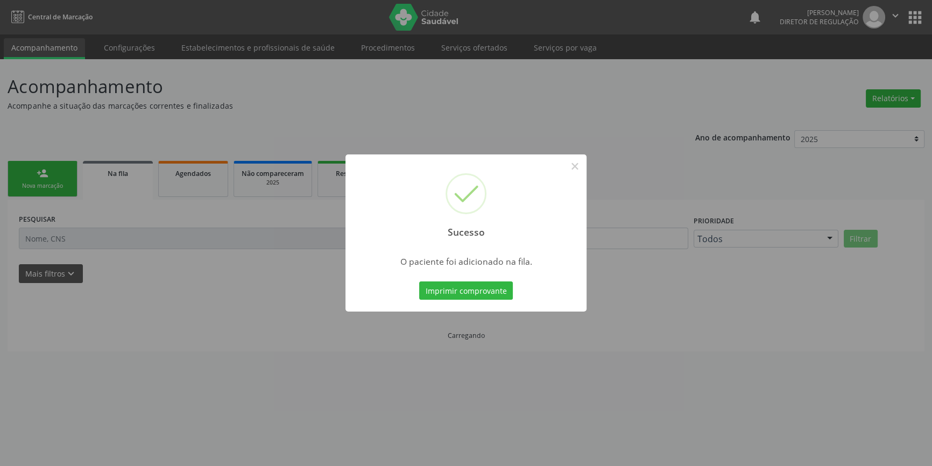
scroll to position [0, 0]
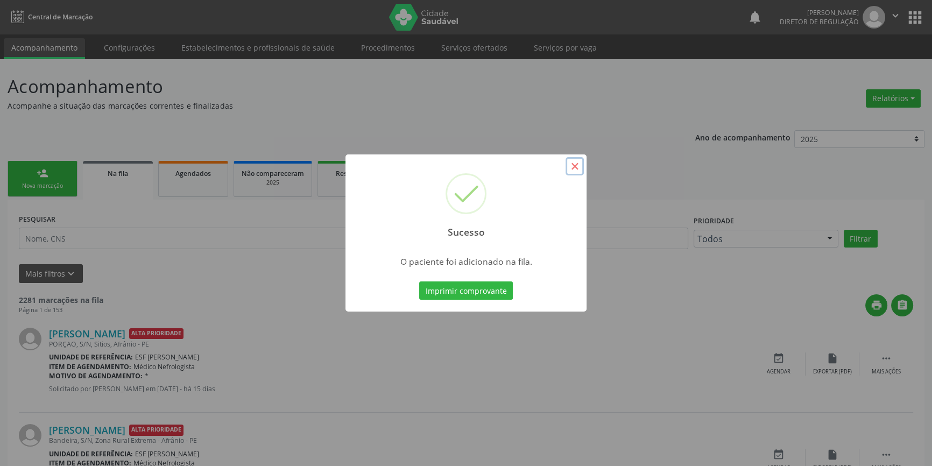
click at [570, 166] on button "×" at bounding box center [575, 166] width 18 height 18
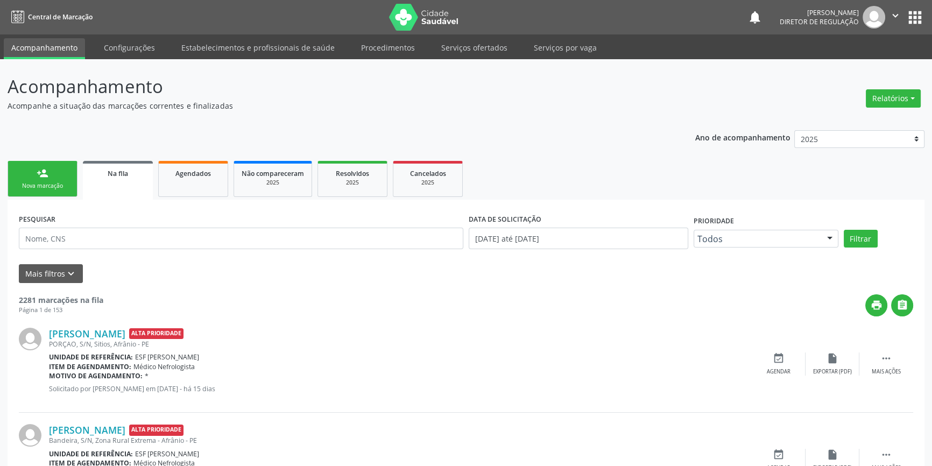
click at [25, 179] on link "person_add Nova marcação" at bounding box center [43, 179] width 70 height 36
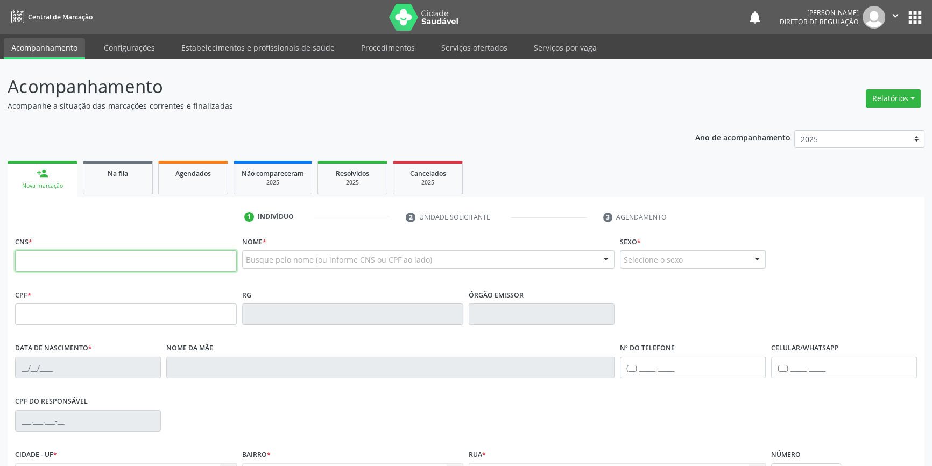
click at [68, 257] on input "text" at bounding box center [126, 261] width 222 height 22
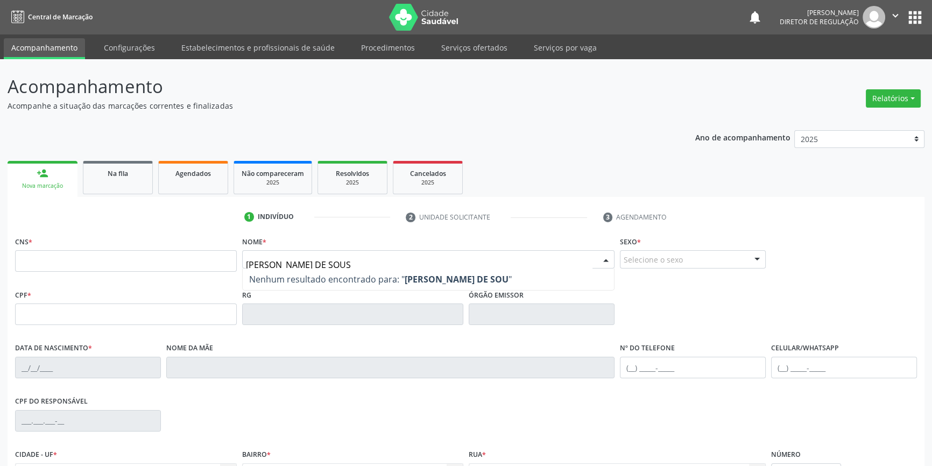
type input "[PERSON_NAME]"
drag, startPoint x: 360, startPoint y: 264, endPoint x: 57, endPoint y: 237, distance: 304.1
click at [57, 237] on div "CNS * Nome * [PERSON_NAME] resultado encontrado para: " [PERSON_NAME] " Não há …" at bounding box center [465, 260] width 907 height 53
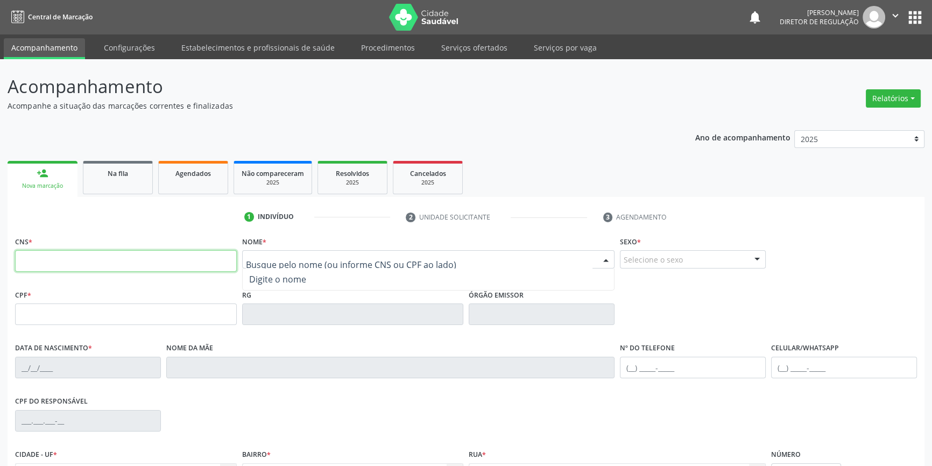
click at [51, 258] on input "text" at bounding box center [126, 261] width 222 height 22
type input "705 6094 2860 6219"
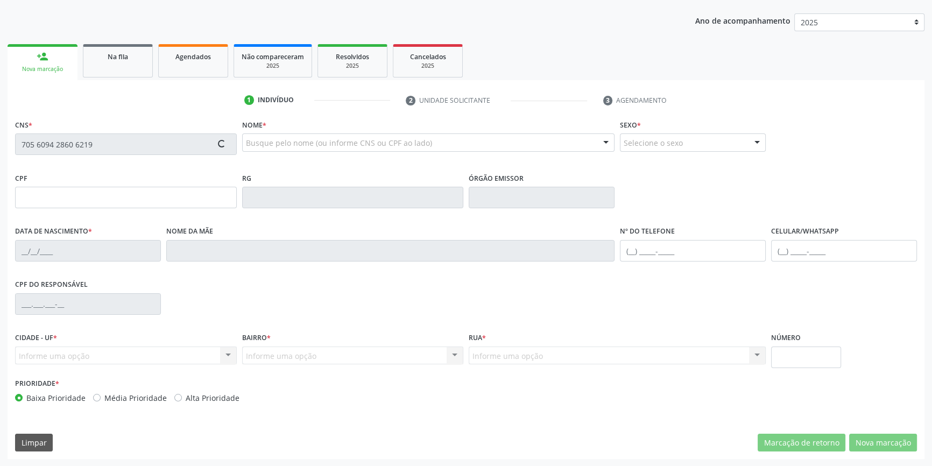
type input "269.330.634-53"
type input "[DATE]"
type input "[PERSON_NAME]"
type input "[PHONE_NUMBER]"
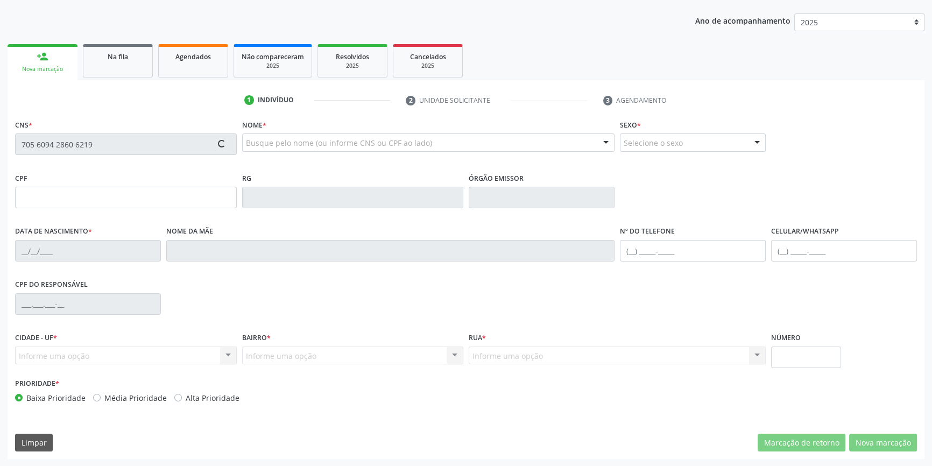
type input "023.707.584-90"
type input "S/N"
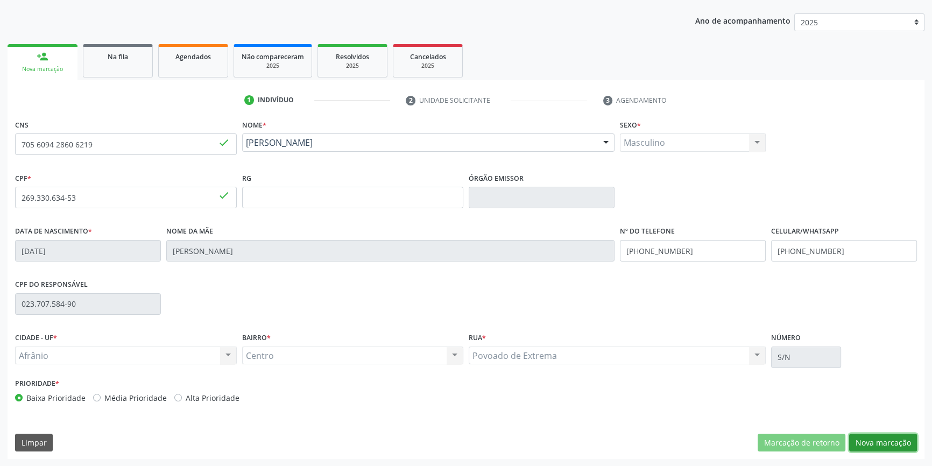
click at [891, 438] on button "Nova marcação" at bounding box center [883, 443] width 68 height 18
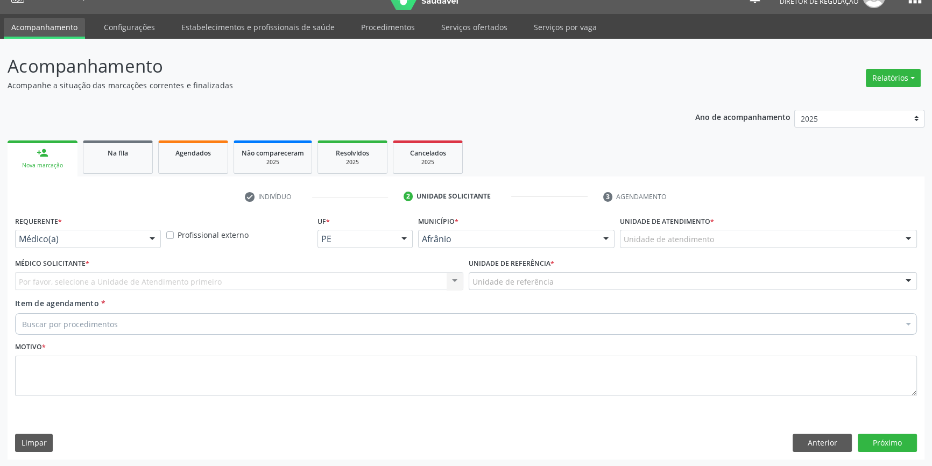
click at [695, 250] on div "Unidade de atendimento * Unidade de atendimento Academia da Saude de Afranio Ac…" at bounding box center [768, 234] width 302 height 42
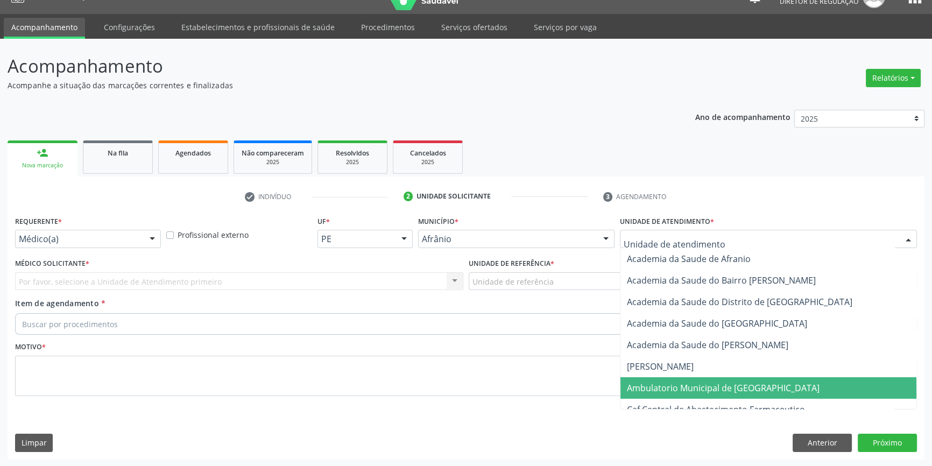
drag, startPoint x: 703, startPoint y: 390, endPoint x: 546, endPoint y: 328, distance: 168.2
click at [696, 385] on span "Ambulatorio Municipal de [GEOGRAPHIC_DATA]" at bounding box center [723, 388] width 193 height 12
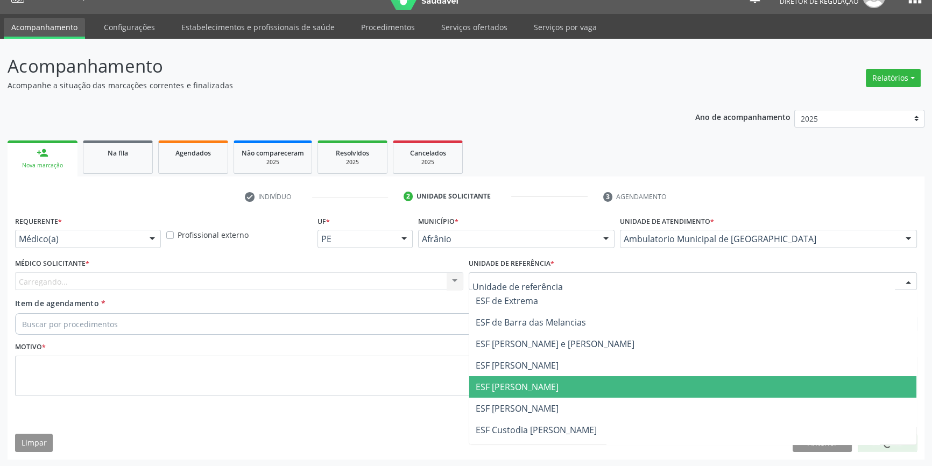
drag, startPoint x: 522, startPoint y: 395, endPoint x: 468, endPoint y: 365, distance: 61.9
click at [520, 395] on span "ESF [PERSON_NAME]" at bounding box center [692, 387] width 447 height 22
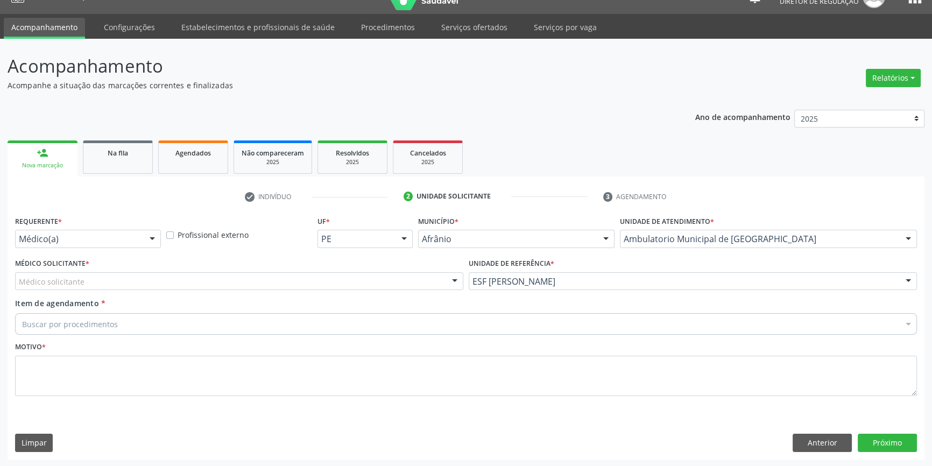
click at [243, 285] on div "Médico solicitante" at bounding box center [239, 281] width 448 height 18
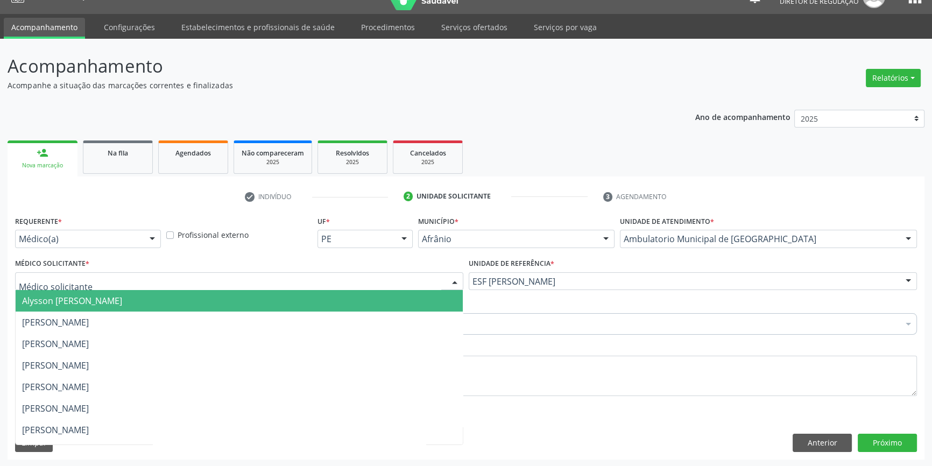
click at [143, 309] on span "Alysson [PERSON_NAME]" at bounding box center [239, 301] width 447 height 22
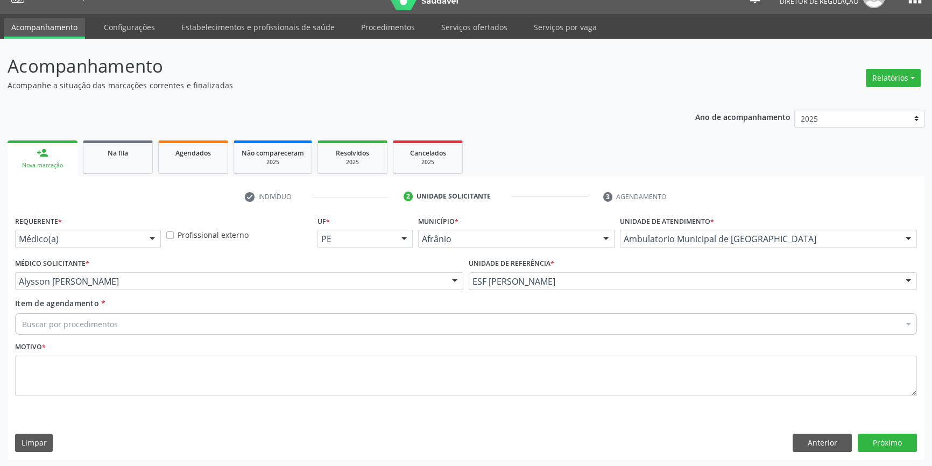
click at [131, 329] on div "Buscar por procedimentos" at bounding box center [466, 324] width 902 height 22
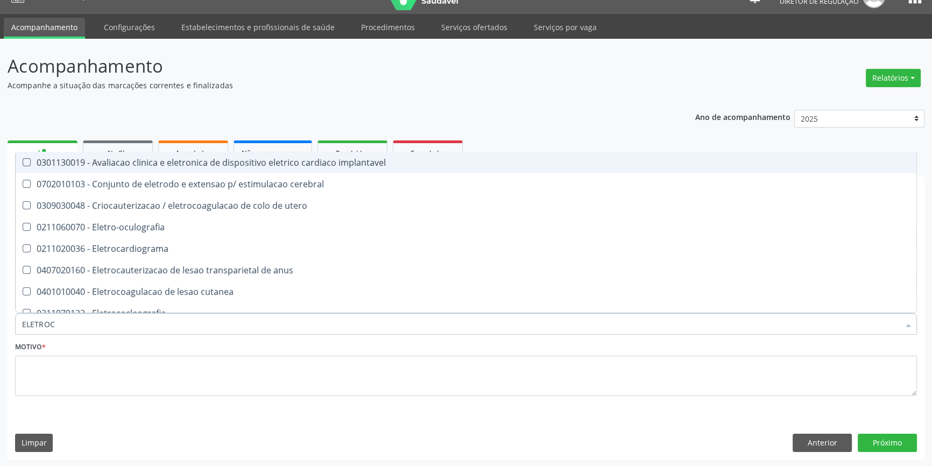
type input "ELETROCA"
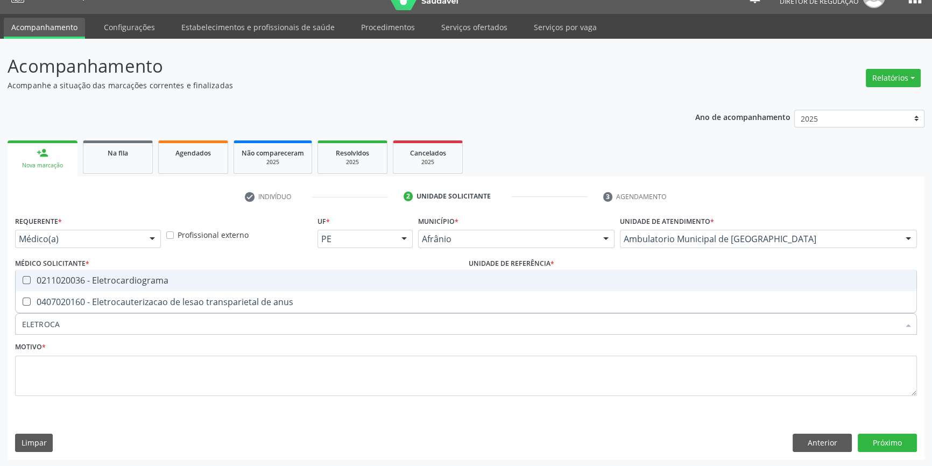
click at [153, 277] on div "0211020036 - Eletrocardiograma" at bounding box center [466, 280] width 888 height 9
checkbox Eletrocardiograma "true"
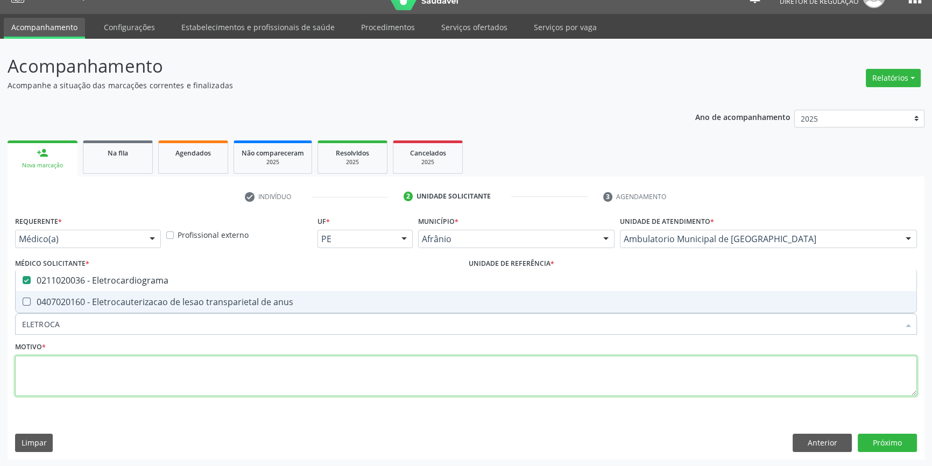
click at [122, 385] on textarea at bounding box center [466, 376] width 902 height 41
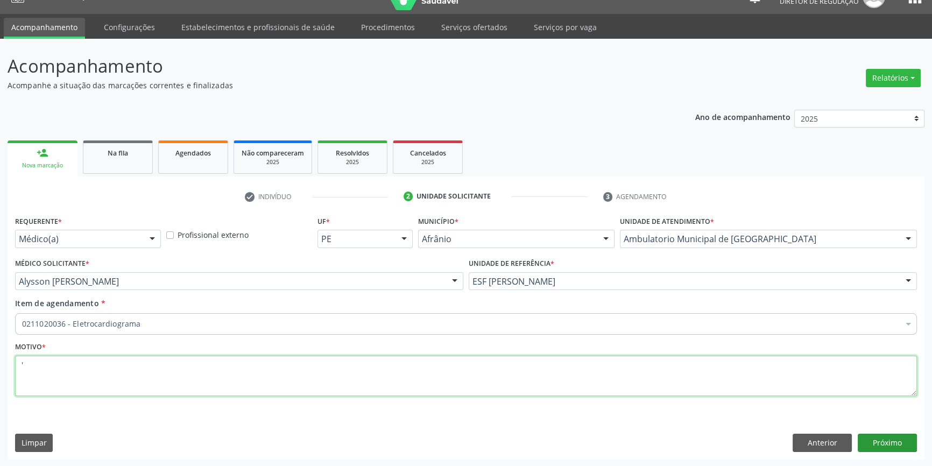
type textarea "'"
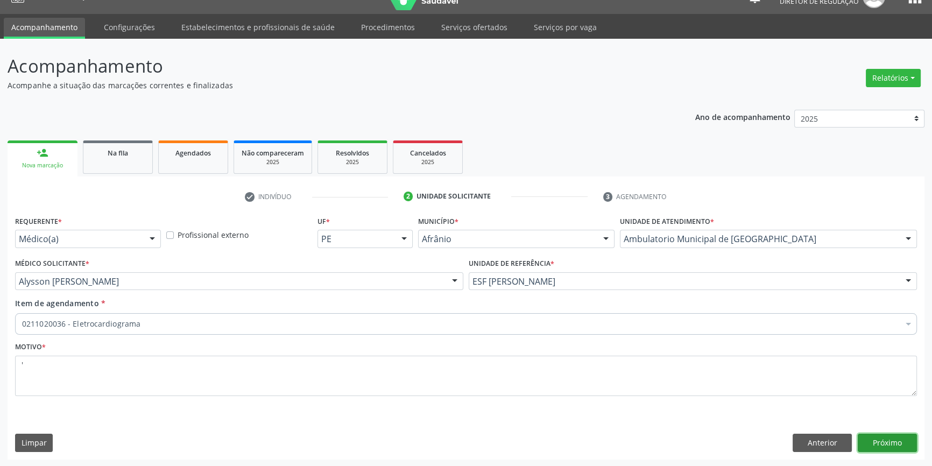
click at [872, 434] on button "Próximo" at bounding box center [887, 443] width 59 height 18
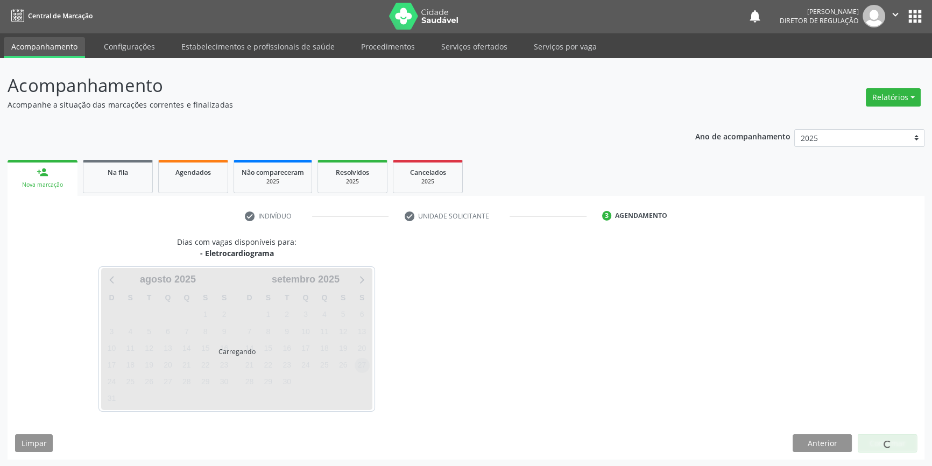
scroll to position [1, 0]
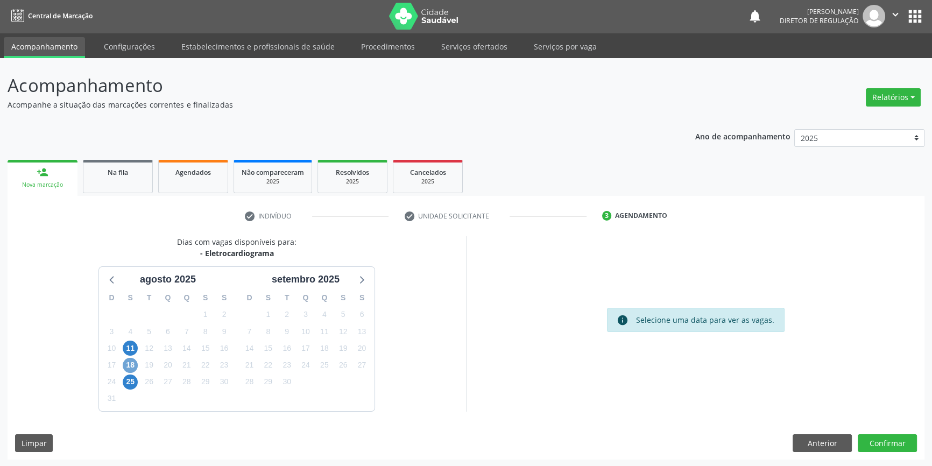
click at [133, 365] on span "18" at bounding box center [130, 365] width 15 height 15
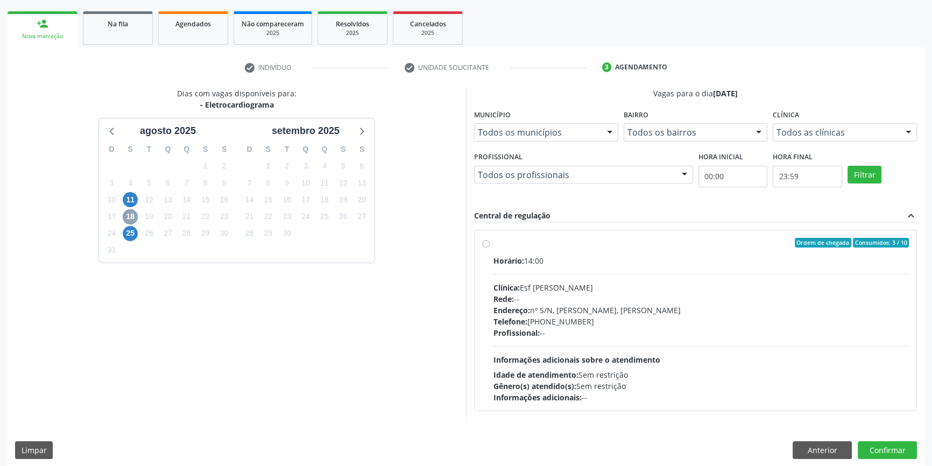
scroll to position [157, 0]
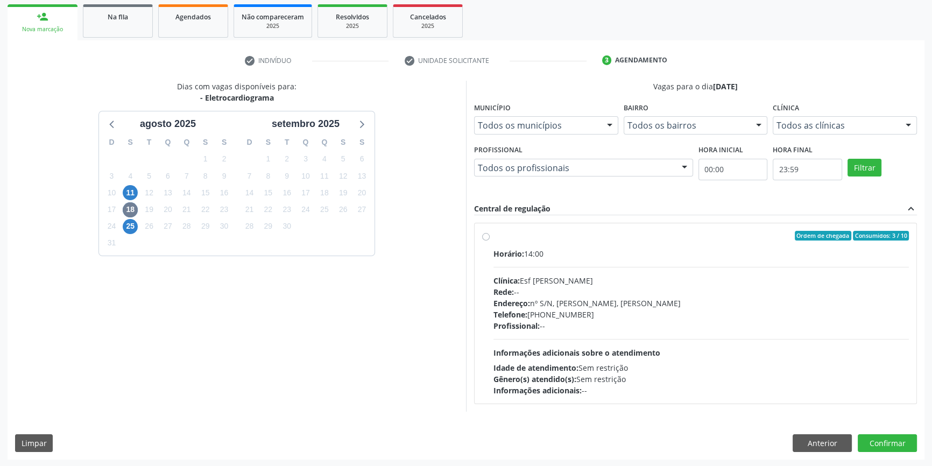
click at [493, 234] on label "Ordem de chegada Consumidos: 3 / 10 Horário: 14:00 Clínica: Esf [PERSON_NAME] R…" at bounding box center [700, 313] width 415 height 165
click at [489, 234] on input "Ordem de chegada Consumidos: 3 / 10 Horário: 14:00 Clínica: Esf [PERSON_NAME] R…" at bounding box center [486, 236] width 8 height 10
radio input "true"
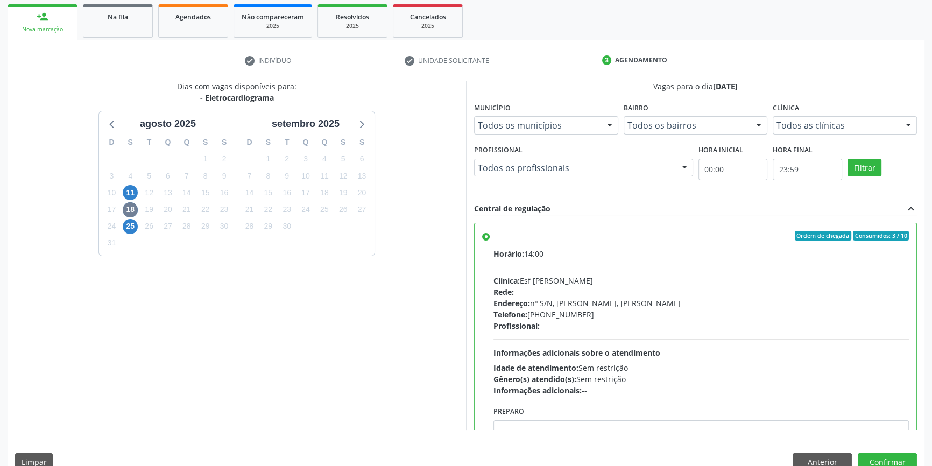
click at [888, 451] on div "Dias com vagas disponíveis para: - Eletrocardiograma a[DATE] D S T Q Q S S 27 2…" at bounding box center [466, 280] width 917 height 398
click at [886, 455] on button "Confirmar" at bounding box center [887, 462] width 59 height 18
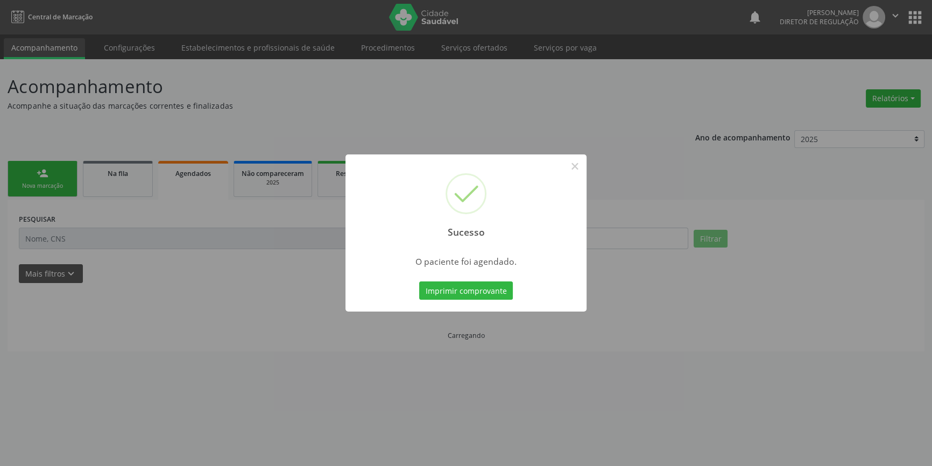
scroll to position [0, 0]
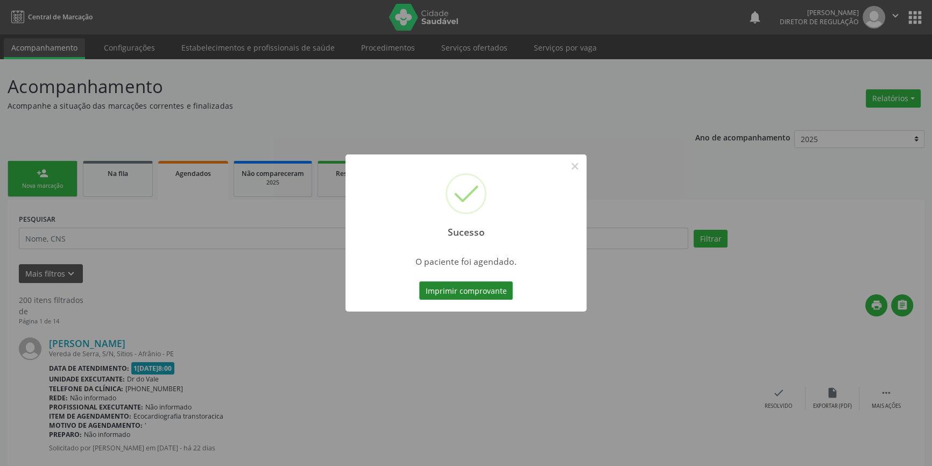
click at [478, 281] on button "Imprimir comprovante" at bounding box center [466, 290] width 94 height 18
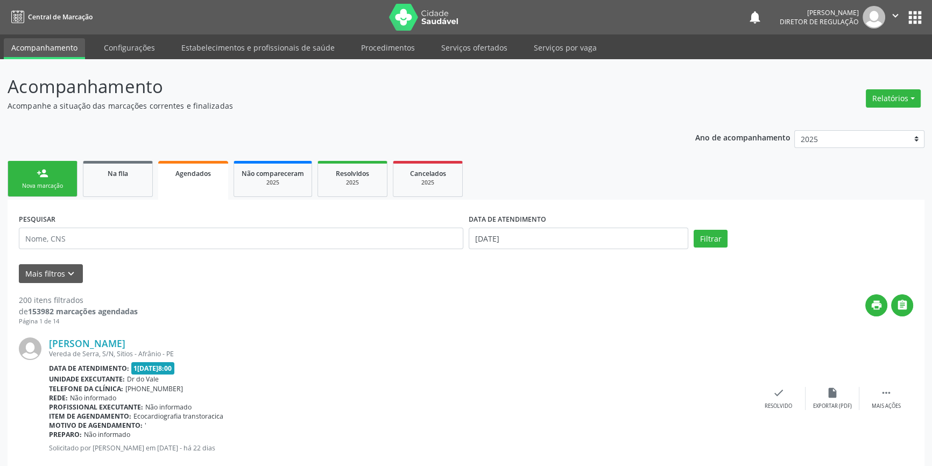
click at [62, 180] on link "person_add Nova marcação" at bounding box center [43, 179] width 70 height 36
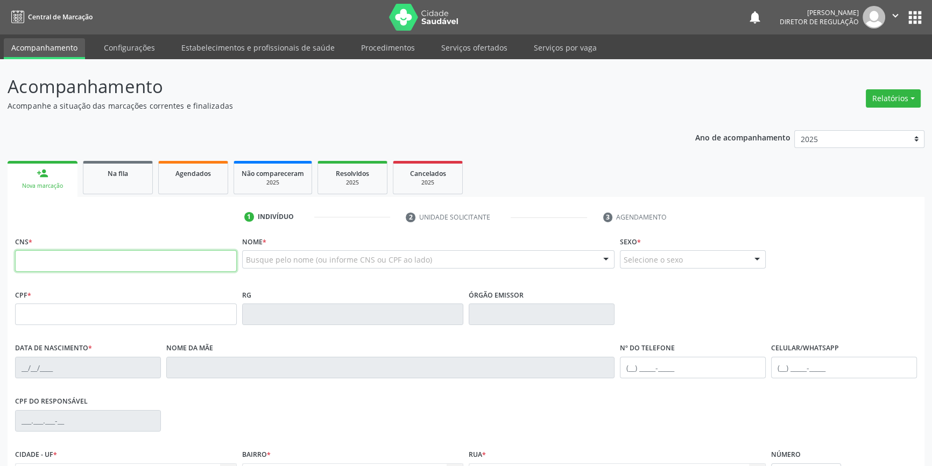
click at [70, 255] on input "text" at bounding box center [126, 261] width 222 height 22
type input "700 5027 8314 3151"
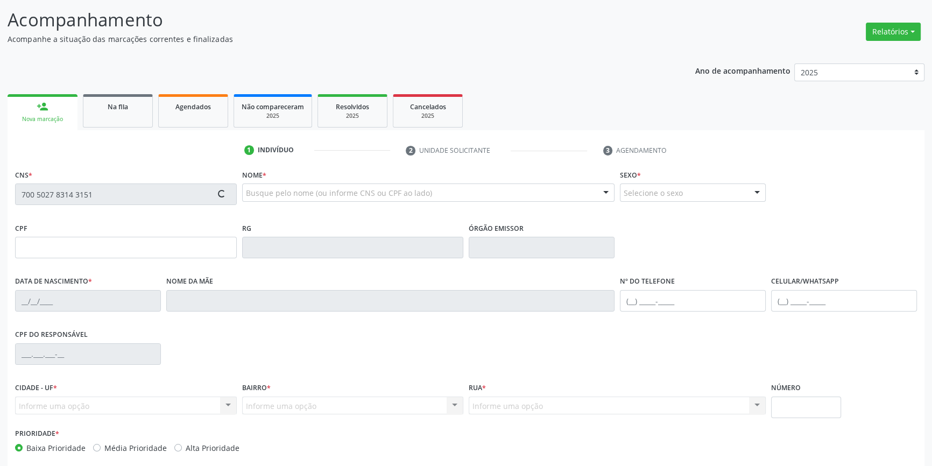
scroll to position [117, 0]
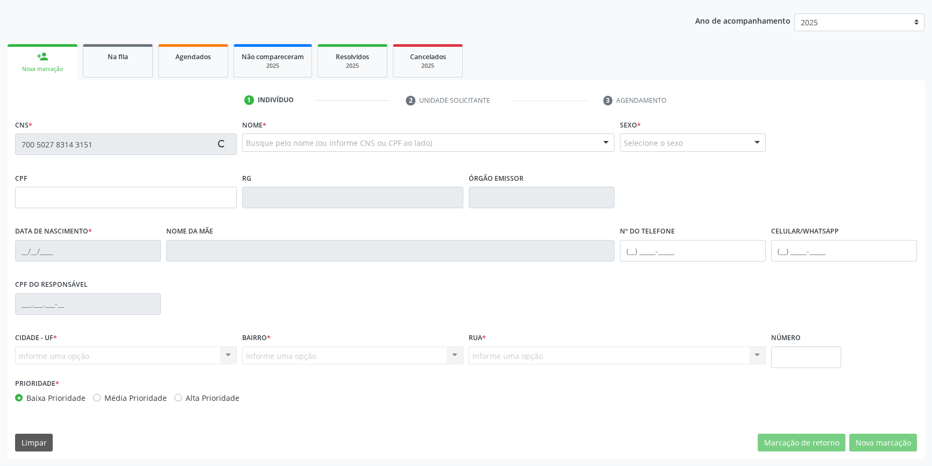
type input "142.084.424-50"
type input "[DATE]"
type input "[PERSON_NAME]"
type input "[PHONE_NUMBER]"
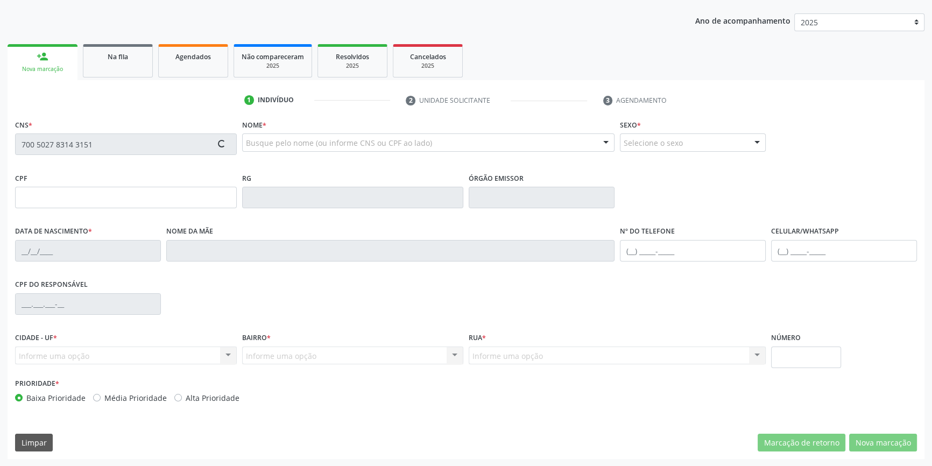
type input "245"
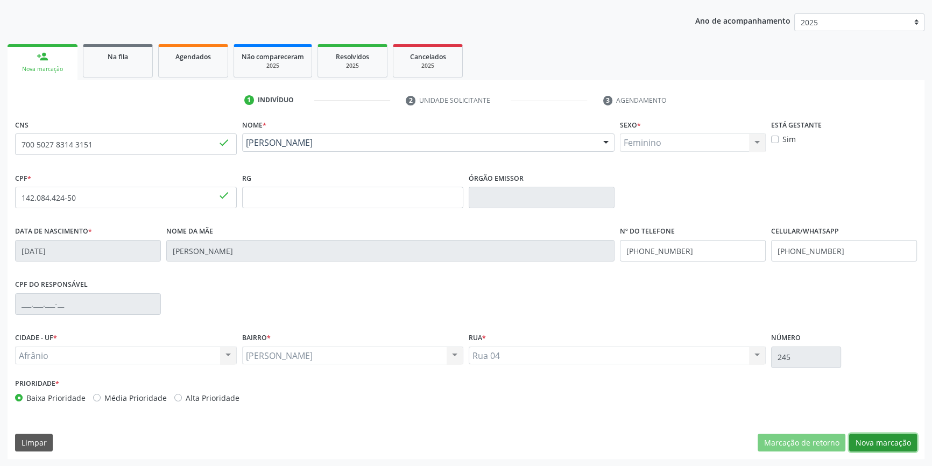
click at [899, 444] on button "Nova marcação" at bounding box center [883, 443] width 68 height 18
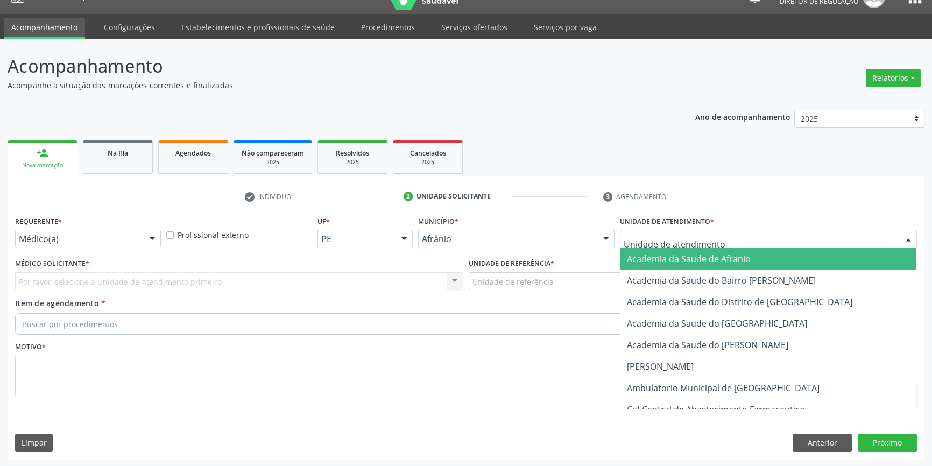
click at [701, 246] on div at bounding box center [768, 239] width 297 height 18
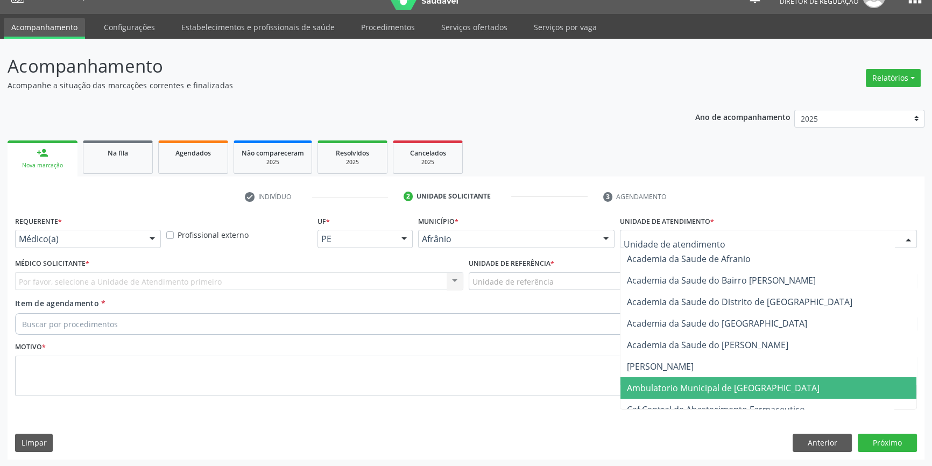
click at [689, 380] on span "Ambulatorio Municipal de [GEOGRAPHIC_DATA]" at bounding box center [768, 388] width 296 height 22
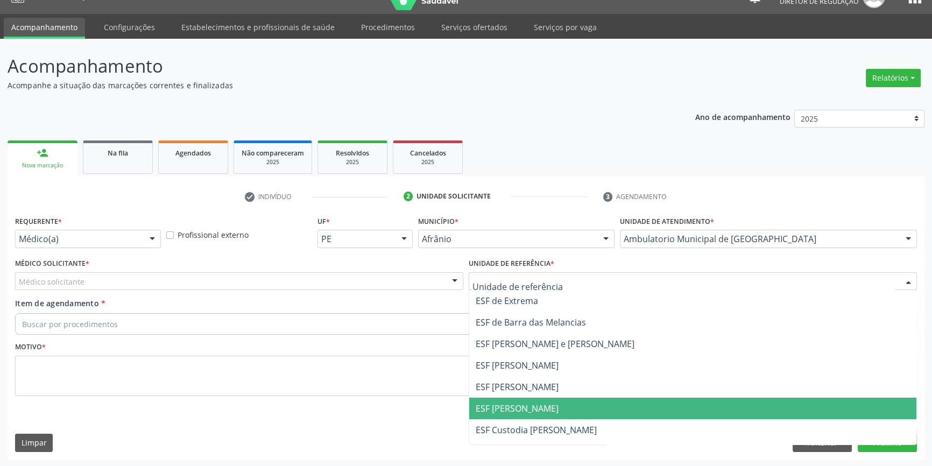
click at [543, 399] on span "ESF [PERSON_NAME]" at bounding box center [692, 409] width 447 height 22
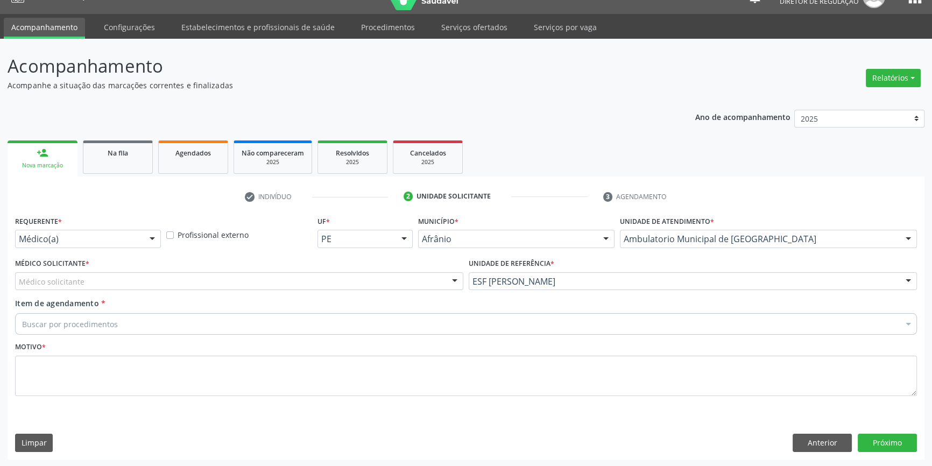
click at [249, 270] on div "Médico Solicitante * Médico solicitante [PERSON_NAME] [PERSON_NAME] [PERSON_NAM…" at bounding box center [239, 273] width 448 height 34
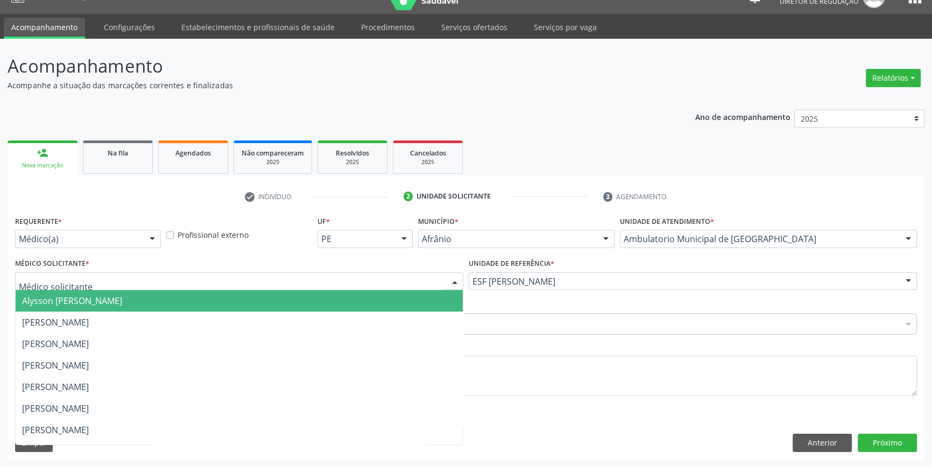
click at [128, 276] on div at bounding box center [239, 281] width 448 height 18
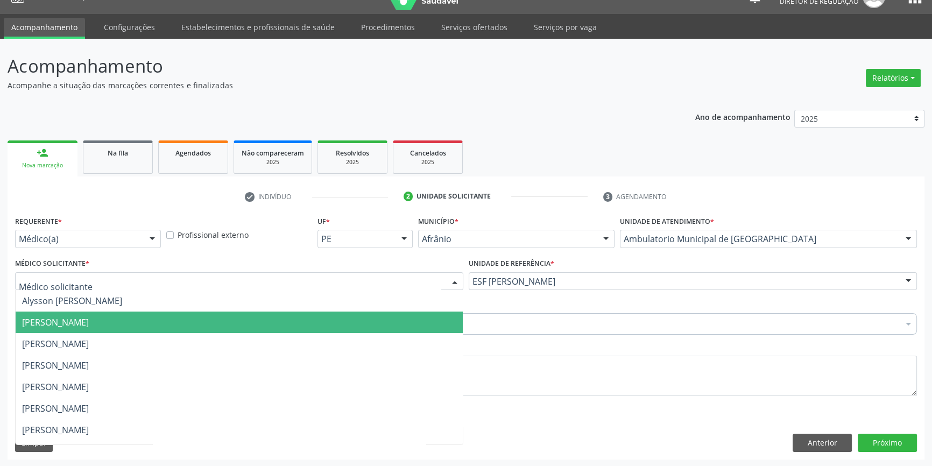
click at [69, 316] on span "[PERSON_NAME]" at bounding box center [55, 322] width 67 height 12
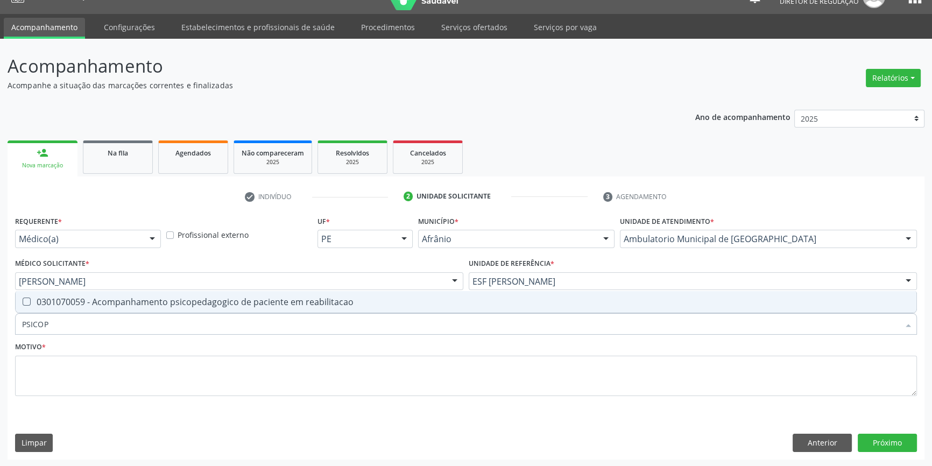
type input "PSICOPE"
click at [104, 306] on div "0301070059 - Acompanhamento psicopedagogico de paciente em reabilitacao" at bounding box center [466, 302] width 888 height 9
checkbox reabilitacao "true"
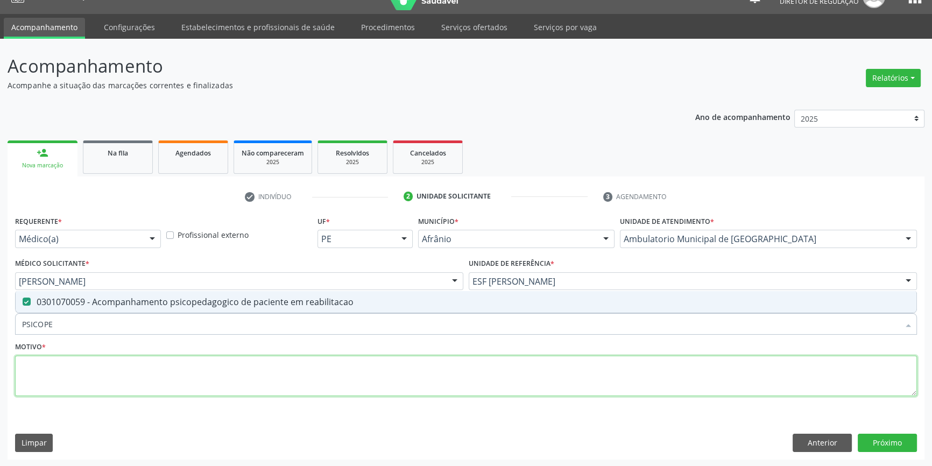
click at [108, 368] on textarea at bounding box center [466, 376] width 902 height 41
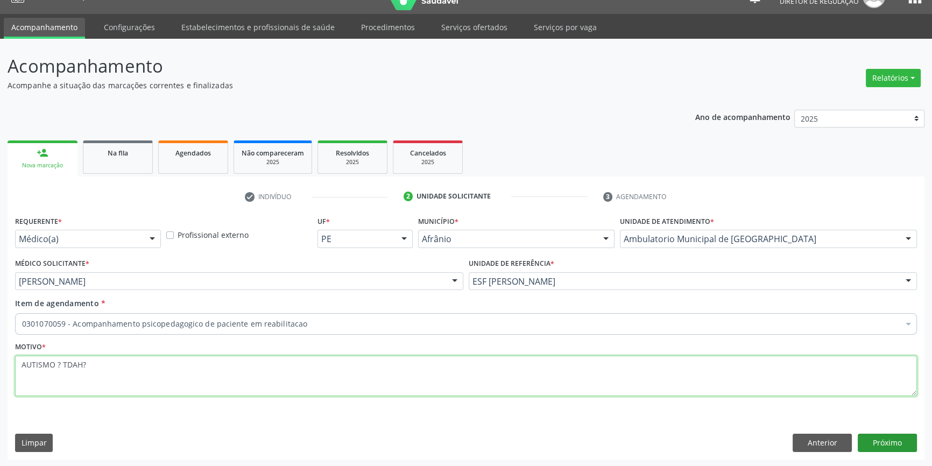
type textarea "AUTISMO ? TDAH?"
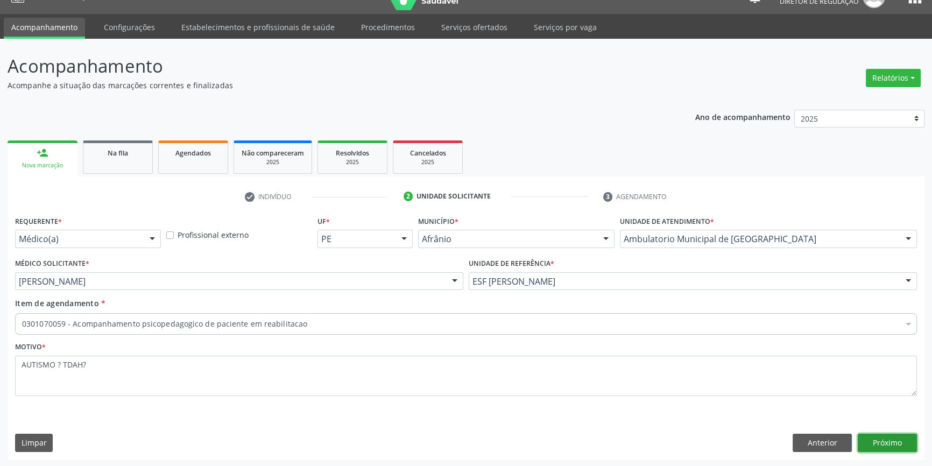
click at [893, 441] on button "Próximo" at bounding box center [887, 443] width 59 height 18
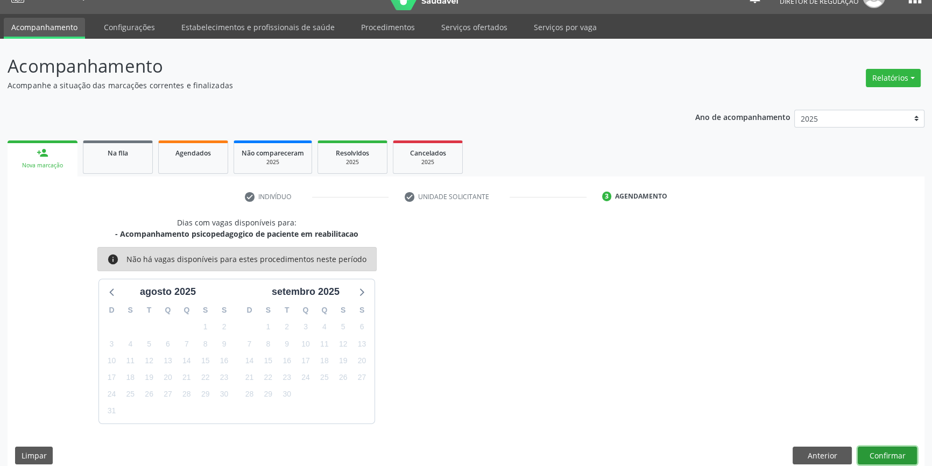
click at [893, 455] on button "Confirmar" at bounding box center [887, 456] width 59 height 18
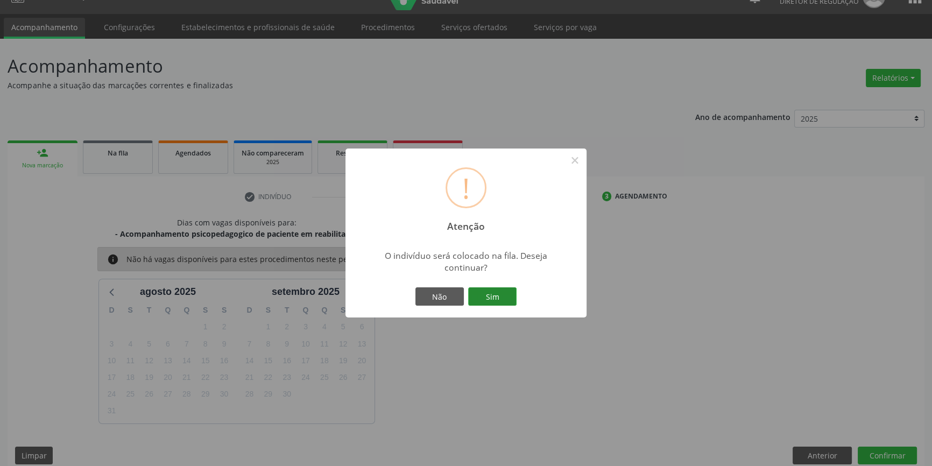
click at [502, 298] on button "Sim" at bounding box center [492, 296] width 48 height 18
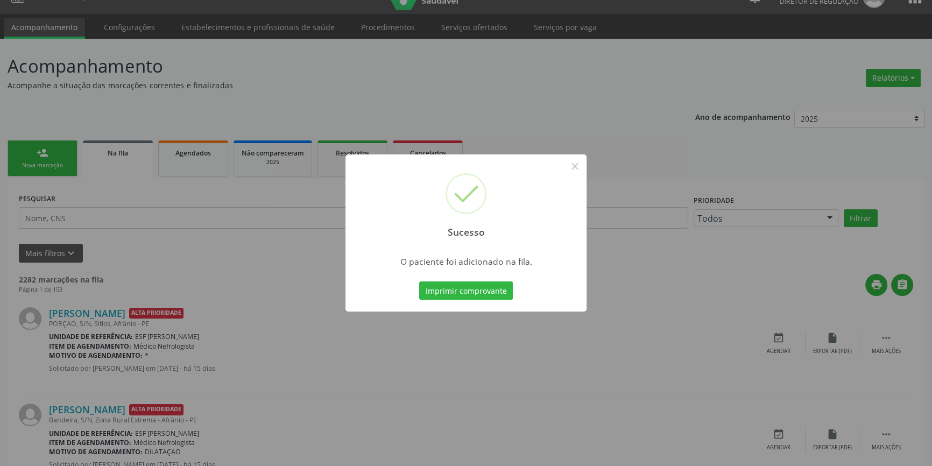
scroll to position [0, 0]
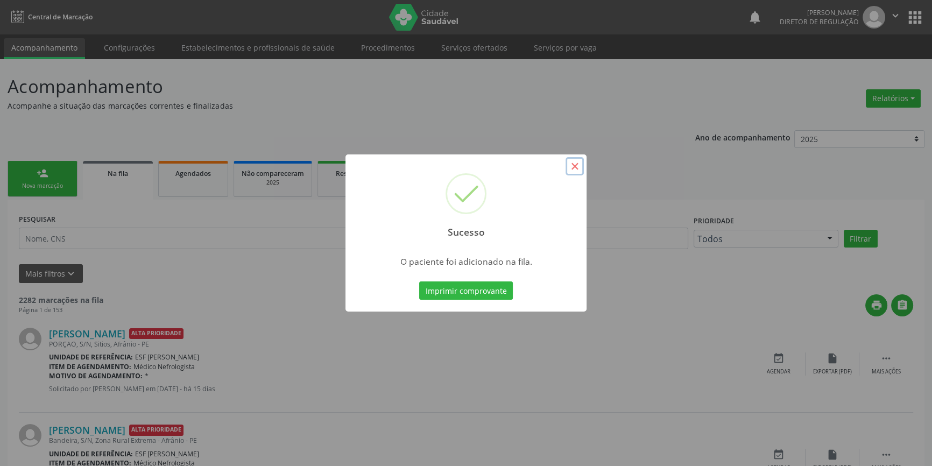
click at [573, 166] on button "×" at bounding box center [575, 166] width 18 height 18
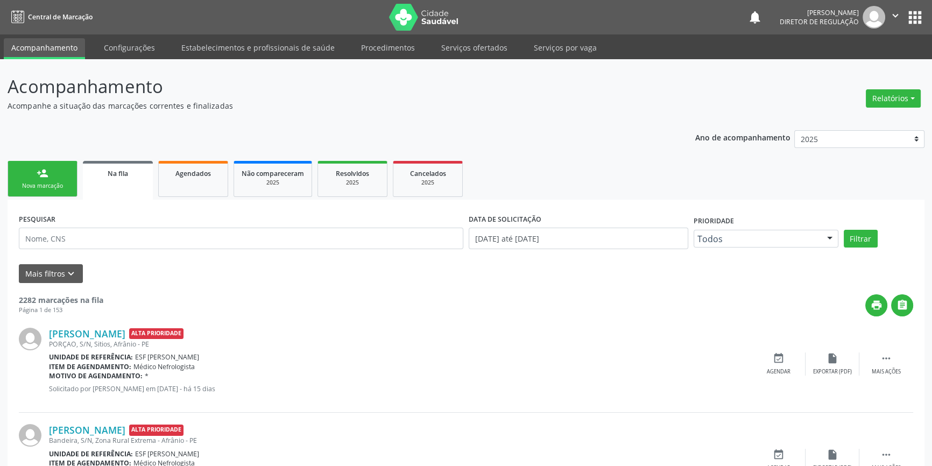
click at [59, 179] on link "person_add Nova marcação" at bounding box center [43, 179] width 70 height 36
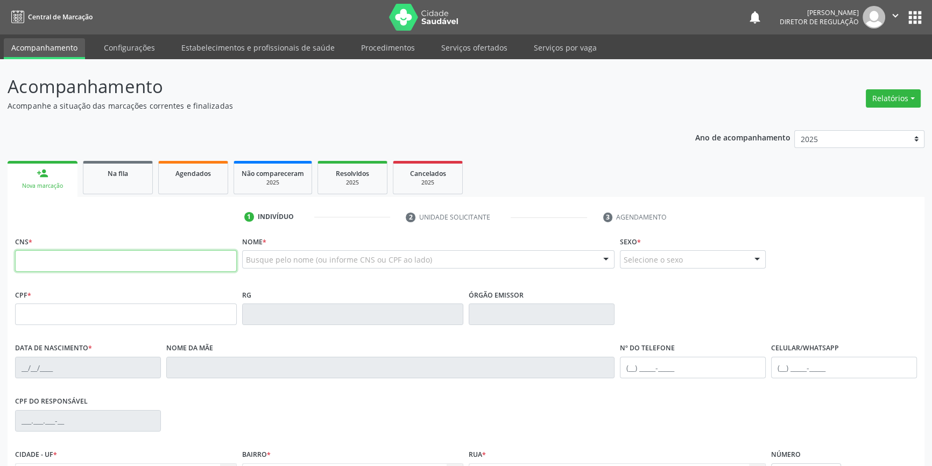
click at [27, 250] on input "text" at bounding box center [126, 261] width 222 height 22
type input "7"
type input "705 7024 3128 3630"
type input "182.936.504-51"
type input "[DATE]"
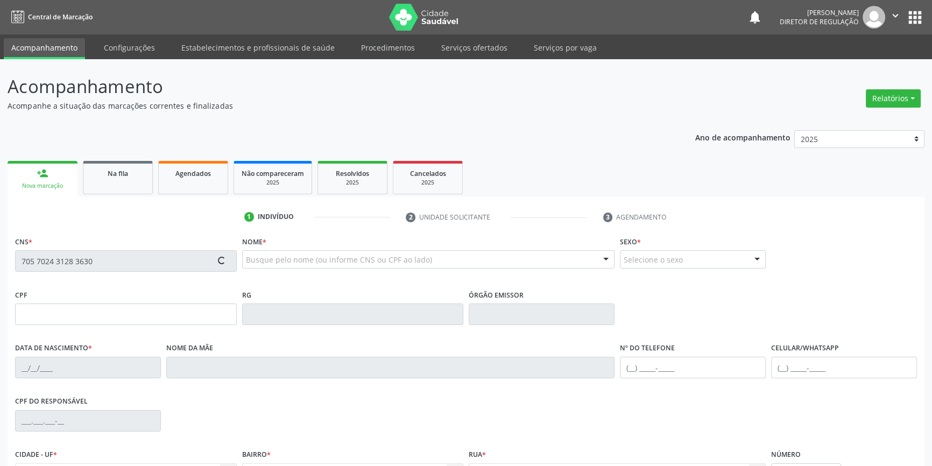
type input "Luzilania de [PERSON_NAME]"
type input "[PHONE_NUMBER]"
type input "098.297.754-96"
type input "369"
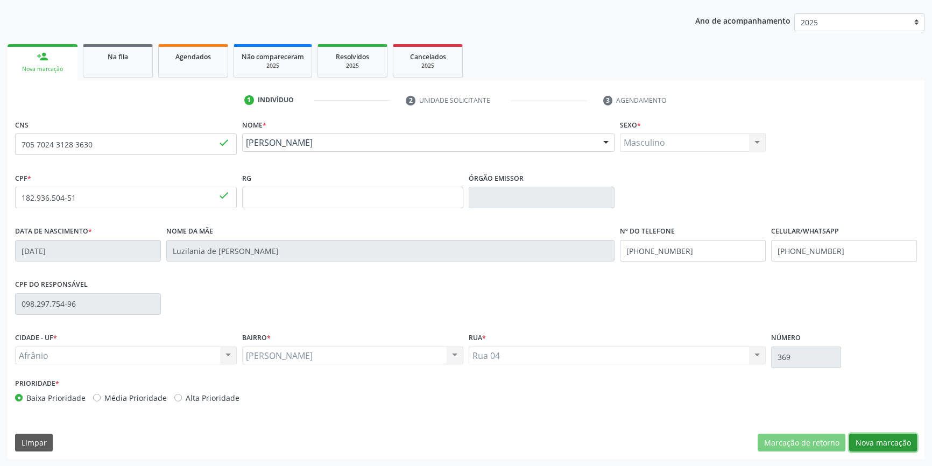
click at [871, 436] on button "Nova marcação" at bounding box center [883, 443] width 68 height 18
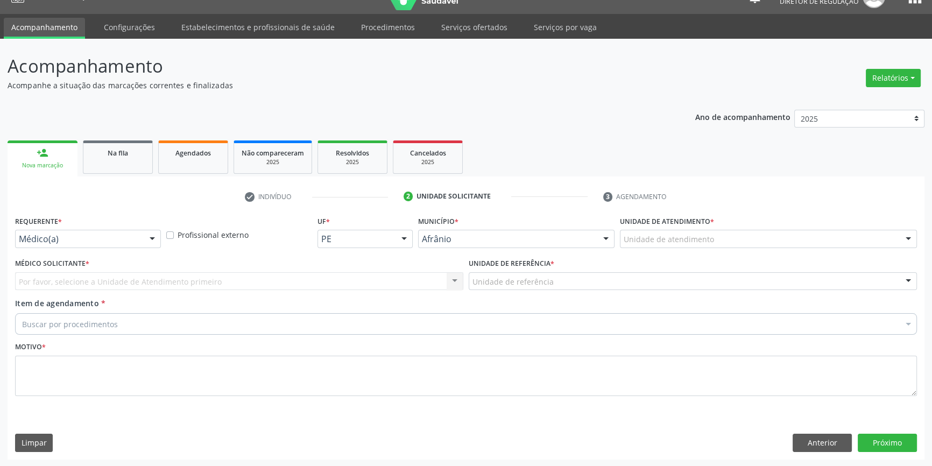
click at [724, 239] on div "Unidade de atendimento" at bounding box center [768, 239] width 297 height 18
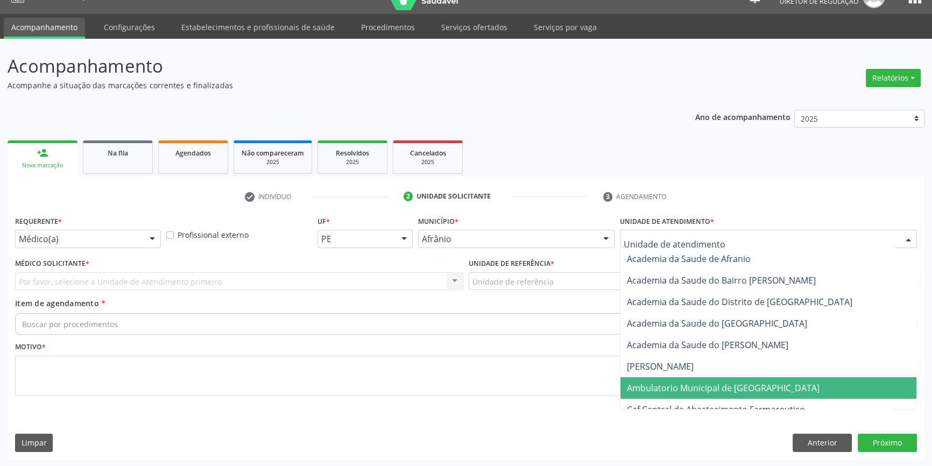
click at [696, 387] on span "Ambulatorio Municipal de [GEOGRAPHIC_DATA]" at bounding box center [723, 388] width 193 height 12
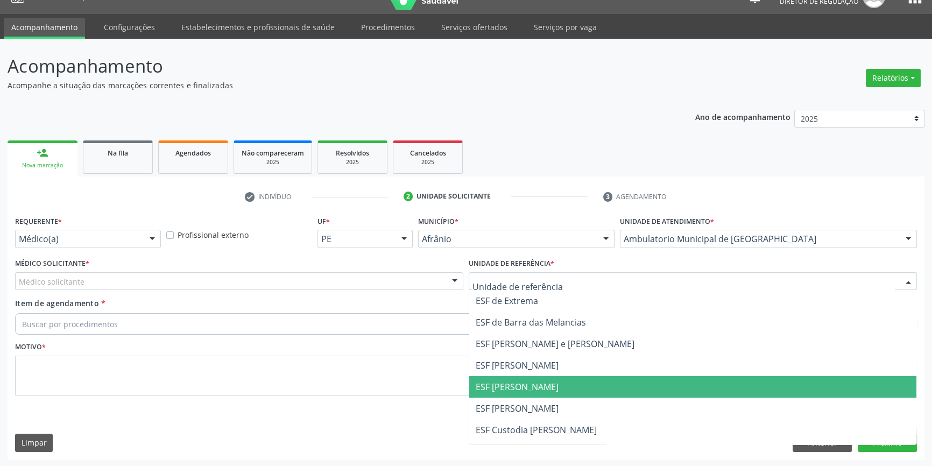
drag, startPoint x: 559, startPoint y: 391, endPoint x: 315, endPoint y: 338, distance: 249.4
click at [553, 390] on span "ESF [PERSON_NAME]" at bounding box center [692, 387] width 447 height 22
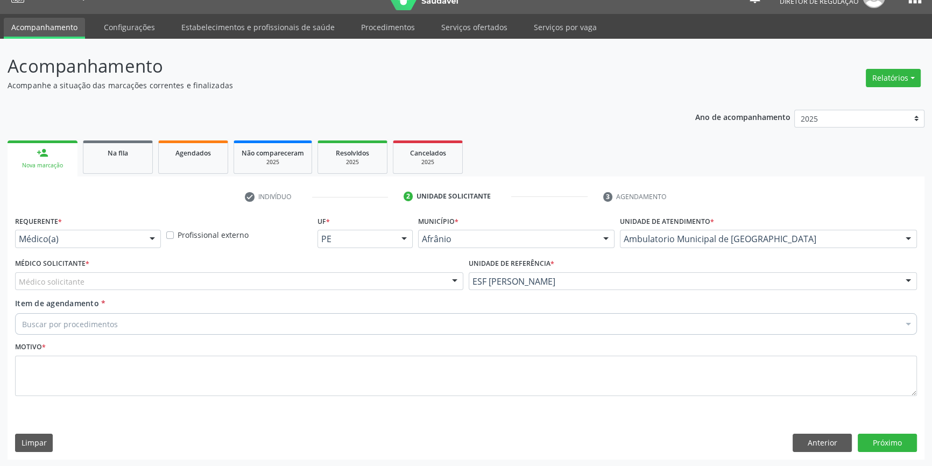
click at [235, 282] on div "Médico solicitante" at bounding box center [239, 281] width 448 height 18
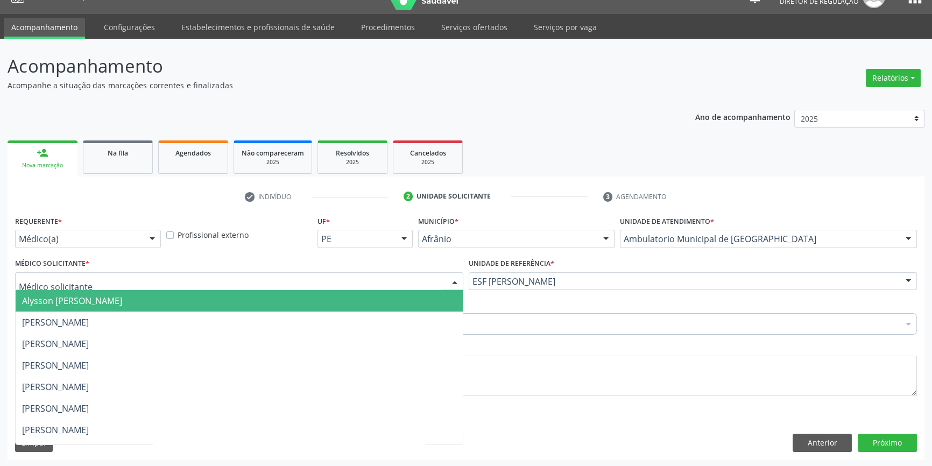
click at [116, 295] on span "Alysson [PERSON_NAME]" at bounding box center [72, 301] width 100 height 12
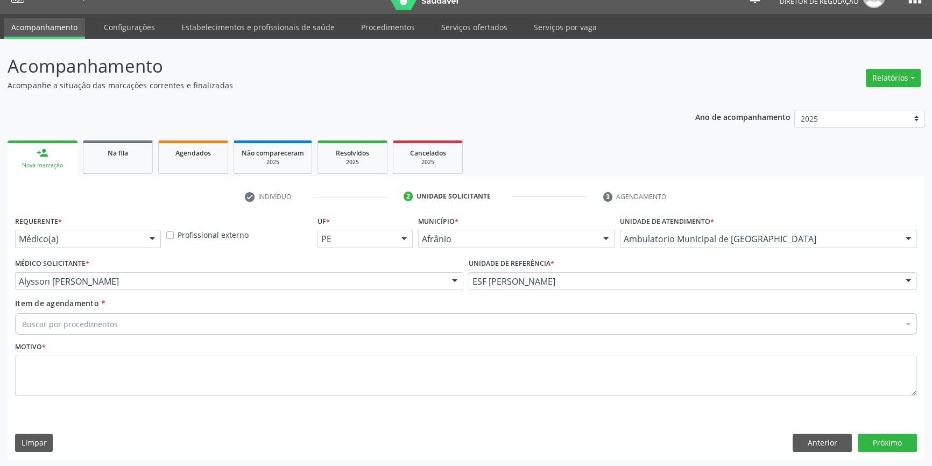
click at [122, 322] on div "Buscar por procedimentos" at bounding box center [466, 324] width 902 height 22
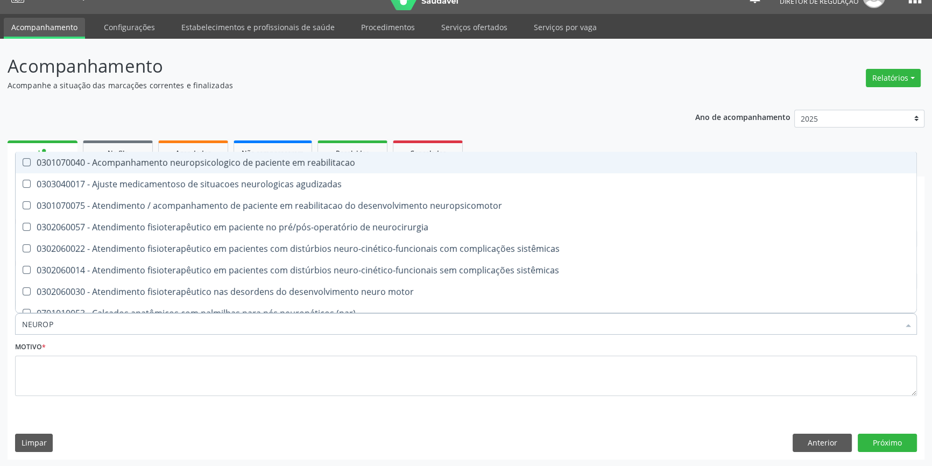
type input "NEUROPE"
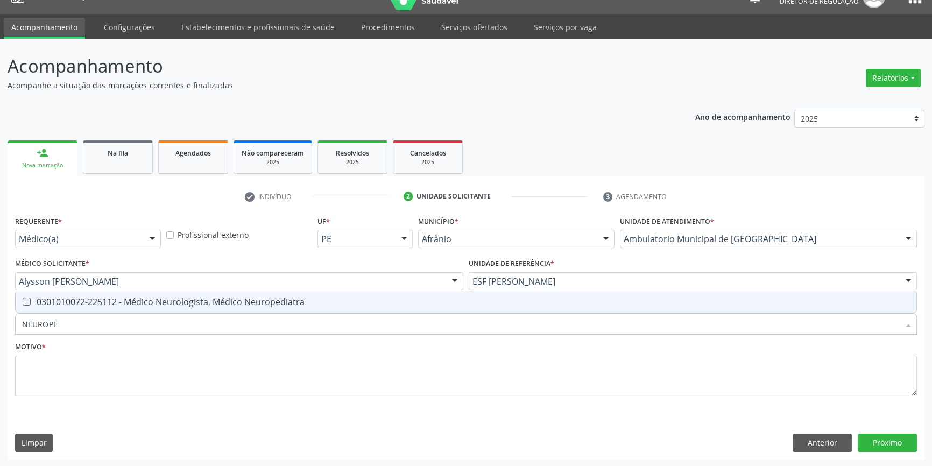
click at [145, 306] on div "0301010072-225112 - Médico Neurologista, Médico Neuropediatra" at bounding box center [466, 302] width 888 height 9
checkbox Neuropediatra "true"
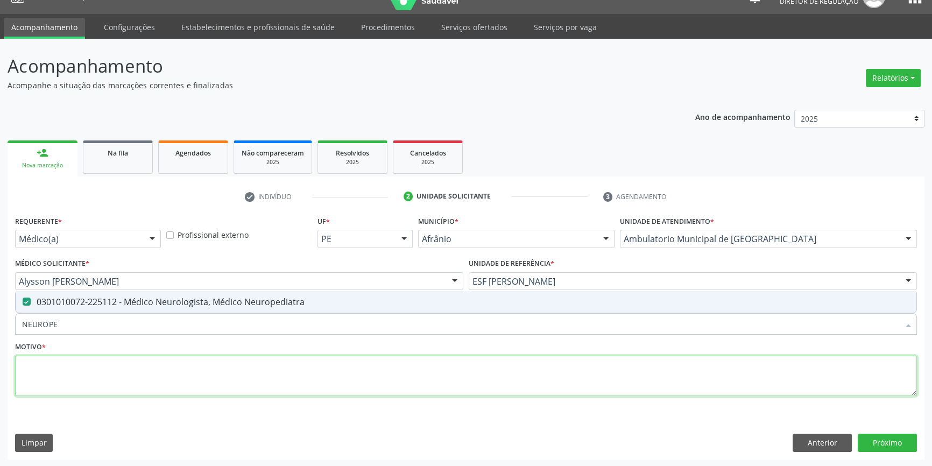
click at [134, 366] on textarea at bounding box center [466, 376] width 902 height 41
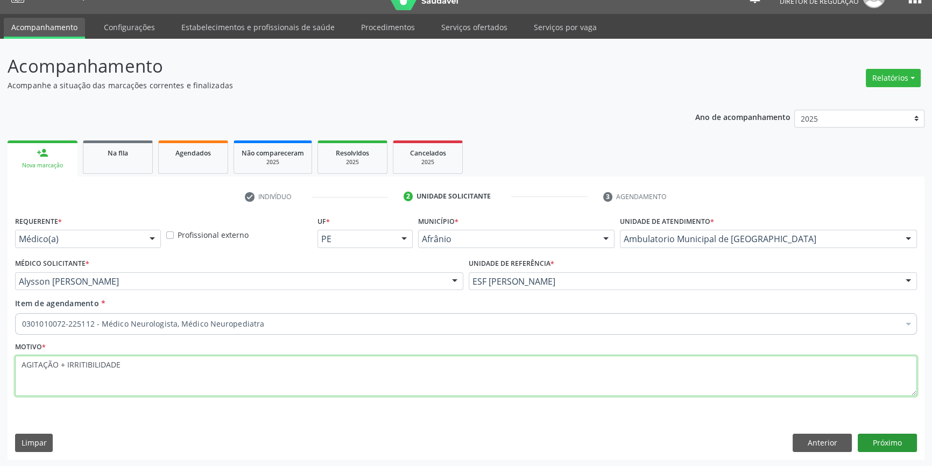
type textarea "AGITAÇÃO + IRRITIBILIDADE"
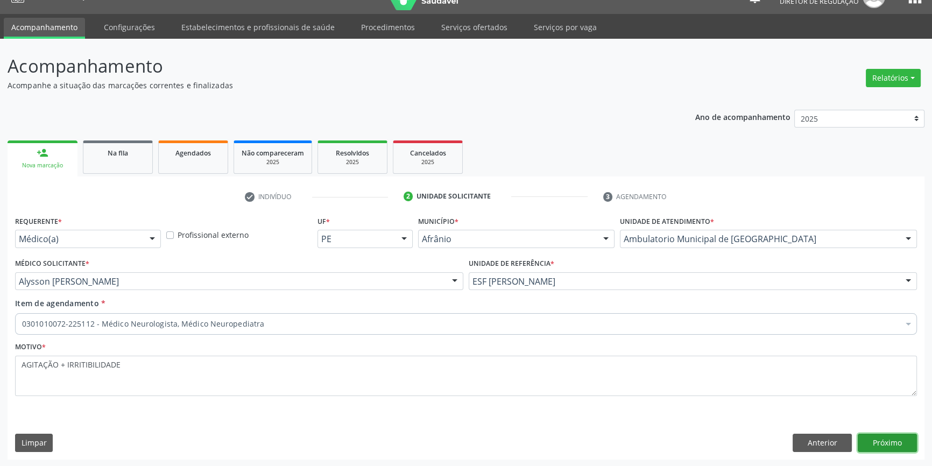
click at [891, 445] on button "Próximo" at bounding box center [887, 443] width 59 height 18
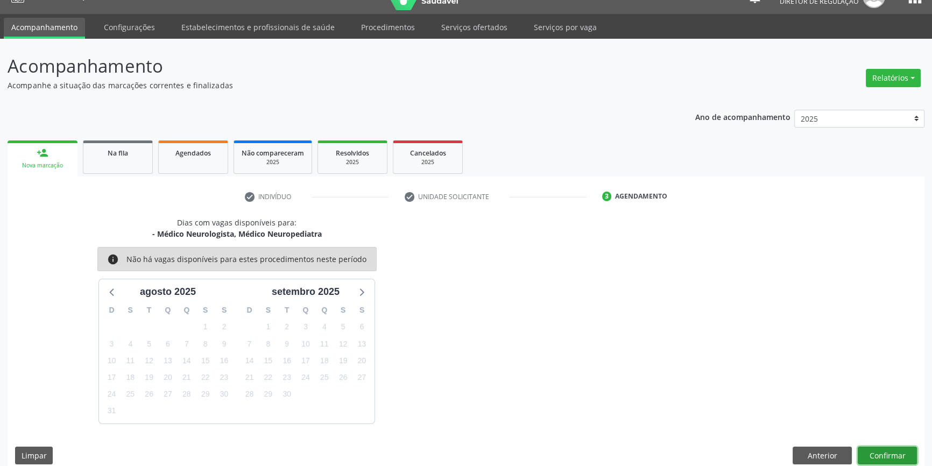
click at [886, 449] on button "Confirmar" at bounding box center [887, 456] width 59 height 18
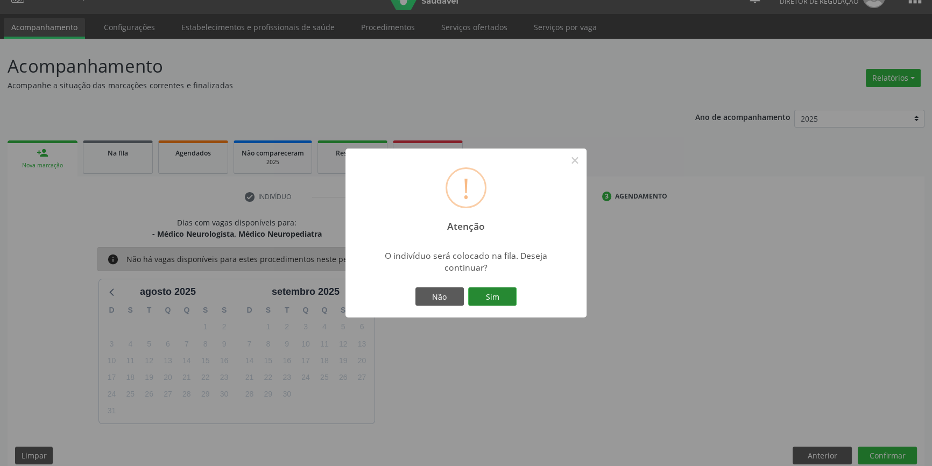
click at [471, 293] on button "Sim" at bounding box center [492, 296] width 48 height 18
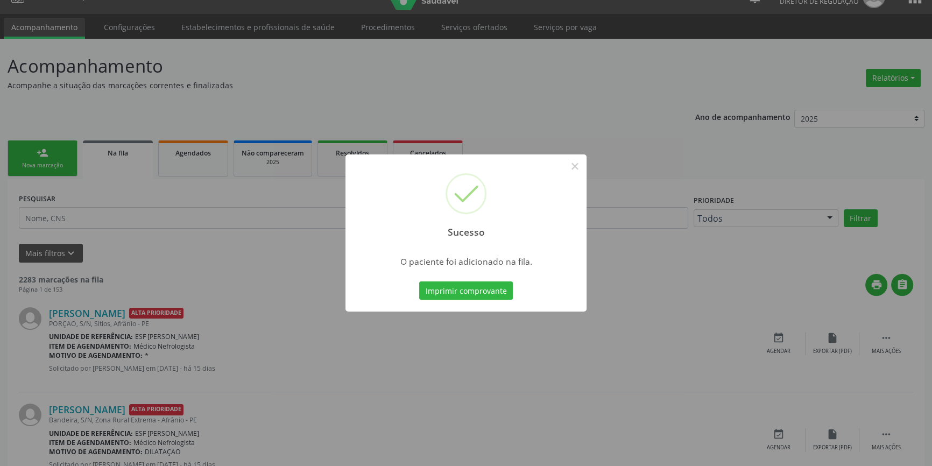
scroll to position [0, 0]
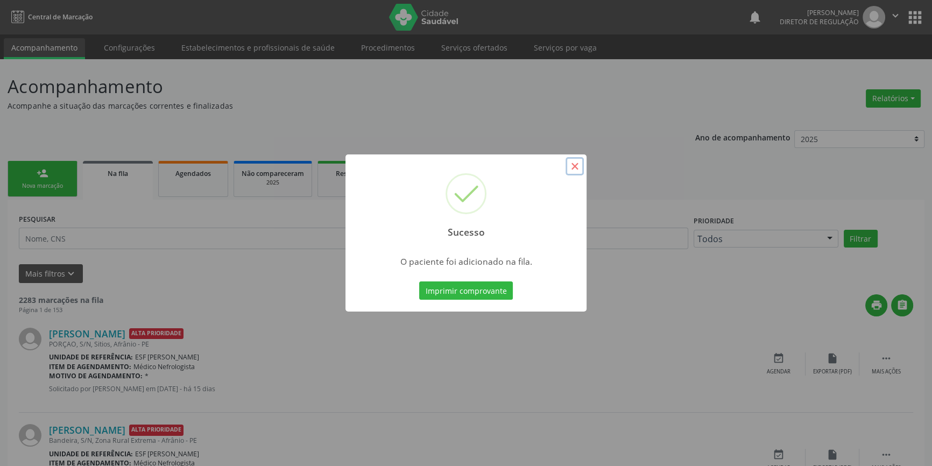
click at [574, 166] on button "×" at bounding box center [575, 166] width 18 height 18
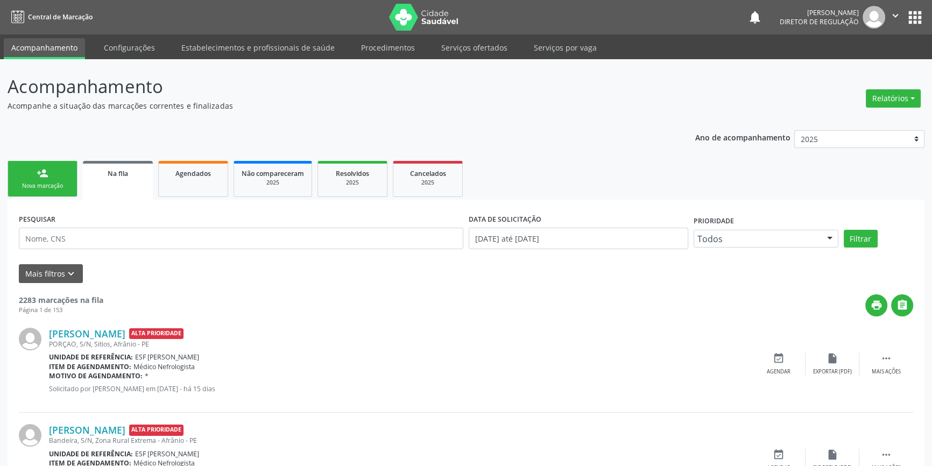
click at [45, 182] on div "Nova marcação" at bounding box center [43, 186] width 54 height 8
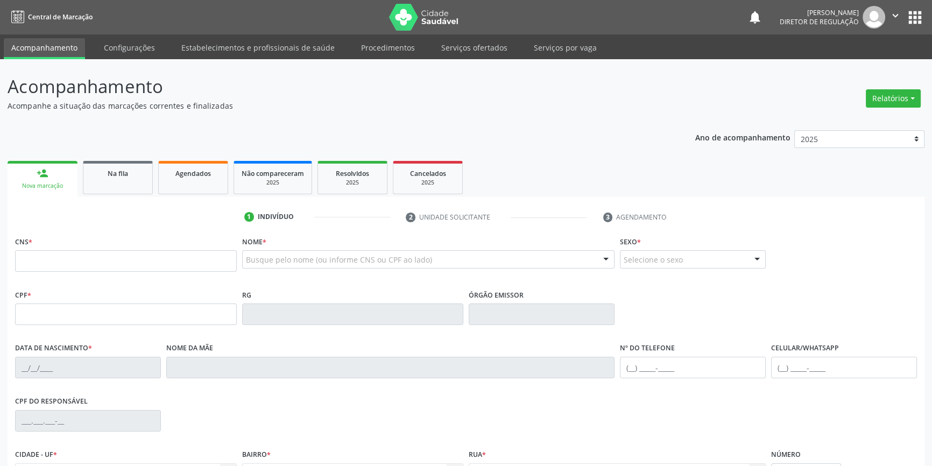
click at [68, 272] on fieldset "CNS *" at bounding box center [126, 257] width 222 height 46
click at [70, 264] on input "text" at bounding box center [126, 261] width 222 height 22
type input "702 9045 8921 1672"
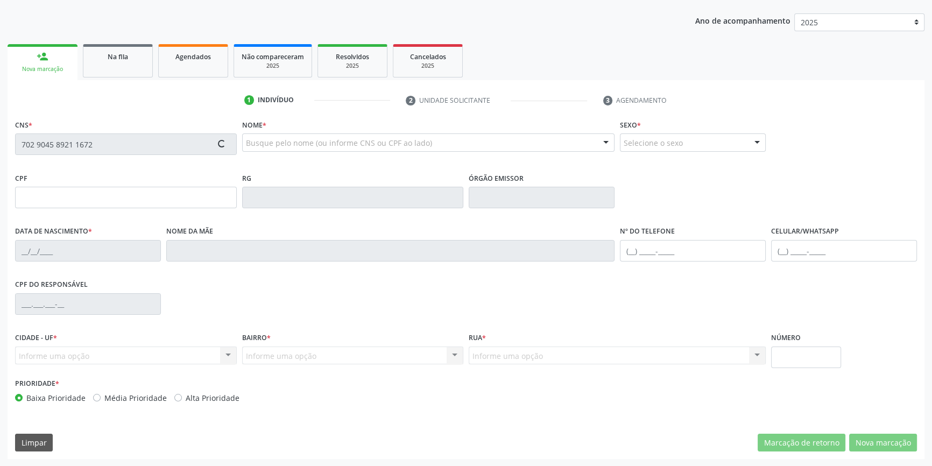
type input "039.837.274-84"
type input "[DATE]"
type input "[PERSON_NAME]"
type input "[PHONE_NUMBER]"
type input "045.301.154-37"
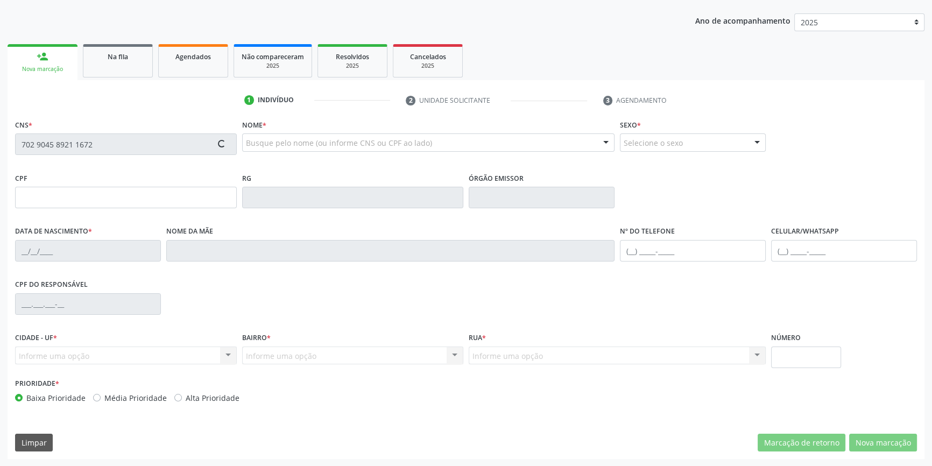
type input "S/N"
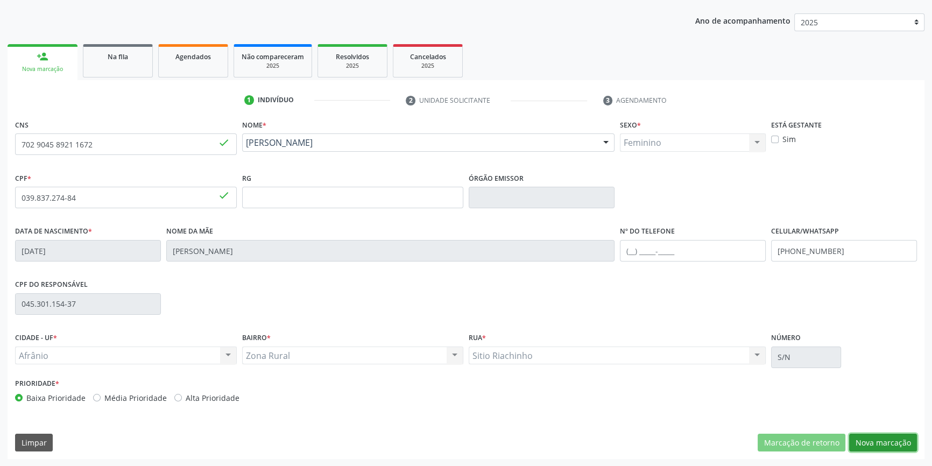
click at [873, 436] on button "Nova marcação" at bounding box center [883, 443] width 68 height 18
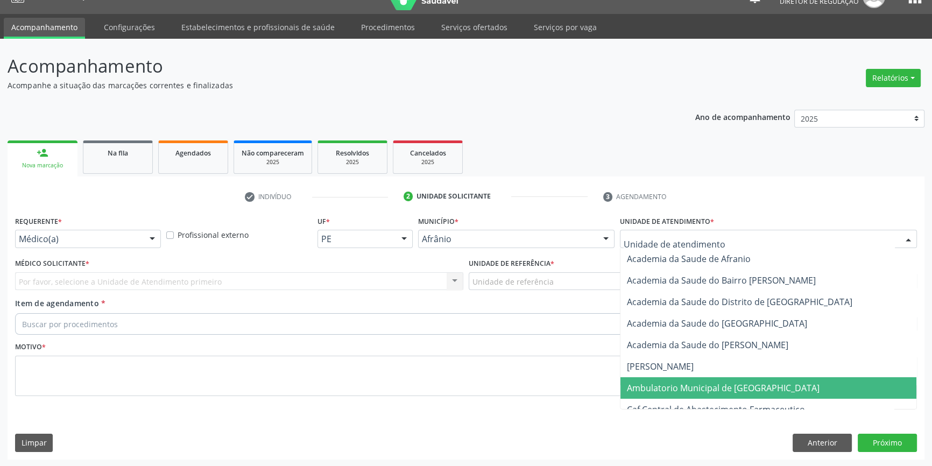
click at [698, 392] on span "Ambulatorio Municipal de [GEOGRAPHIC_DATA]" at bounding box center [723, 388] width 193 height 12
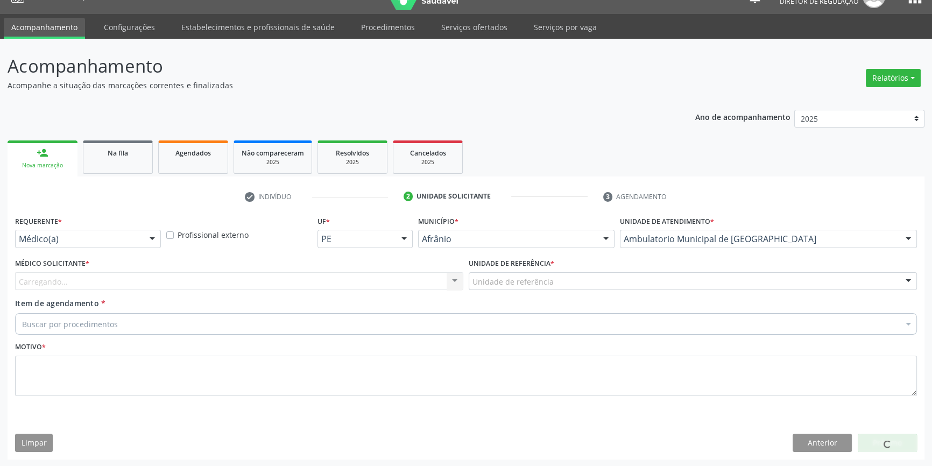
click at [547, 288] on div "Unidade de referência" at bounding box center [693, 281] width 448 height 18
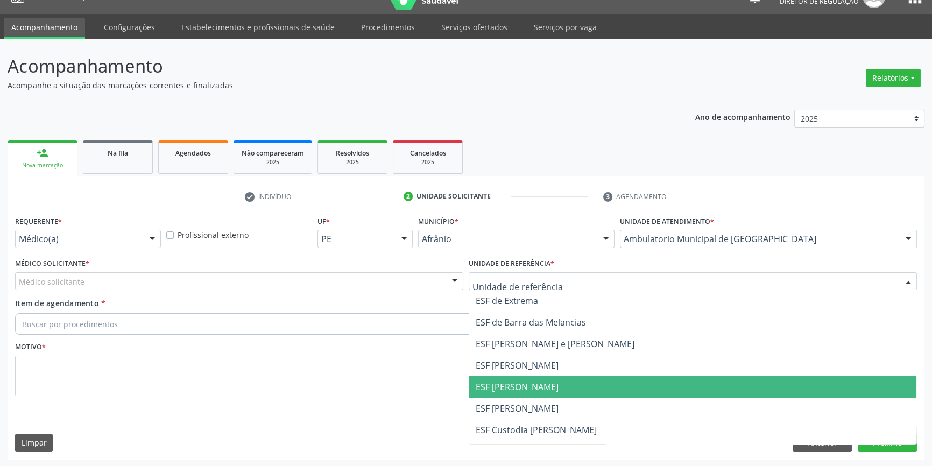
drag, startPoint x: 527, startPoint y: 384, endPoint x: 333, endPoint y: 317, distance: 205.4
click at [519, 381] on span "ESF [PERSON_NAME]" at bounding box center [517, 387] width 83 height 12
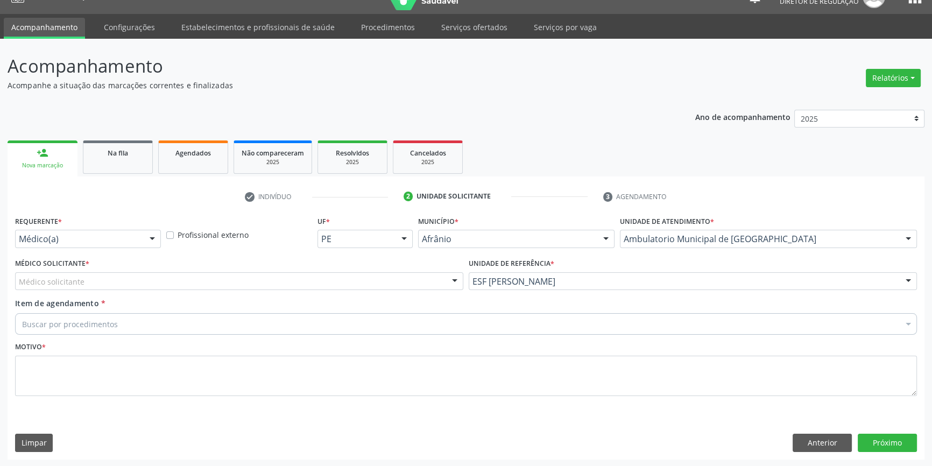
click at [251, 280] on div "Médico solicitante" at bounding box center [239, 281] width 448 height 18
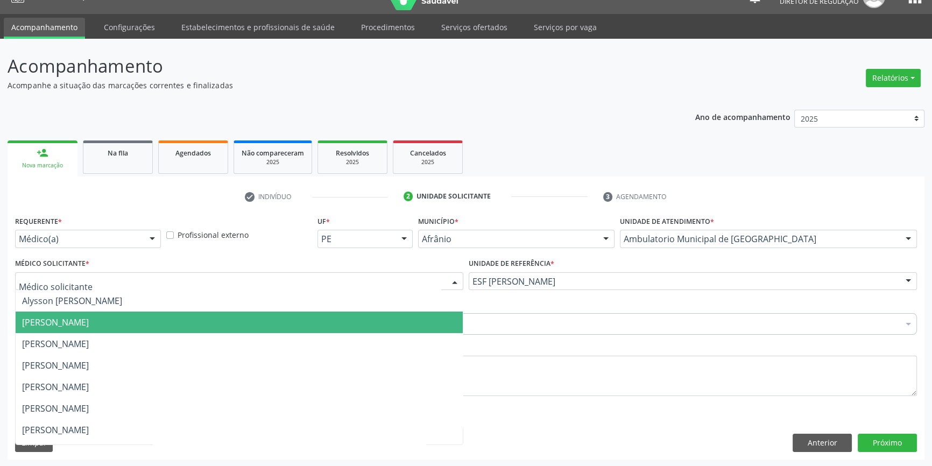
click at [104, 328] on span "[PERSON_NAME]" at bounding box center [239, 323] width 447 height 22
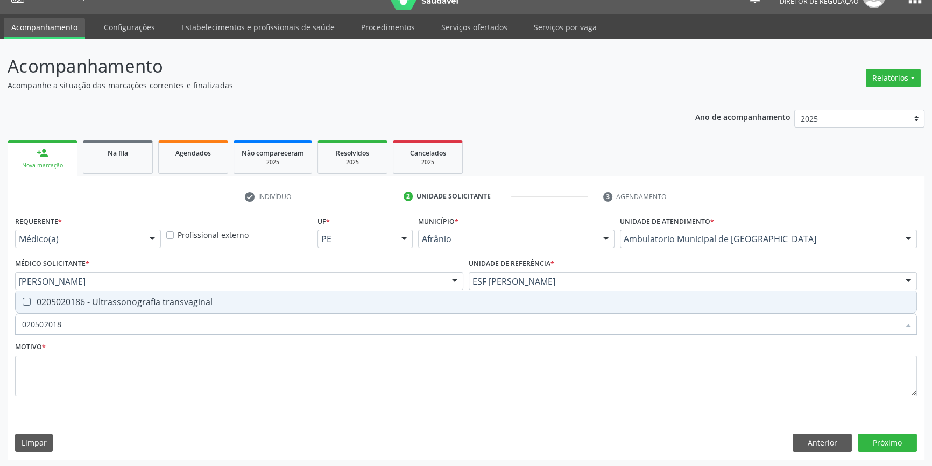
type input "0205020186"
click at [108, 302] on div "0205020186 - Ultrassonografia transvaginal" at bounding box center [466, 302] width 888 height 9
checkbox transvaginal "true"
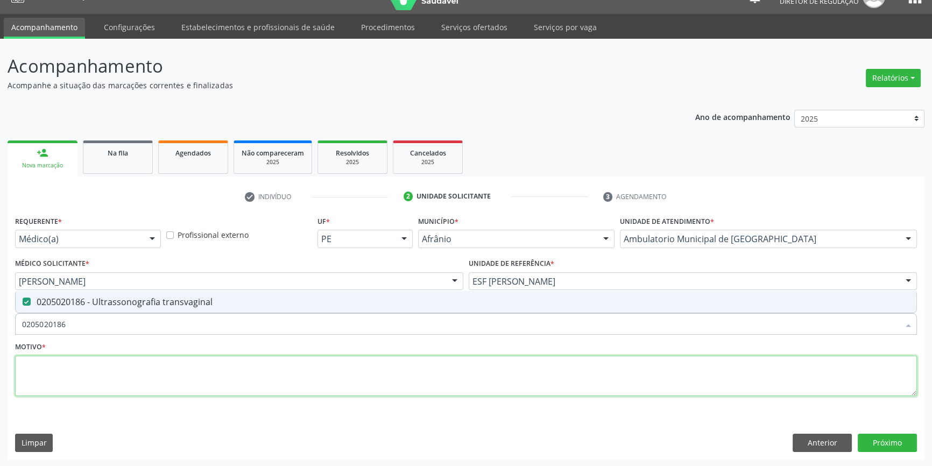
click at [108, 373] on textarea at bounding box center [466, 376] width 902 height 41
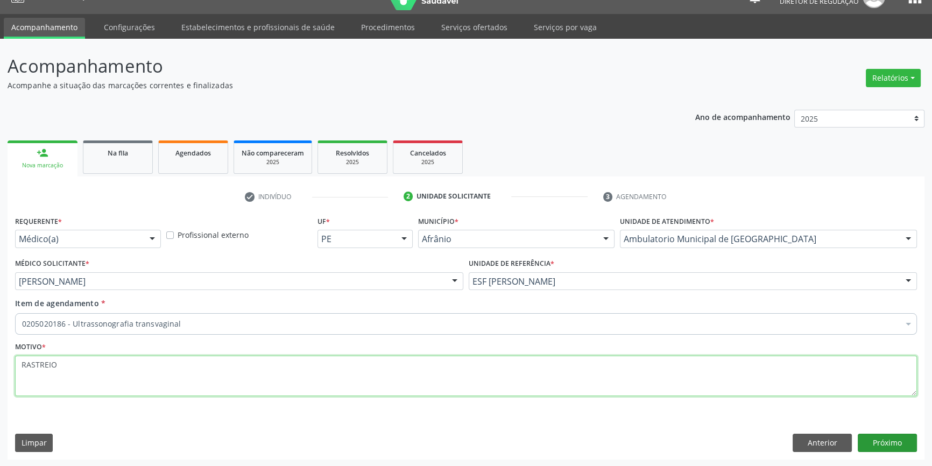
type textarea "RASTREIO"
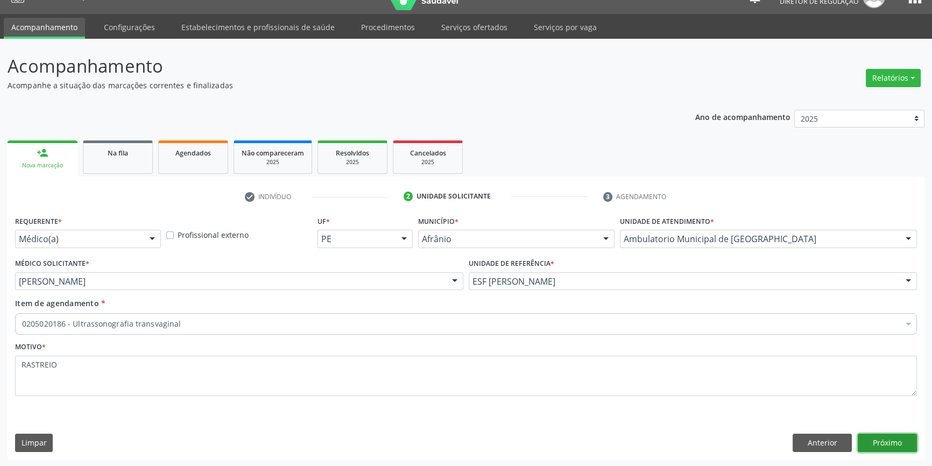
click at [878, 443] on button "Próximo" at bounding box center [887, 443] width 59 height 18
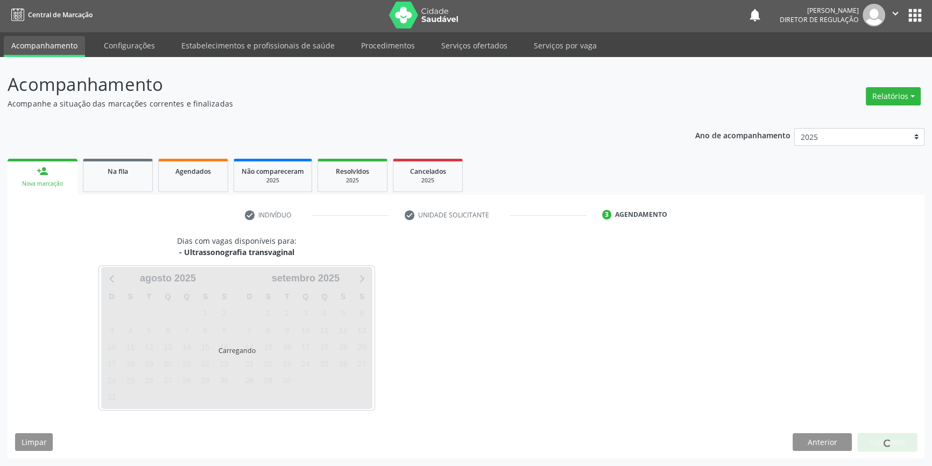
scroll to position [1, 0]
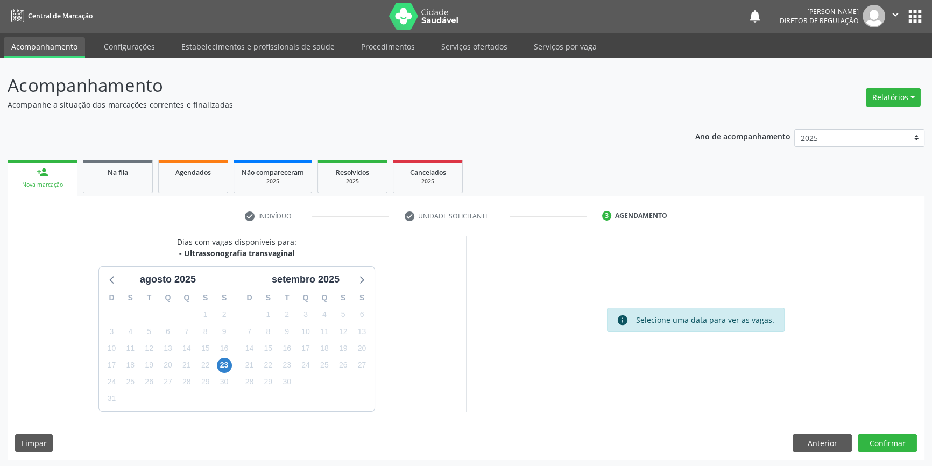
click at [886, 457] on div "Dias com vagas disponíveis para: - Ultrassonografia transvaginal agosto 2025 D …" at bounding box center [466, 347] width 917 height 223
click at [886, 452] on div "Dias com vagas disponíveis para: - Ultrassonografia transvaginal agosto 2025 D …" at bounding box center [466, 347] width 917 height 223
click at [887, 444] on button "Confirmar" at bounding box center [887, 443] width 59 height 18
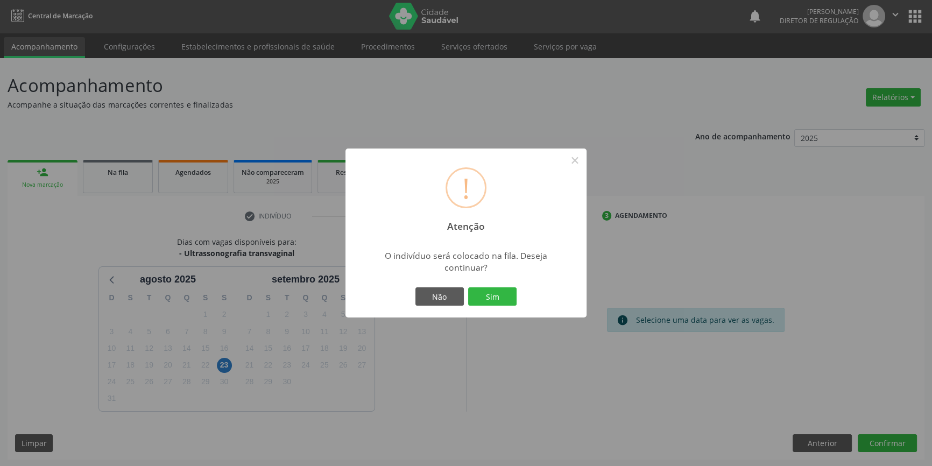
drag, startPoint x: 514, startPoint y: 290, endPoint x: 507, endPoint y: 290, distance: 7.0
click at [512, 290] on button "Sim" at bounding box center [492, 296] width 48 height 18
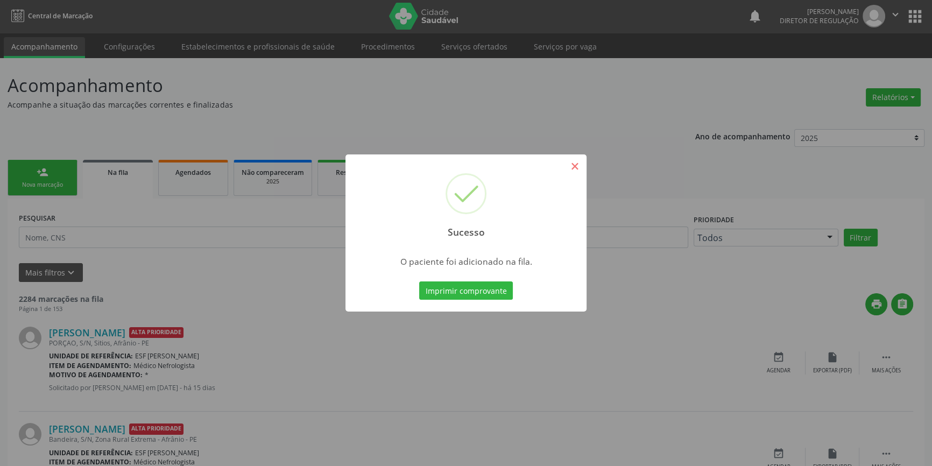
scroll to position [0, 0]
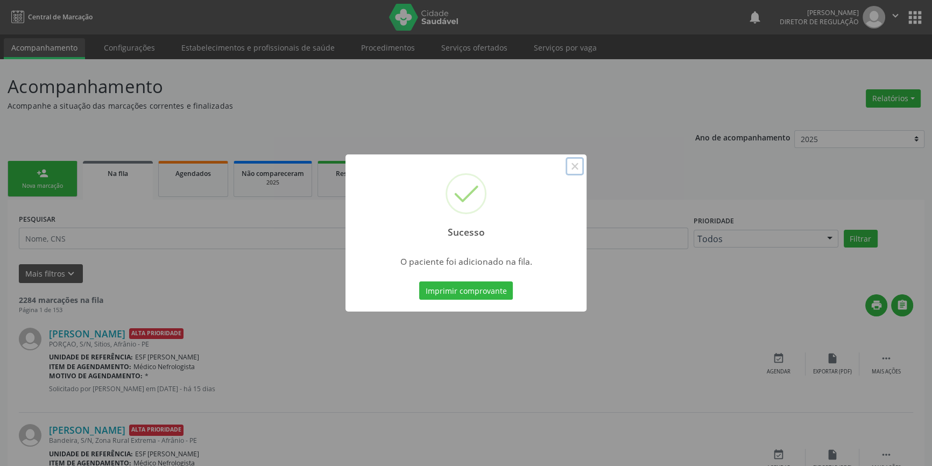
click at [582, 163] on button "×" at bounding box center [575, 166] width 18 height 18
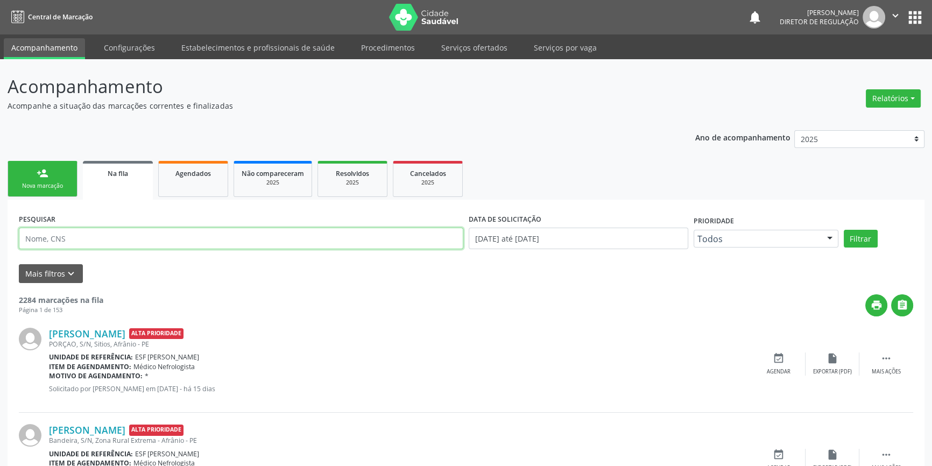
click at [156, 248] on input "text" at bounding box center [241, 239] width 444 height 22
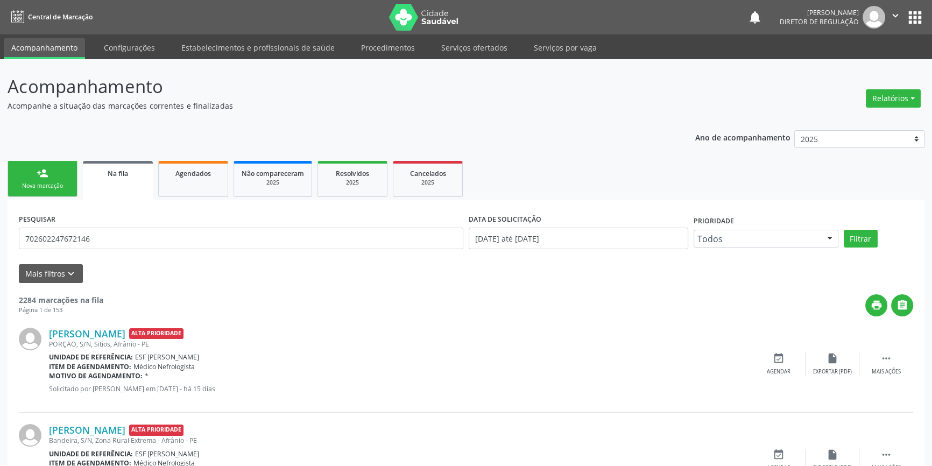
click at [866, 228] on div "PESQUISAR 702602247672146 DATA DE SOLICITAÇÃO 01/01/2018 até 14/08/2025 Priorid…" at bounding box center [466, 234] width 900 height 46
click at [866, 235] on button "Filtrar" at bounding box center [861, 239] width 34 height 18
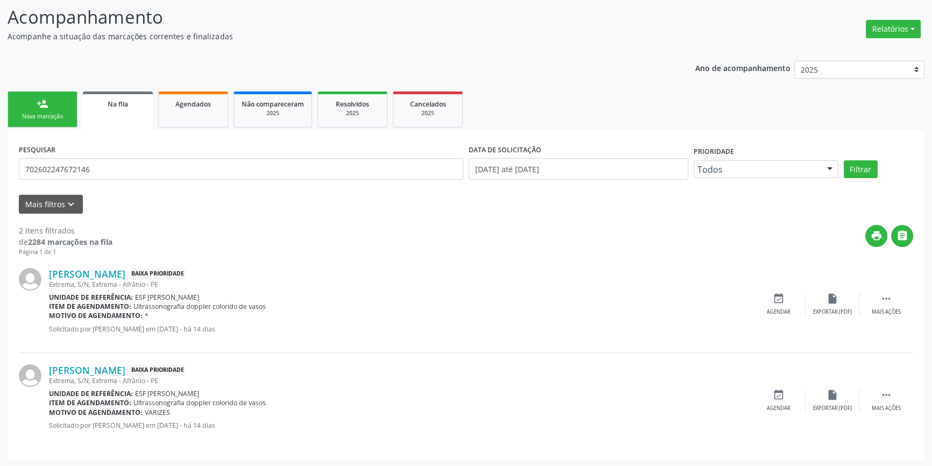
scroll to position [70, 0]
drag, startPoint x: 104, startPoint y: 172, endPoint x: 0, endPoint y: 153, distance: 106.1
click at [0, 153] on div "Acompanhamento Acompanhe a situação das marcações correntes e finalizadas Relat…" at bounding box center [466, 228] width 932 height 478
type input "702409504926220"
click at [864, 165] on button "Filtrar" at bounding box center [861, 169] width 34 height 18
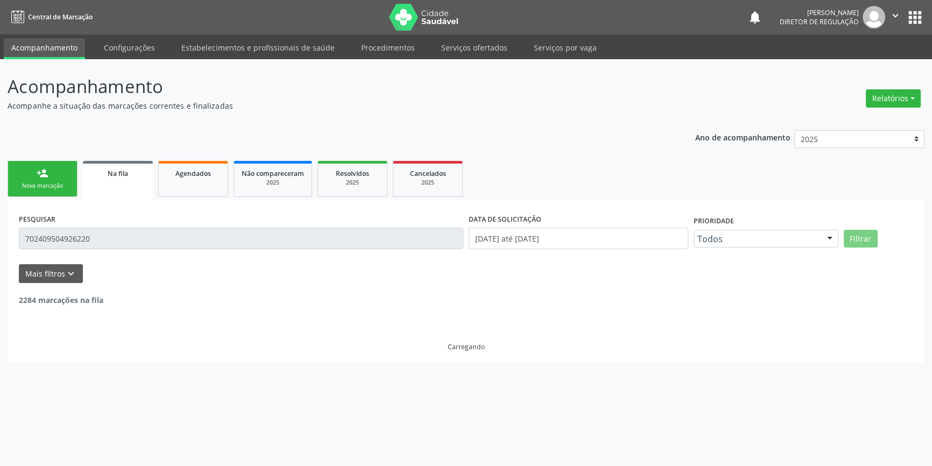
scroll to position [0, 0]
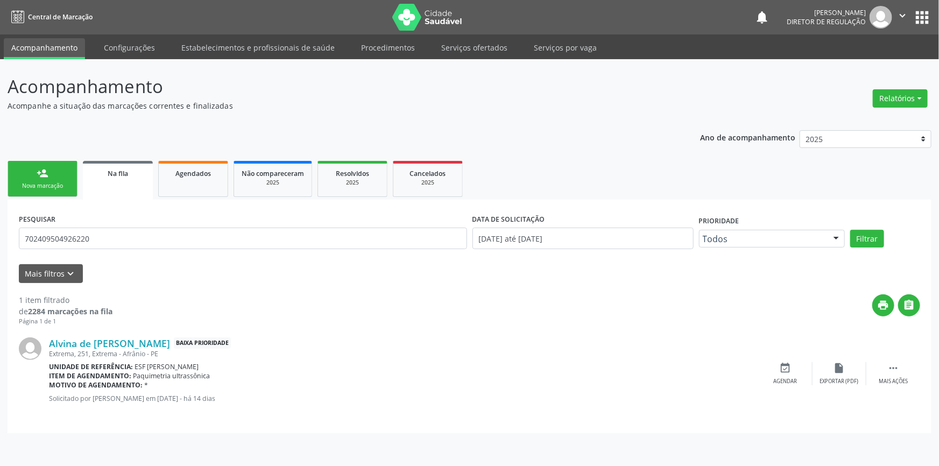
click at [54, 187] on div "Nova marcação" at bounding box center [43, 186] width 54 height 8
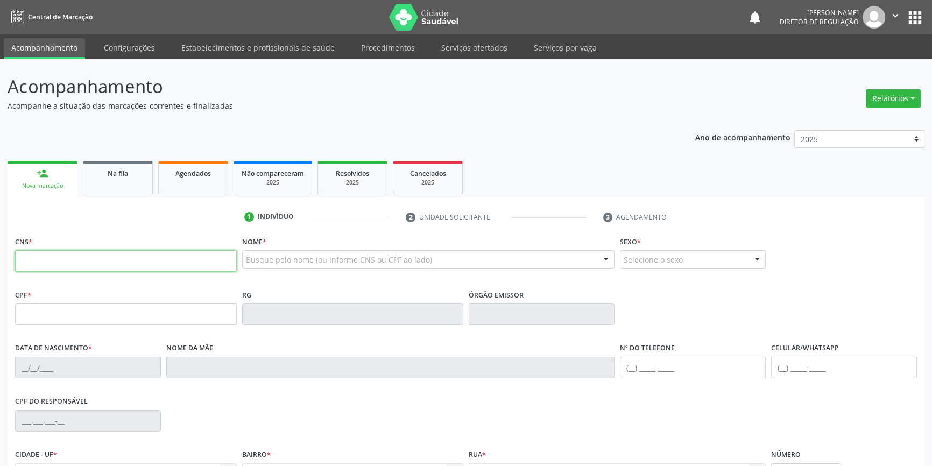
click at [82, 255] on input "text" at bounding box center [126, 261] width 222 height 22
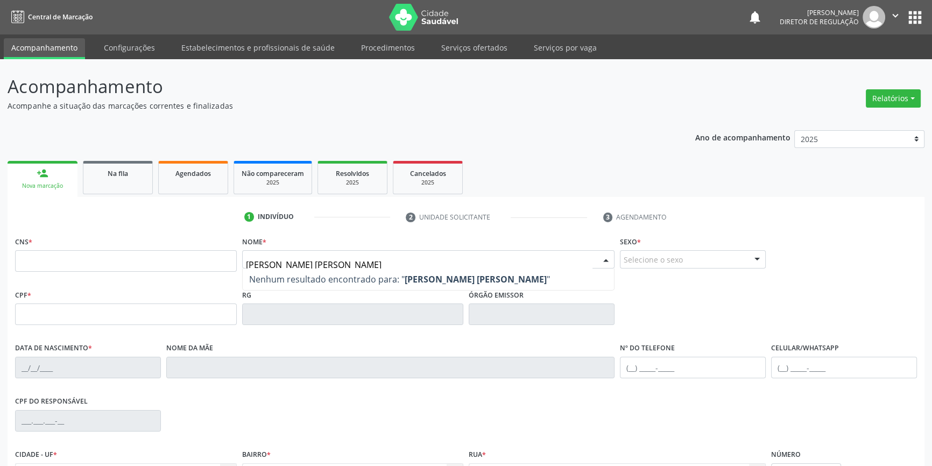
type input "MARCOS GUILHERME CAVLCANTE LOPES"
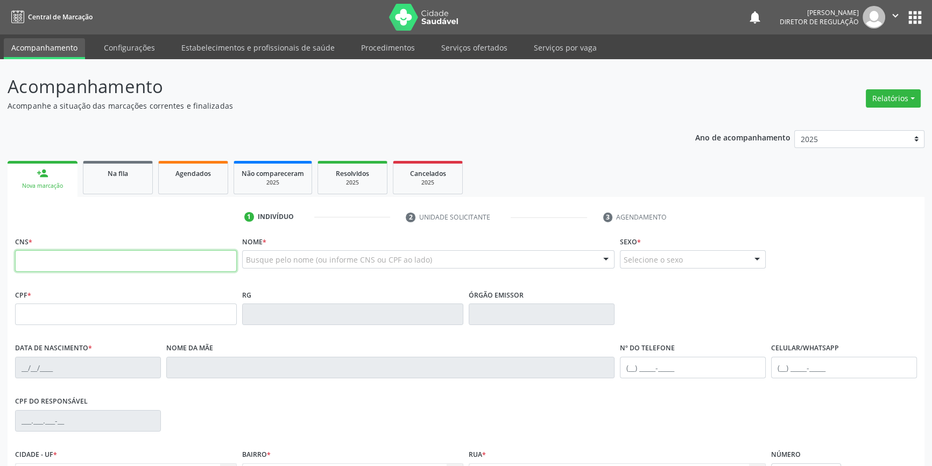
click at [87, 265] on input "text" at bounding box center [126, 261] width 222 height 22
type input "704 8000 4807 4748"
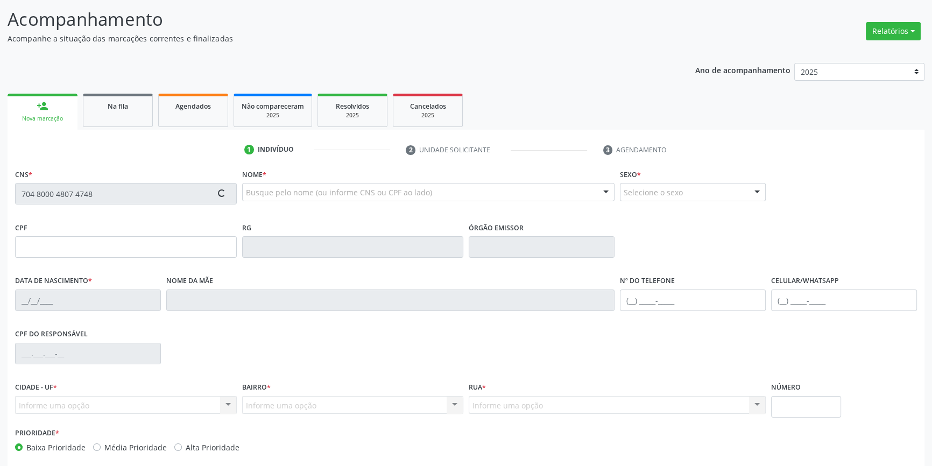
scroll to position [117, 0]
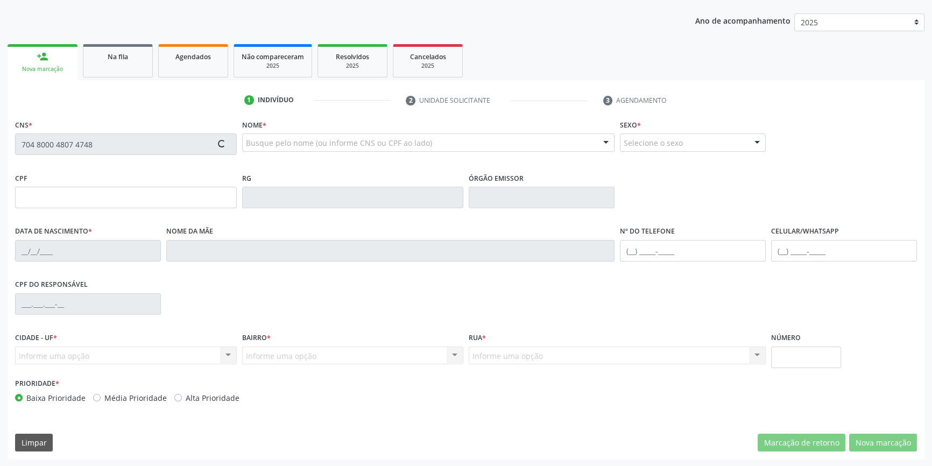
type input "30/09/2009"
type input "Rosimeire da Cruz Freitas de Sousa"
type input "(87) 98839-7655"
type input "S/N"
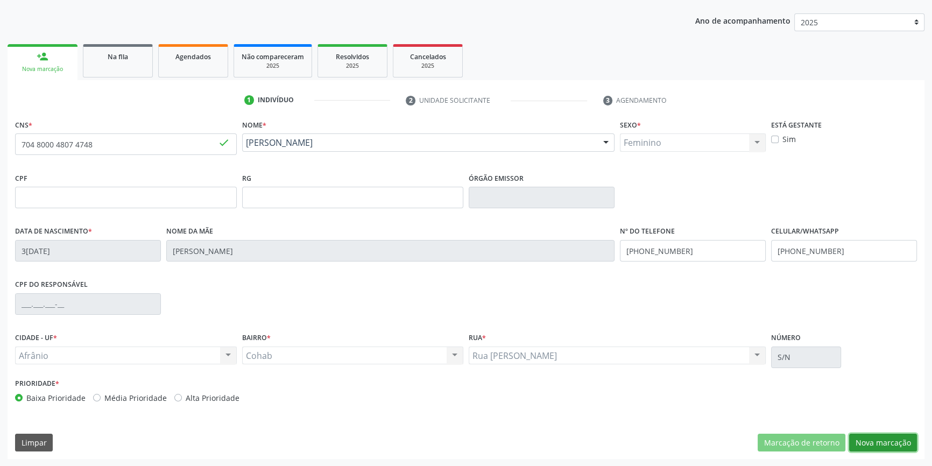
click at [874, 441] on button "Nova marcação" at bounding box center [883, 443] width 68 height 18
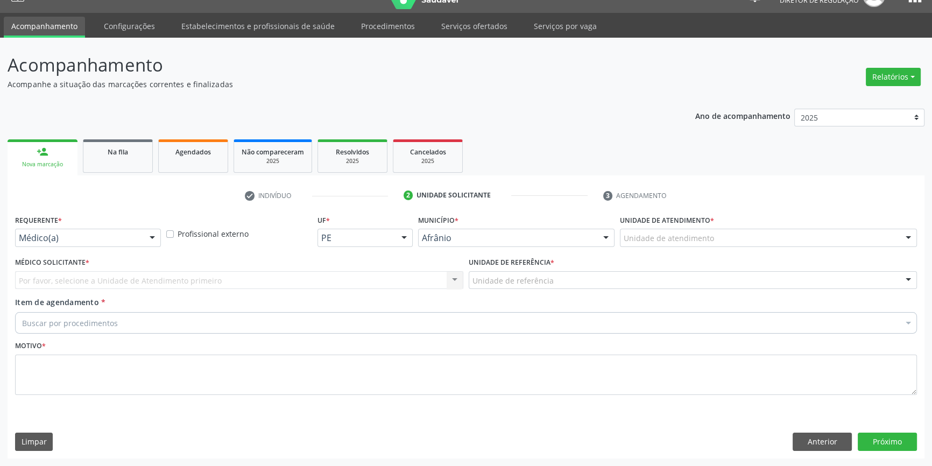
scroll to position [20, 0]
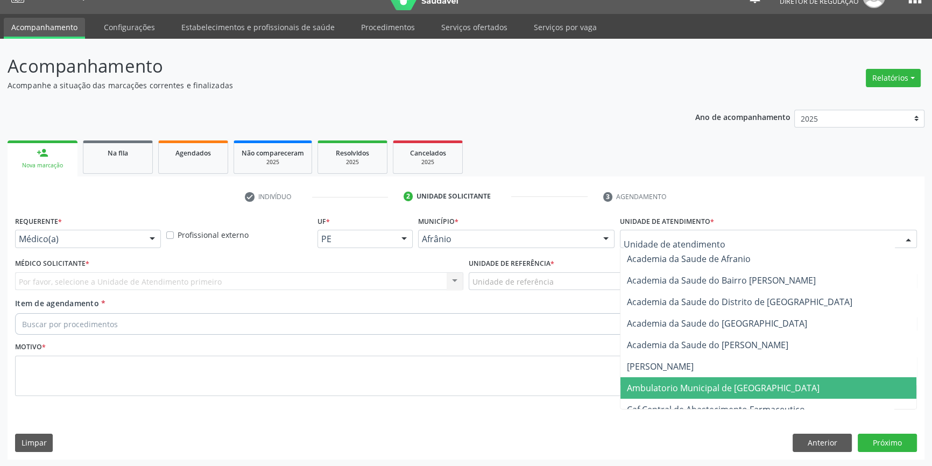
click at [665, 390] on span "Ambulatorio Municipal de [GEOGRAPHIC_DATA]" at bounding box center [723, 388] width 193 height 12
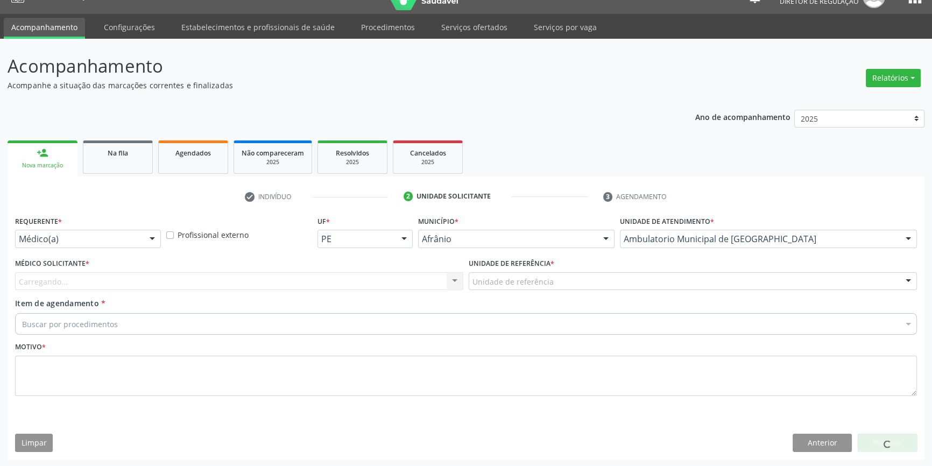
click at [560, 279] on div "Unidade de referência" at bounding box center [693, 281] width 448 height 18
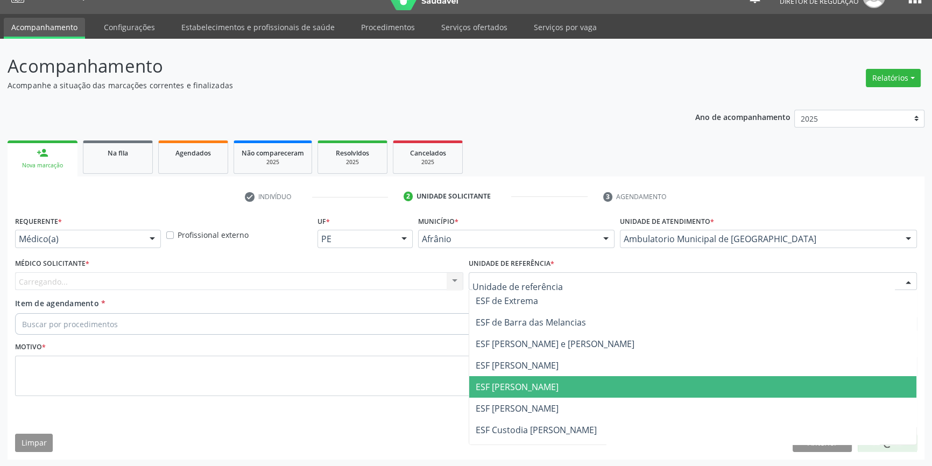
drag, startPoint x: 531, startPoint y: 378, endPoint x: 344, endPoint y: 305, distance: 201.0
click at [530, 378] on span "ESF [PERSON_NAME]" at bounding box center [692, 387] width 447 height 22
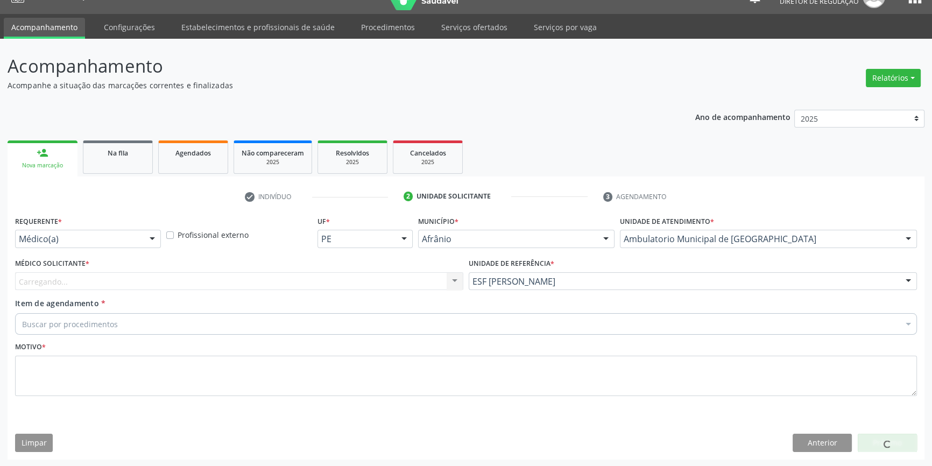
click at [312, 276] on div "Carregando... Nenhum resultado encontrado para: " " Não há nenhuma opção para s…" at bounding box center [239, 281] width 448 height 18
click at [289, 278] on div "Carregando... Nenhum resultado encontrado para: " " Não há nenhuma opção para s…" at bounding box center [239, 281] width 448 height 18
click at [171, 278] on div at bounding box center [239, 281] width 448 height 18
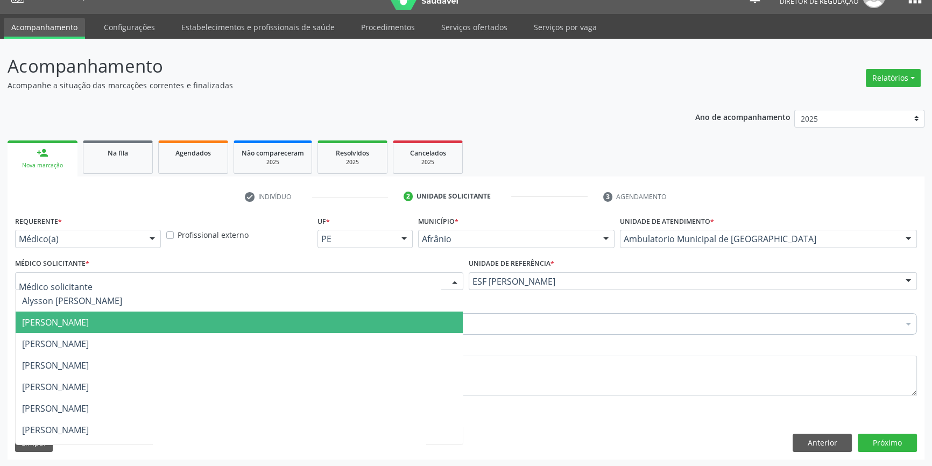
click at [109, 312] on span "[PERSON_NAME]" at bounding box center [239, 323] width 447 height 22
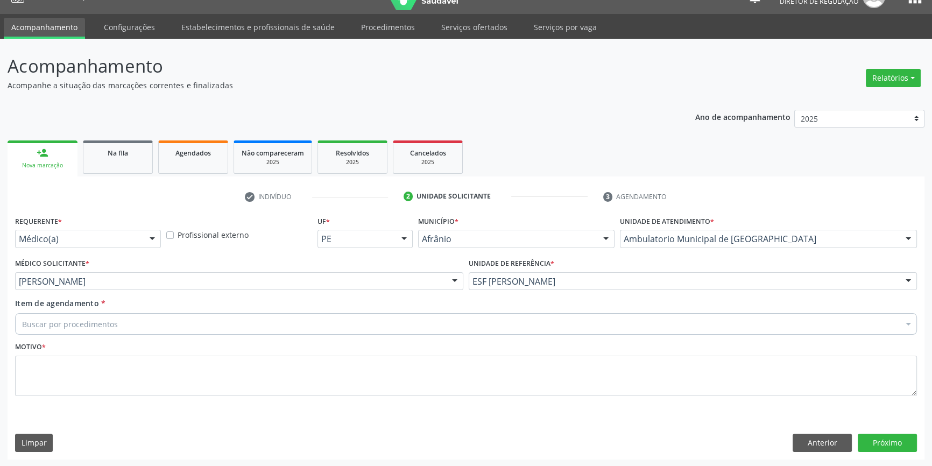
click at [101, 315] on div "Buscar por procedimentos" at bounding box center [466, 324] width 902 height 22
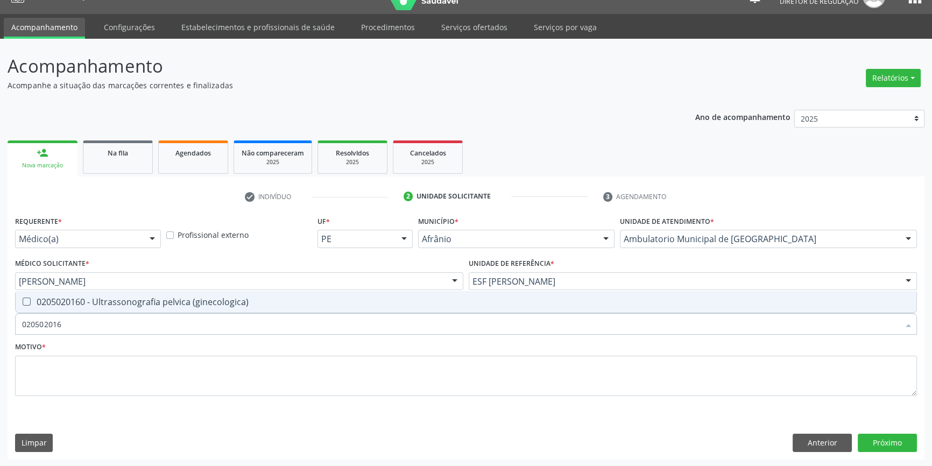
type input "0205020160"
click at [345, 296] on span "0205020160 - Ultrassonografia pelvica (ginecologica)" at bounding box center [466, 302] width 901 height 22
checkbox \(ginecologica\) "true"
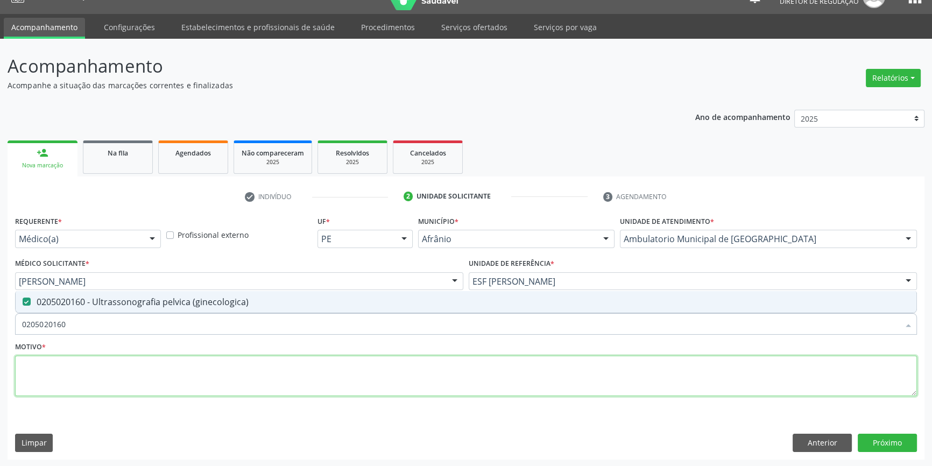
click at [254, 365] on textarea at bounding box center [466, 376] width 902 height 41
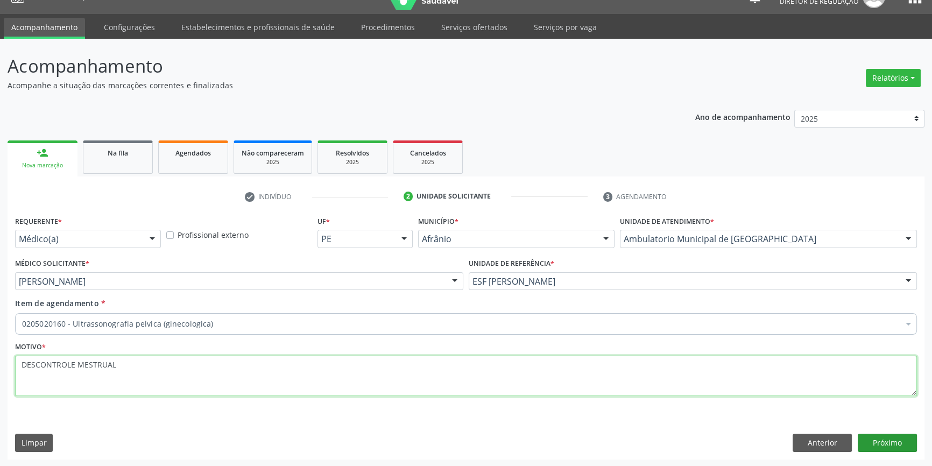
type textarea "DESCONTROLE MESTRUAL"
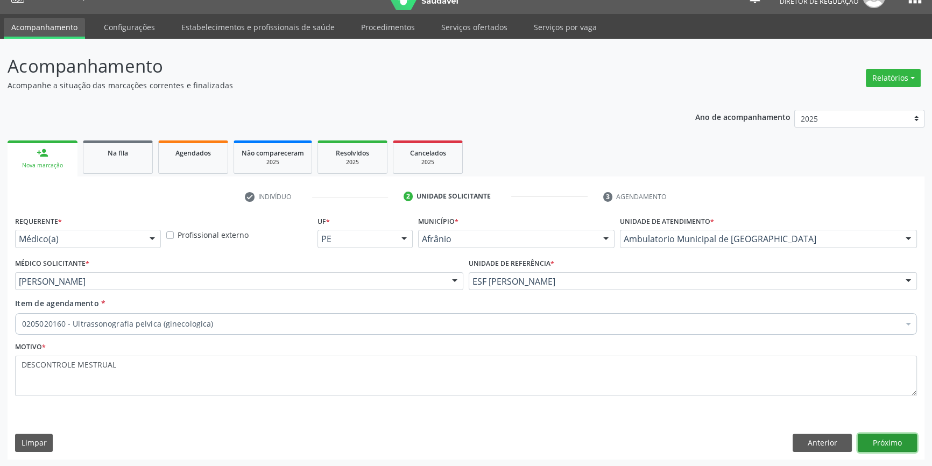
click at [894, 436] on button "Próximo" at bounding box center [887, 443] width 59 height 18
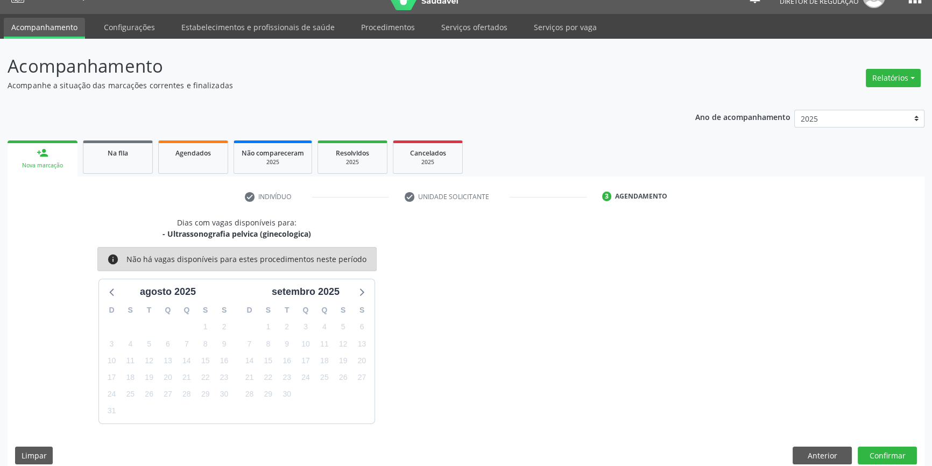
click at [886, 444] on div "Dias com vagas disponíveis para: - Ultrassonografia pelvica (ginecologica) info…" at bounding box center [466, 344] width 917 height 255
click at [887, 450] on button "Confirmar" at bounding box center [887, 456] width 59 height 18
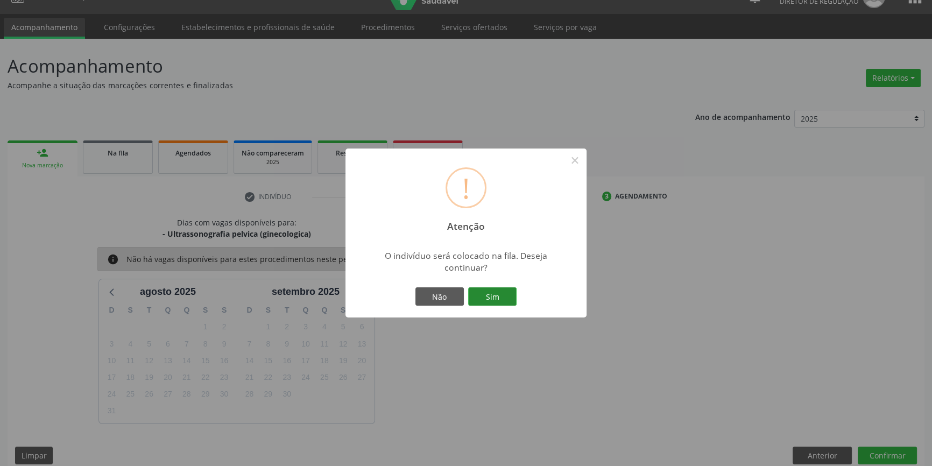
click at [508, 291] on button "Sim" at bounding box center [492, 296] width 48 height 18
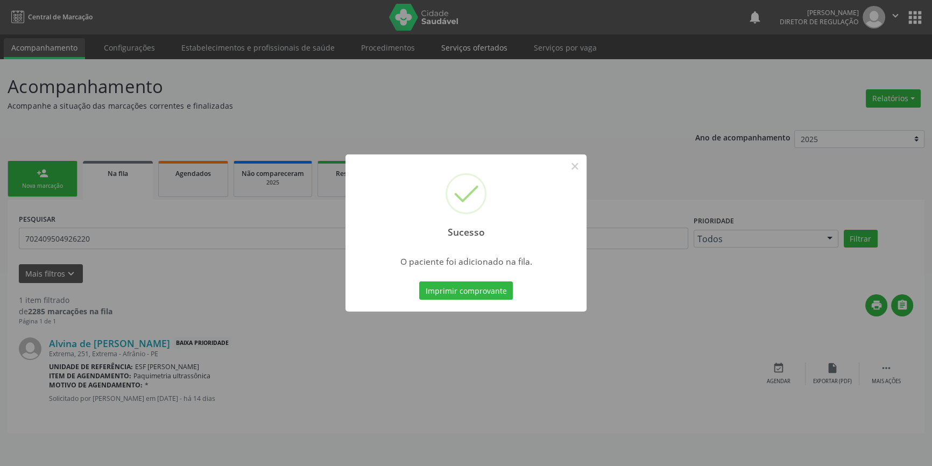
scroll to position [0, 0]
click at [578, 161] on button "×" at bounding box center [578, 166] width 18 height 18
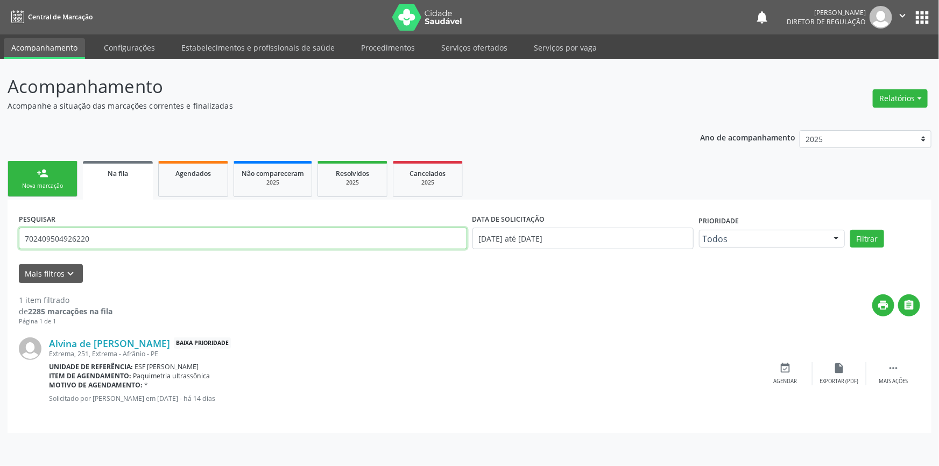
drag, startPoint x: 99, startPoint y: 238, endPoint x: 0, endPoint y: 221, distance: 100.6
click at [0, 223] on div "Acompanhamento Acompanhe a situação das marcações correntes e finalizadas Relat…" at bounding box center [469, 262] width 939 height 407
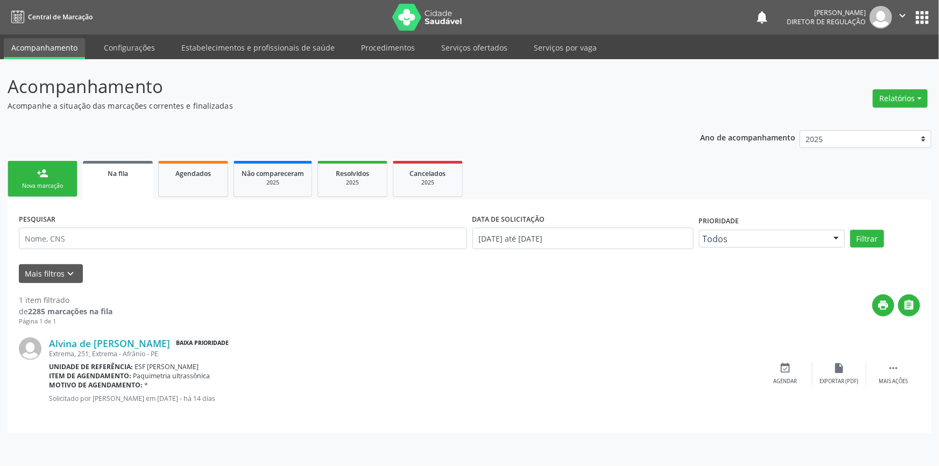
click at [47, 174] on div "person_add" at bounding box center [43, 173] width 12 height 12
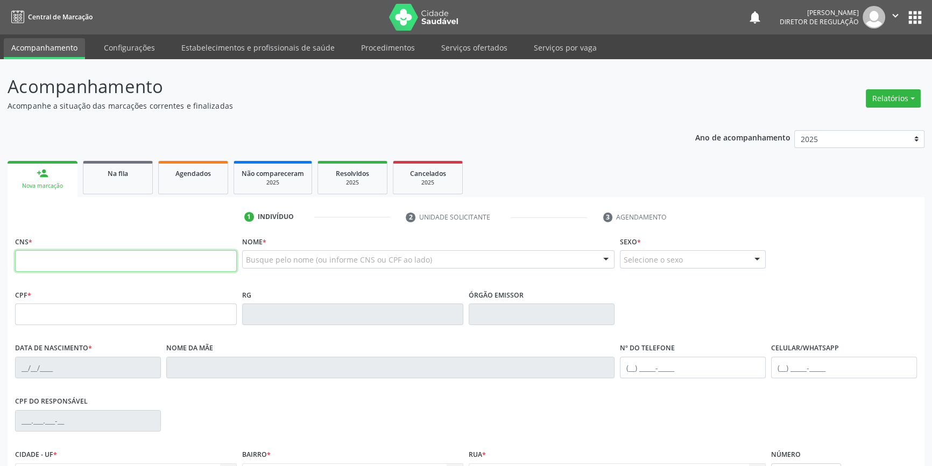
click at [81, 257] on input "text" at bounding box center [126, 261] width 222 height 22
type input "709 2042 1852 9333"
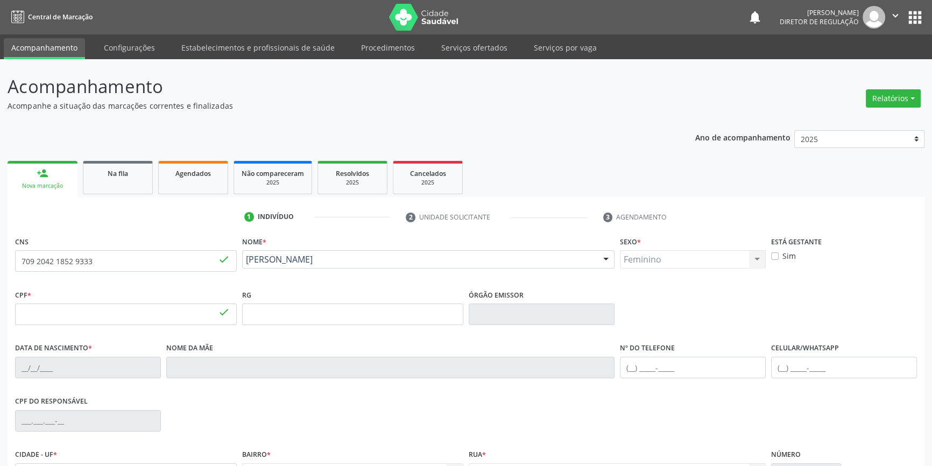
type input "108.803.114-52"
type input "20/02/1998"
type input "Martina Neide Evangelista de Araújo"
type input "(87) 98826-3817"
type input "112.119.184-32"
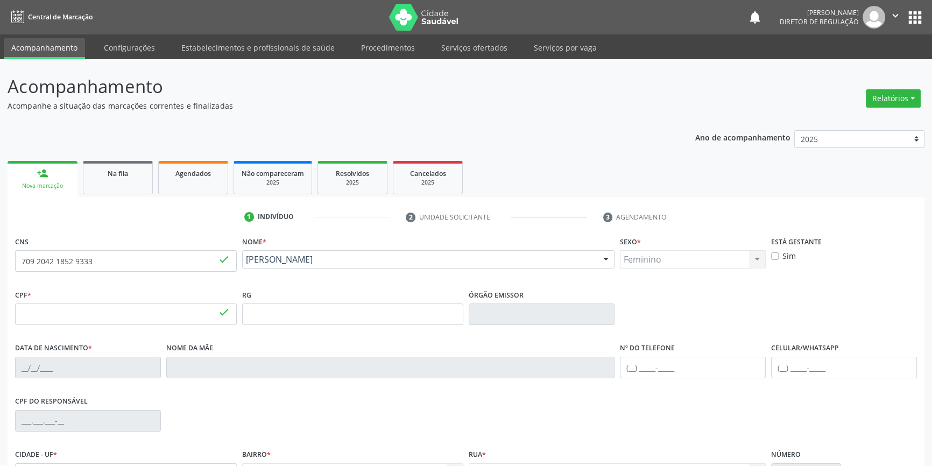
type input "16"
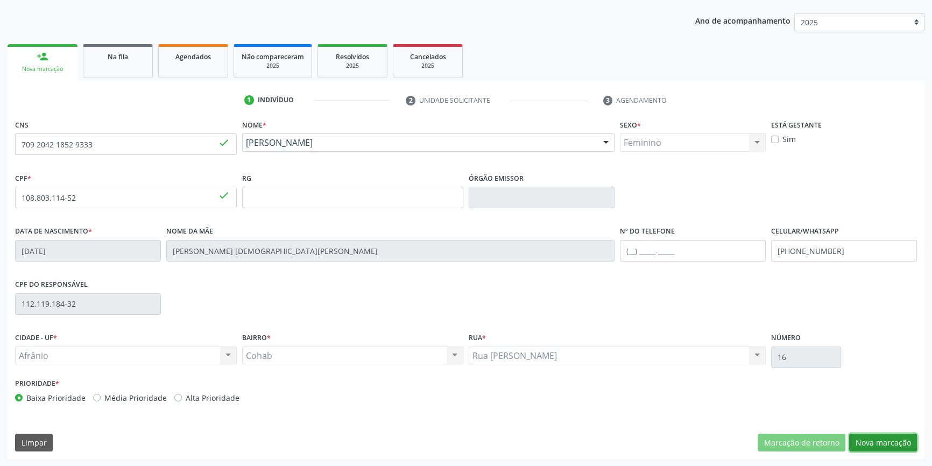
click at [891, 443] on button "Nova marcação" at bounding box center [883, 443] width 68 height 18
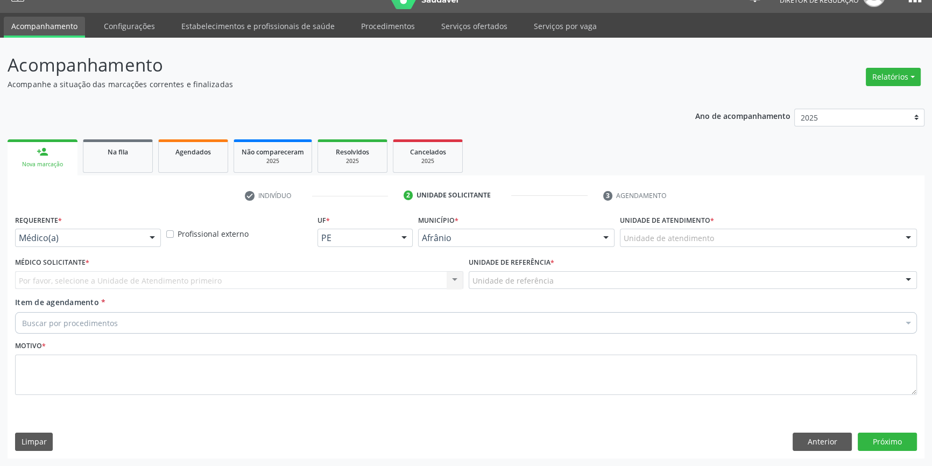
scroll to position [20, 0]
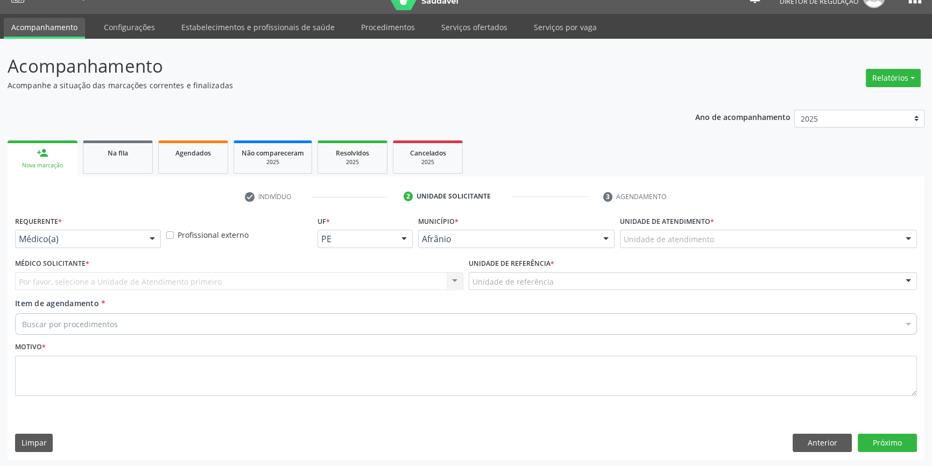
click at [691, 244] on div "Unidade de atendimento" at bounding box center [768, 239] width 297 height 18
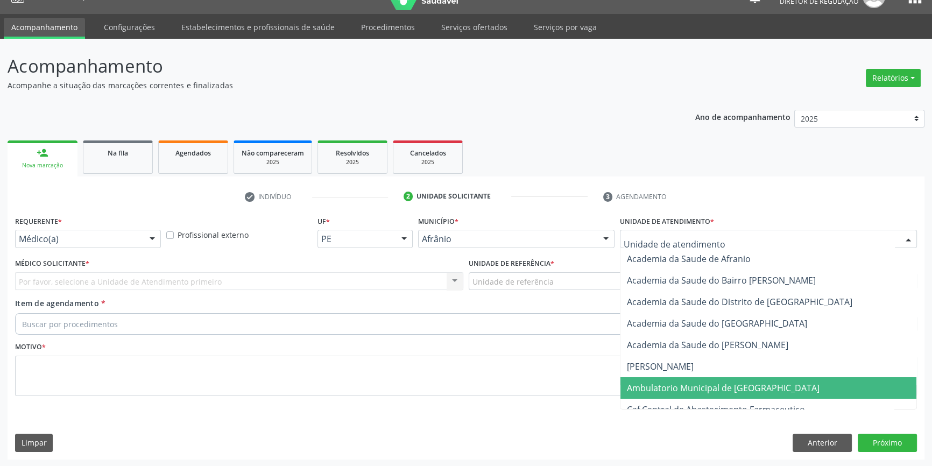
click at [663, 389] on span "Ambulatorio Municipal de [GEOGRAPHIC_DATA]" at bounding box center [723, 388] width 193 height 12
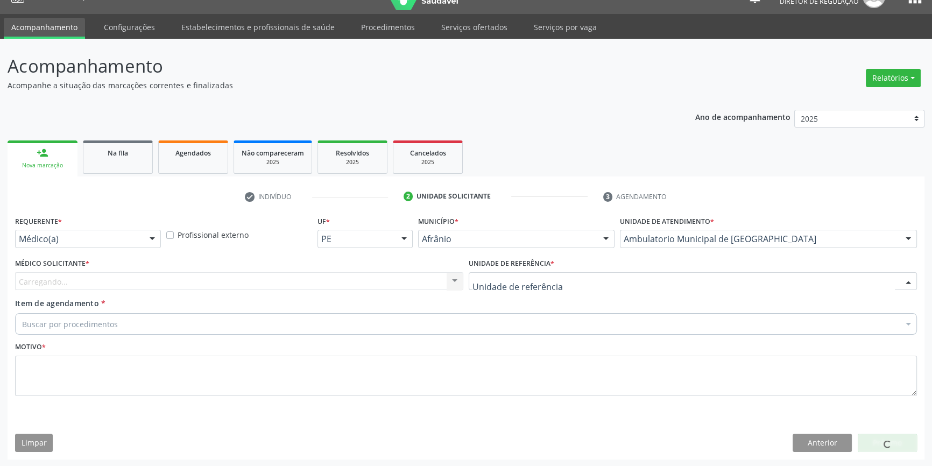
click at [579, 286] on div at bounding box center [693, 281] width 448 height 18
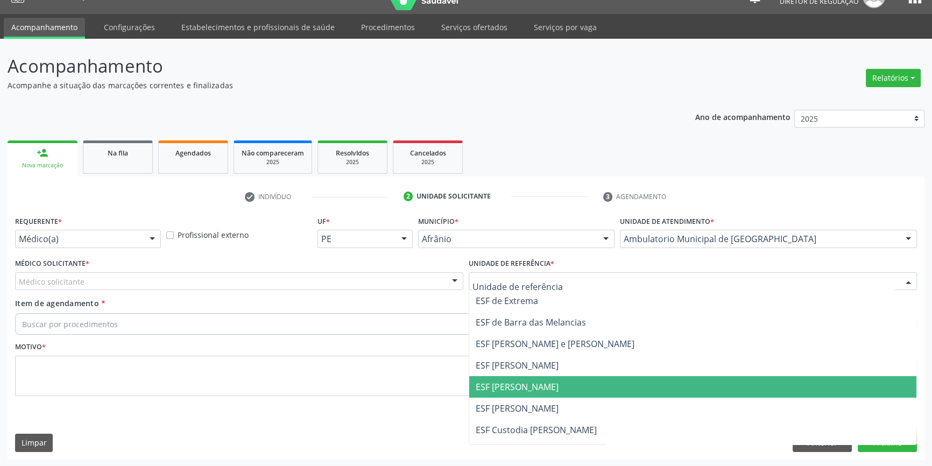
click at [524, 391] on span "ESF [PERSON_NAME]" at bounding box center [517, 387] width 83 height 12
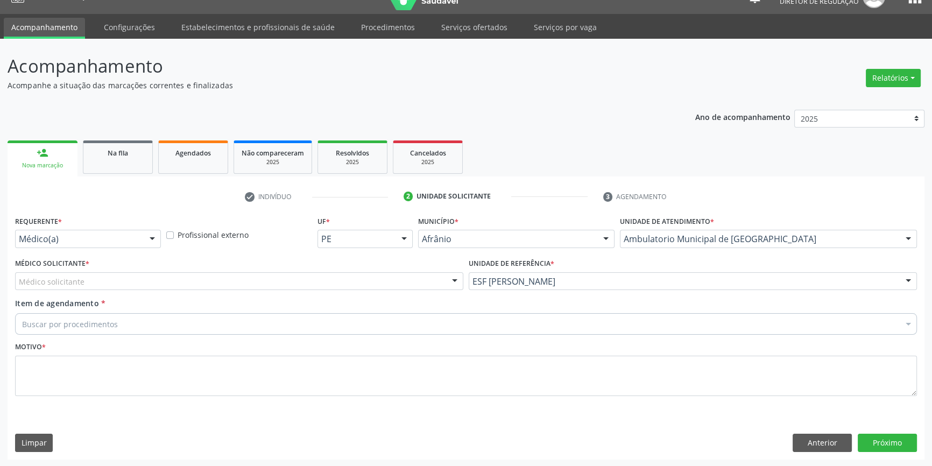
click at [358, 281] on div "Médico solicitante" at bounding box center [239, 281] width 448 height 18
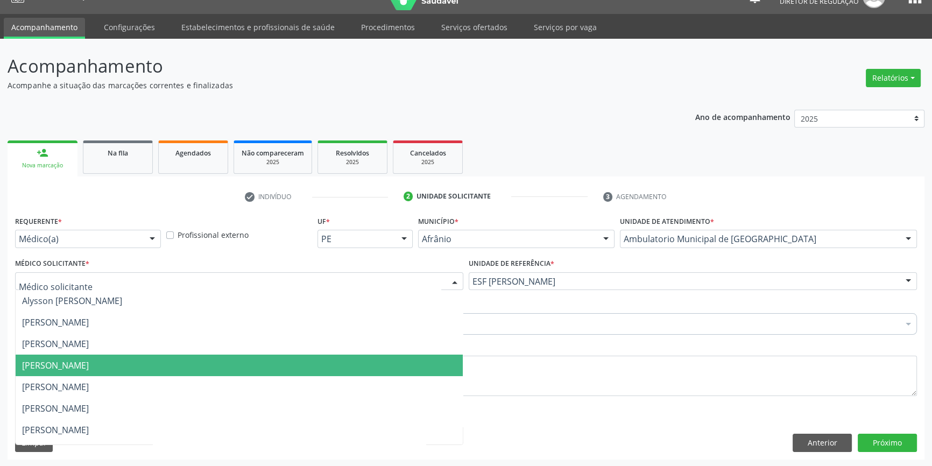
click at [89, 362] on span "[PERSON_NAME]" at bounding box center [55, 365] width 67 height 12
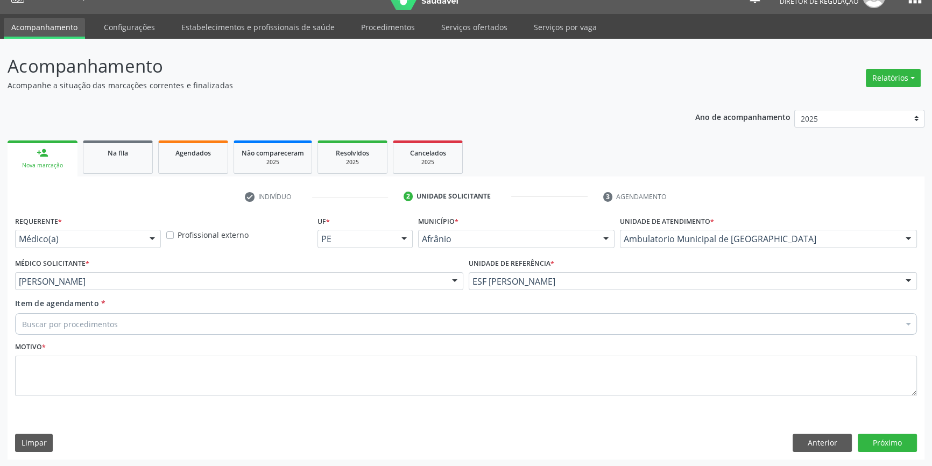
click at [123, 317] on div "Buscar por procedimentos" at bounding box center [466, 324] width 902 height 22
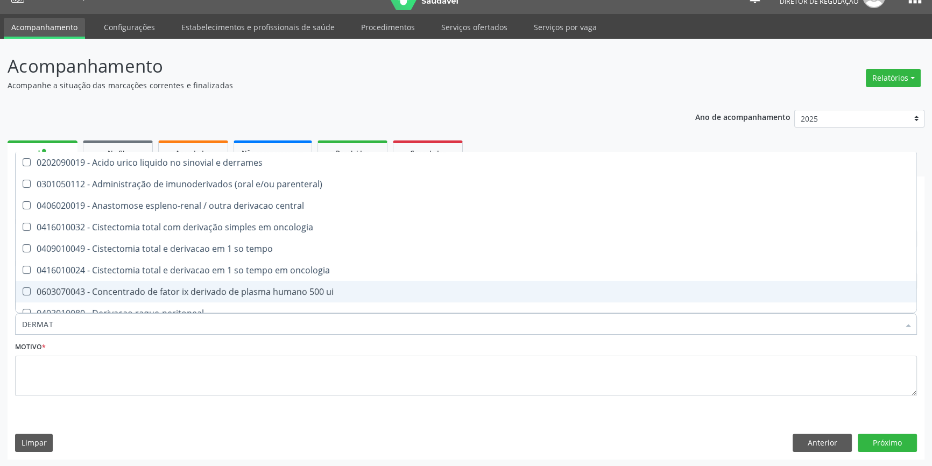
type input "DERMATO"
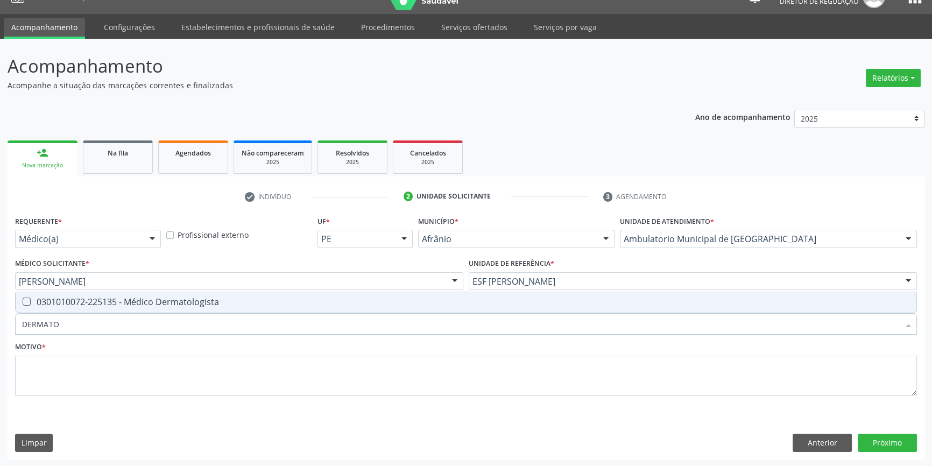
click at [161, 298] on div "0301010072-225135 - Médico Dermatologista" at bounding box center [466, 302] width 888 height 9
checkbox Dermatologista "true"
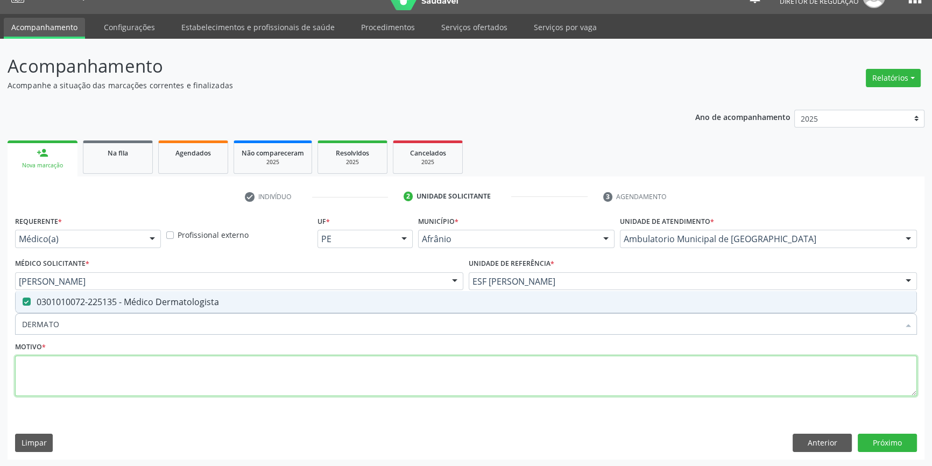
click at [152, 386] on textarea at bounding box center [466, 376] width 902 height 41
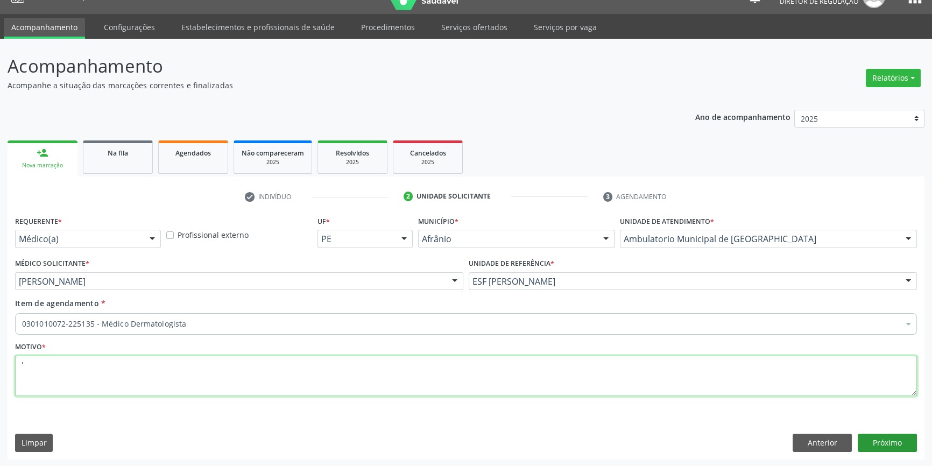
type textarea "'"
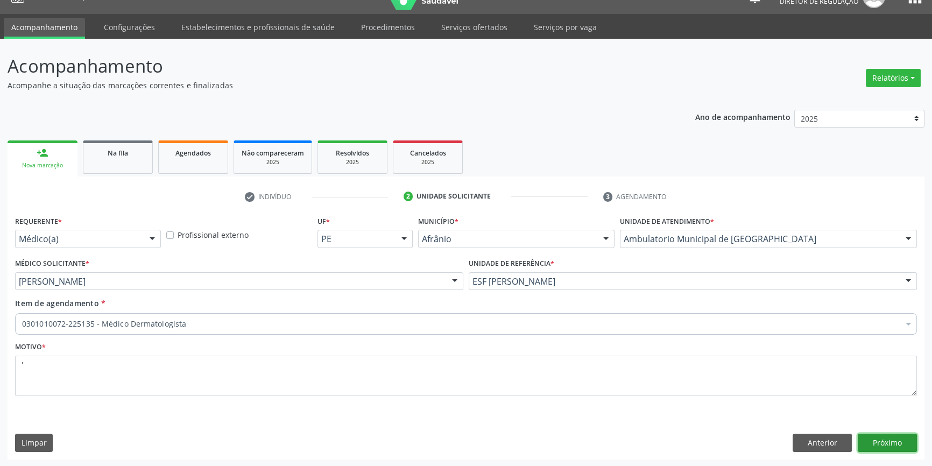
click at [899, 445] on button "Próximo" at bounding box center [887, 443] width 59 height 18
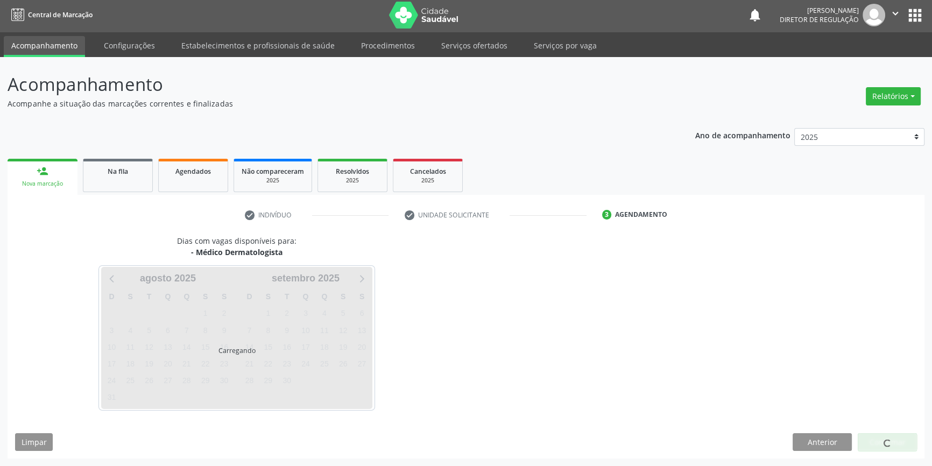
scroll to position [1, 0]
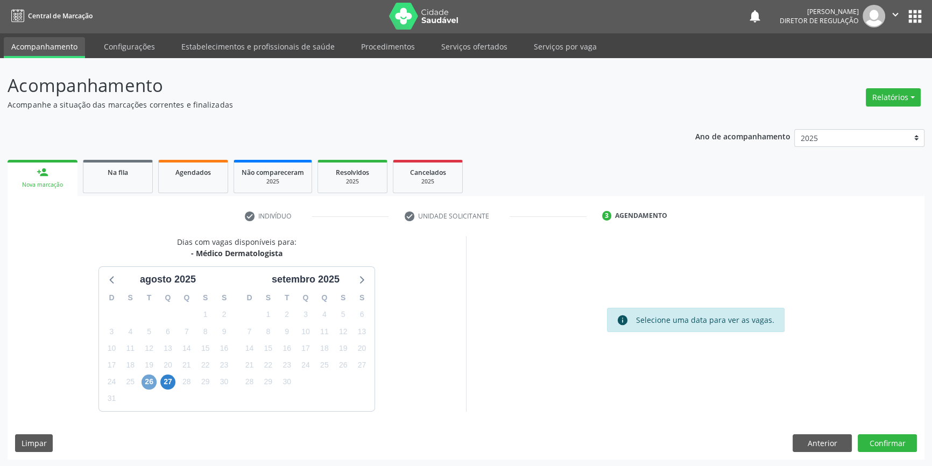
click at [145, 382] on span "26" at bounding box center [149, 382] width 15 height 15
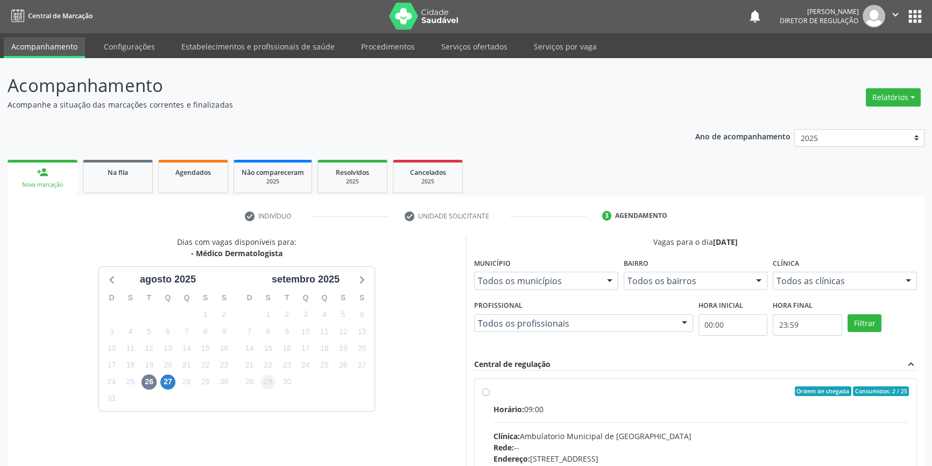
click at [511, 407] on span "Horário:" at bounding box center [508, 409] width 31 height 10
click at [490, 396] on input "Ordem de chegada Consumidos: 2 / 25 Horário: 09:00 Clínica: Ambulatorio Municip…" at bounding box center [486, 391] width 8 height 10
radio input "true"
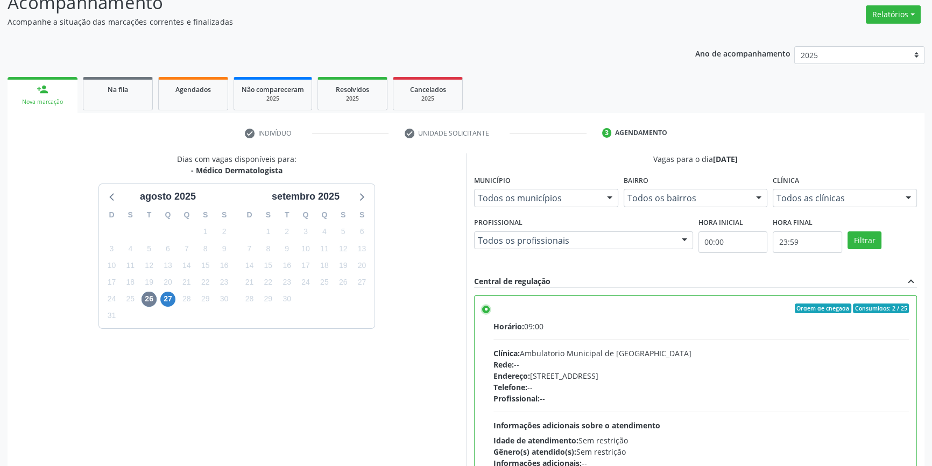
scroll to position [176, 0]
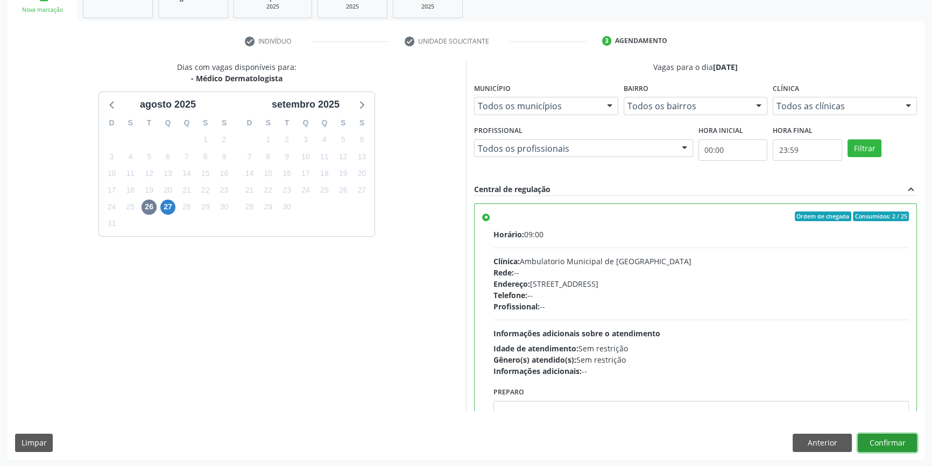
click at [887, 441] on button "Confirmar" at bounding box center [887, 443] width 59 height 18
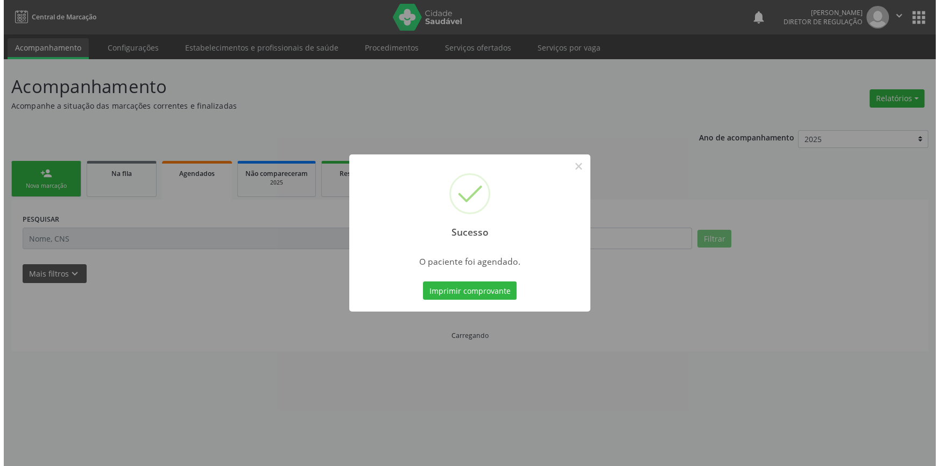
scroll to position [0, 0]
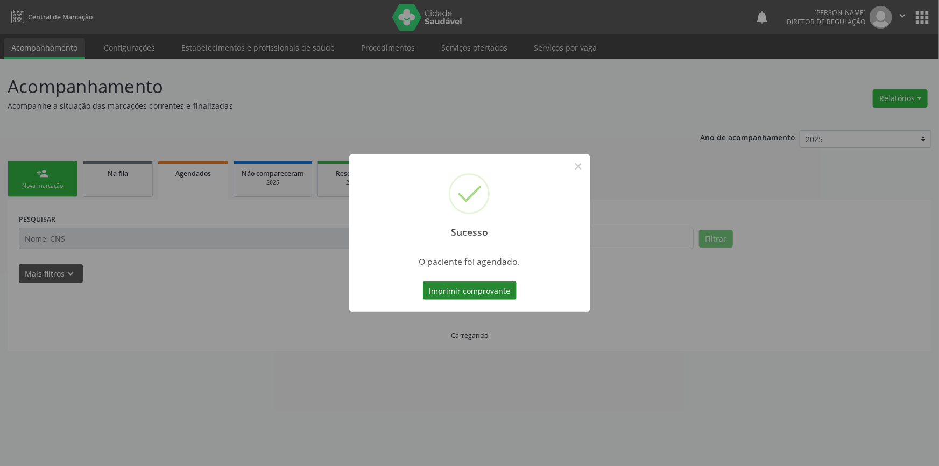
click at [481, 288] on button "Imprimir comprovante" at bounding box center [470, 290] width 94 height 18
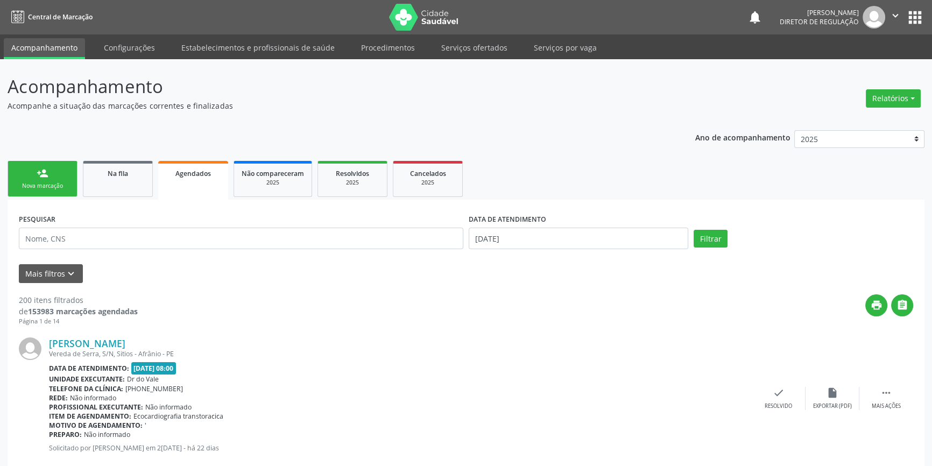
click at [33, 190] on link "person_add Nova marcação" at bounding box center [43, 179] width 70 height 36
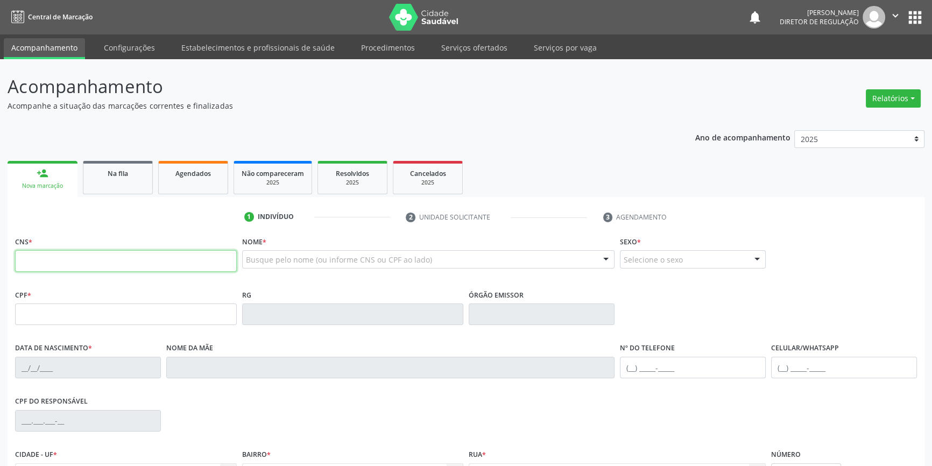
click at [64, 270] on input "text" at bounding box center [126, 261] width 222 height 22
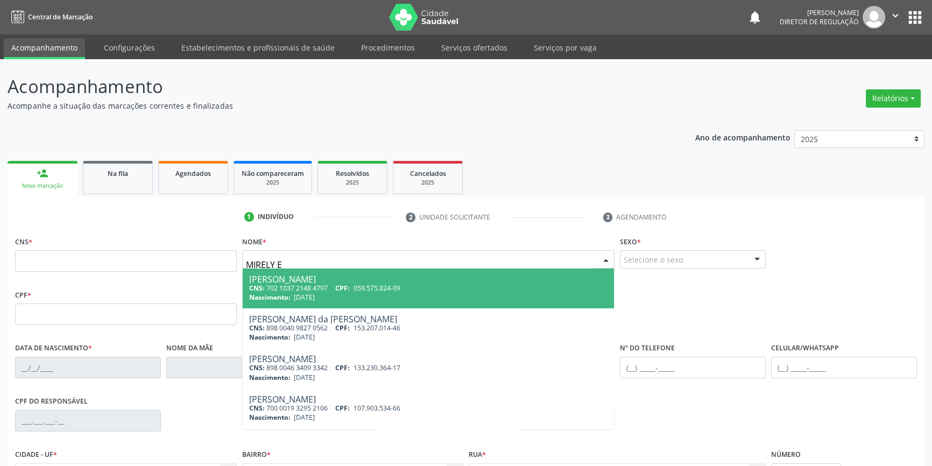
type input "MIRELY EM"
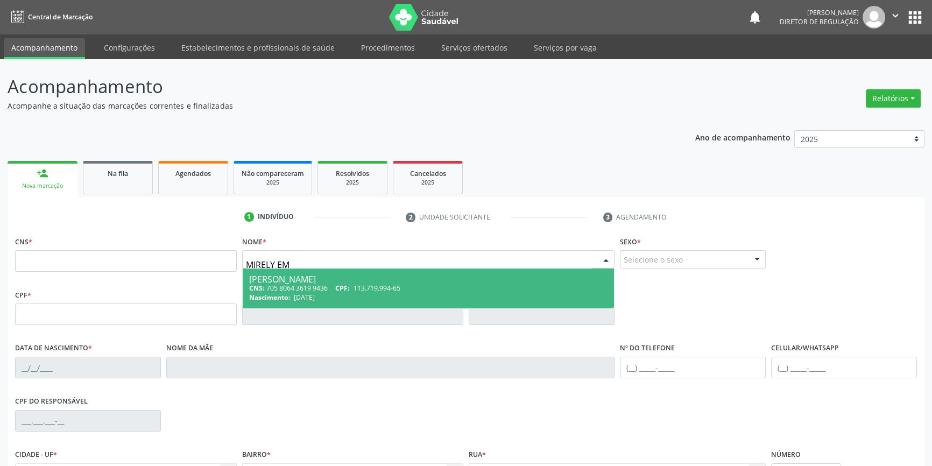
type input "705 8064 3619 9436"
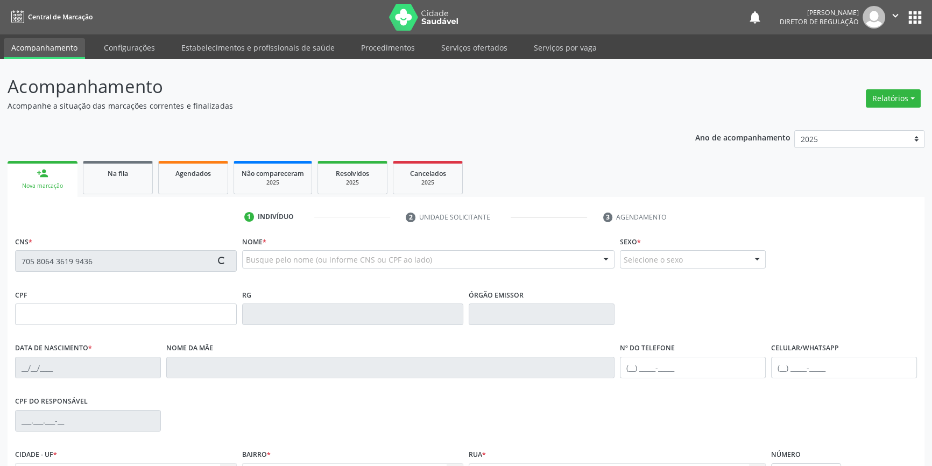
type input "113.719.994-65"
type input "[DATE]"
type input "[PERSON_NAME]"
type input "[PHONE_NUMBER]"
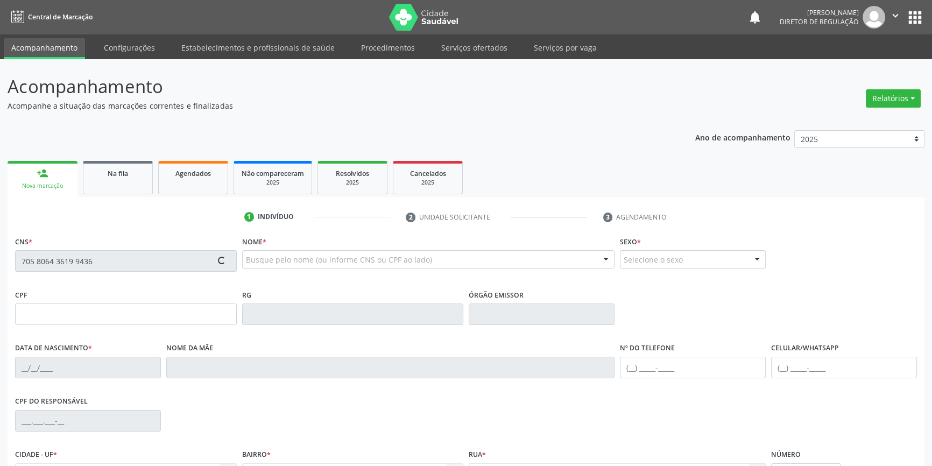
type input "44"
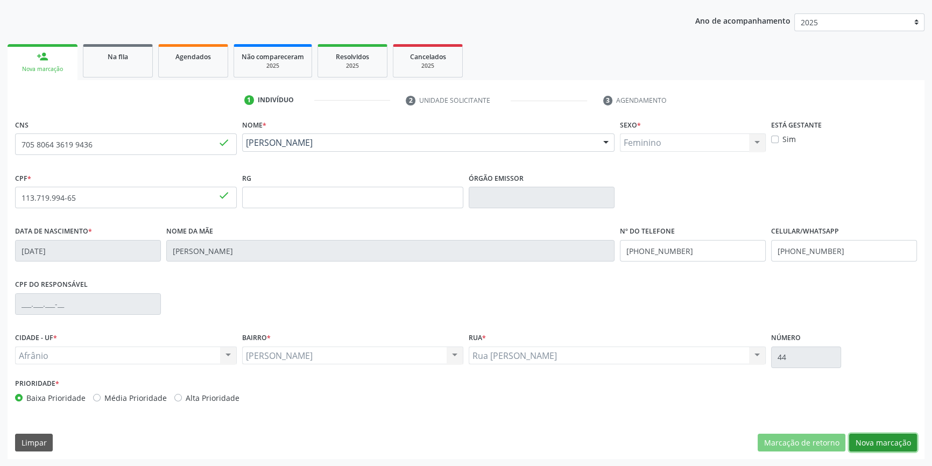
click at [884, 442] on button "Nova marcação" at bounding box center [883, 443] width 68 height 18
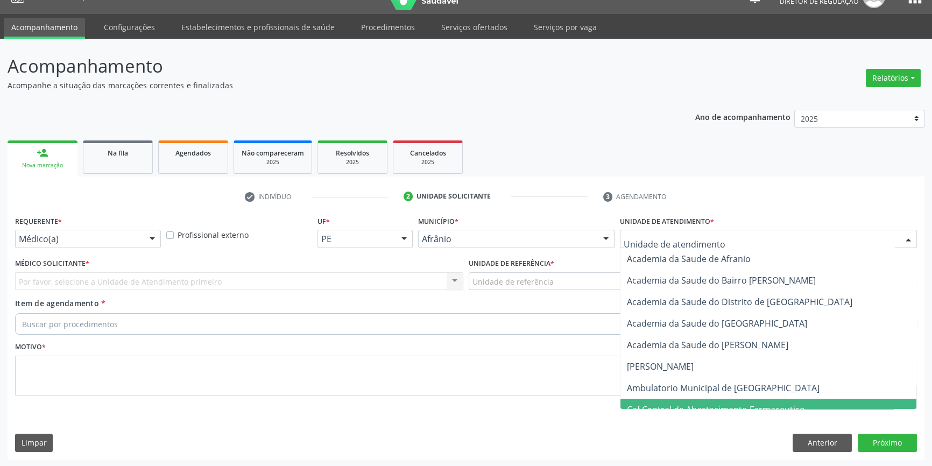
click at [694, 394] on span "Ambulatorio Municipal de [GEOGRAPHIC_DATA]" at bounding box center [768, 388] width 296 height 22
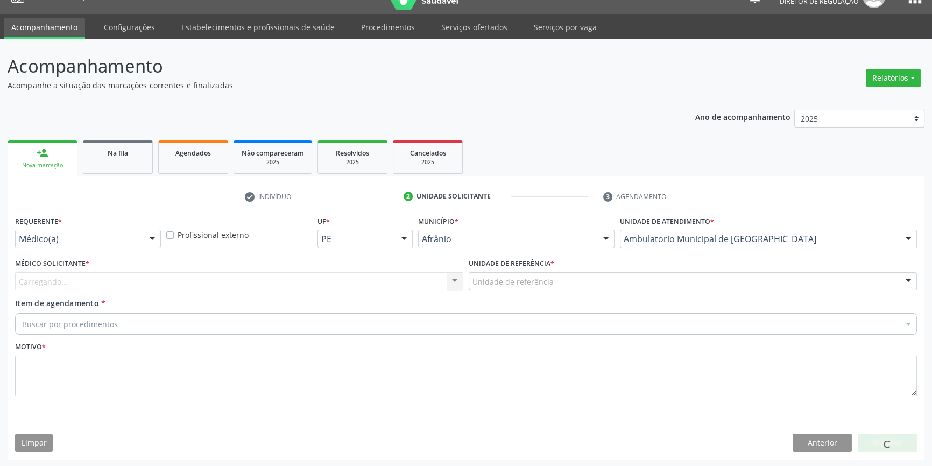
click at [554, 283] on div "Unidade de referência" at bounding box center [693, 281] width 448 height 18
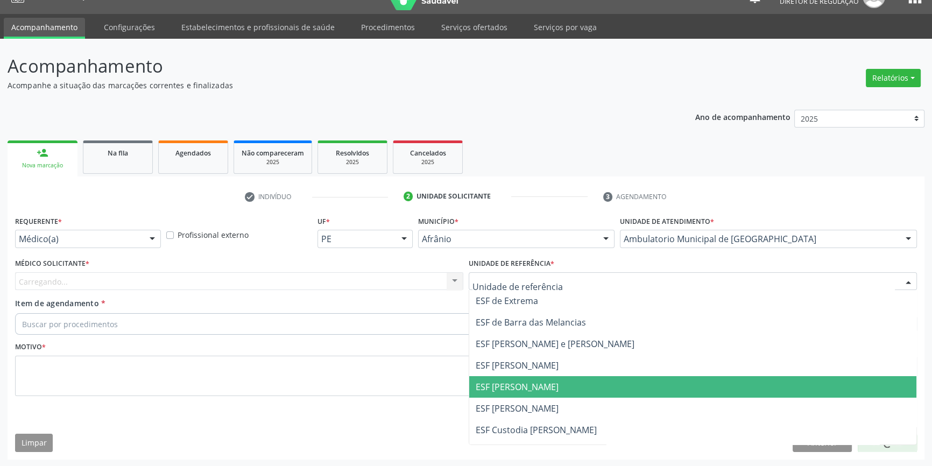
click at [499, 381] on span "ESF [PERSON_NAME]" at bounding box center [517, 387] width 83 height 12
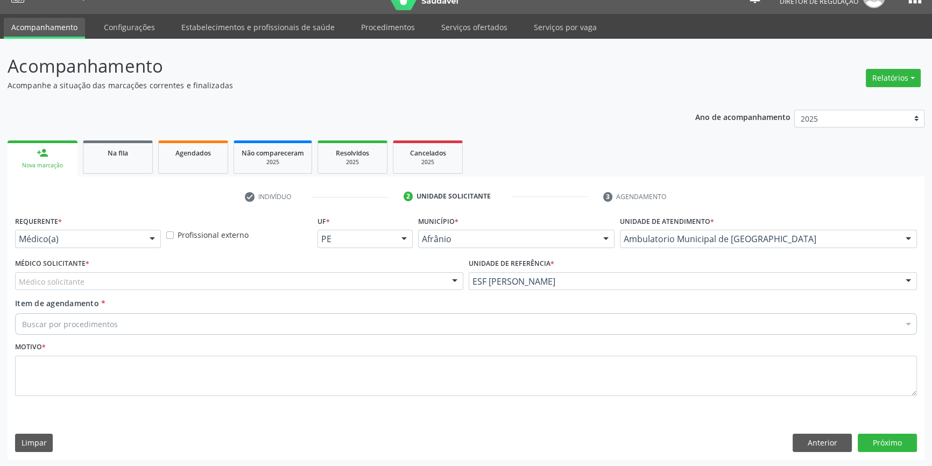
drag, startPoint x: 244, startPoint y: 276, endPoint x: 182, endPoint y: 296, distance: 65.5
click at [236, 276] on div "Médico solicitante" at bounding box center [239, 281] width 448 height 18
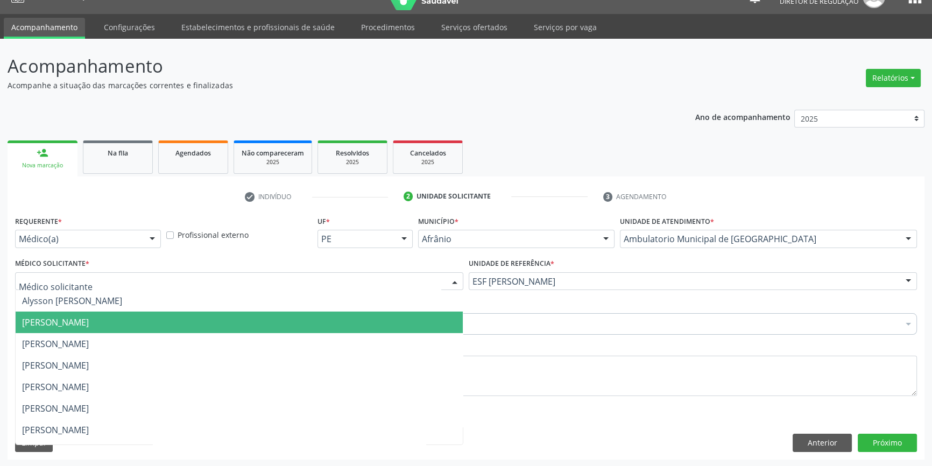
click at [89, 321] on span "[PERSON_NAME]" at bounding box center [55, 322] width 67 height 12
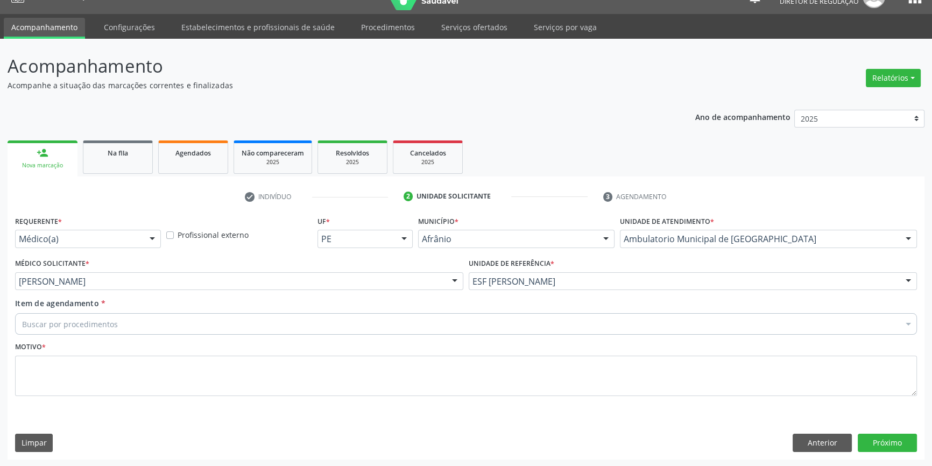
click at [118, 321] on div "Buscar por procedimentos" at bounding box center [466, 324] width 902 height 22
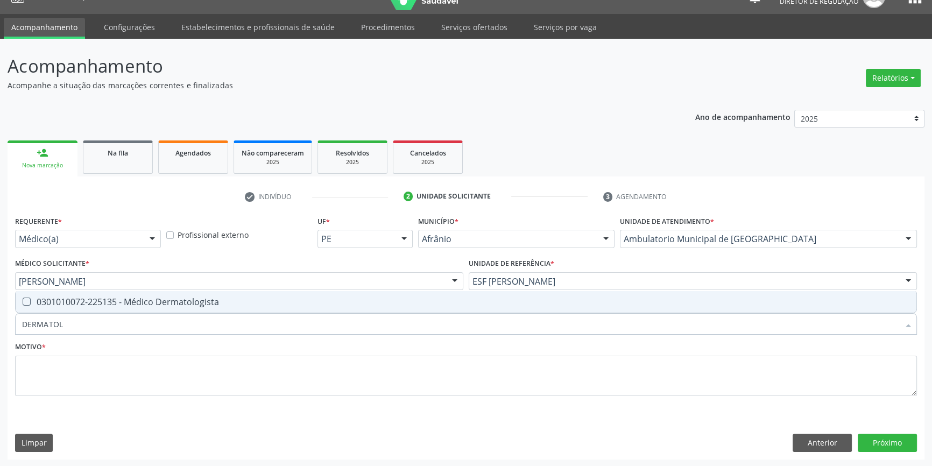
type input "DERMATOLO"
click at [126, 301] on div "0301010072-225135 - Médico Dermatologista" at bounding box center [466, 302] width 888 height 9
checkbox Dermatologista "true"
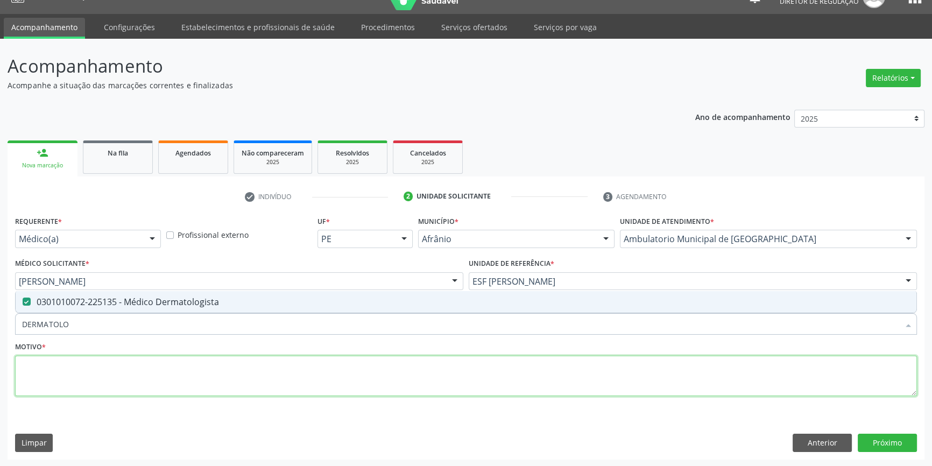
click at [116, 376] on textarea at bounding box center [466, 376] width 902 height 41
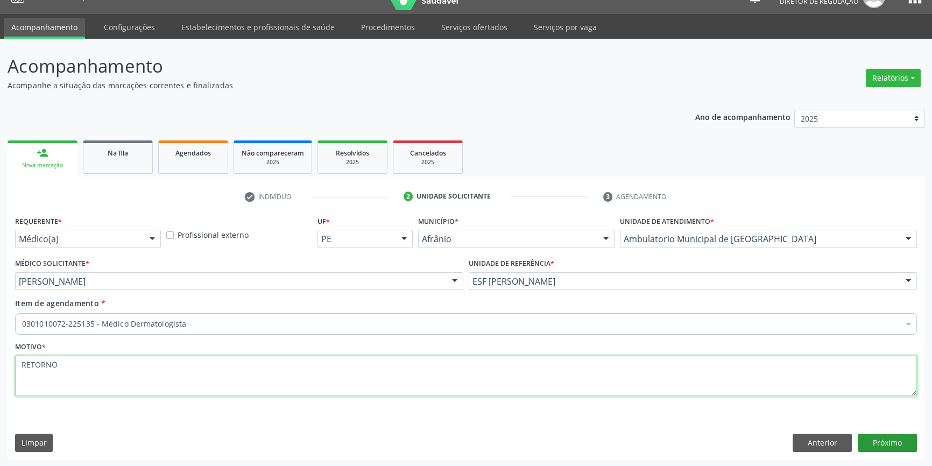
type textarea "RETORNO"
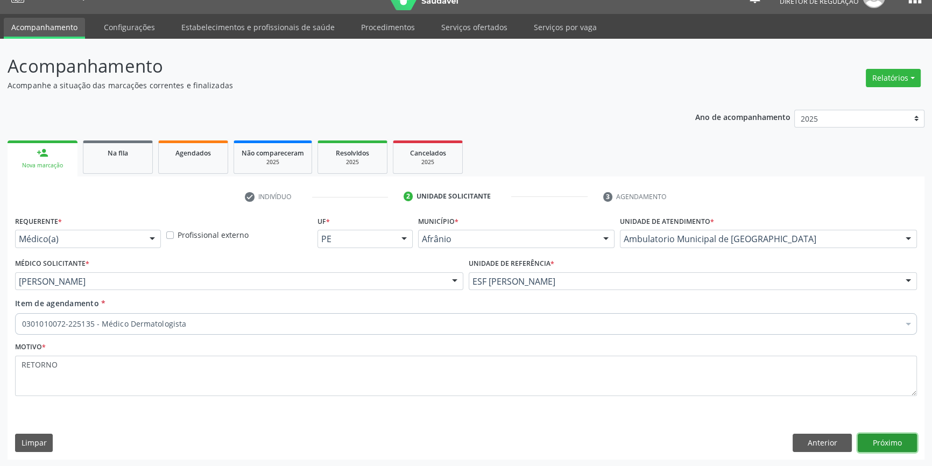
click at [875, 447] on button "Próximo" at bounding box center [887, 443] width 59 height 18
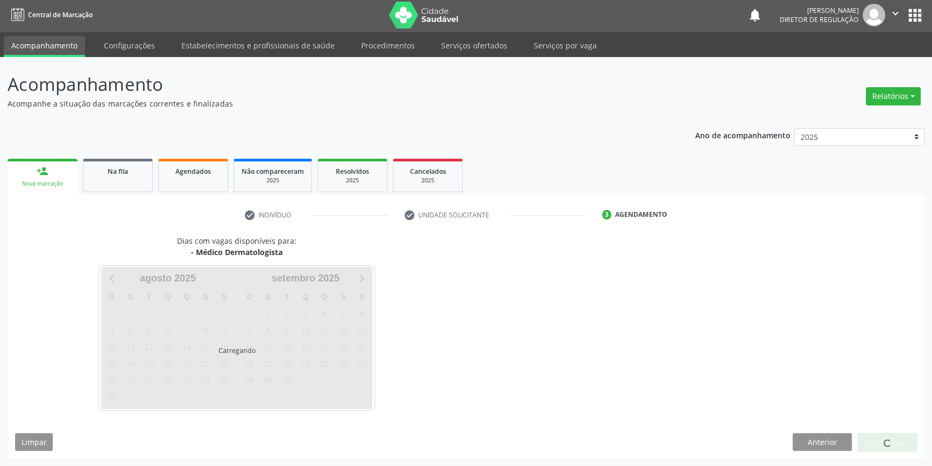
scroll to position [1, 0]
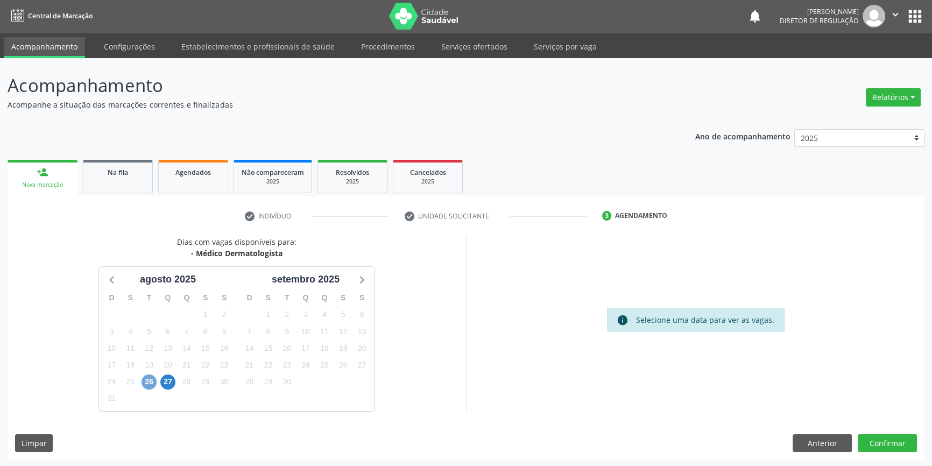
click at [149, 379] on span "26" at bounding box center [149, 382] width 15 height 15
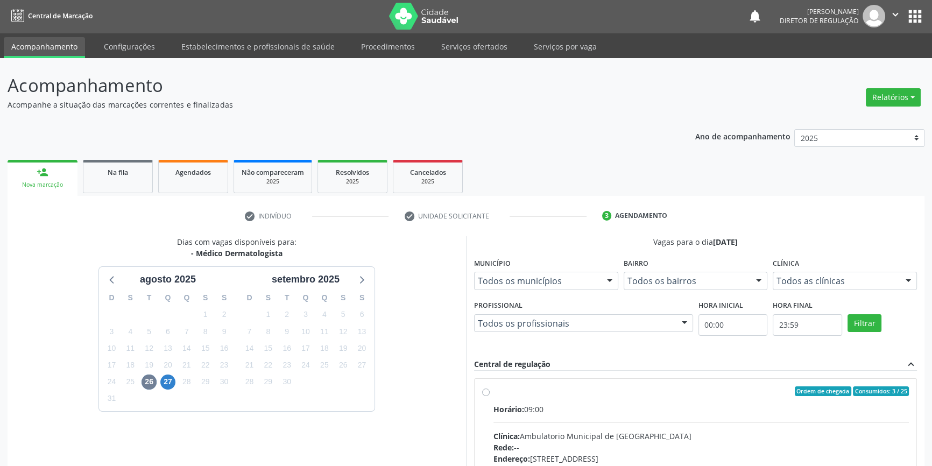
click at [490, 396] on input "Ordem de chegada Consumidos: 3 / 25 Horário: 09:00 Clínica: Ambulatorio Municip…" at bounding box center [486, 391] width 8 height 10
radio input "true"
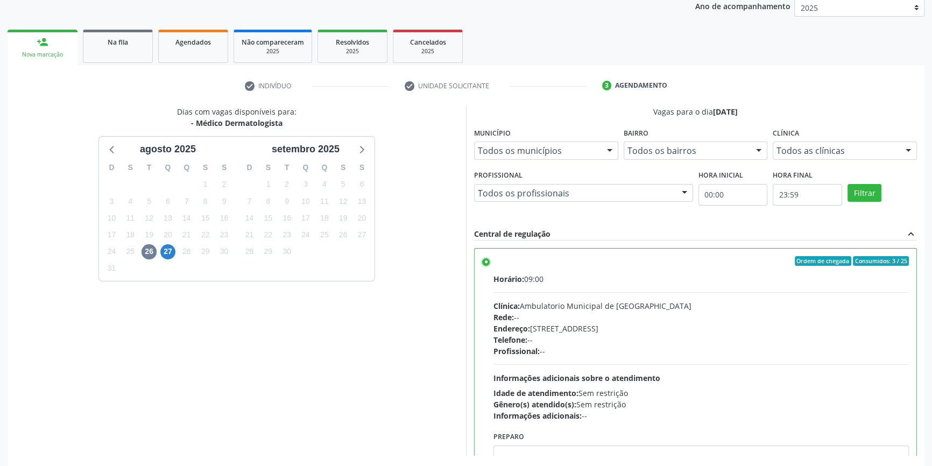
scroll to position [176, 0]
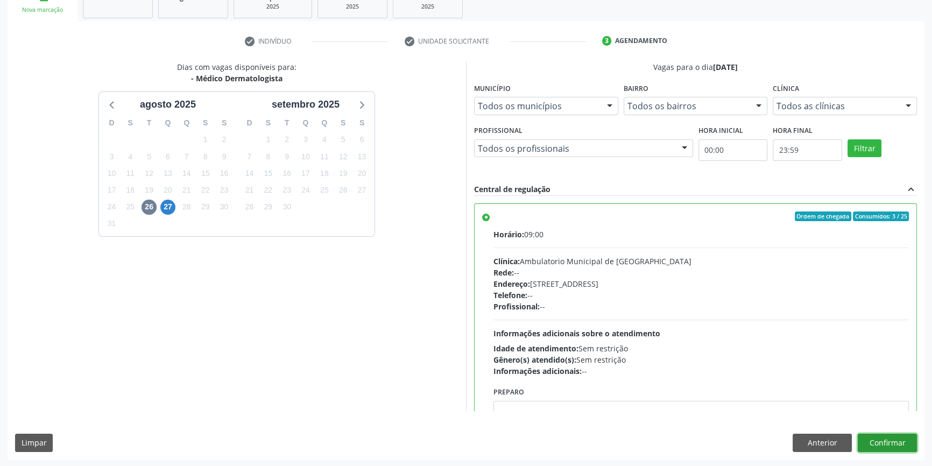
click at [877, 448] on button "Confirmar" at bounding box center [887, 443] width 59 height 18
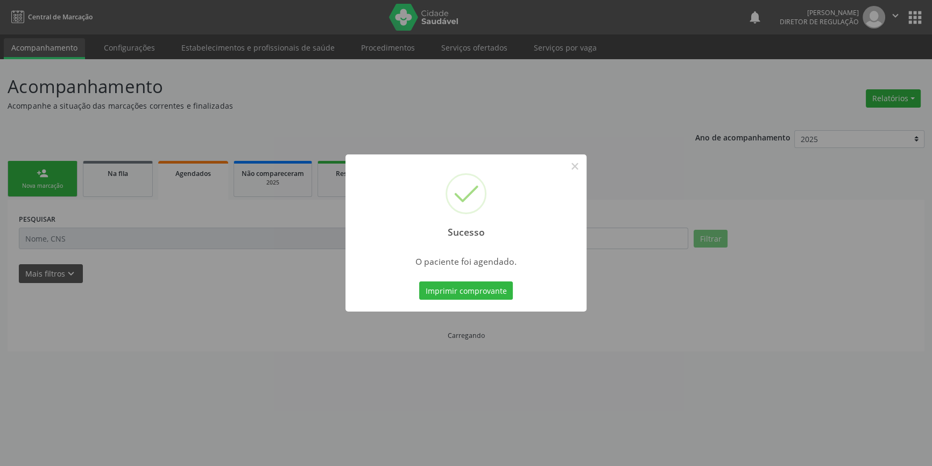
scroll to position [0, 0]
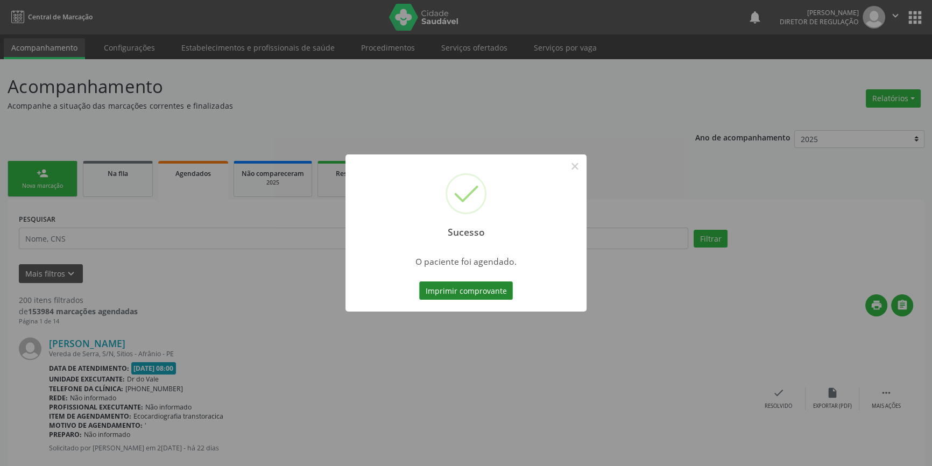
click at [489, 286] on button "Imprimir comprovante" at bounding box center [466, 290] width 94 height 18
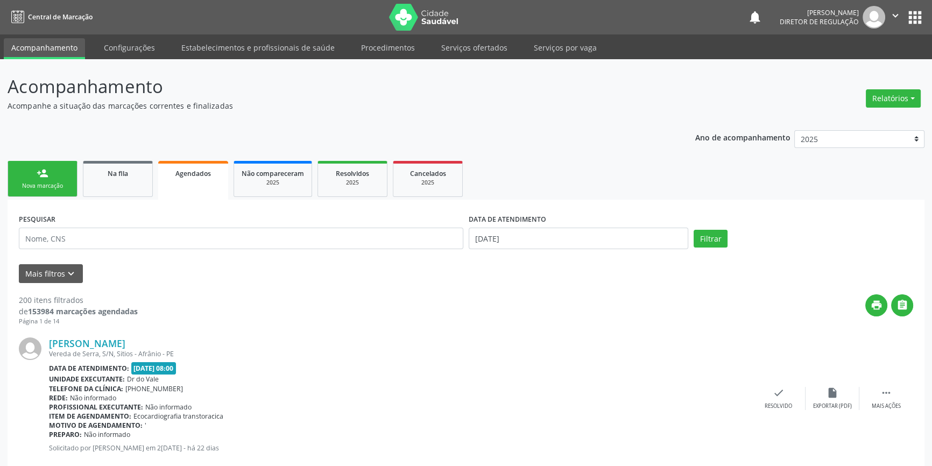
click at [647, 329] on div "[PERSON_NAME] [GEOGRAPHIC_DATA], S/N, Sitios - Afrânio - PE Data de atendimento…" at bounding box center [466, 399] width 894 height 146
click at [457, 50] on link "Serviços ofertados" at bounding box center [474, 47] width 81 height 19
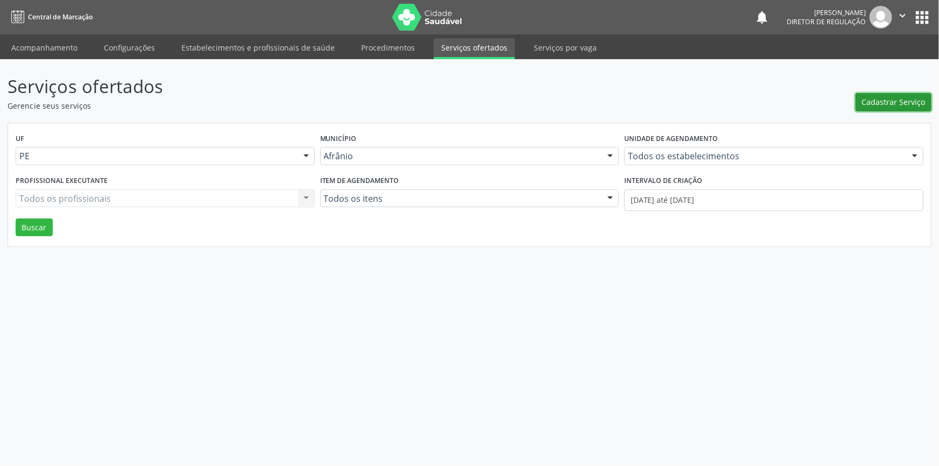
click at [869, 101] on span "Cadastrar Serviço" at bounding box center [893, 101] width 63 height 11
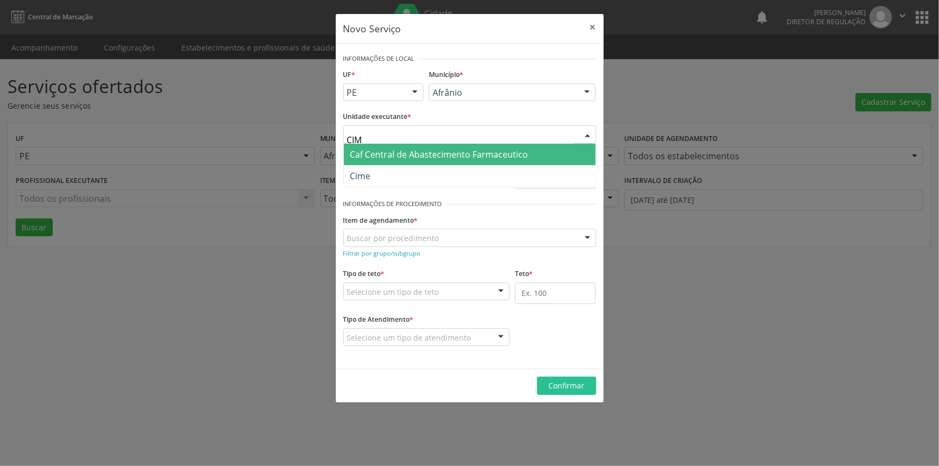
type input "CIME"
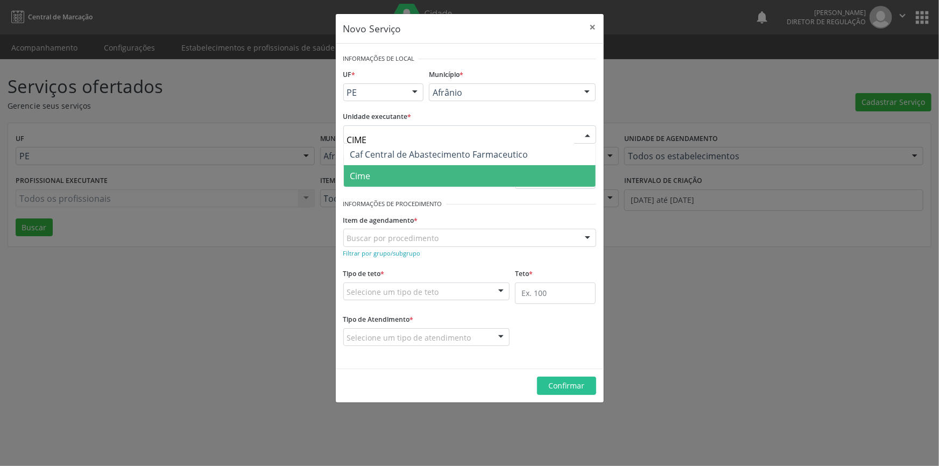
click at [393, 167] on span "Cime" at bounding box center [470, 176] width 252 height 22
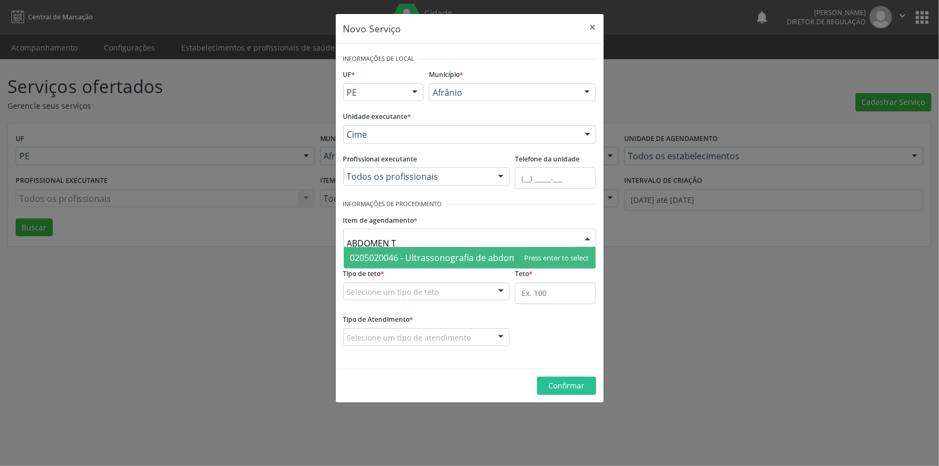
type input "ABDOMEN TO"
click at [411, 258] on span "0205020046 - Ultrassonografia de abdomen total" at bounding box center [449, 258] width 199 height 12
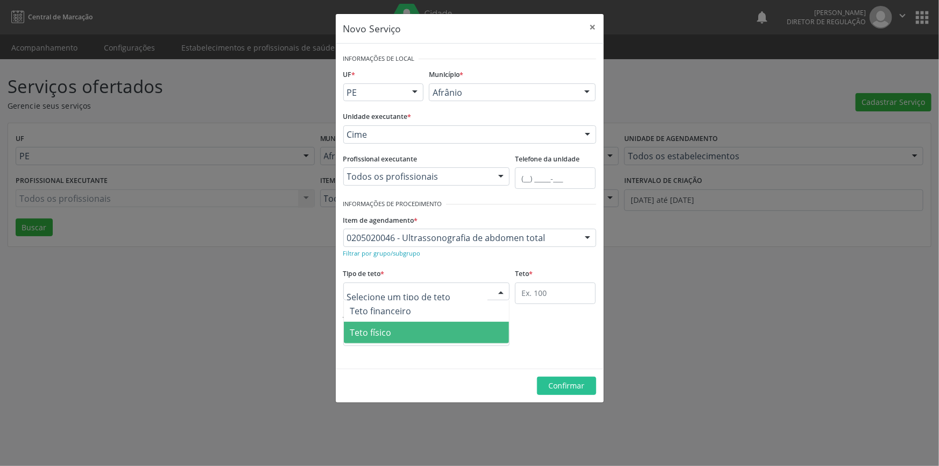
click at [423, 334] on span "Teto físico" at bounding box center [427, 333] width 166 height 22
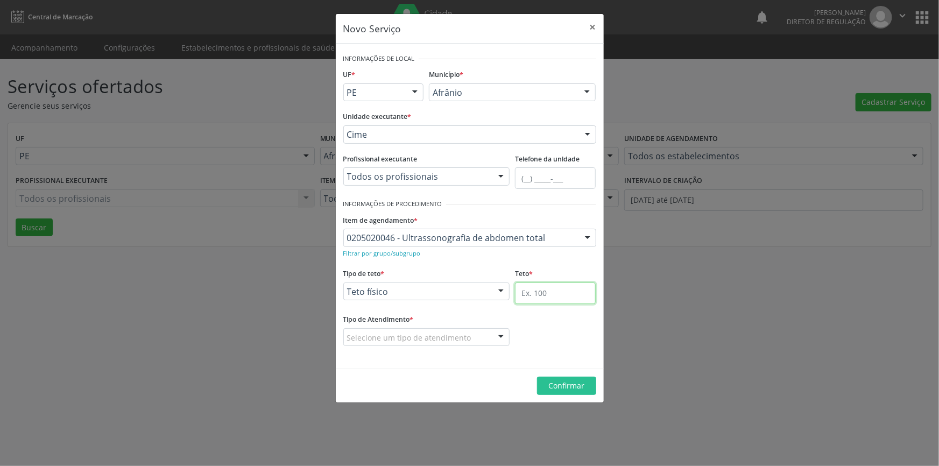
click at [560, 292] on input "text" at bounding box center [555, 293] width 81 height 22
type input "1"
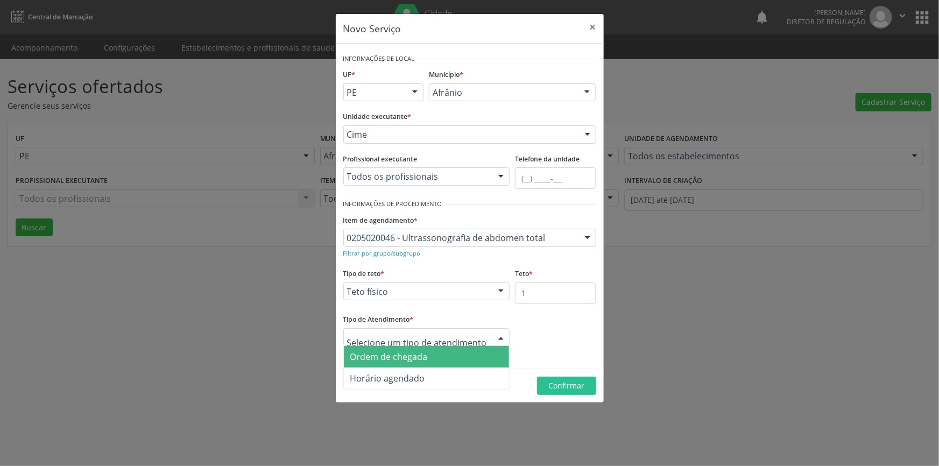
click at [407, 351] on span "Ordem de chegada" at bounding box center [388, 357] width 77 height 12
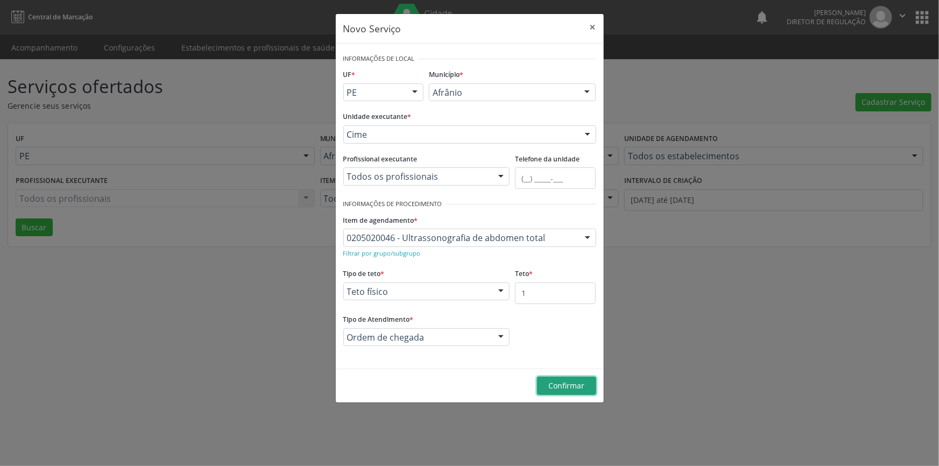
click at [570, 380] on span "Confirmar" at bounding box center [566, 385] width 36 height 10
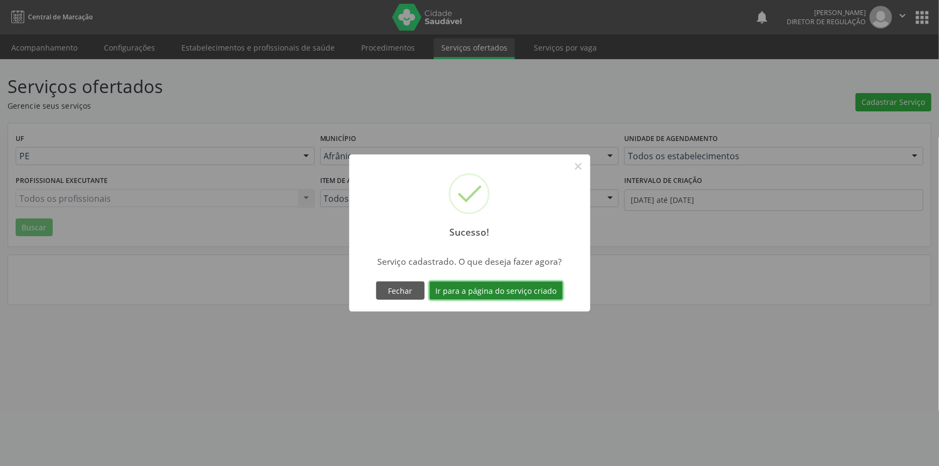
click at [512, 289] on button "Ir para a página do serviço criado" at bounding box center [495, 290] width 133 height 18
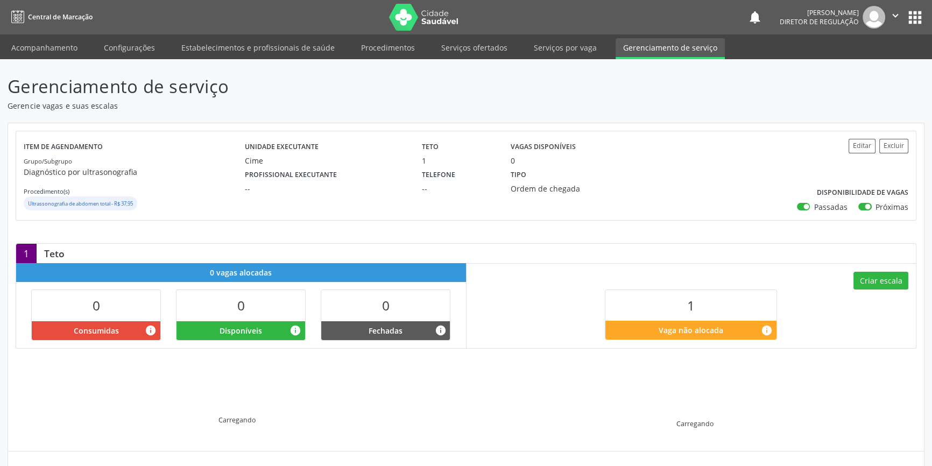
click at [874, 289] on div "Criar escala 1 Vaga não alocada info" at bounding box center [692, 305] width 450 height 84
click at [875, 279] on button "Criar escala" at bounding box center [880, 281] width 55 height 18
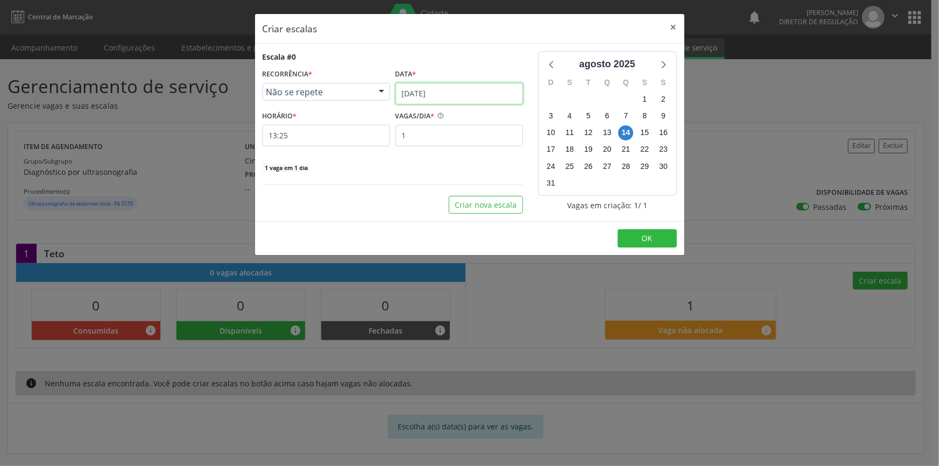
click at [426, 91] on input "[DATE]" at bounding box center [459, 94] width 128 height 22
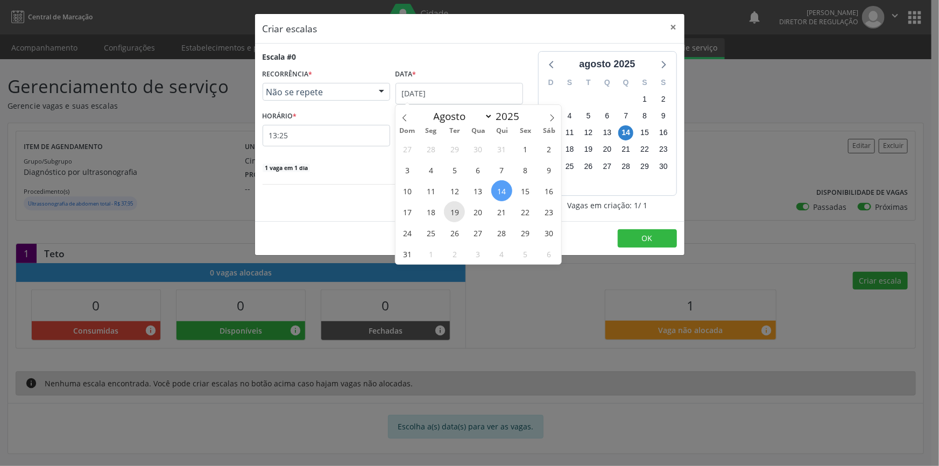
click at [452, 212] on span "19" at bounding box center [454, 211] width 21 height 21
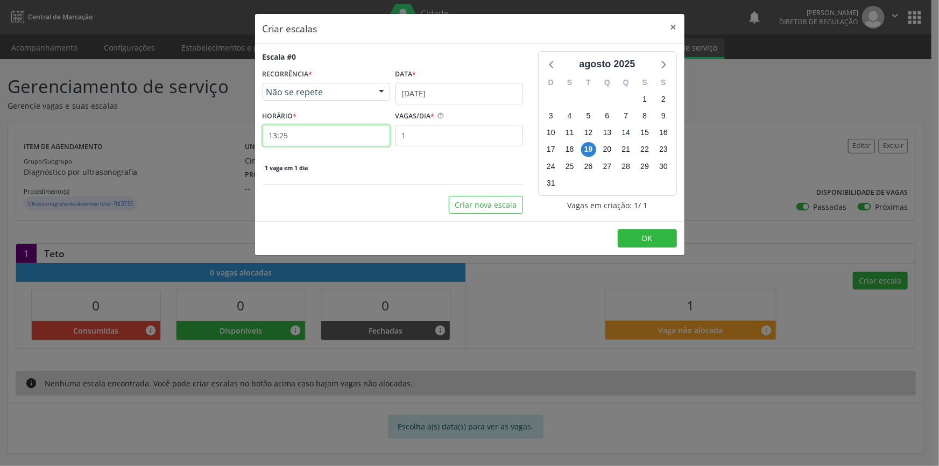
click at [334, 138] on input "13:25" at bounding box center [327, 136] width 128 height 22
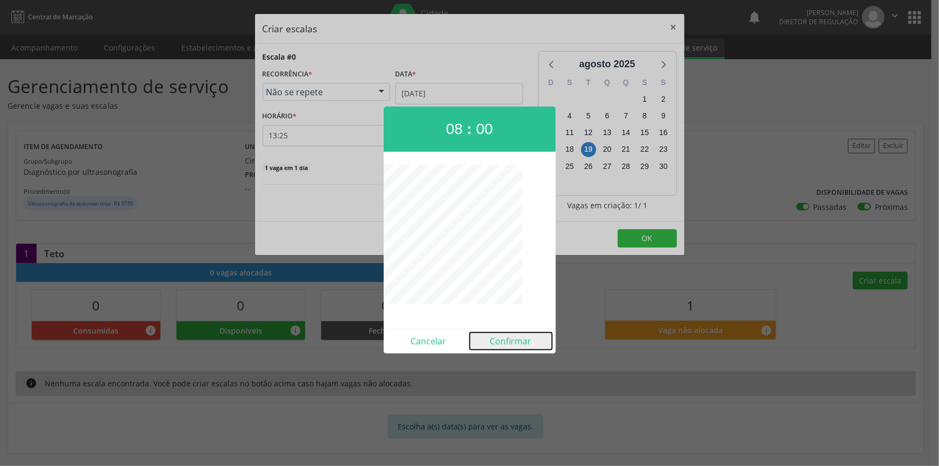
click at [494, 337] on button "Confirmar" at bounding box center [511, 341] width 82 height 17
type input "08:00"
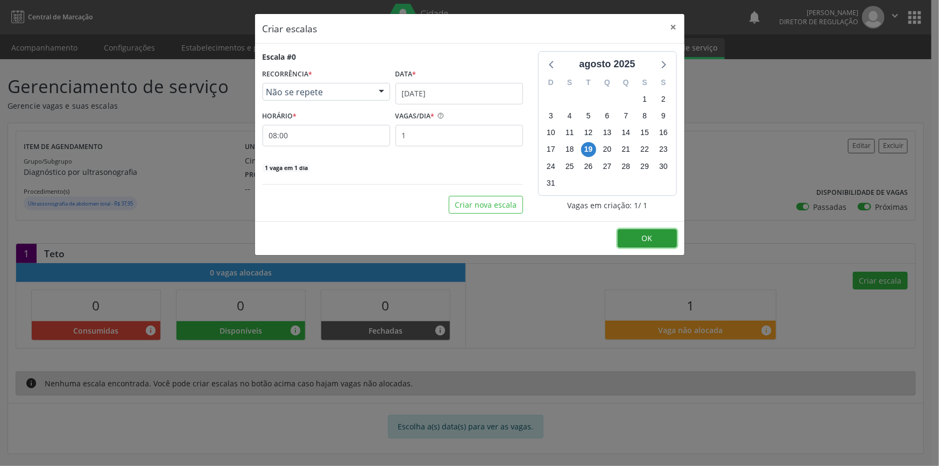
click at [639, 230] on button "OK" at bounding box center [647, 238] width 59 height 18
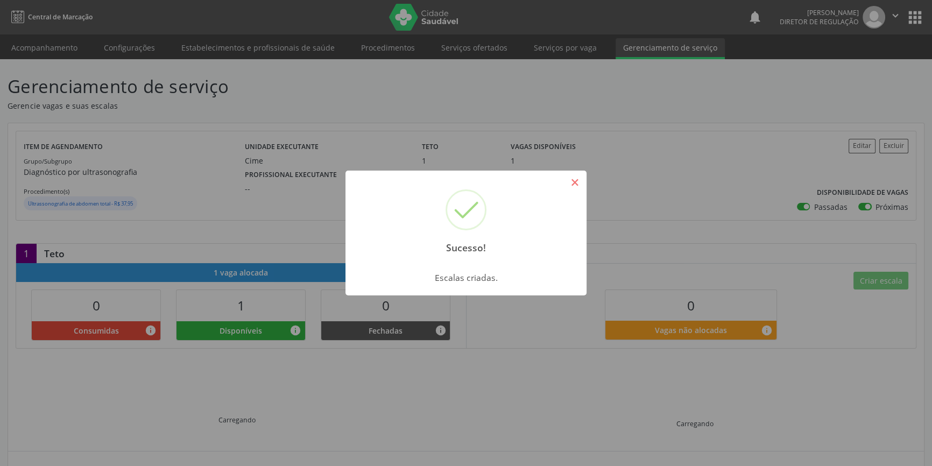
click at [572, 180] on button "×" at bounding box center [575, 182] width 18 height 18
click at [47, 53] on div "Sucesso! × Escalas criadas. OK Cancel" at bounding box center [466, 233] width 932 height 466
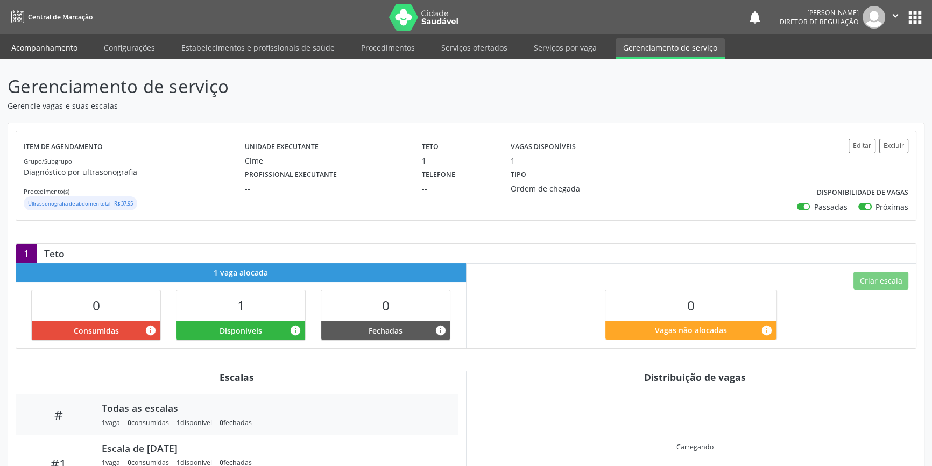
click at [46, 48] on link "Acompanhamento" at bounding box center [44, 47] width 81 height 19
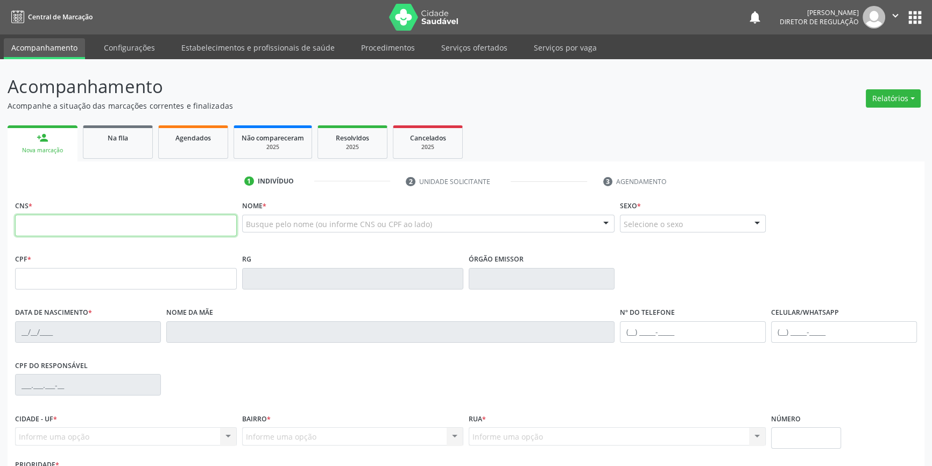
click at [105, 236] on input "text" at bounding box center [126, 226] width 222 height 22
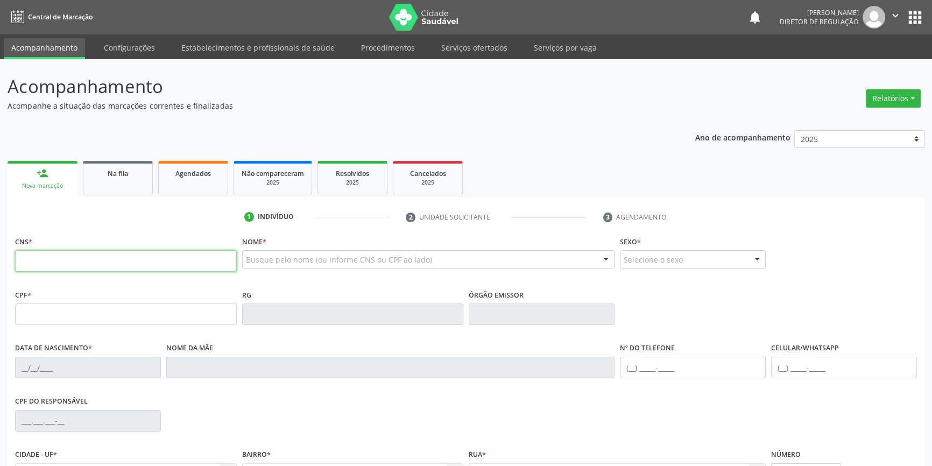
type input "7"
type input "160 2501 8406 0018"
type input "[DATE]"
type input "[PERSON_NAME]"
type input "[PHONE_NUMBER]"
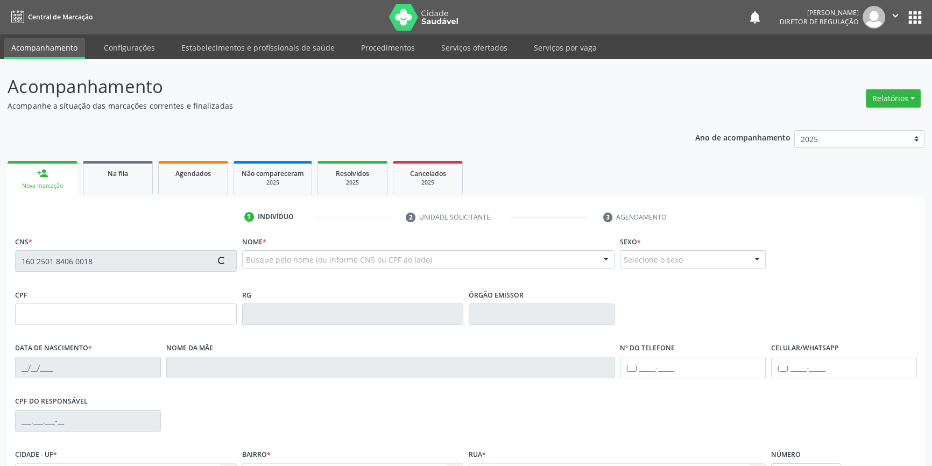
type input "[PHONE_NUMBER]"
type input "S/N"
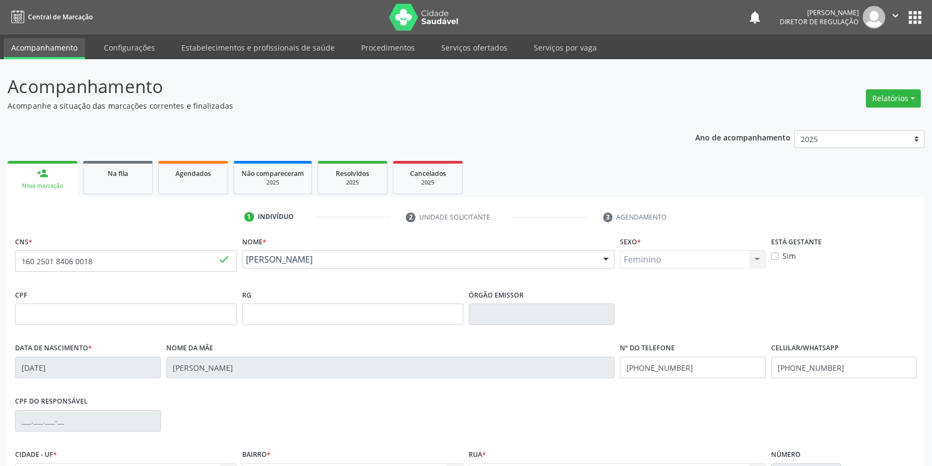
scroll to position [117, 0]
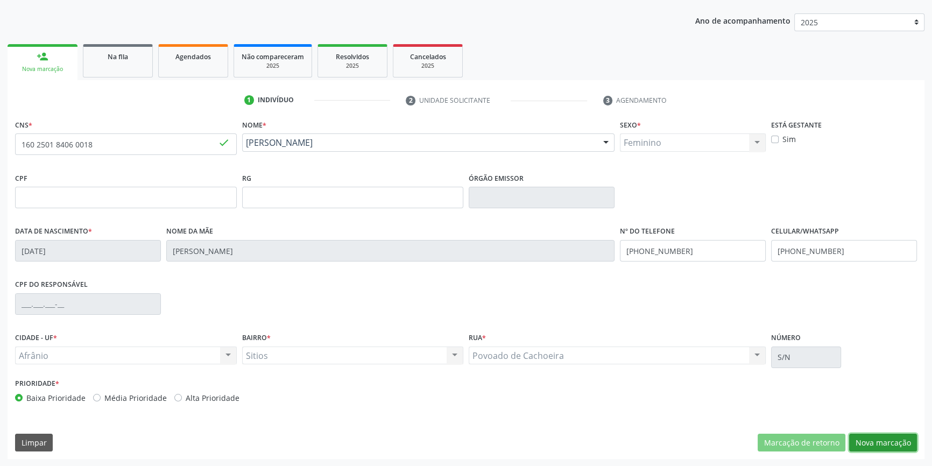
click at [884, 439] on button "Nova marcação" at bounding box center [883, 443] width 68 height 18
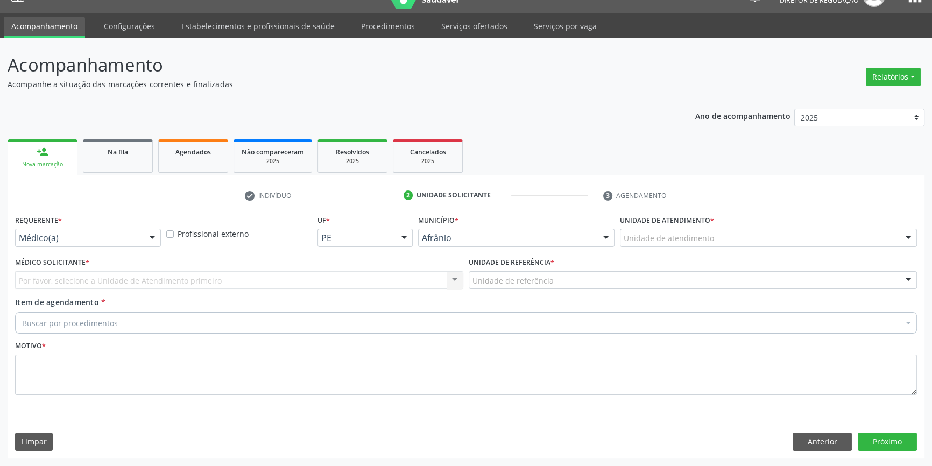
scroll to position [20, 0]
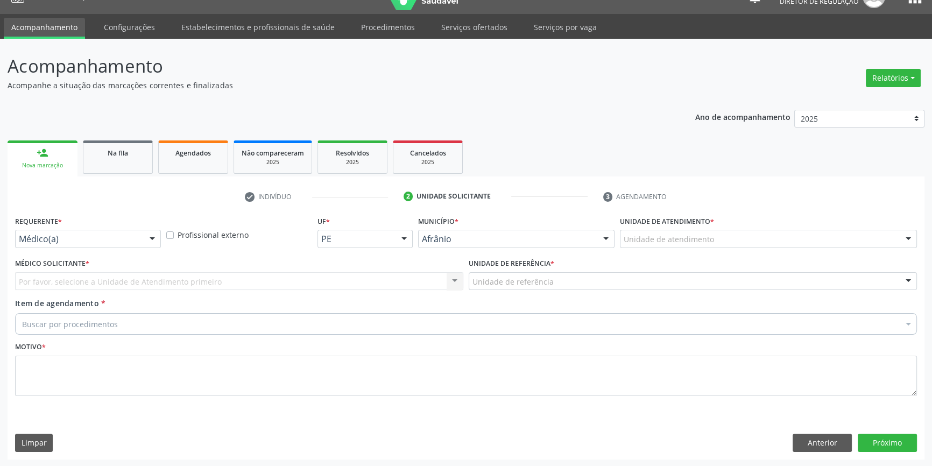
click at [716, 245] on div "Unidade de atendimento" at bounding box center [768, 239] width 297 height 18
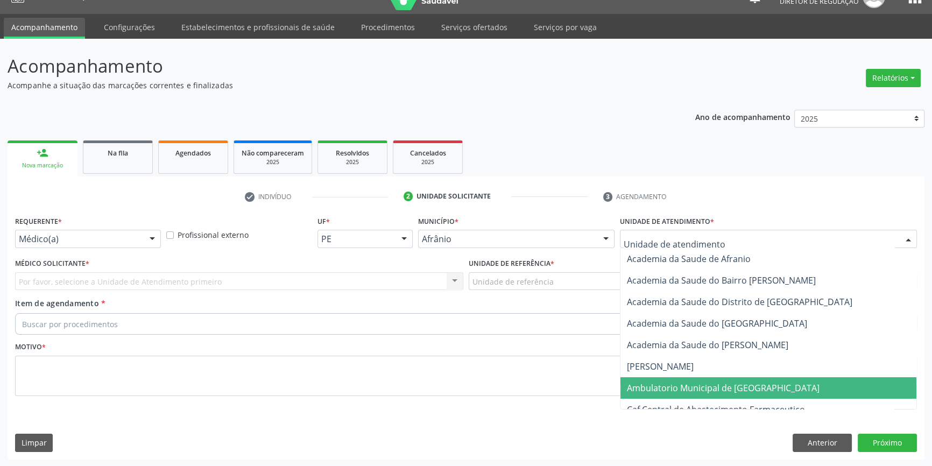
drag, startPoint x: 700, startPoint y: 380, endPoint x: 598, endPoint y: 317, distance: 119.2
click at [700, 381] on span "Ambulatorio Municipal de [GEOGRAPHIC_DATA]" at bounding box center [768, 388] width 296 height 22
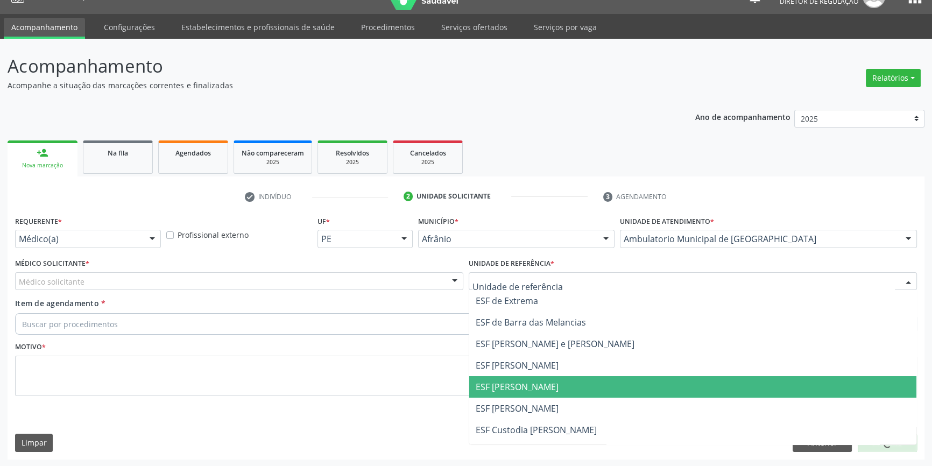
click at [538, 391] on span "ESF [PERSON_NAME]" at bounding box center [517, 387] width 83 height 12
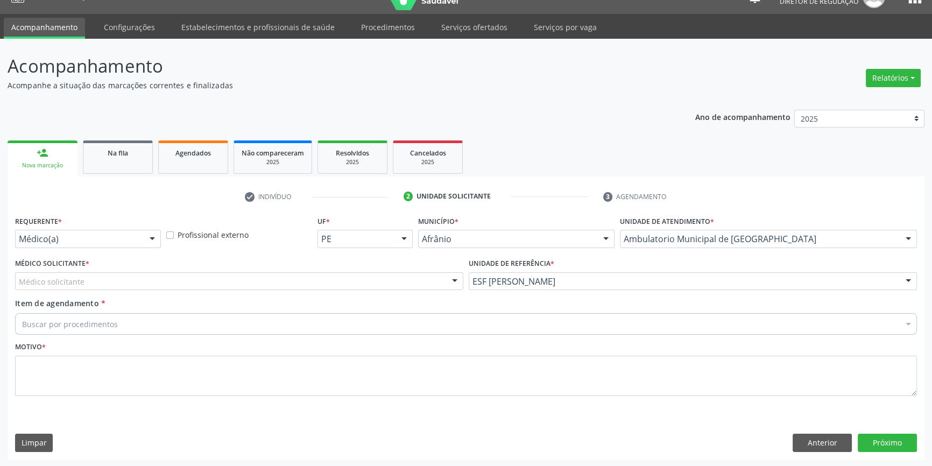
drag, startPoint x: 191, startPoint y: 282, endPoint x: 181, endPoint y: 284, distance: 9.7
click at [181, 284] on div "Médico solicitante" at bounding box center [239, 281] width 448 height 18
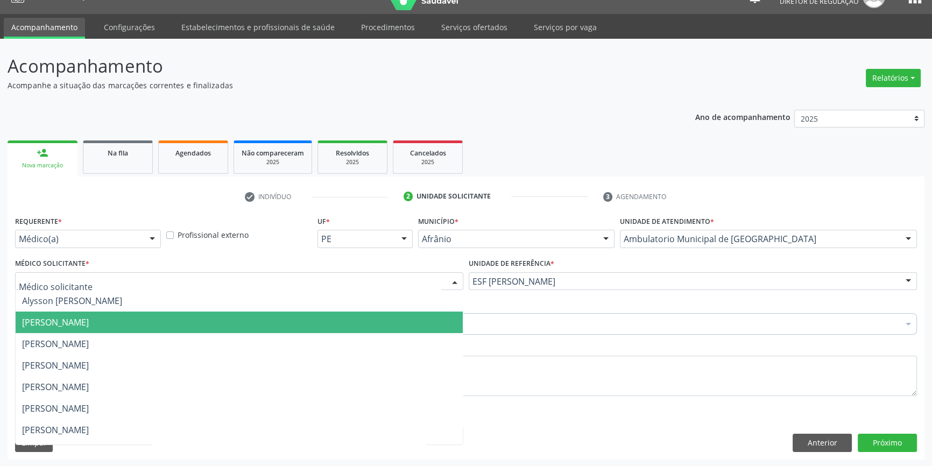
click at [89, 323] on span "[PERSON_NAME]" at bounding box center [55, 322] width 67 height 12
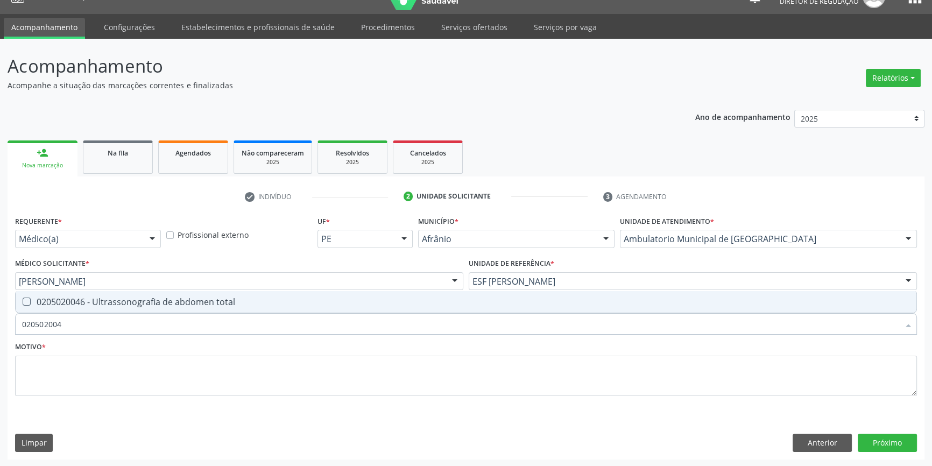
type input "0205020046"
click at [98, 305] on span "0205020046 - Ultrassonografia de abdomen total" at bounding box center [466, 302] width 901 height 22
checkbox total "true"
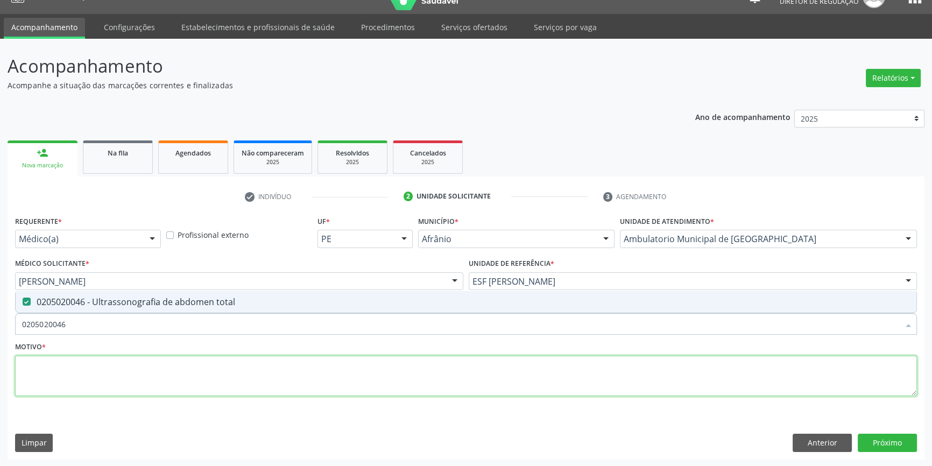
click at [97, 363] on textarea at bounding box center [466, 376] width 902 height 41
type textarea "'"
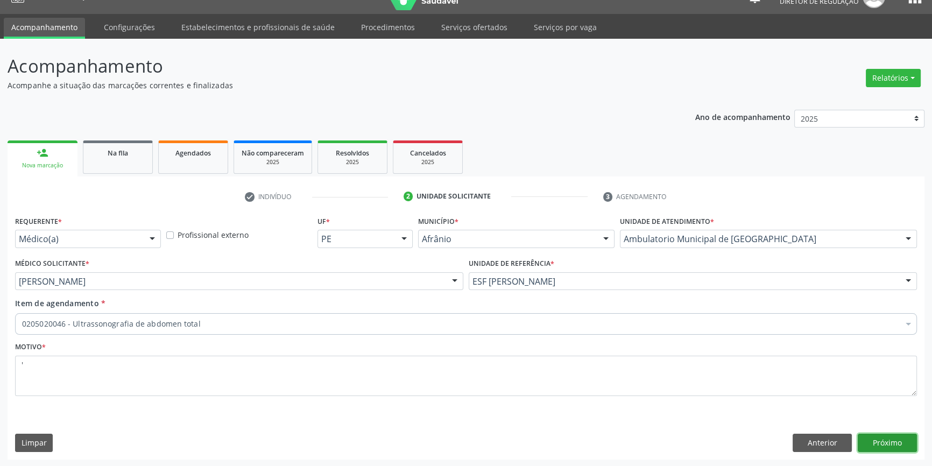
click at [903, 441] on button "Próximo" at bounding box center [887, 443] width 59 height 18
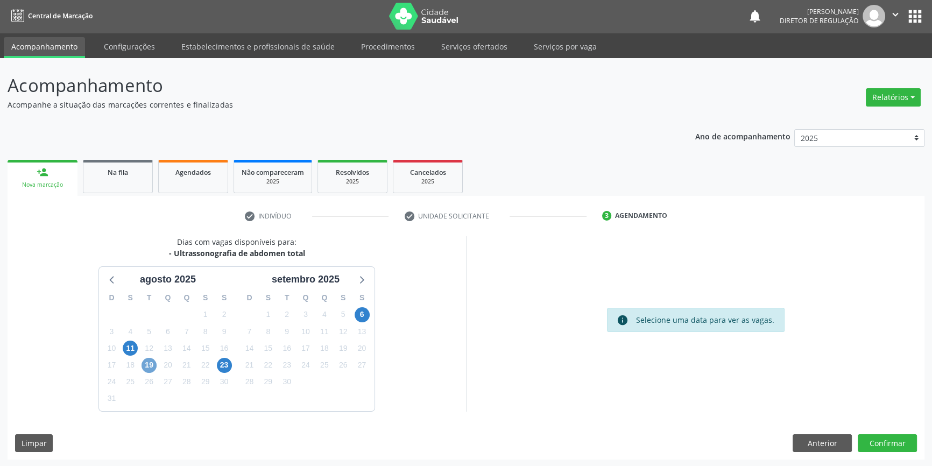
click at [153, 363] on span "19" at bounding box center [149, 365] width 15 height 15
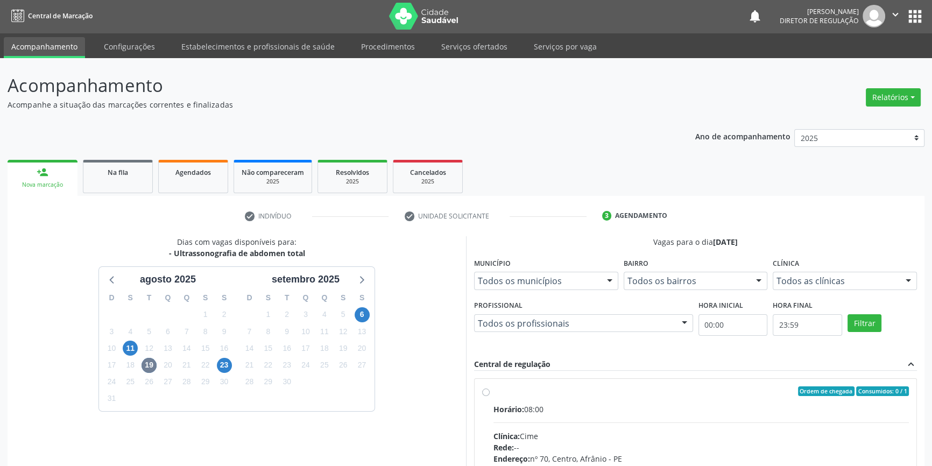
click at [495, 390] on div "Ordem de chegada Consumidos: 0 / 1" at bounding box center [700, 391] width 415 height 10
click at [490, 390] on input "Ordem de chegada Consumidos: 0 / 1 Horário: 08:00 Clínica: Cime Rede: -- Endere…" at bounding box center [486, 391] width 8 height 10
radio input "true"
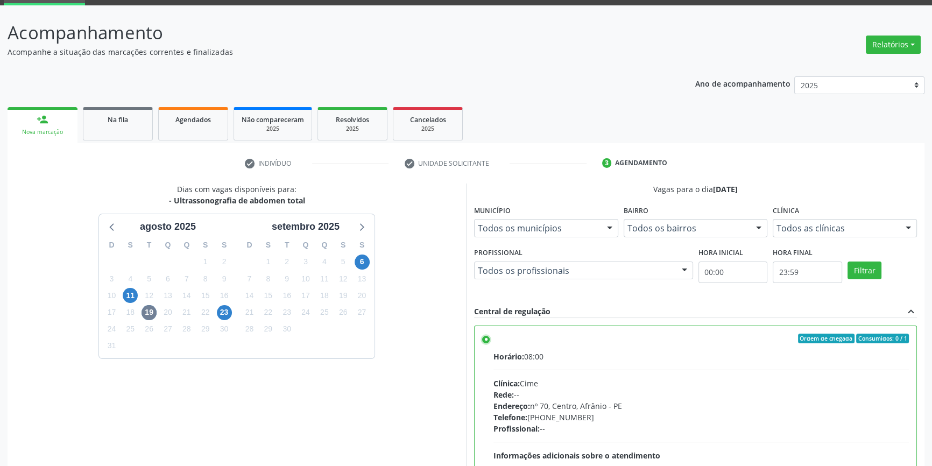
scroll to position [176, 0]
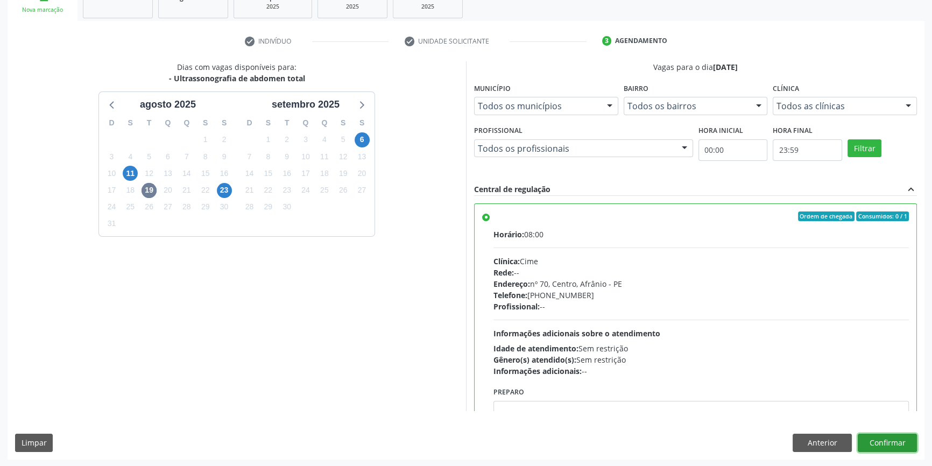
click at [878, 435] on button "Confirmar" at bounding box center [887, 443] width 59 height 18
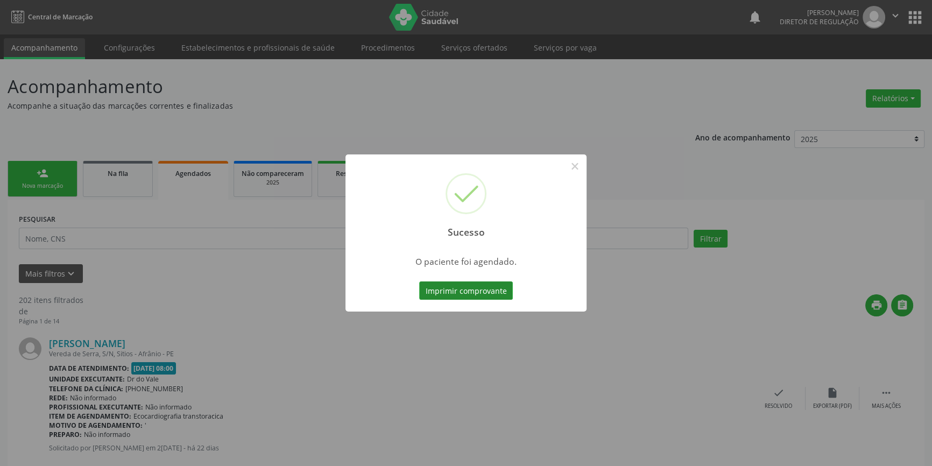
click at [484, 296] on button "Imprimir comprovante" at bounding box center [466, 290] width 94 height 18
